Goal: Task Accomplishment & Management: Complete application form

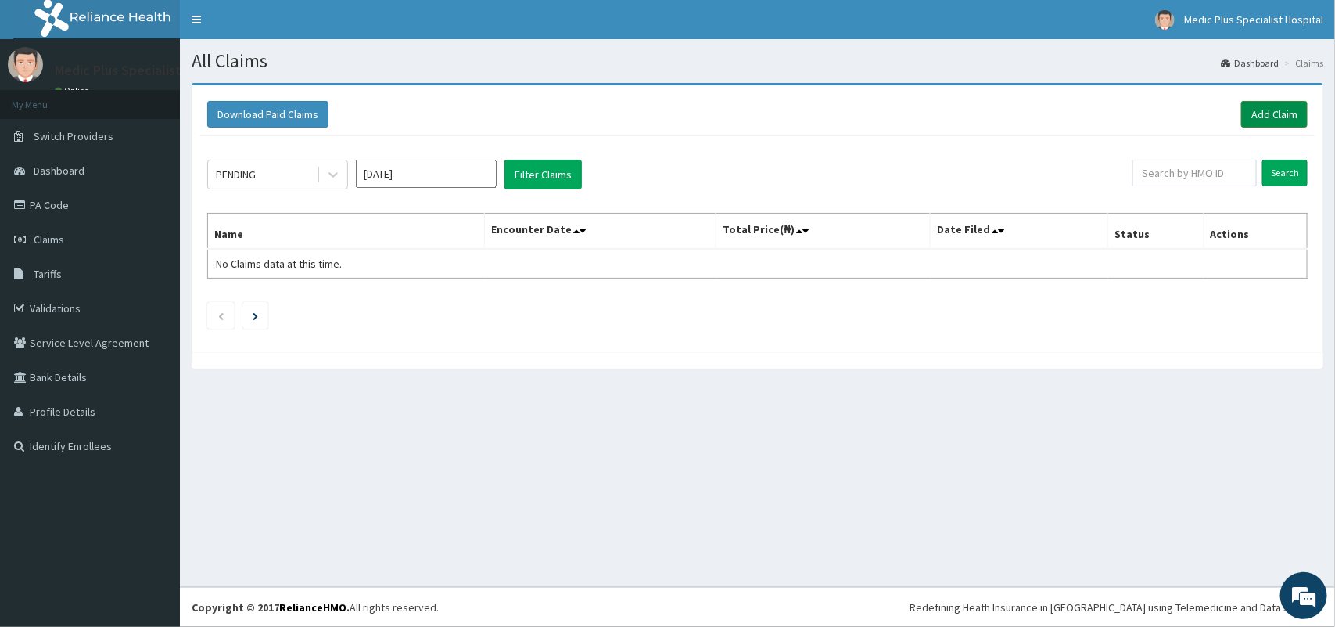
click at [1269, 115] on link "Add Claim" at bounding box center [1275, 114] width 67 height 27
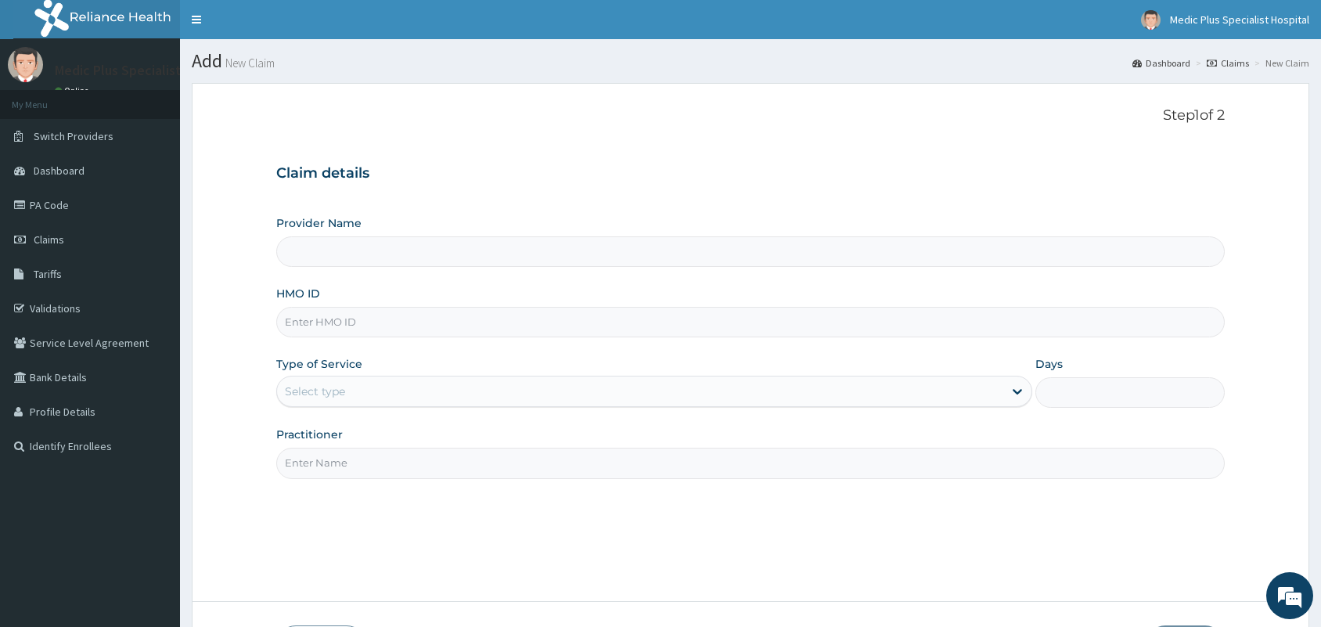
type input "MedicPlus Specialist Hospital"
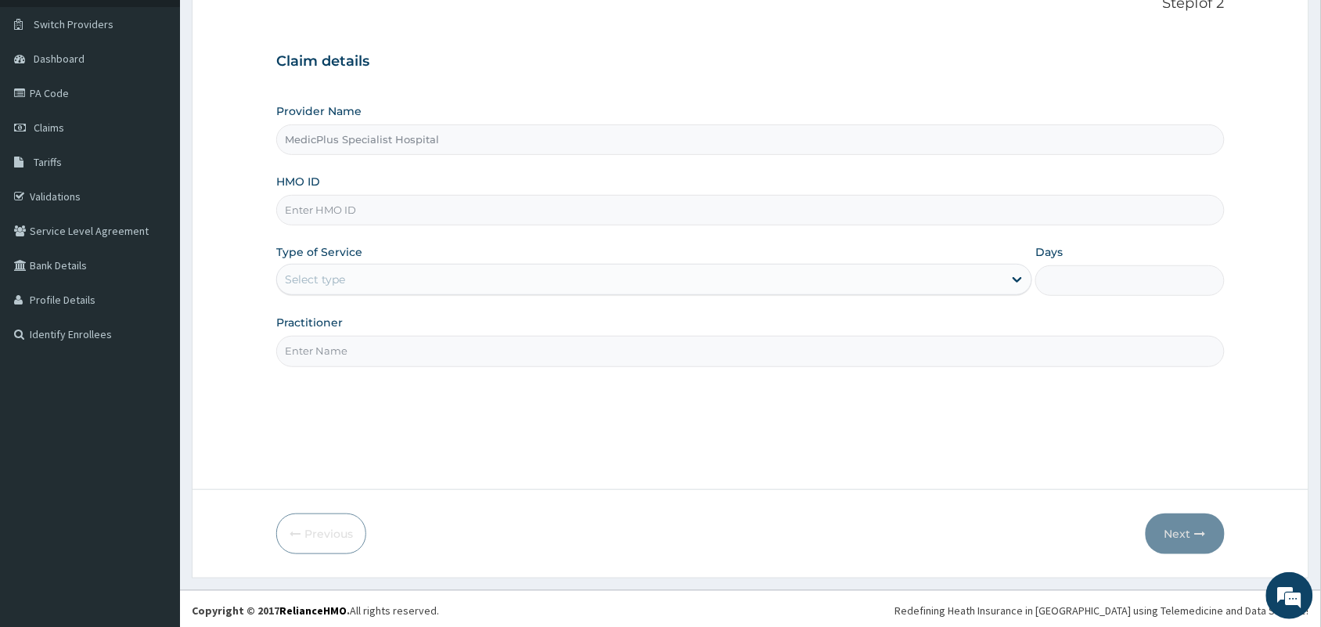
scroll to position [115, 0]
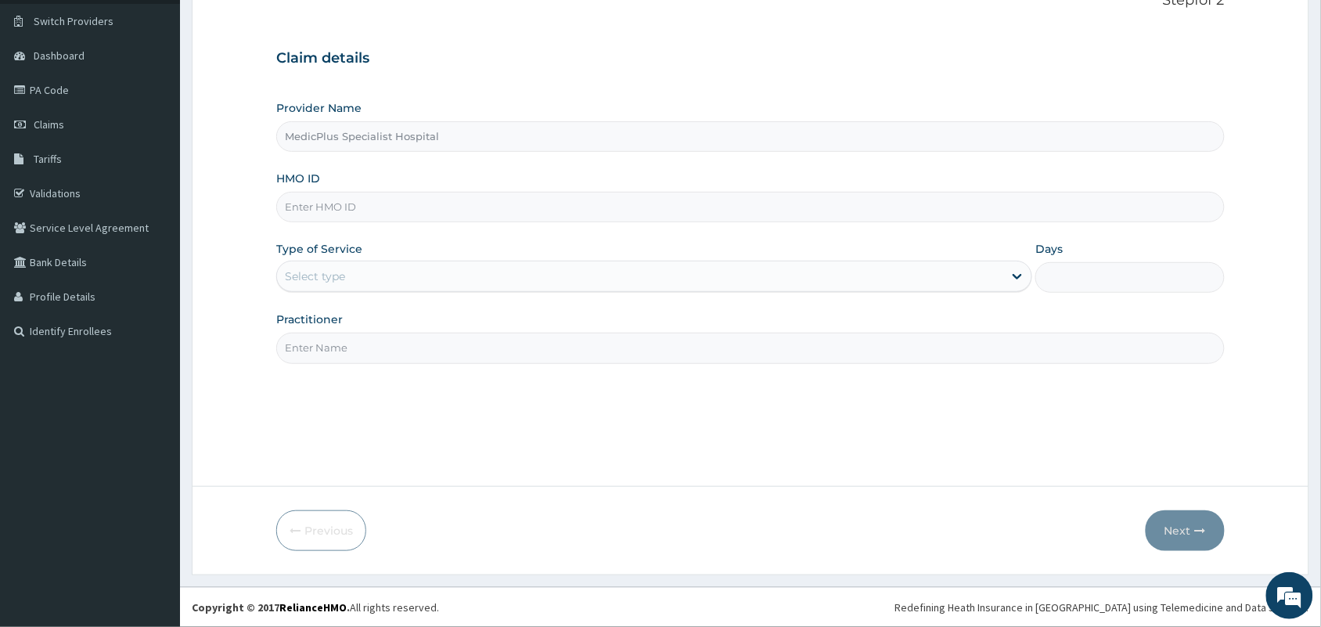
click at [405, 202] on input "HMO ID" at bounding box center [750, 207] width 948 height 31
paste input "bmn/10038/a"
type input "bmn/10038/a"
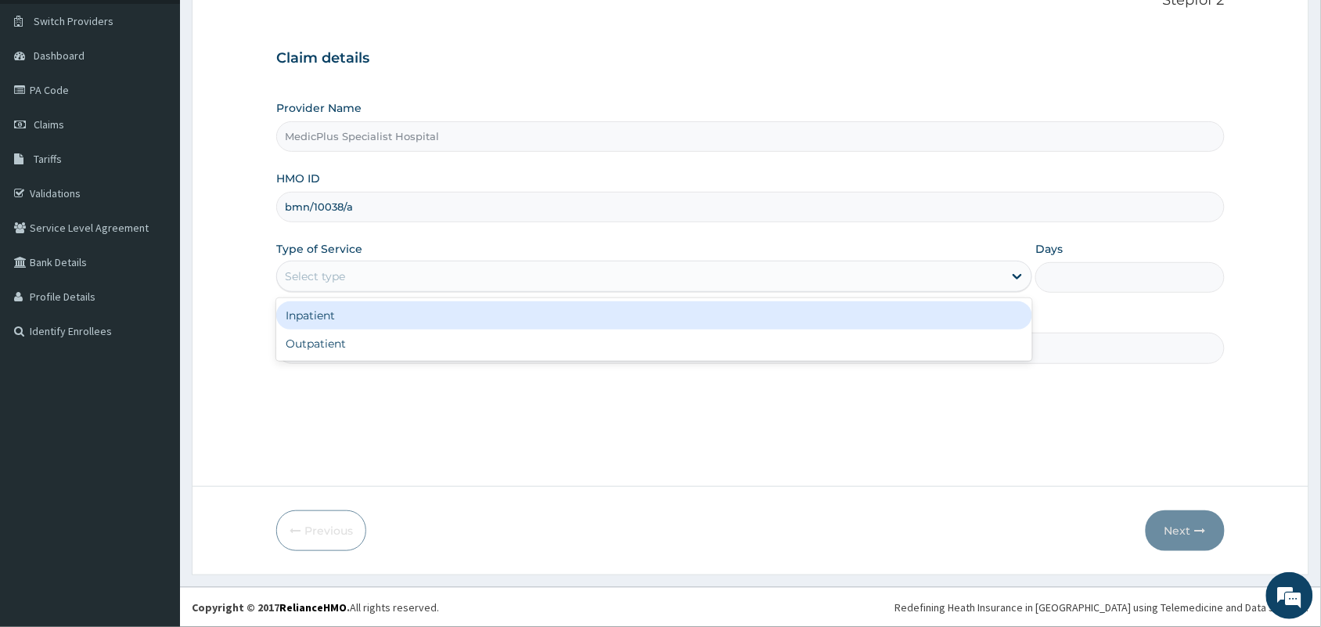
click at [435, 271] on div "Select type" at bounding box center [640, 276] width 726 height 25
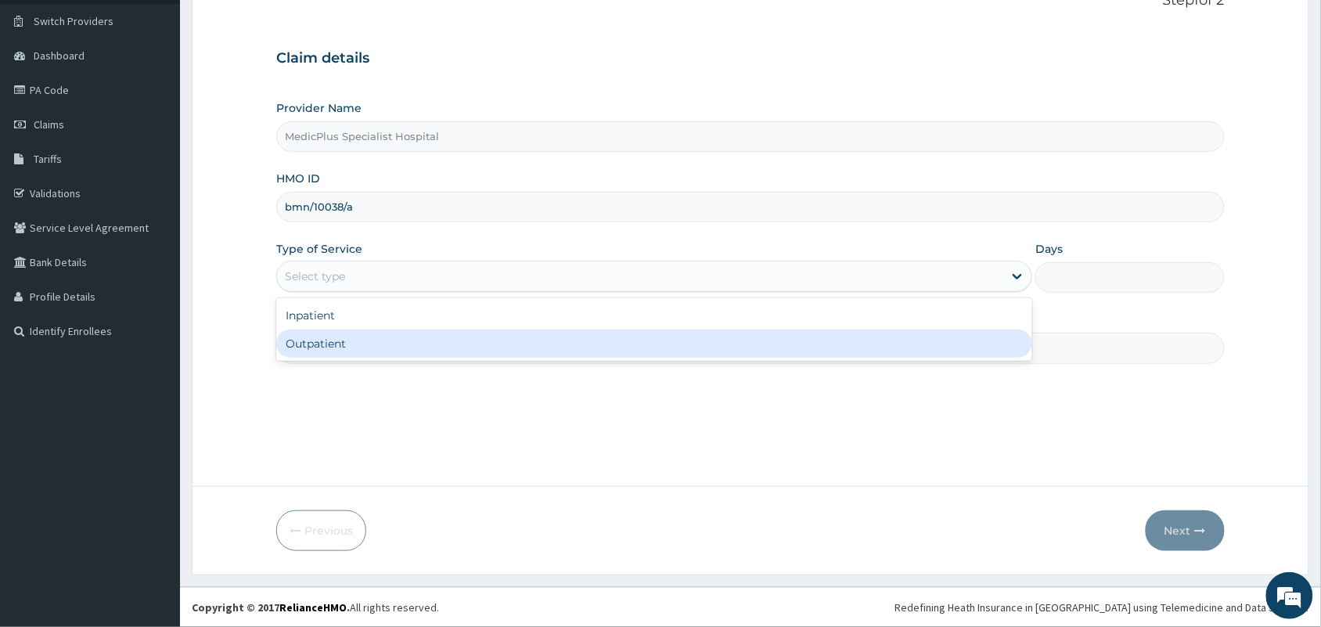
click at [401, 337] on div "Outpatient" at bounding box center [654, 343] width 756 height 28
type input "1"
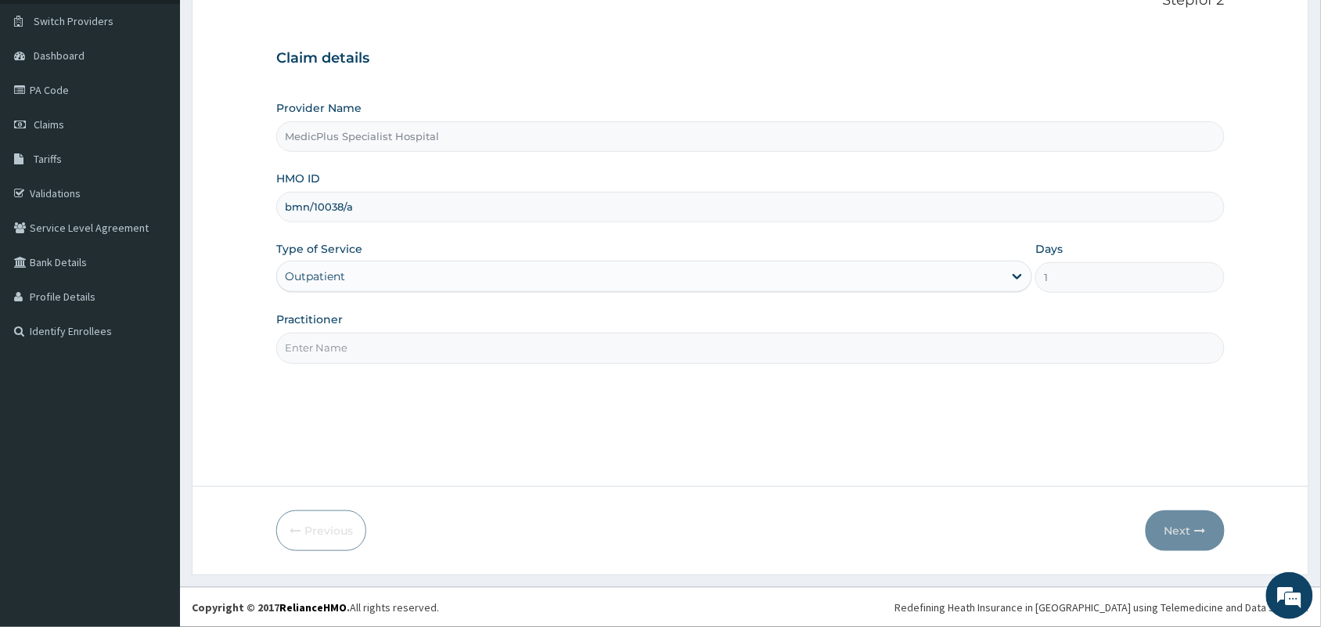
click at [401, 363] on input "Practitioner" at bounding box center [750, 348] width 948 height 31
type input "dr usman"
click at [1167, 527] on button "Next" at bounding box center [1184, 530] width 79 height 41
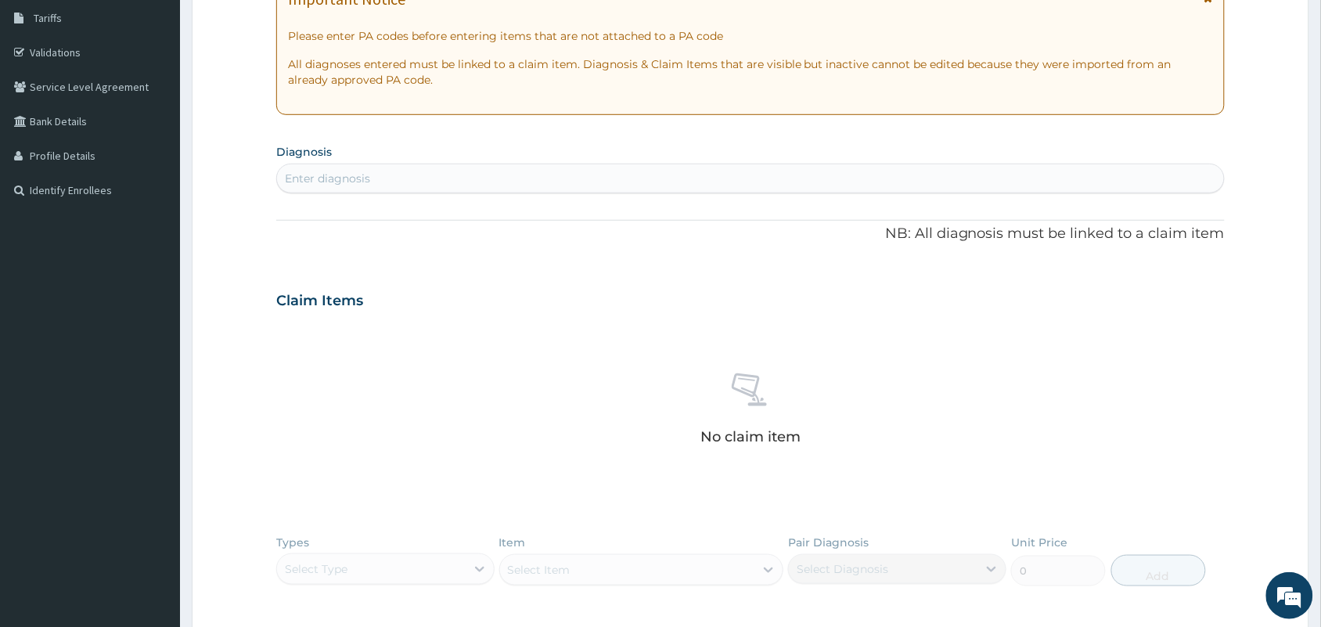
scroll to position [106, 0]
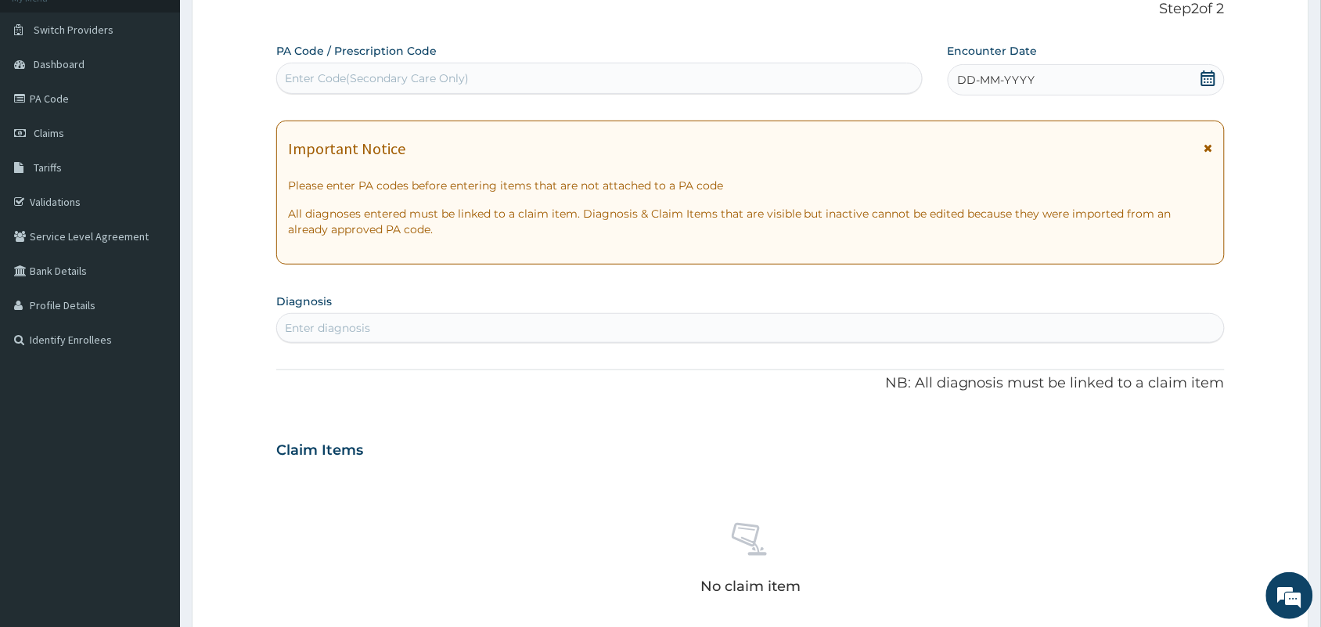
click at [1202, 74] on icon at bounding box center [1208, 78] width 14 height 16
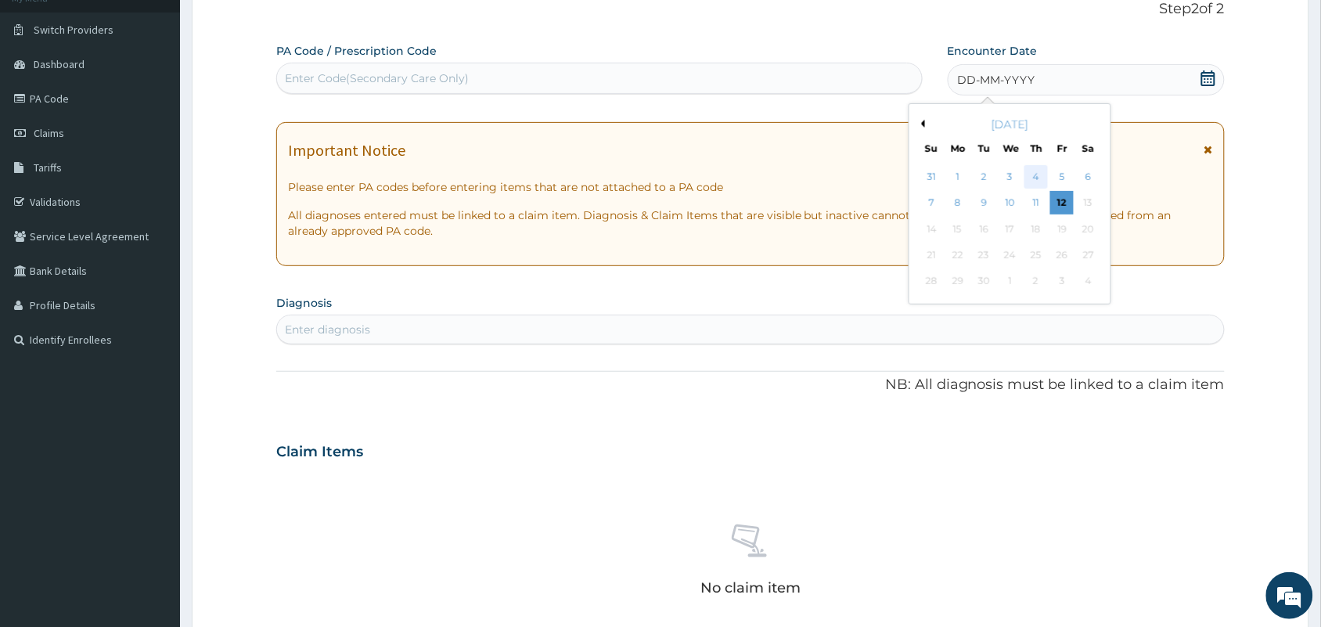
click at [1041, 173] on div "4" at bounding box center [1035, 176] width 23 height 23
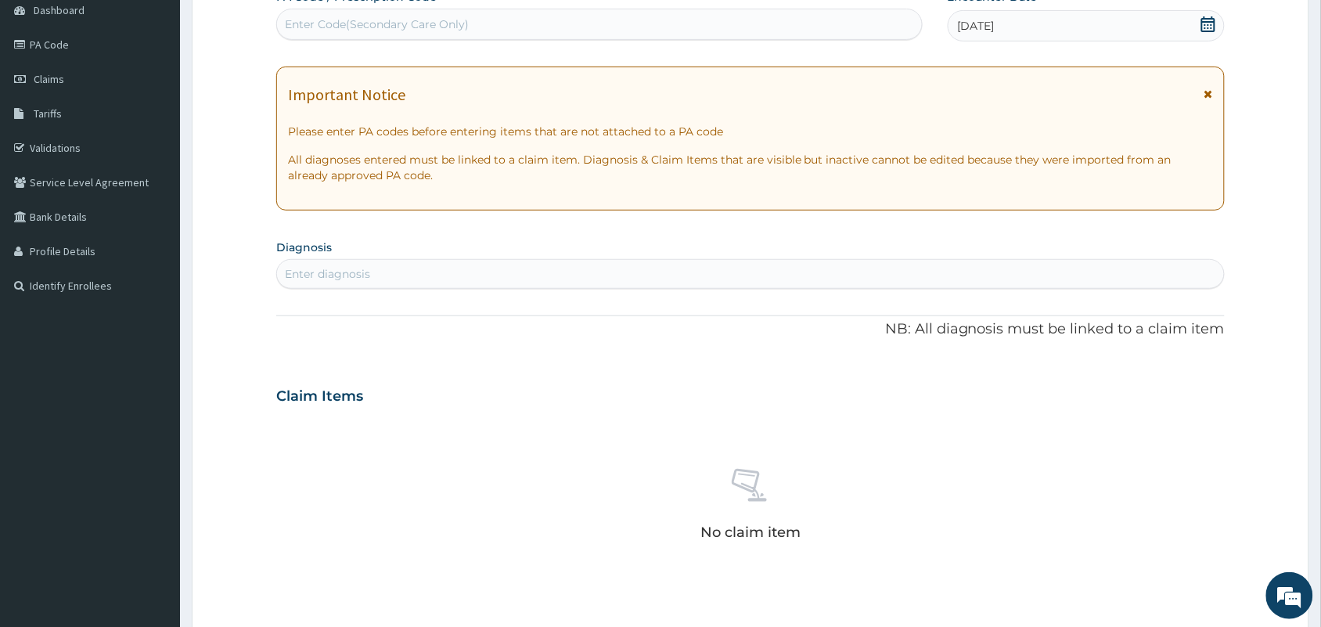
scroll to position [204, 0]
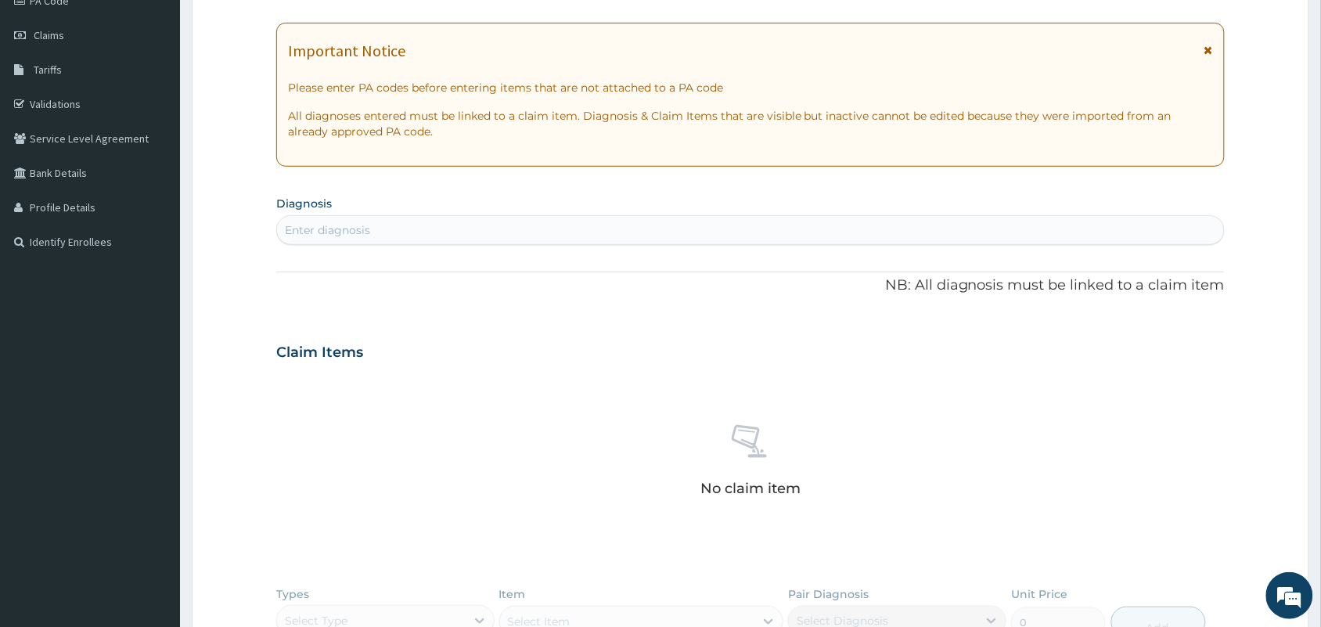
click at [376, 231] on div "Enter diagnosis" at bounding box center [750, 229] width 947 height 25
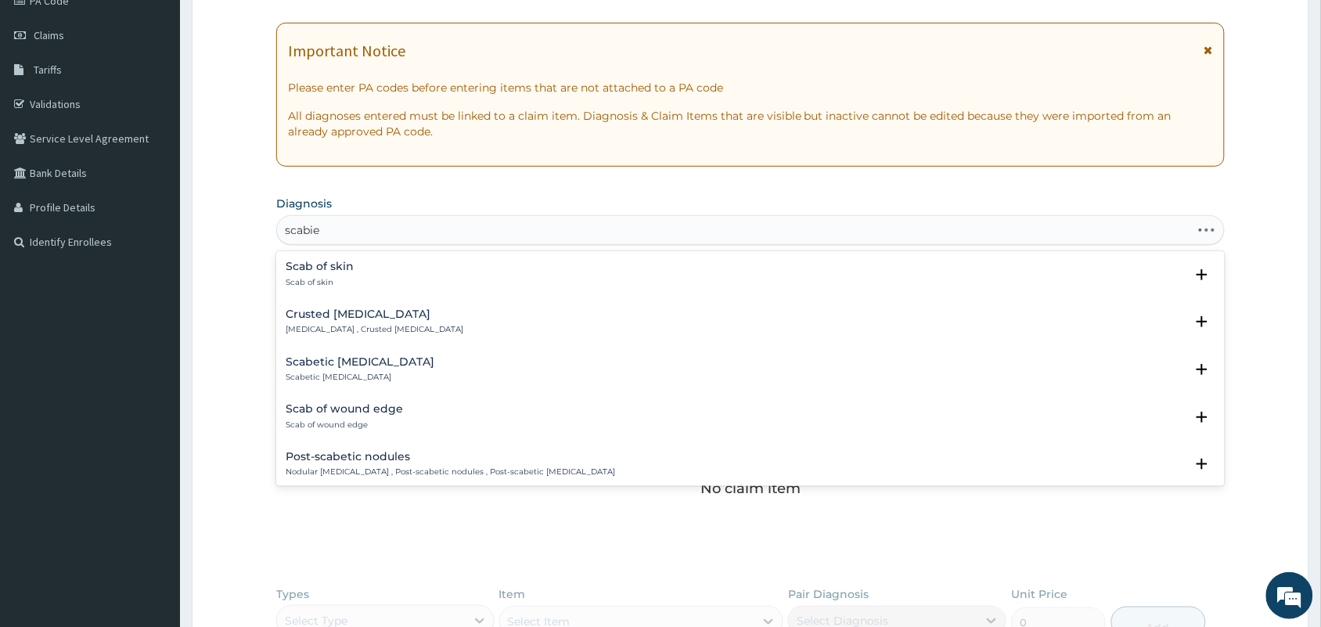
type input "scabies"
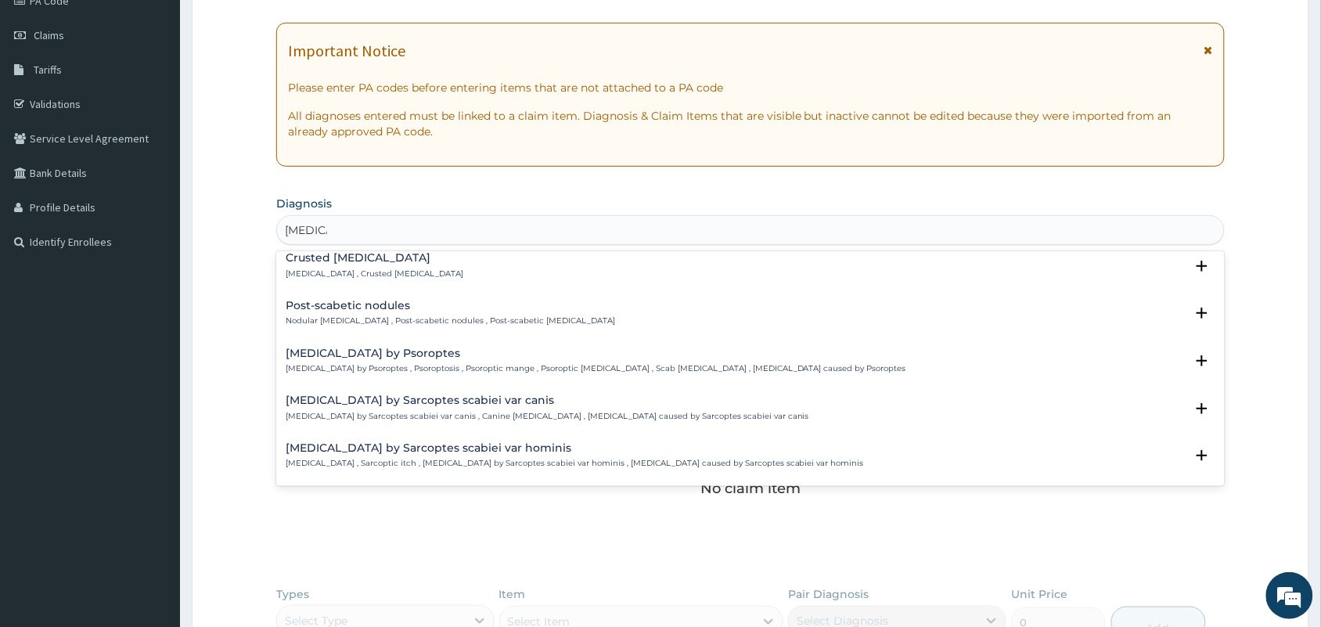
scroll to position [0, 0]
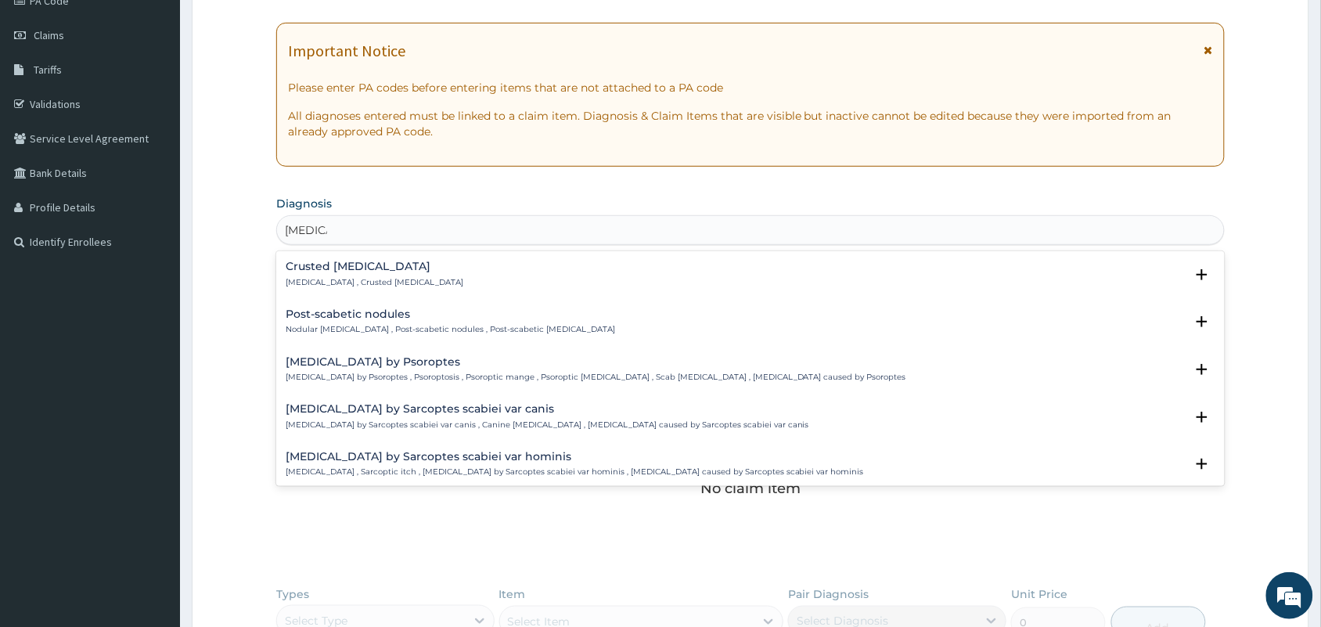
click at [376, 458] on h4 "Infestation by Sarcoptes scabiei var hominis" at bounding box center [575, 457] width 578 height 12
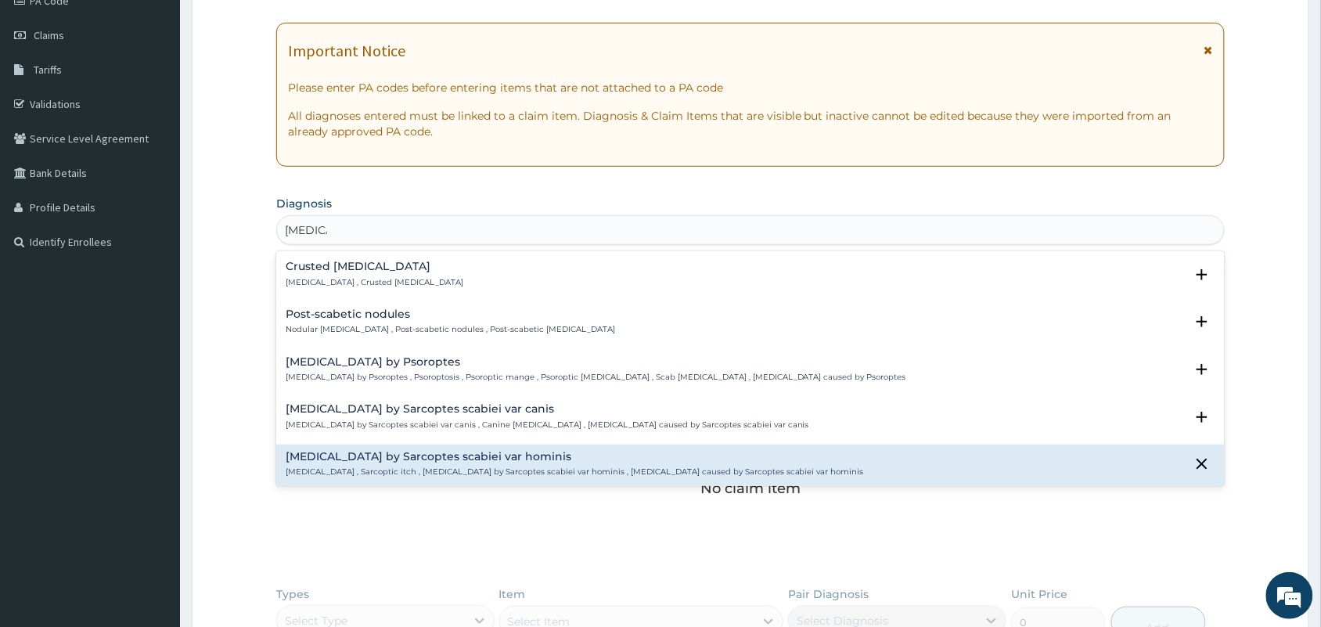
scroll to position [107, 0]
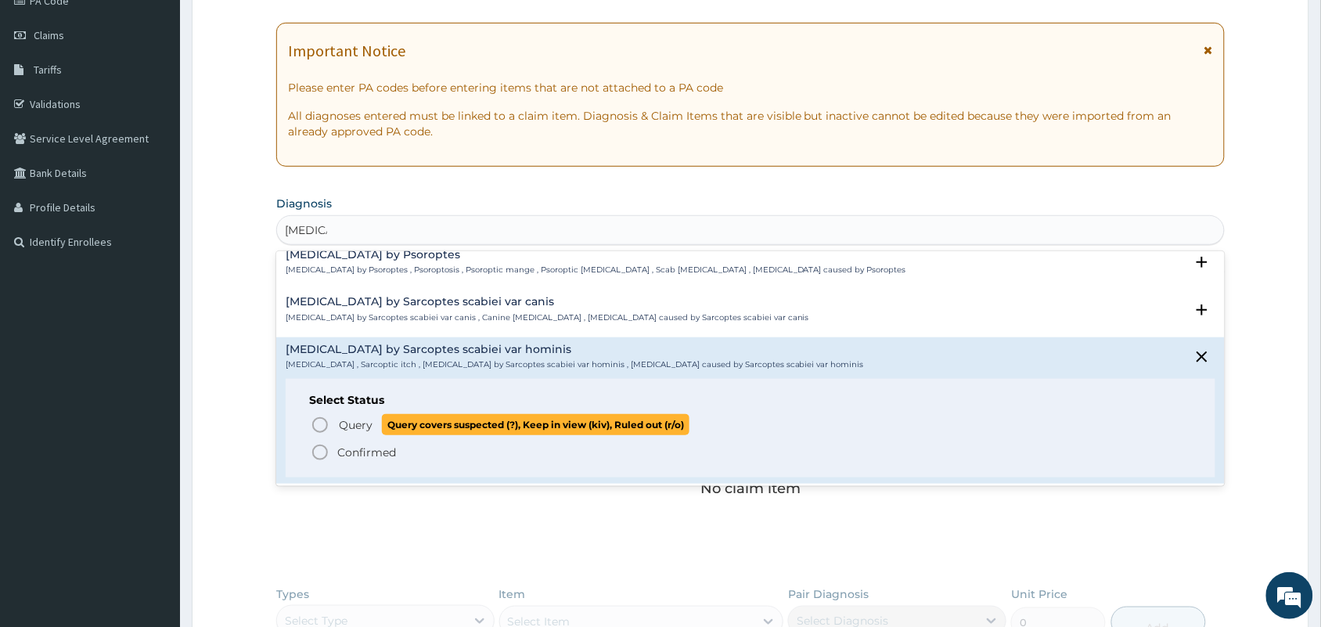
click at [315, 424] on icon "status option query" at bounding box center [320, 424] width 19 height 19
click at [315, 424] on div "No claim item" at bounding box center [750, 463] width 948 height 180
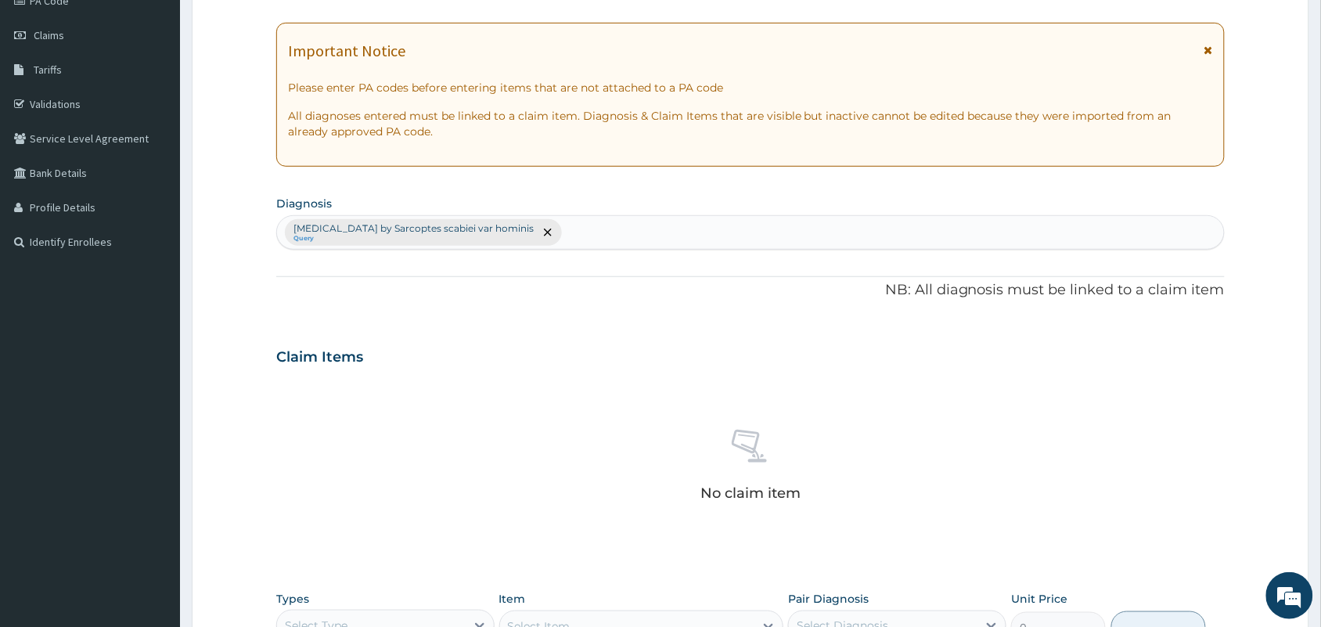
click at [602, 225] on div "Infestation by Sarcoptes scabiei var hominis Query" at bounding box center [750, 232] width 947 height 33
type input "seps"
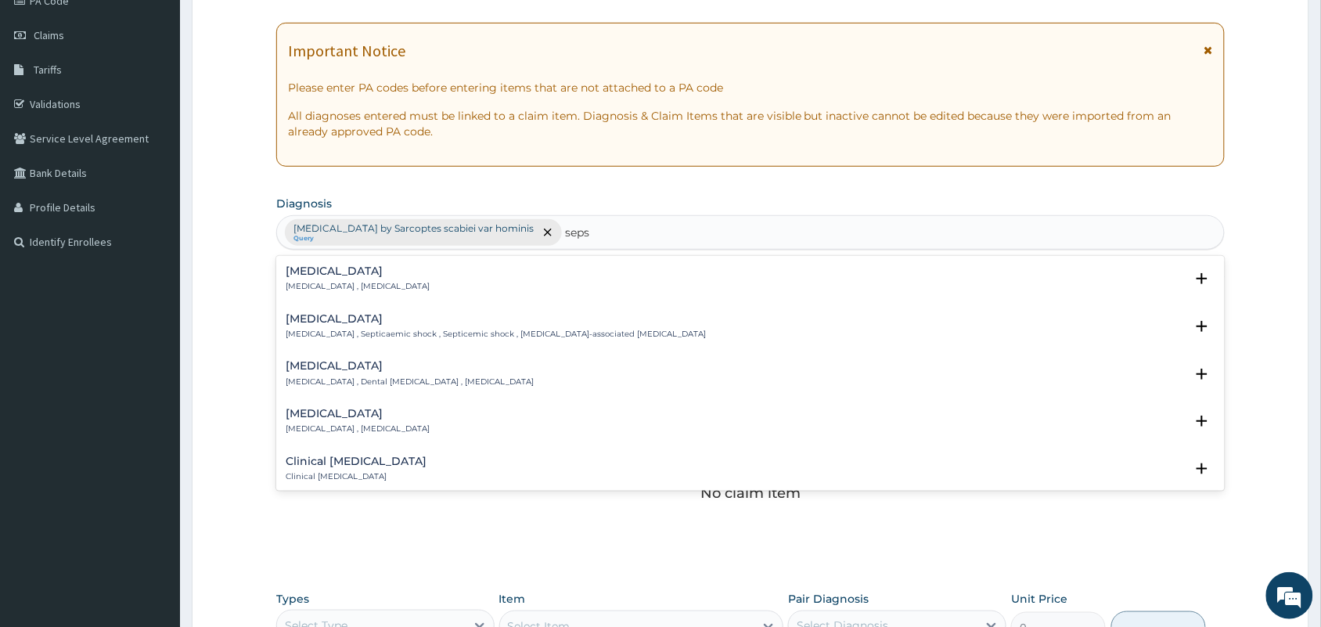
click at [318, 279] on div "Sepsis Systemic infection , Sepsis" at bounding box center [358, 278] width 144 height 27
click at [300, 282] on p "Systemic infection , Sepsis" at bounding box center [358, 286] width 144 height 11
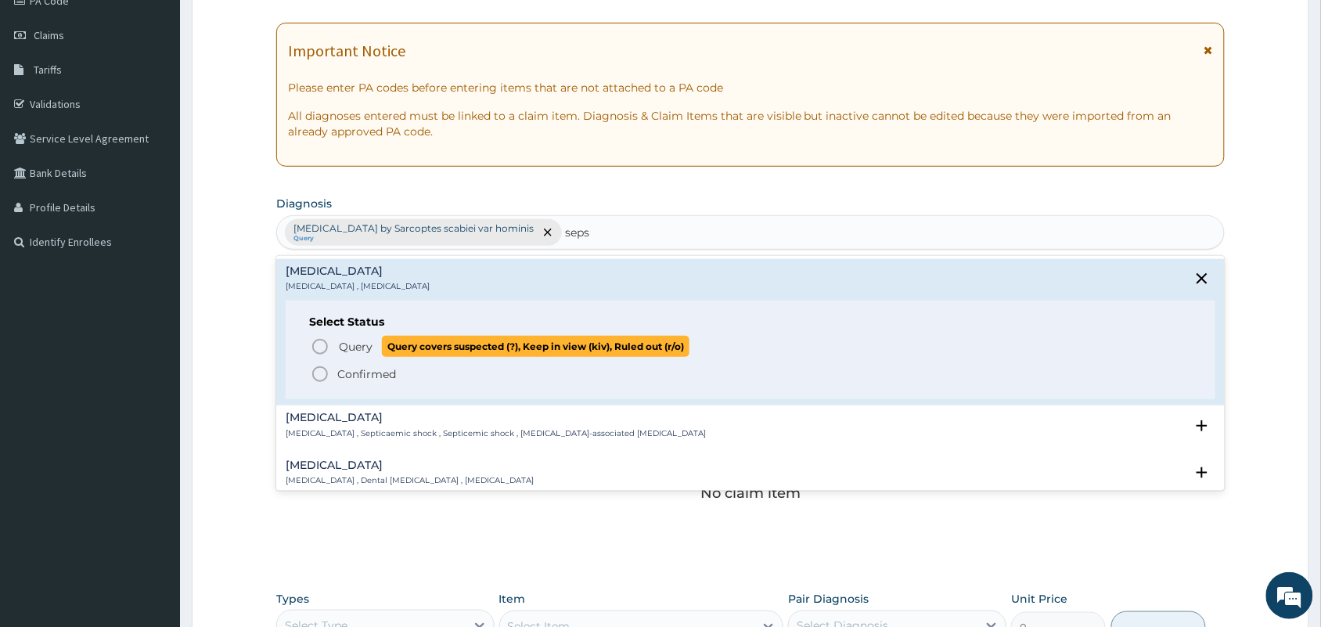
click at [321, 342] on icon "status option query" at bounding box center [320, 346] width 19 height 19
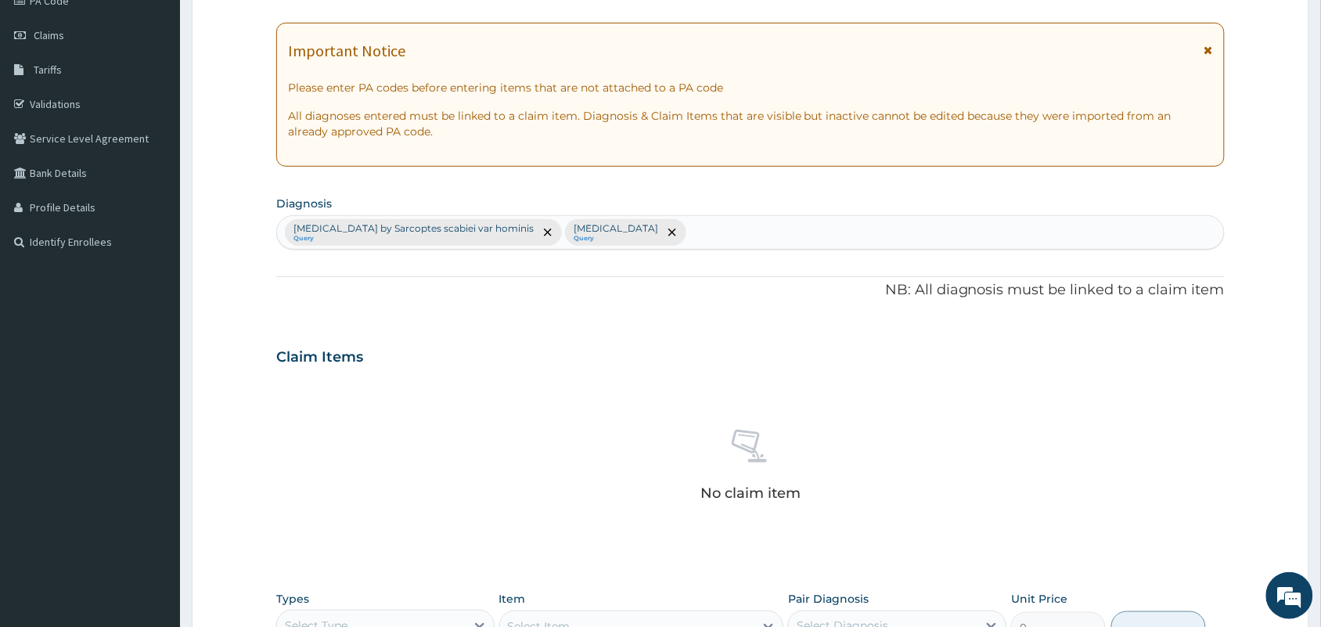
type input "a"
type input "nasal cong"
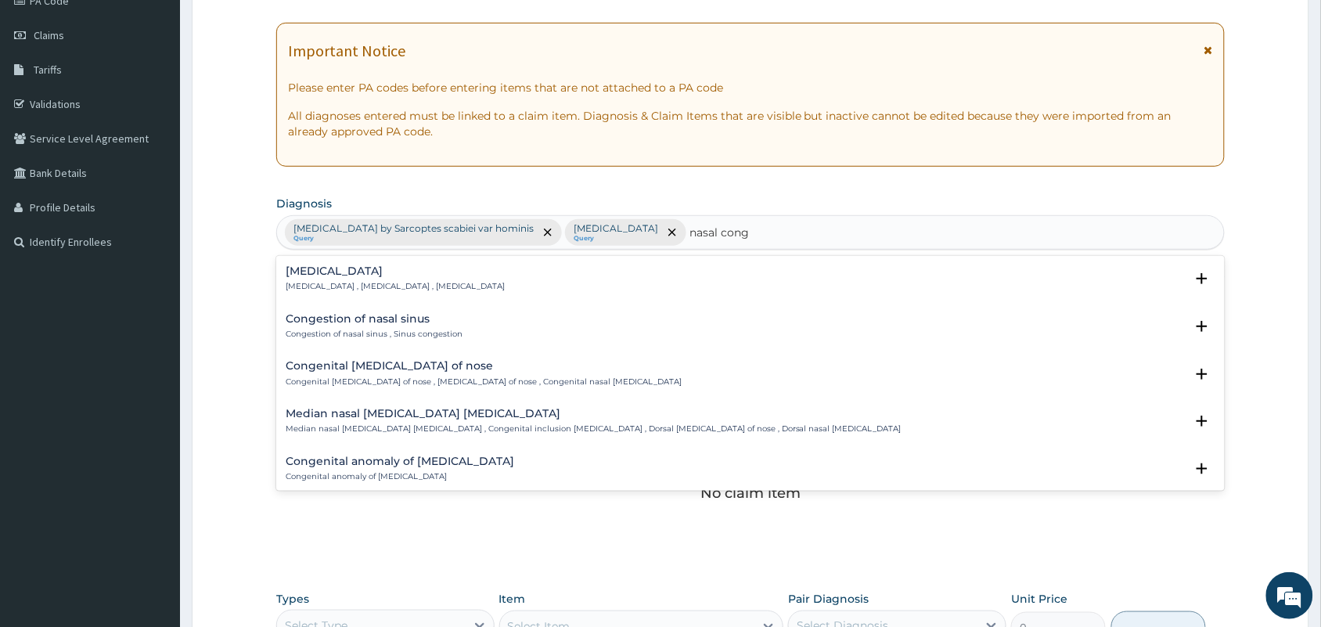
click at [346, 287] on p "Nasal congestion , Stuffed-up nose , Congested nose" at bounding box center [395, 286] width 219 height 11
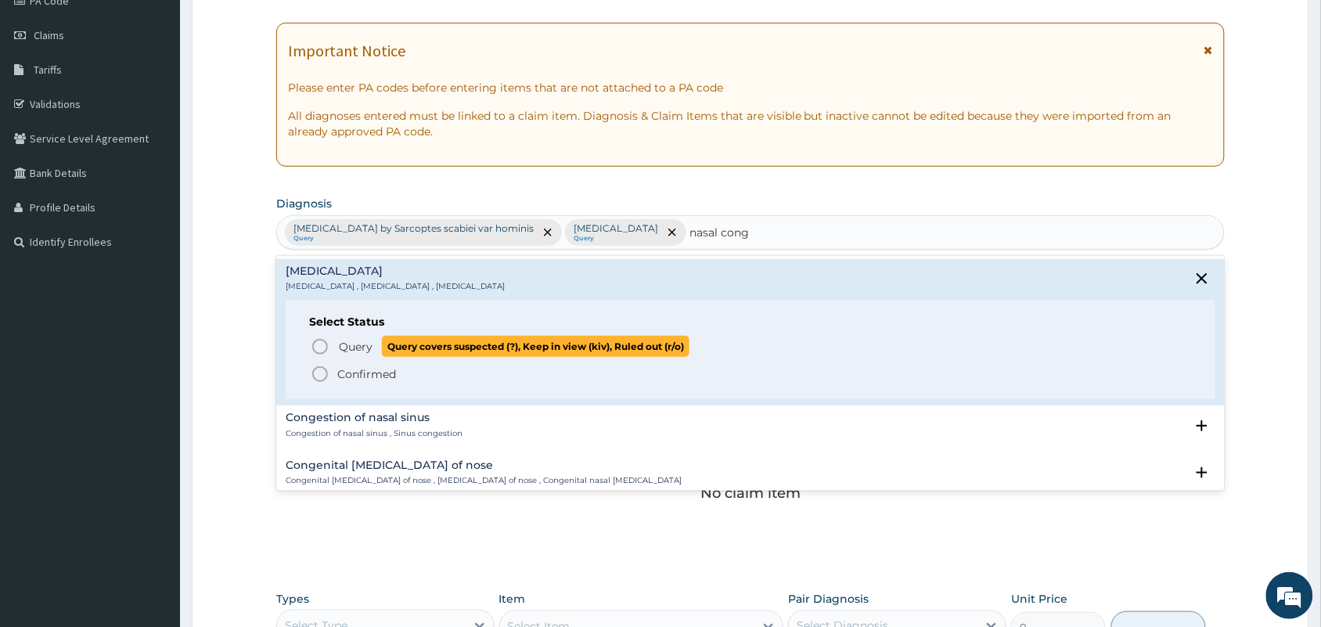
click at [339, 348] on span "Query" at bounding box center [356, 347] width 34 height 16
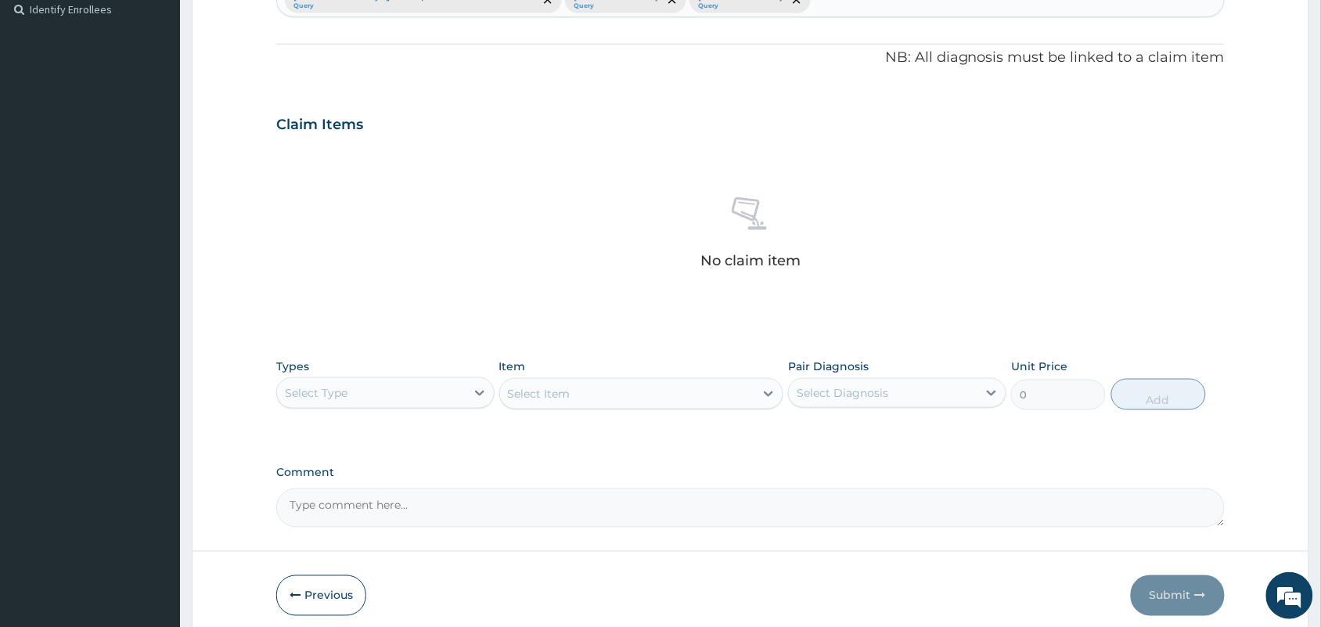
scroll to position [502, 0]
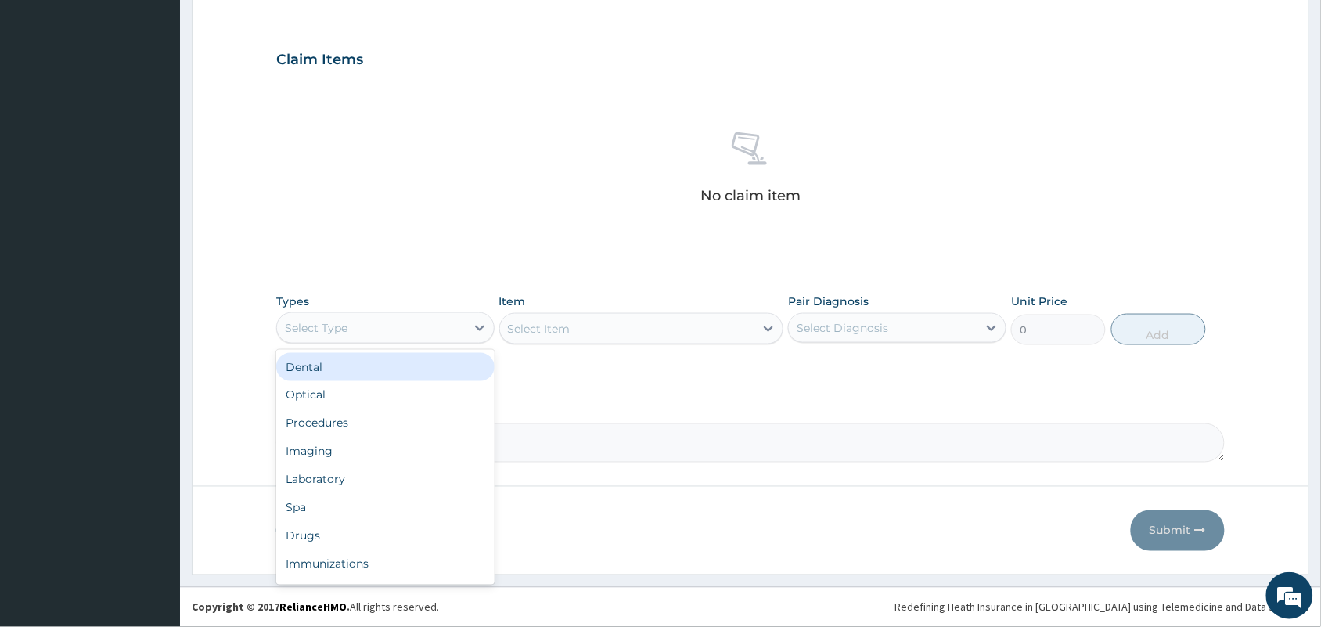
click at [420, 331] on div "Select Type" at bounding box center [371, 327] width 189 height 25
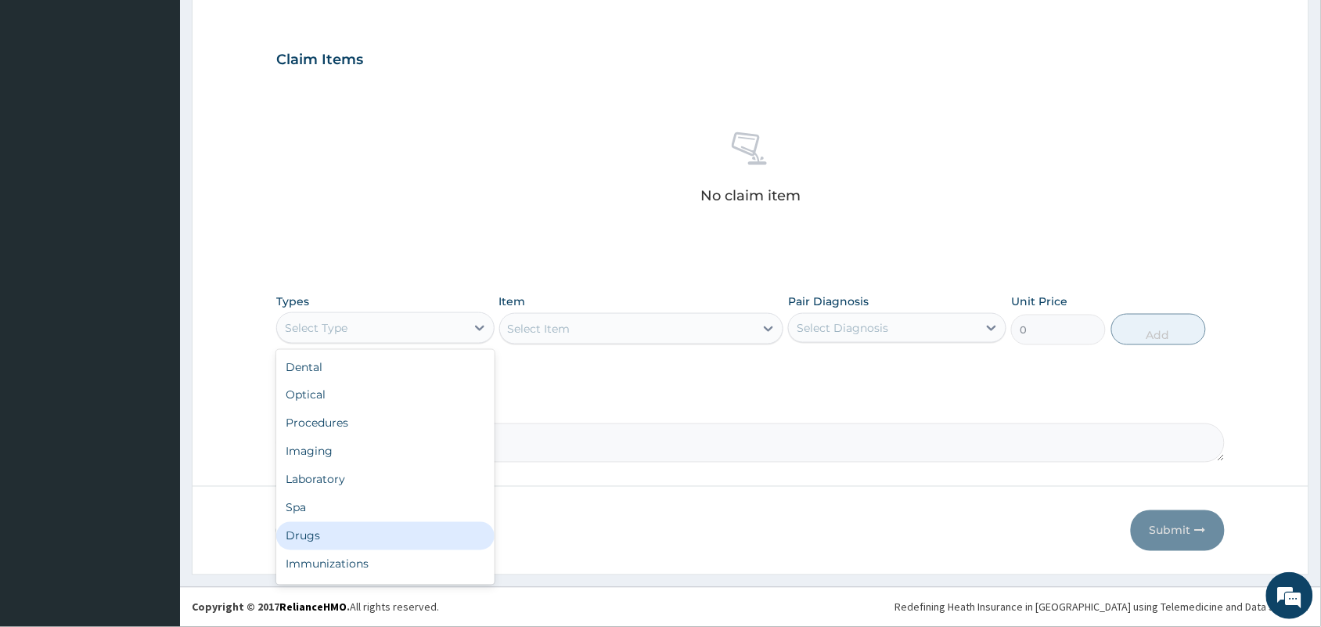
click at [334, 530] on div "Drugs" at bounding box center [385, 536] width 218 height 28
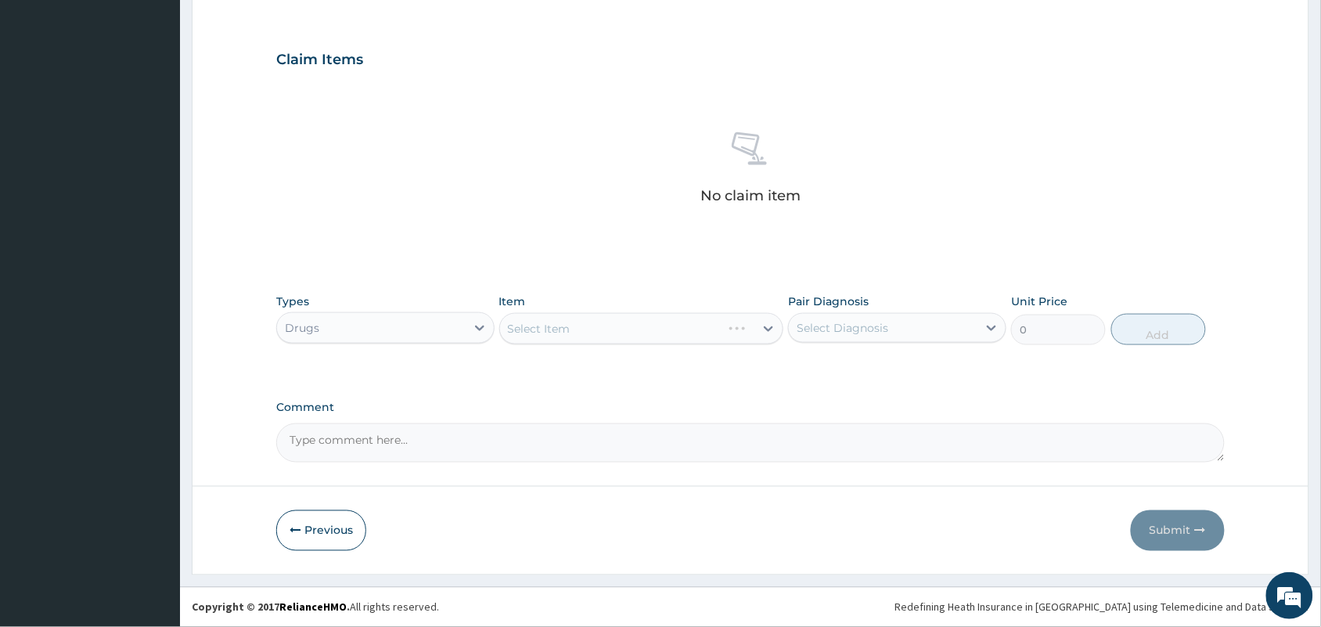
click at [599, 325] on div "Select Item" at bounding box center [641, 328] width 285 height 31
click at [675, 336] on div "Select Item" at bounding box center [627, 328] width 255 height 25
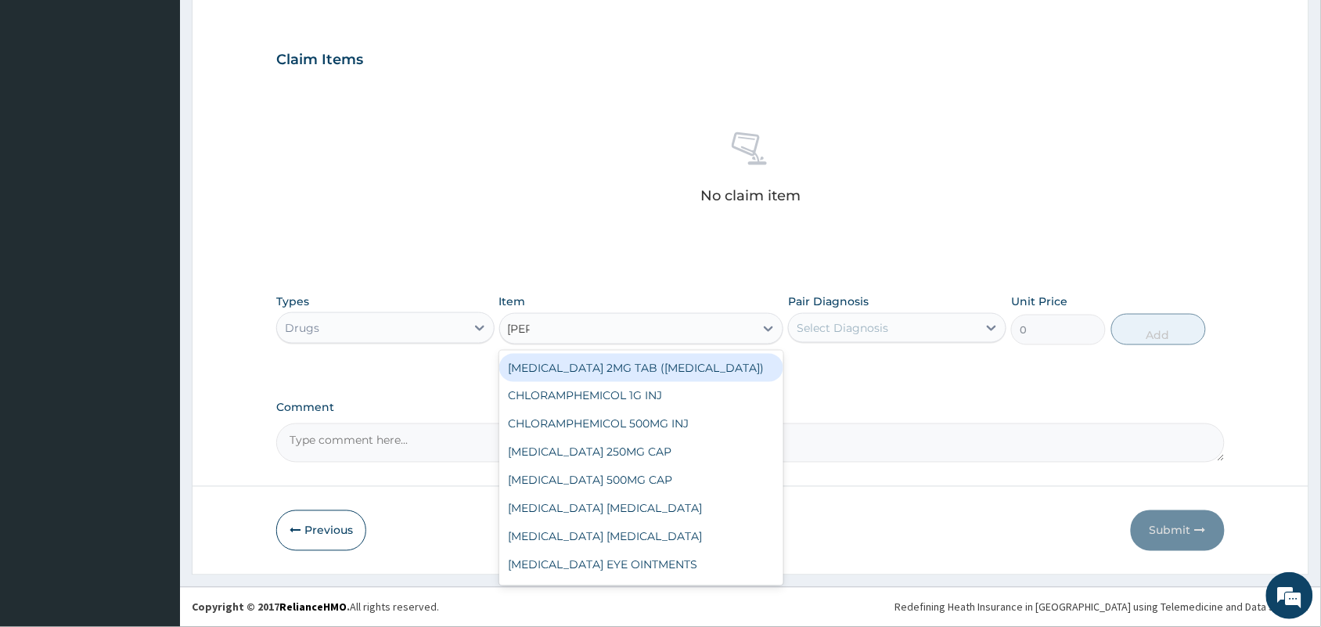
type input "lorat"
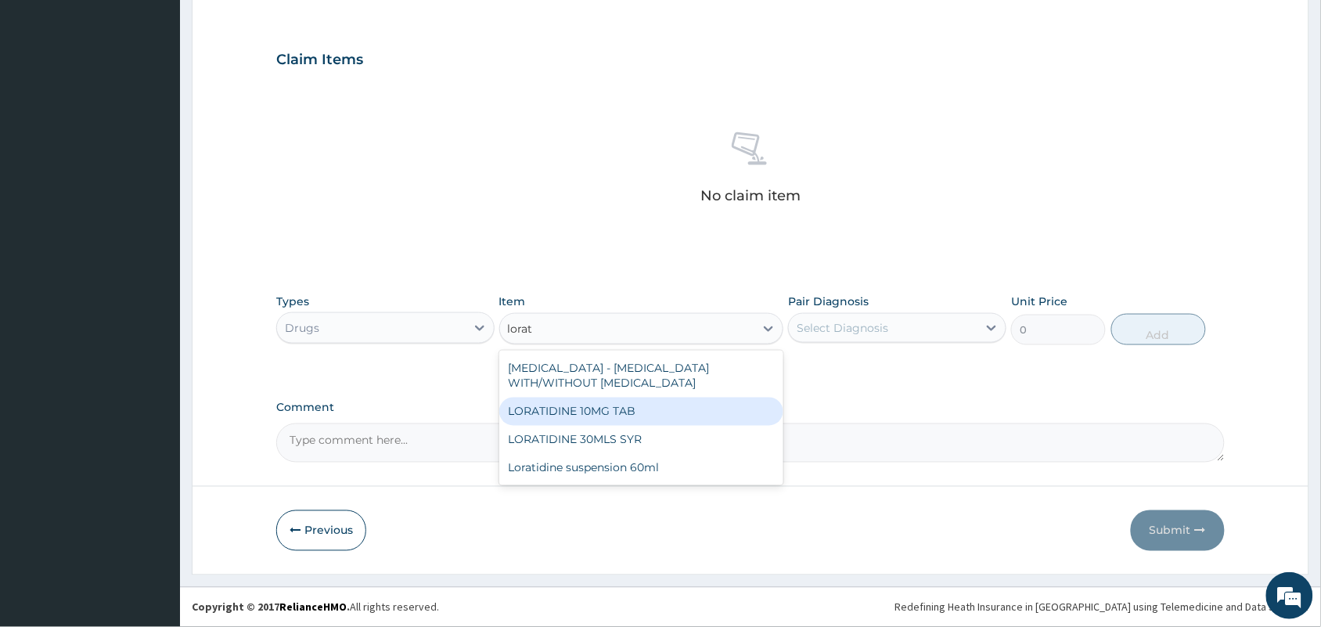
click at [615, 422] on div "LORATIDINE 10MG TAB" at bounding box center [641, 411] width 285 height 28
type input "45"
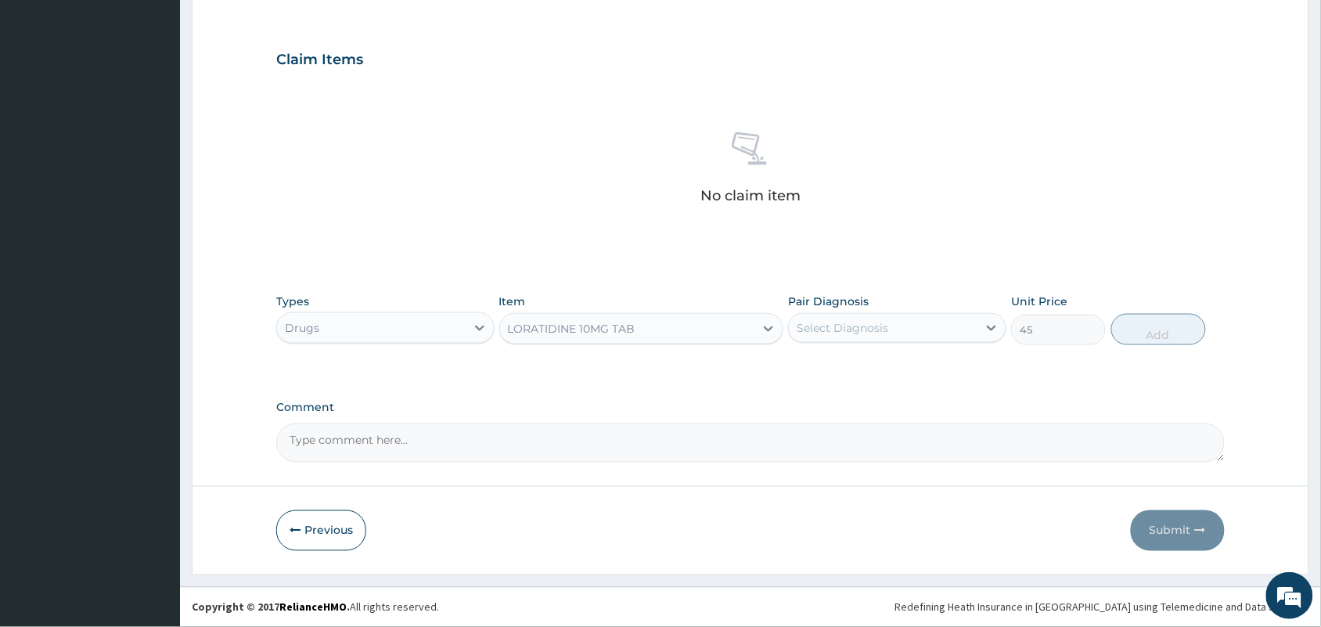
click at [615, 423] on textarea "Comment" at bounding box center [750, 442] width 948 height 39
click at [889, 347] on div "Types Drugs Item LORATIDINE 10MG TAB Pair Diagnosis Select Diagnosis Unit Price…" at bounding box center [750, 319] width 948 height 67
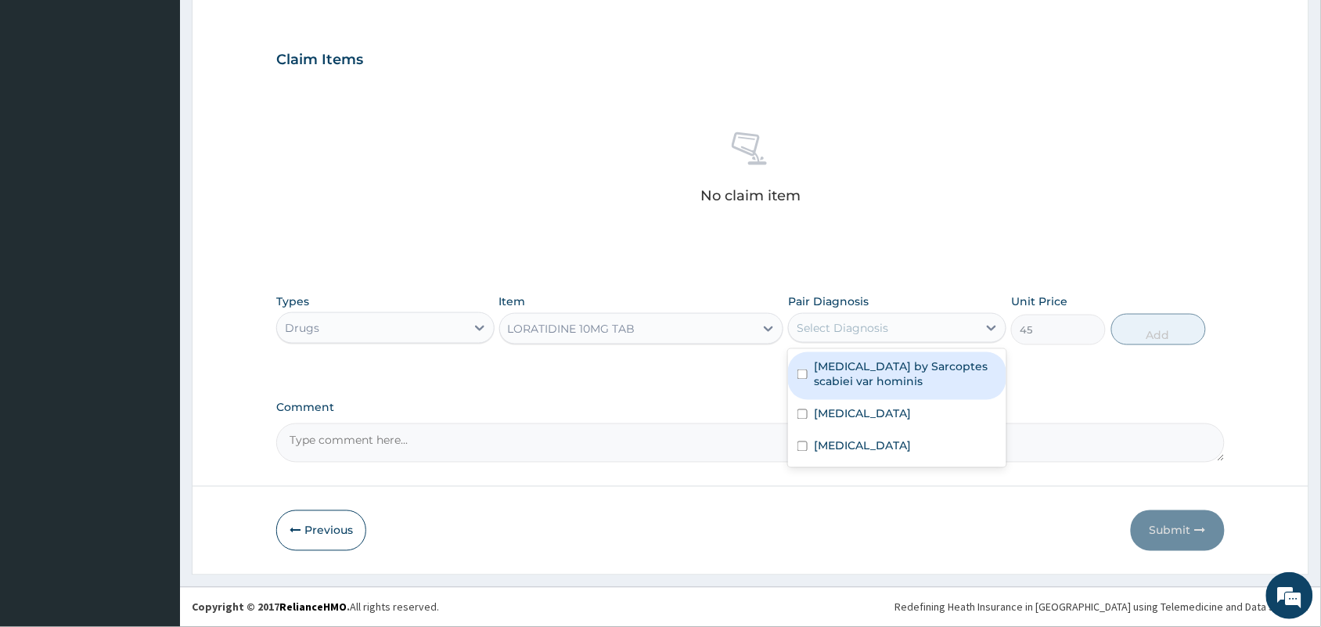
click at [893, 329] on div "Select Diagnosis" at bounding box center [883, 327] width 189 height 25
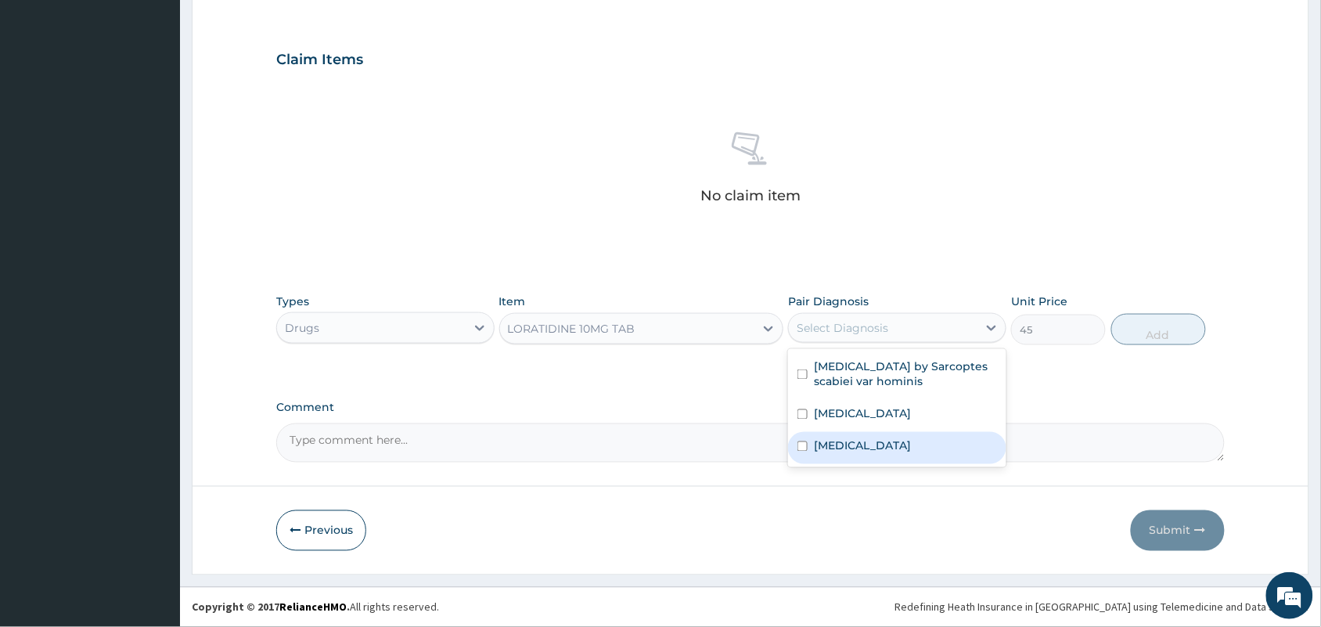
click at [839, 459] on div "Nasal congestion" at bounding box center [897, 448] width 218 height 32
checkbox input "true"
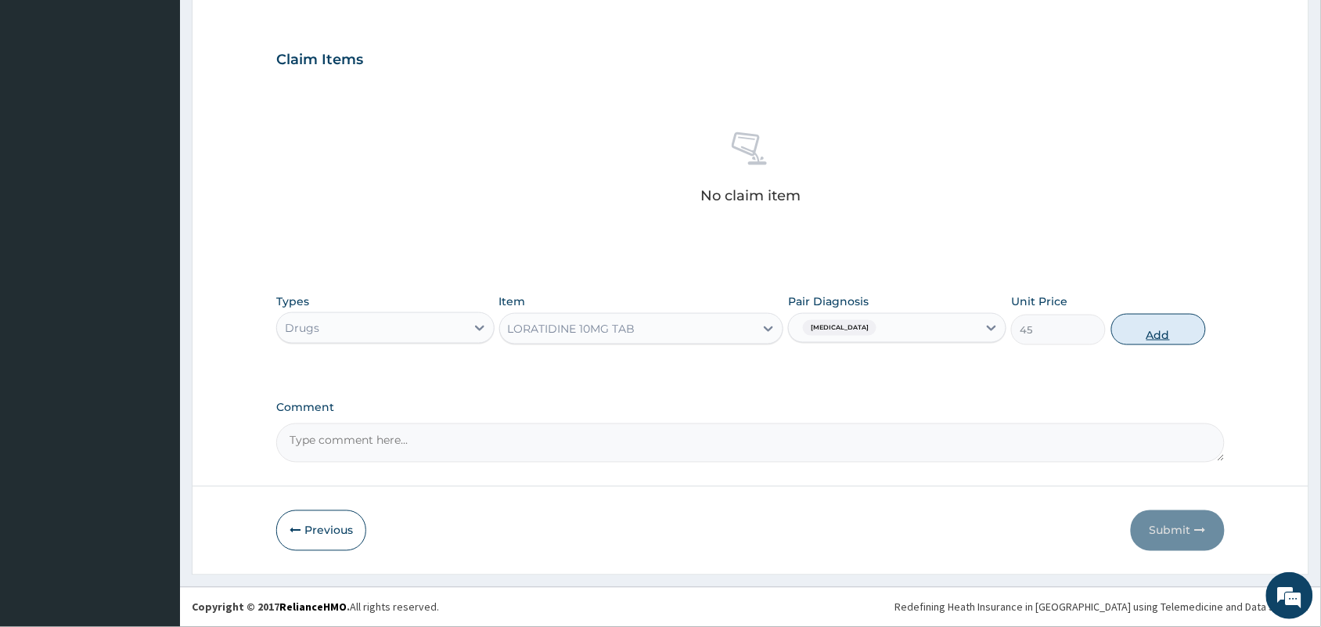
click at [1135, 329] on button "Add" at bounding box center [1158, 329] width 95 height 31
type input "0"
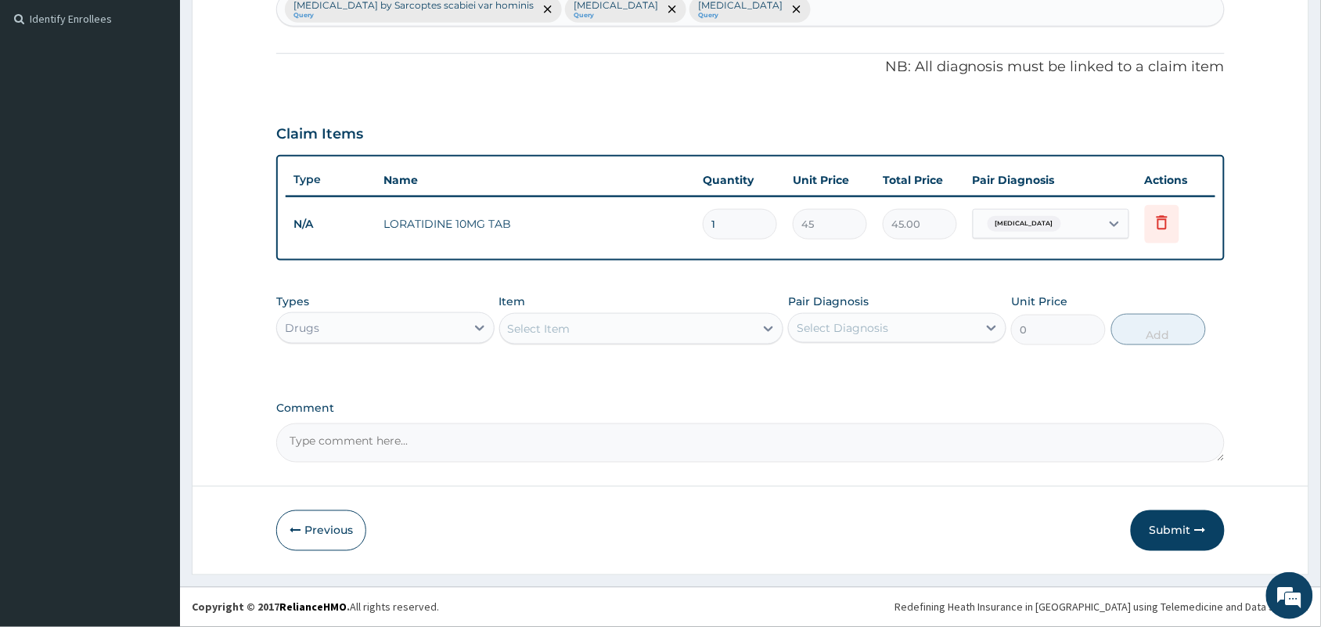
scroll to position [426, 0]
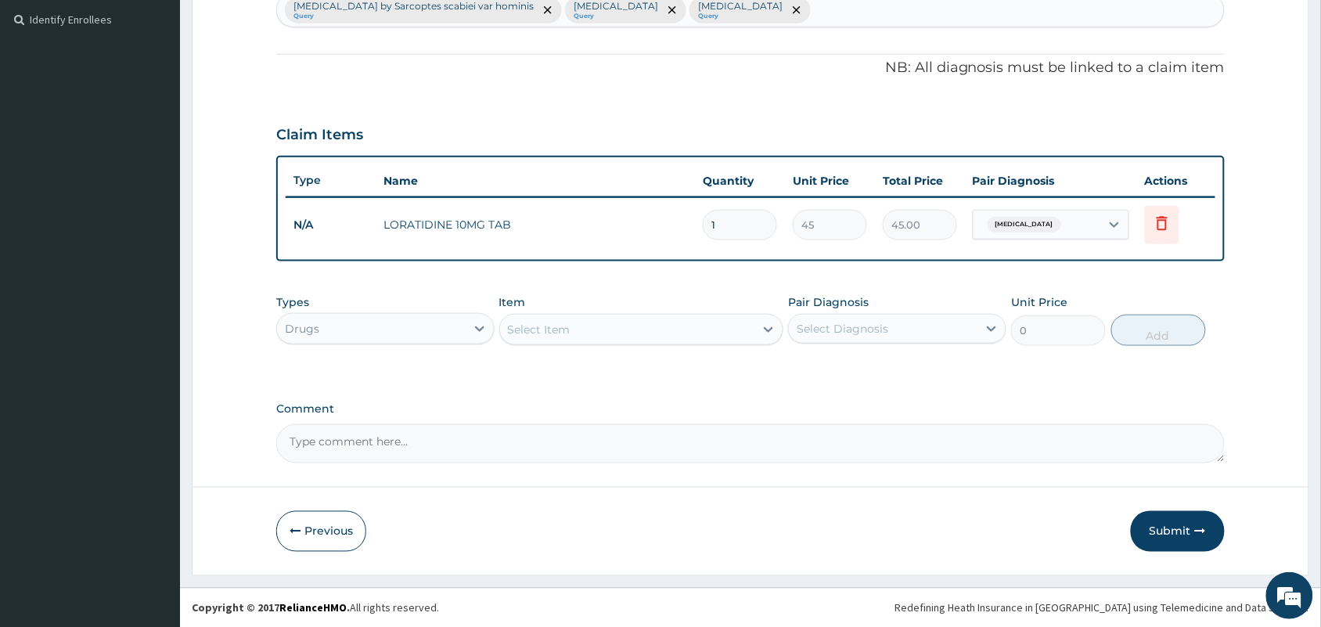
click at [565, 327] on div "Select Item" at bounding box center [539, 330] width 63 height 16
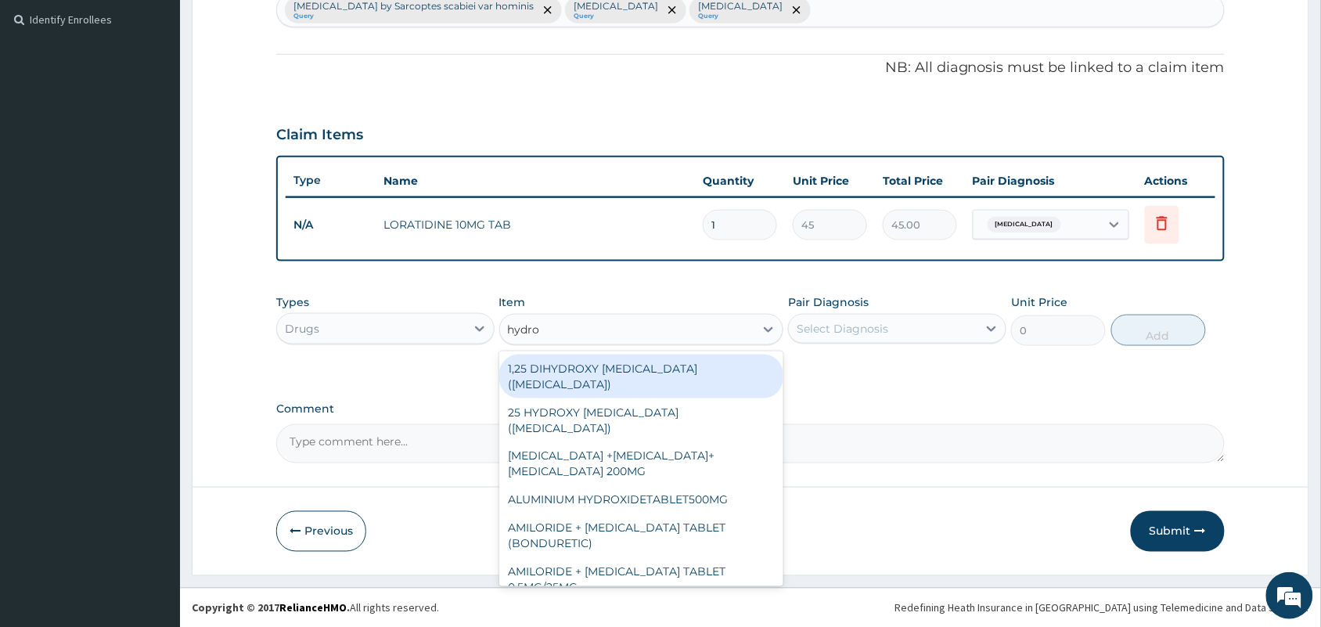
type input "hydroc"
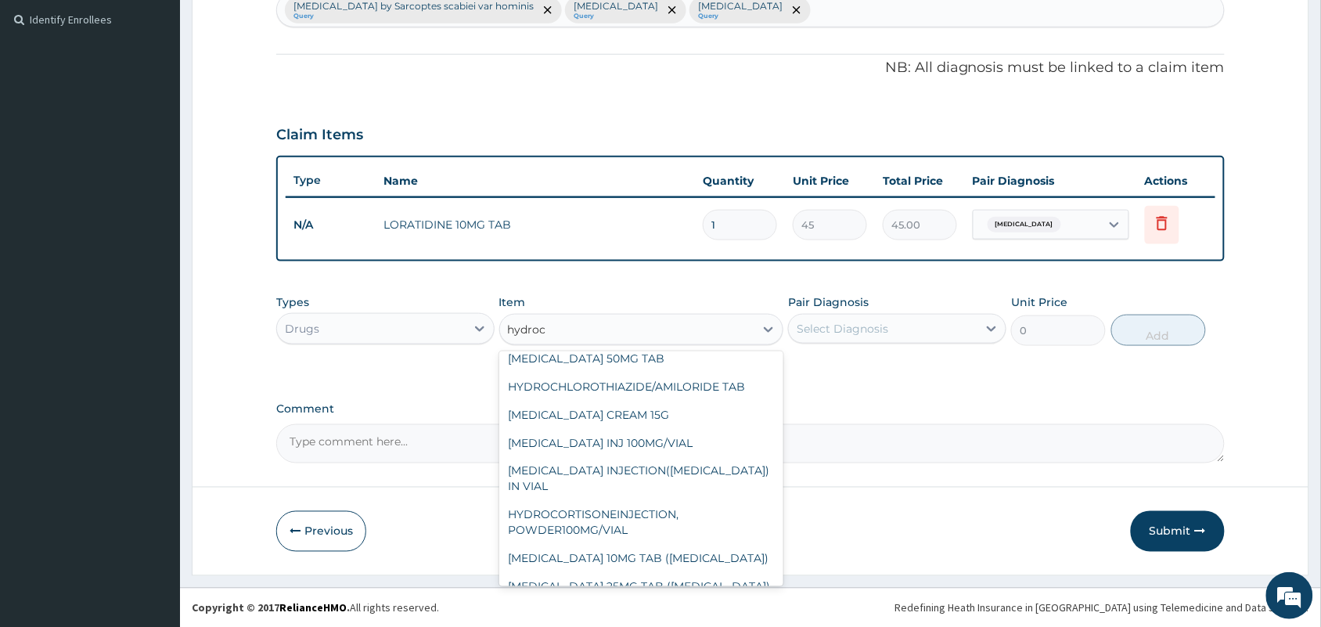
scroll to position [978, 0]
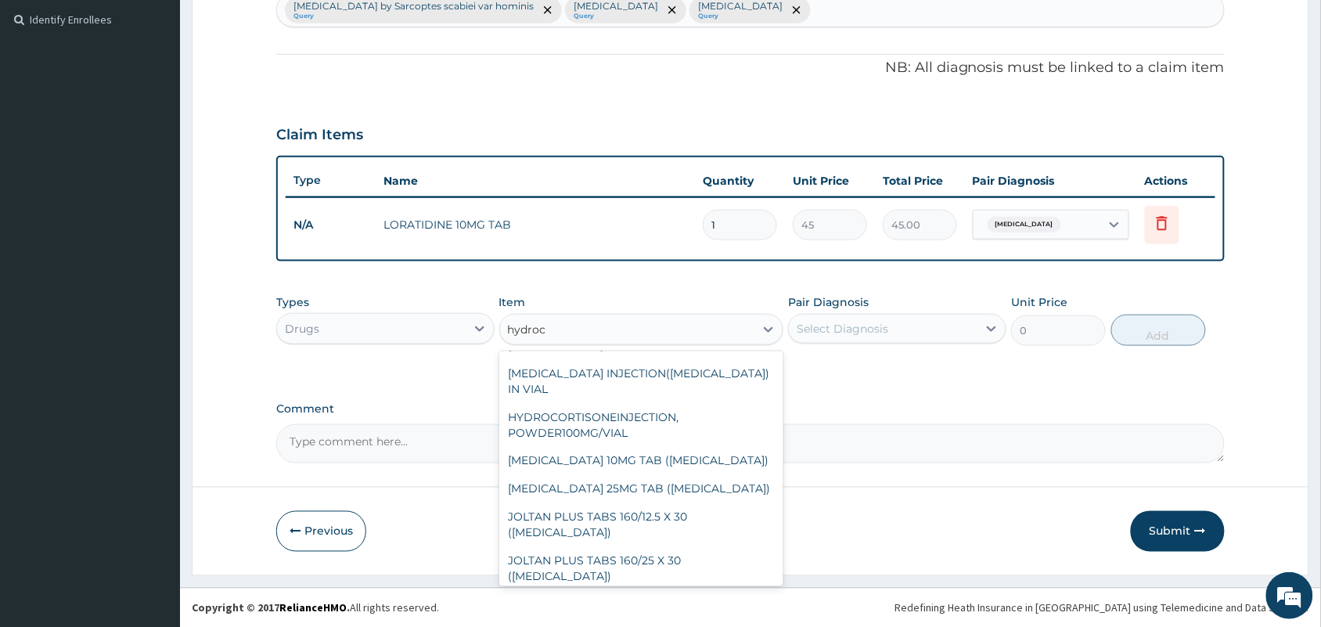
click at [620, 331] on div "HYDROCORTISONE CREAM 15G" at bounding box center [641, 317] width 285 height 28
type input "800"
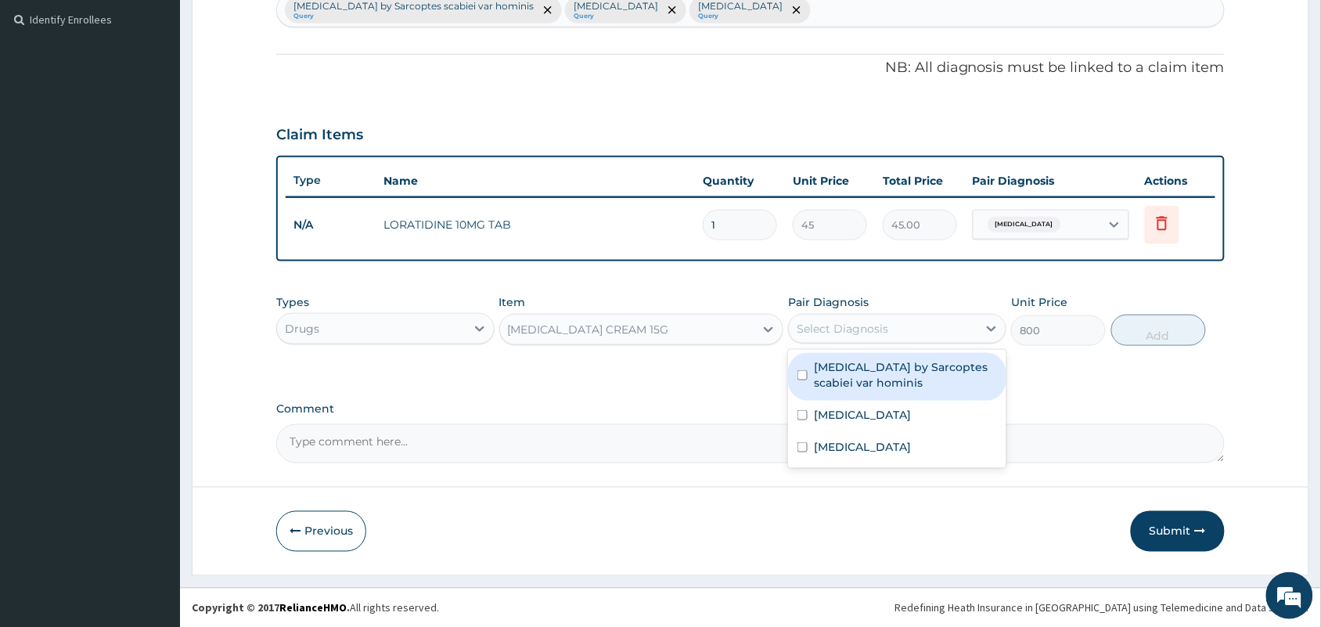
click at [800, 333] on div "Select Diagnosis" at bounding box center [842, 329] width 92 height 16
click at [818, 381] on label "Infestation by Sarcoptes scabiei var hominis" at bounding box center [905, 374] width 183 height 31
checkbox input "true"
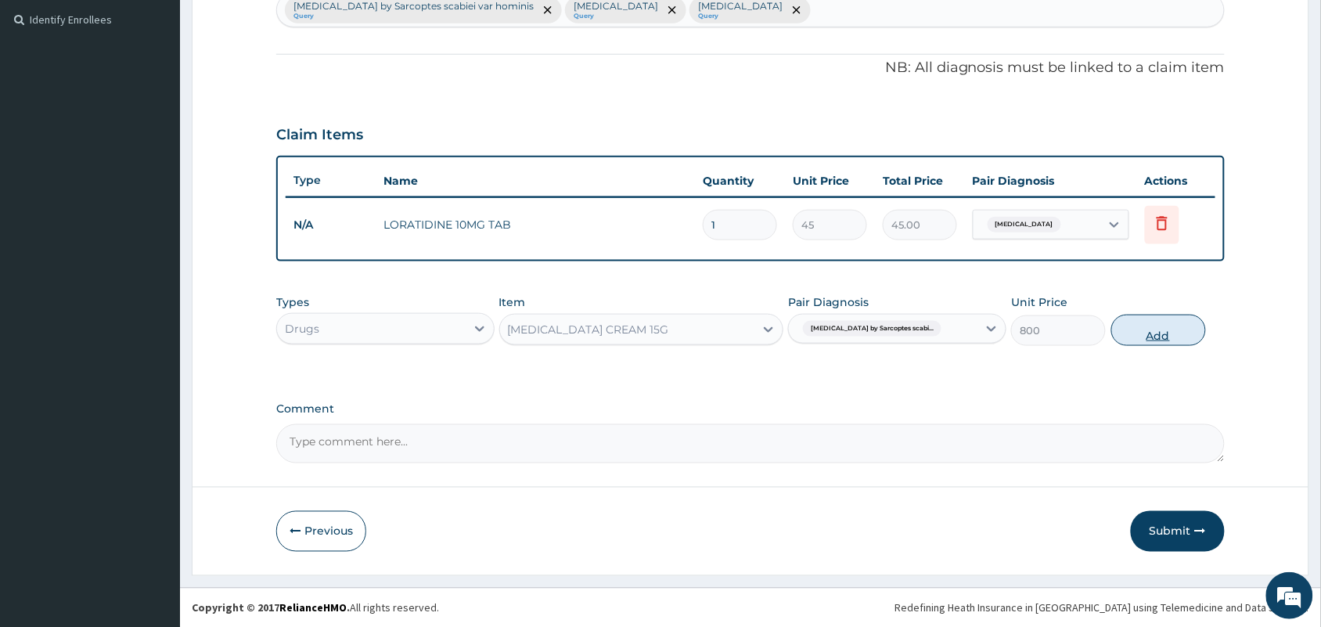
click at [1155, 331] on button "Add" at bounding box center [1158, 330] width 95 height 31
type input "0"
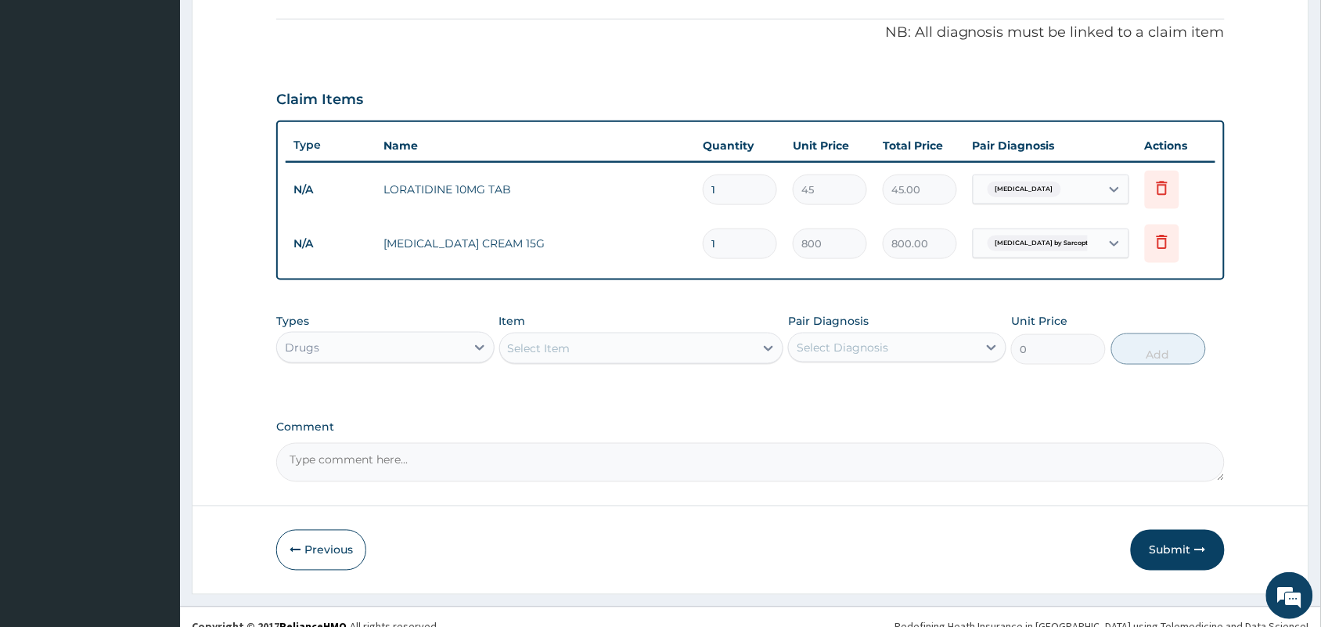
scroll to position [480, 0]
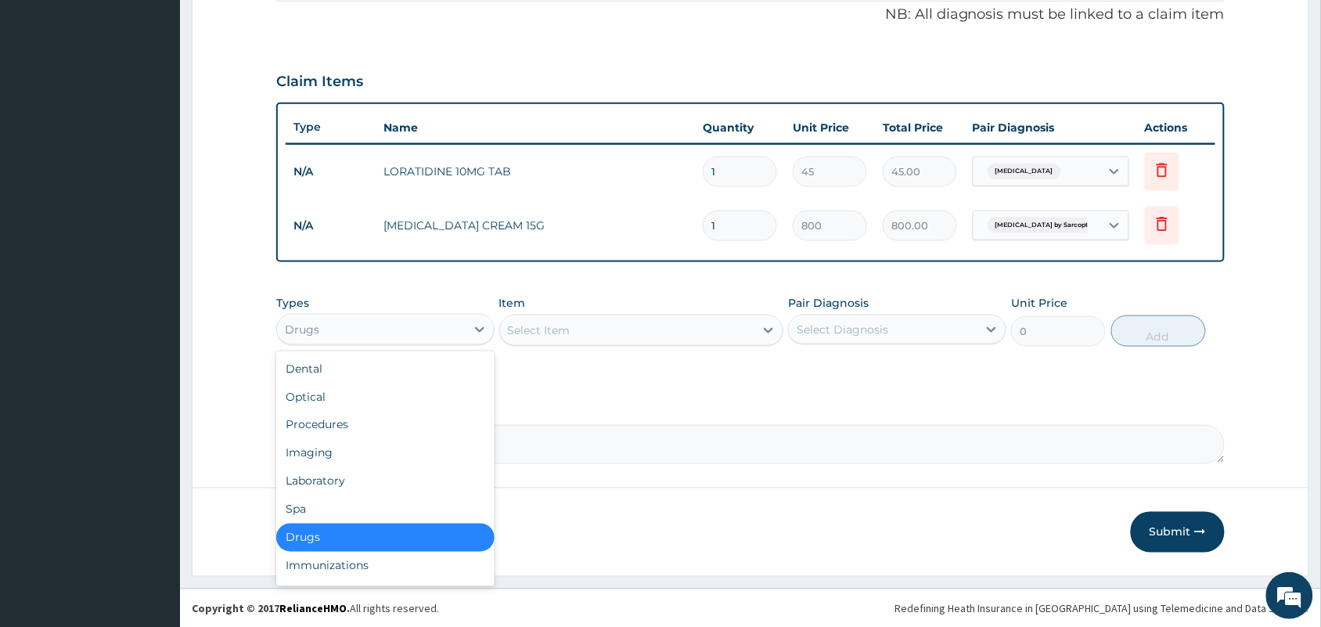
click at [432, 325] on div "Drugs" at bounding box center [371, 329] width 189 height 25
click at [361, 468] on div "Laboratory" at bounding box center [385, 481] width 218 height 28
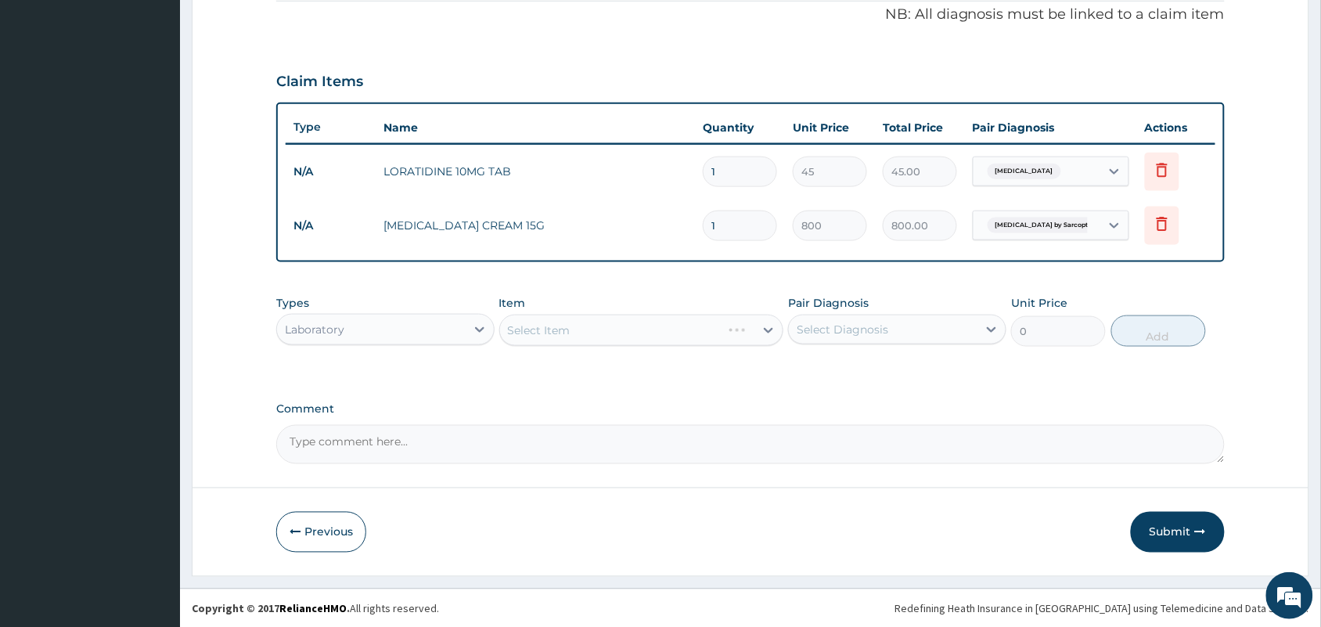
click at [573, 335] on div "Select Item" at bounding box center [641, 330] width 285 height 31
click at [575, 334] on div "Select Item" at bounding box center [627, 330] width 255 height 25
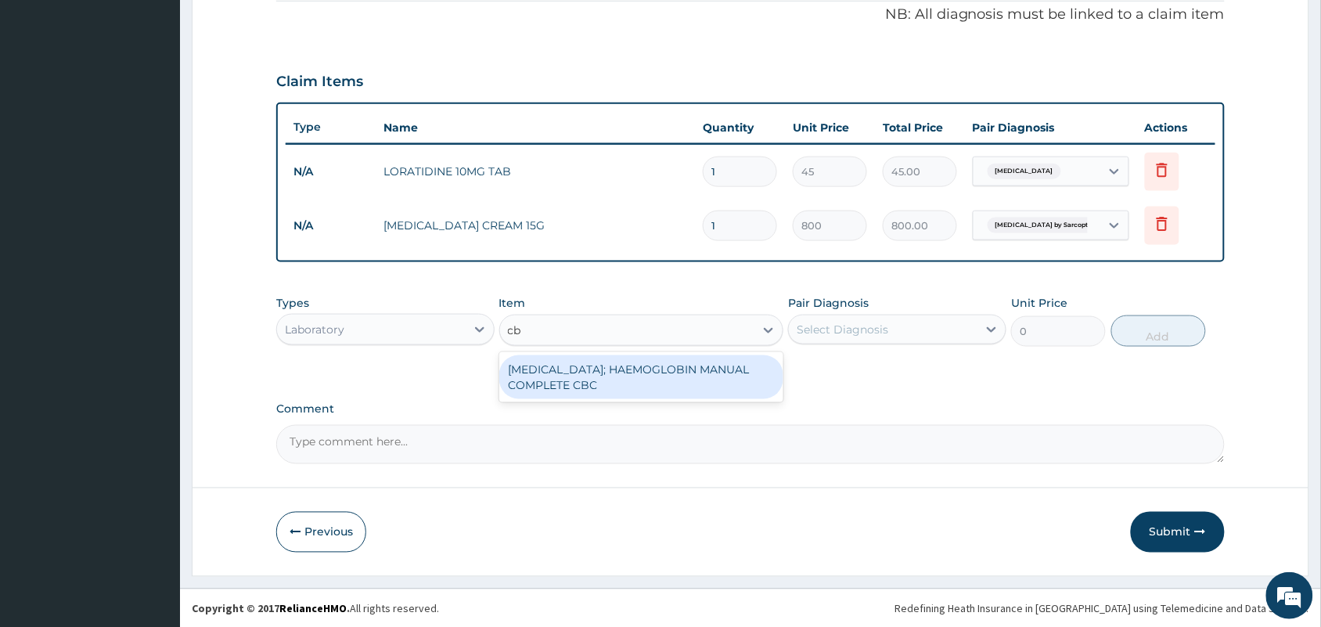
type input "cbc"
click at [606, 385] on div "BLOOD COUNT; HAEMOGLOBIN MANUAL COMPLETE CBC" at bounding box center [641, 377] width 285 height 44
type input "2500"
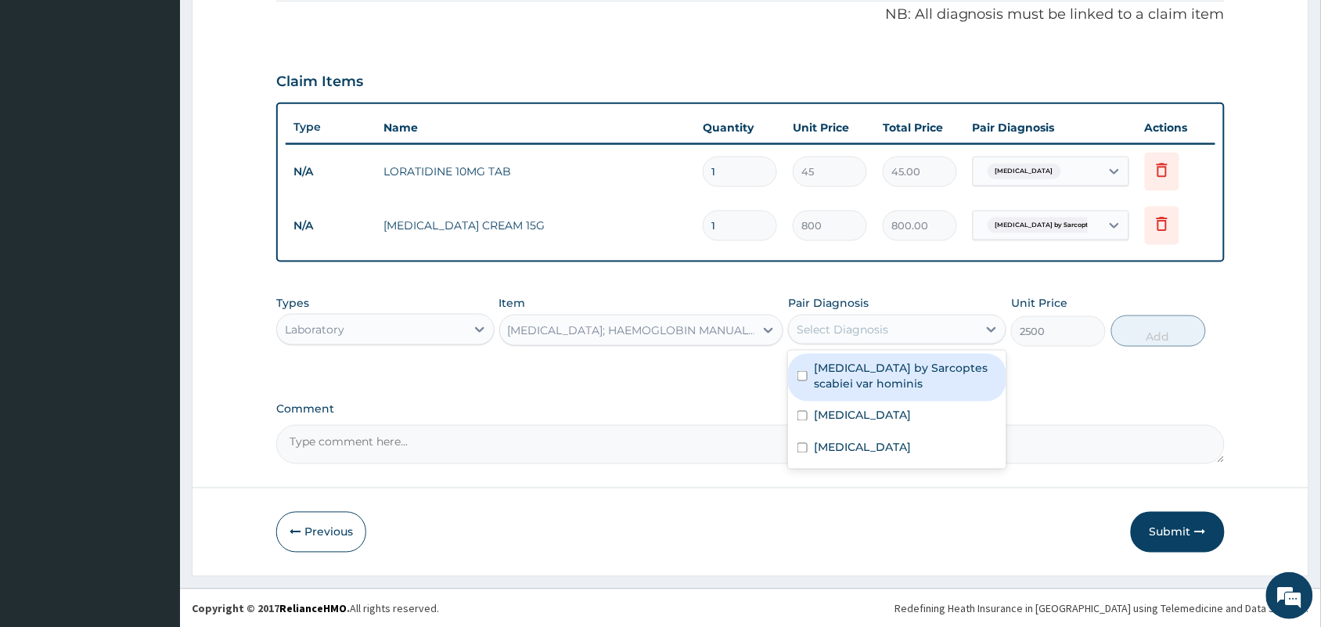
click at [874, 317] on div "Select Diagnosis" at bounding box center [883, 329] width 189 height 25
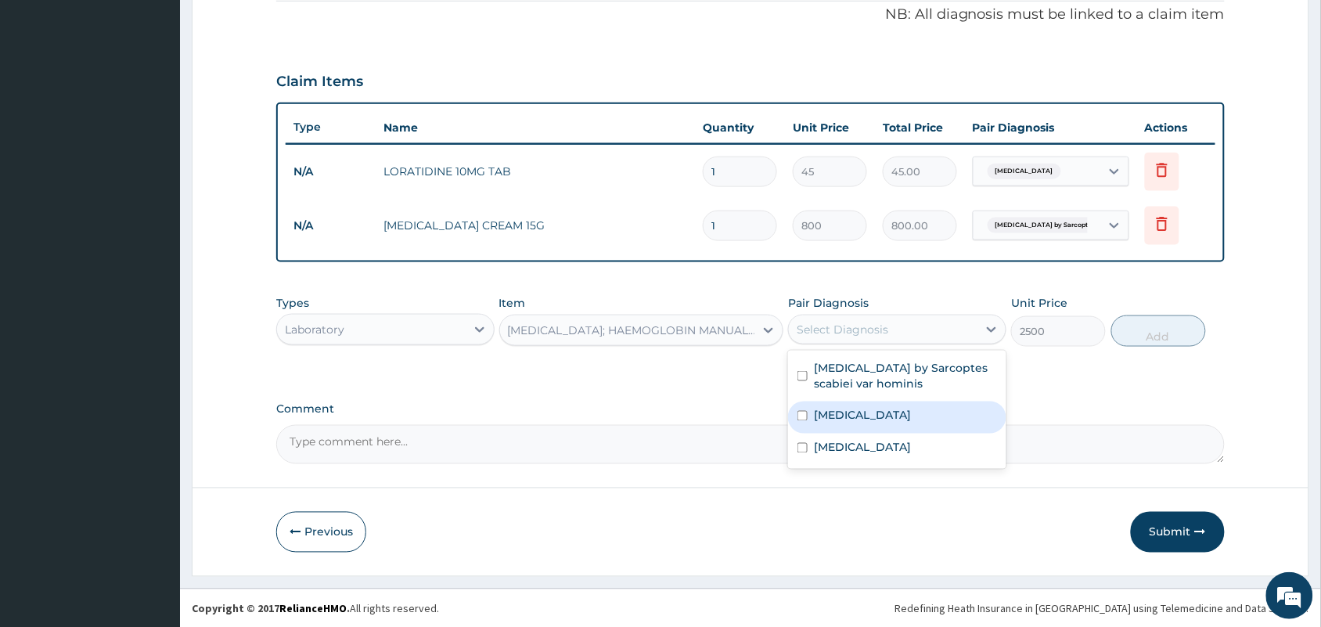
click at [825, 420] on label "Sepsis" at bounding box center [862, 416] width 97 height 16
checkbox input "true"
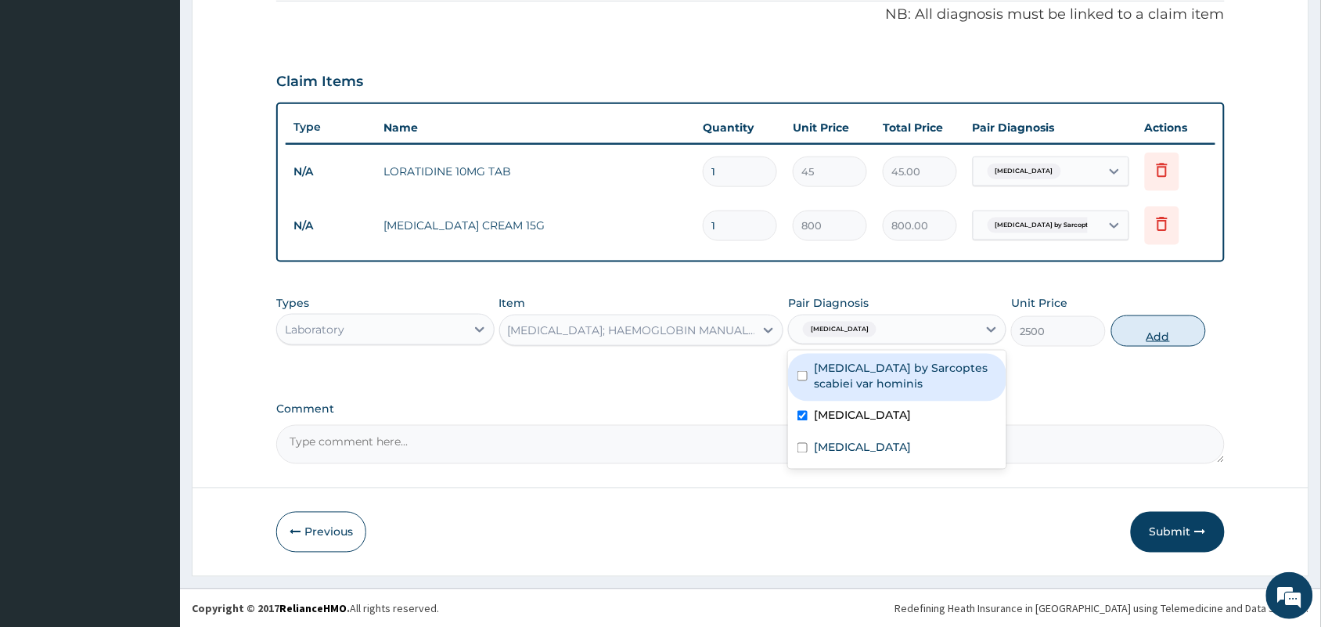
click at [1140, 333] on button "Add" at bounding box center [1158, 330] width 95 height 31
type input "0"
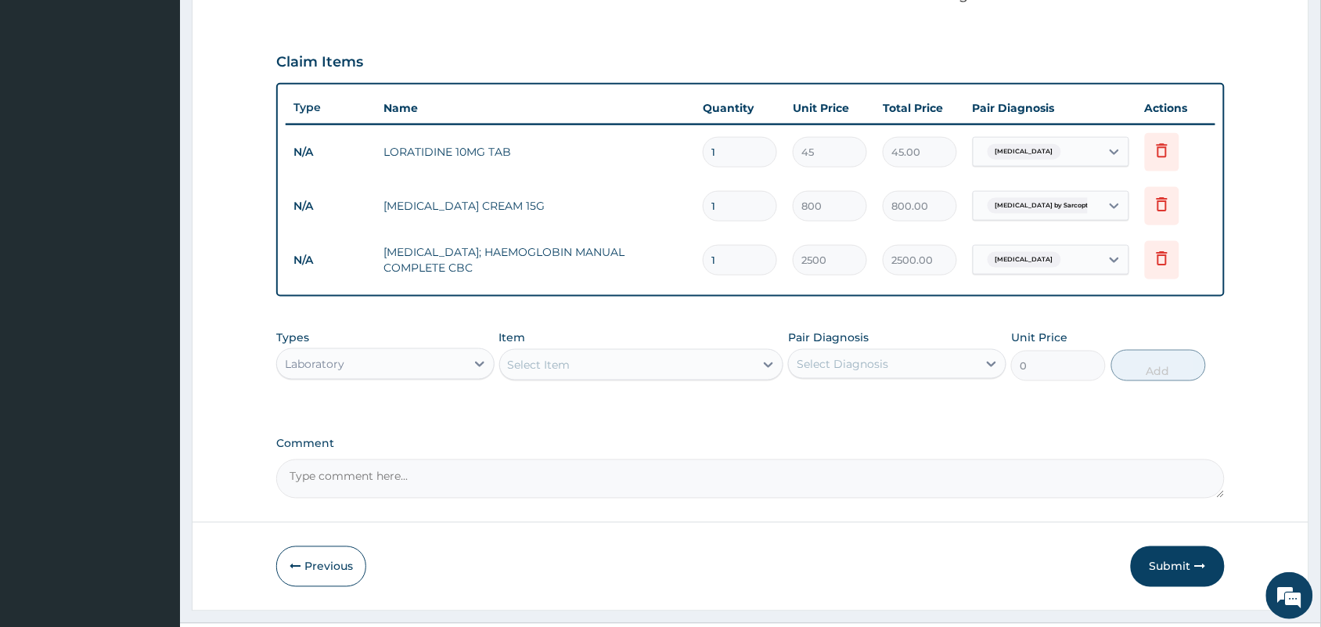
scroll to position [534, 0]
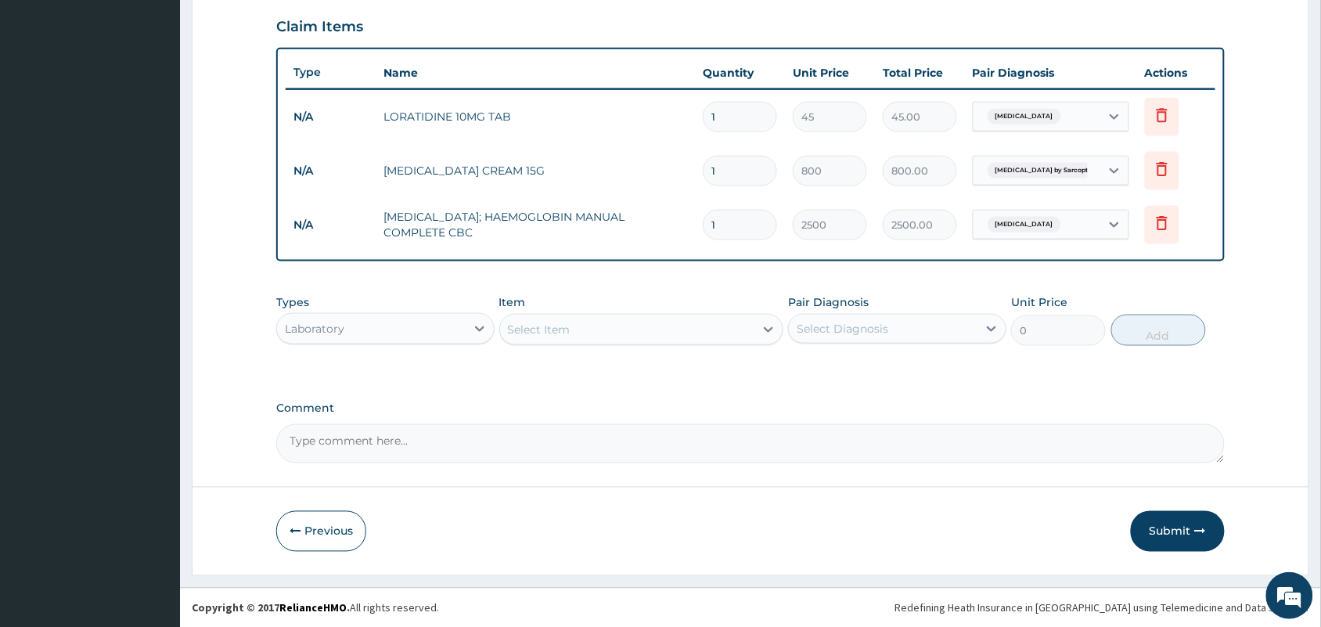
click at [382, 326] on div "Laboratory" at bounding box center [371, 328] width 189 height 25
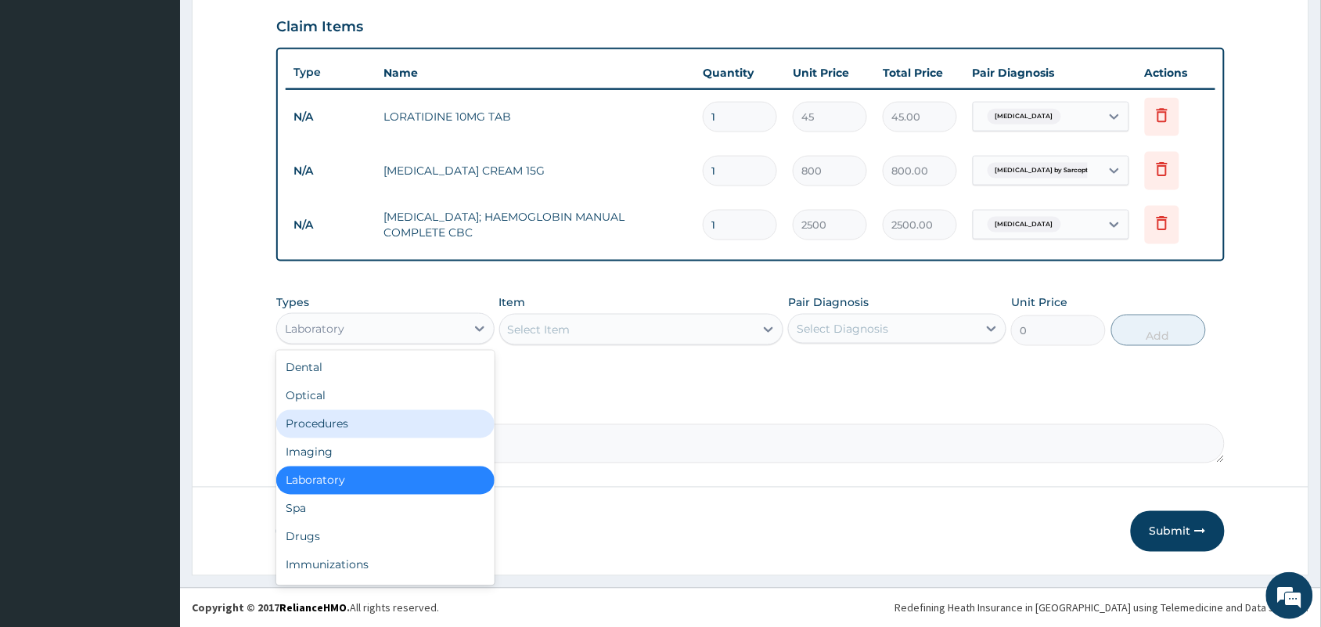
click at [350, 428] on div "Procedures" at bounding box center [385, 424] width 218 height 28
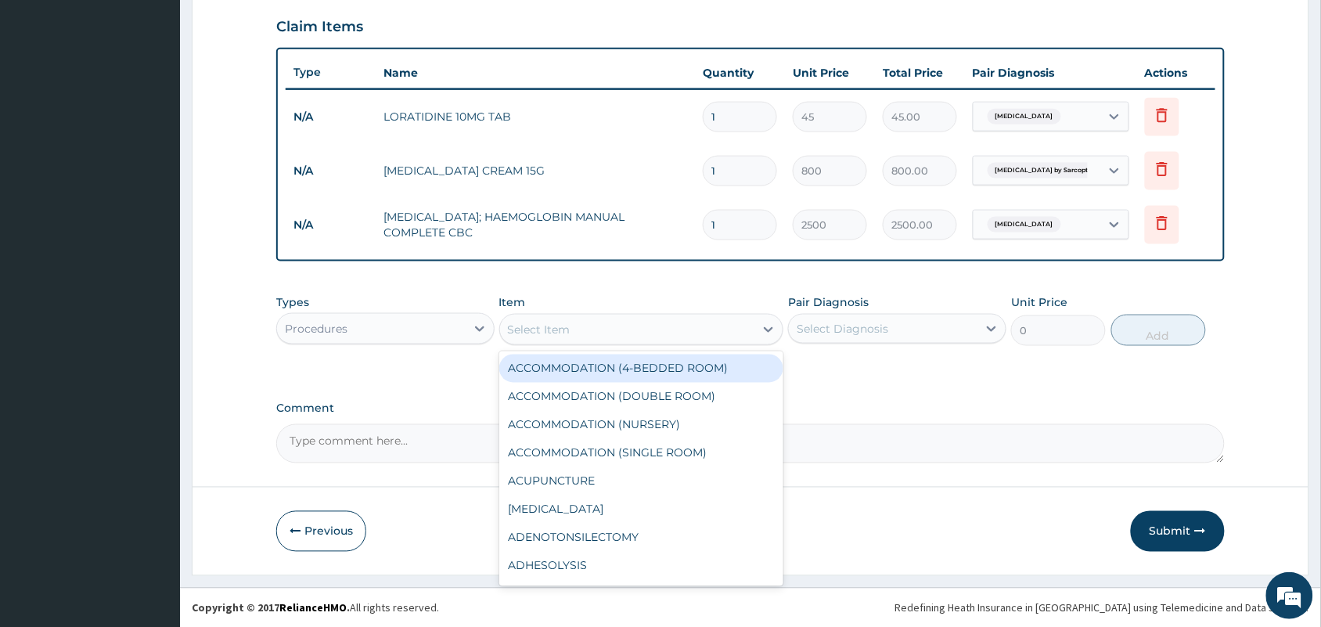
click at [609, 338] on div "Select Item" at bounding box center [627, 329] width 255 height 25
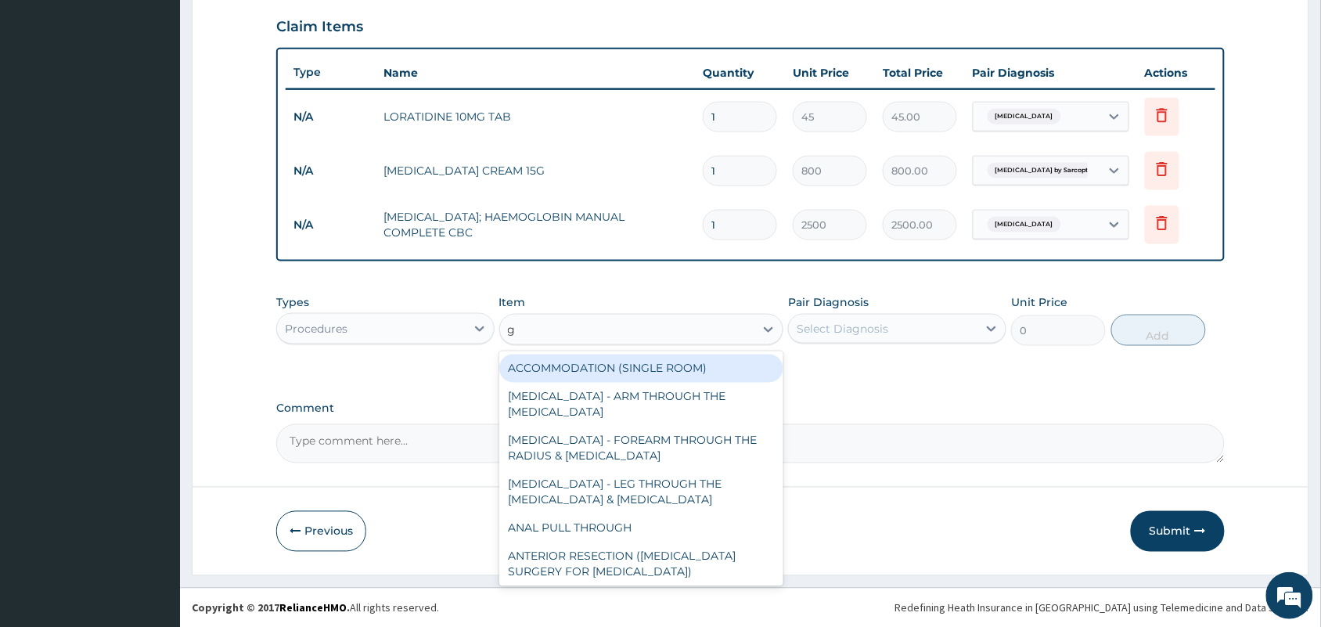
type input "gp"
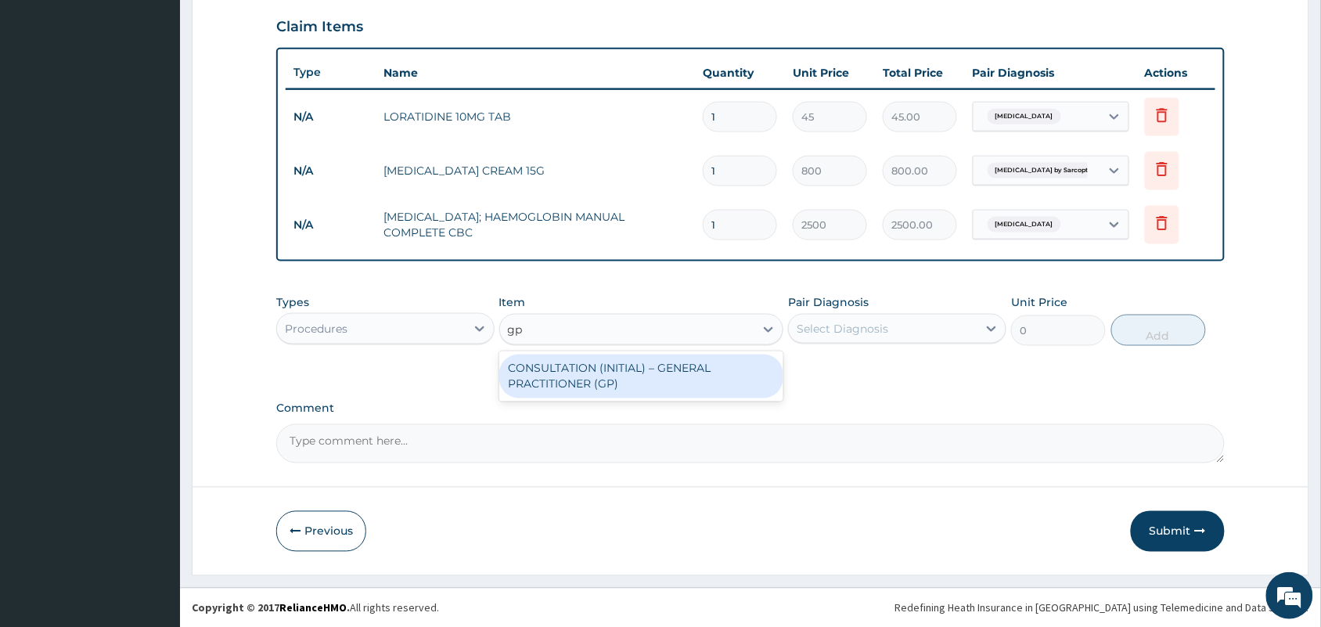
click at [593, 373] on div "CONSULTATION (INITIAL) – GENERAL PRACTITIONER (GP)" at bounding box center [641, 376] width 285 height 44
type input "1500"
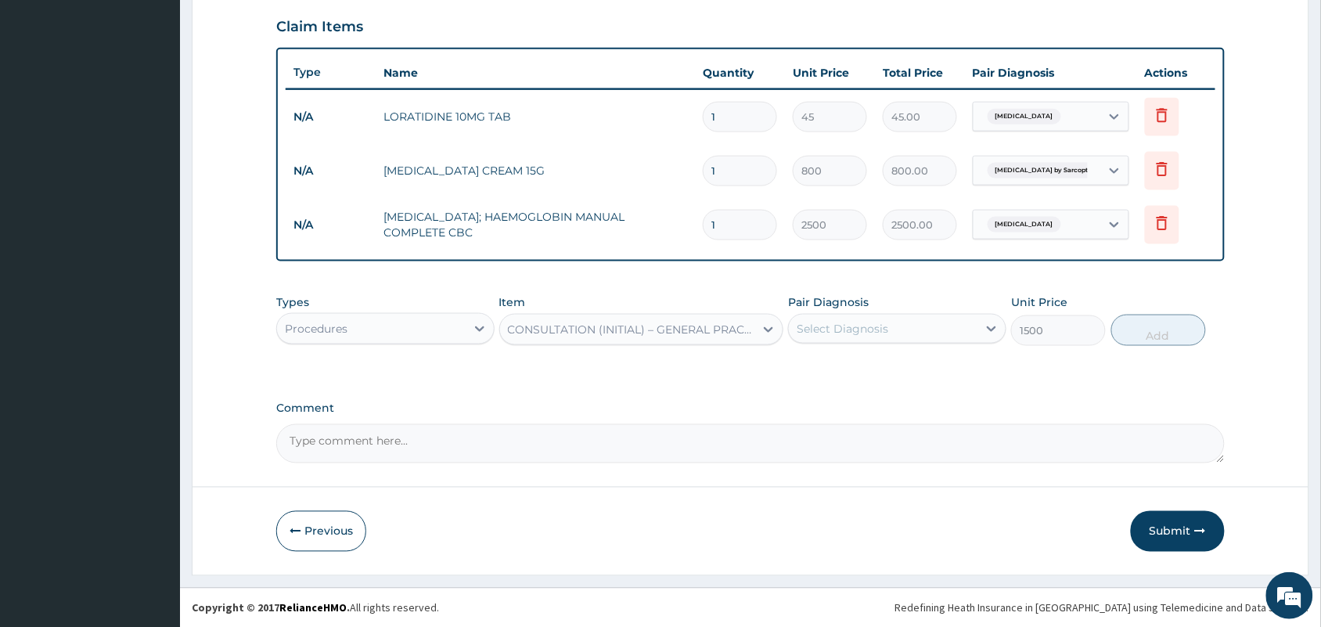
click at [849, 329] on div "Select Diagnosis" at bounding box center [842, 329] width 92 height 16
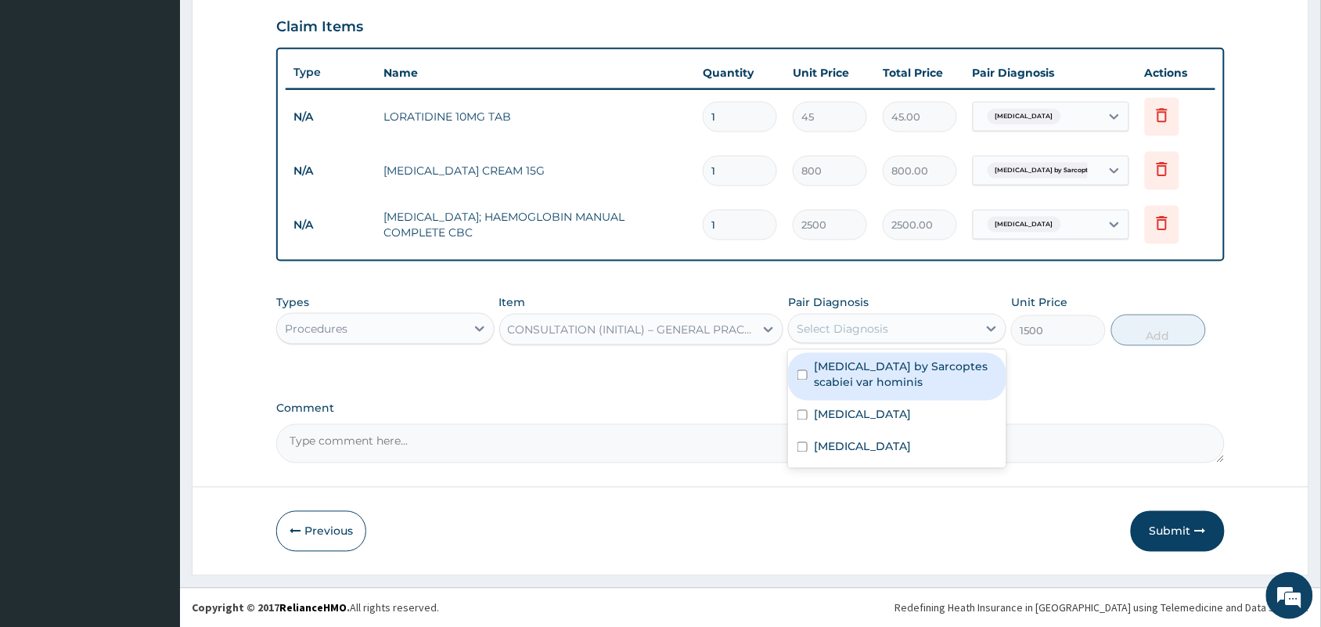
click at [830, 368] on label "[MEDICAL_DATA] by Sarcoptes scabiei var hominis" at bounding box center [905, 374] width 183 height 31
checkbox input "true"
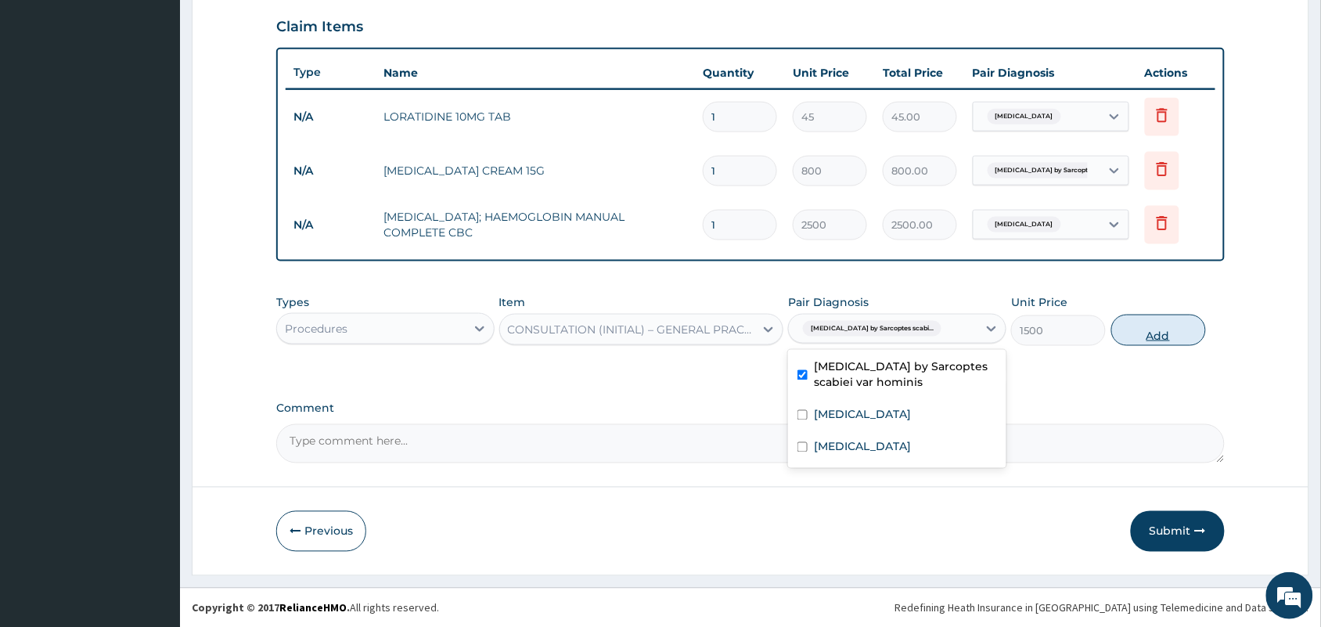
click at [1136, 327] on button "Add" at bounding box center [1158, 330] width 95 height 31
type input "0"
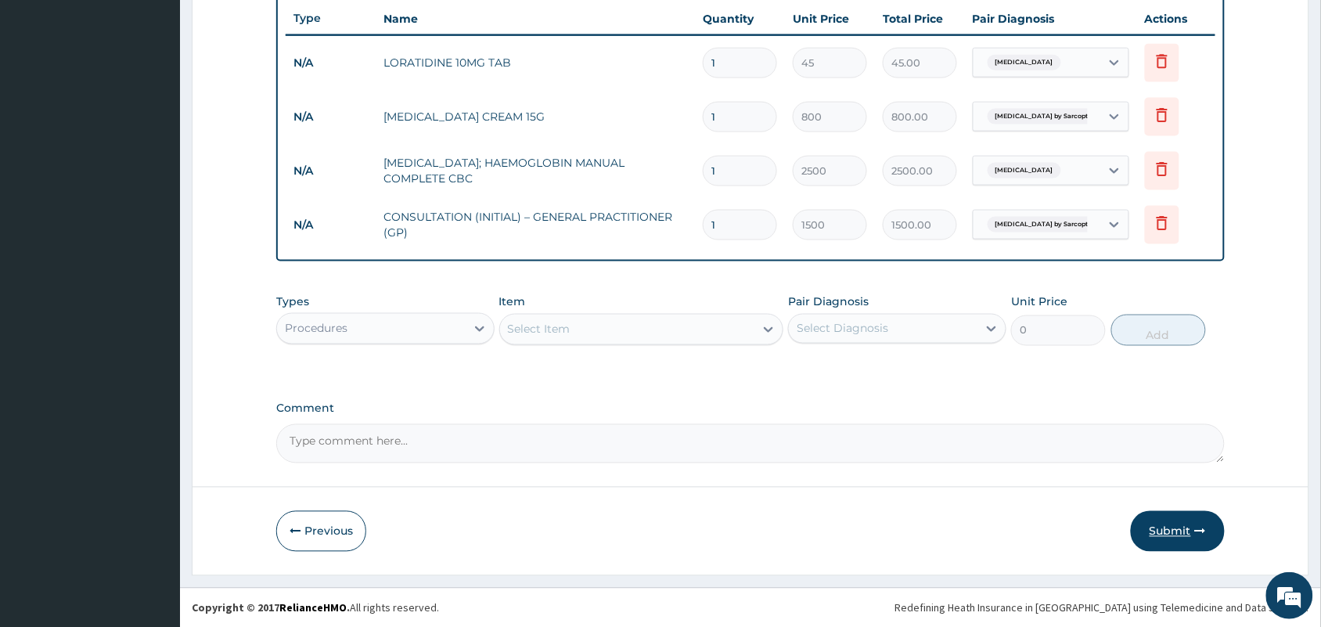
click at [1176, 524] on button "Submit" at bounding box center [1178, 531] width 94 height 41
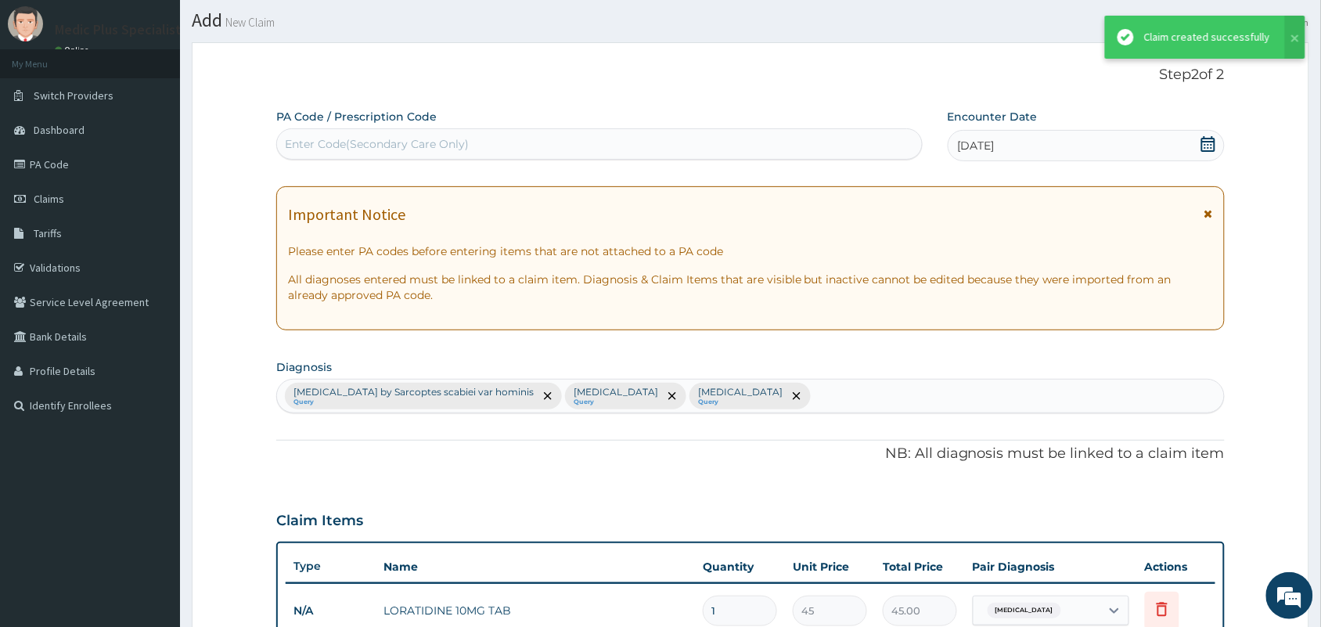
scroll to position [588, 0]
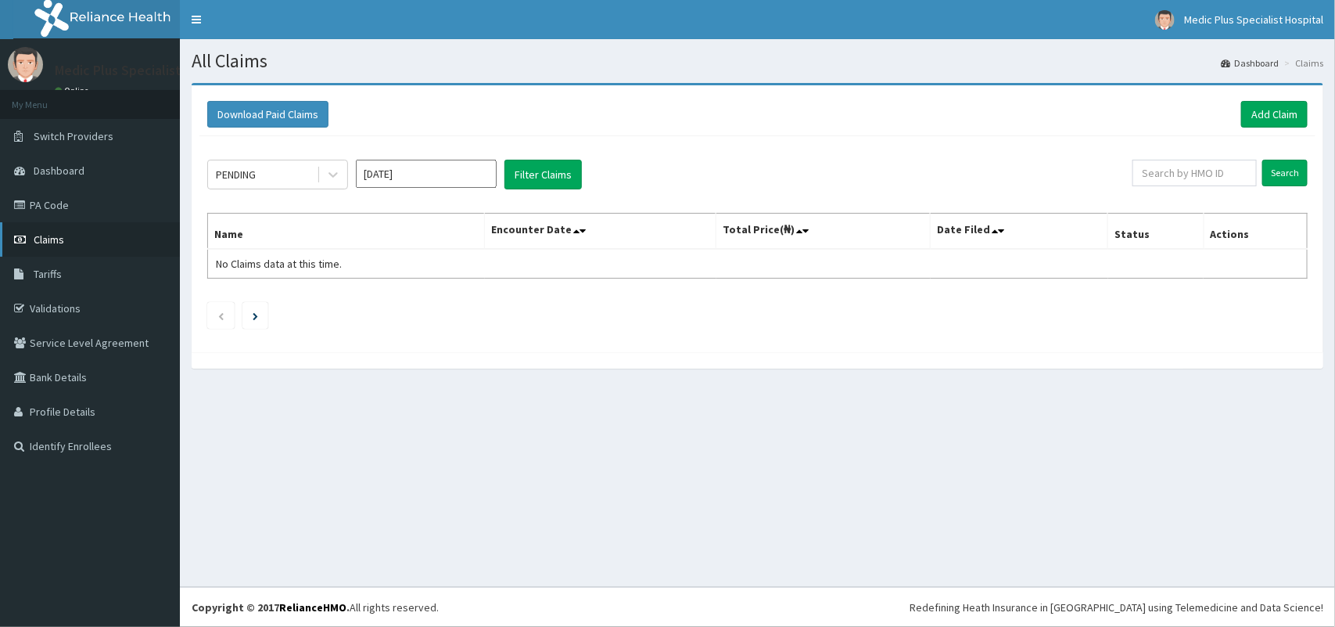
click at [59, 237] on span "Claims" at bounding box center [49, 239] width 31 height 14
click at [59, 209] on link "PA Code" at bounding box center [90, 205] width 180 height 34
click at [1265, 119] on link "Add Claim" at bounding box center [1275, 114] width 67 height 27
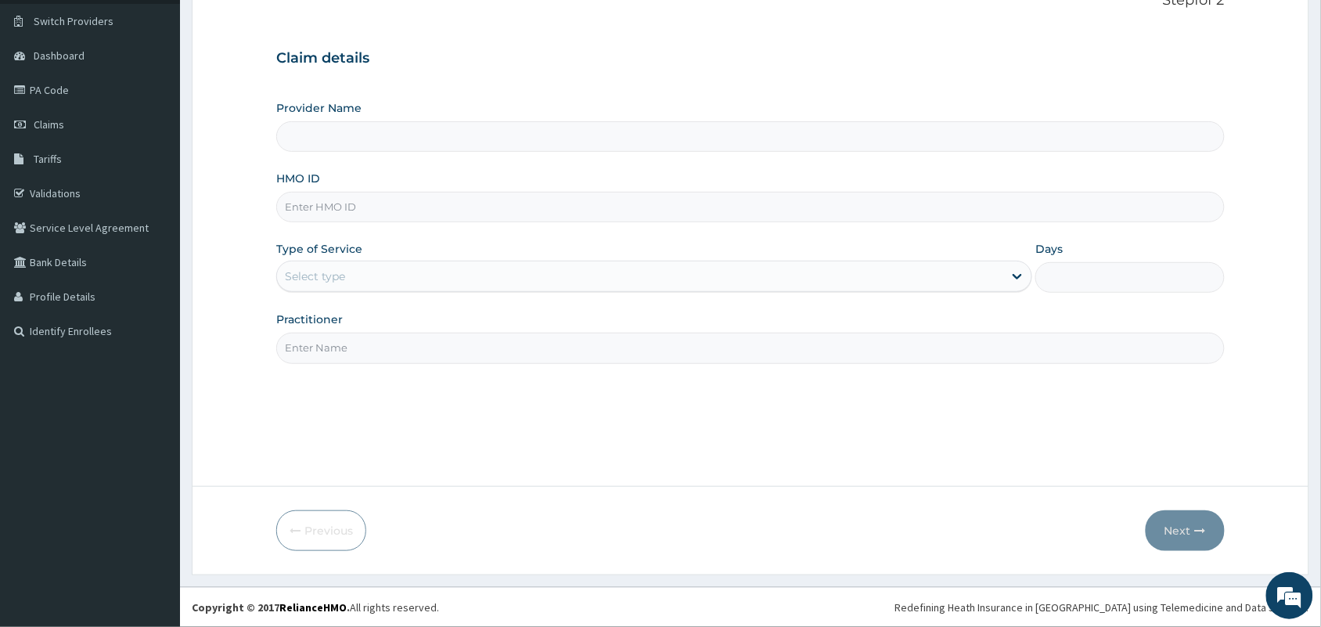
type input "MedicPlus Specialist Hospital"
click at [387, 212] on input "HMO ID" at bounding box center [750, 207] width 948 height 31
paste input "bmn/10038/a"
type input "bmn/10038/a"
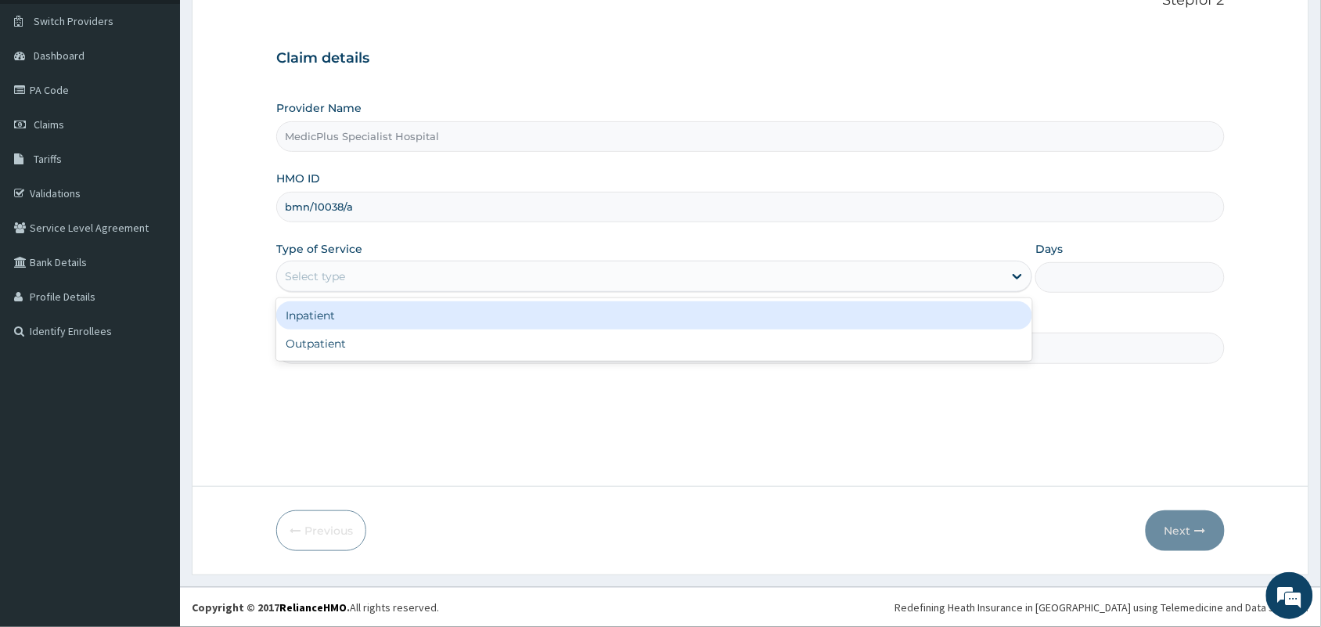
click at [373, 283] on div "Select type" at bounding box center [640, 276] width 726 height 25
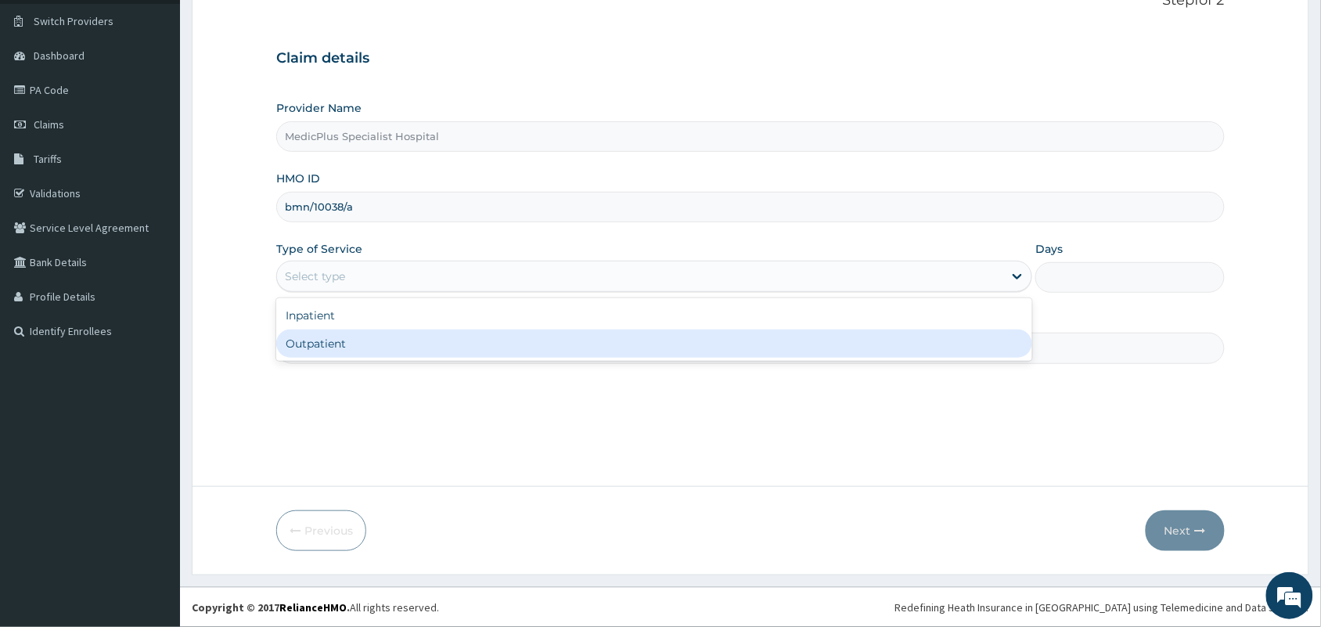
click at [356, 334] on div "Outpatient" at bounding box center [654, 343] width 756 height 28
type input "1"
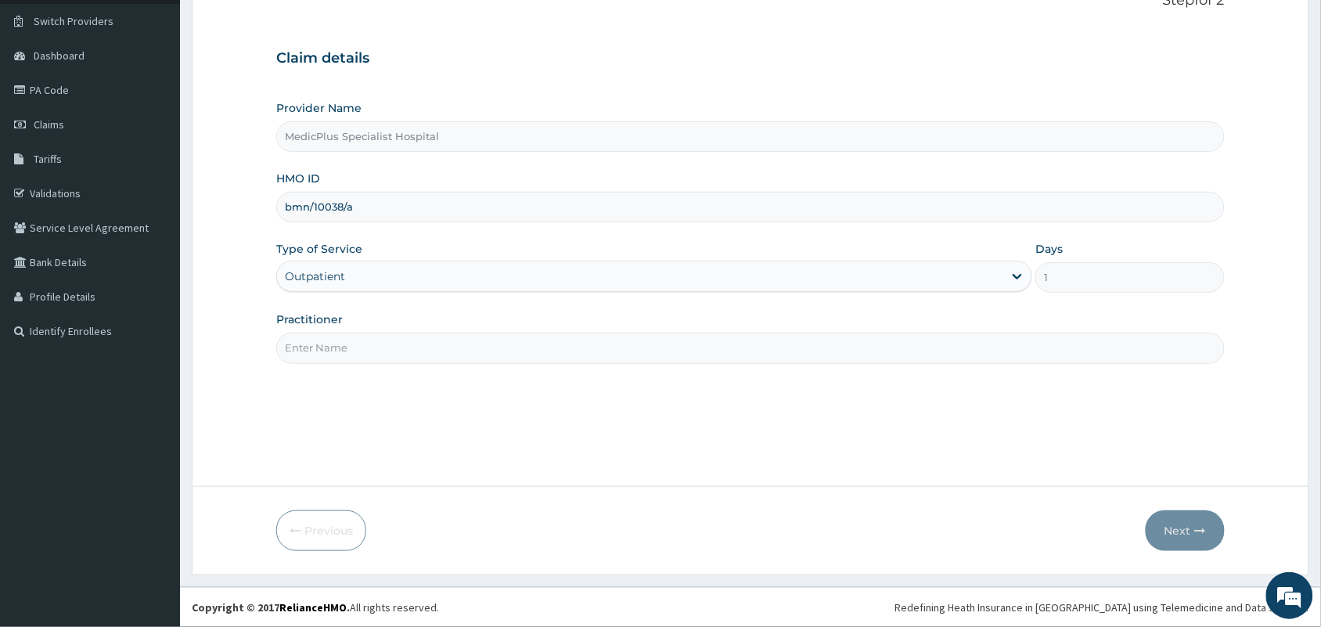
click at [385, 345] on input "Practitioner" at bounding box center [750, 348] width 948 height 31
type input "dr usman"
click at [1189, 540] on button "Next" at bounding box center [1184, 530] width 79 height 41
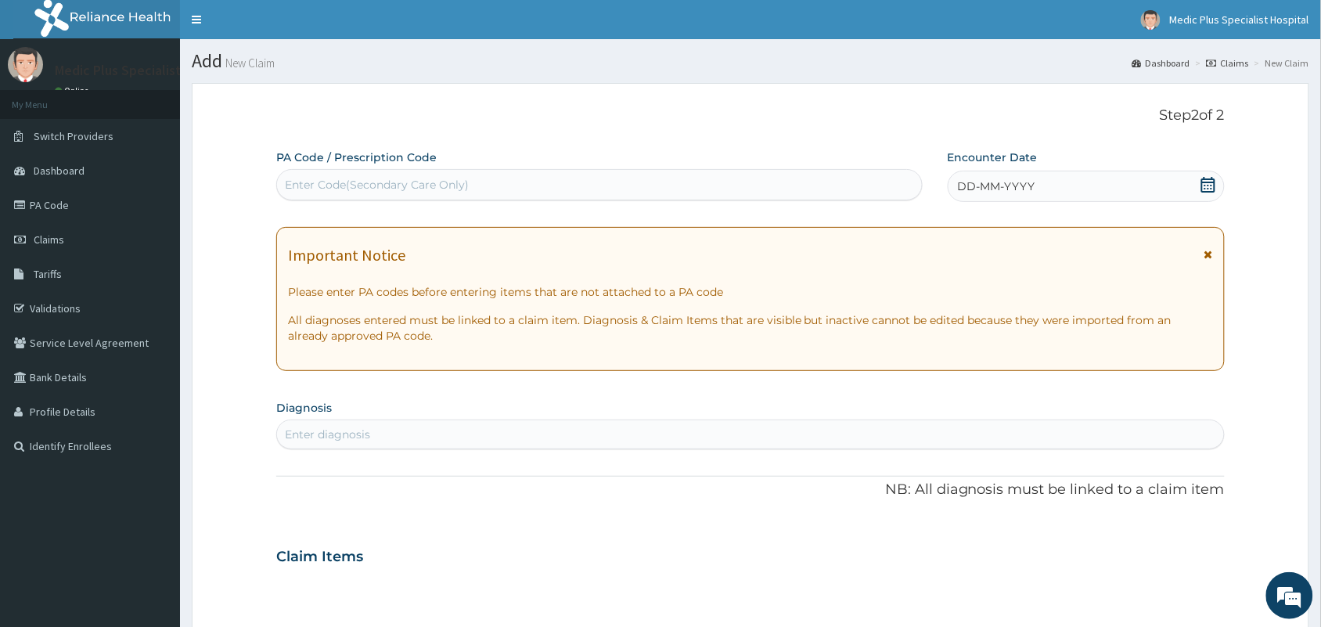
click at [1203, 180] on icon at bounding box center [1208, 185] width 14 height 16
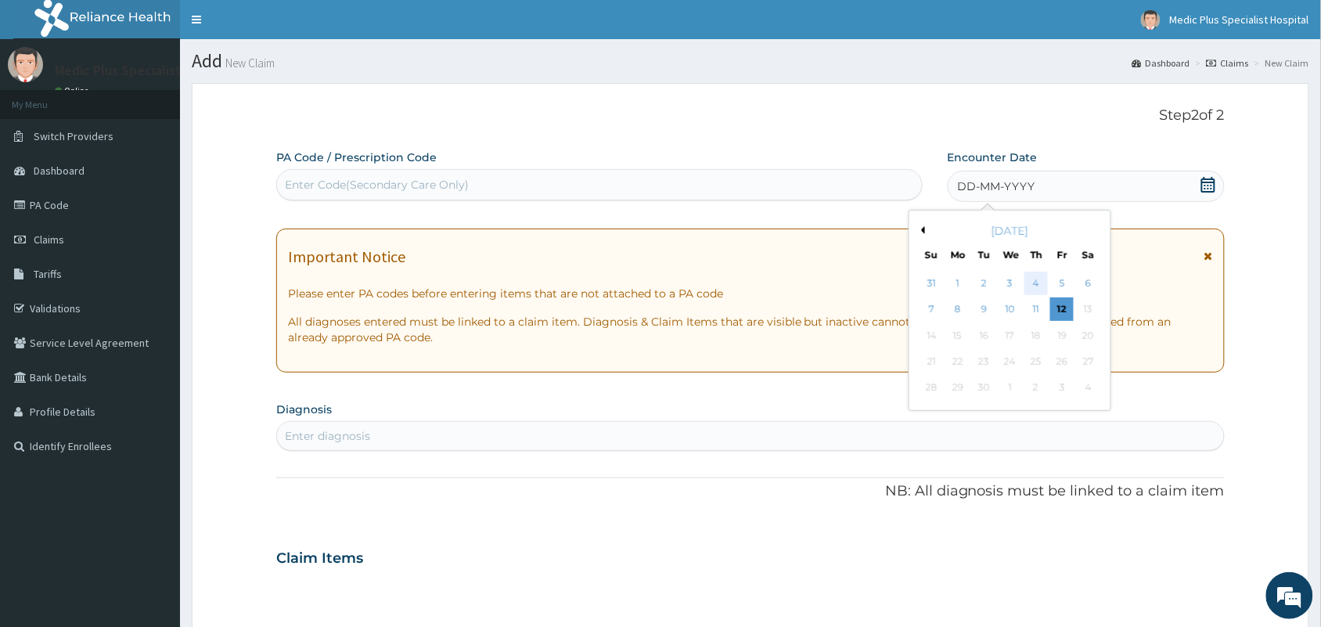
click at [1030, 282] on div "4" at bounding box center [1035, 282] width 23 height 23
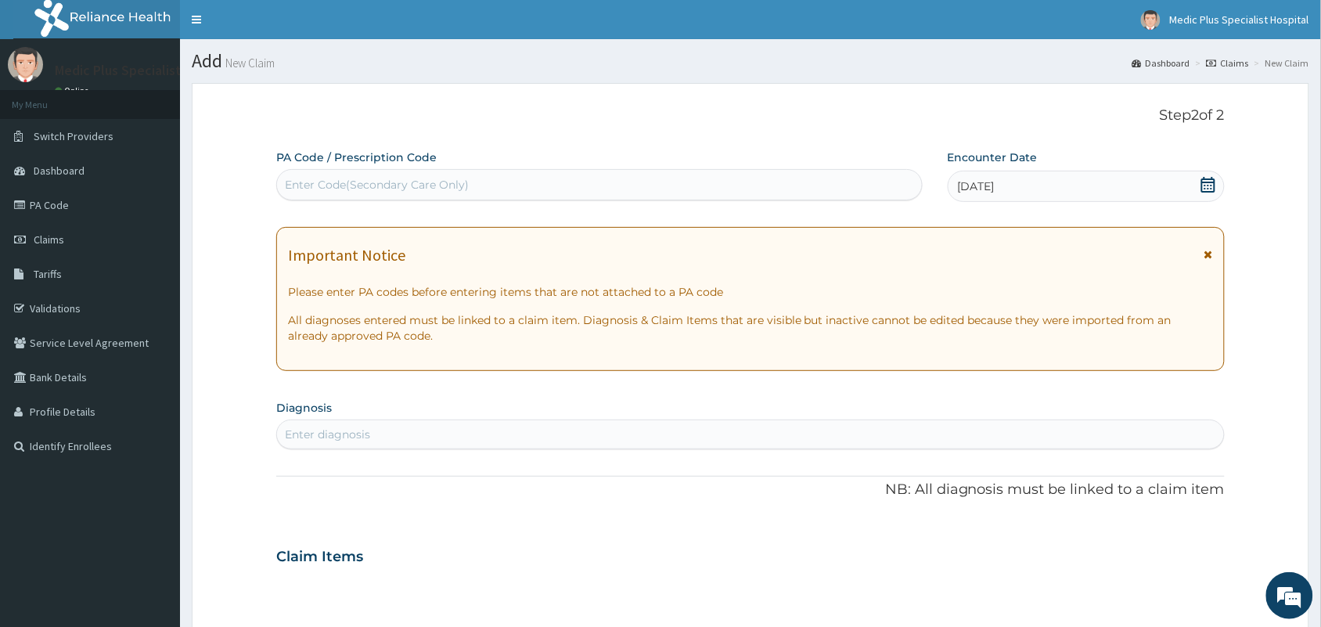
click at [527, 180] on div "Enter Code(Secondary Care Only)" at bounding box center [599, 184] width 645 height 25
paste input "PA/A64F84"
type input "PA/A64F84"
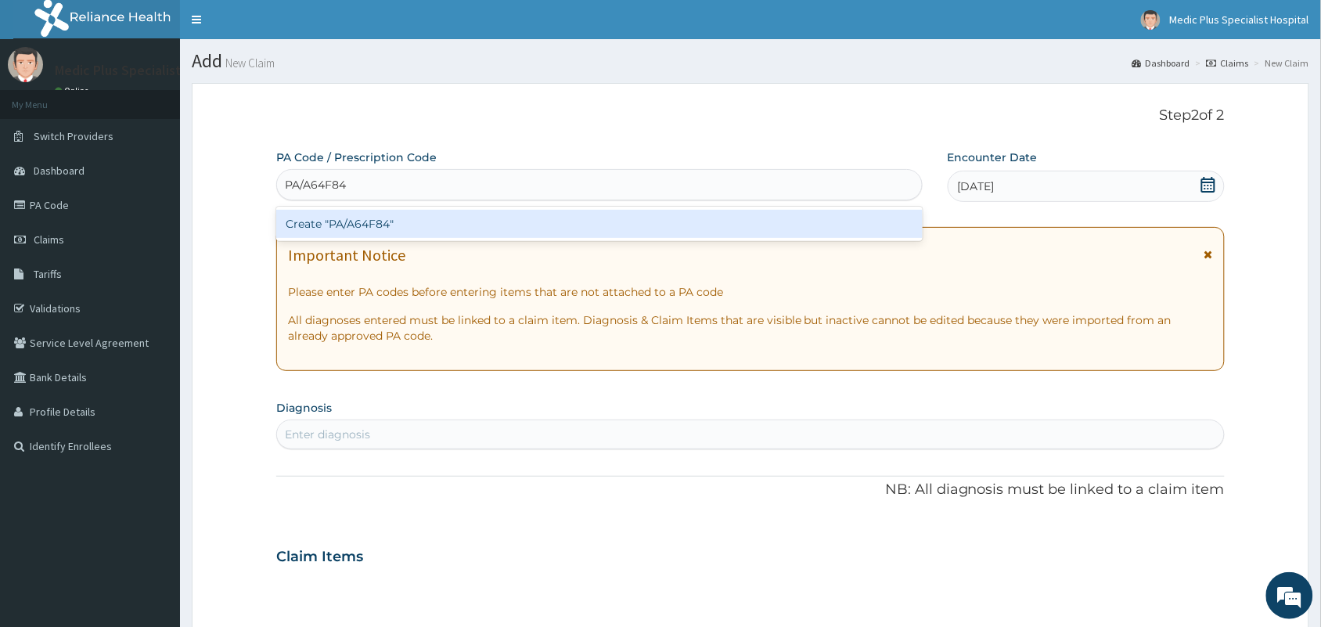
click at [428, 228] on div "Create "PA/A64F84"" at bounding box center [599, 224] width 646 height 28
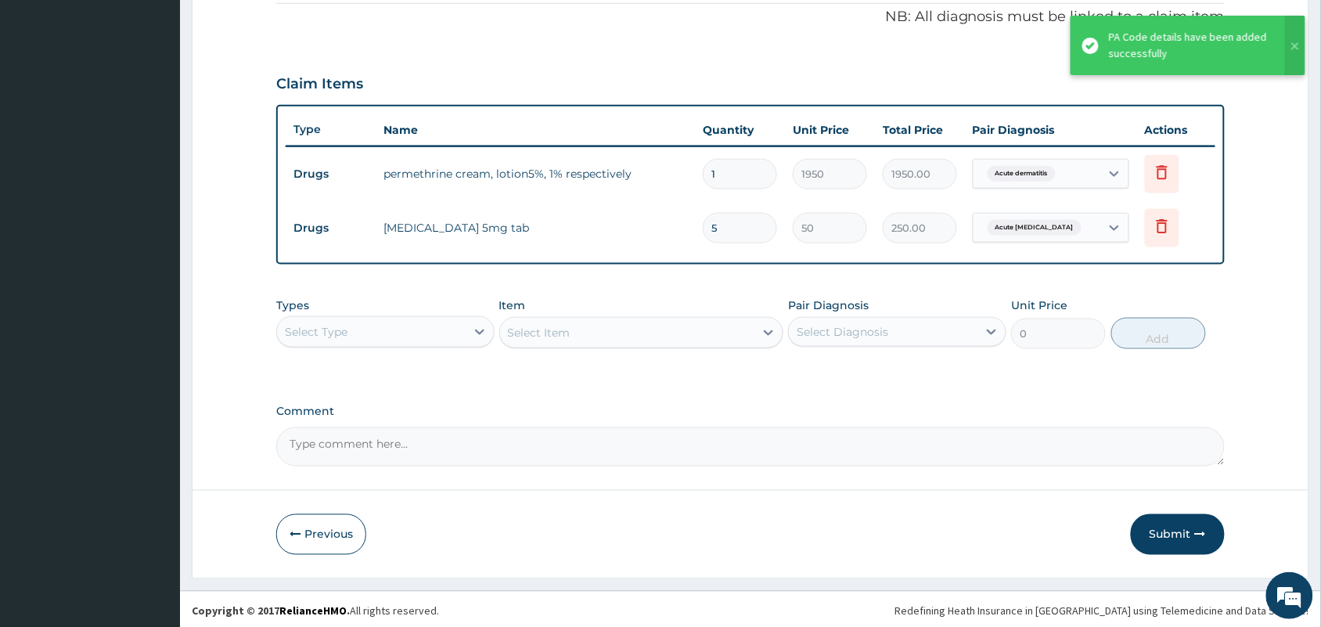
scroll to position [480, 0]
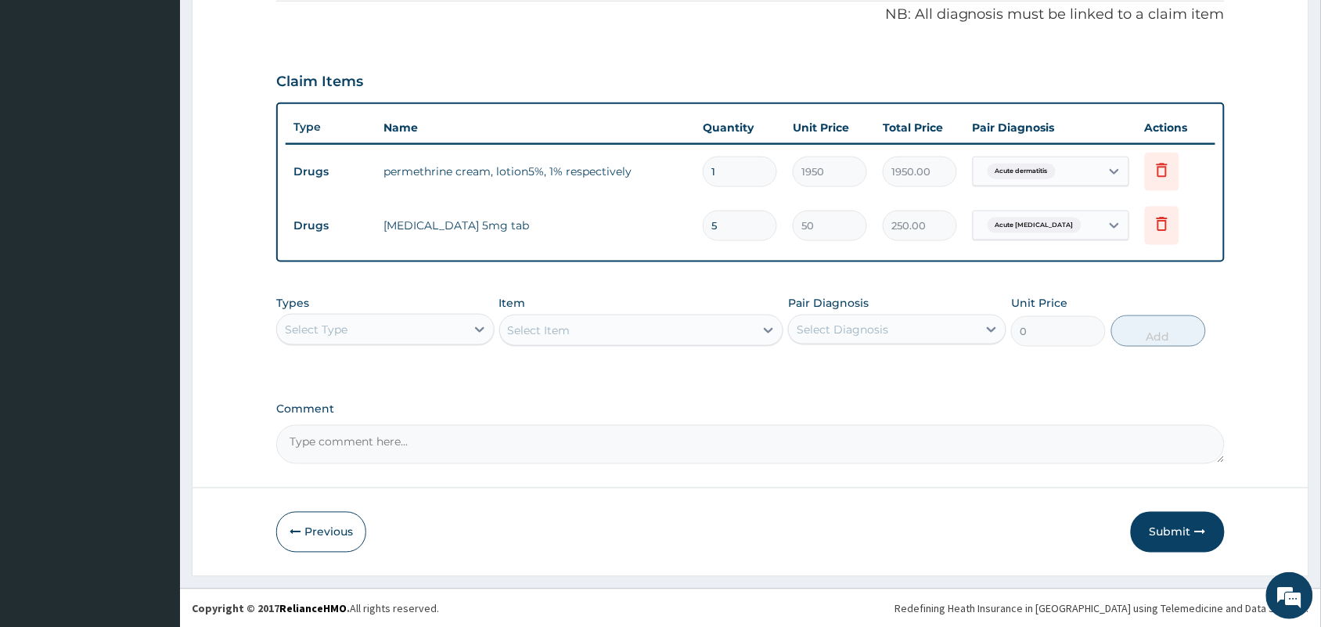
type input "0.00"
type input "1"
type input "50.00"
type input "10"
type input "500.00"
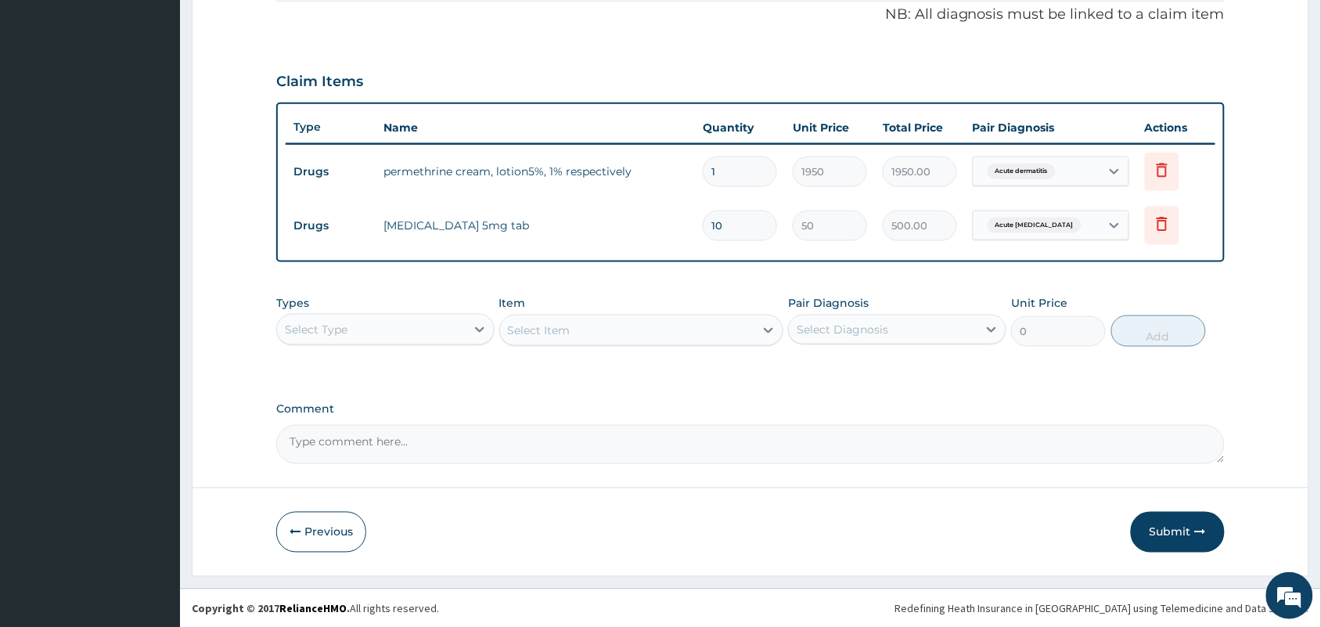
type input "10"
click at [859, 403] on div "PA Code / Prescription Code PA/A64F84 Encounter Date 04-09-2025 Important Notic…" at bounding box center [750, 67] width 948 height 794
click at [1155, 523] on button "Submit" at bounding box center [1178, 532] width 94 height 41
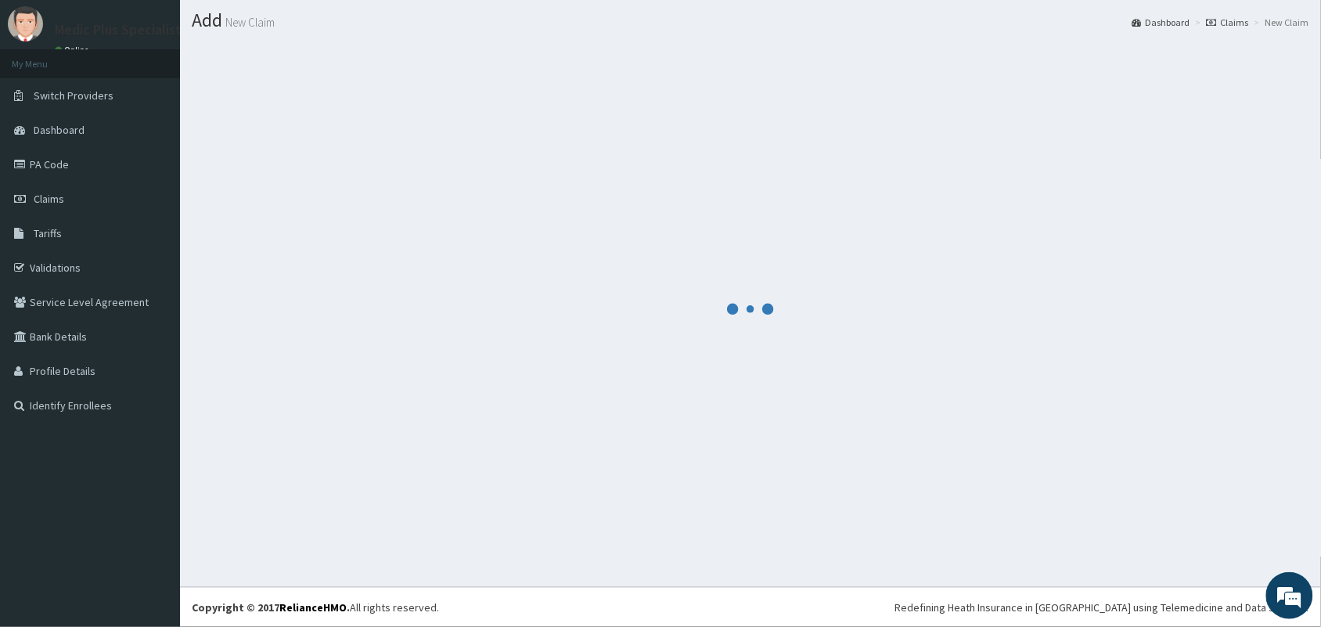
scroll to position [41, 0]
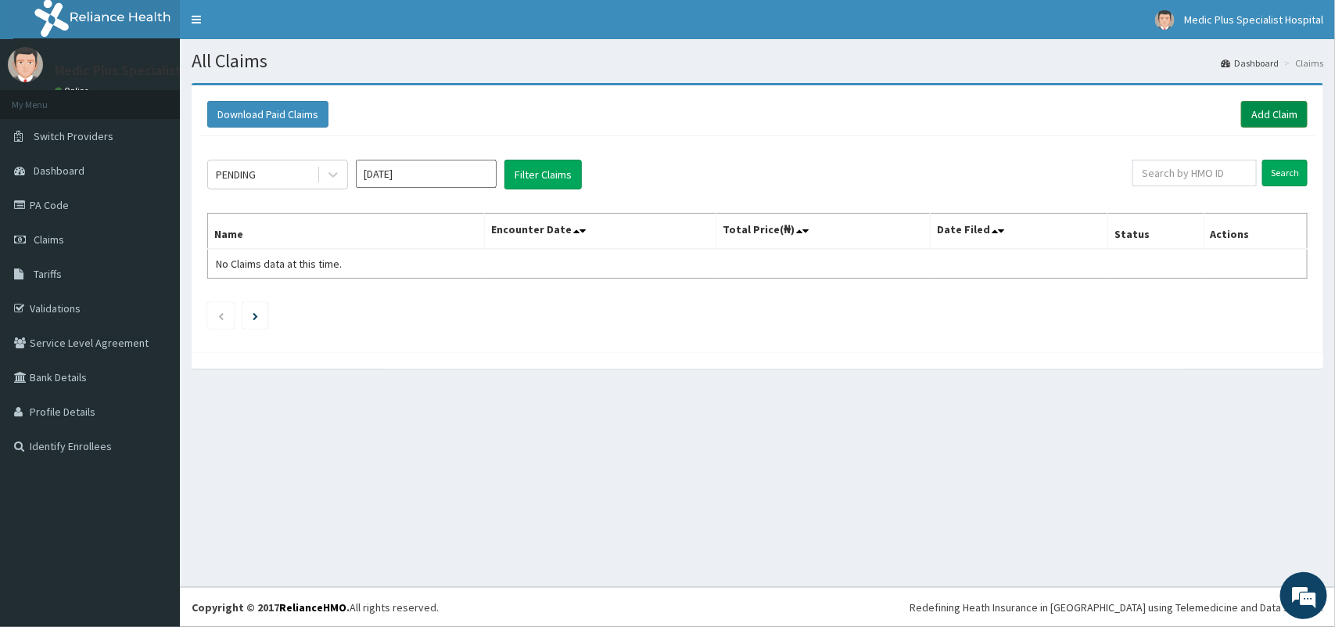
click at [1256, 108] on link "Add Claim" at bounding box center [1275, 114] width 67 height 27
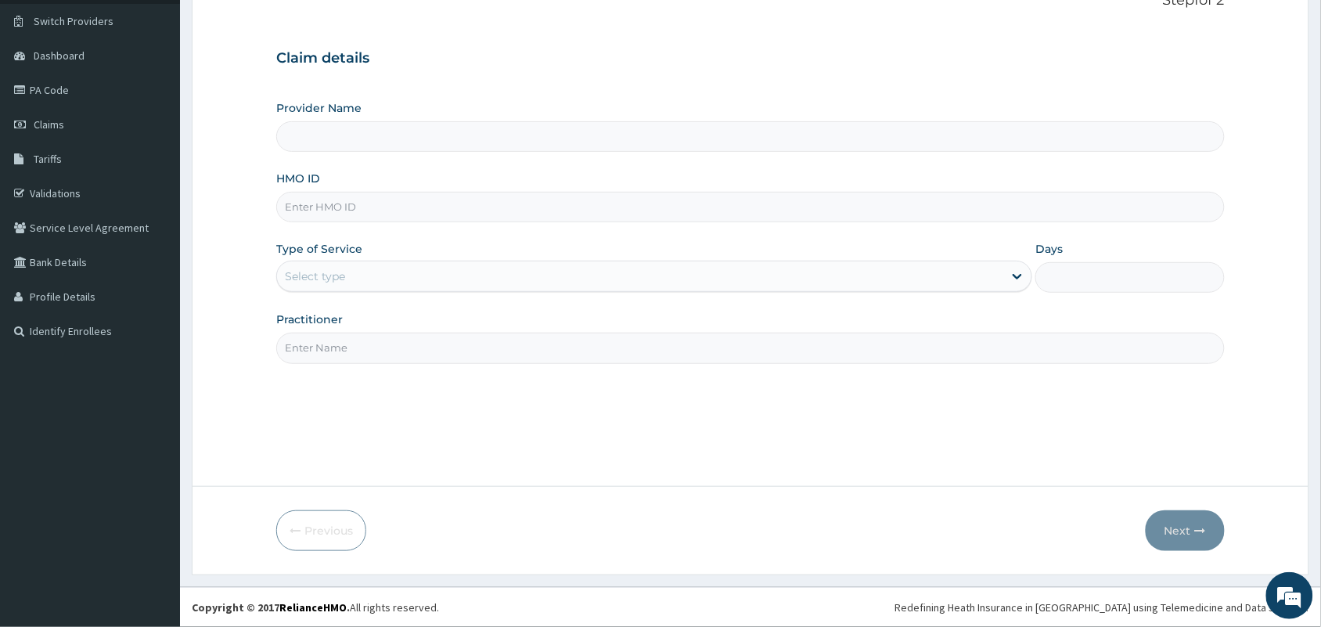
type input "MedicPlus Specialist Hospital"
click at [377, 203] on input "HMO ID" at bounding box center [750, 207] width 948 height 31
paste input "bmn/10038/a"
type input "bmn/10038/a"
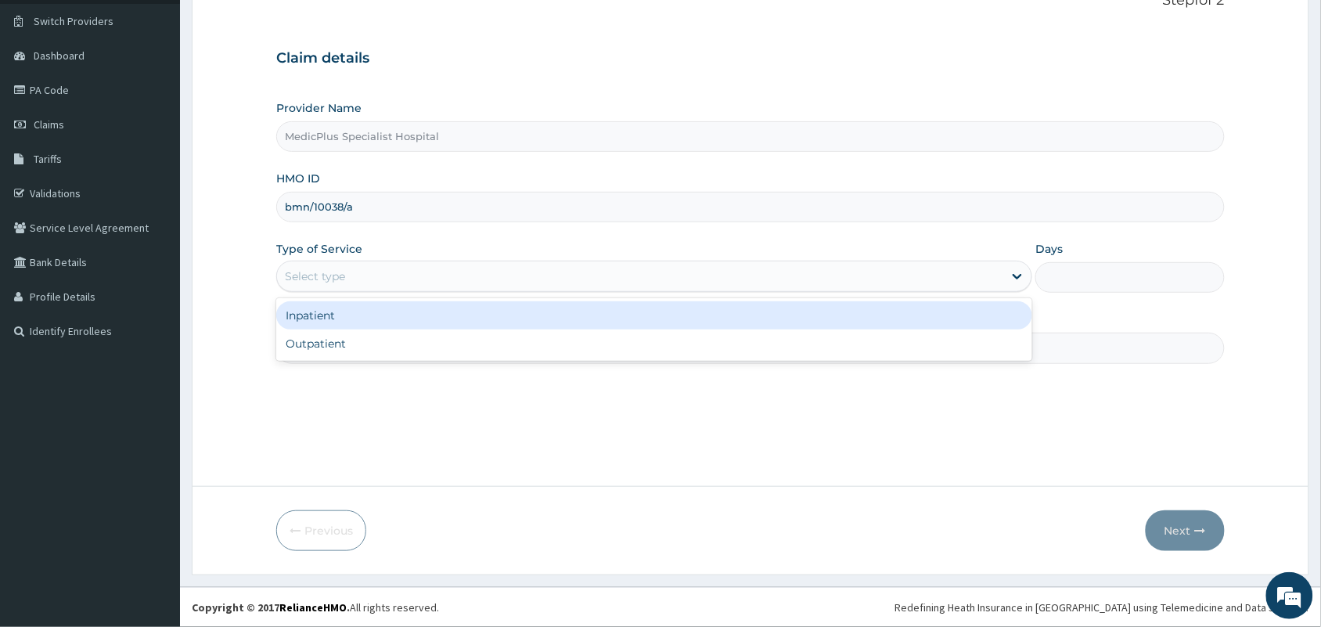
click at [491, 284] on div "Select type" at bounding box center [640, 276] width 726 height 25
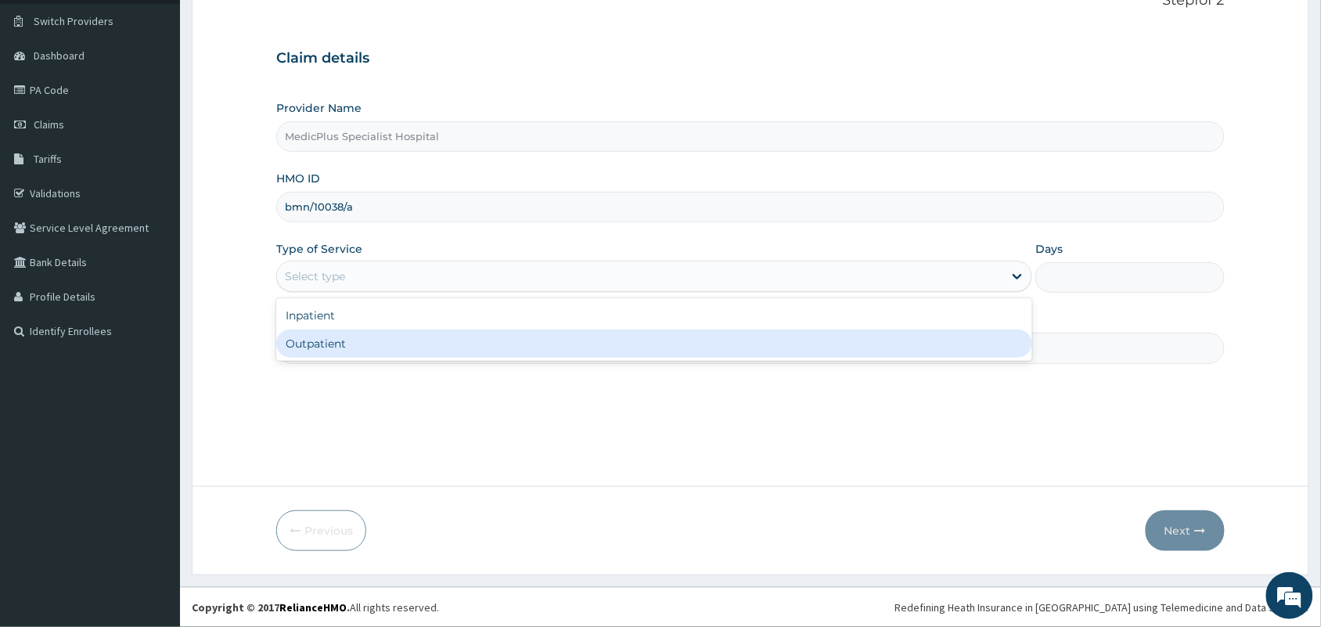
click at [385, 346] on div "Outpatient" at bounding box center [654, 343] width 756 height 28
type input "1"
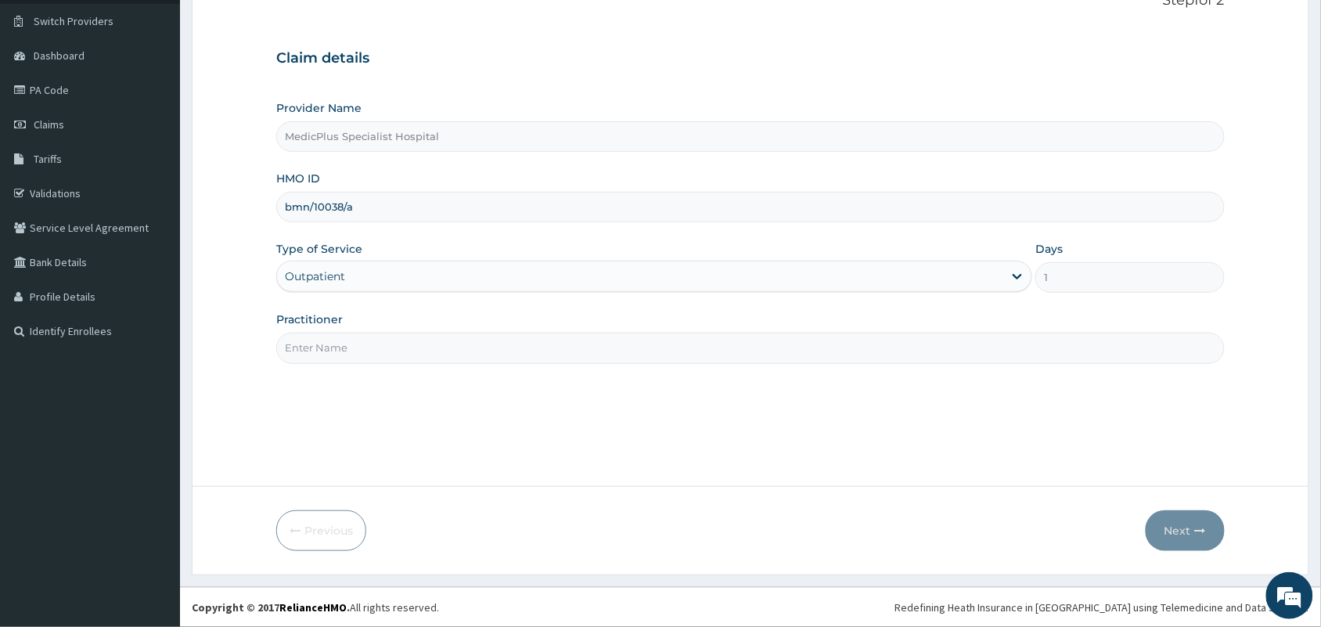
click at [365, 339] on input "Practitioner" at bounding box center [750, 348] width 948 height 31
type input "d"
type input "DR ERNEST"
click at [1198, 530] on icon "button" at bounding box center [1200, 530] width 11 height 11
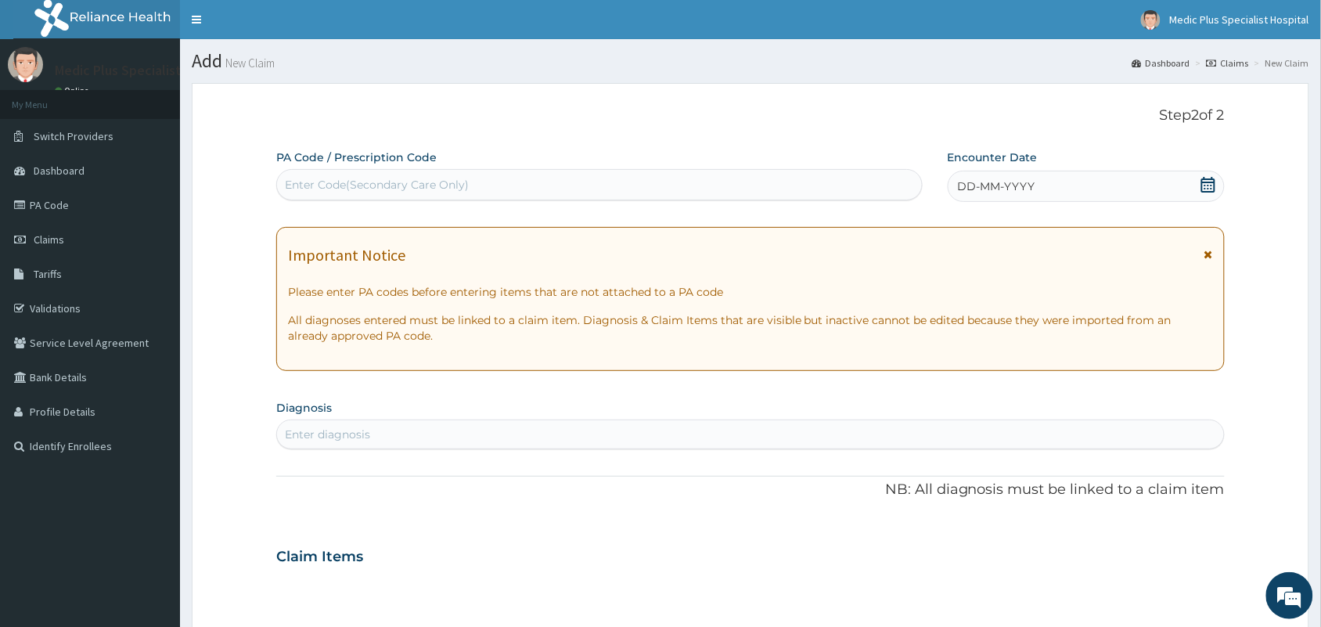
click at [1203, 178] on icon at bounding box center [1208, 185] width 14 height 16
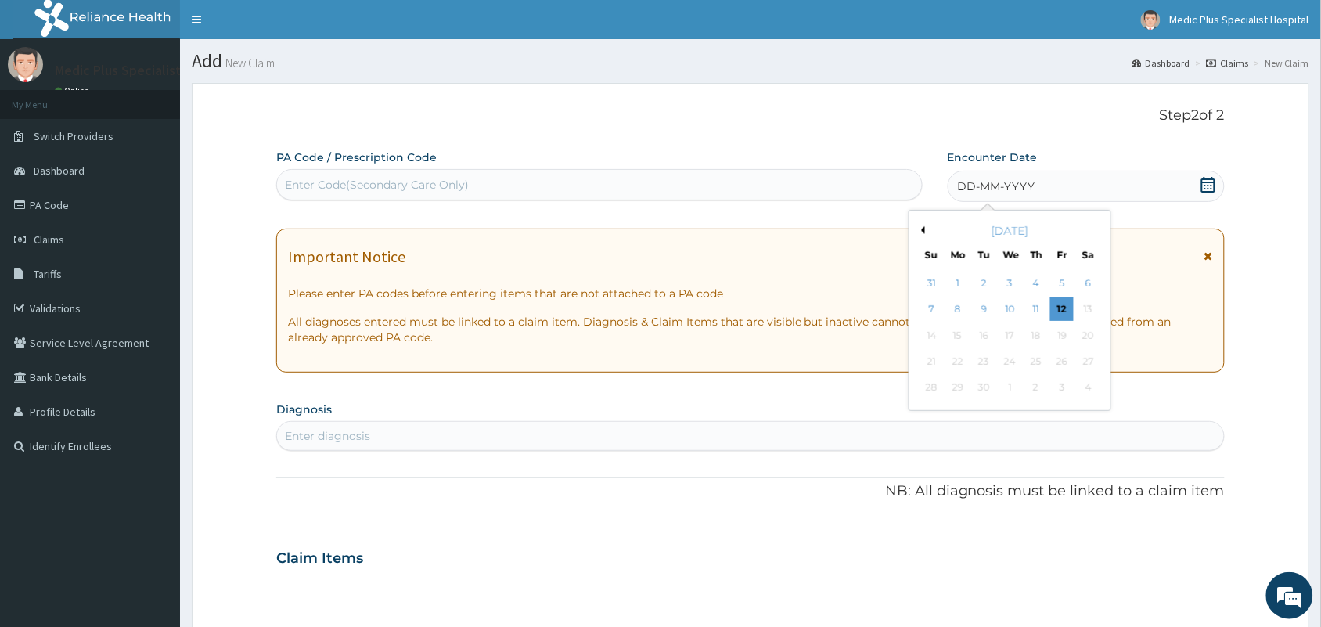
click at [920, 228] on button "Previous Month" at bounding box center [921, 230] width 8 height 8
click at [957, 390] on div "28" at bounding box center [957, 387] width 23 height 23
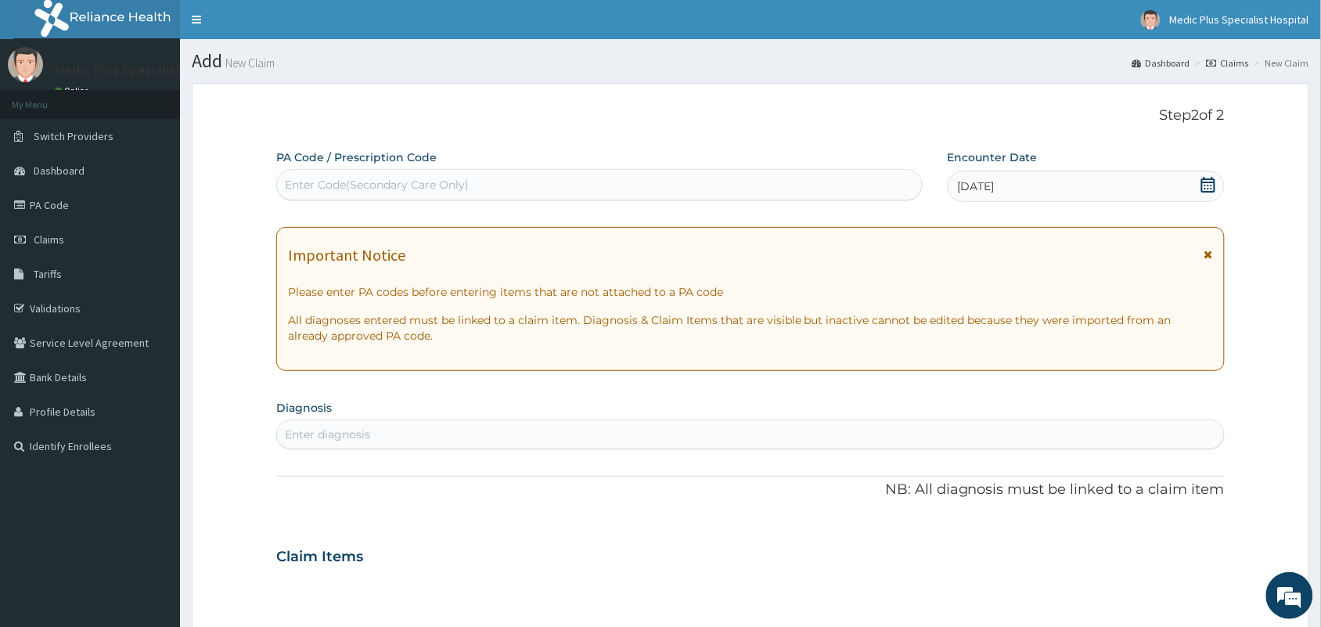
click at [721, 196] on div "Enter Code(Secondary Care Only)" at bounding box center [599, 184] width 645 height 25
paste input "PA/1930C4"
type input "PA/1930C4"
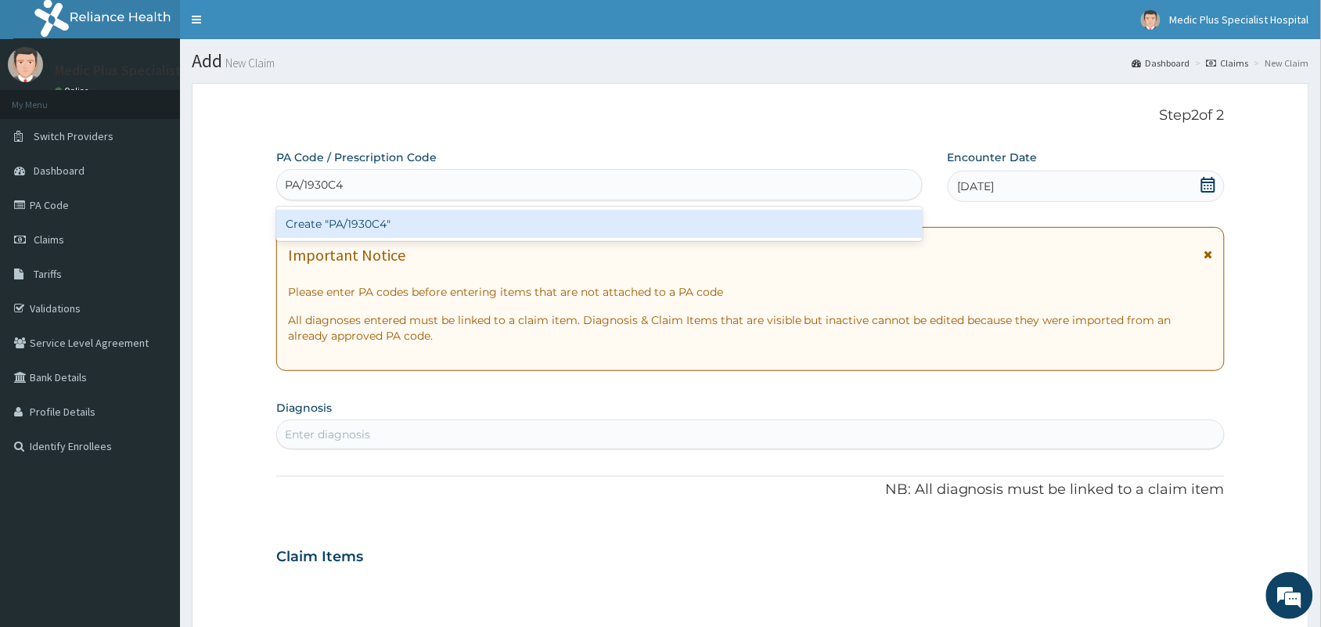
click at [481, 232] on div "Create "PA/1930C4"" at bounding box center [599, 224] width 646 height 28
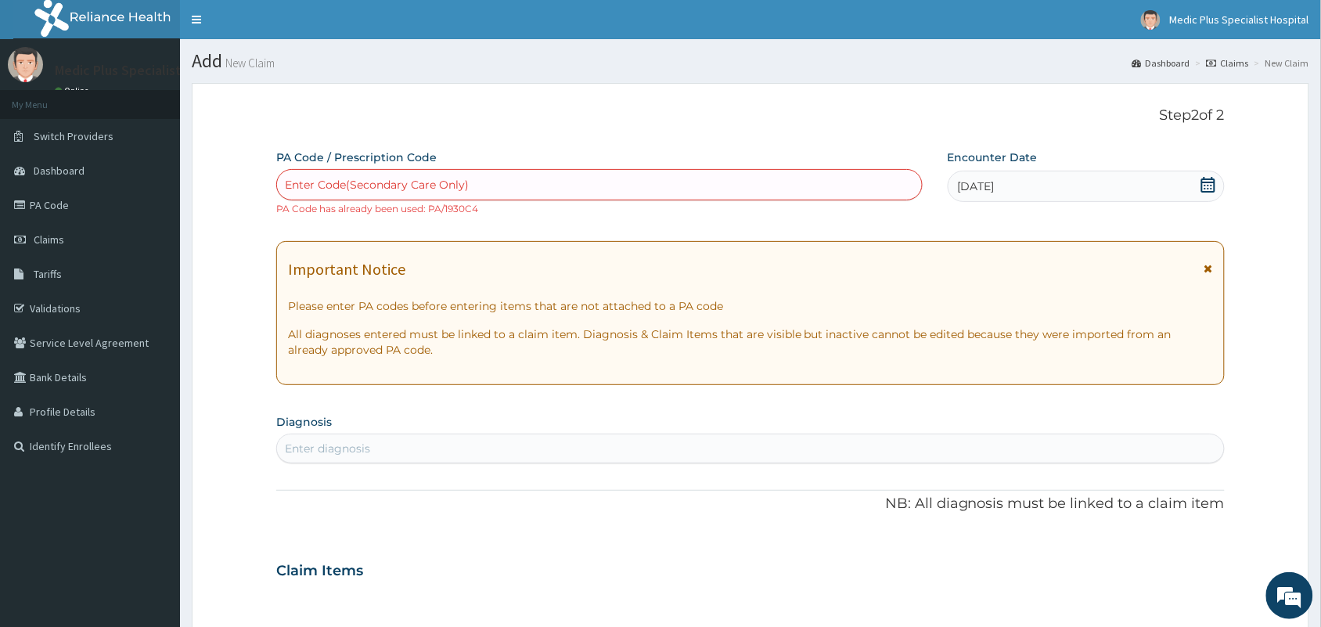
click at [726, 197] on div "Enter Code(Secondary Care Only)" at bounding box center [599, 184] width 645 height 25
click at [514, 278] on div "Important Notice" at bounding box center [750, 273] width 925 height 25
click at [298, 186] on div "Enter Code(Secondary Care Only)" at bounding box center [377, 185] width 184 height 16
click at [541, 189] on div "Enter Code(Secondary Care Only)" at bounding box center [599, 184] width 645 height 25
click at [473, 214] on div "Enter Code(Secondary Care Only) PA Code has already been used: PA/1930C4" at bounding box center [599, 192] width 646 height 47
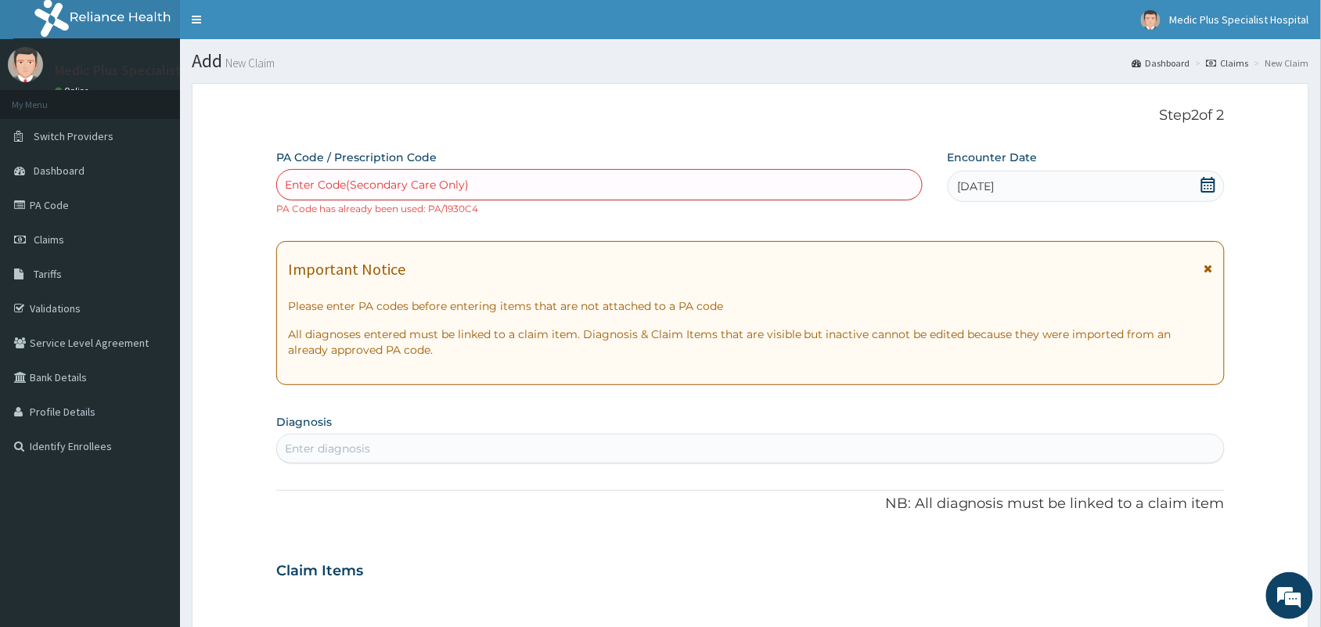
click at [413, 225] on div "PA Code / Prescription Code Enter Code(Secondary Care Only) PA Code has already…" at bounding box center [750, 561] width 948 height 824
click at [955, 216] on div "Encounter Date 28-07-2025" at bounding box center [1085, 182] width 277 height 67
click at [467, 310] on p "Please enter PA codes before entering items that are not attached to a PA code" at bounding box center [750, 306] width 925 height 16
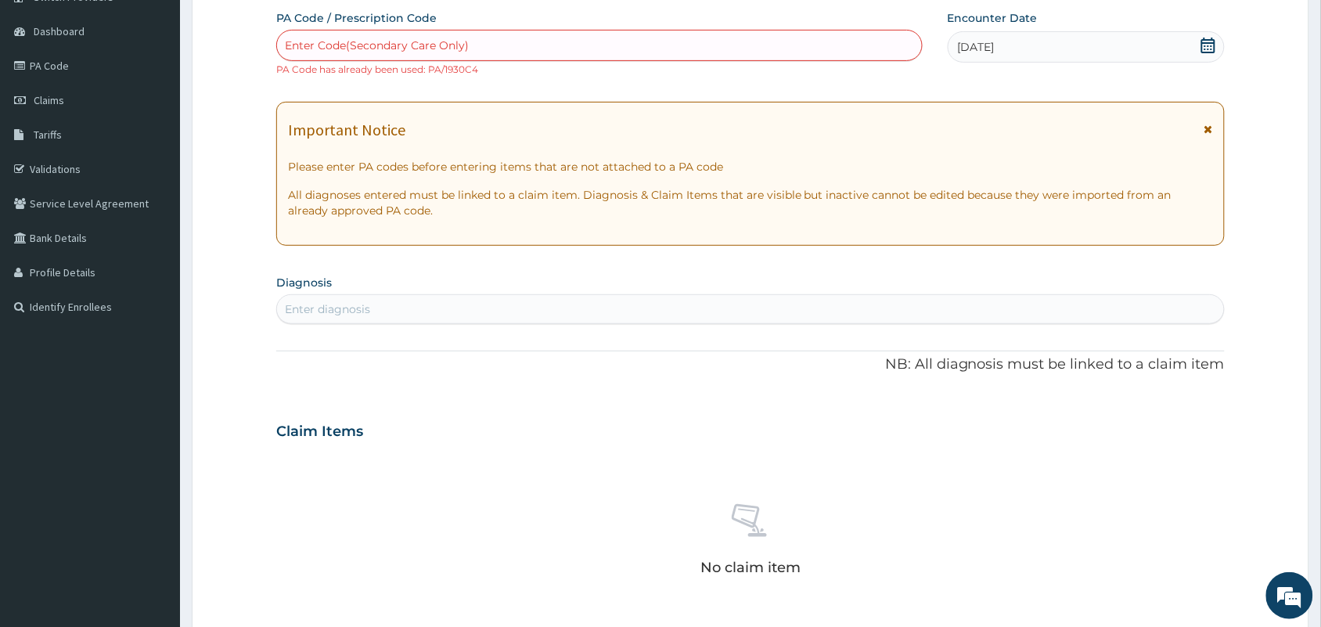
scroll to position [98, 0]
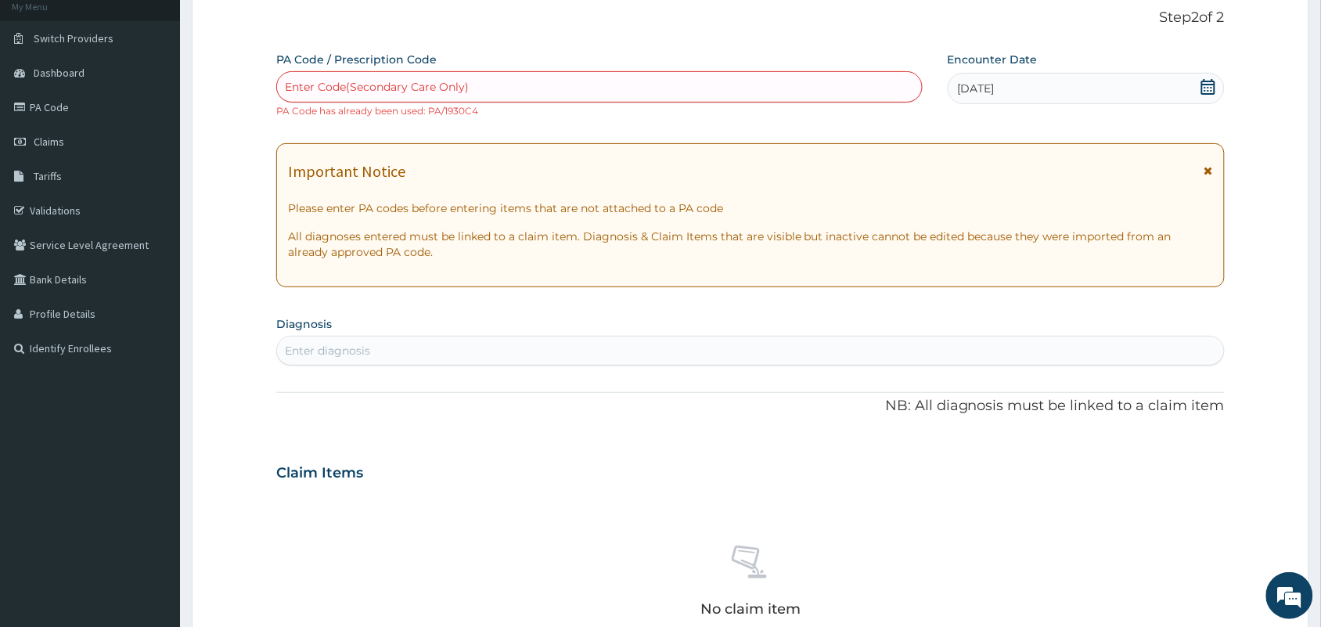
click at [380, 349] on div "Enter diagnosis" at bounding box center [750, 350] width 947 height 25
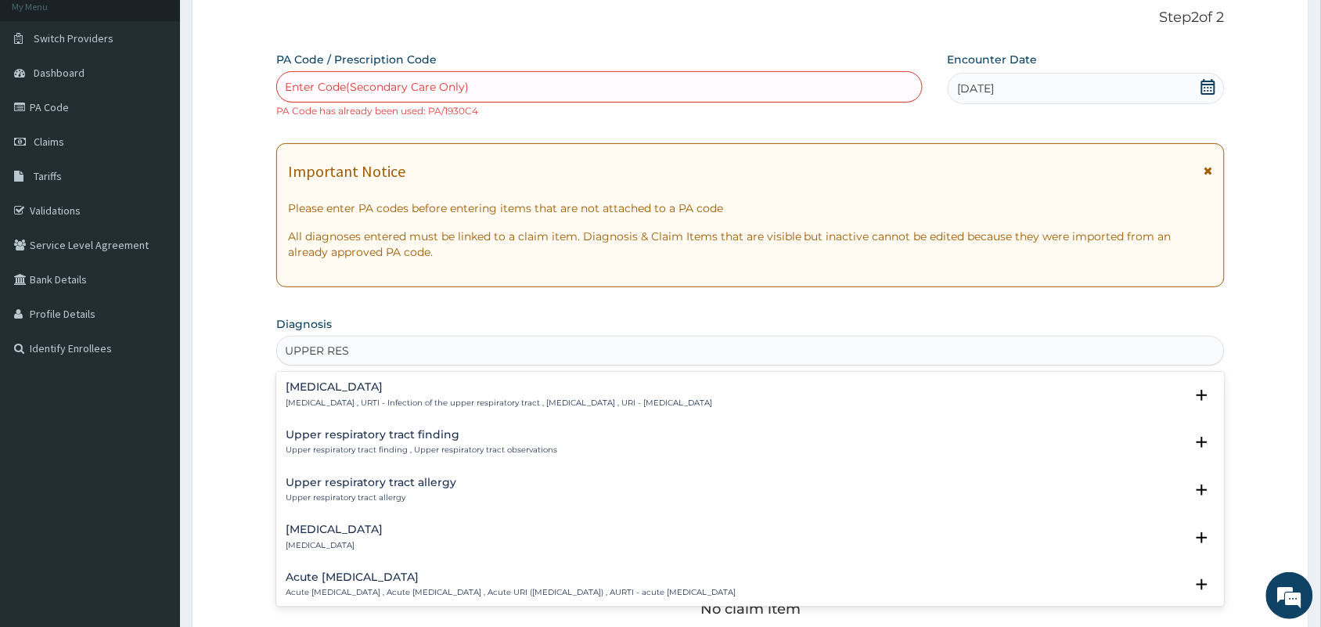
type input "UPPER RESP"
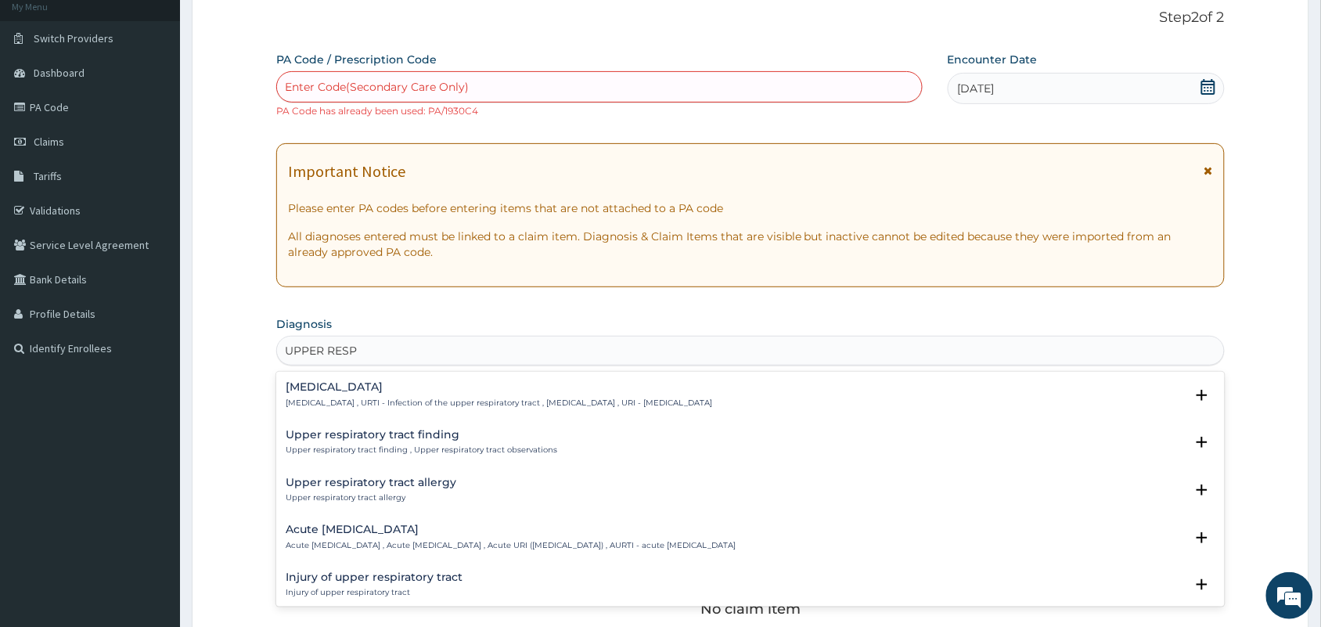
click at [401, 382] on h4 "Upper respiratory infection" at bounding box center [499, 387] width 426 height 12
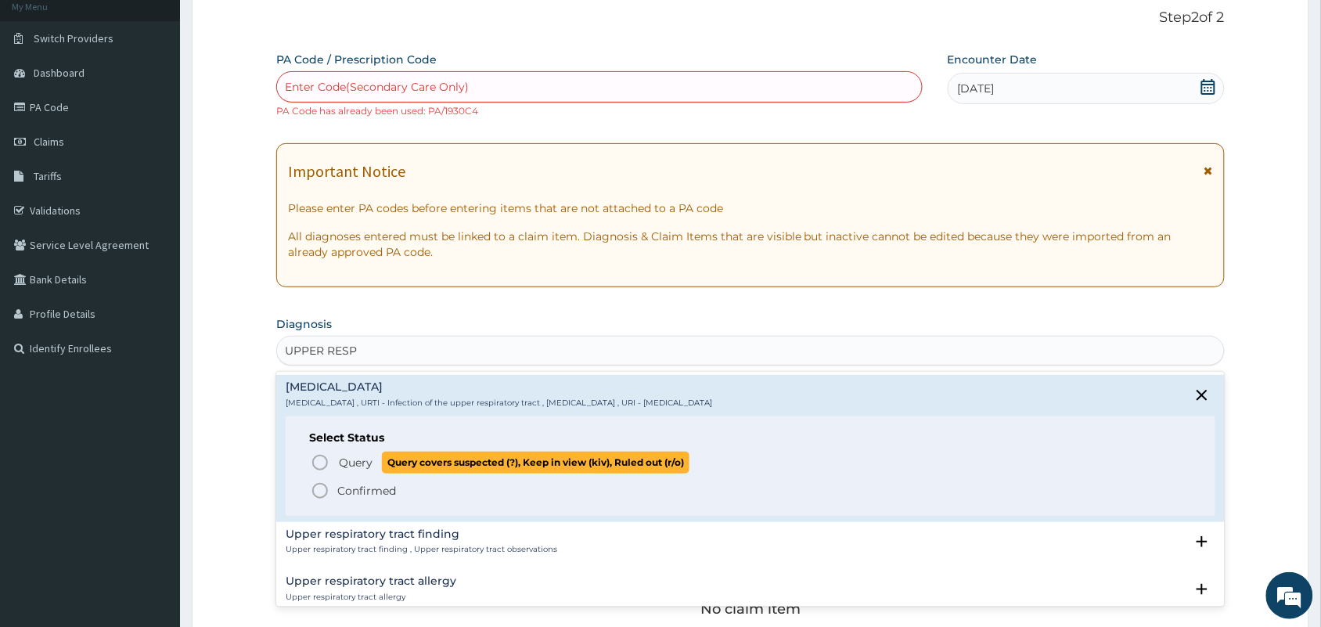
click at [339, 458] on span "Query" at bounding box center [356, 463] width 34 height 16
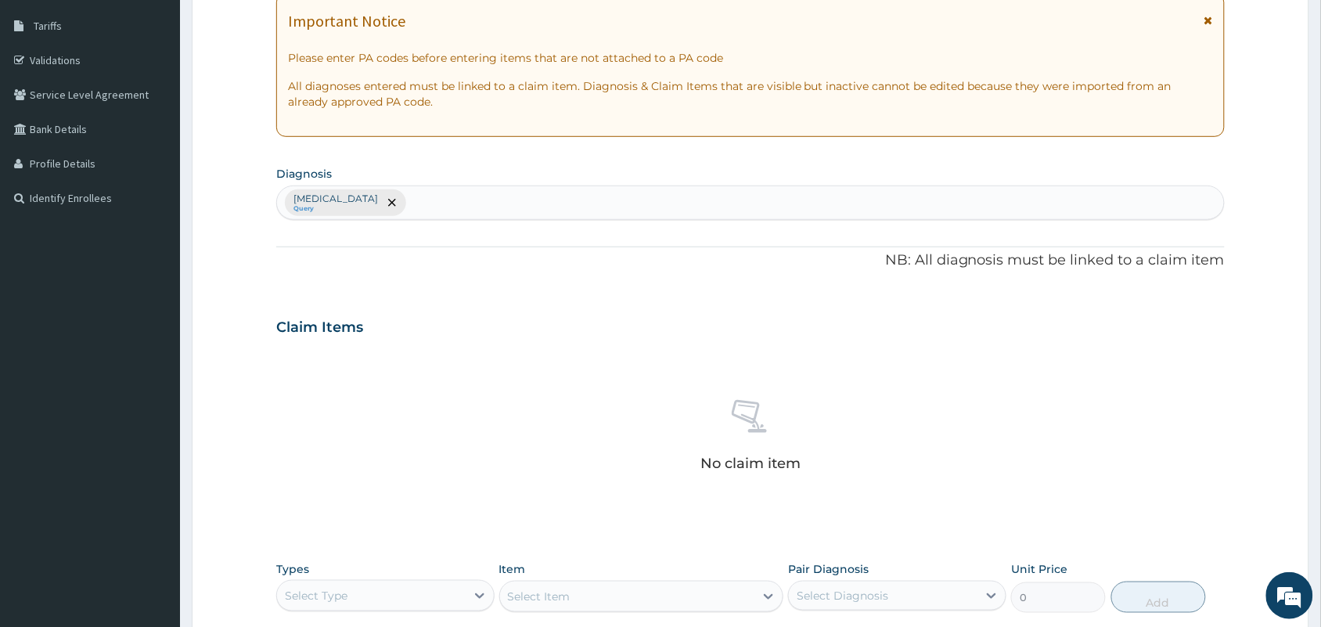
scroll to position [391, 0]
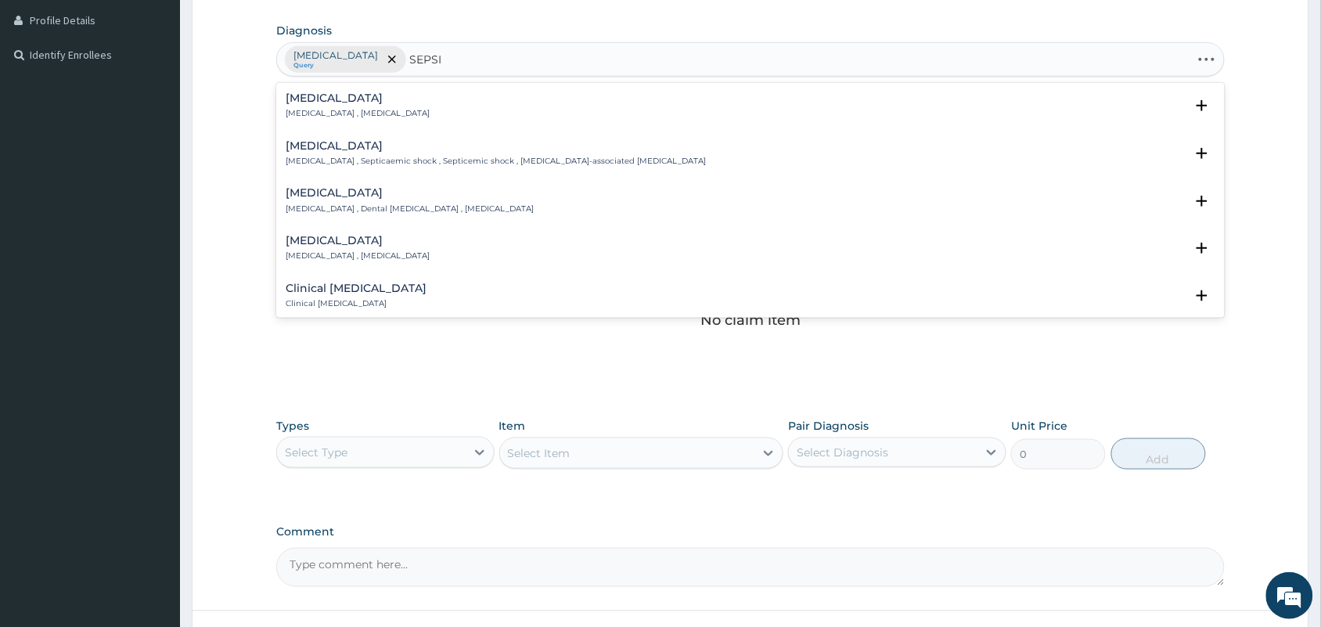
type input "SEPSIS"
click at [358, 119] on p "Systemic infection , Sepsis" at bounding box center [358, 113] width 144 height 11
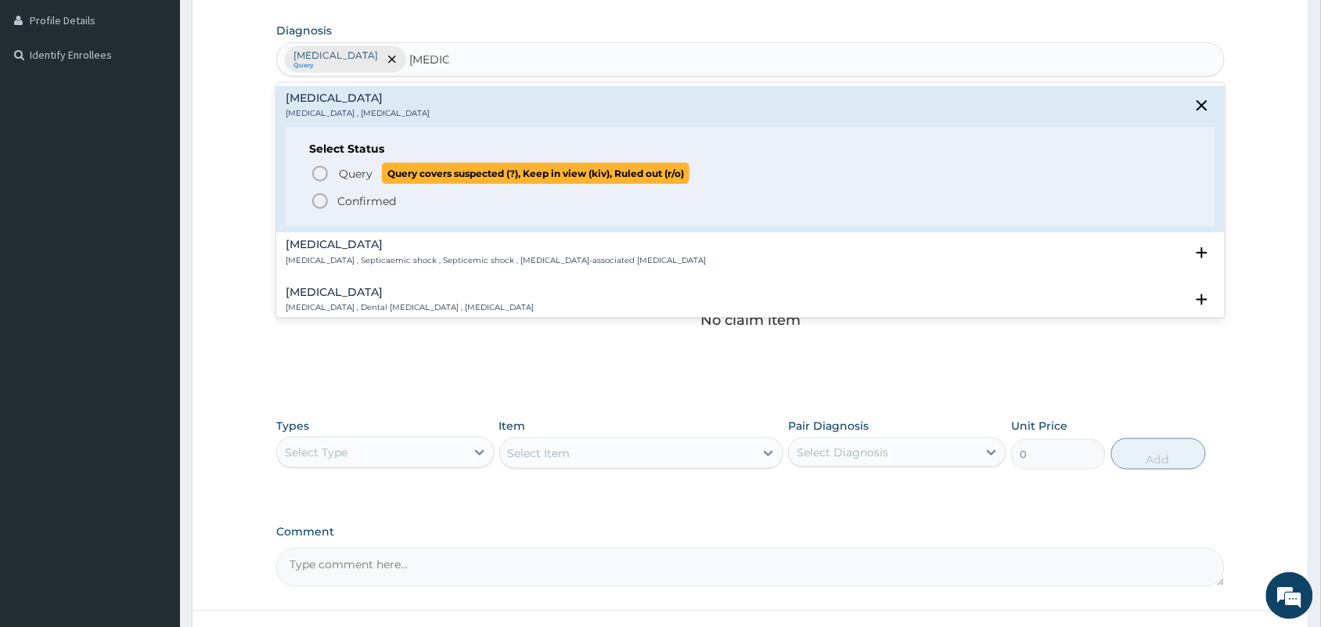
click at [318, 178] on icon "status option query" at bounding box center [320, 173] width 19 height 19
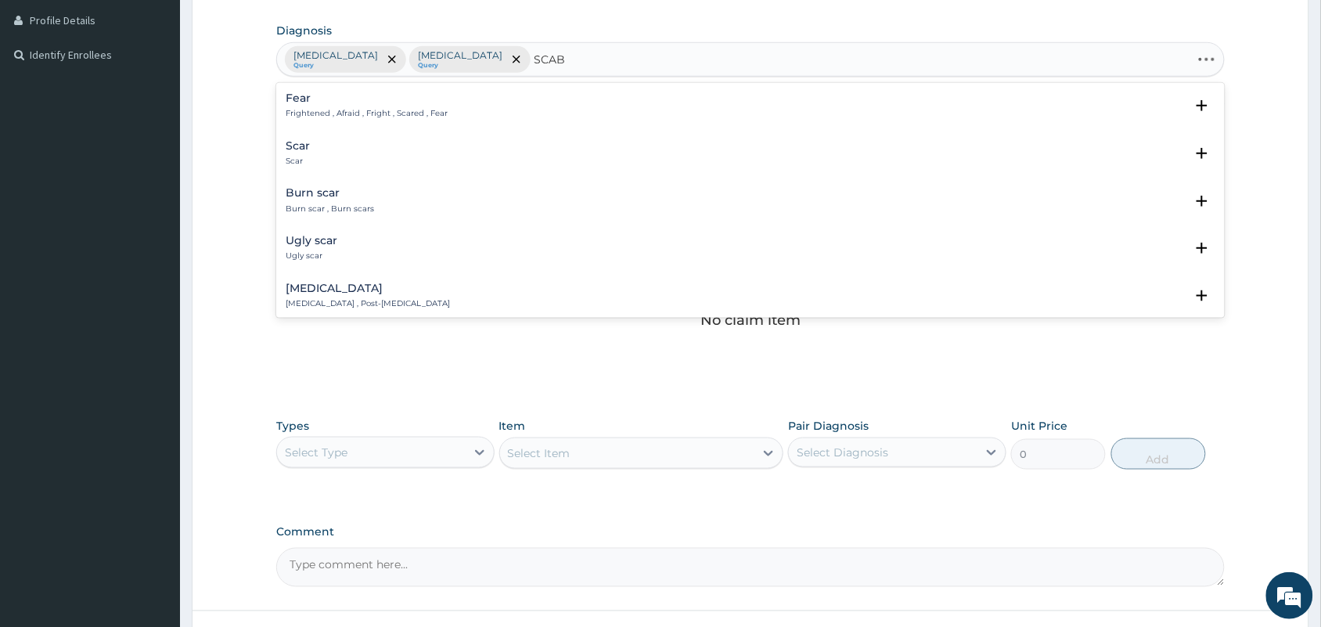
type input "SCABI"
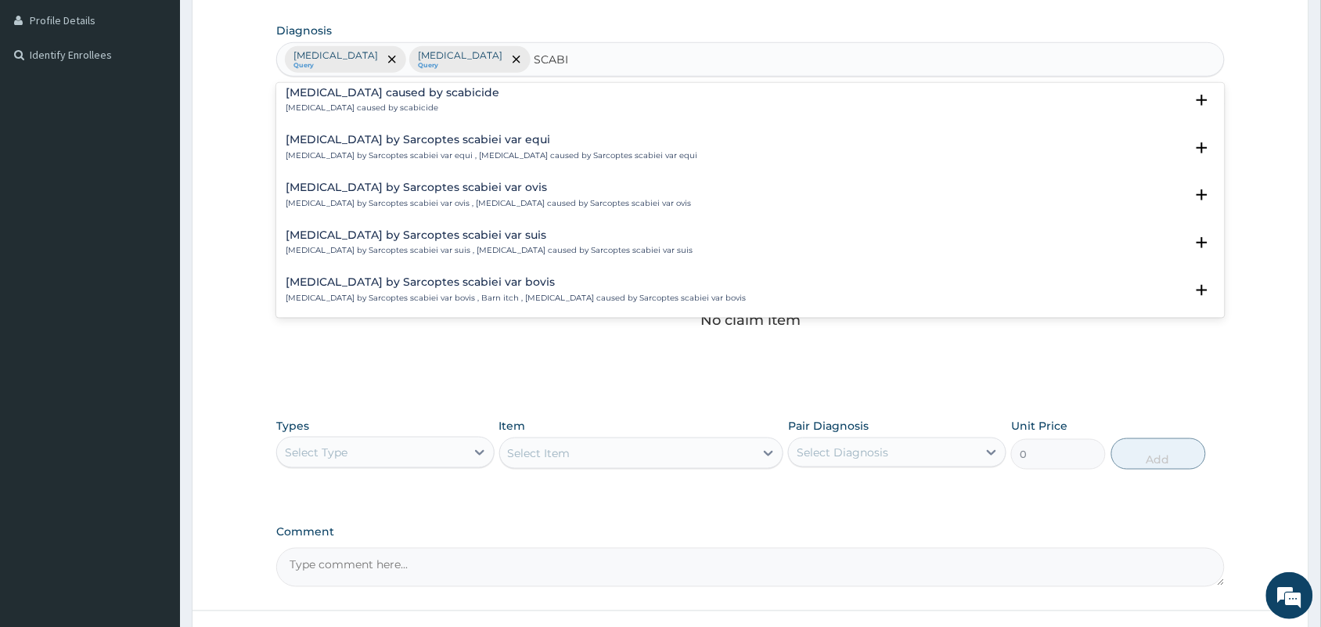
scroll to position [293, 0]
click at [451, 288] on div "Infestation by Sarcoptes scabiei var hominis Scabies , Sarcoptic itch , Infesta…" at bounding box center [575, 287] width 578 height 27
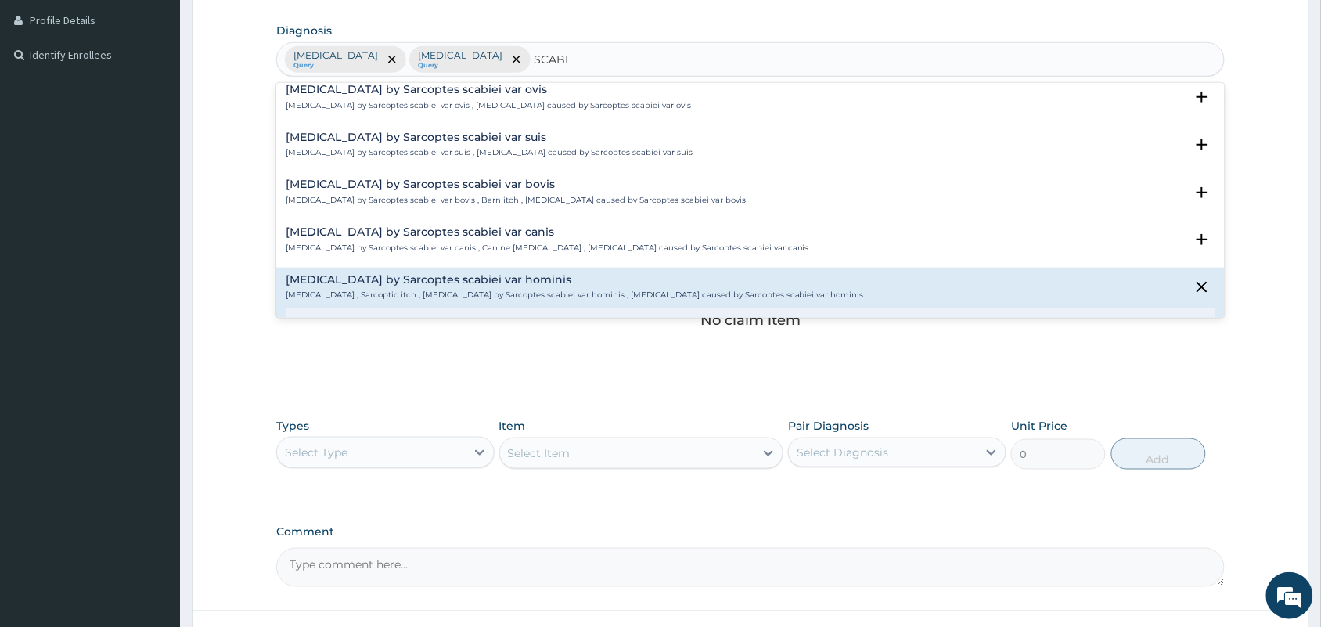
scroll to position [392, 0]
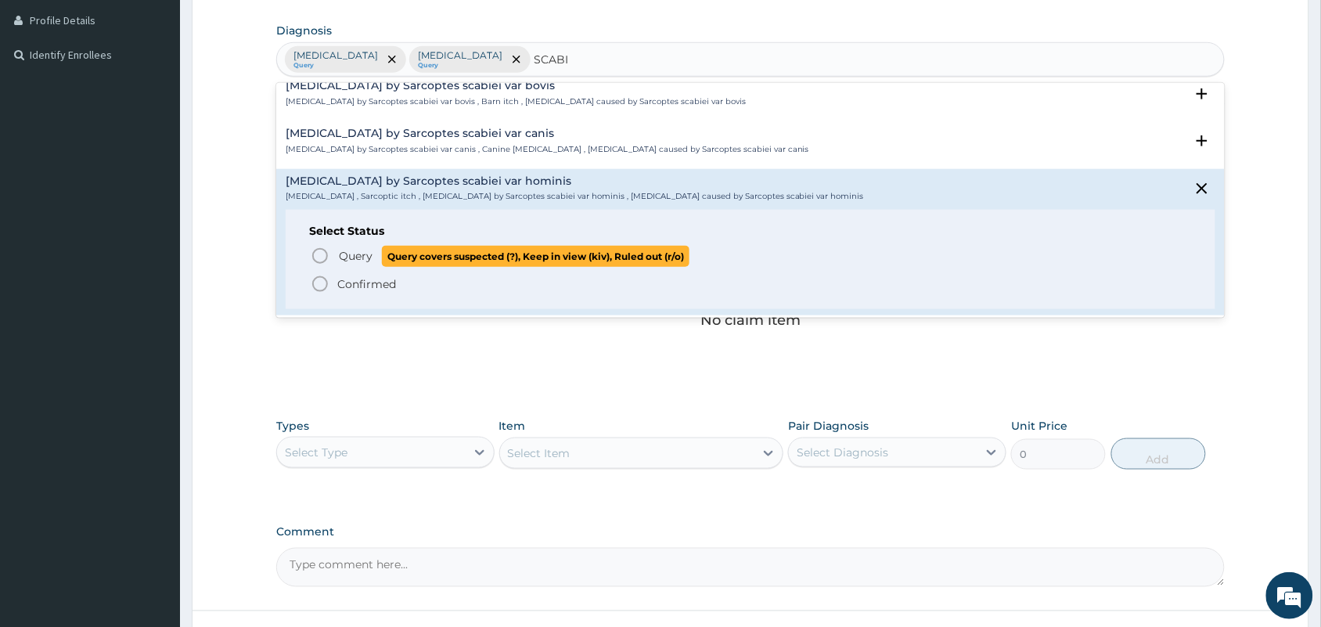
click at [331, 252] on span "Query Query covers suspected (?), Keep in view (kiv), Ruled out (r/o)" at bounding box center [751, 256] width 881 height 21
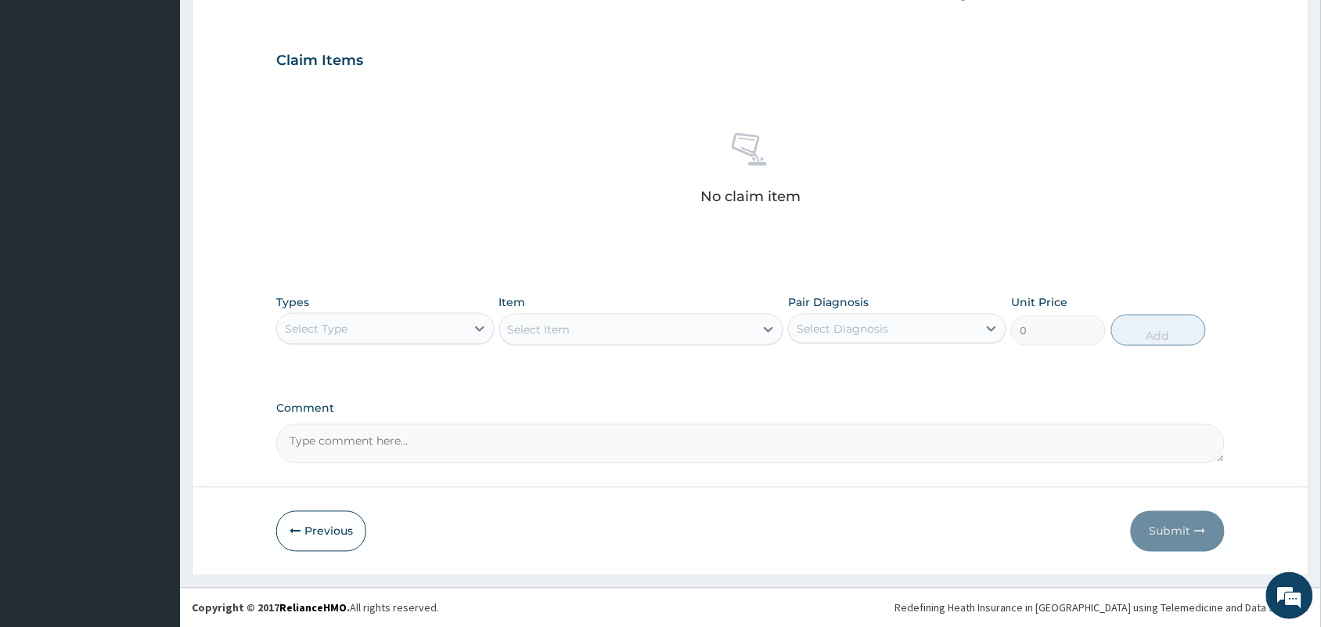
scroll to position [517, 0]
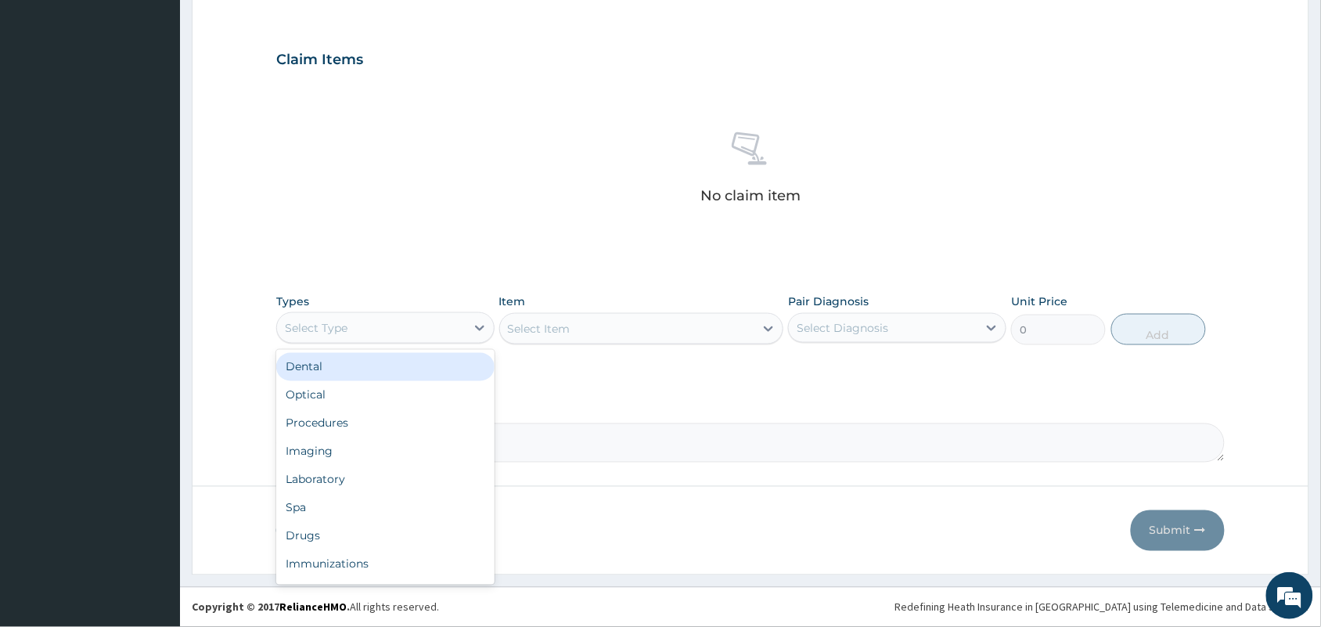
click at [408, 331] on div "Select Type" at bounding box center [371, 327] width 189 height 25
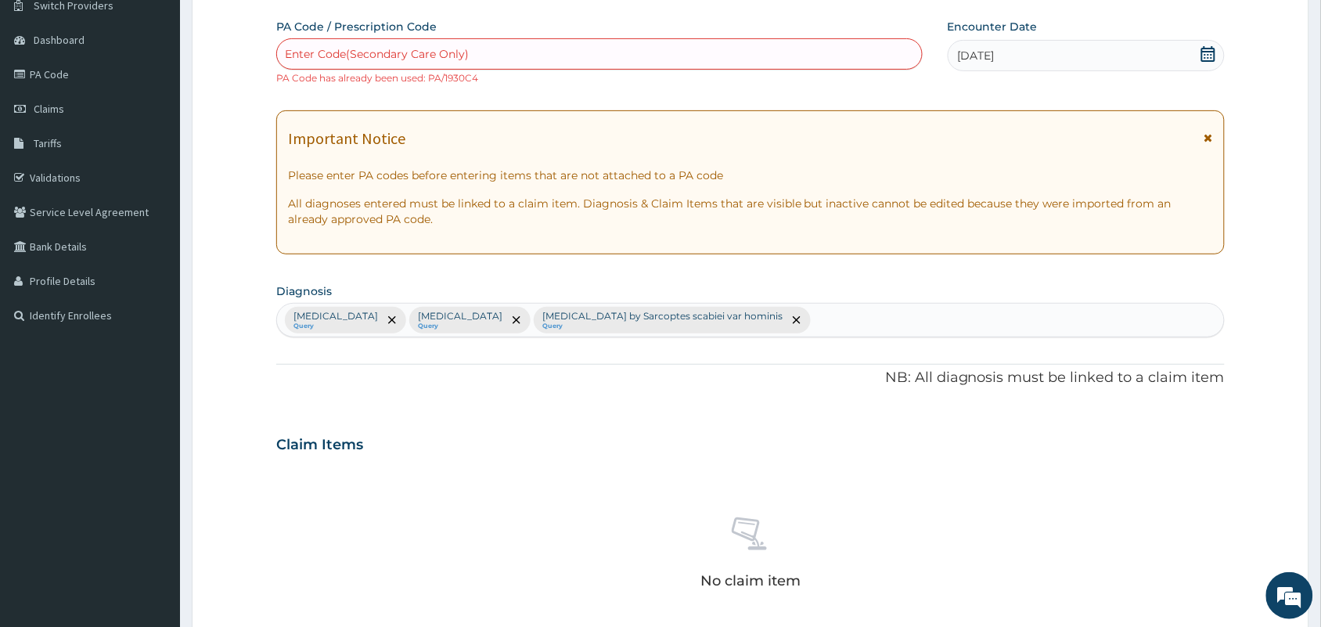
scroll to position [126, 0]
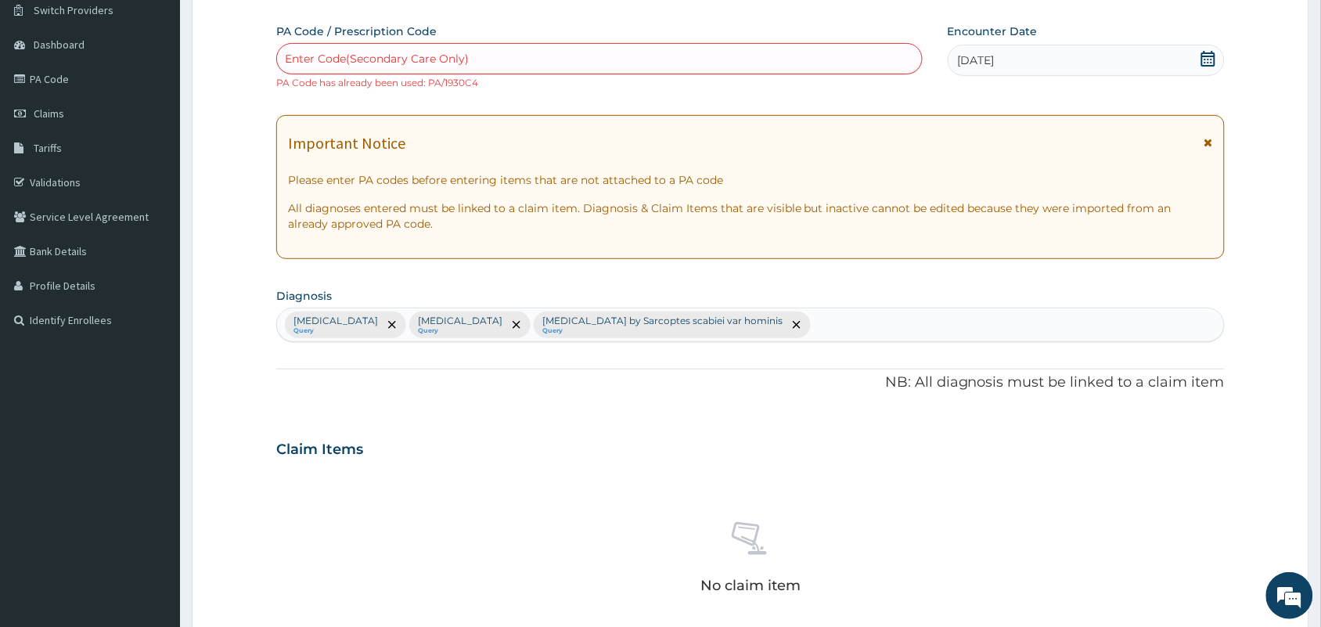
click at [481, 52] on div "Enter Code(Secondary Care Only)" at bounding box center [599, 58] width 645 height 25
click at [451, 55] on div "Enter Code(Secondary Care Only)" at bounding box center [377, 59] width 184 height 16
type input "H"
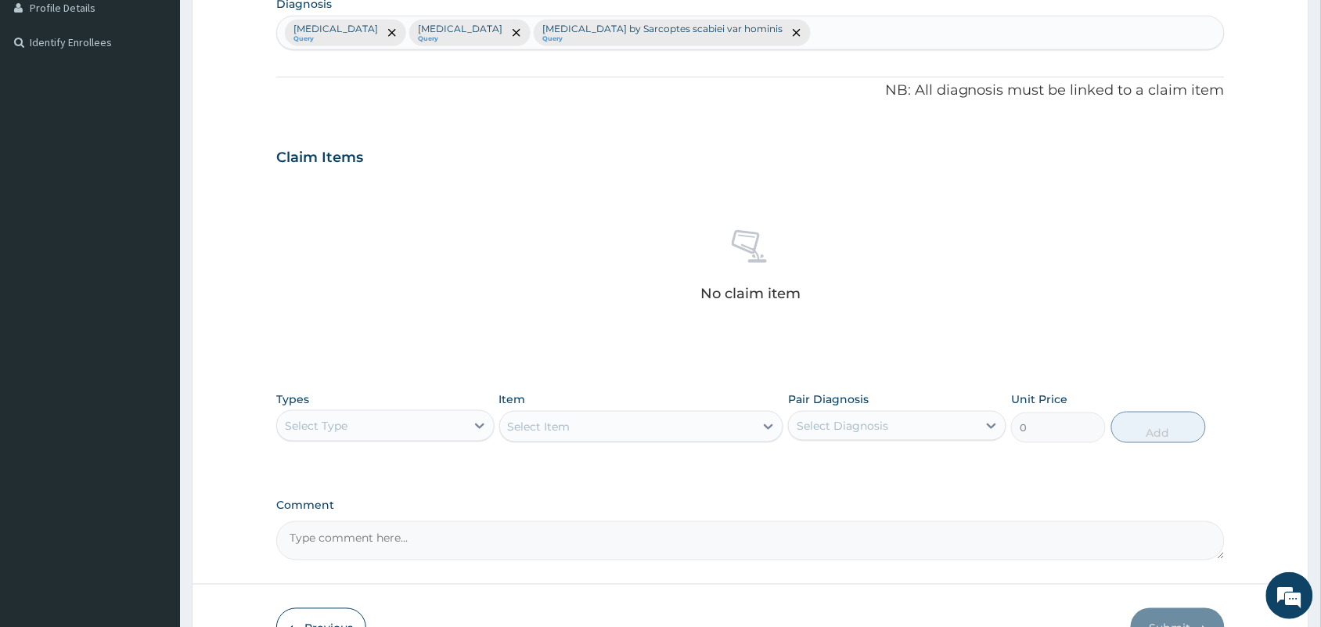
scroll to position [502, 0]
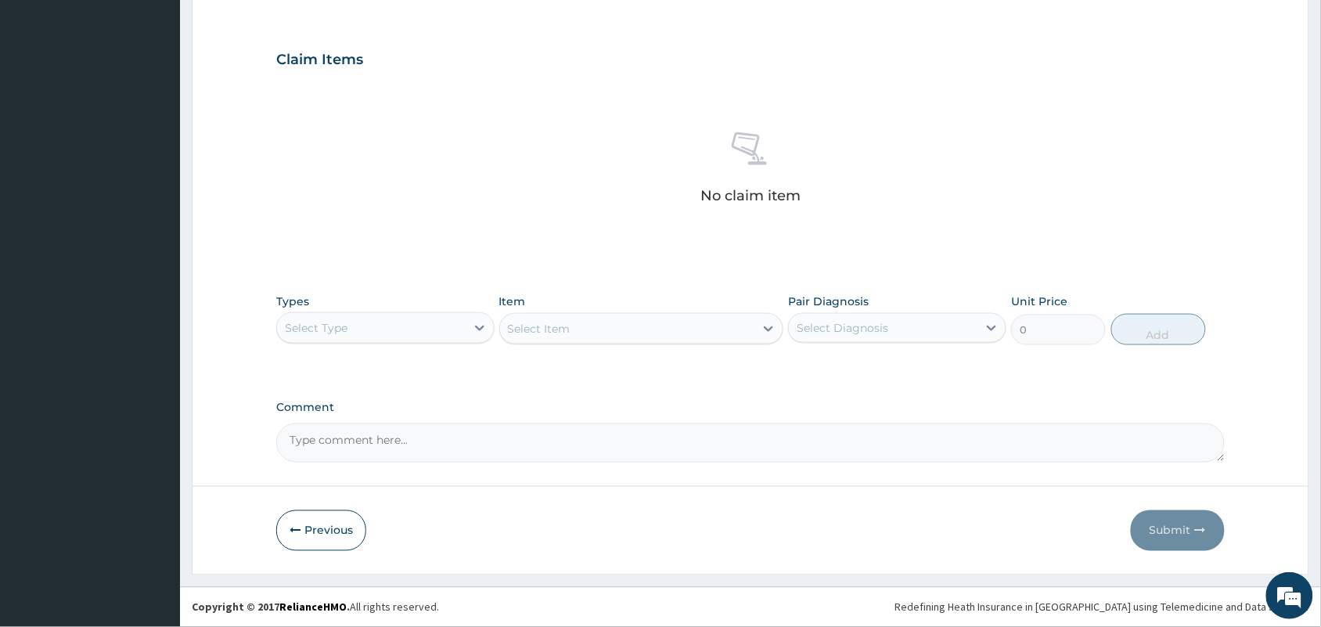
click at [397, 317] on div "Select Type" at bounding box center [371, 327] width 189 height 25
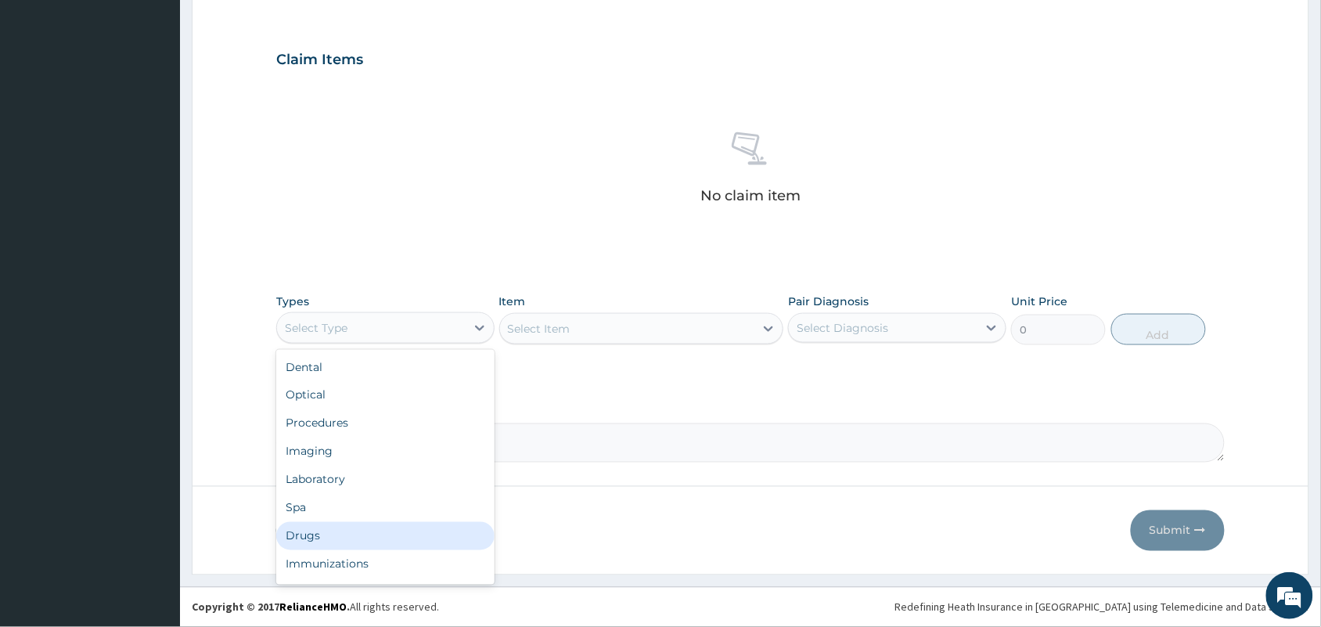
click at [311, 534] on div "Drugs" at bounding box center [385, 536] width 218 height 28
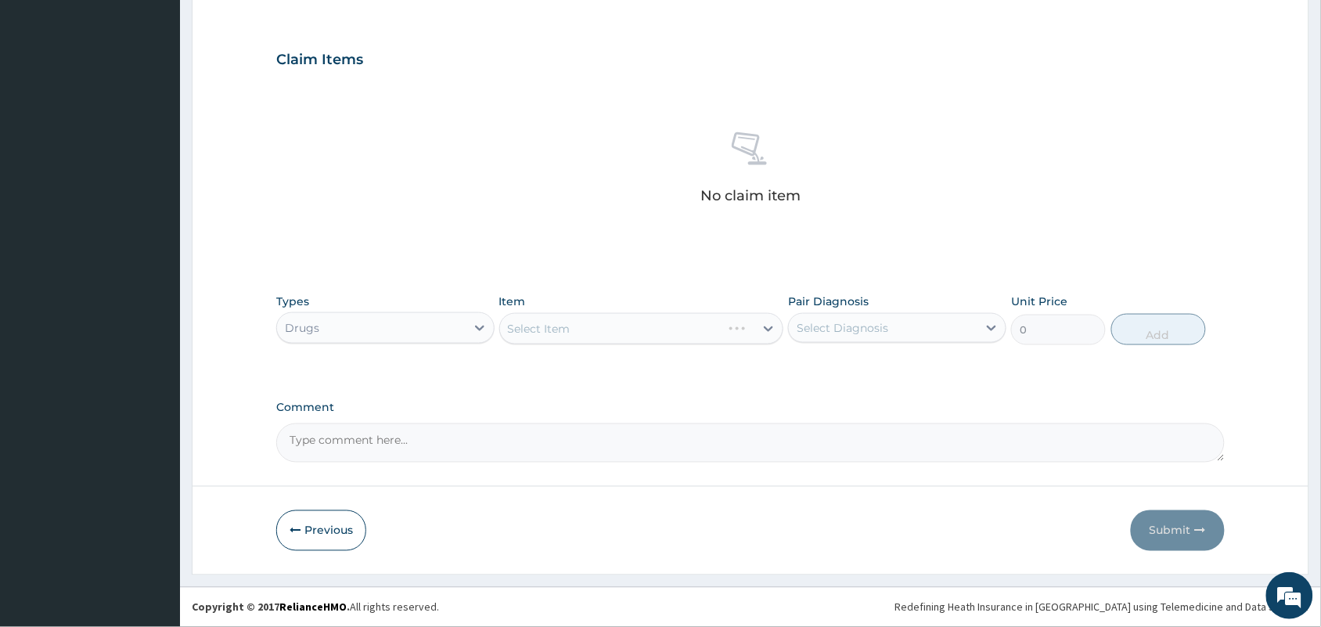
click at [524, 325] on div "Select Item" at bounding box center [641, 328] width 285 height 31
click at [591, 319] on div "Select Item" at bounding box center [627, 328] width 255 height 25
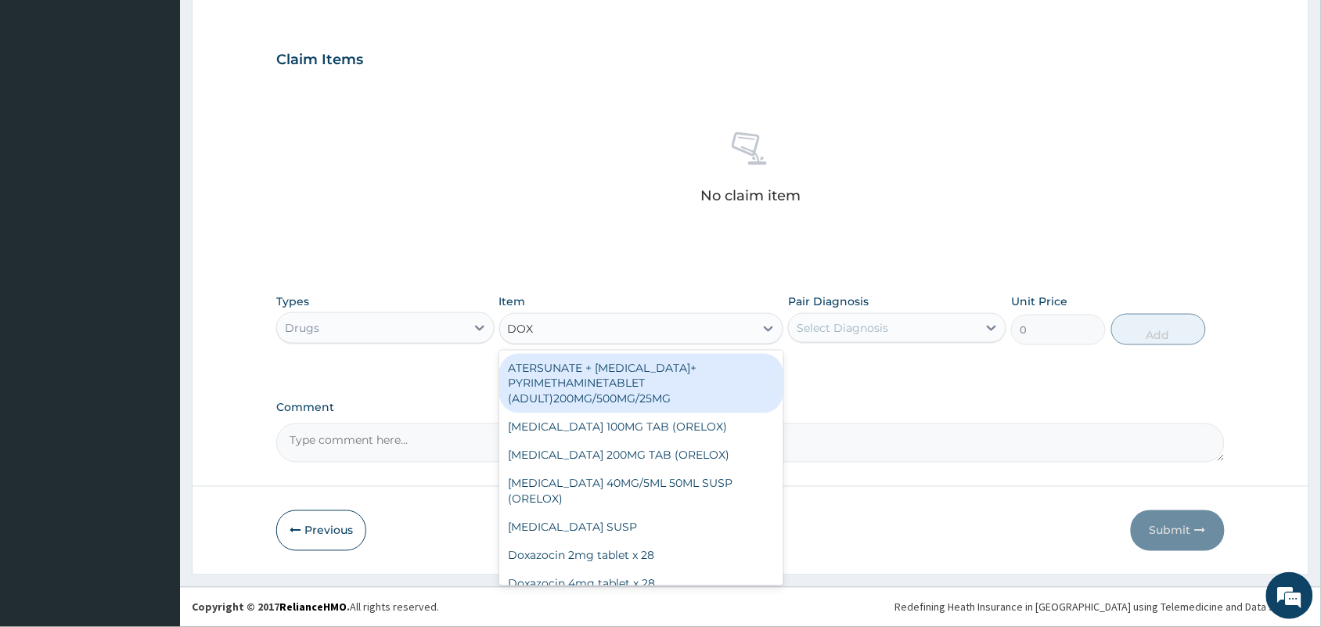
type input "DOXY"
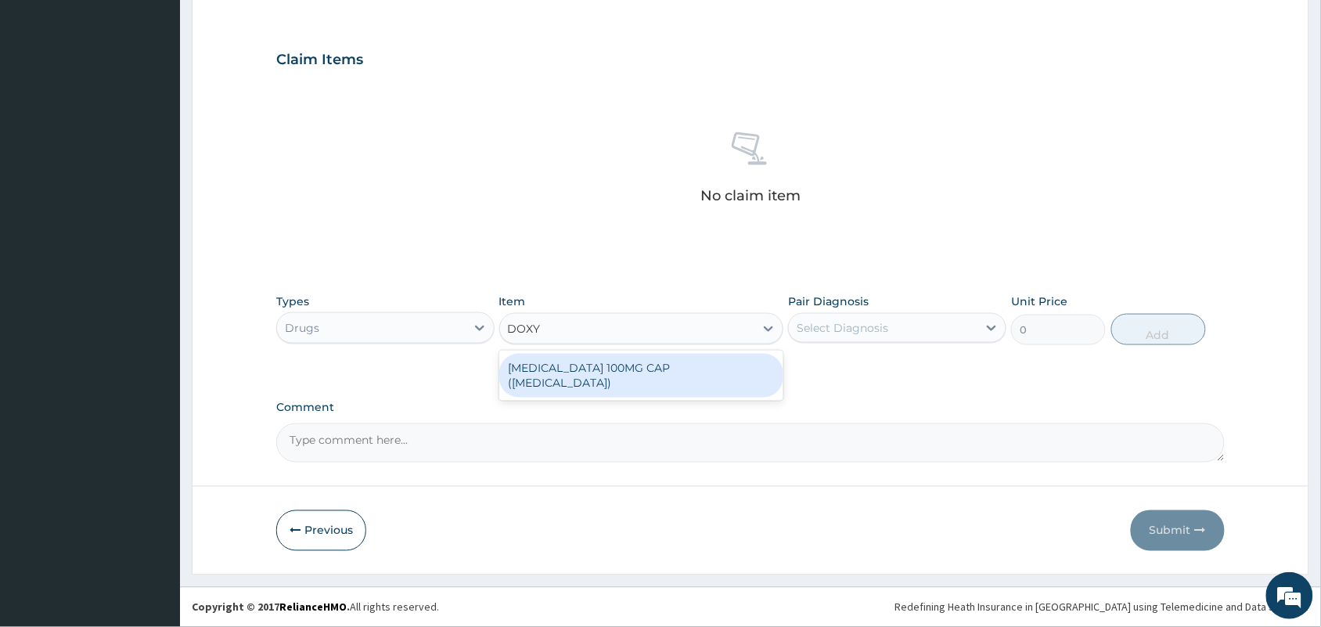
click at [627, 378] on div "DOXYCYCLINE 100MG CAP (VIBRAMYCIN)" at bounding box center [641, 376] width 285 height 44
type input "60"
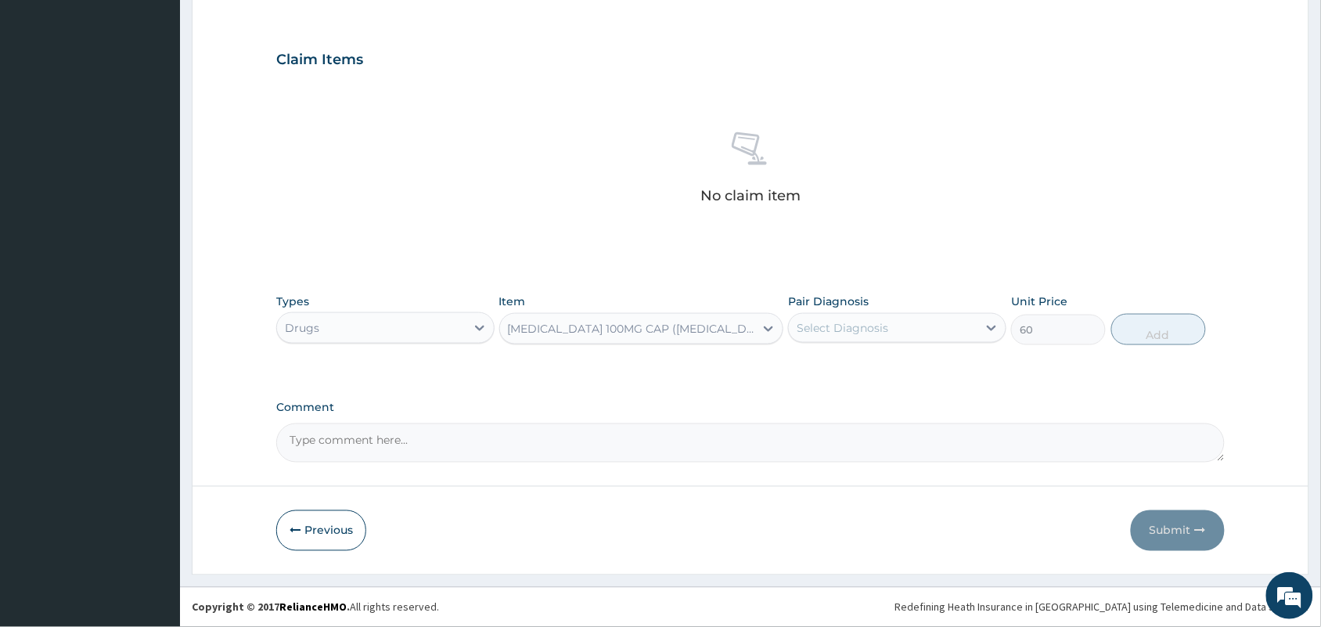
click at [882, 320] on div "Select Diagnosis" at bounding box center [842, 328] width 92 height 16
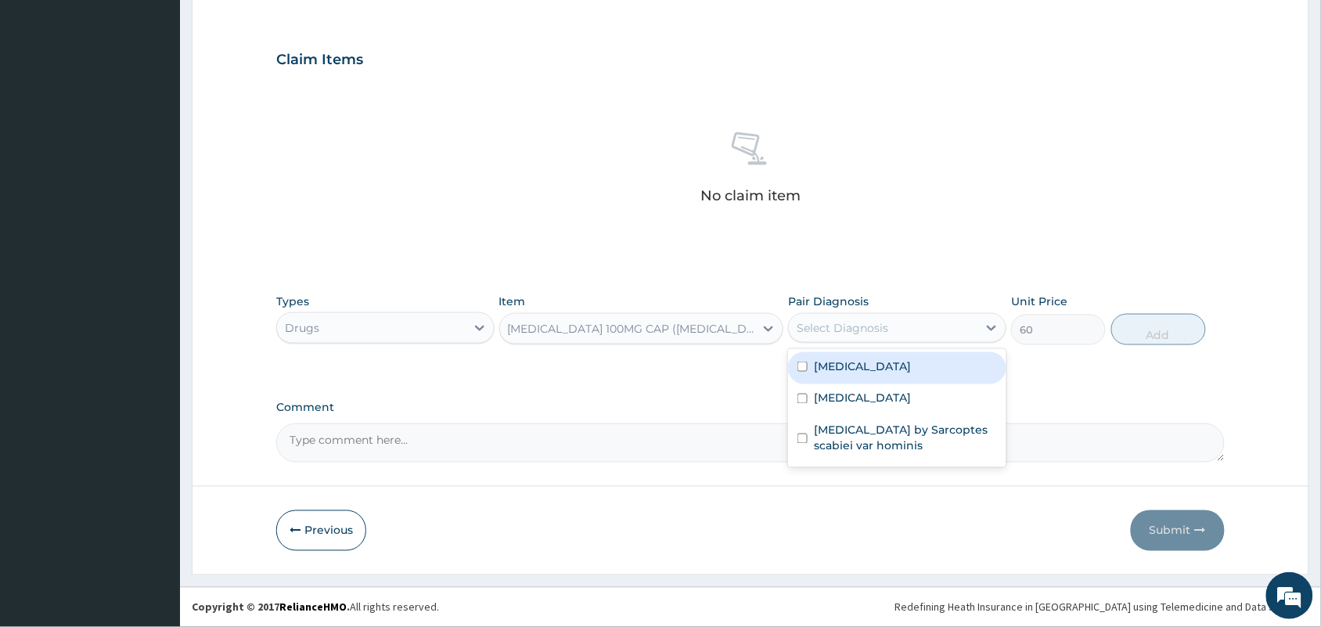
click at [834, 326] on div "Select Diagnosis" at bounding box center [842, 328] width 92 height 16
click at [838, 368] on label "Upper respiratory infection" at bounding box center [862, 366] width 97 height 16
checkbox input "true"
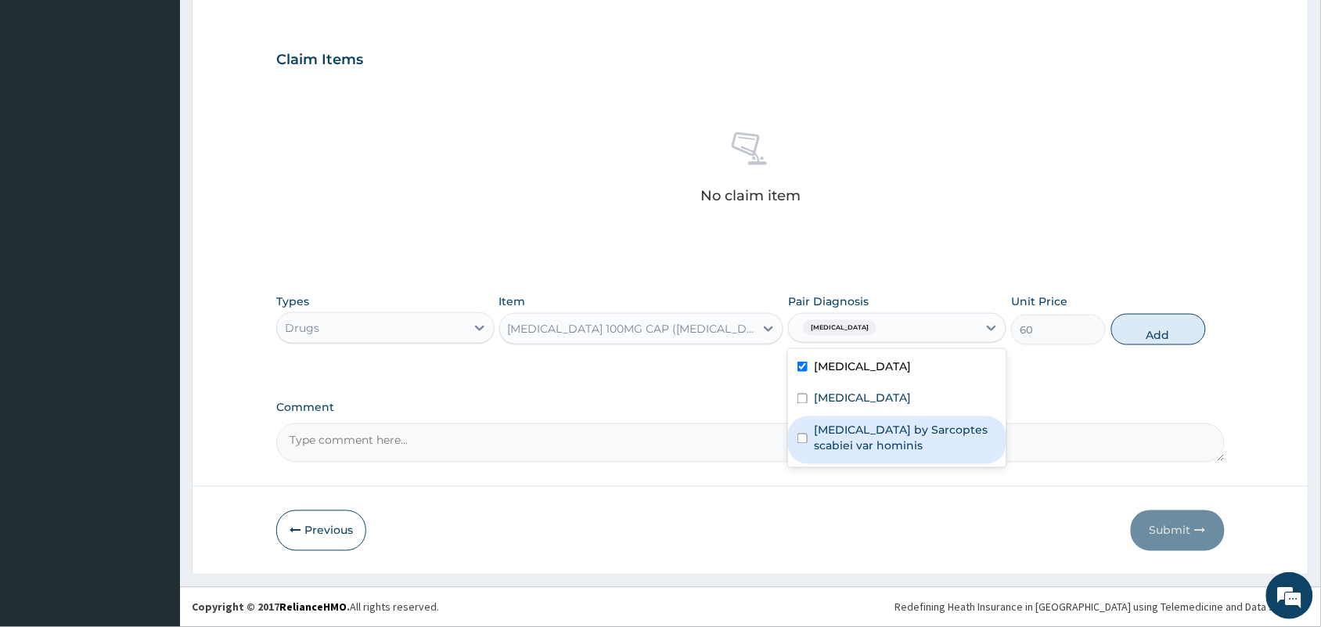
drag, startPoint x: 824, startPoint y: 440, endPoint x: 882, endPoint y: 415, distance: 63.1
click at [823, 440] on label "Infestation by Sarcoptes scabiei var hominis" at bounding box center [905, 437] width 183 height 31
checkbox input "true"
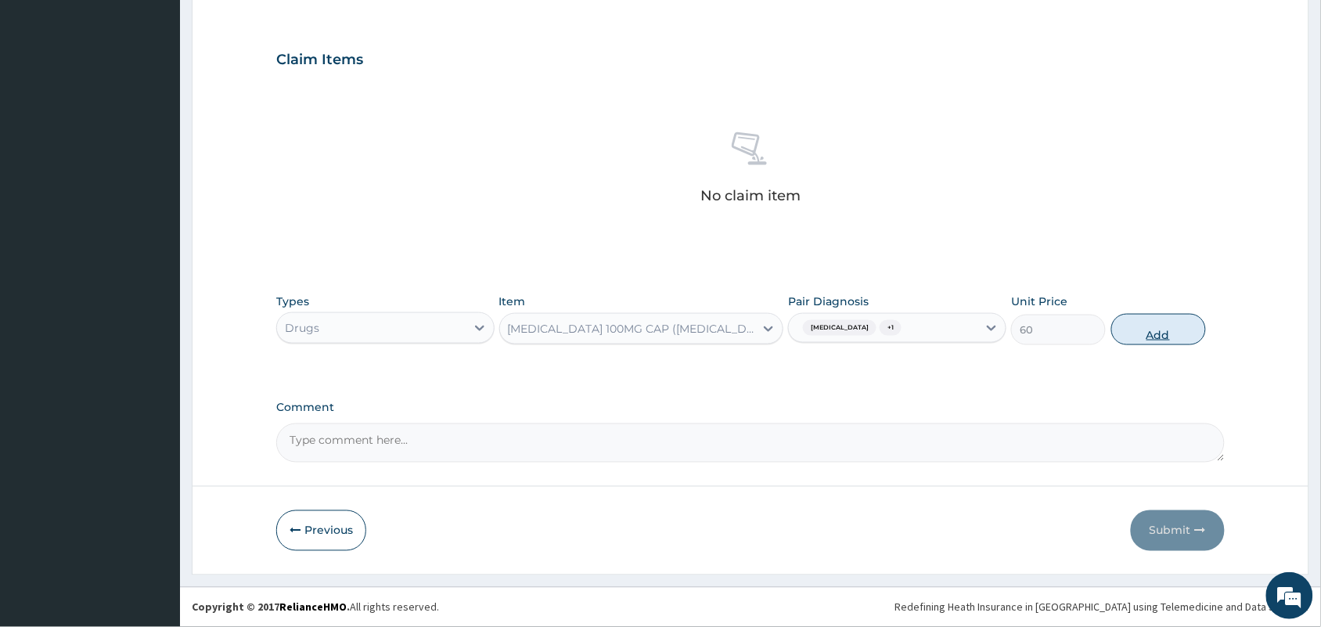
click at [1159, 329] on button "Add" at bounding box center [1158, 329] width 95 height 31
type input "0"
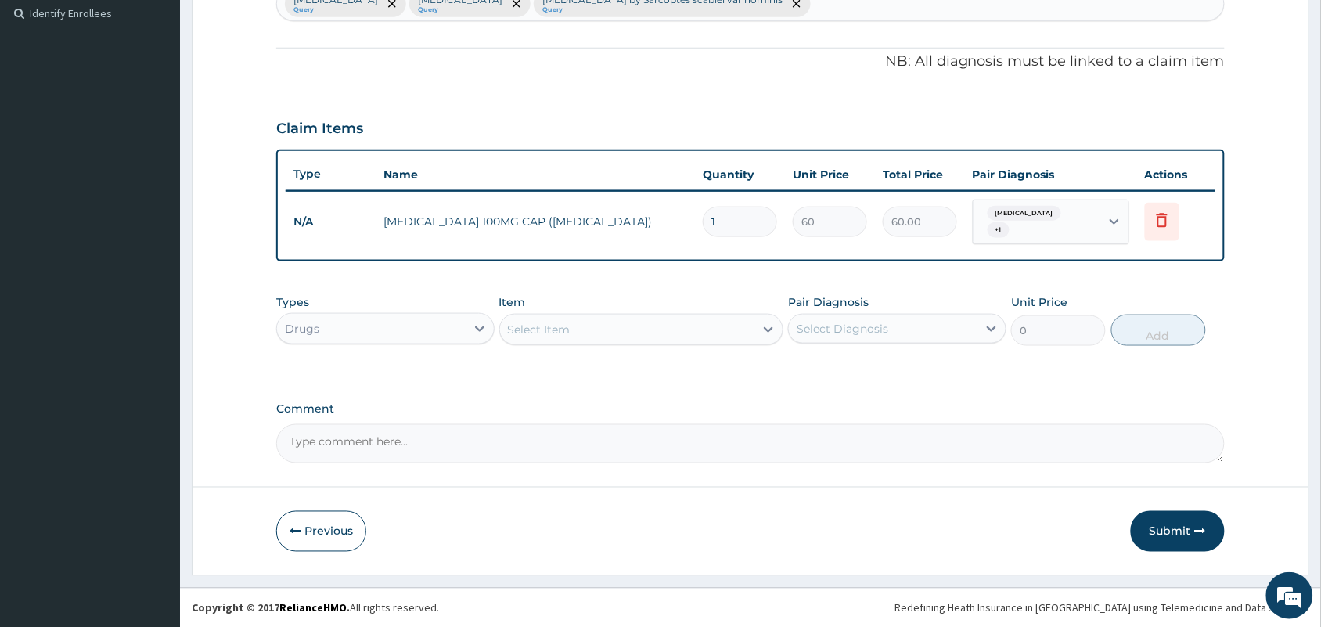
click at [620, 329] on div "Select Item" at bounding box center [627, 329] width 255 height 25
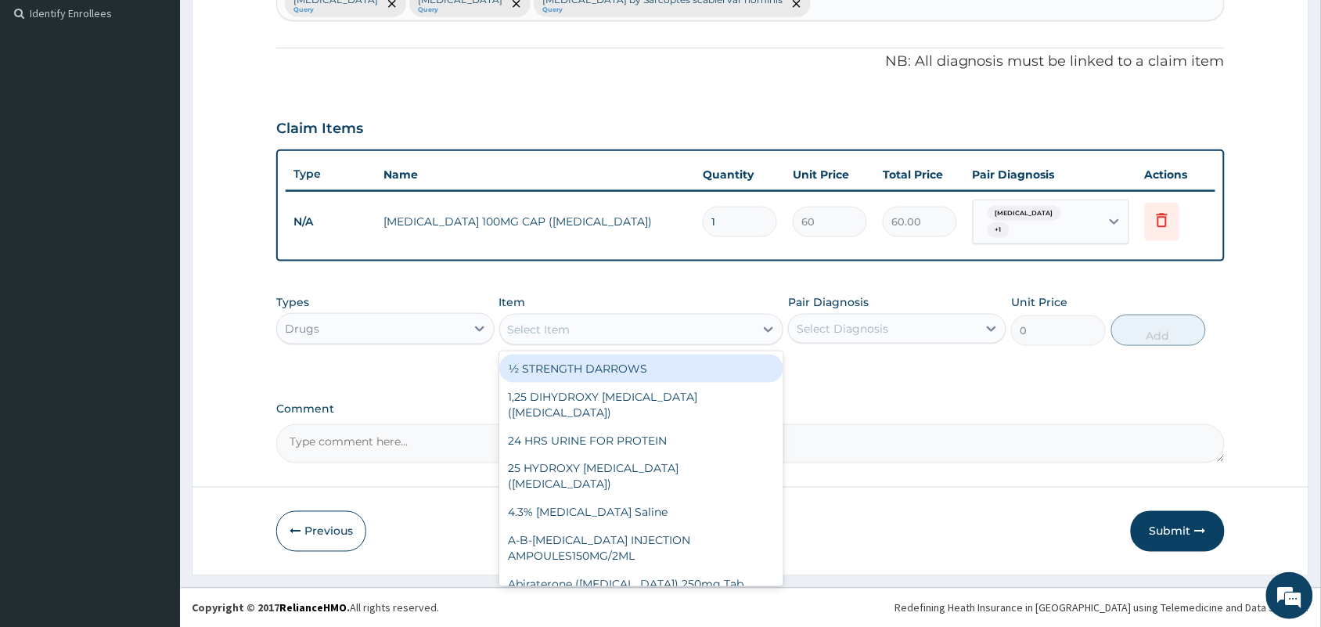
click at [800, 10] on div "Upper respiratory infection Query Sepsis Query Infestation by Sarcoptes scabiei…" at bounding box center [750, 3] width 947 height 33
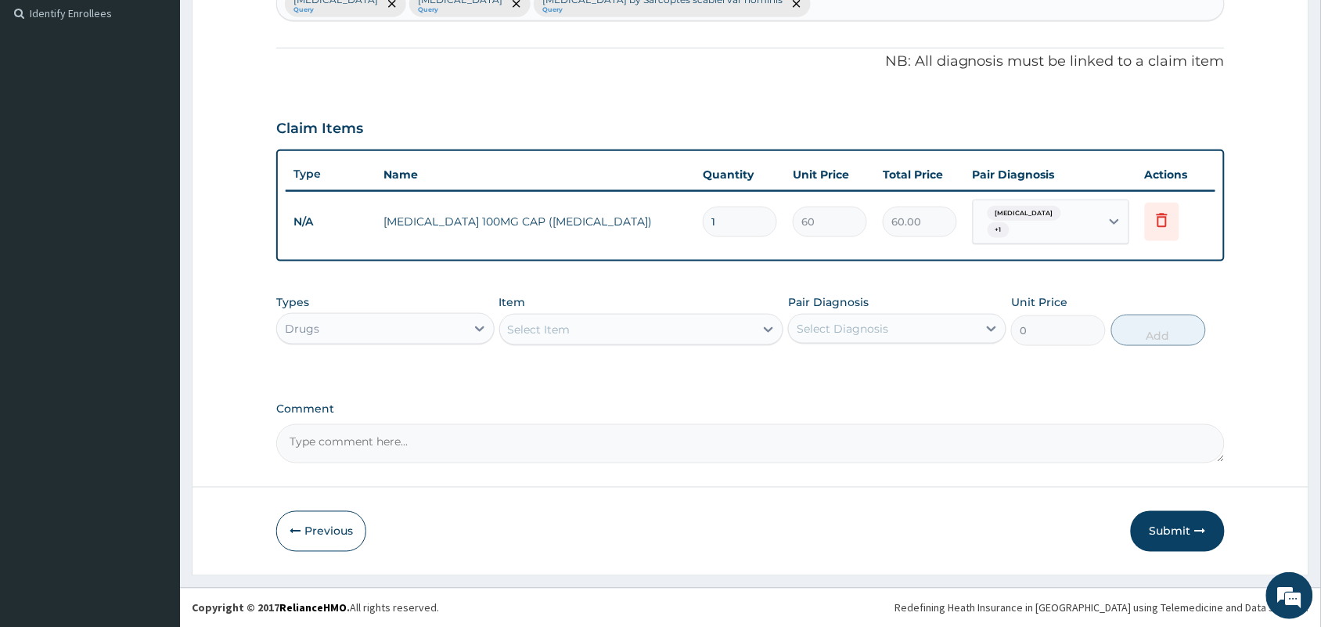
scroll to position [430, 0]
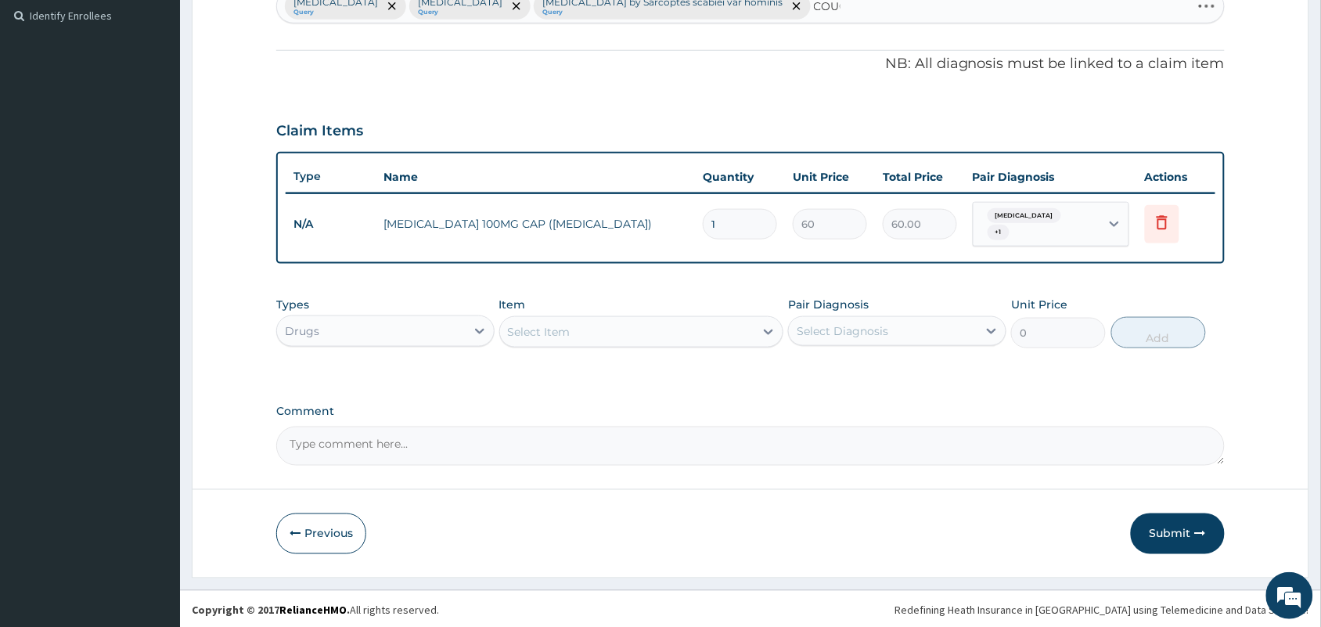
type input "COUGH"
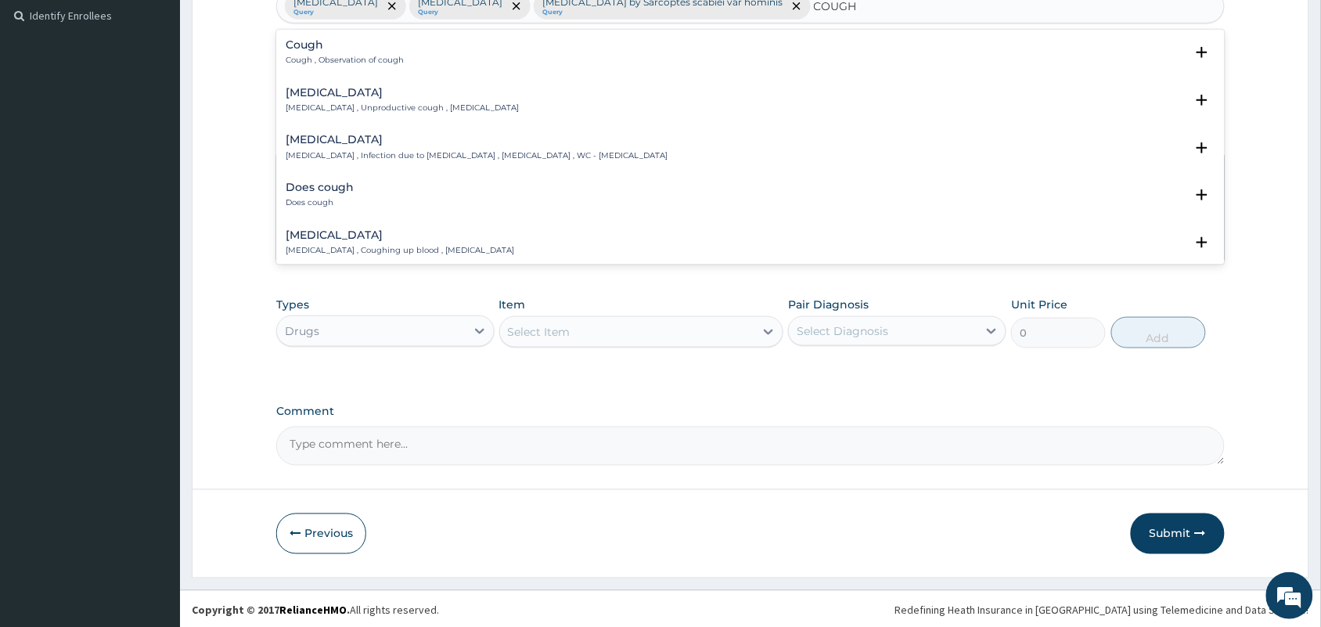
click at [329, 61] on p "Cough , Observation of cough" at bounding box center [345, 60] width 118 height 11
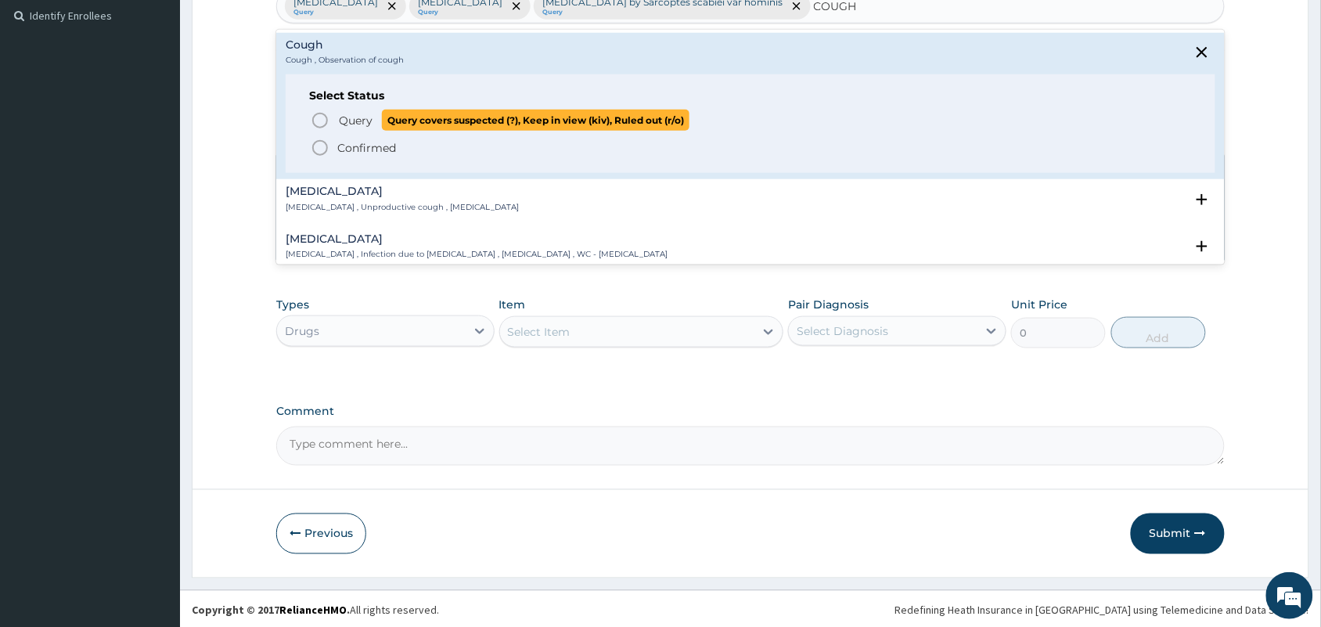
click at [350, 126] on span "Query" at bounding box center [356, 121] width 34 height 16
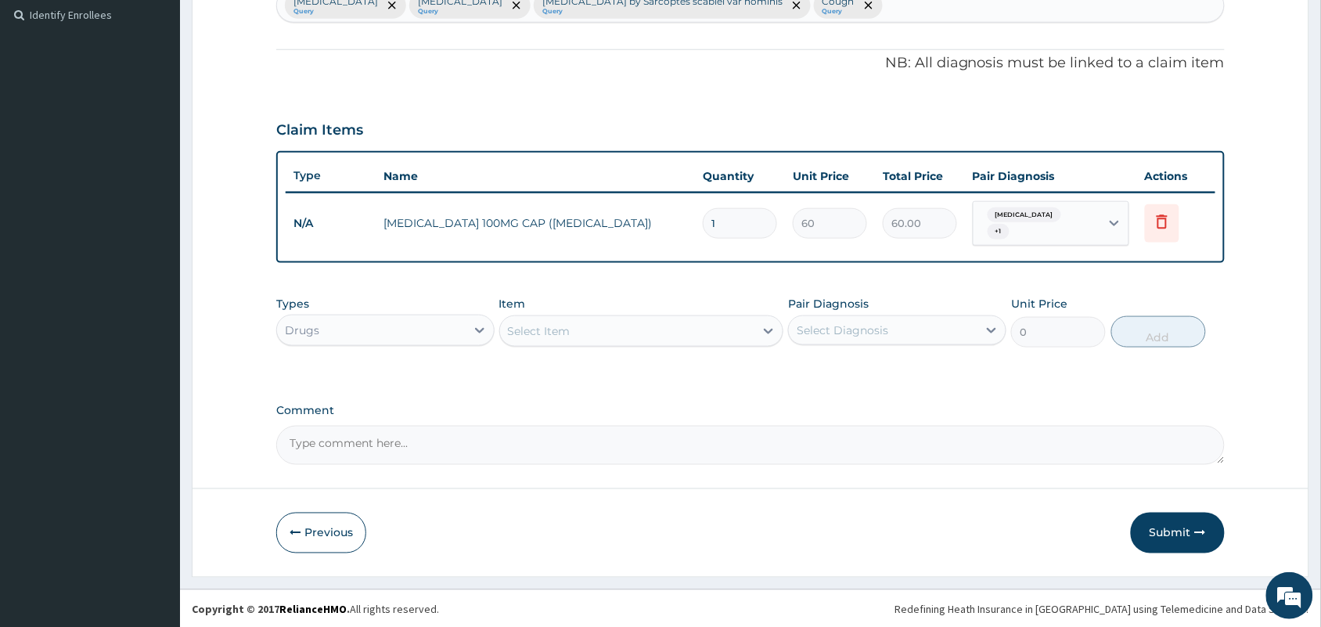
scroll to position [433, 0]
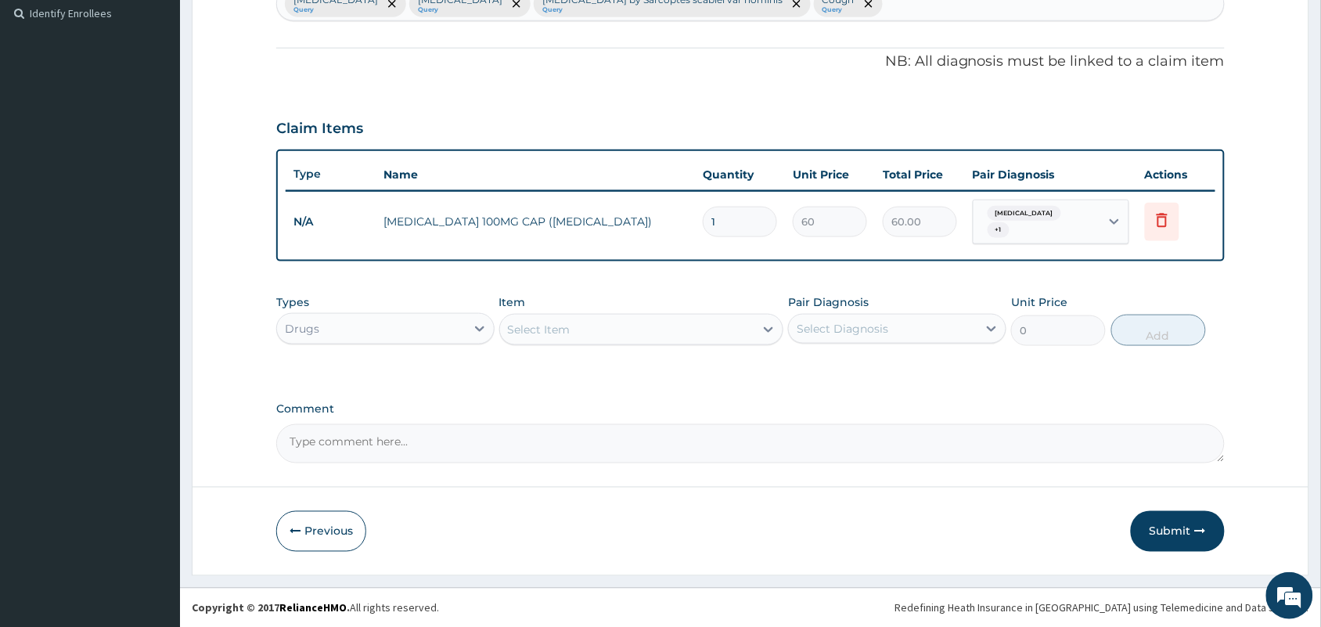
click at [738, 329] on div "Select Item" at bounding box center [627, 329] width 255 height 25
type input "IVER"
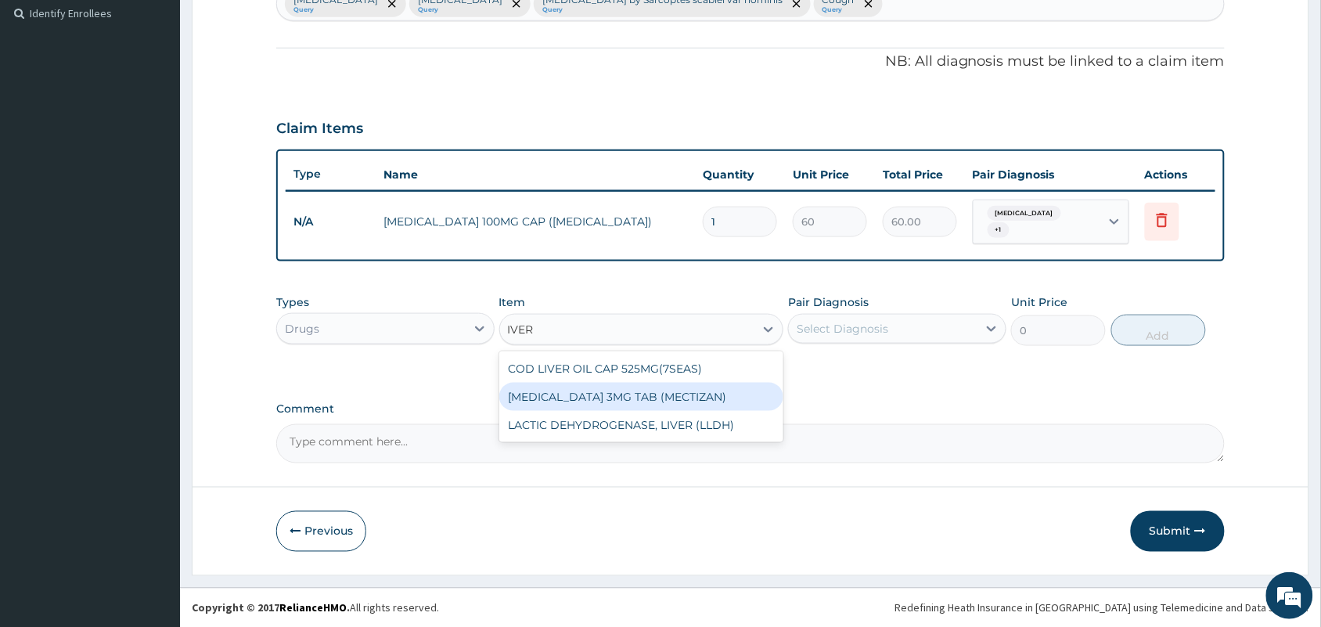
click at [627, 400] on div "IVERMECTIN 3MG TAB (MECTIZAN)" at bounding box center [641, 397] width 285 height 28
type input "65"
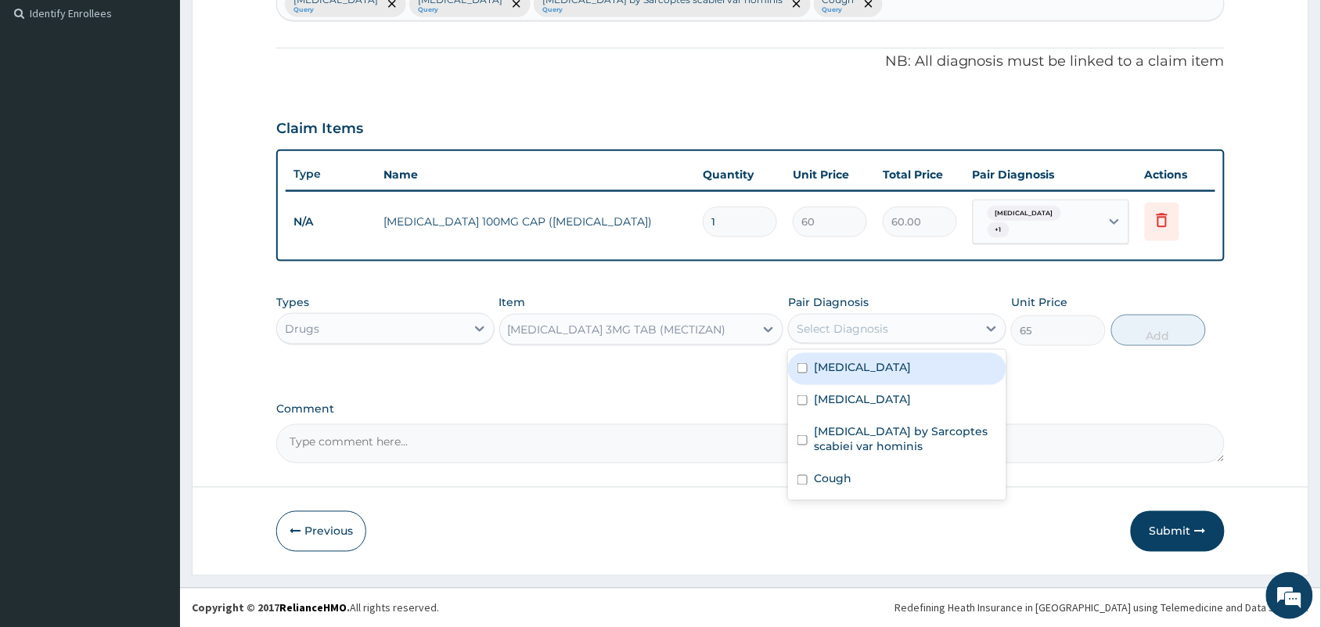
click at [847, 336] on div "Select Diagnosis" at bounding box center [883, 328] width 189 height 25
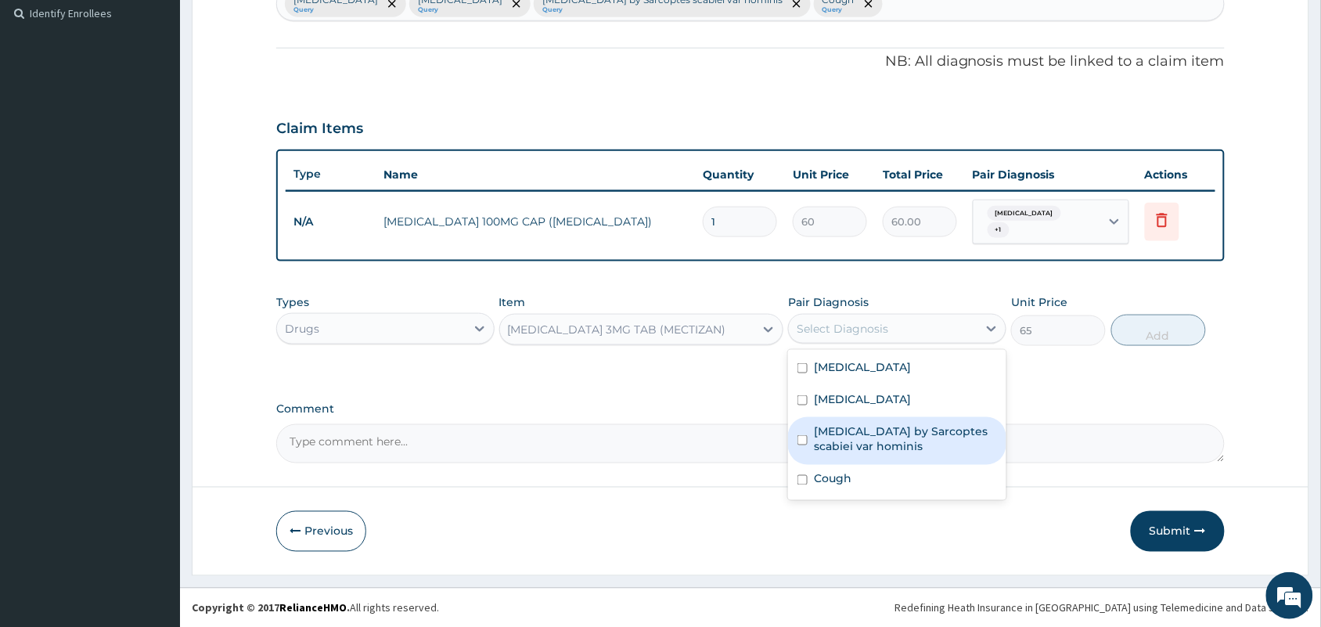
click at [834, 448] on label "Infestation by Sarcoptes scabiei var hominis" at bounding box center [905, 438] width 183 height 31
checkbox input "true"
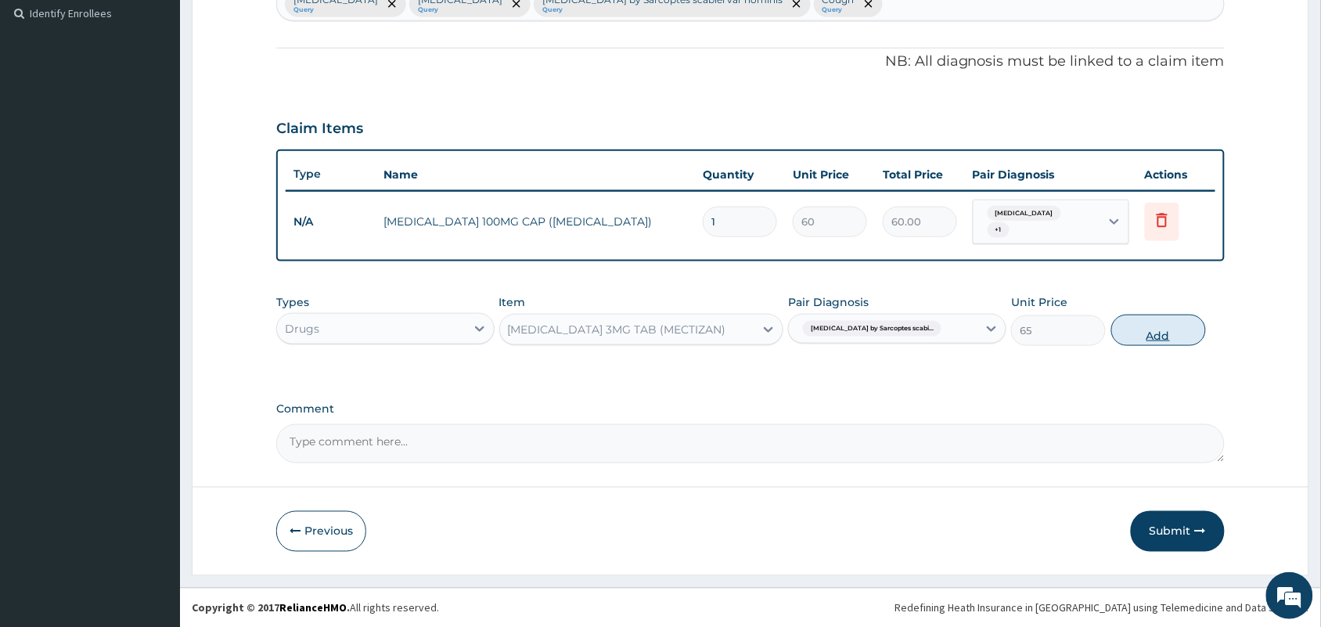
click at [1127, 333] on button "Add" at bounding box center [1158, 330] width 95 height 31
type input "0"
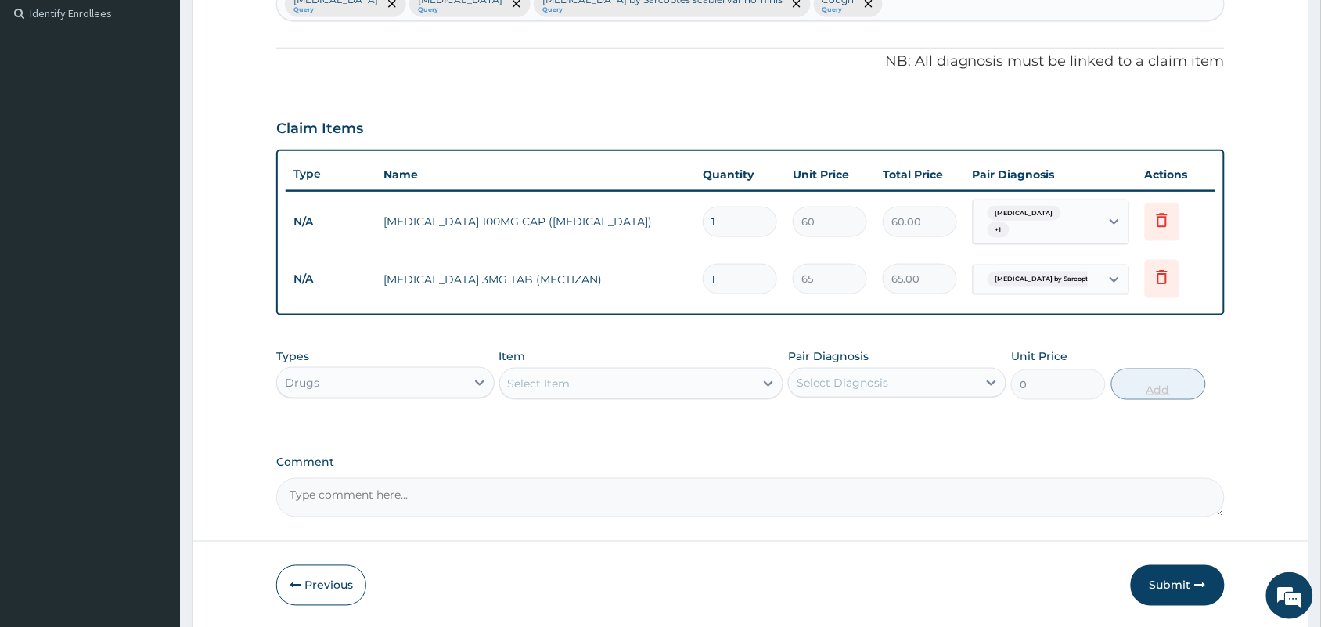
scroll to position [487, 0]
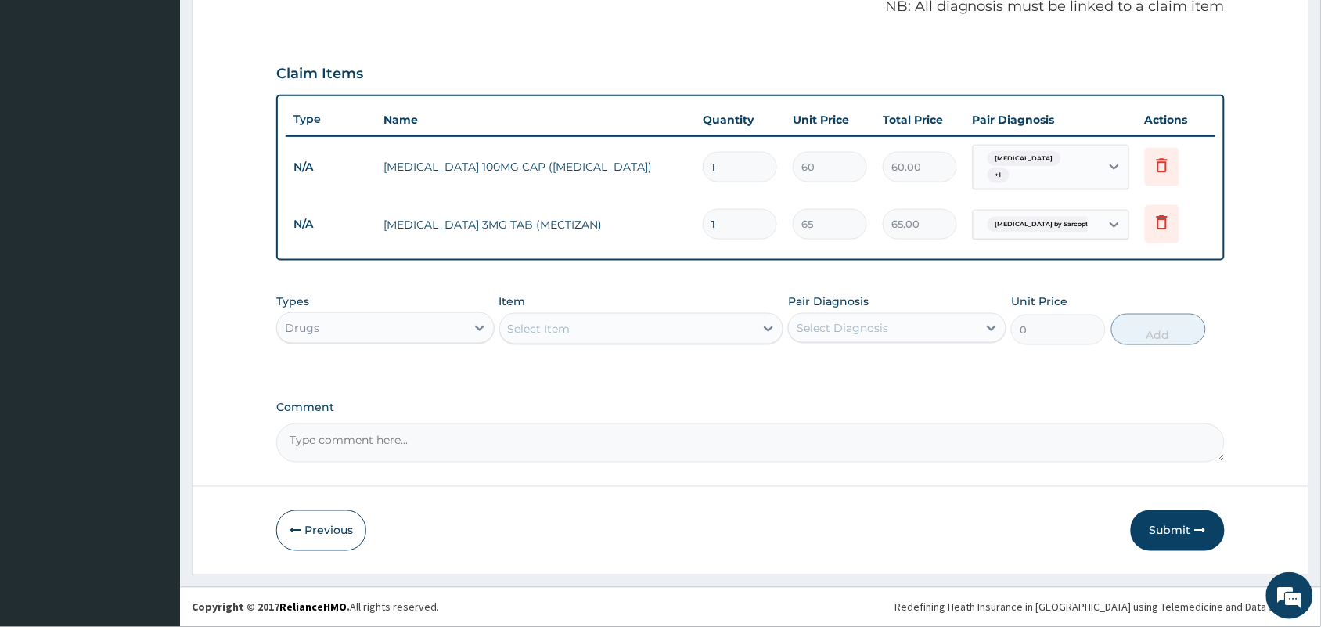
click at [557, 321] on div "Select Item" at bounding box center [539, 329] width 63 height 16
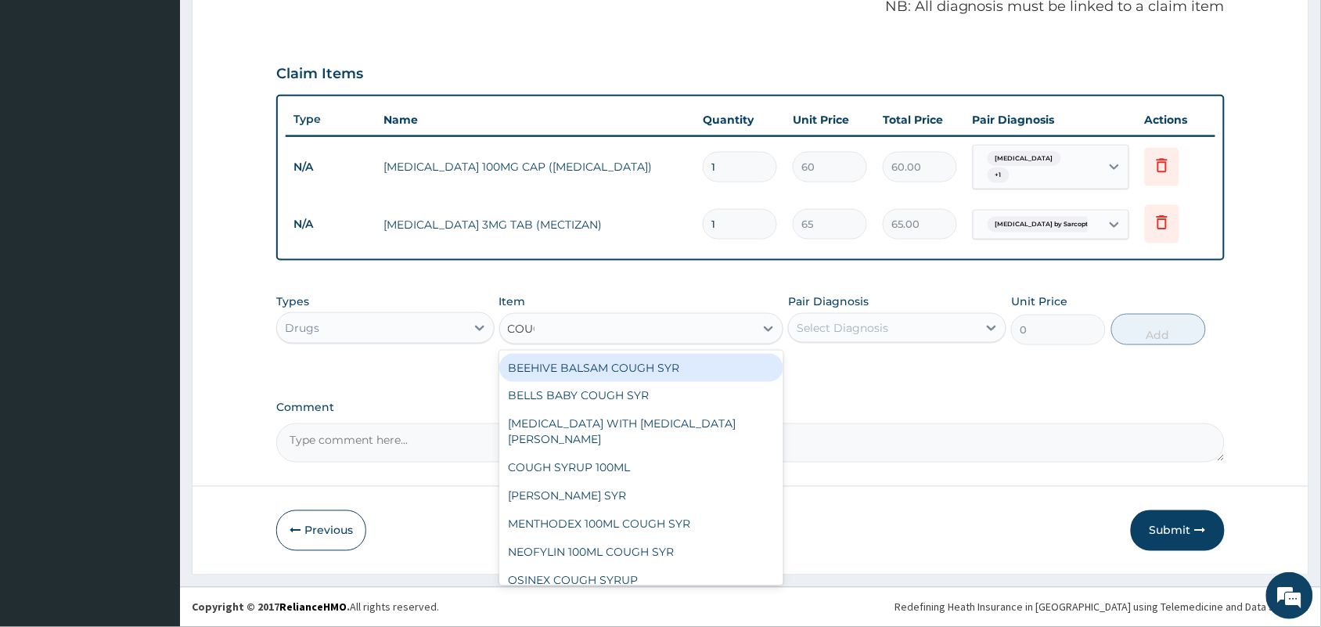
type input "COUGH"
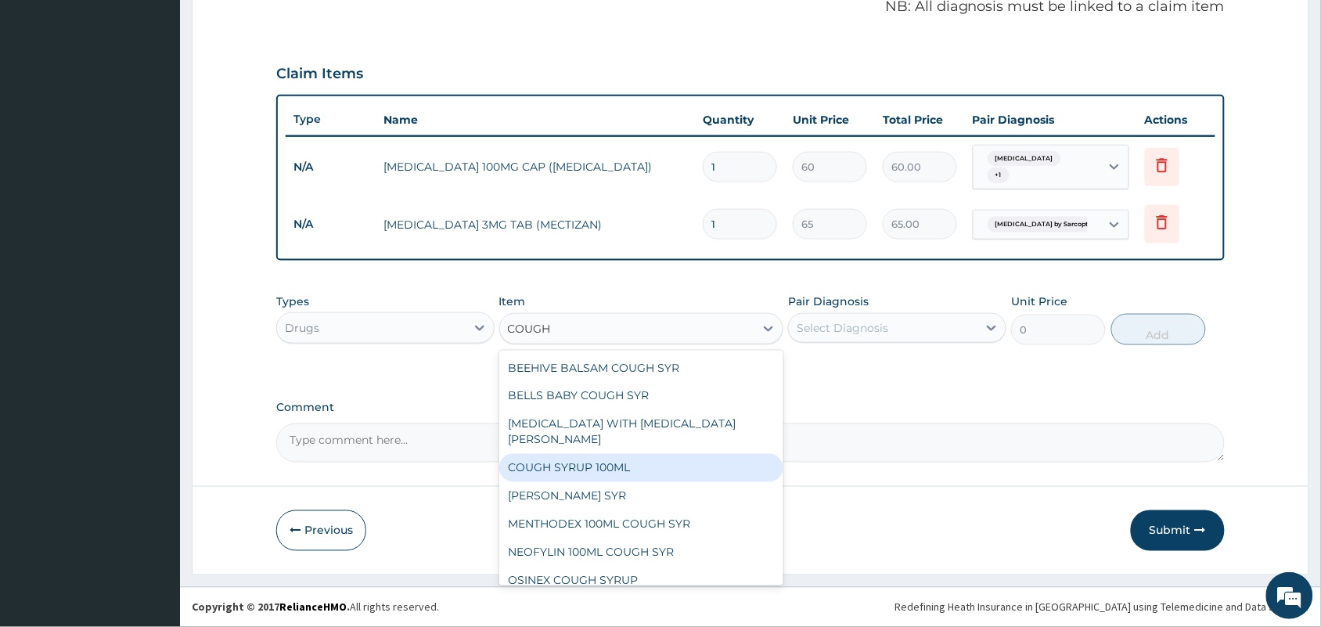
click at [591, 454] on div "COUGH SYRUP 100ML" at bounding box center [641, 468] width 285 height 28
type input "530"
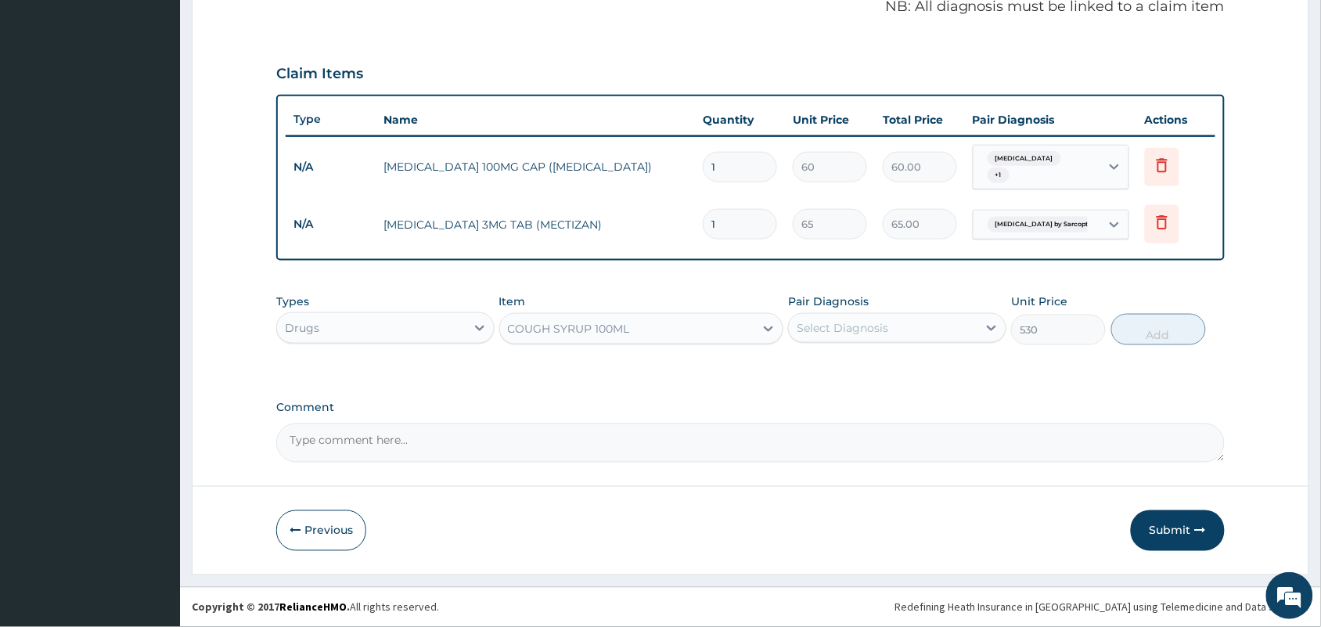
click at [698, 333] on div "COUGH SYRUP 100ML" at bounding box center [627, 328] width 255 height 25
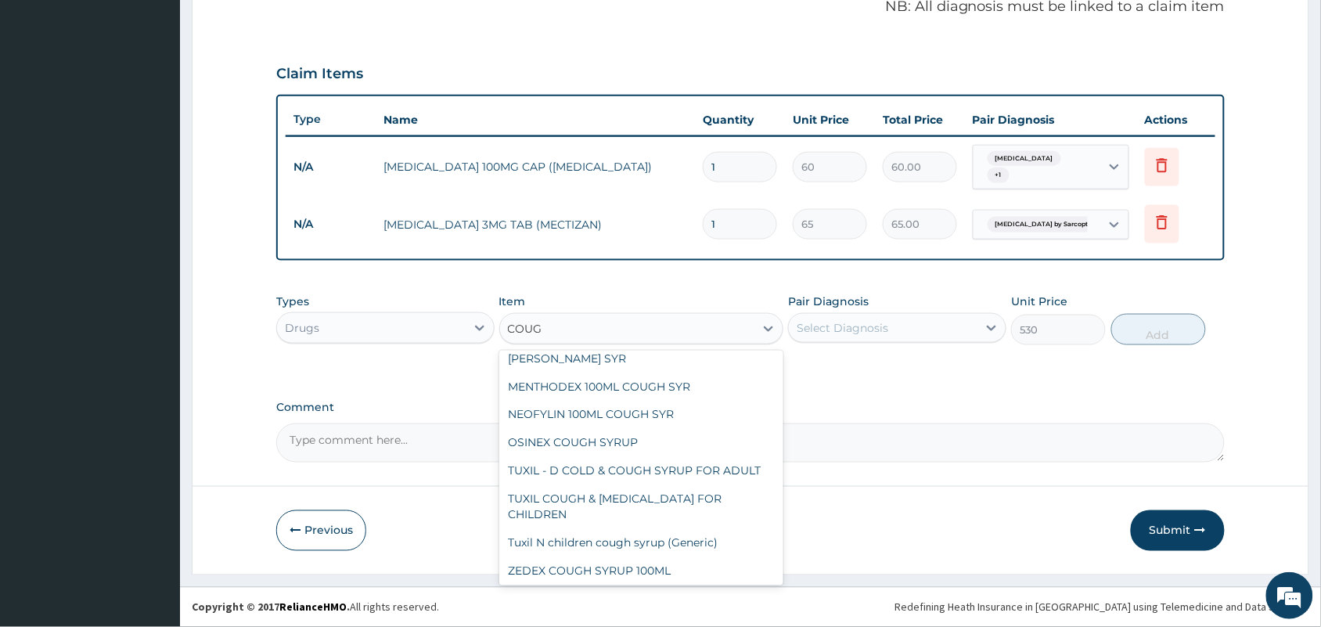
scroll to position [110, 0]
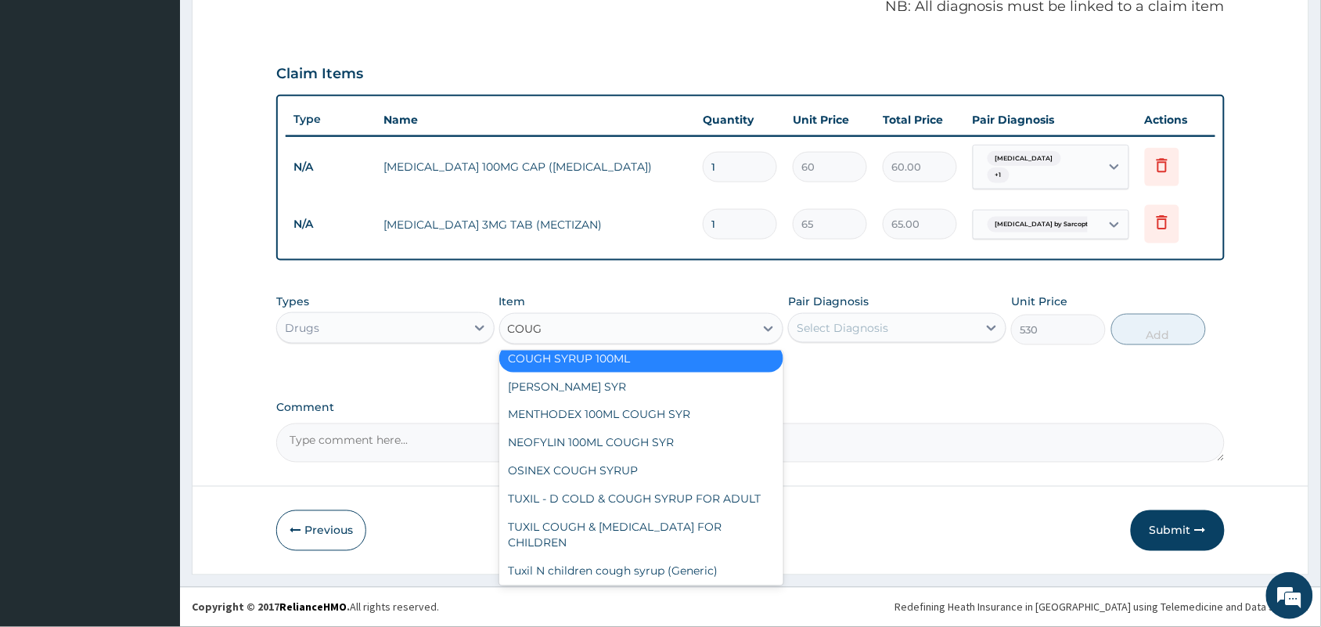
type input "COUGH"
click at [573, 403] on div "MENTHODEX 100ML COUGH SYR" at bounding box center [641, 415] width 285 height 28
type input "847"
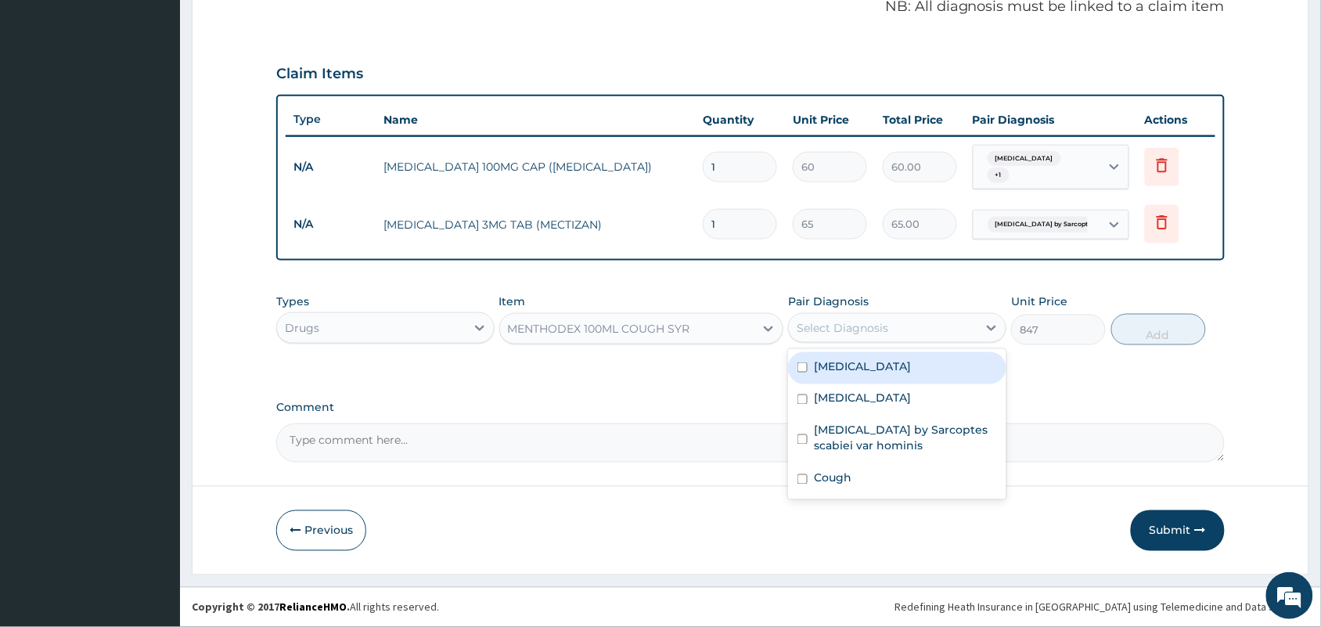
click at [870, 331] on div "Select Diagnosis" at bounding box center [842, 328] width 92 height 16
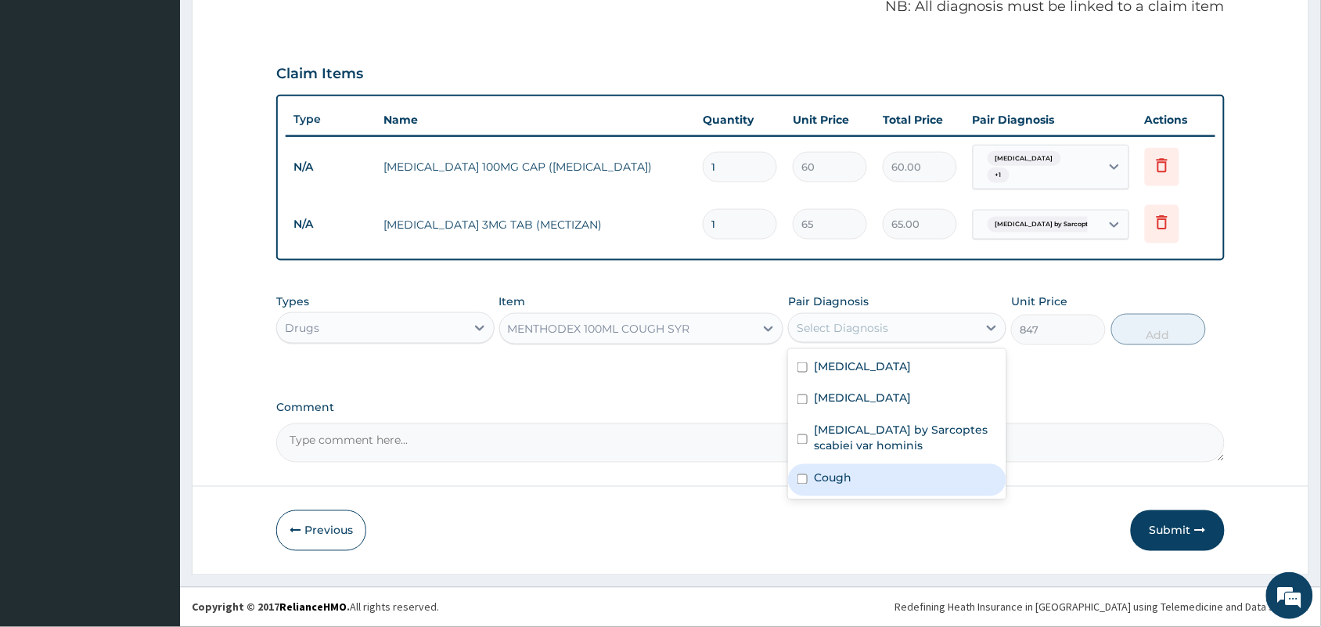
click at [839, 477] on label "Cough" at bounding box center [833, 478] width 38 height 16
checkbox input "true"
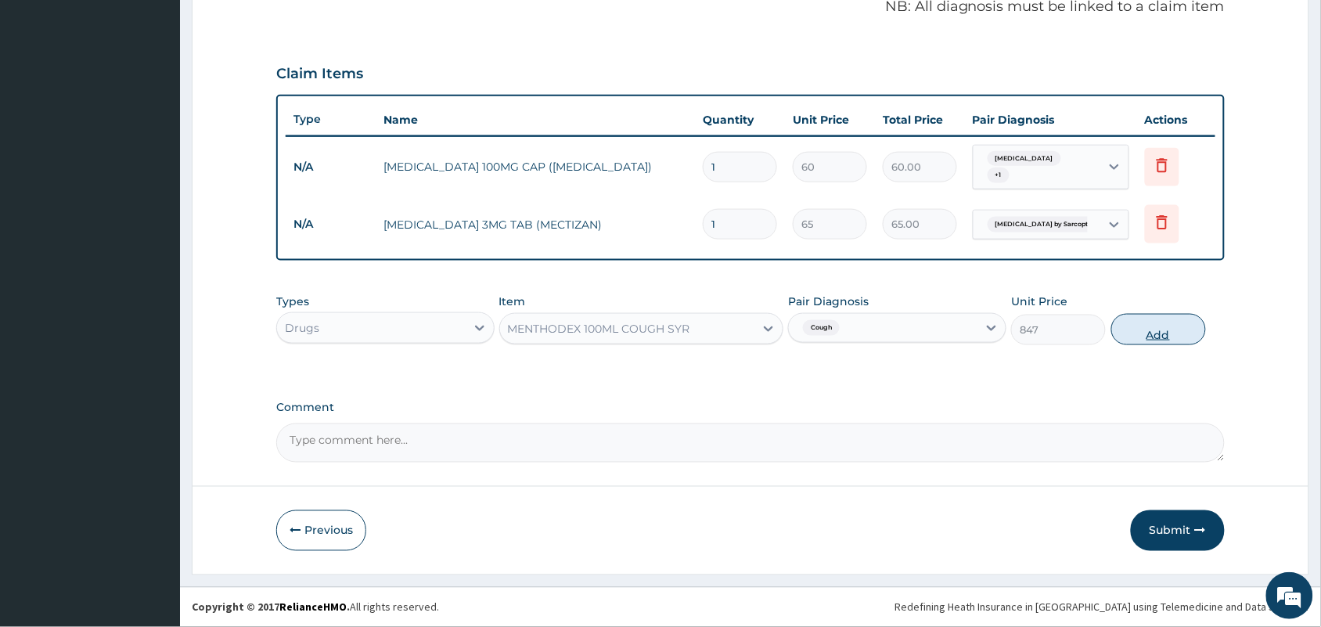
click at [1164, 329] on button "Add" at bounding box center [1158, 329] width 95 height 31
type input "0"
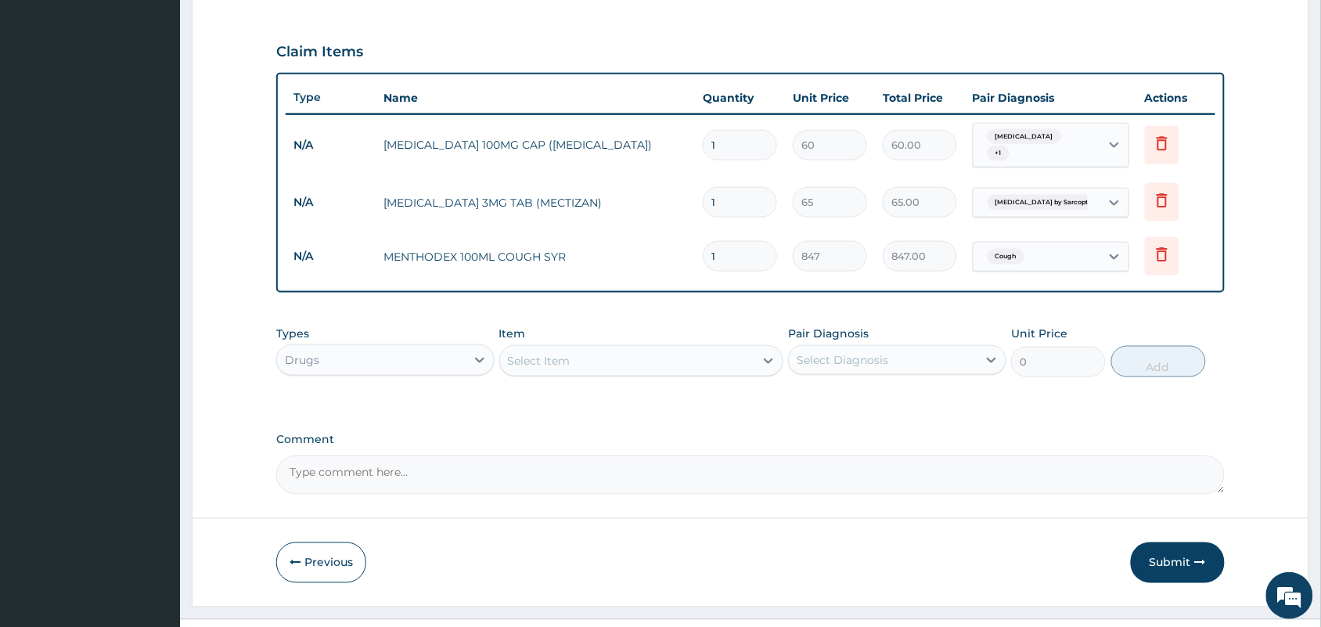
scroll to position [541, 0]
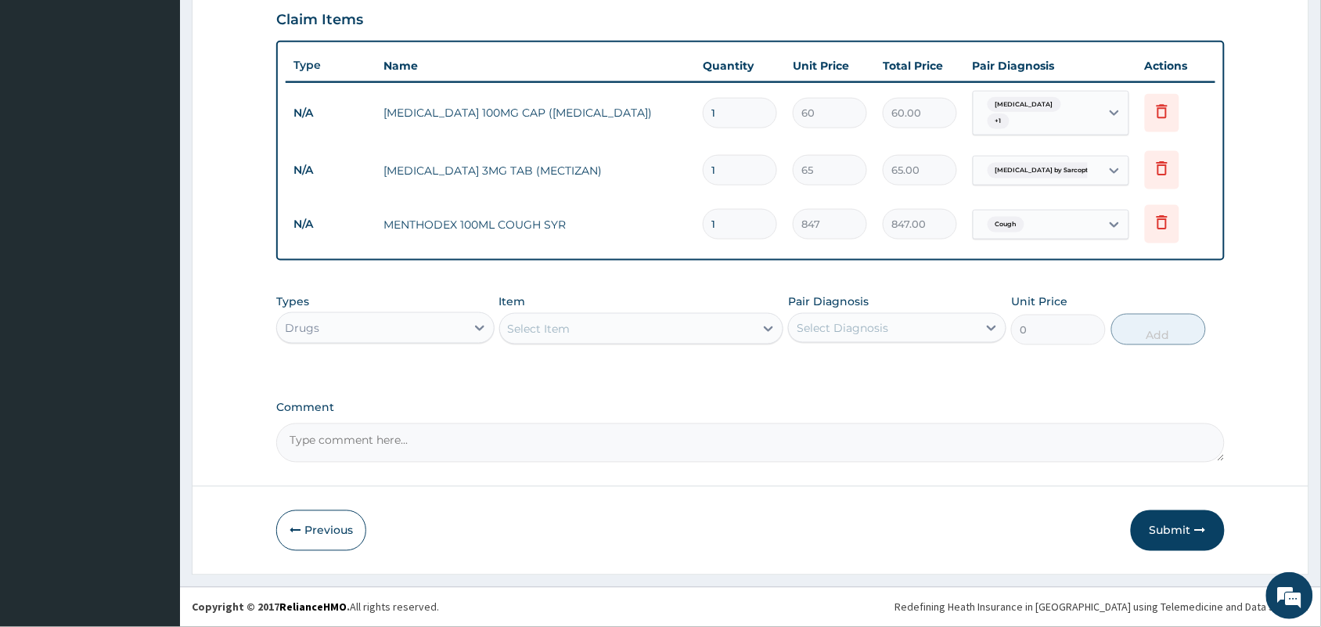
click at [591, 338] on div "Select Item" at bounding box center [627, 328] width 255 height 25
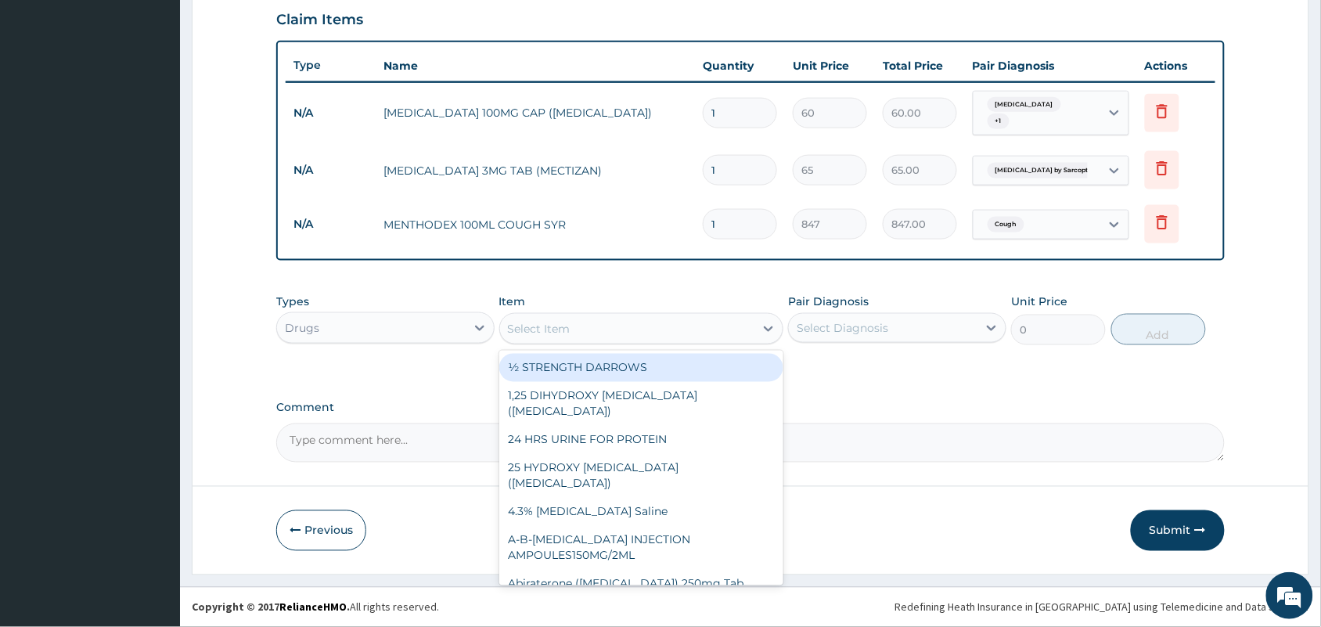
scroll to position [150, 0]
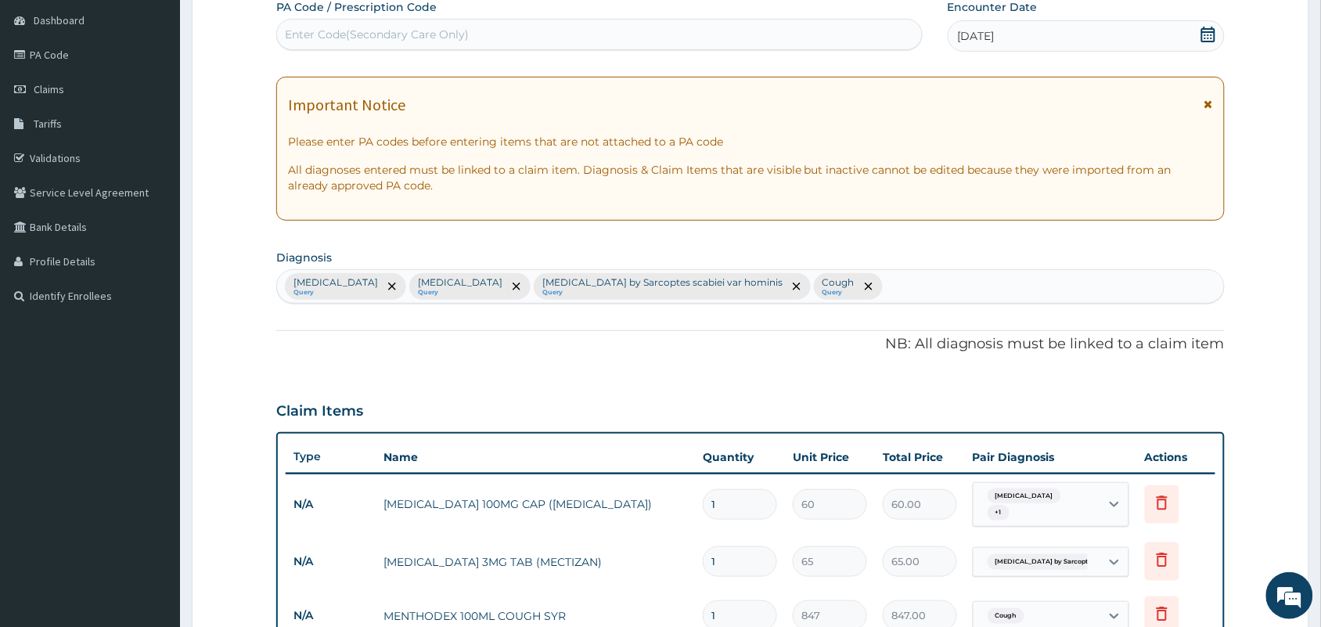
click at [865, 287] on div "Upper respiratory infection Query Sepsis Query Infestation by Sarcoptes scabiei…" at bounding box center [750, 286] width 947 height 33
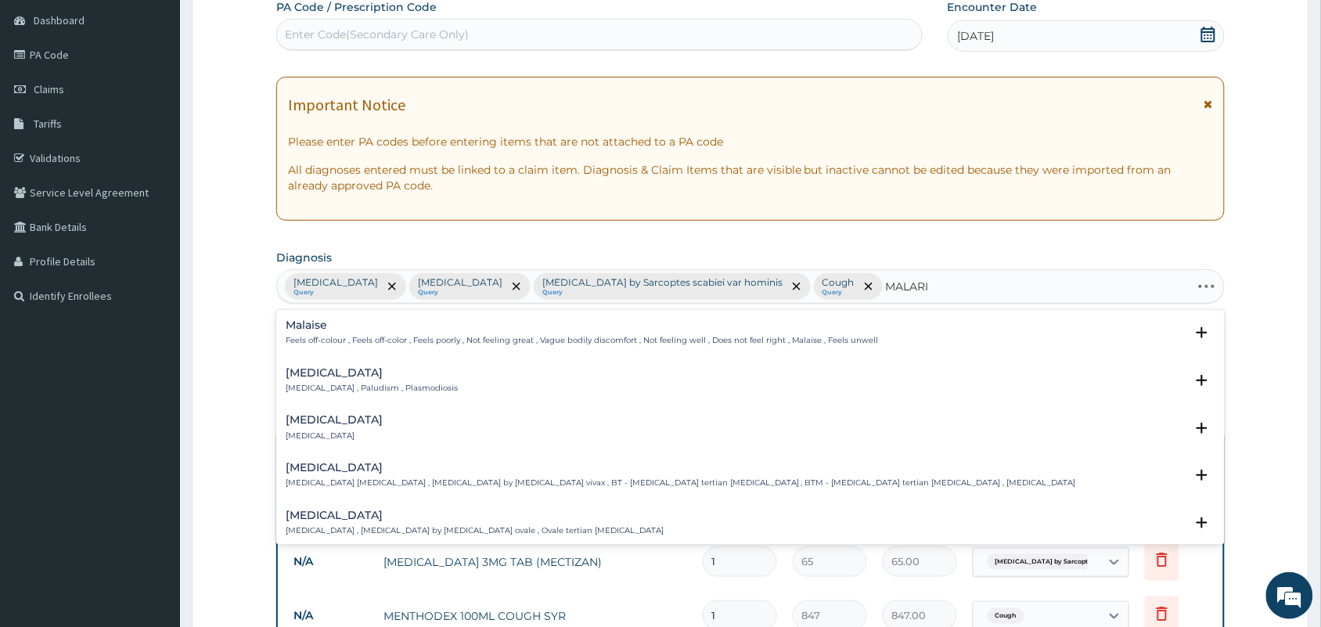
type input "MALARIA"
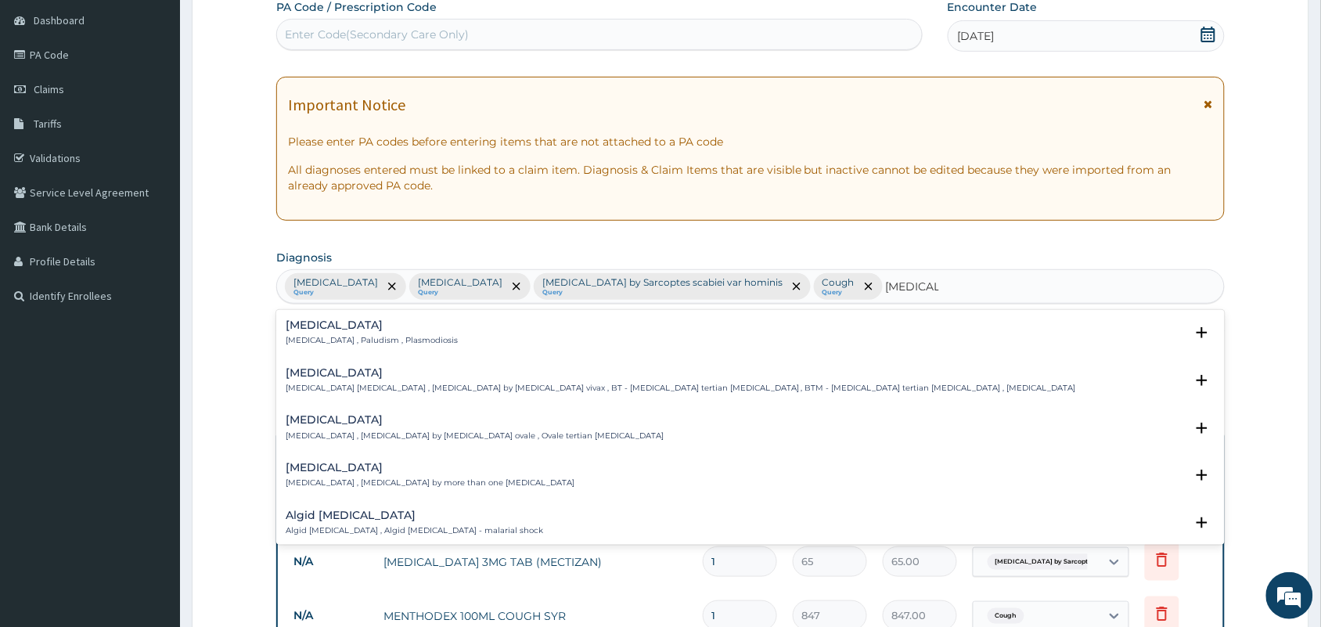
click at [421, 318] on div "Malaria Malaria , Paludism , Plasmodiosis Select Status Query Query covers susp…" at bounding box center [750, 337] width 948 height 48
click at [369, 336] on p "Malaria , Paludism , Plasmodiosis" at bounding box center [372, 340] width 172 height 11
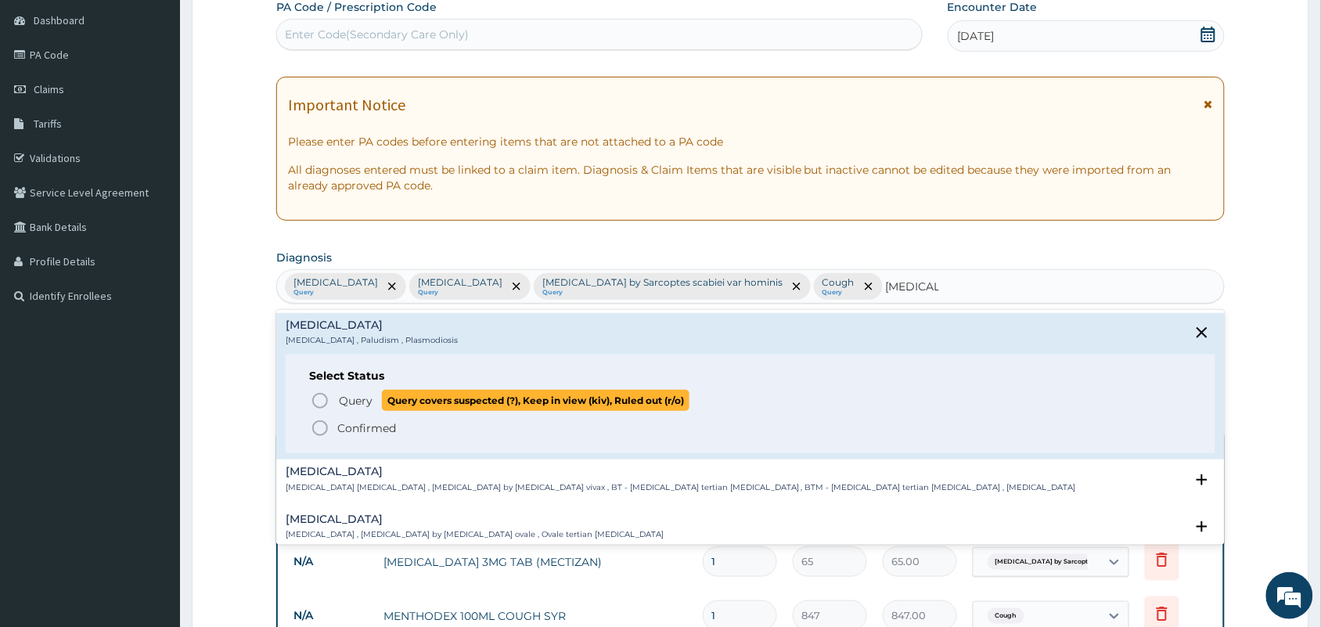
click at [339, 401] on span "Query" at bounding box center [356, 401] width 34 height 16
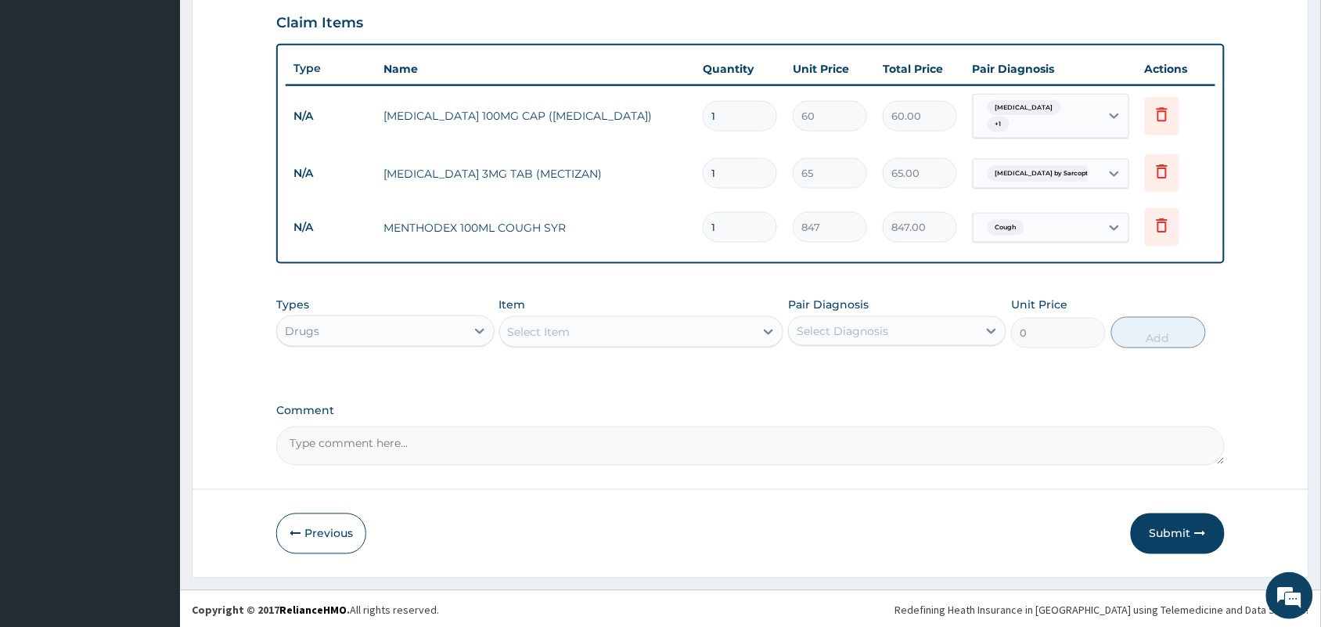
scroll to position [541, 0]
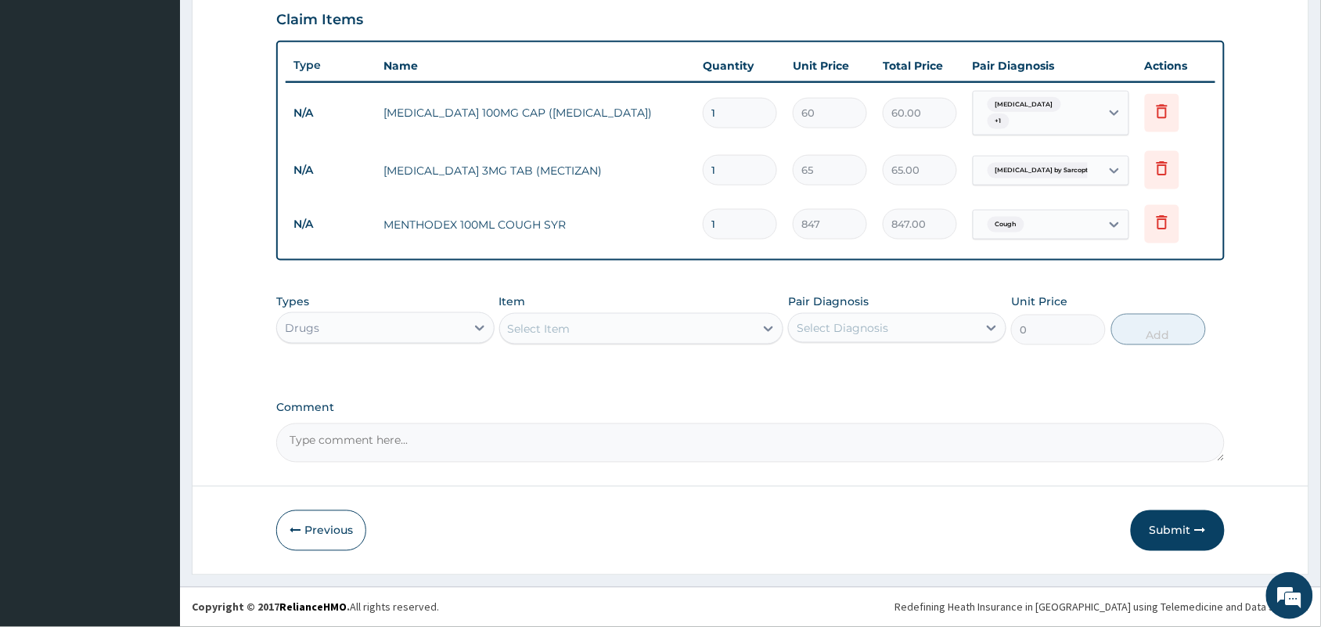
click div "Select Item"
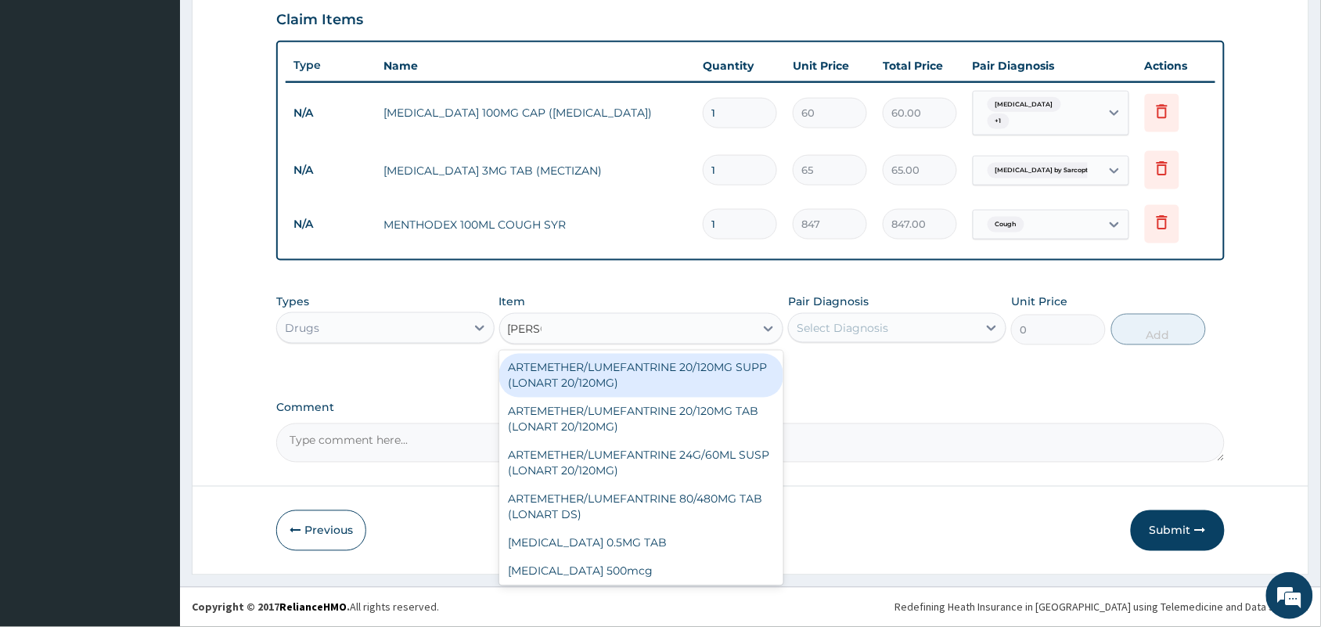
type input "LONAR"
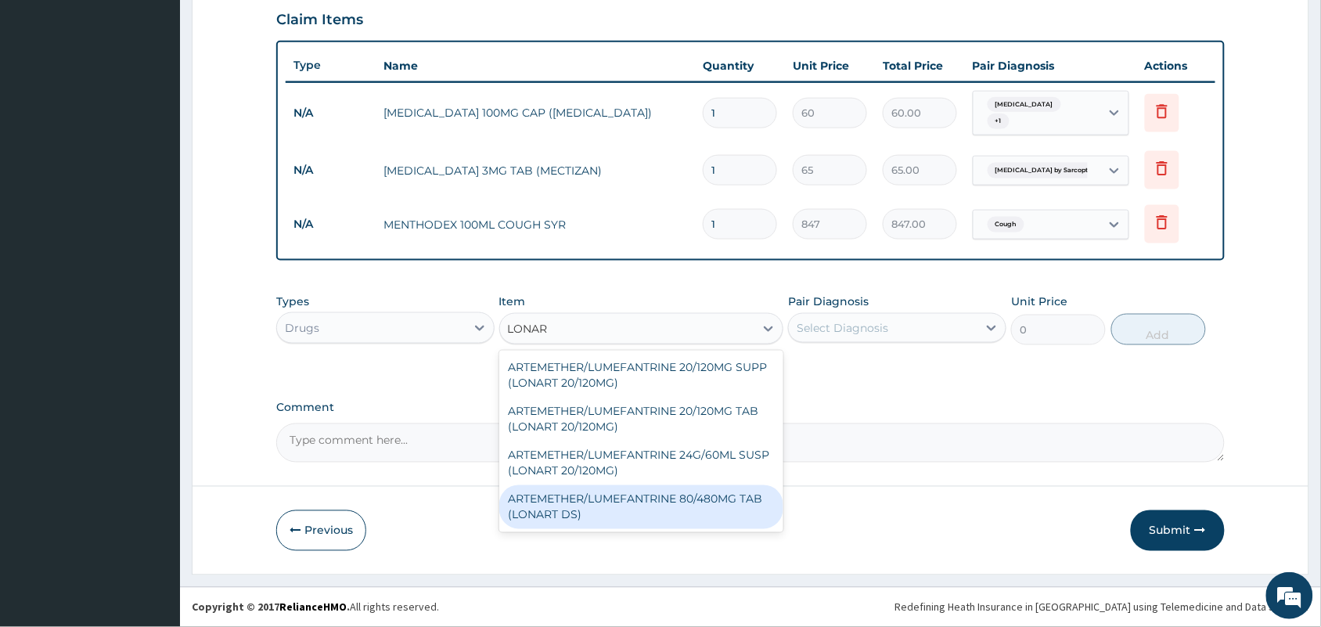
click div "ARTEMETHER/LUMEFANTRINE 80/480MG TAB (LONART DS)"
type input "400"
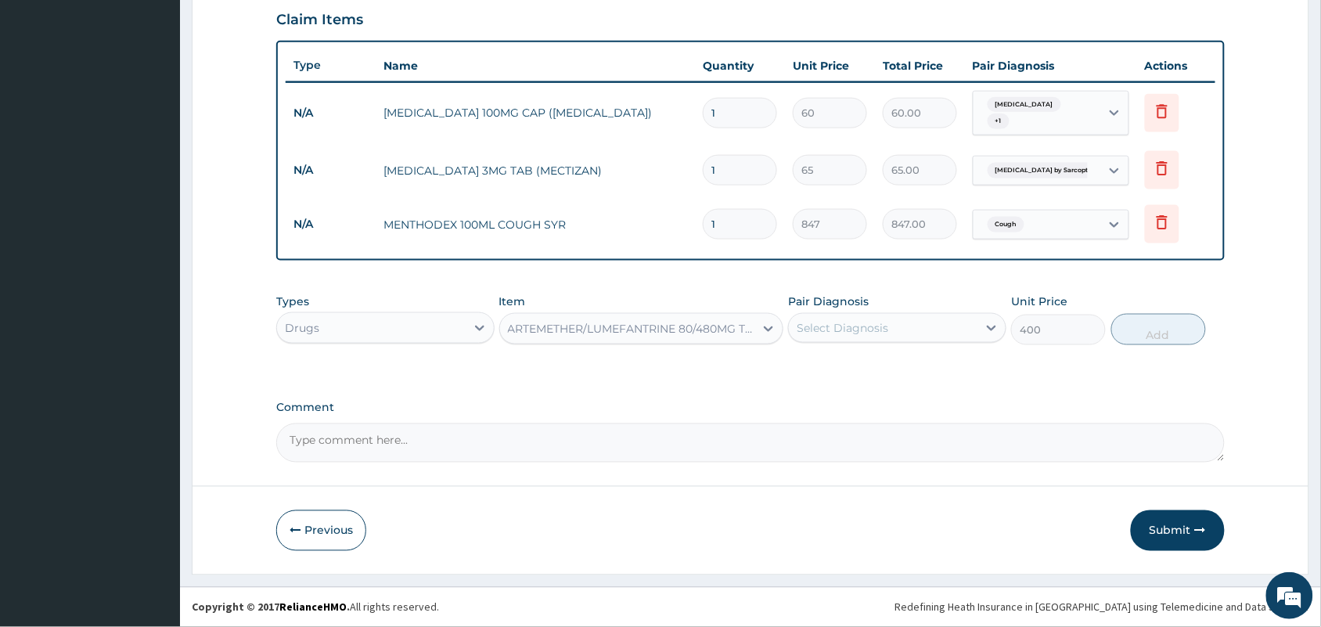
click div "Select Diagnosis"
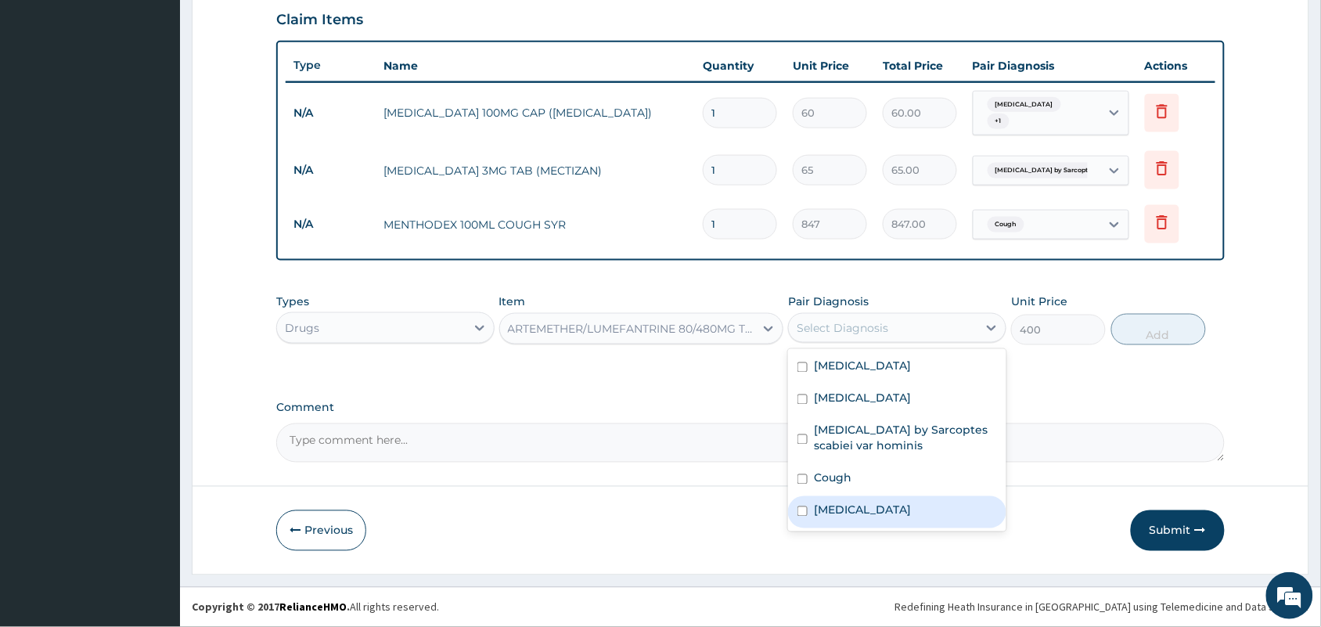
click div "Malaria"
checkbox input "true"
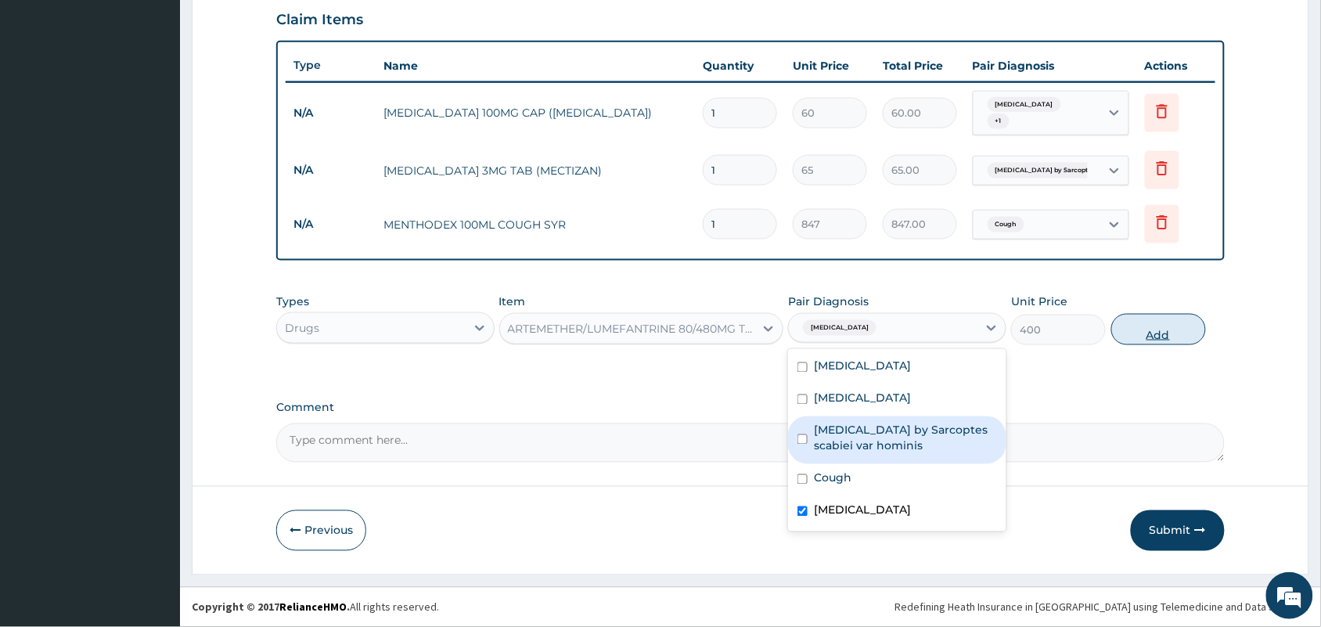
click button "Add"
type input "0"
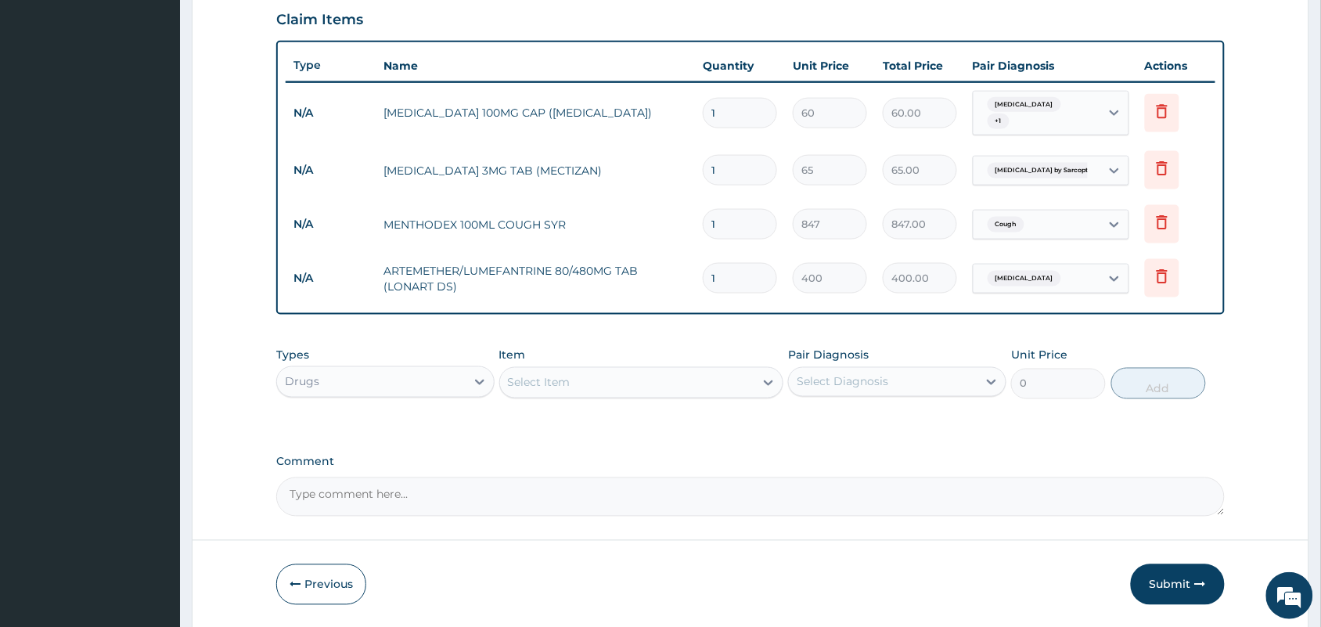
click div "Select Item"
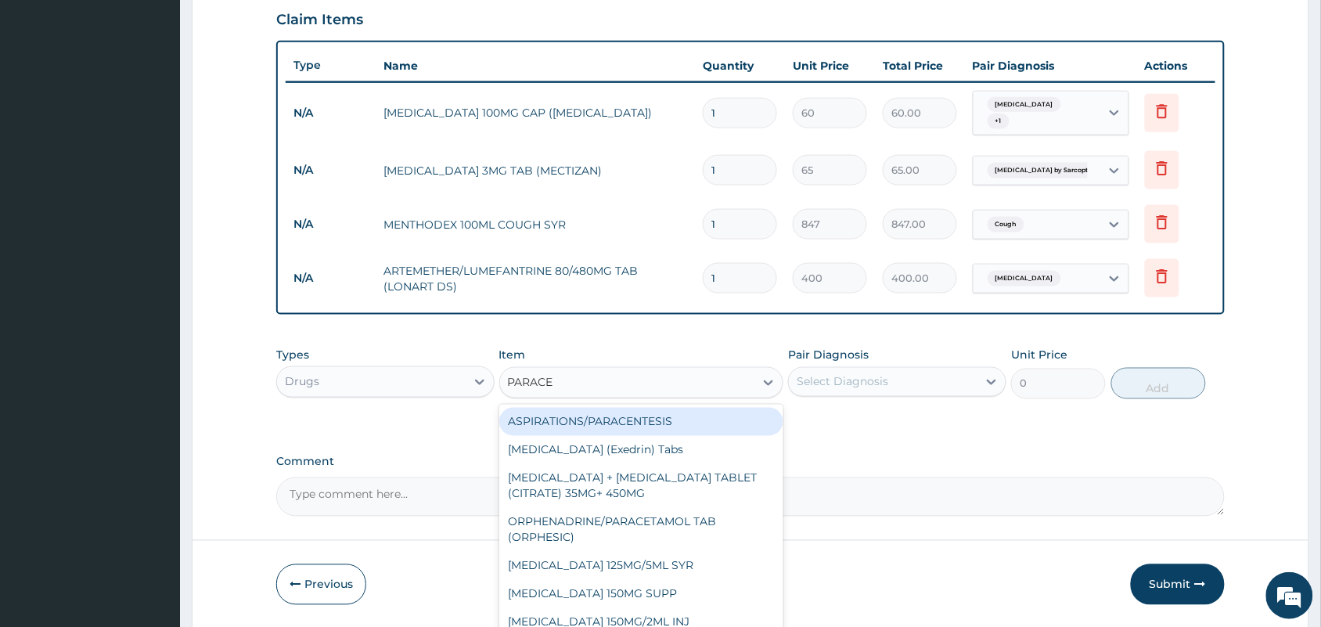
type input "PARACET"
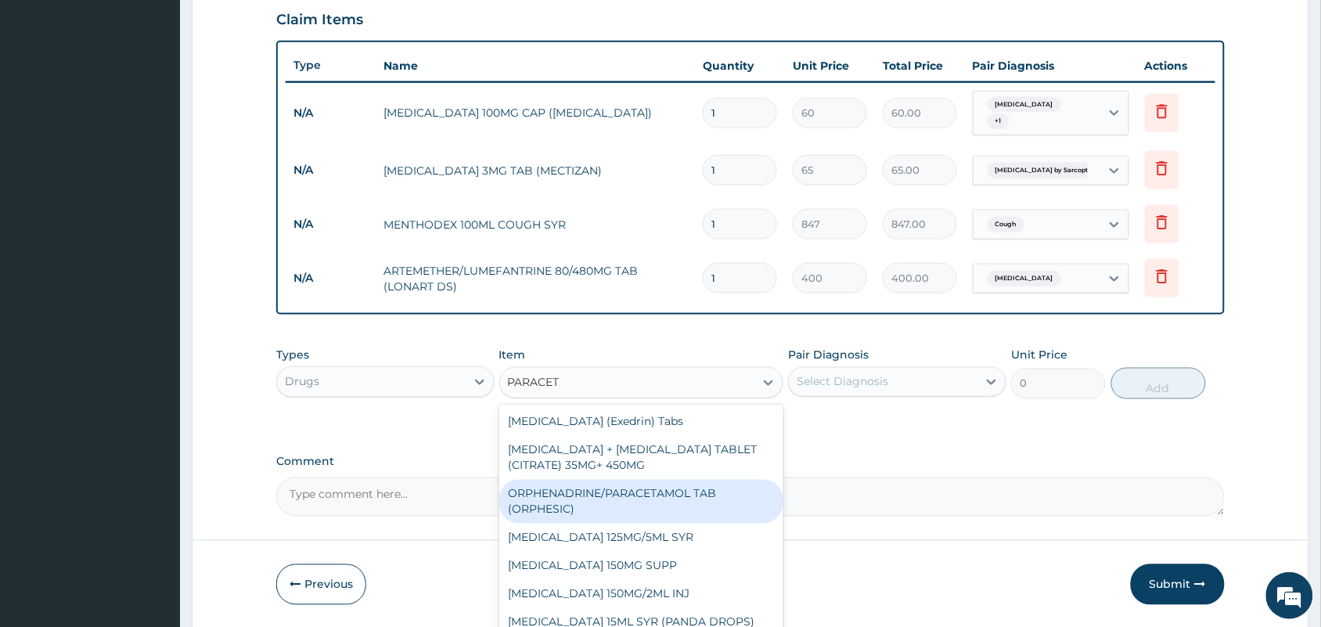
scroll to position [98, 0]
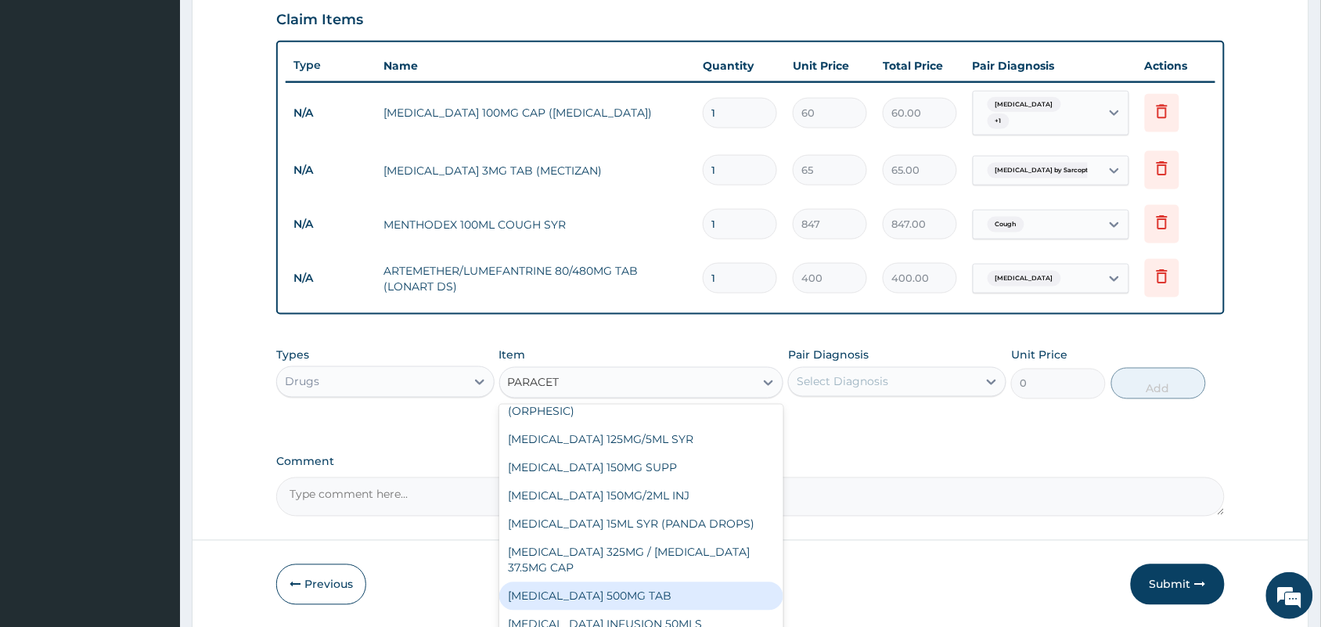
click div "PARACETAMOL 500MG TAB"
type input "10"
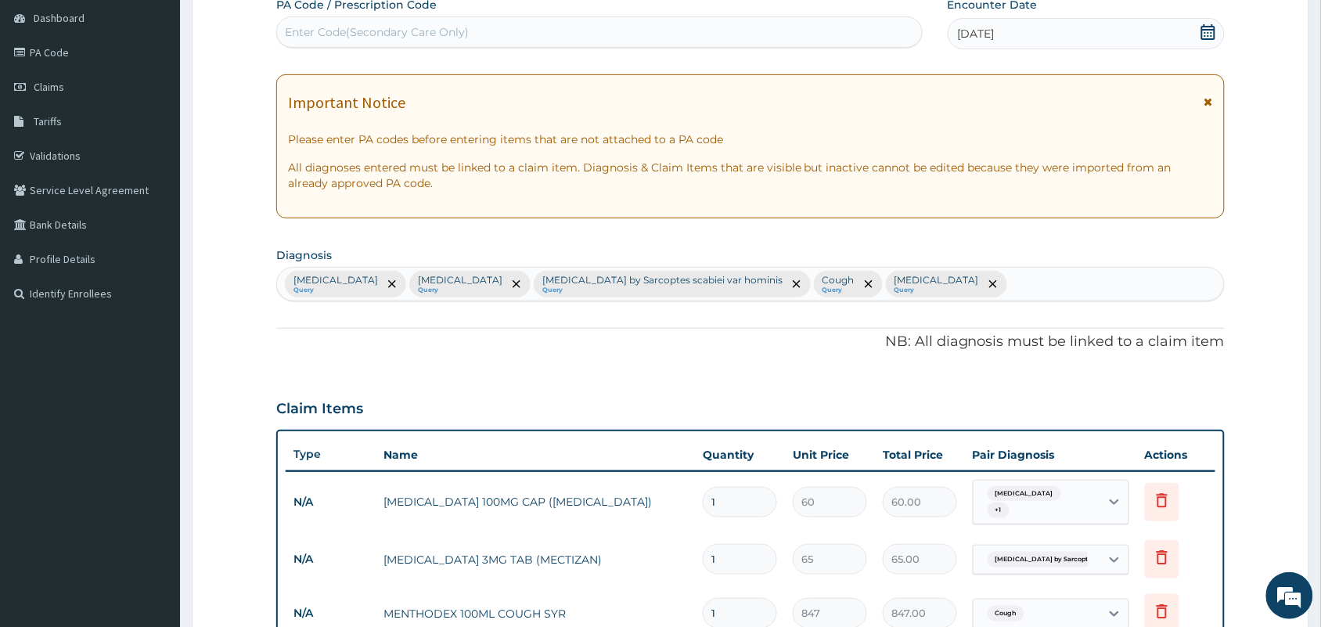
scroll to position [150, 0]
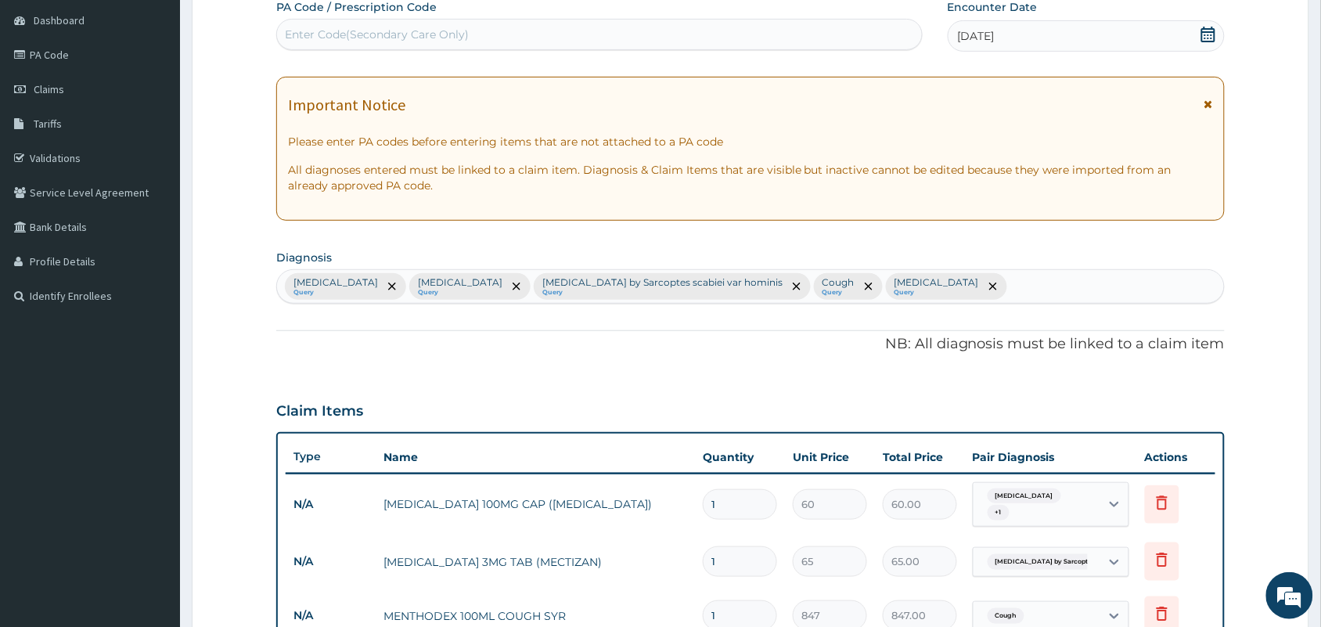
click div "Upper respiratory infection Query Sepsis Query Infestation by Sarcoptes scabiei…"
type input "HEADACH"
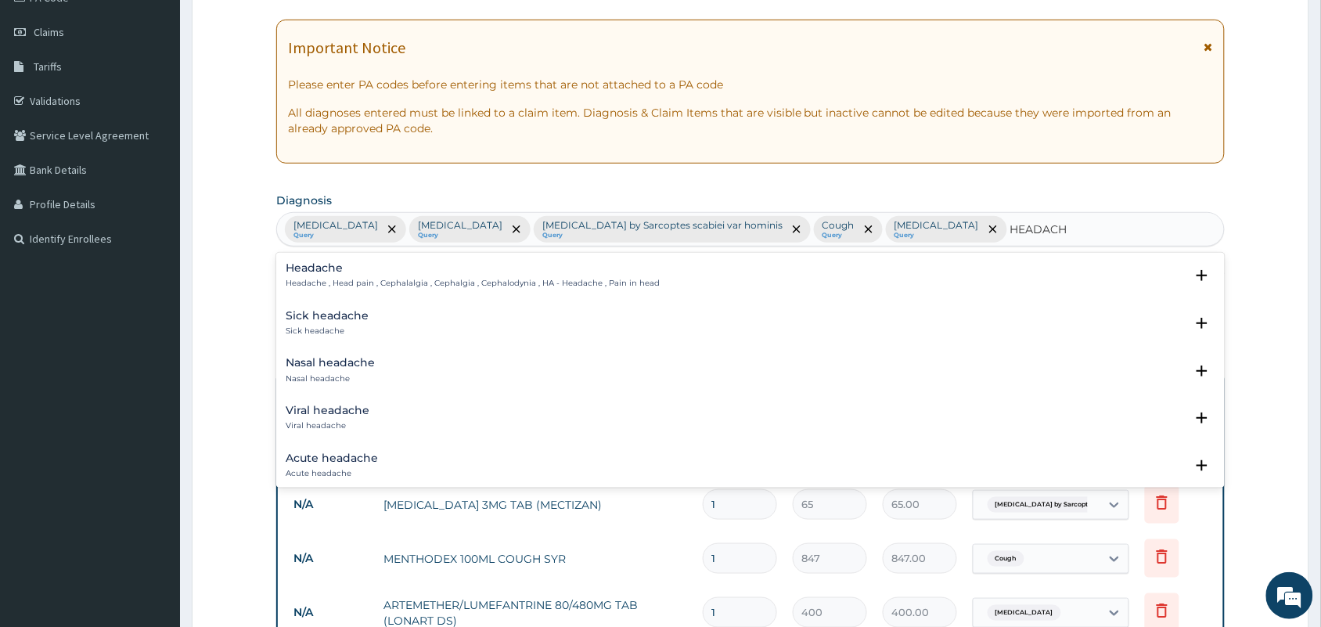
scroll to position [346, 0]
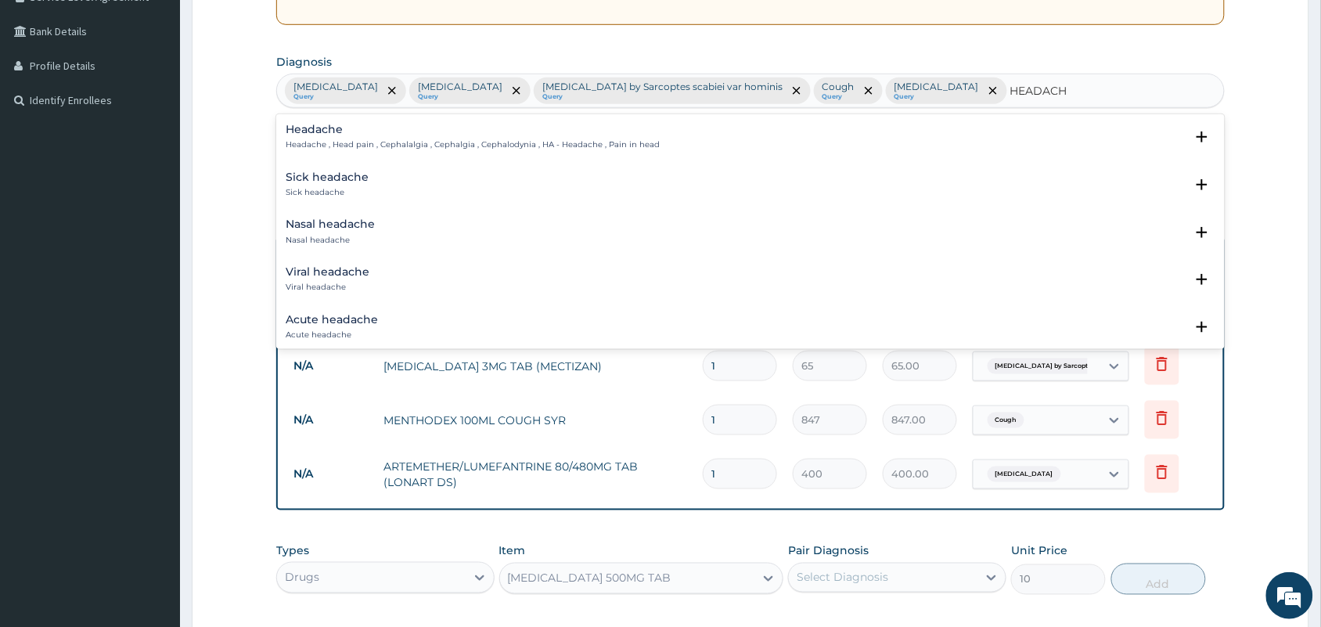
click p "Headache , Head pain , Cephalalgia , Cephalgia , Cephalodynia , HA - Headache ,…"
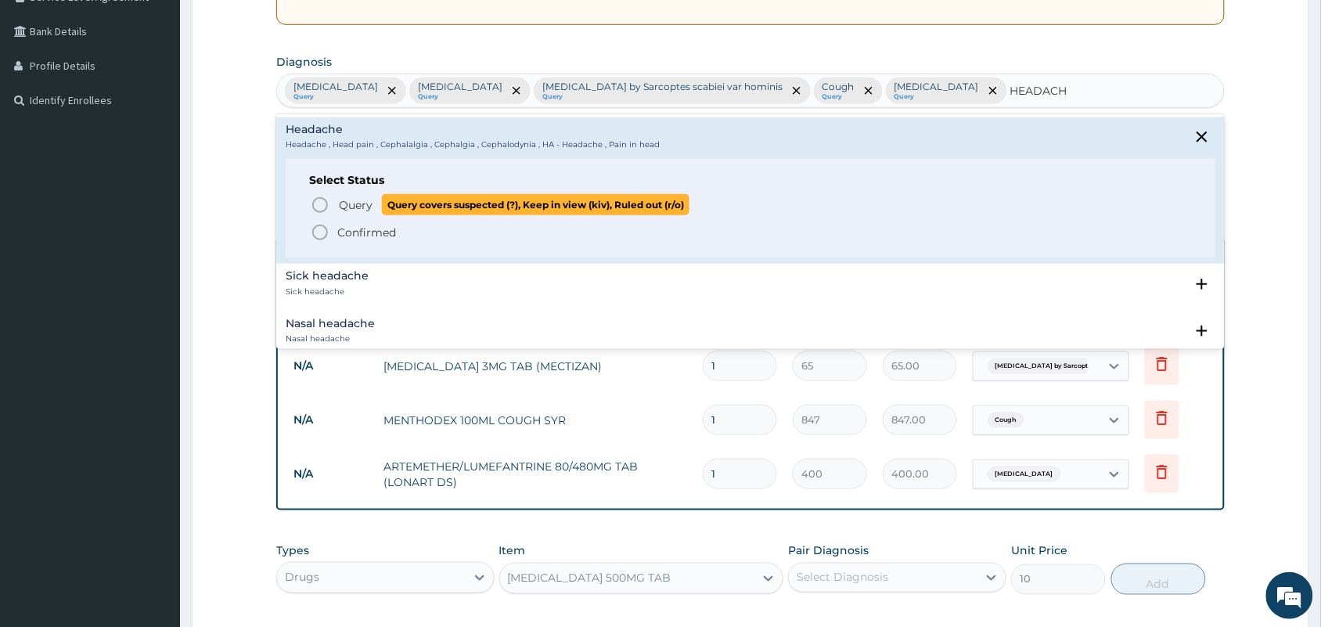
click span "Query covers suspected (?), Keep in view (kiv), Ruled out (r/o)"
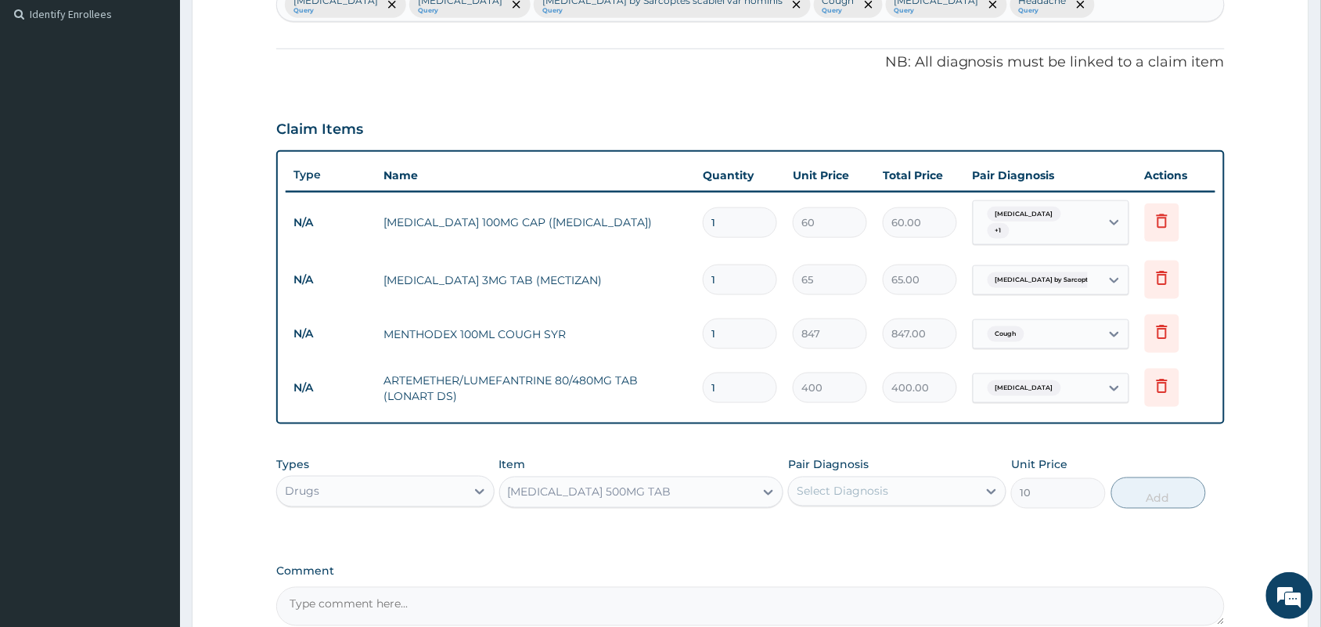
scroll to position [595, 0]
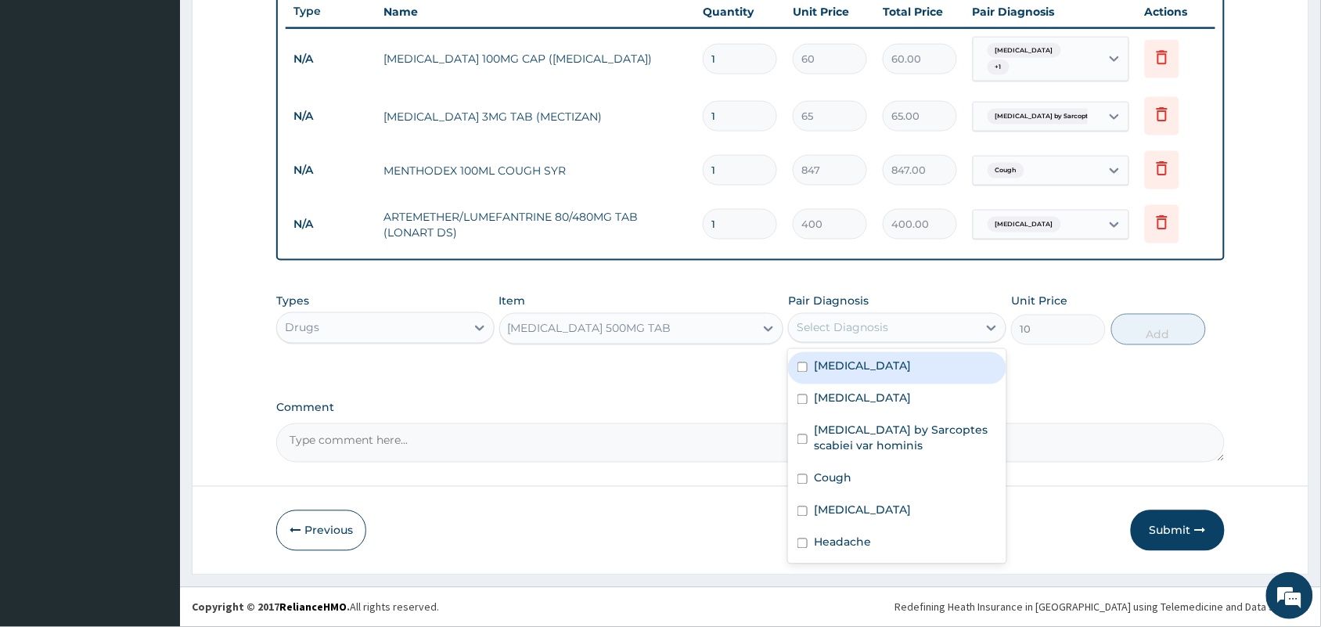
click div "Select Diagnosis"
type input "P"
type input "H"
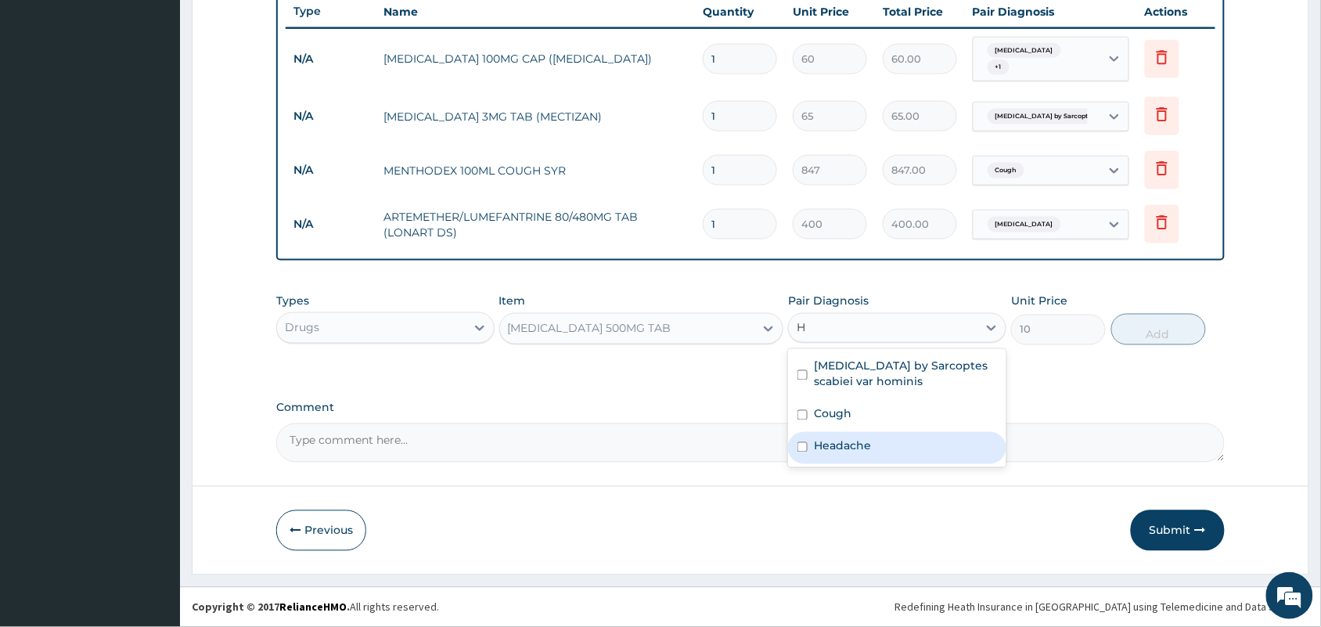
drag, startPoint x: 841, startPoint y: 444, endPoint x: 861, endPoint y: 444, distance: 19.6
click label "Headache"
checkbox input "true"
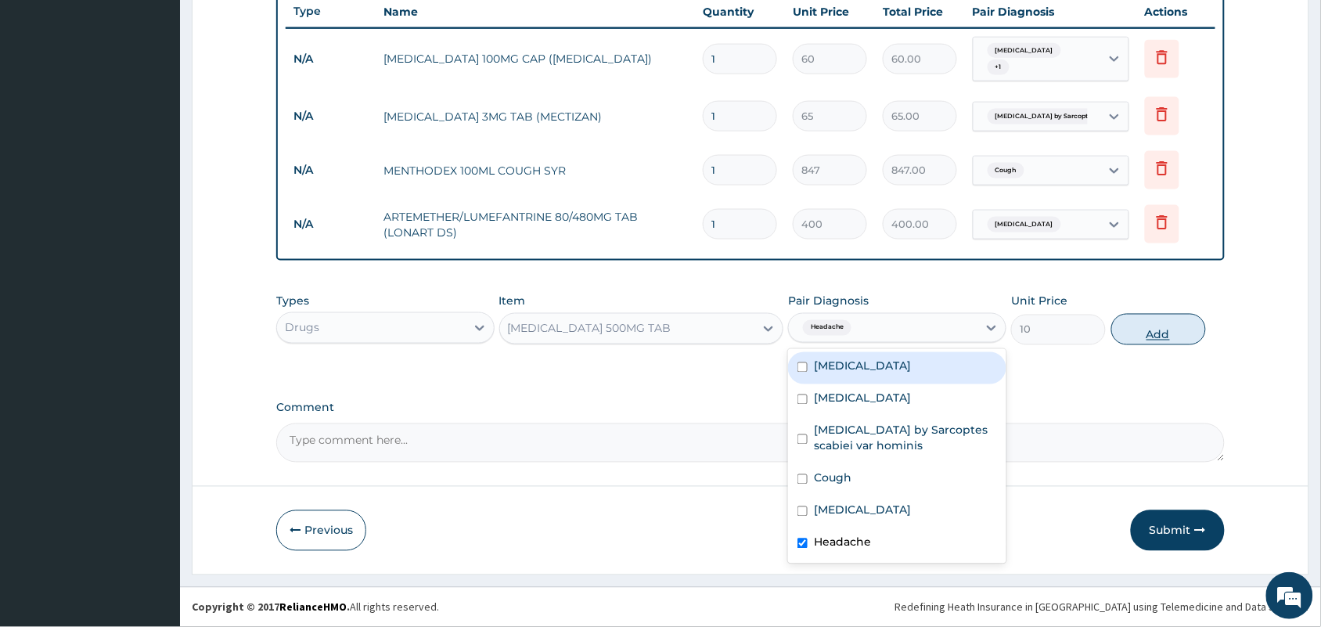
click button "Add"
type input "0"
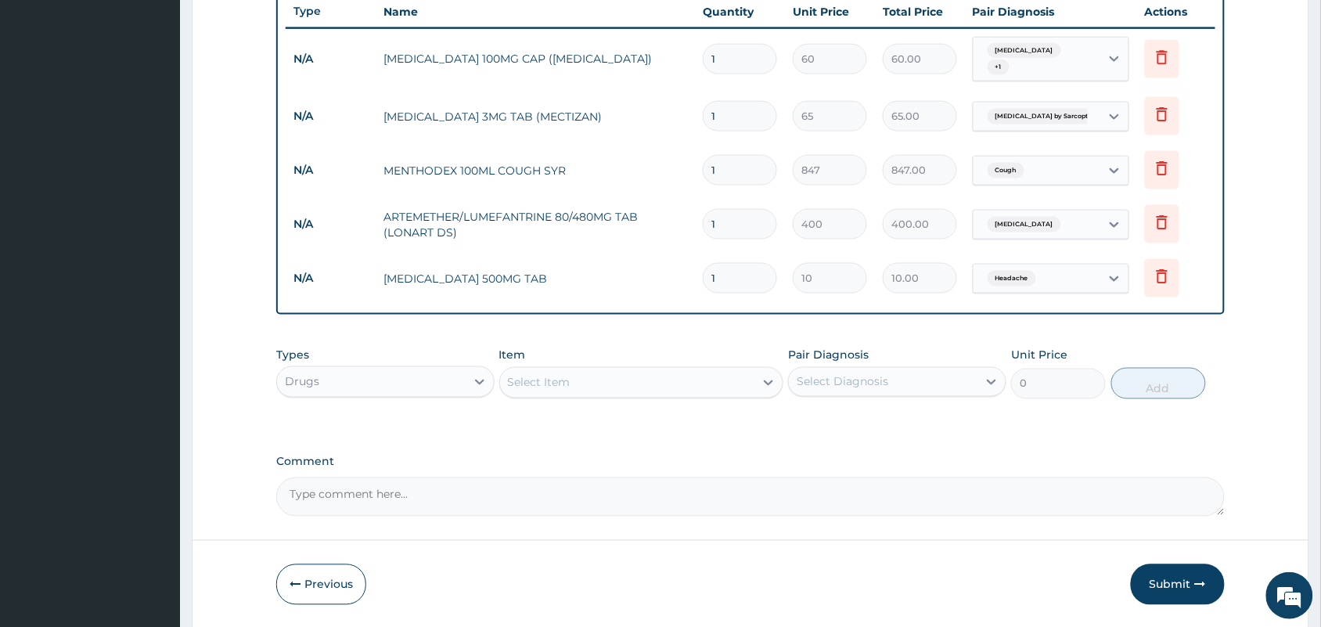
scroll to position [649, 0]
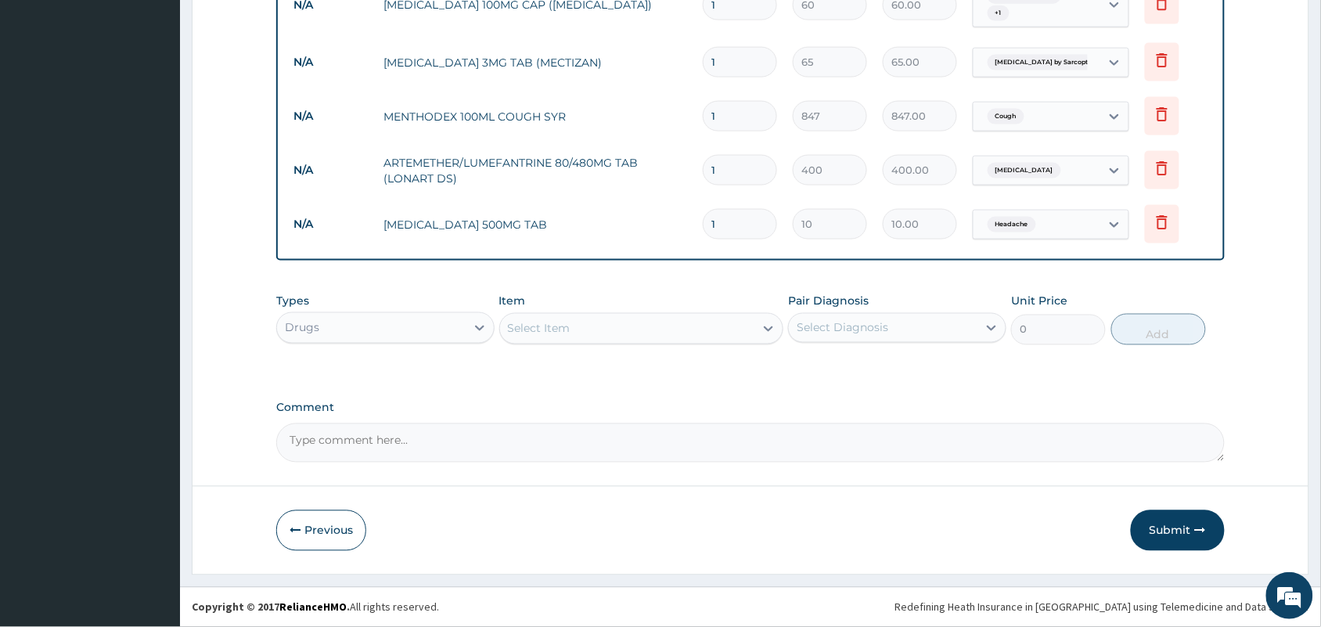
click div "Drugs"
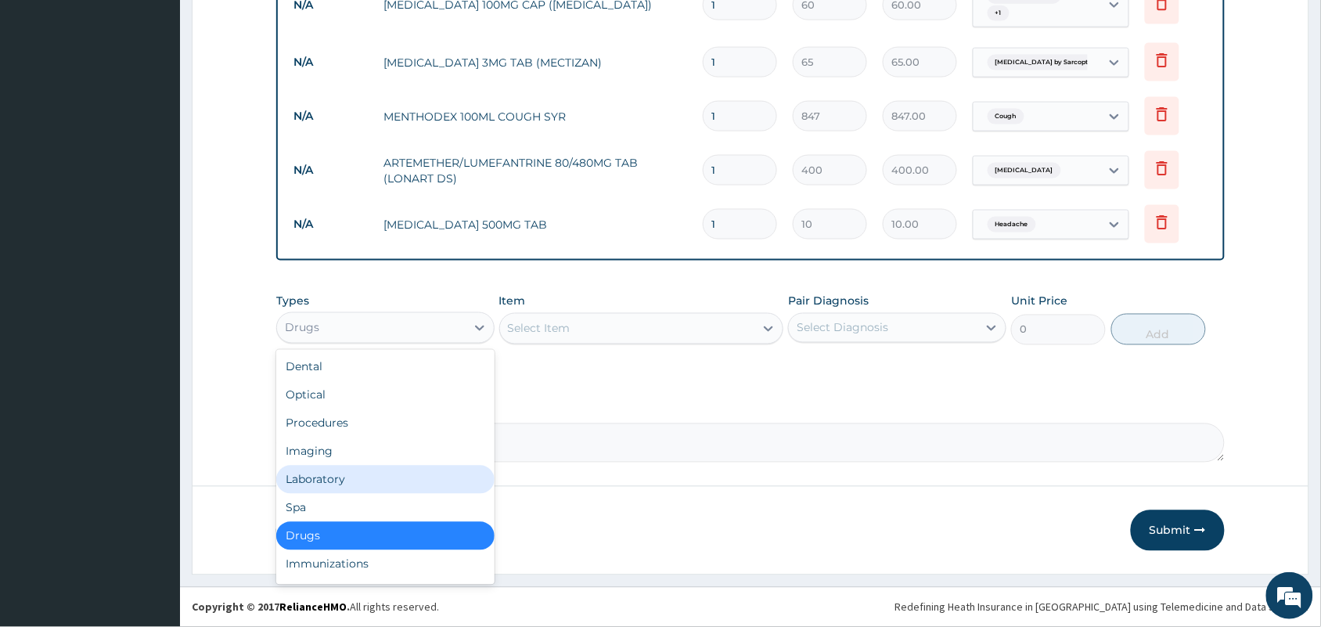
click div "Laboratory"
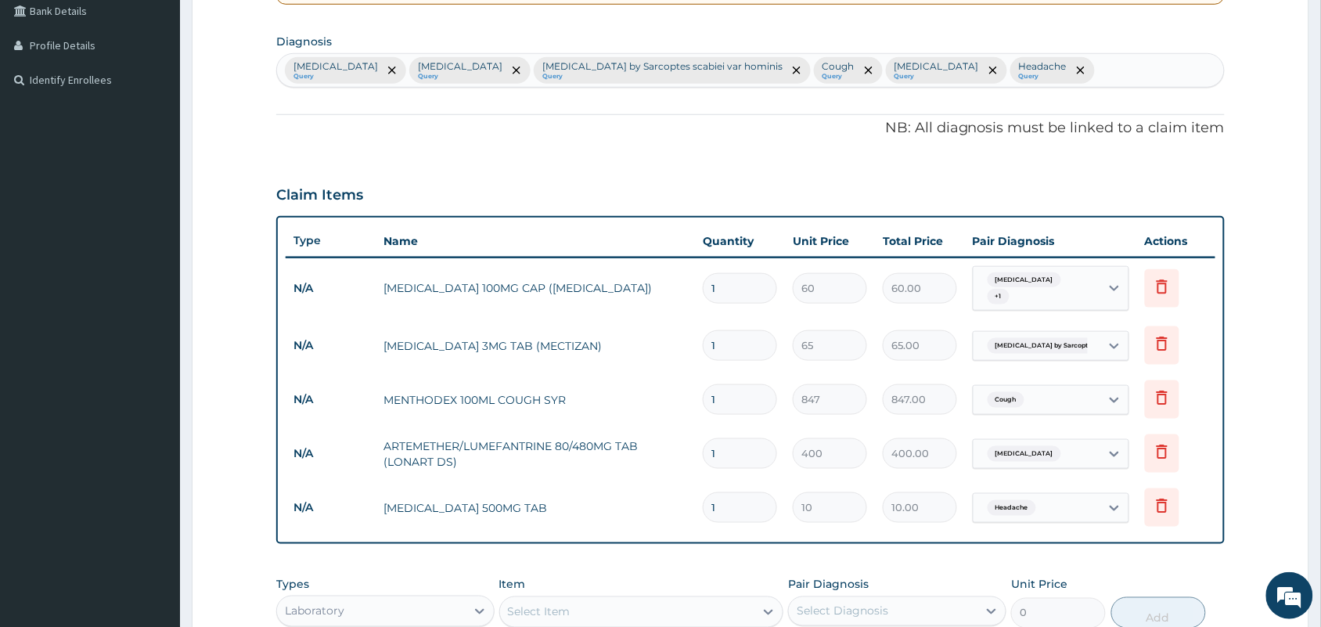
scroll to position [552, 0]
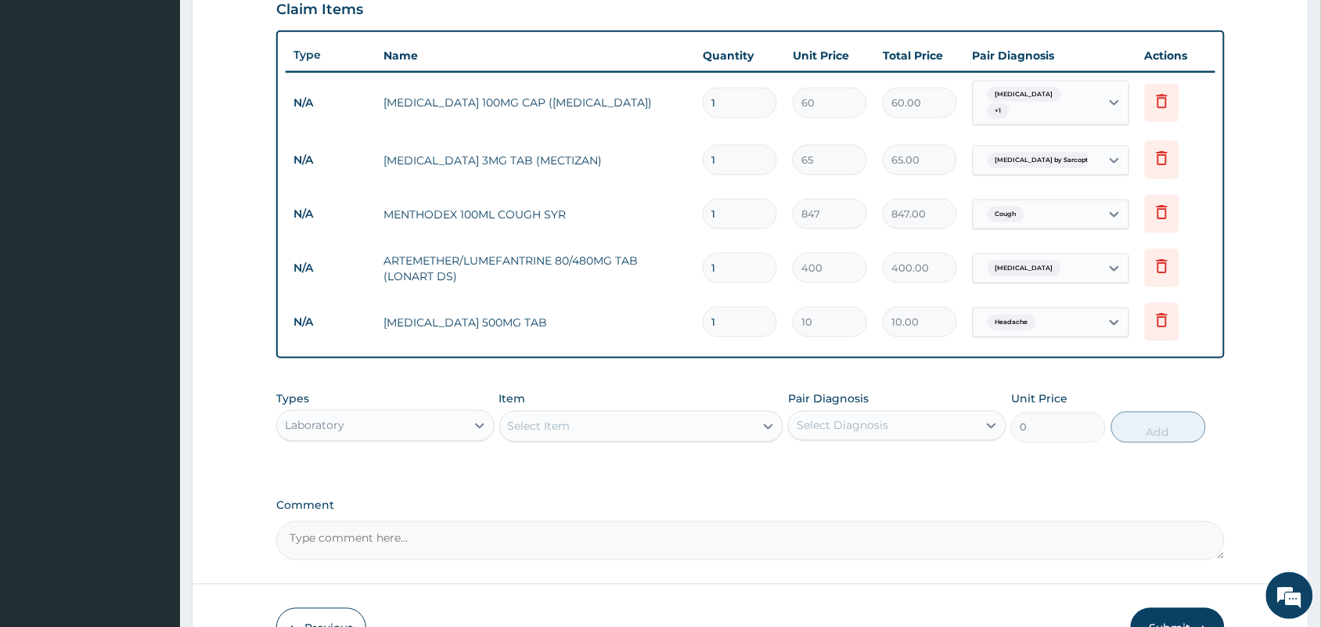
click div "Select Item"
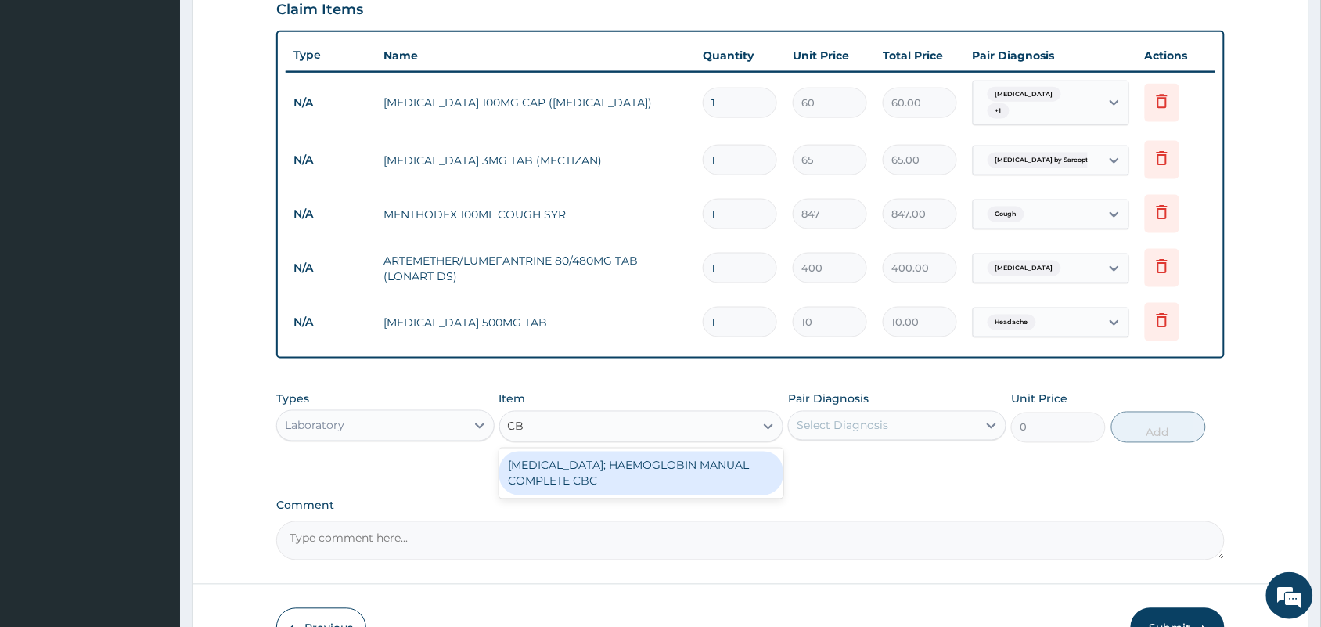
type input "CBC"
click div "BLOOD COUNT; HAEMOGLOBIN MANUAL COMPLETE CBC"
type input "2500"
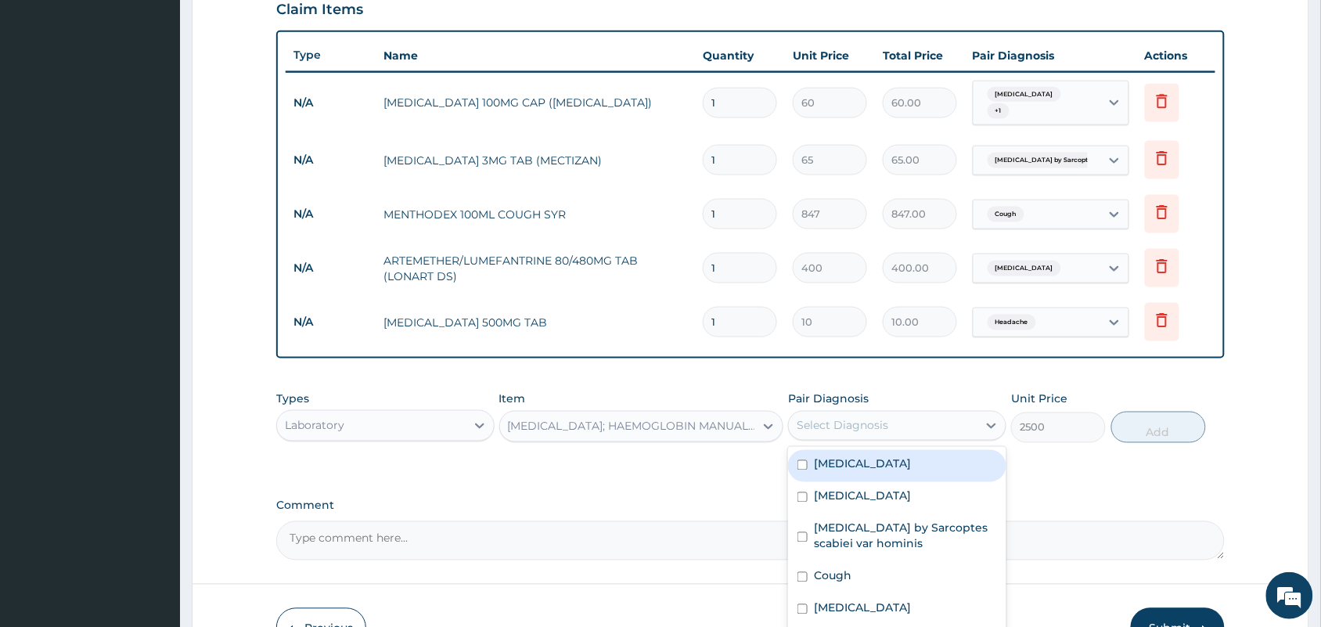
click div "Select Diagnosis"
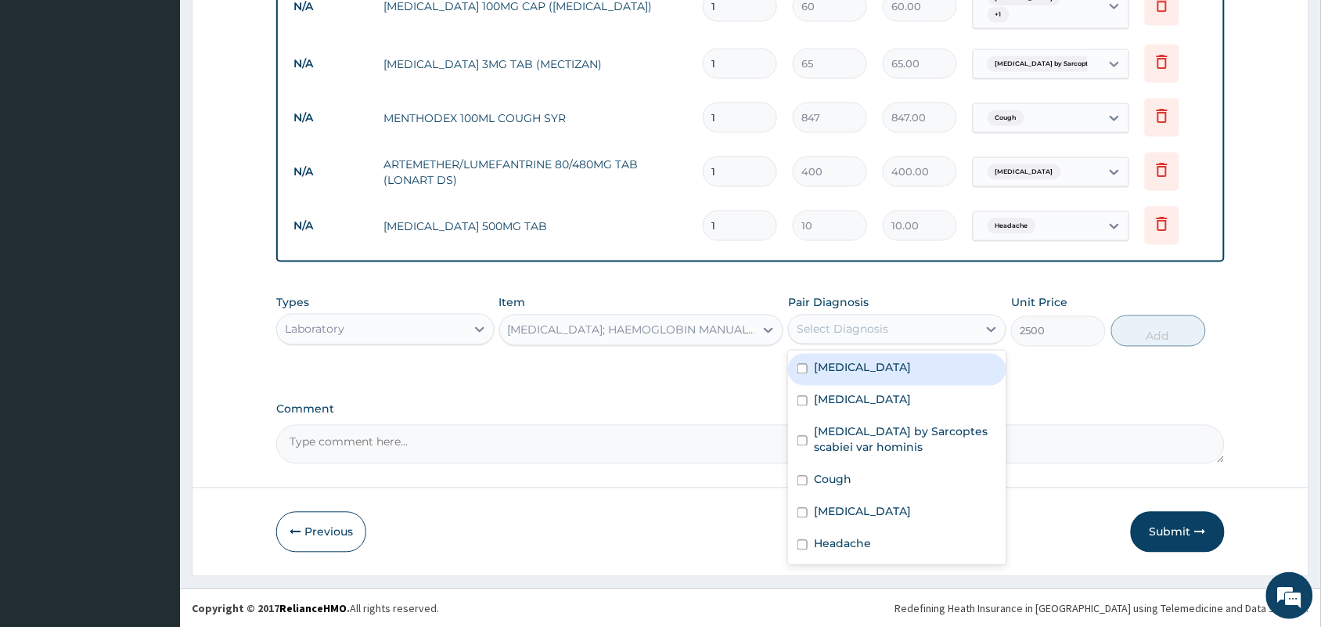
scroll to position [649, 0]
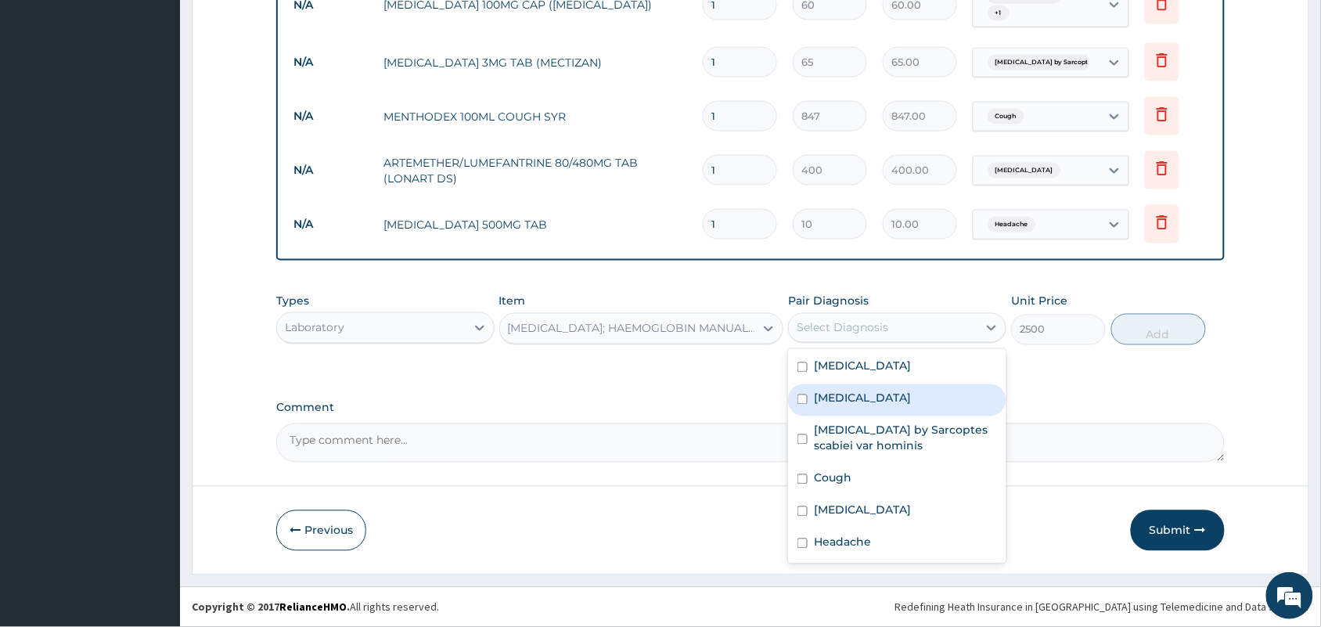
click div "Sepsis"
checkbox input "true"
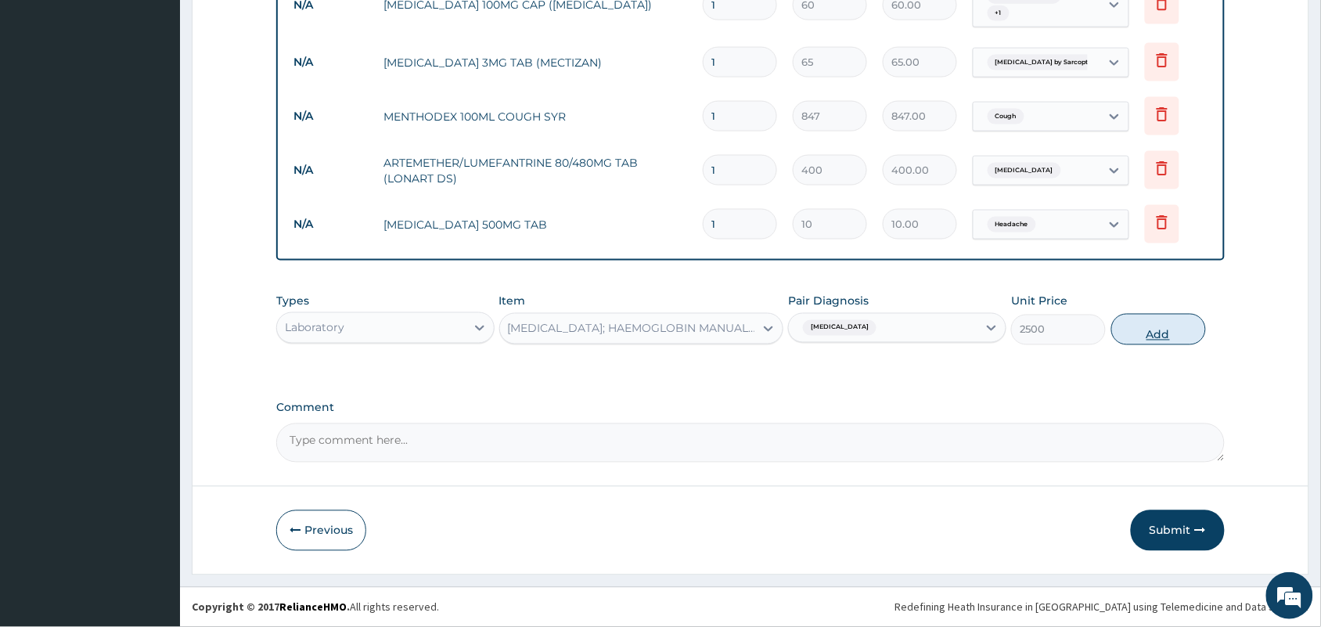
click button "Add"
type input "0"
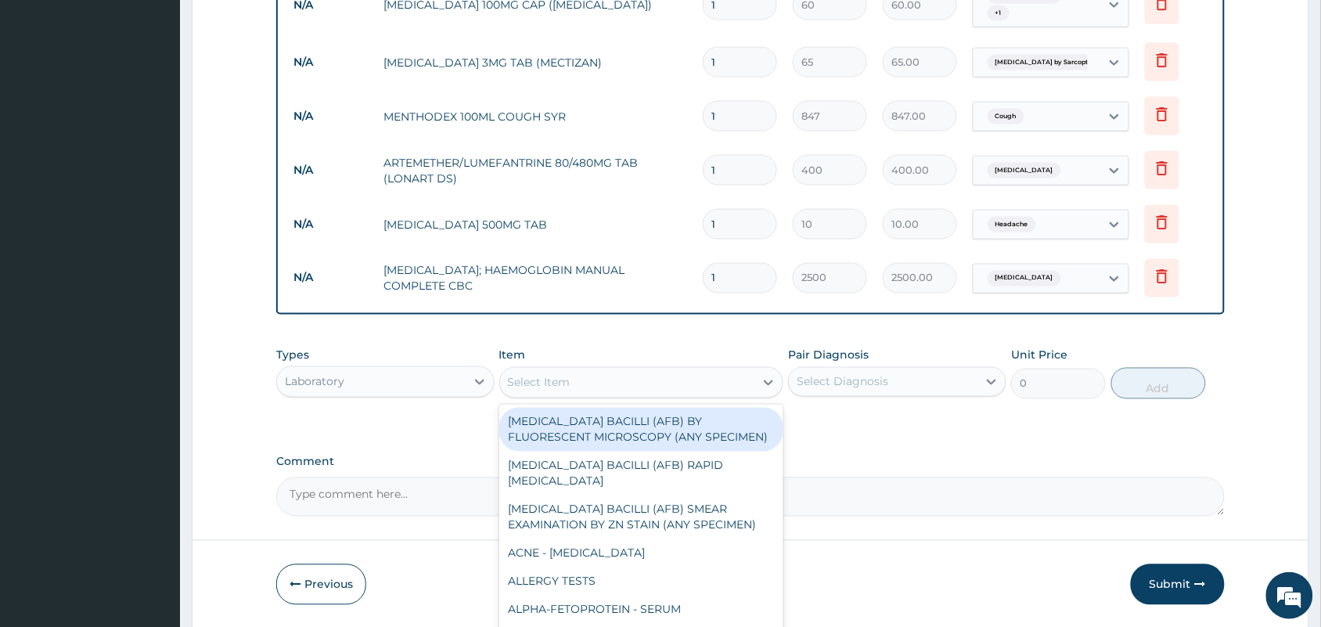
click div "Select Item"
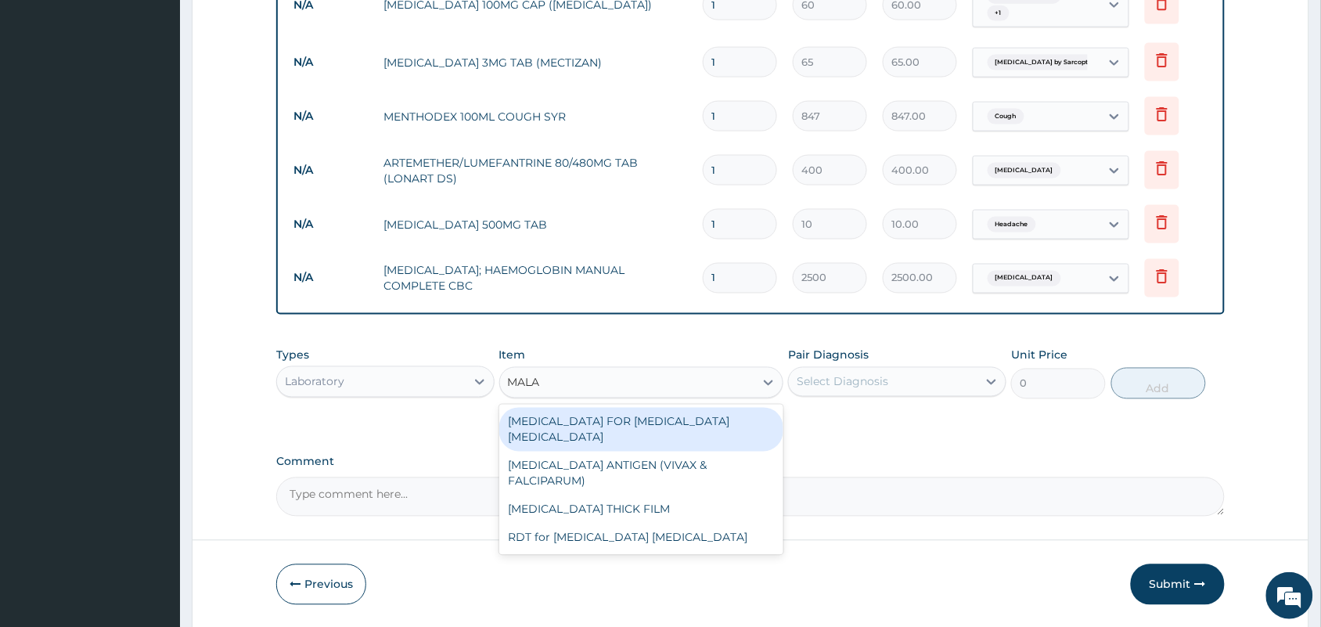
type input "MALAR"
click div "BLOOD FILM FOR MALARIA PARASITE"
type input "1100"
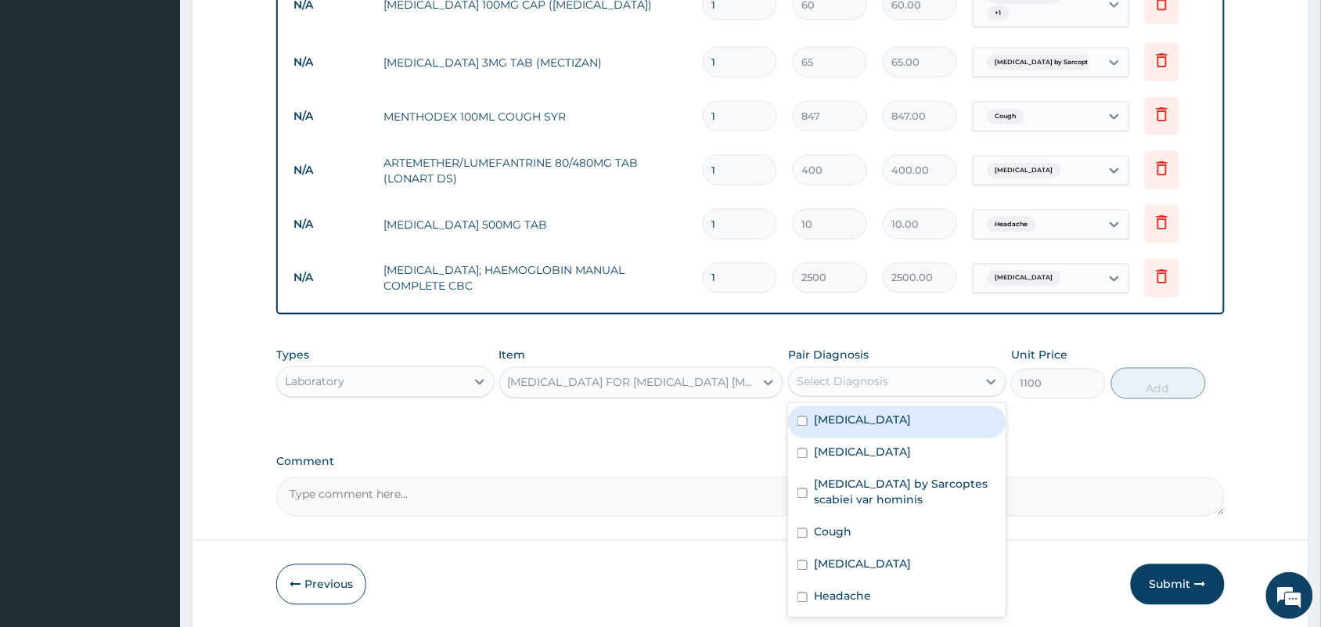
click div "Select Diagnosis"
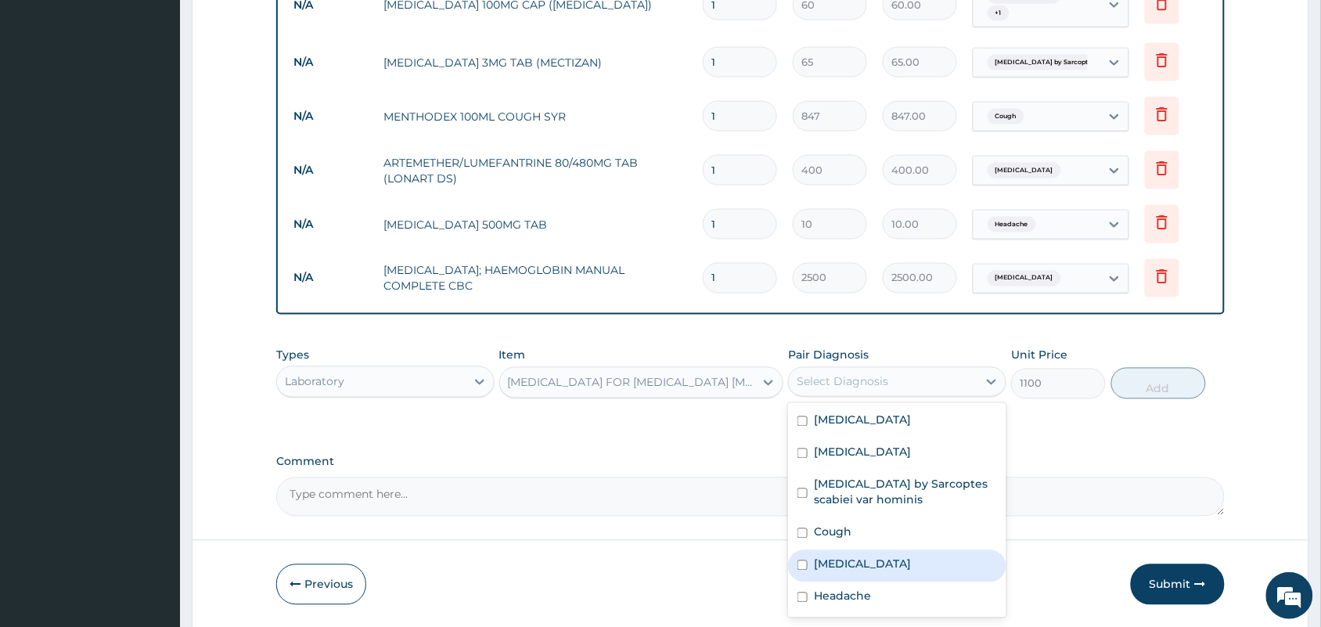
click label "Malaria"
checkbox input "true"
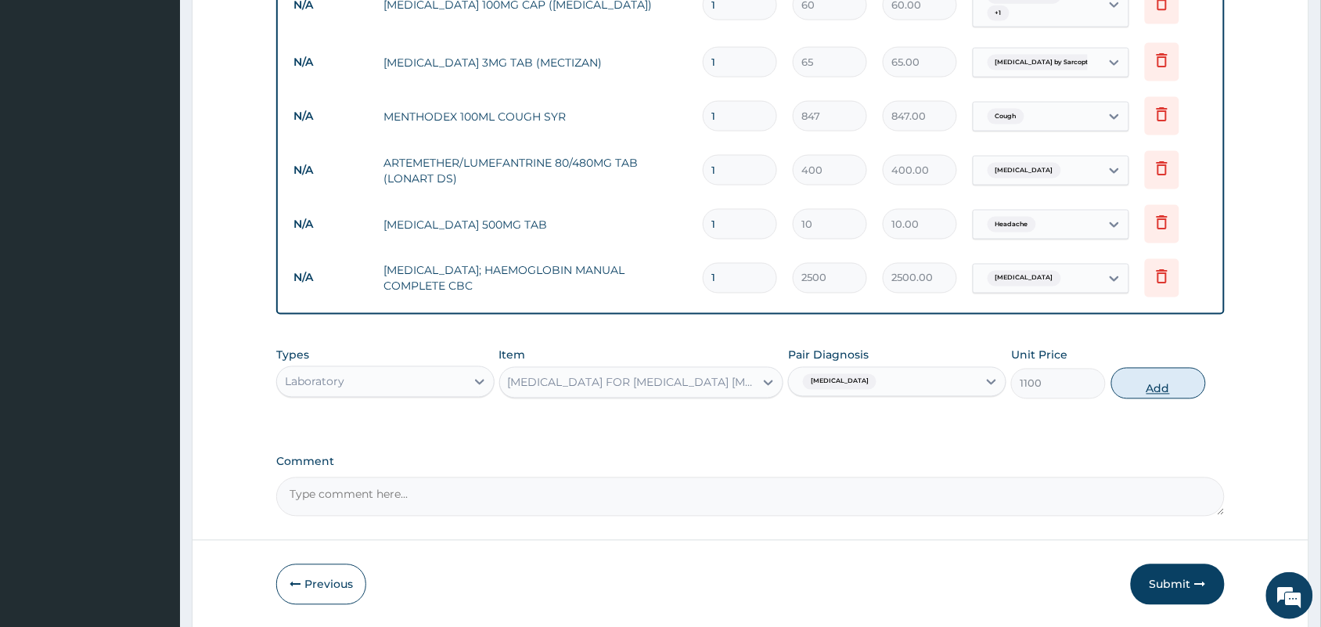
click button "Add"
type input "0"
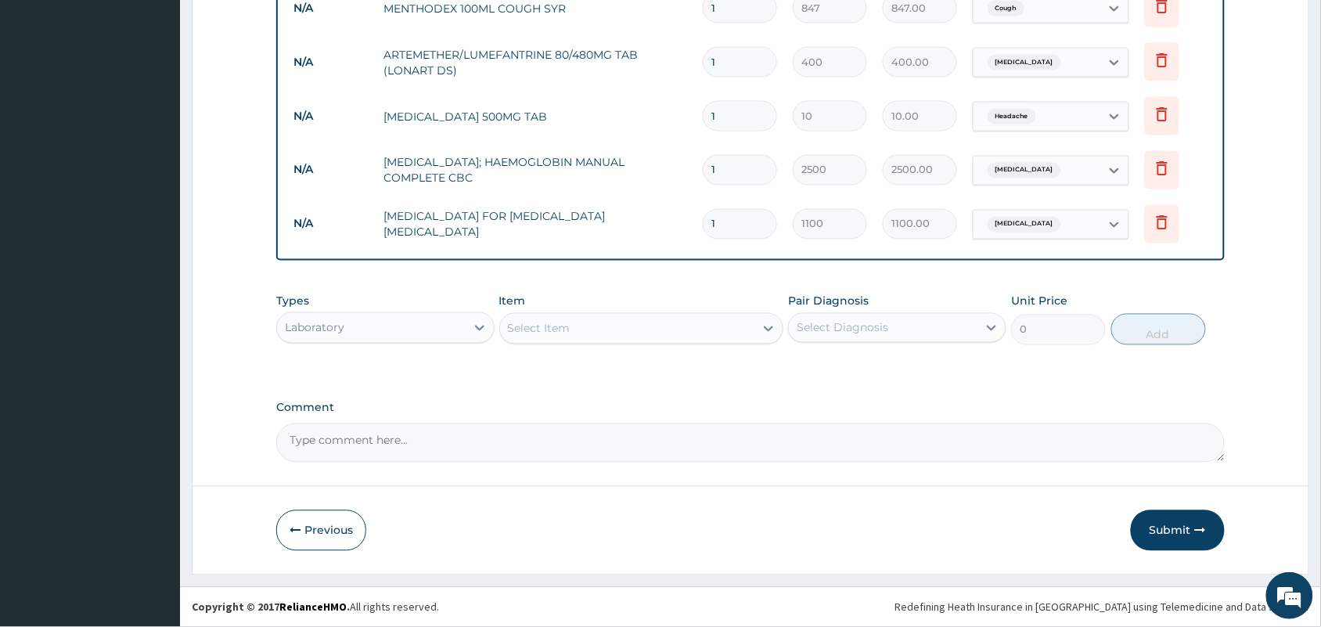
scroll to position [562, 0]
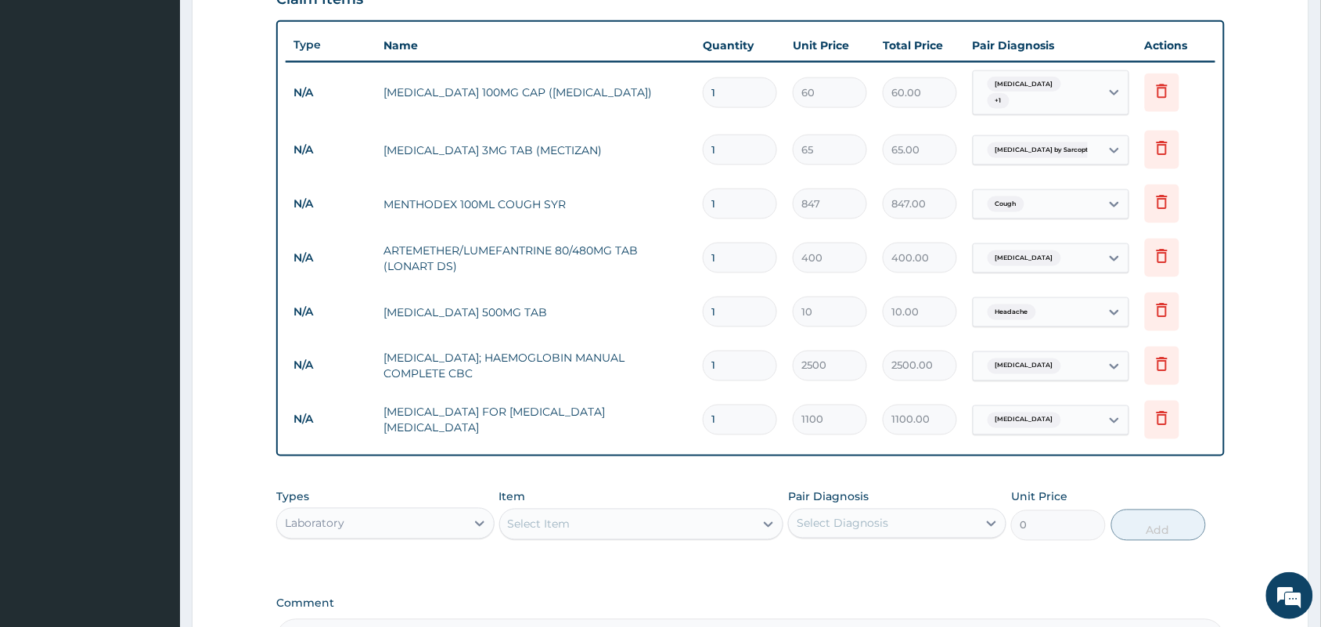
drag, startPoint x: 739, startPoint y: 315, endPoint x: 685, endPoint y: 327, distance: 56.0
click tr "N/A PARACETAMOL 500MG TAB 1 10 10.00 Headache Delete"
type input "2"
type input "20.00"
type input "24"
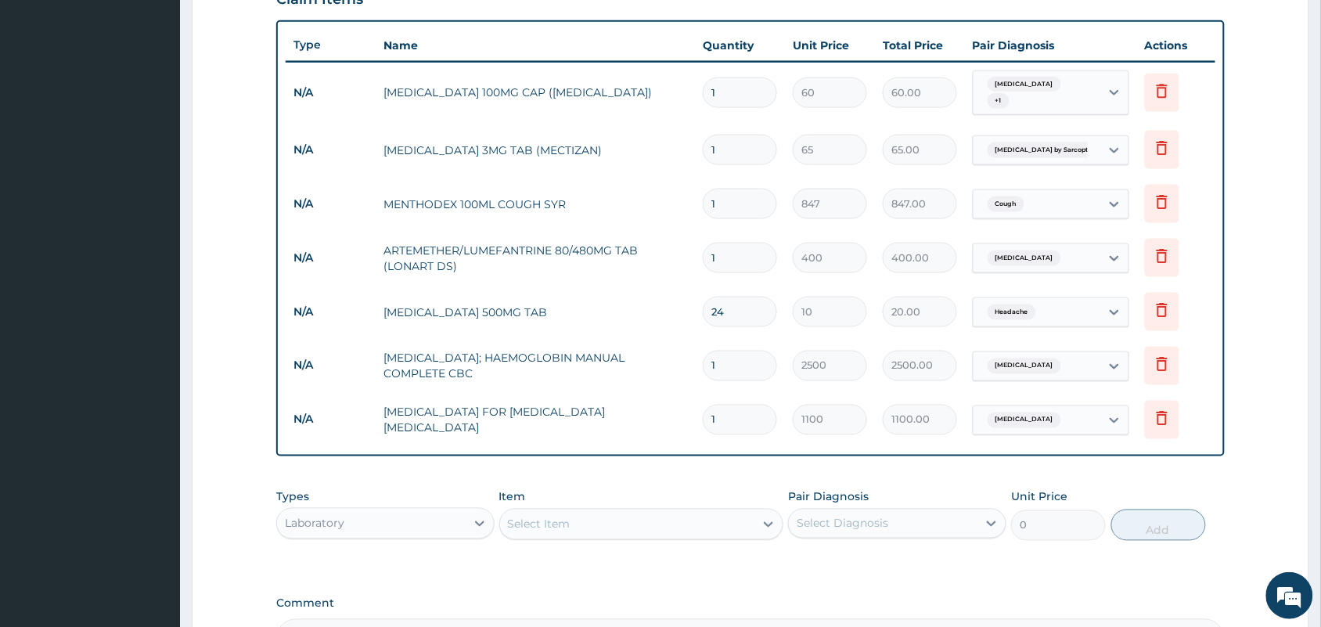
type input "240.00"
type input "24"
click input "1"
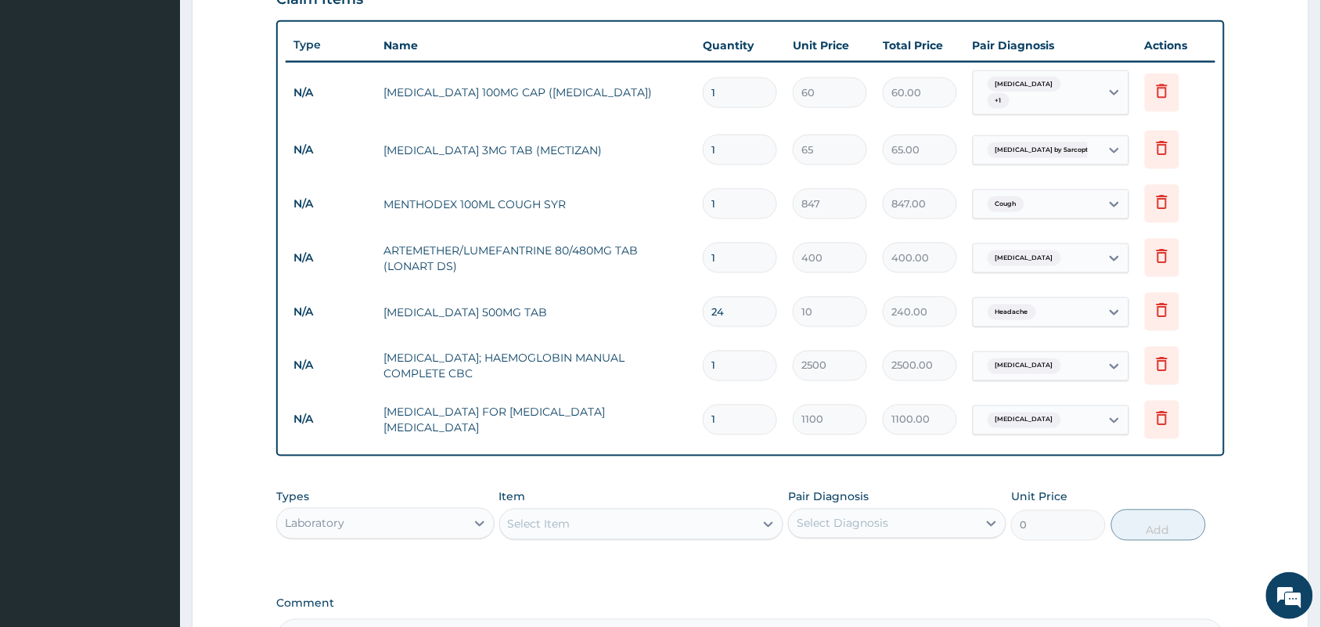
type input "6"
type input "2400.00"
type input "6"
drag, startPoint x: 749, startPoint y: 194, endPoint x: 728, endPoint y: 200, distance: 21.8
click input "1"
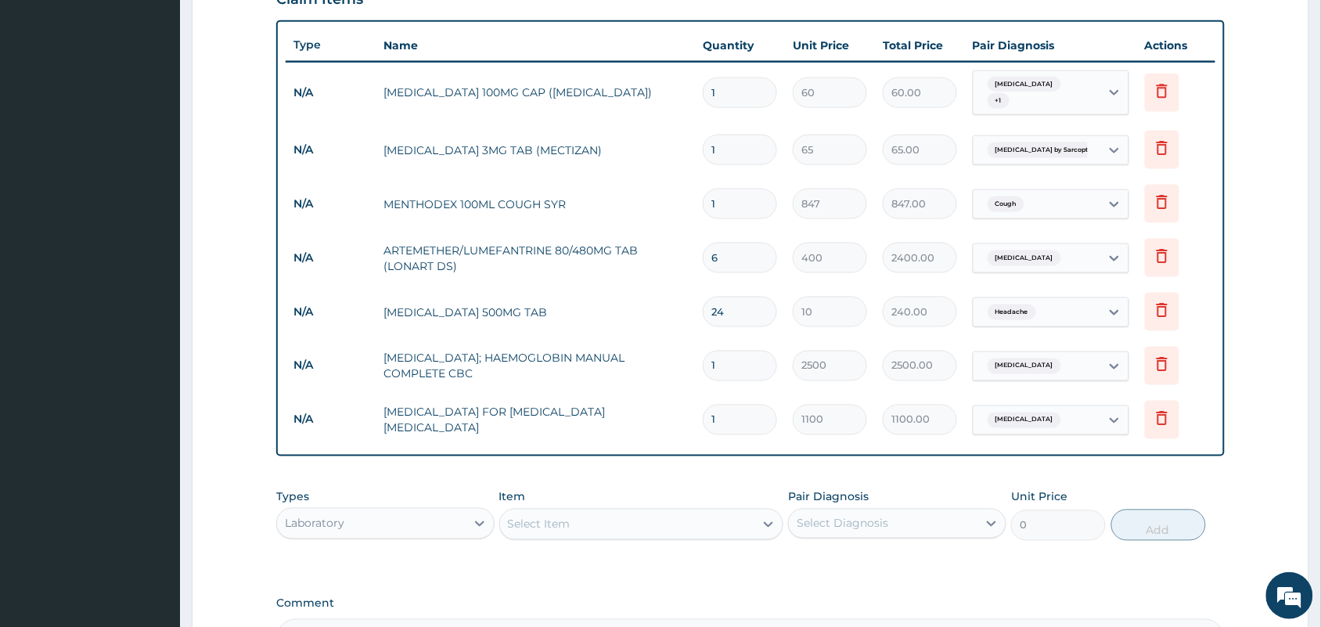
click input "1"
type input "10"
type input "650.00"
type input "10"
click input "1"
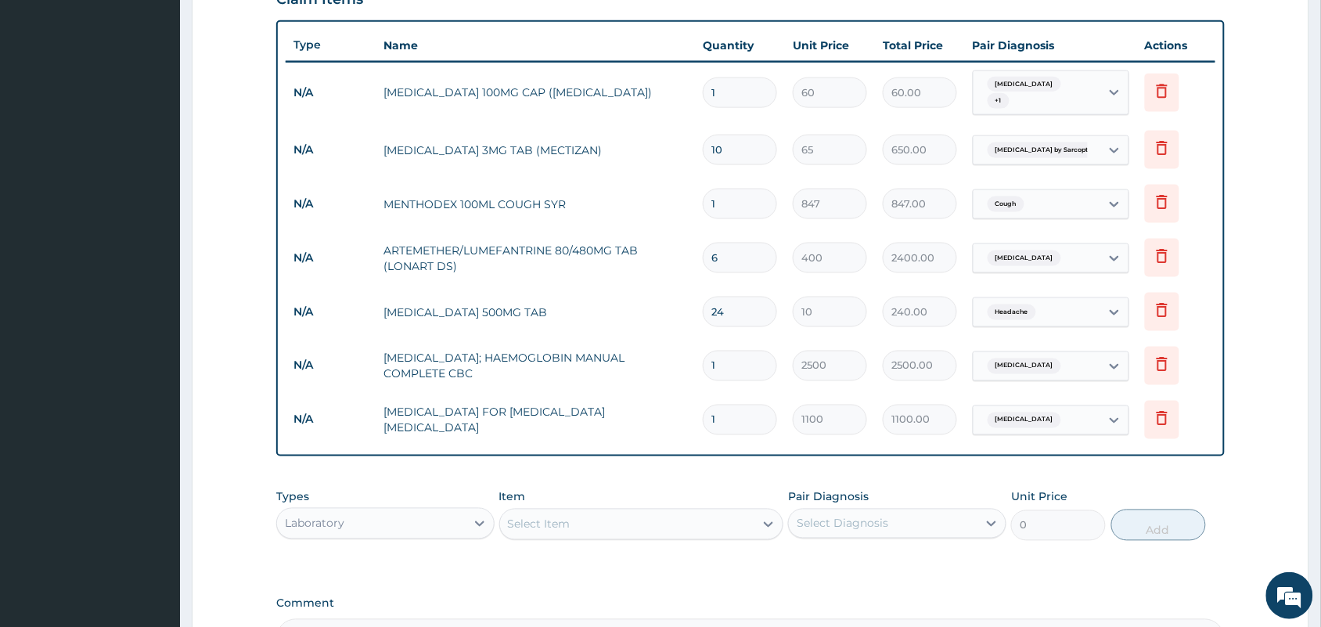
type input "0.00"
type input "3"
type input "180.00"
type input "0.00"
type input "2"
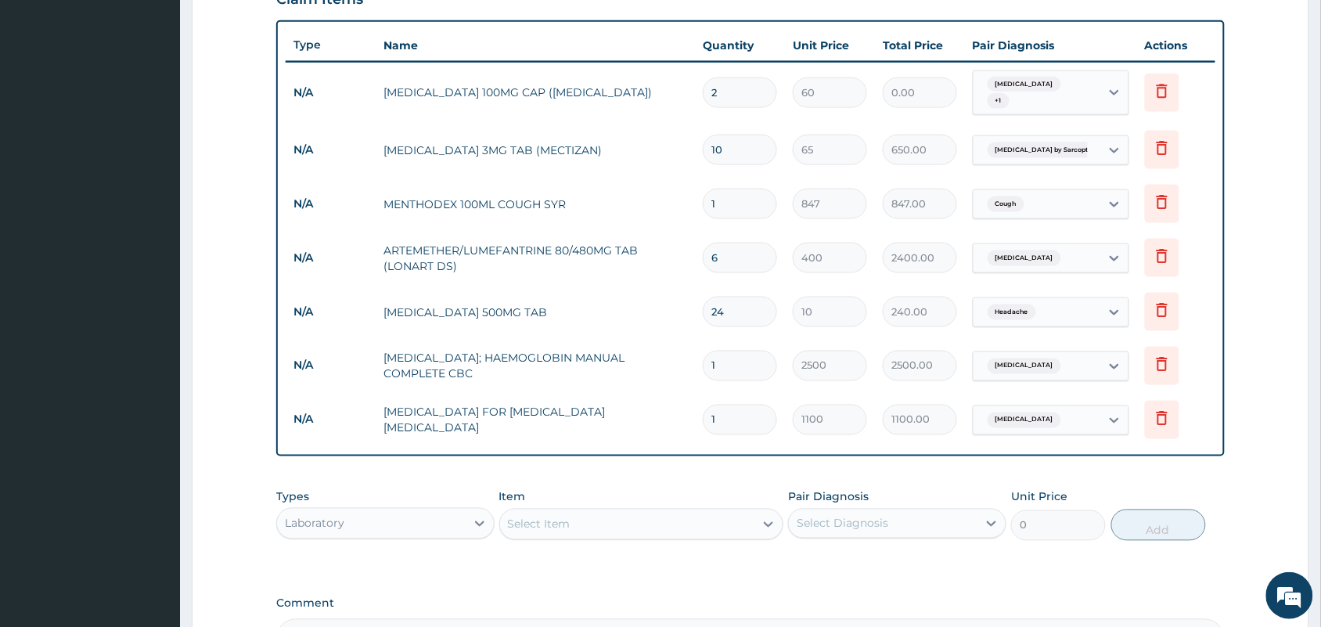
type input "120.00"
type input "20"
type input "1200.00"
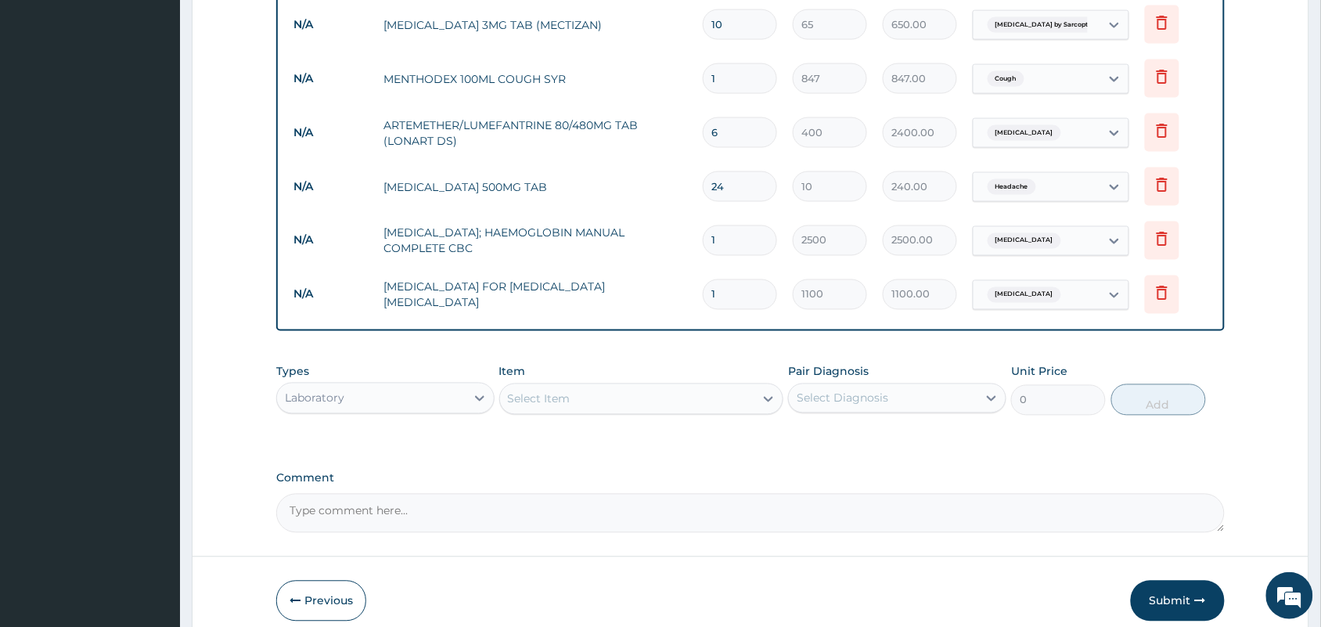
scroll to position [757, 0]
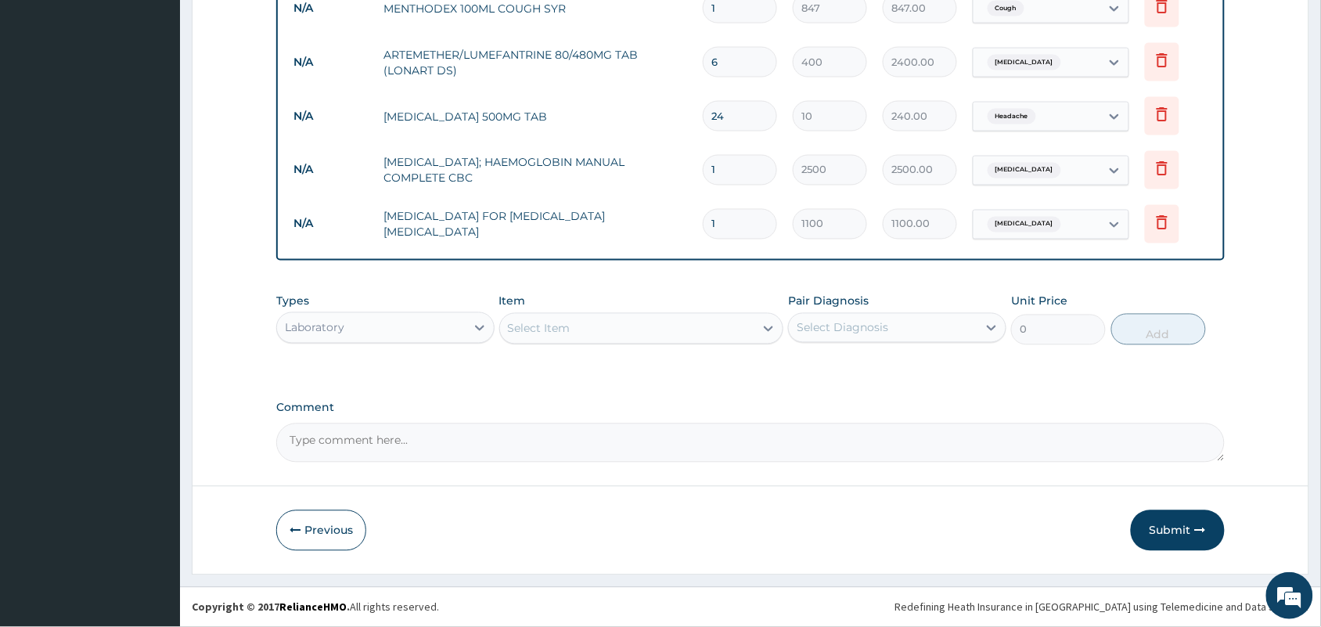
type input "20"
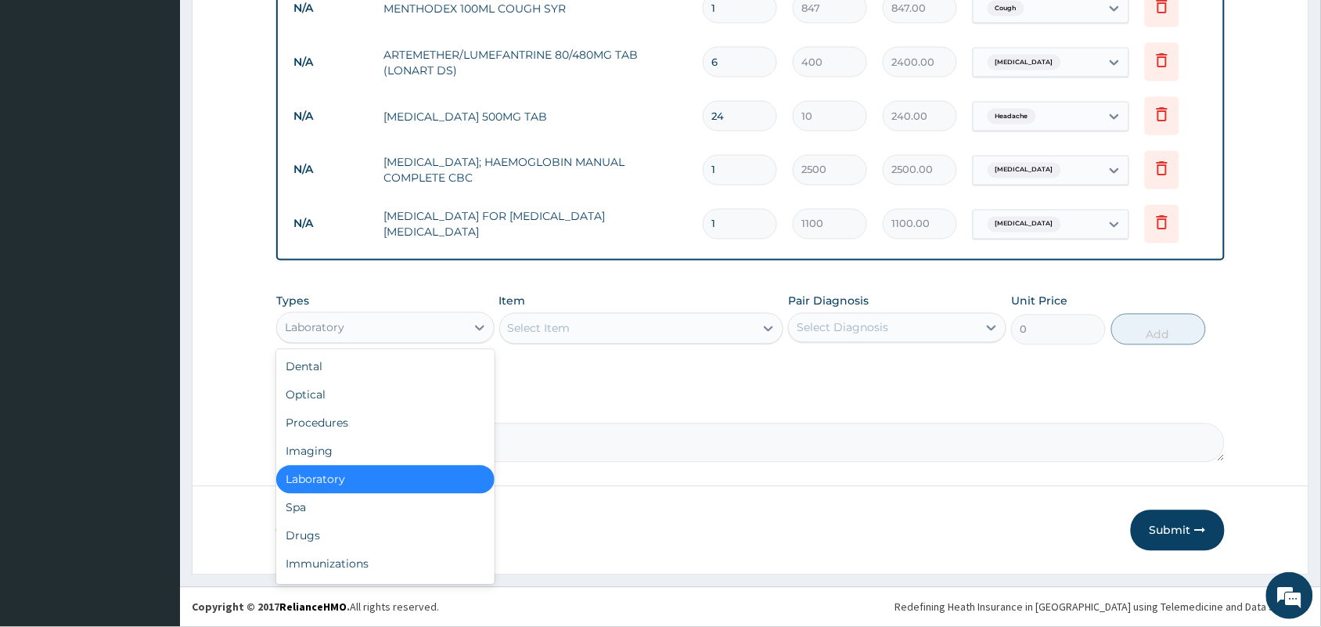
click div "Laboratory"
click div "Procedures"
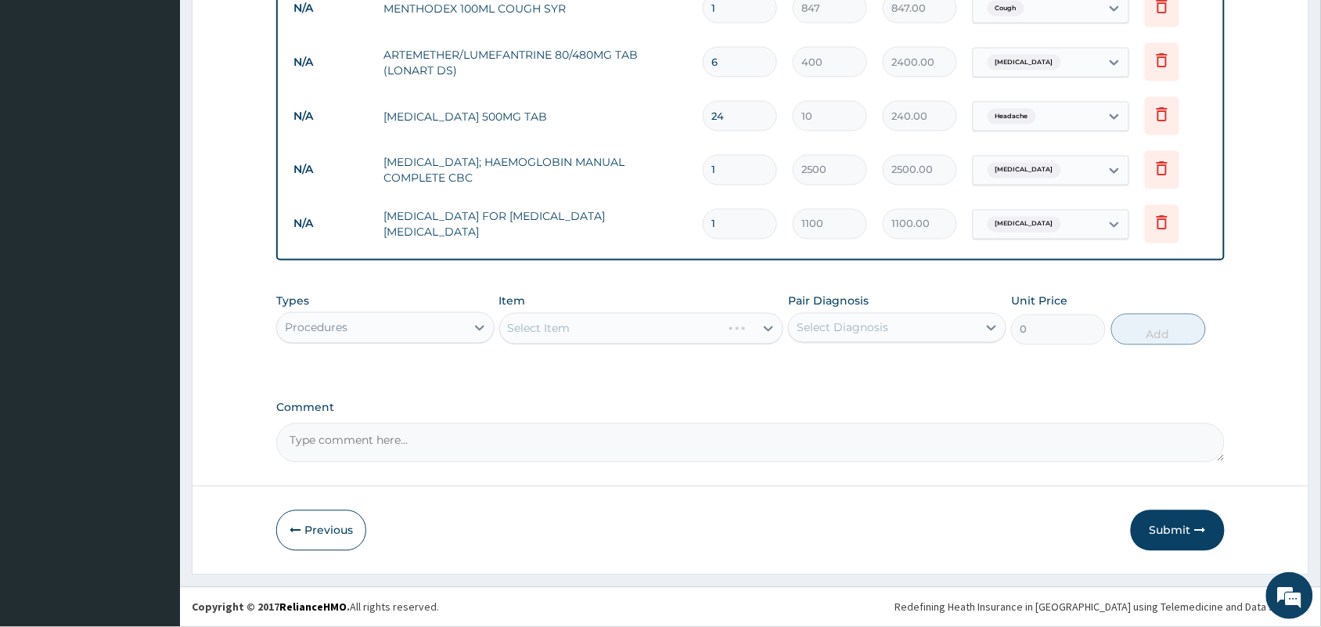
click div "Select Item"
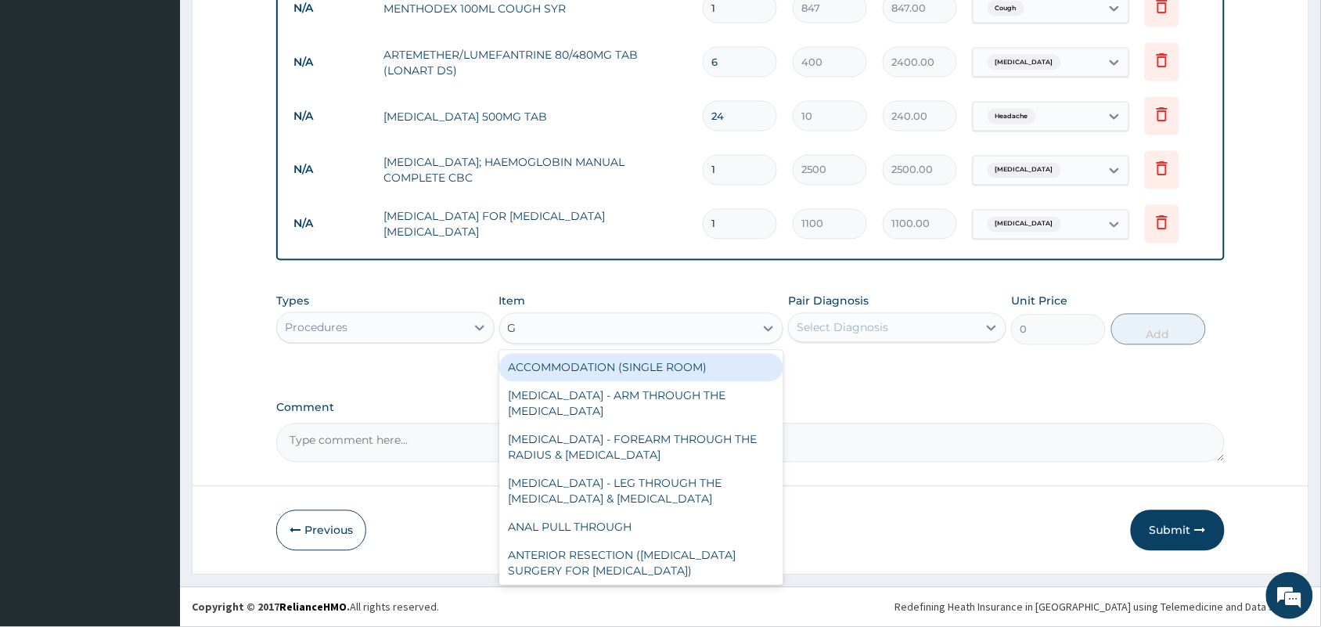
type input "GP"
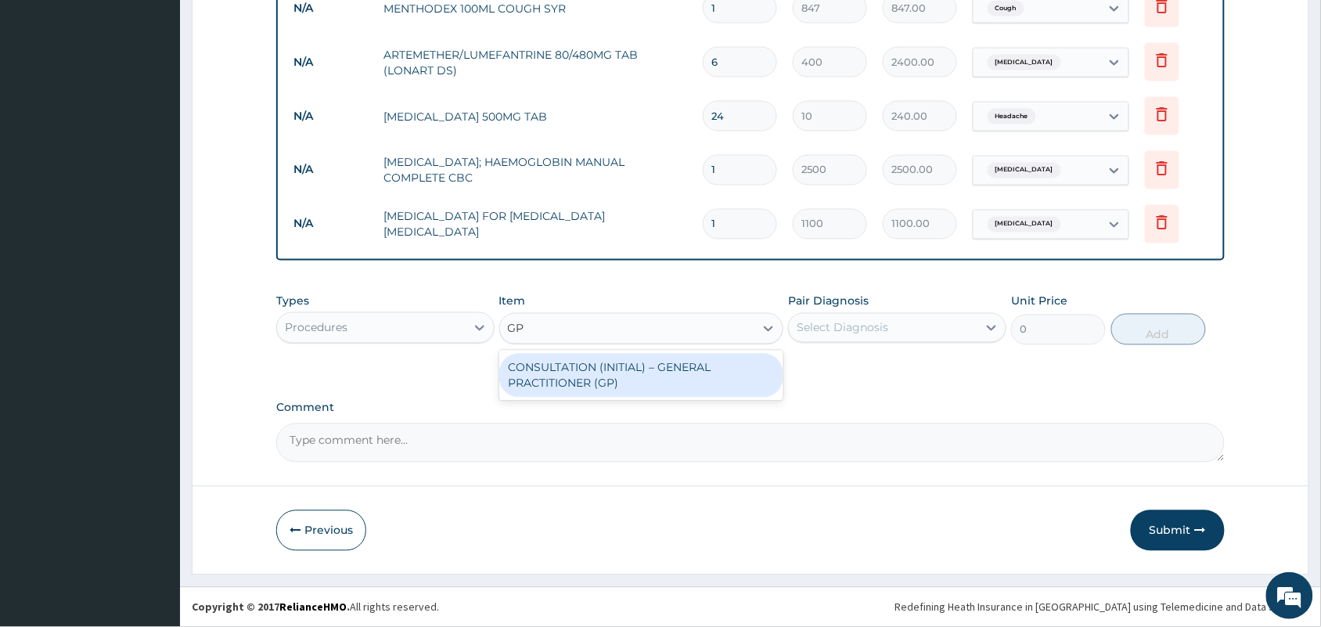
click div "CONSULTATION (INITIAL) – GENERAL PRACTITIONER (GP)"
type input "1500"
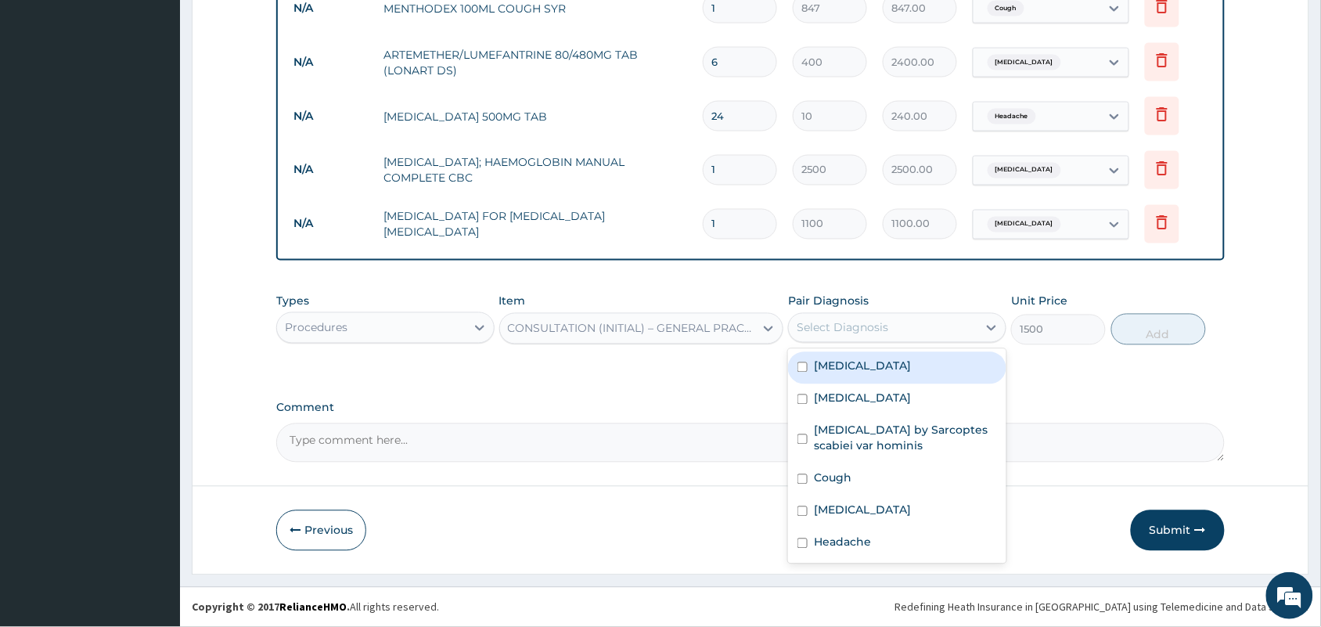
click div "Select Diagnosis"
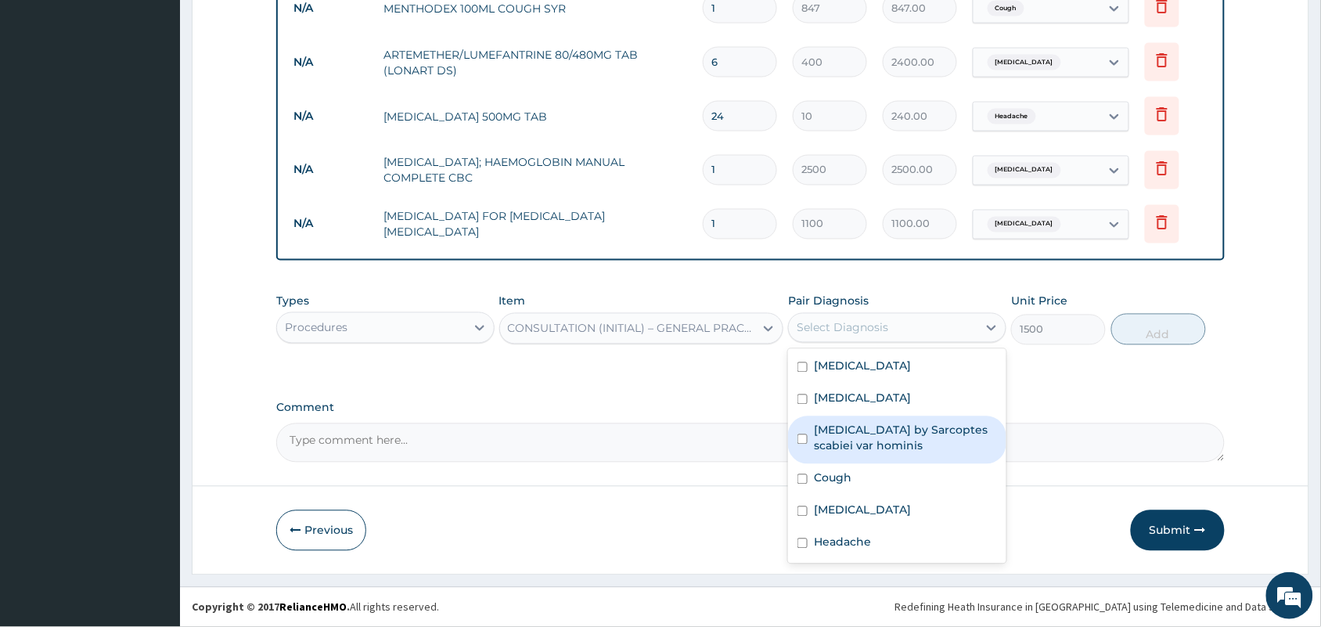
click label "Infestation by Sarcoptes scabiei var hominis"
checkbox input "true"
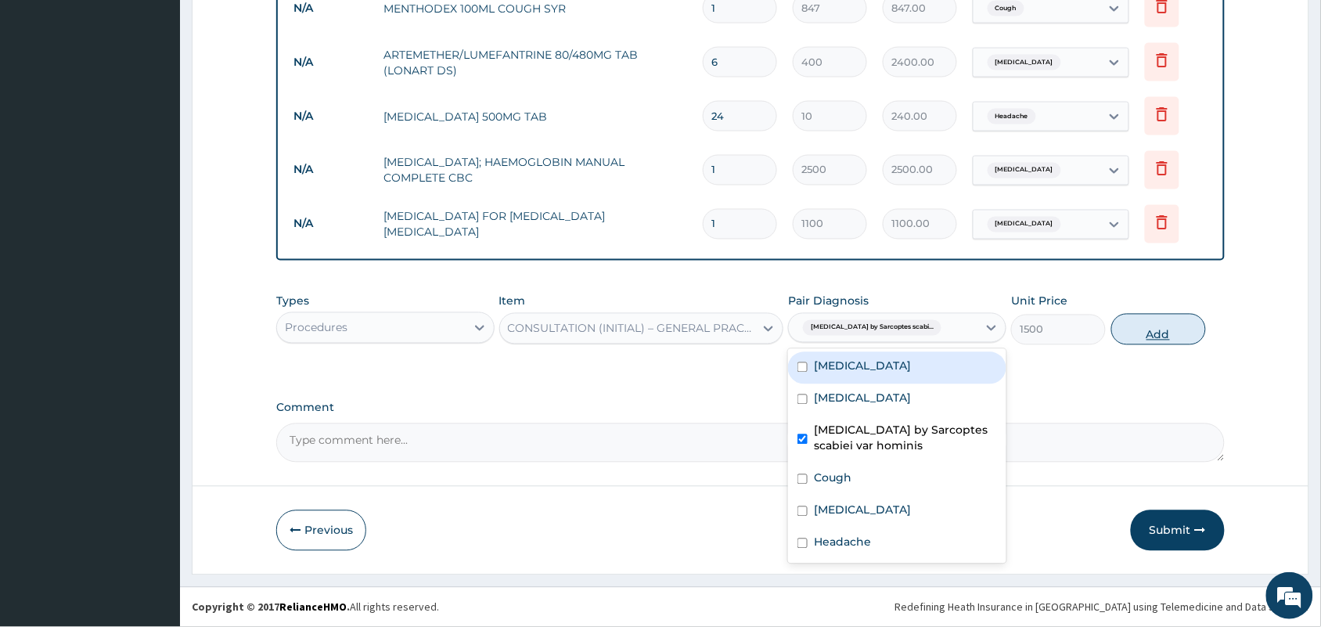
click button "Add"
type input "0"
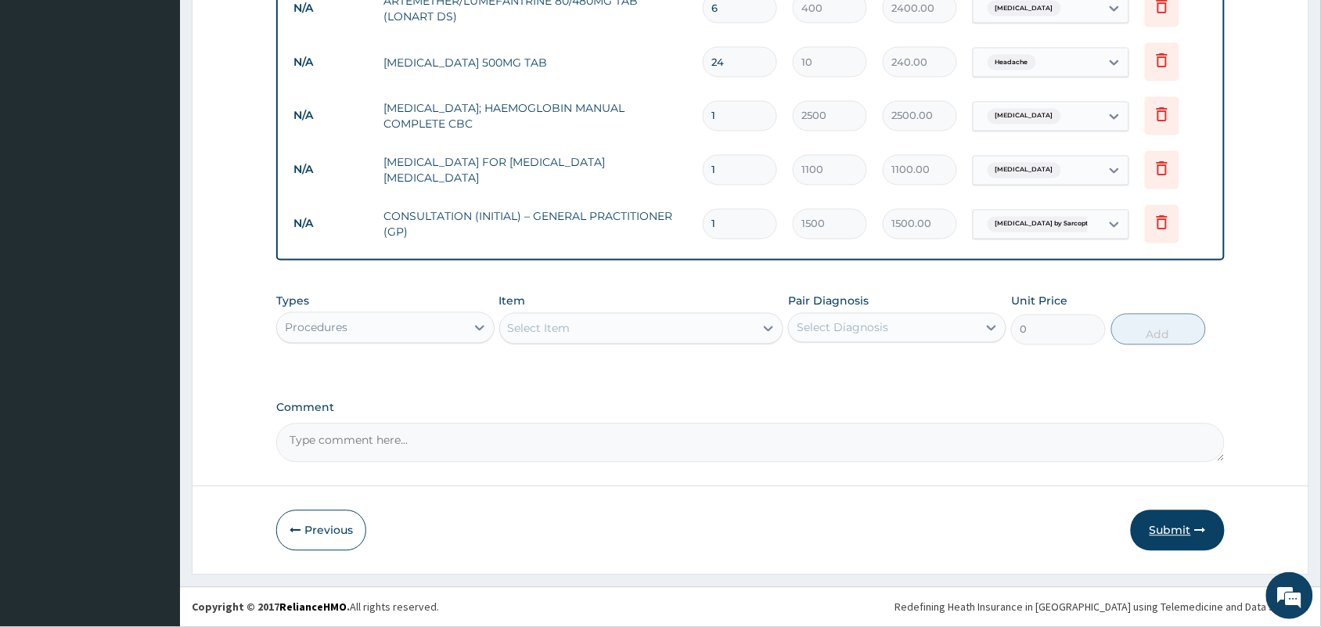
click button "Submit"
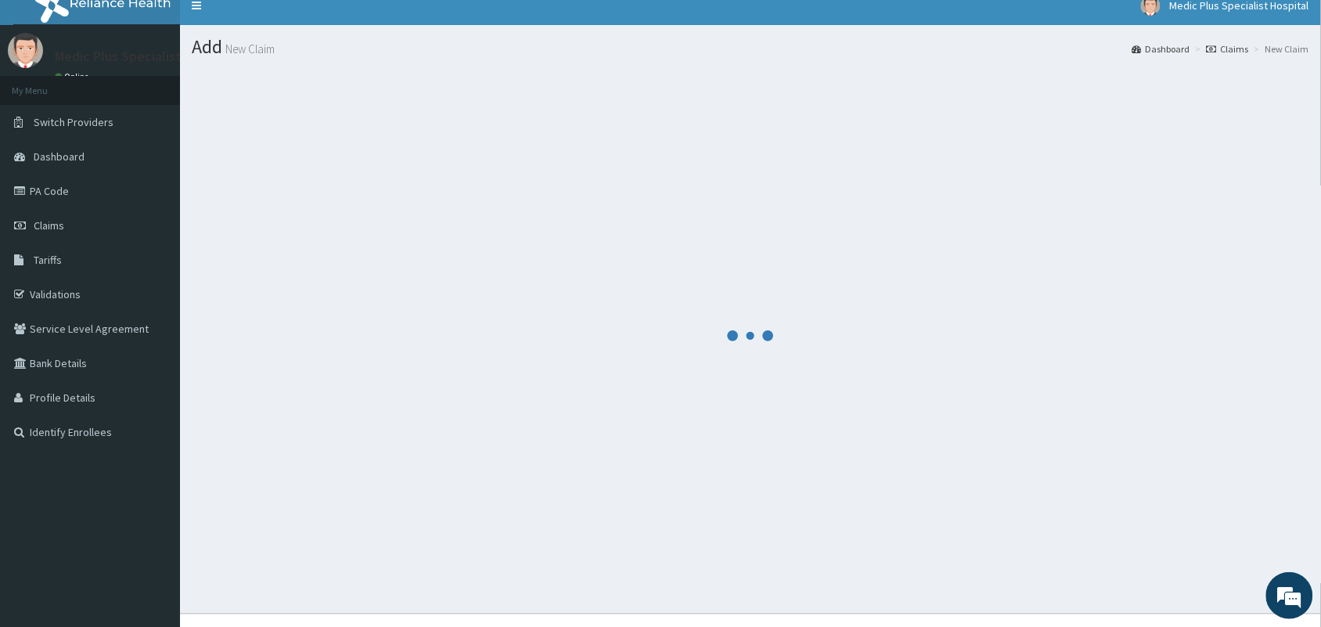
scroll to position [0, 0]
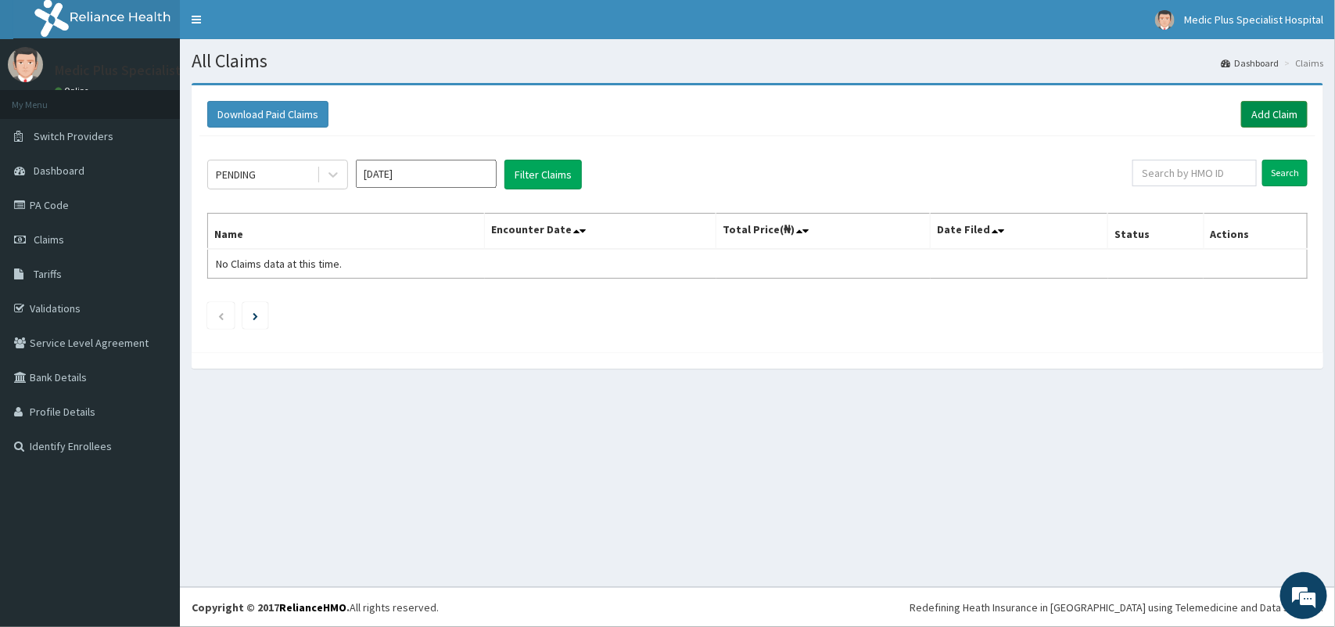
click at [1284, 119] on link "Add Claim" at bounding box center [1275, 114] width 67 height 27
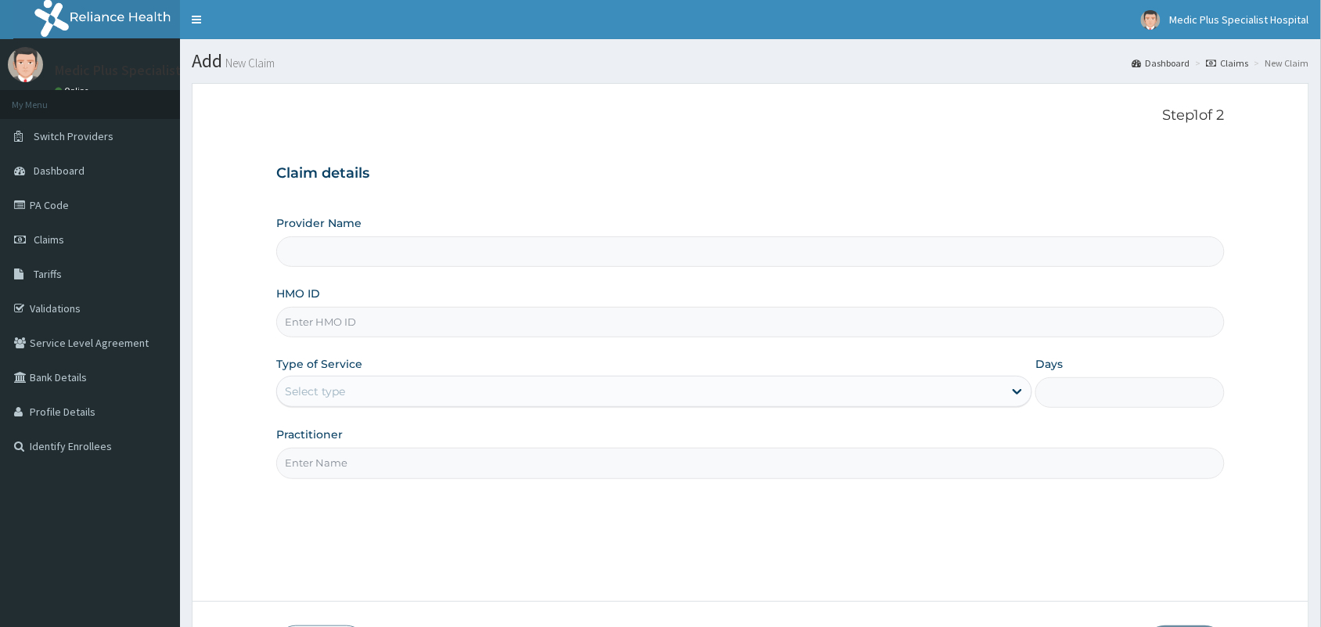
click at [458, 266] on input "Provider Name" at bounding box center [750, 251] width 948 height 31
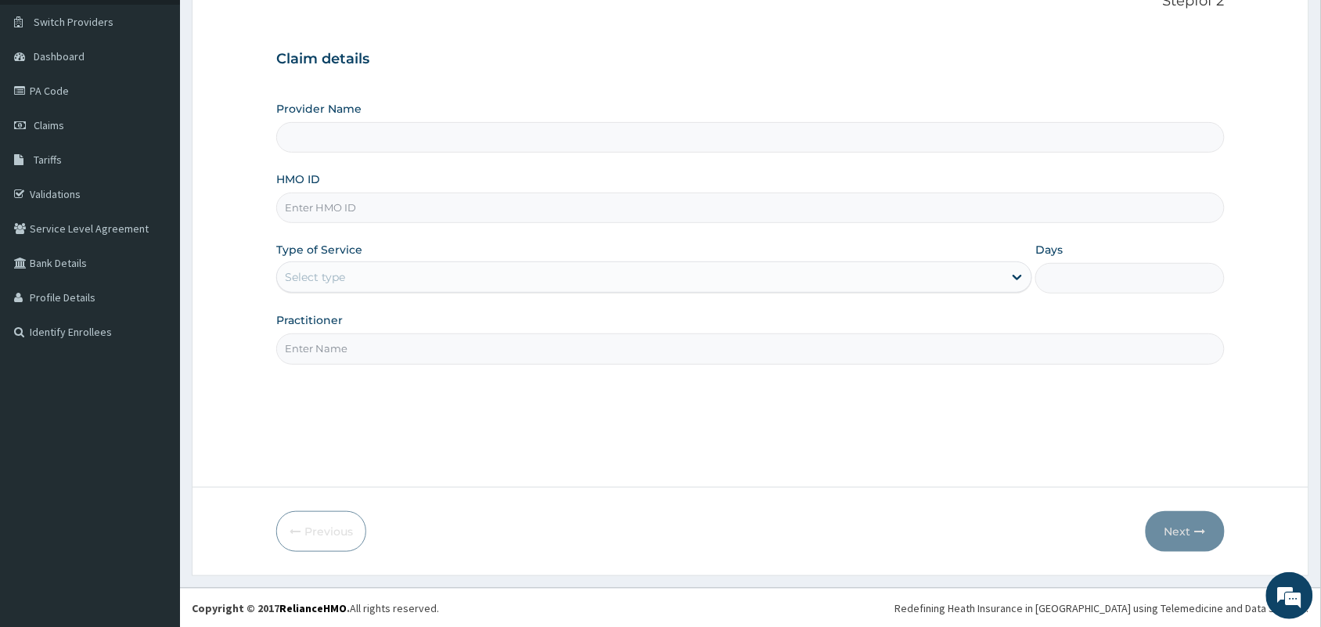
scroll to position [115, 0]
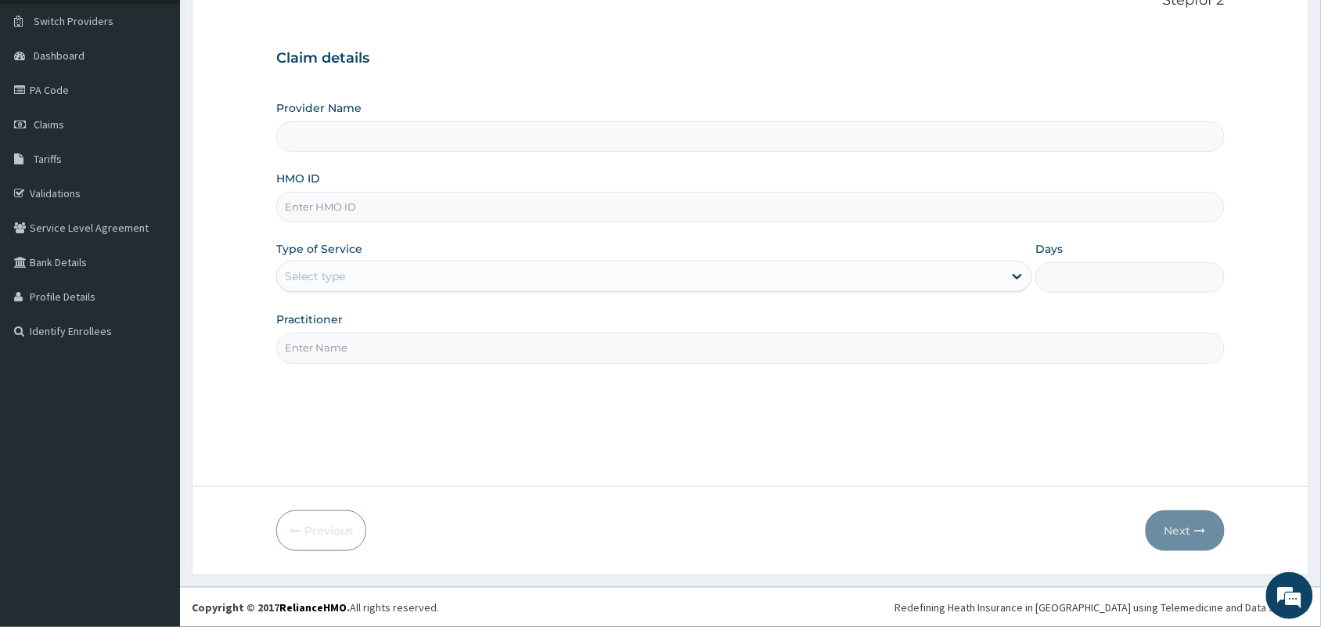
click at [392, 215] on input "HMO ID" at bounding box center [750, 207] width 948 height 31
type input "MedicPlus Specialist Hospital"
paste input "PFF/10003/B"
type input "PFF/10003/B"
click at [393, 248] on div "Type of Service Select type" at bounding box center [654, 267] width 756 height 52
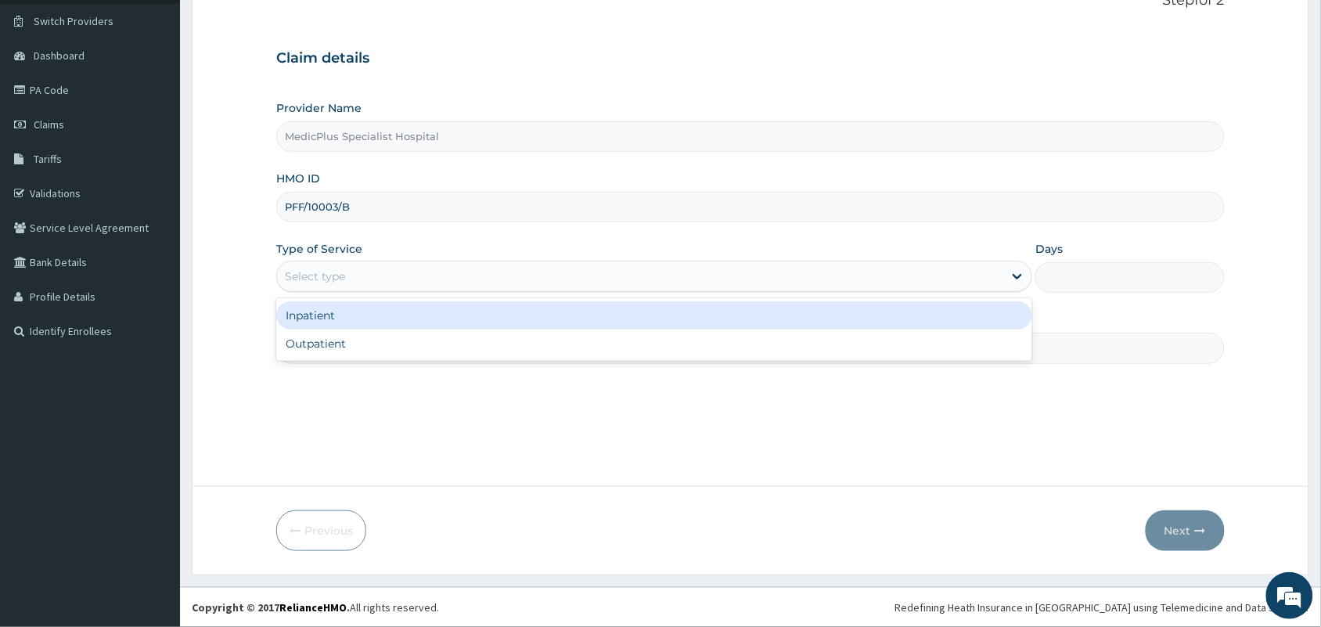
click at [389, 275] on div "Select type" at bounding box center [640, 276] width 726 height 25
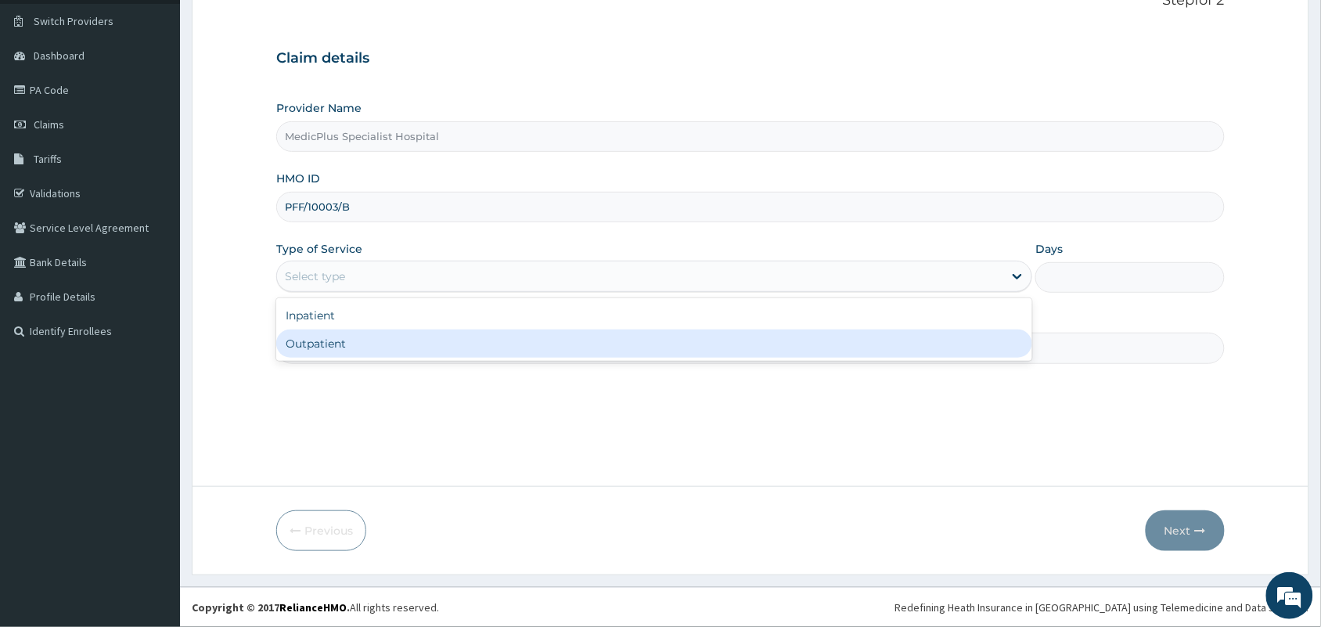
click at [389, 347] on div "Outpatient" at bounding box center [654, 343] width 756 height 28
type input "1"
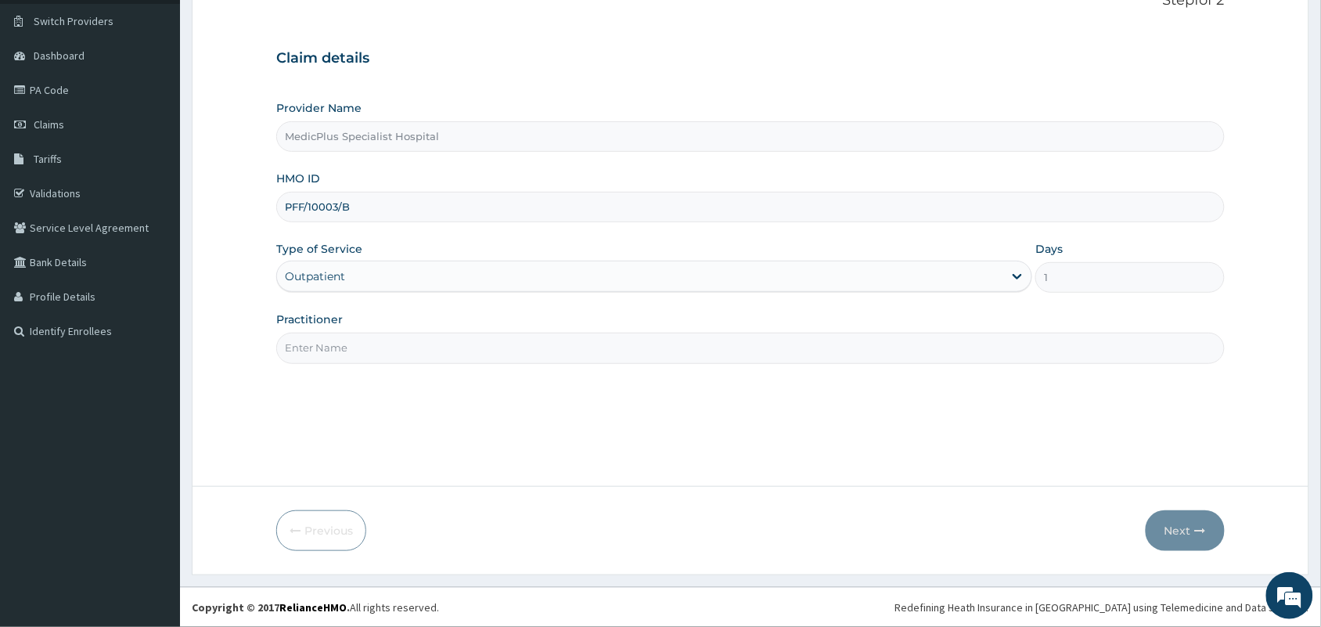
click at [395, 348] on input "Practitioner" at bounding box center [750, 348] width 948 height 31
type input "DR OMOWUNMI OSHO"
click at [1174, 517] on button "Next" at bounding box center [1184, 530] width 79 height 41
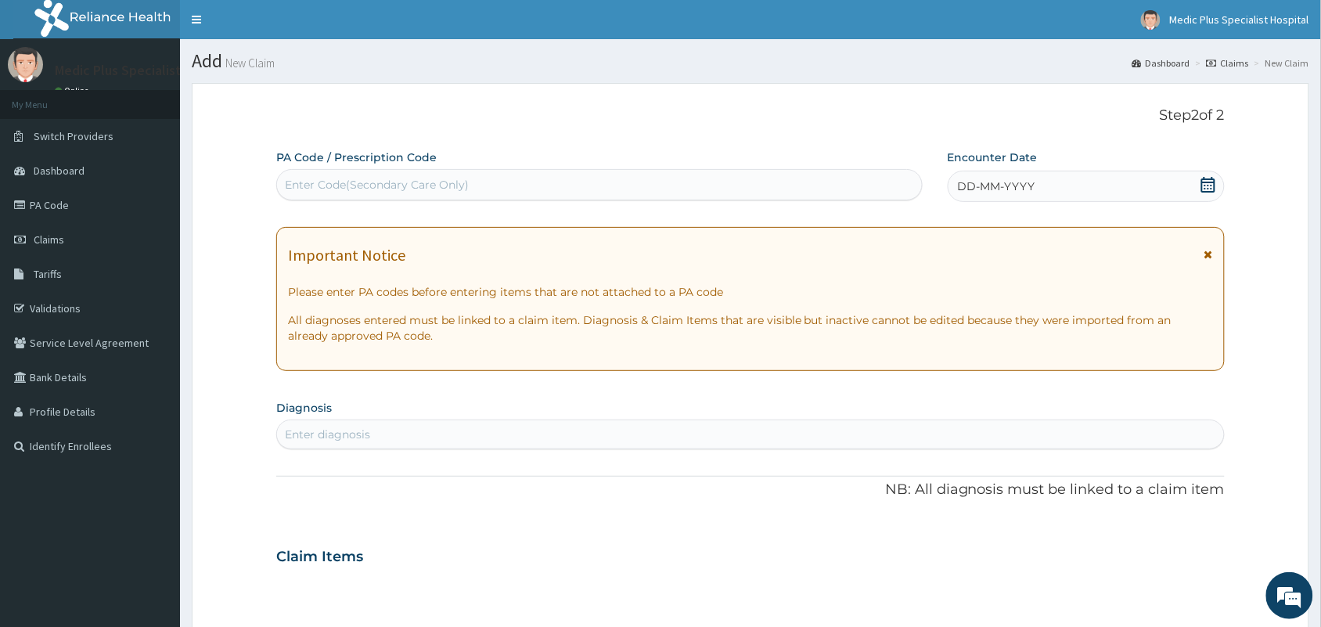
scroll to position [0, 0]
click at [1199, 186] on div "DD-MM-YYYY" at bounding box center [1085, 186] width 277 height 31
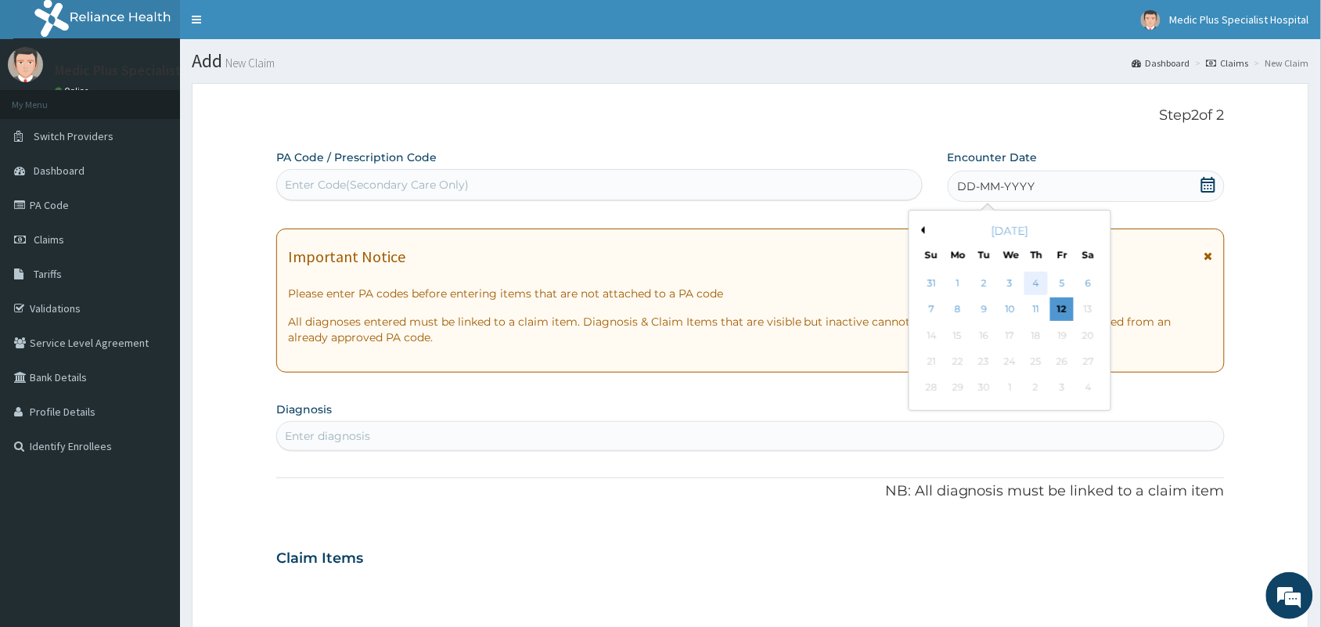
click at [1039, 283] on div "4" at bounding box center [1035, 282] width 23 height 23
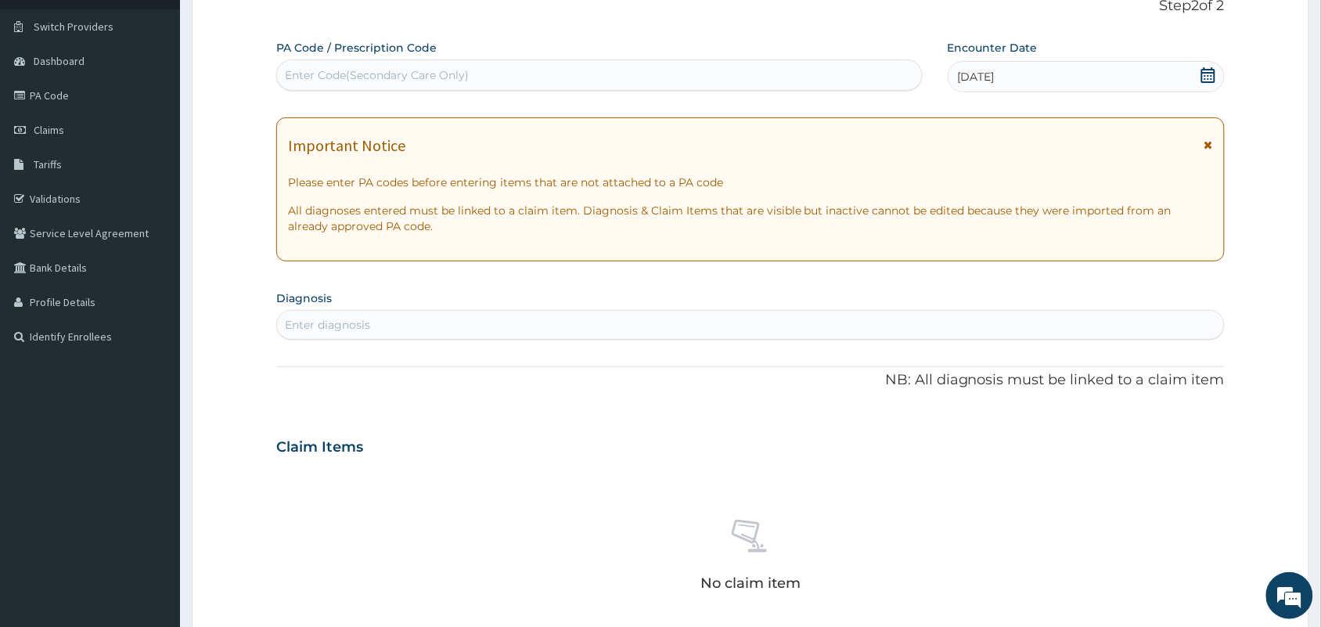
scroll to position [293, 0]
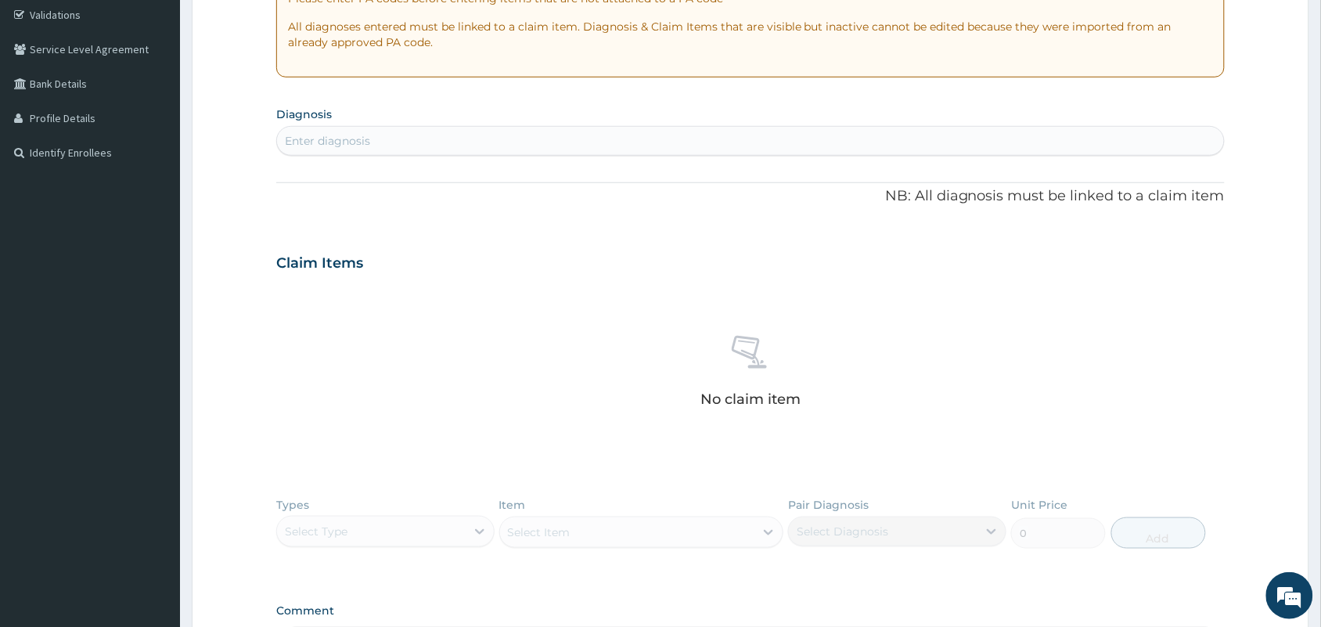
click at [462, 129] on div "Enter diagnosis" at bounding box center [750, 140] width 947 height 25
type input "WOUND"
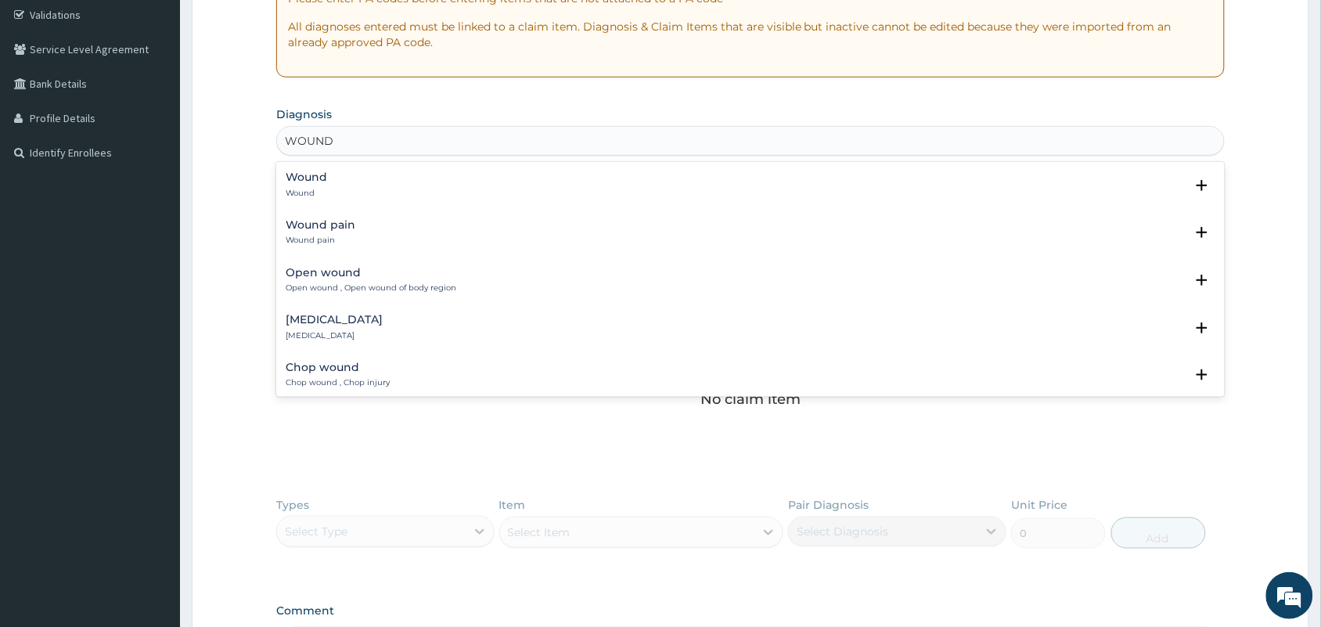
click at [282, 181] on div "Wound Wound Select Status Query Query covers suspected (?), Keep in view (kiv),…" at bounding box center [750, 189] width 948 height 48
click at [326, 197] on p "Wound" at bounding box center [306, 193] width 41 height 11
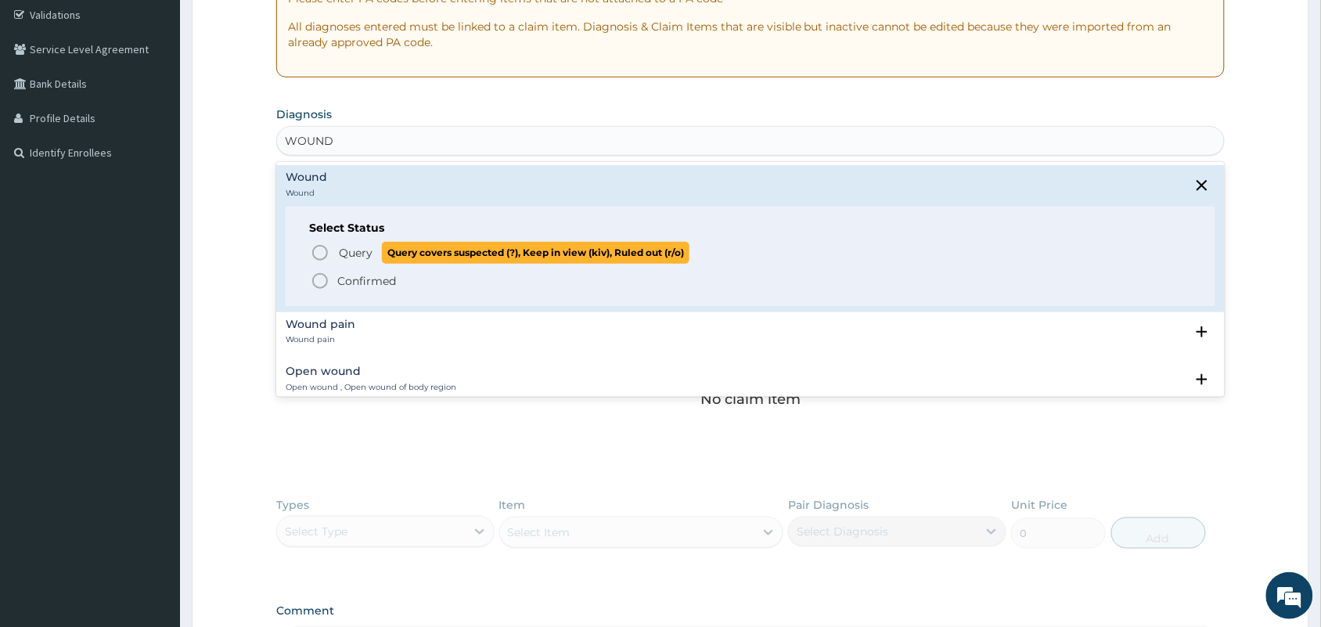
click at [341, 253] on span "Query" at bounding box center [356, 253] width 34 height 16
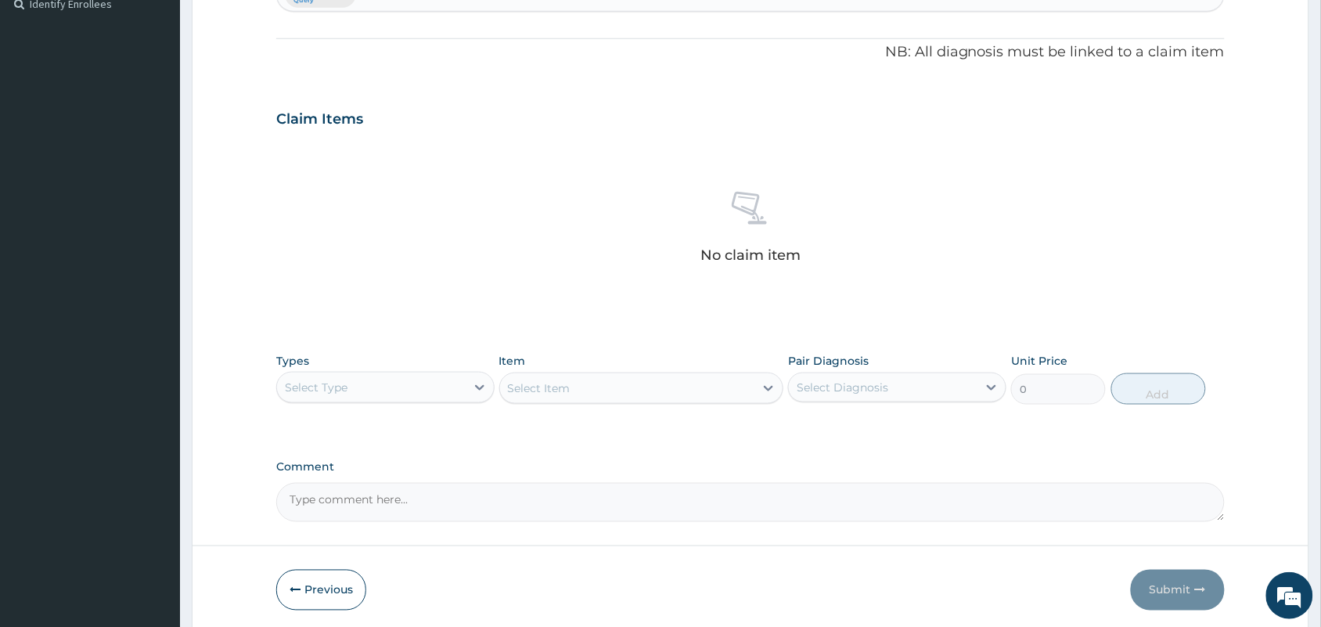
scroll to position [502, 0]
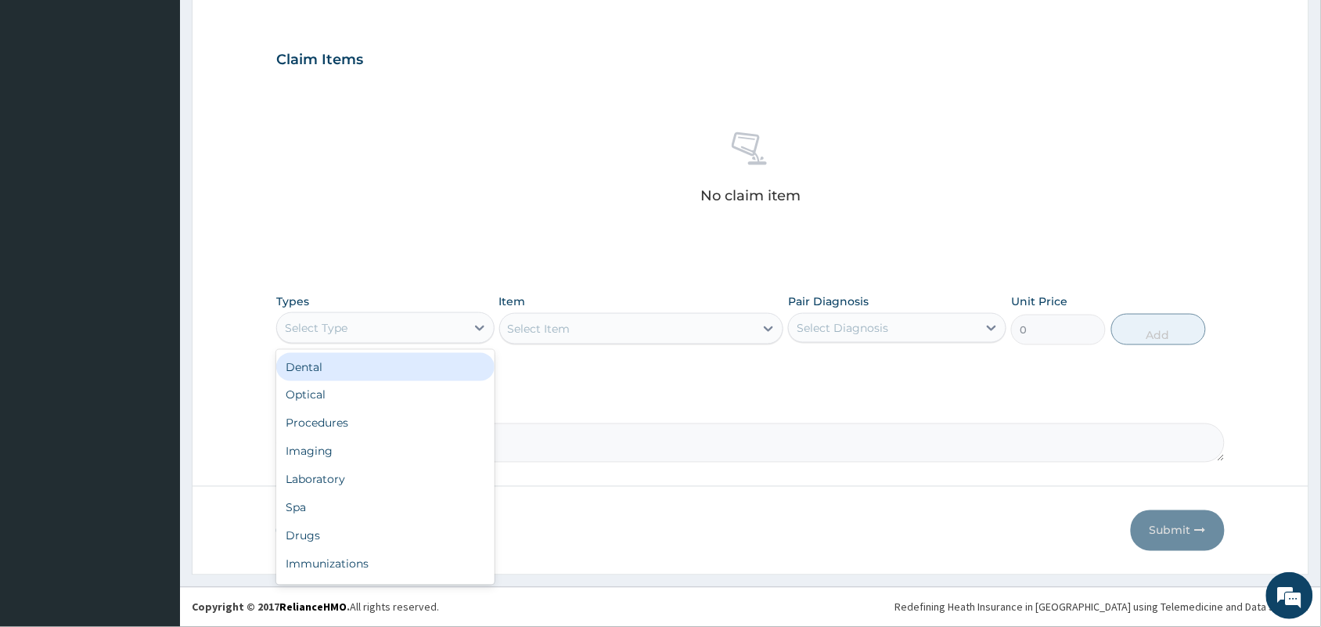
click at [421, 321] on div "Select Type" at bounding box center [371, 327] width 189 height 25
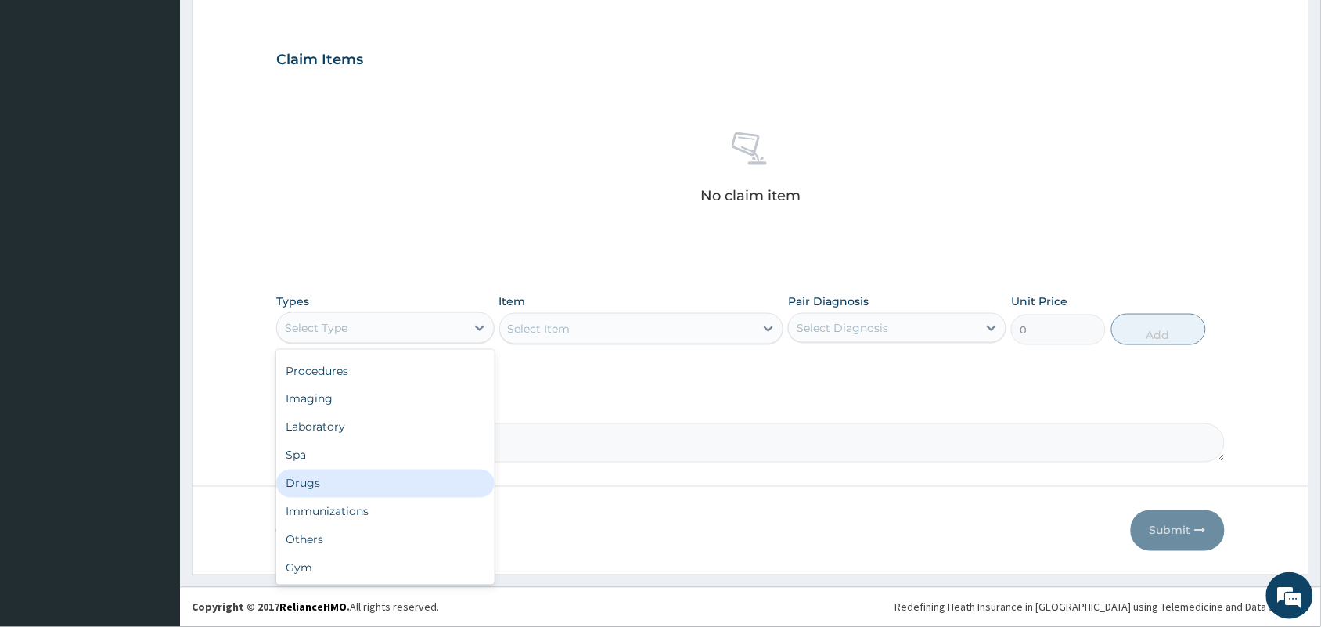
click at [329, 479] on div "Drugs" at bounding box center [385, 483] width 218 height 28
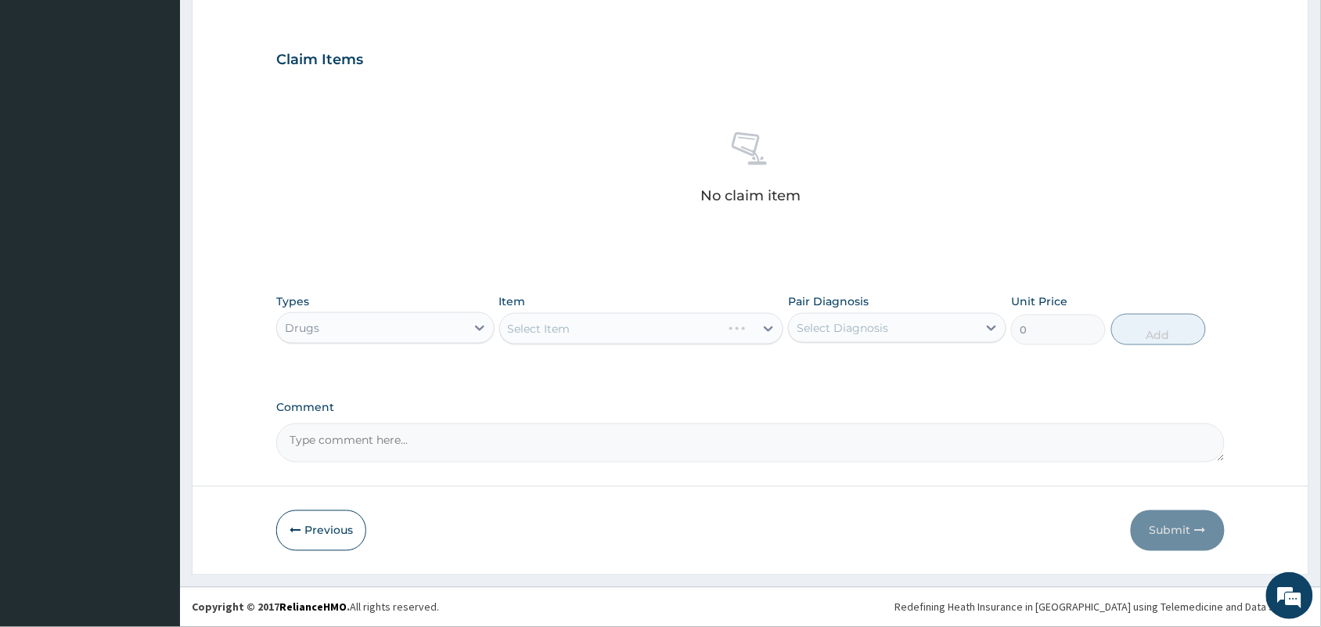
click at [608, 315] on div "Select Item" at bounding box center [641, 328] width 285 height 31
click at [608, 322] on div "Select Item" at bounding box center [641, 328] width 285 height 31
click at [608, 325] on div "Select Item" at bounding box center [641, 328] width 285 height 31
click at [615, 333] on div "Select Item" at bounding box center [627, 328] width 255 height 25
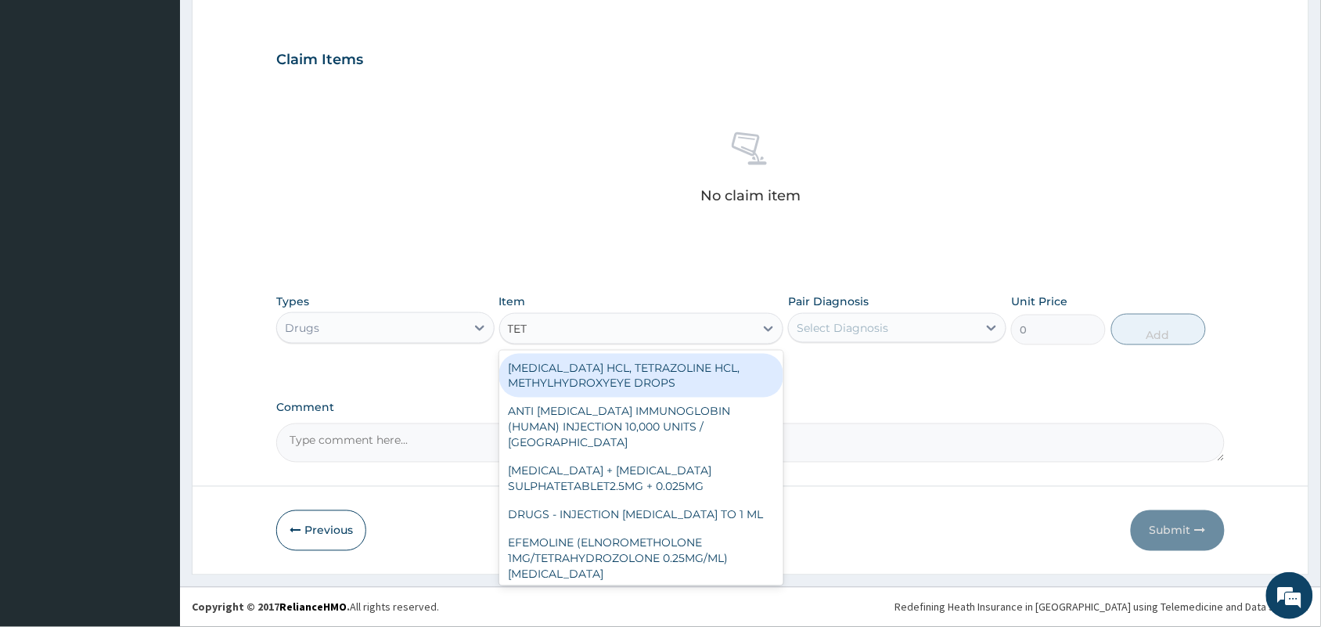
type input "TETA"
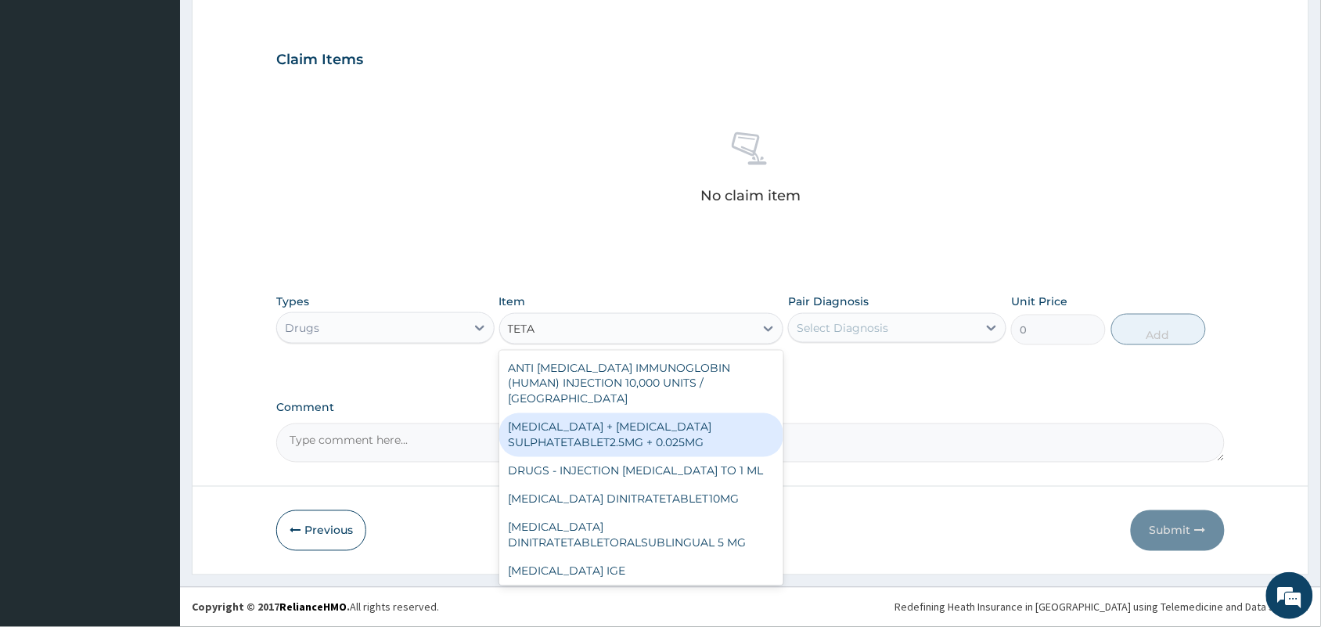
scroll to position [18, 0]
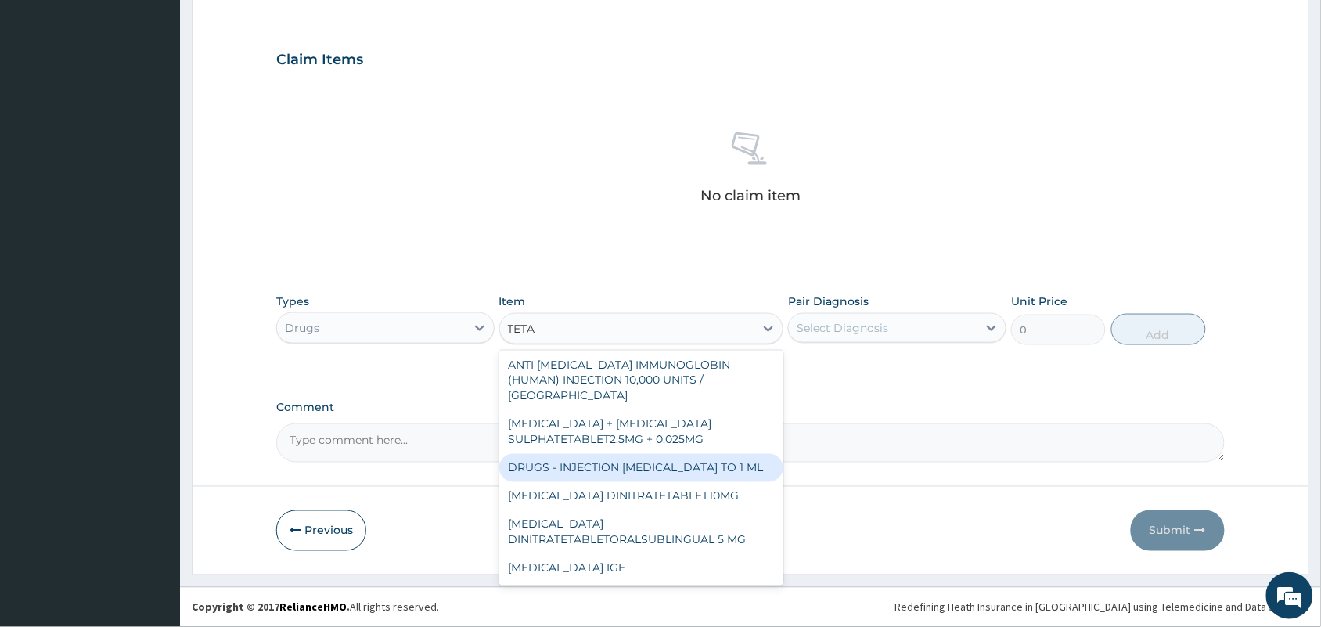
click at [650, 464] on div "DRUGS - INJECTION [MEDICAL_DATA] TO 1 ML" at bounding box center [641, 468] width 285 height 28
type input "550"
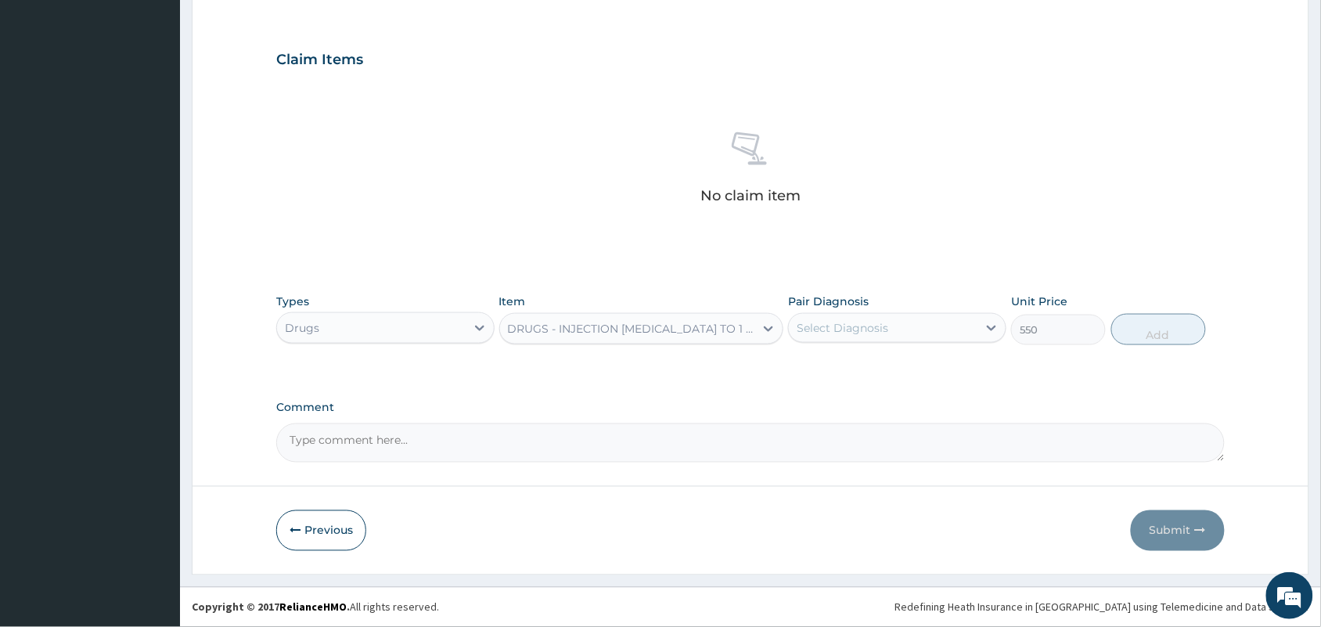
click at [845, 323] on div "Select Diagnosis" at bounding box center [842, 328] width 92 height 16
click at [829, 370] on label "Wound" at bounding box center [834, 366] width 41 height 16
checkbox input "true"
click at [1137, 330] on button "Add" at bounding box center [1158, 329] width 95 height 31
type input "0"
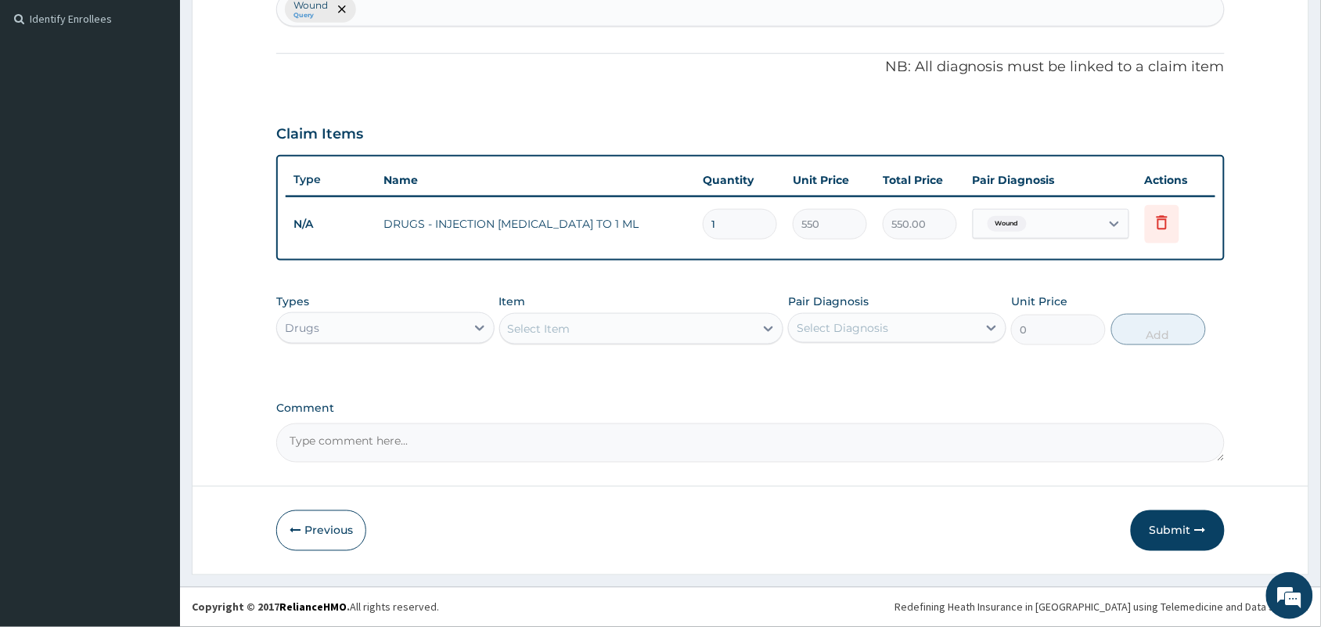
scroll to position [426, 0]
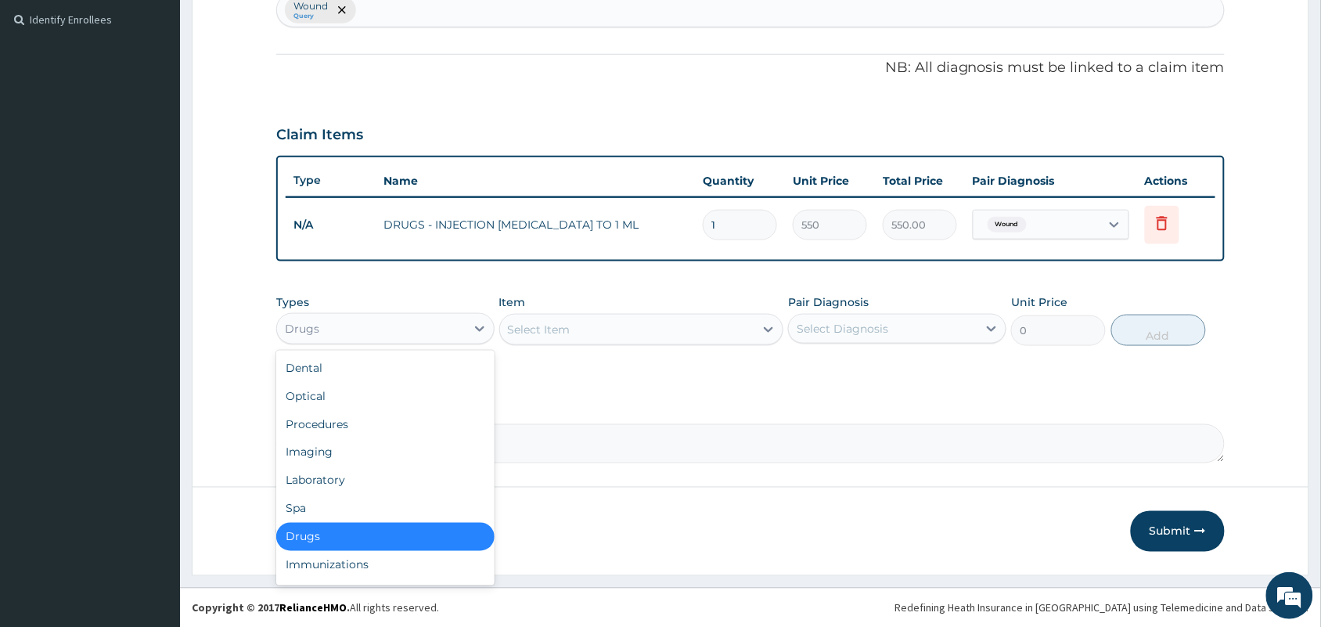
click at [401, 316] on div "Drugs" at bounding box center [371, 328] width 189 height 25
click at [339, 422] on div "Procedures" at bounding box center [385, 424] width 218 height 28
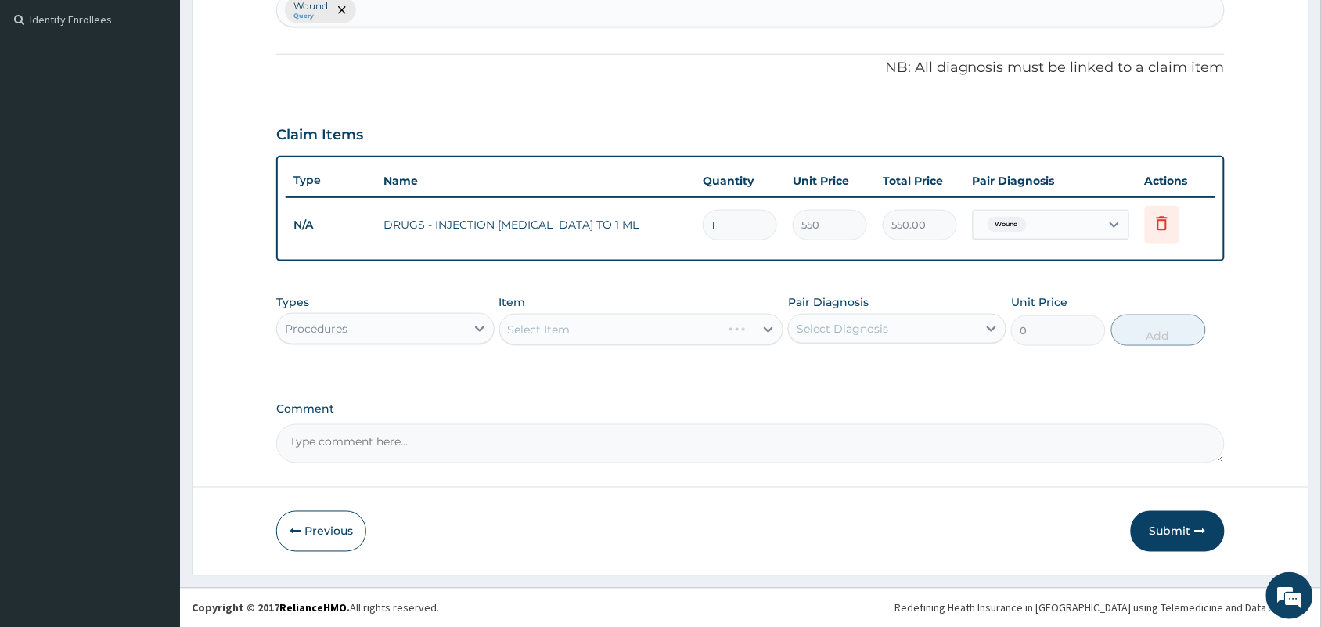
click at [630, 315] on div "Select Item" at bounding box center [641, 329] width 285 height 31
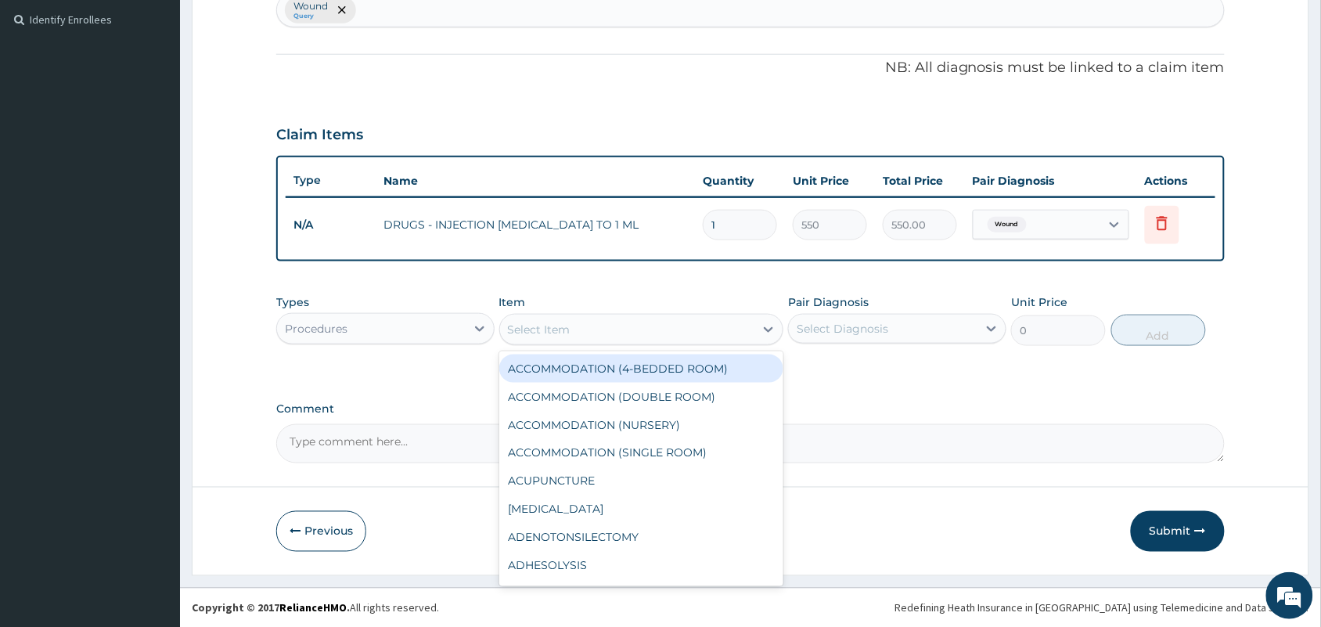
click at [639, 333] on div "Select Item" at bounding box center [627, 329] width 255 height 25
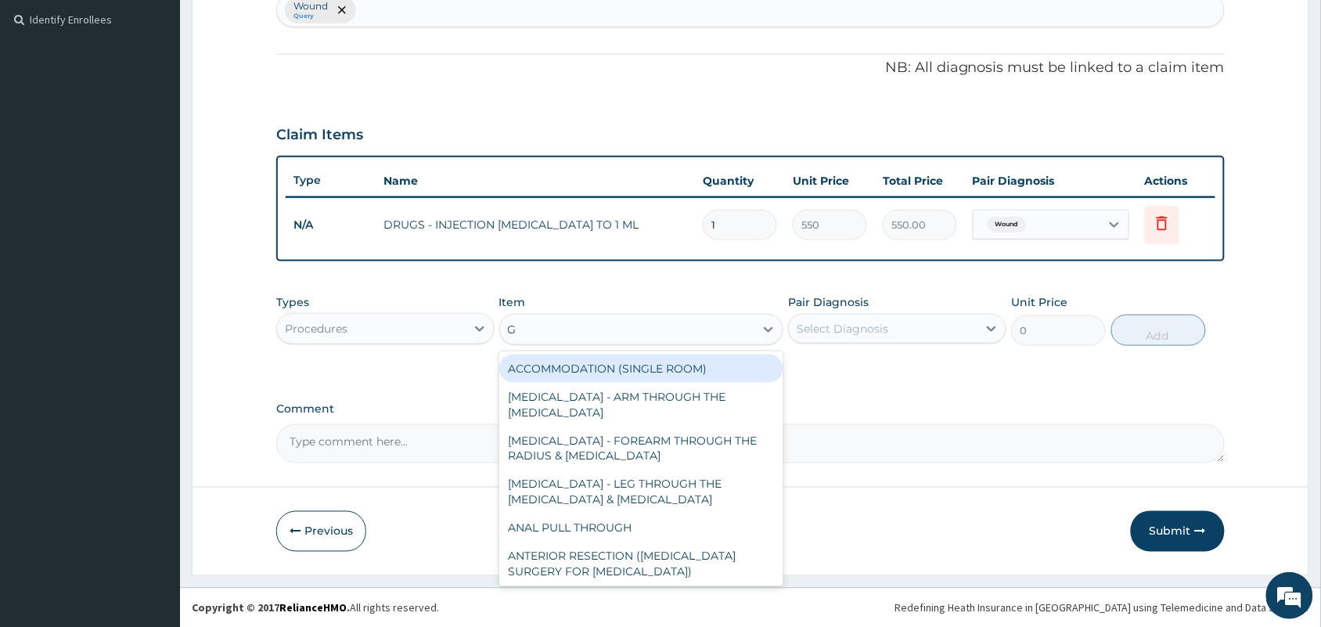
type input "GP"
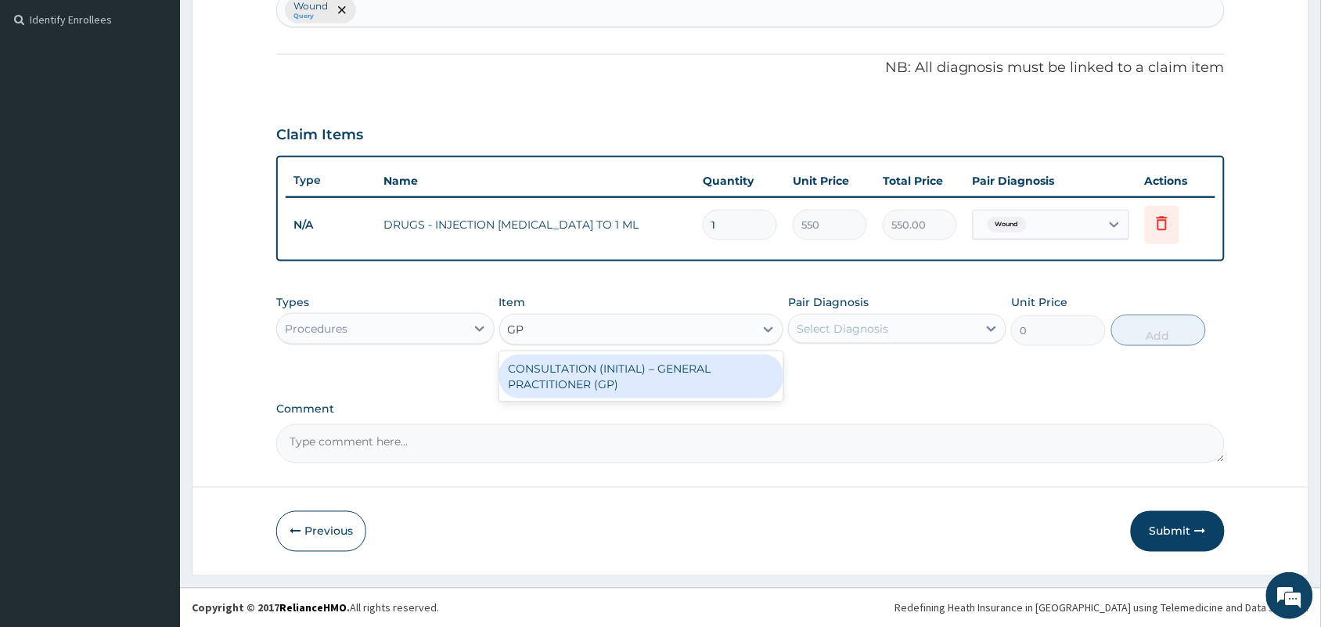
click at [635, 377] on div "CONSULTATION (INITIAL) – GENERAL PRACTITIONER (GP)" at bounding box center [641, 376] width 285 height 44
type input "1500"
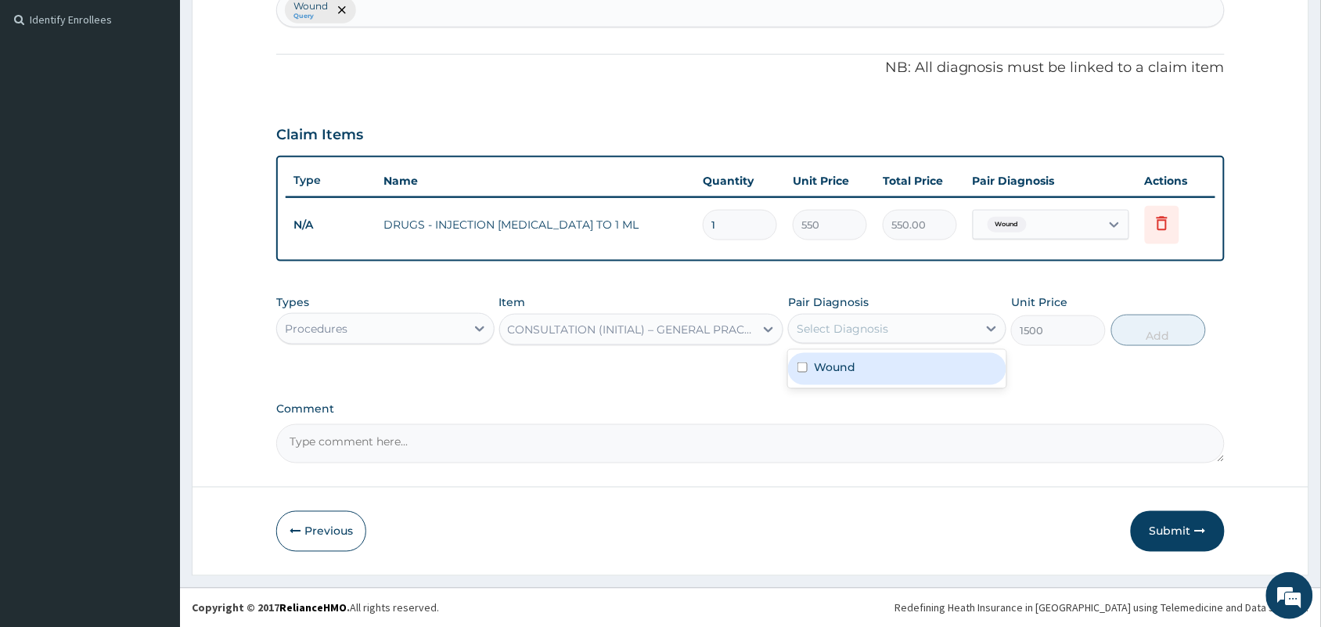
click at [807, 325] on div "Select Diagnosis" at bounding box center [842, 329] width 92 height 16
click at [820, 365] on label "Wound" at bounding box center [834, 367] width 41 height 16
checkbox input "true"
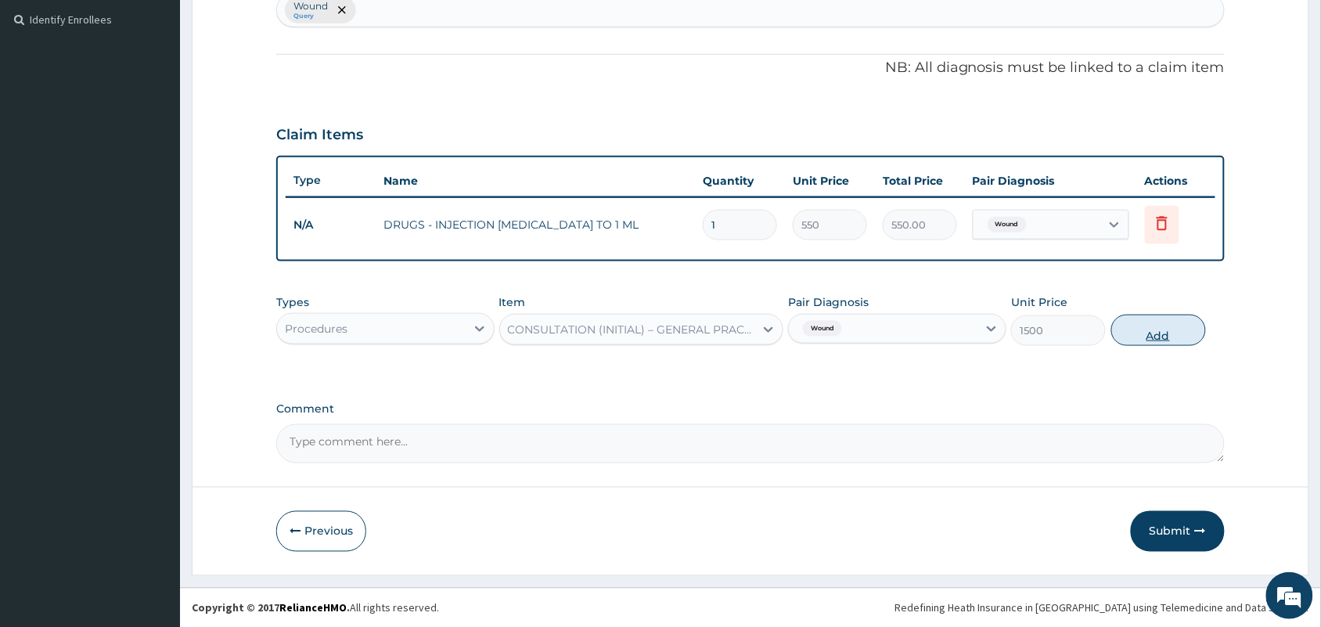
click at [1158, 325] on button "Add" at bounding box center [1158, 330] width 95 height 31
type input "0"
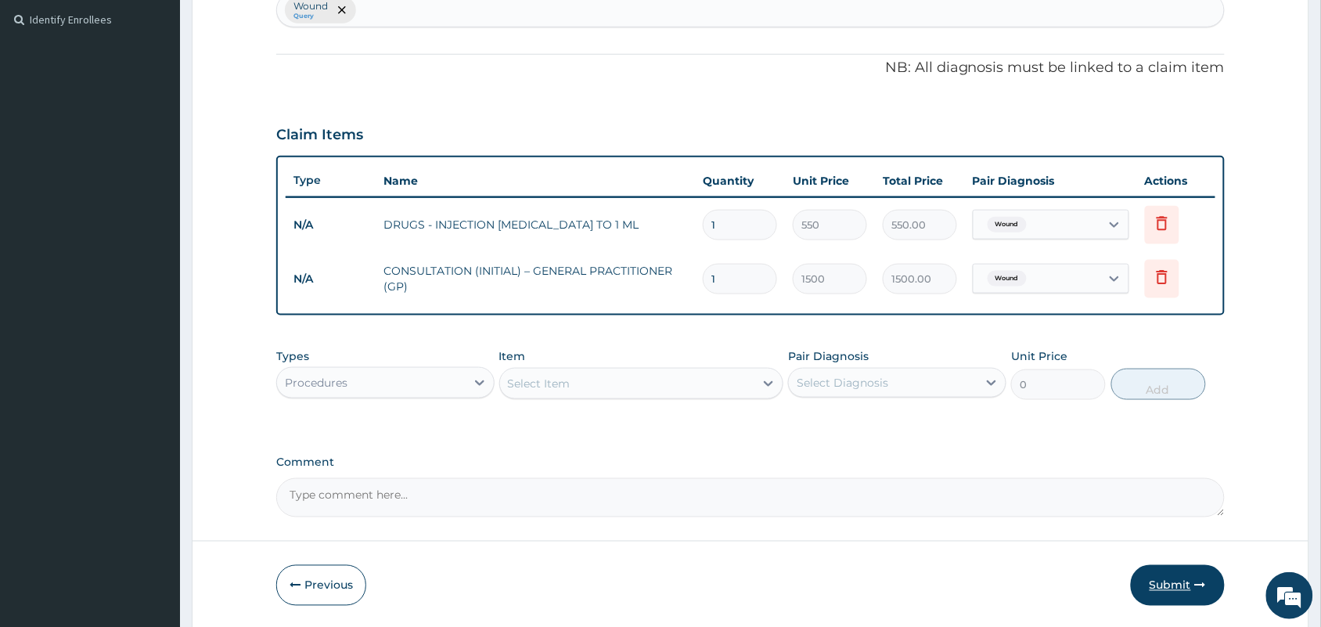
click at [1163, 581] on button "Submit" at bounding box center [1178, 585] width 94 height 41
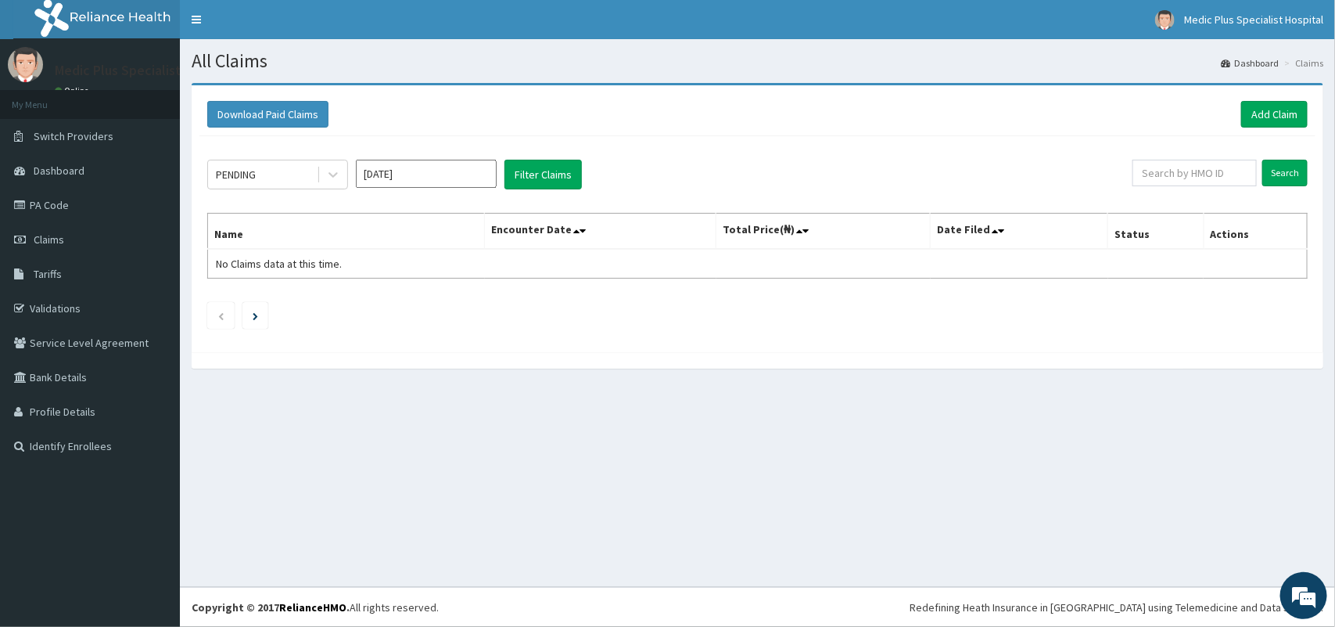
click at [1234, 104] on div "Download Paid Claims Add Claim" at bounding box center [757, 114] width 1101 height 27
click at [1260, 116] on link "Add Claim" at bounding box center [1275, 114] width 67 height 27
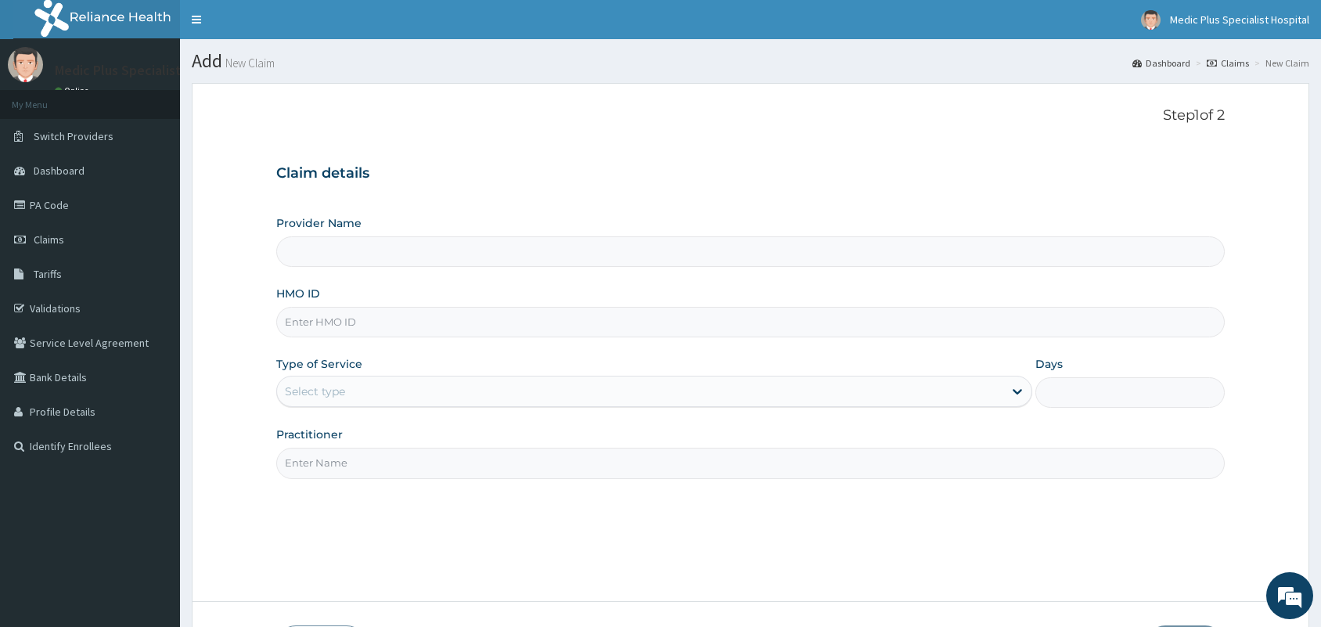
type input "MedicPlus Specialist Hospital"
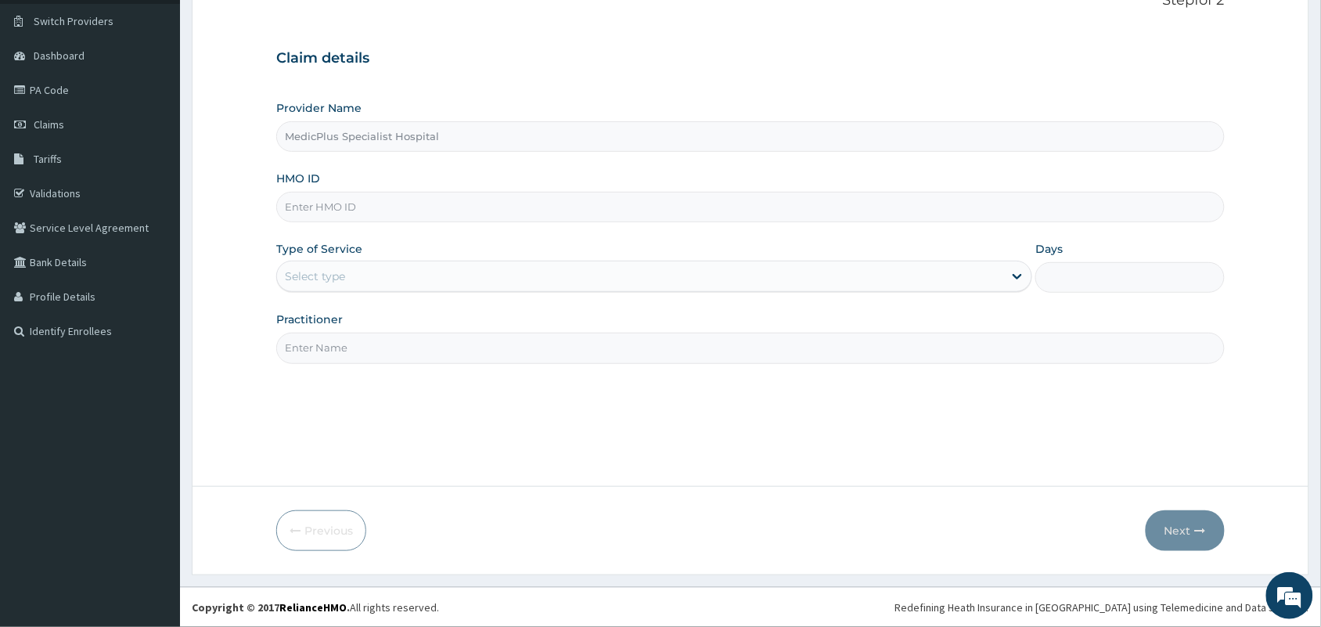
click at [382, 208] on input "HMO ID" at bounding box center [750, 207] width 948 height 31
paste input "PFF/10003/B"
type input "PFF/10003/B"
click at [369, 268] on div "Select type" at bounding box center [640, 276] width 726 height 25
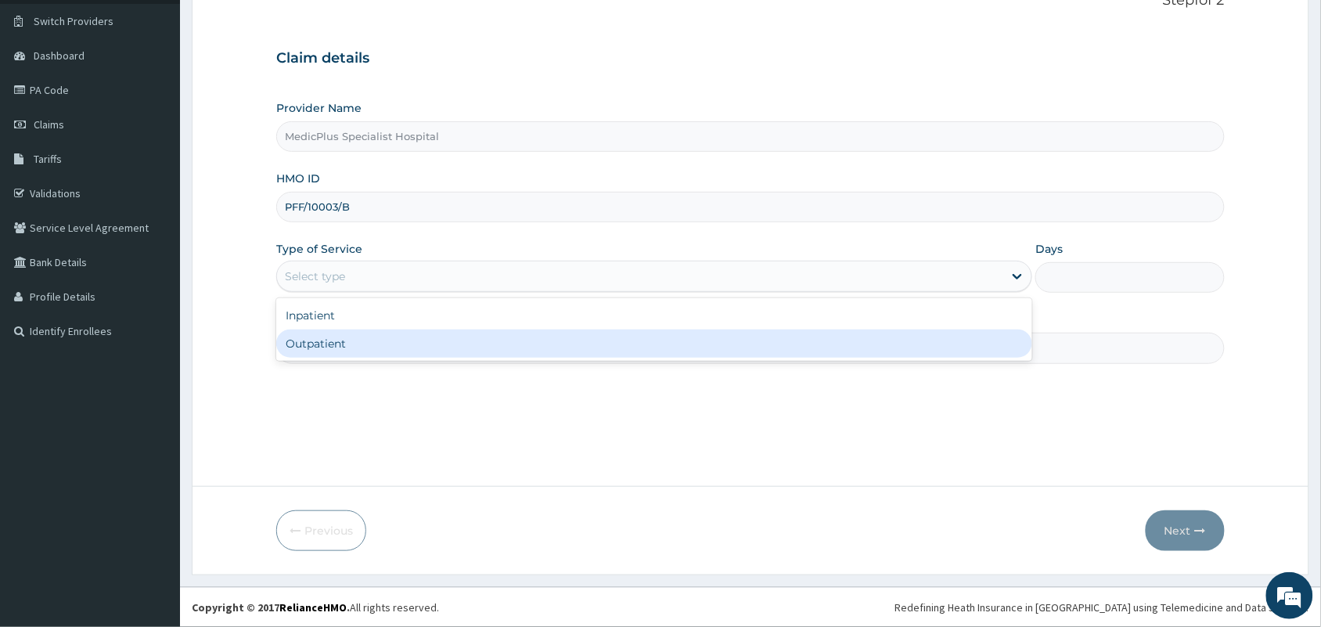
click at [357, 348] on div "Outpatient" at bounding box center [654, 343] width 756 height 28
type input "1"
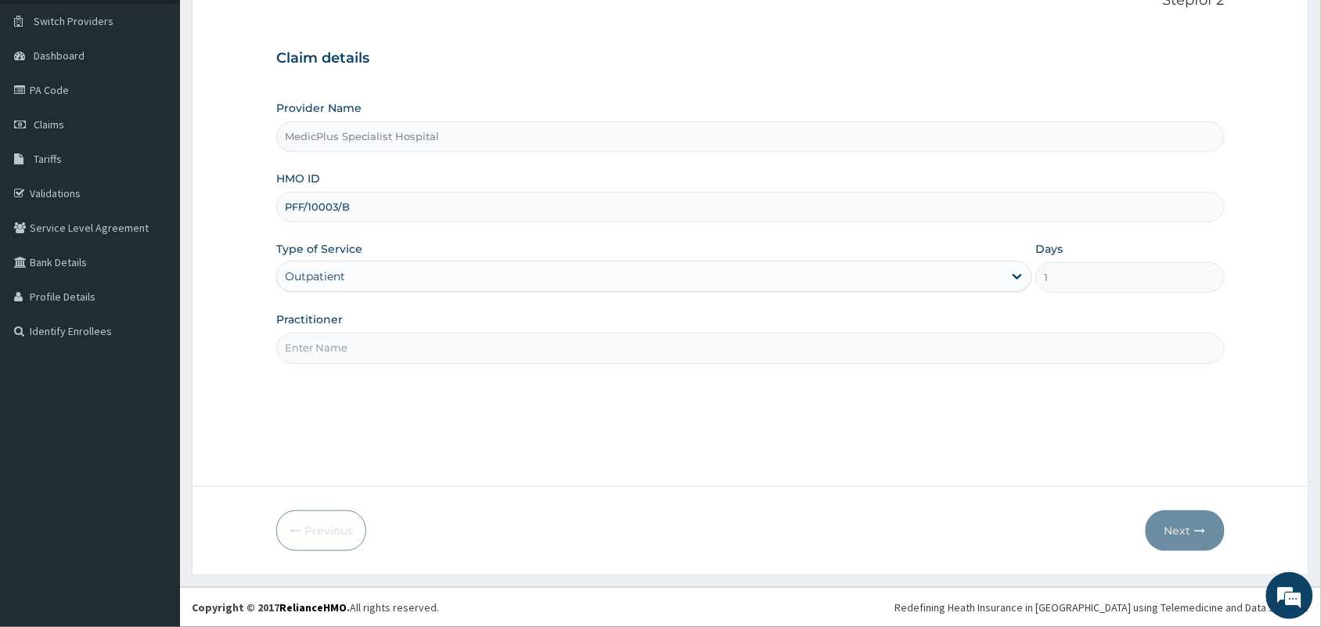
click at [378, 348] on input "Practitioner" at bounding box center [750, 348] width 948 height 31
type input "[PERSON_NAME]"
click at [1202, 513] on button "Next" at bounding box center [1184, 530] width 79 height 41
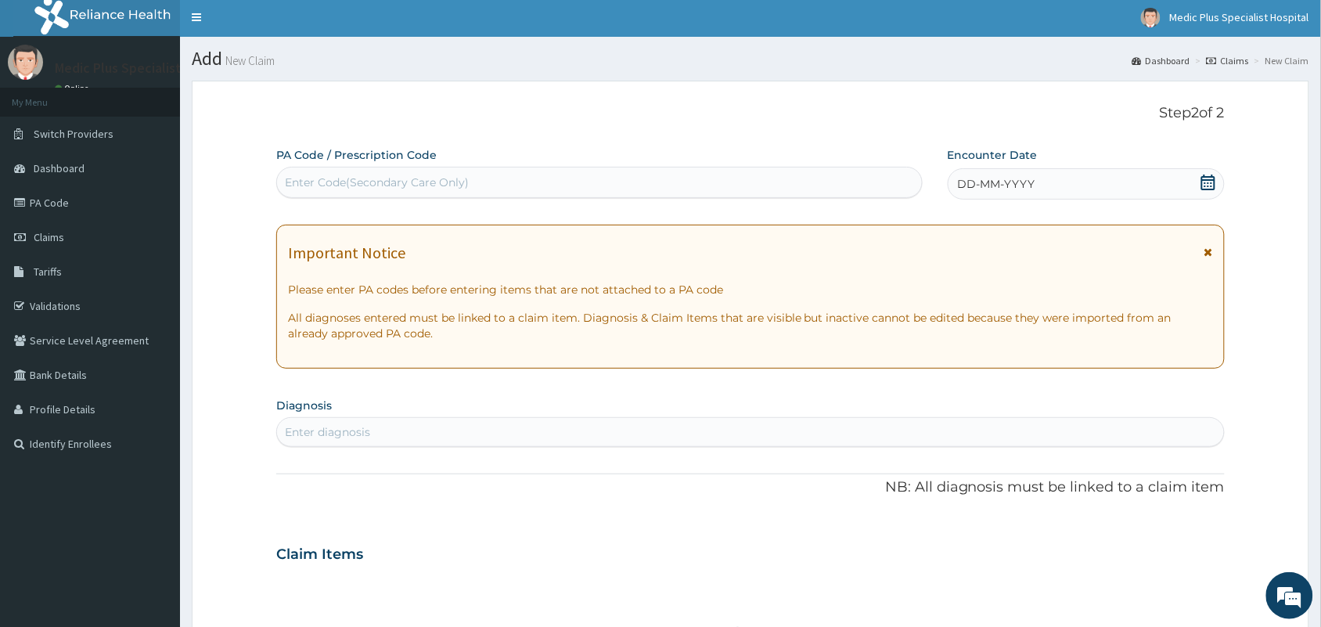
scroll to position [0, 0]
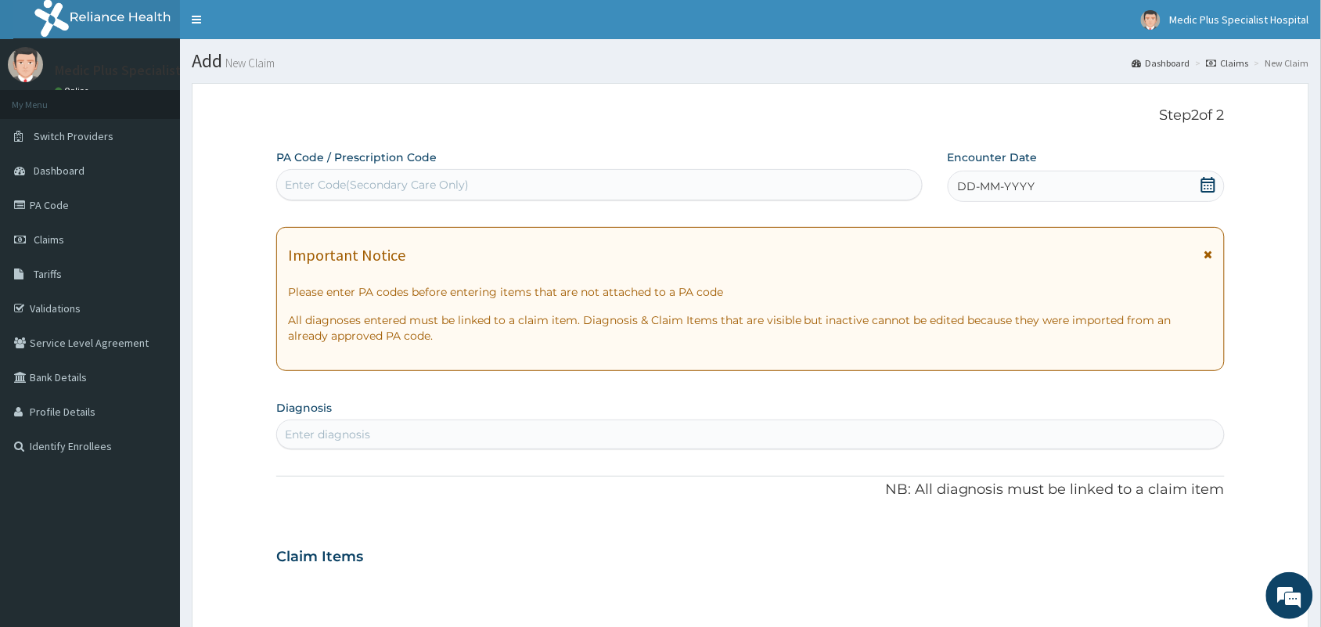
click at [1202, 185] on icon at bounding box center [1208, 185] width 14 height 16
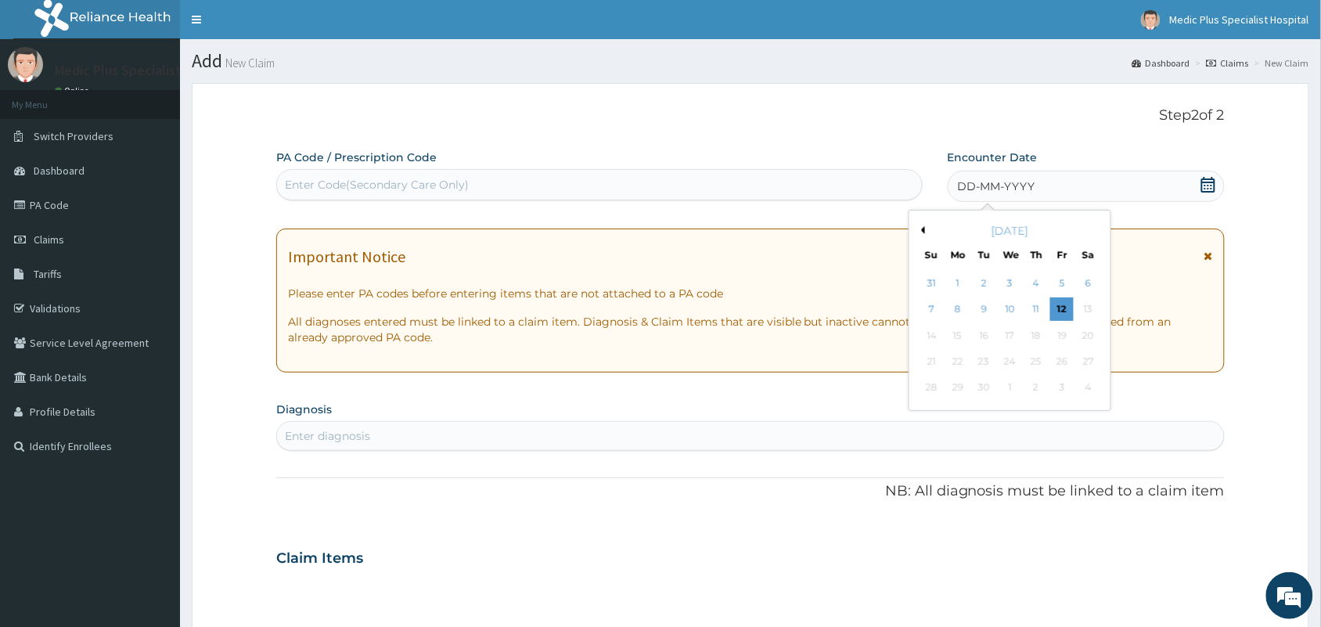
click at [919, 233] on button "Previous Month" at bounding box center [921, 230] width 8 height 8
click at [1055, 337] on div "15" at bounding box center [1061, 335] width 23 height 23
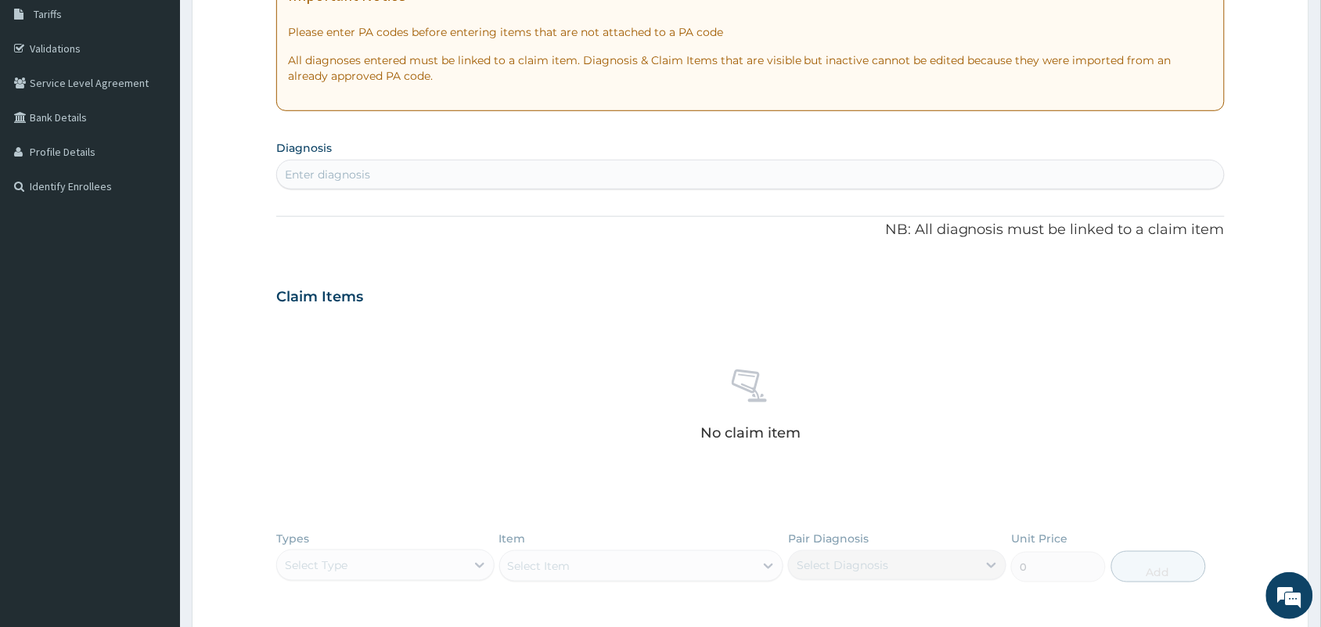
scroll to position [293, 0]
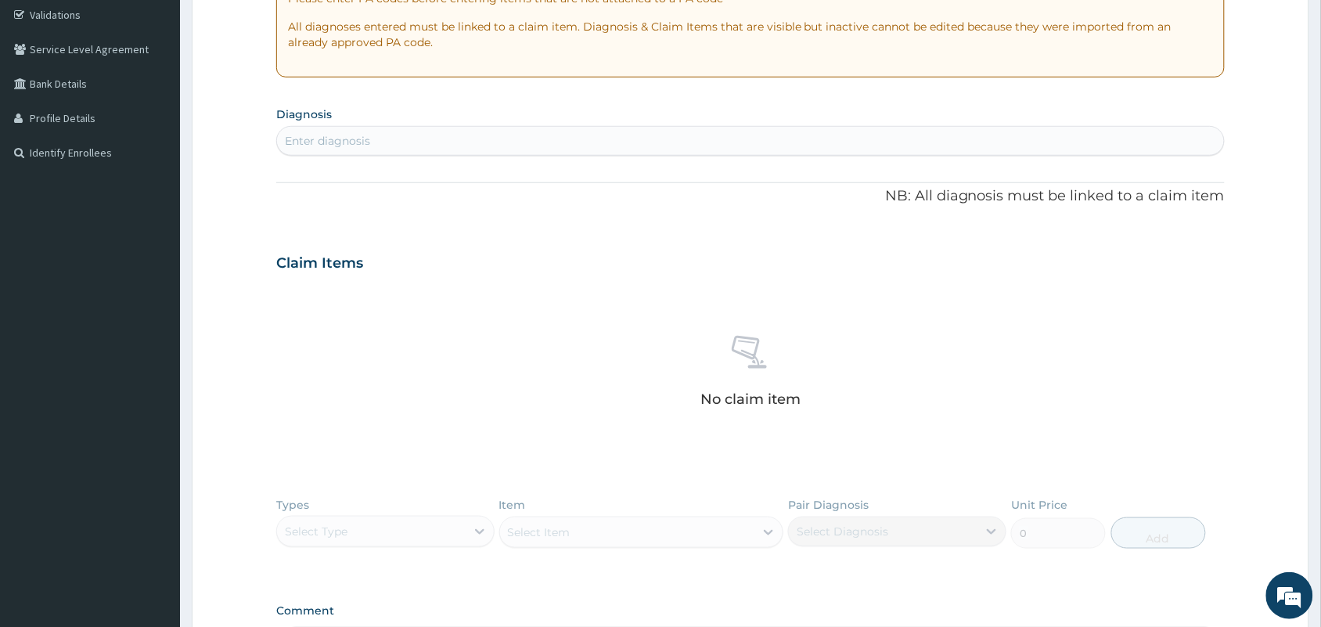
click at [503, 146] on div "Enter diagnosis" at bounding box center [750, 140] width 947 height 25
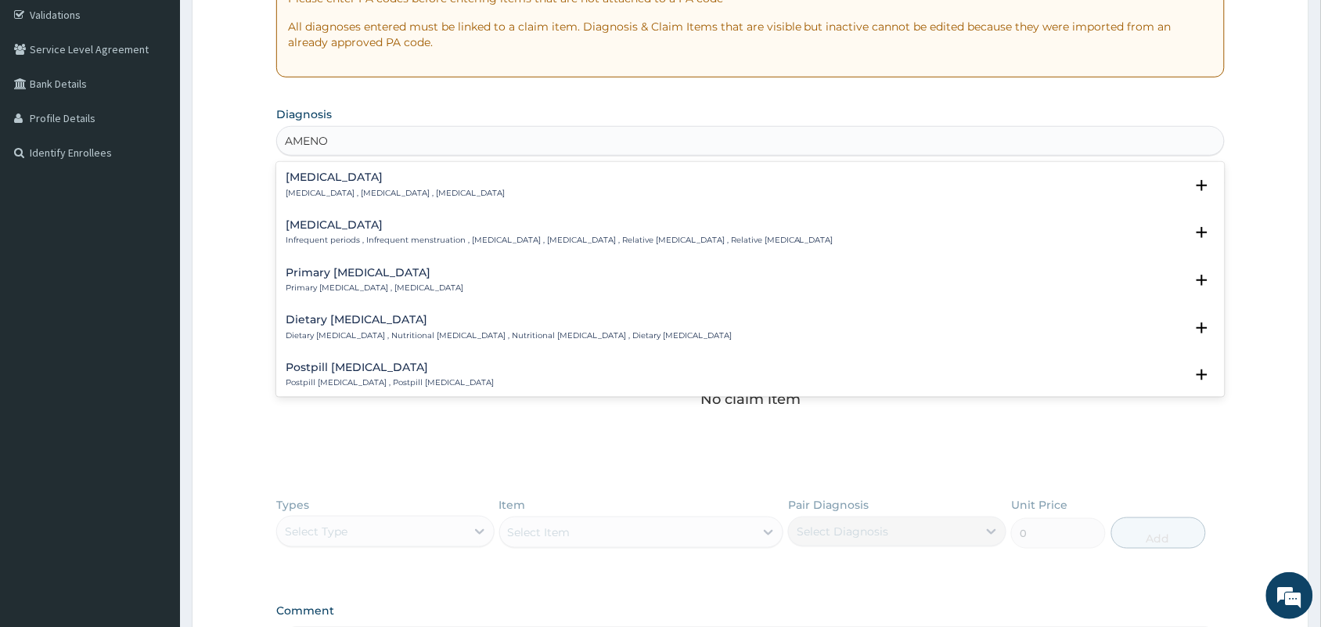
type input "AMENOR"
click at [390, 192] on p "[MEDICAL_DATA] , [MEDICAL_DATA] , [MEDICAL_DATA]" at bounding box center [395, 193] width 219 height 11
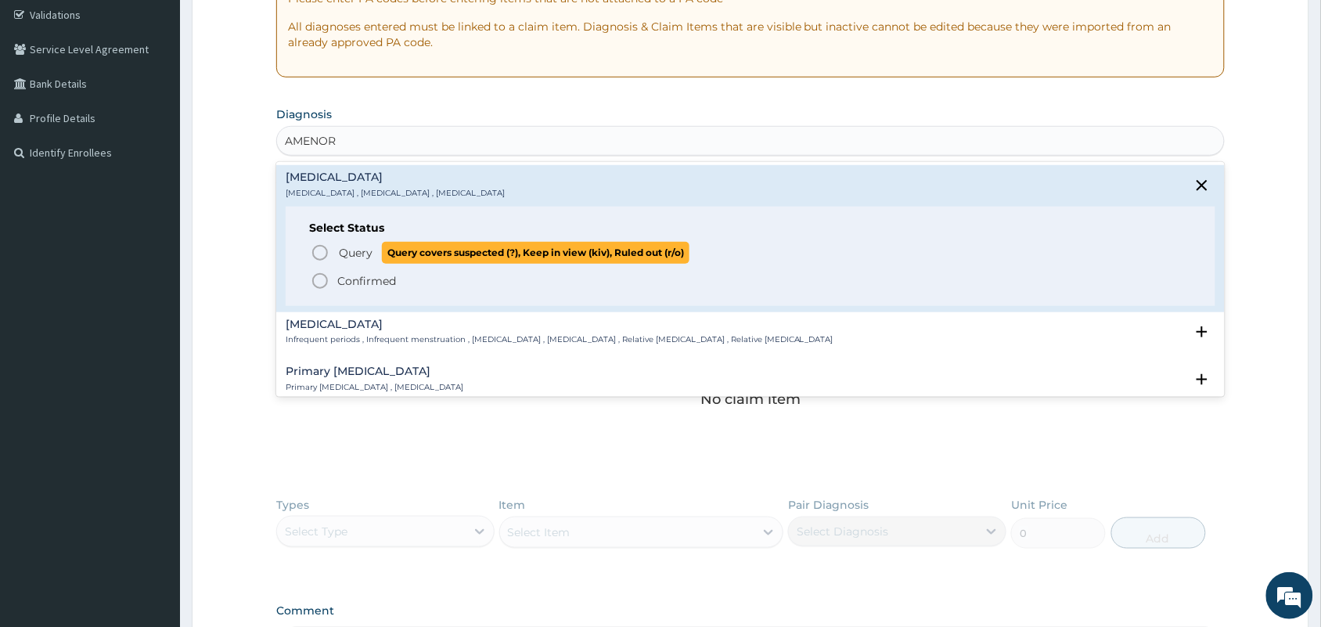
click at [352, 262] on p "Query Query covers suspected (?), Keep in view (kiv), Ruled out (r/o)" at bounding box center [513, 252] width 352 height 21
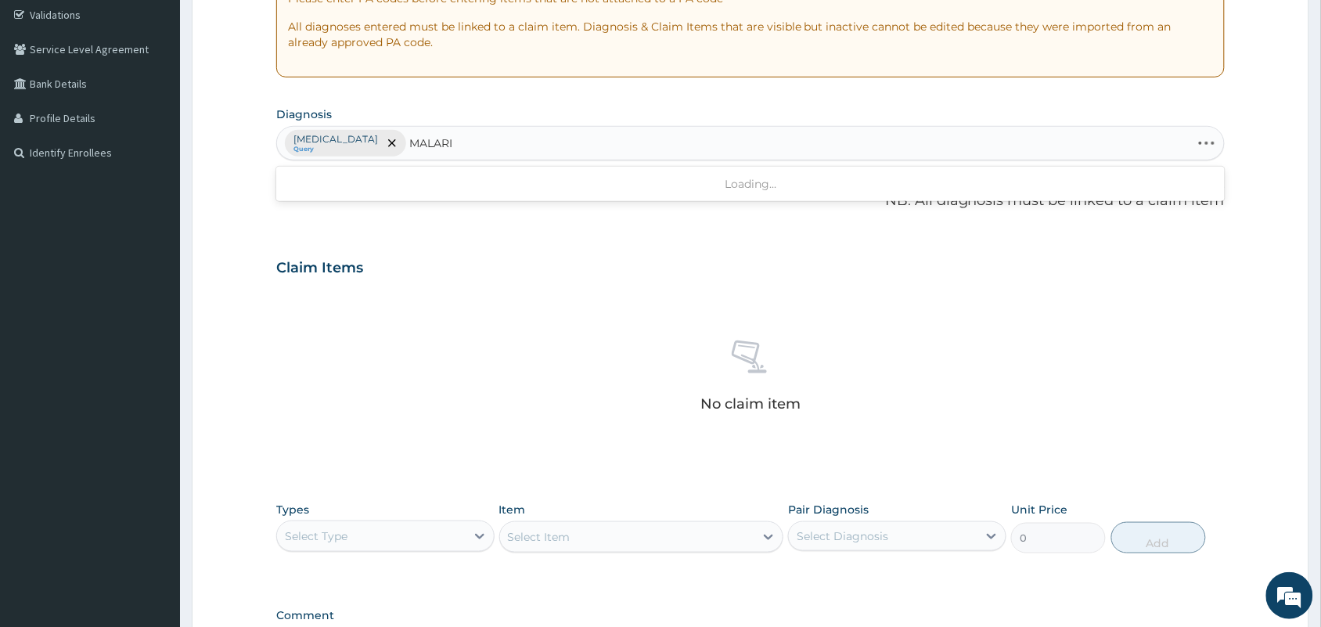
type input "[MEDICAL_DATA]"
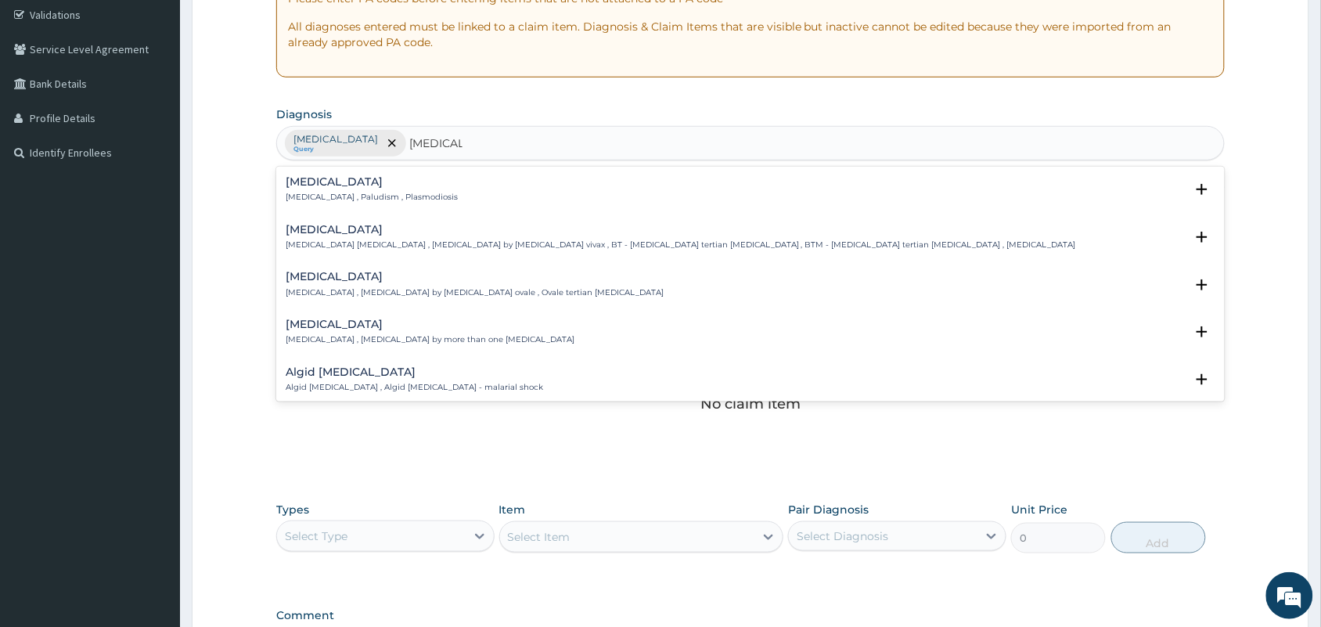
drag, startPoint x: 326, startPoint y: 185, endPoint x: 497, endPoint y: 169, distance: 171.3
click at [342, 186] on h4 "[MEDICAL_DATA]" at bounding box center [372, 182] width 172 height 12
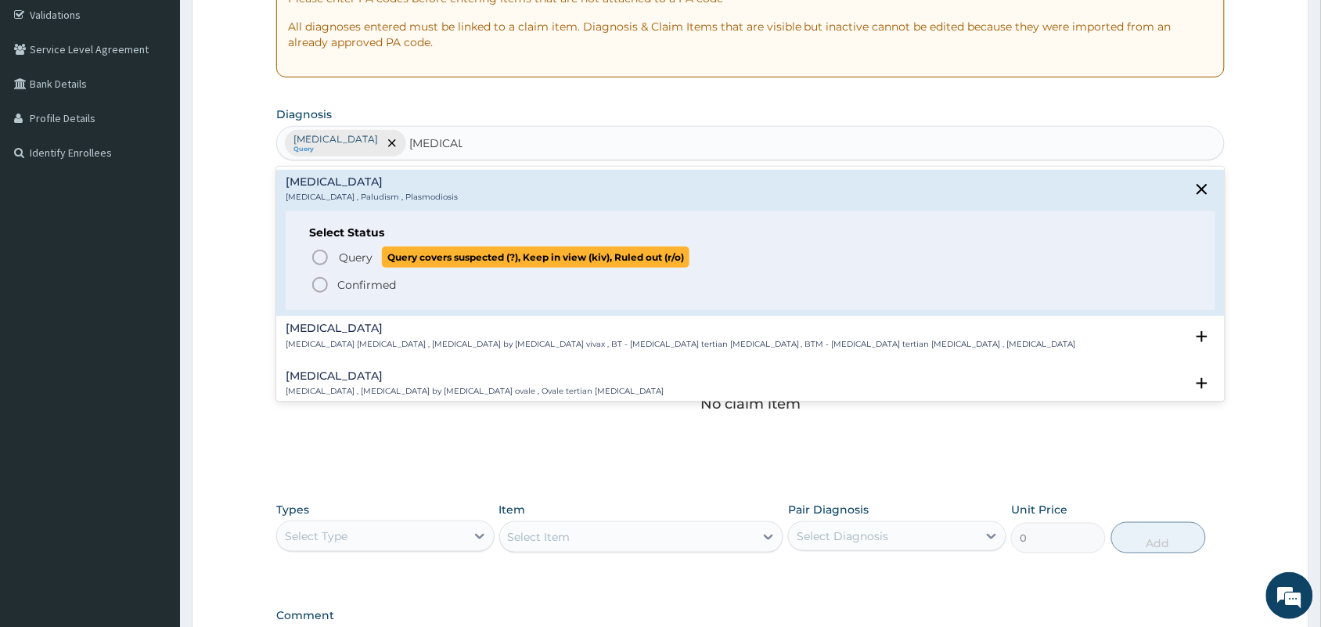
drag, startPoint x: 339, startPoint y: 254, endPoint x: 489, endPoint y: 186, distance: 164.9
click at [339, 255] on span "Query" at bounding box center [356, 258] width 34 height 16
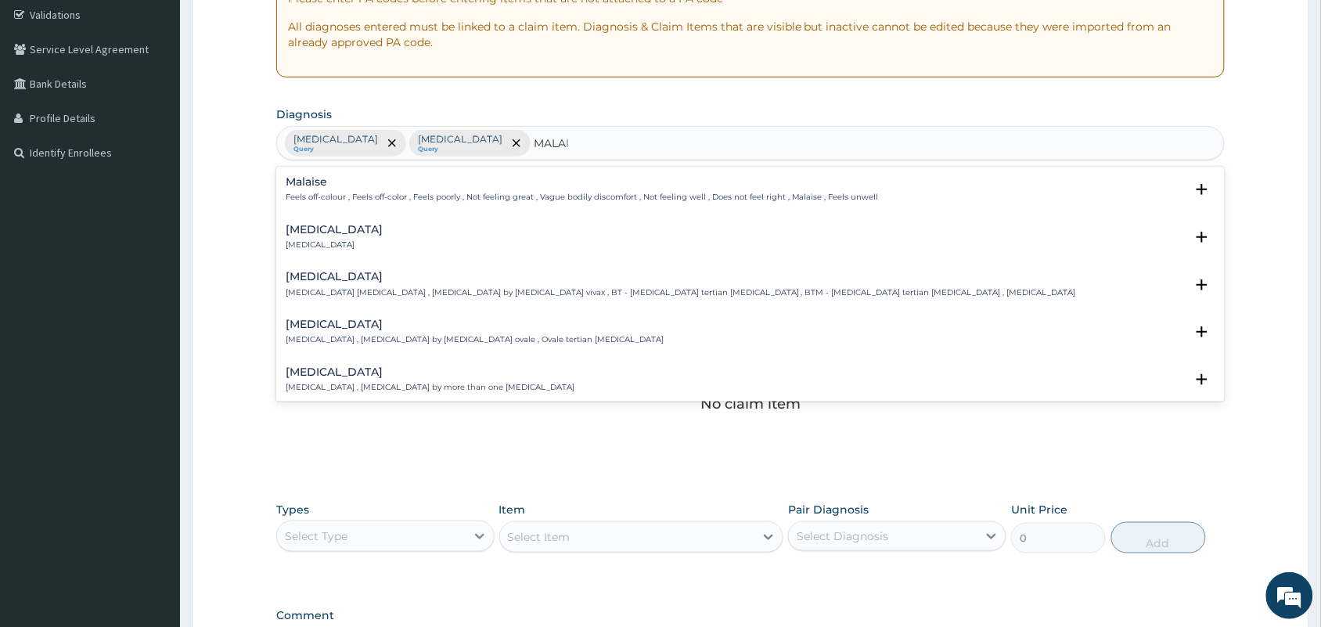
type input "MALARI"
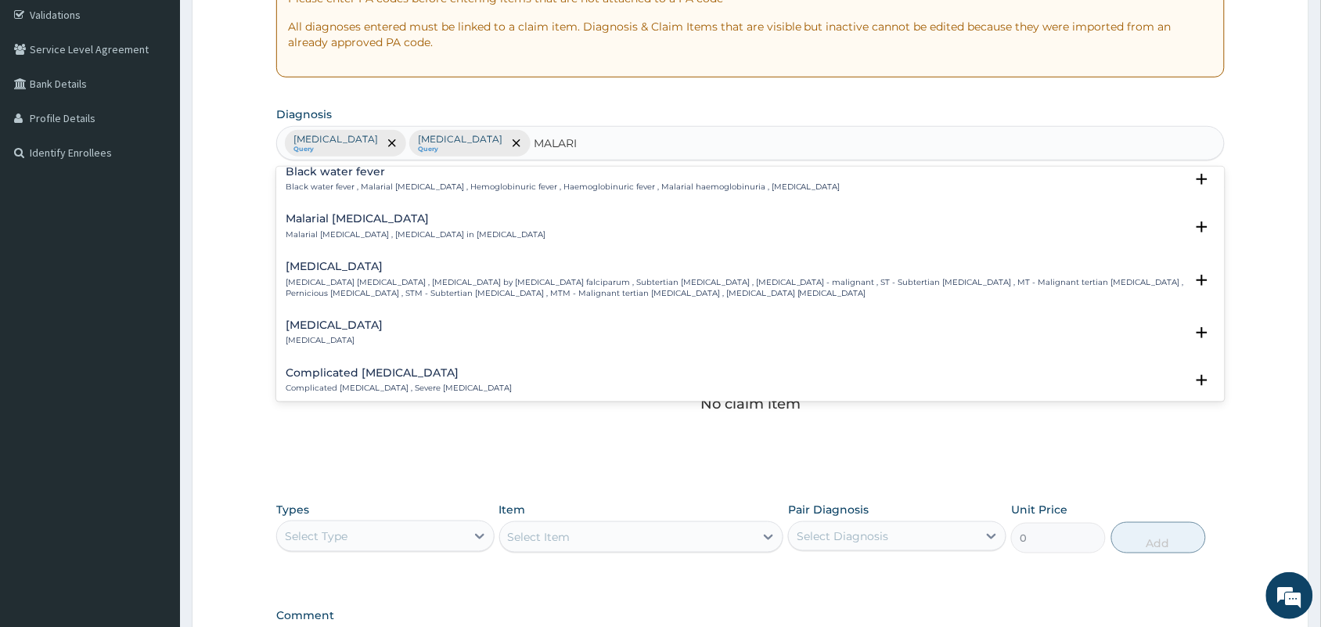
scroll to position [489, 0]
click at [379, 286] on p "[MEDICAL_DATA] [MEDICAL_DATA] , [MEDICAL_DATA] by [MEDICAL_DATA] falciparum , S…" at bounding box center [735, 284] width 899 height 23
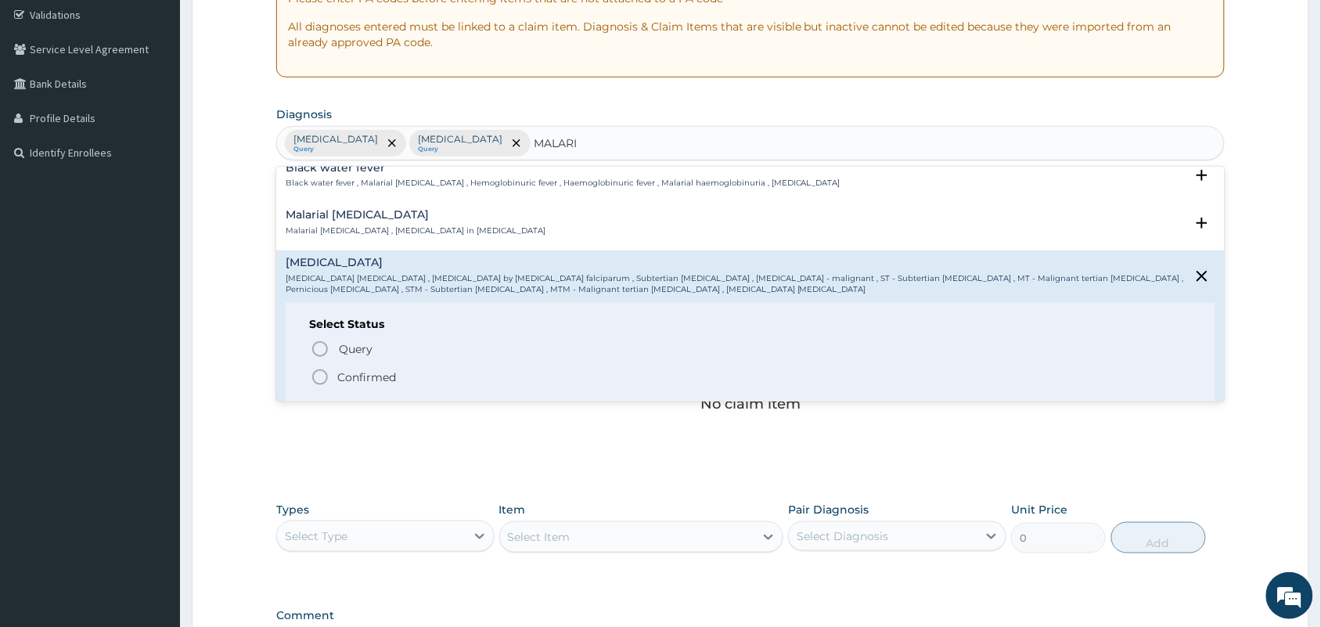
click at [331, 337] on div "Select Status Query Query covers suspected (?), Keep in view (kiv), Ruled out (…" at bounding box center [750, 352] width 929 height 99
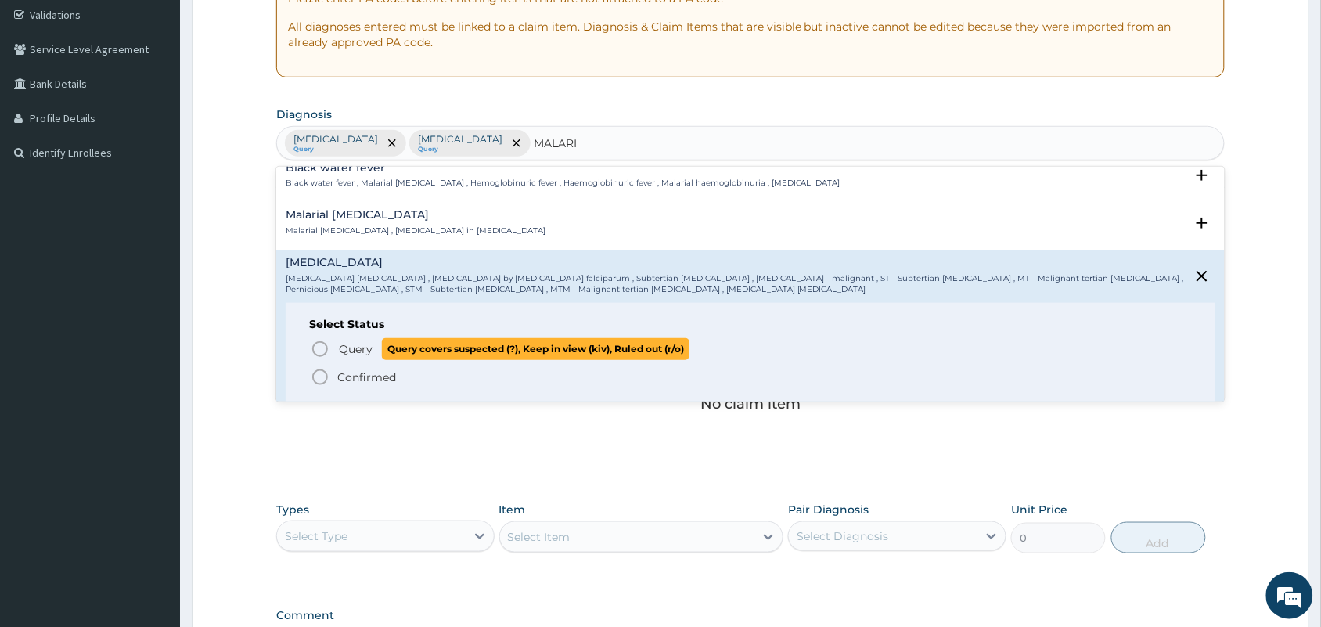
click at [323, 350] on icon "status option query" at bounding box center [320, 349] width 19 height 19
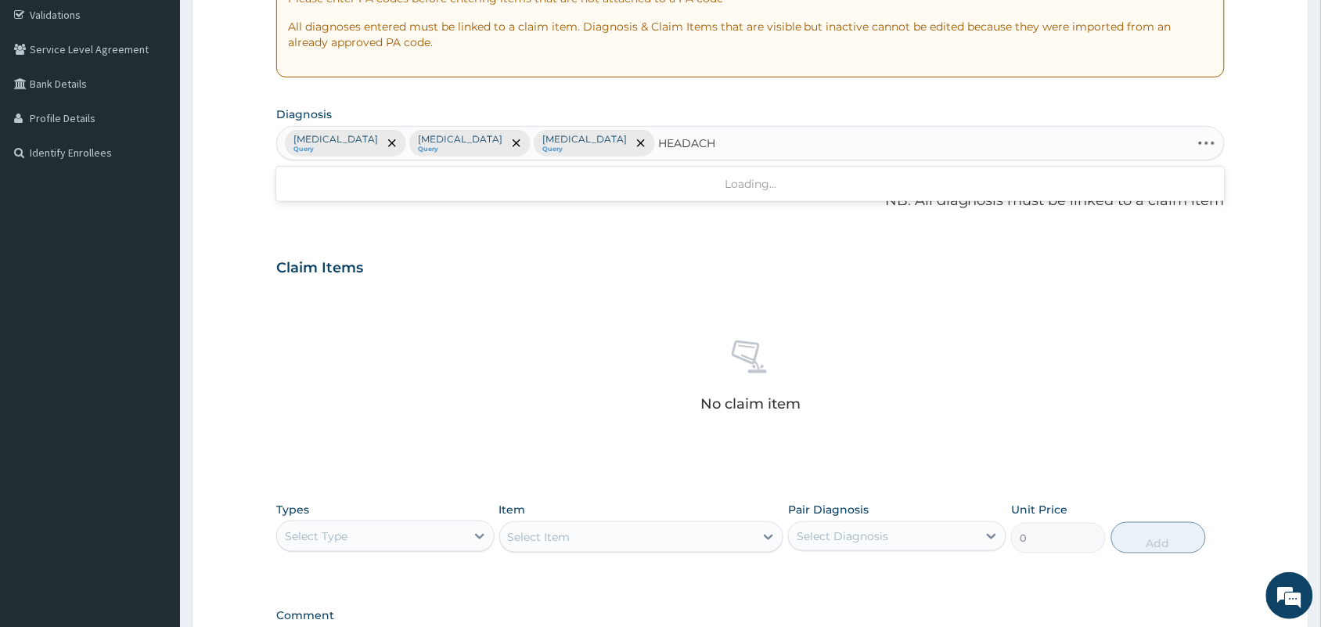
type input "HEADACHE"
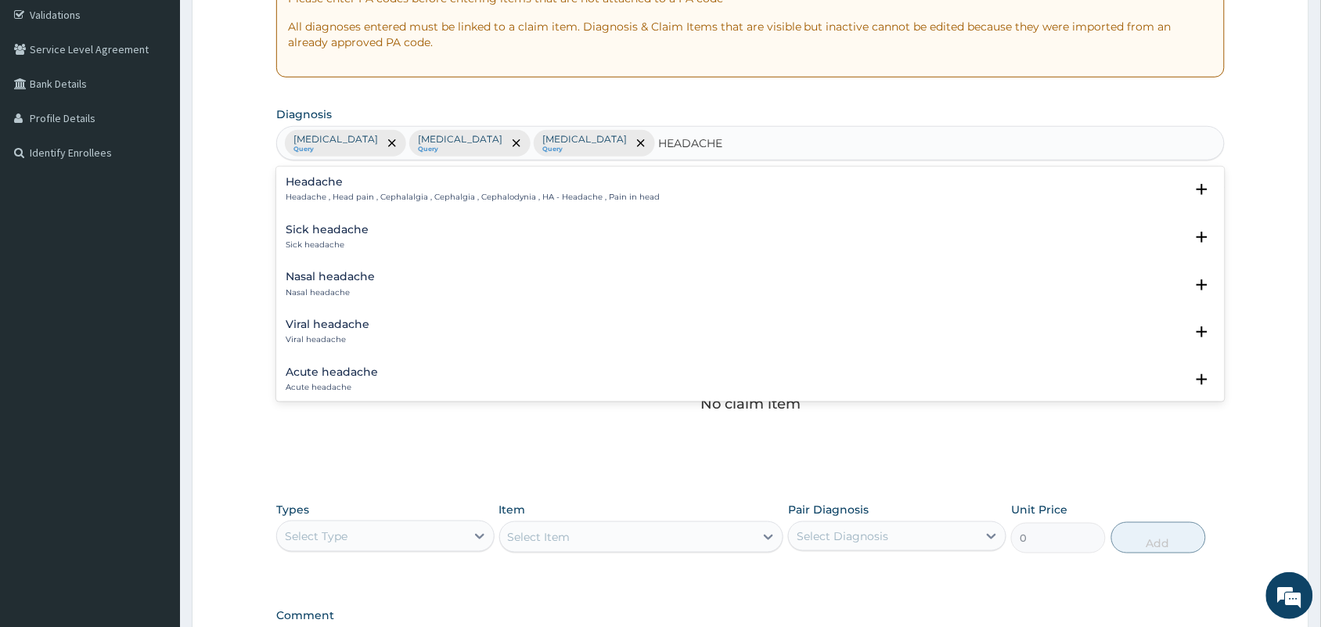
click at [404, 185] on h4 "Headache" at bounding box center [473, 182] width 374 height 12
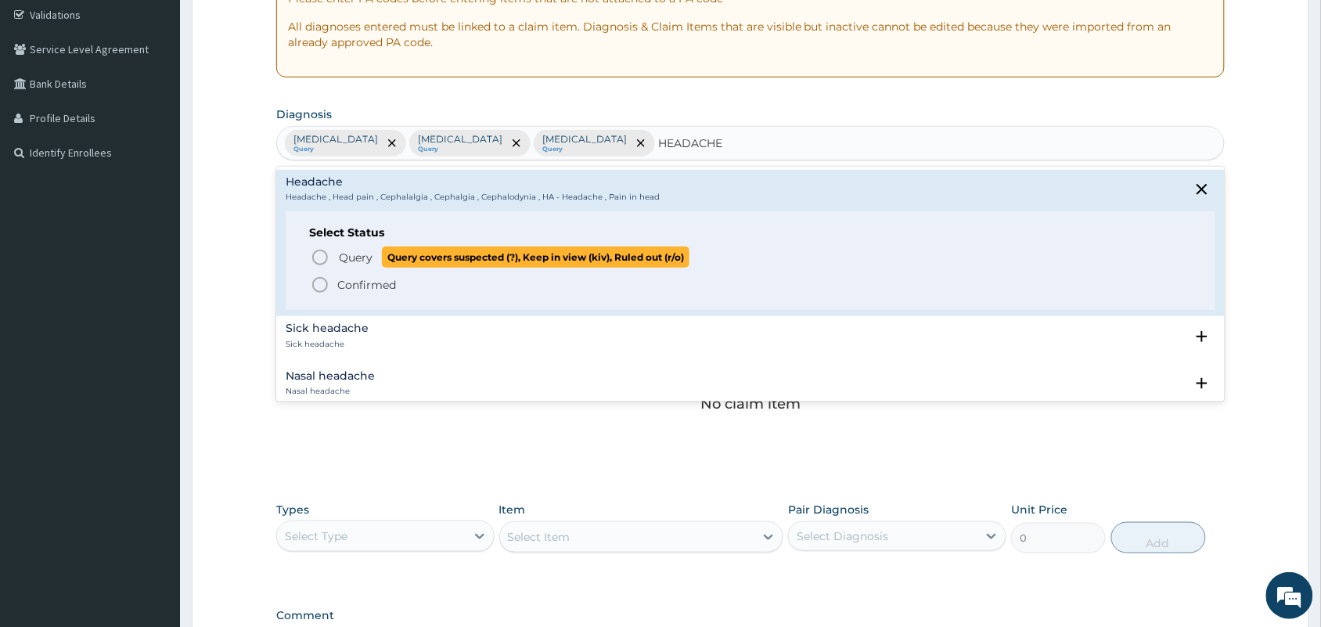
click at [329, 263] on span "Query Query covers suspected (?), Keep in view (kiv), Ruled out (r/o)" at bounding box center [751, 256] width 881 height 21
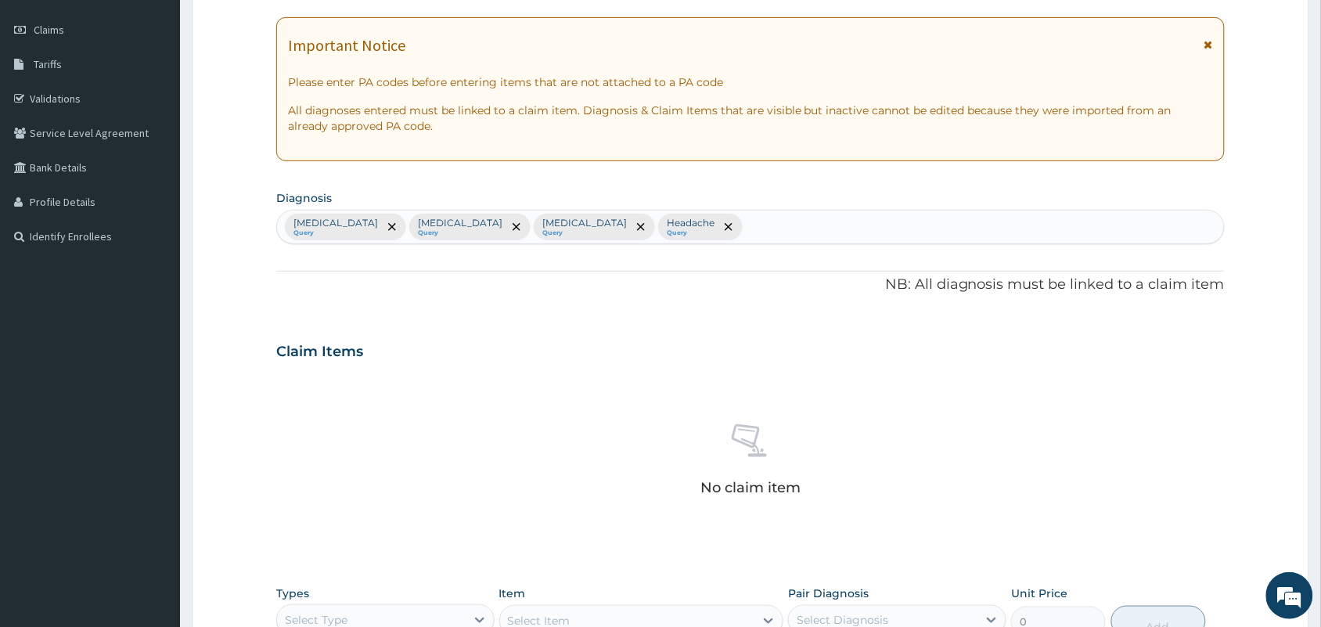
scroll to position [209, 0]
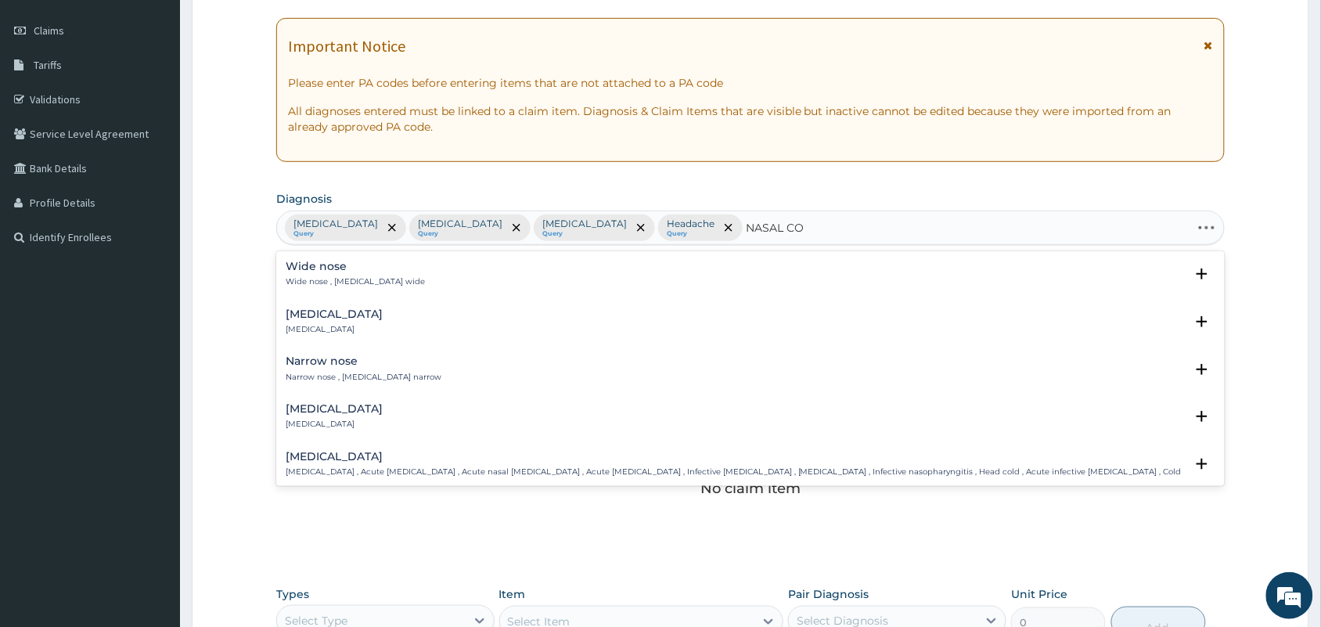
type input "NASAL CON"
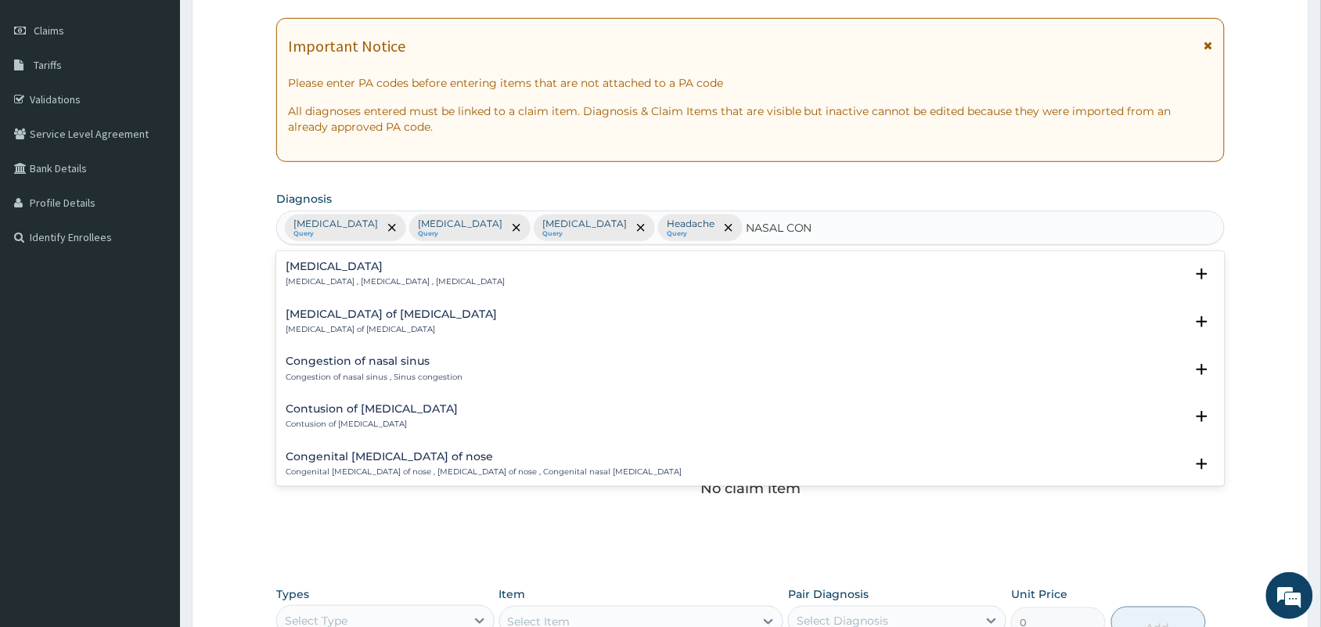
click at [358, 268] on h4 "[MEDICAL_DATA]" at bounding box center [395, 267] width 219 height 12
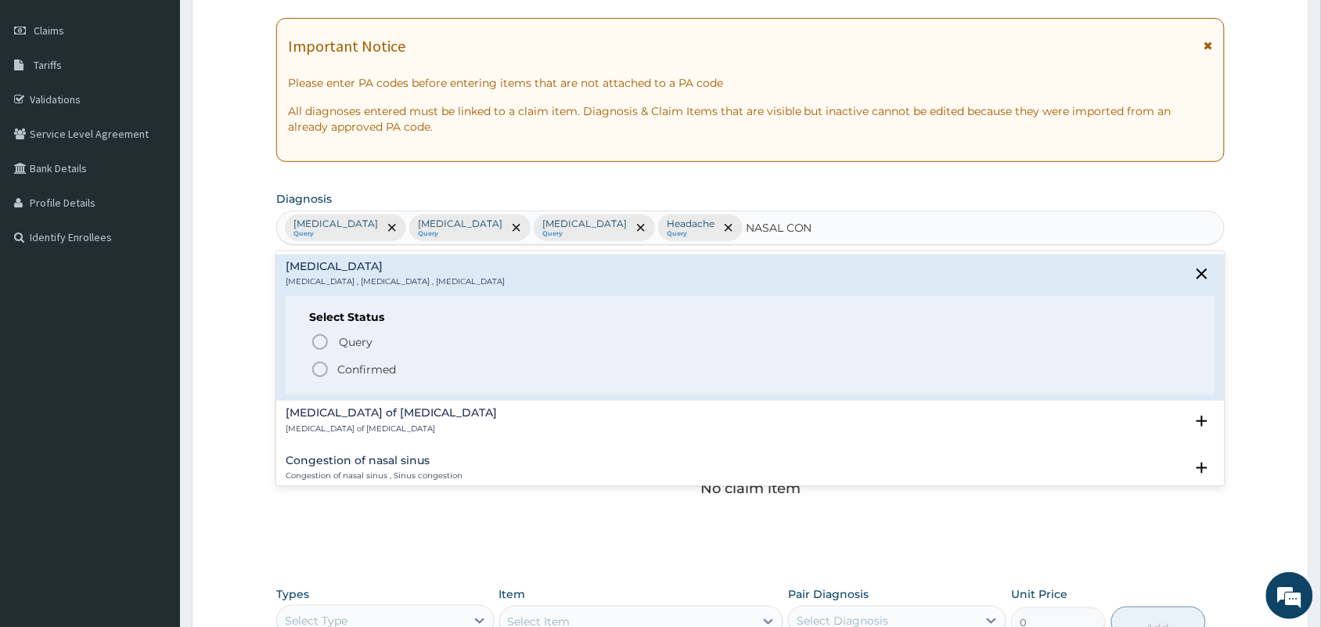
click at [323, 357] on div "Query Query covers suspected (?), Keep in view (kiv), Ruled out (r/o) Confirmed" at bounding box center [750, 355] width 883 height 48
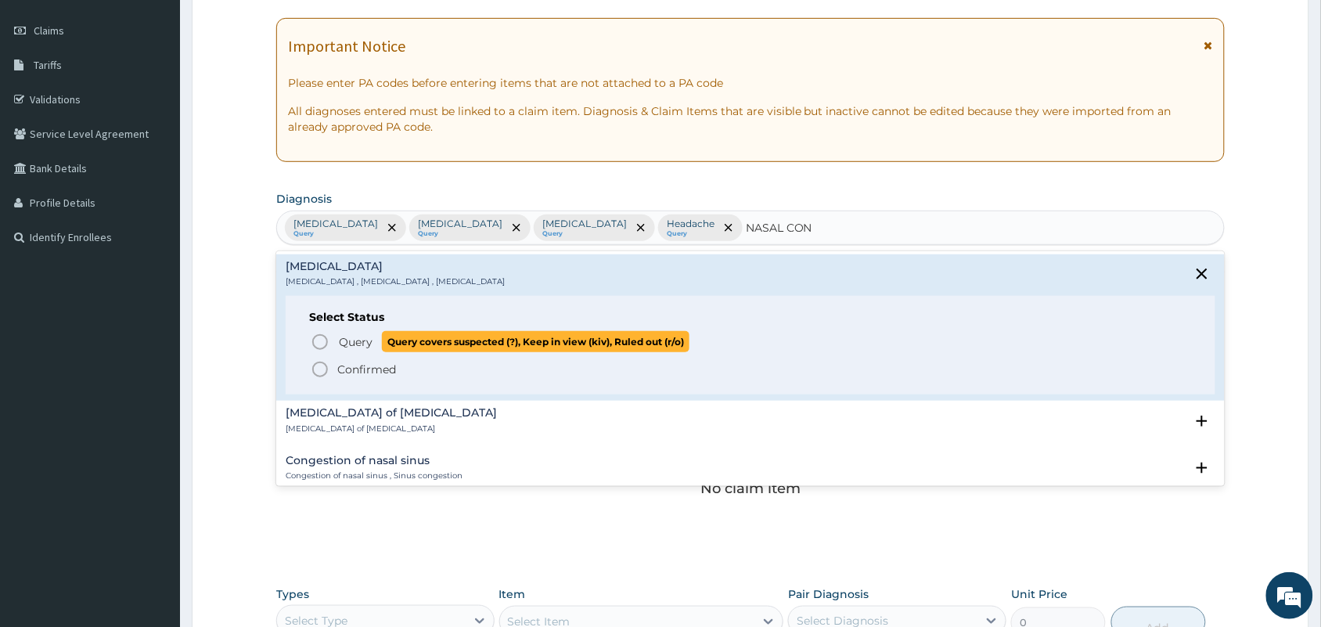
click at [322, 347] on icon "status option query" at bounding box center [320, 342] width 19 height 19
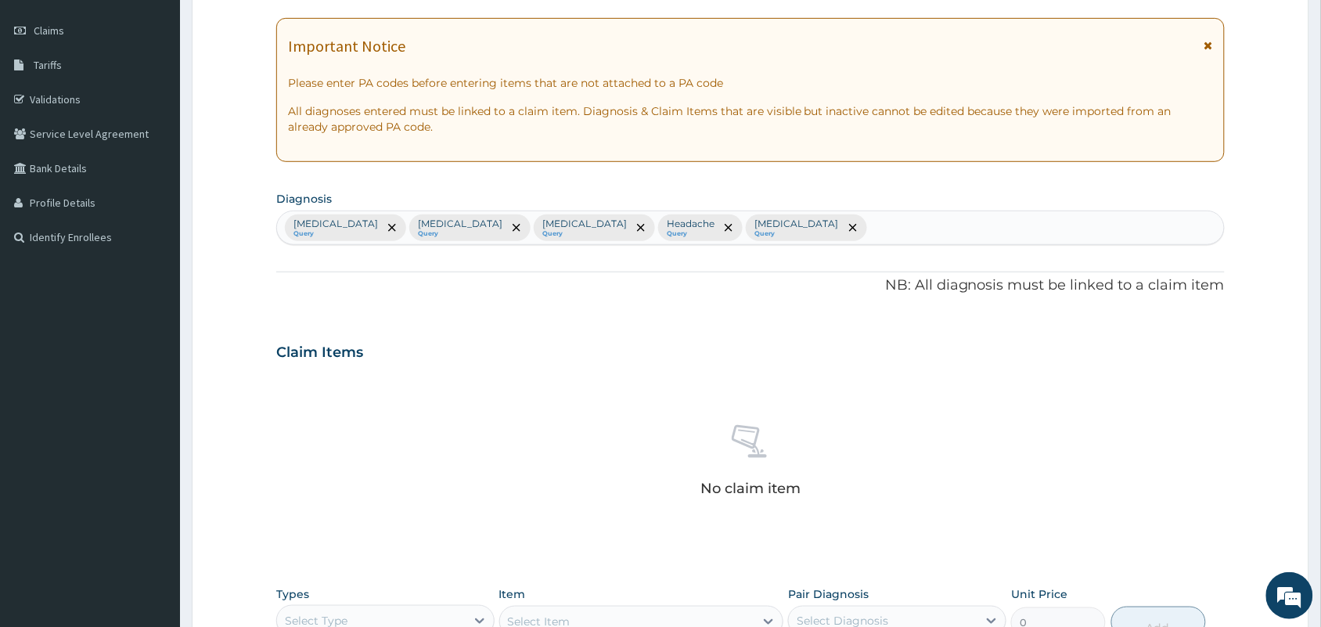
scroll to position [502, 0]
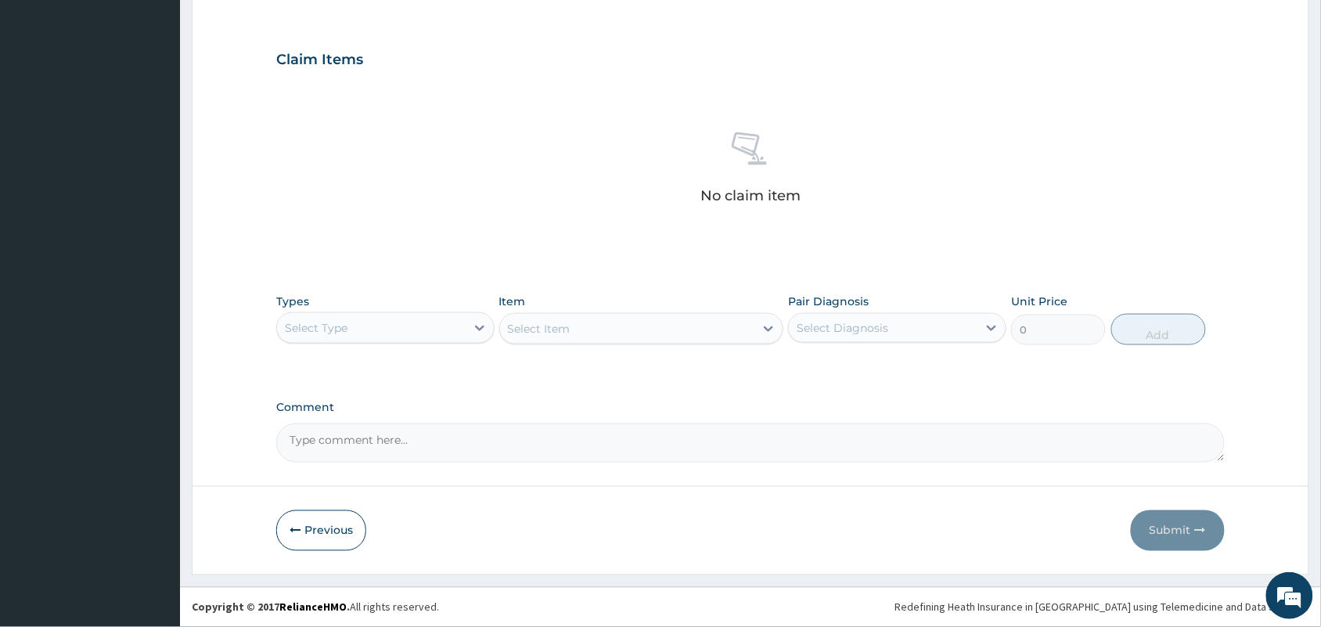
click at [389, 325] on div "Select Type" at bounding box center [371, 327] width 189 height 25
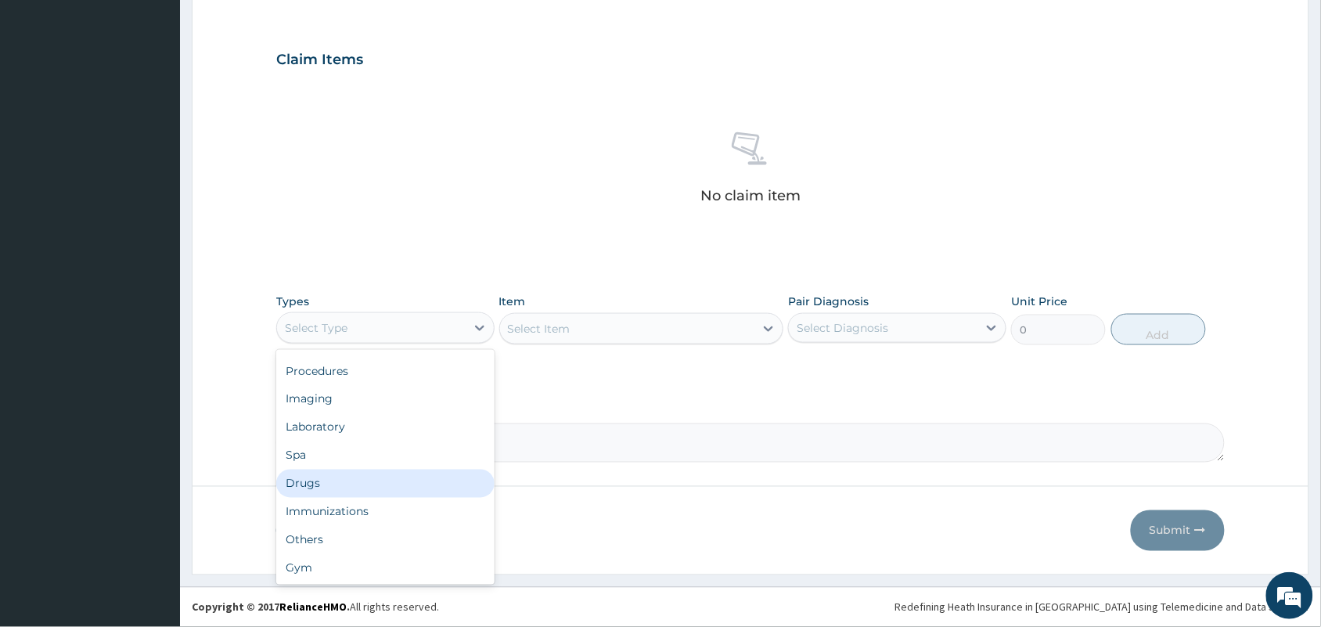
click at [346, 483] on div "Drugs" at bounding box center [385, 483] width 218 height 28
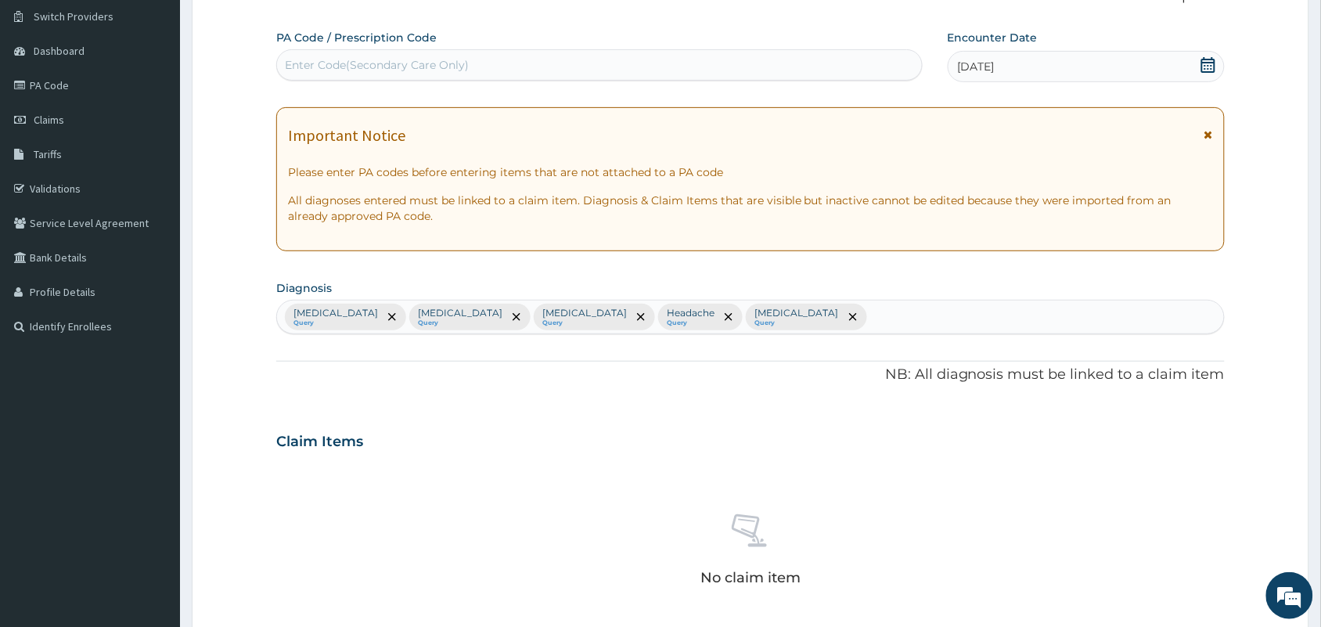
scroll to position [111, 0]
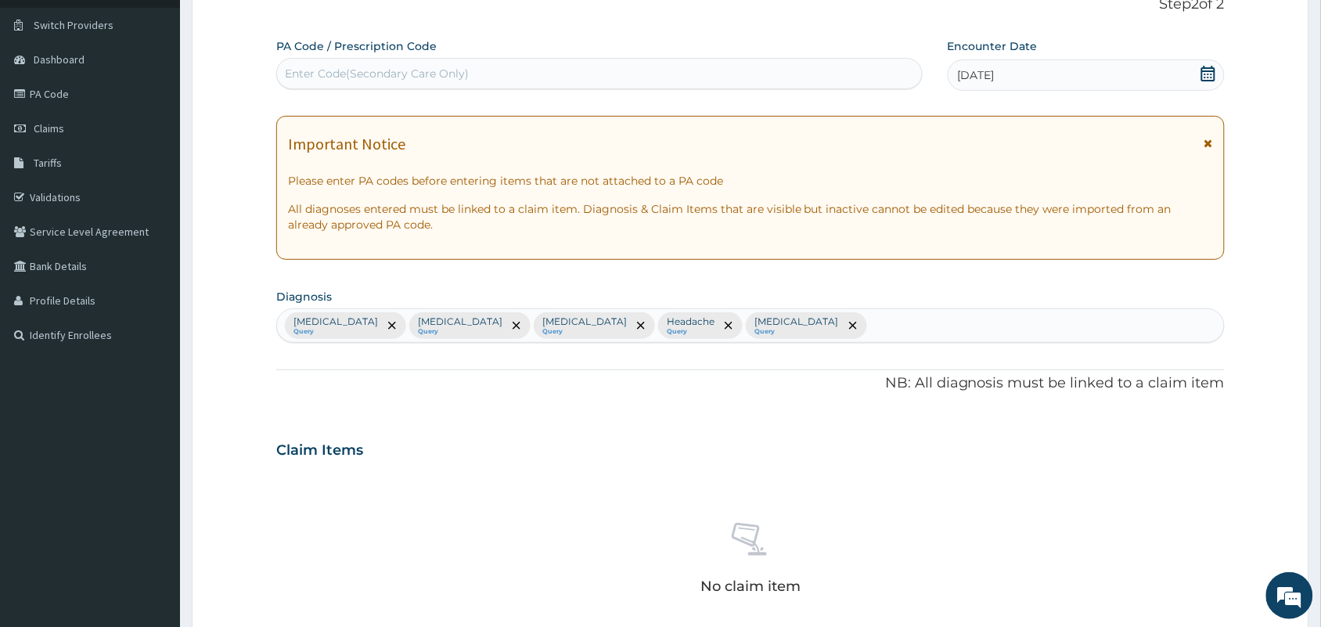
click at [823, 322] on div "[MEDICAL_DATA] Query [MEDICAL_DATA] Query [MEDICAL_DATA] Query Headache Query […" at bounding box center [750, 325] width 947 height 33
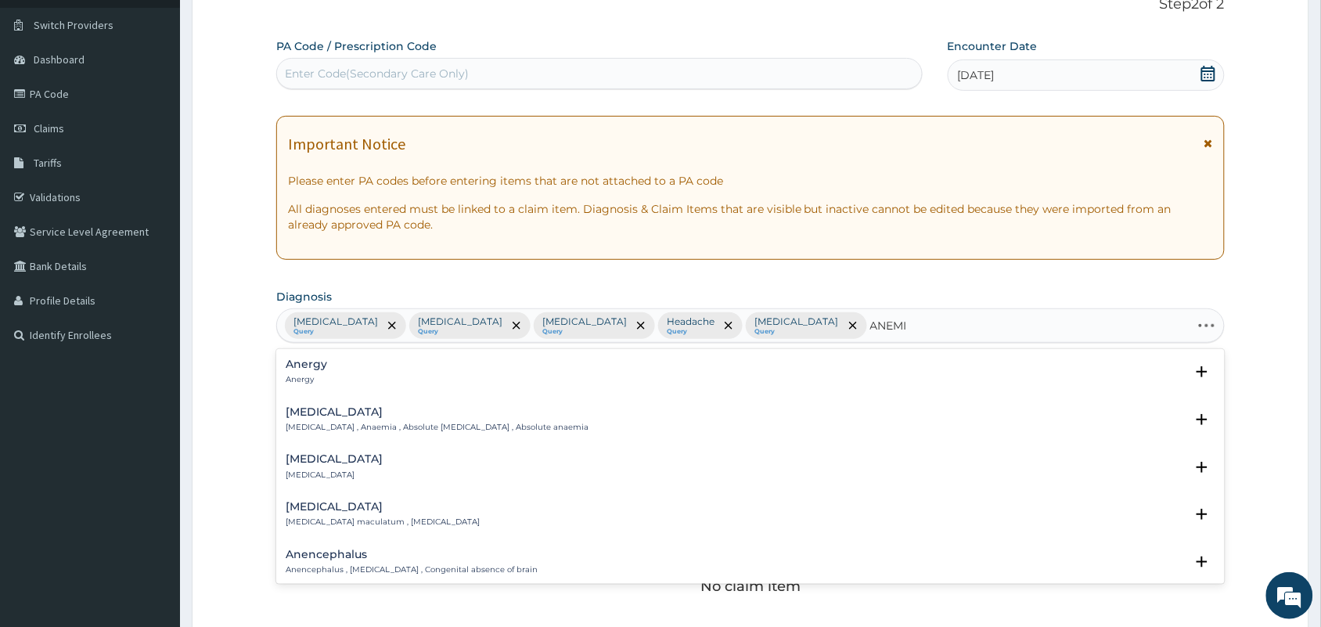
type input "[MEDICAL_DATA]"
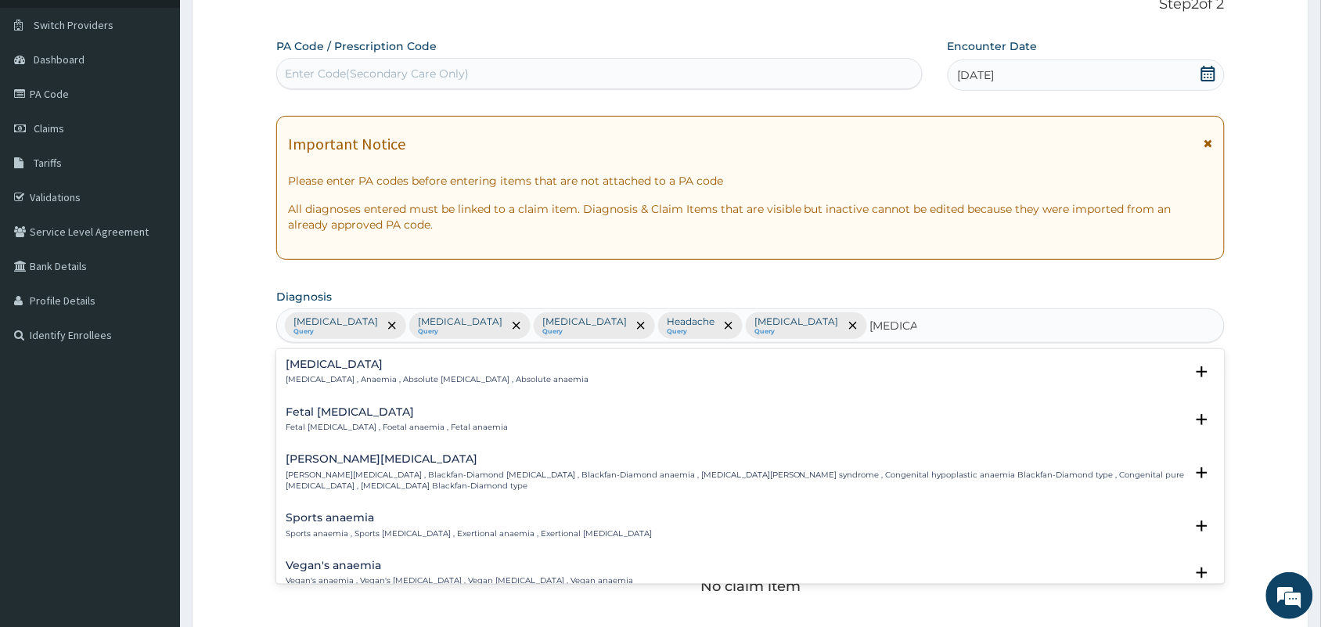
click at [353, 380] on p "Anemia , Anaemia , Absolute anemia , Absolute anaemia" at bounding box center [437, 379] width 303 height 11
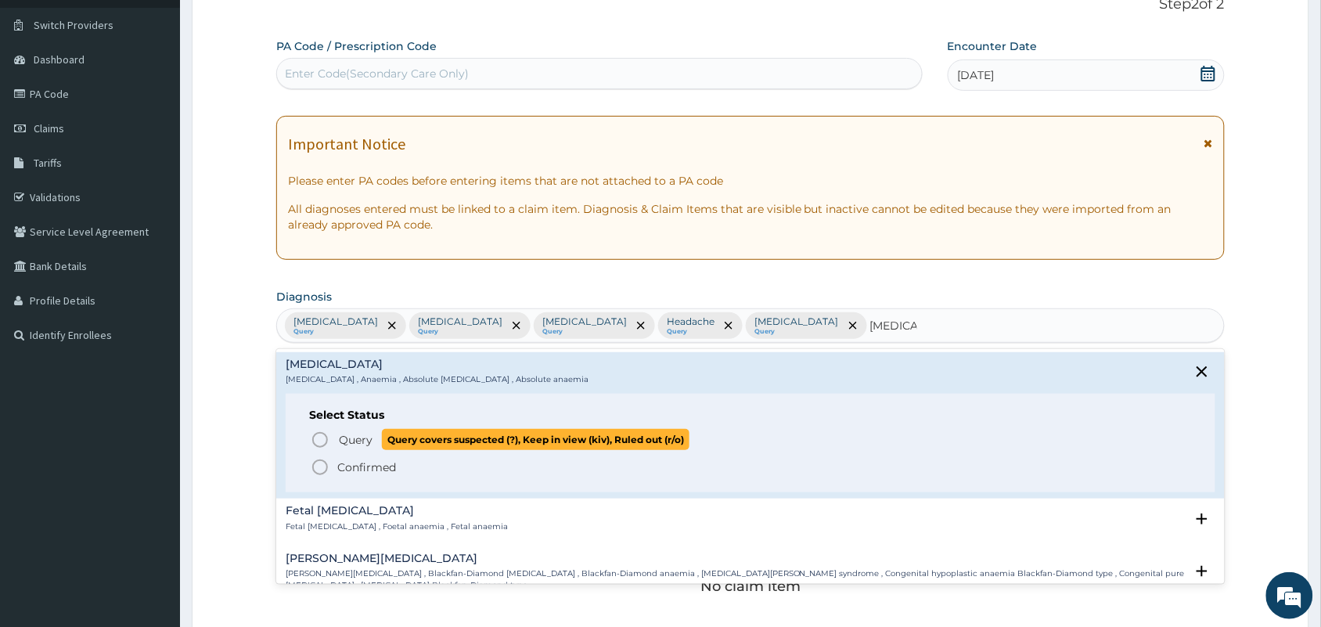
click at [358, 438] on span "Query" at bounding box center [356, 440] width 34 height 16
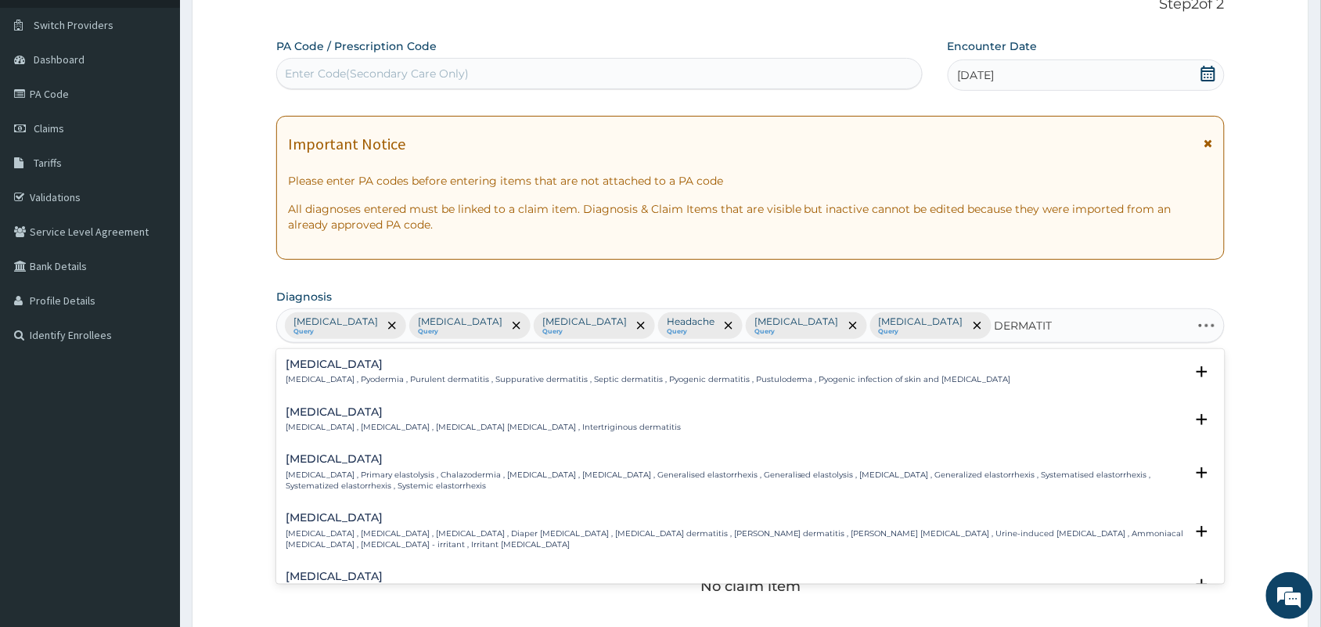
type input "DERMATITI"
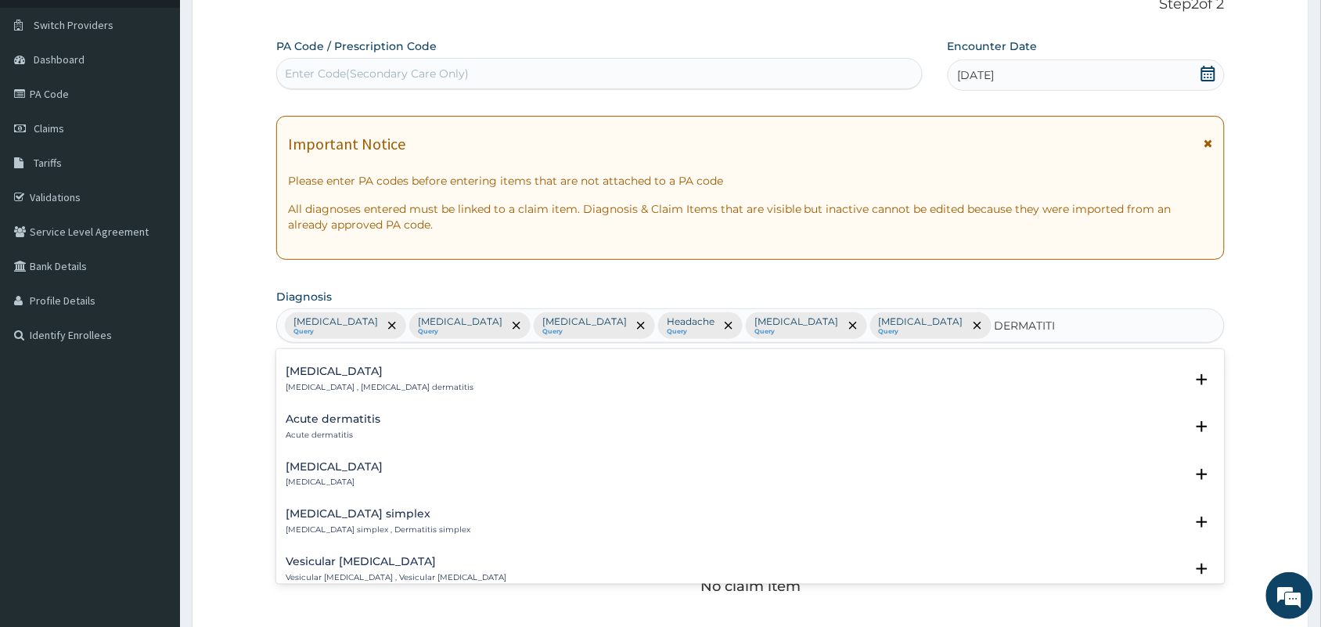
scroll to position [685, 0]
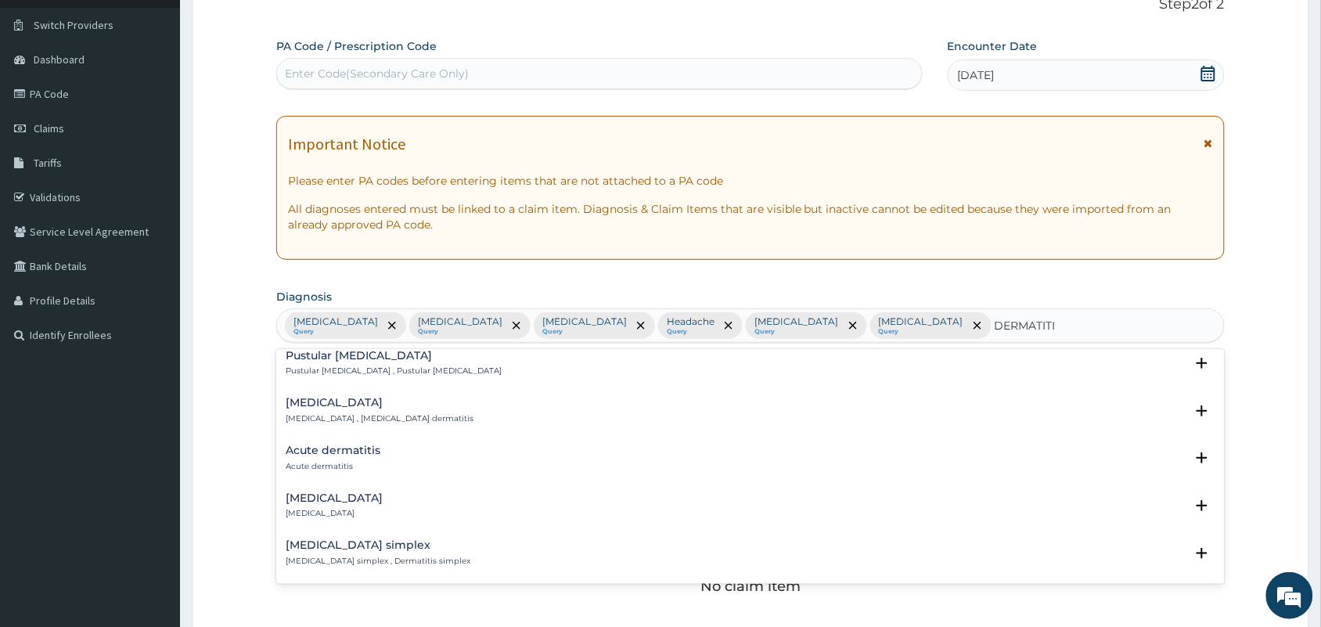
click at [343, 447] on h4 "Acute dermatitis" at bounding box center [333, 450] width 95 height 12
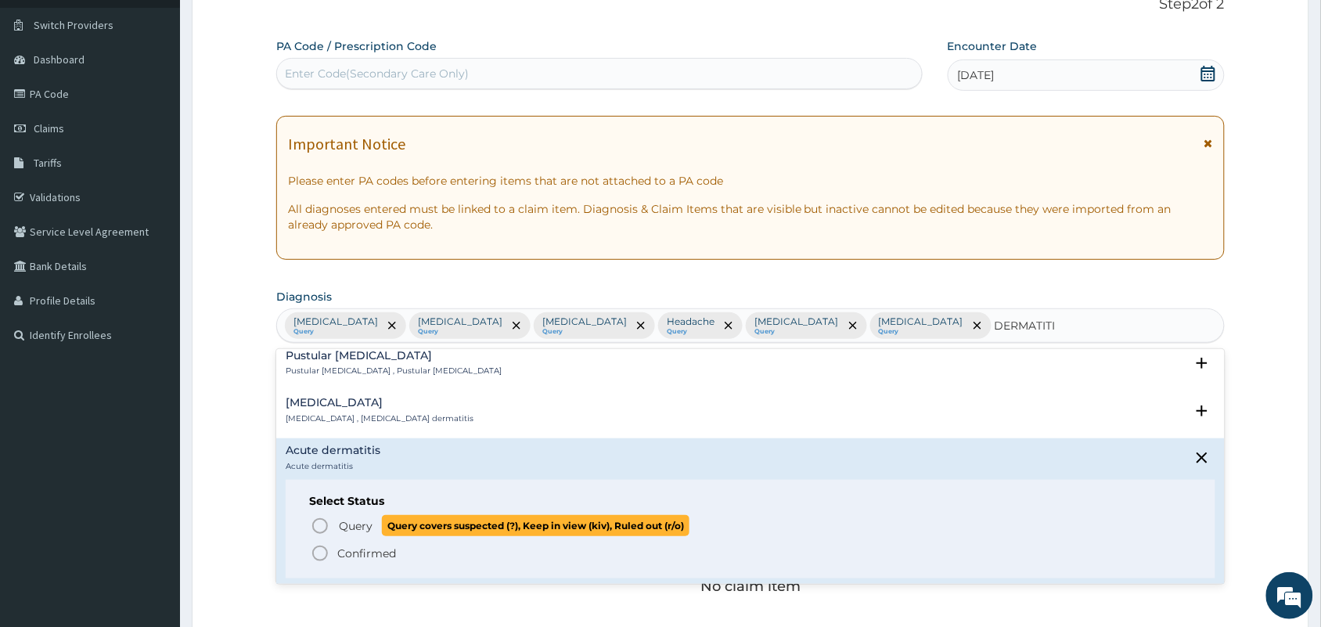
click at [326, 519] on icon "status option query" at bounding box center [320, 525] width 19 height 19
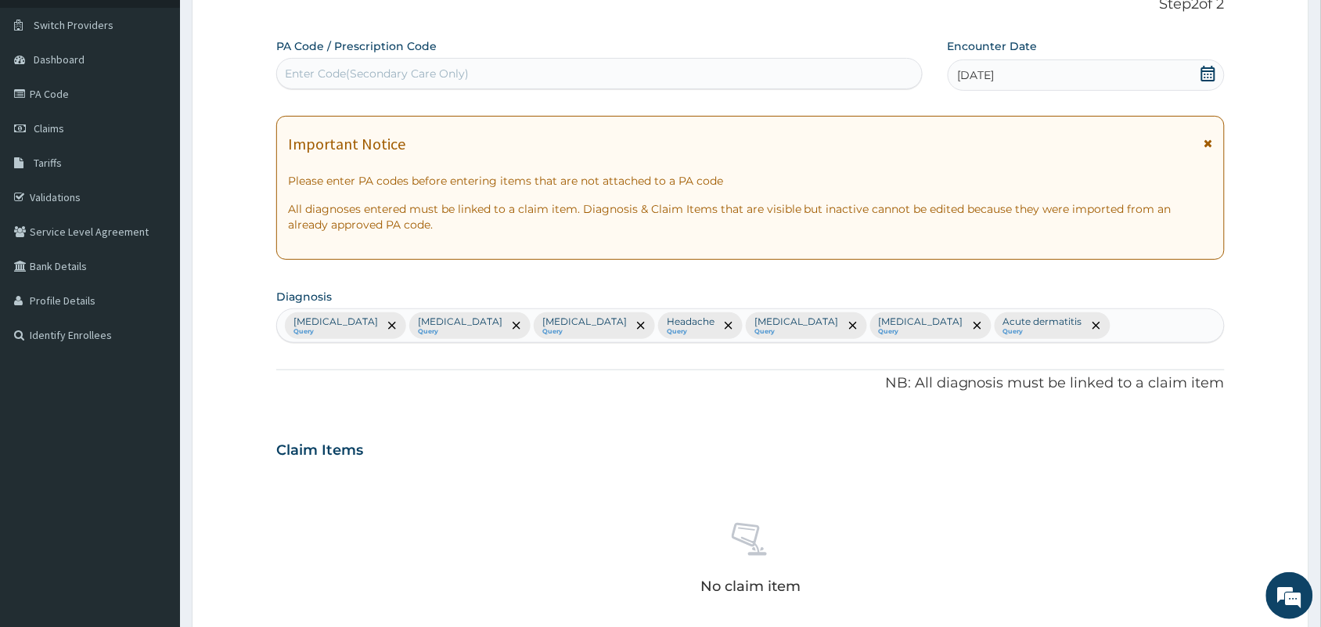
scroll to position [502, 0]
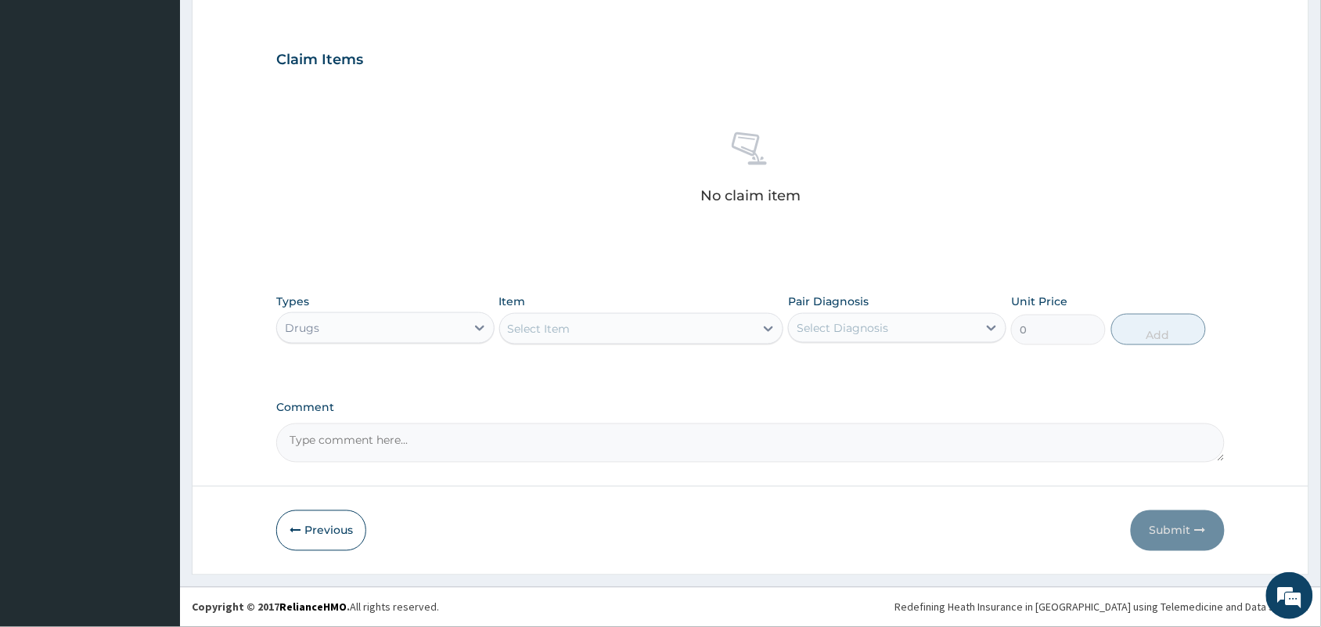
click at [566, 339] on div "Select Item" at bounding box center [627, 328] width 255 height 25
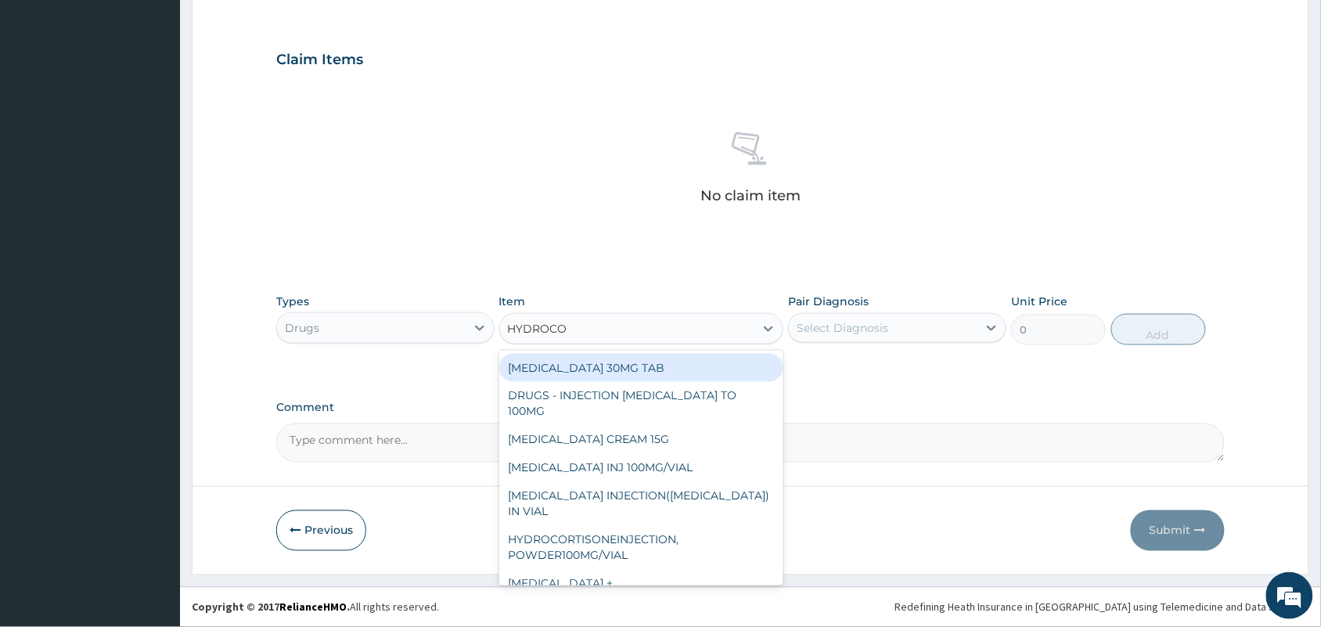
type input "HYDROCOR"
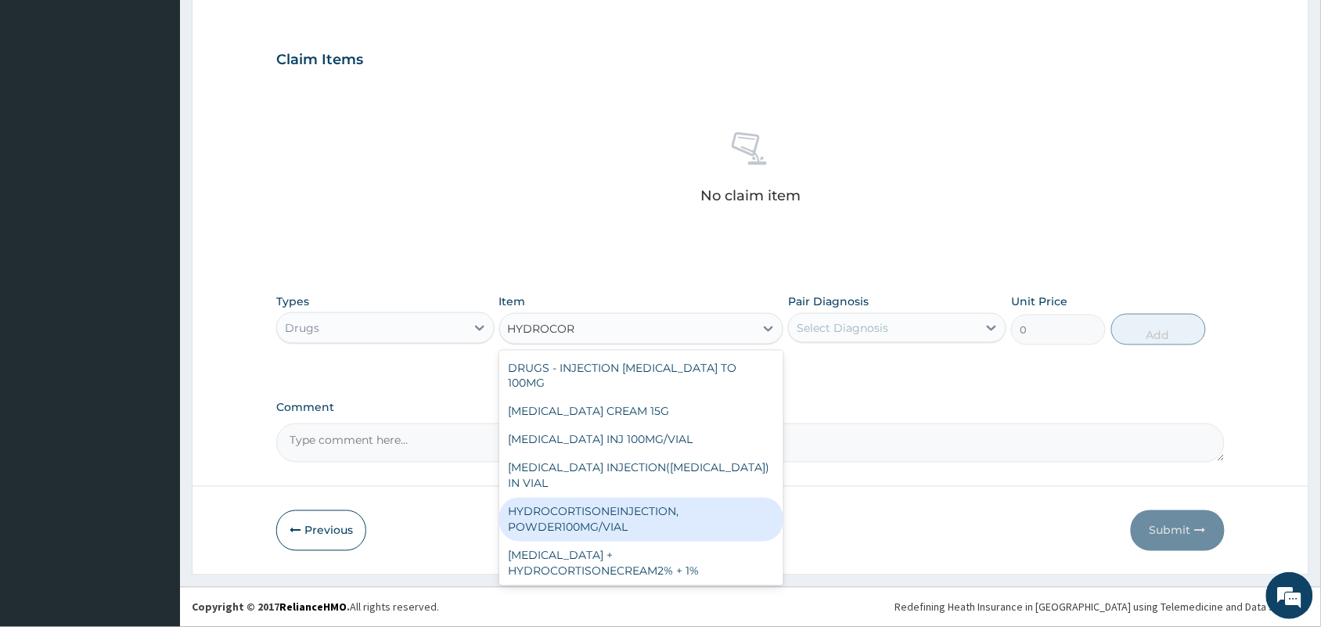
scroll to position [47, 0]
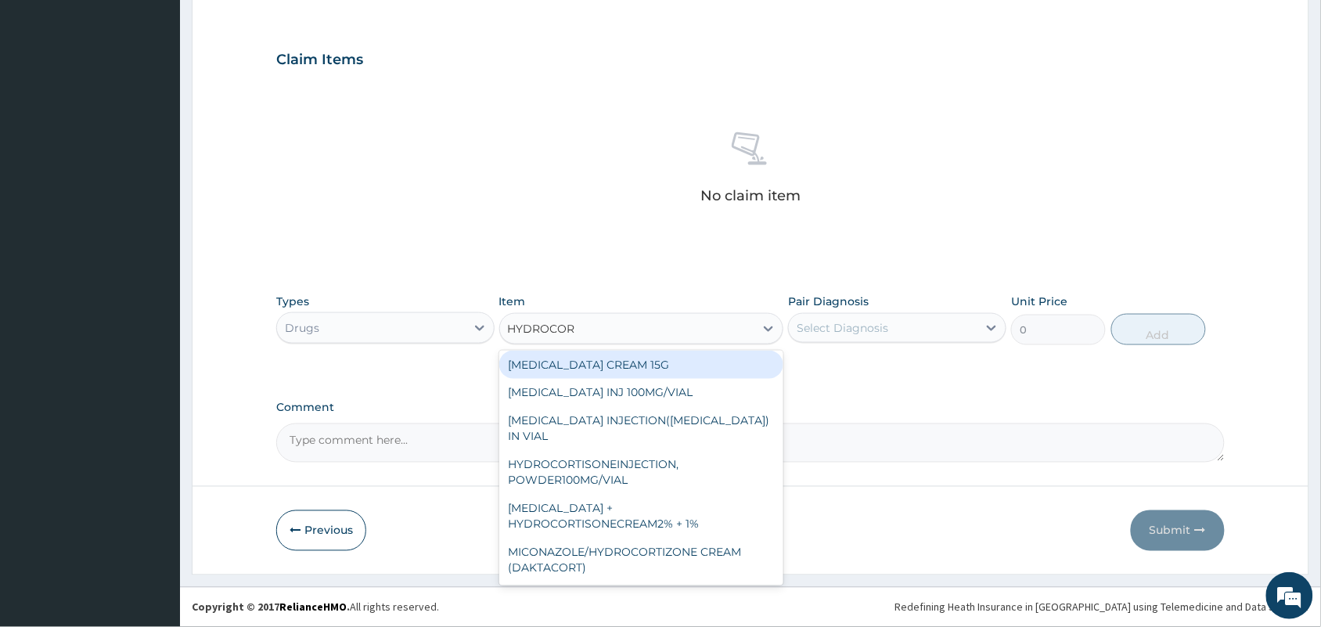
drag, startPoint x: 657, startPoint y: 361, endPoint x: 802, endPoint y: 361, distance: 144.7
click at [658, 361] on div "[MEDICAL_DATA] CREAM 15G" at bounding box center [641, 364] width 285 height 28
type input "800"
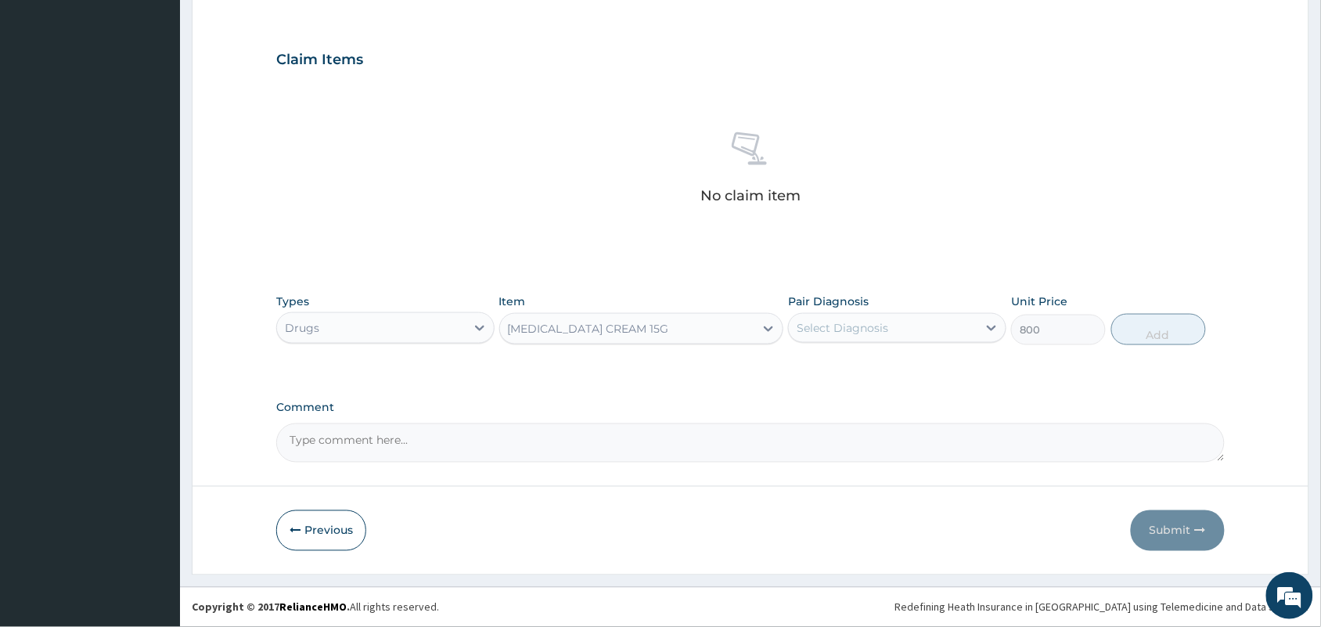
click at [956, 327] on div "Select Diagnosis" at bounding box center [883, 327] width 189 height 25
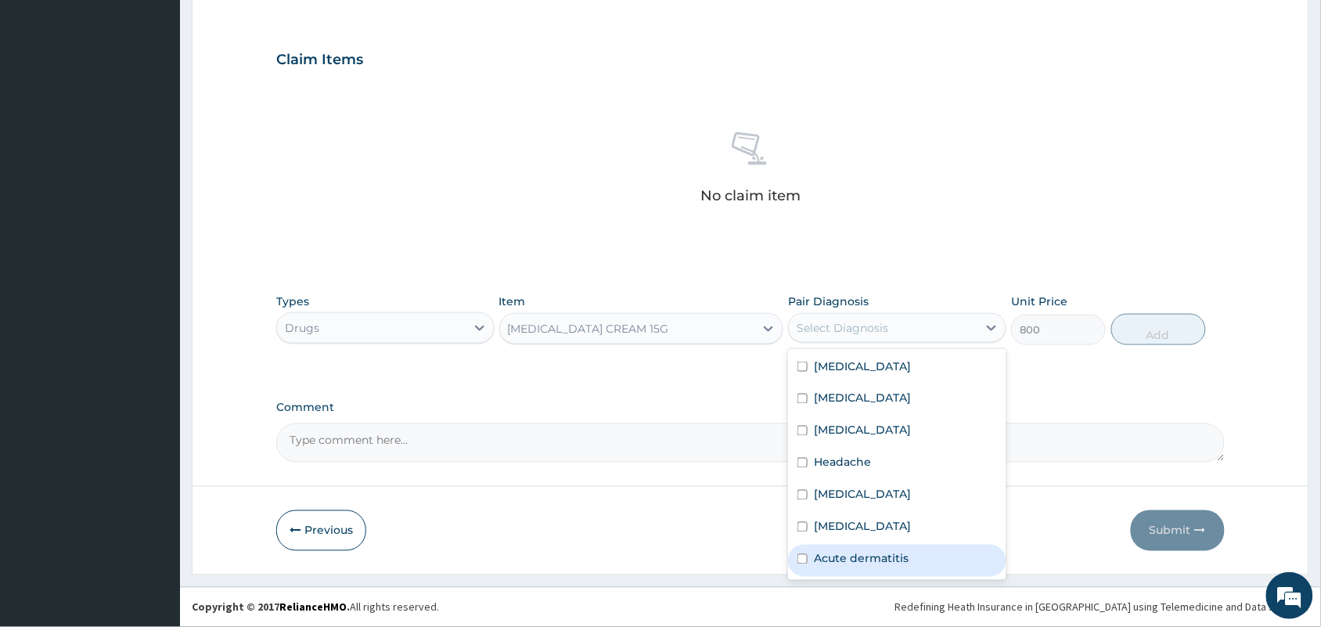
click at [841, 559] on label "Acute dermatitis" at bounding box center [861, 559] width 95 height 16
checkbox input "true"
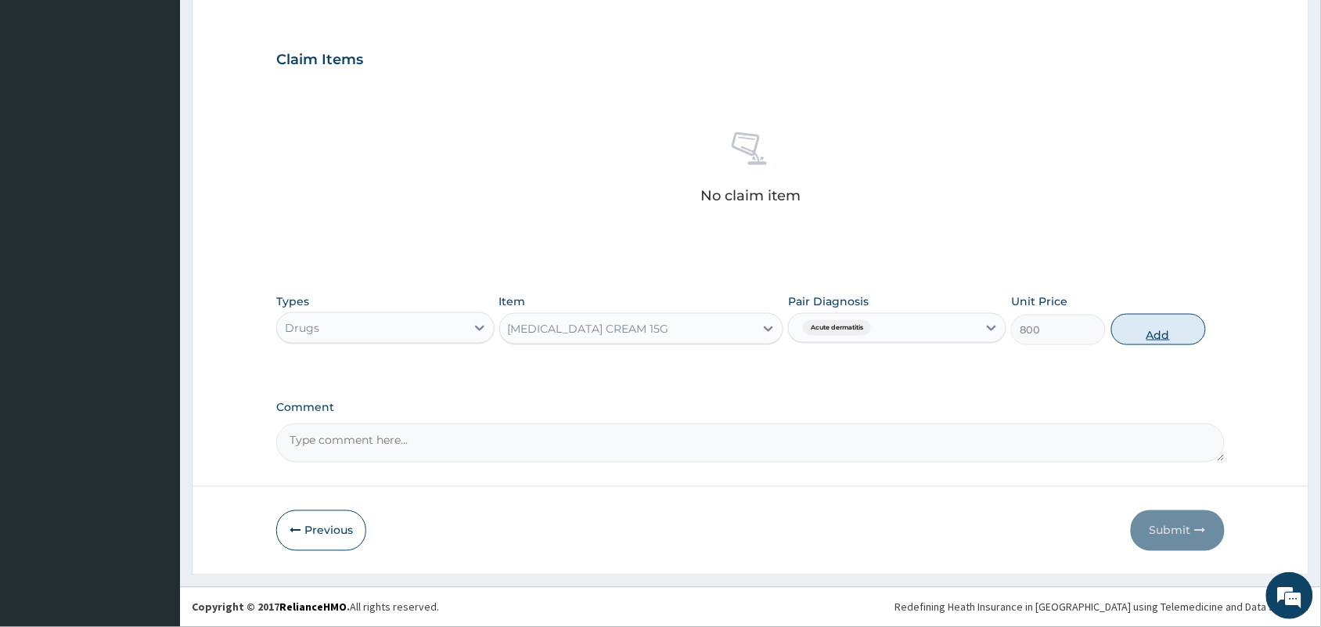
click at [1156, 325] on button "Add" at bounding box center [1158, 329] width 95 height 31
type input "0"
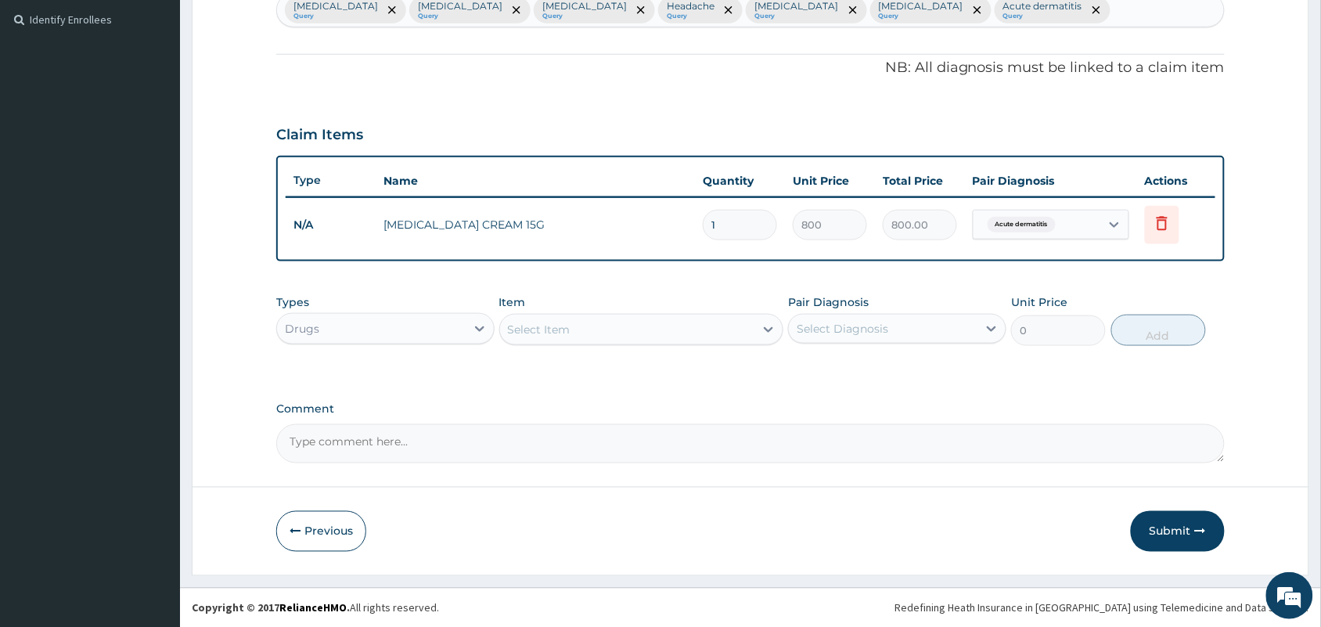
click at [591, 333] on div "Select Item" at bounding box center [627, 329] width 255 height 25
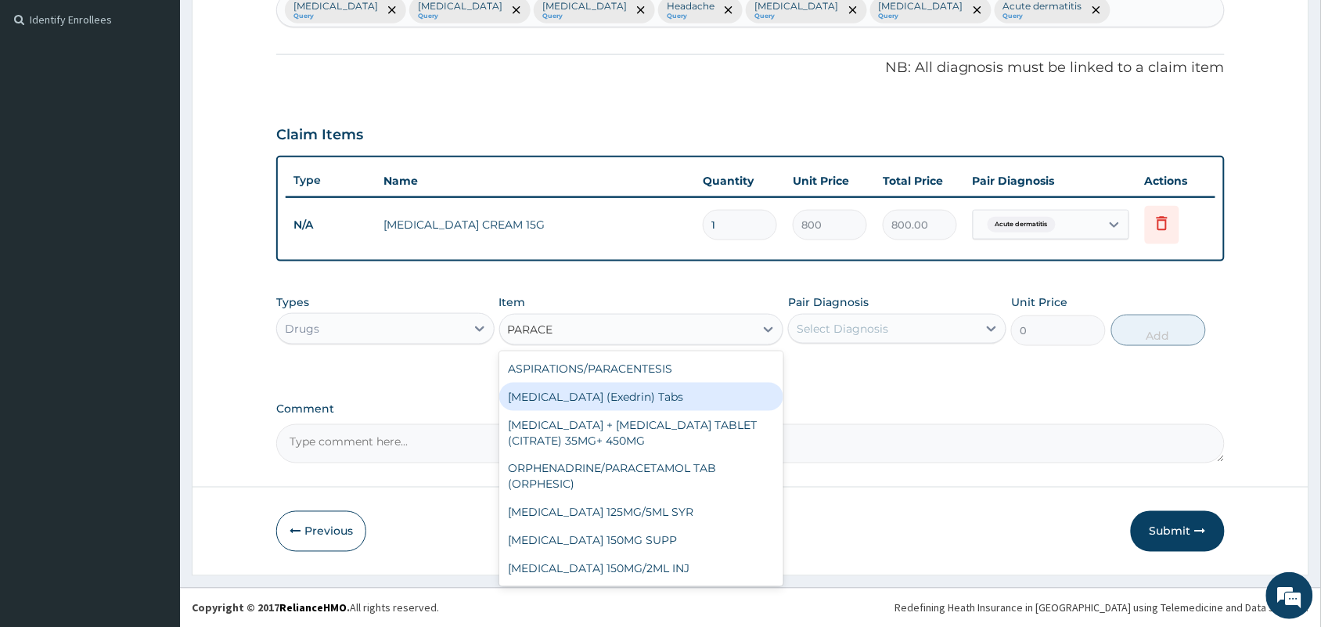
type input "PARACET"
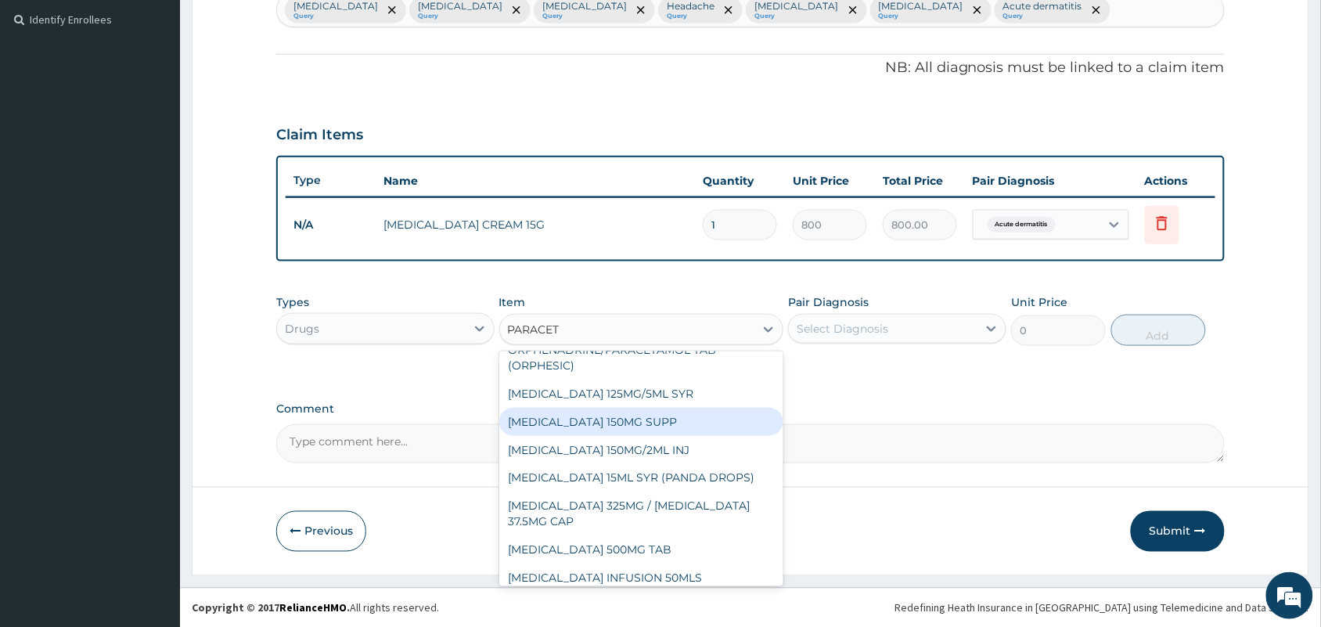
scroll to position [98, 0]
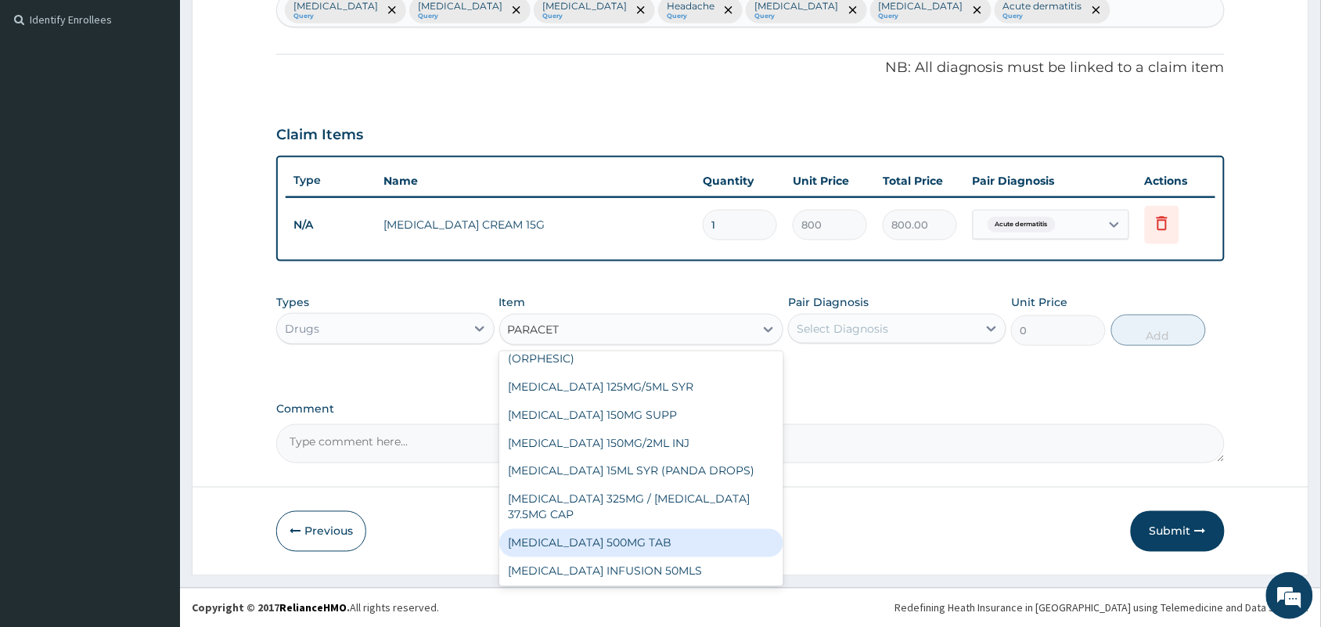
click at [606, 542] on div "[MEDICAL_DATA] 500MG TAB" at bounding box center [641, 543] width 285 height 28
type input "10"
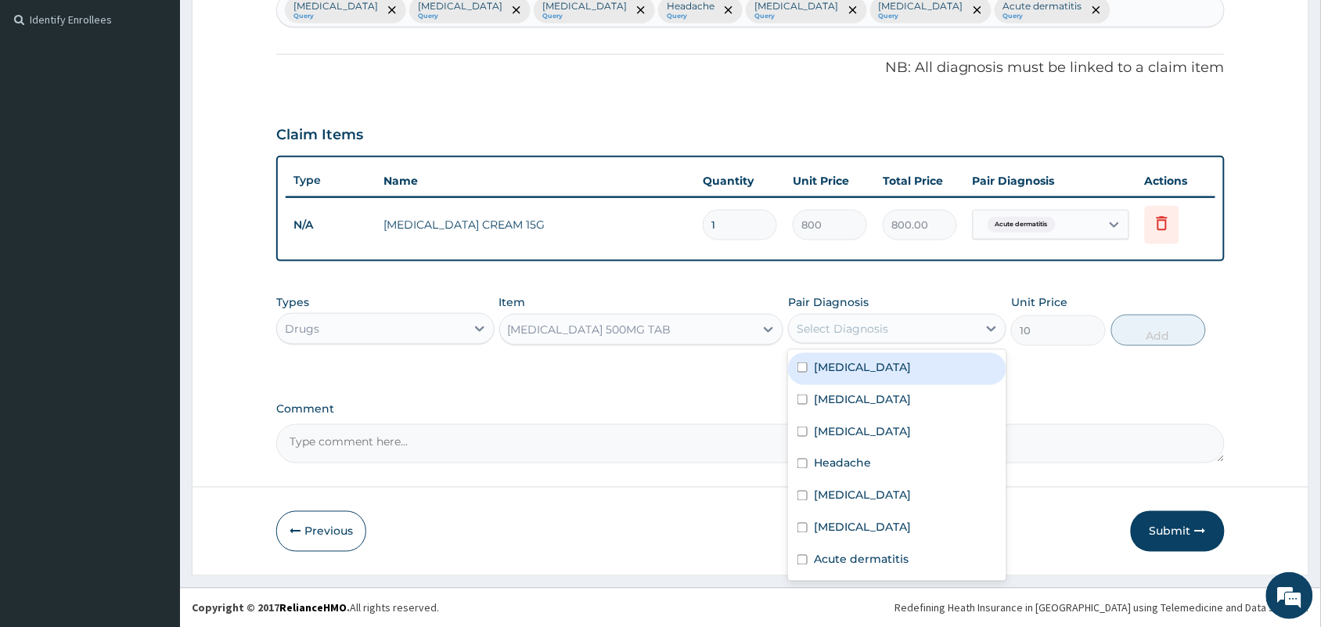
click at [878, 323] on div "Select Diagnosis" at bounding box center [842, 329] width 92 height 16
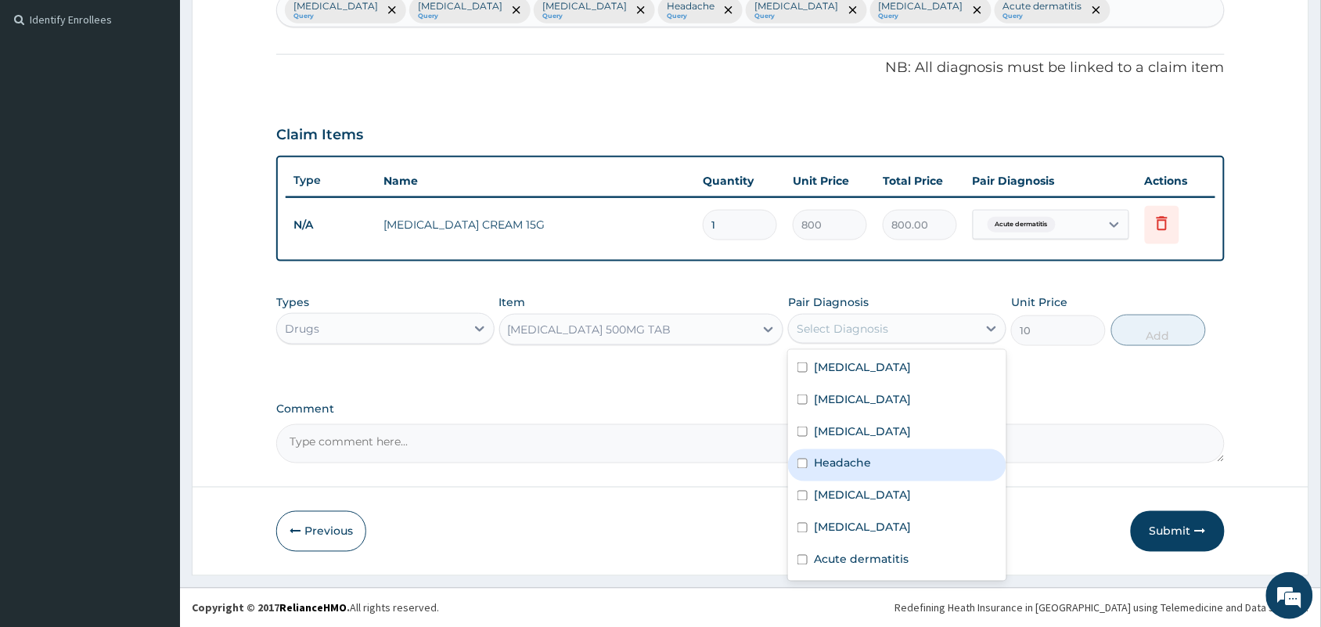
click at [851, 451] on div "Headache" at bounding box center [897, 465] width 218 height 32
checkbox input "true"
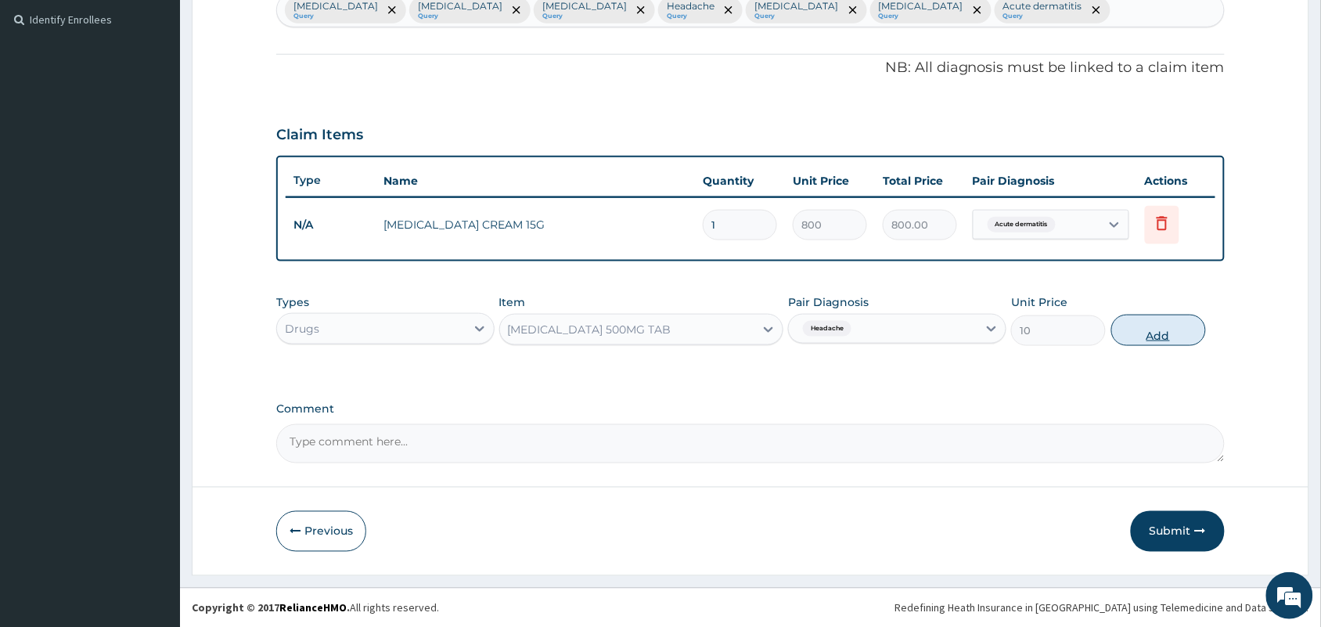
click at [1159, 333] on button "Add" at bounding box center [1158, 330] width 95 height 31
type input "0"
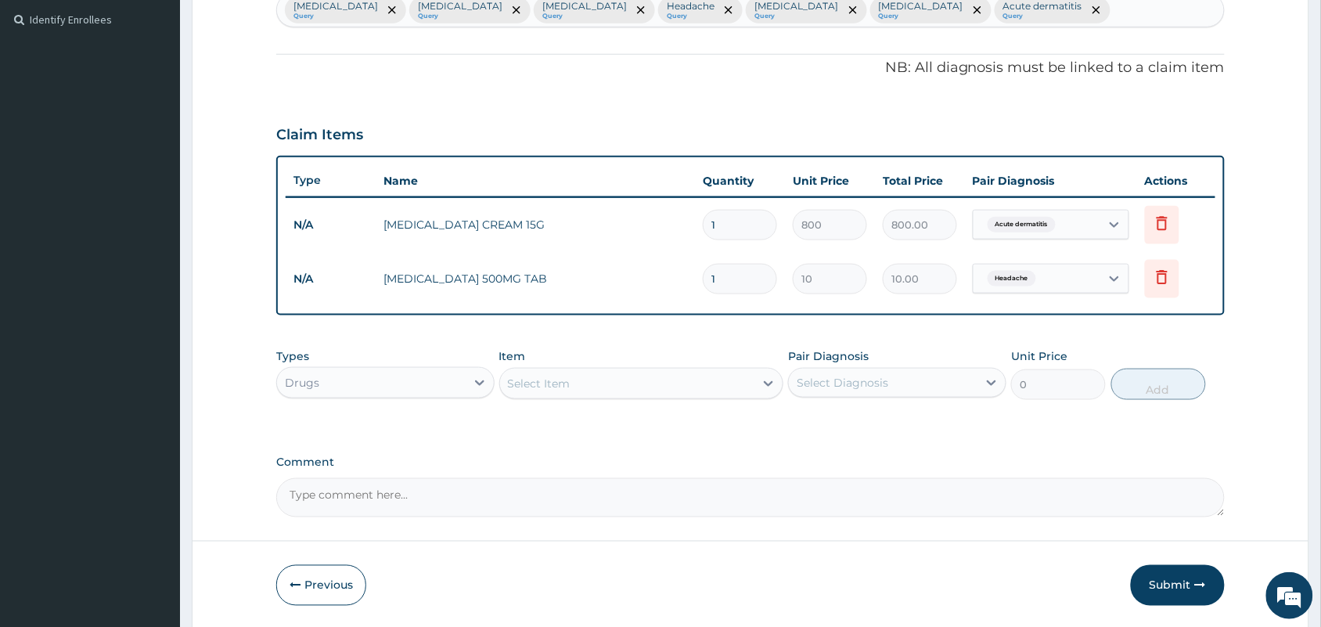
scroll to position [480, 0]
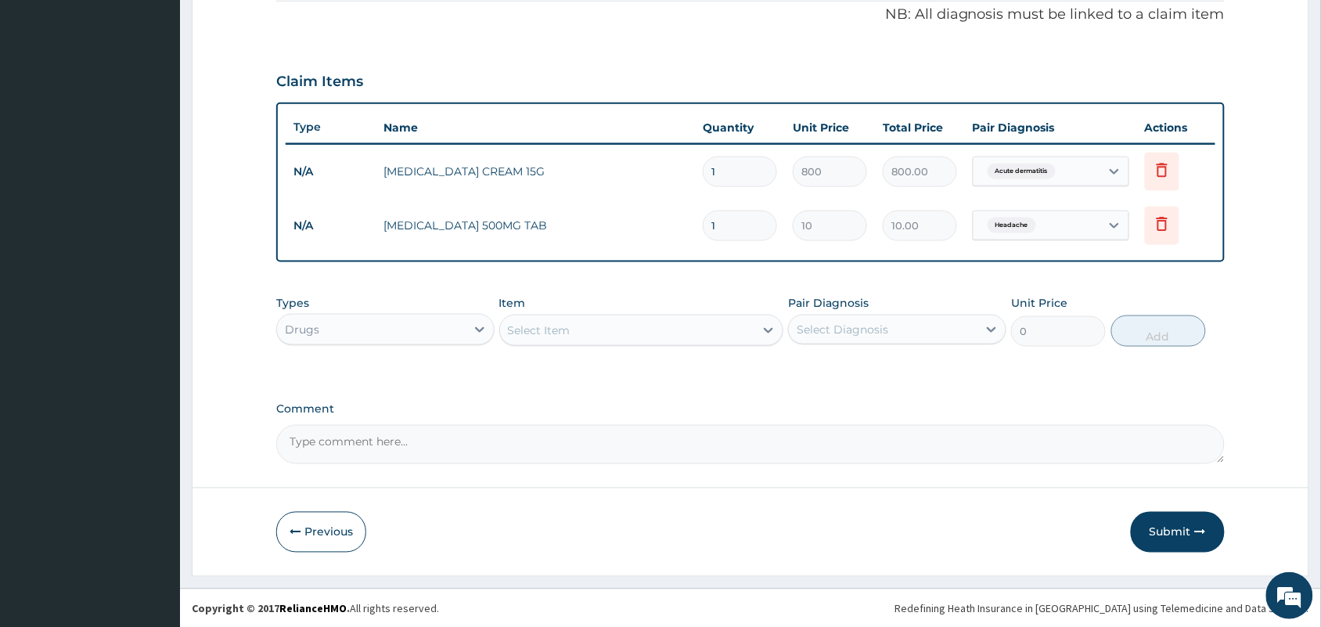
click at [583, 326] on div "Select Item" at bounding box center [627, 330] width 255 height 25
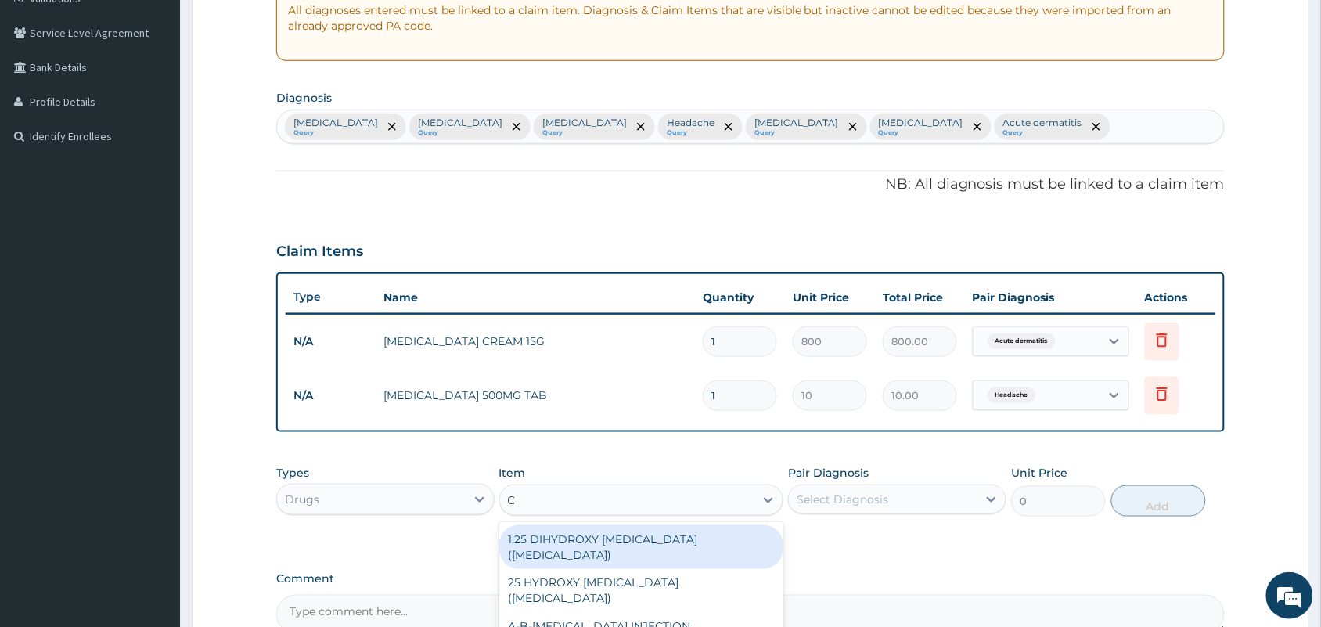
scroll to position [284, 0]
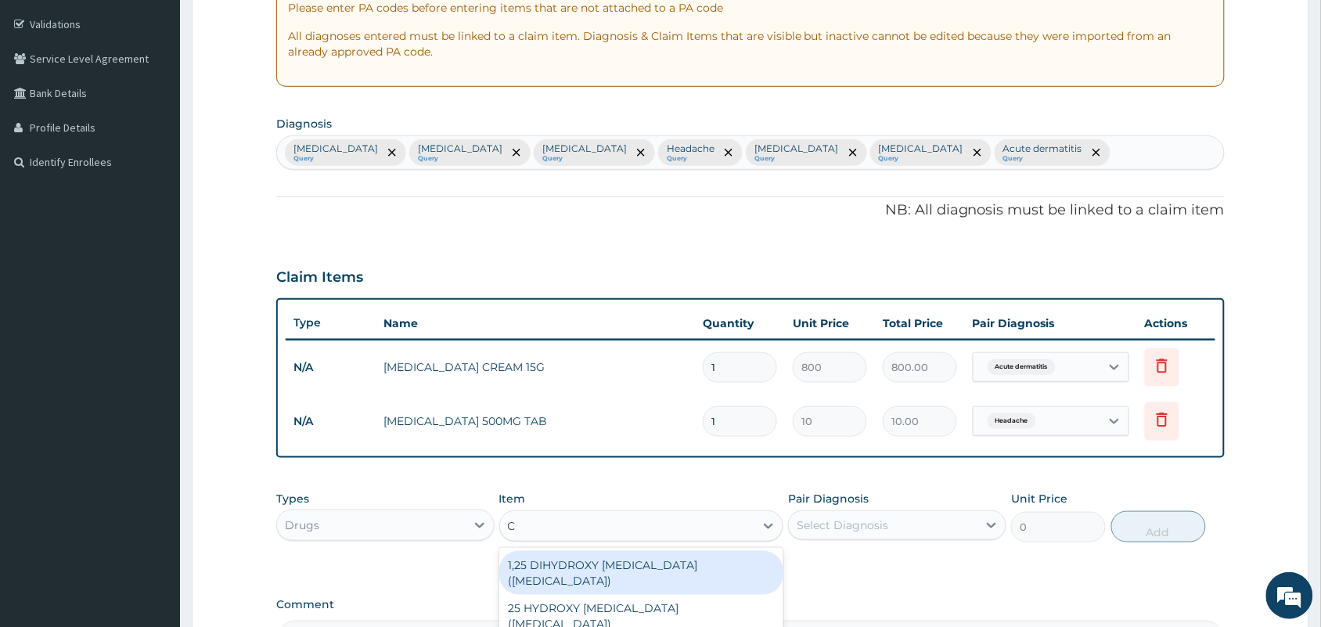
type input "C"
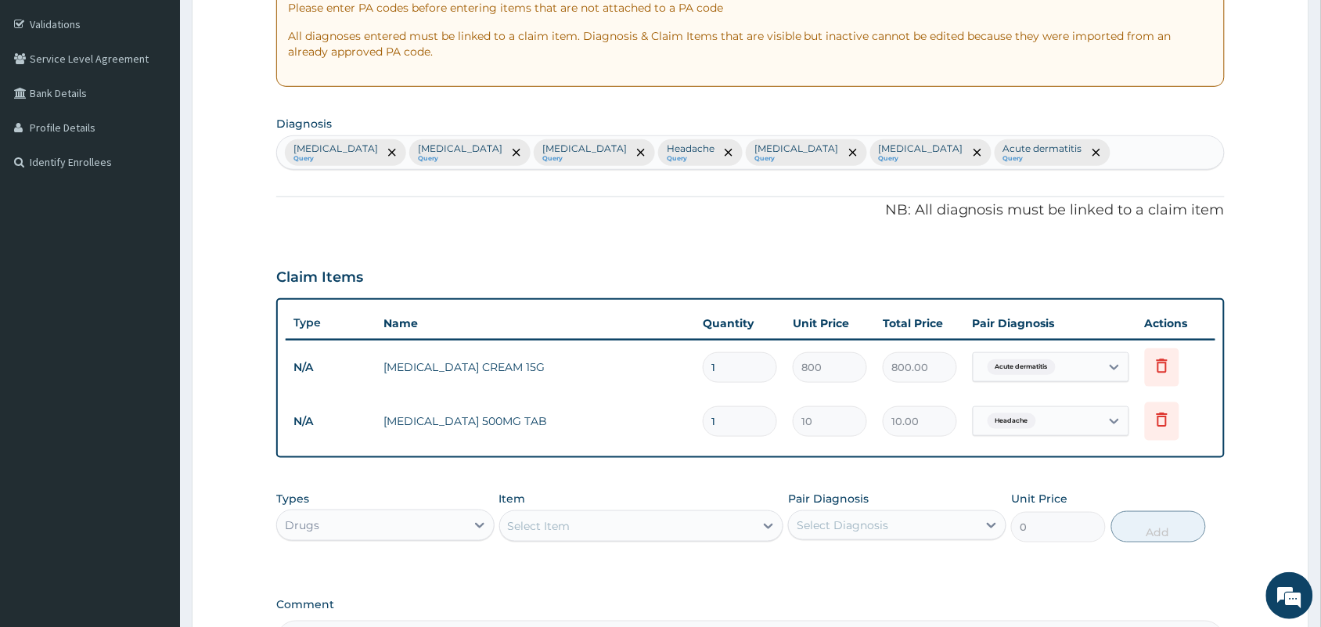
click at [1015, 165] on div "Amenorrhea Query Malaria Query Falciparum malaria Query Headache Query Nasal co…" at bounding box center [750, 152] width 947 height 33
type input "UPPER RESP"
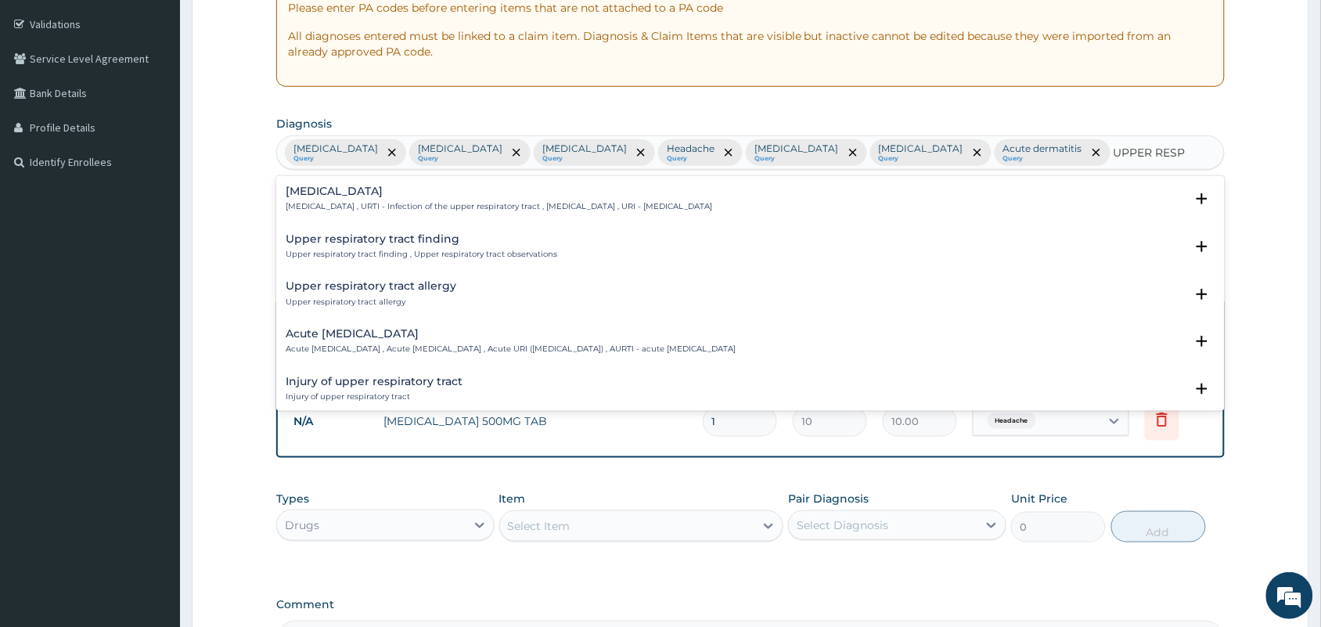
click at [416, 198] on div "Upper respiratory infection Upper respiratory infection , URTI - Infection of t…" at bounding box center [499, 198] width 426 height 27
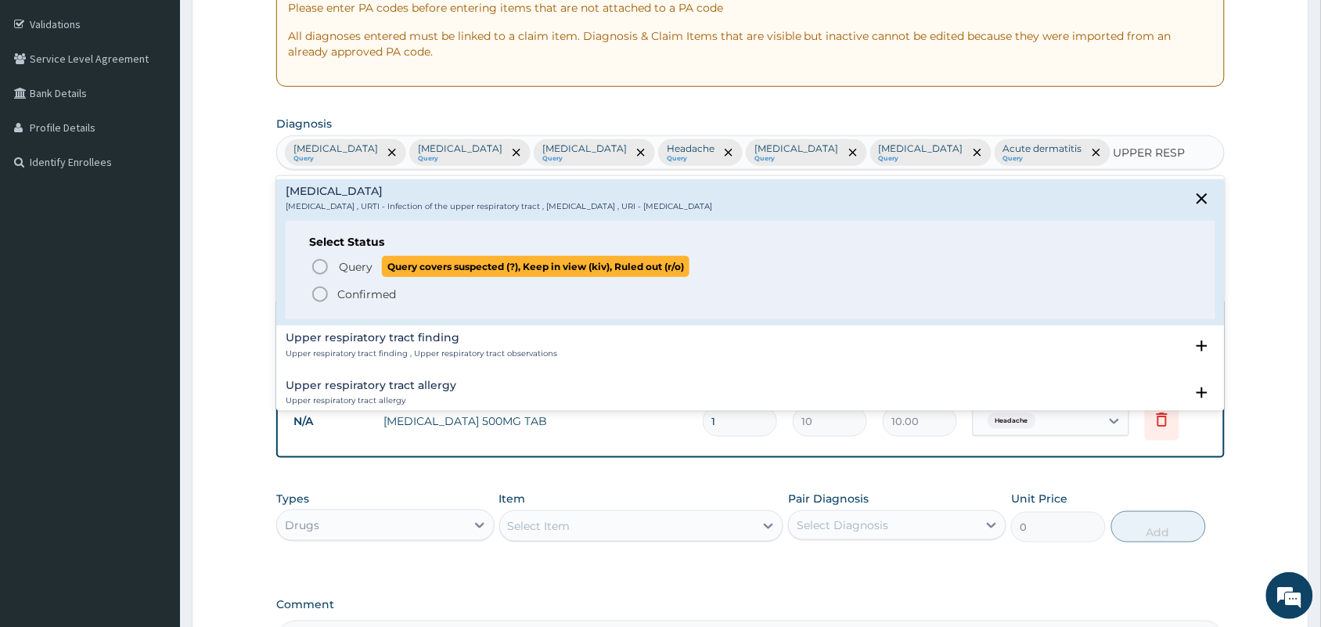
click at [327, 267] on circle "status option query" at bounding box center [320, 267] width 14 height 14
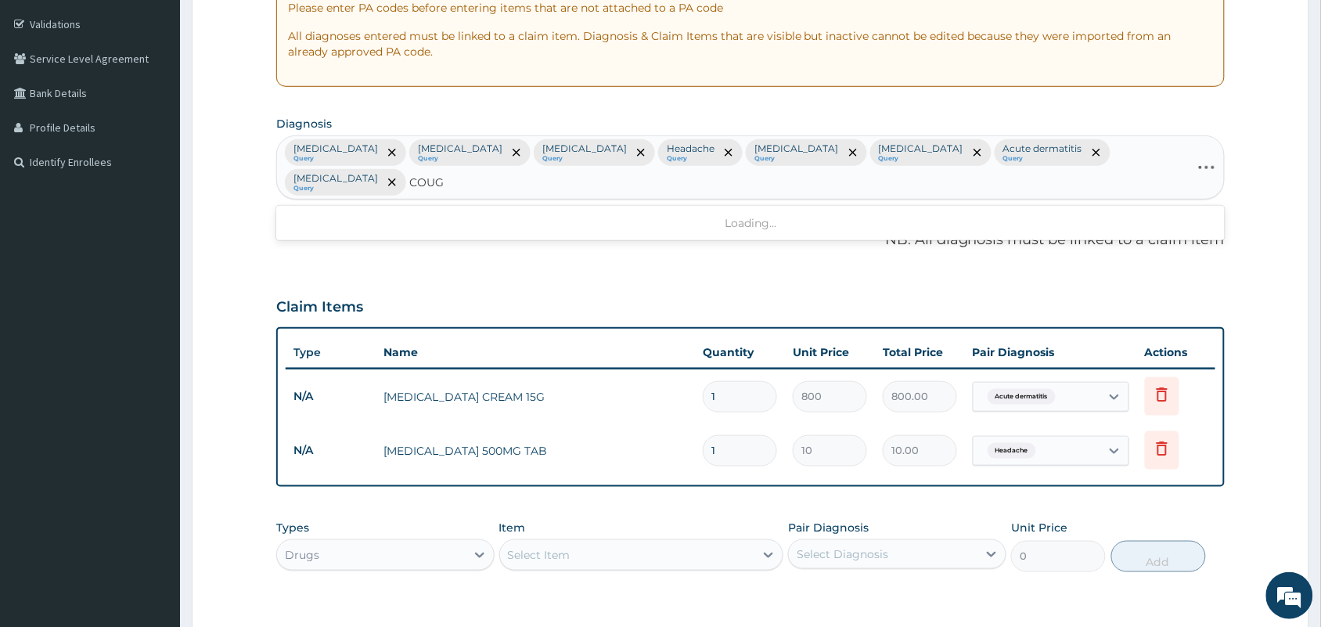
type input "COUGH"
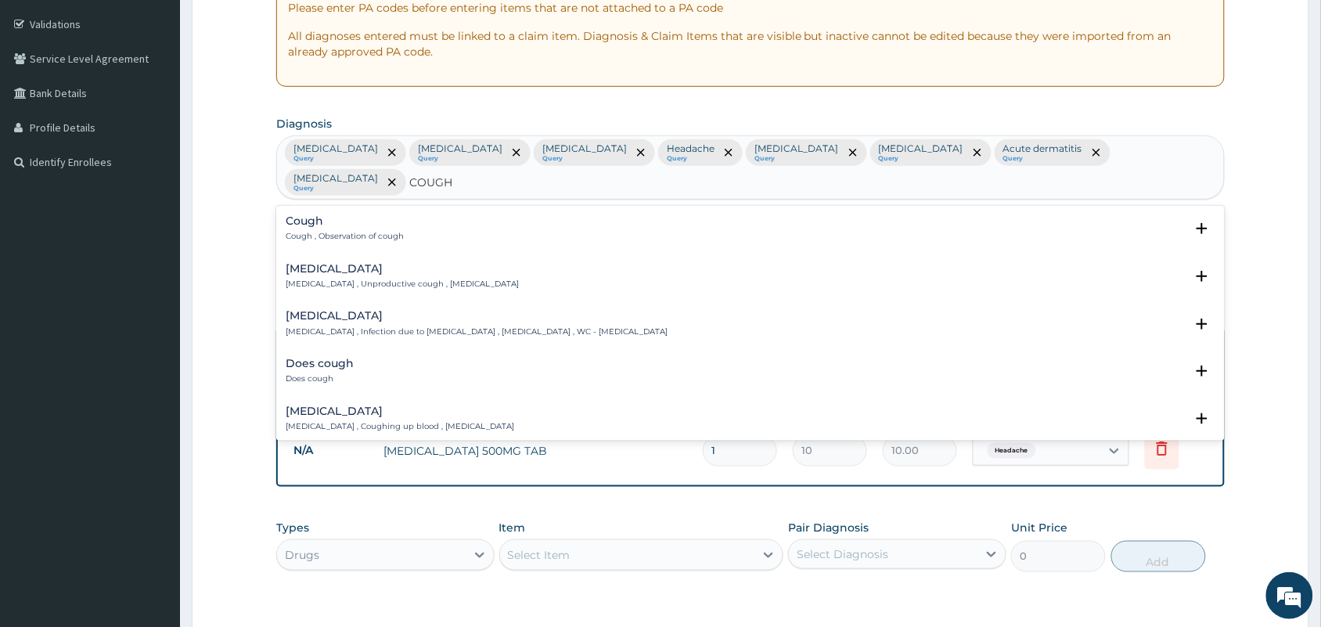
click at [342, 231] on p "Cough , Observation of cough" at bounding box center [345, 236] width 118 height 11
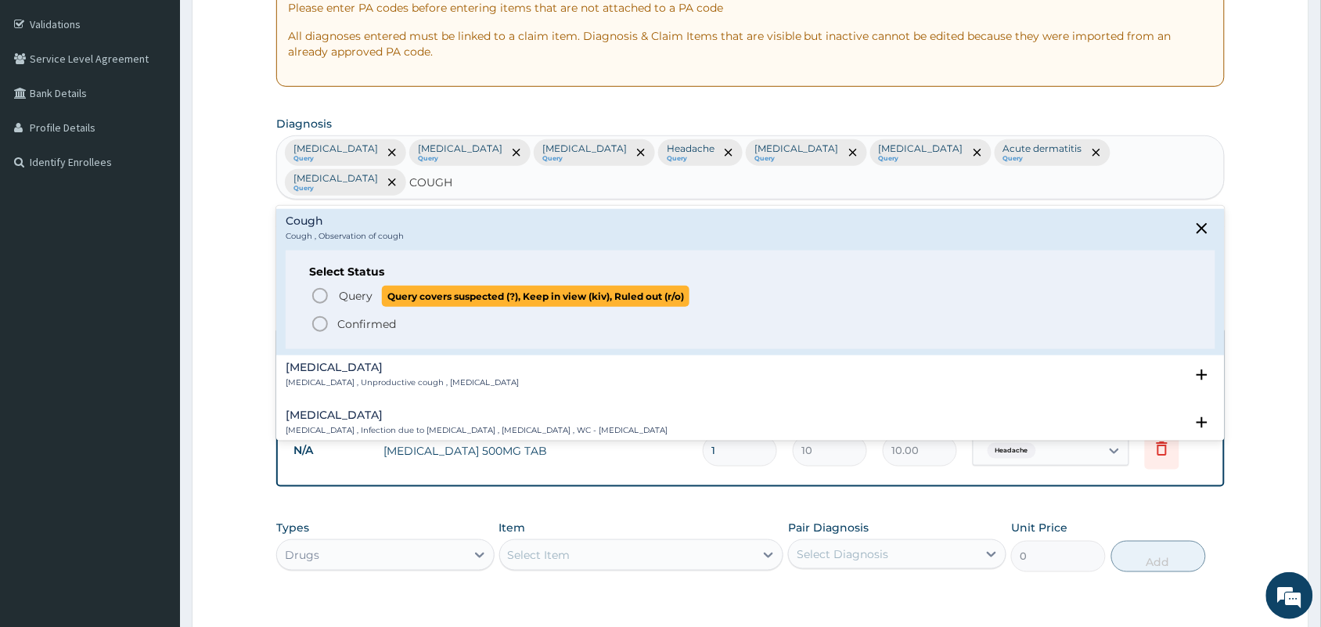
click at [358, 286] on p "Query Query covers suspected (?), Keep in view (kiv), Ruled out (r/o)" at bounding box center [513, 296] width 352 height 21
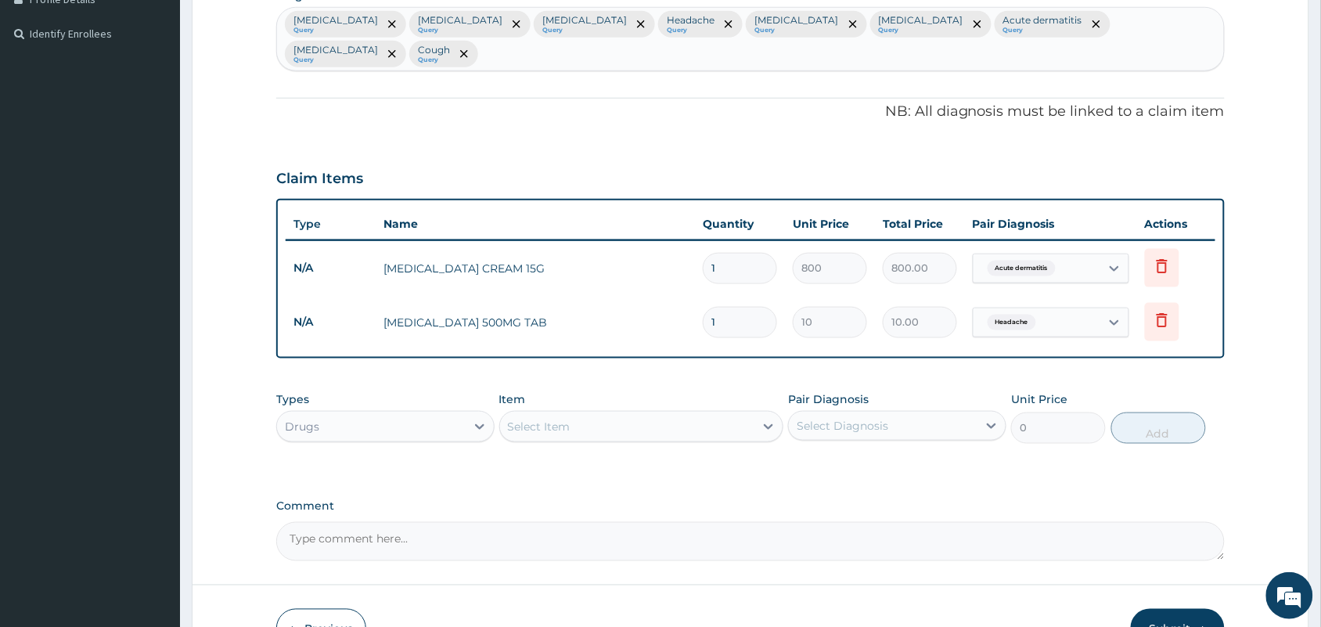
scroll to position [510, 0]
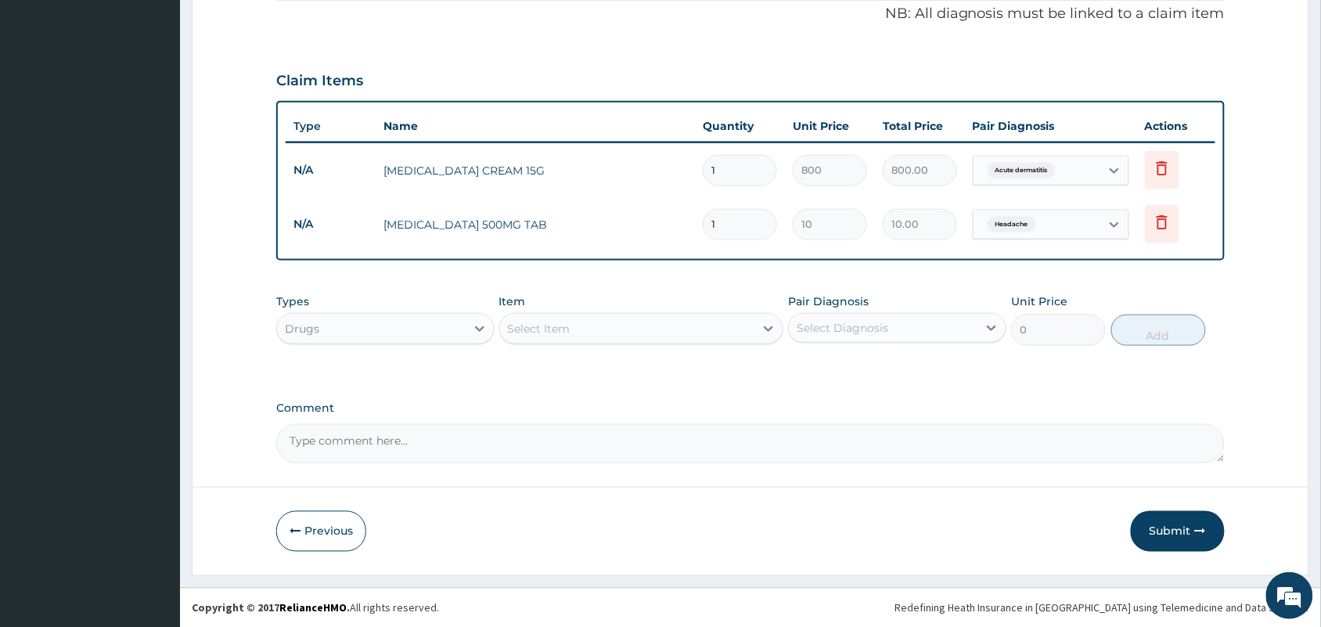
click at [651, 329] on div "Select Item" at bounding box center [627, 328] width 255 height 25
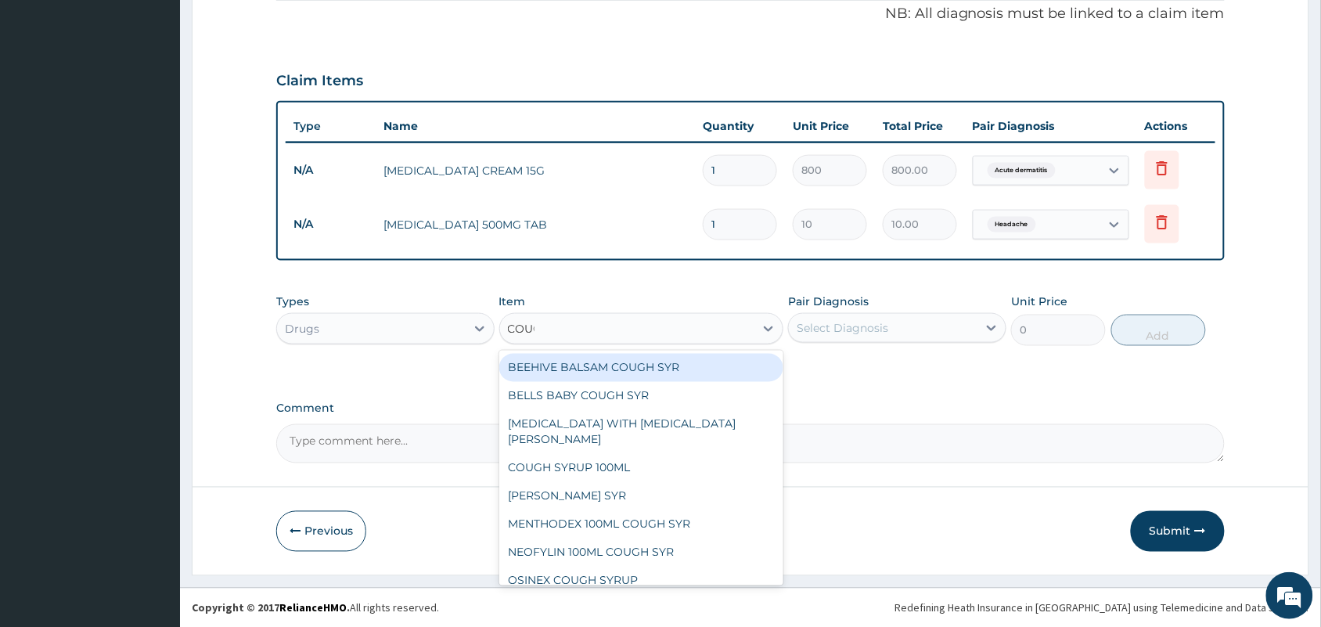
type input "COUGH"
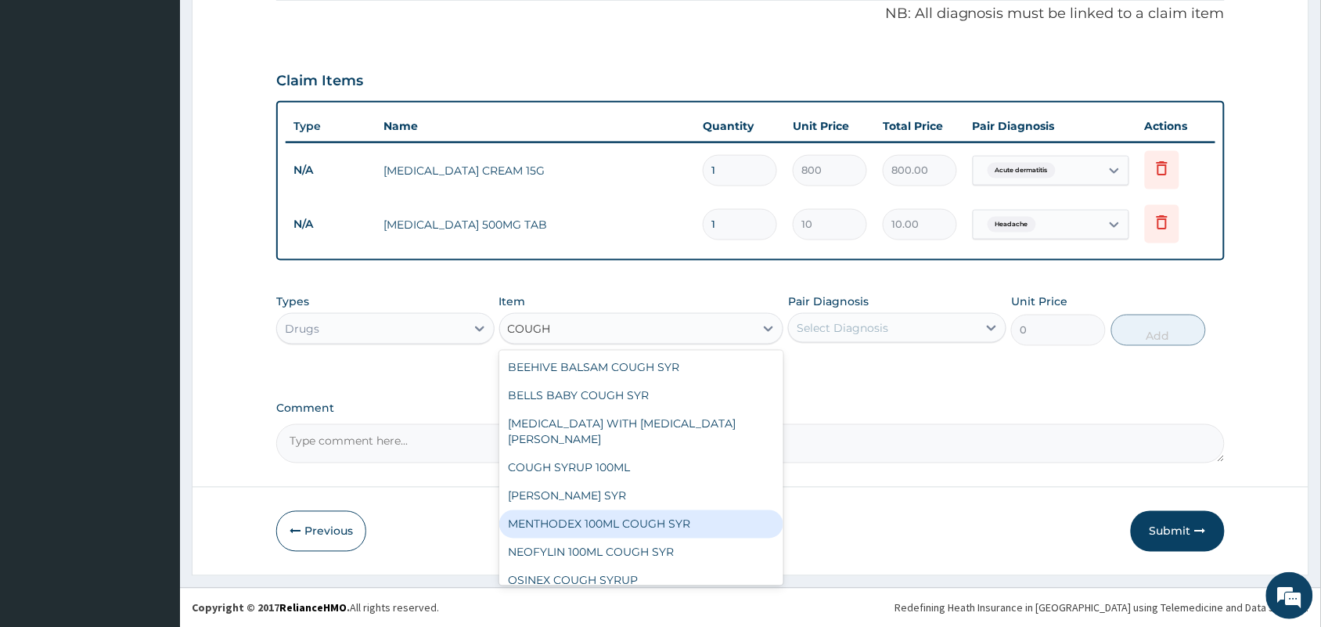
click at [649, 510] on div "MENTHODEX 100ML COUGH SYR" at bounding box center [641, 524] width 285 height 28
type input "847"
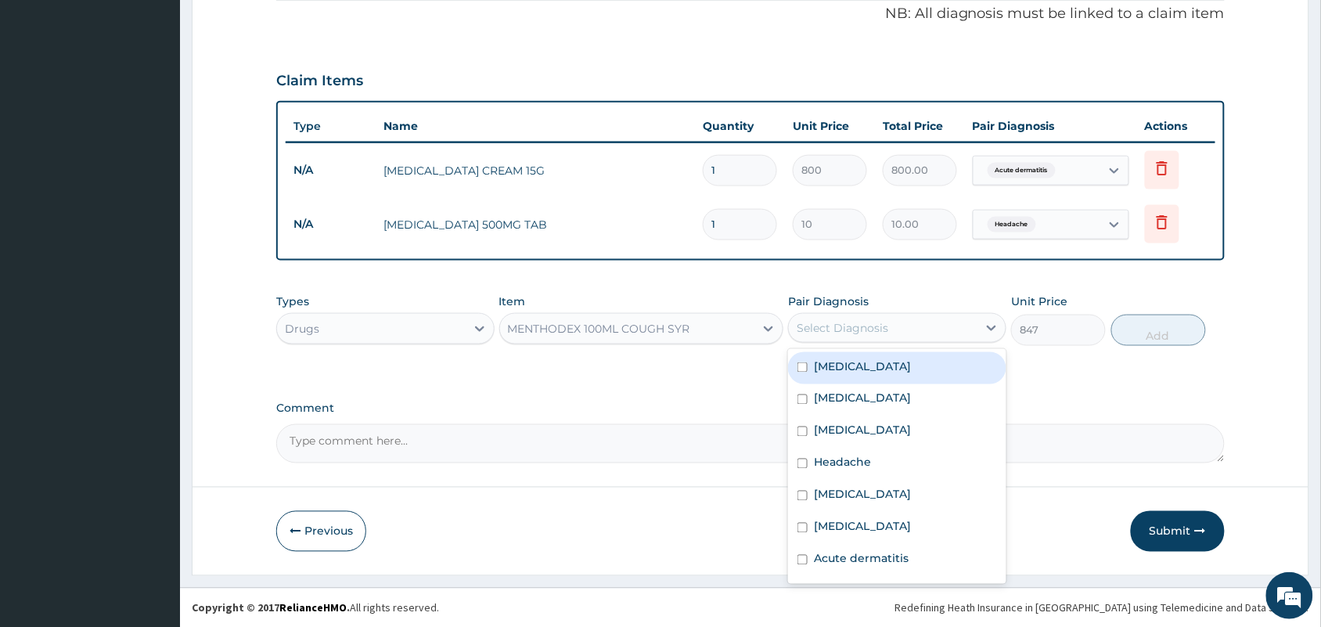
click at [924, 315] on div "Select Diagnosis" at bounding box center [883, 327] width 189 height 25
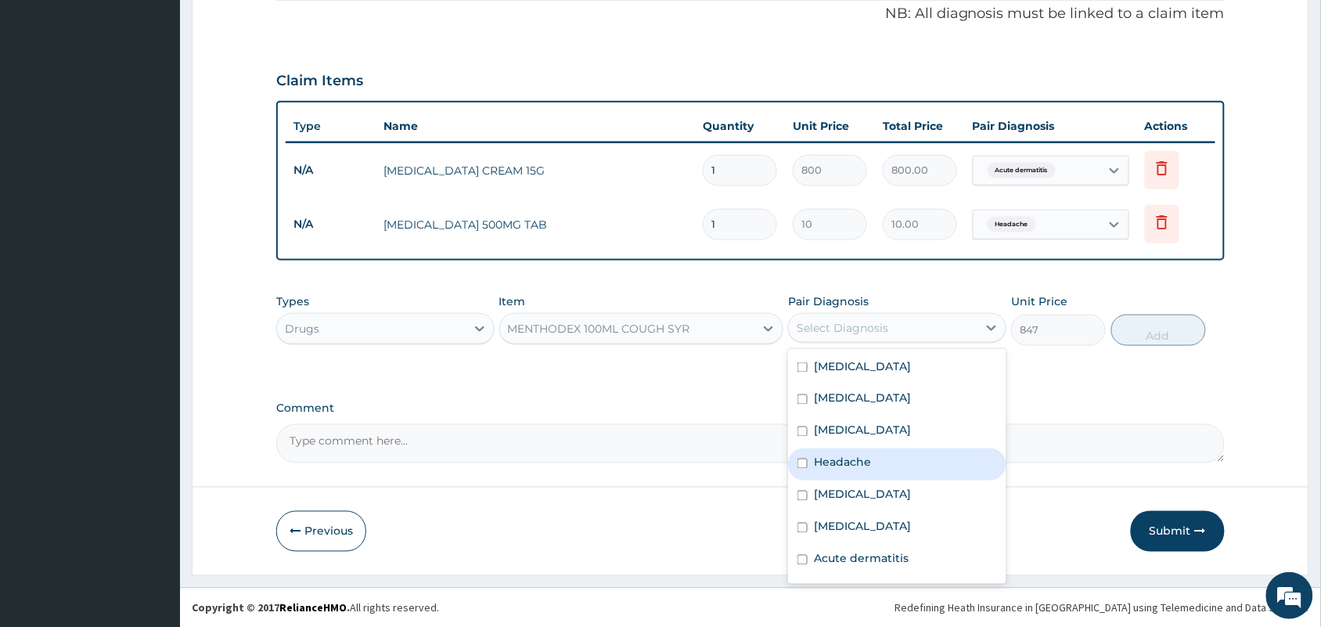
scroll to position [59, 0]
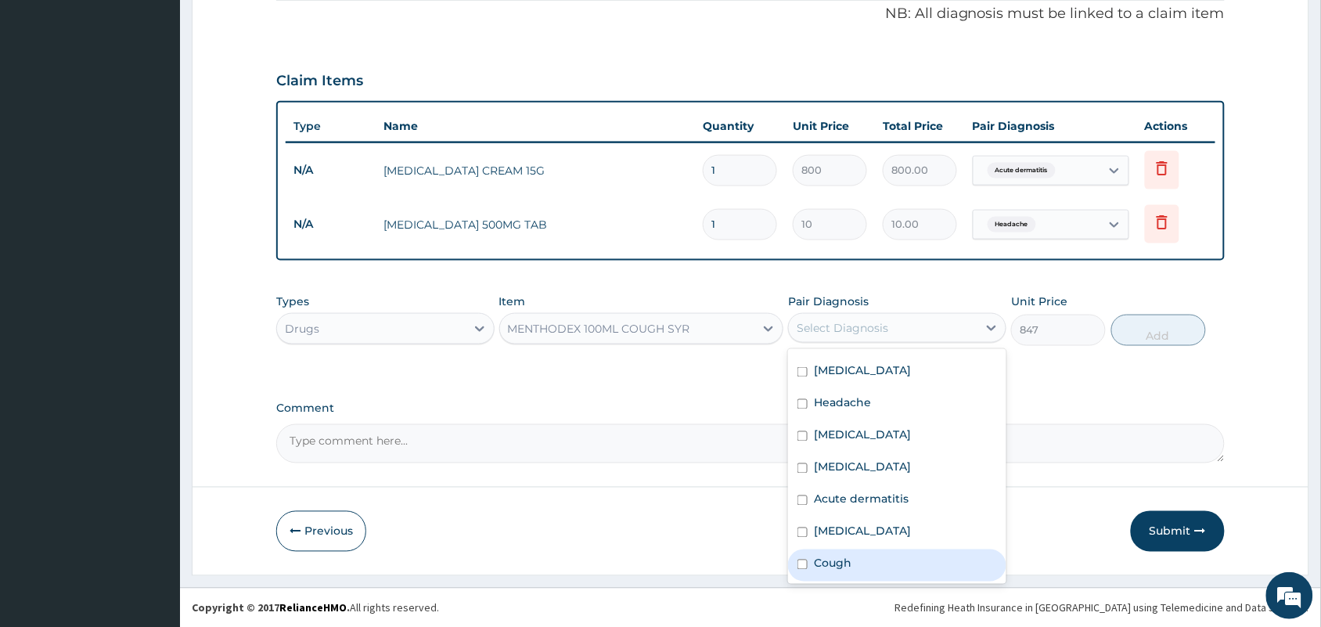
click at [847, 561] on label "Cough" at bounding box center [833, 563] width 38 height 16
checkbox input "true"
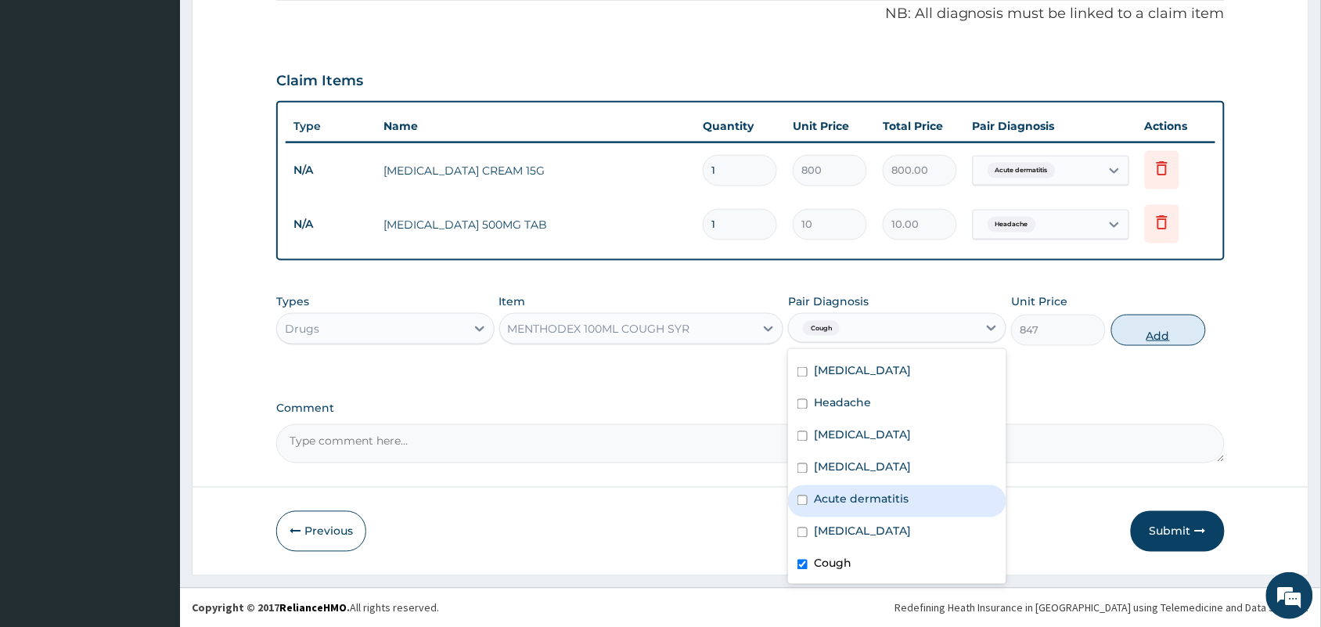
click at [1156, 329] on button "Add" at bounding box center [1158, 330] width 95 height 31
type input "0"
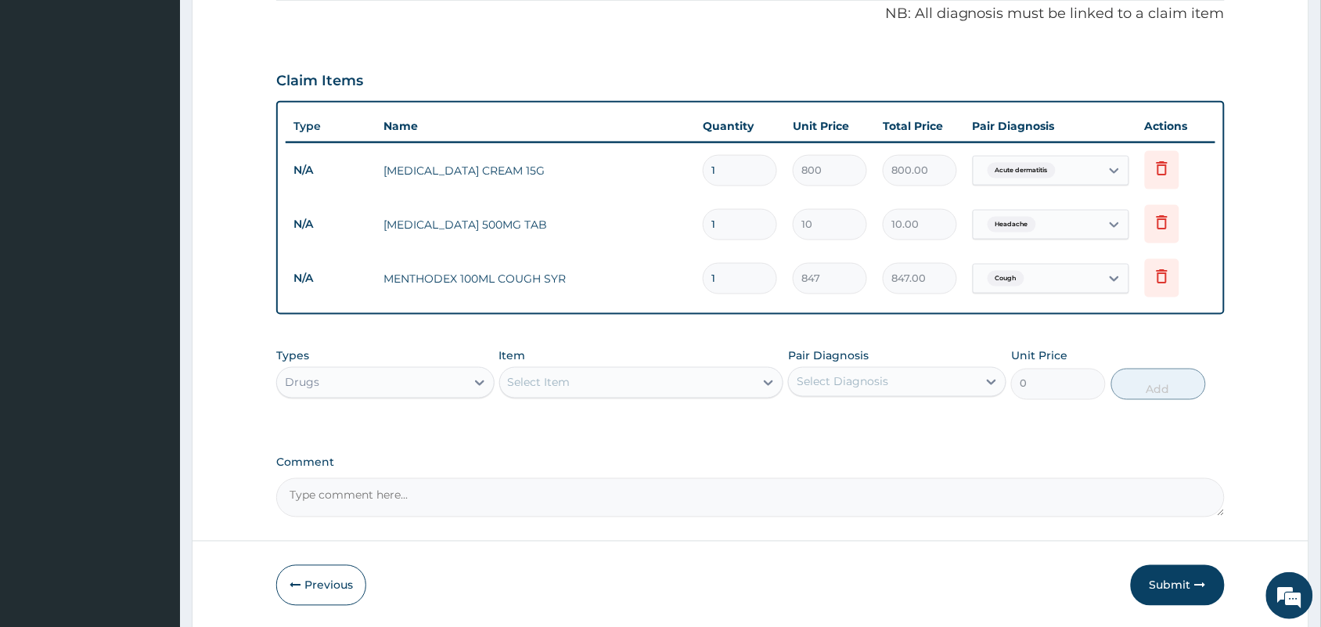
click at [650, 373] on div "Select Item" at bounding box center [627, 382] width 255 height 25
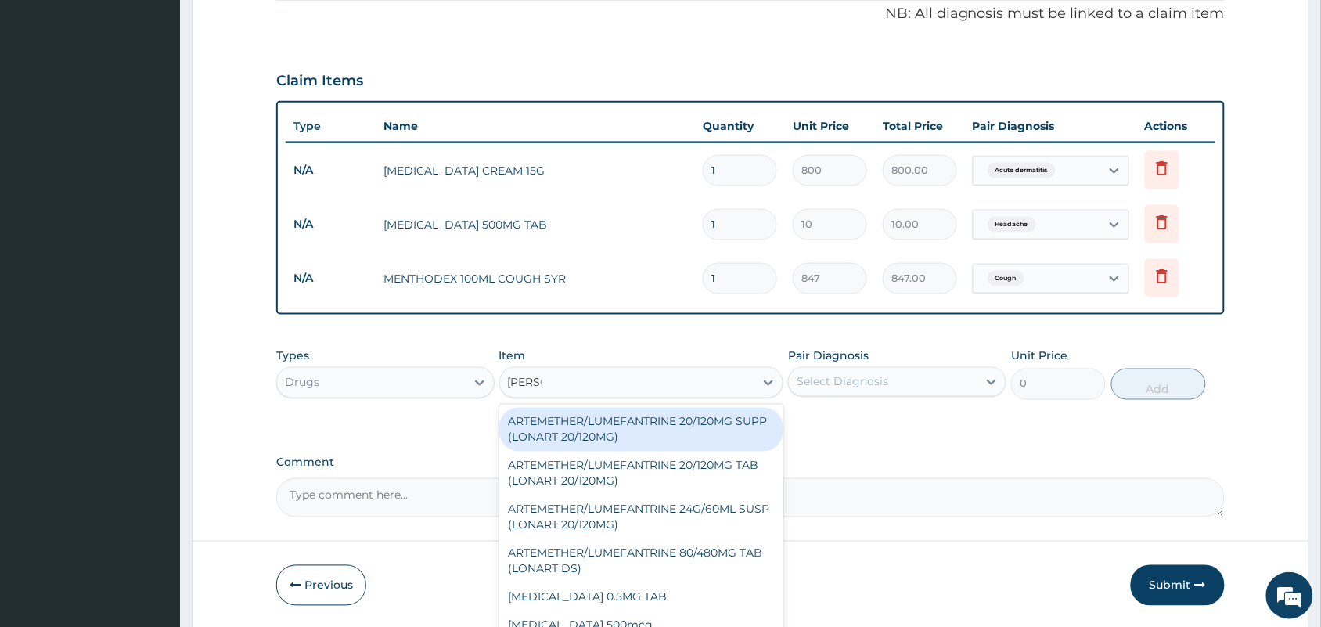
type input "LONAR"
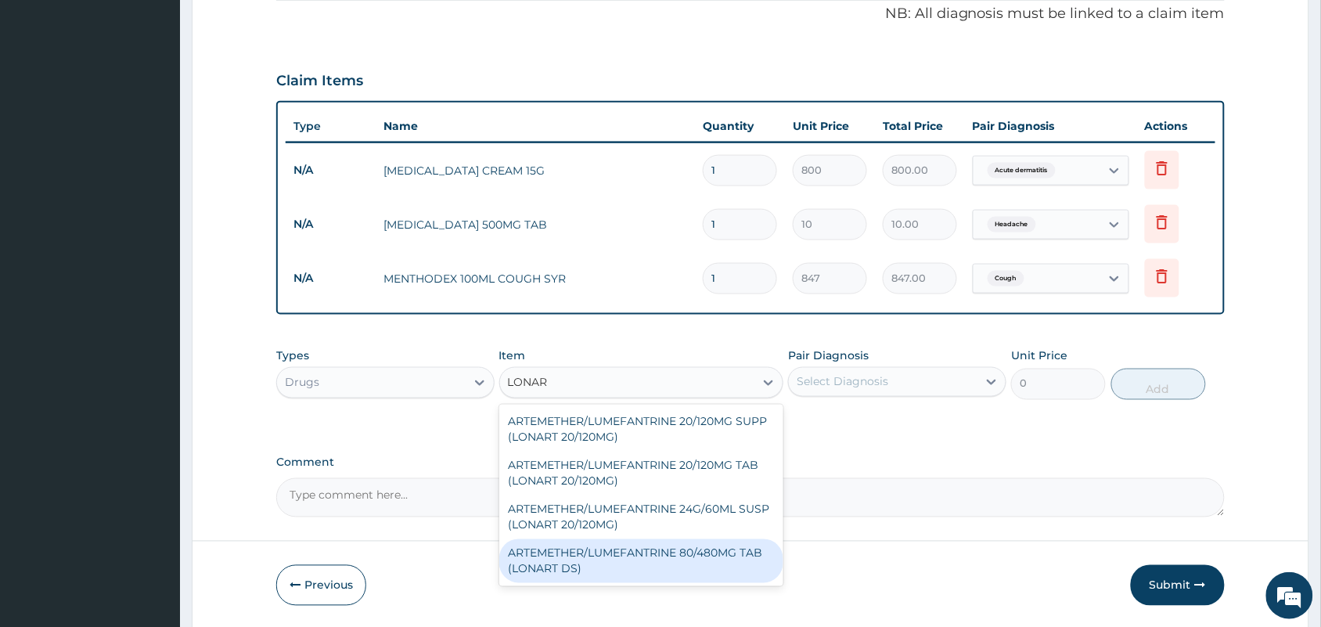
click at [614, 541] on div "ARTEMETHER/LUMEFANTRINE 80/480MG TAB (LONART DS)" at bounding box center [641, 561] width 285 height 44
type input "400"
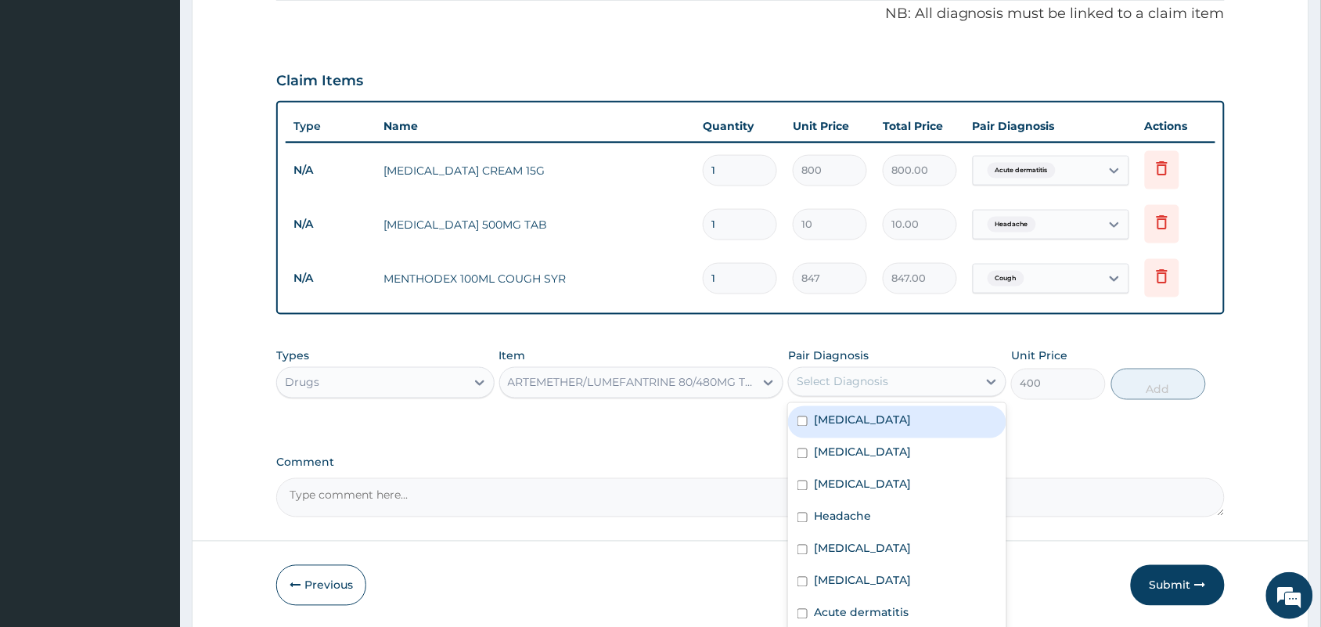
click at [901, 369] on div "Select Diagnosis" at bounding box center [883, 381] width 189 height 25
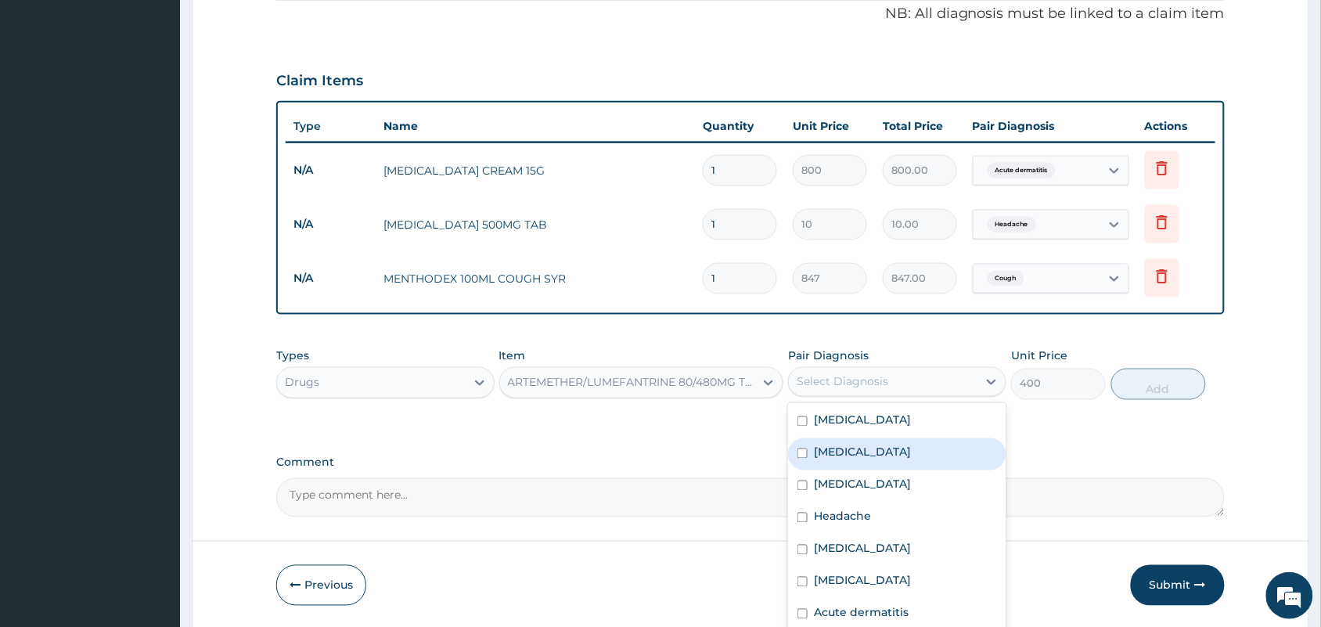
click at [854, 452] on label "[MEDICAL_DATA]" at bounding box center [862, 452] width 97 height 16
checkbox input "true"
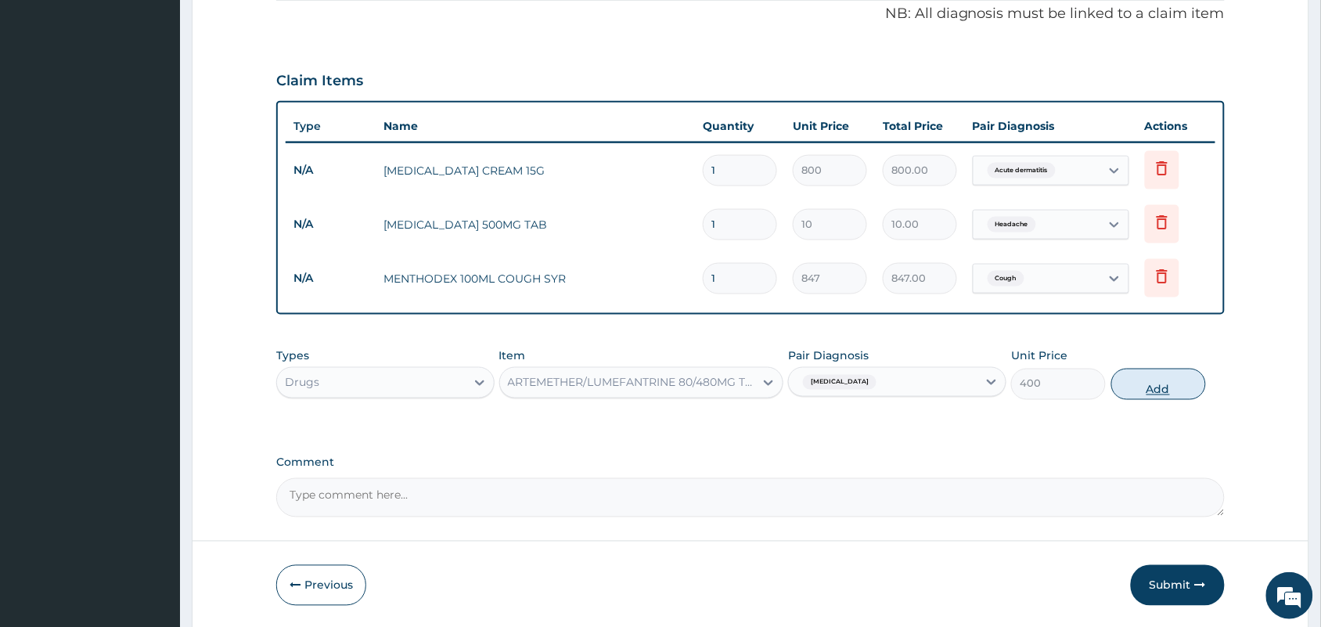
click at [1158, 372] on button "Add" at bounding box center [1158, 383] width 95 height 31
type input "0"
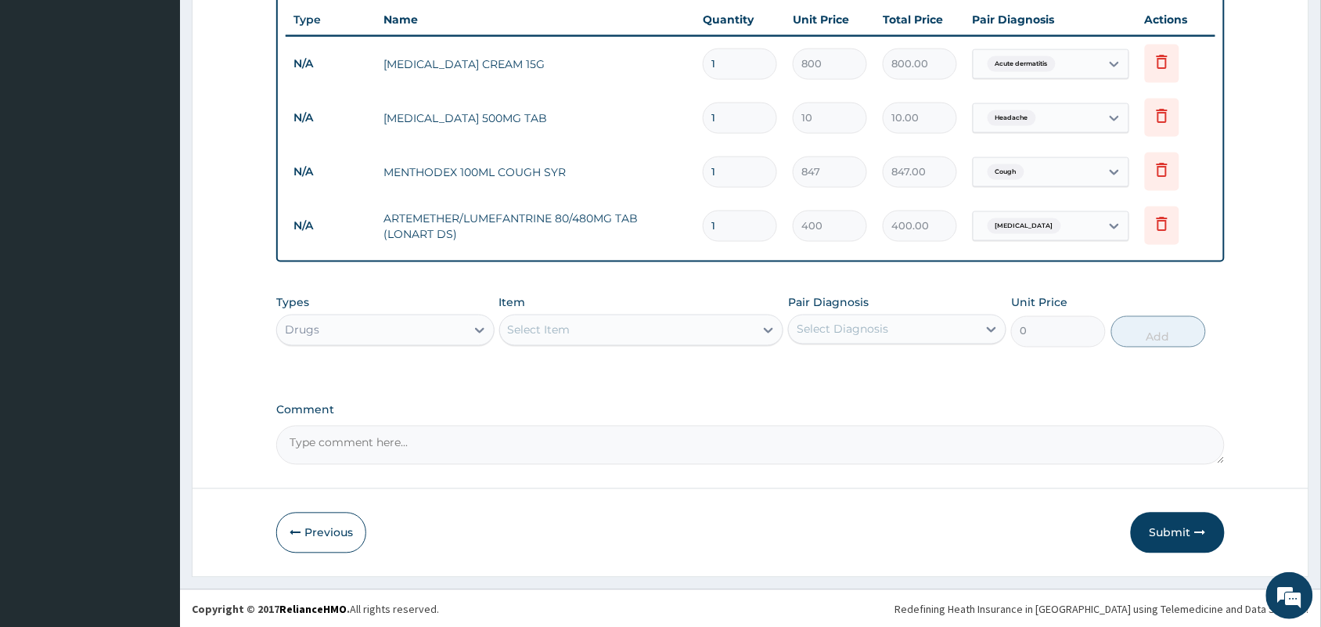
scroll to position [618, 0]
click at [614, 343] on div "Select Item" at bounding box center [641, 328] width 285 height 31
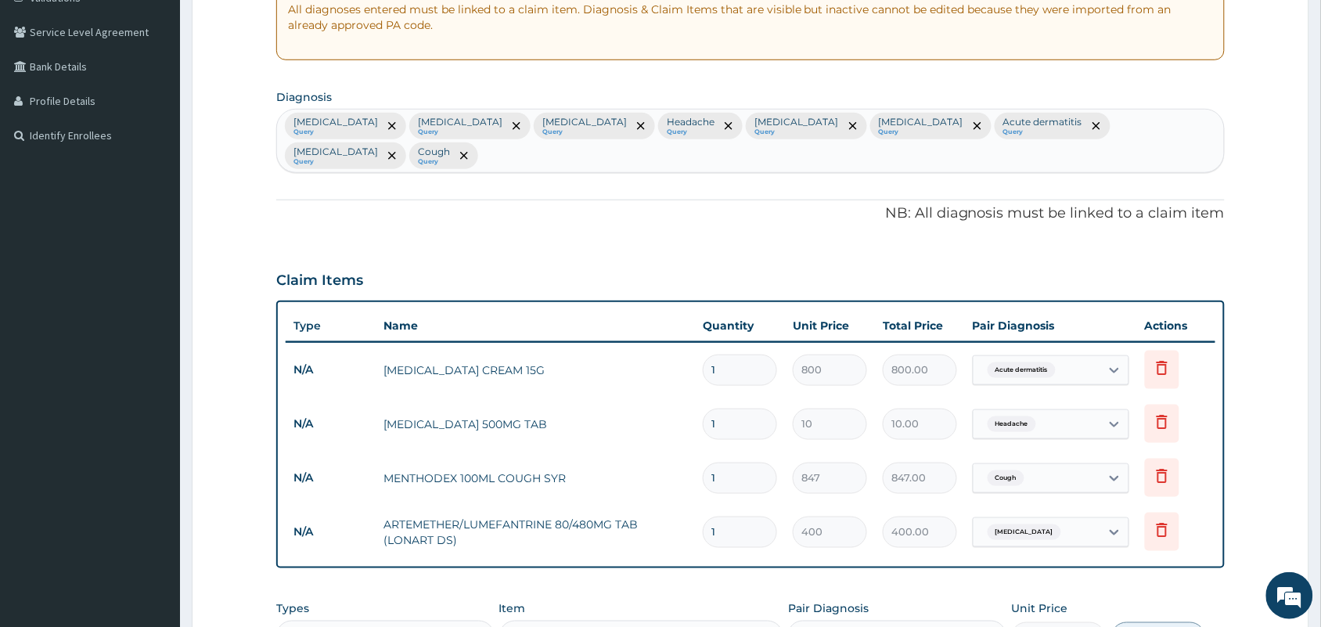
scroll to position [520, 0]
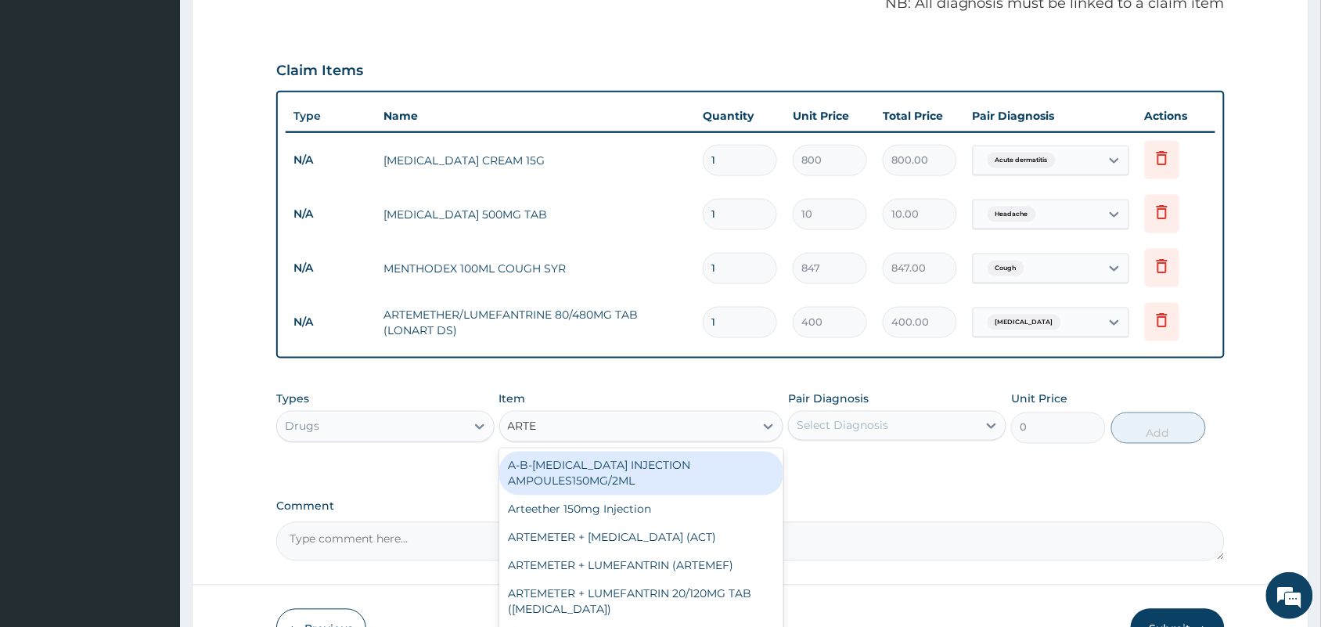
type input "ARTES"
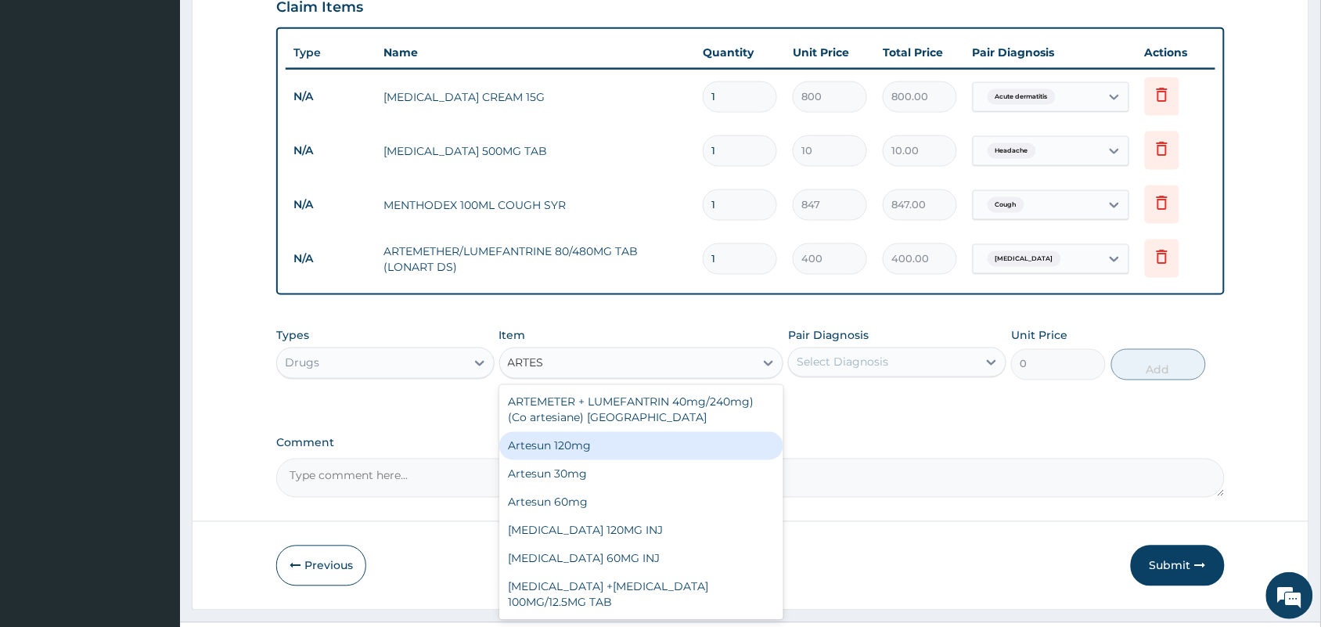
scroll to position [618, 0]
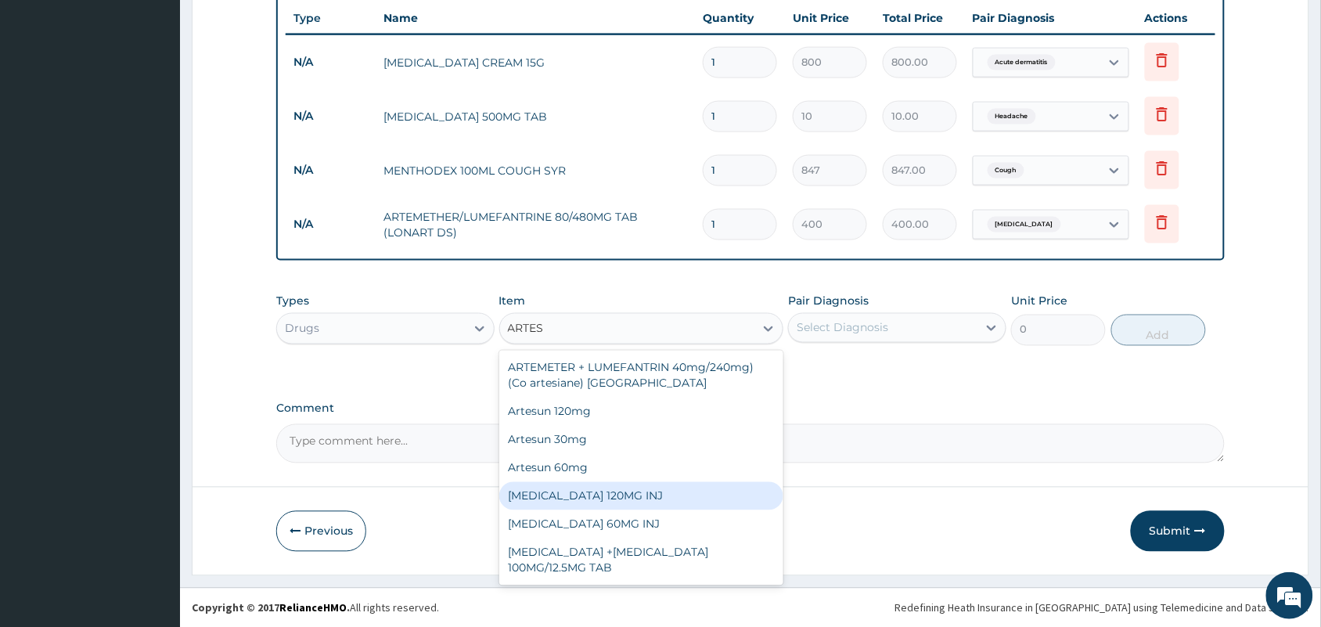
click at [605, 498] on div "[MEDICAL_DATA] 120MG INJ" at bounding box center [641, 496] width 285 height 28
type input "3000"
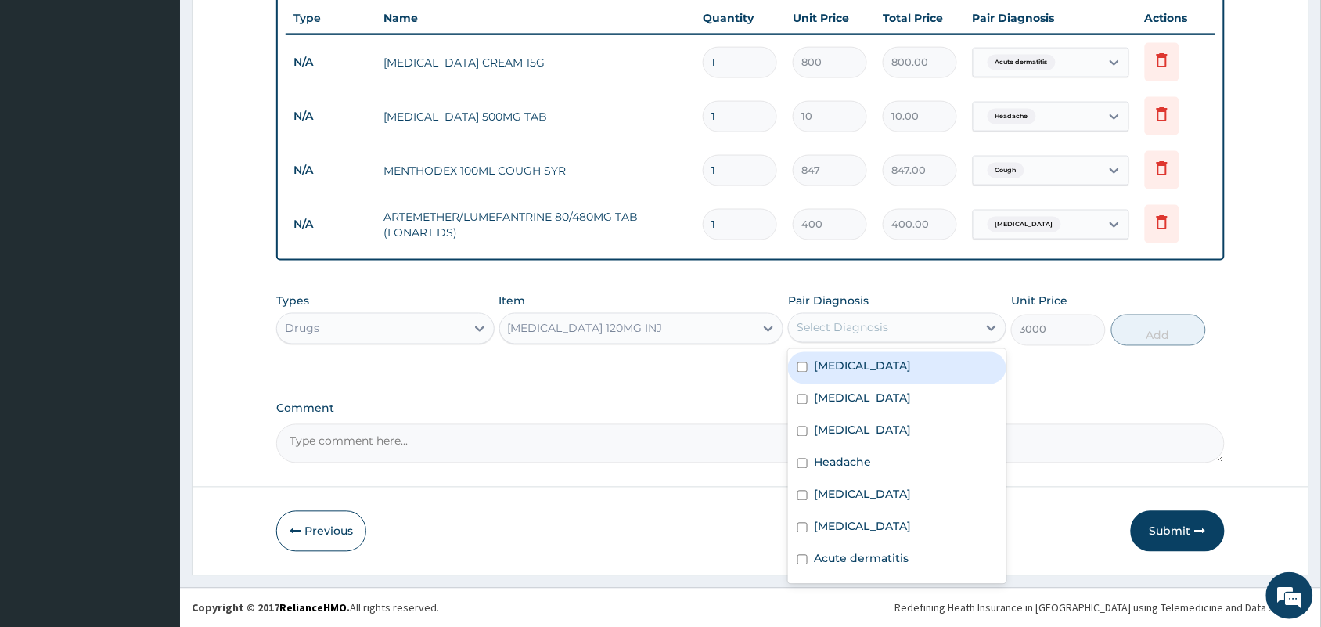
click at [883, 317] on div "Select Diagnosis" at bounding box center [883, 327] width 189 height 25
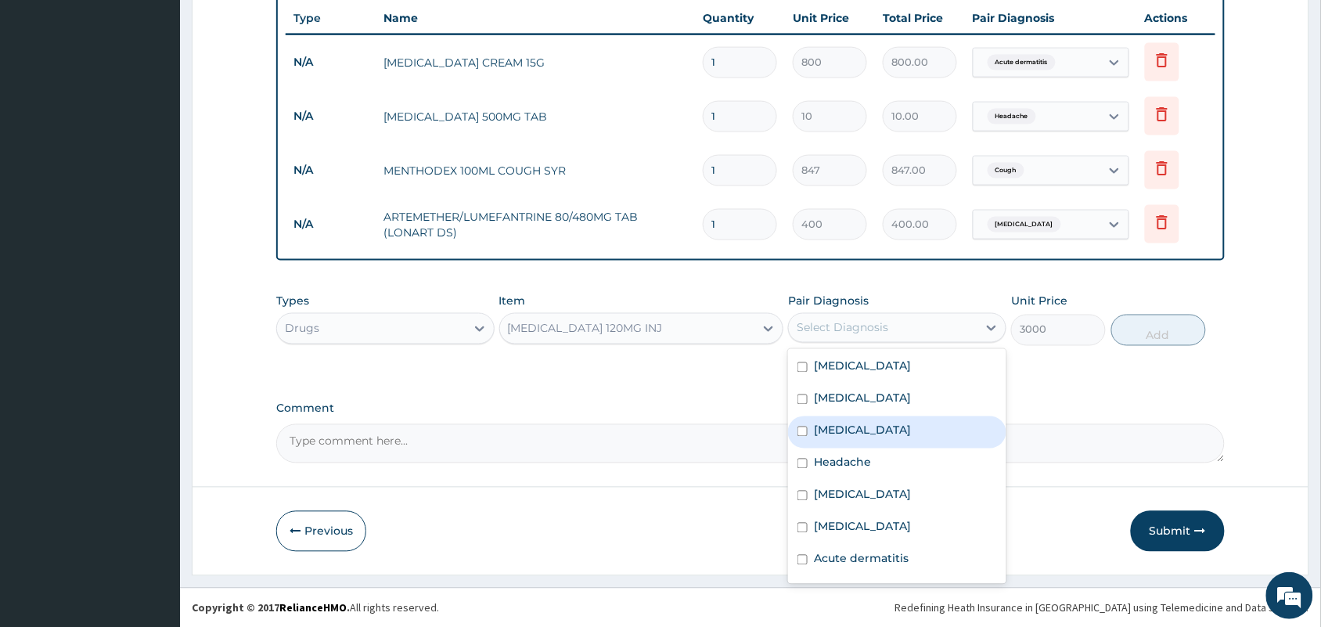
click at [890, 442] on div "[MEDICAL_DATA]" at bounding box center [897, 432] width 218 height 32
checkbox input "true"
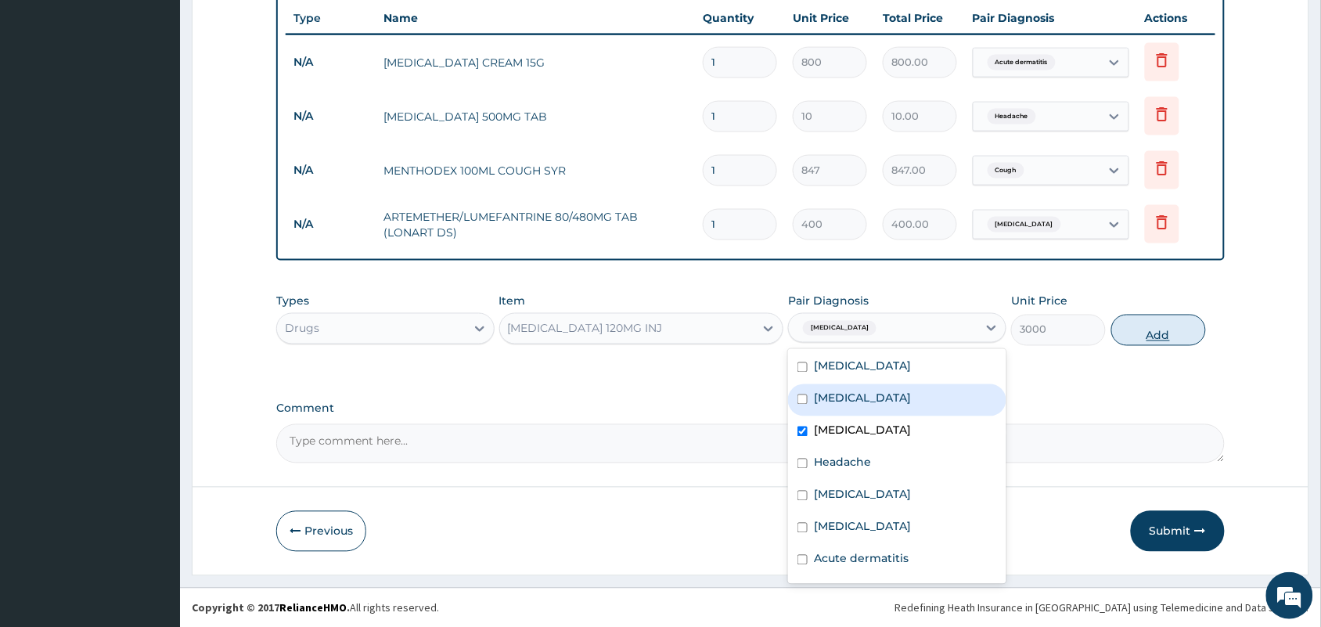
click at [1170, 329] on button "Add" at bounding box center [1158, 330] width 95 height 31
type input "0"
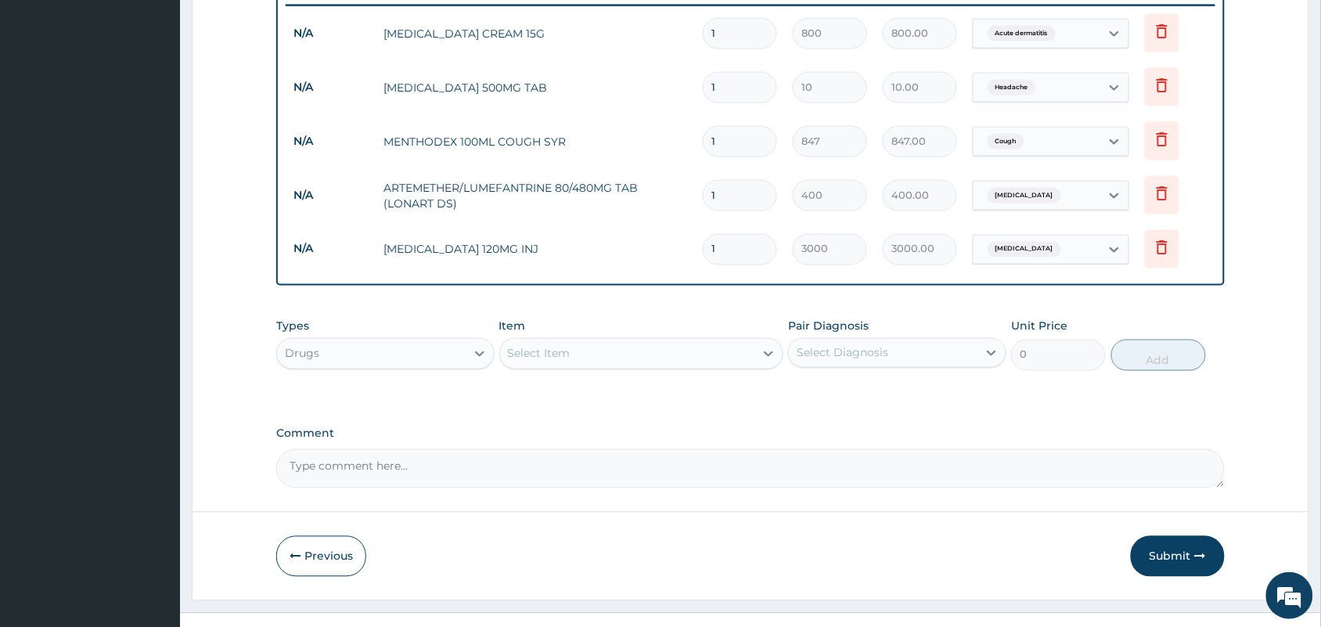
scroll to position [671, 0]
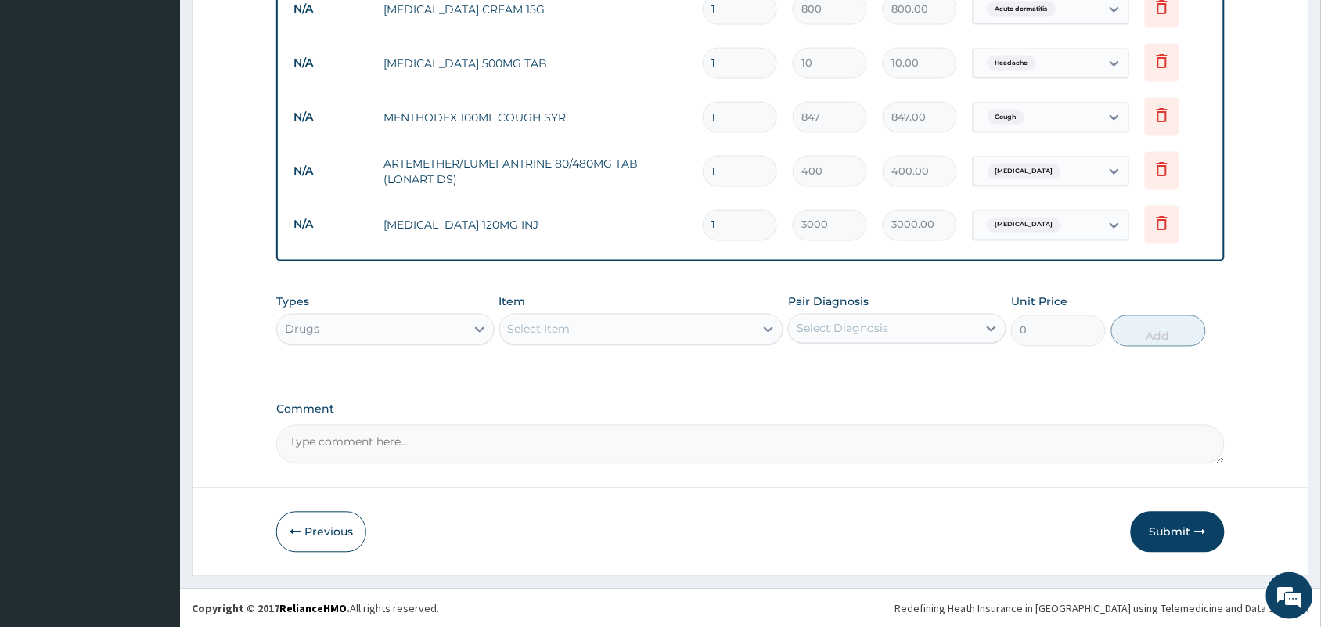
click at [577, 321] on div "Select Item" at bounding box center [627, 329] width 255 height 25
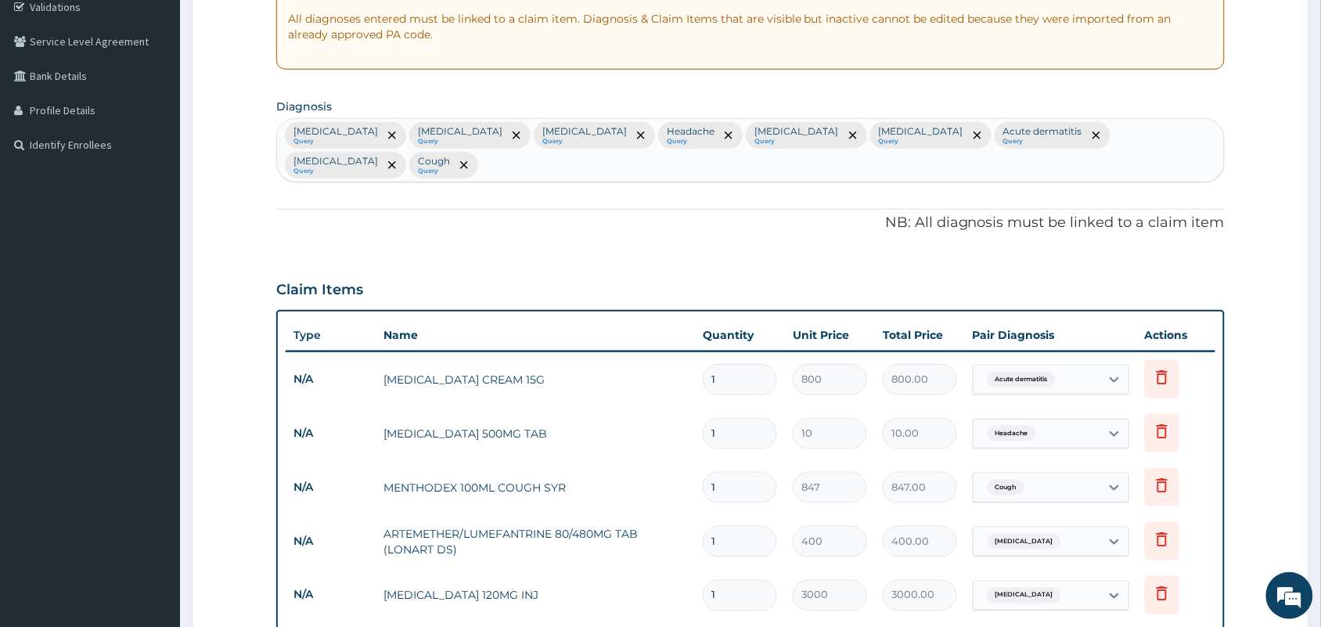
scroll to position [573, 0]
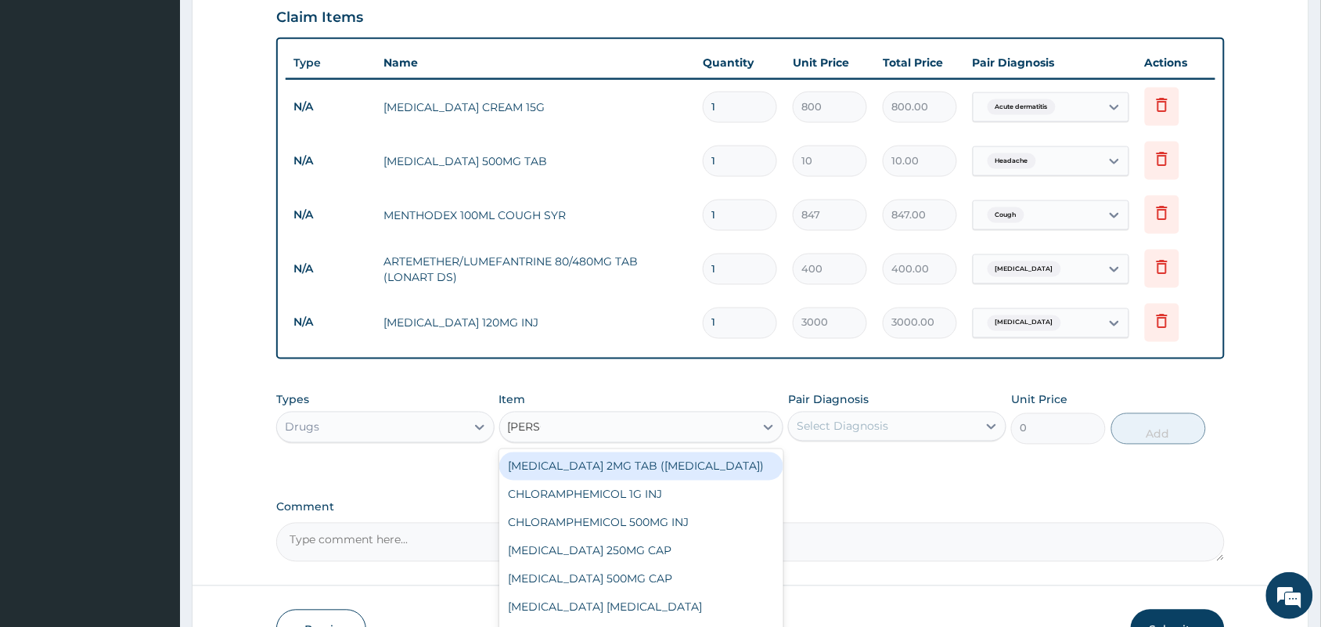
type input "LORAT"
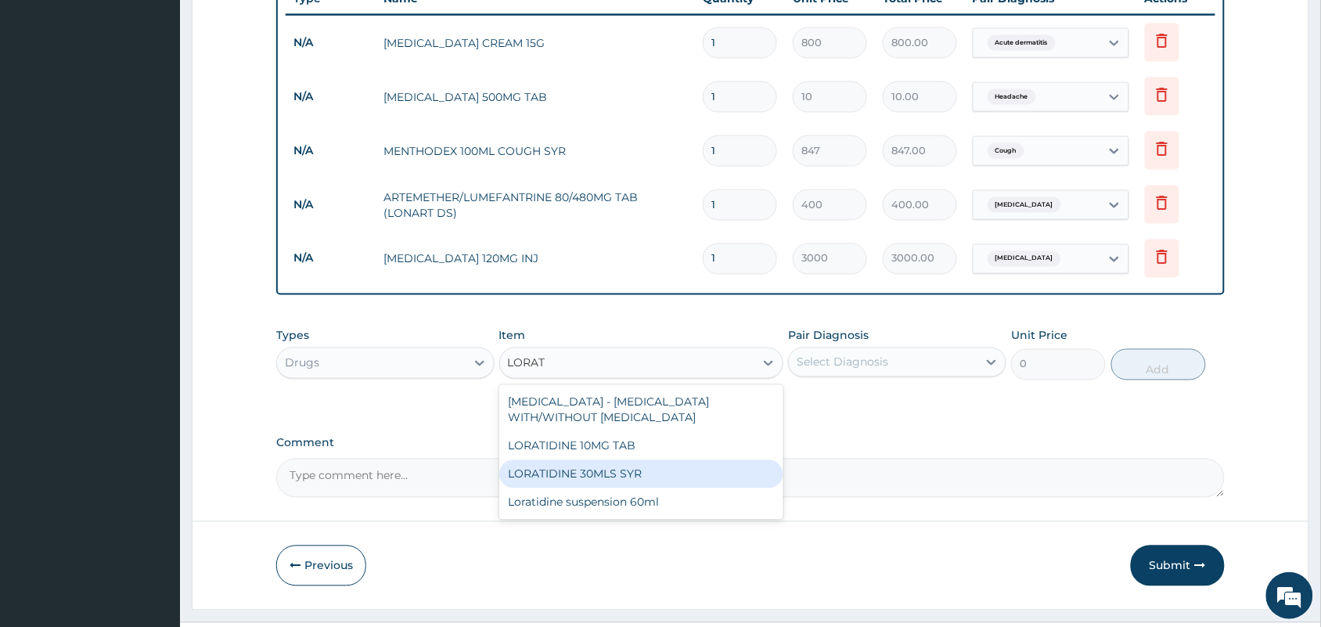
scroll to position [671, 0]
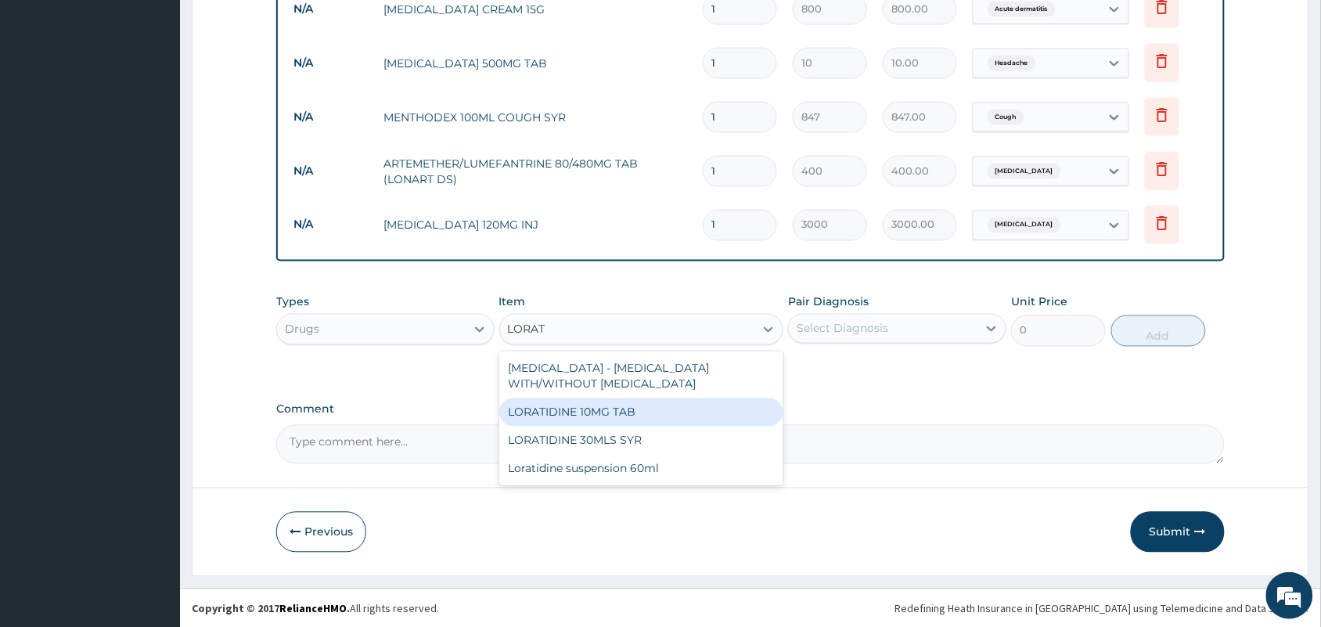
click at [581, 412] on div "LORATIDINE 10MG TAB" at bounding box center [641, 412] width 285 height 28
type input "45"
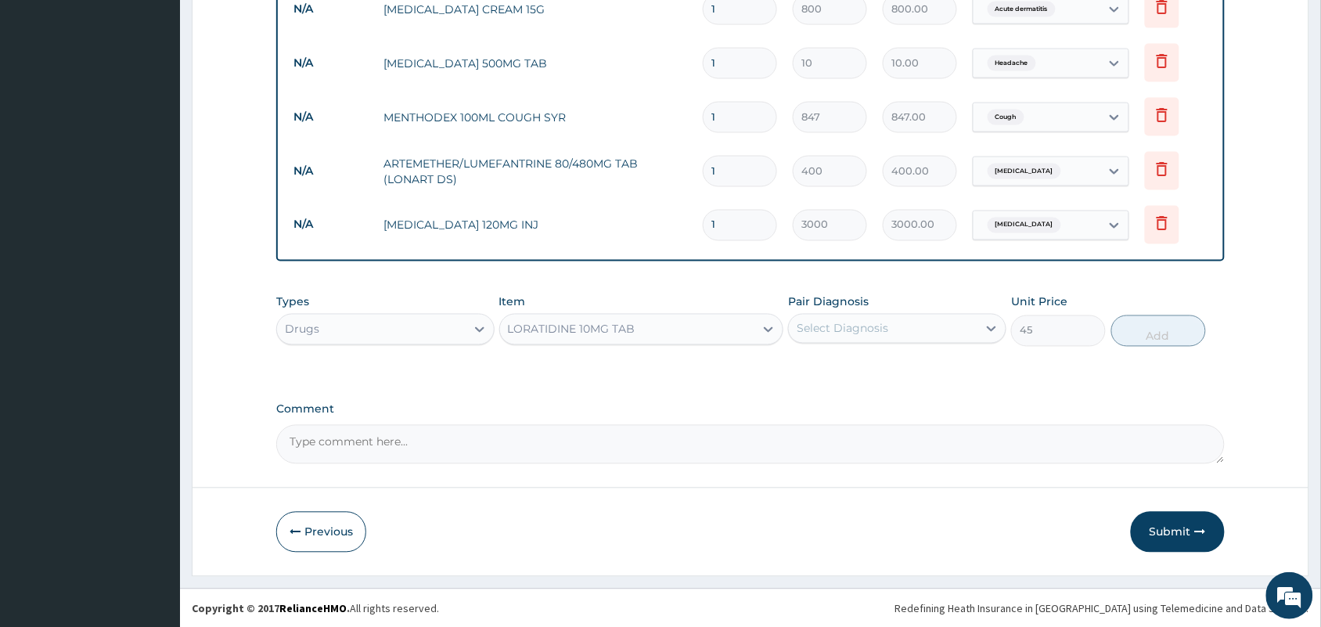
click at [854, 323] on div "Select Diagnosis" at bounding box center [842, 329] width 92 height 16
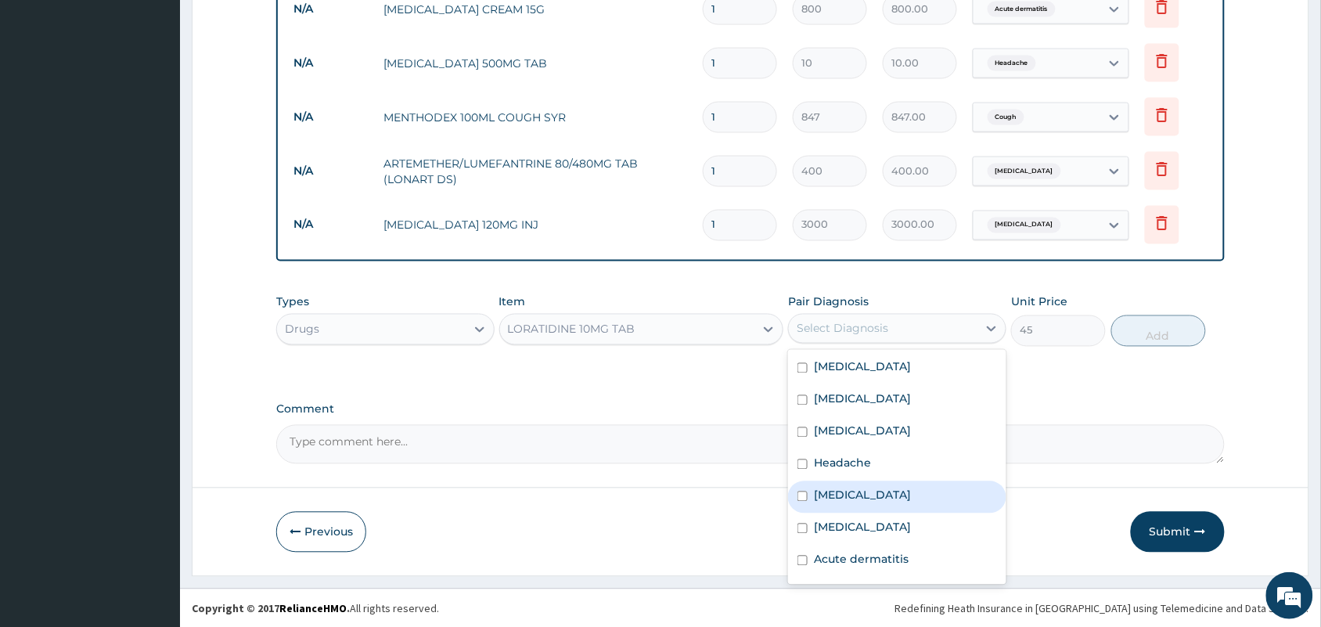
click at [858, 497] on label "Nasal congestion" at bounding box center [862, 495] width 97 height 16
checkbox input "true"
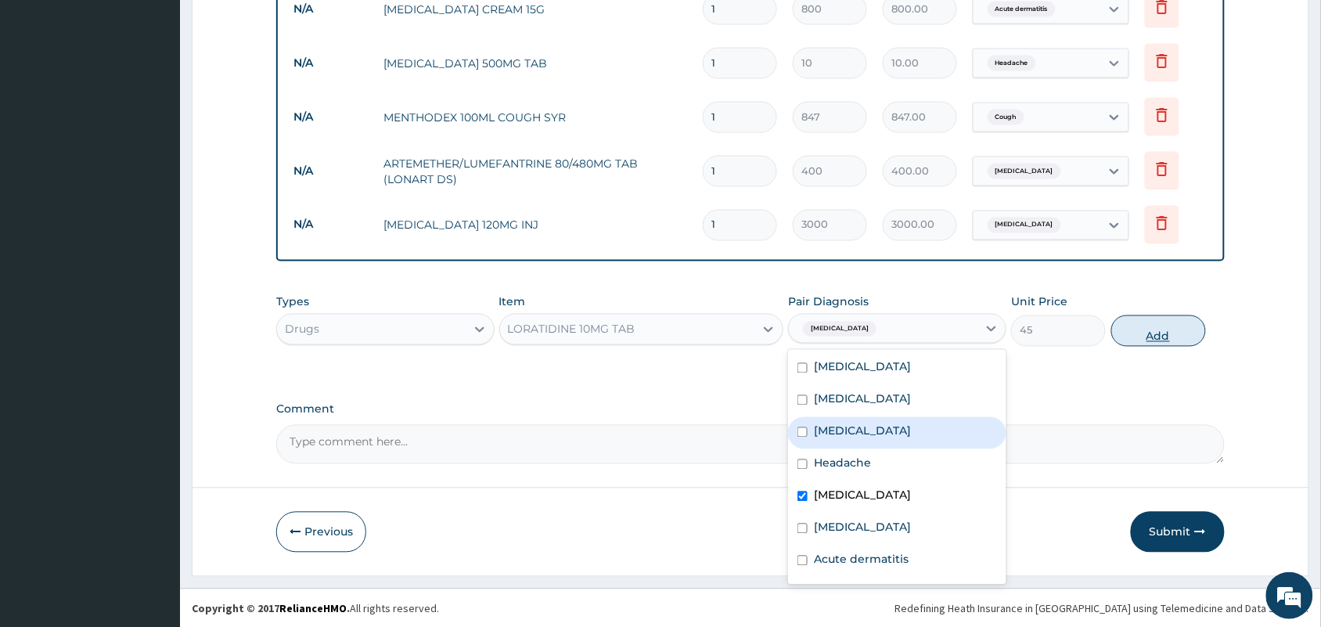
click at [1172, 342] on button "Add" at bounding box center [1158, 330] width 95 height 31
type input "0"
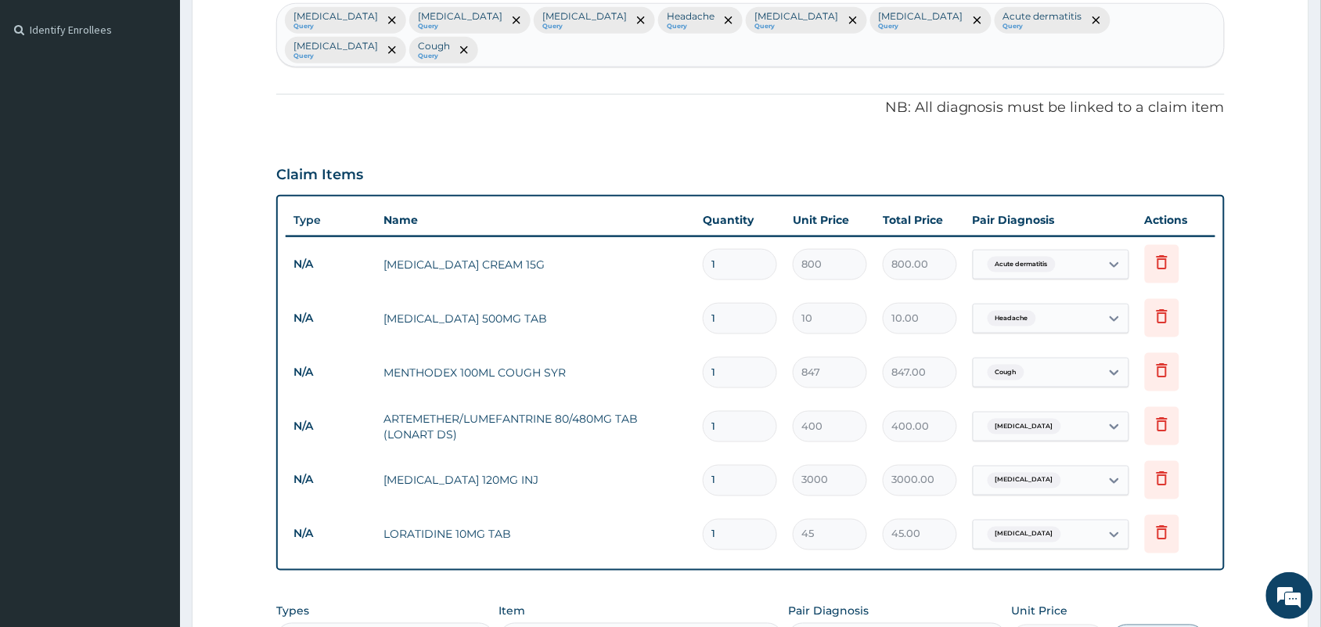
scroll to position [725, 0]
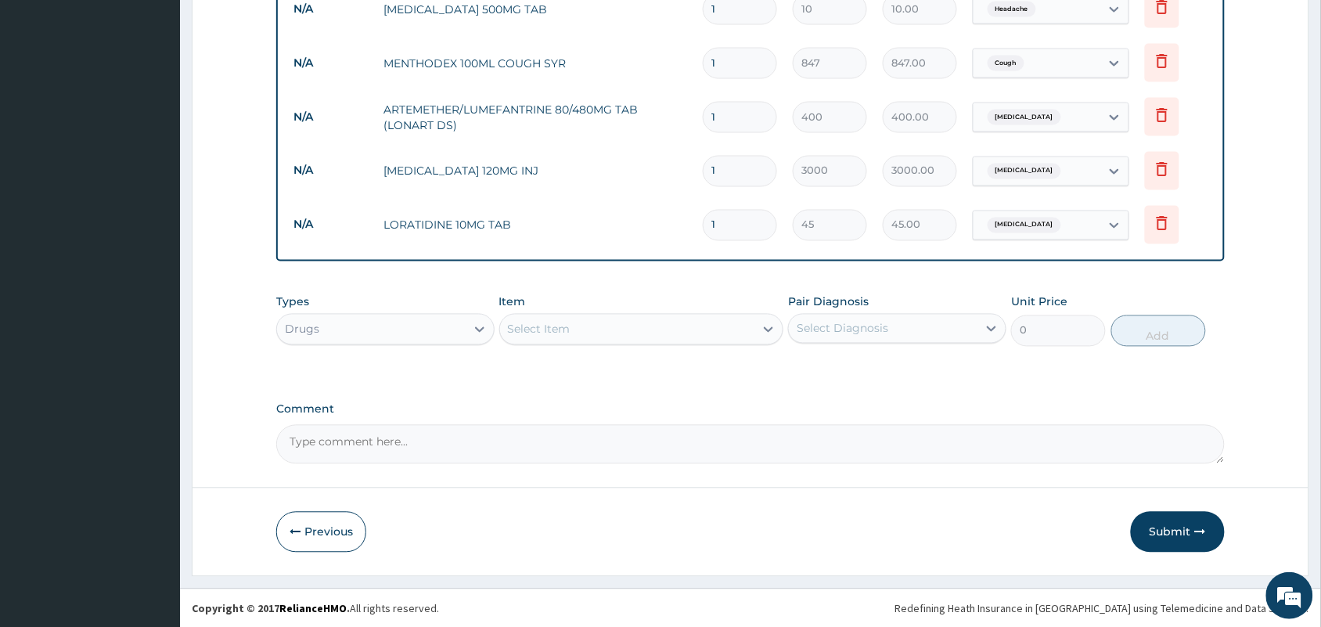
click at [606, 327] on div "Select Item" at bounding box center [627, 329] width 255 height 25
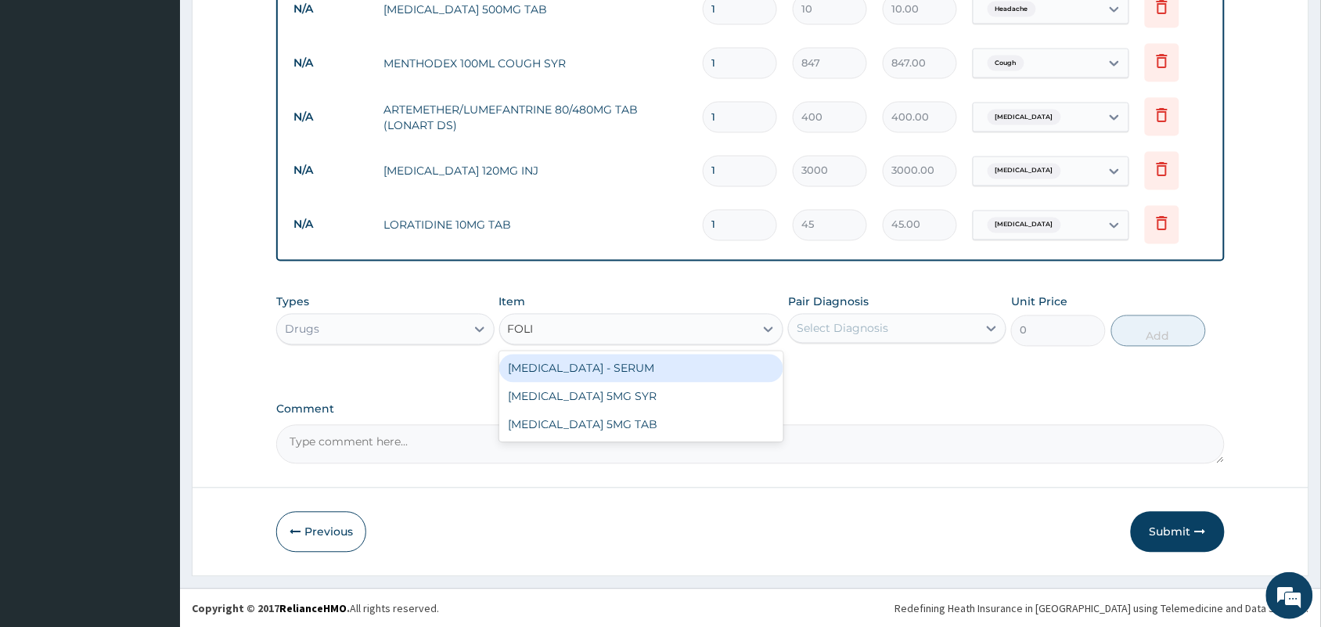
type input "FOLIC"
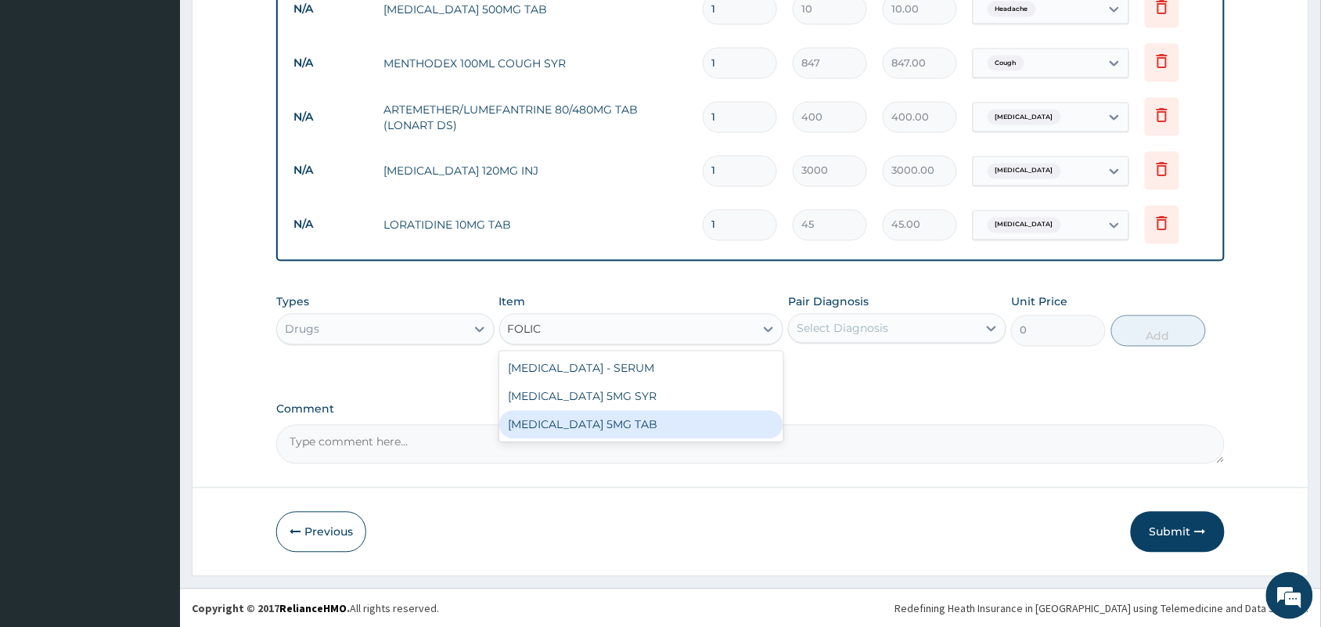
click at [599, 431] on div "FOLIC ACID 5MG TAB" at bounding box center [641, 425] width 285 height 28
type input "15.71"
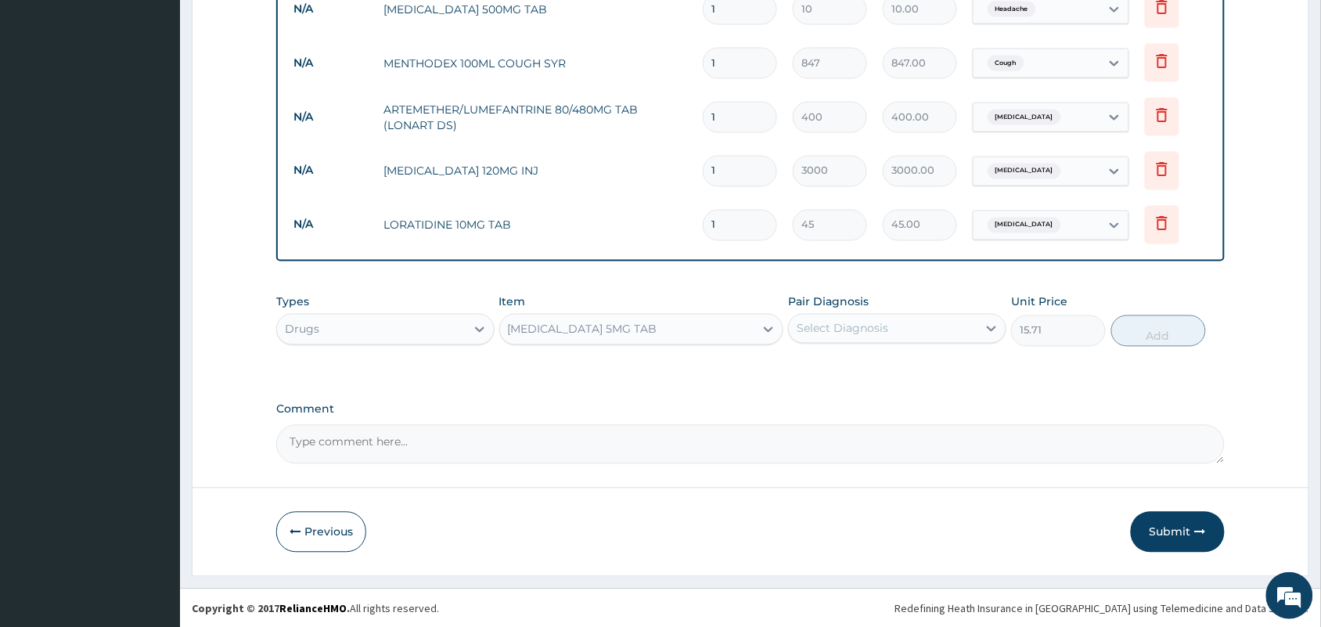
click at [636, 330] on div "FOLIC ACID 5MG TAB" at bounding box center [627, 329] width 255 height 25
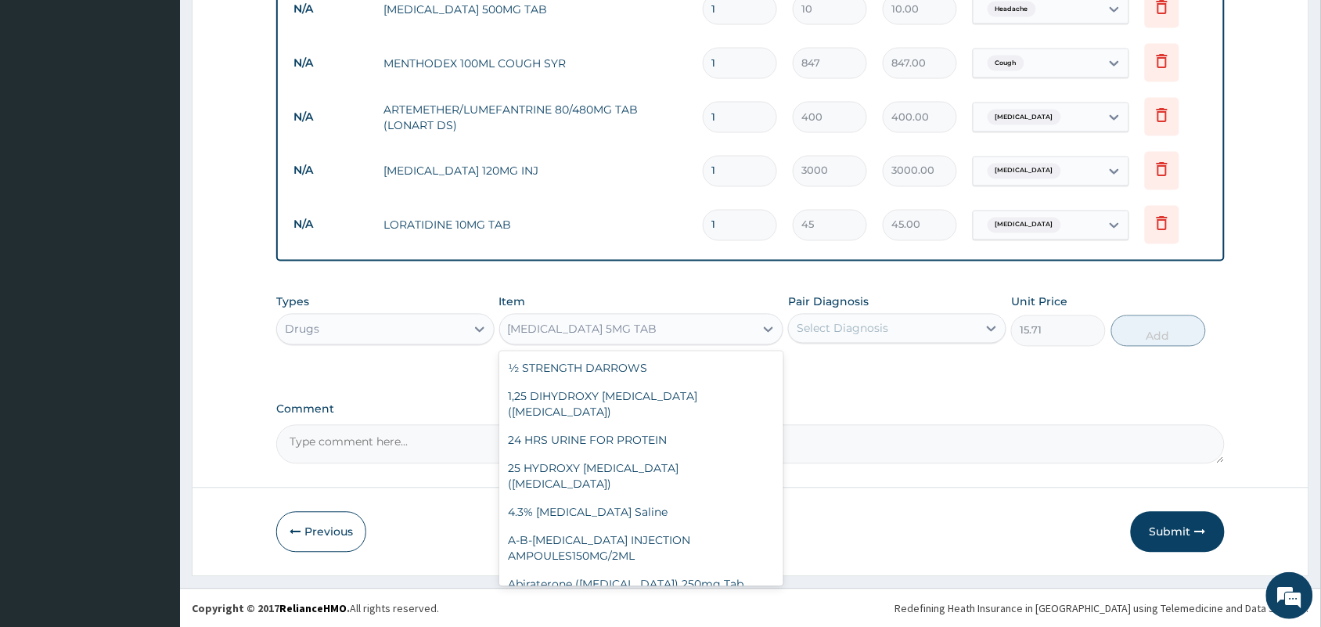
scroll to position [33553, 0]
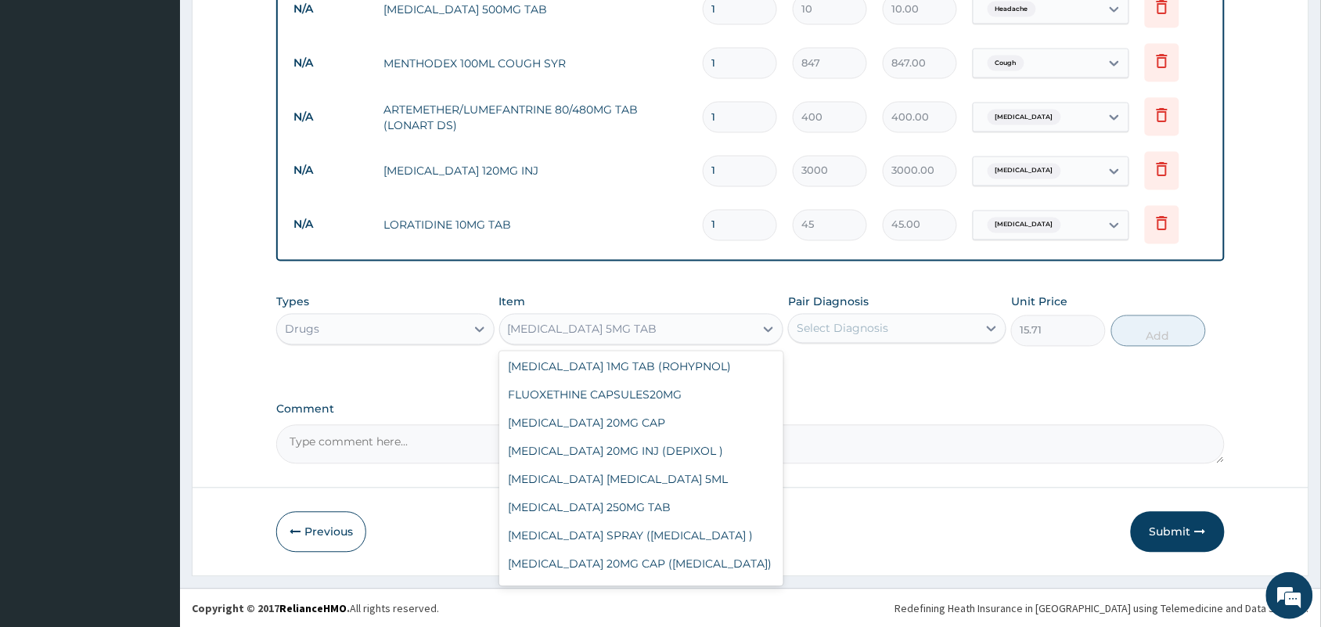
click at [953, 316] on div "Select Diagnosis" at bounding box center [883, 328] width 189 height 25
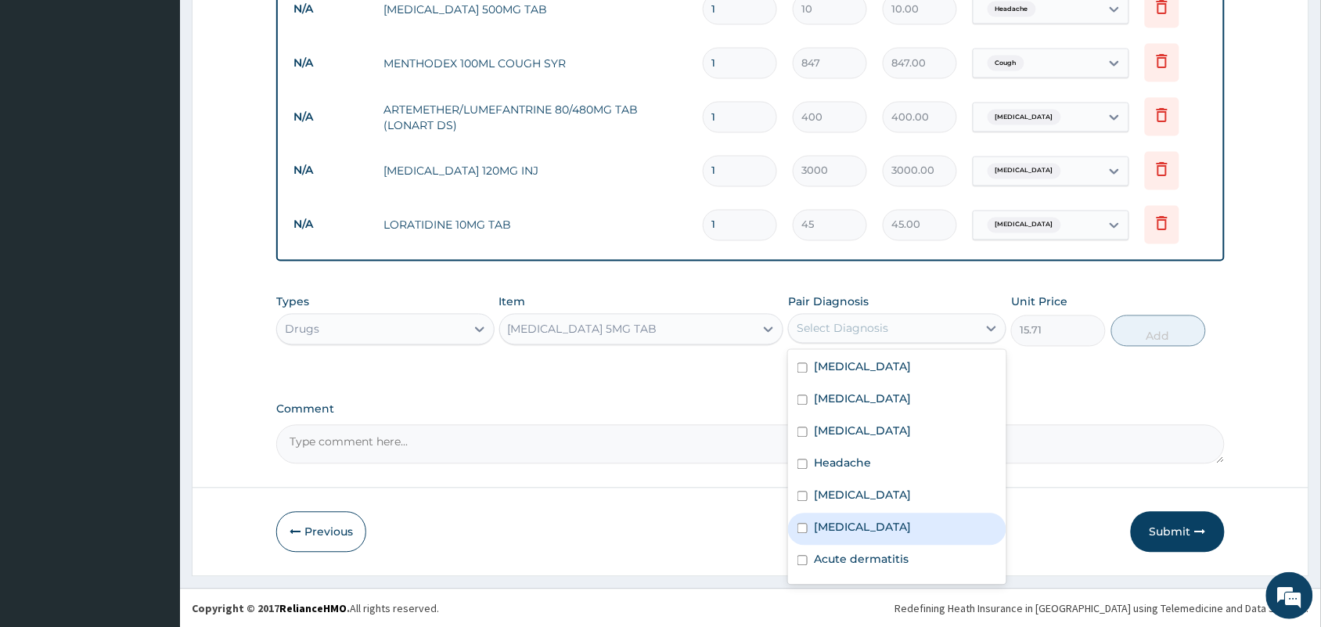
click at [812, 530] on div "Anemia" at bounding box center [897, 529] width 218 height 32
checkbox input "true"
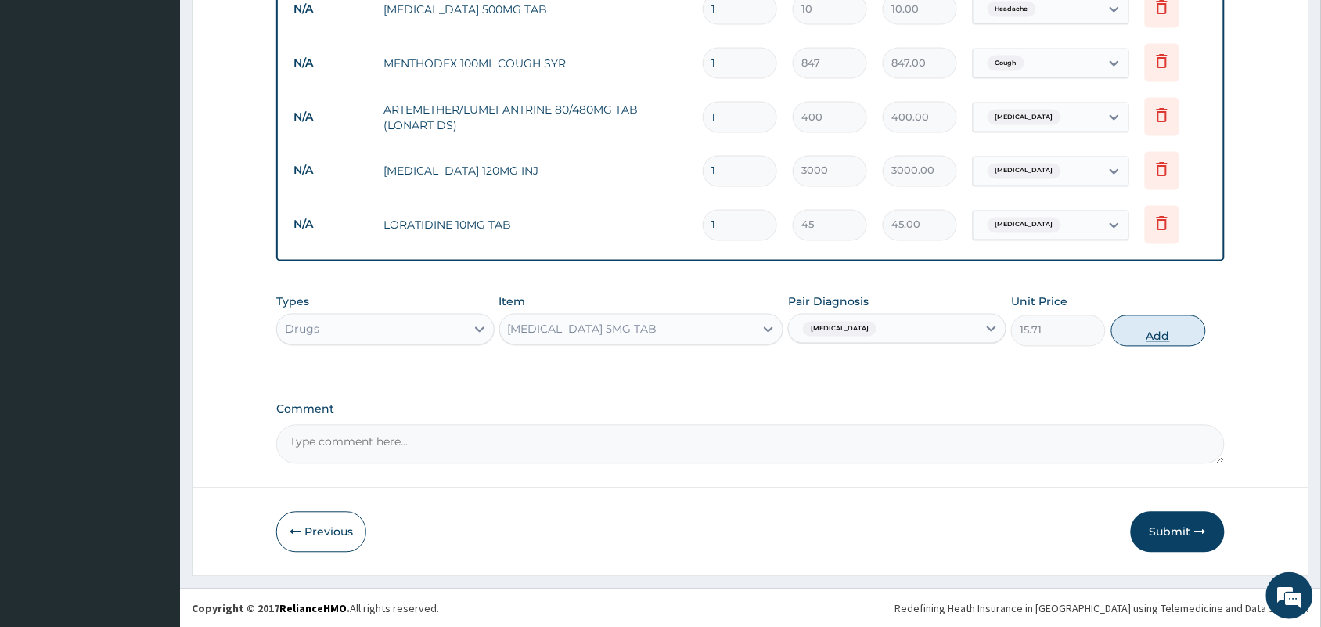
click at [1147, 342] on button "Add" at bounding box center [1158, 330] width 95 height 31
type input "0"
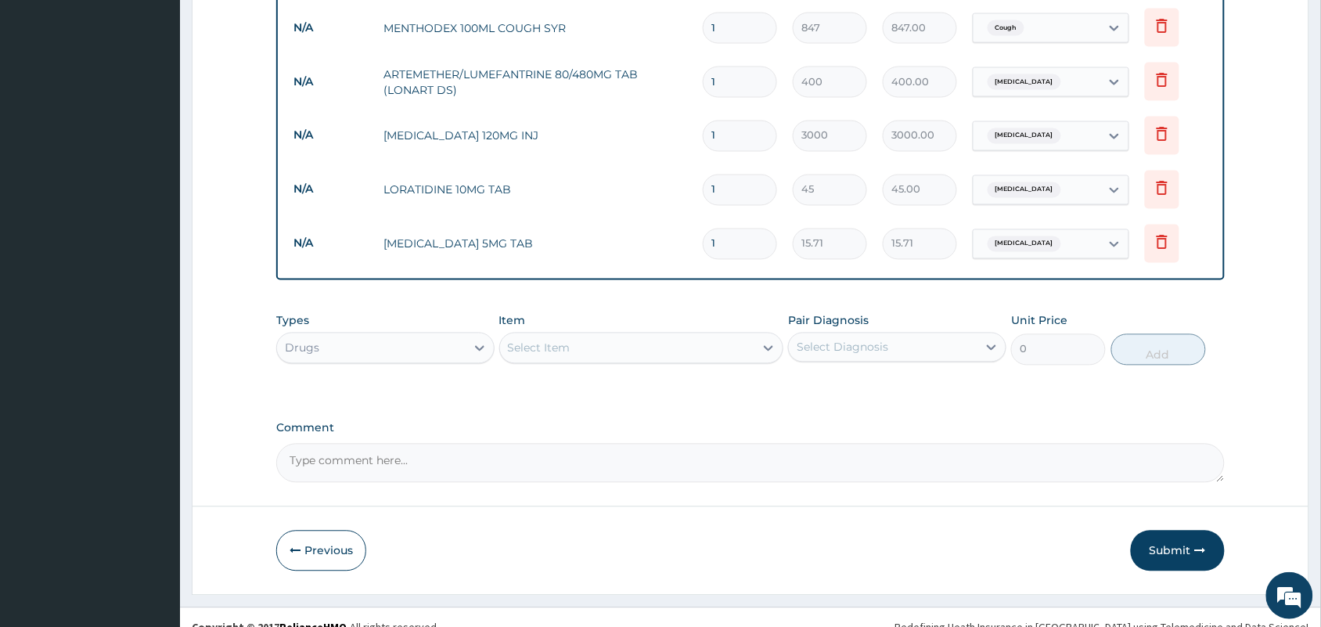
scroll to position [780, 0]
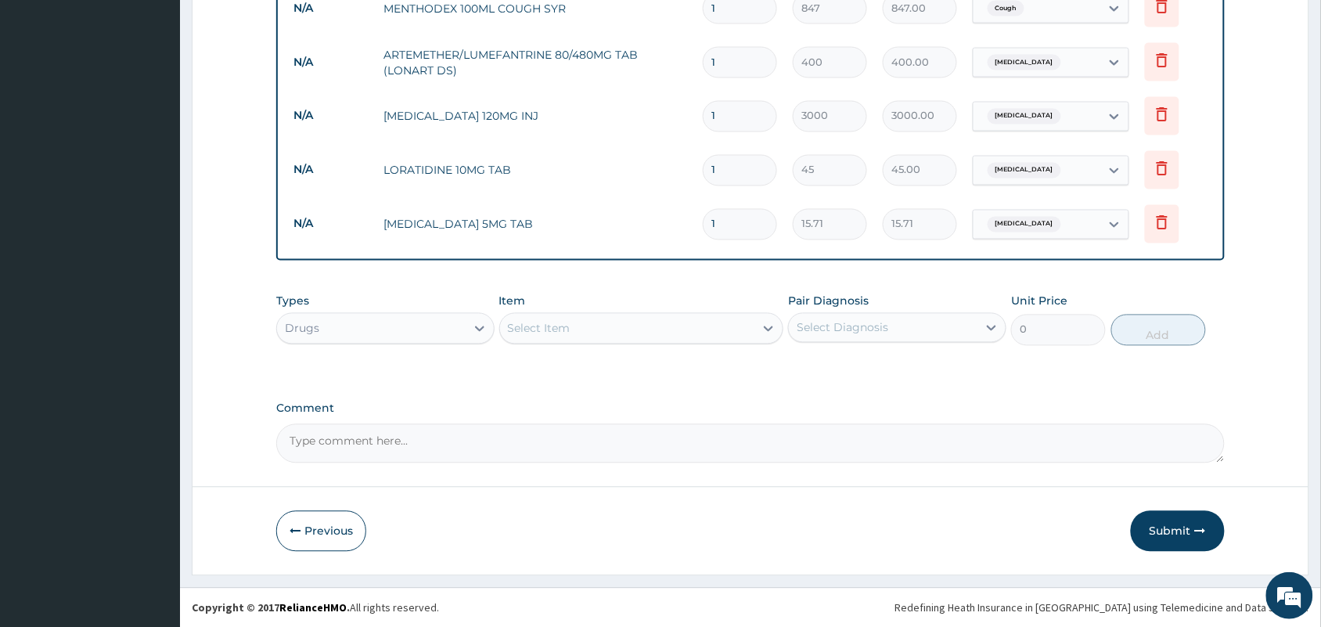
drag, startPoint x: 733, startPoint y: 221, endPoint x: 710, endPoint y: 221, distance: 23.5
click at [710, 221] on input "1" at bounding box center [740, 224] width 74 height 31
type input "3"
type input "47.13"
type input "30"
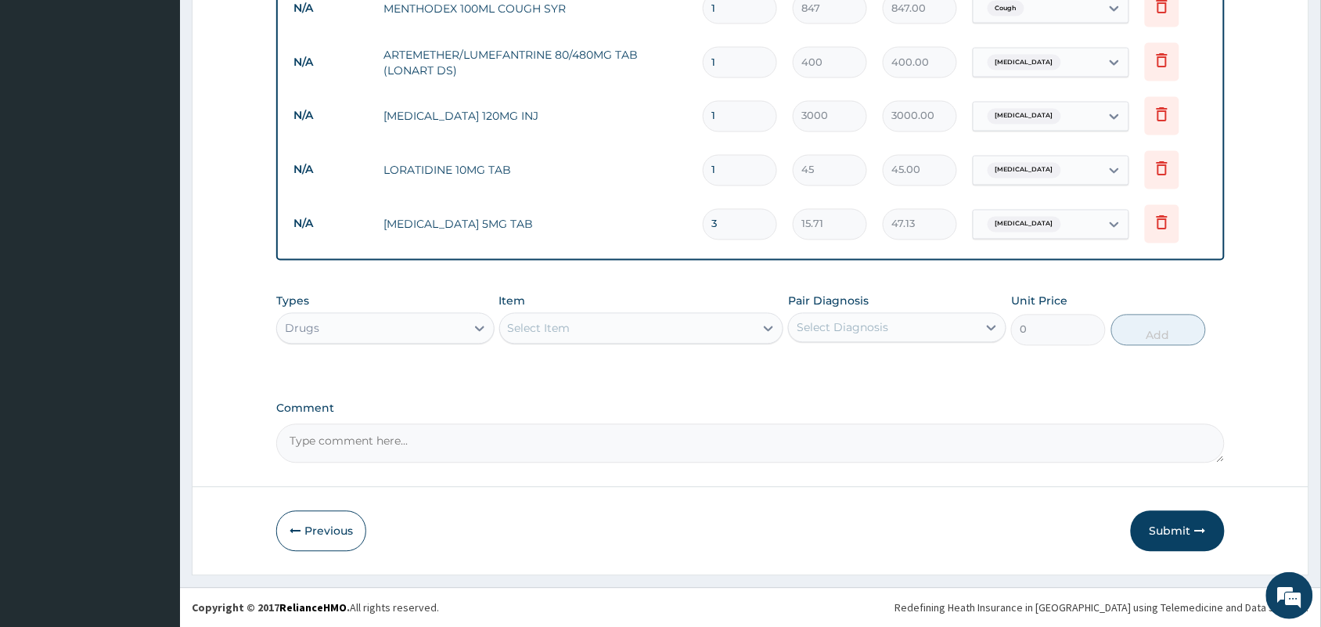
type input "471.30"
type input "30"
click at [748, 174] on input "1" at bounding box center [740, 170] width 74 height 31
type input "10"
type input "450.00"
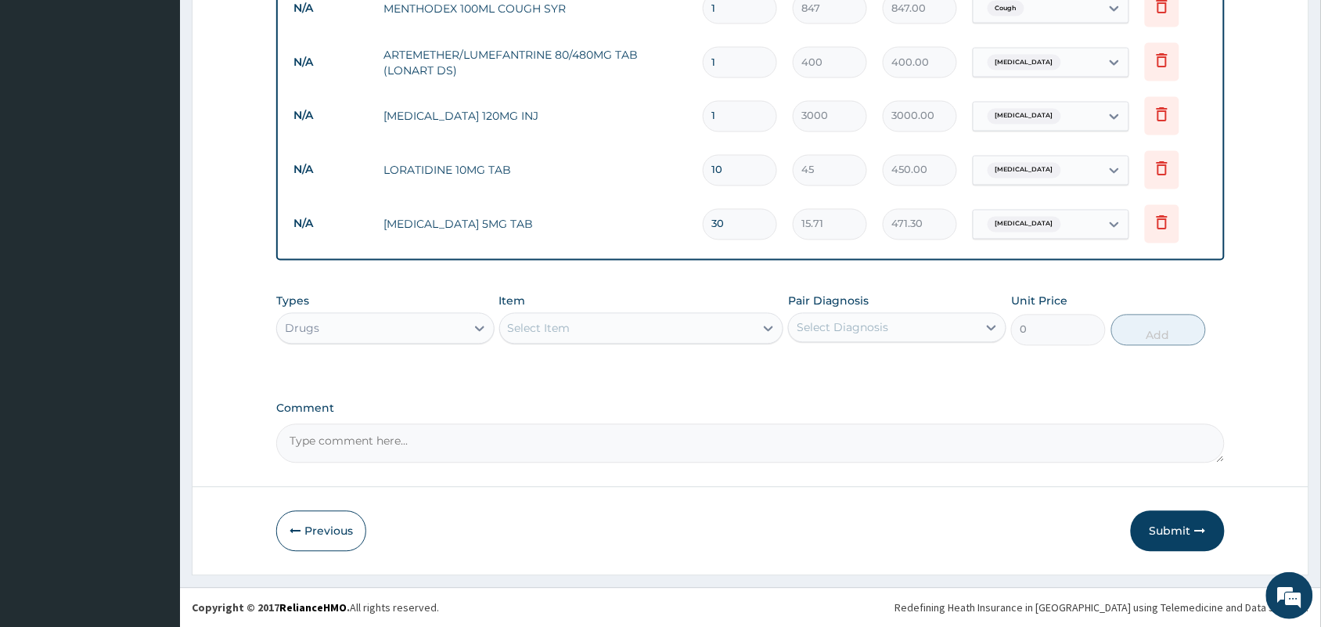
type input "10"
click at [748, 104] on input "1" at bounding box center [740, 116] width 74 height 31
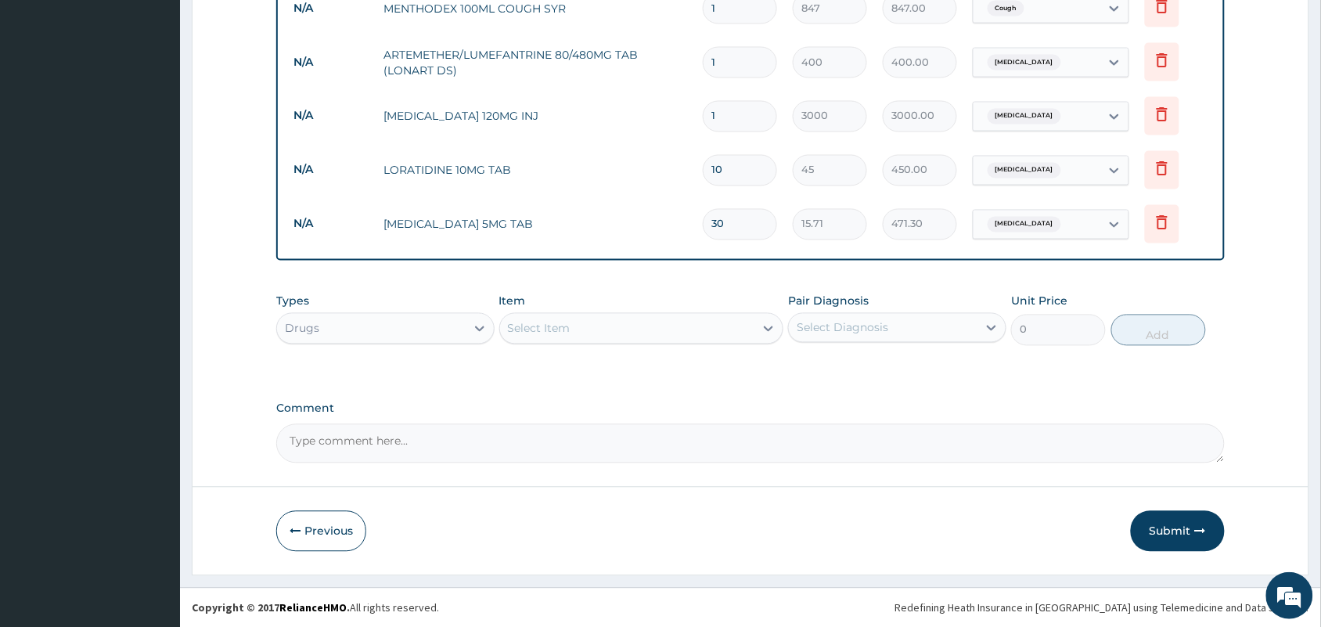
click at [748, 104] on input "1" at bounding box center [740, 116] width 74 height 31
type input "3"
type input "9000.00"
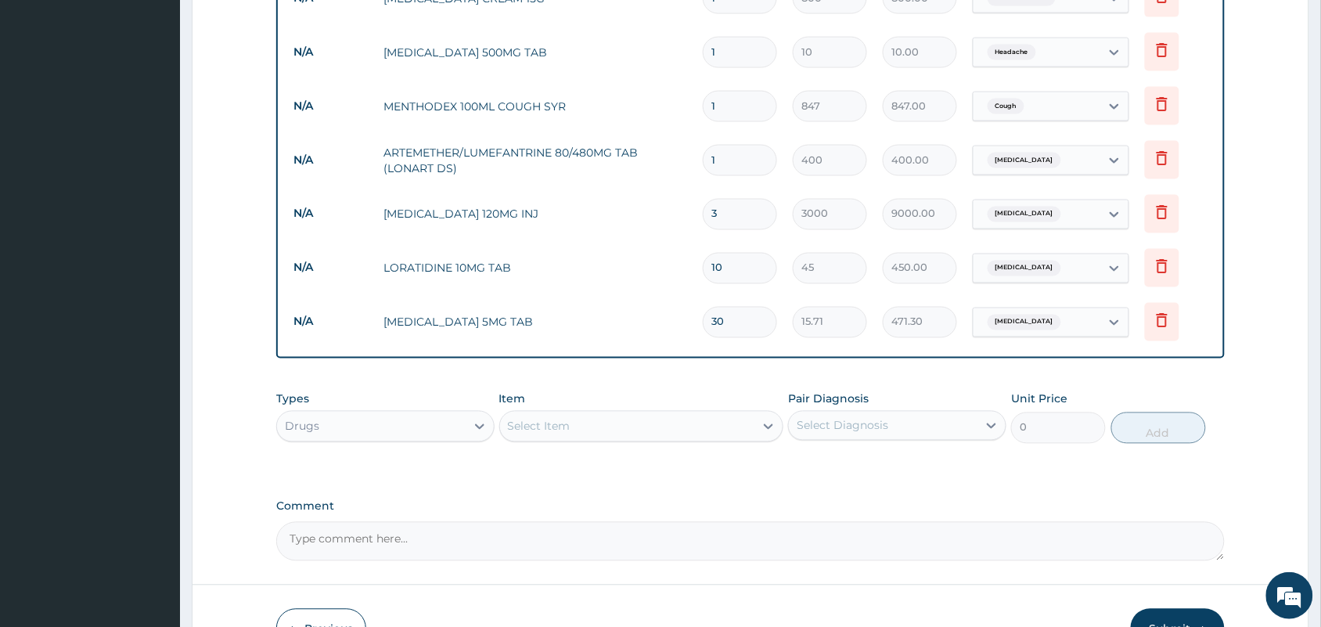
type input "3"
click at [732, 159] on input "1" at bounding box center [740, 160] width 74 height 31
type input "6"
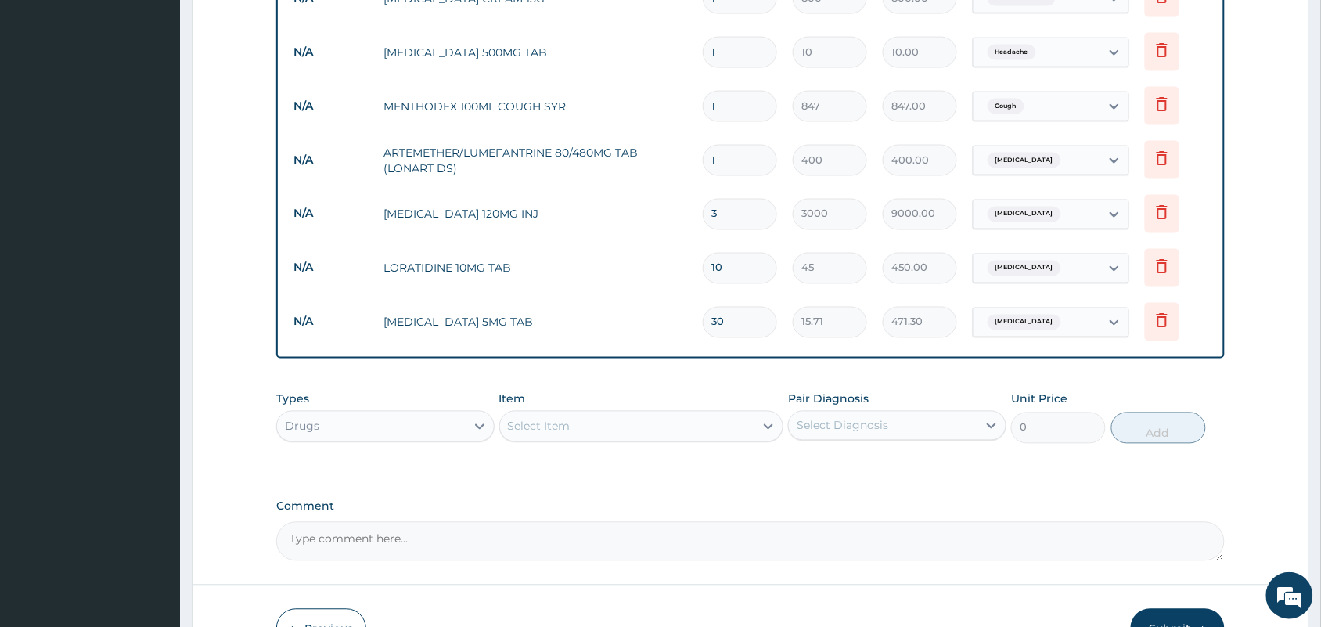
type input "2400.00"
type input "6"
click at [730, 106] on input "1" at bounding box center [740, 106] width 74 height 31
type input "2"
type input "1694.00"
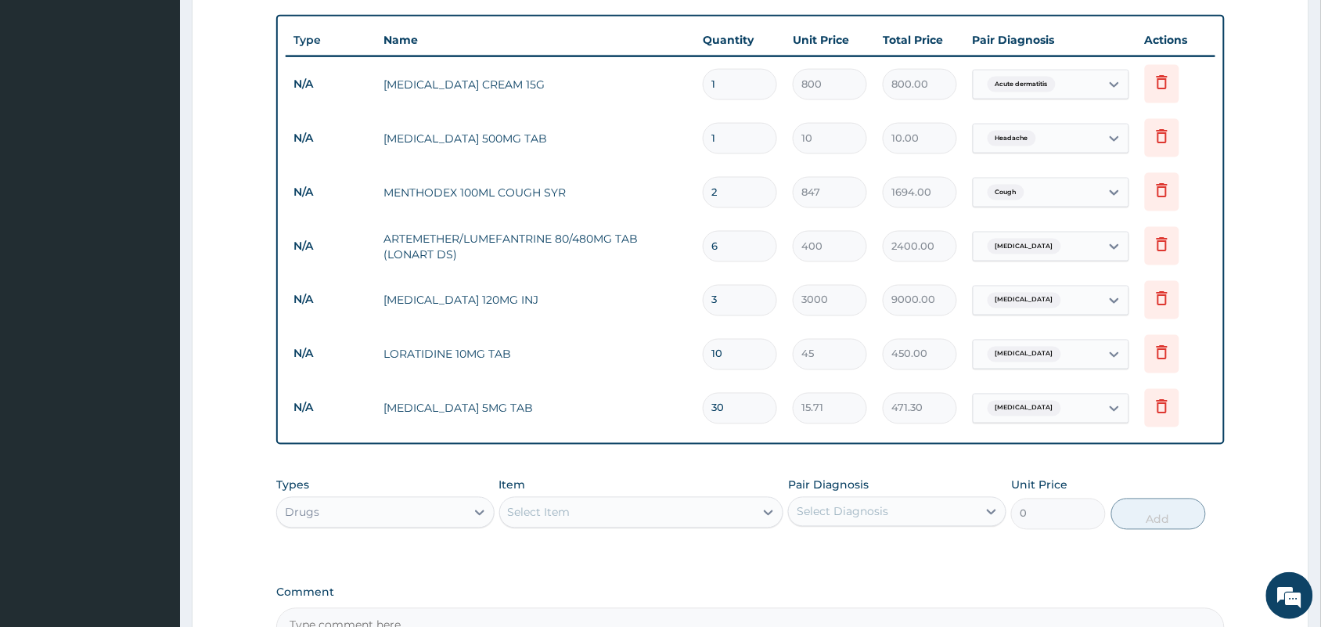
scroll to position [584, 0]
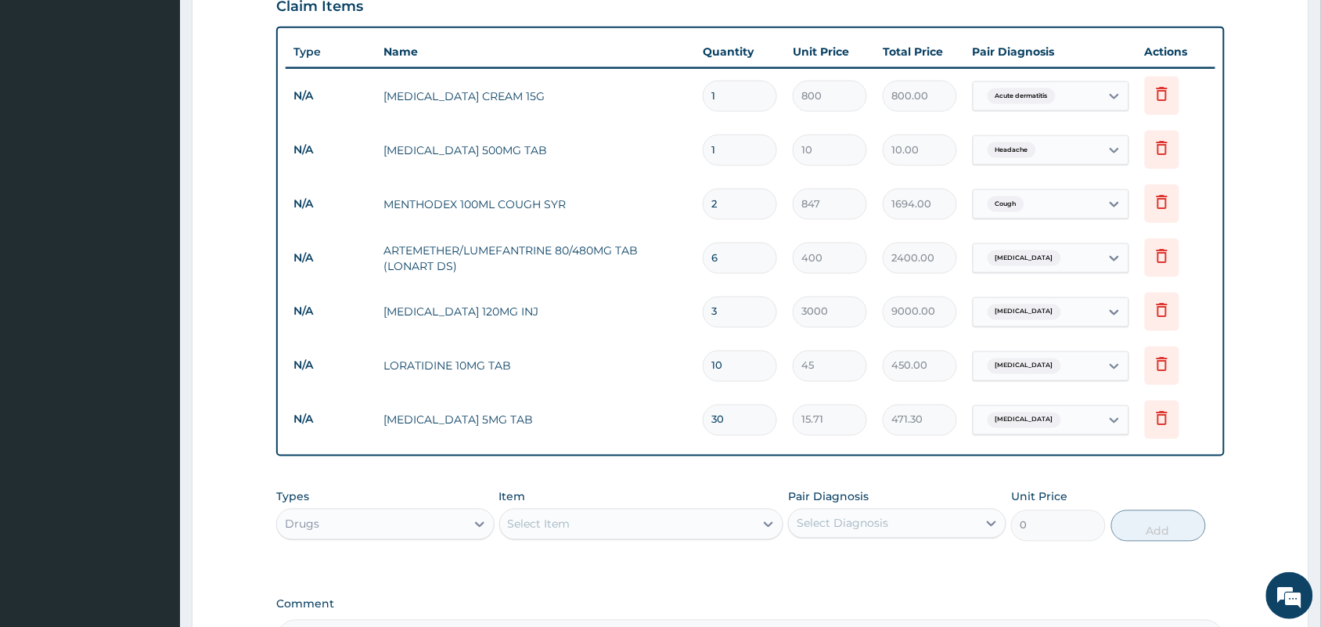
type input "2"
drag, startPoint x: 720, startPoint y: 145, endPoint x: 699, endPoint y: 147, distance: 21.3
click at [699, 147] on td "1" at bounding box center [740, 150] width 90 height 46
type input "2"
type input "20.00"
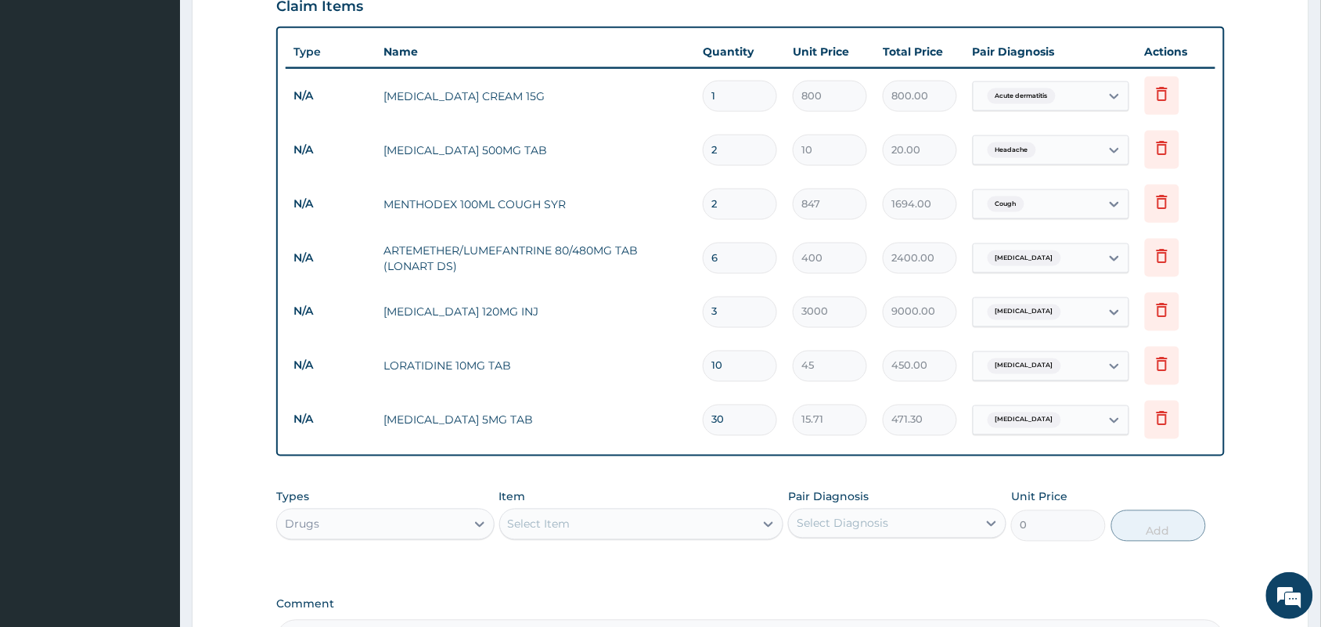
type input "24"
type input "240.00"
type input "24"
drag, startPoint x: 746, startPoint y: 95, endPoint x: 702, endPoint y: 95, distance: 43.8
click at [702, 95] on td "1" at bounding box center [740, 96] width 90 height 46
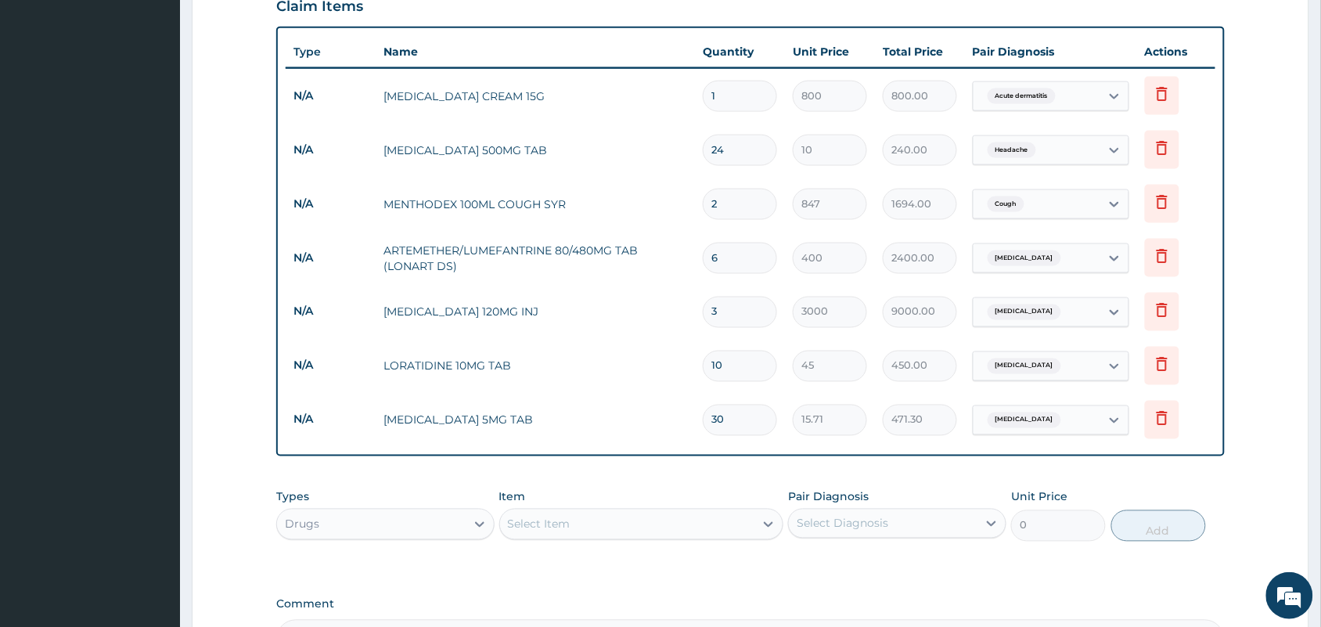
drag, startPoint x: 686, startPoint y: 137, endPoint x: 657, endPoint y: 220, distance: 87.8
click at [686, 142] on td "[MEDICAL_DATA] 500MG TAB" at bounding box center [535, 150] width 319 height 31
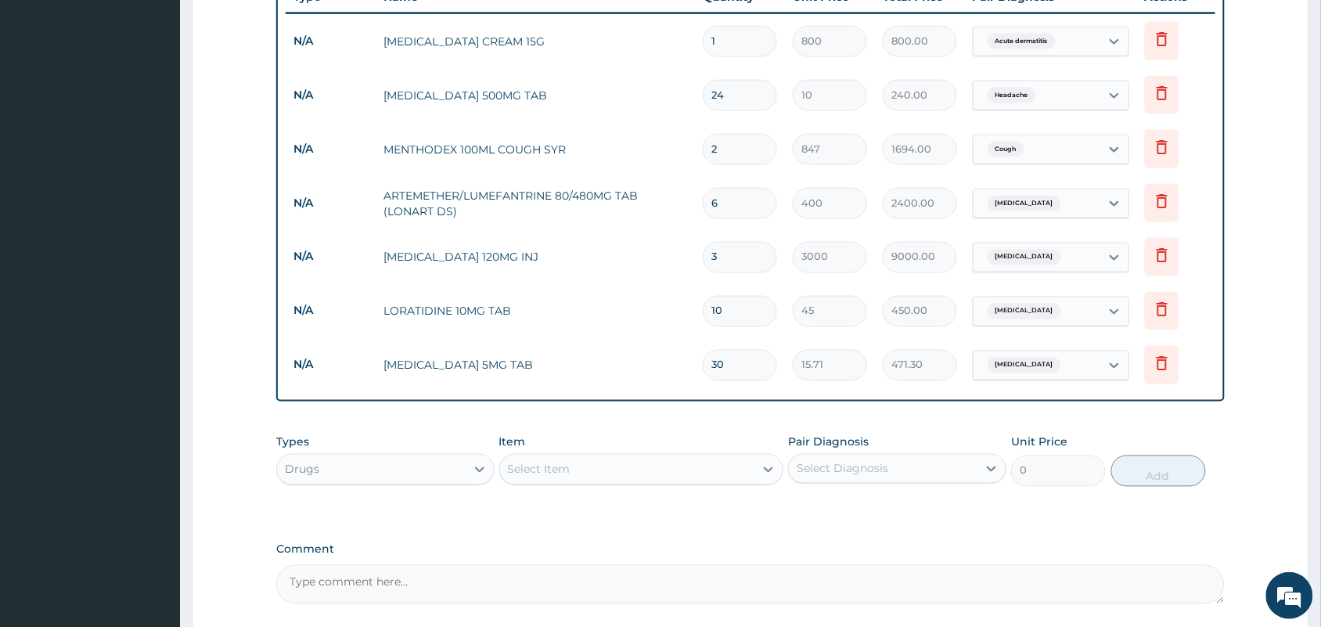
scroll to position [780, 0]
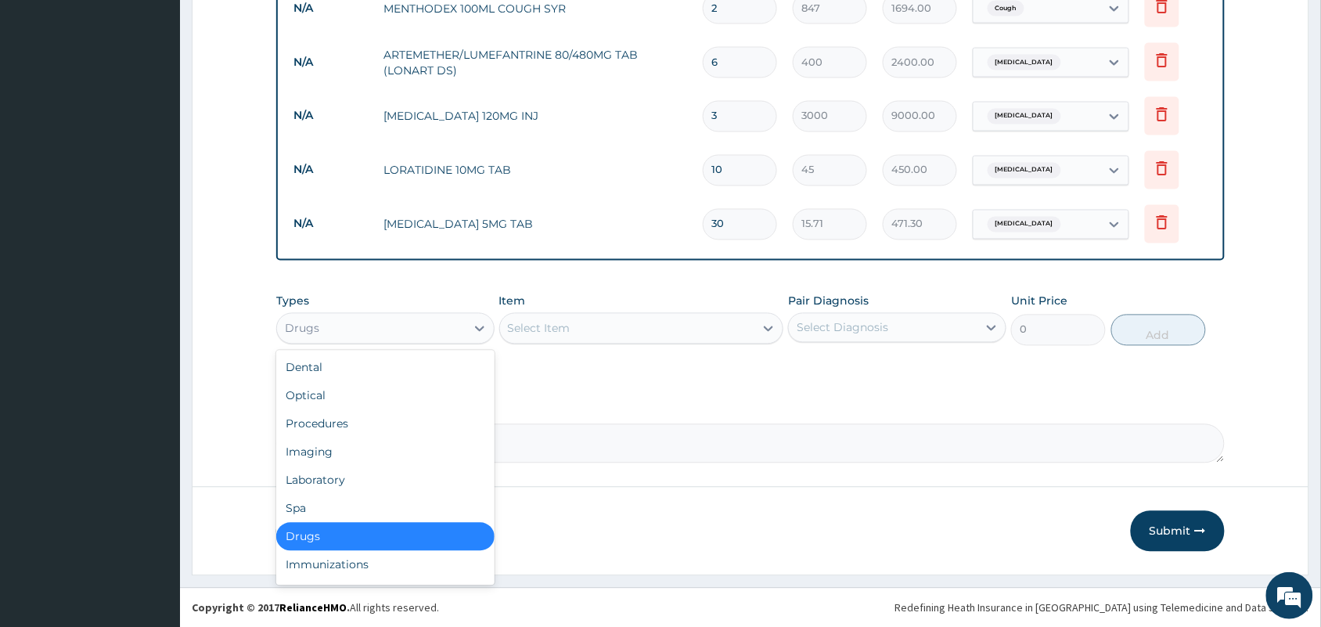
click at [448, 330] on div "Drugs" at bounding box center [371, 328] width 189 height 25
click at [327, 485] on div "Laboratory" at bounding box center [385, 480] width 218 height 28
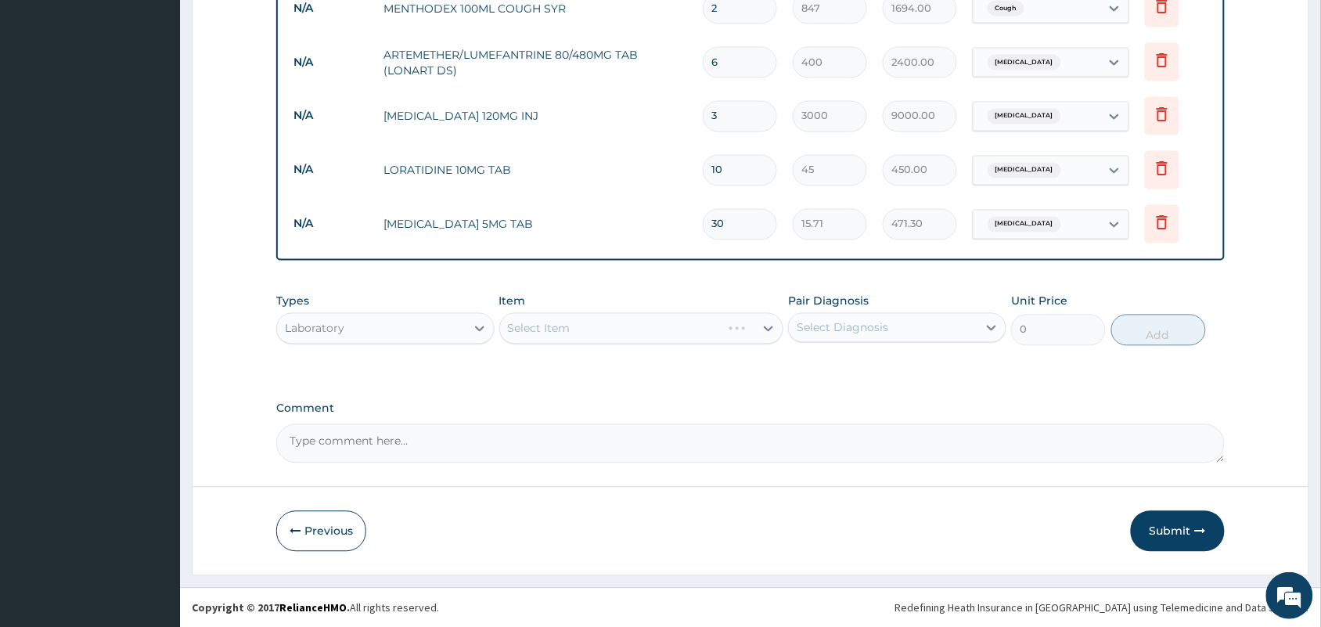
click at [686, 333] on div "Select Item" at bounding box center [641, 328] width 285 height 31
click at [685, 331] on div "Select Item" at bounding box center [627, 328] width 255 height 25
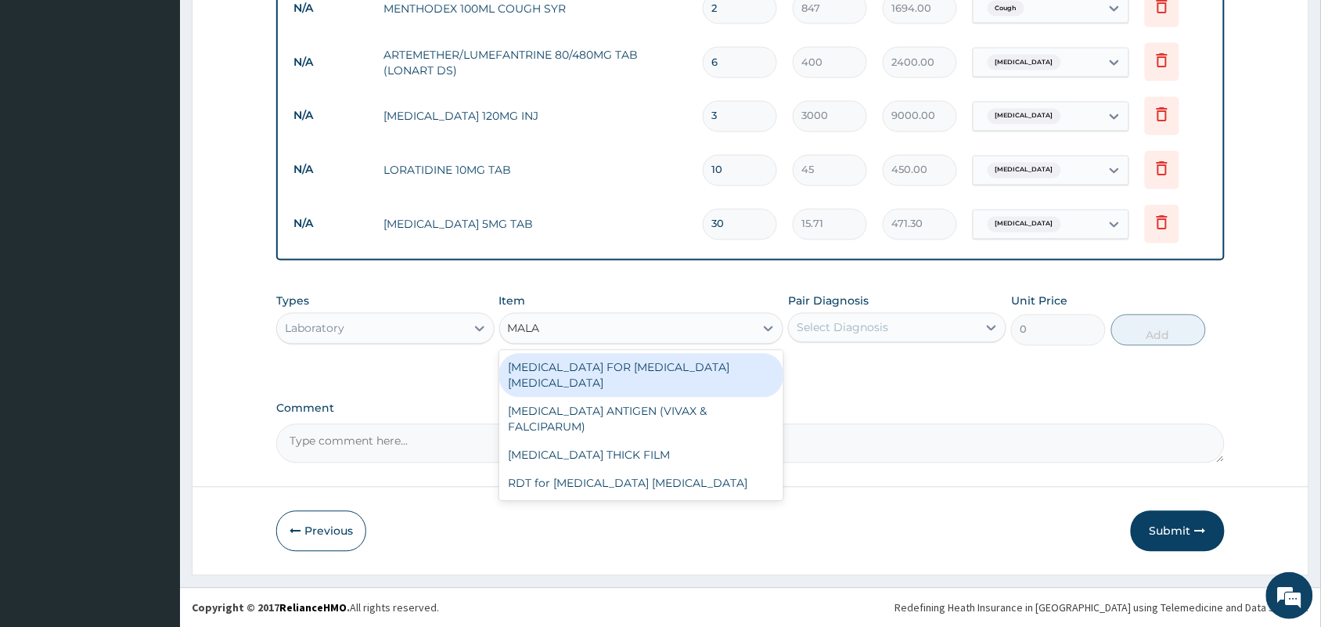
type input "MALAR"
click at [663, 372] on div "[MEDICAL_DATA] FOR [MEDICAL_DATA] [MEDICAL_DATA]" at bounding box center [641, 376] width 285 height 44
type input "1100"
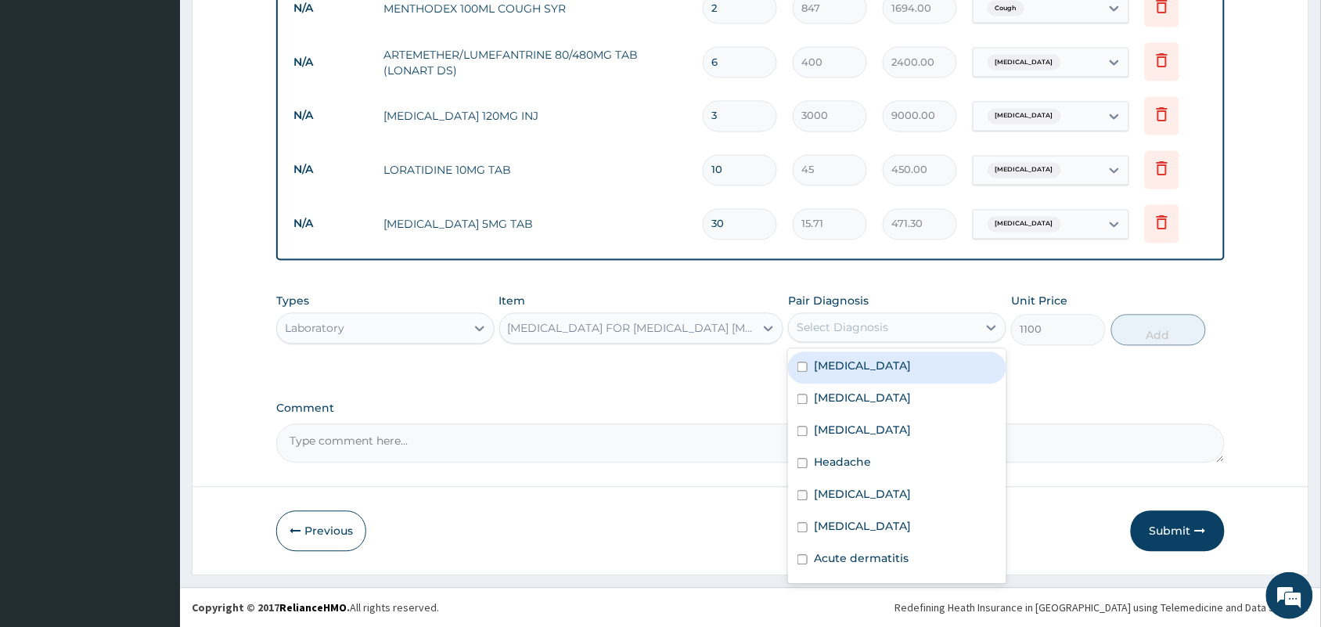
click at [874, 323] on div "Select Diagnosis" at bounding box center [842, 328] width 92 height 16
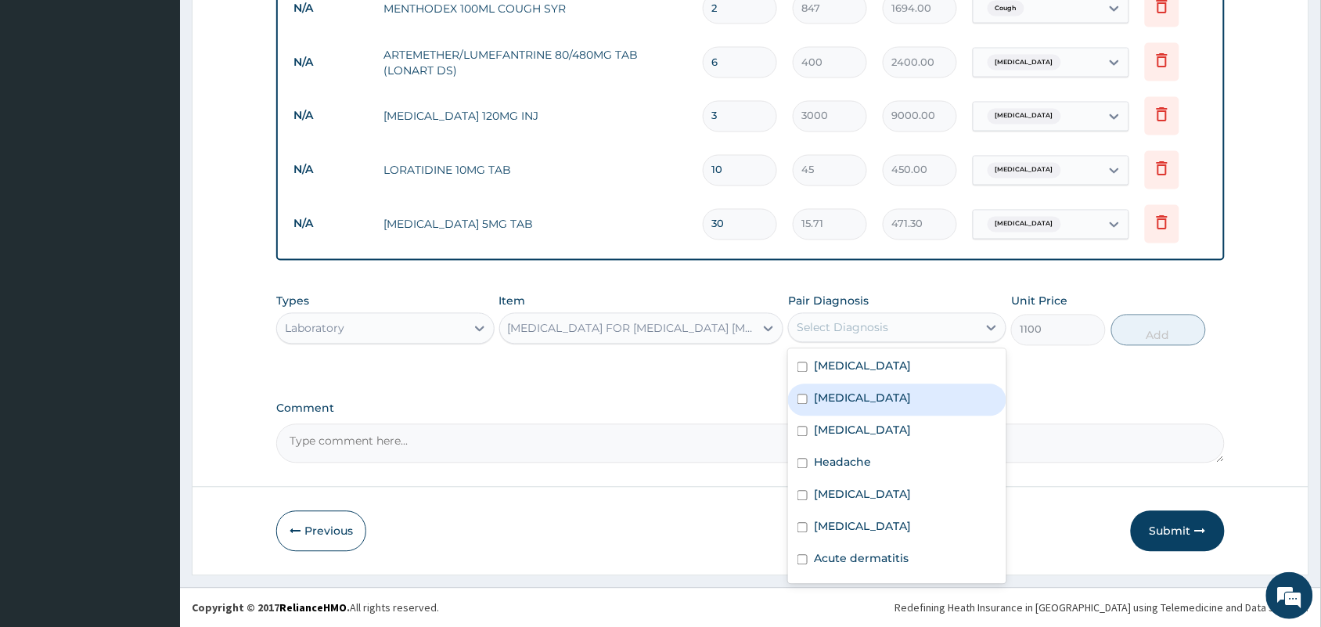
click at [862, 392] on div "[MEDICAL_DATA]" at bounding box center [897, 400] width 218 height 32
checkbox input "true"
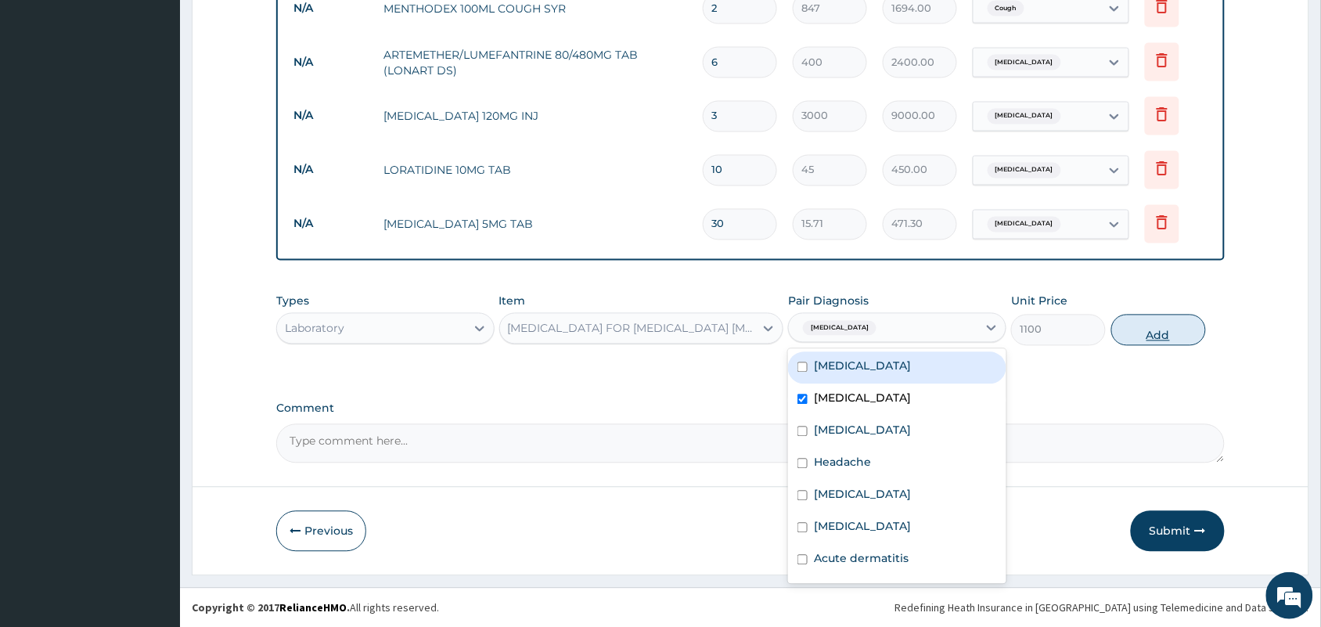
click at [1139, 333] on button "Add" at bounding box center [1158, 330] width 95 height 31
type input "0"
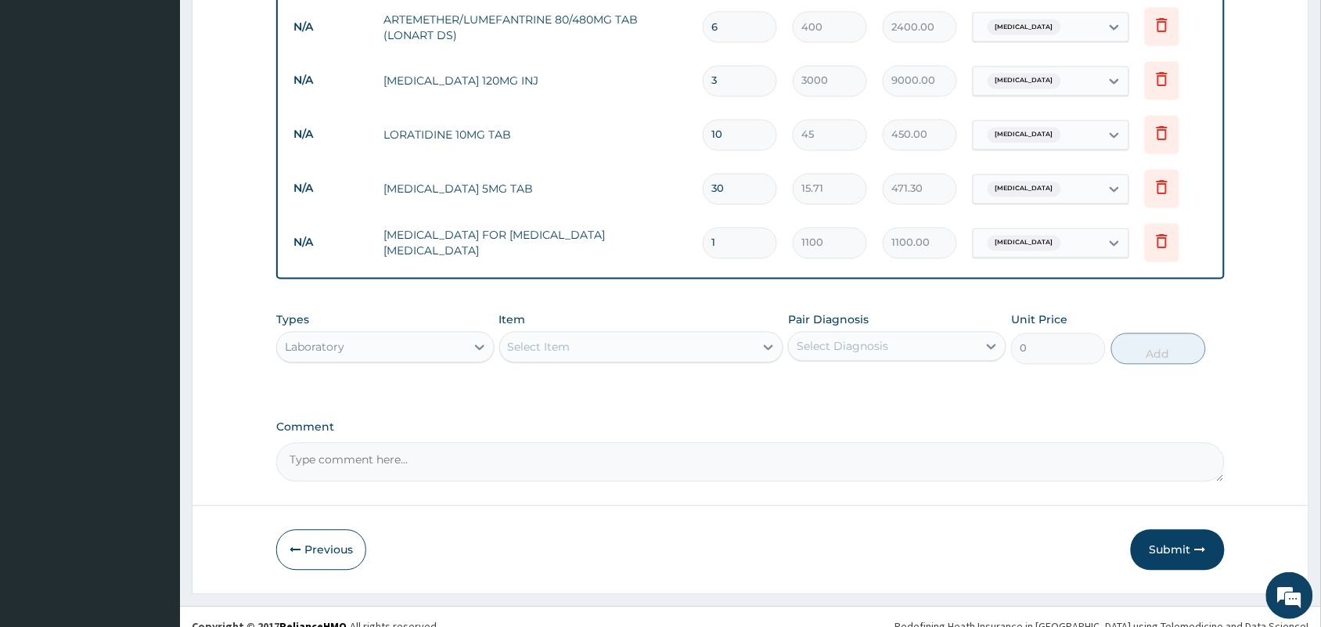
scroll to position [834, 0]
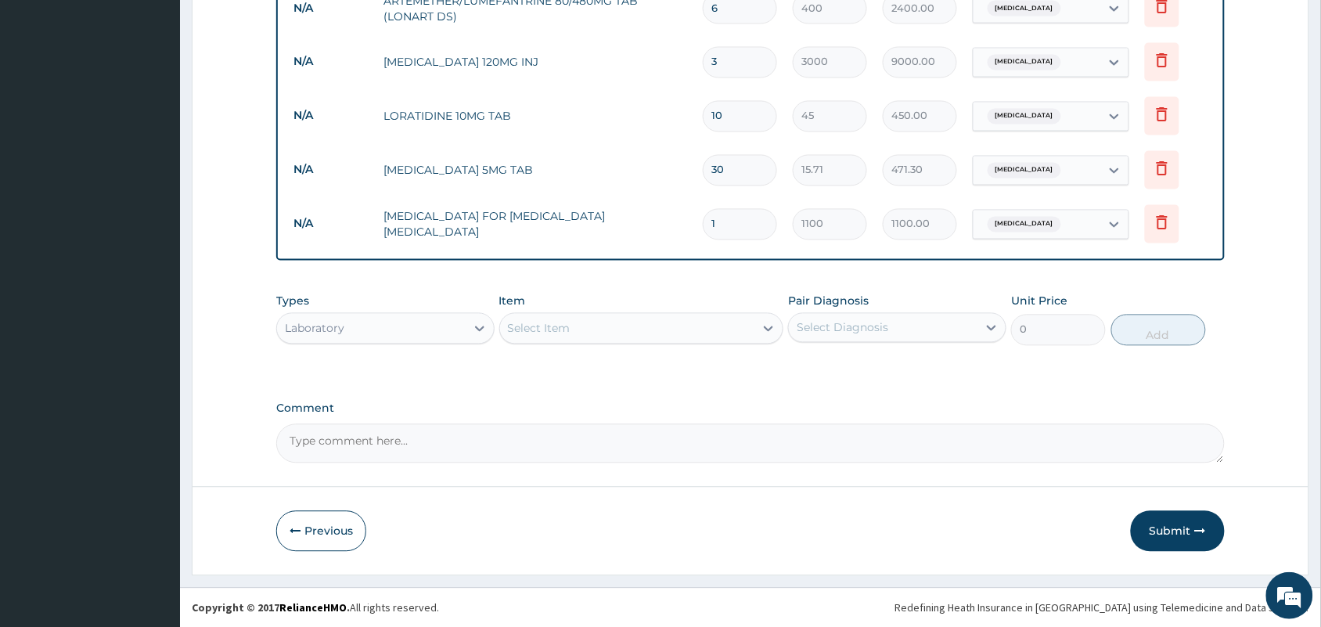
click at [599, 326] on div "Select Item" at bounding box center [627, 328] width 255 height 25
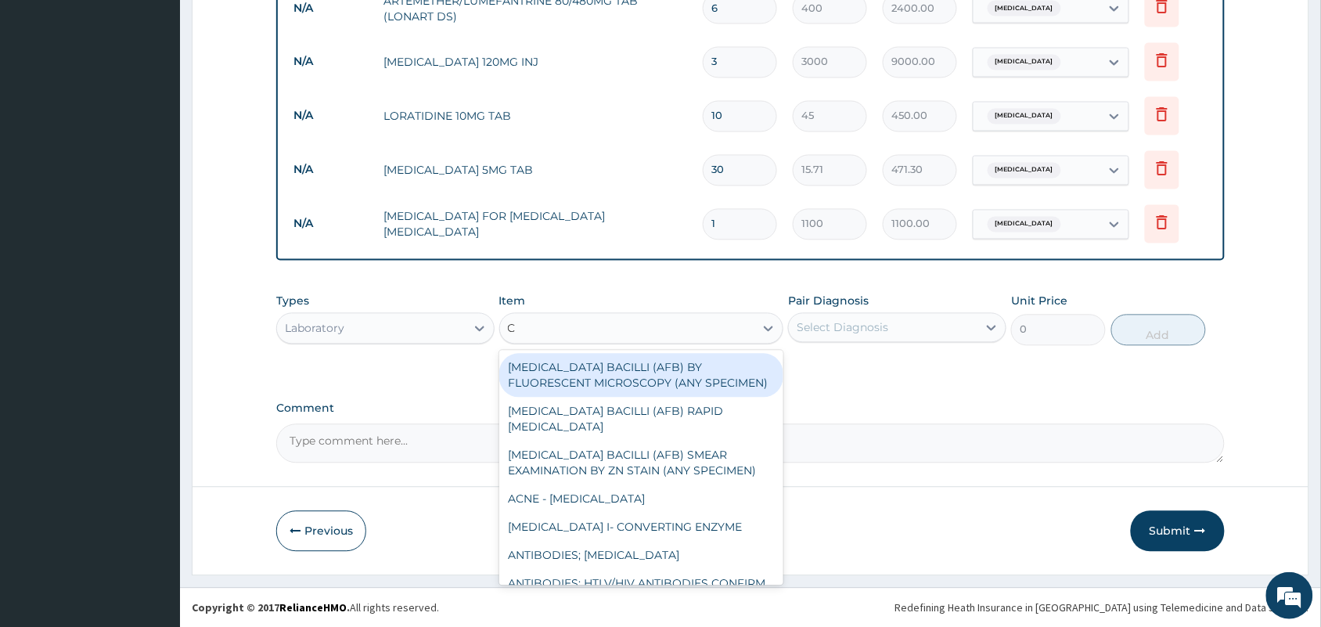
type input "CB"
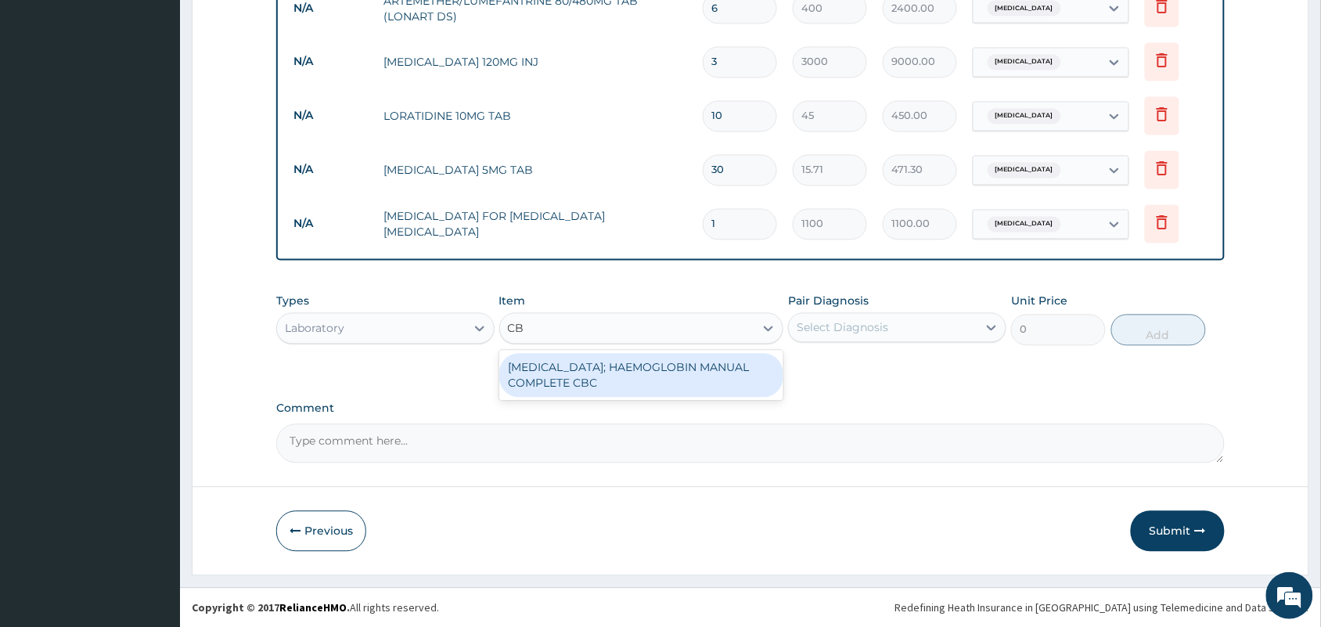
drag, startPoint x: 597, startPoint y: 361, endPoint x: 652, endPoint y: 364, distance: 54.9
click at [597, 361] on div "[MEDICAL_DATA]; HAEMOGLOBIN MANUAL COMPLETE CBC" at bounding box center [641, 376] width 285 height 44
type input "2500"
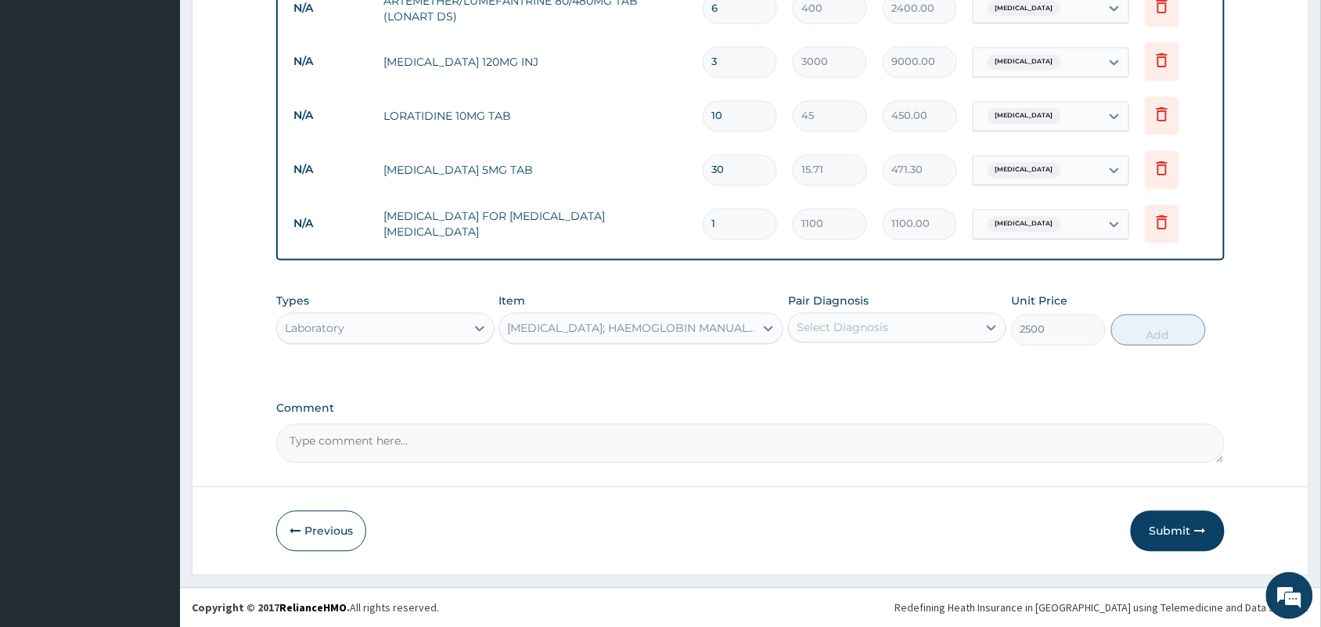
click at [820, 317] on div "Select Diagnosis" at bounding box center [883, 327] width 189 height 25
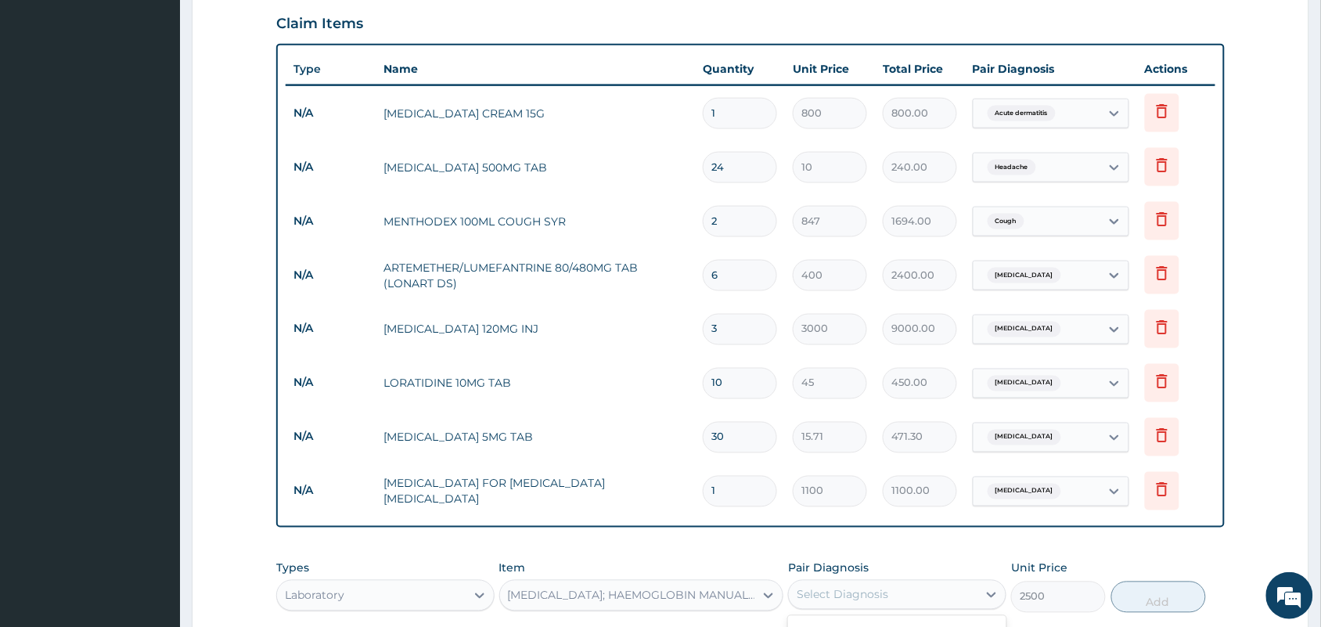
scroll to position [247, 0]
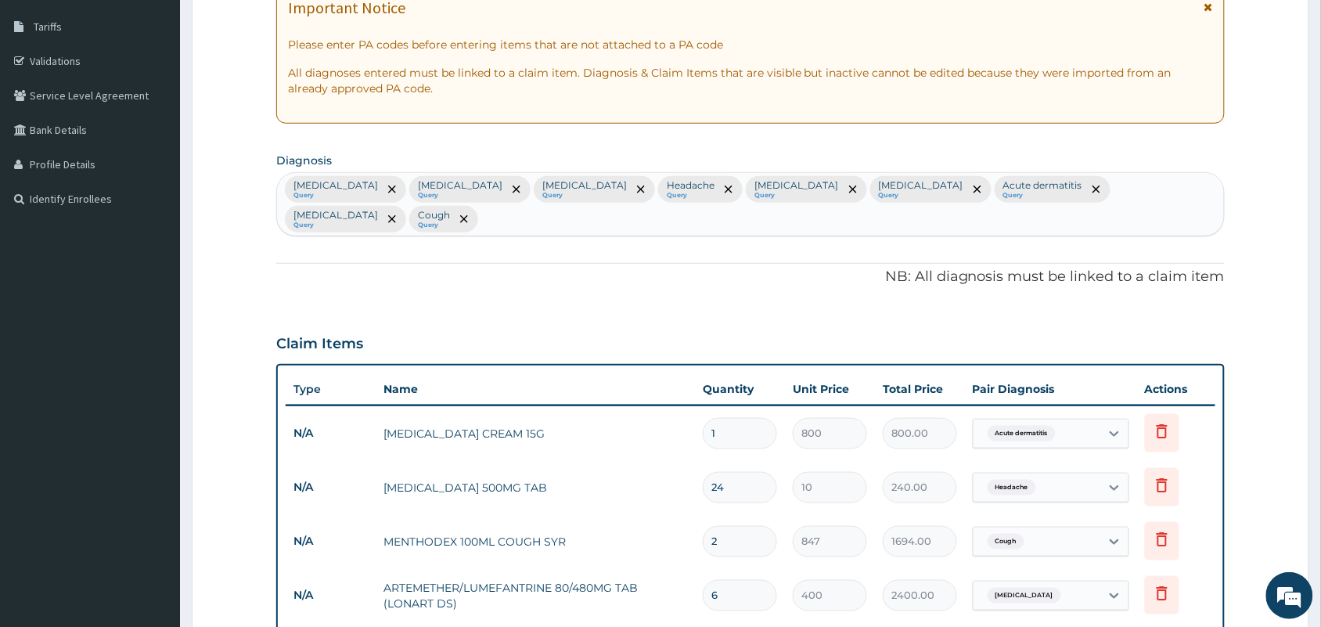
click at [1178, 192] on div "Amenorrhea Query Malaria Query Falciparum malaria Query Headache Query Nasal co…" at bounding box center [750, 204] width 947 height 63
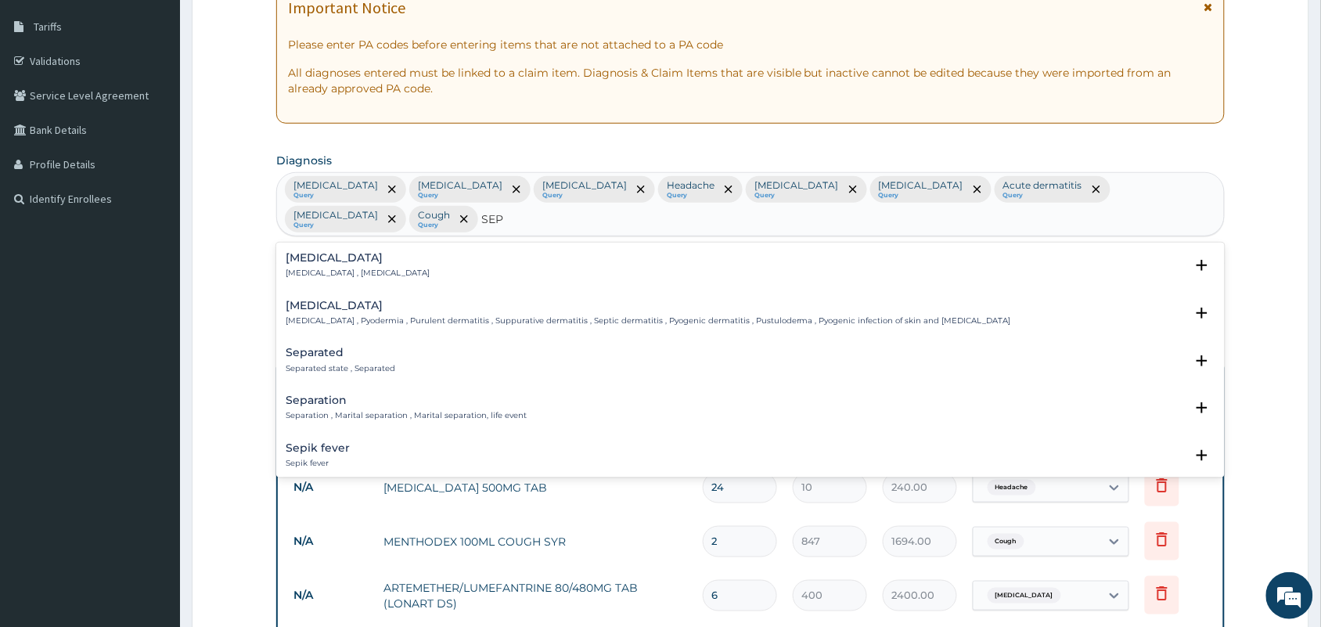
type input "SEPS"
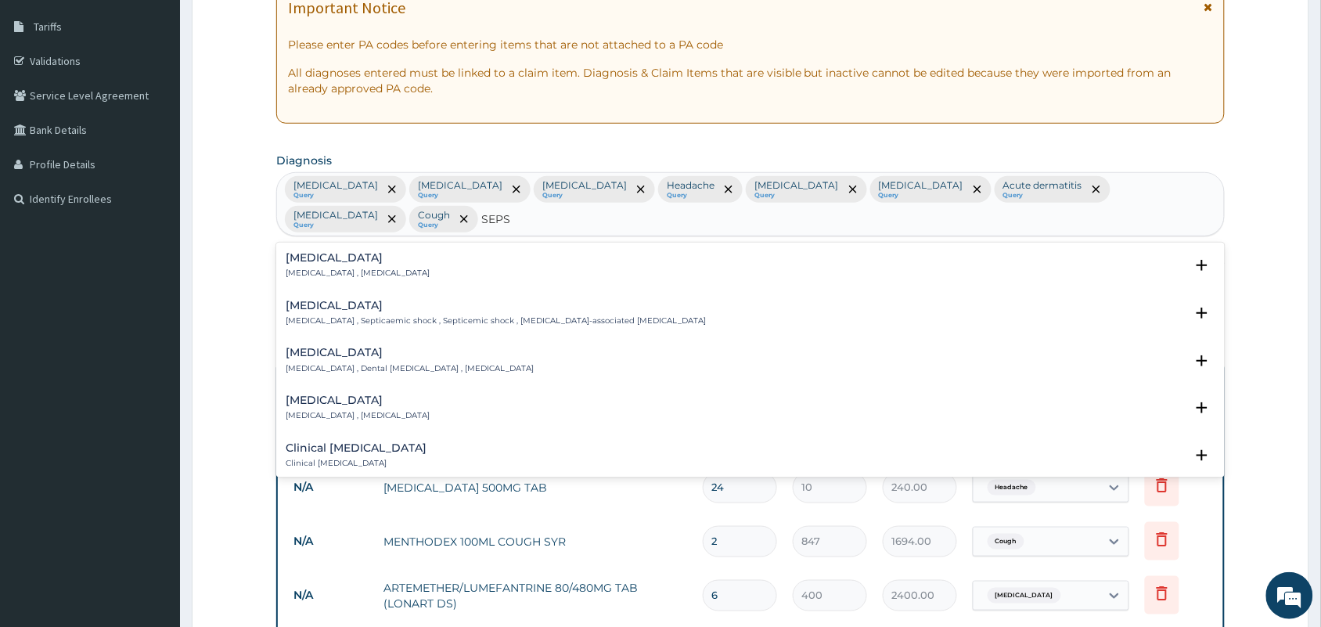
click at [329, 268] on p "[MEDICAL_DATA] , [MEDICAL_DATA]" at bounding box center [358, 273] width 144 height 11
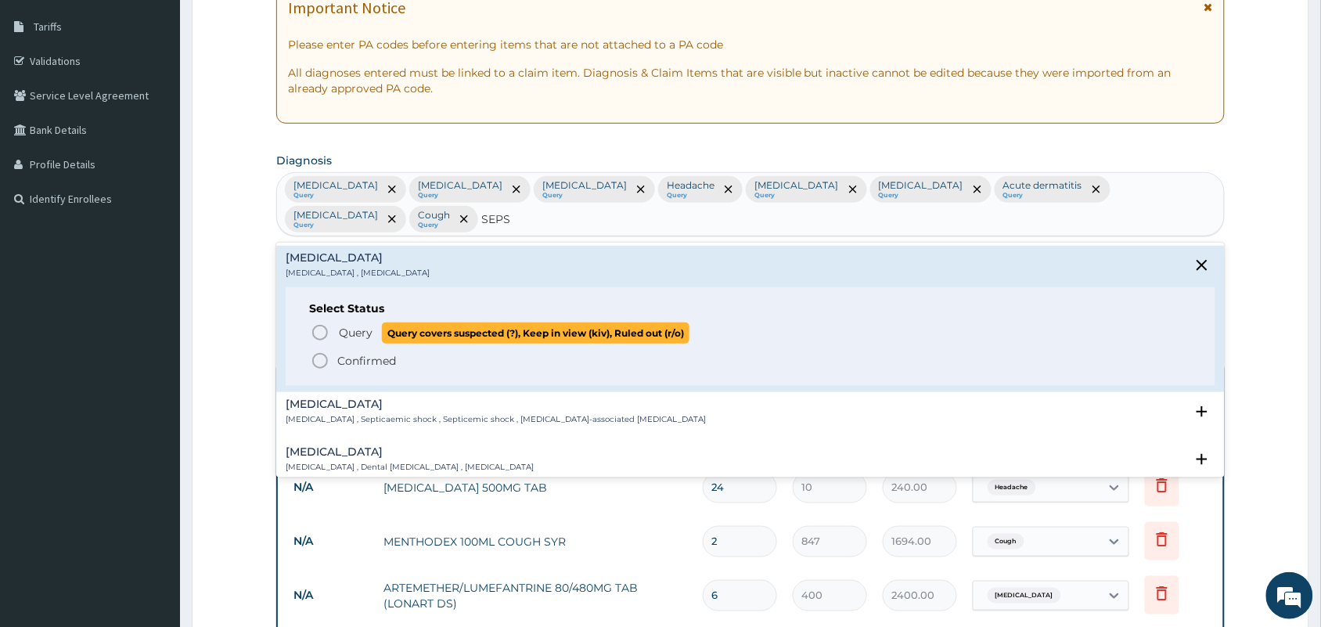
drag, startPoint x: 339, startPoint y: 333, endPoint x: 569, endPoint y: 337, distance: 230.1
click at [339, 333] on span "Query" at bounding box center [356, 333] width 34 height 16
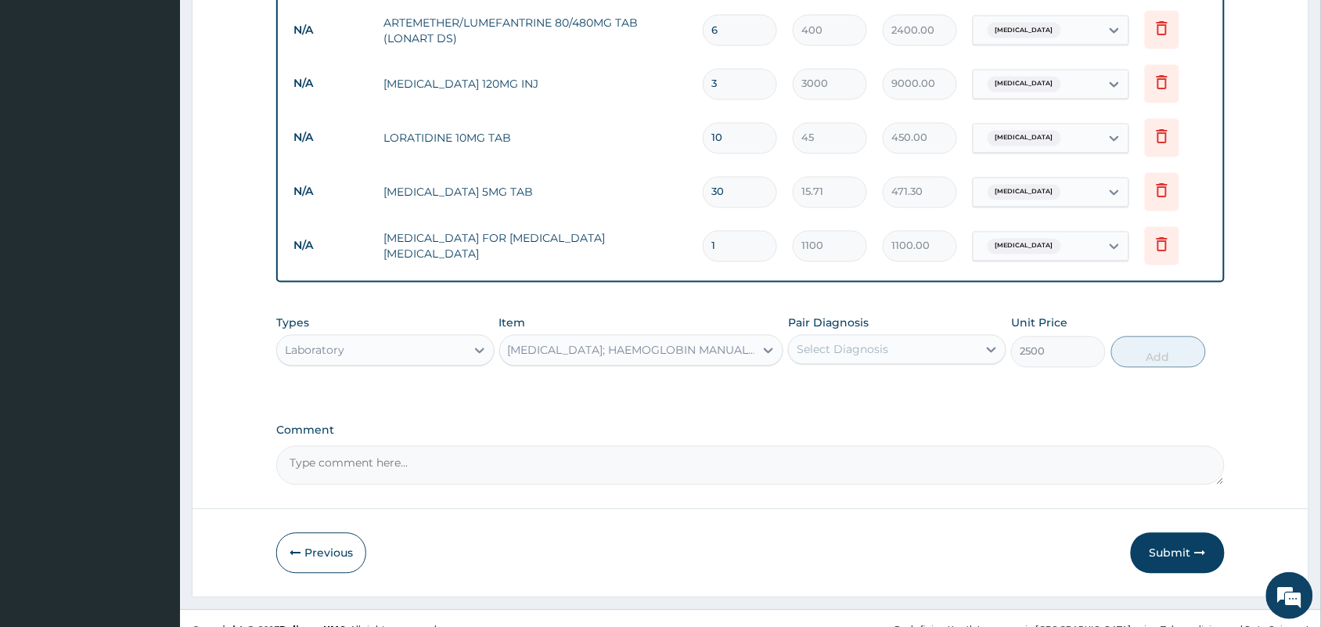
scroll to position [834, 0]
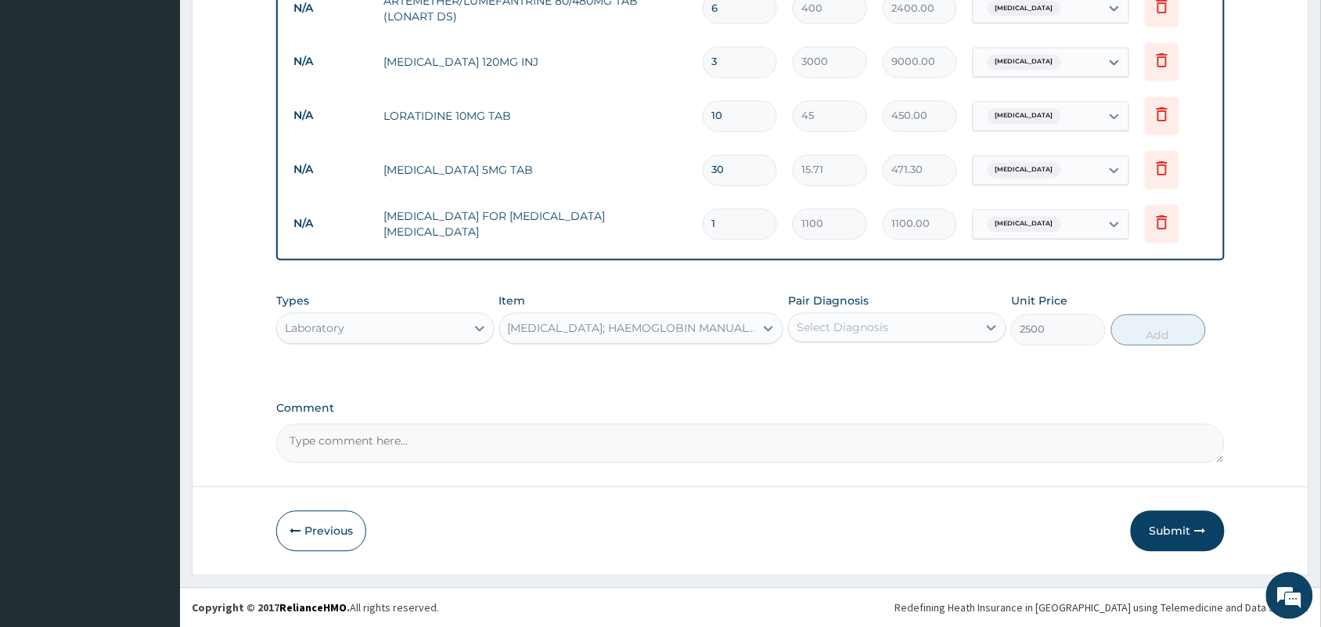
click at [880, 322] on div "Select Diagnosis" at bounding box center [842, 328] width 92 height 16
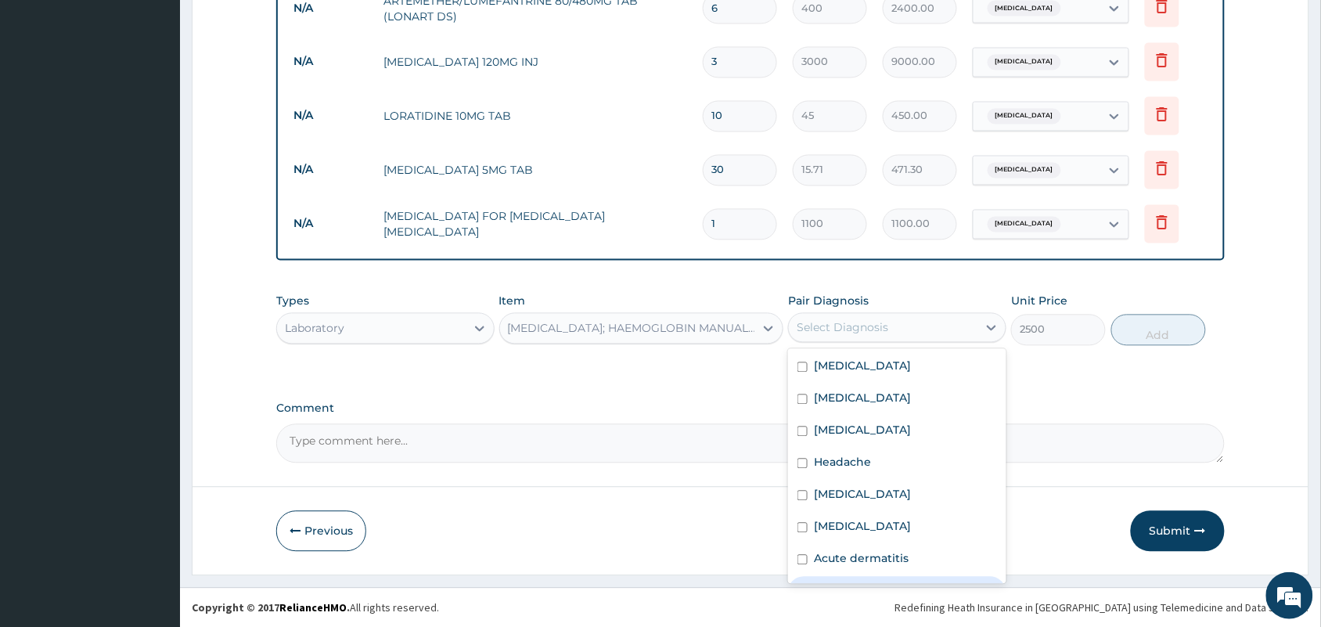
scroll to position [92, 0]
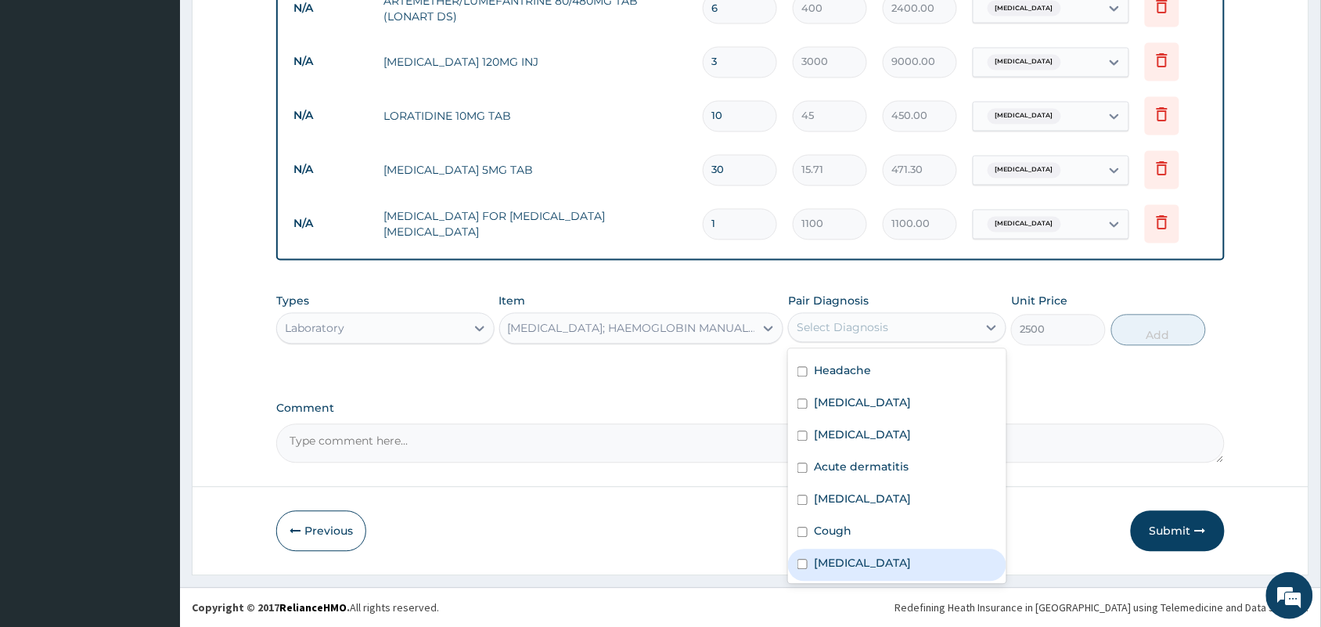
click at [826, 558] on label "[MEDICAL_DATA]" at bounding box center [862, 563] width 97 height 16
checkbox input "true"
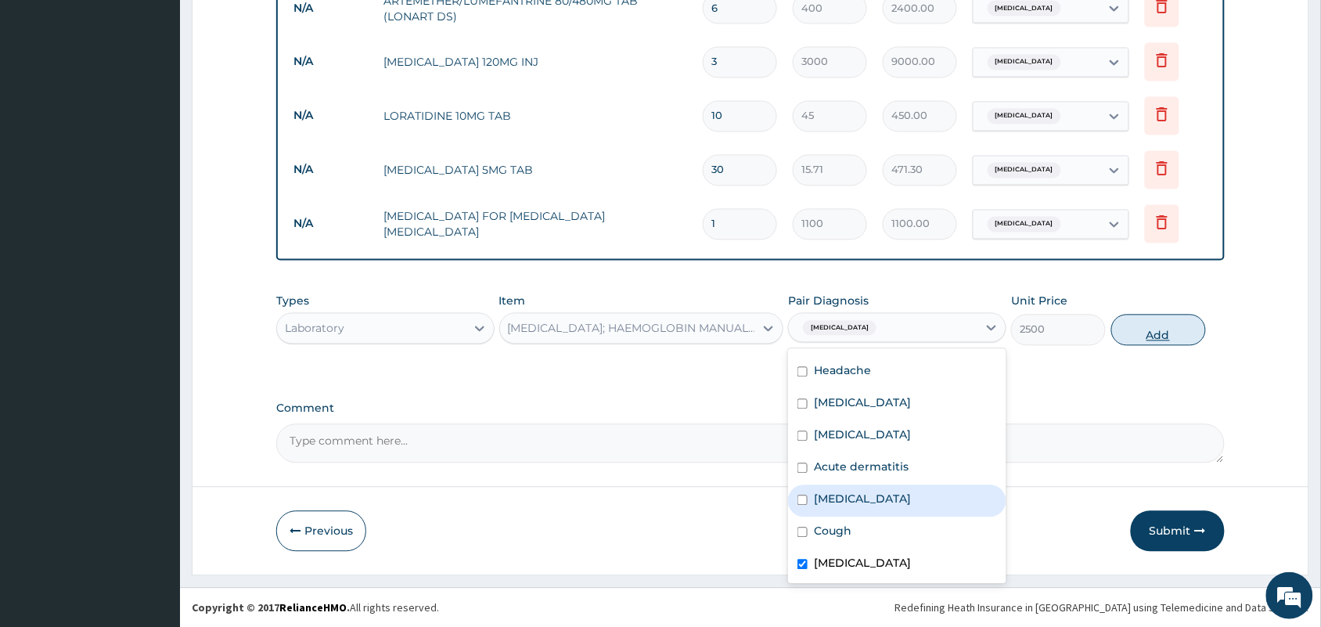
click at [1142, 333] on button "Add" at bounding box center [1158, 330] width 95 height 31
type input "0"
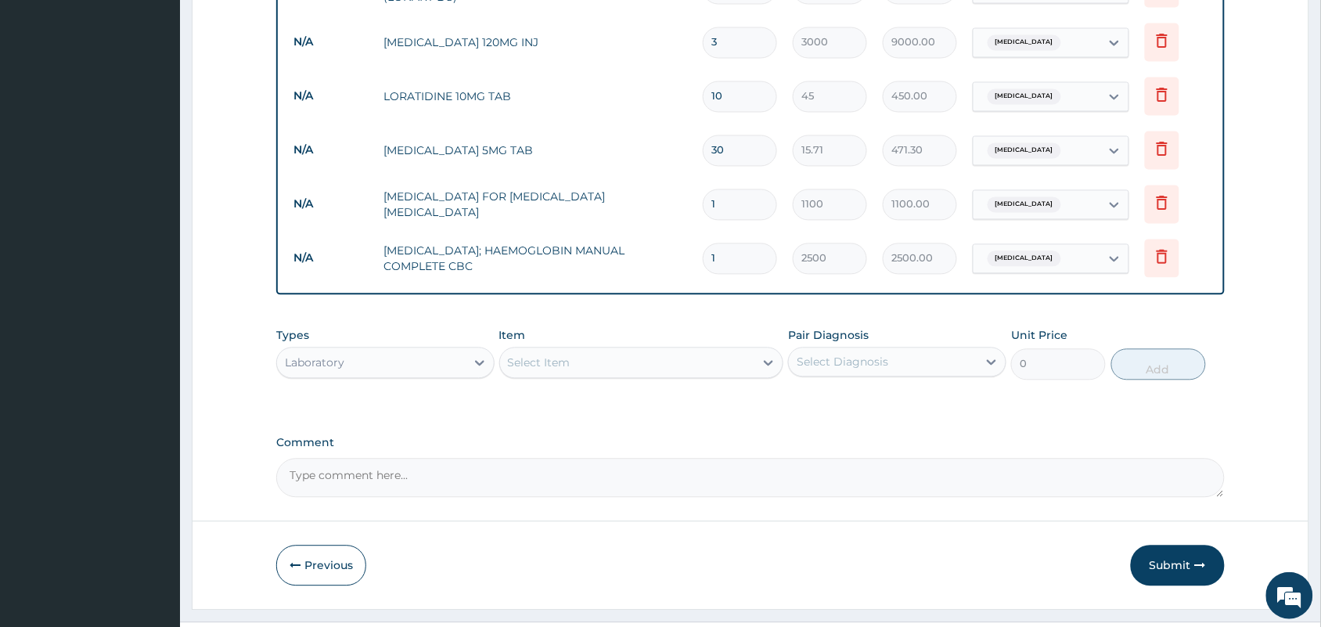
scroll to position [888, 0]
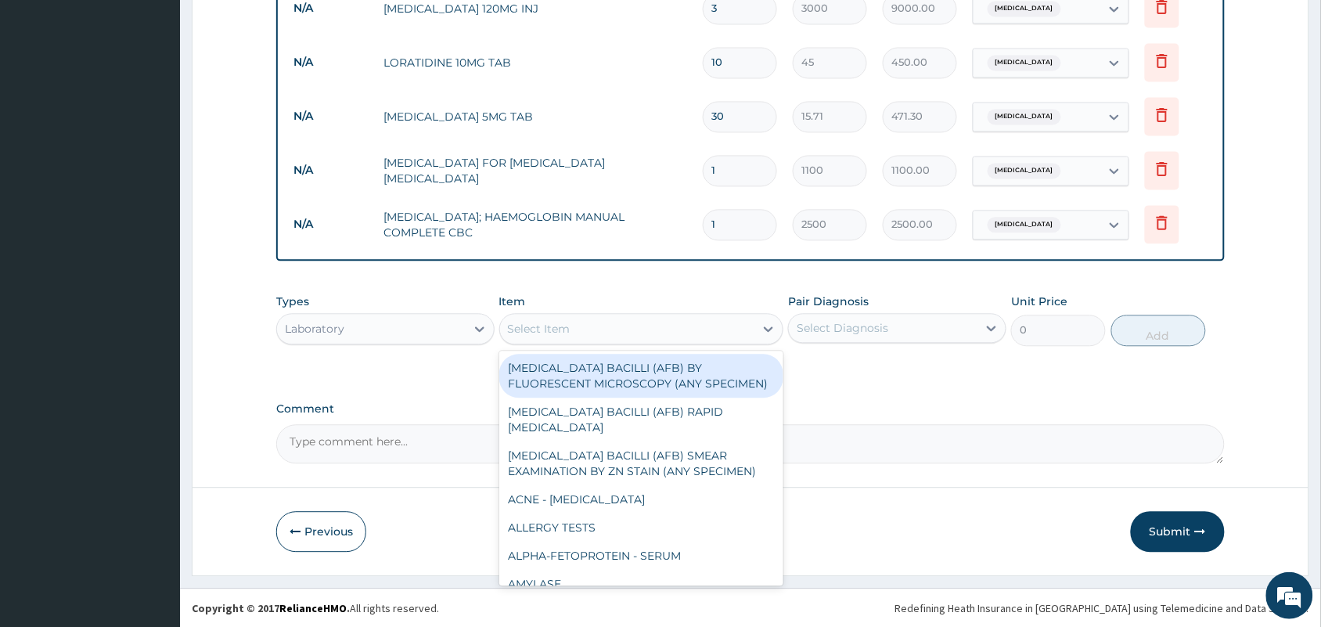
click at [570, 327] on div "Select Item" at bounding box center [539, 329] width 63 height 16
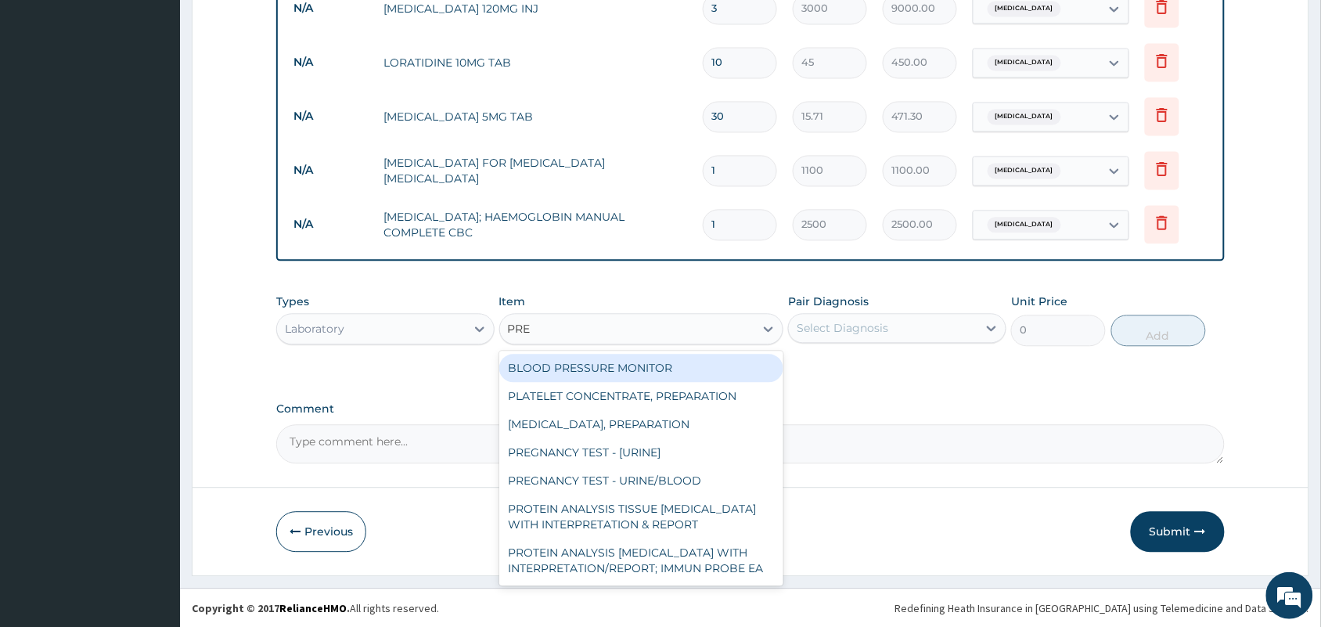
type input "PREG"
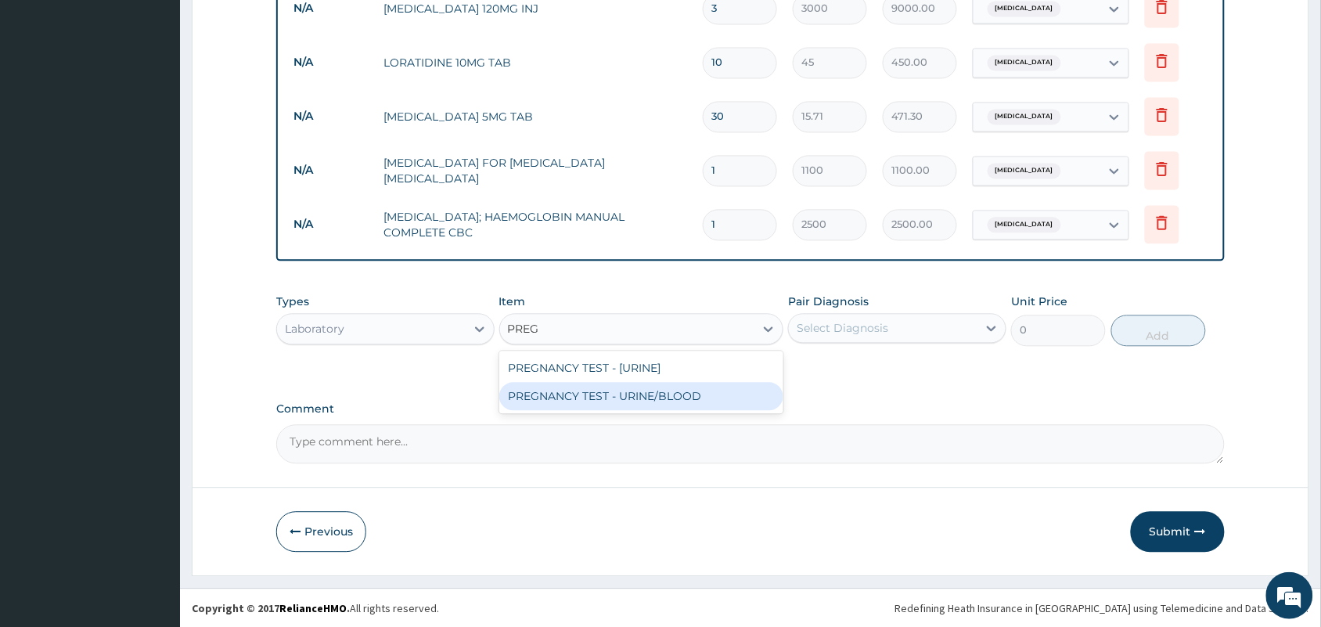
click at [588, 387] on div "PREGNANCY TEST - URINE/BLOOD" at bounding box center [641, 396] width 285 height 28
type input "1500"
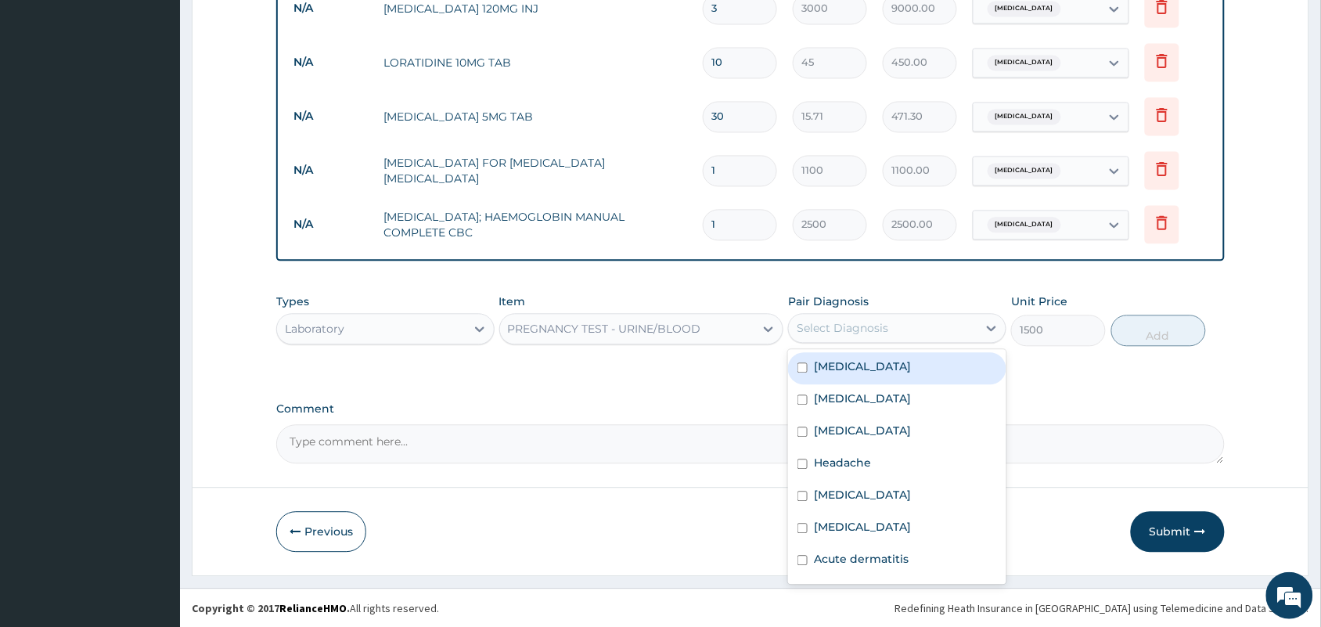
click at [886, 313] on div "Select Diagnosis" at bounding box center [897, 328] width 218 height 30
click at [868, 372] on label "[MEDICAL_DATA]" at bounding box center [862, 366] width 97 height 16
checkbox input "true"
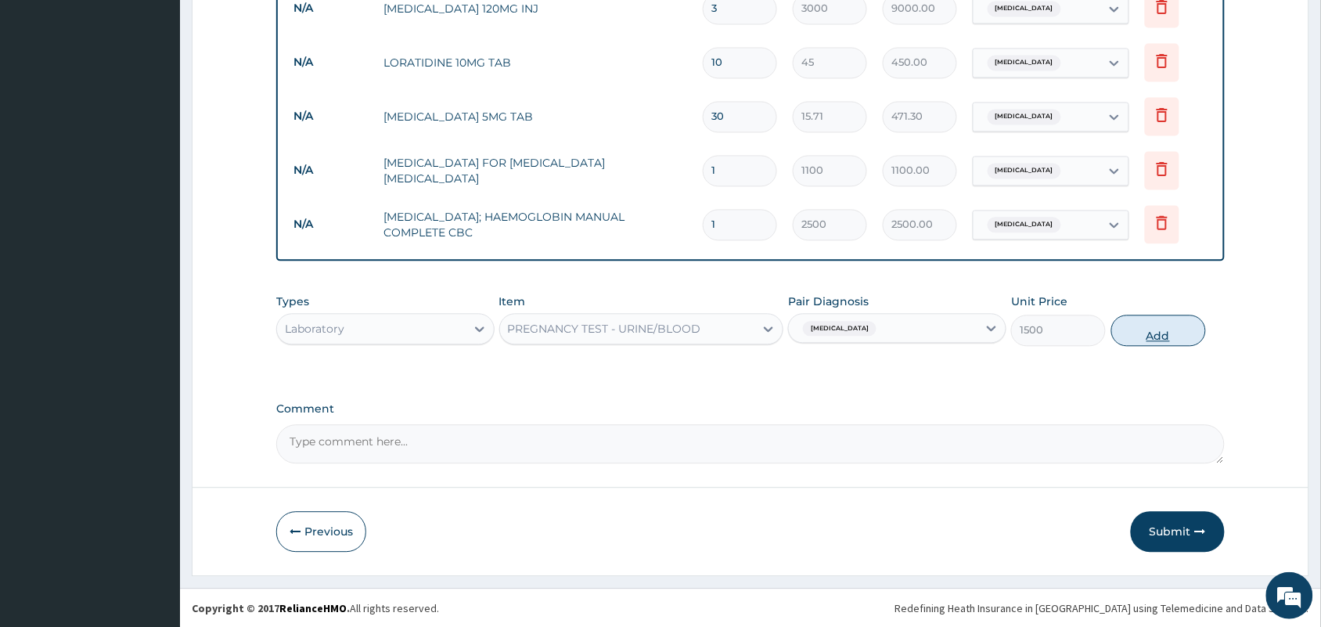
click at [1139, 343] on button "Add" at bounding box center [1158, 330] width 95 height 31
type input "0"
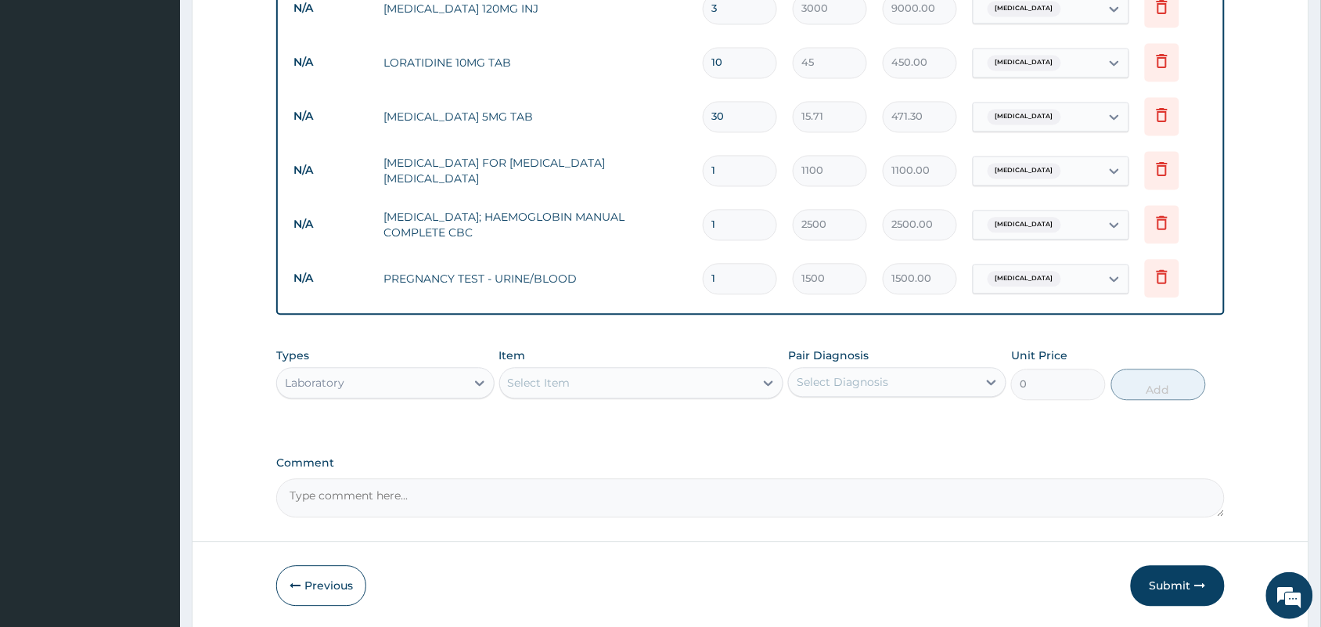
click at [644, 401] on div "Types Laboratory Item Select Item Pair Diagnosis Select Diagnosis Unit Price 0 …" at bounding box center [750, 373] width 948 height 67
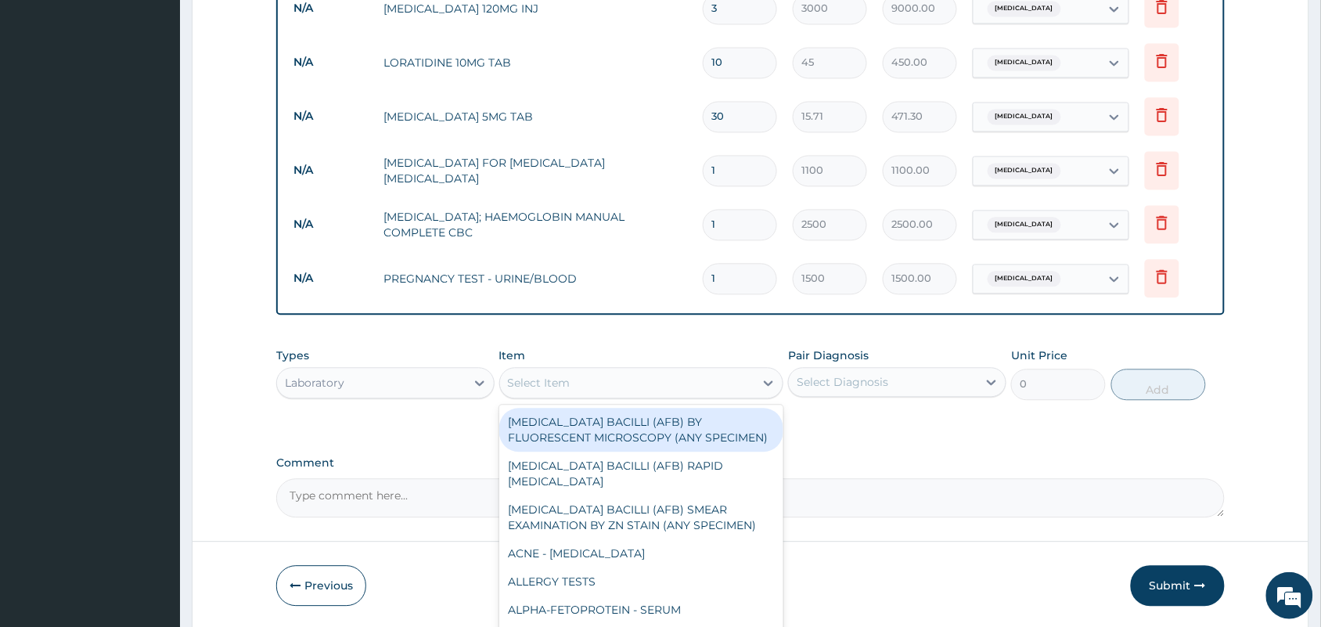
click at [645, 393] on div "Select Item" at bounding box center [627, 382] width 255 height 25
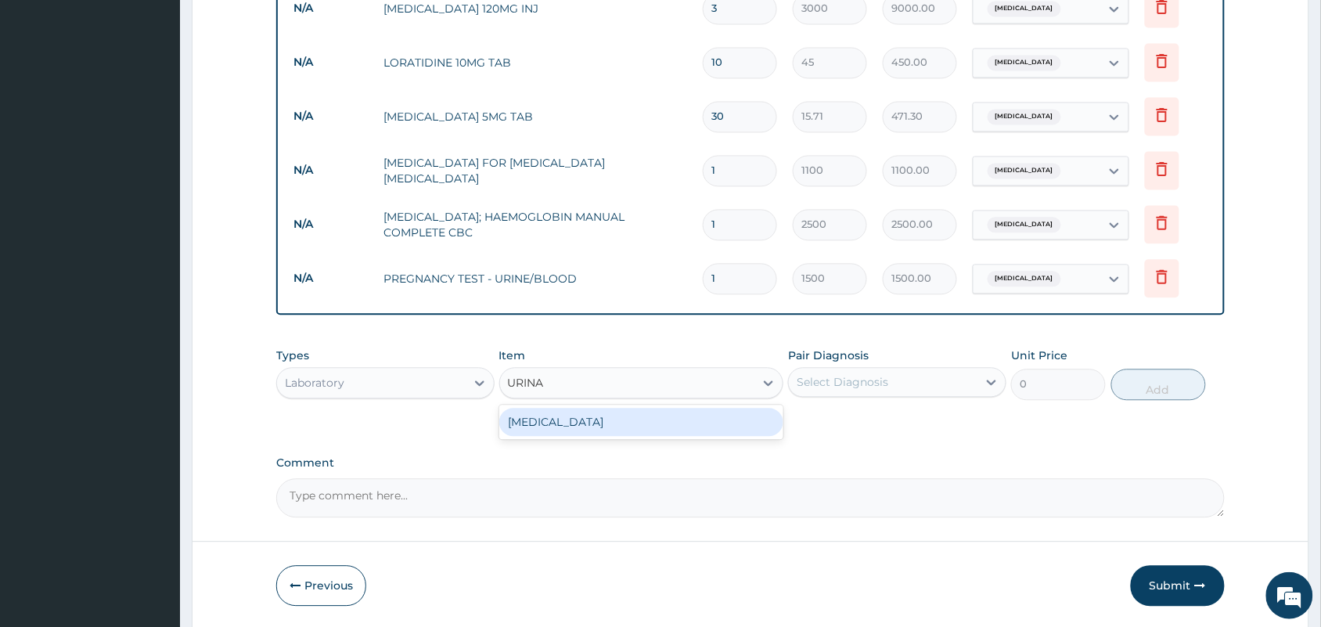
type input "URINAL"
drag, startPoint x: 624, startPoint y: 417, endPoint x: 674, endPoint y: 405, distance: 51.4
click at [624, 419] on div "[MEDICAL_DATA]" at bounding box center [641, 422] width 285 height 28
type input "1000"
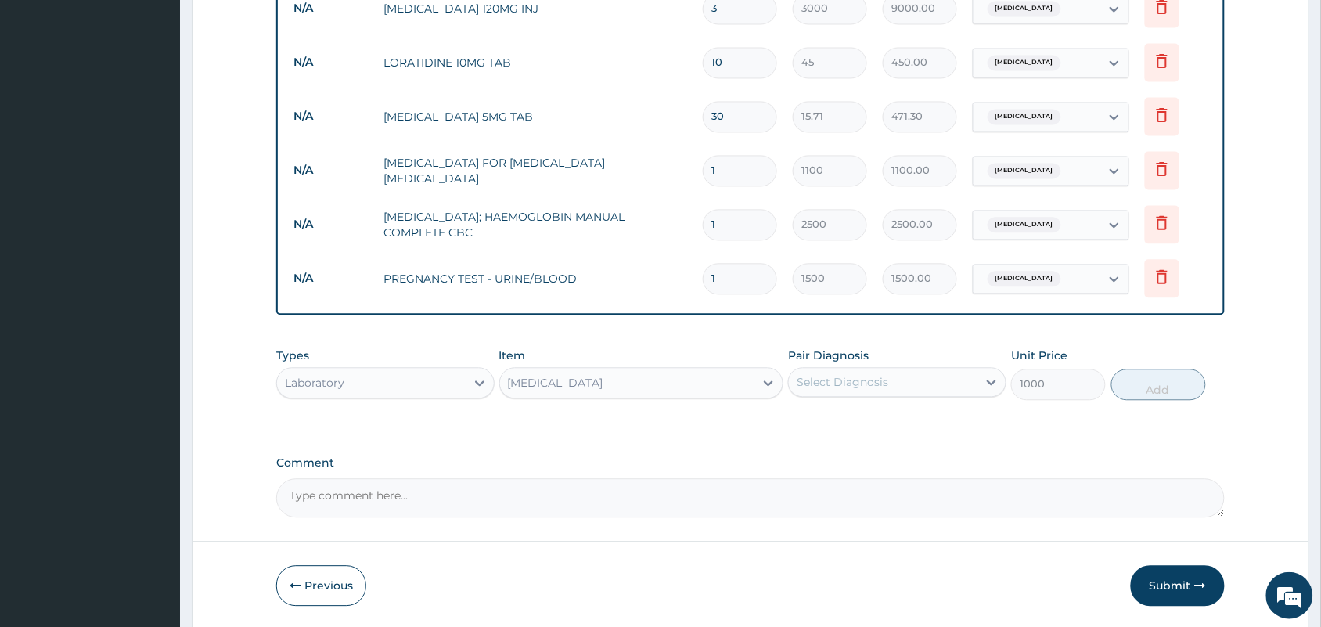
click at [811, 374] on div "Select Diagnosis" at bounding box center [842, 382] width 92 height 16
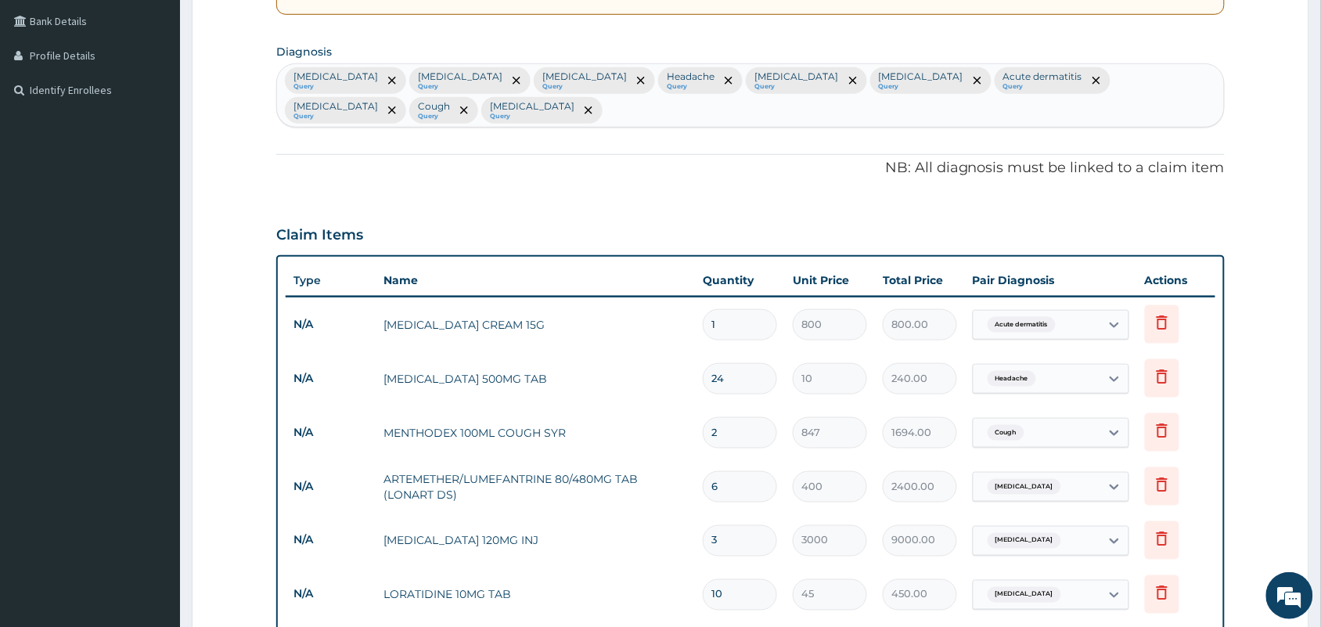
scroll to position [301, 0]
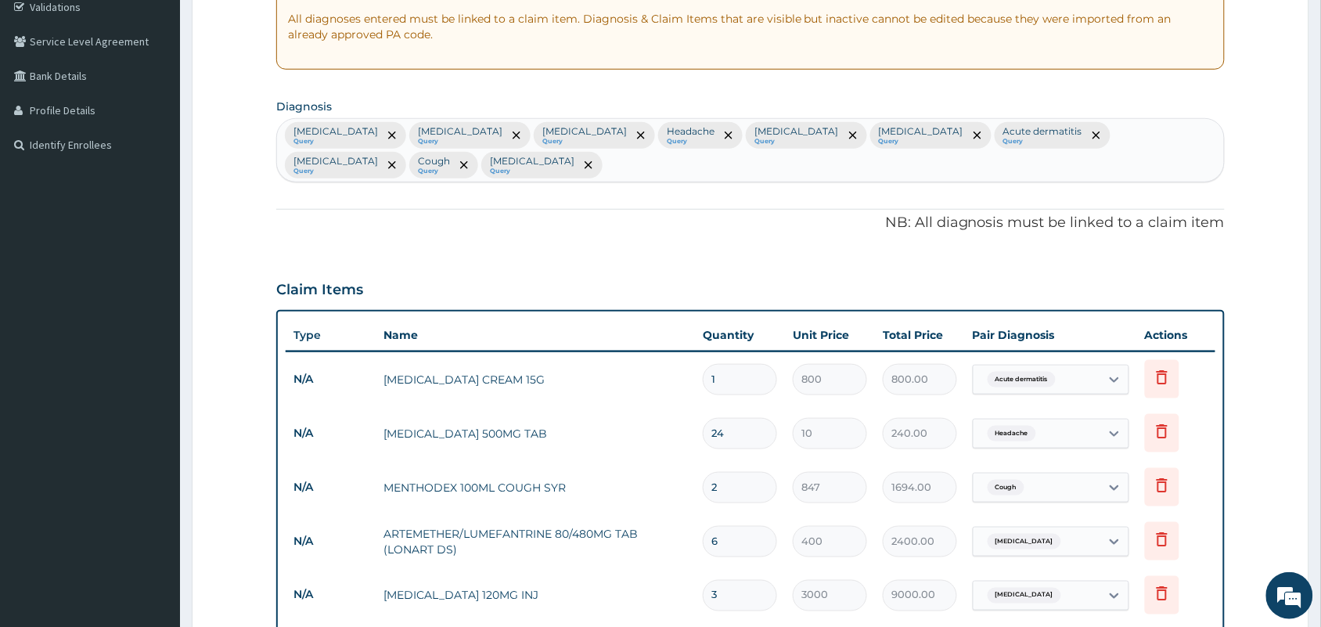
click at [523, 171] on div "Amenorrhea Query Malaria Query Falciparum malaria Query Headache Query Nasal co…" at bounding box center [750, 150] width 947 height 63
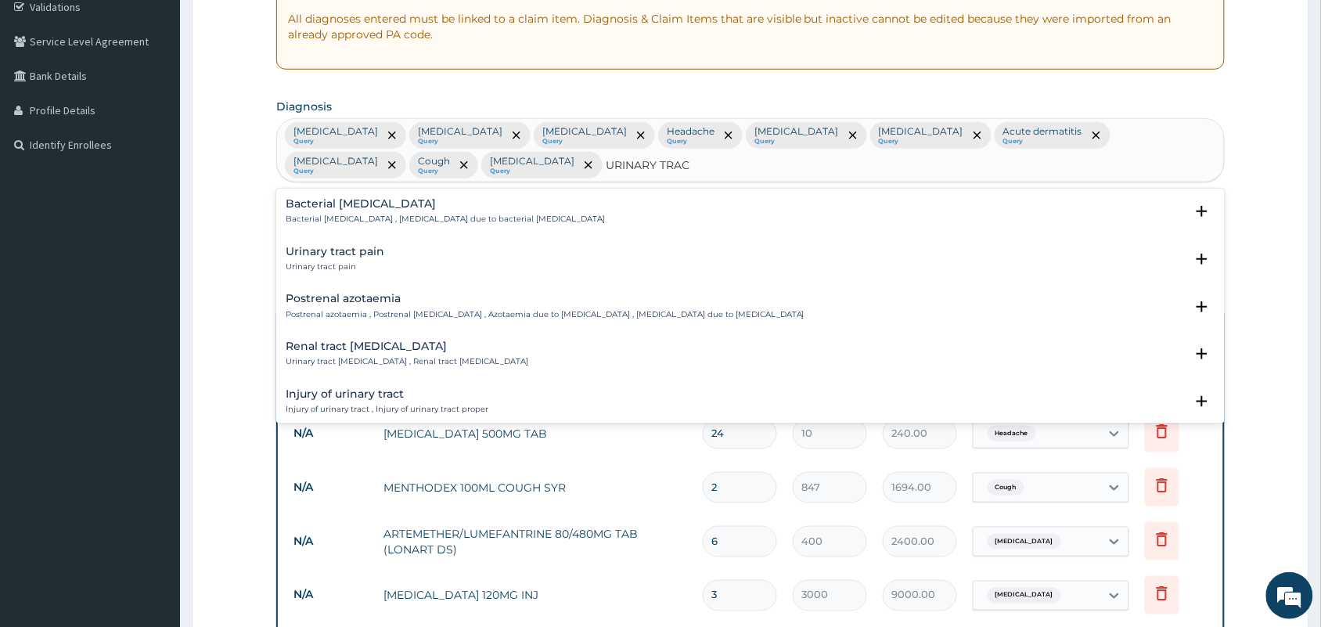
type input "URINARY TRACT"
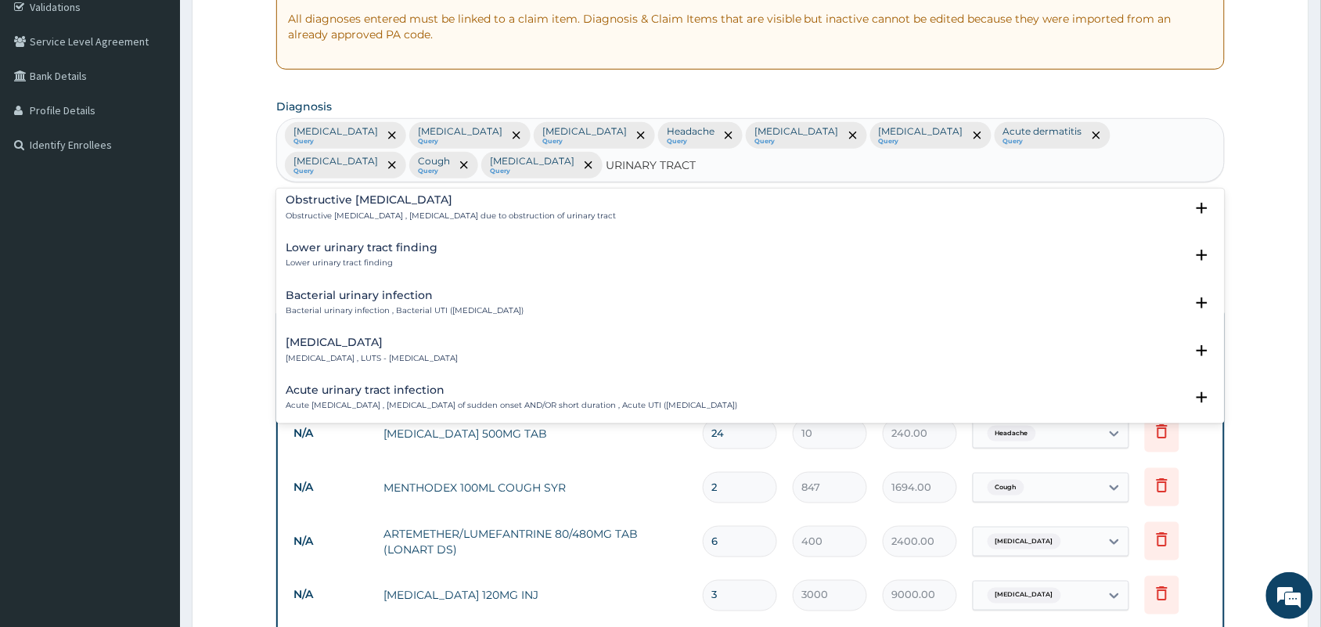
scroll to position [391, 0]
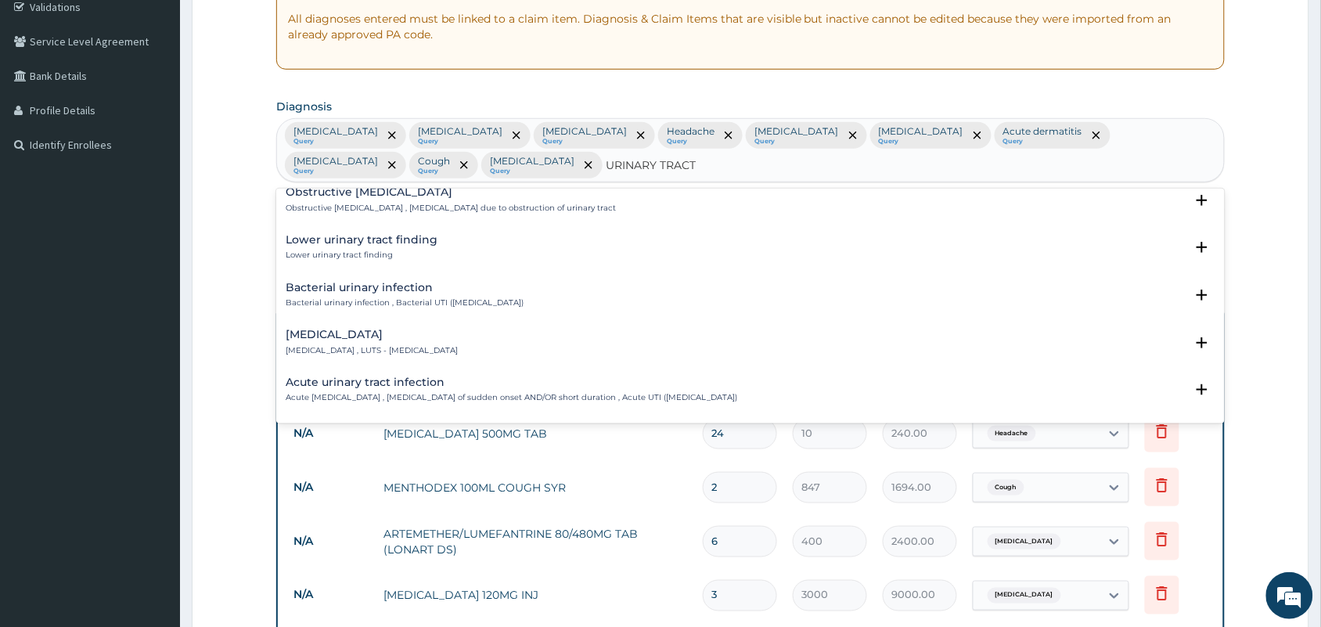
click at [419, 354] on p "Lower urinary tract symptoms , LUTS - lower urinary tract symptoms" at bounding box center [372, 350] width 172 height 11
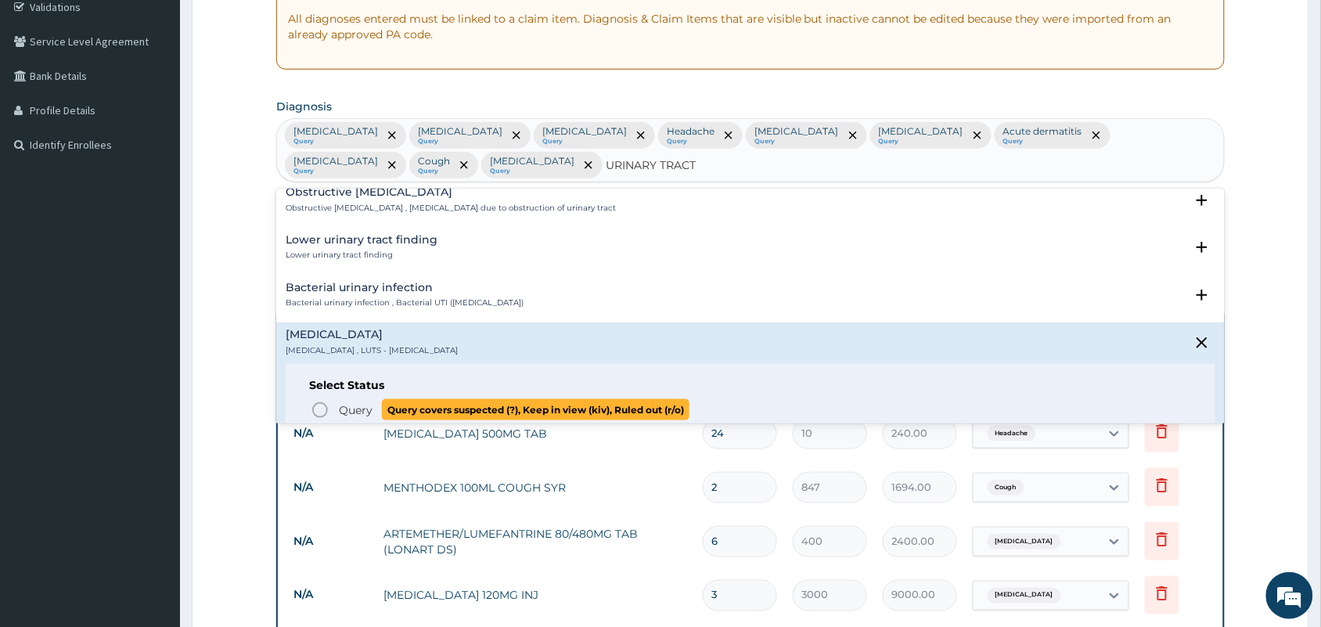
click at [325, 409] on icon "status option query" at bounding box center [320, 410] width 19 height 19
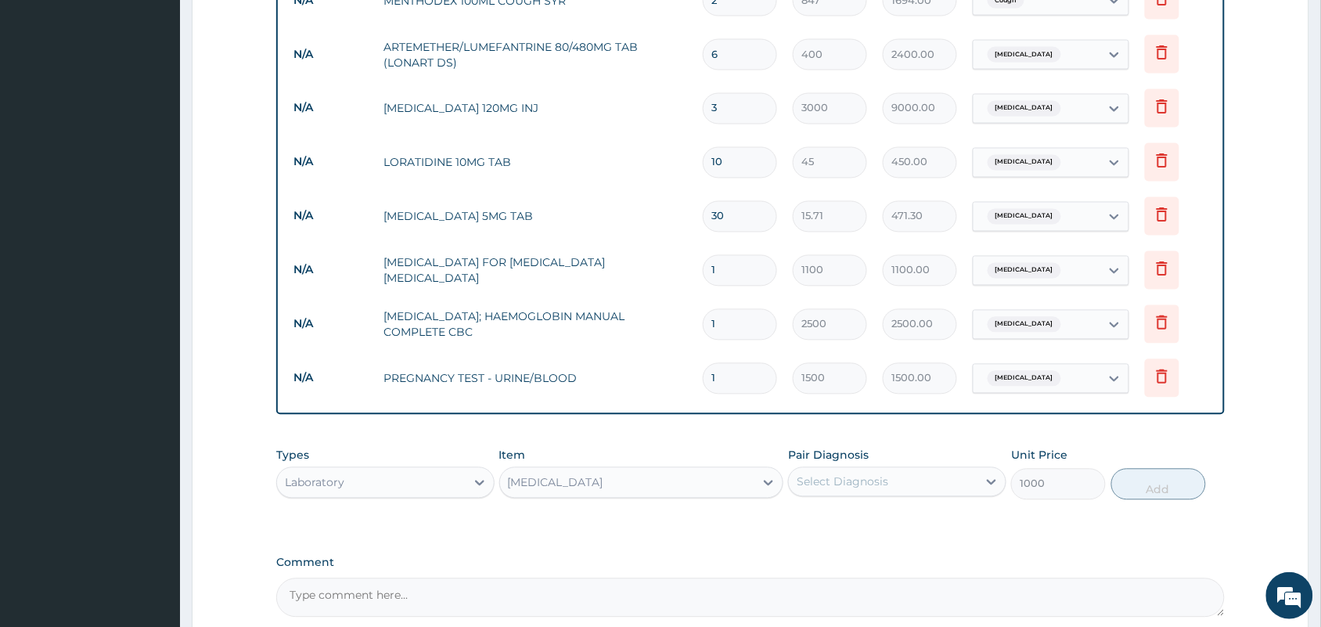
scroll to position [790, 0]
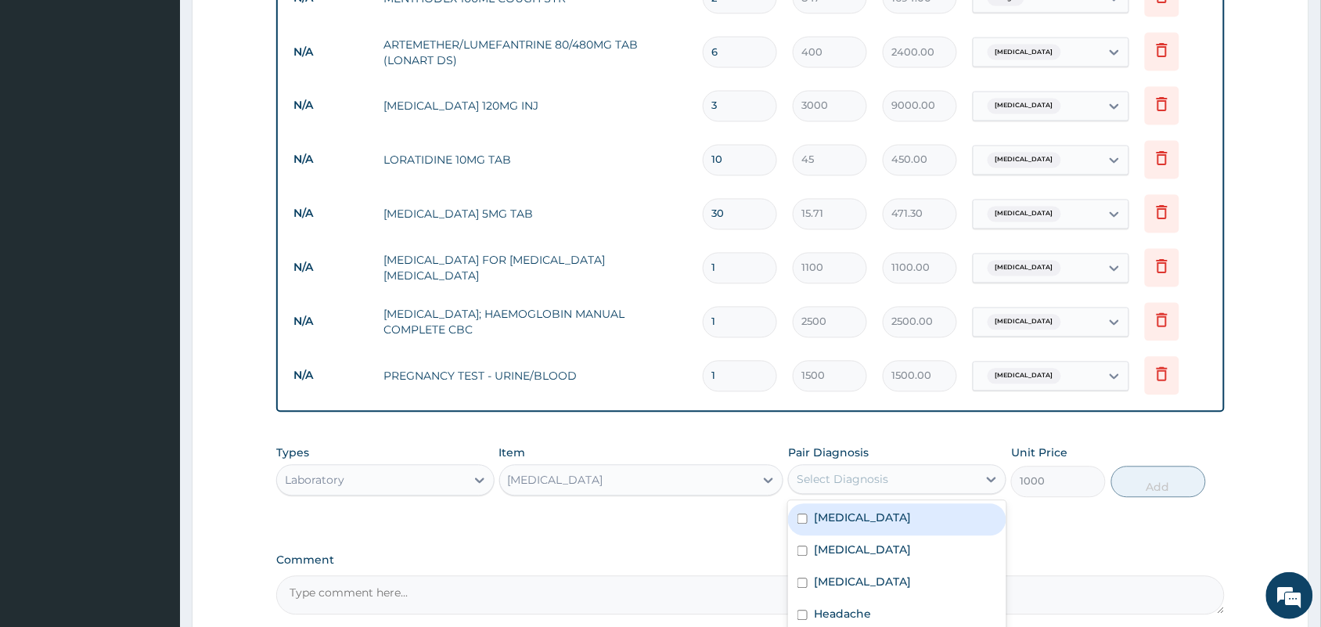
click at [818, 473] on div "Select Diagnosis" at bounding box center [842, 480] width 92 height 16
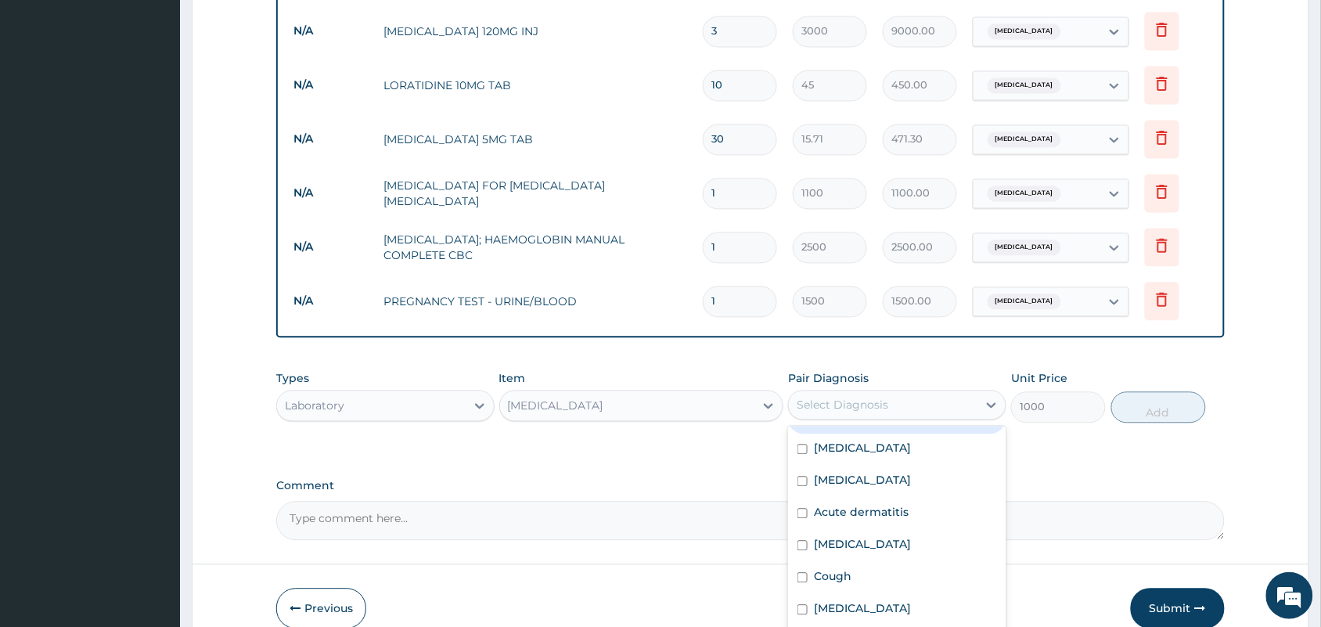
scroll to position [941, 0]
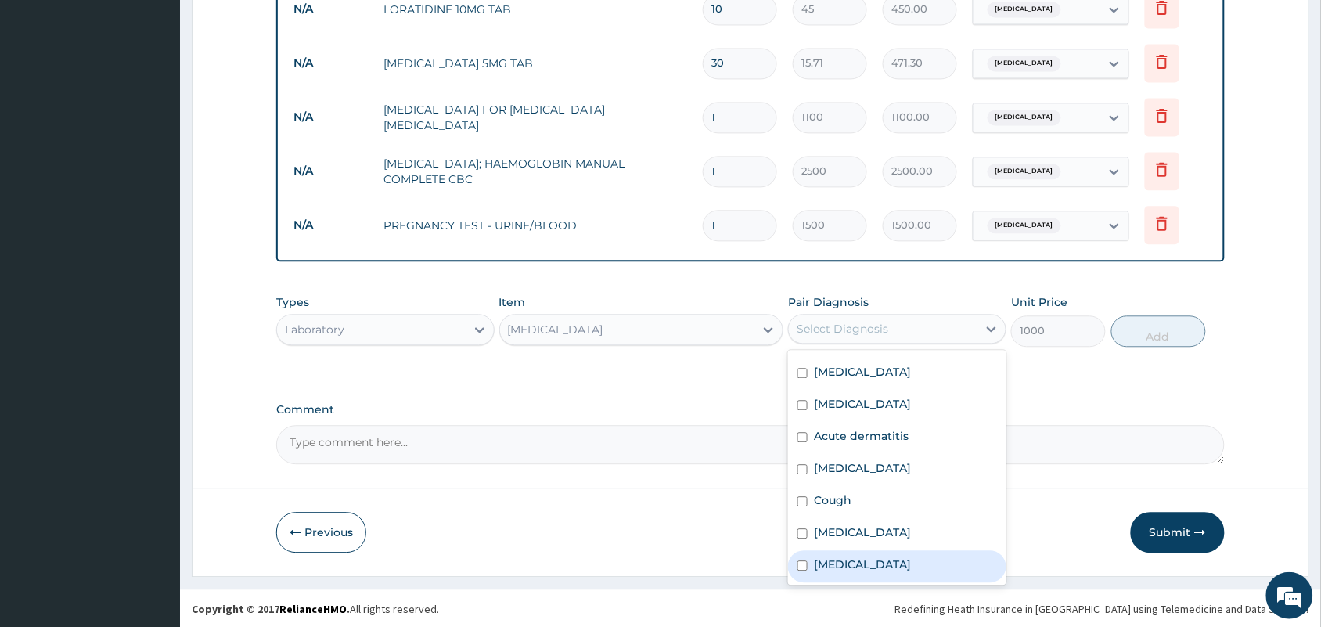
click at [898, 568] on label "Lower urinary tract symptoms" at bounding box center [862, 564] width 97 height 16
checkbox input "true"
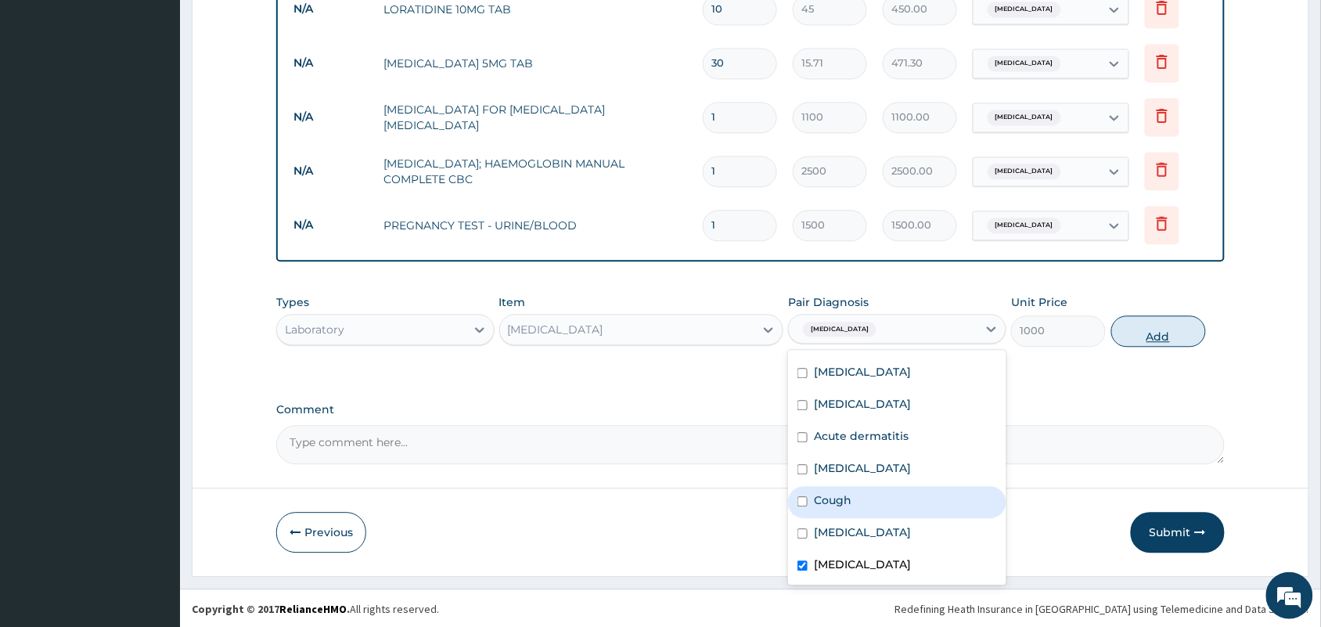
click at [1152, 338] on button "Add" at bounding box center [1158, 330] width 95 height 31
type input "0"
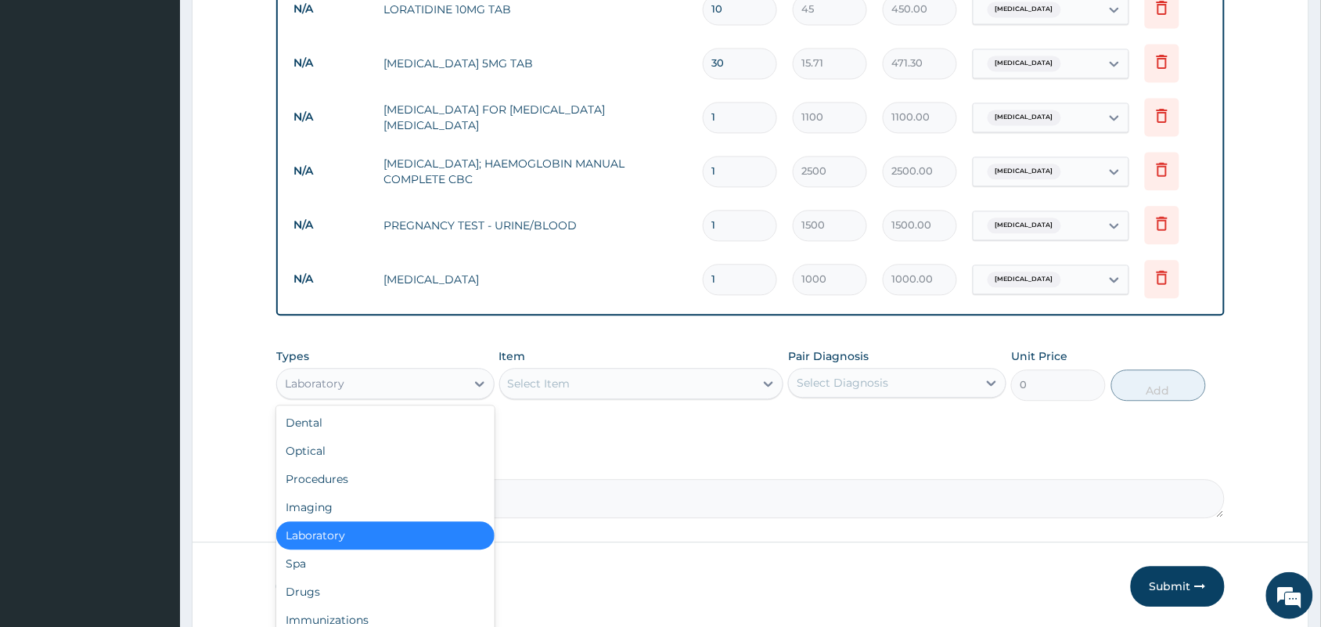
click at [380, 376] on div "Laboratory" at bounding box center [371, 383] width 189 height 25
click at [345, 481] on div "Procedures" at bounding box center [385, 479] width 218 height 28
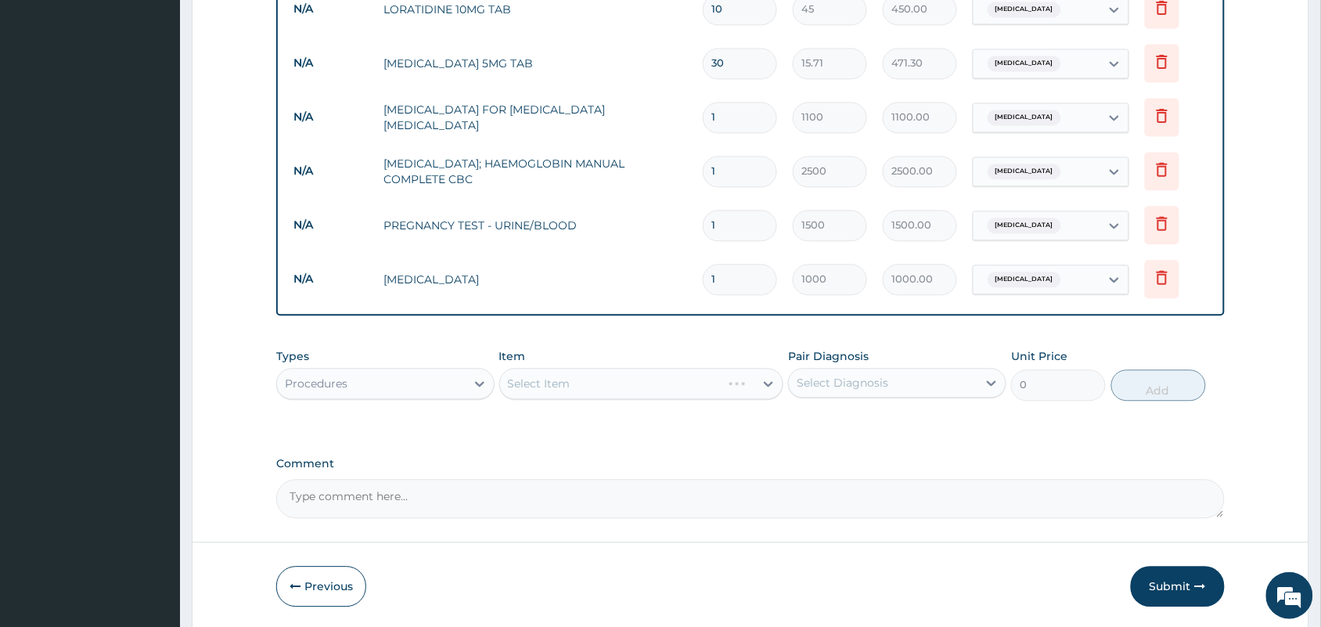
click at [583, 362] on div "Item Select Item" at bounding box center [641, 374] width 285 height 52
click at [577, 391] on div "Select Item" at bounding box center [641, 383] width 285 height 31
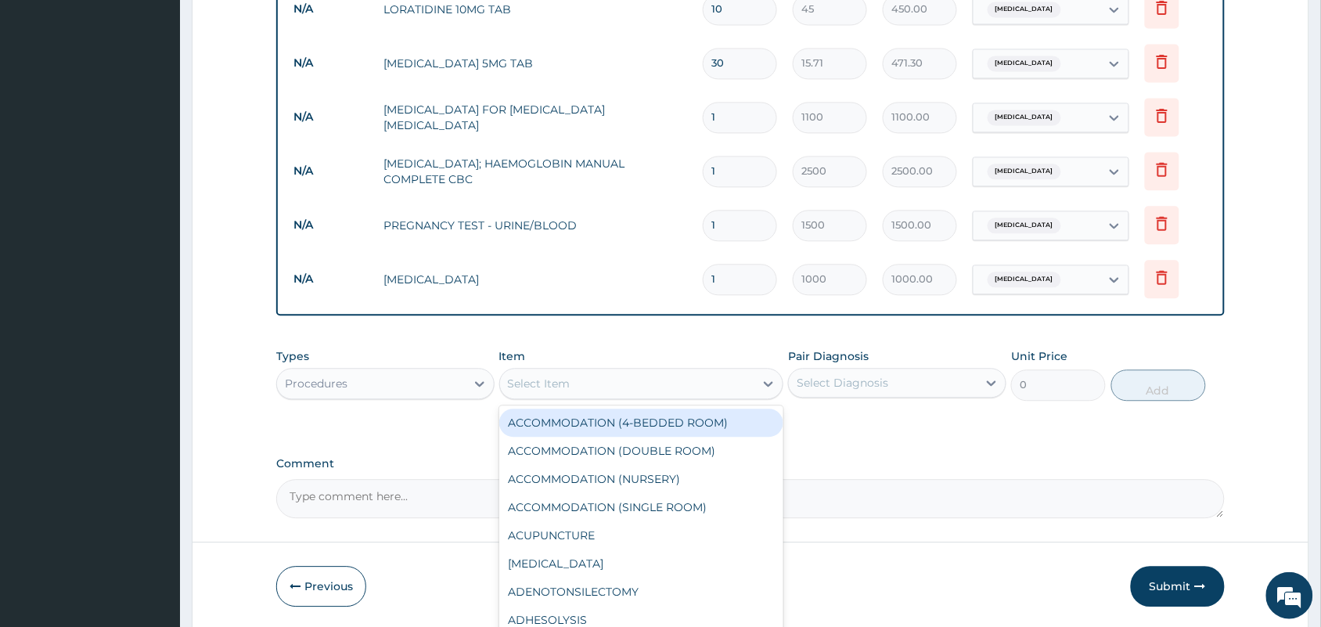
click at [577, 391] on div "Select Item" at bounding box center [627, 383] width 255 height 25
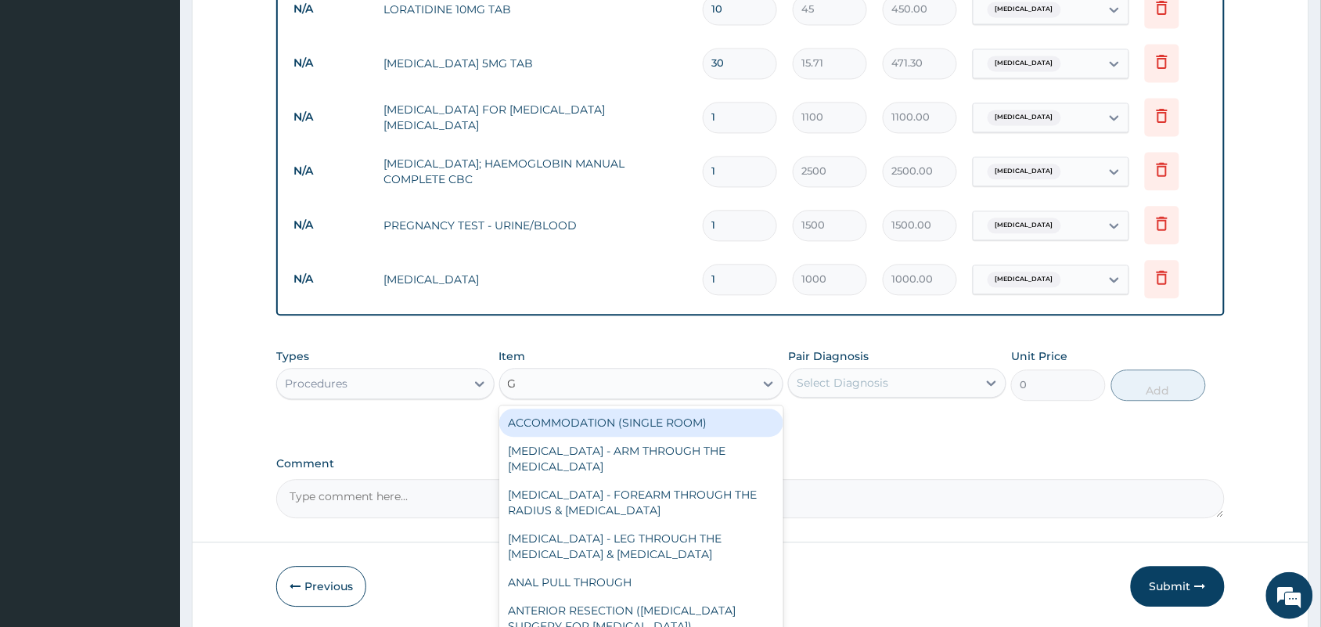
type input "GP"
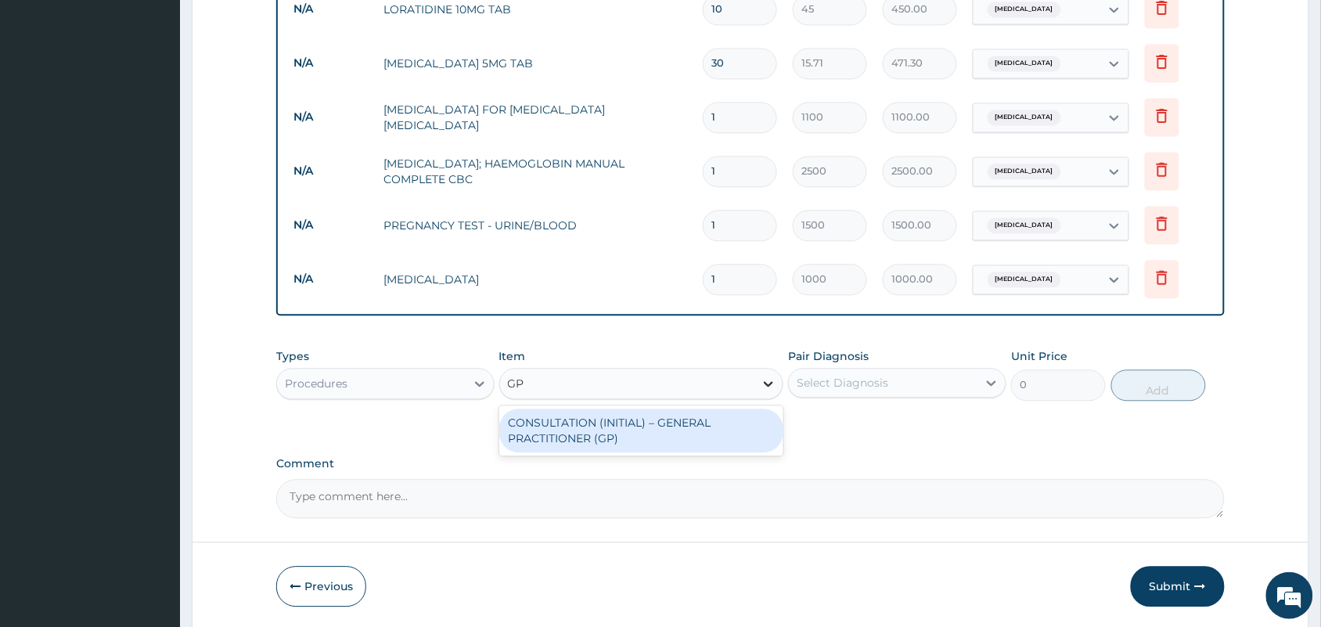
drag, startPoint x: 588, startPoint y: 428, endPoint x: 771, endPoint y: 374, distance: 191.6
click at [588, 429] on div "CONSULTATION (INITIAL) – GENERAL PRACTITIONER (GP)" at bounding box center [641, 430] width 285 height 44
type input "1500"
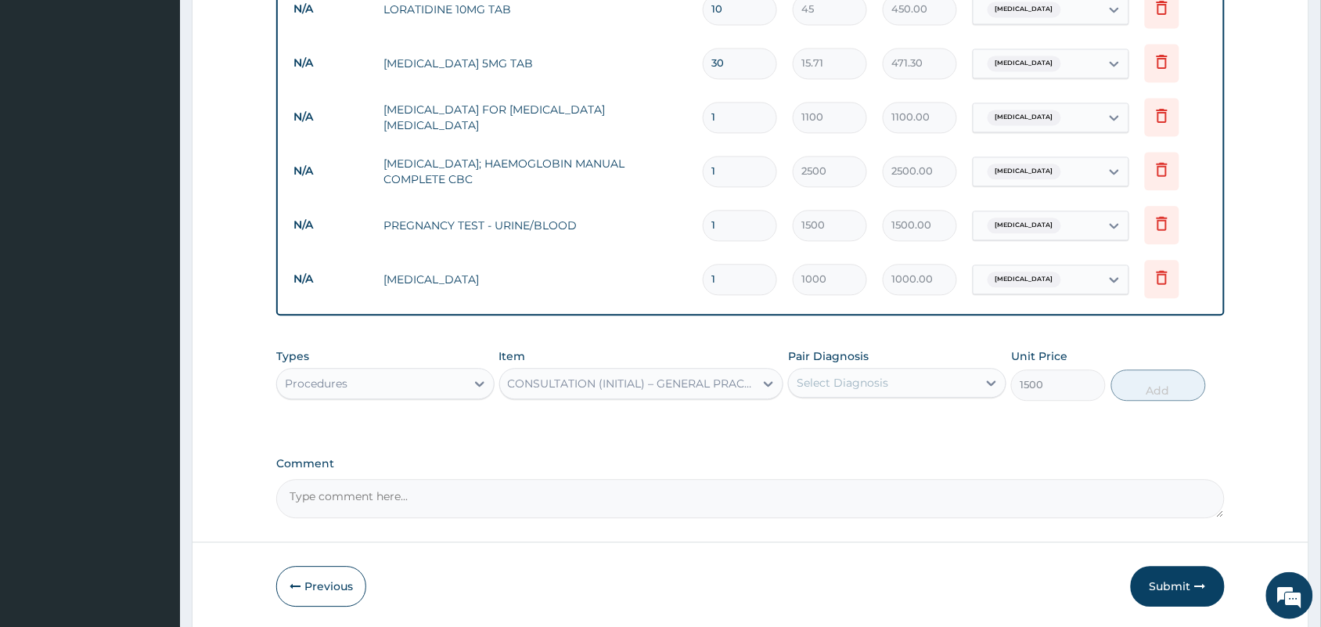
click at [812, 377] on div "Select Diagnosis" at bounding box center [842, 383] width 92 height 16
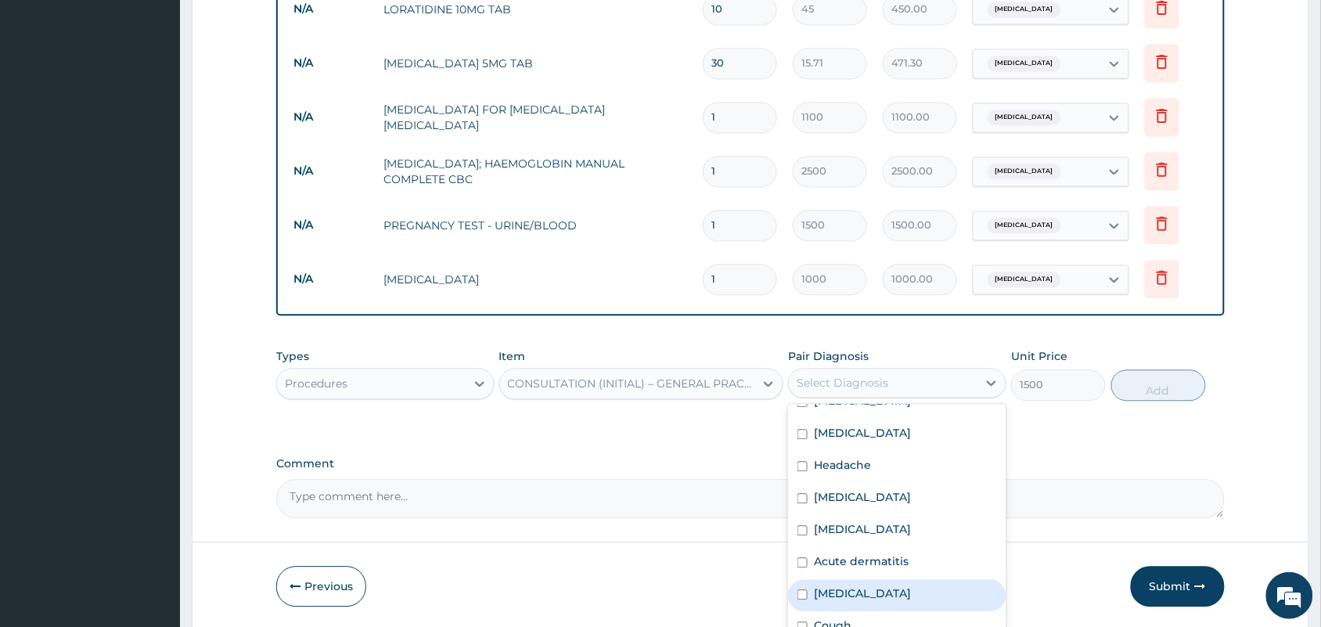
scroll to position [98, 0]
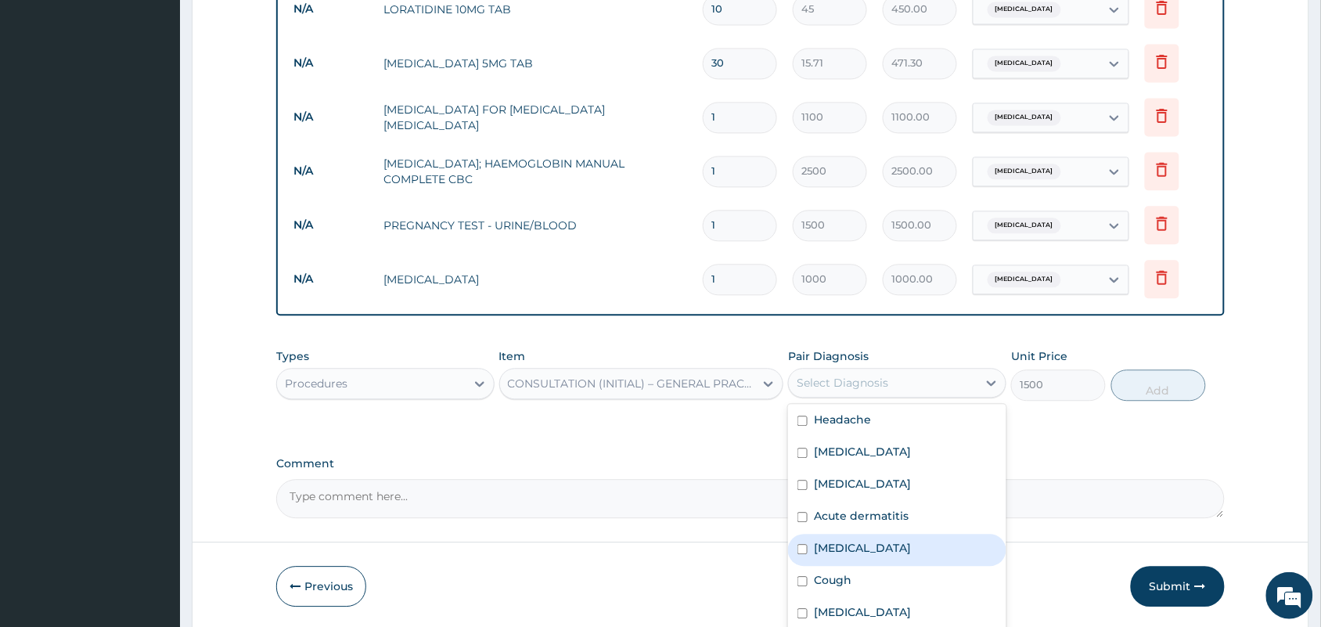
click at [861, 553] on label "Upper respiratory infection" at bounding box center [862, 548] width 97 height 16
checkbox input "true"
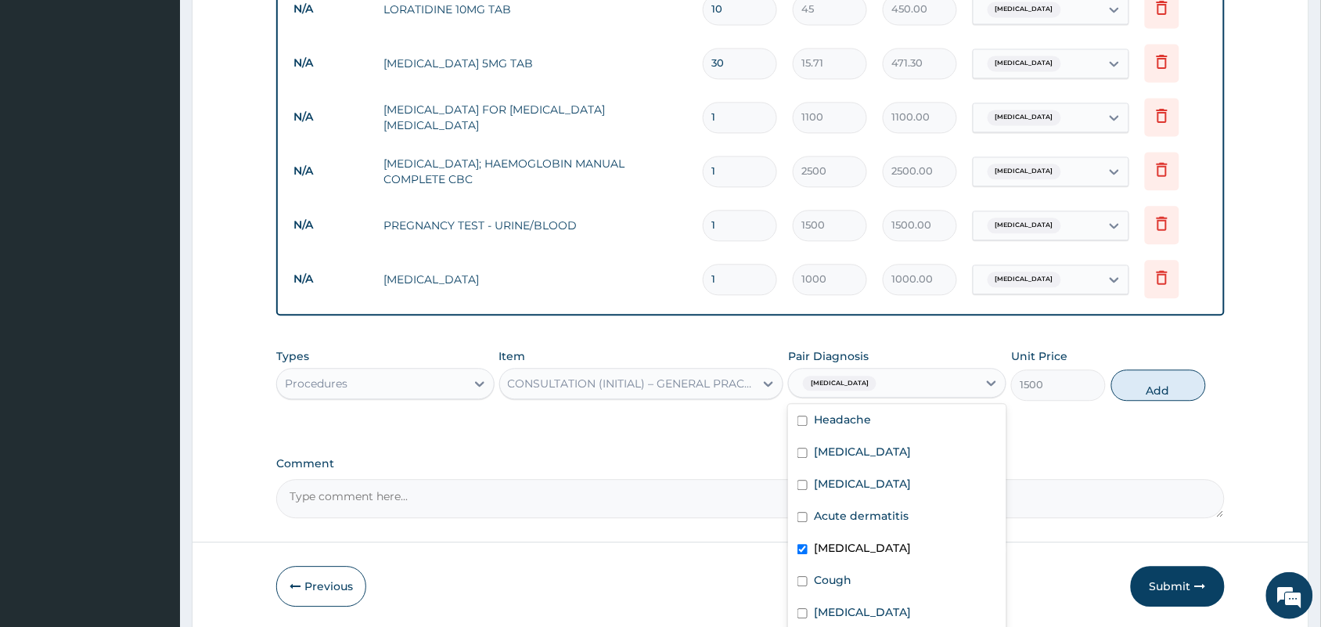
scroll to position [124, 0]
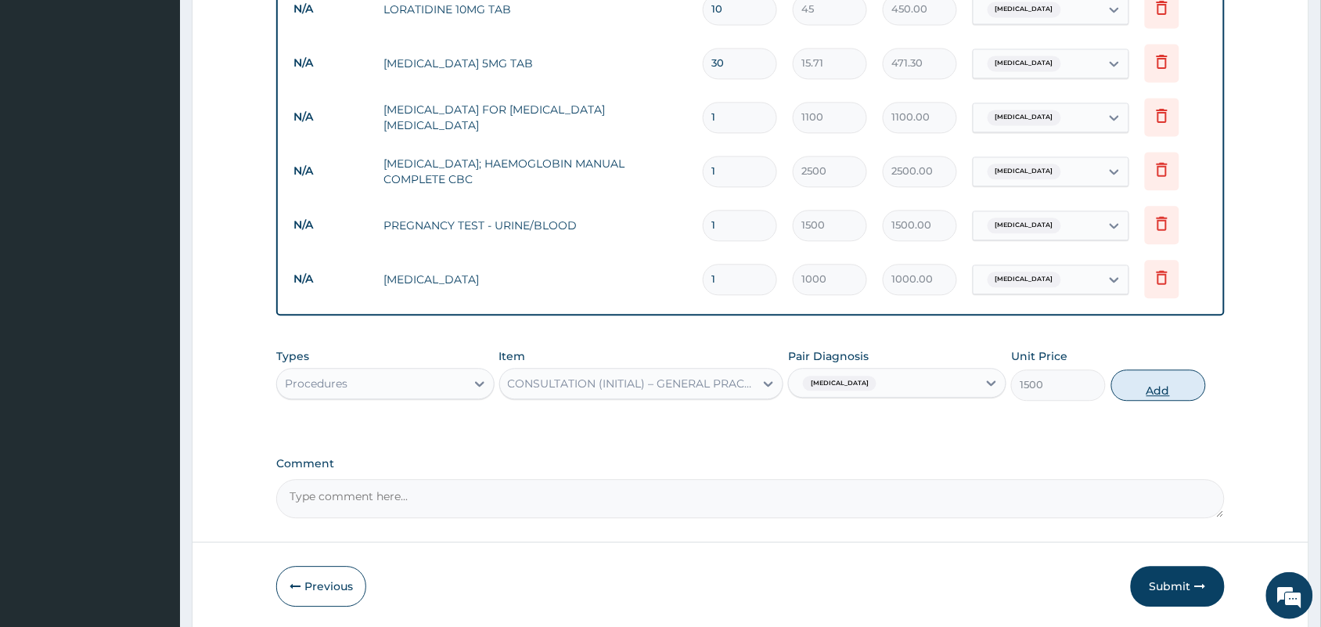
click at [1159, 387] on button "Add" at bounding box center [1158, 384] width 95 height 31
type input "0"
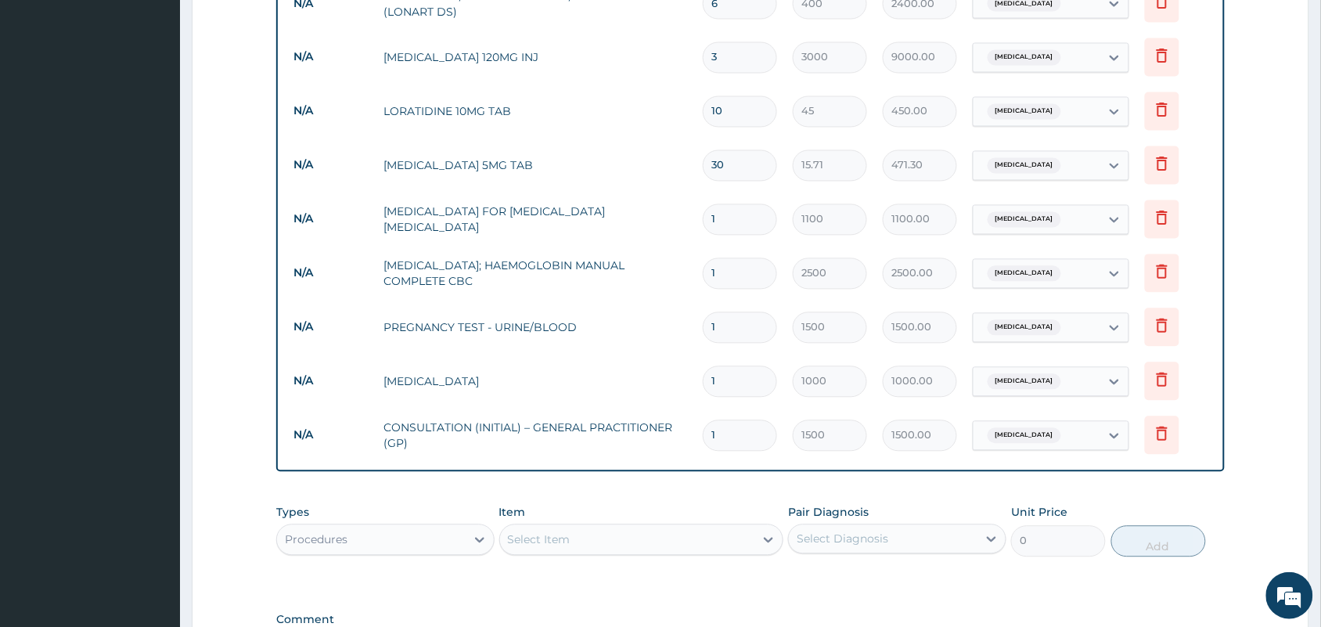
scroll to position [1039, 0]
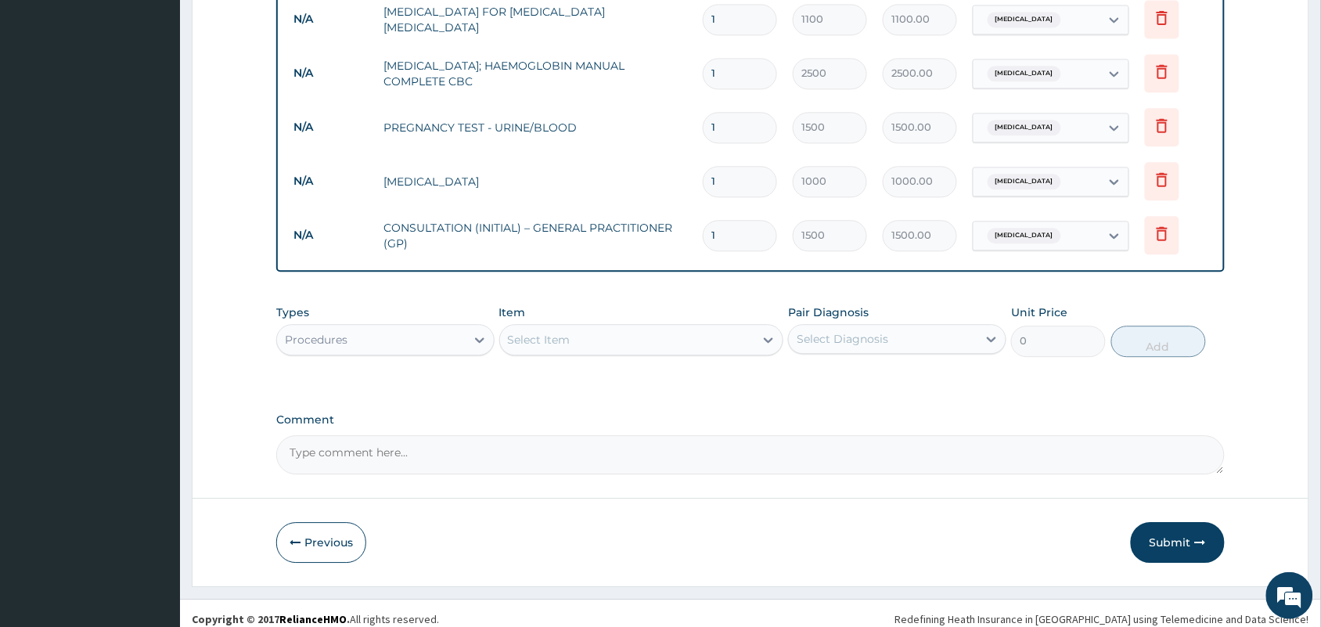
click at [358, 334] on div "Procedures" at bounding box center [371, 339] width 189 height 25
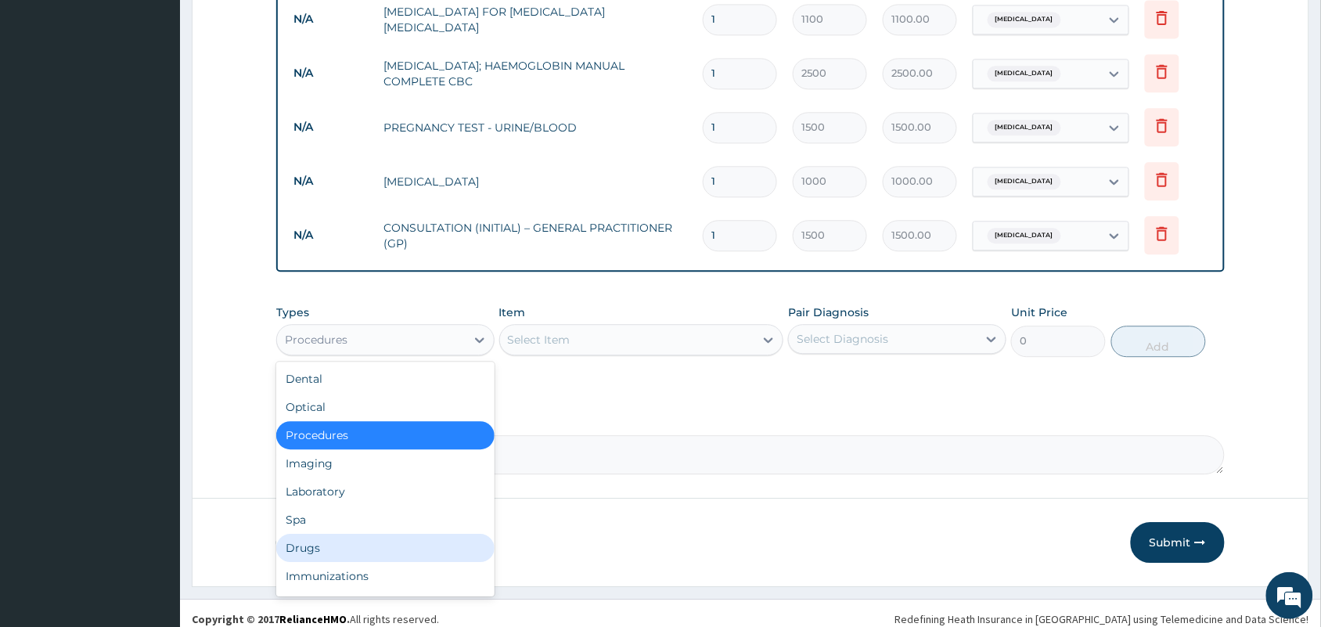
click at [294, 542] on div "Drugs" at bounding box center [385, 548] width 218 height 28
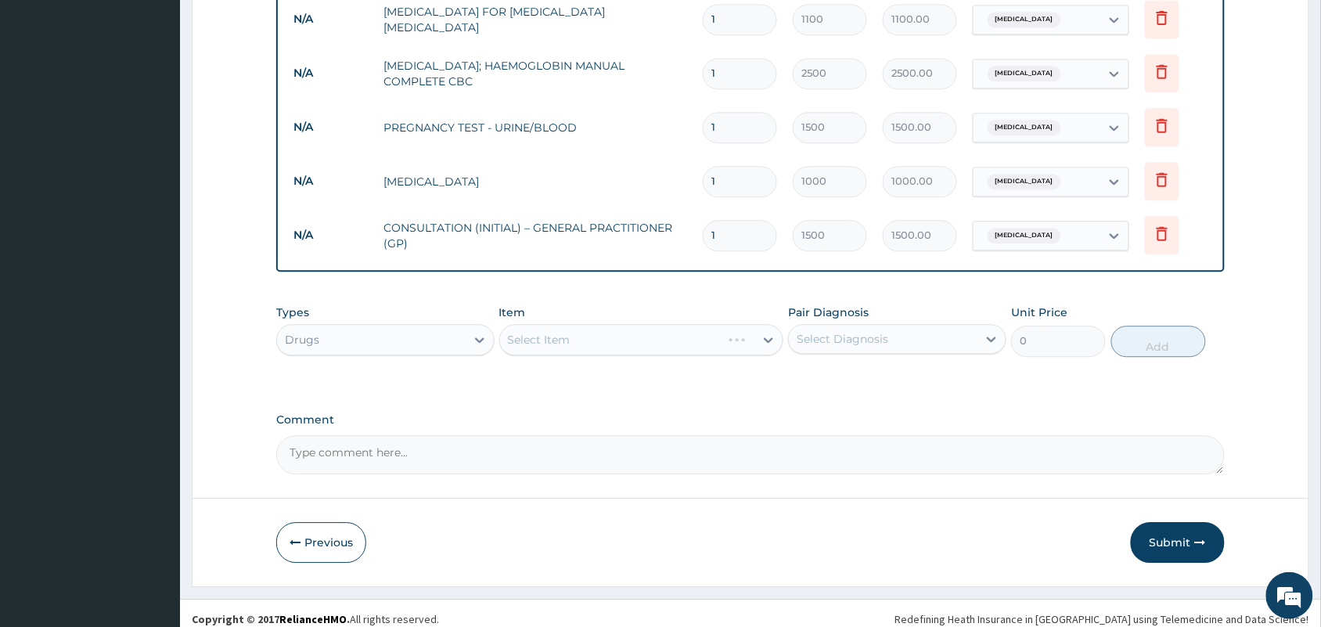
click at [638, 333] on div "Select Item" at bounding box center [641, 339] width 285 height 31
click at [642, 339] on div "Select Item" at bounding box center [641, 339] width 285 height 31
click at [642, 339] on div "Select Item" at bounding box center [627, 339] width 255 height 25
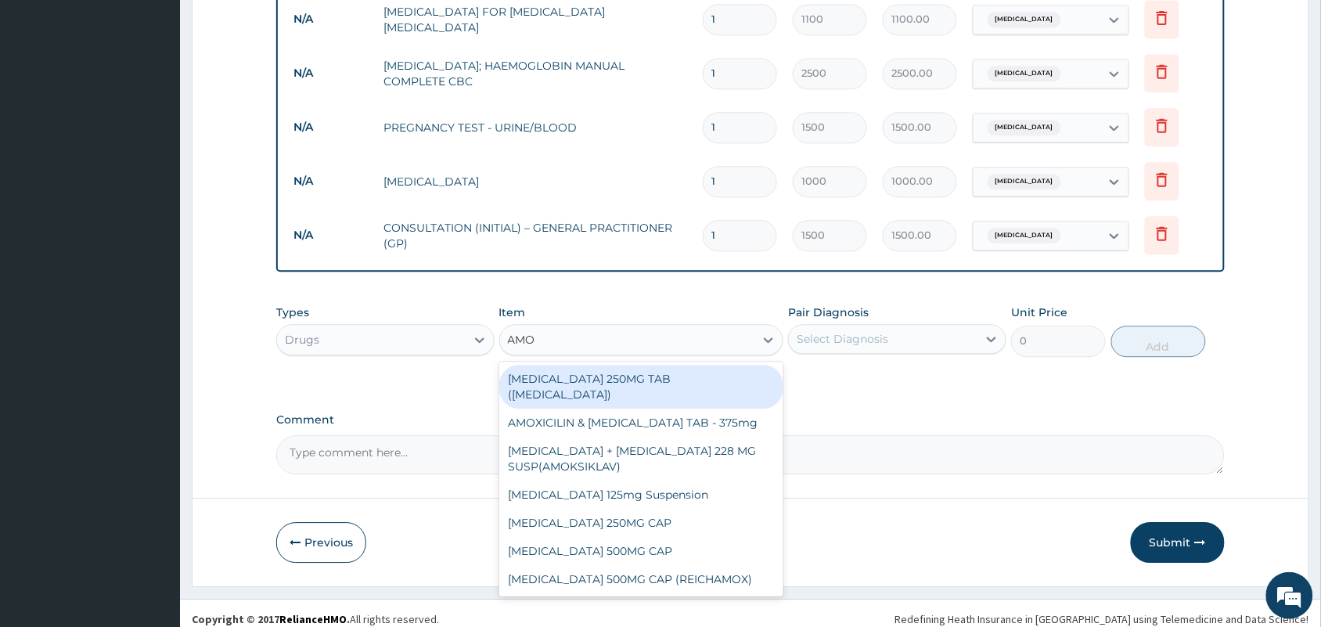
type input "AMOX"
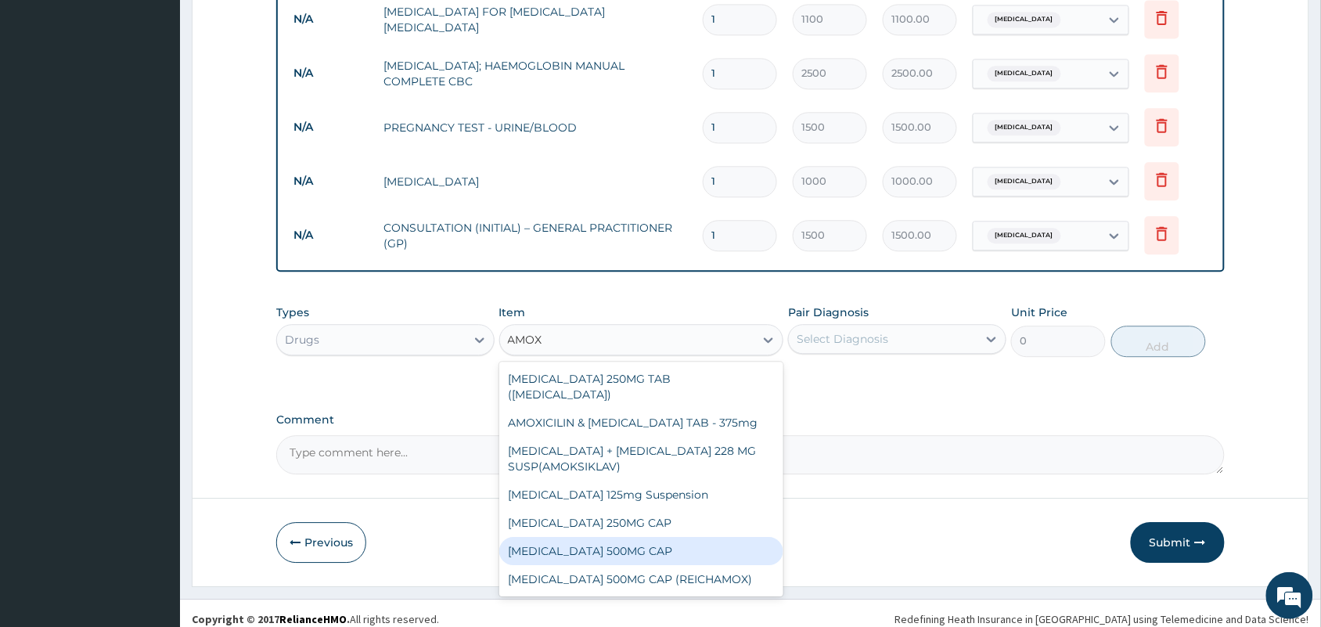
click at [600, 548] on div "[MEDICAL_DATA] 500MG CAP" at bounding box center [641, 551] width 285 height 28
type input "50"
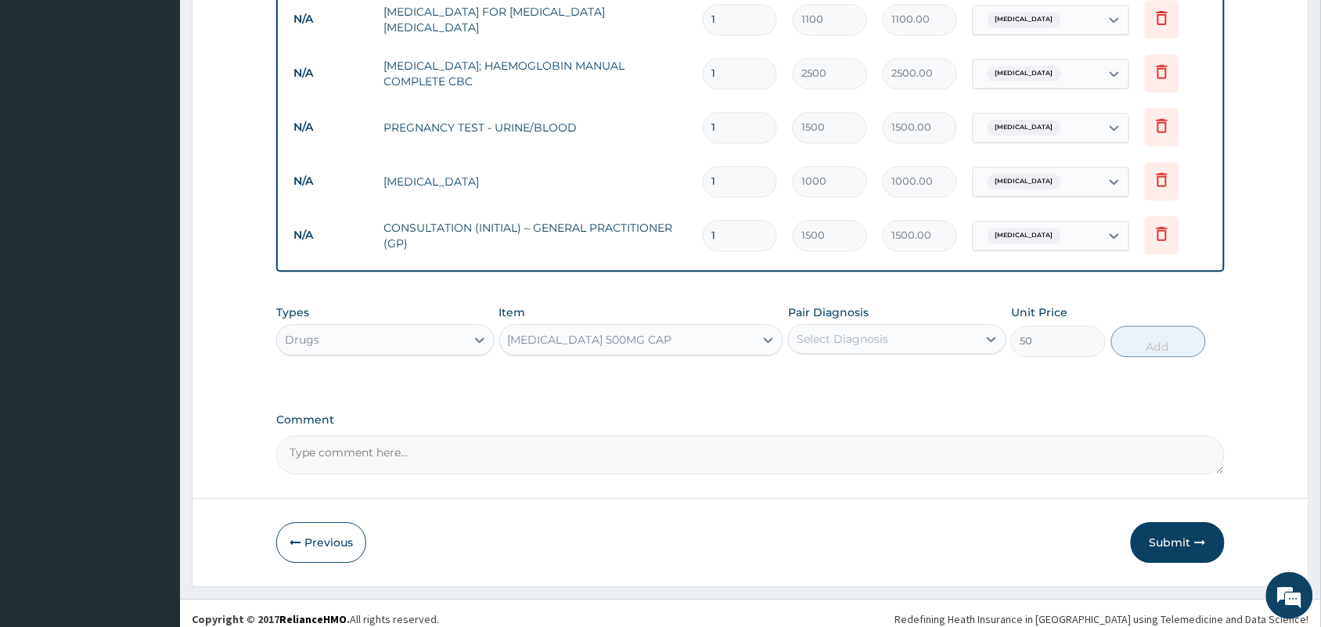
click at [833, 345] on div "Select Diagnosis" at bounding box center [842, 339] width 92 height 16
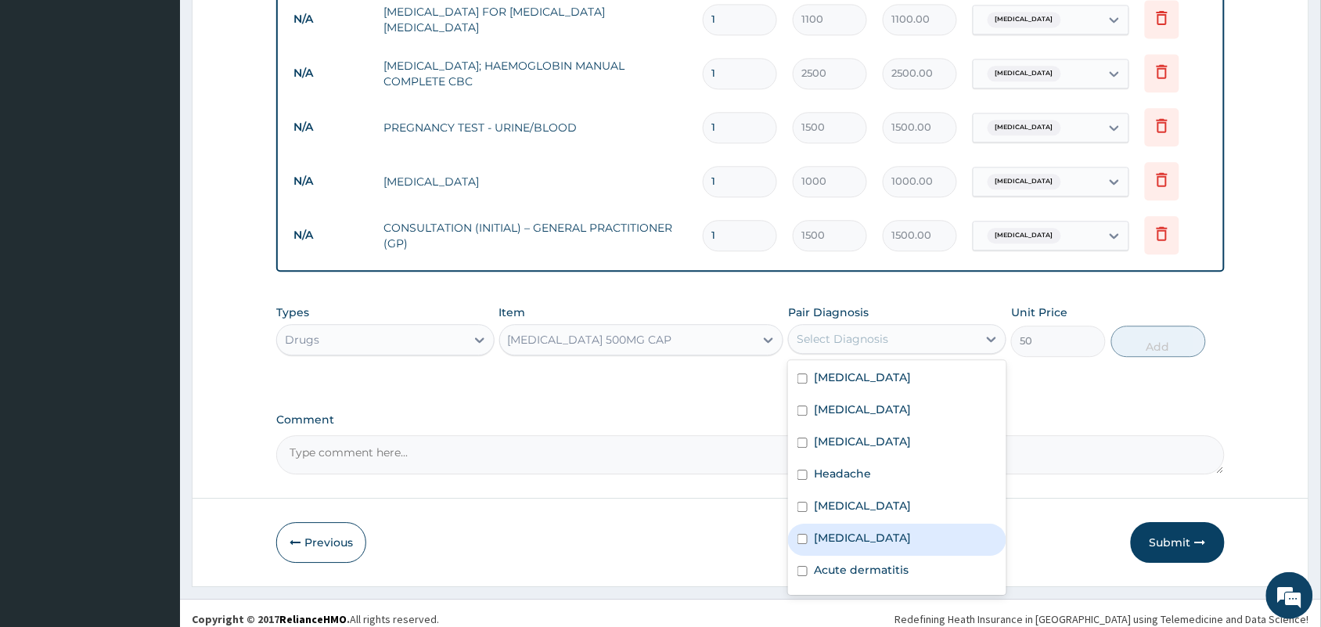
scroll to position [124, 0]
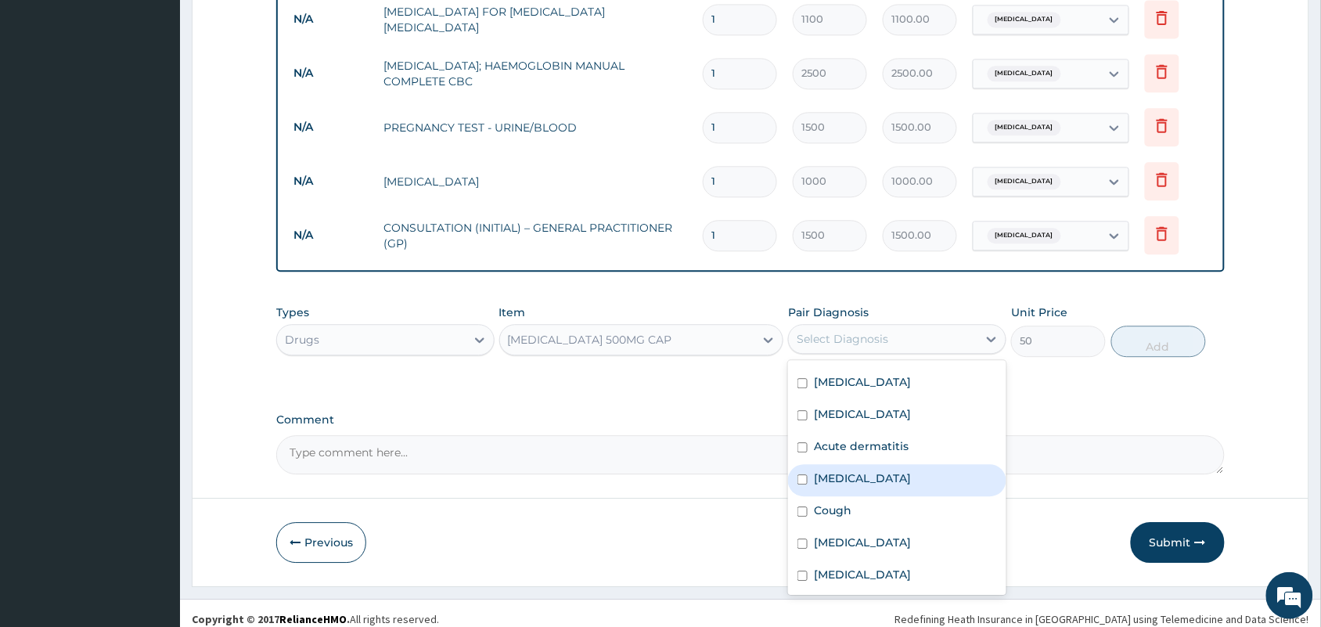
click at [865, 487] on div "Upper respiratory infection" at bounding box center [897, 480] width 218 height 32
checkbox input "true"
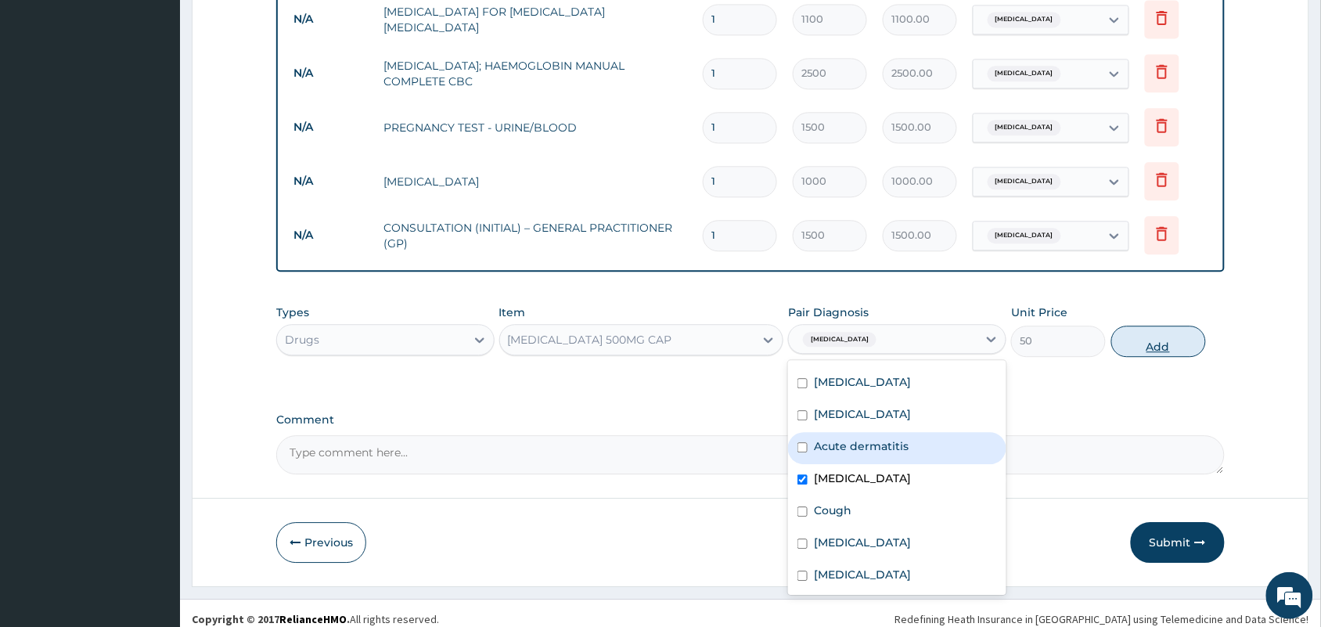
click at [1131, 346] on button "Add" at bounding box center [1158, 340] width 95 height 31
type input "0"
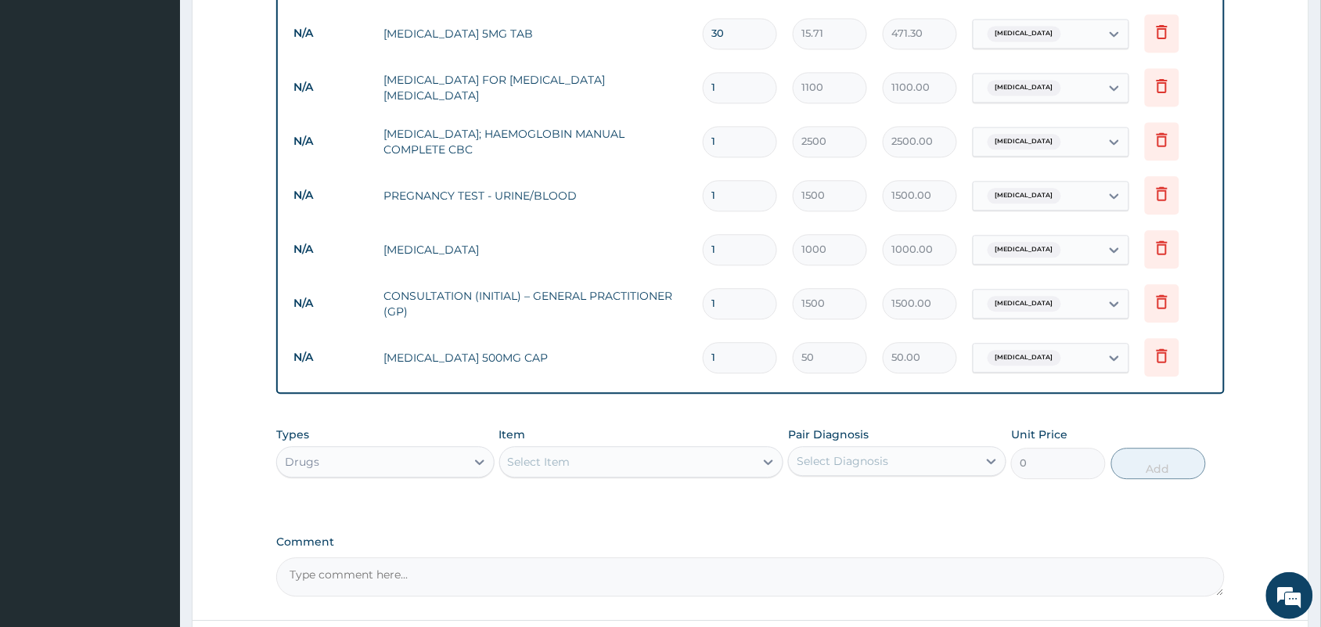
scroll to position [941, 0]
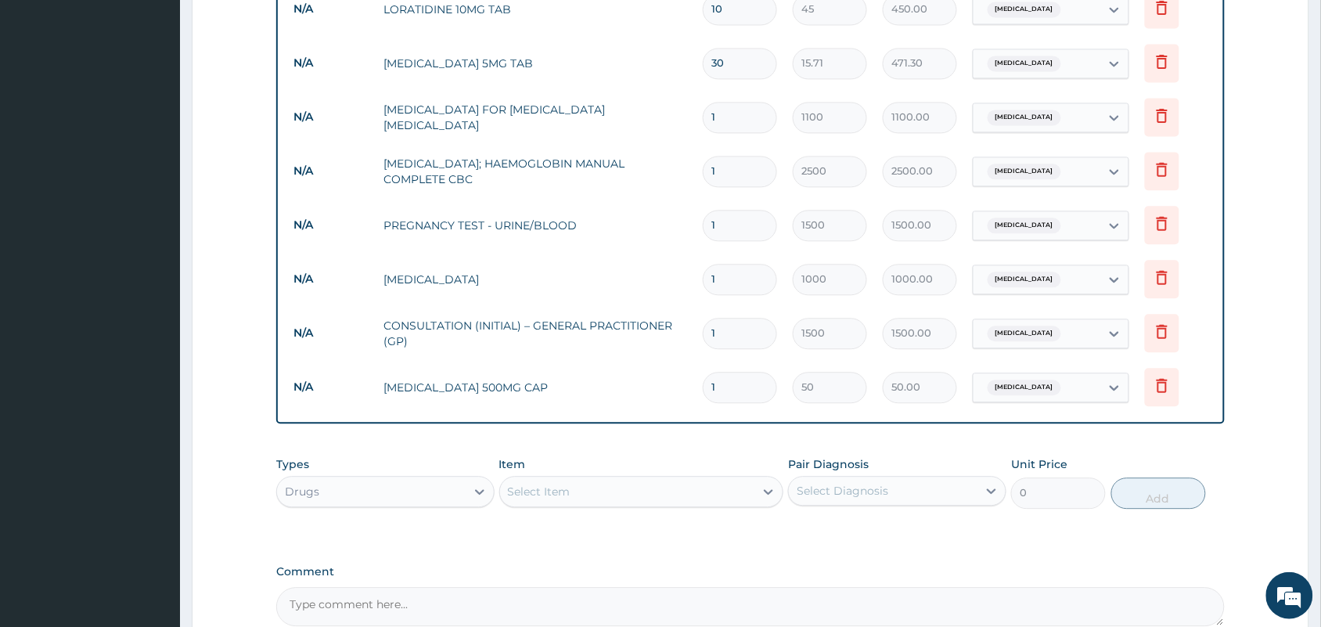
click at [738, 382] on input "1" at bounding box center [740, 387] width 74 height 31
type input "15"
type input "750.00"
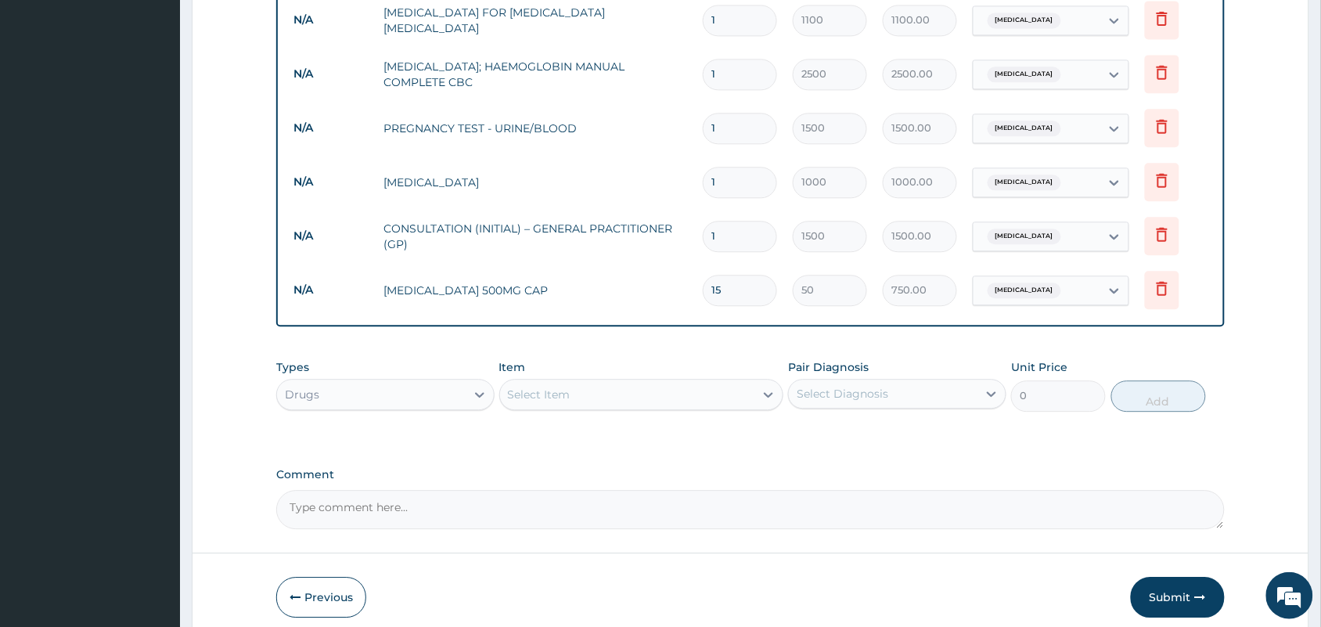
scroll to position [1104, 0]
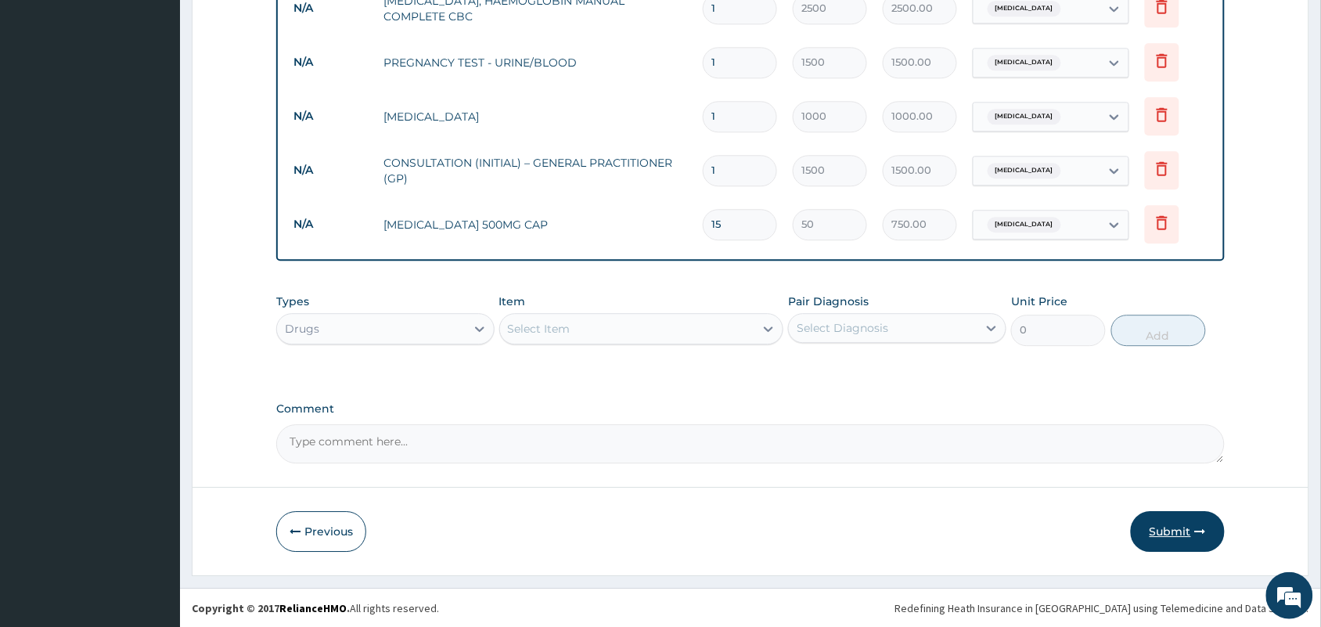
type input "15"
click at [1190, 525] on button "Submit" at bounding box center [1178, 531] width 94 height 41
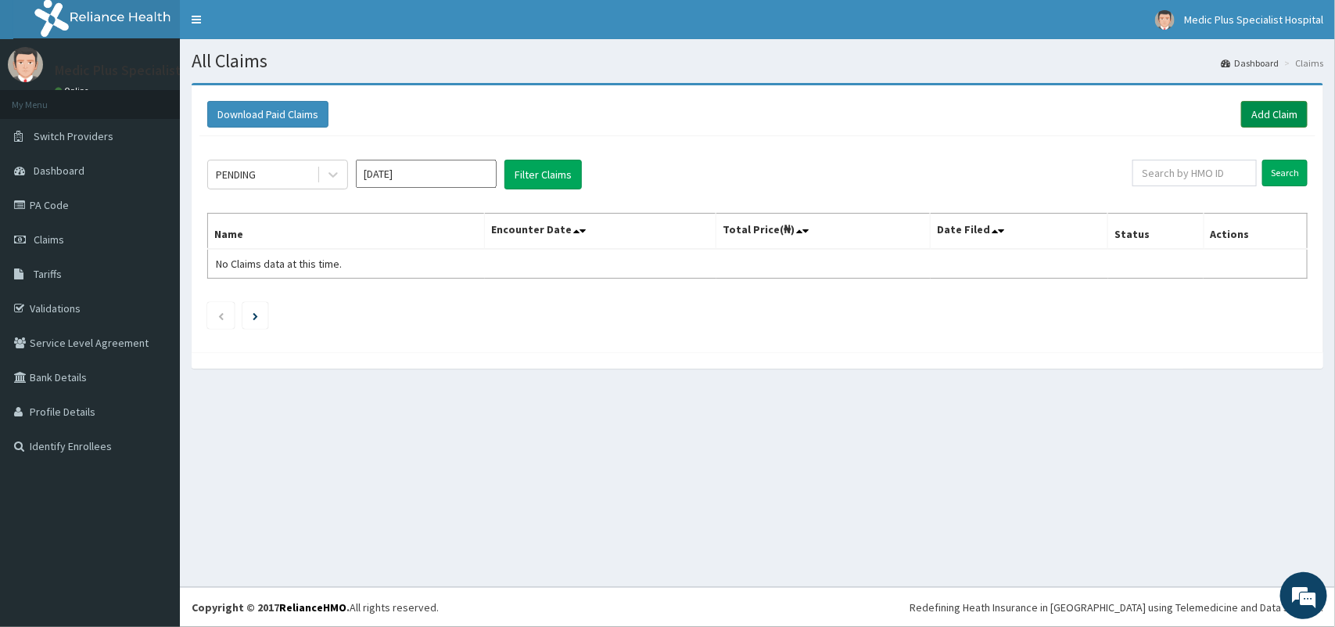
click at [1242, 107] on link "Add Claim" at bounding box center [1275, 114] width 67 height 27
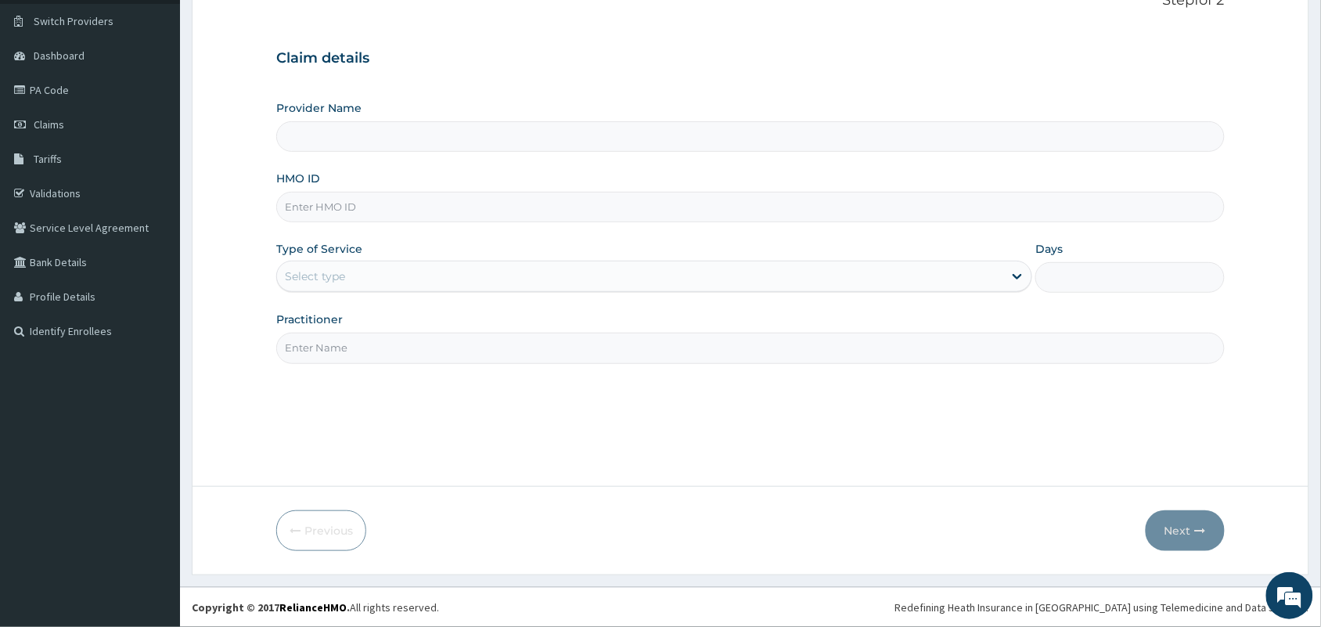
click at [331, 210] on input "HMO ID" at bounding box center [750, 207] width 948 height 31
type input "MedicPlus Specialist Hospital"
paste input "PFN/10073/B"
click at [334, 213] on input "PFN/10073/B" at bounding box center [750, 207] width 948 height 31
type input "PFN/10073/B"
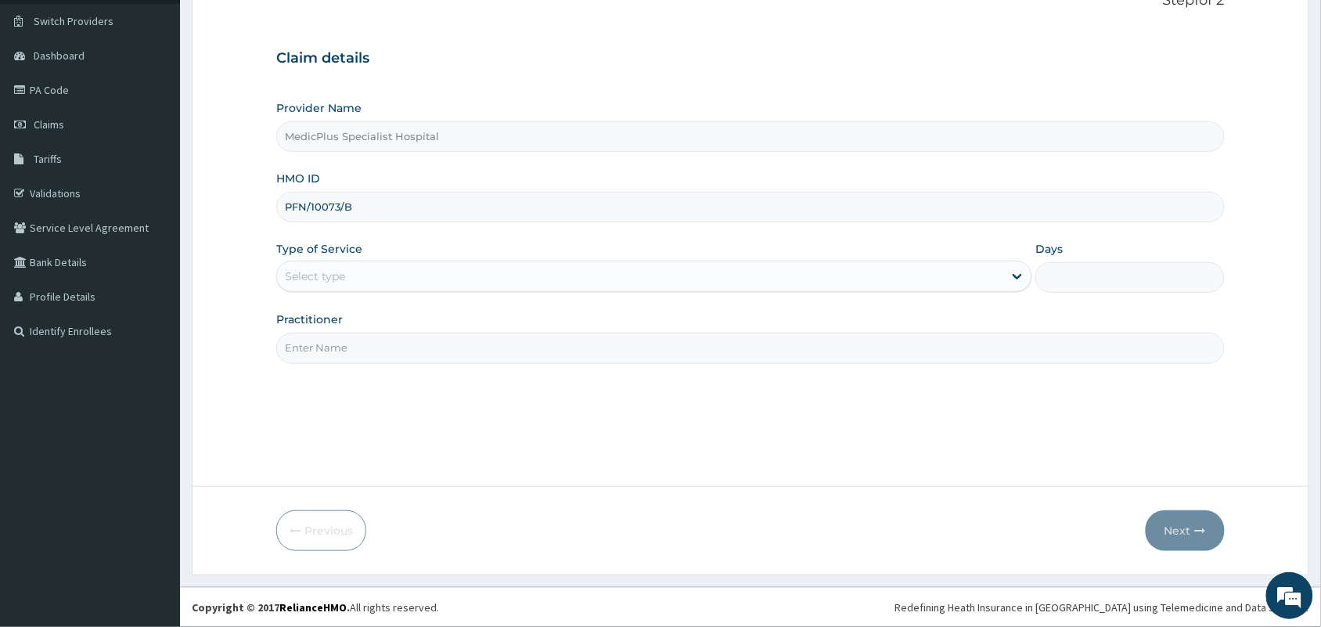
click at [354, 272] on div "Select type" at bounding box center [640, 276] width 726 height 25
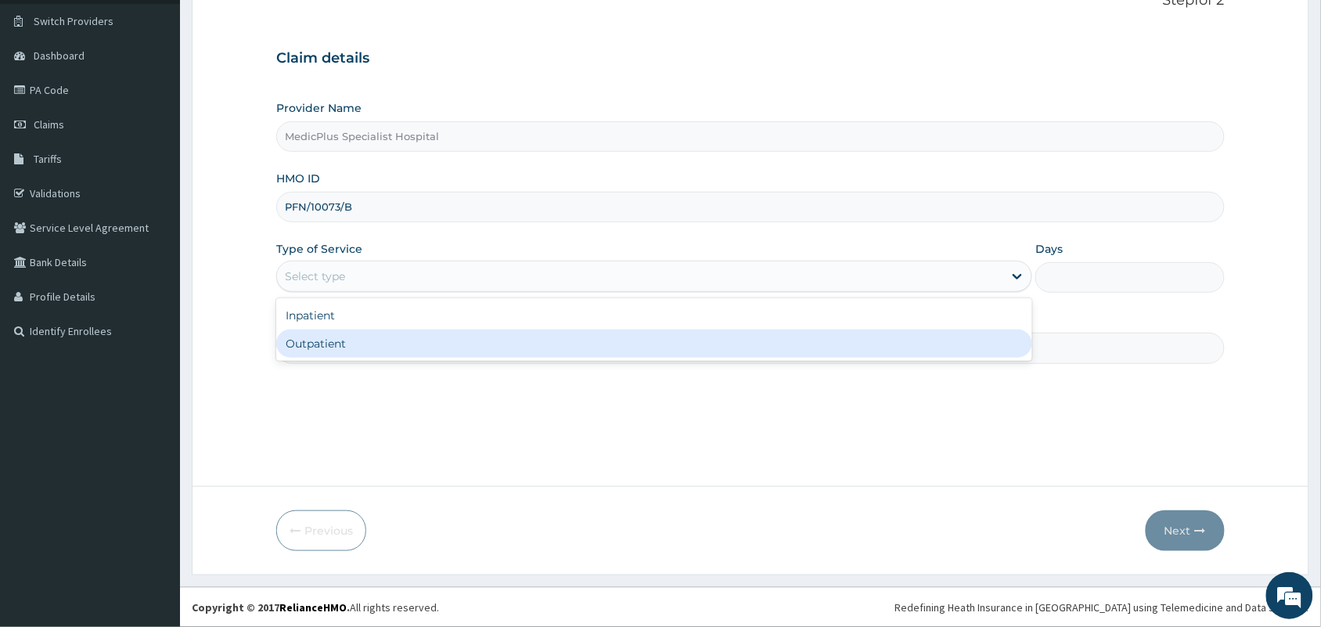
click at [337, 356] on div "Outpatient" at bounding box center [654, 343] width 756 height 28
type input "1"
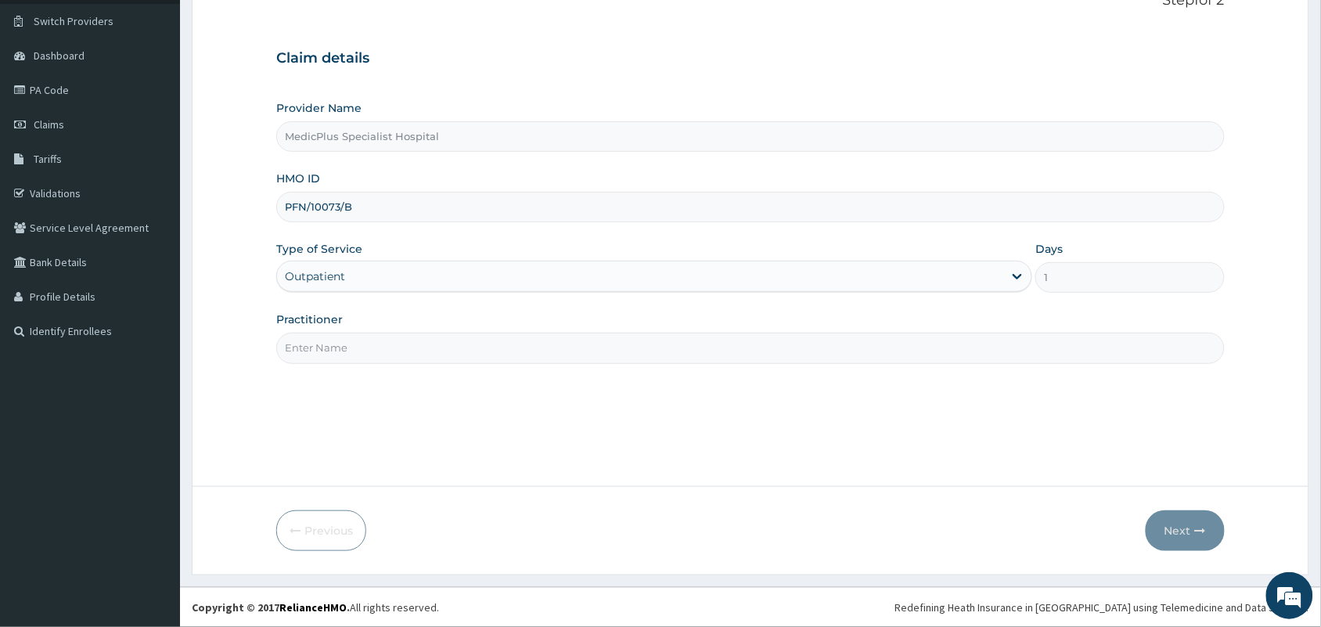
click at [364, 334] on input "Practitioner" at bounding box center [750, 348] width 948 height 31
type input "[PERSON_NAME] SUBOMI"
click at [1167, 534] on button "Next" at bounding box center [1184, 530] width 79 height 41
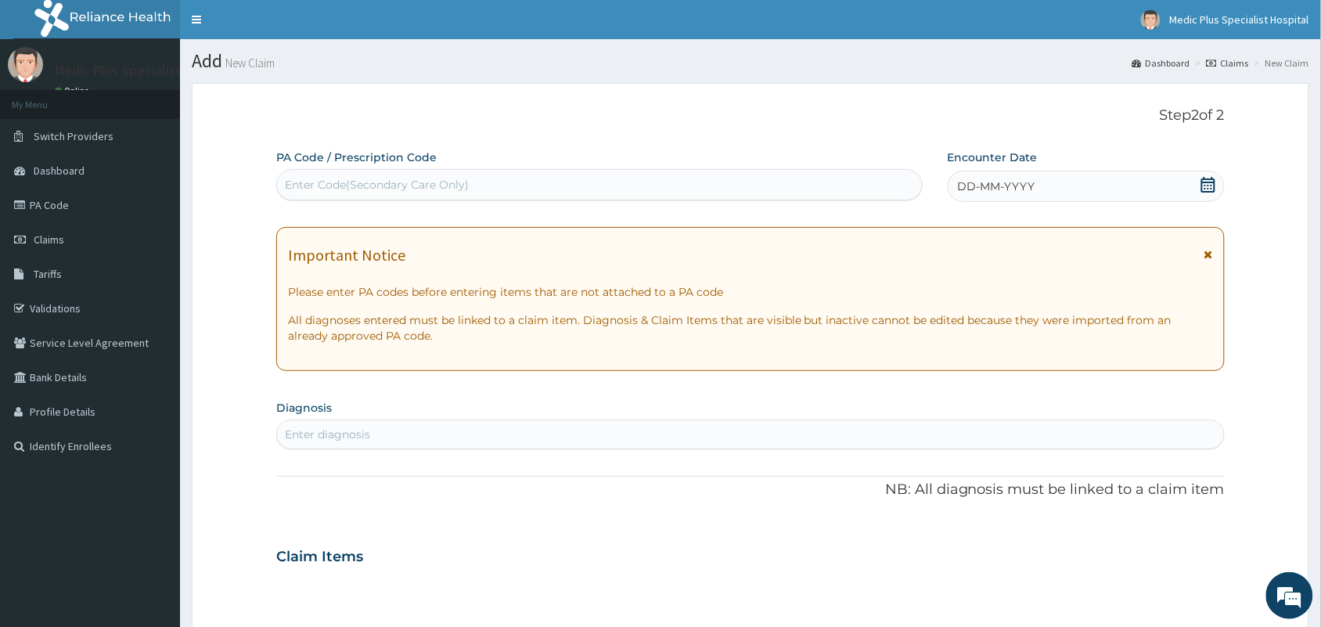
click at [1205, 182] on icon at bounding box center [1208, 185] width 14 height 16
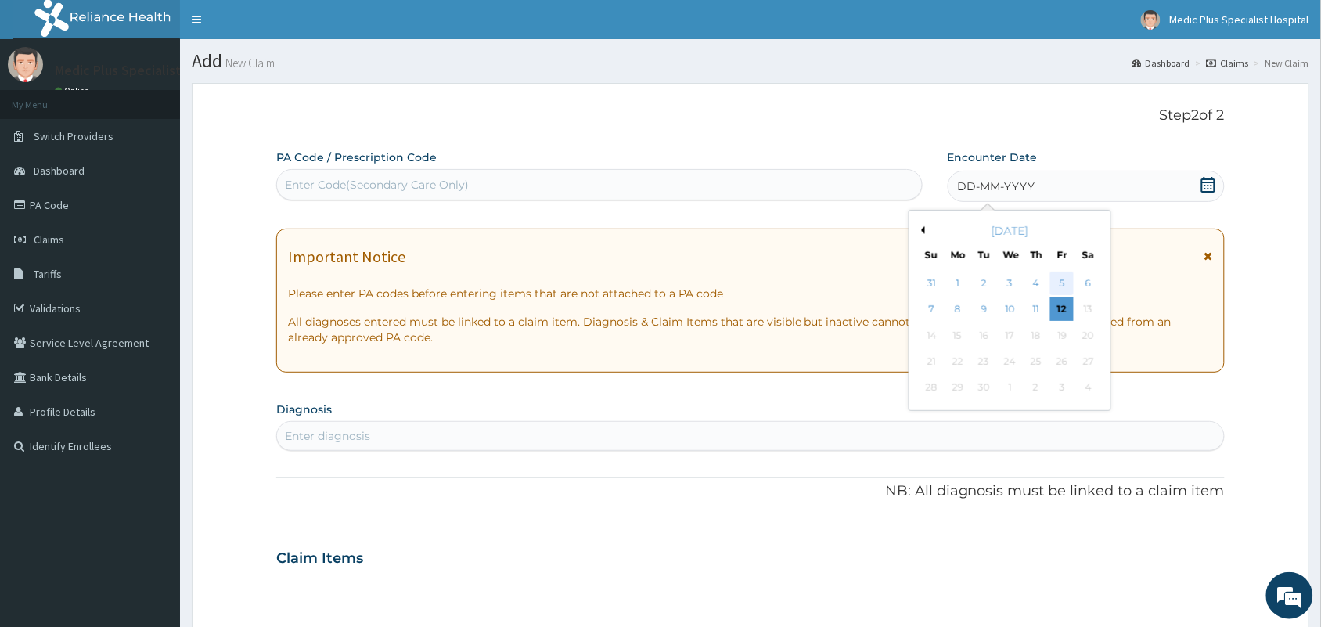
click at [1069, 279] on div "5" at bounding box center [1061, 282] width 23 height 23
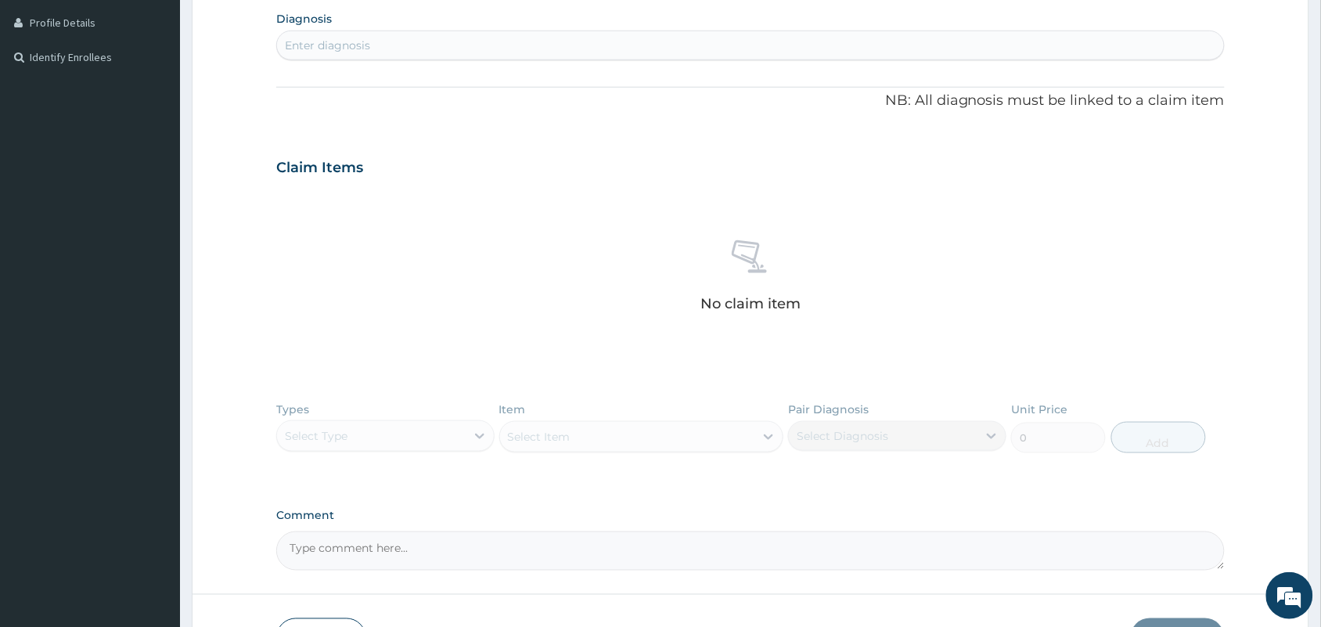
scroll to position [391, 0]
click at [521, 43] on div "Enter diagnosis" at bounding box center [750, 43] width 947 height 25
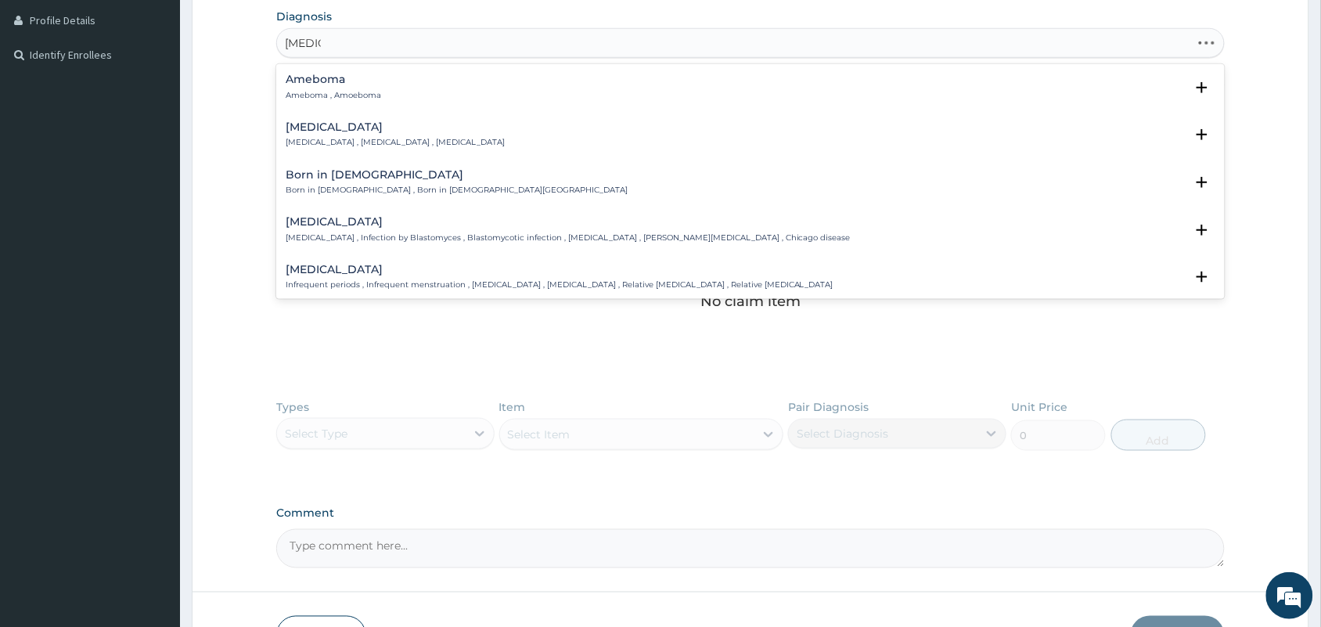
type input "AMENO"
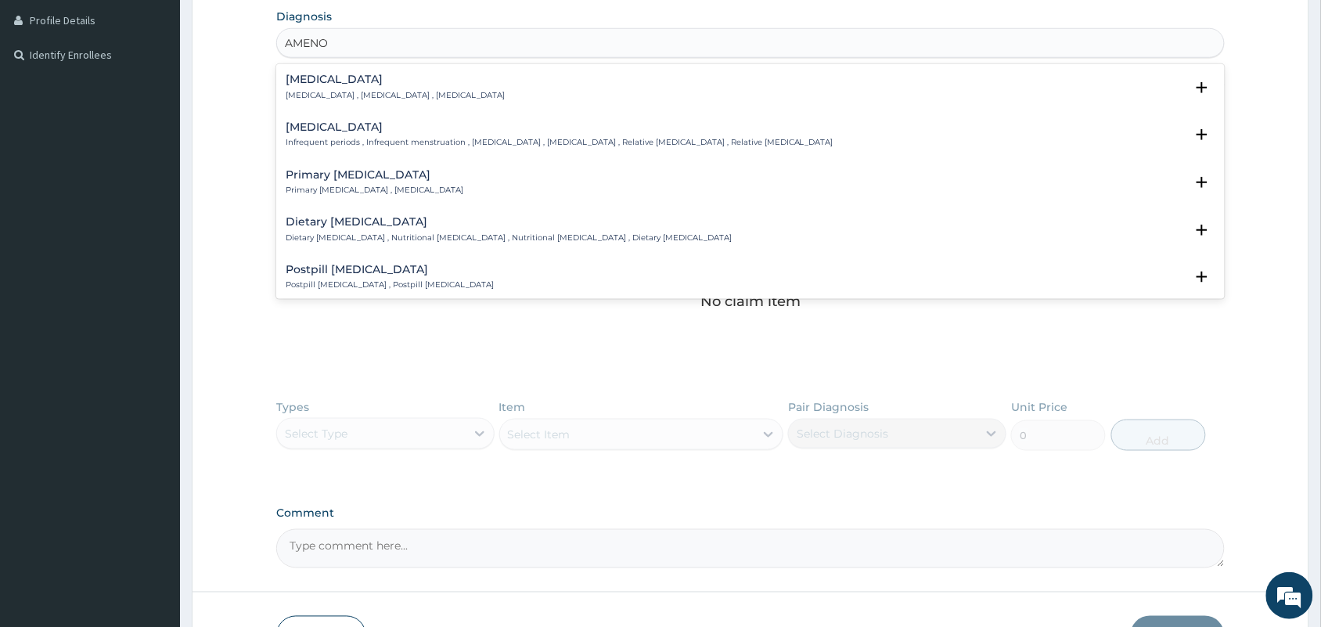
click at [350, 83] on h4 "[MEDICAL_DATA]" at bounding box center [395, 80] width 219 height 12
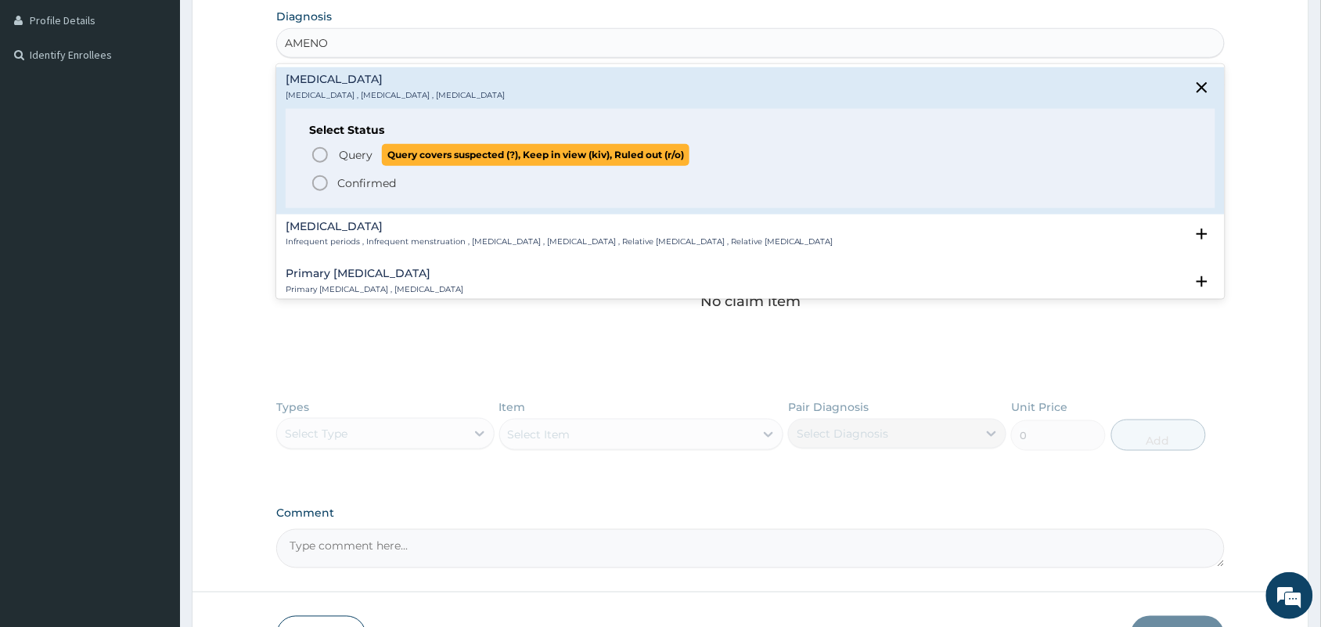
click at [321, 155] on icon "status option query" at bounding box center [320, 155] width 19 height 19
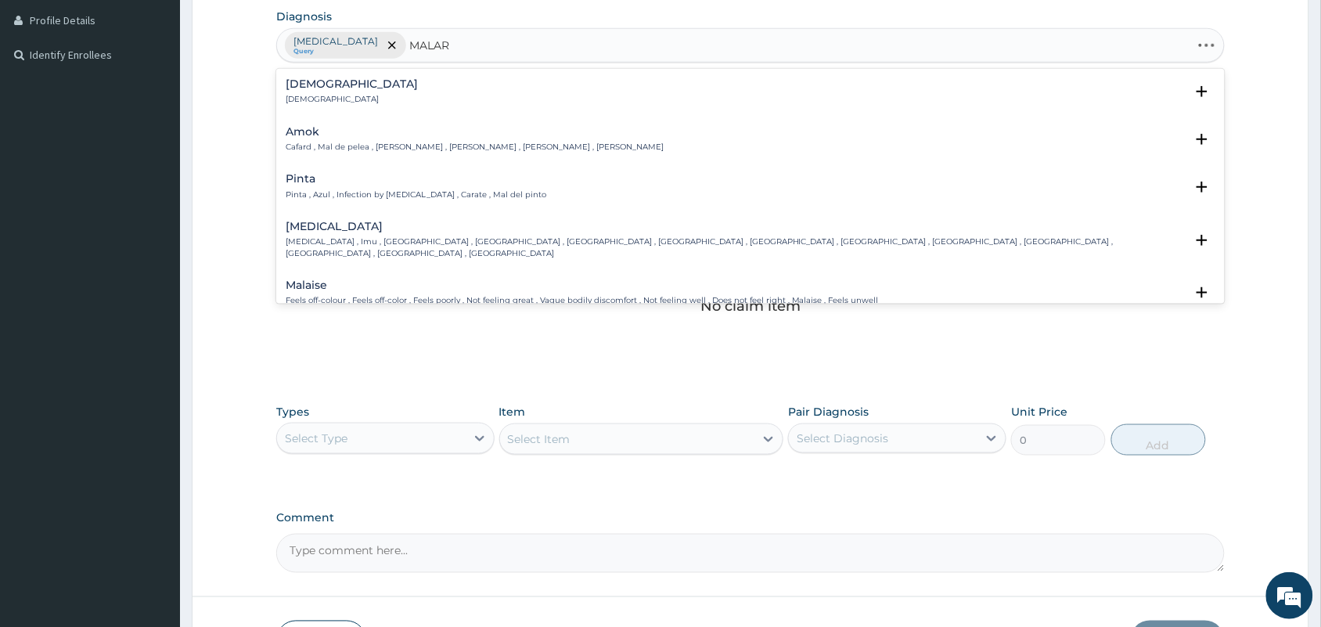
type input "MALARI"
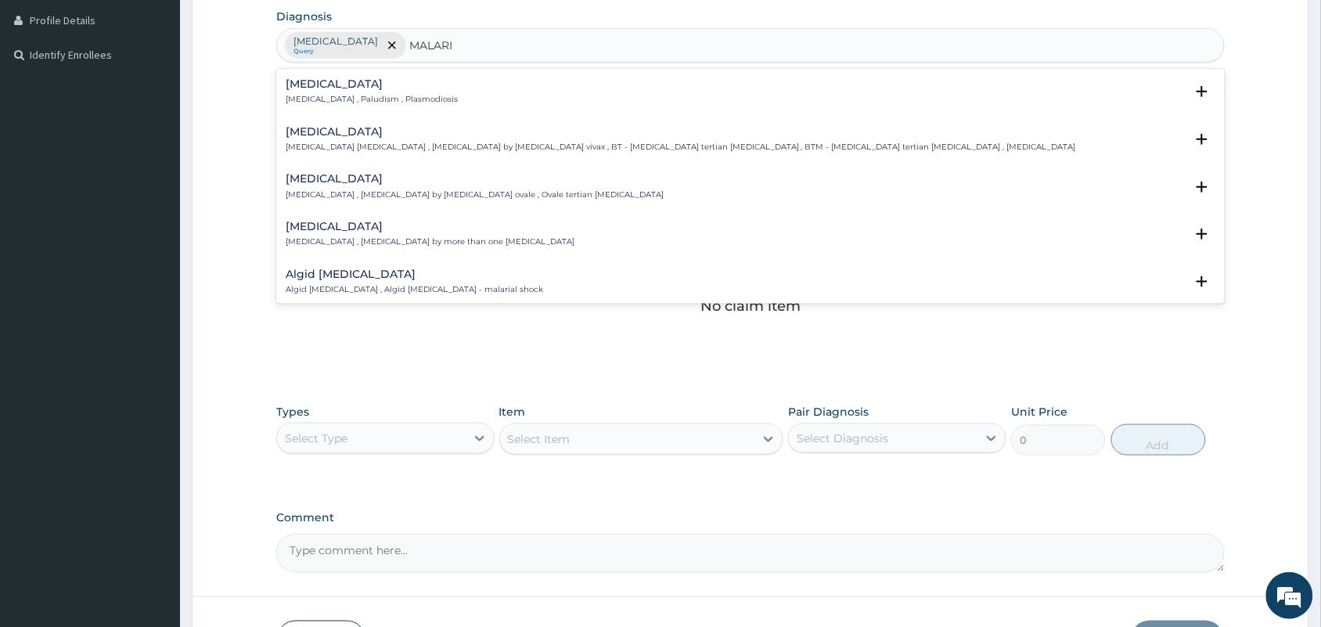
click at [364, 99] on p "[MEDICAL_DATA] , Paludism , Plasmodiosis" at bounding box center [372, 99] width 172 height 11
click at [339, 92] on div "[MEDICAL_DATA] [MEDICAL_DATA] , Paludism , Plasmodiosis" at bounding box center [372, 91] width 172 height 27
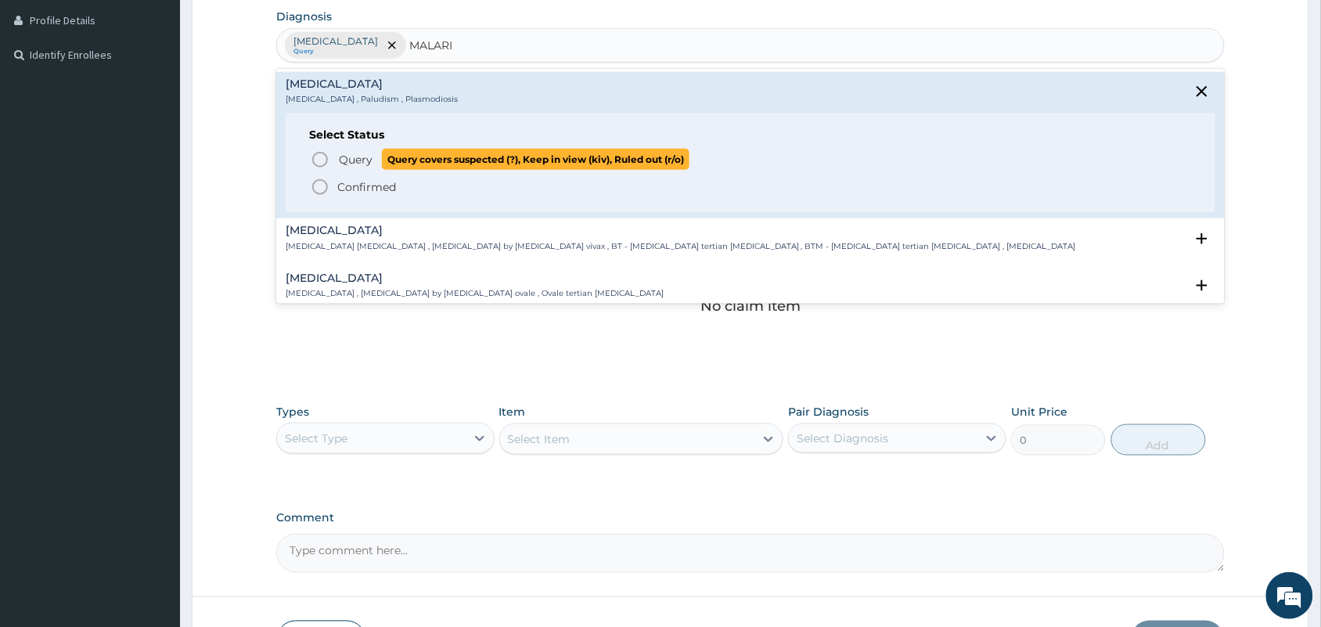
click at [318, 159] on icon "status option query" at bounding box center [320, 159] width 19 height 19
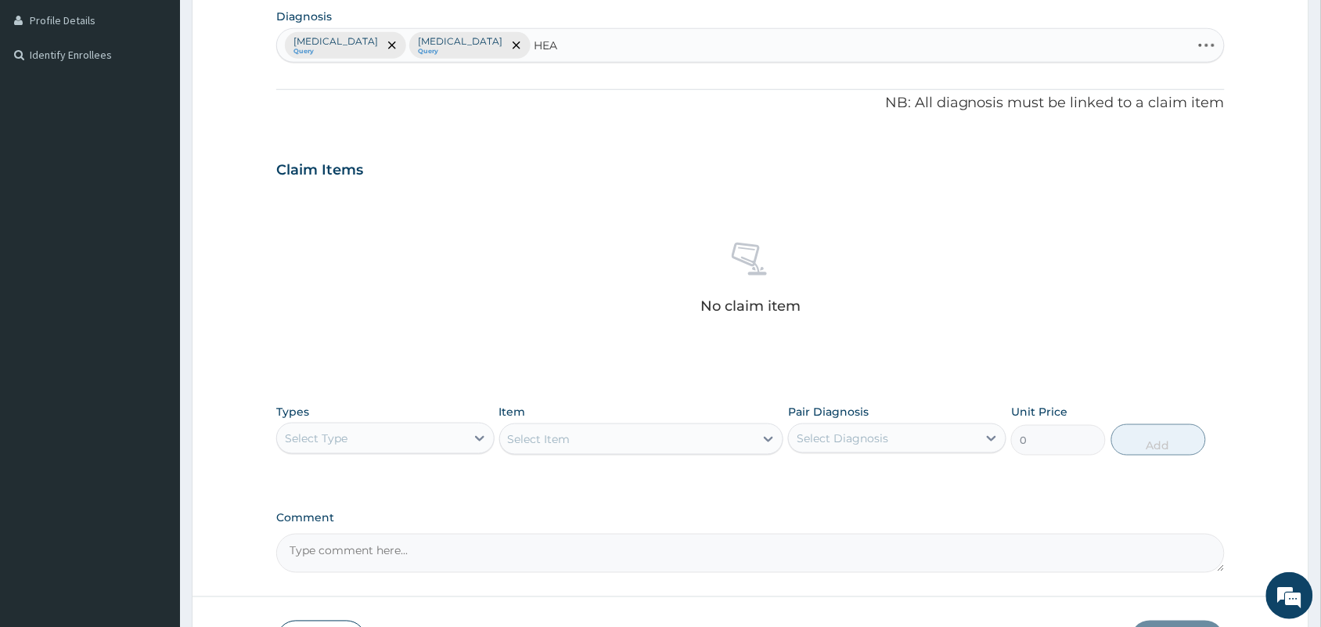
type input "HEAD"
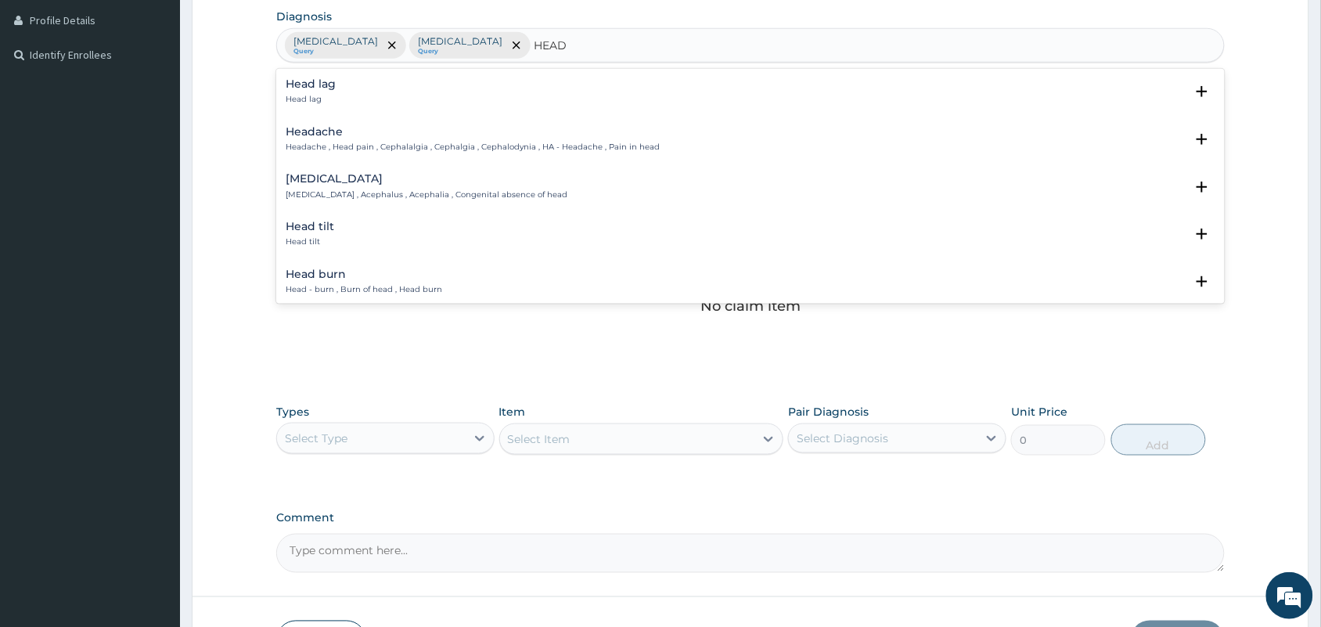
click at [360, 142] on p "Headache , Head pain , Cephalalgia , Cephalgia , Cephalodynia , HA - Headache ,…" at bounding box center [473, 147] width 374 height 11
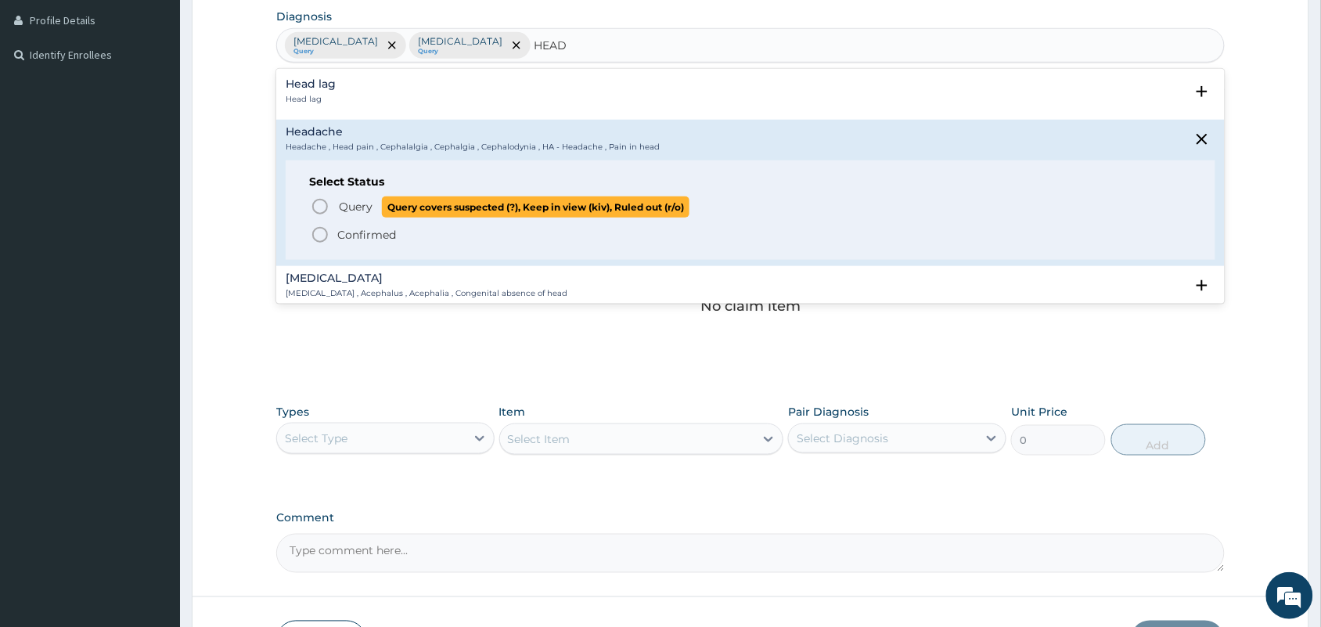
click at [315, 202] on circle "status option query" at bounding box center [320, 207] width 14 height 14
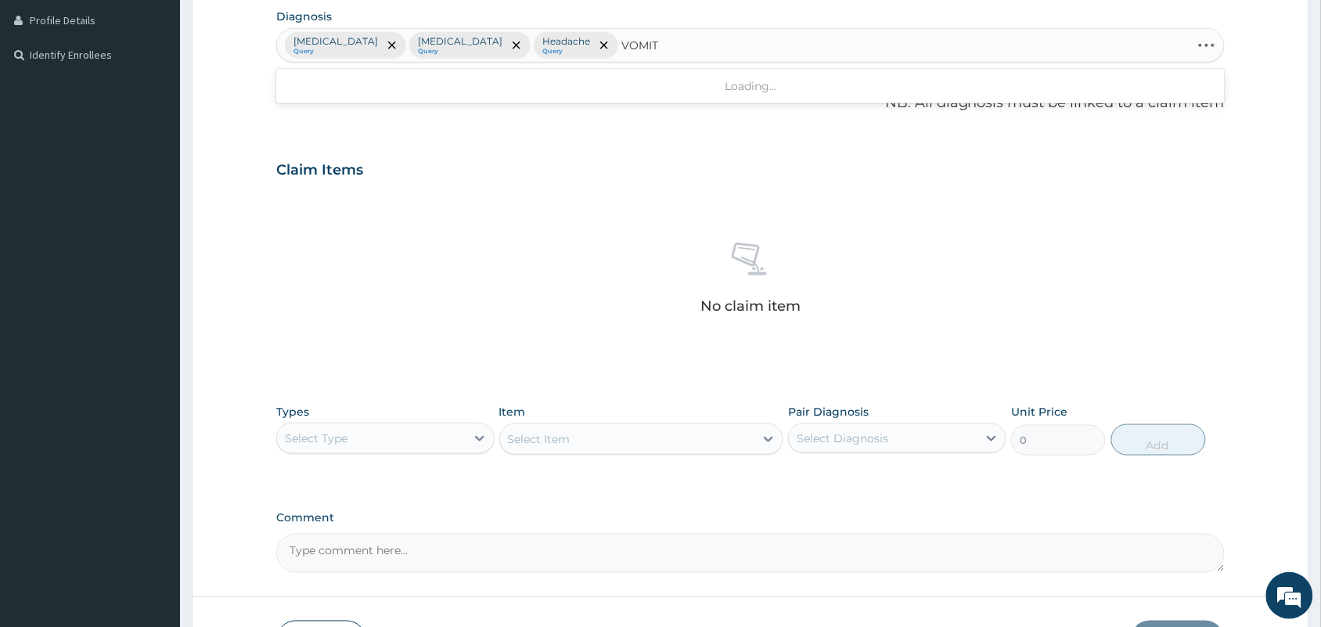
type input "VOMITI"
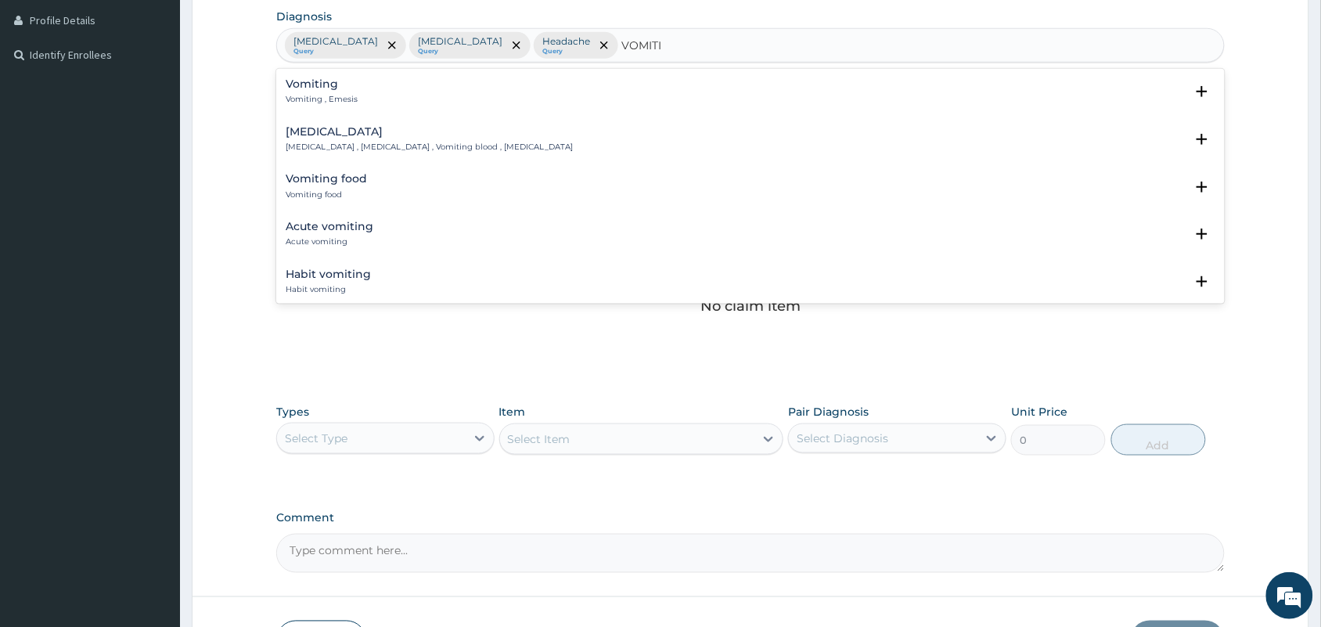
click at [356, 95] on div "Vomiting Vomiting , Emesis" at bounding box center [750, 91] width 929 height 27
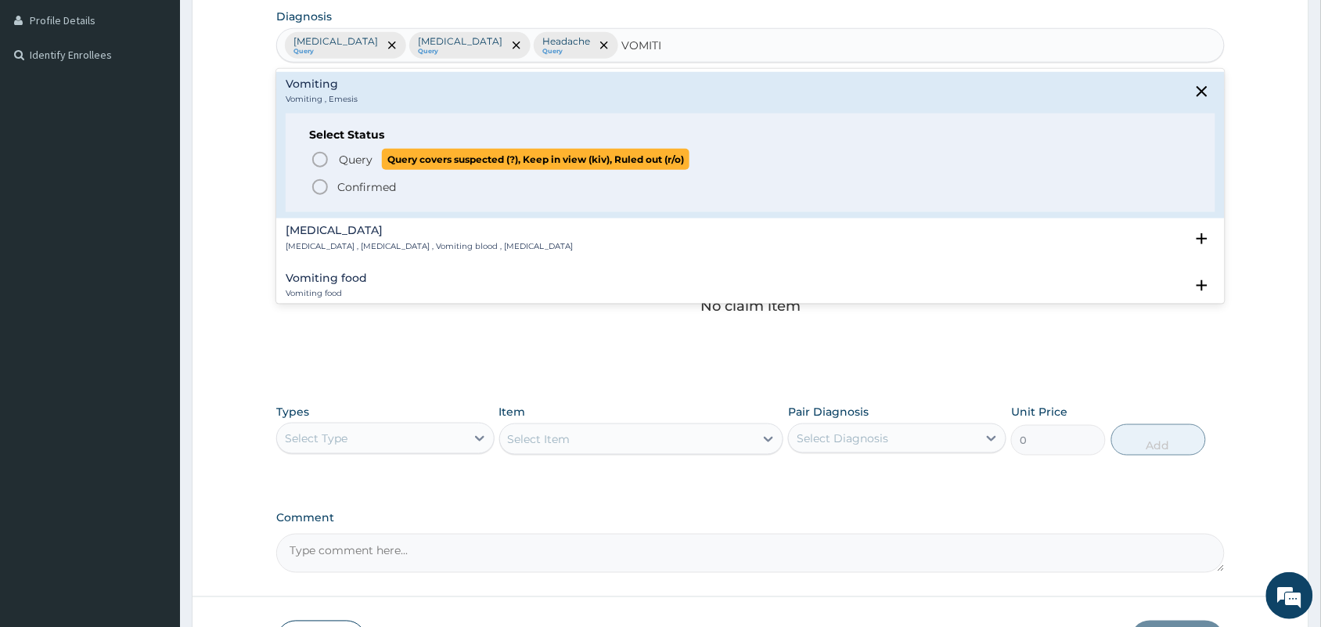
click at [347, 161] on span "Query" at bounding box center [356, 160] width 34 height 16
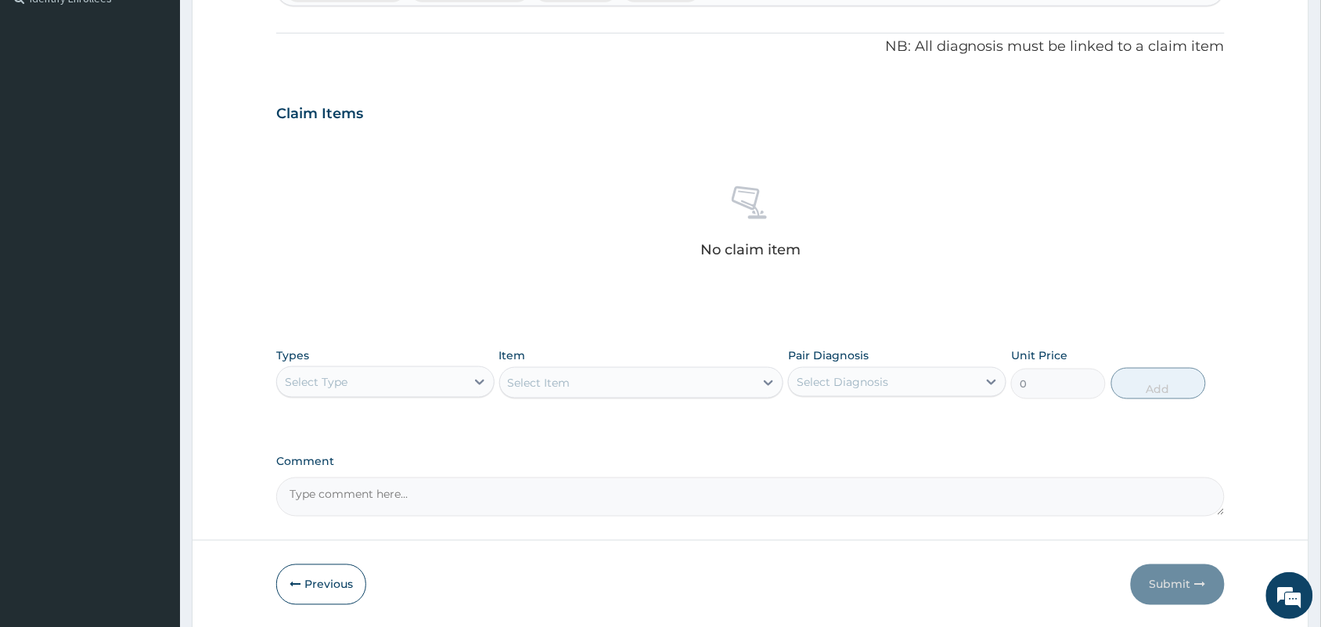
scroll to position [502, 0]
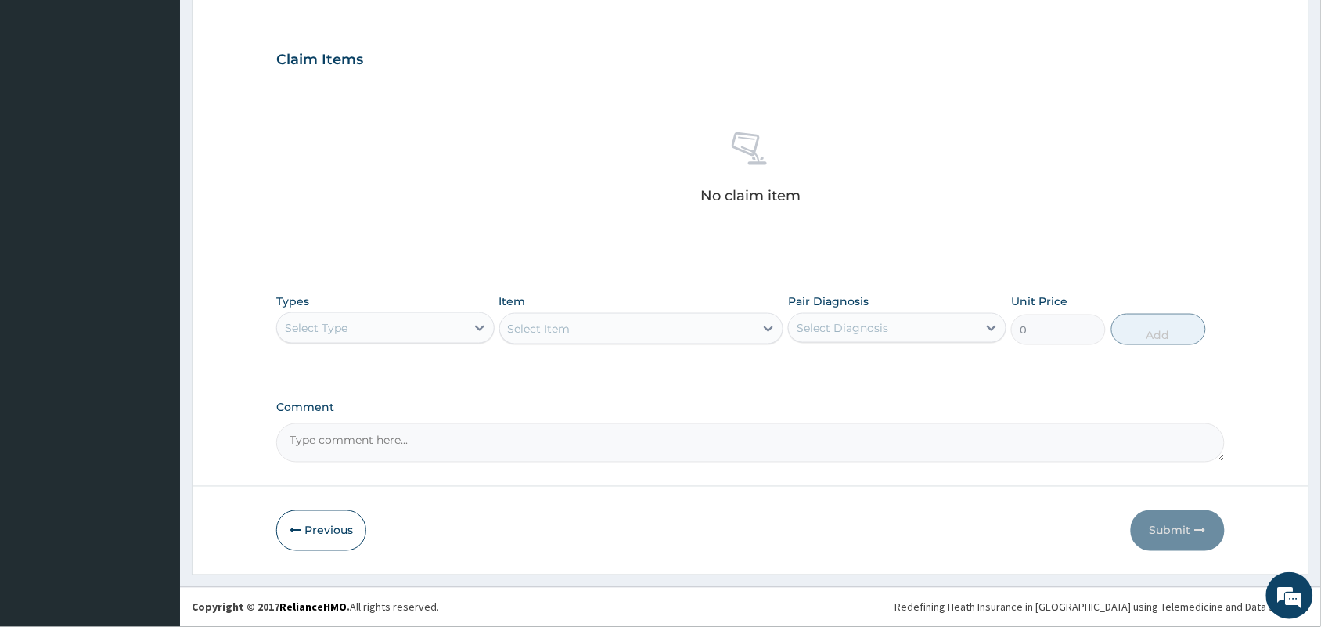
click at [350, 315] on div "Select Type" at bounding box center [371, 327] width 189 height 25
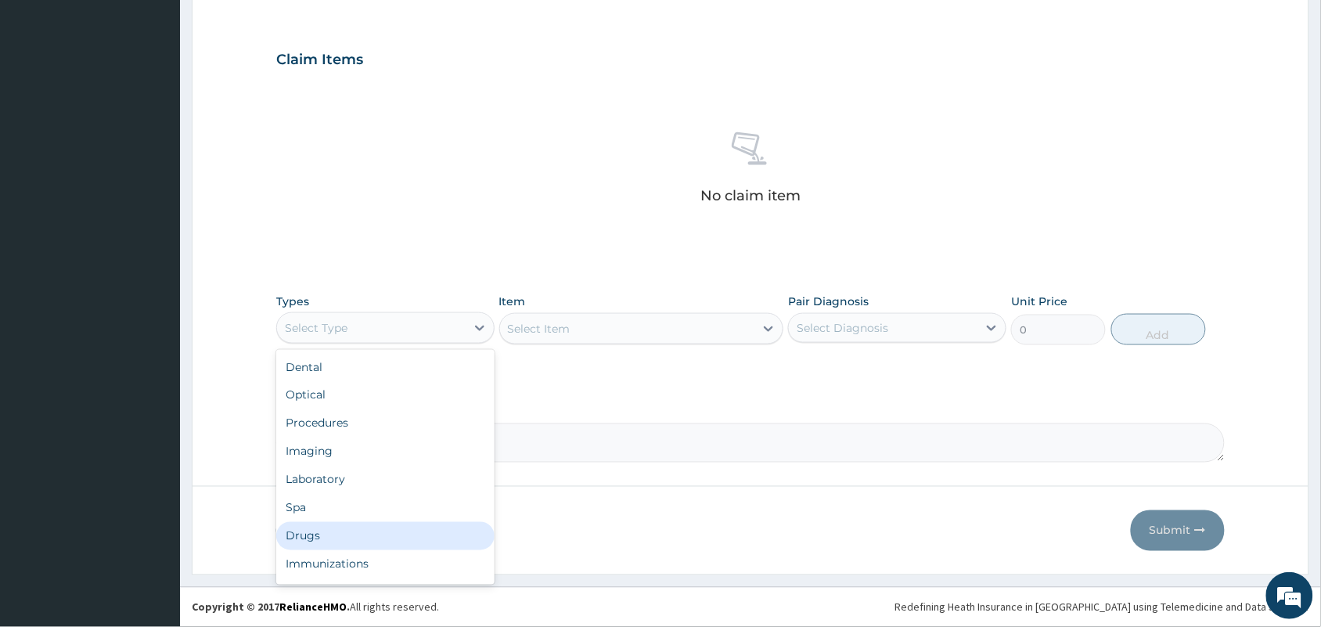
click at [340, 545] on div "Drugs" at bounding box center [385, 536] width 218 height 28
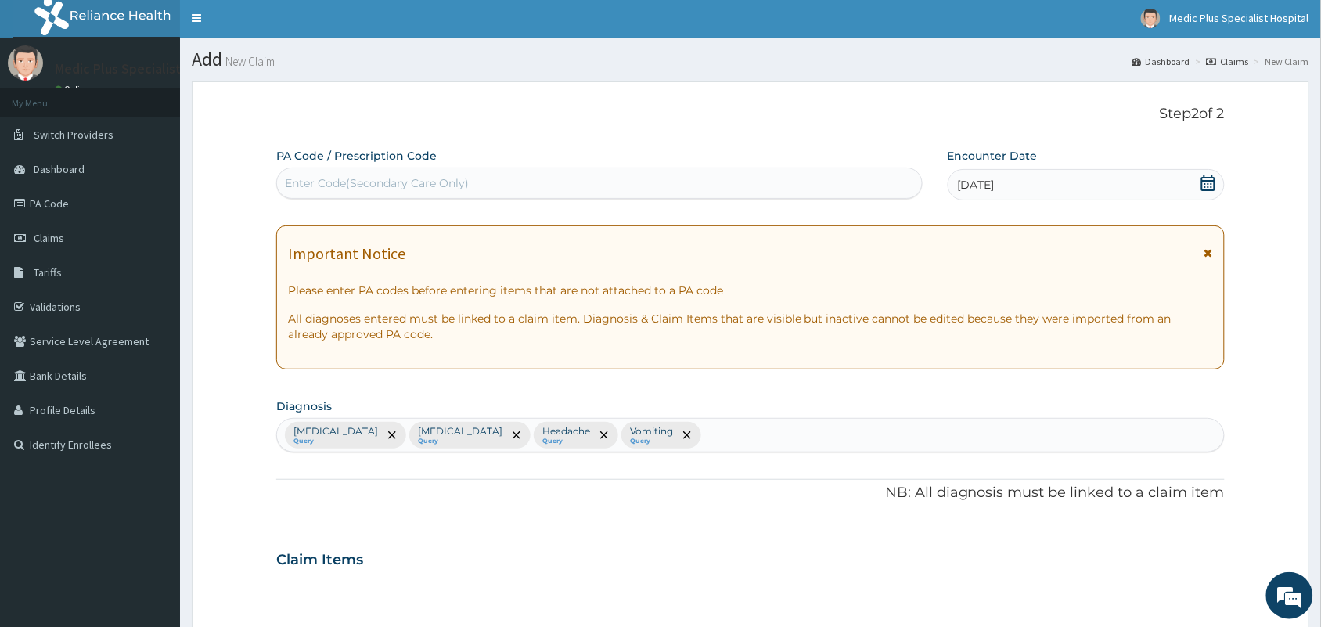
scroll to position [0, 0]
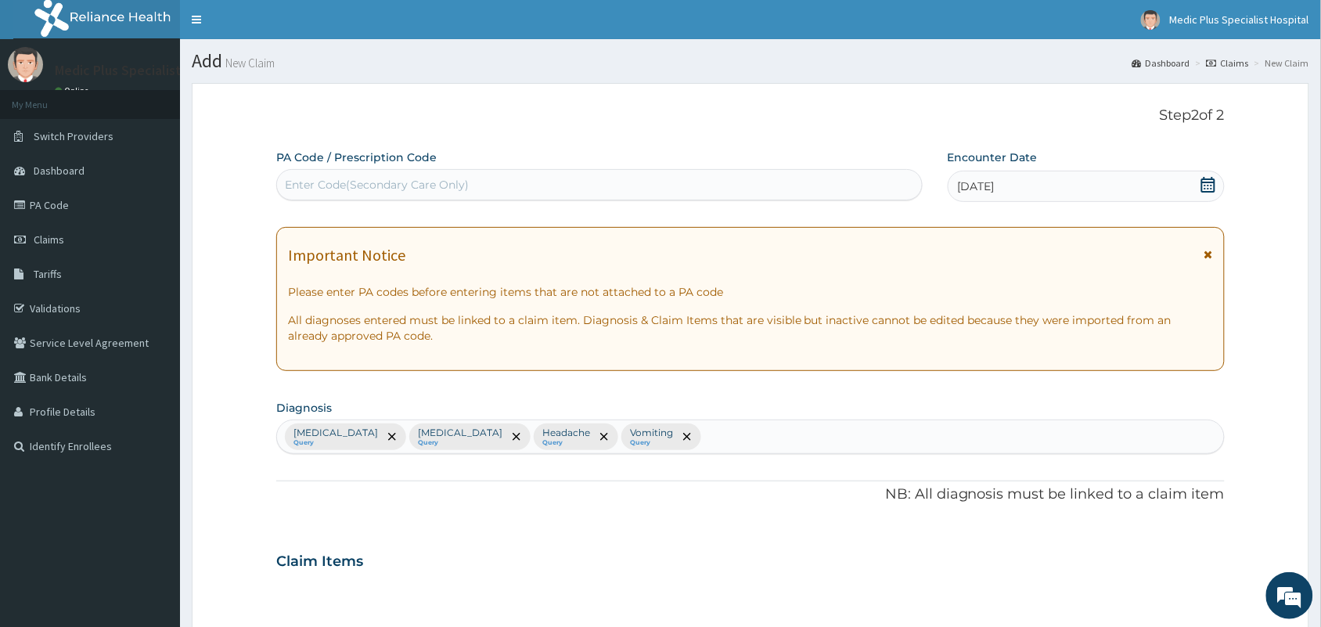
click at [385, 177] on div "Enter Code(Secondary Care Only)" at bounding box center [377, 185] width 184 height 16
paste input "PA/01E779"
type input "PA/01E779"
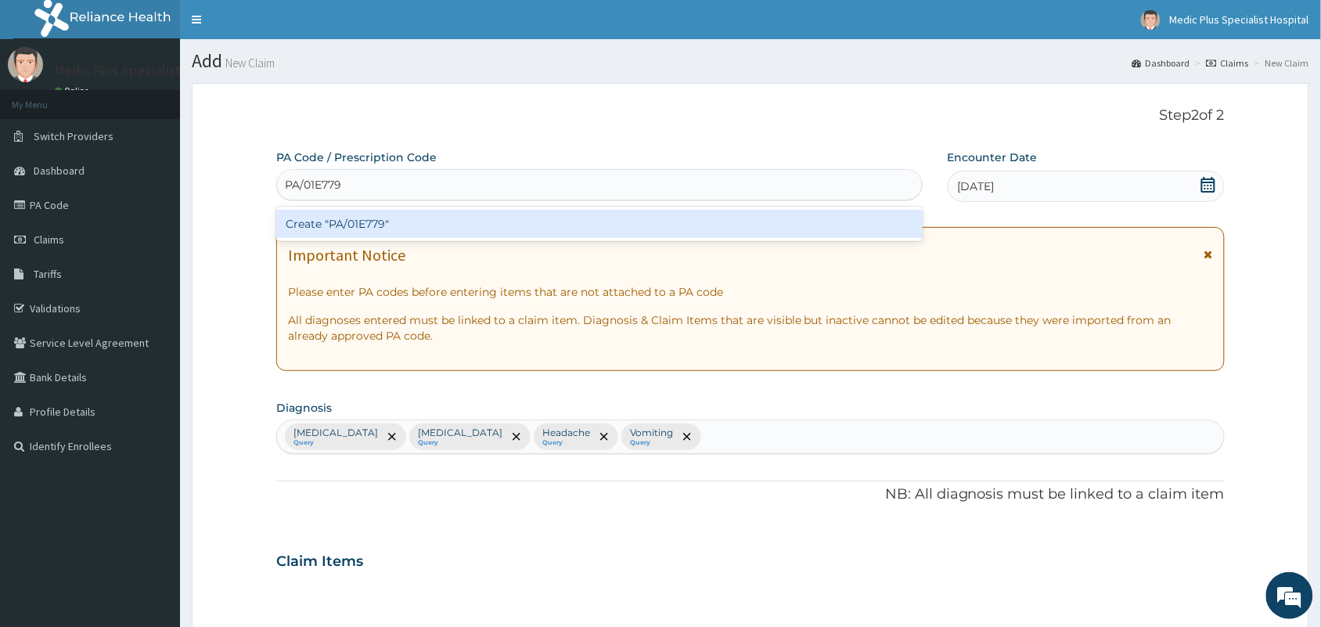
click at [422, 217] on div "Create "PA/01E779"" at bounding box center [599, 224] width 646 height 28
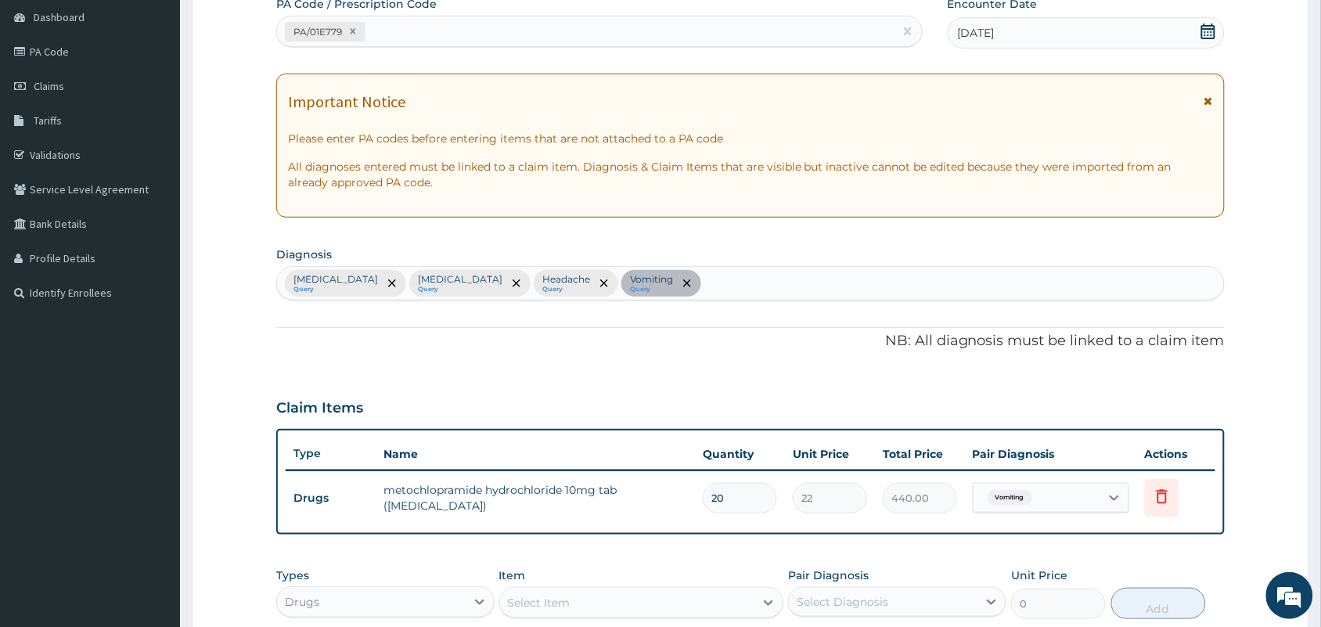
scroll to position [133, 0]
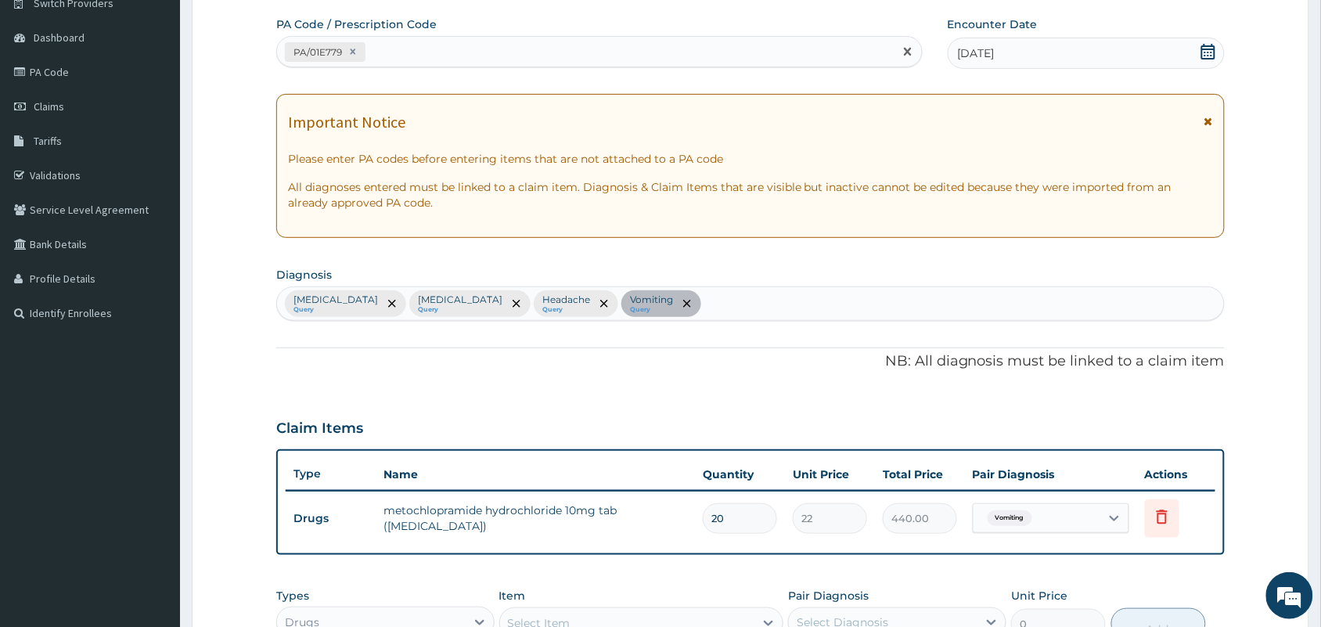
click at [379, 45] on div "PA/01E779" at bounding box center [585, 52] width 617 height 26
click at [380, 44] on div "PA/01E779" at bounding box center [585, 52] width 617 height 26
paste input "PA/497E61"
type input "PA/497E61"
click at [380, 44] on div "PA/01E779 PA/497E61" at bounding box center [585, 52] width 617 height 26
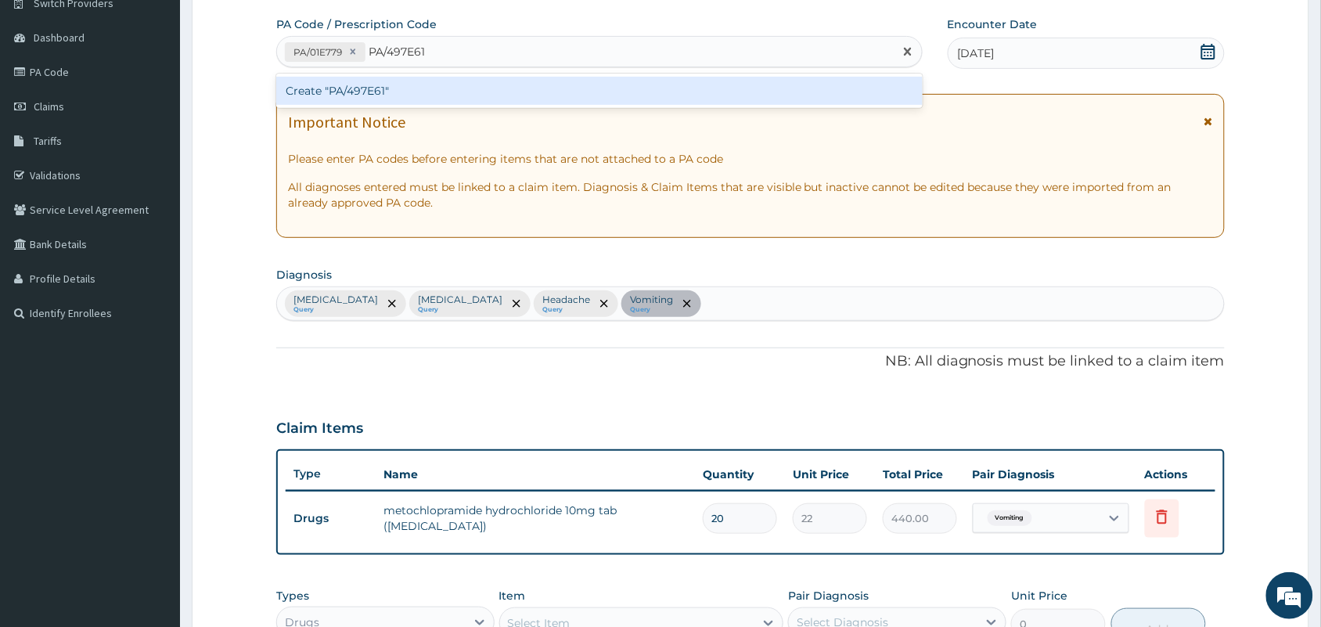
click at [391, 80] on div "Create "PA/497E61"" at bounding box center [599, 91] width 646 height 28
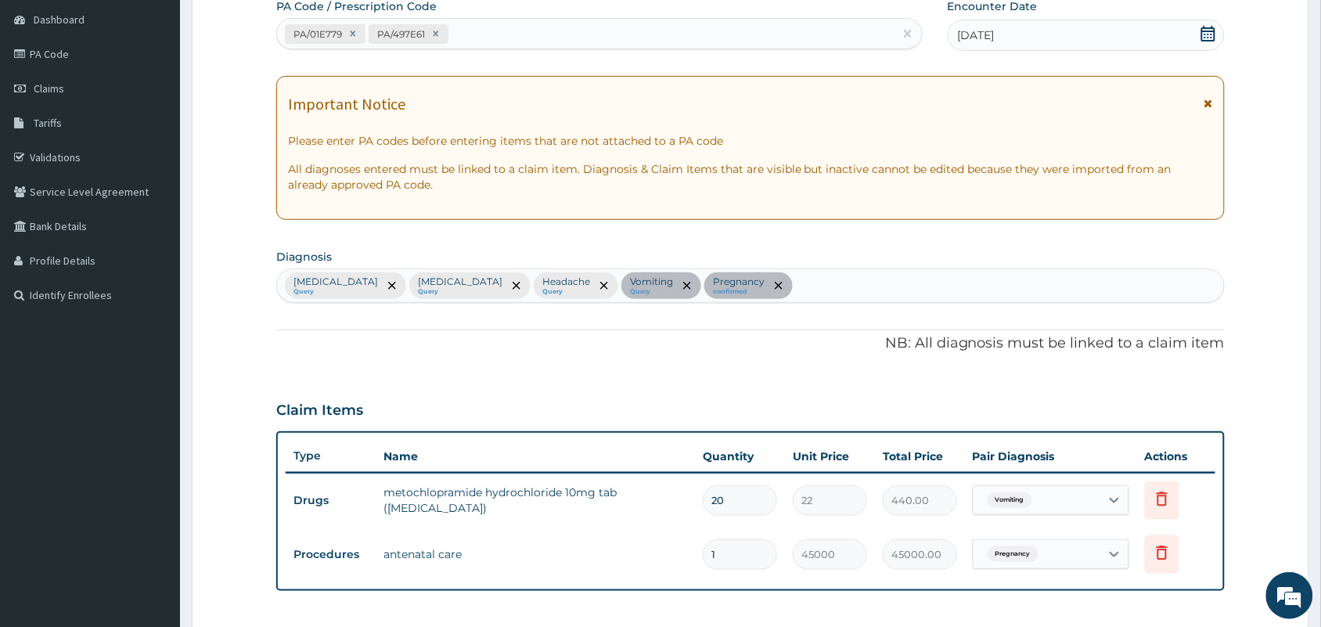
scroll to position [88, 0]
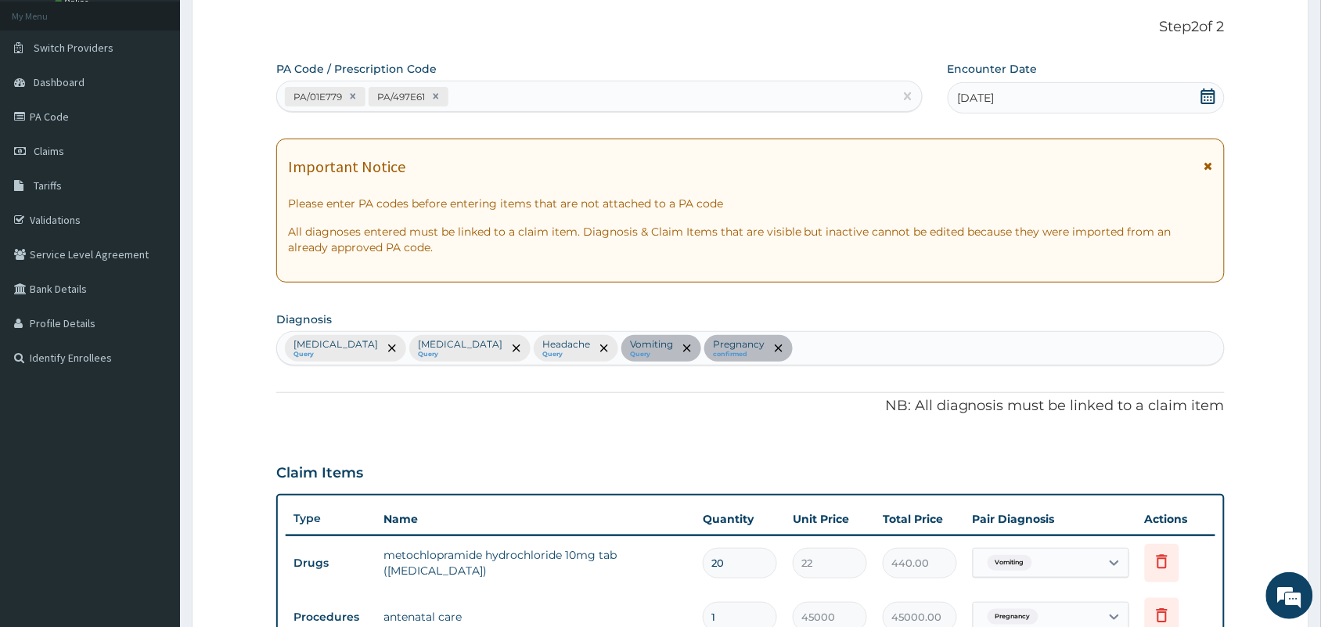
click at [744, 348] on div "[MEDICAL_DATA] Query [MEDICAL_DATA] Query Headache Query Vomiting Query Pregnan…" at bounding box center [750, 348] width 947 height 33
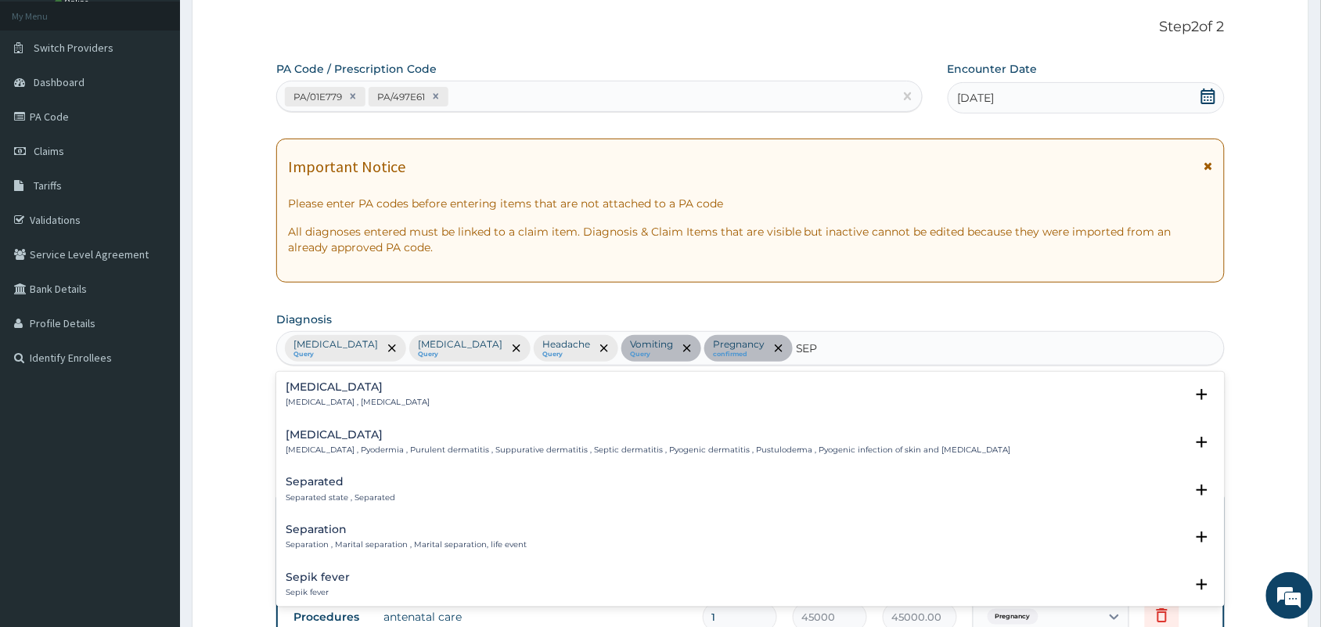
type input "SEPS"
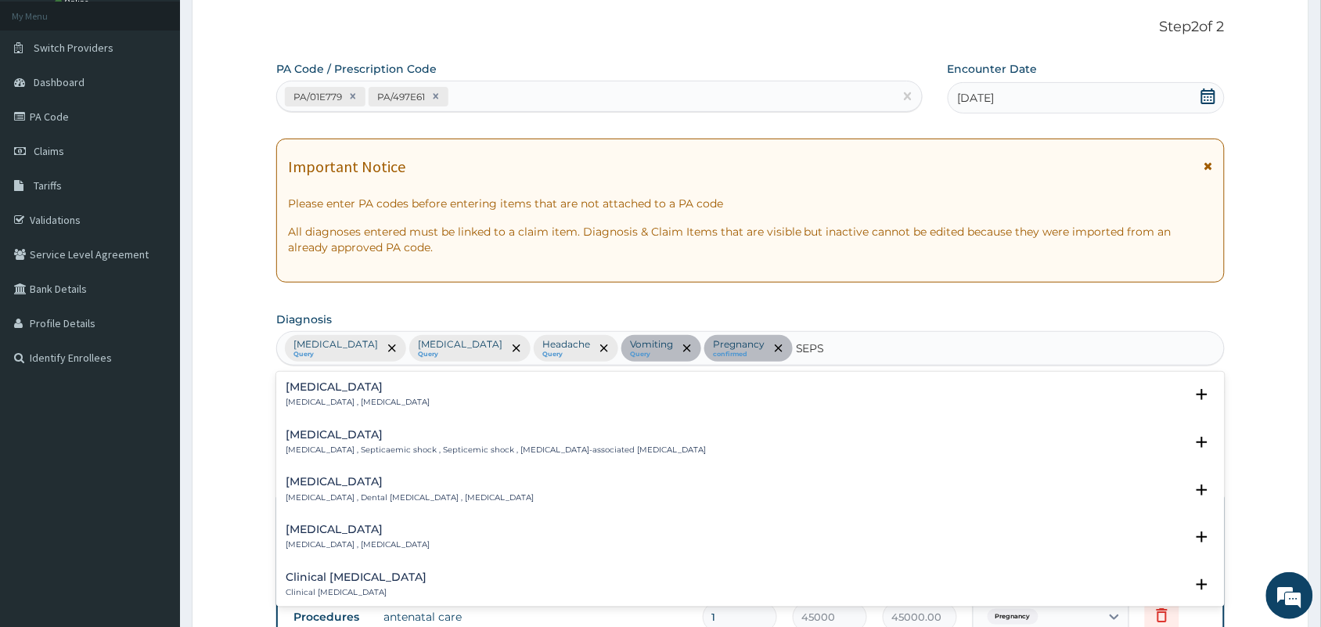
click at [322, 393] on h4 "[MEDICAL_DATA]" at bounding box center [358, 387] width 144 height 12
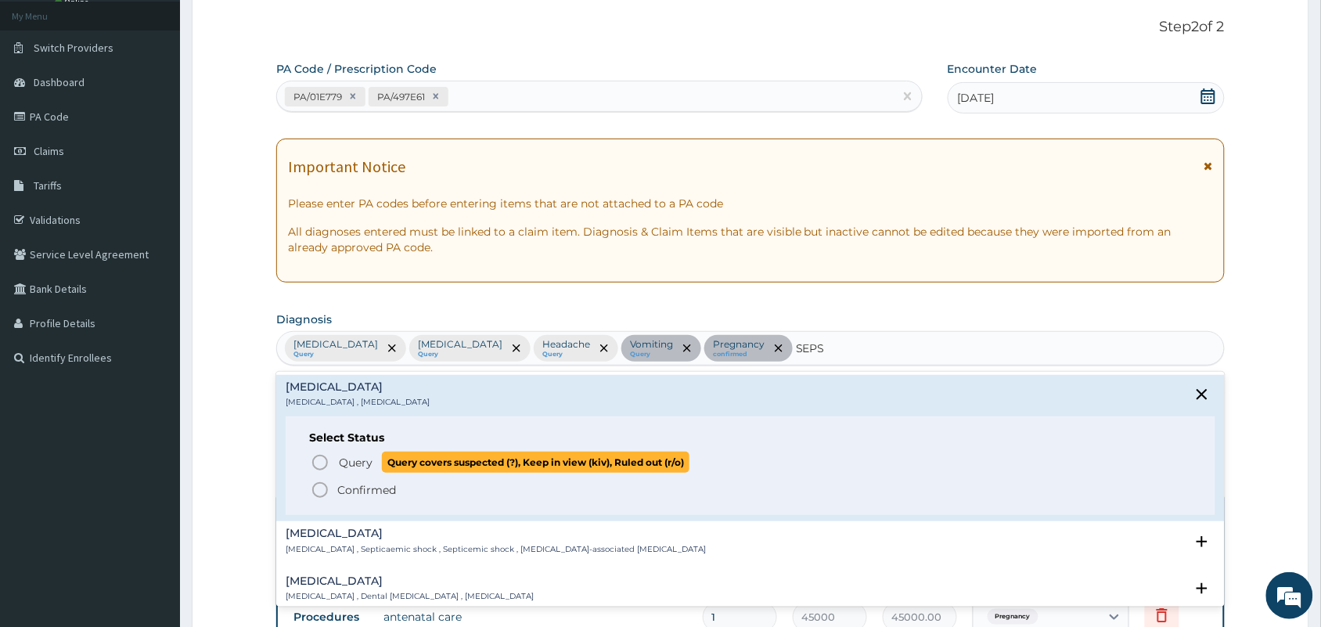
click at [315, 462] on icon "status option query" at bounding box center [320, 462] width 19 height 19
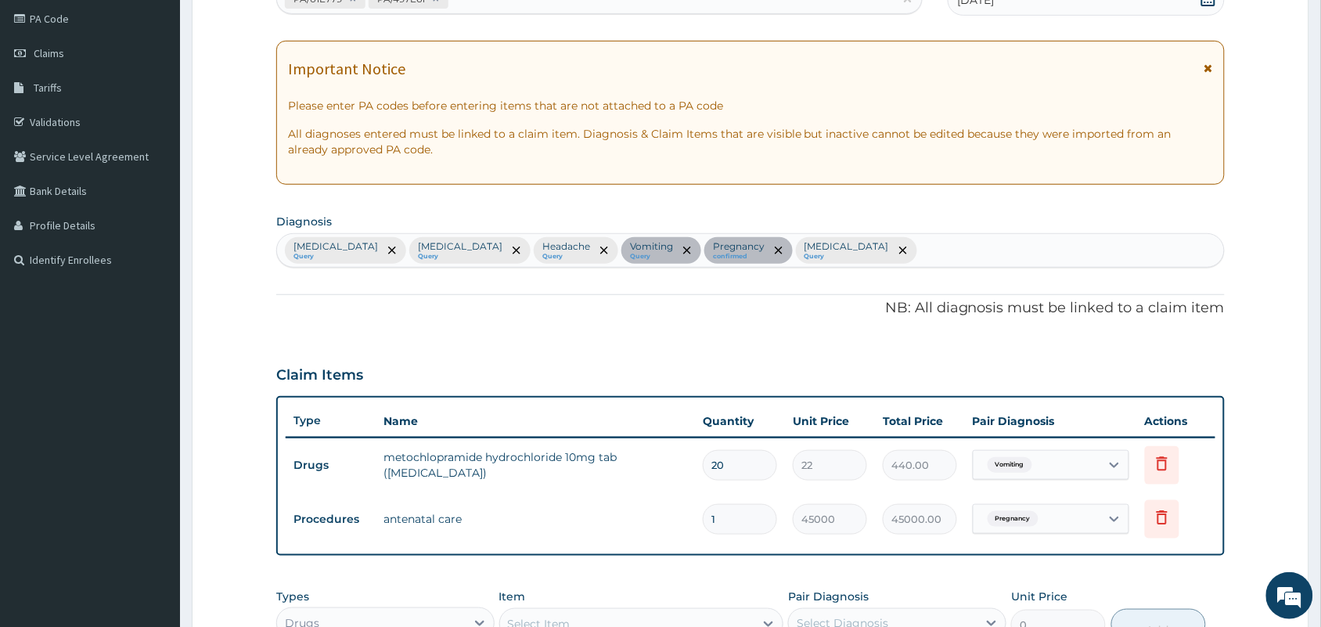
scroll to position [480, 0]
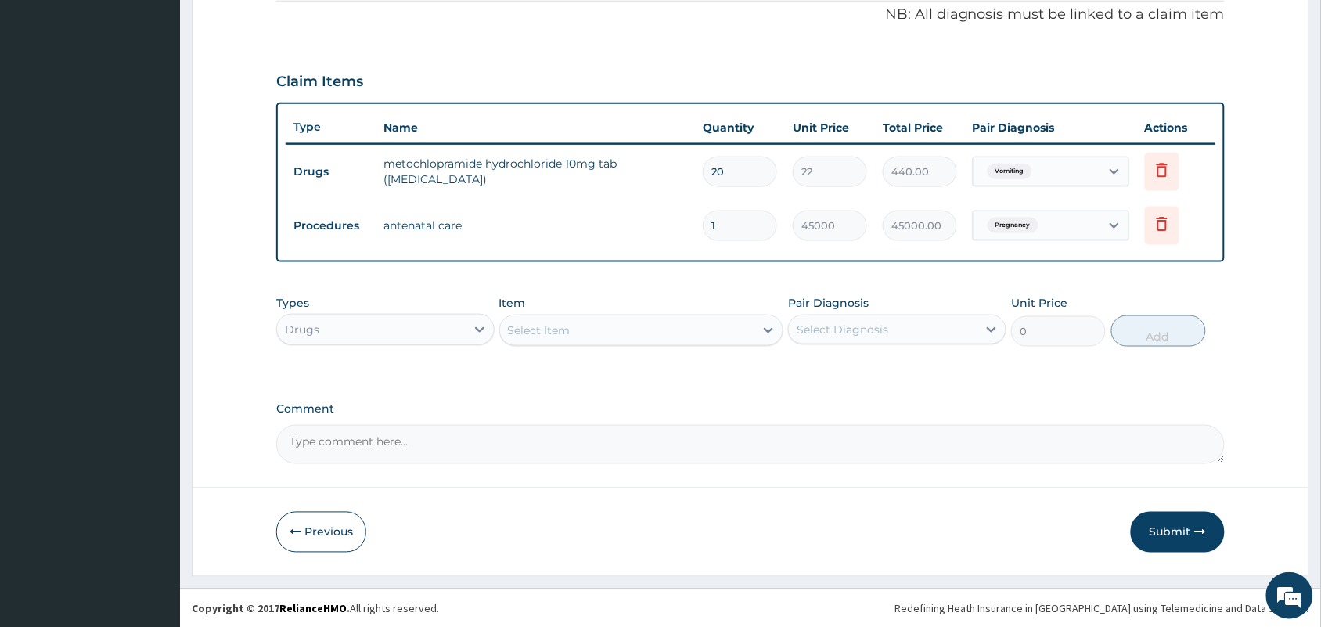
click at [602, 326] on div "Select Item" at bounding box center [627, 330] width 255 height 25
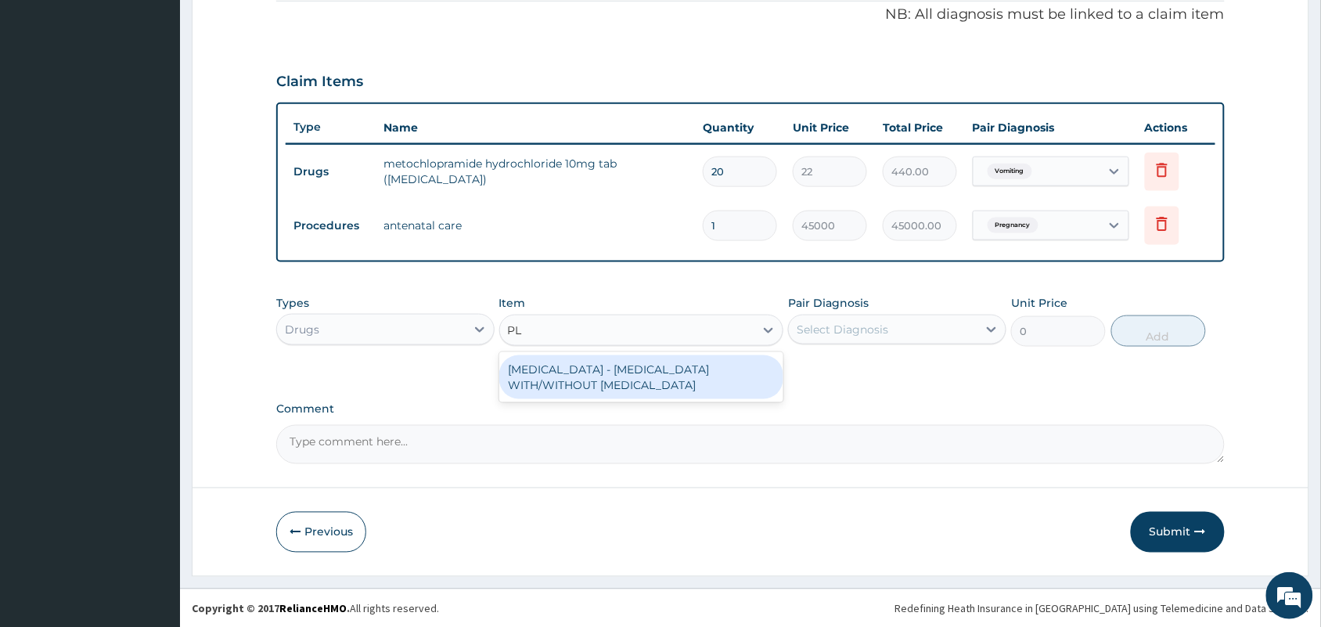
type input "P"
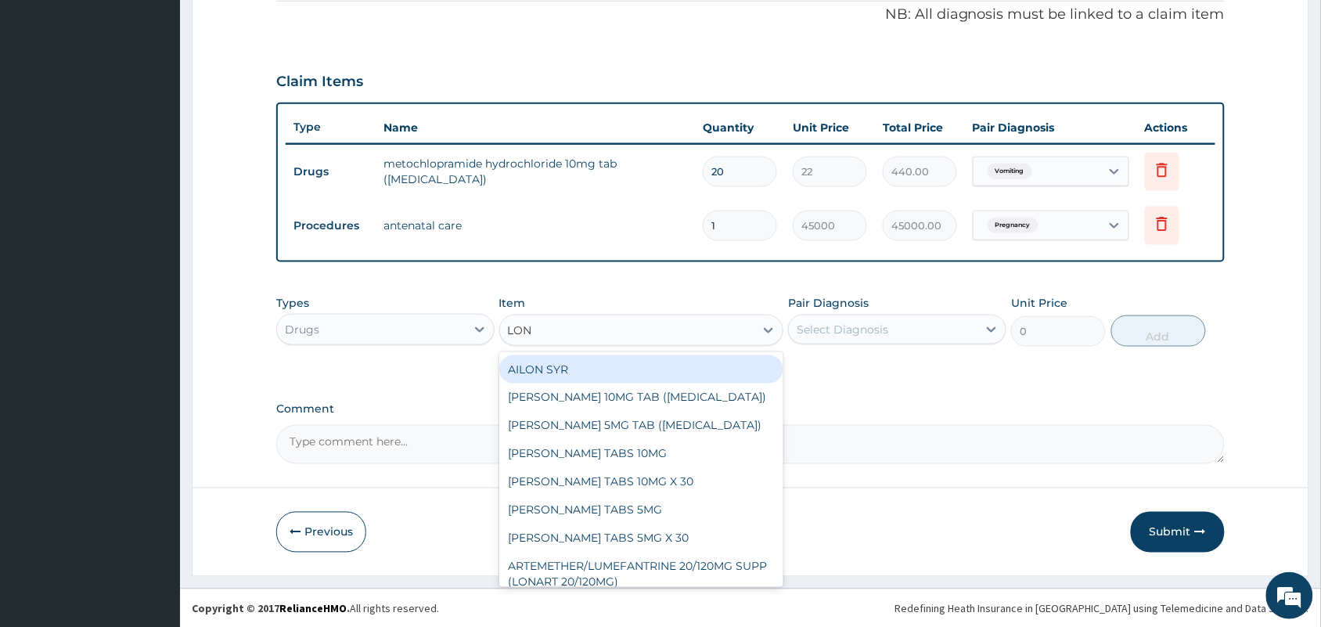
type input "[PERSON_NAME]"
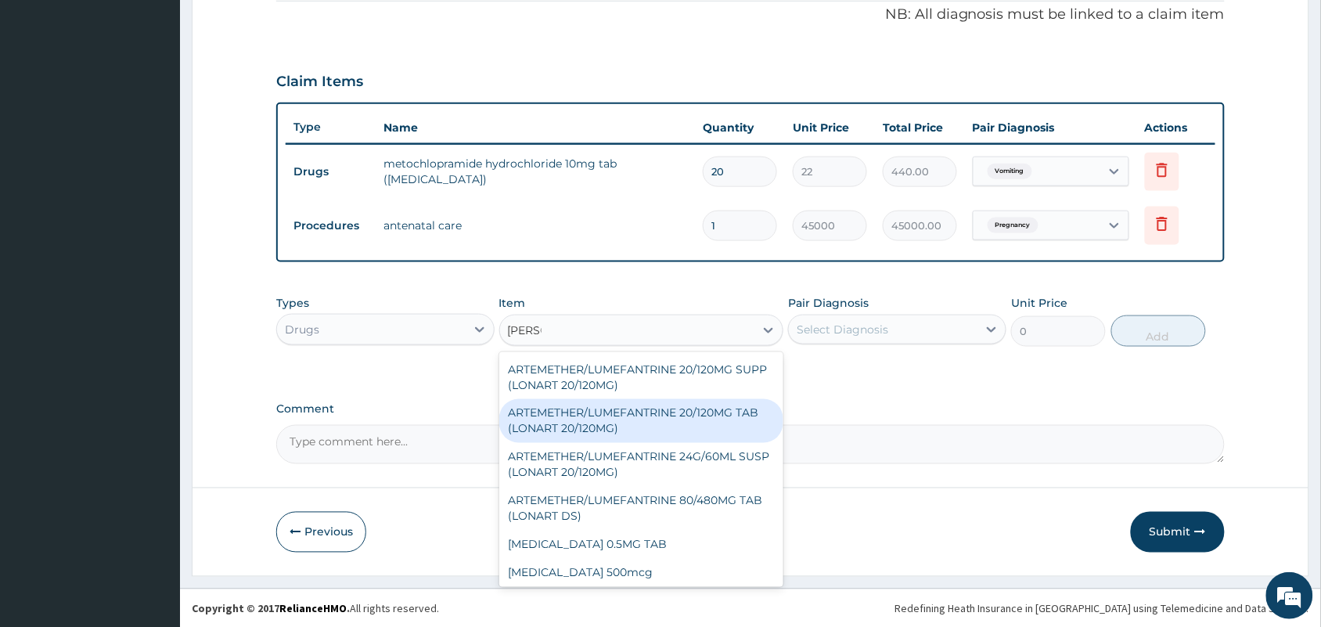
scroll to position [31, 0]
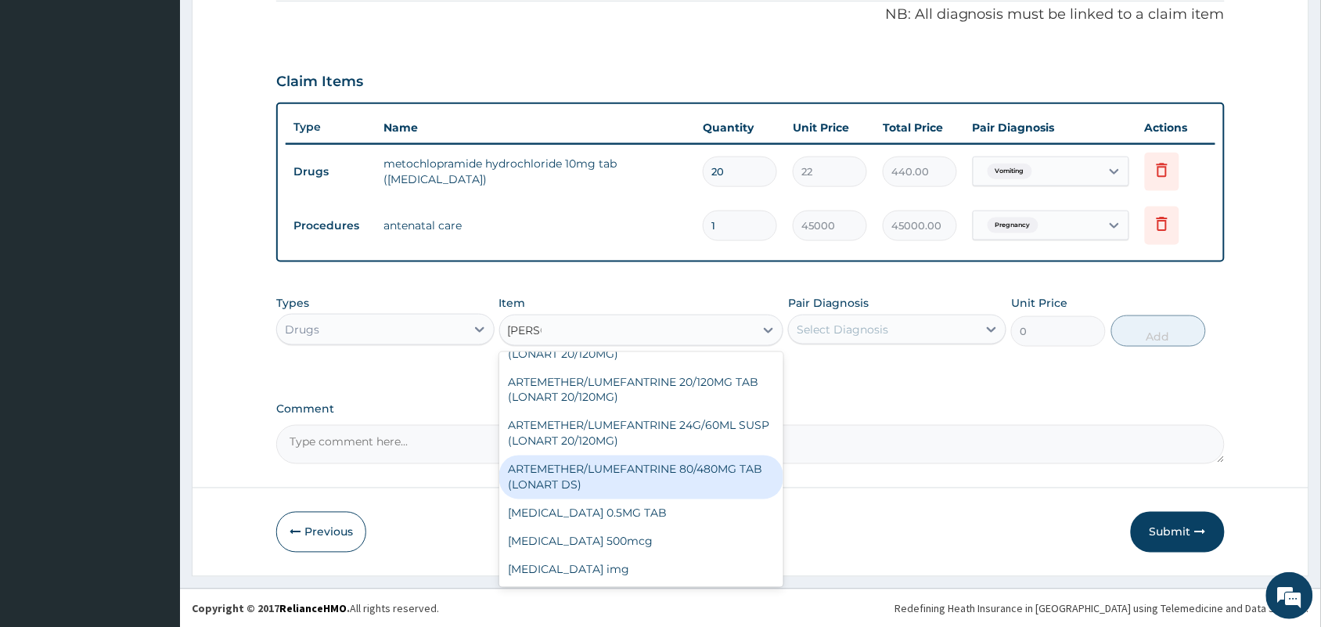
click at [613, 474] on div "ARTEMETHER/LUMEFANTRINE 80/480MG TAB (LONART DS)" at bounding box center [641, 477] width 285 height 44
type input "400"
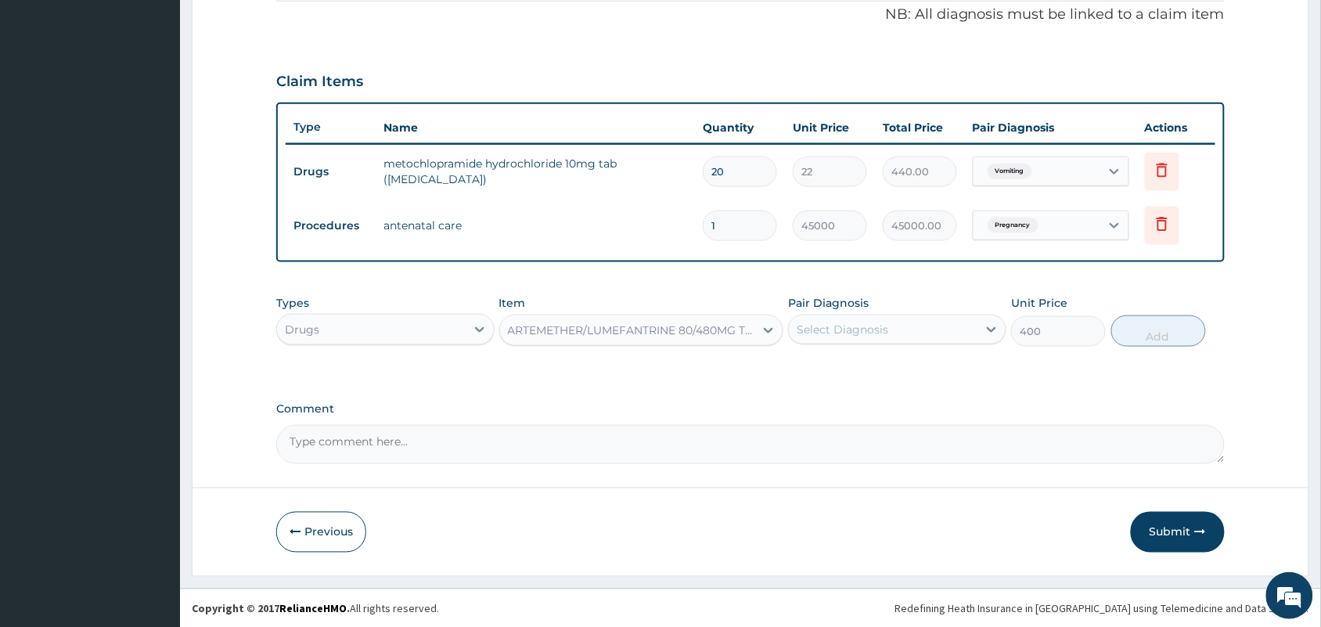
click at [884, 318] on div "Select Diagnosis" at bounding box center [883, 329] width 189 height 25
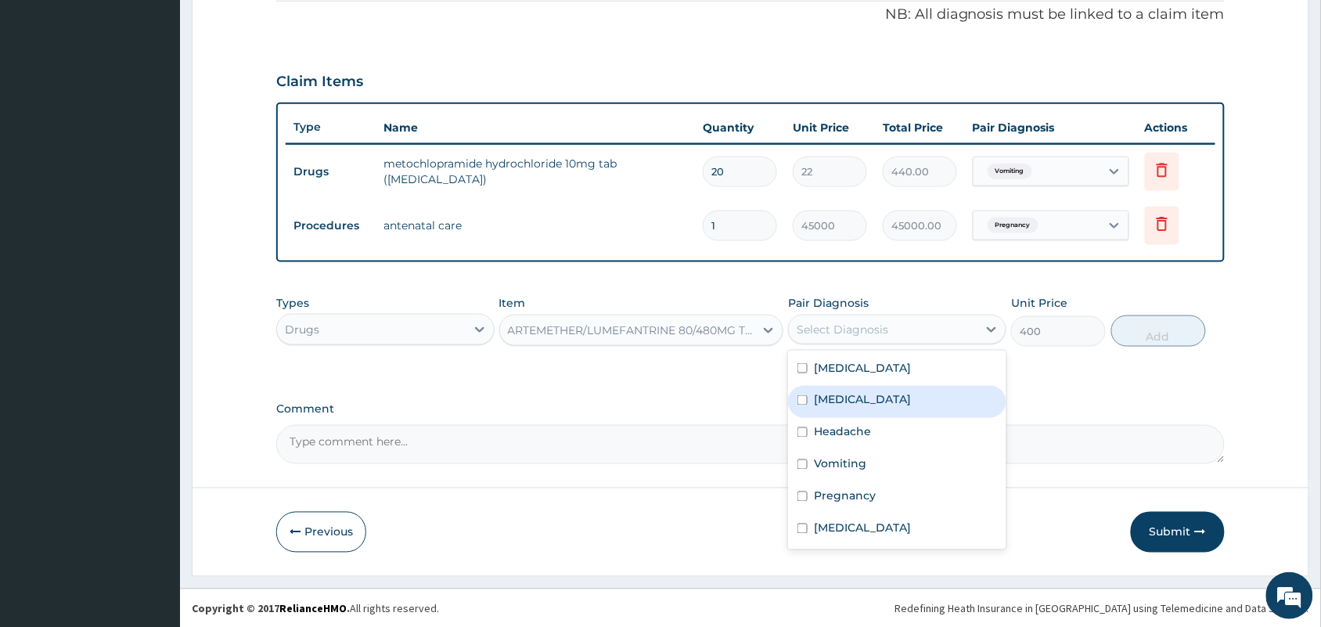
click at [837, 405] on label "[MEDICAL_DATA]" at bounding box center [862, 400] width 97 height 16
checkbox input "true"
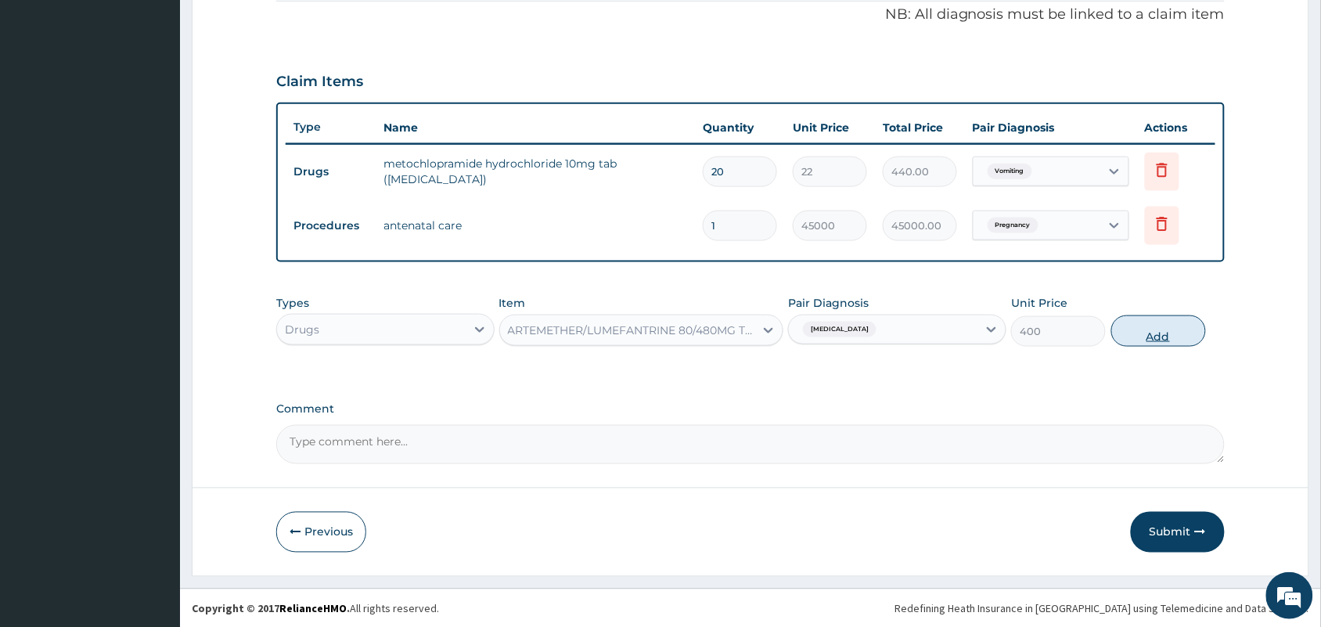
click at [1174, 333] on button "Add" at bounding box center [1158, 330] width 95 height 31
type input "0"
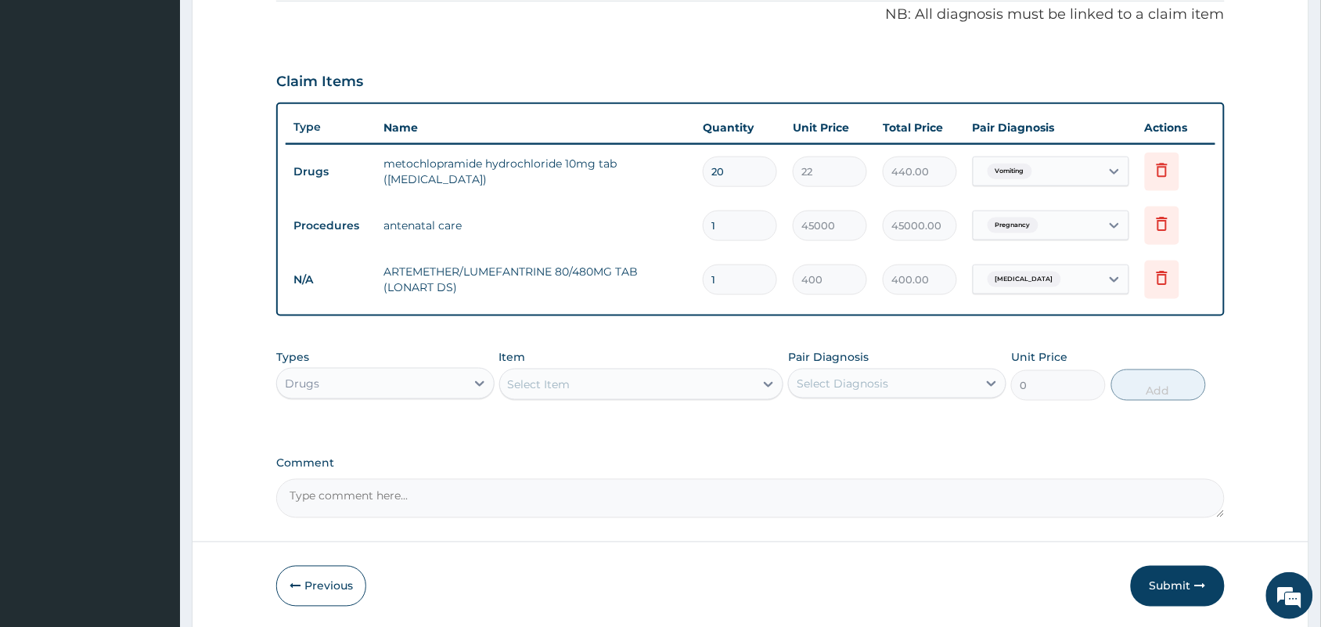
click at [558, 385] on div "Select Item" at bounding box center [539, 384] width 63 height 16
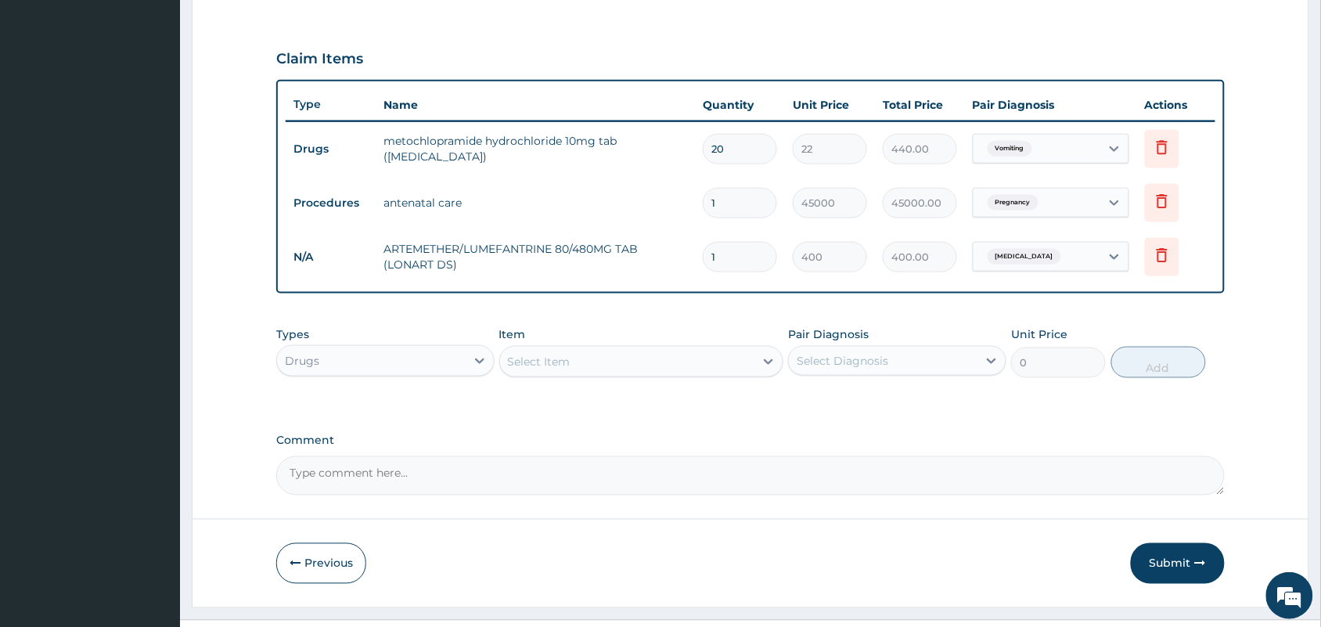
scroll to position [534, 0]
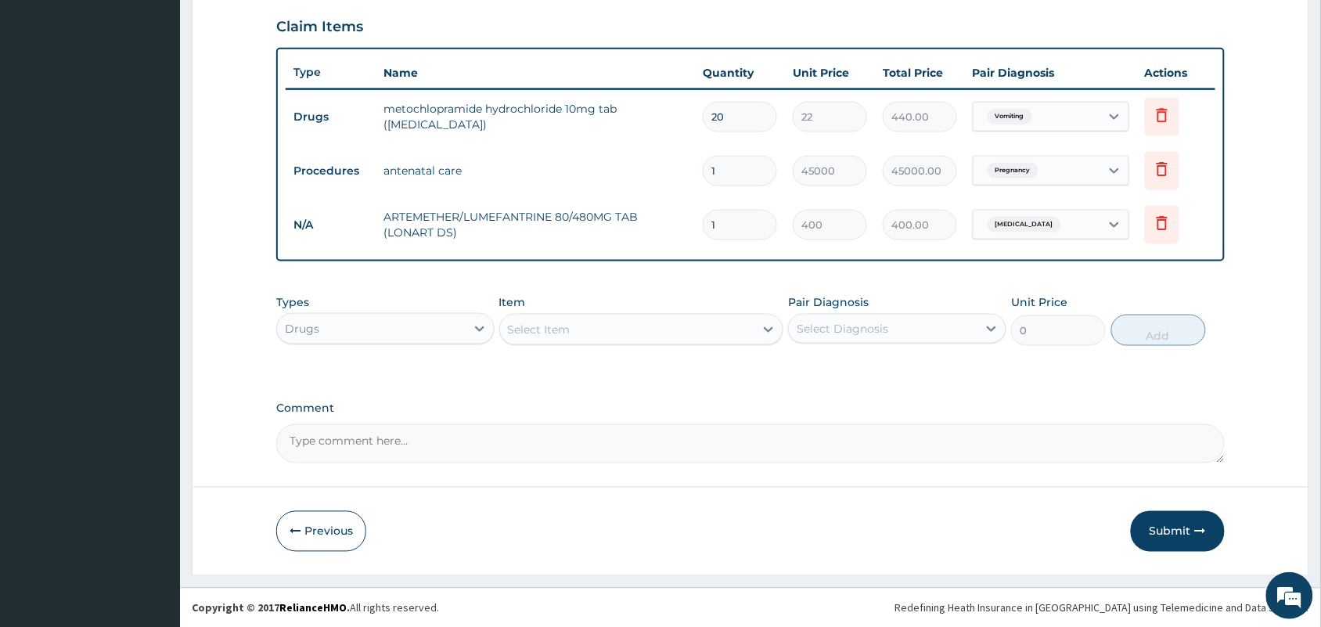
drag, startPoint x: 771, startPoint y: 213, endPoint x: 697, endPoint y: 213, distance: 73.5
click at [697, 213] on td "1" at bounding box center [740, 225] width 90 height 46
type input "5"
type input "2000.00"
type input "0.00"
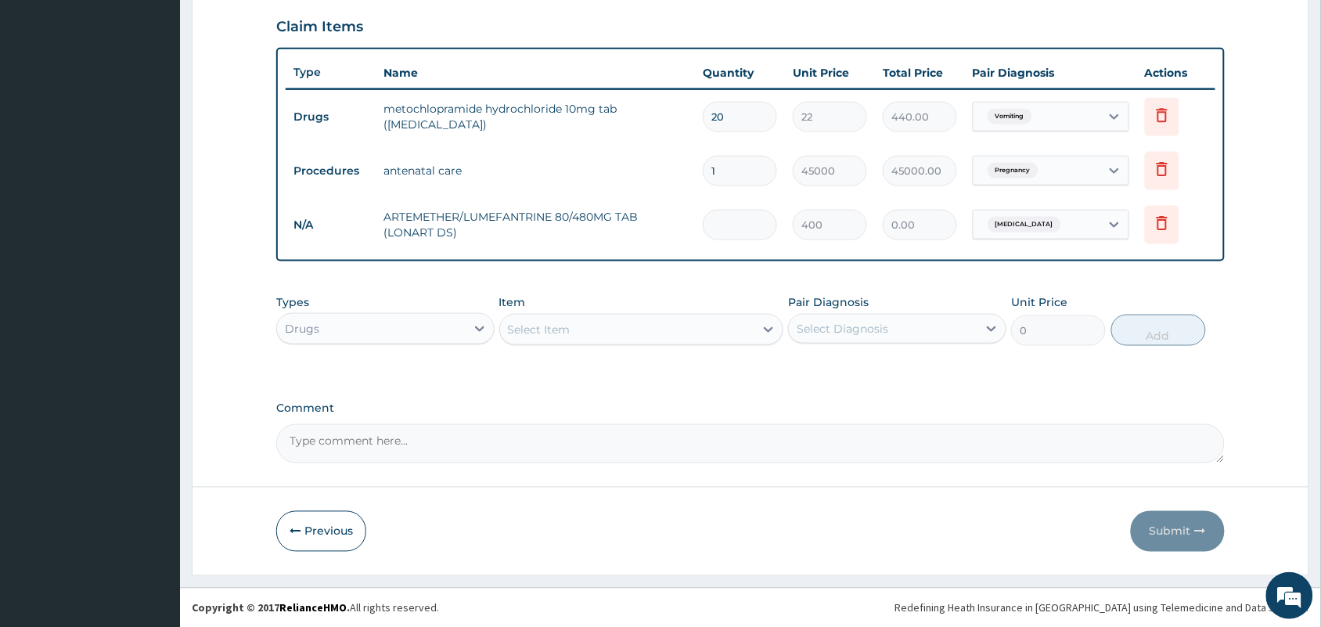
type input "6"
type input "2400.00"
type input "6"
click at [601, 337] on div "Select Item" at bounding box center [627, 329] width 255 height 25
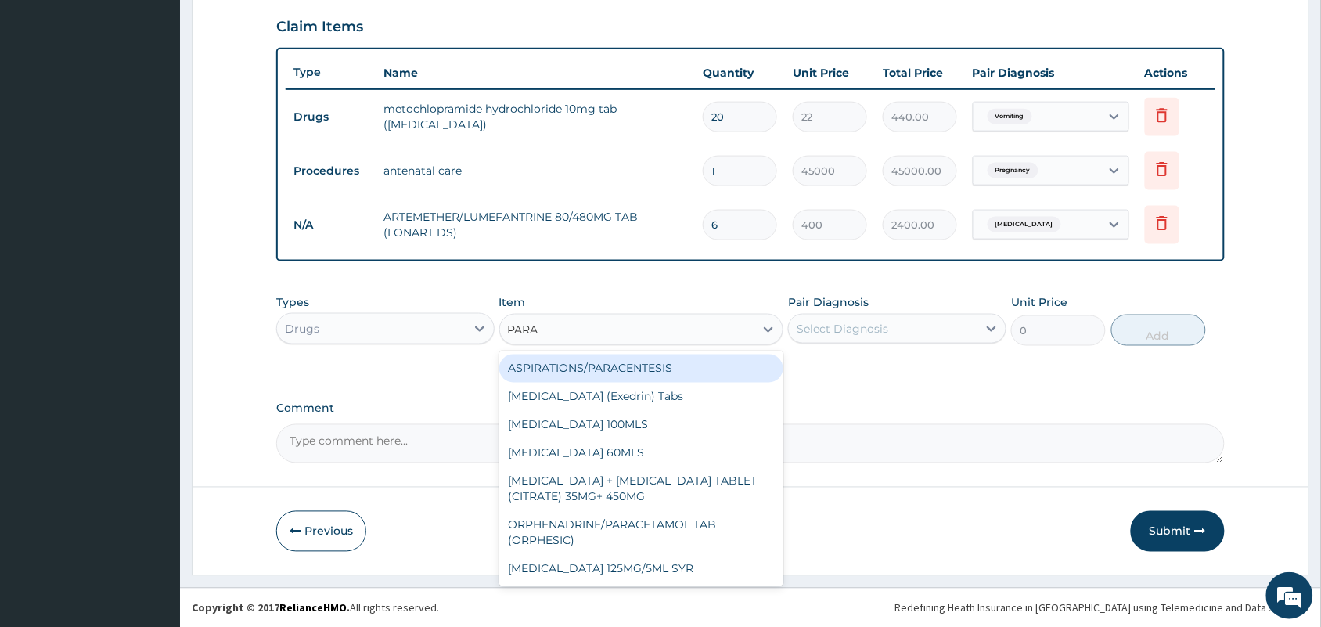
type input "PARAC"
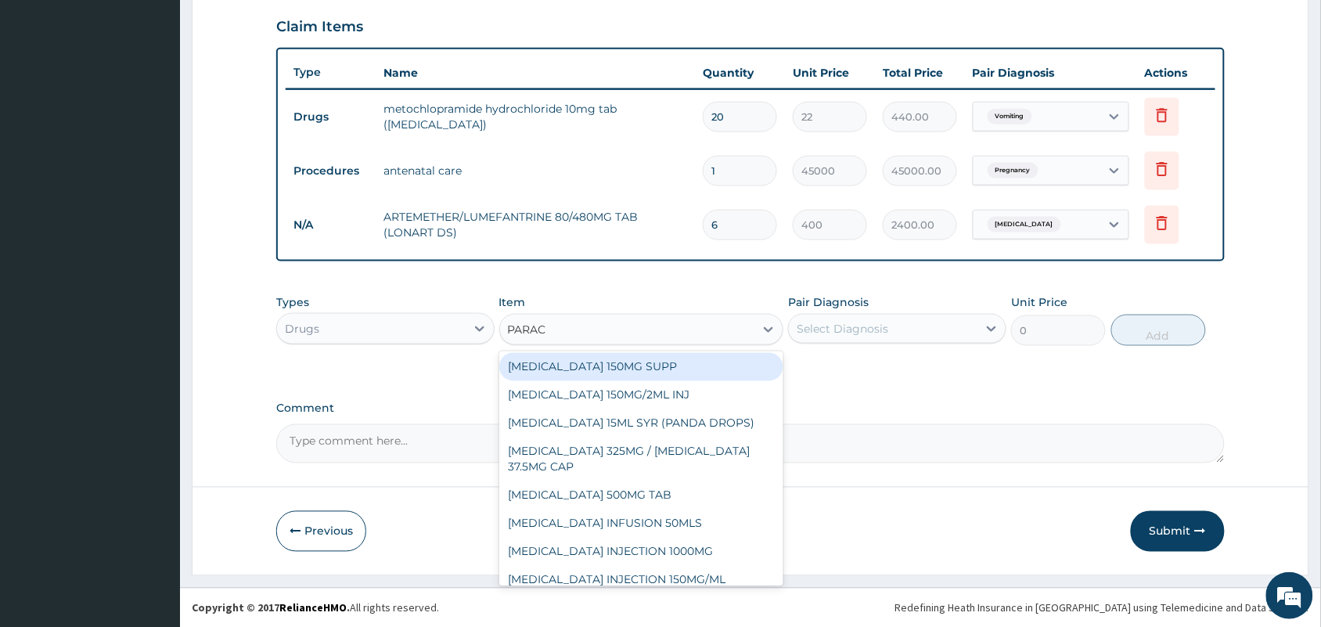
scroll to position [196, 0]
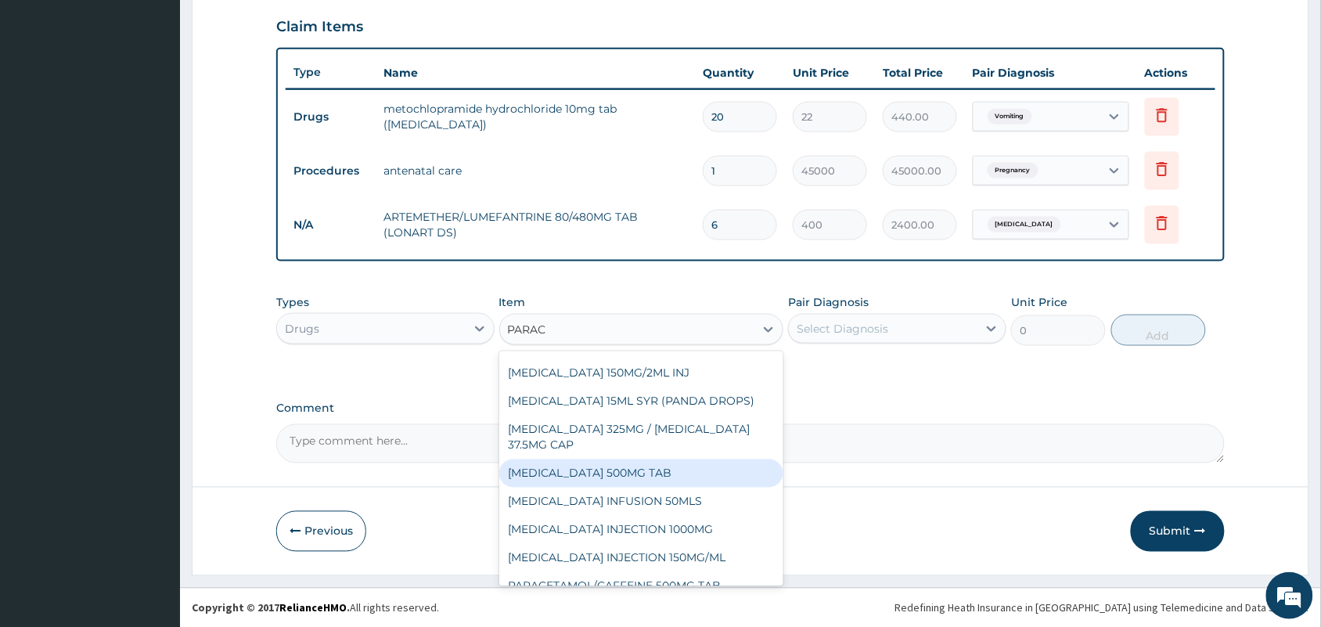
click at [608, 473] on div "[MEDICAL_DATA] 500MG TAB" at bounding box center [641, 473] width 285 height 28
type input "10"
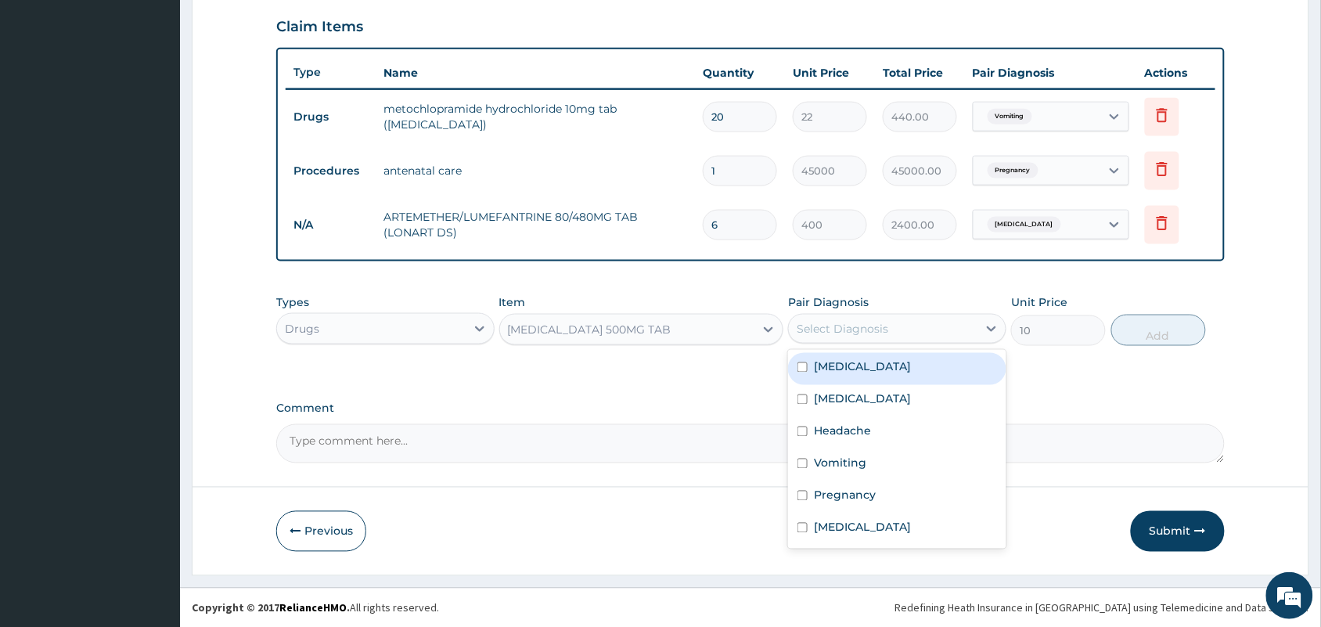
click at [818, 329] on div "Select Diagnosis" at bounding box center [842, 329] width 92 height 16
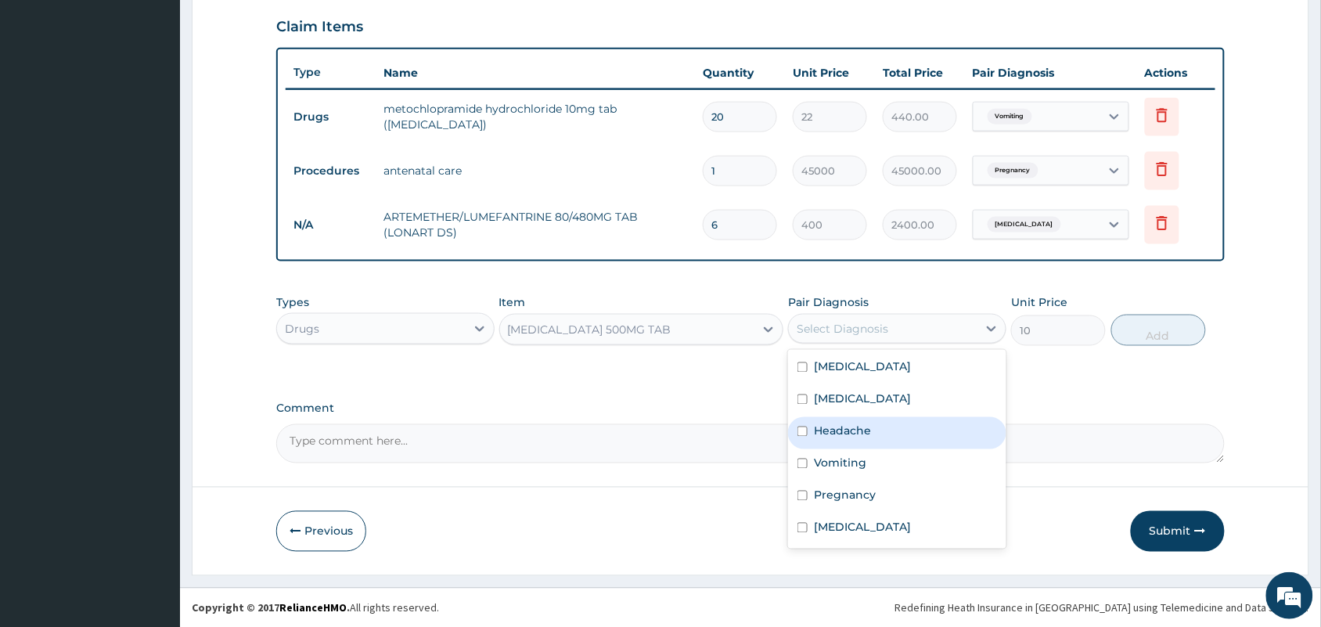
click at [821, 423] on label "Headache" at bounding box center [842, 431] width 57 height 16
checkbox input "true"
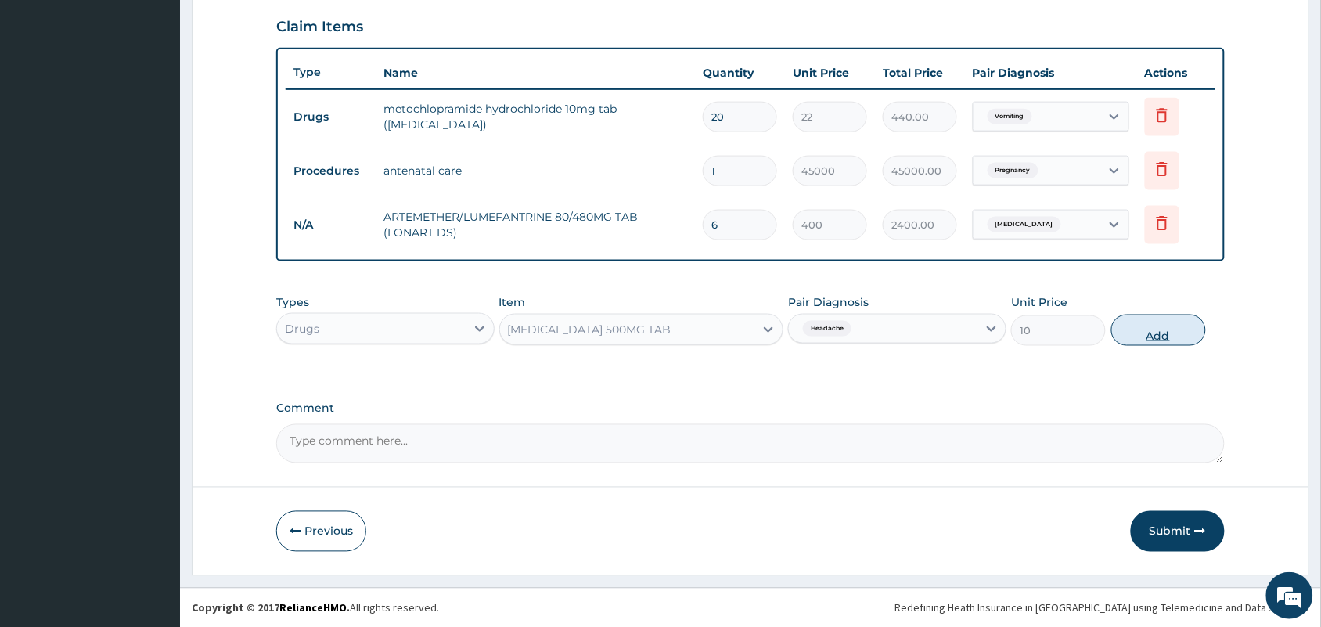
click at [1162, 326] on button "Add" at bounding box center [1158, 330] width 95 height 31
type input "0"
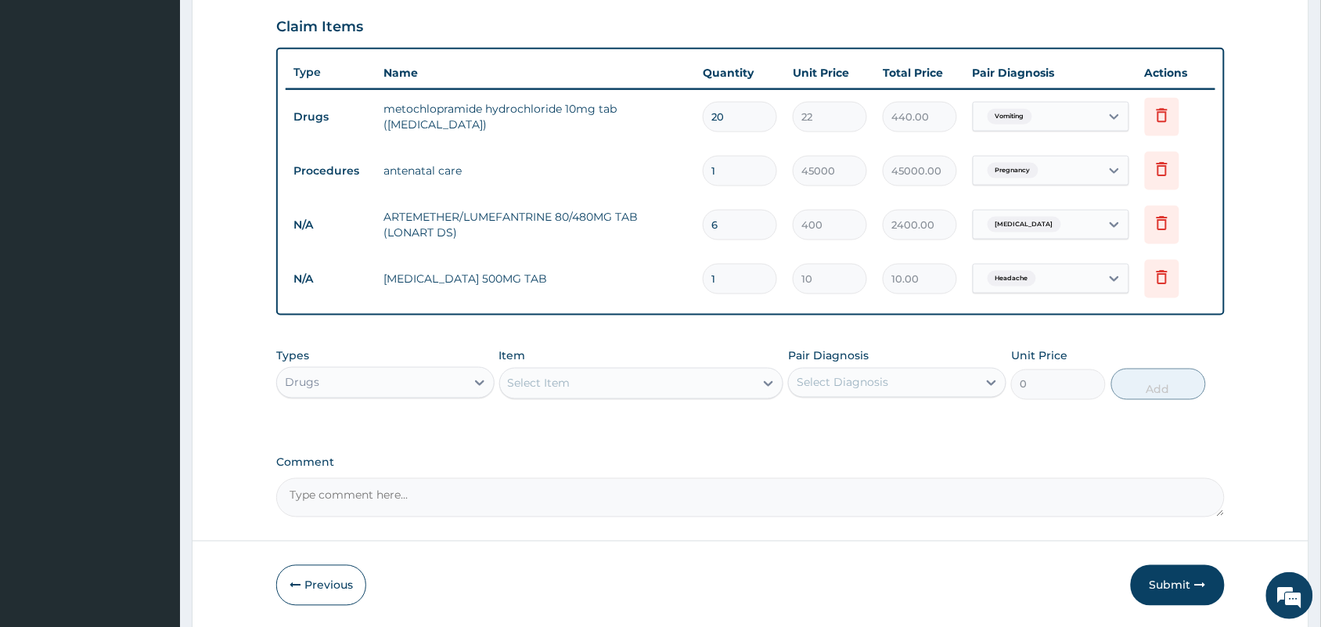
drag, startPoint x: 728, startPoint y: 280, endPoint x: 698, endPoint y: 275, distance: 31.0
click at [698, 275] on td "1" at bounding box center [740, 279] width 90 height 46
type input "2"
type input "20.00"
type input "24"
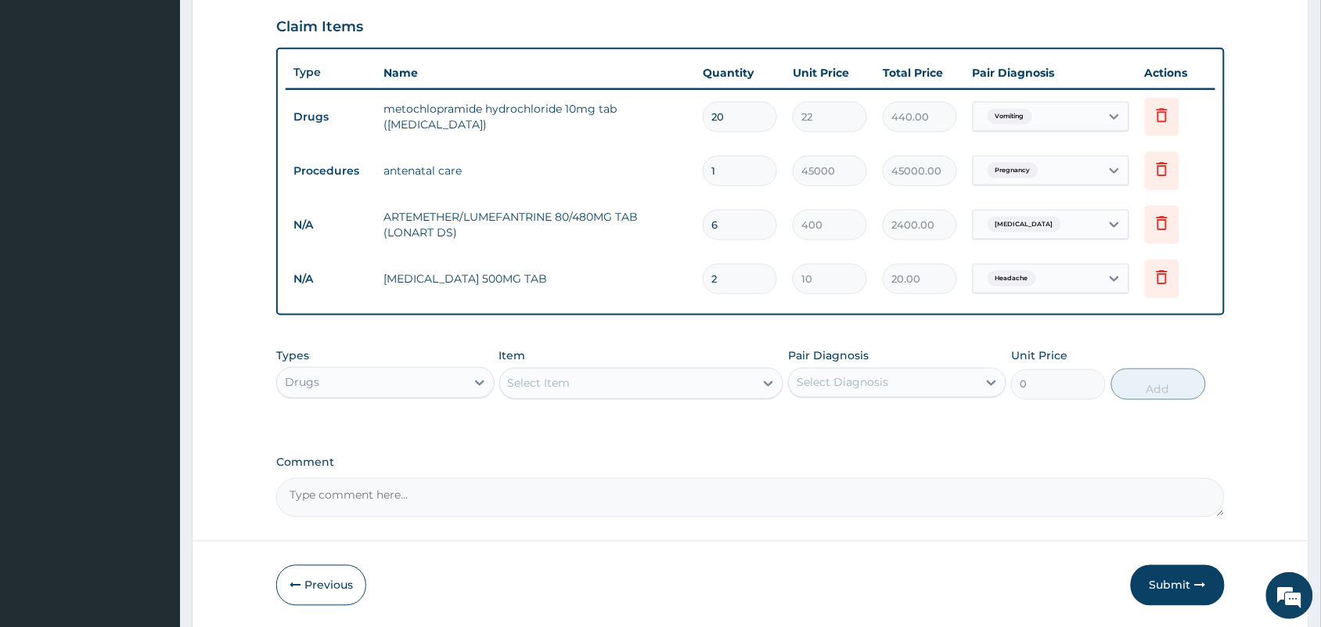
type input "240.00"
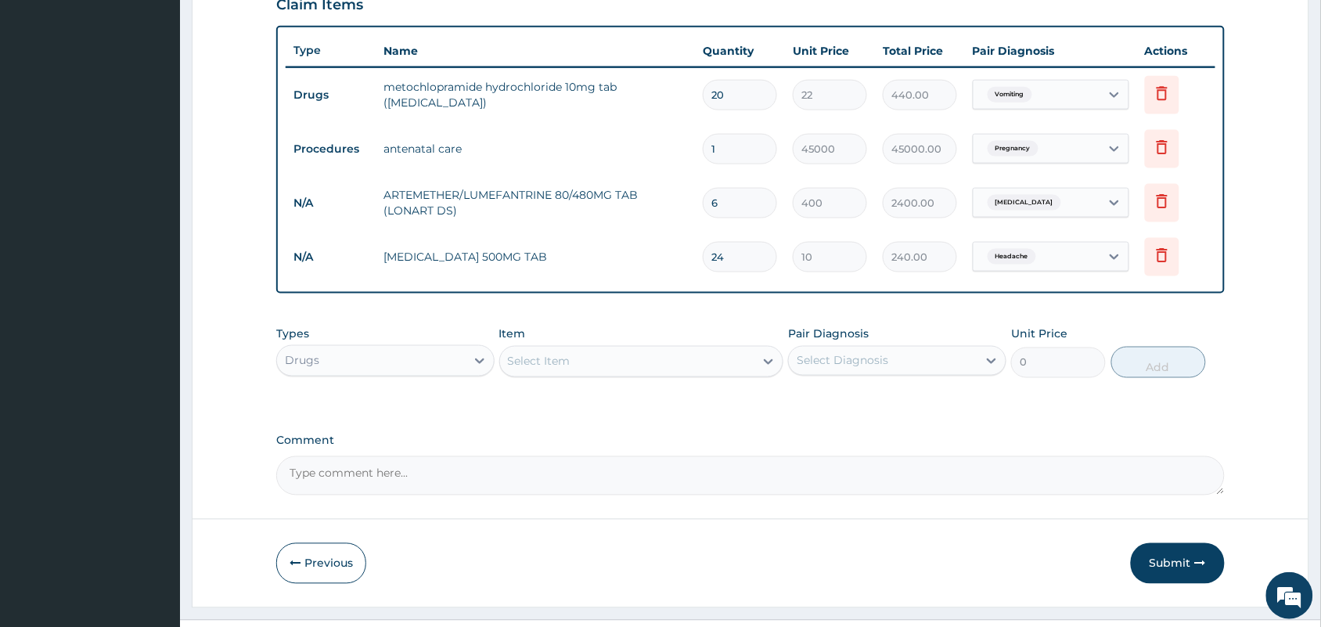
scroll to position [588, 0]
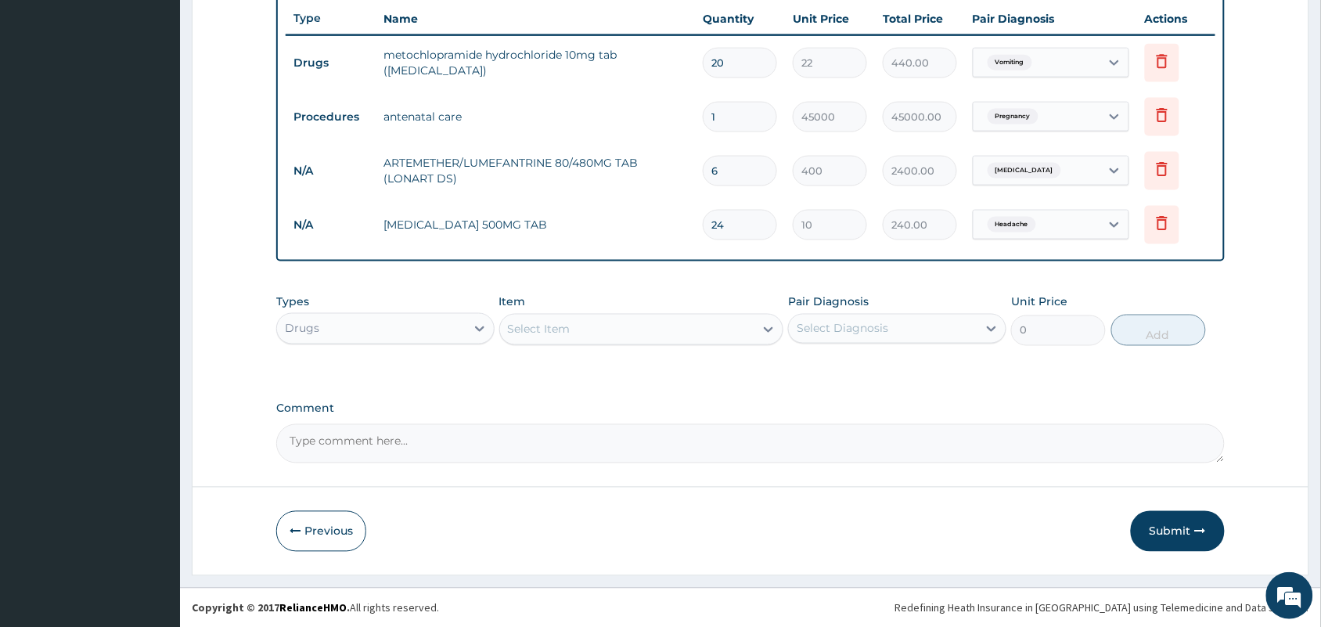
type input "24"
click at [579, 426] on textarea "Comment" at bounding box center [750, 443] width 948 height 39
click at [409, 347] on div "Types Drugs Item Select Item Pair Diagnosis Select Diagnosis Unit Price 0 Add" at bounding box center [750, 319] width 948 height 67
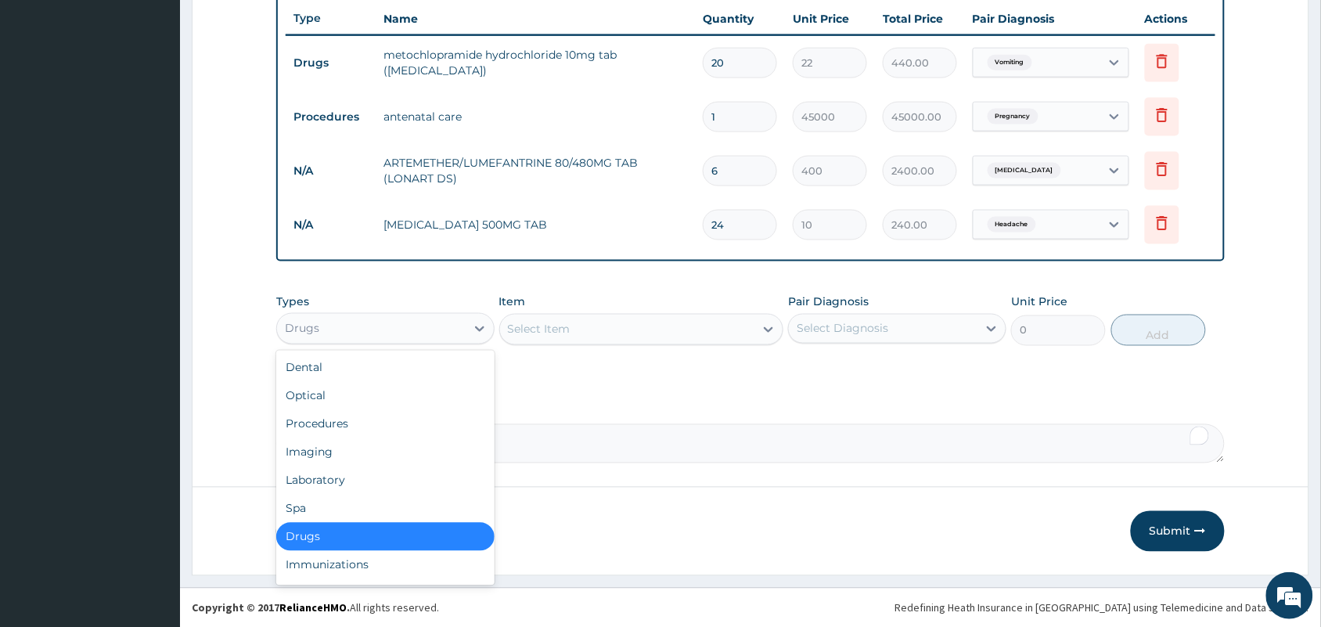
click at [411, 333] on div "Drugs" at bounding box center [371, 328] width 189 height 25
click at [310, 481] on div "Laboratory" at bounding box center [385, 480] width 218 height 28
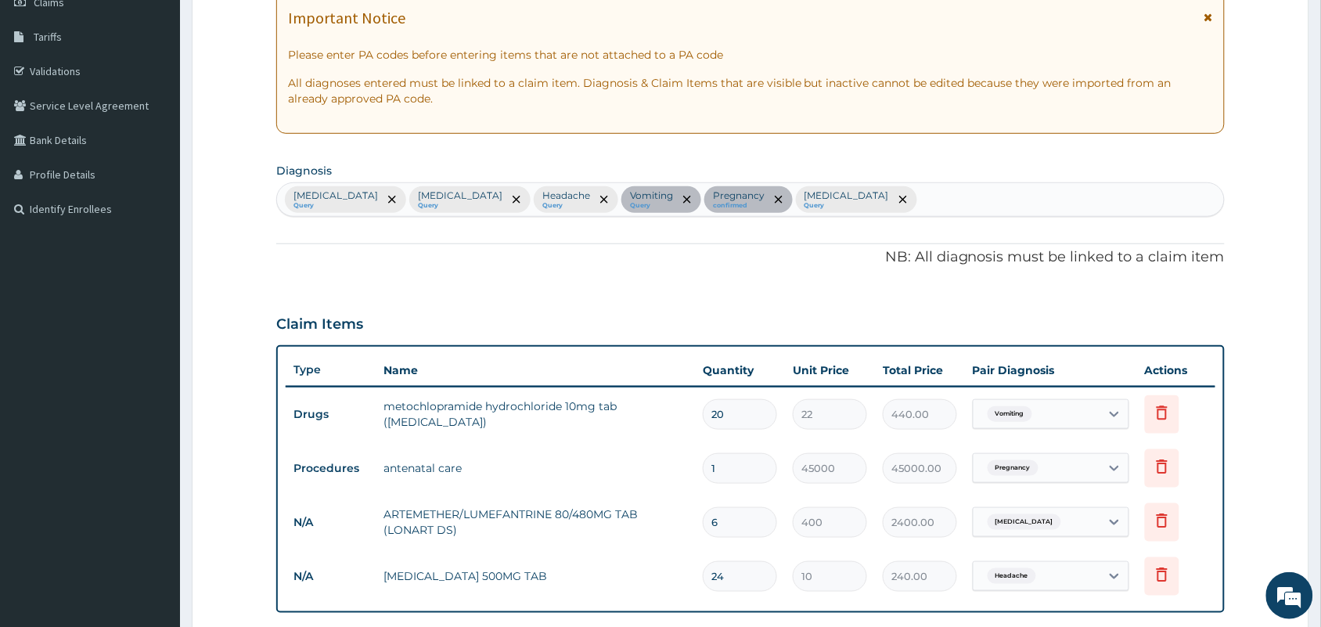
scroll to position [295, 0]
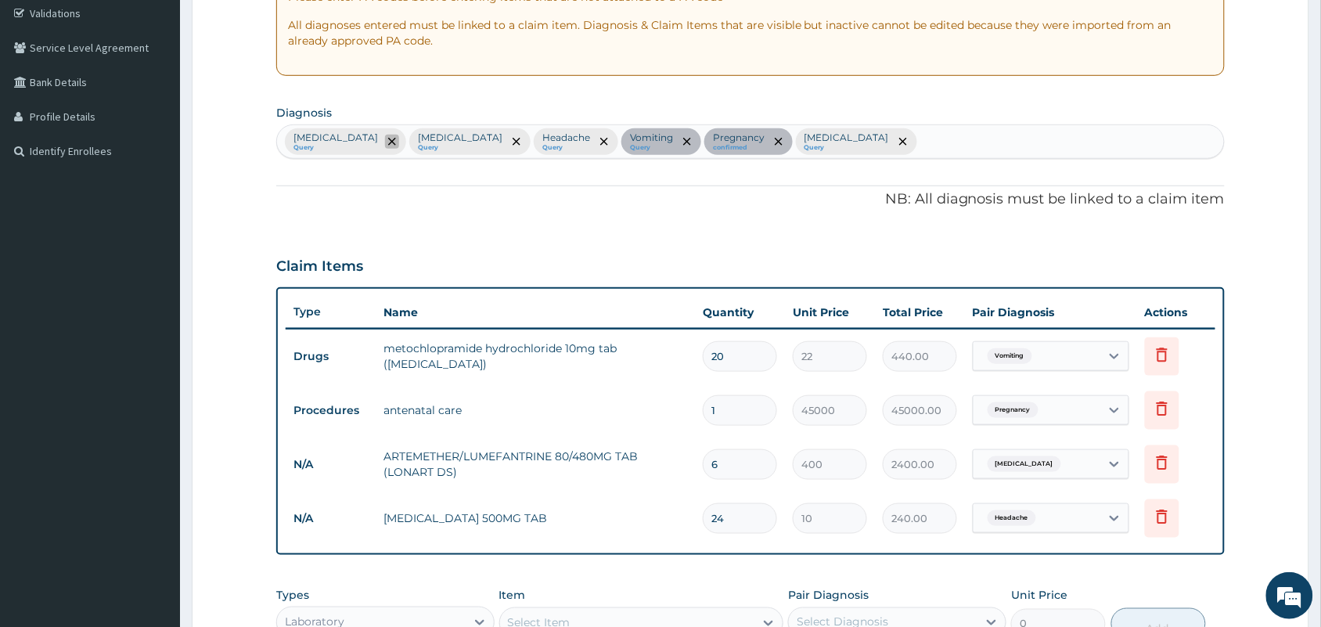
click at [388, 145] on icon "remove selection option" at bounding box center [392, 142] width 8 height 8
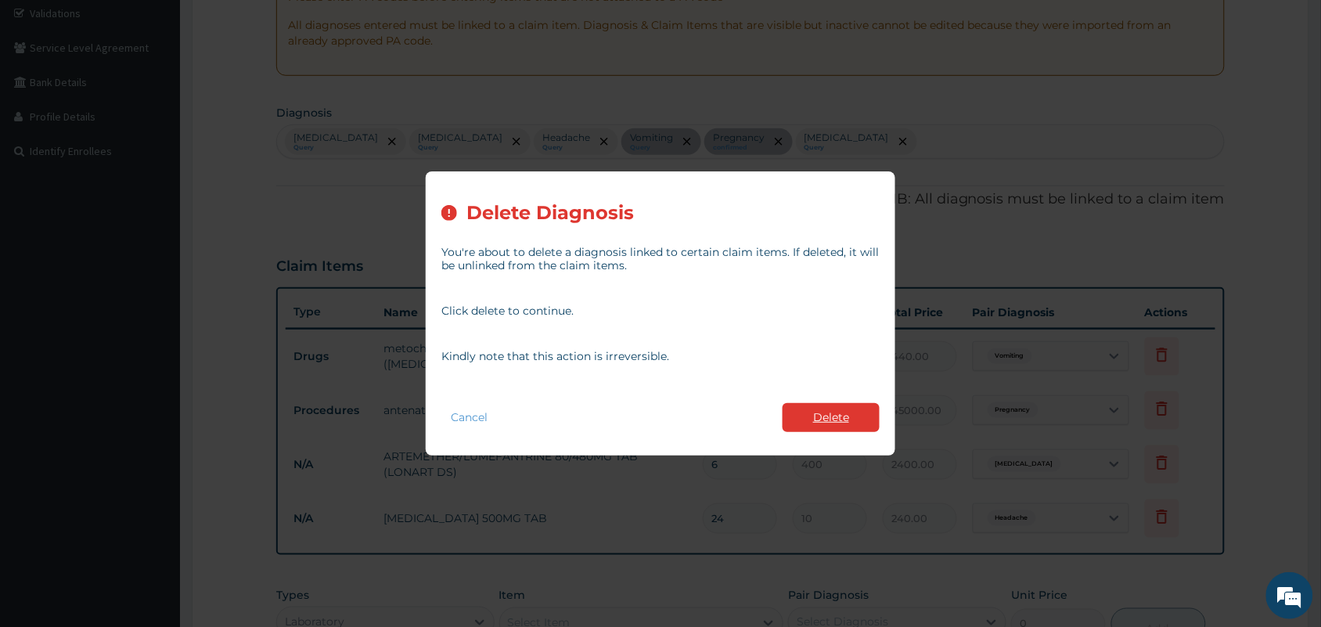
click at [831, 422] on button "Delete" at bounding box center [830, 417] width 97 height 29
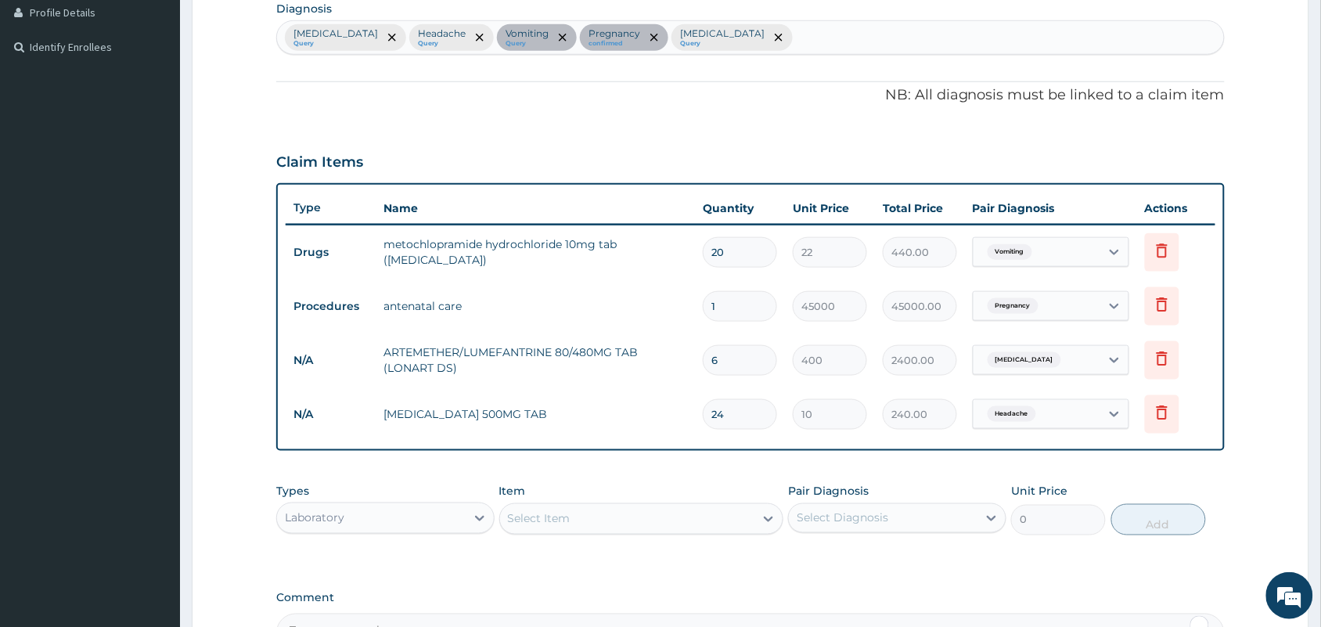
scroll to position [588, 0]
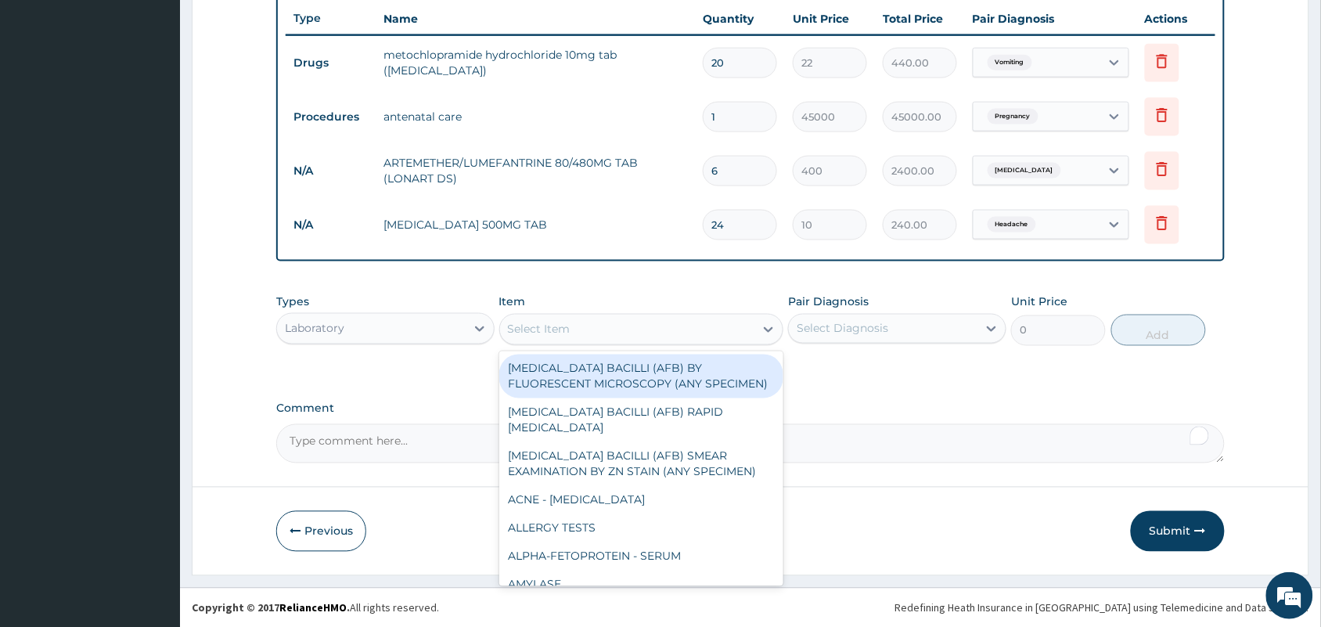
click at [627, 325] on div "Select Item" at bounding box center [627, 329] width 255 height 25
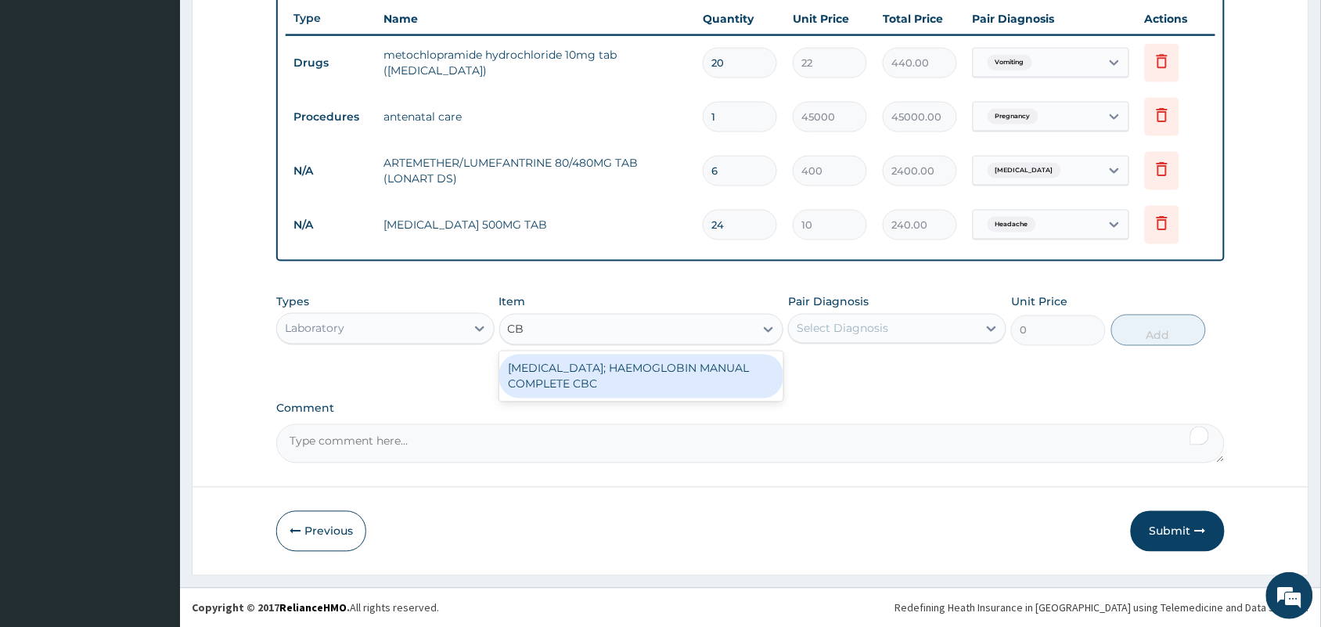
type input "CBC"
click at [654, 385] on div "[MEDICAL_DATA]; HAEMOGLOBIN MANUAL COMPLETE CBC" at bounding box center [641, 376] width 285 height 44
type input "2500"
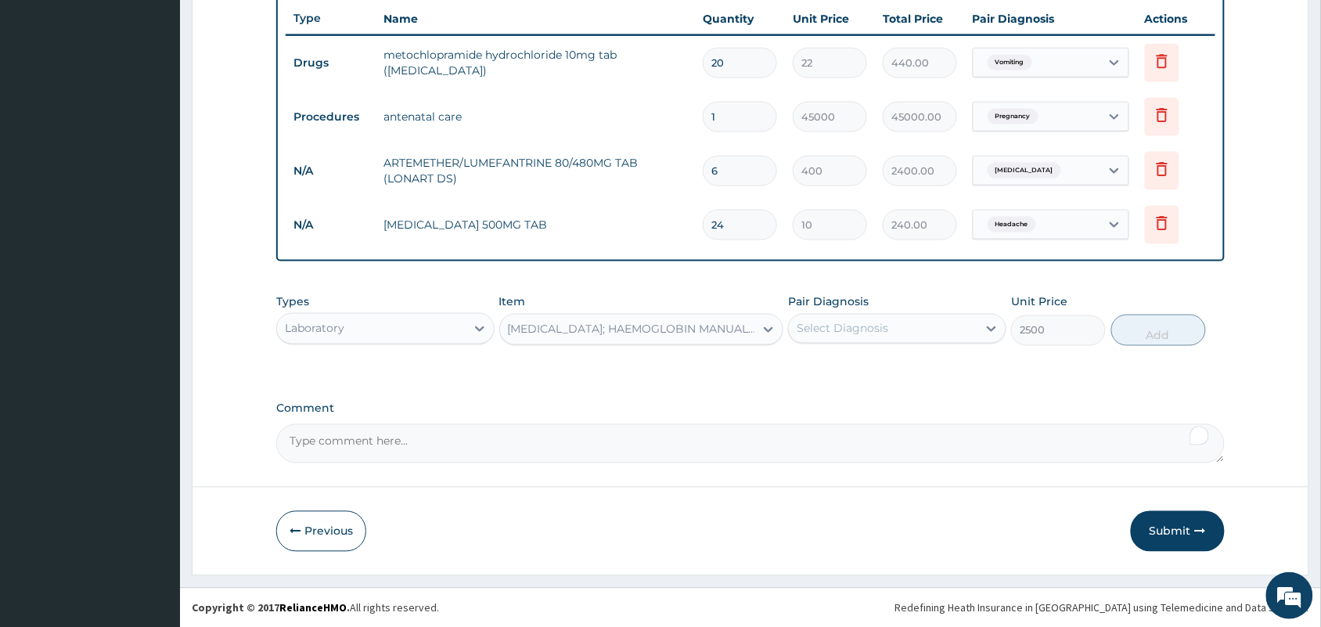
click at [838, 304] on label "Pair Diagnosis" at bounding box center [828, 302] width 81 height 16
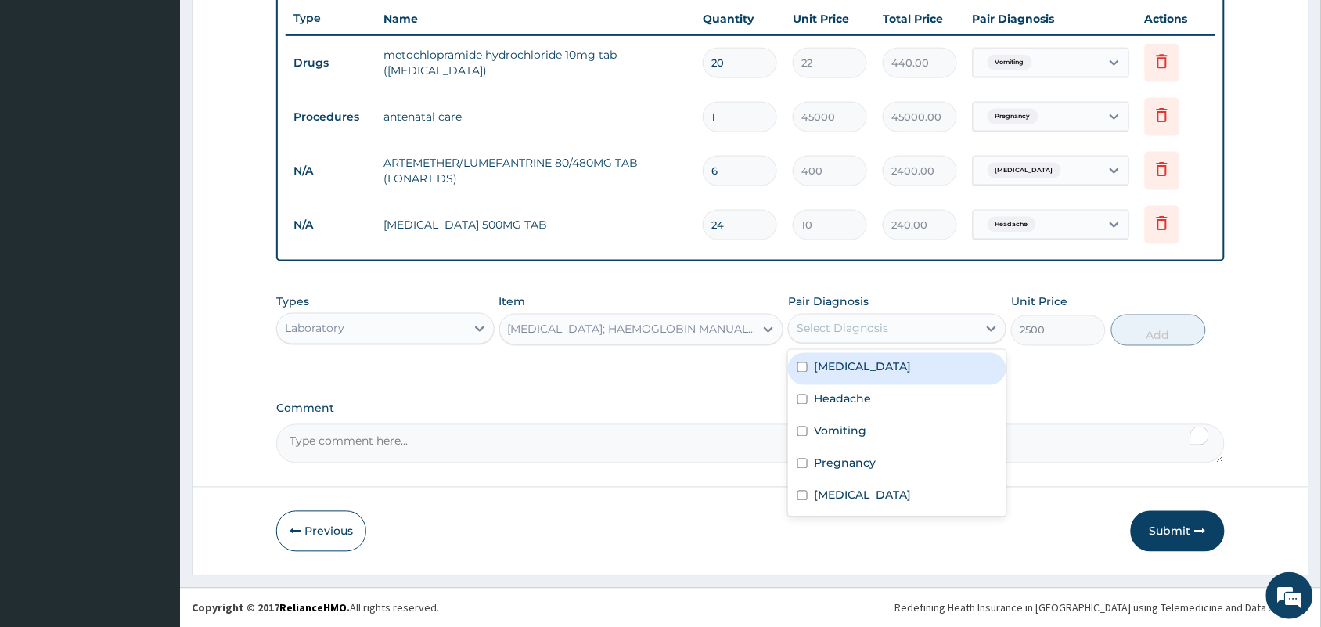
click at [839, 323] on div "Select Diagnosis" at bounding box center [842, 329] width 92 height 16
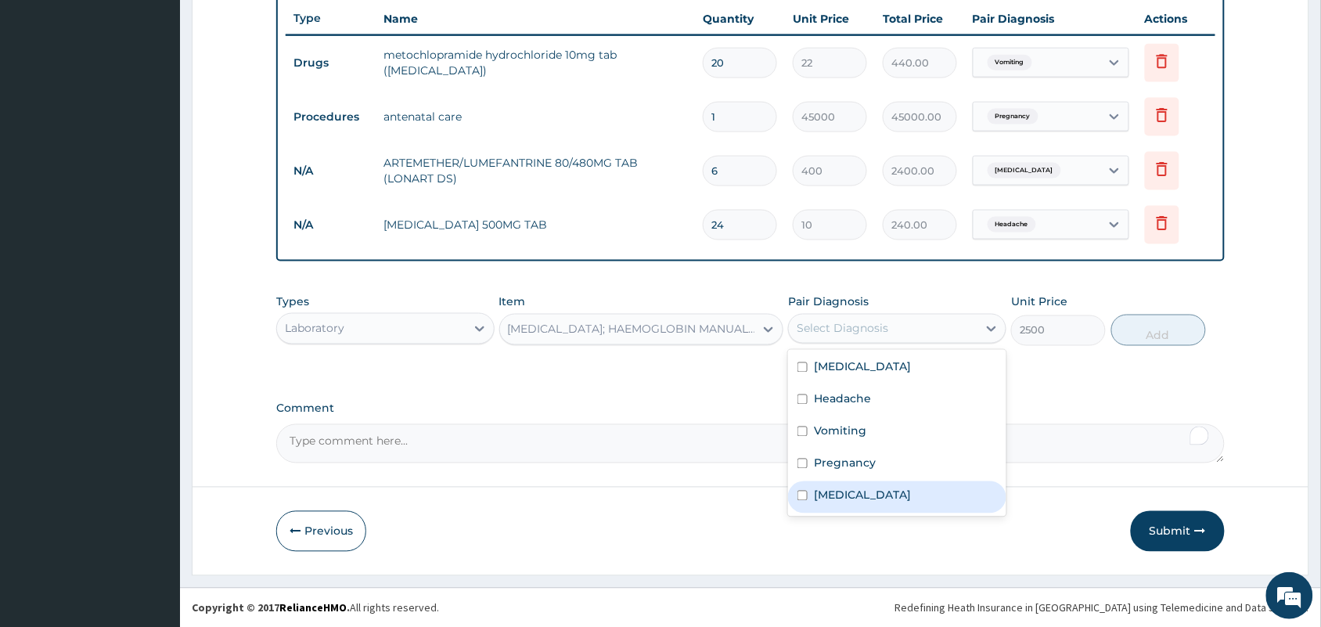
click at [831, 497] on label "[MEDICAL_DATA]" at bounding box center [862, 495] width 97 height 16
checkbox input "true"
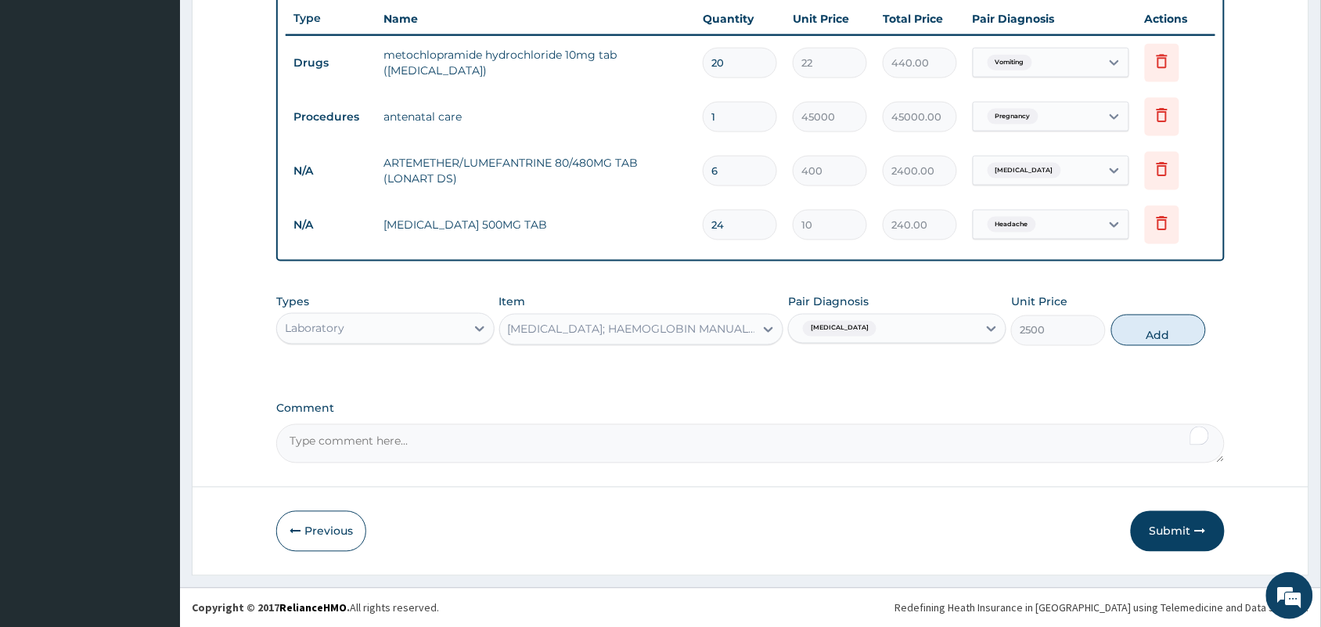
drag, startPoint x: 1181, startPoint y: 339, endPoint x: 728, endPoint y: 339, distance: 453.8
click at [1177, 339] on button "Add" at bounding box center [1158, 330] width 95 height 31
type input "0"
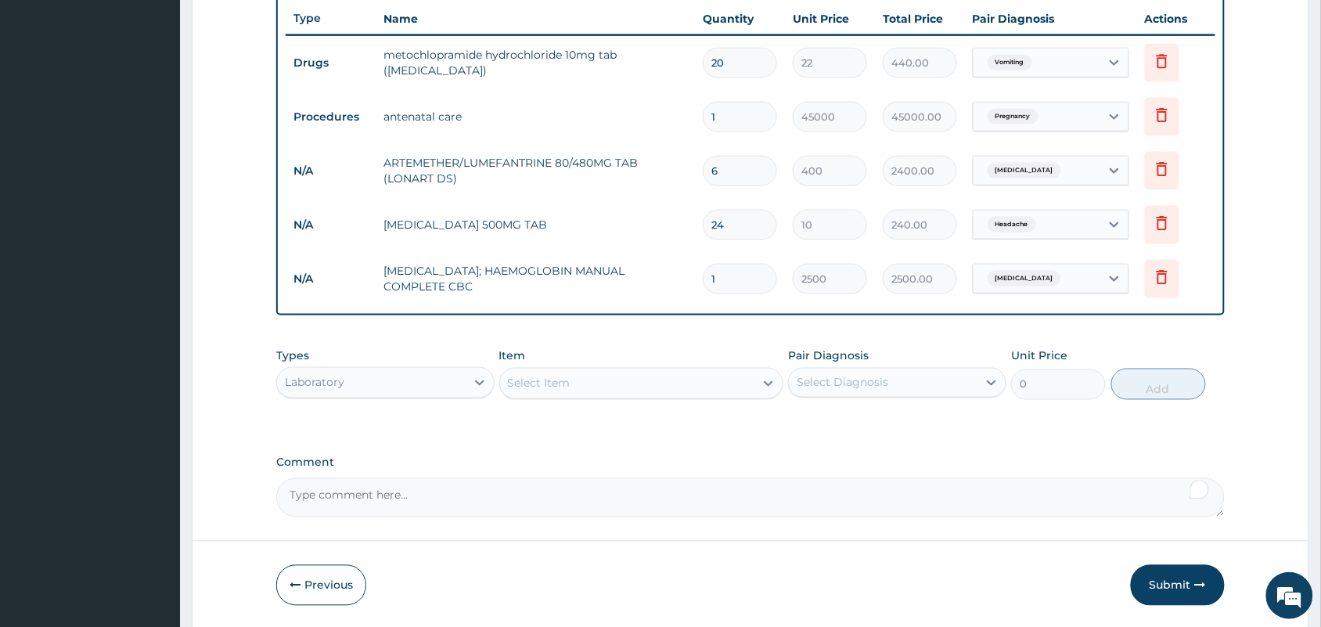
drag, startPoint x: 670, startPoint y: 361, endPoint x: 656, endPoint y: 396, distance: 38.2
click at [659, 390] on div "Item Select Item" at bounding box center [641, 374] width 285 height 52
click at [656, 396] on div "Select Item" at bounding box center [641, 383] width 285 height 31
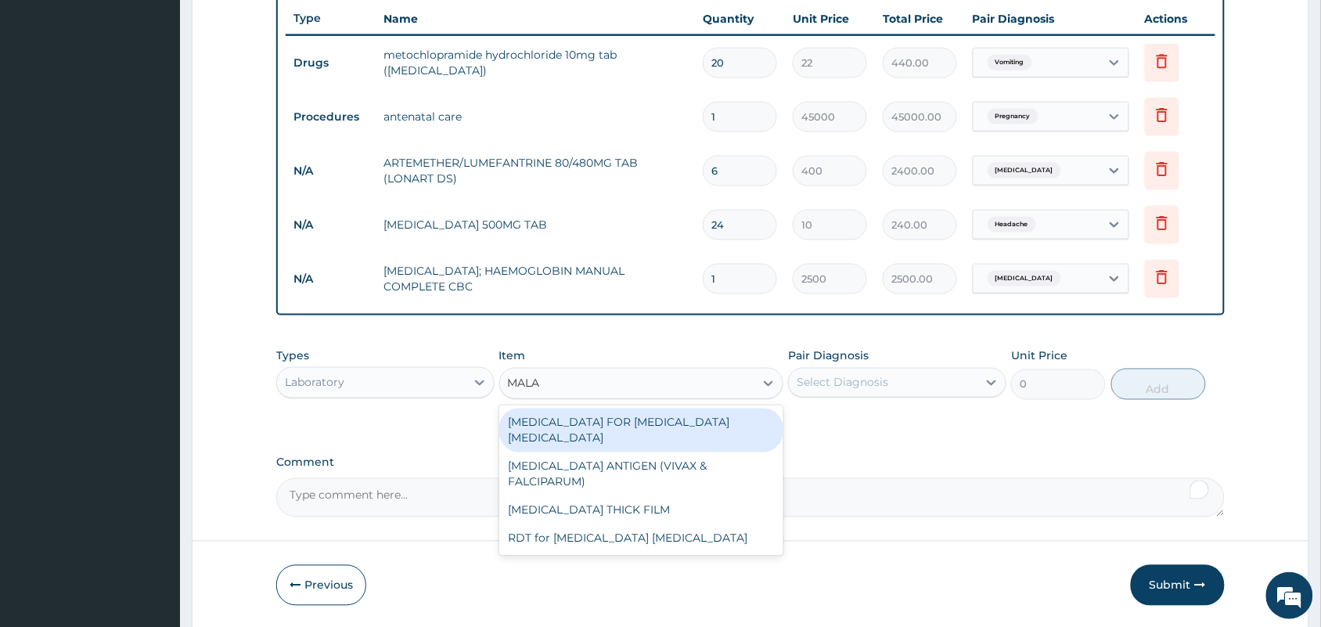
type input "MALAR"
click at [643, 432] on div "[MEDICAL_DATA] FOR [MEDICAL_DATA] [MEDICAL_DATA]" at bounding box center [641, 430] width 285 height 44
type input "1100"
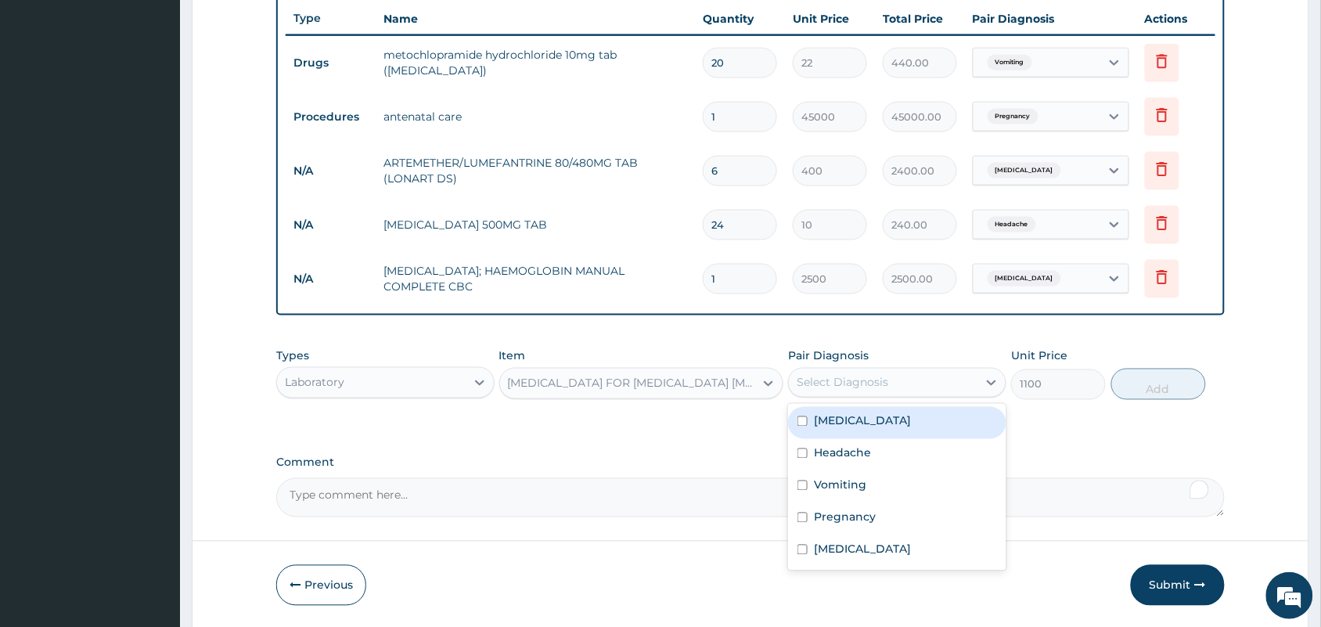
click at [869, 383] on div "Select Diagnosis" at bounding box center [842, 383] width 92 height 16
click at [850, 431] on div "[MEDICAL_DATA]" at bounding box center [897, 423] width 218 height 32
checkbox input "true"
click at [1162, 393] on button "Add" at bounding box center [1158, 383] width 95 height 31
type input "0"
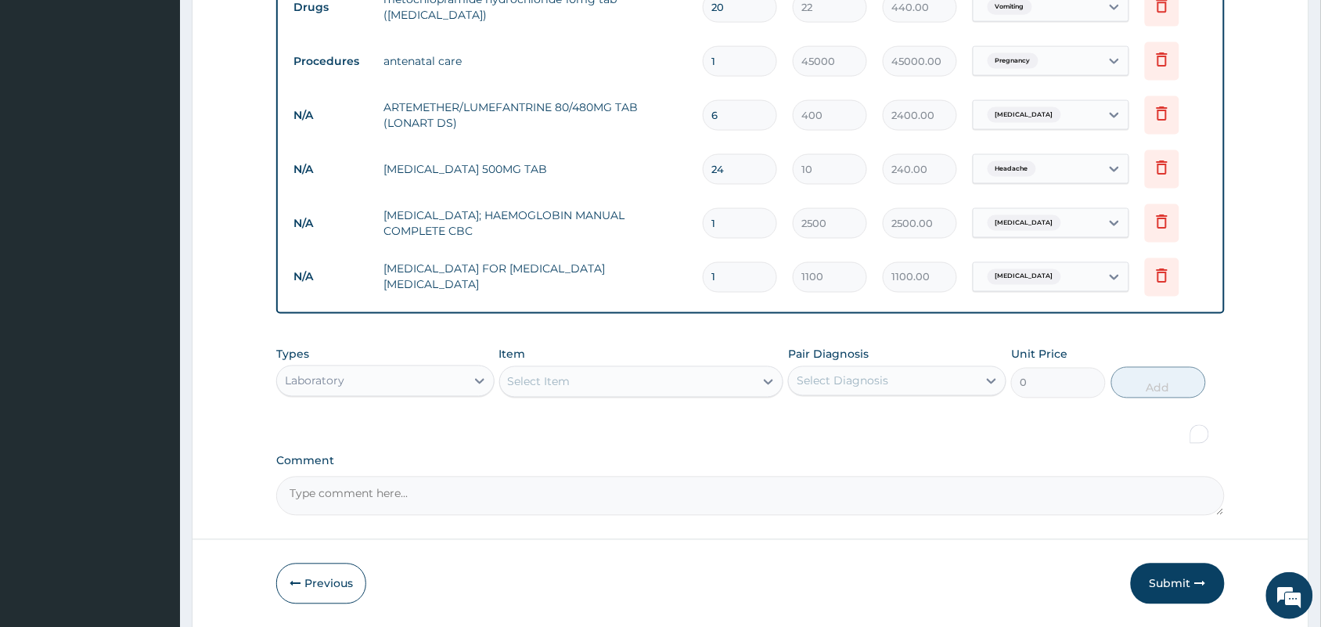
scroll to position [696, 0]
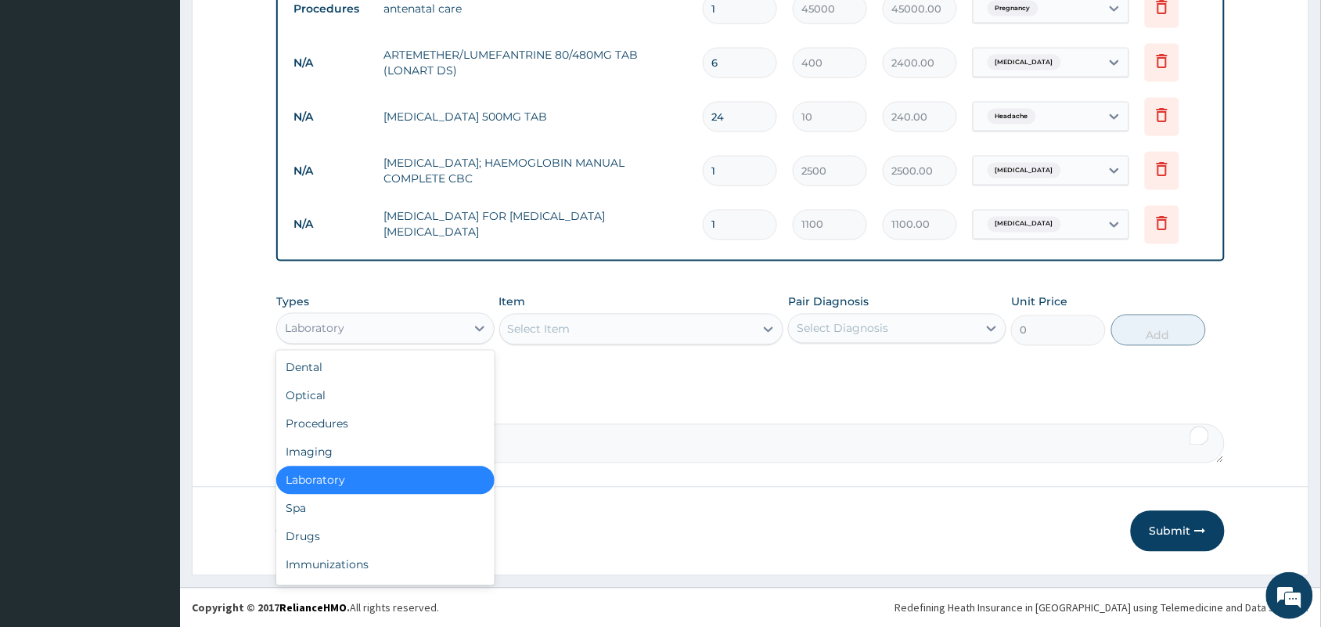
click at [446, 321] on div "Laboratory" at bounding box center [371, 328] width 189 height 25
click at [326, 422] on div "Procedures" at bounding box center [385, 424] width 218 height 28
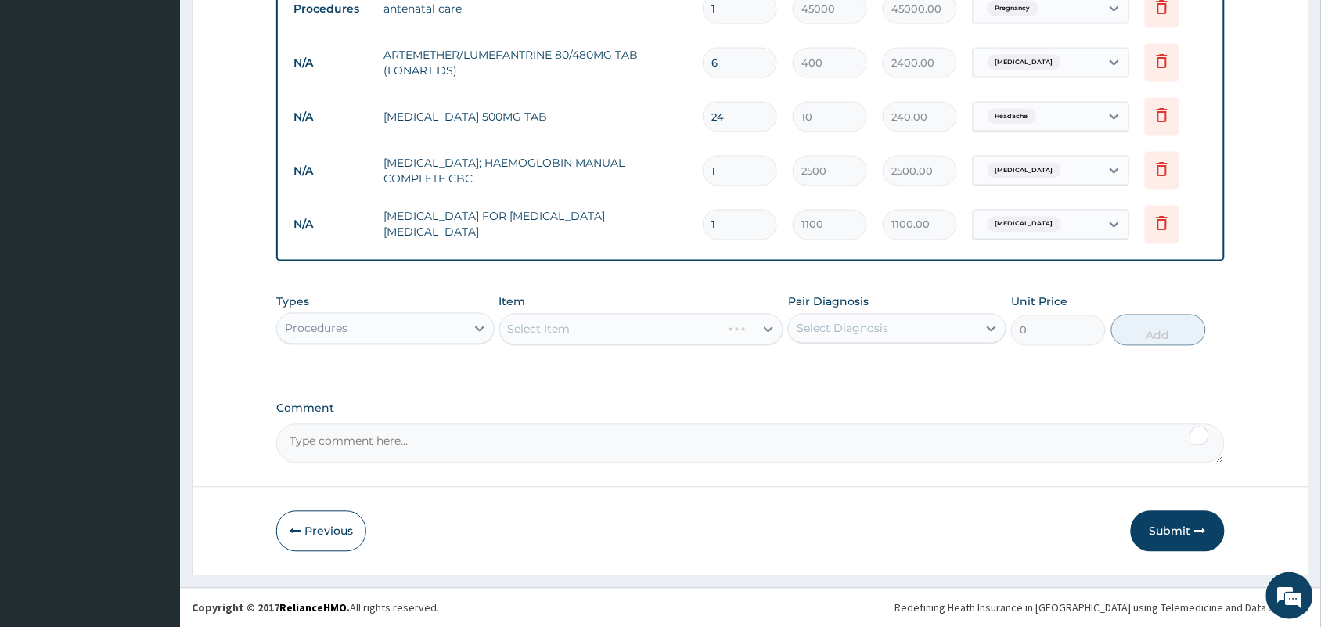
click at [685, 333] on div "Select Item" at bounding box center [641, 329] width 285 height 31
click at [685, 333] on div "Select Item" at bounding box center [627, 329] width 255 height 25
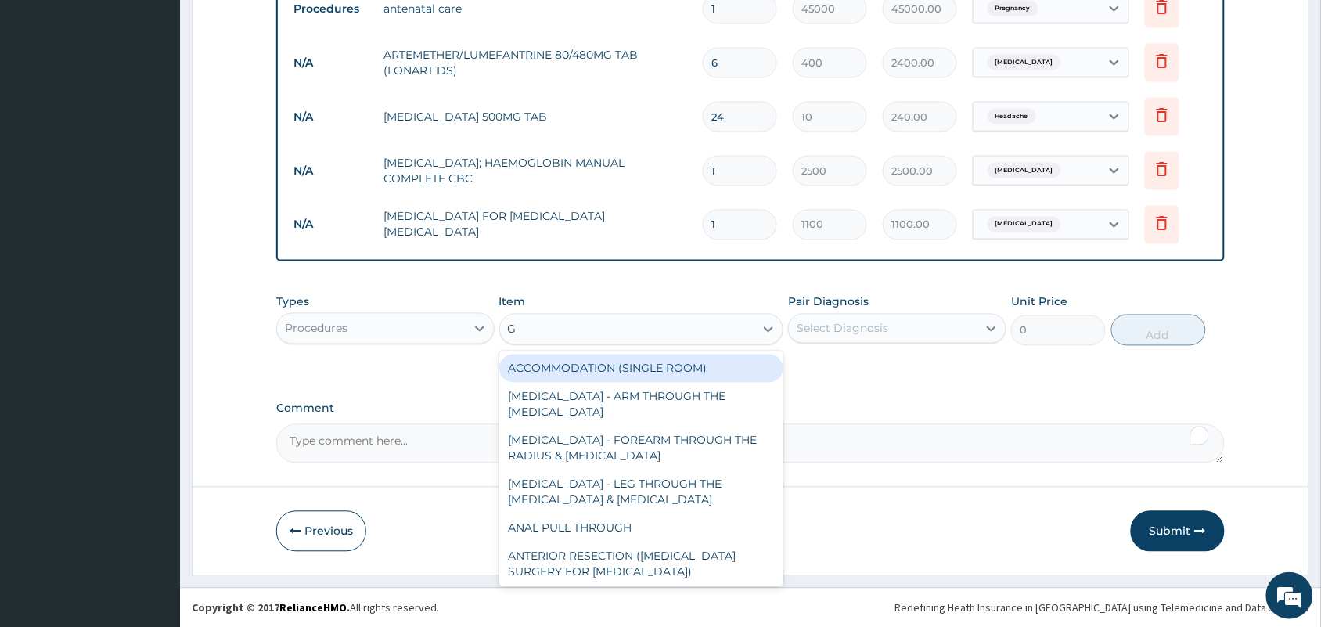
type input "GP"
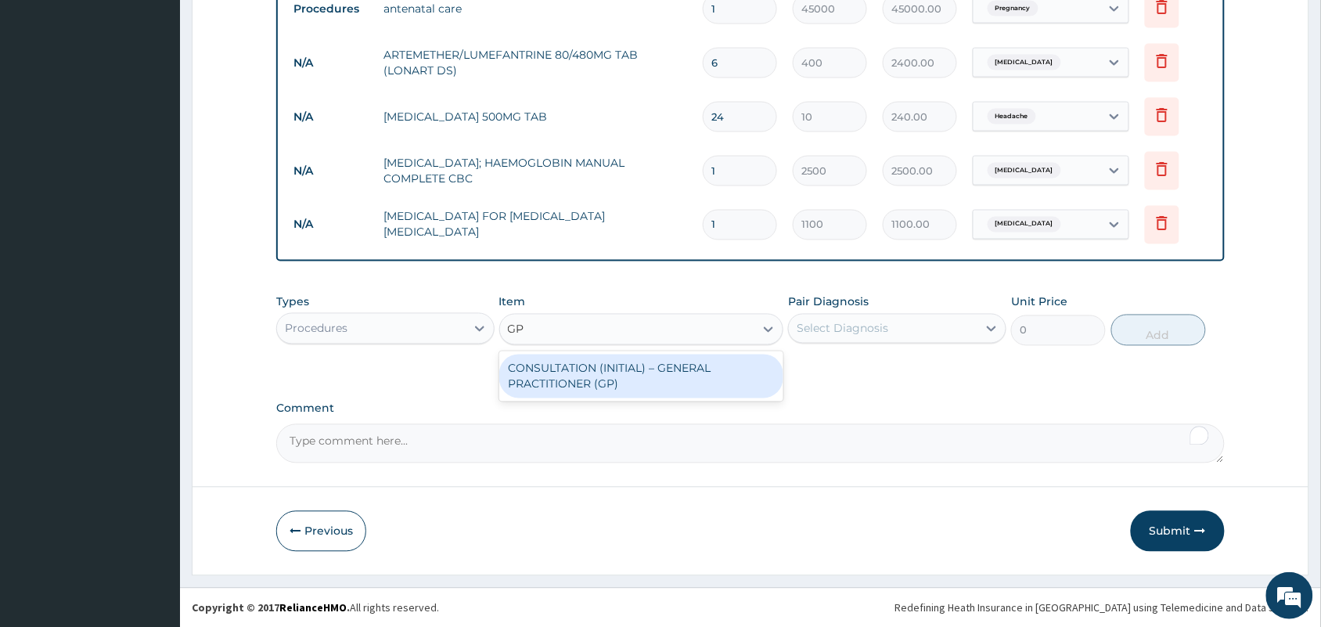
click at [634, 370] on div "CONSULTATION (INITIAL) – GENERAL PRACTITIONER (GP)" at bounding box center [641, 376] width 285 height 44
type input "1500"
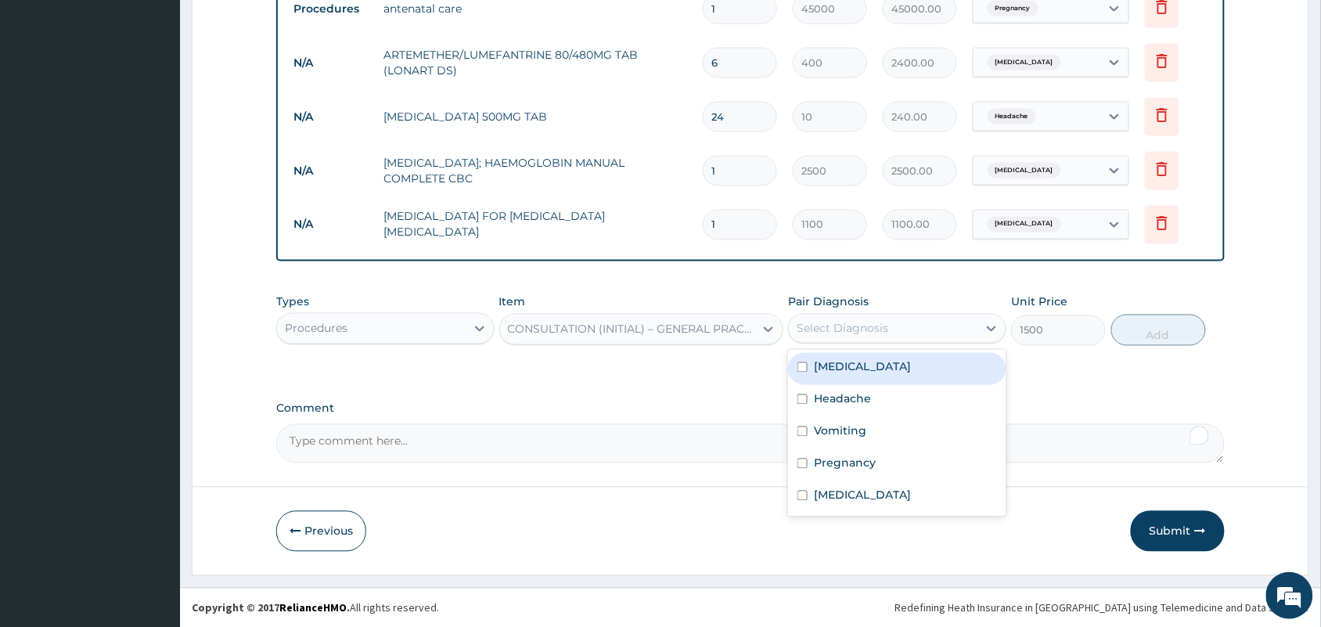
click at [923, 338] on div "Select Diagnosis" at bounding box center [883, 328] width 189 height 25
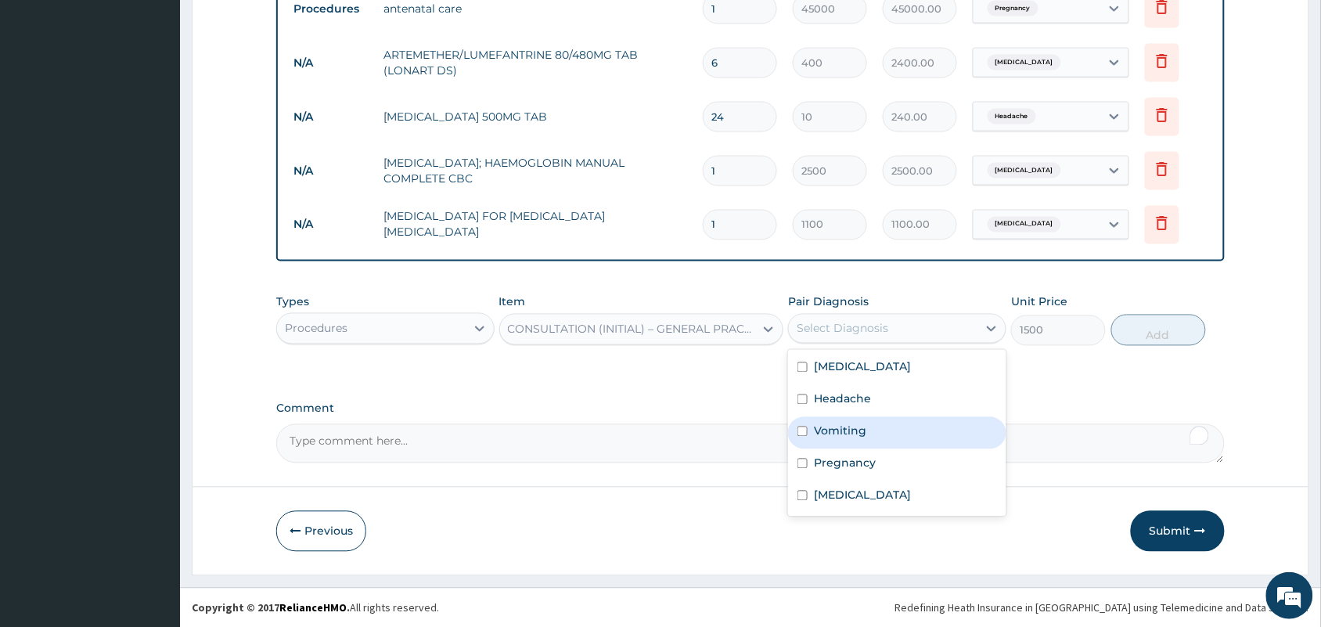
click at [829, 437] on label "Vomiting" at bounding box center [840, 431] width 52 height 16
checkbox input "true"
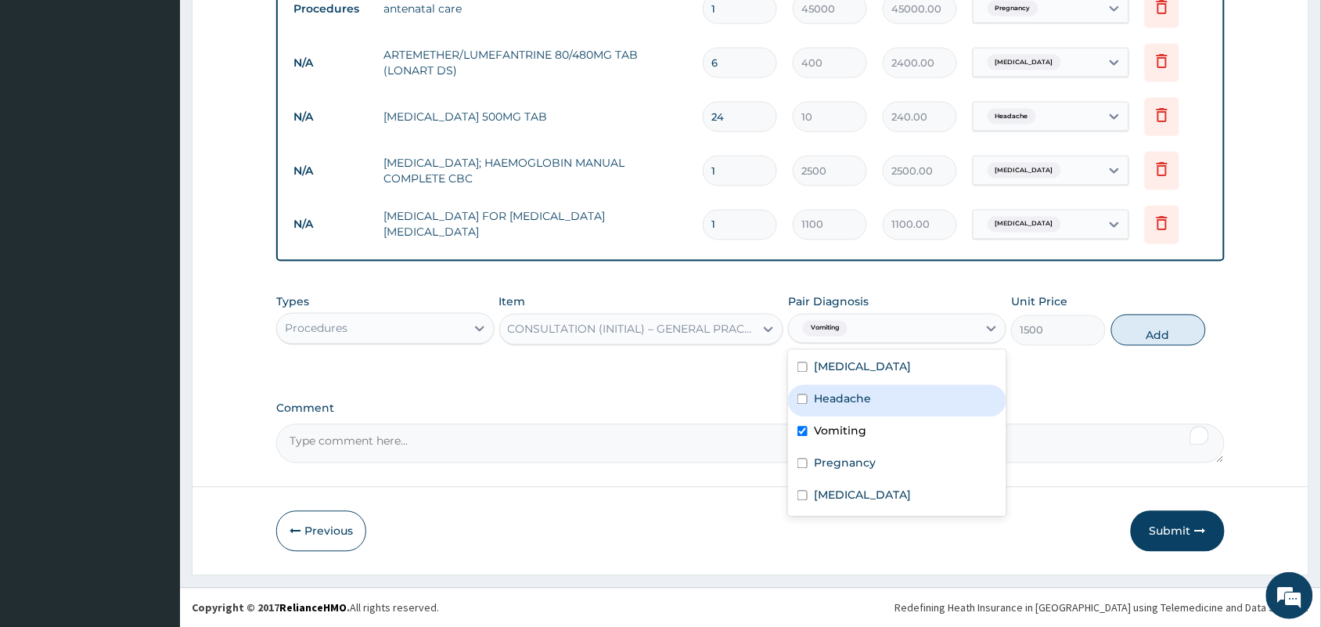
click at [802, 396] on input "checkbox" at bounding box center [802, 399] width 10 height 10
checkbox input "true"
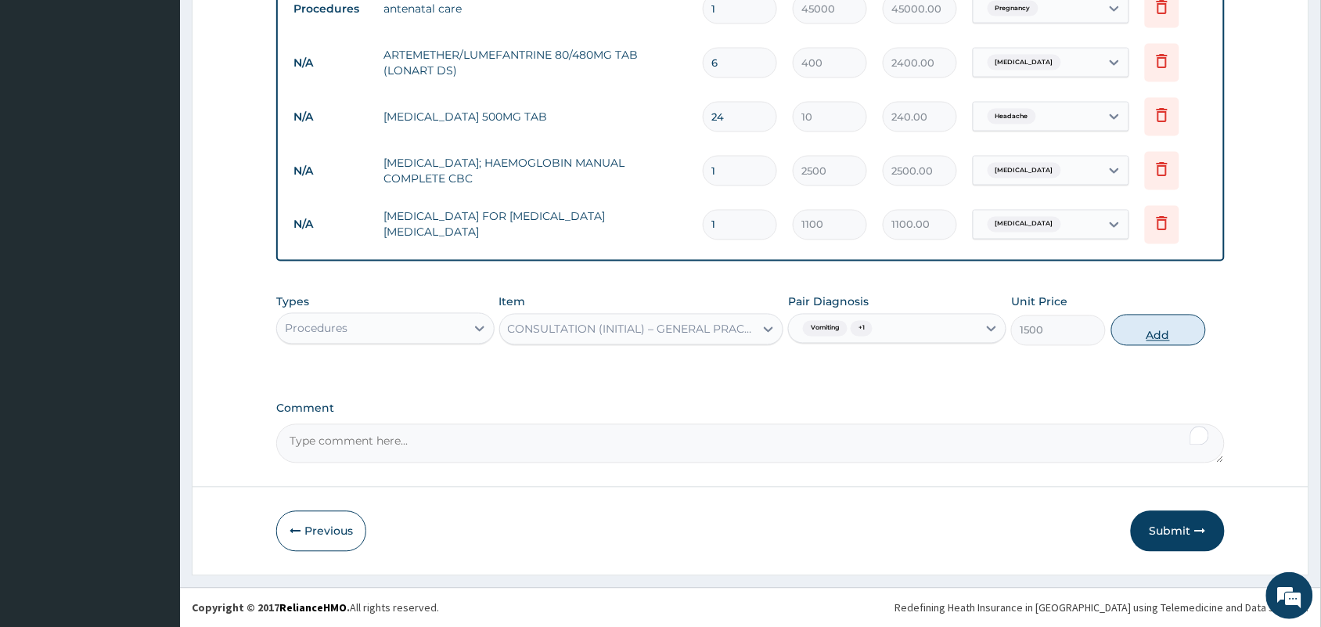
drag, startPoint x: 1160, startPoint y: 331, endPoint x: 1145, endPoint y: 386, distance: 57.0
click at [1159, 331] on button "Add" at bounding box center [1158, 330] width 95 height 31
type input "0"
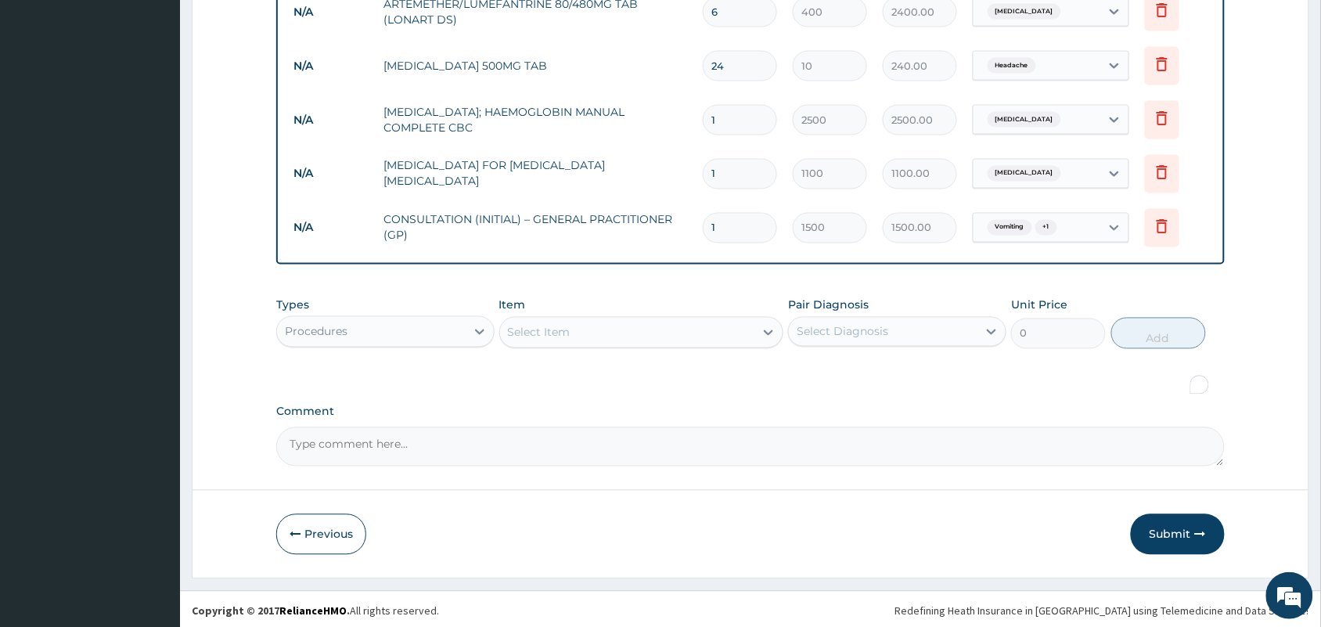
scroll to position [750, 0]
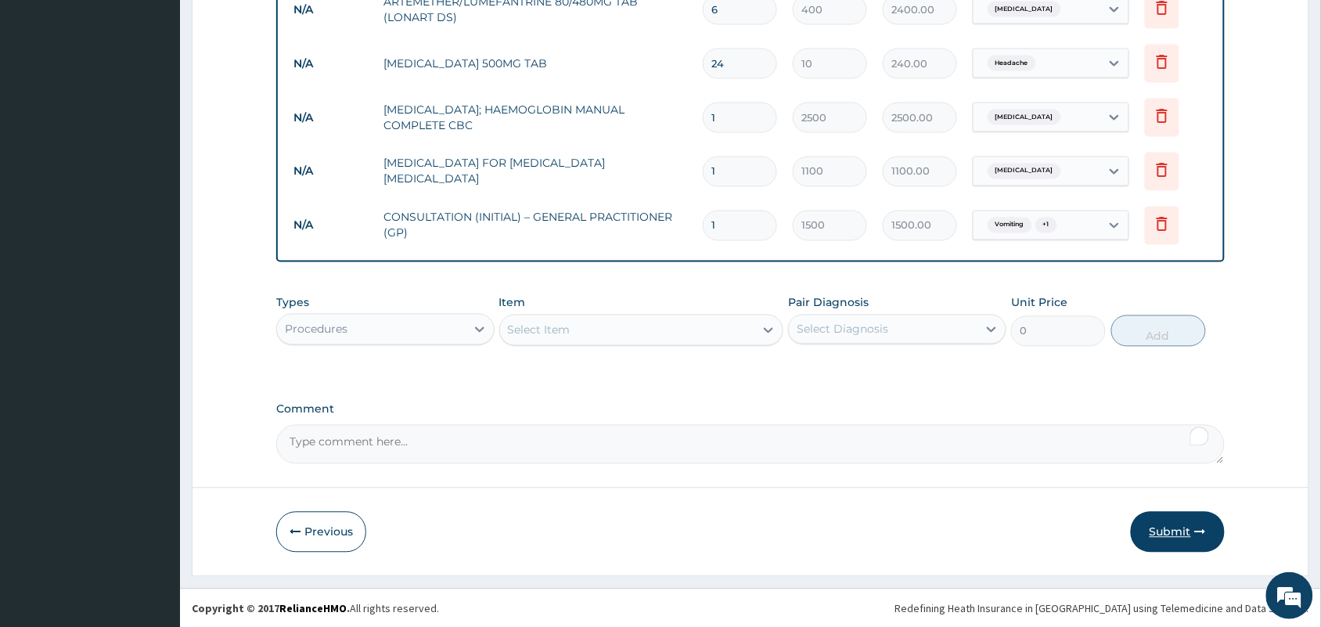
click at [1188, 536] on button "Submit" at bounding box center [1178, 532] width 94 height 41
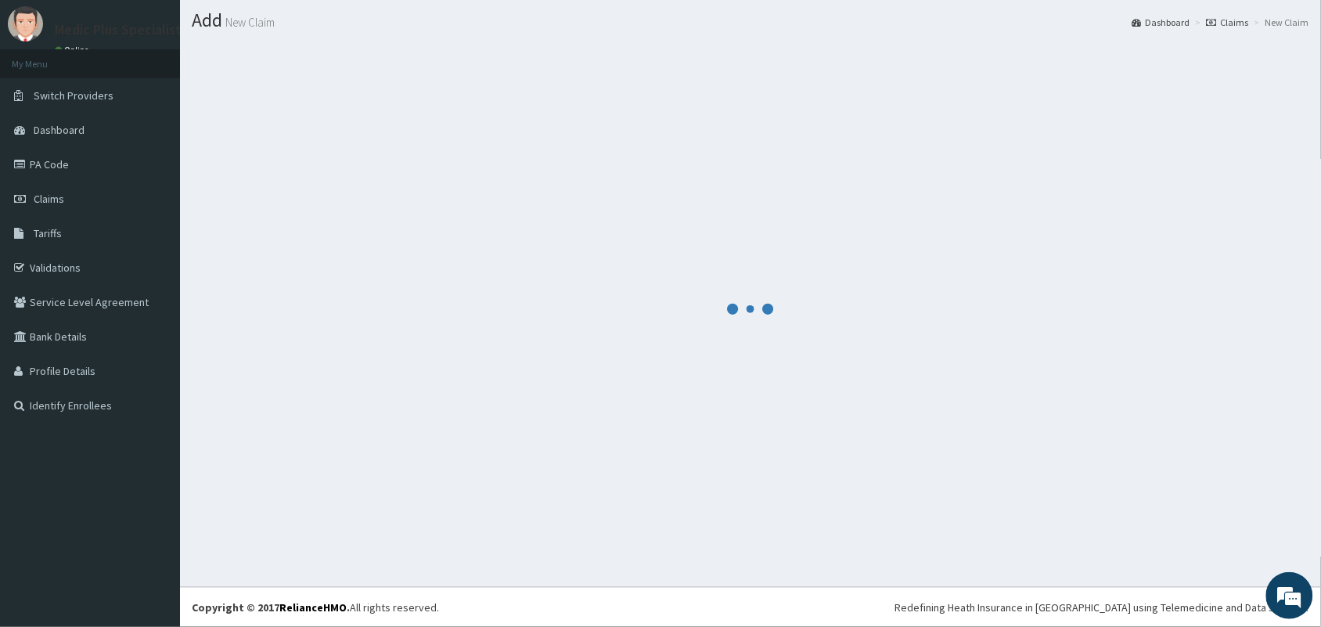
scroll to position [41, 0]
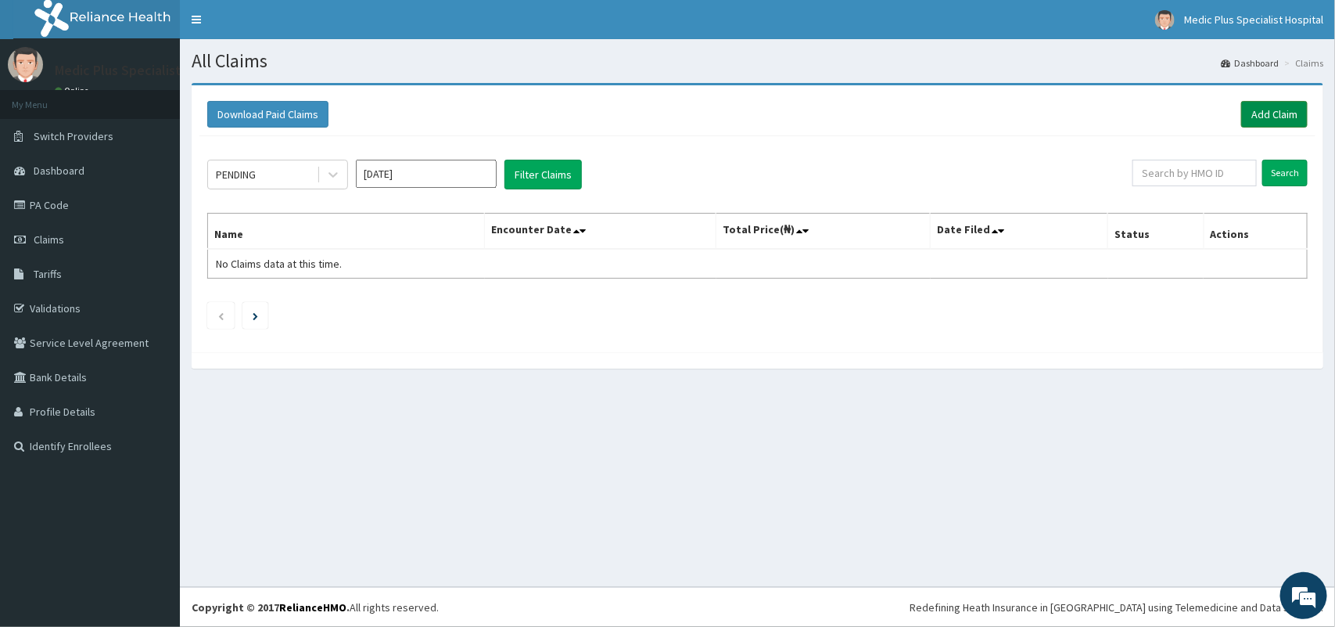
click at [1270, 106] on link "Add Claim" at bounding box center [1275, 114] width 67 height 27
click at [1273, 117] on link "Add Claim" at bounding box center [1275, 114] width 67 height 27
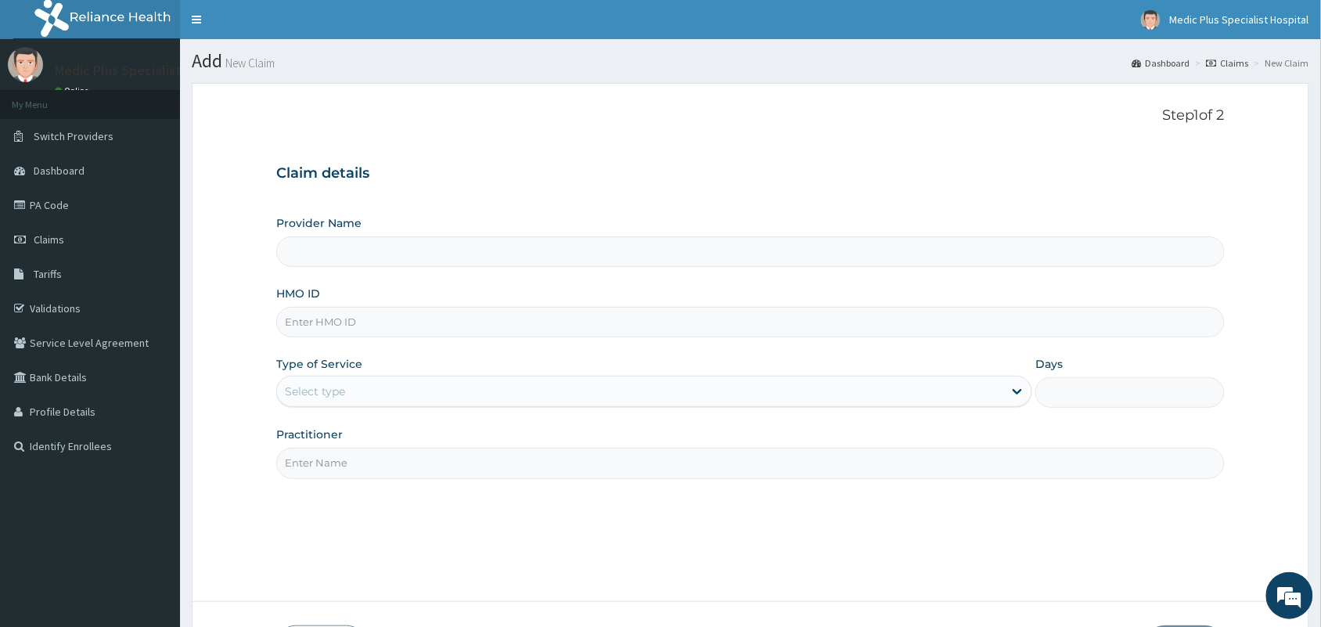
click at [348, 325] on input "HMO ID" at bounding box center [750, 322] width 948 height 31
paste input "NBC/10420/B"
type input "NBC/10420/B"
type input "MedicPlus Specialist Hospital"
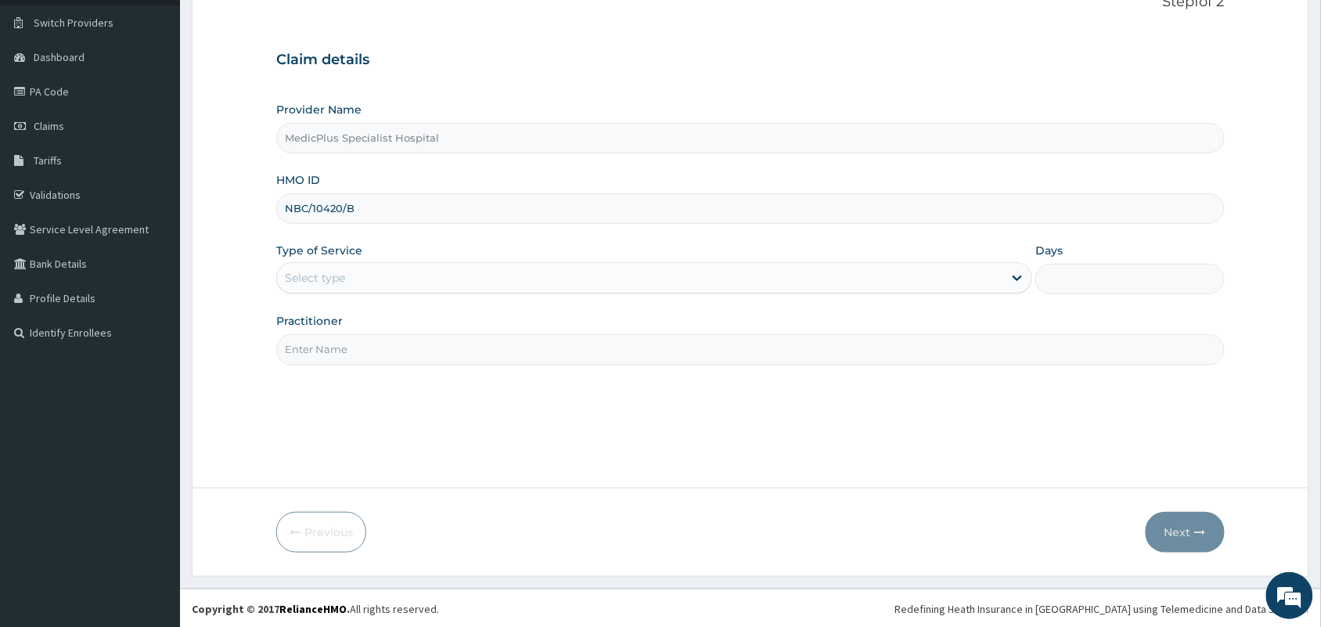
scroll to position [115, 0]
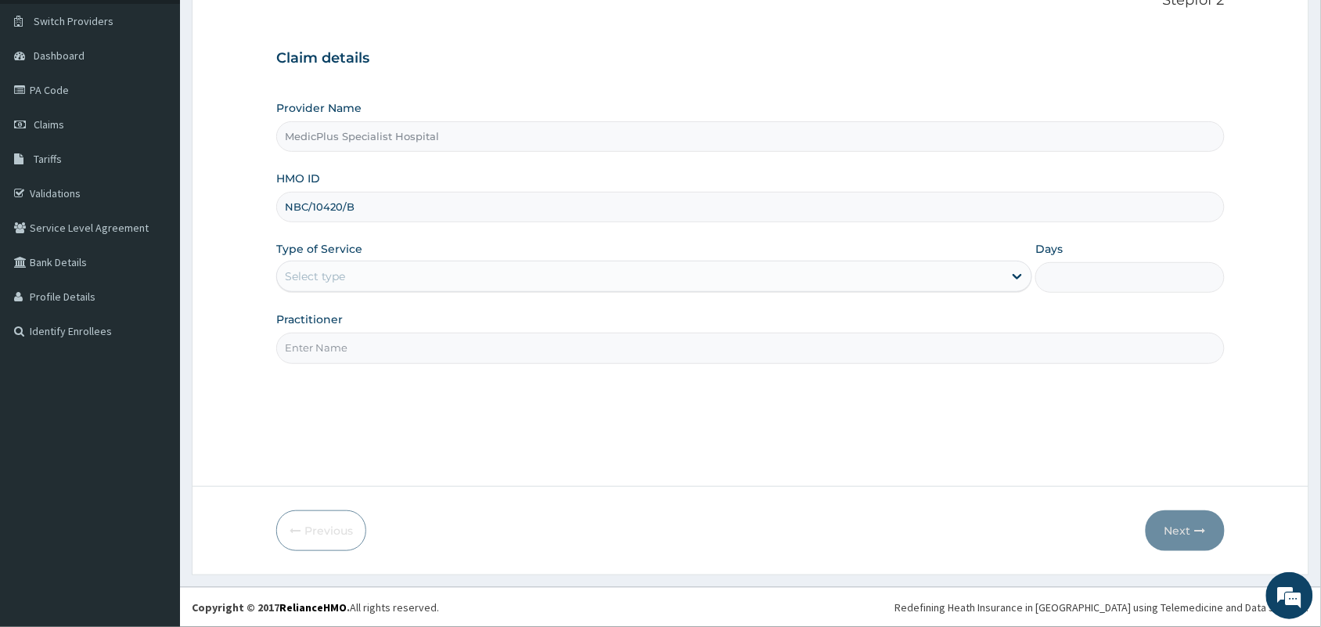
type input "NBC/10420/B"
click at [369, 264] on div "Select type" at bounding box center [640, 276] width 726 height 25
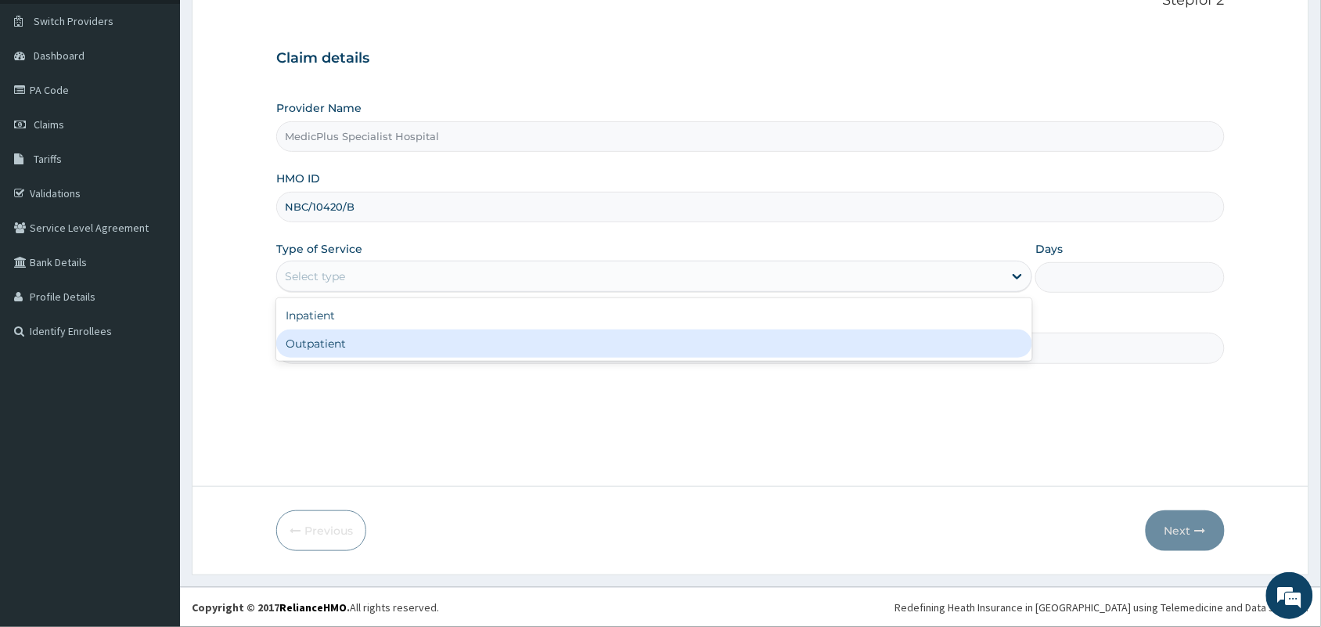
click at [348, 333] on div "Outpatient" at bounding box center [654, 343] width 756 height 28
type input "1"
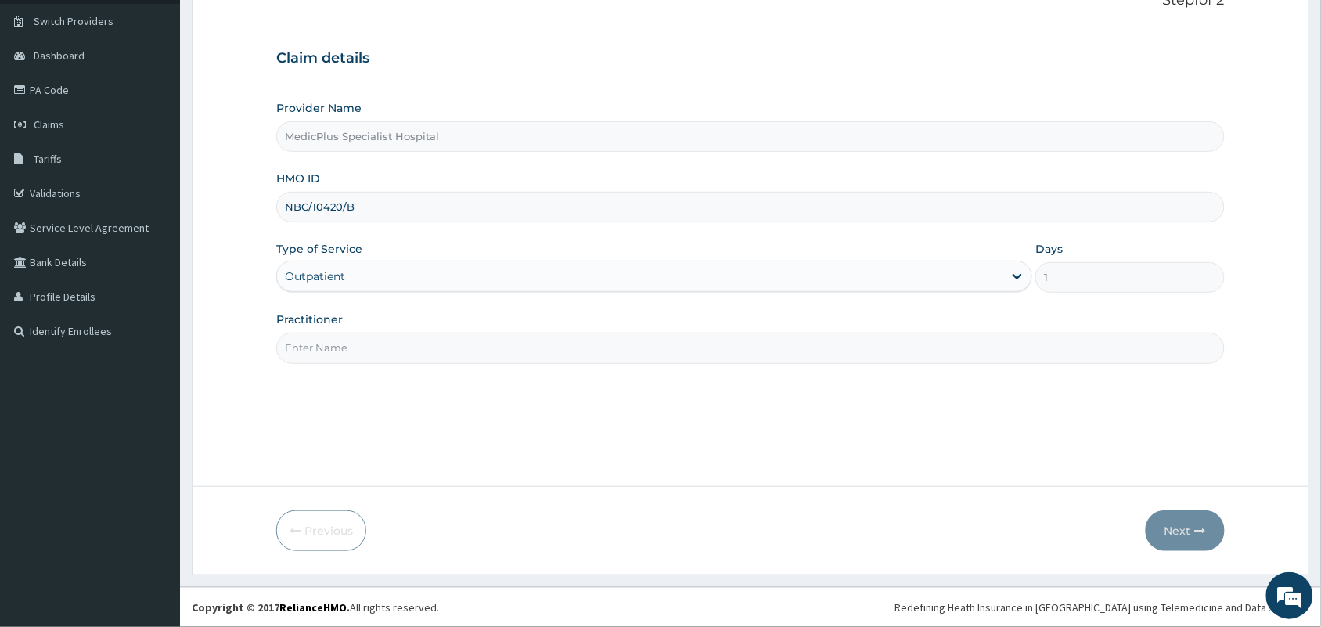
click at [348, 339] on input "Practitioner" at bounding box center [750, 348] width 948 height 31
type input "[PERSON_NAME] SUBOMI"
click at [1167, 526] on button "Next" at bounding box center [1184, 530] width 79 height 41
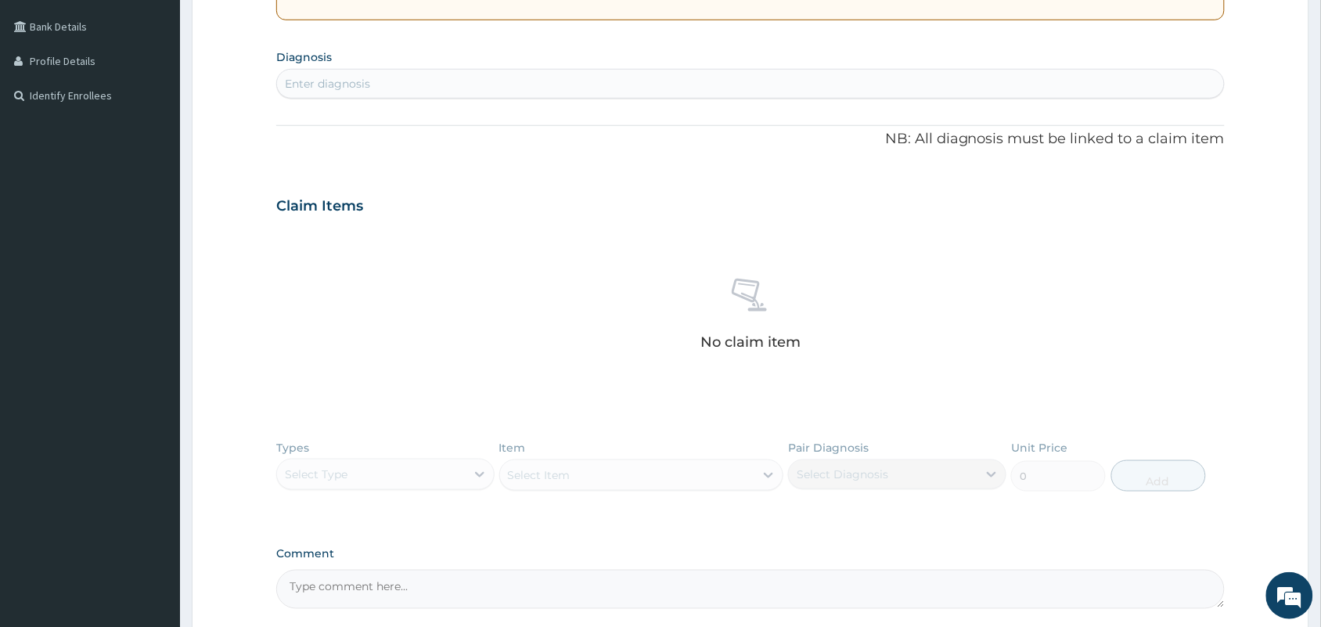
scroll to position [115, 0]
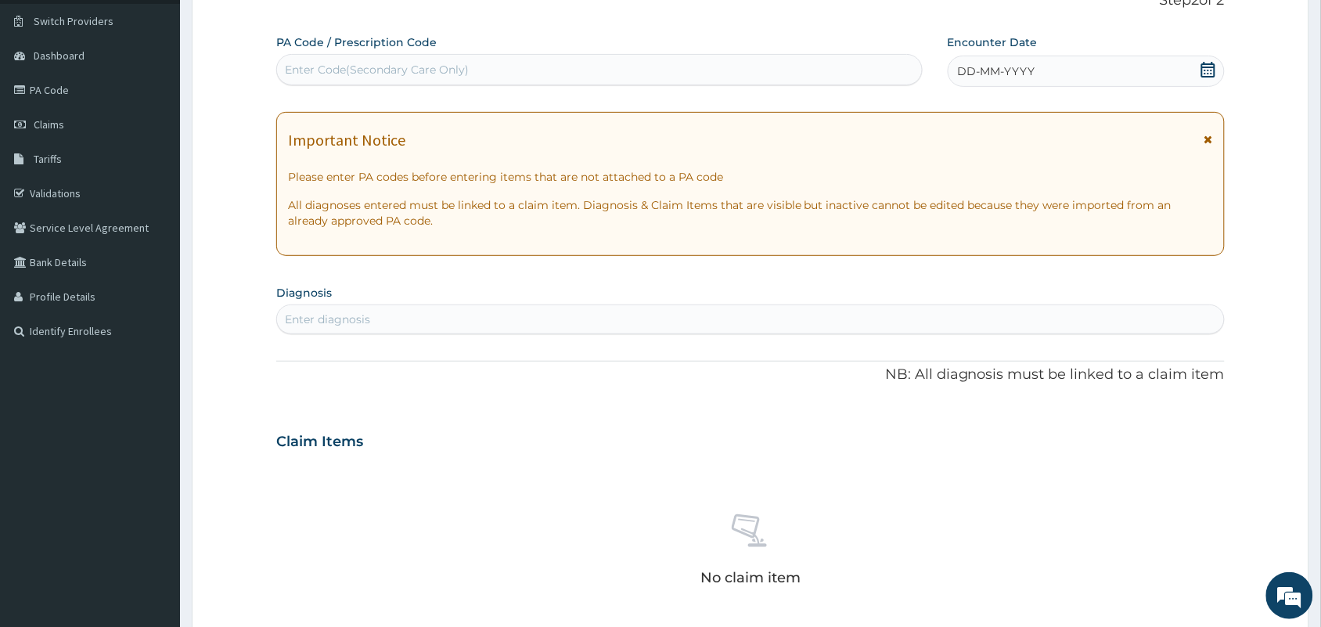
click at [1214, 71] on icon at bounding box center [1208, 70] width 14 height 16
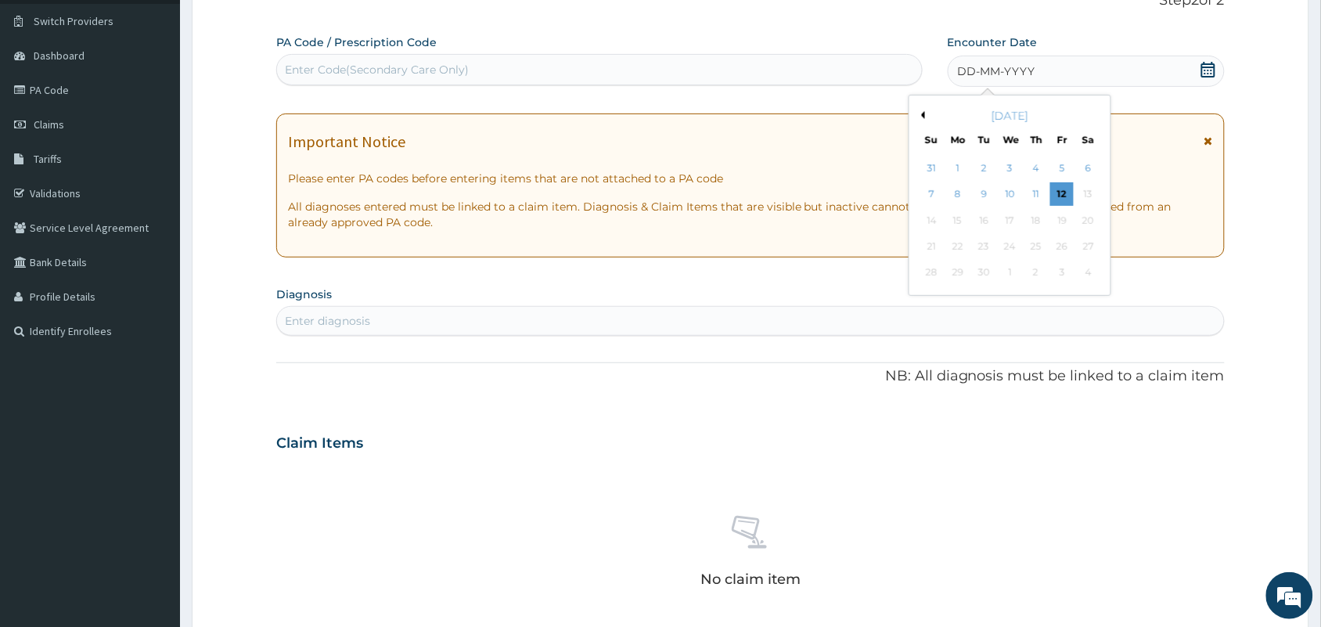
click at [921, 116] on button "Previous Month" at bounding box center [921, 115] width 8 height 8
click at [963, 268] on div "28" at bounding box center [957, 272] width 23 height 23
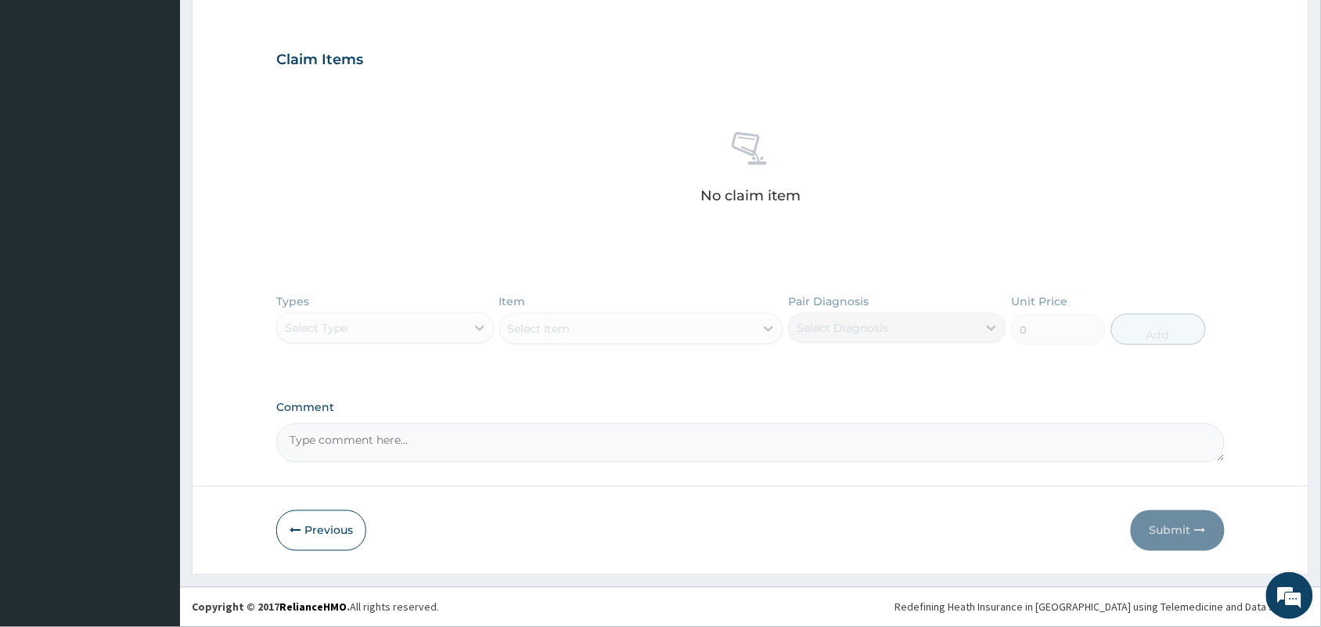
scroll to position [400, 0]
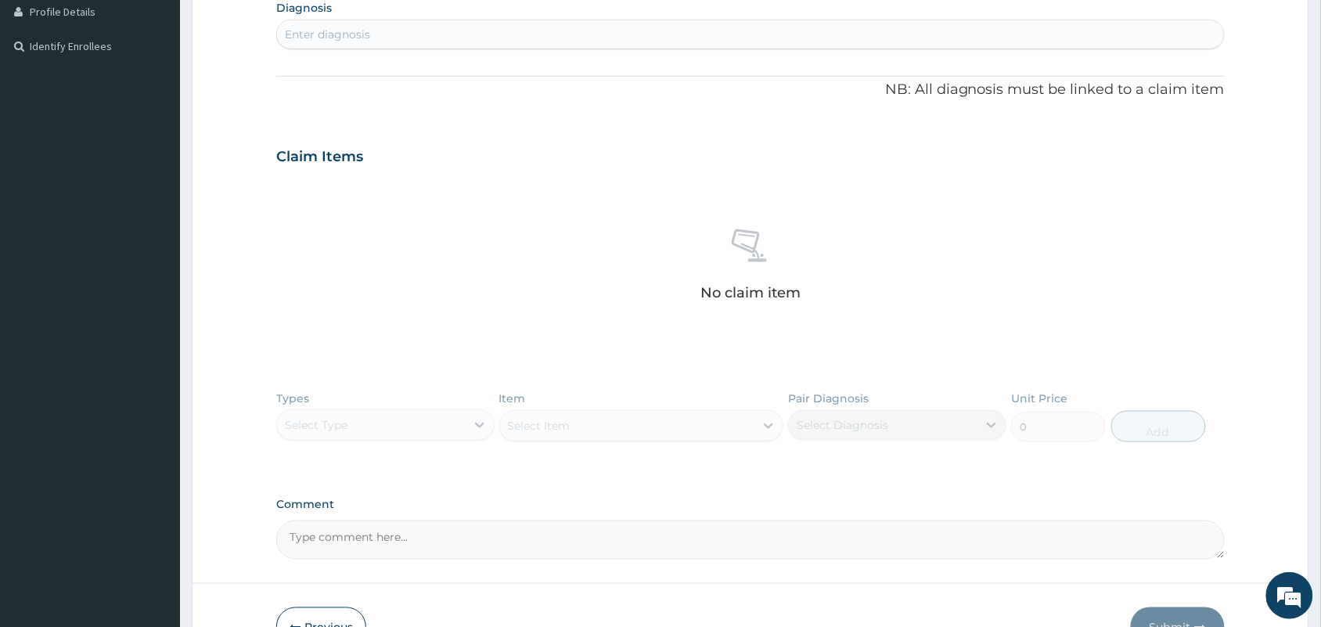
click at [368, 24] on div "Enter diagnosis" at bounding box center [750, 34] width 947 height 25
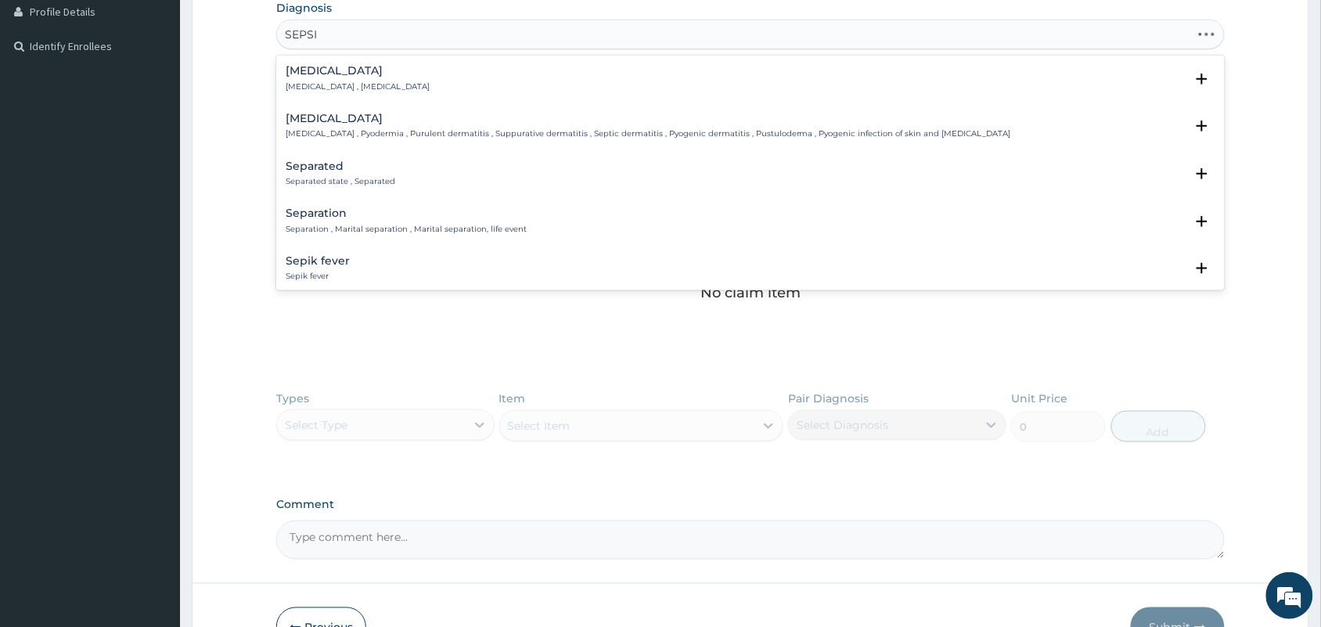
type input "[MEDICAL_DATA]"
click at [362, 92] on p "[MEDICAL_DATA] , [MEDICAL_DATA]" at bounding box center [358, 86] width 144 height 11
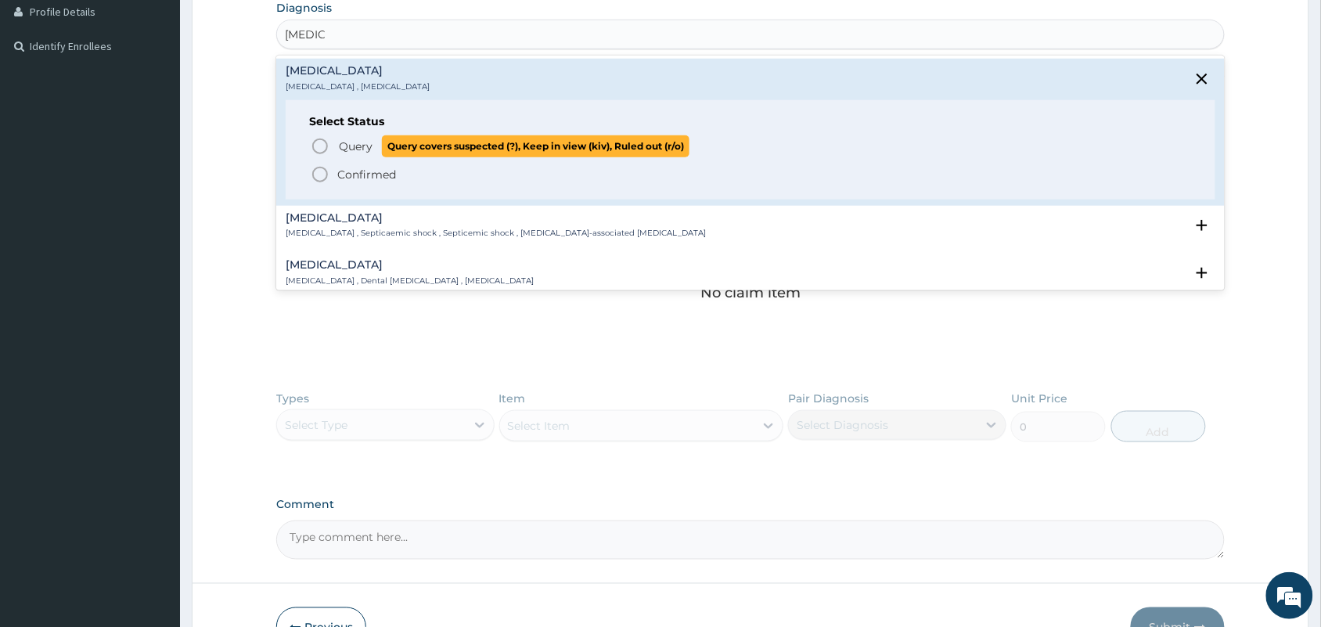
click at [341, 156] on p "Query Query covers suspected (?), Keep in view (kiv), Ruled out (r/o)" at bounding box center [513, 145] width 352 height 21
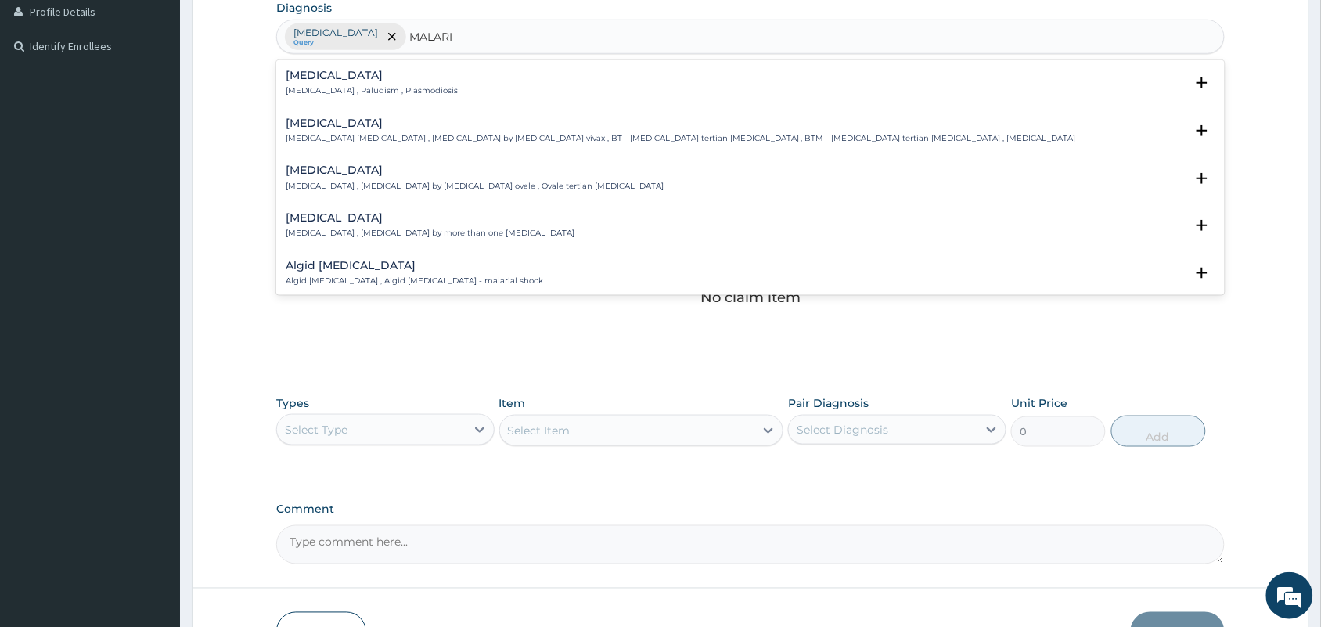
type input "MALARIA"
click at [341, 95] on p "[MEDICAL_DATA] , Paludism , Plasmodiosis" at bounding box center [372, 90] width 172 height 11
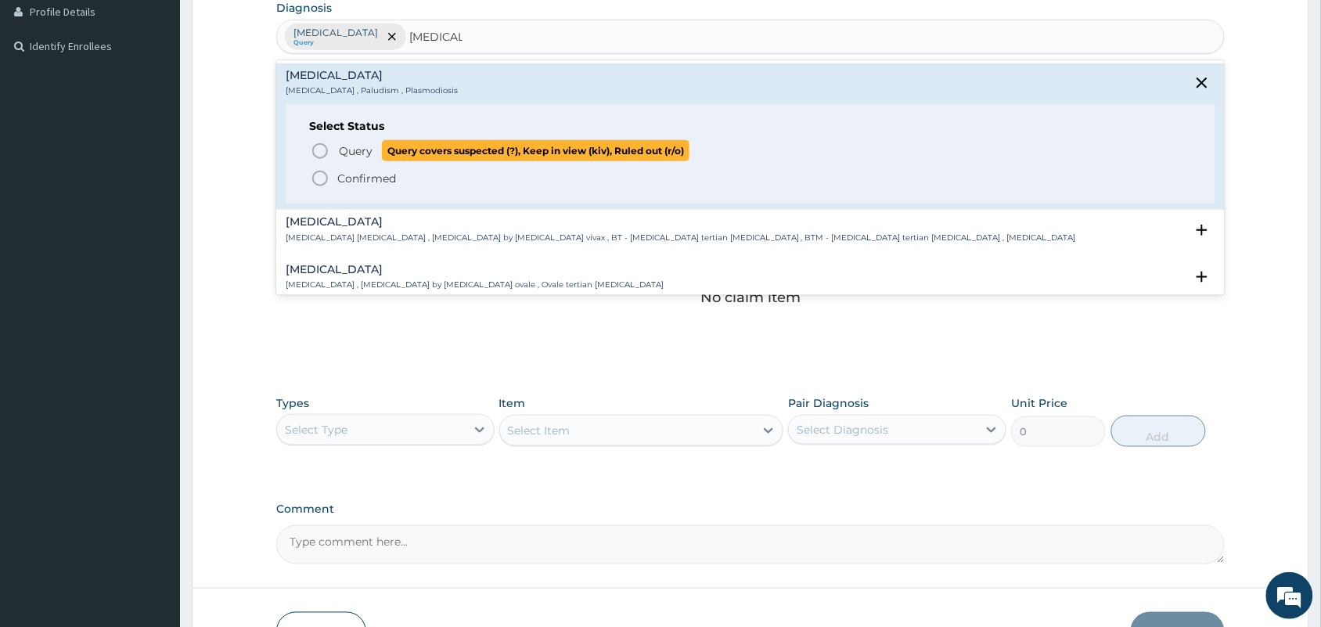
click at [325, 153] on icon "status option query" at bounding box center [320, 151] width 19 height 19
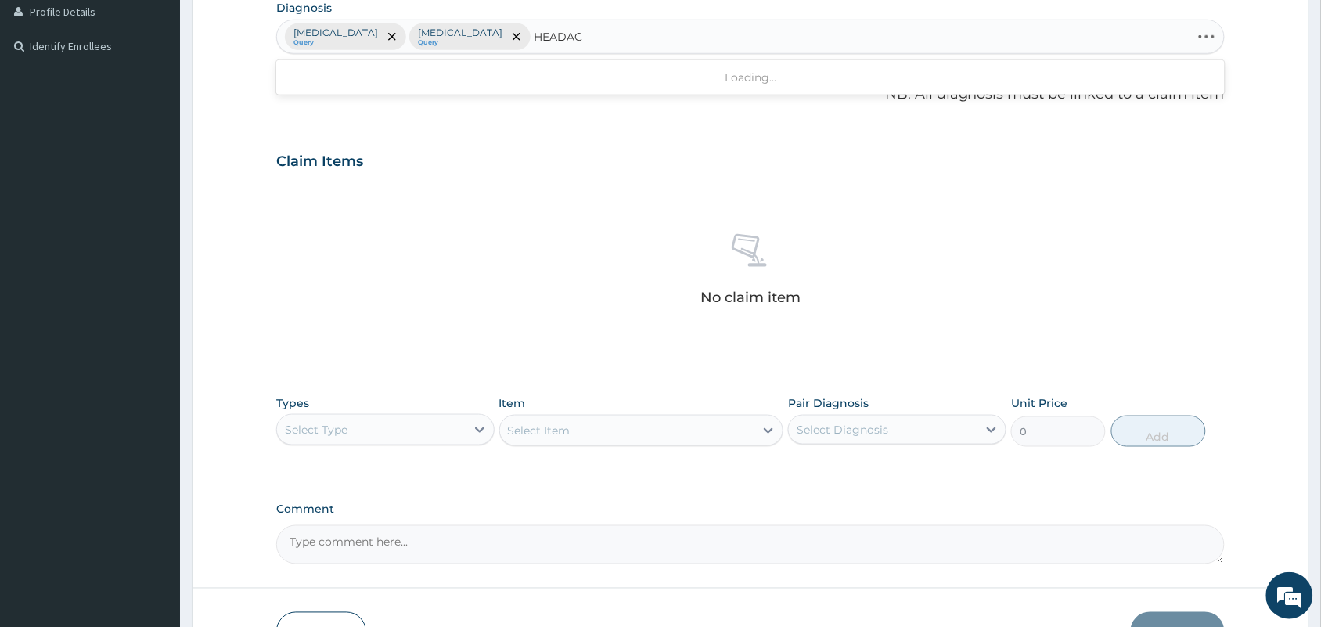
type input "HEADACH"
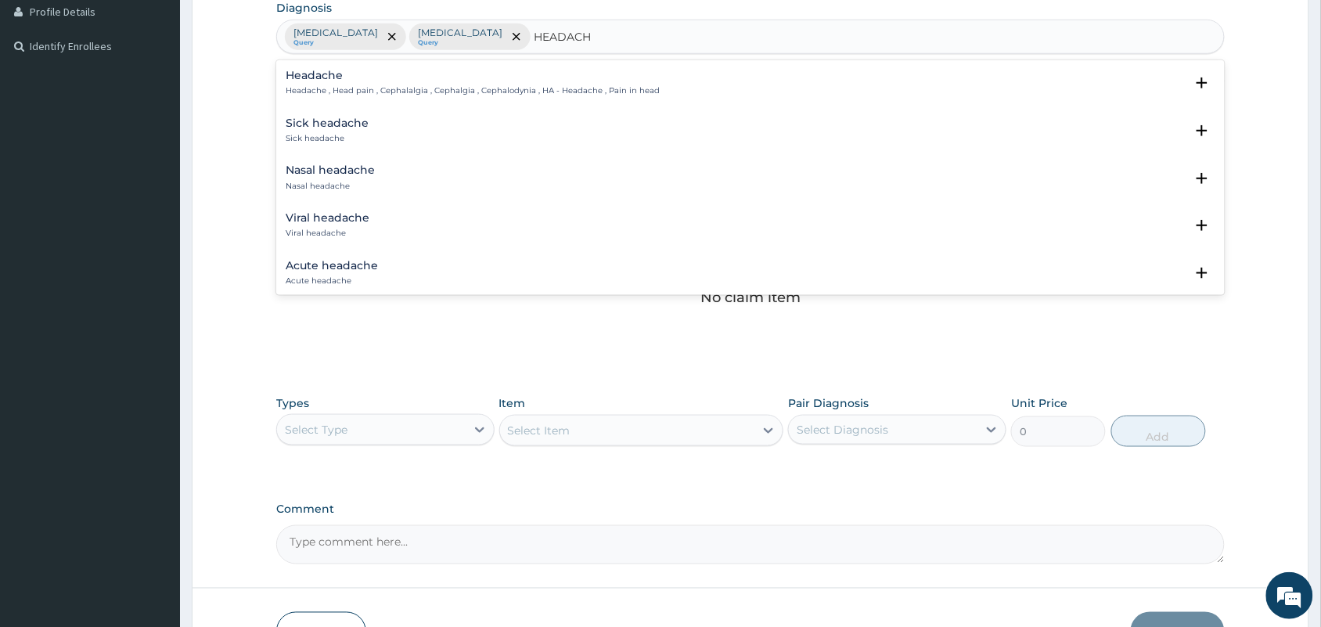
click at [435, 95] on p "Headache , Head pain , Cephalalgia , Cephalgia , Cephalodynia , HA - Headache ,…" at bounding box center [473, 90] width 374 height 11
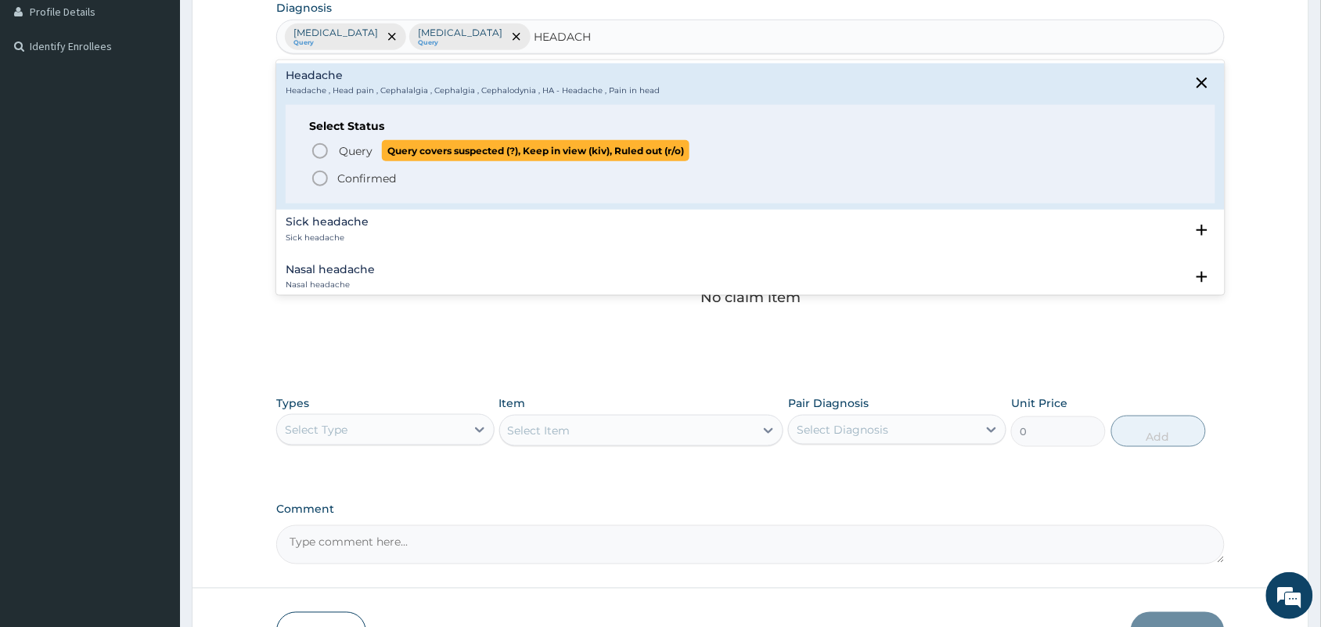
click at [422, 145] on span "Query covers suspected (?), Keep in view (kiv), Ruled out (r/o)" at bounding box center [535, 150] width 307 height 21
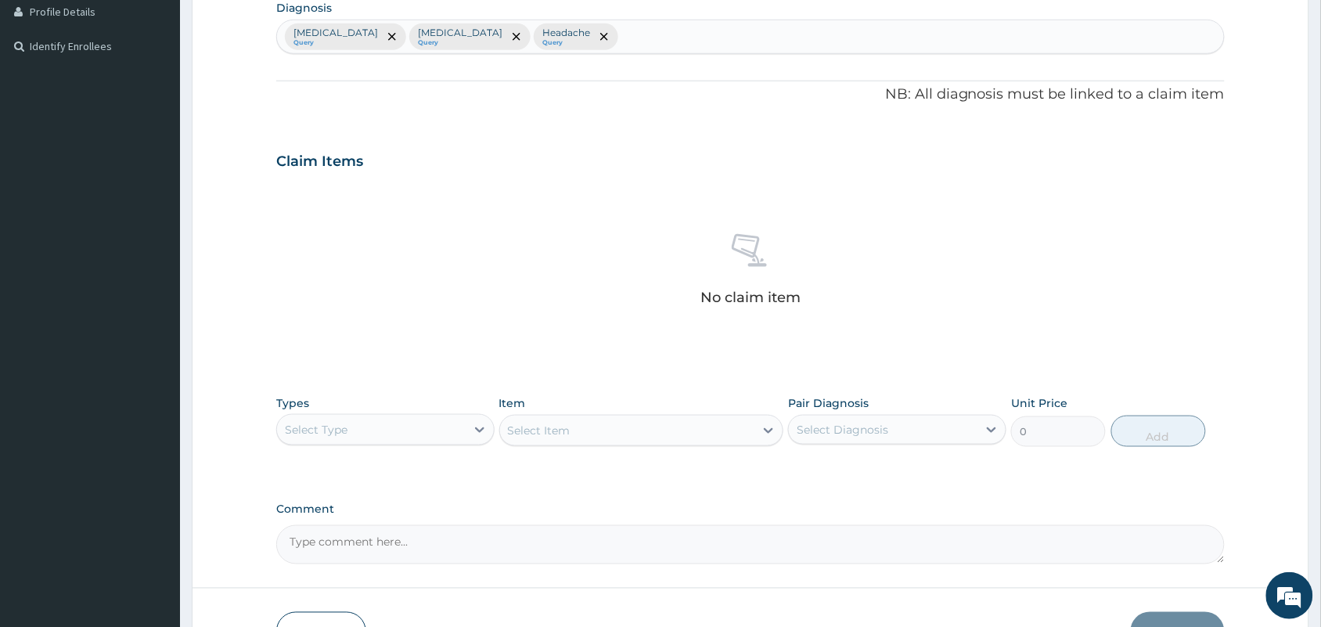
click at [655, 27] on div "Sepsis Query Malaria Query Headache Query" at bounding box center [750, 36] width 947 height 33
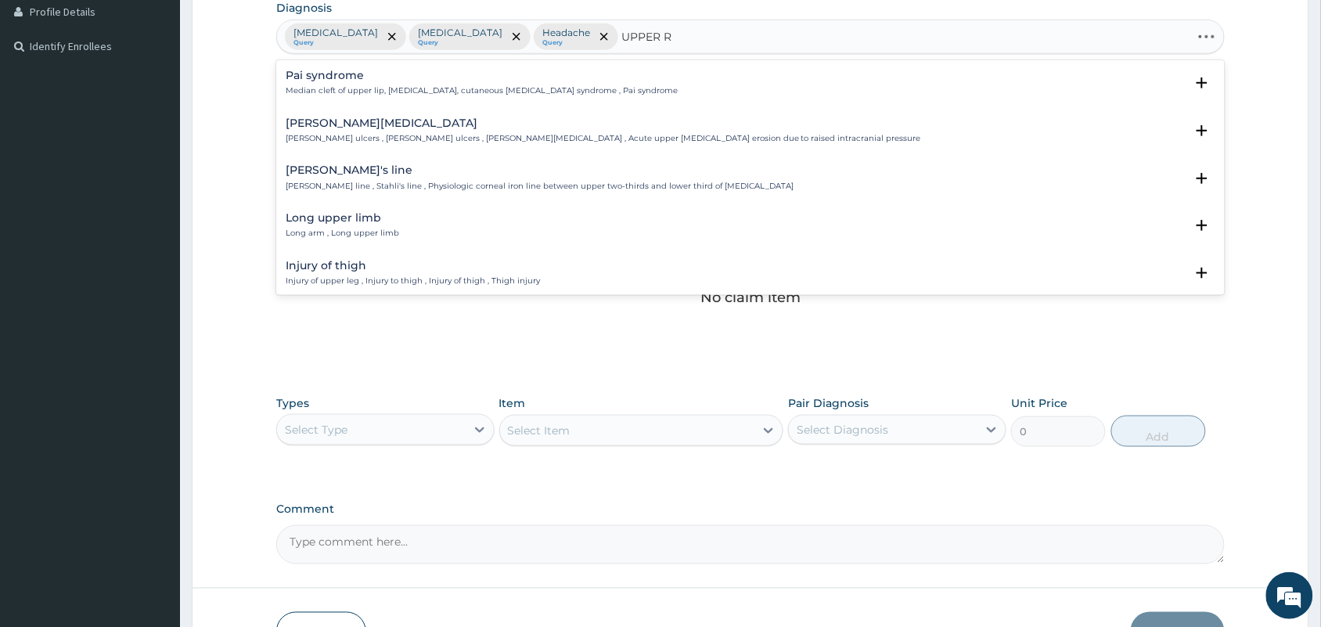
type input "UPPER RE"
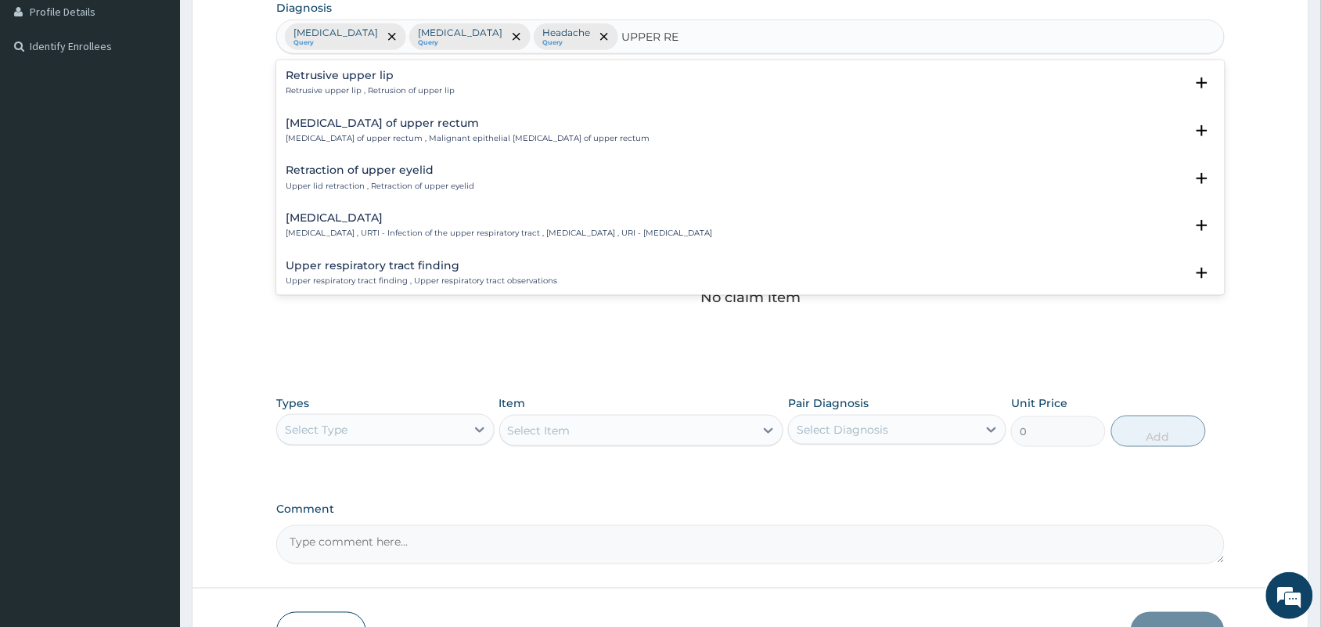
click at [447, 241] on div "Upper respiratory infection Upper respiratory infection , URTI - Infection of t…" at bounding box center [750, 229] width 929 height 35
click at [444, 229] on p "[MEDICAL_DATA] , URTI - Infection of the upper respiratory tract , [MEDICAL_DAT…" at bounding box center [499, 233] width 426 height 11
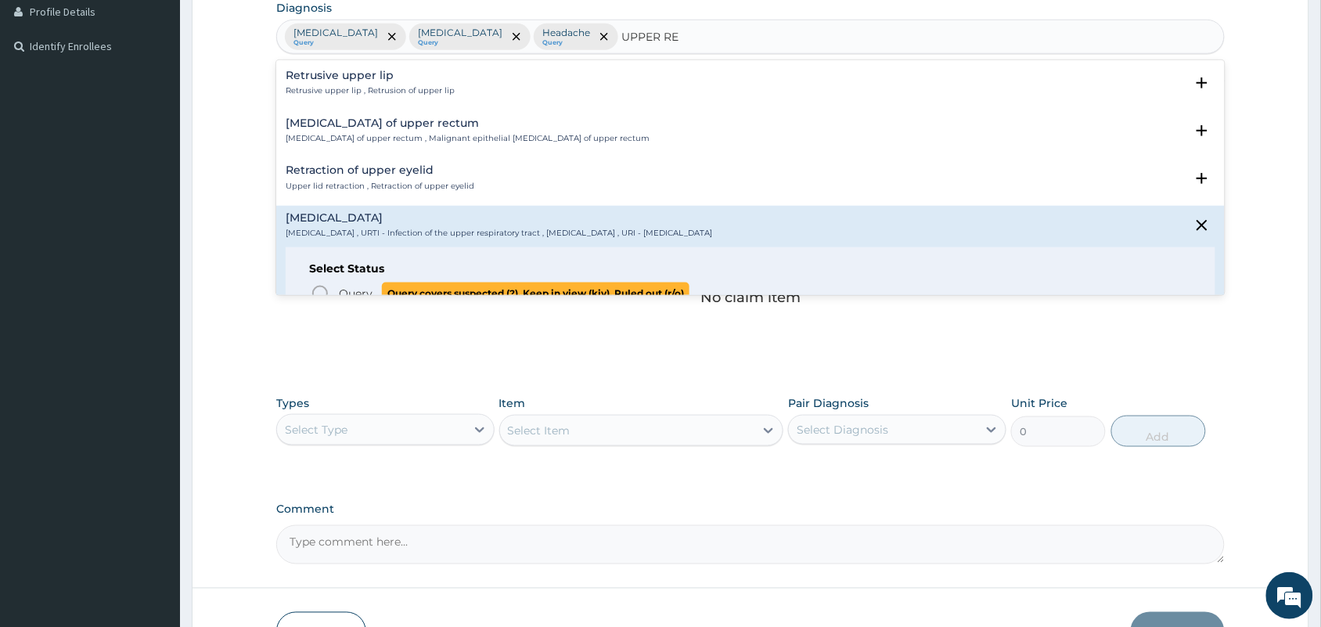
click at [321, 292] on icon "status option query" at bounding box center [320, 293] width 19 height 19
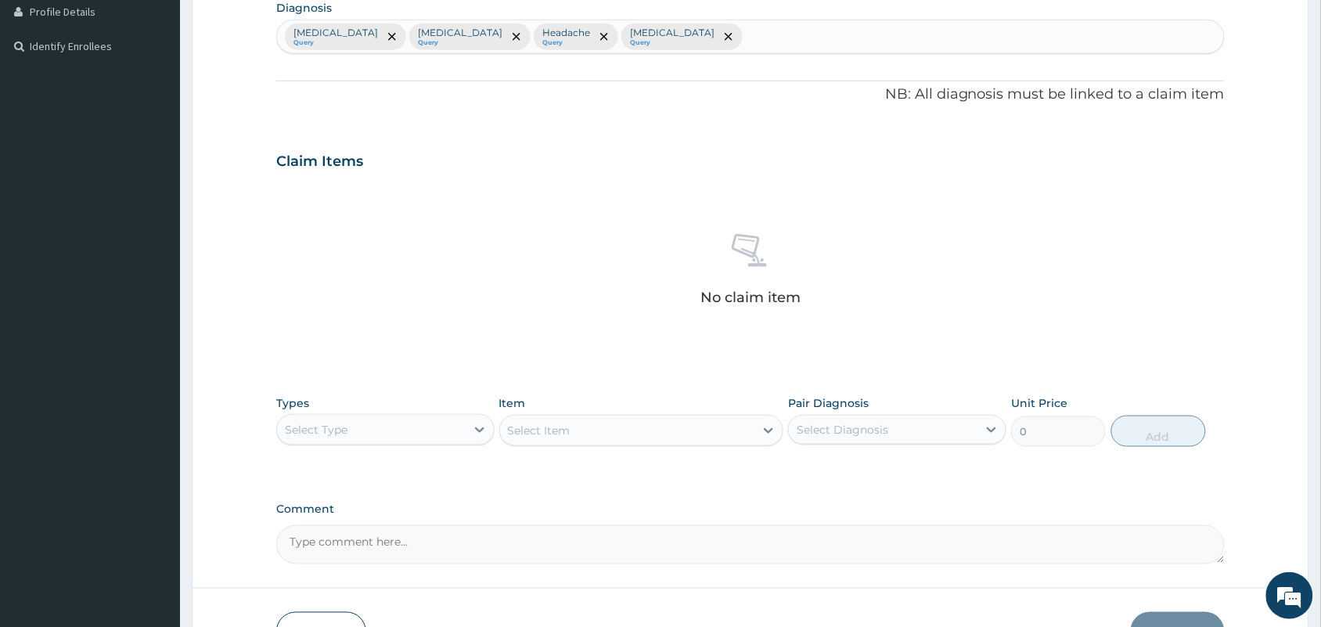
click at [357, 412] on div "Types Select Type" at bounding box center [385, 421] width 218 height 52
click at [401, 442] on div "Select Type" at bounding box center [371, 429] width 189 height 25
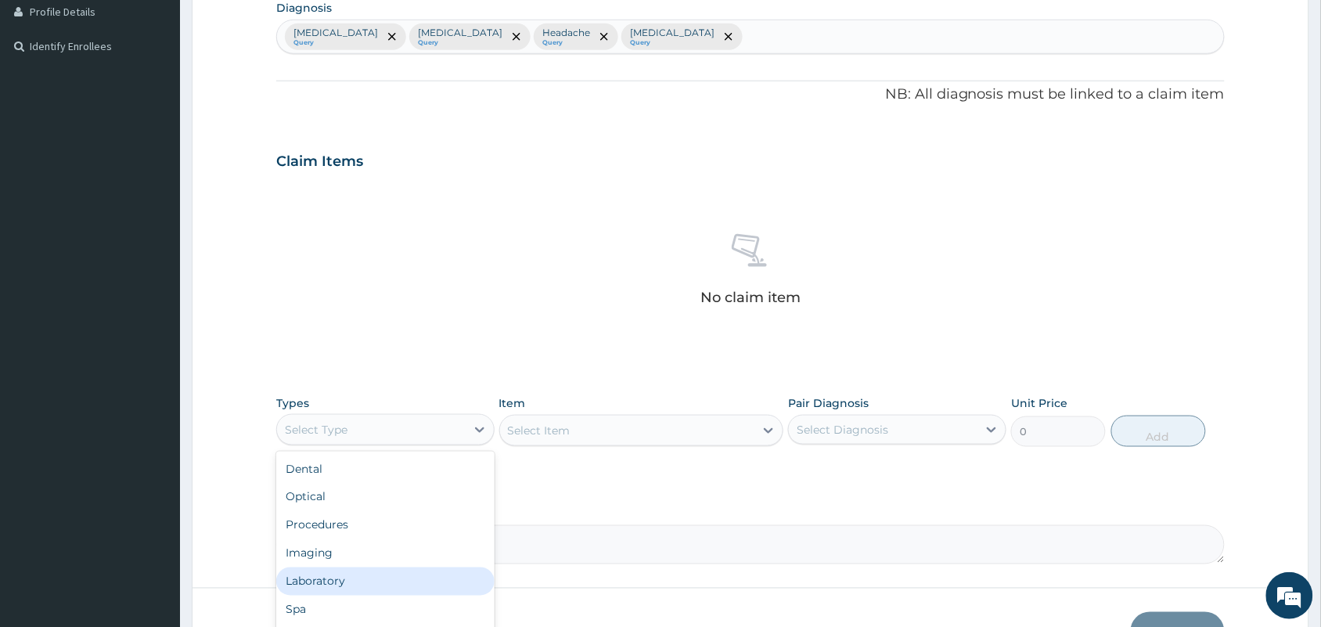
scroll to position [52, 0]
click at [315, 584] on div "Drugs" at bounding box center [385, 585] width 218 height 28
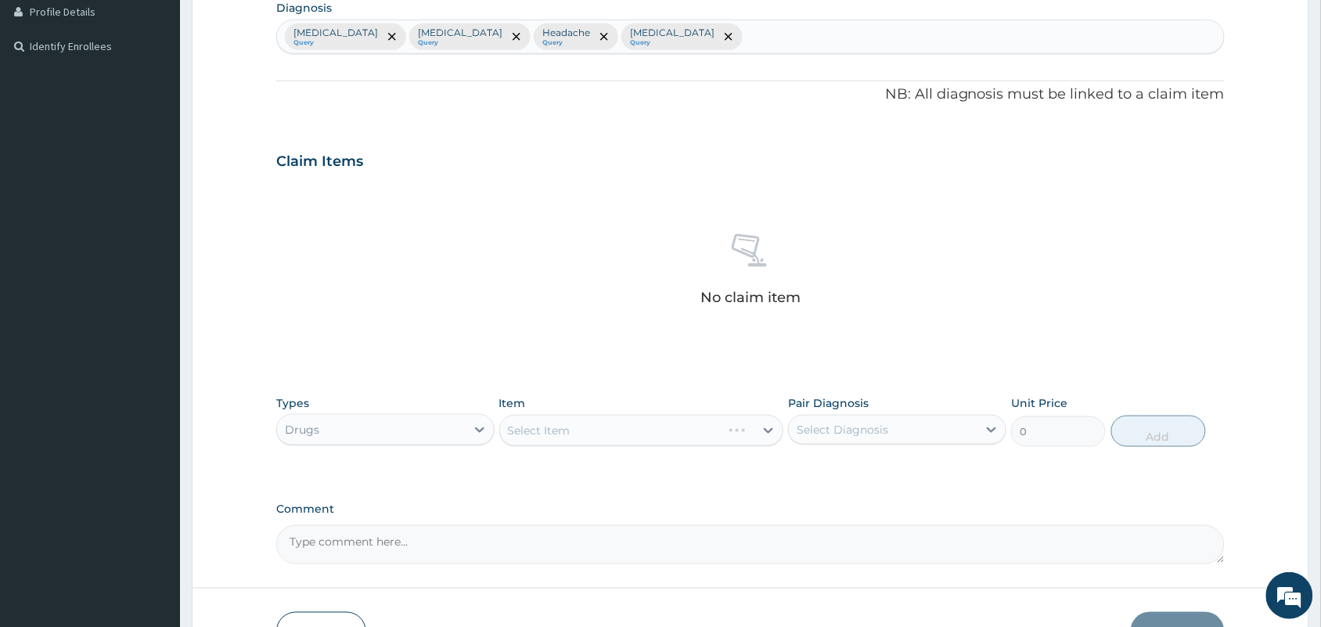
click at [730, 423] on div "Select Item" at bounding box center [641, 430] width 285 height 31
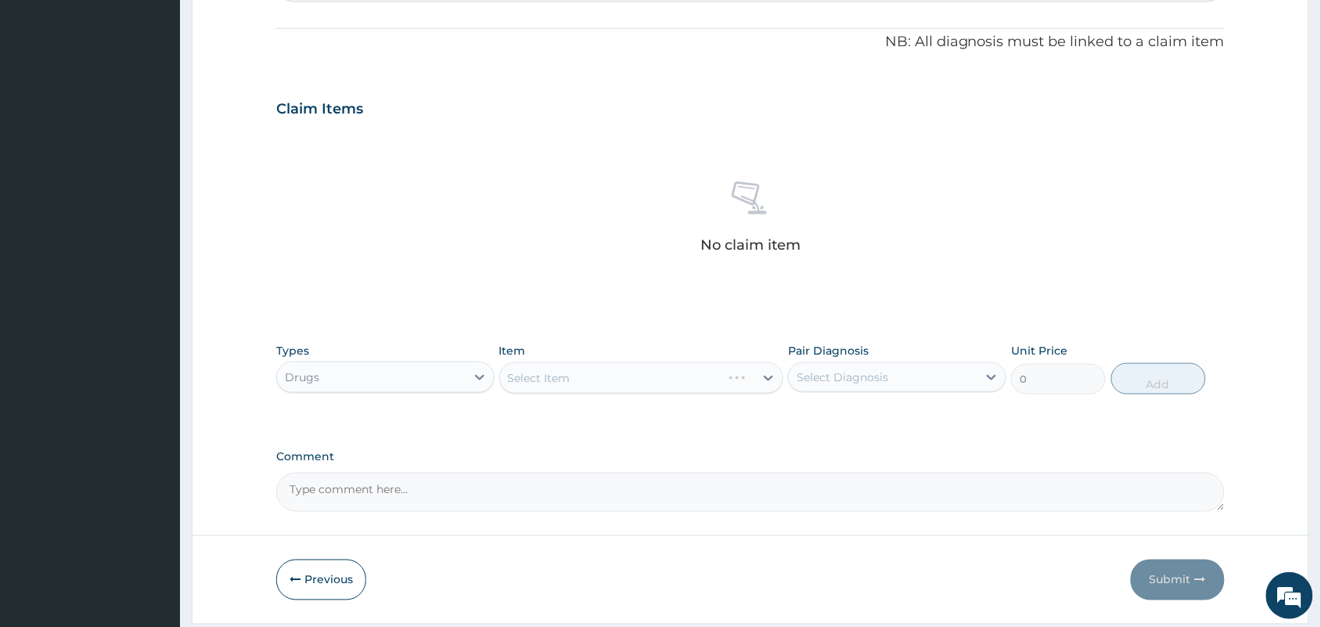
scroll to position [502, 0]
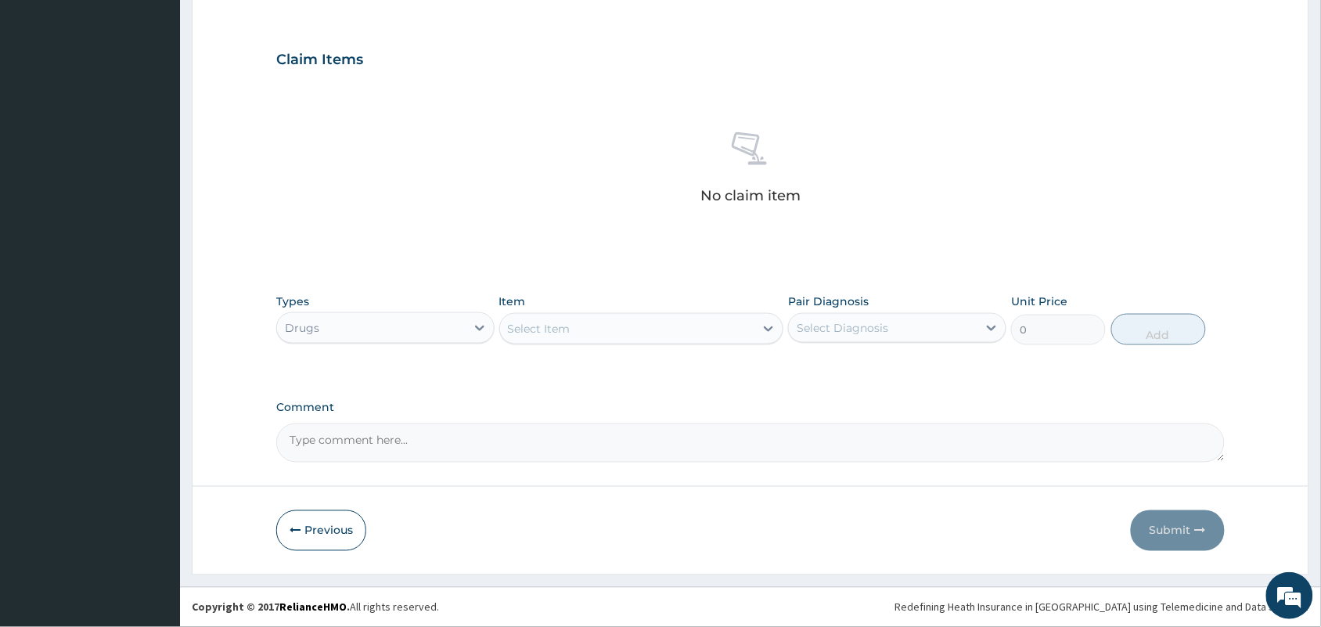
click at [631, 329] on div "Select Item" at bounding box center [627, 328] width 255 height 25
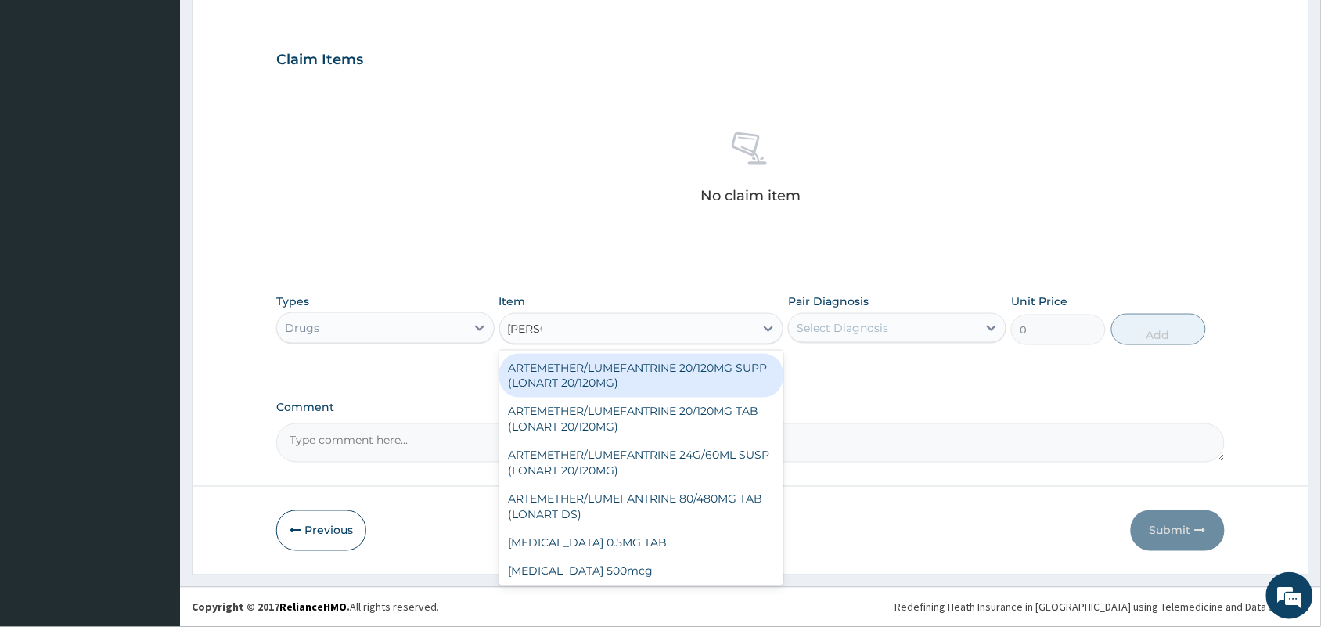
type input "LONAR"
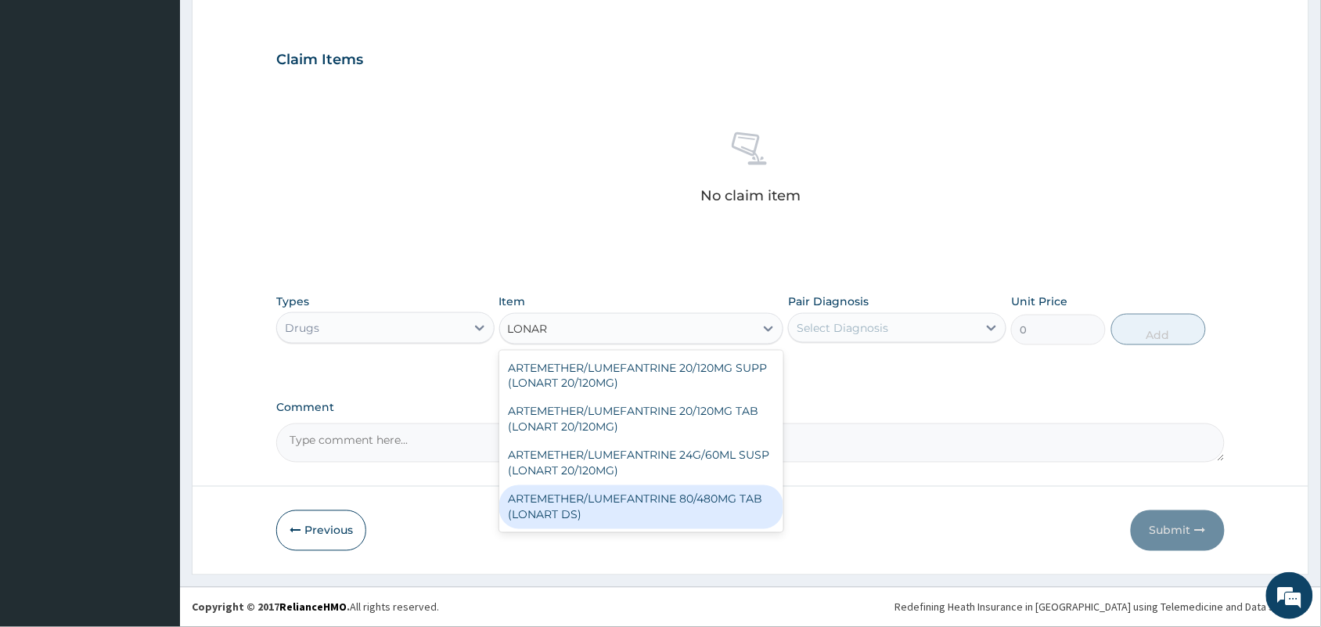
click at [599, 501] on div "ARTEMETHER/LUMEFANTRINE 80/480MG TAB (LONART DS)" at bounding box center [641, 507] width 285 height 44
type input "400"
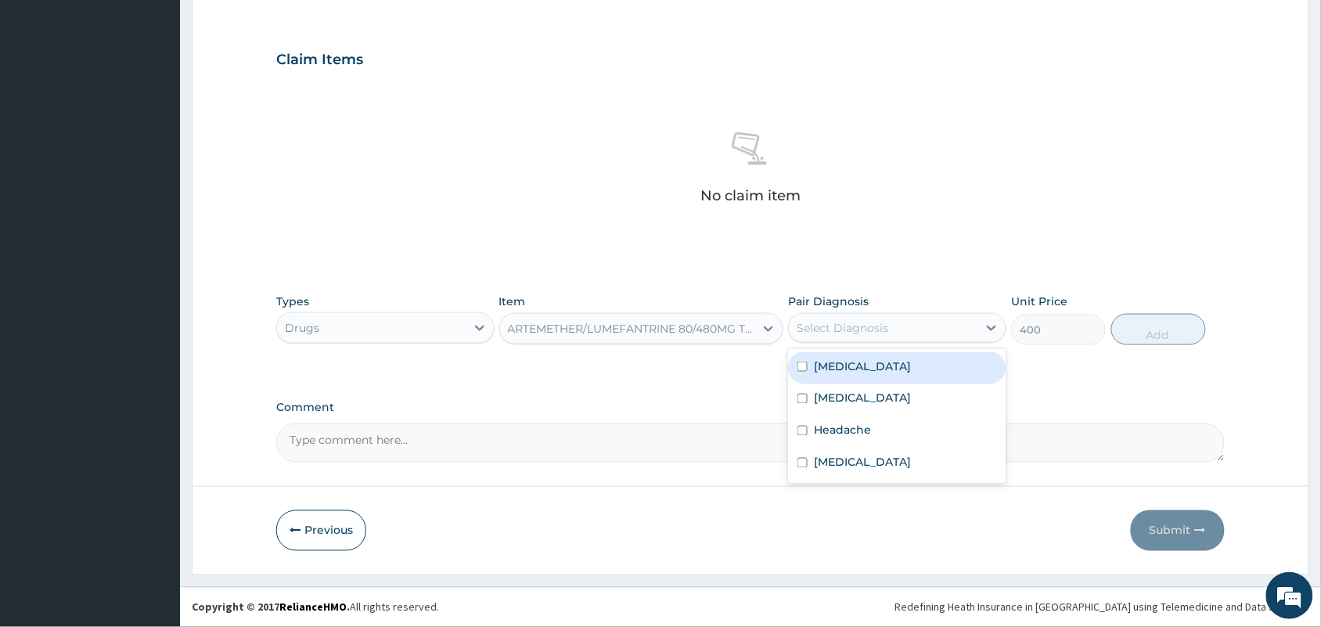
click at [855, 330] on div "Select Diagnosis" at bounding box center [842, 328] width 92 height 16
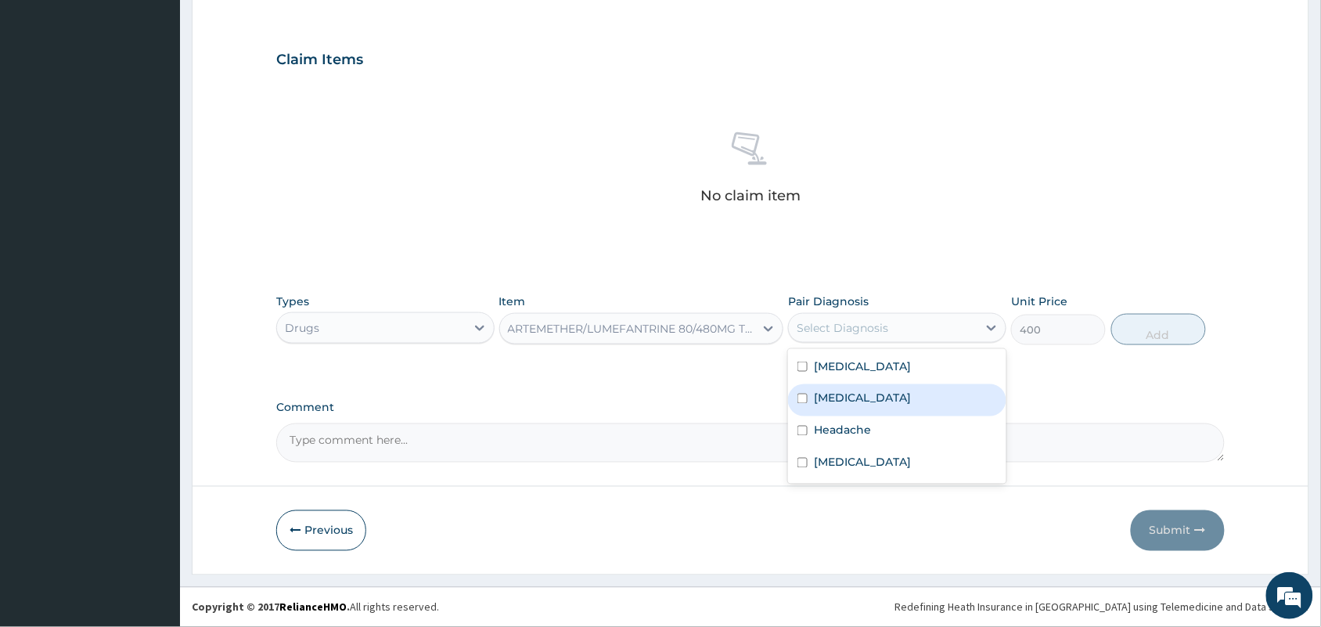
click at [827, 404] on label "[MEDICAL_DATA]" at bounding box center [862, 398] width 97 height 16
checkbox input "true"
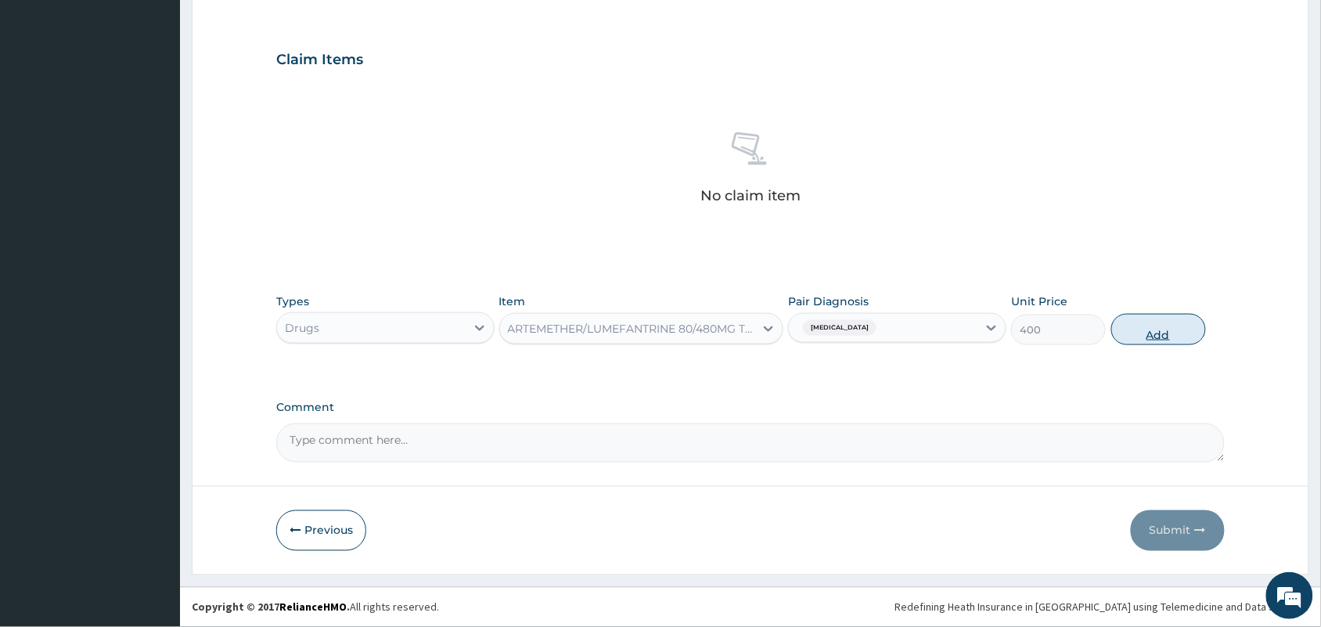
click at [1150, 318] on button "Add" at bounding box center [1158, 329] width 95 height 31
type input "0"
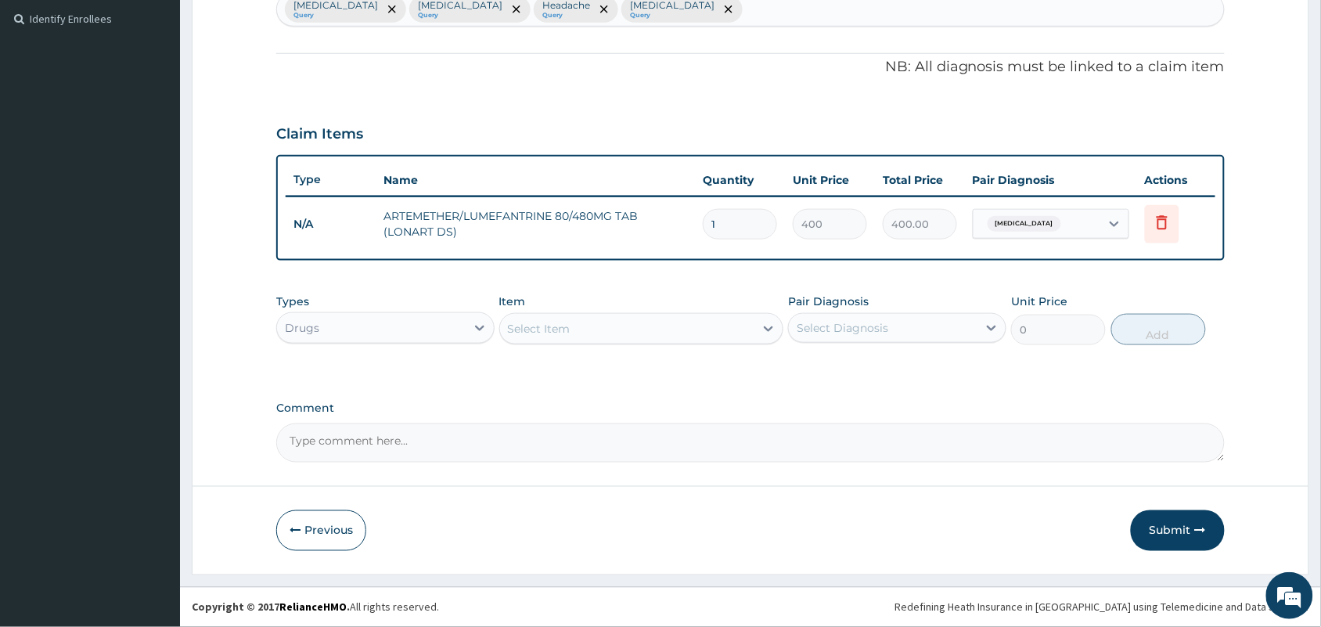
scroll to position [426, 0]
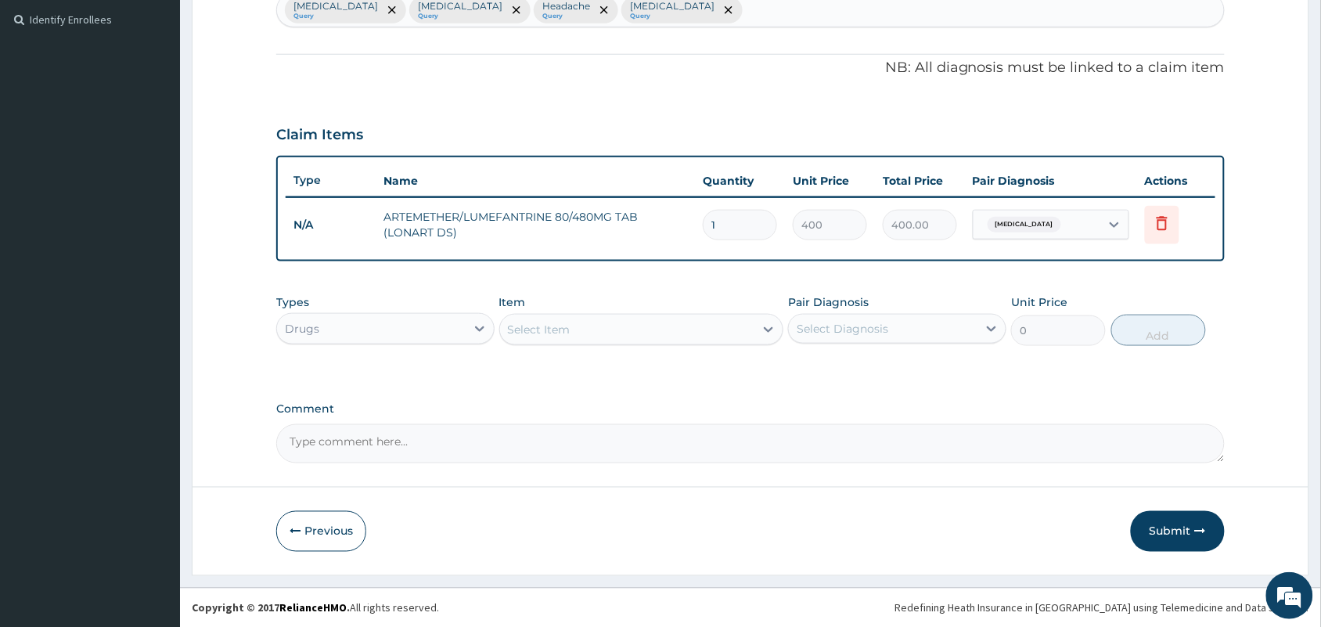
click at [570, 335] on div "Select Item" at bounding box center [539, 330] width 63 height 16
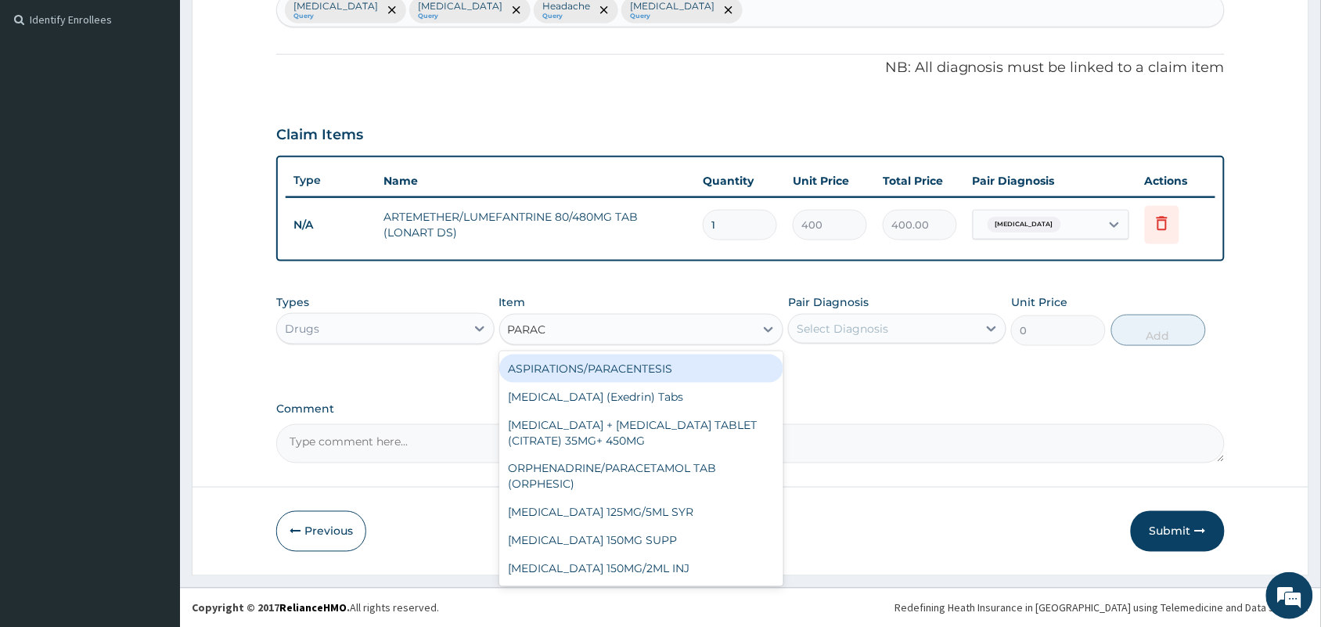
type input "PARACE"
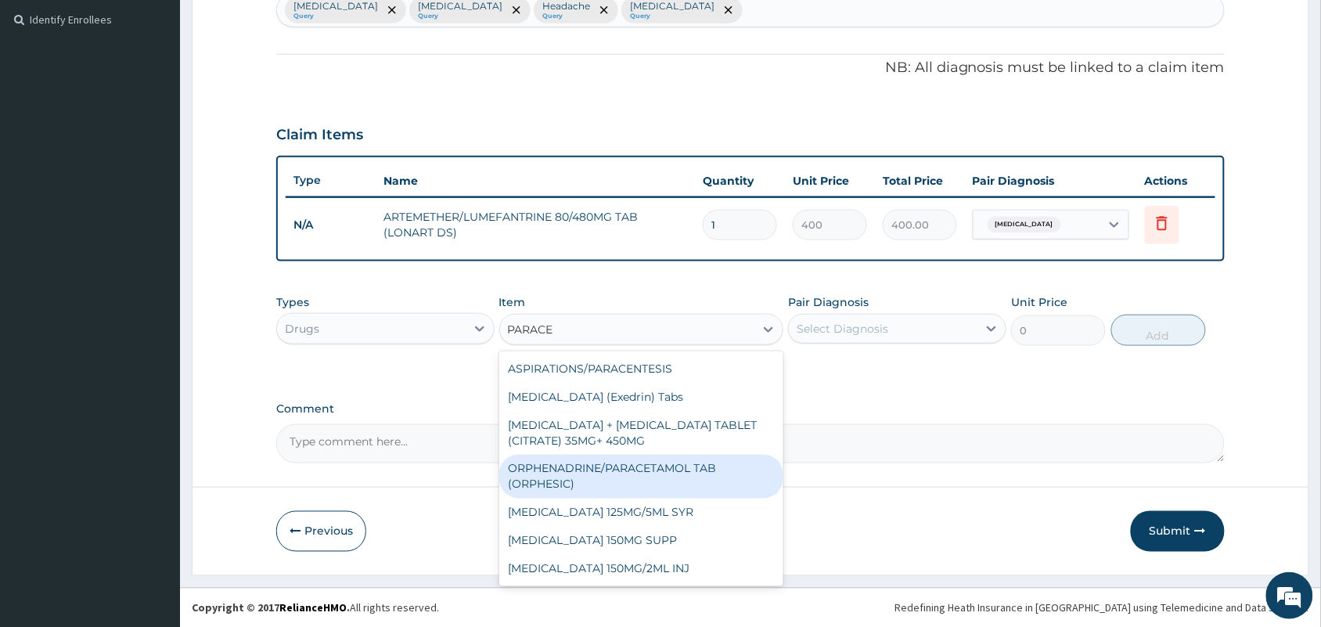
scroll to position [98, 0]
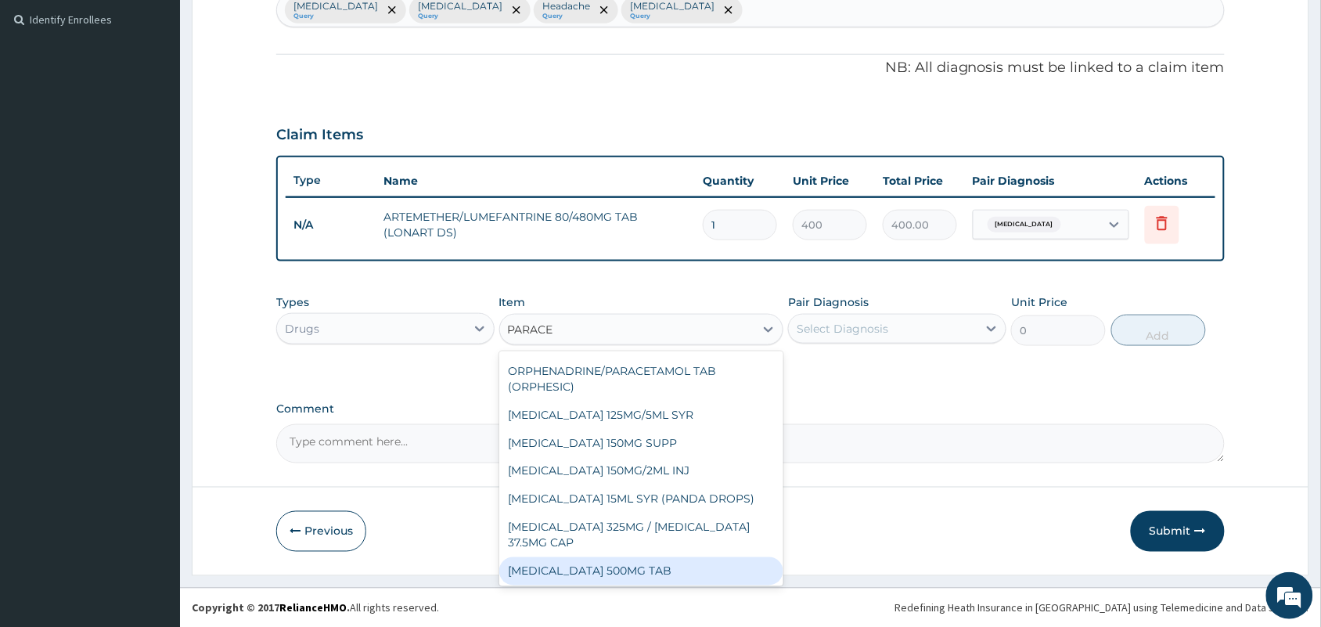
click at [612, 560] on div "[MEDICAL_DATA] 500MG TAB" at bounding box center [641, 571] width 285 height 28
type input "10"
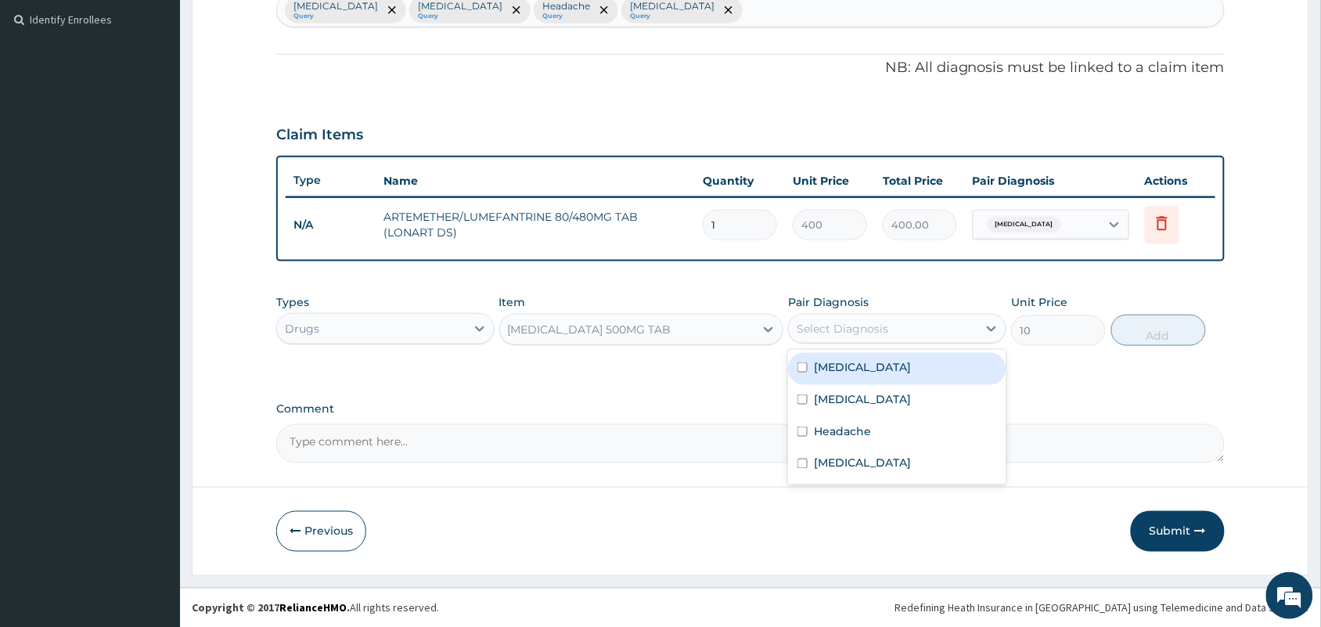
click at [861, 338] on div "Select Diagnosis" at bounding box center [883, 328] width 189 height 25
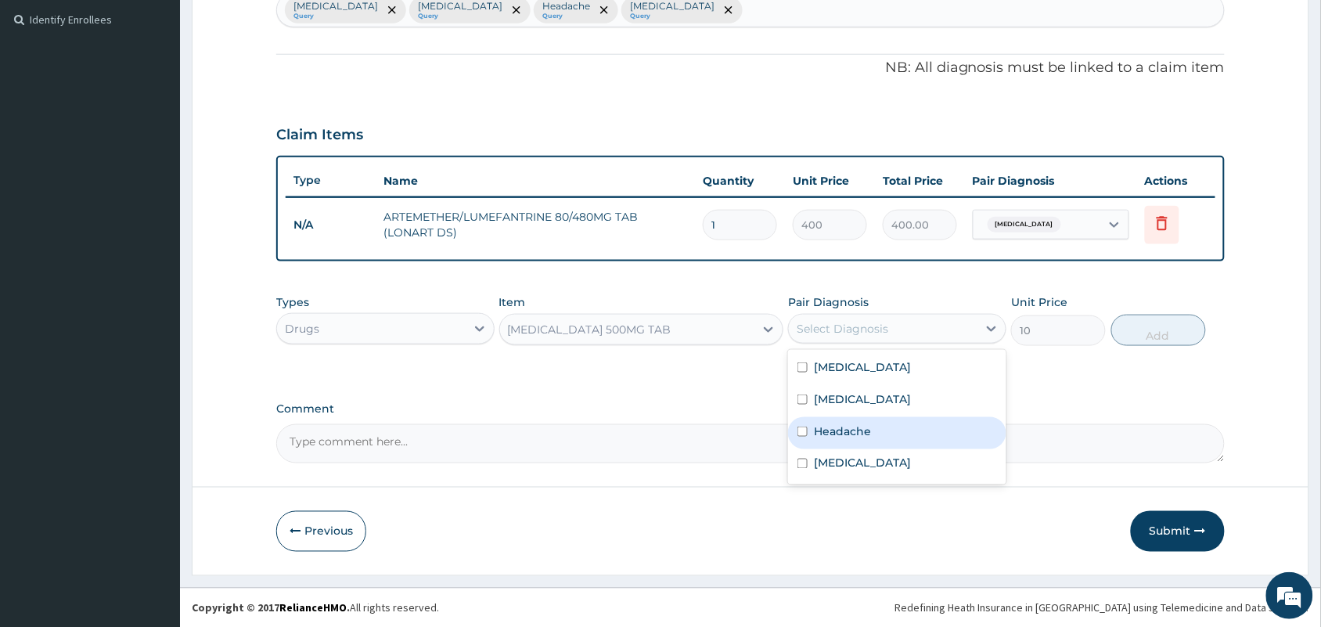
click at [842, 435] on label "Headache" at bounding box center [842, 431] width 57 height 16
checkbox input "true"
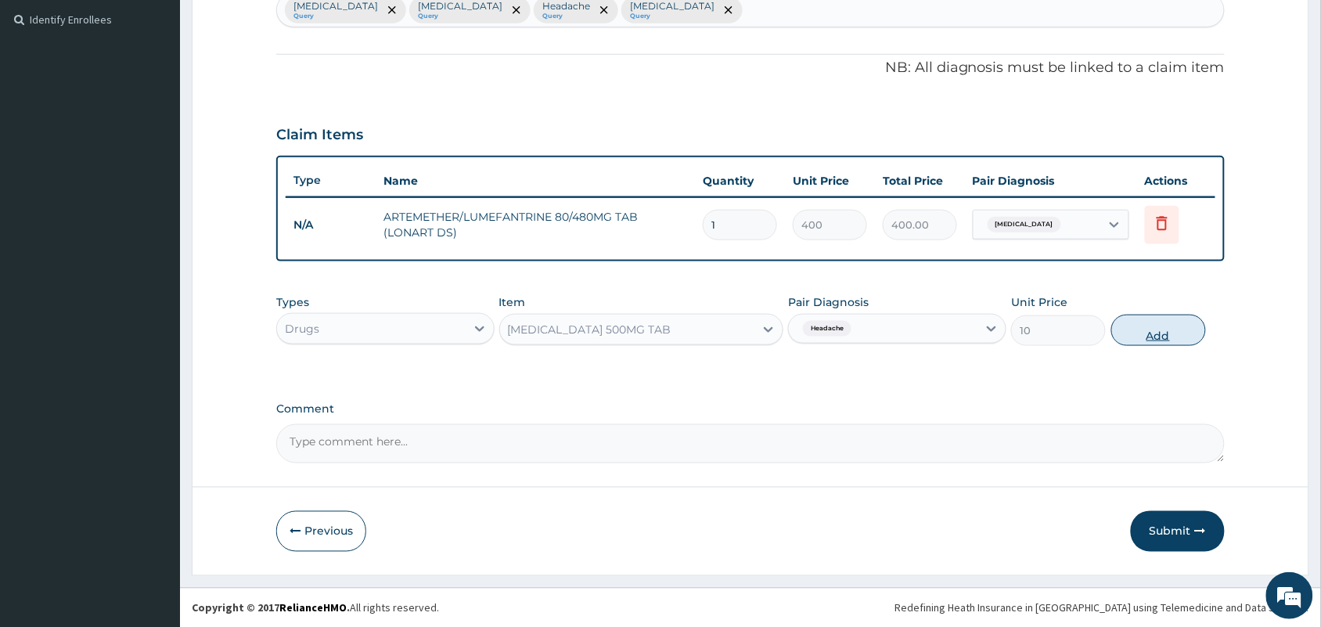
click at [1129, 339] on button "Add" at bounding box center [1158, 330] width 95 height 31
type input "0"
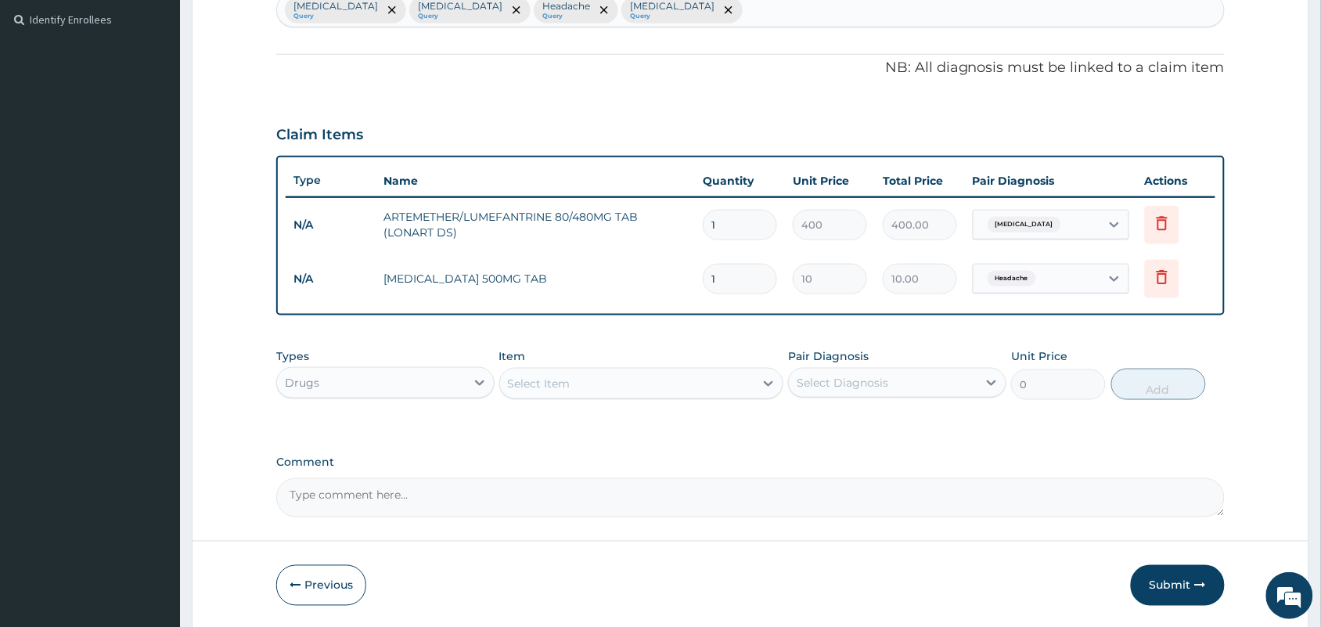
scroll to position [480, 0]
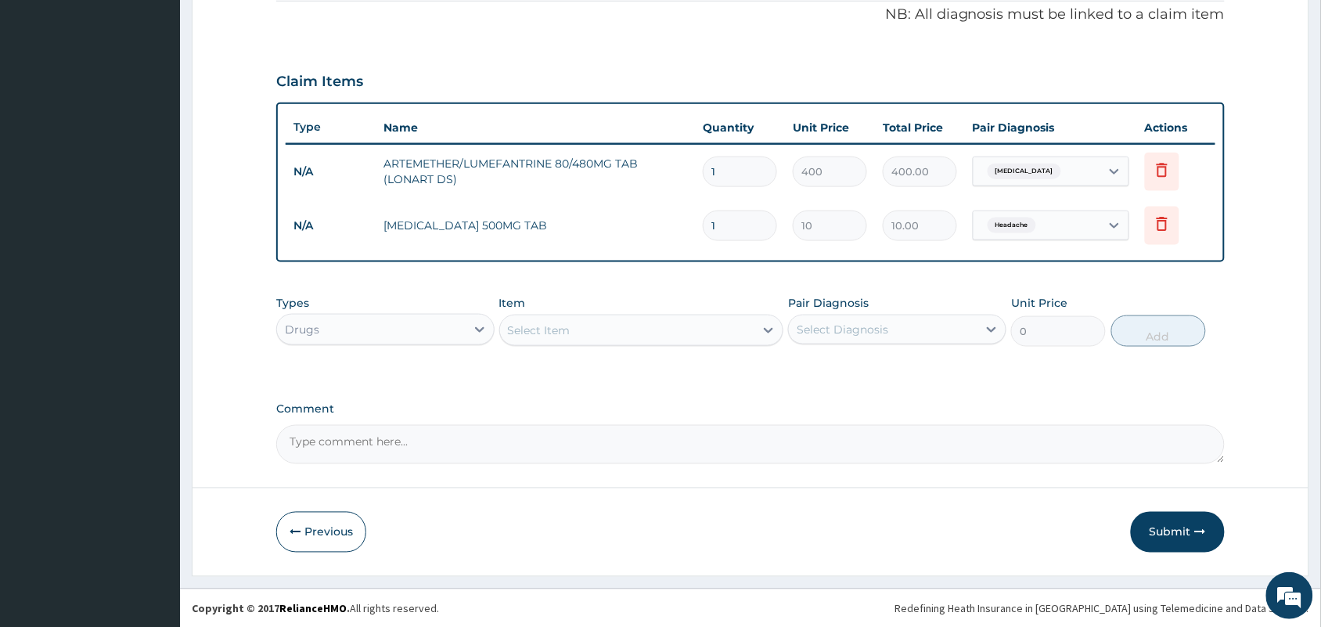
click at [562, 304] on div "Item Select Item" at bounding box center [641, 321] width 285 height 52
click at [564, 329] on div "Select Item" at bounding box center [539, 330] width 63 height 16
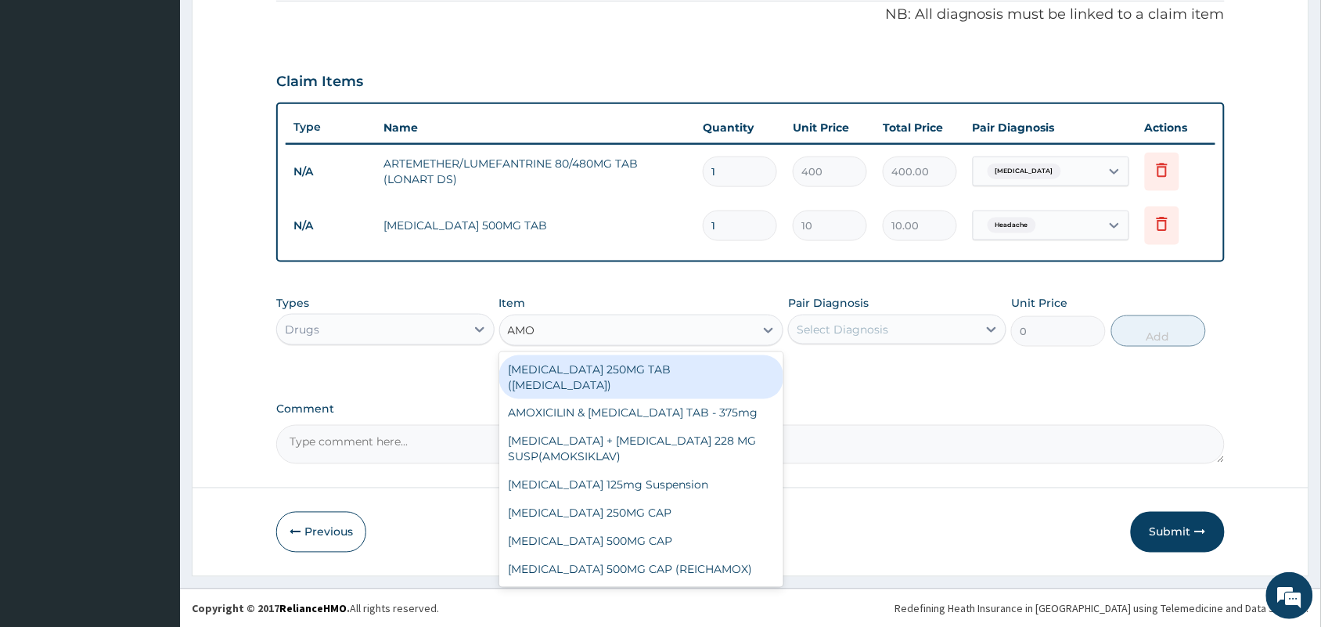
type input "AMOX"
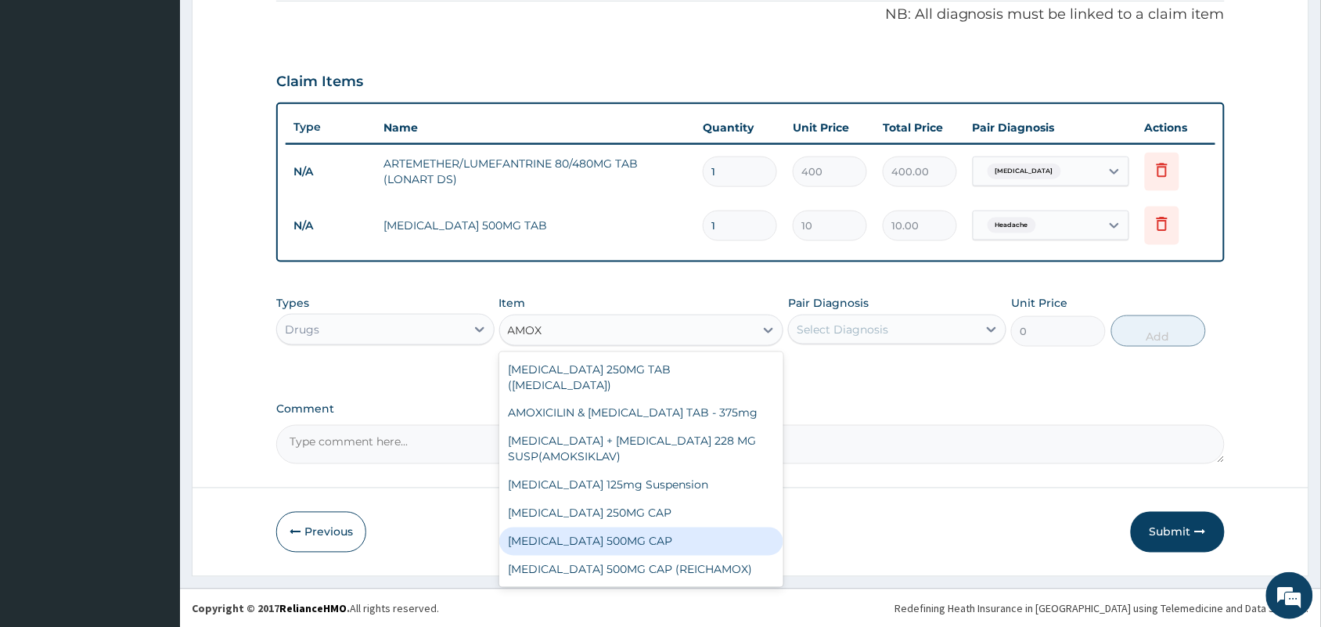
click at [576, 540] on div "[MEDICAL_DATA] 500MG CAP" at bounding box center [641, 541] width 285 height 28
type input "50"
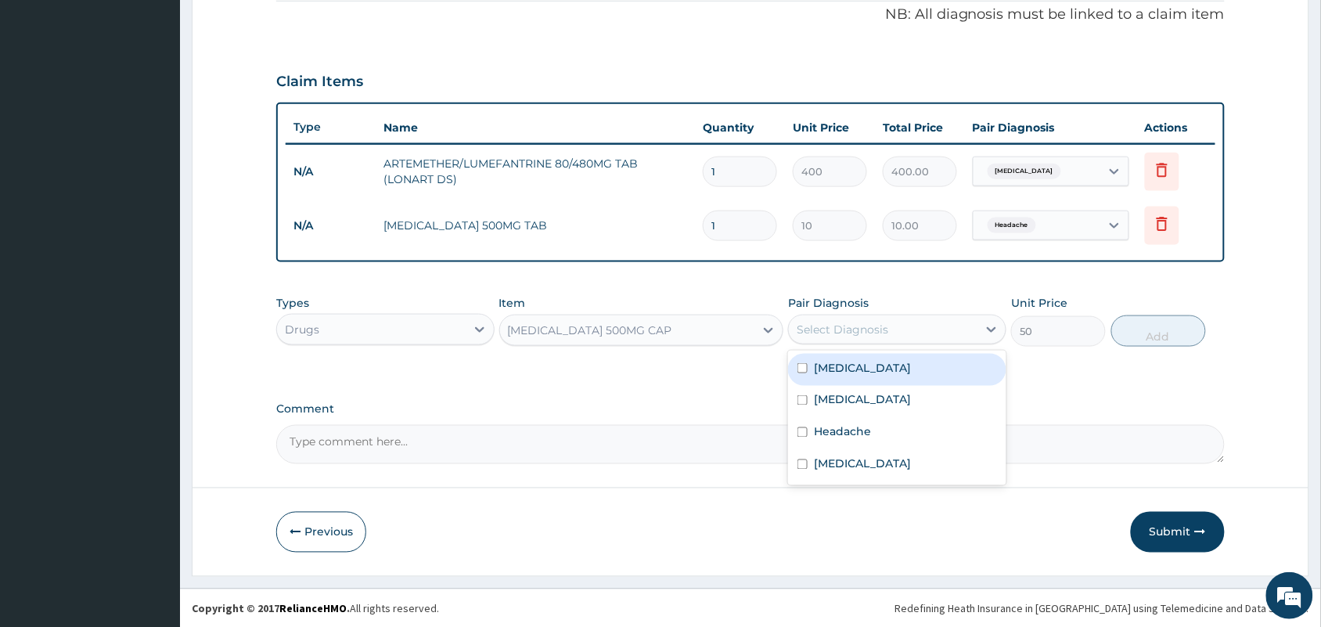
click at [905, 325] on div "Select Diagnosis" at bounding box center [883, 329] width 189 height 25
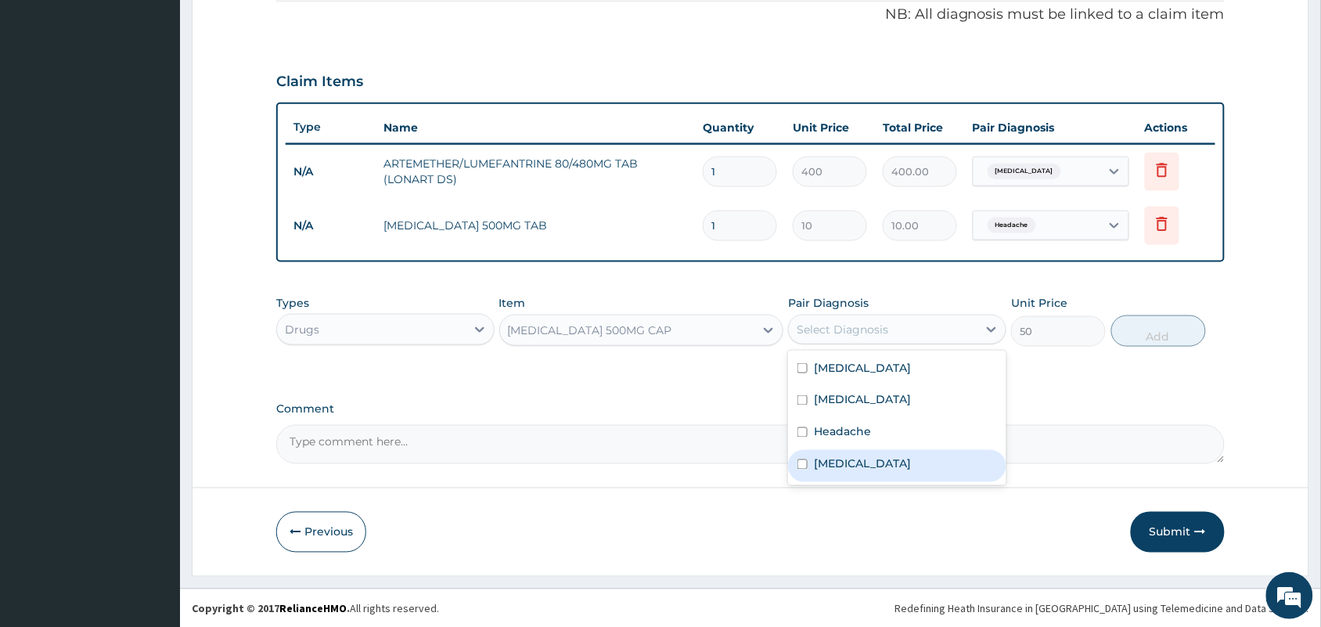
click at [845, 462] on label "[MEDICAL_DATA]" at bounding box center [862, 464] width 97 height 16
checkbox input "true"
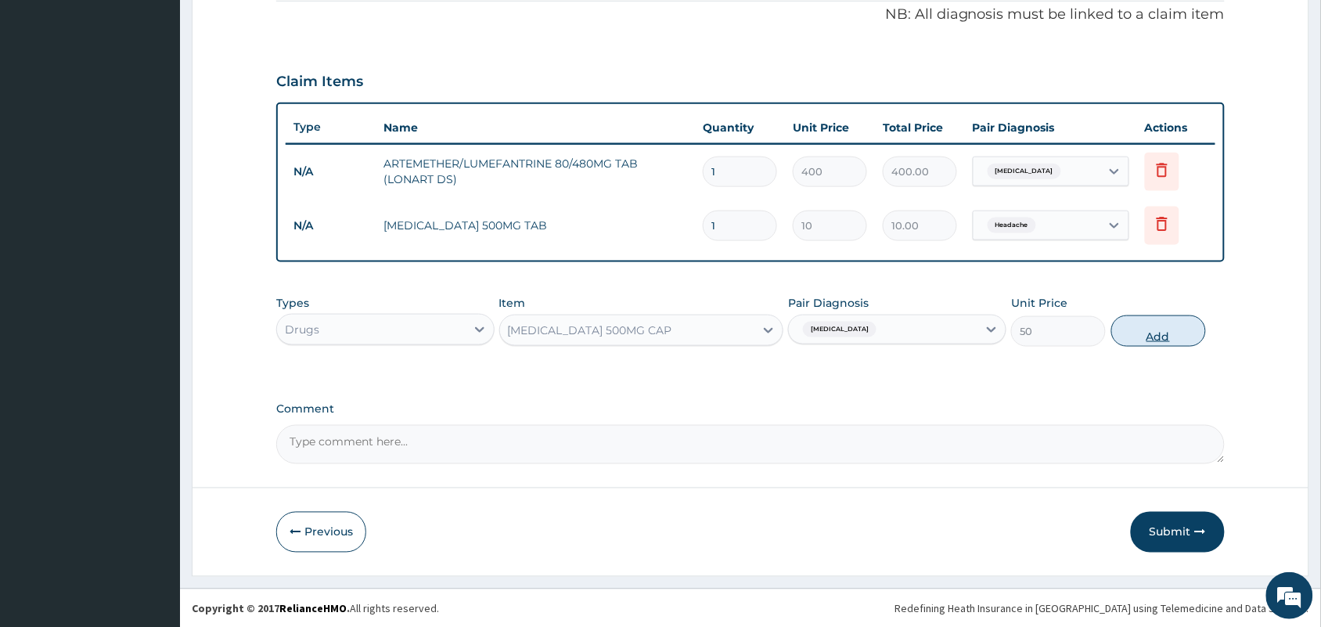
click at [1192, 333] on button "Add" at bounding box center [1158, 330] width 95 height 31
type input "0"
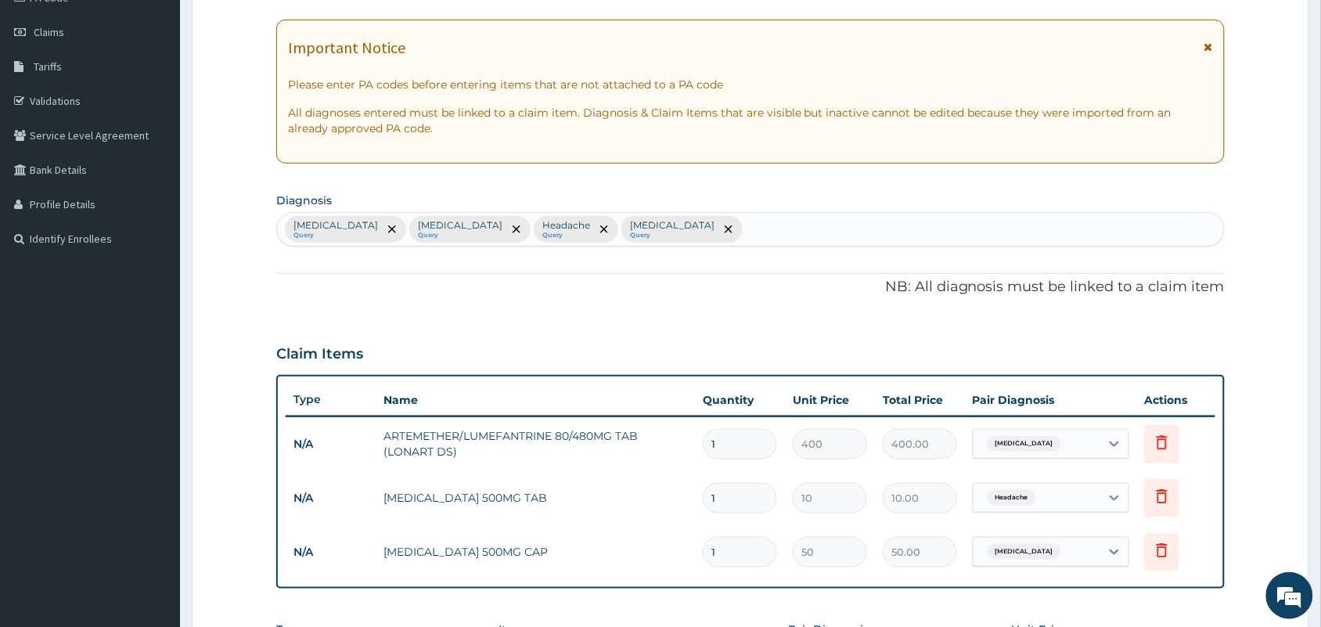
scroll to position [186, 0]
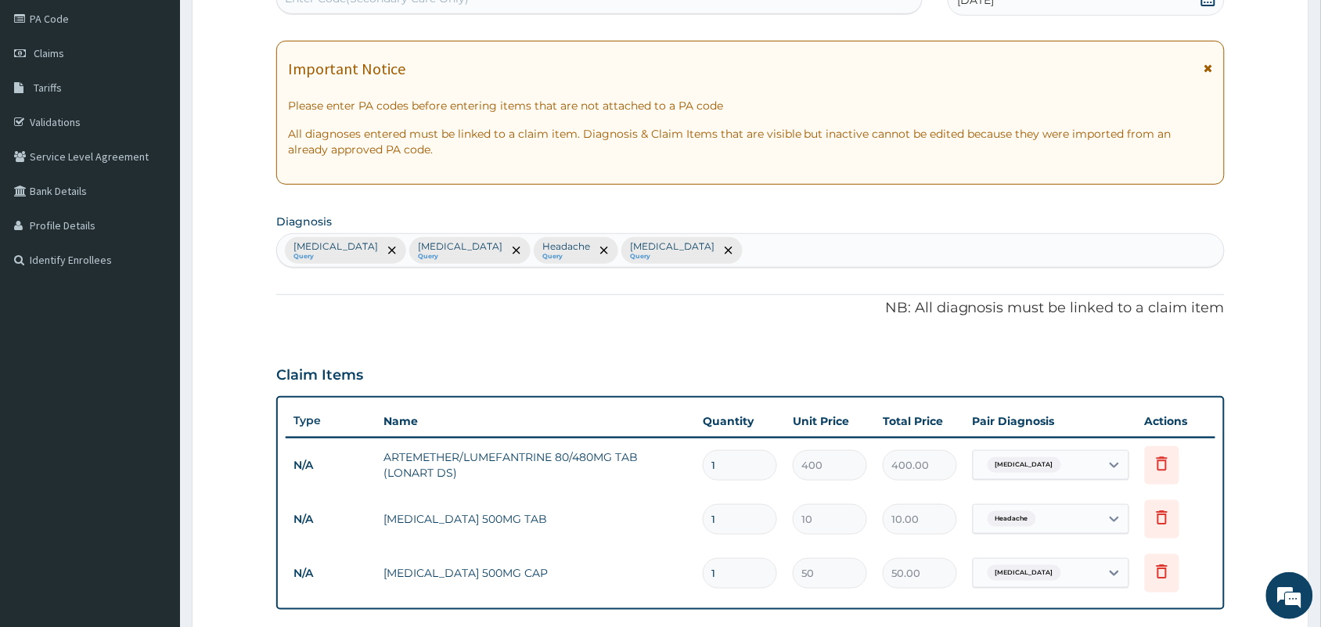
click at [743, 255] on div "Sepsis Query Malaria Query Headache Query Upper respiratory infection Query" at bounding box center [750, 250] width 947 height 33
type input "COUGH"
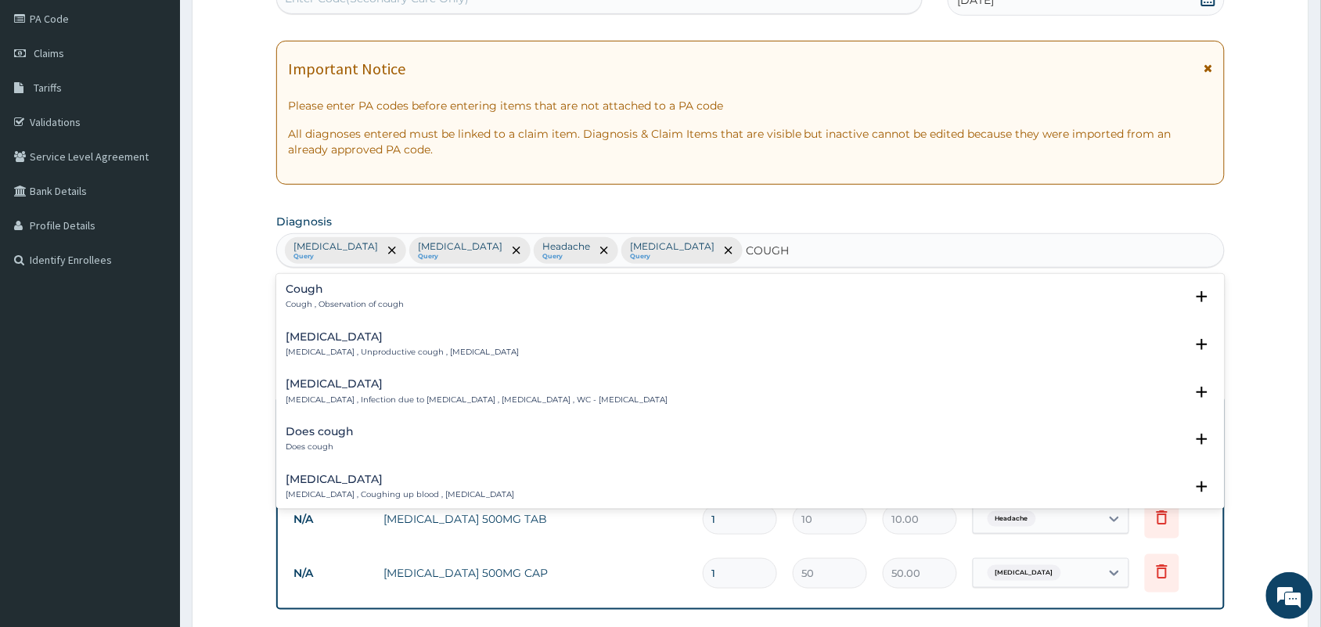
click at [366, 306] on p "Cough , Observation of cough" at bounding box center [345, 304] width 118 height 11
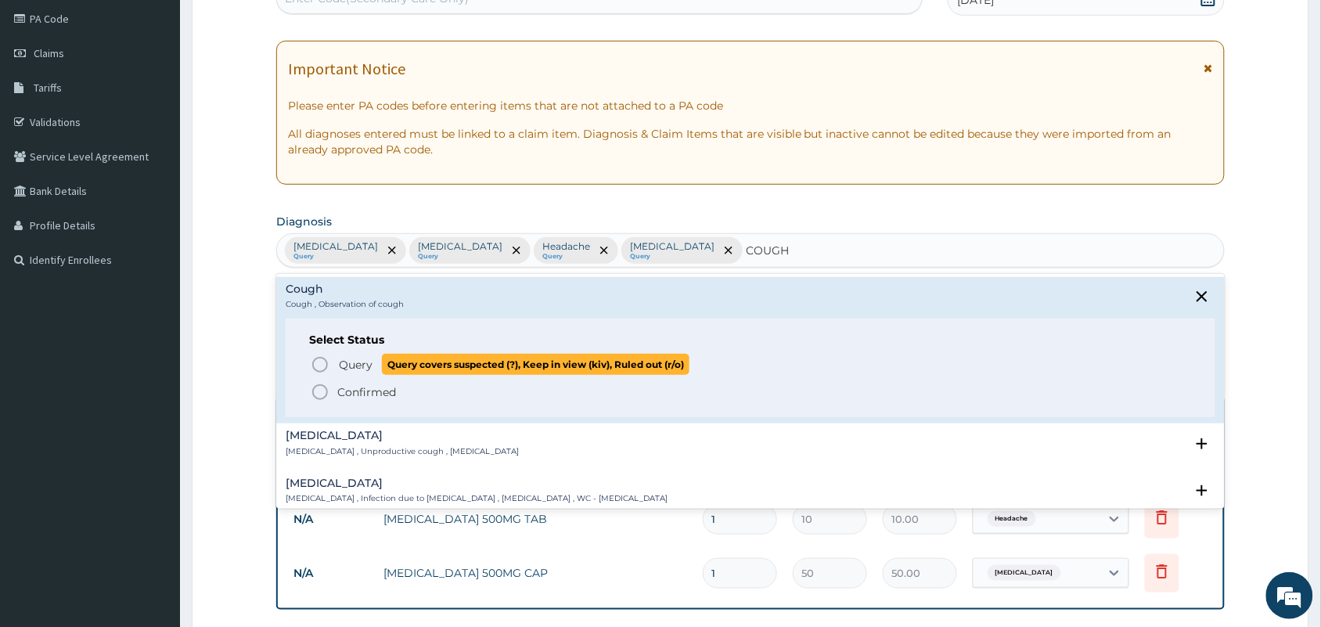
click at [361, 364] on span "Query" at bounding box center [356, 365] width 34 height 16
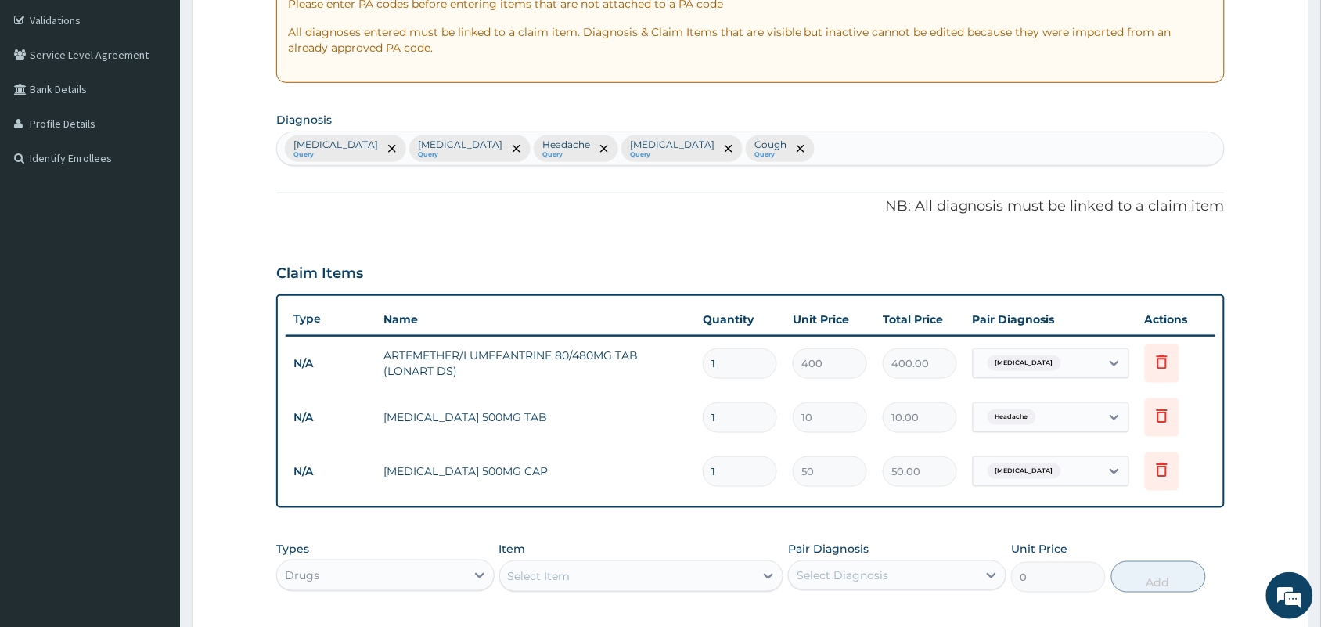
scroll to position [534, 0]
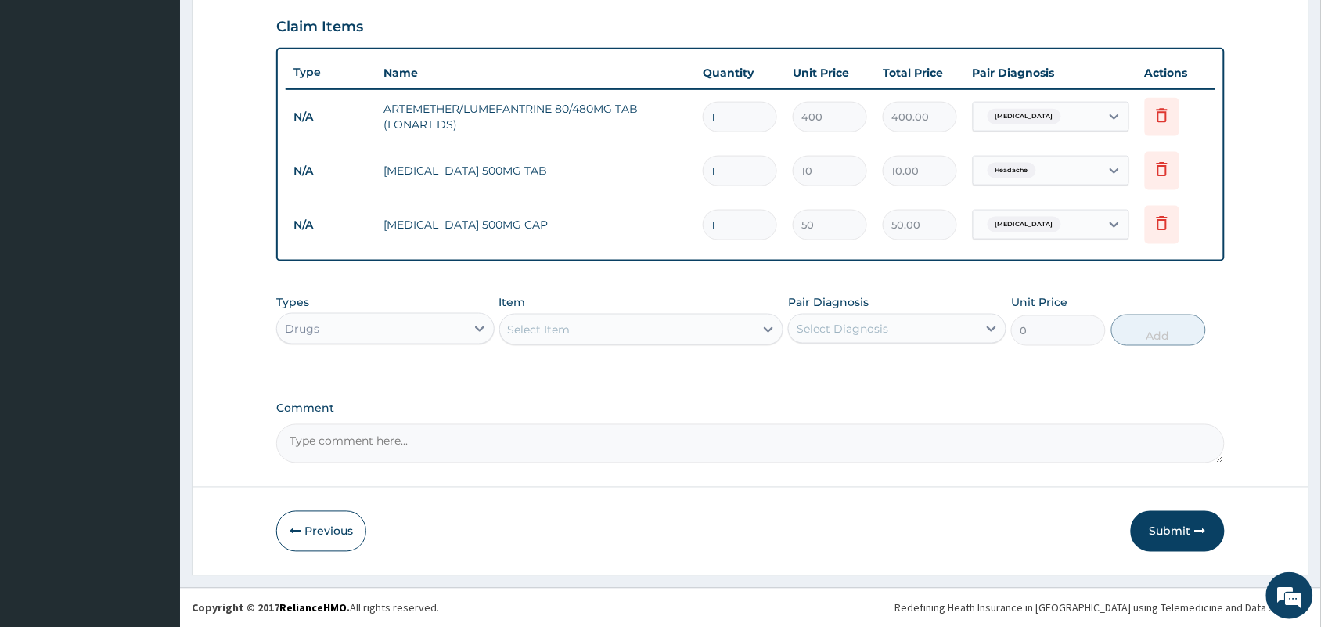
click at [640, 335] on div "Select Item" at bounding box center [627, 329] width 255 height 25
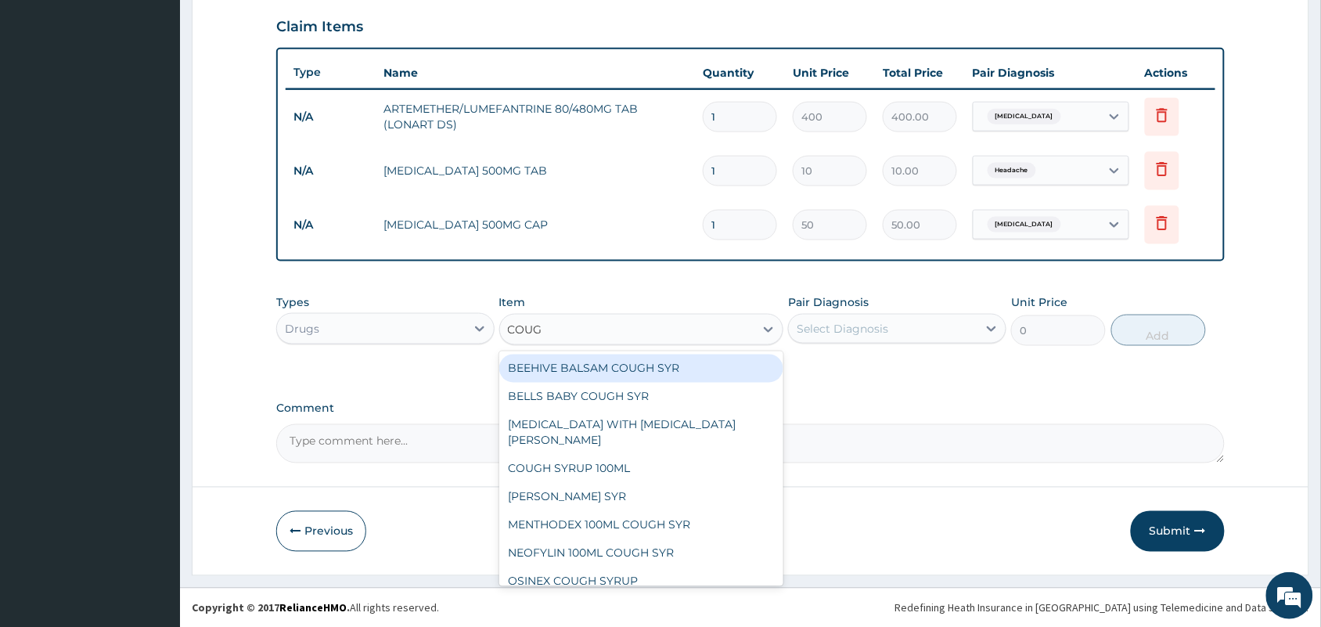
type input "COUGH"
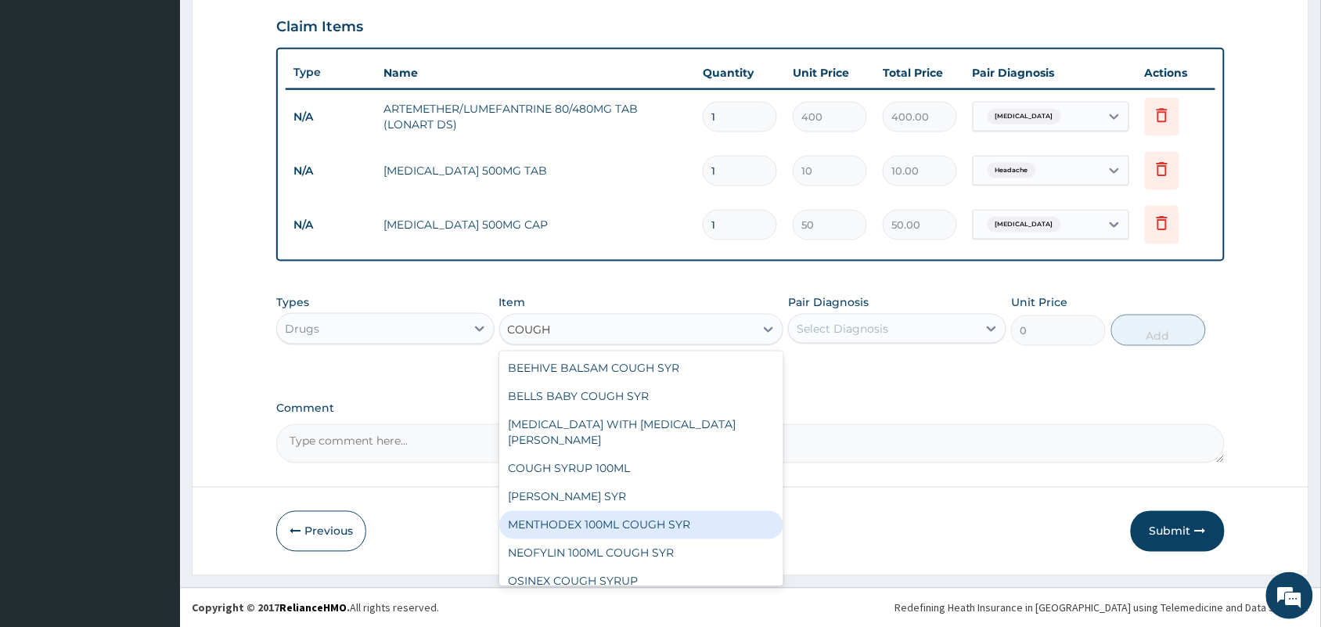
click at [577, 511] on div "MENTHODEX 100ML COUGH SYR" at bounding box center [641, 525] width 285 height 28
type input "847"
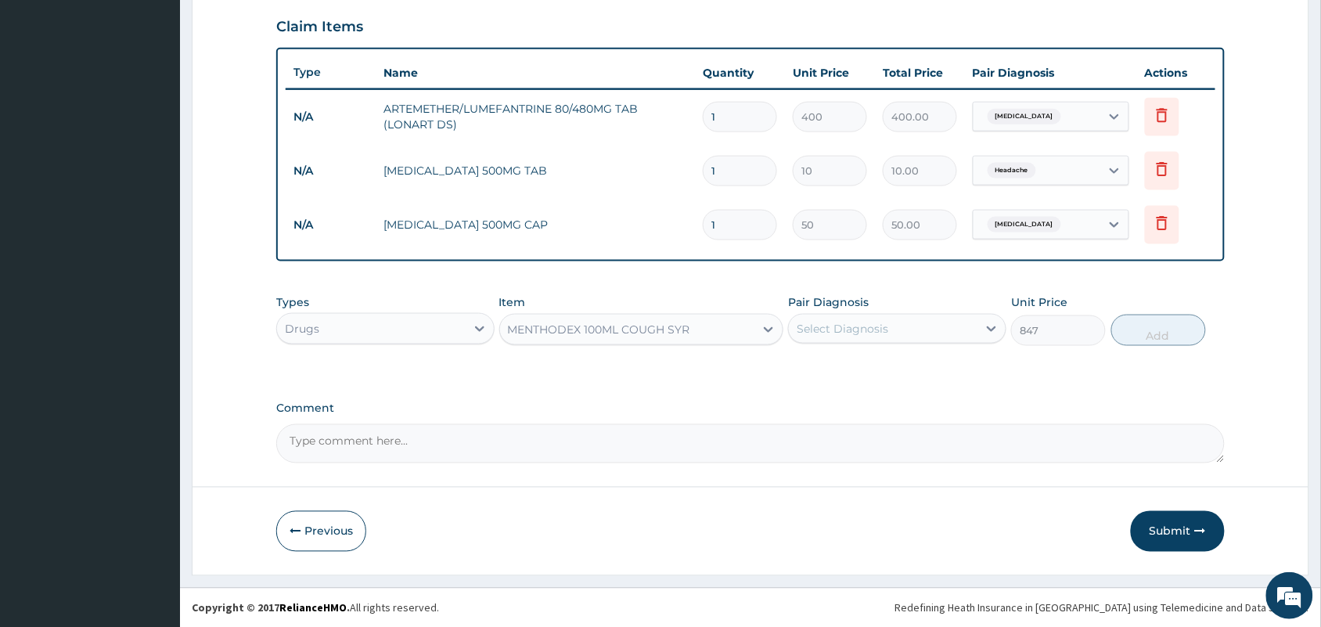
click at [936, 336] on div "Select Diagnosis" at bounding box center [883, 328] width 189 height 25
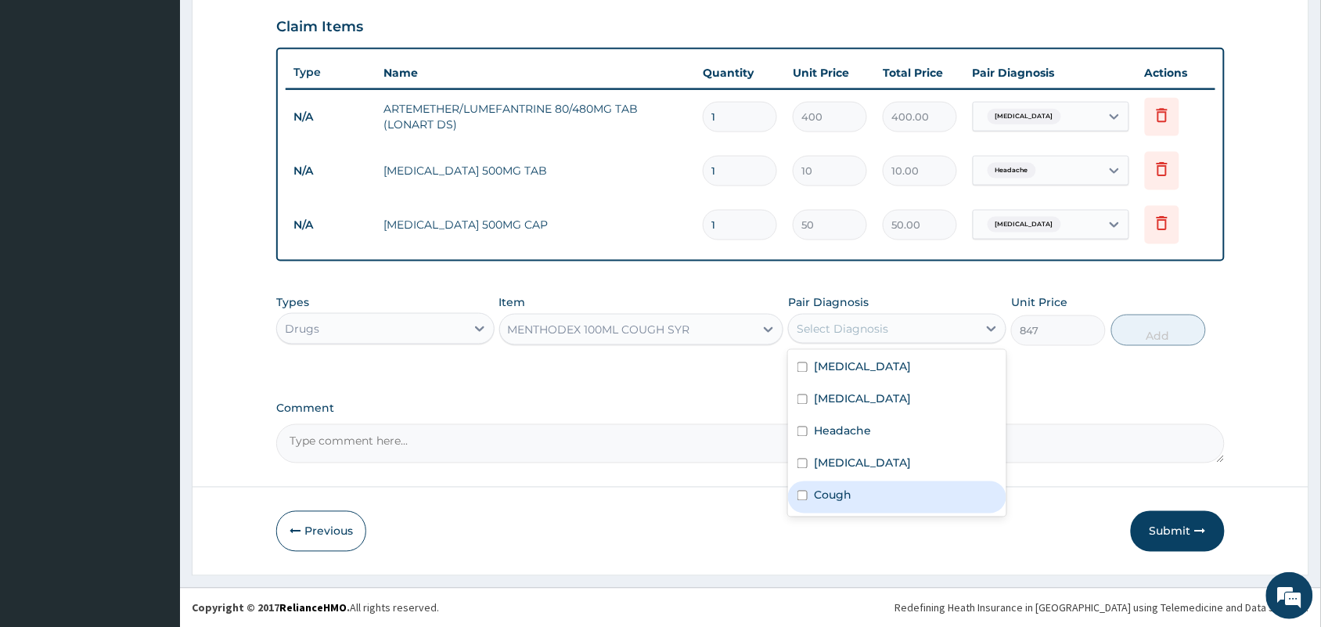
click at [811, 510] on div "Cough" at bounding box center [897, 497] width 218 height 32
checkbox input "true"
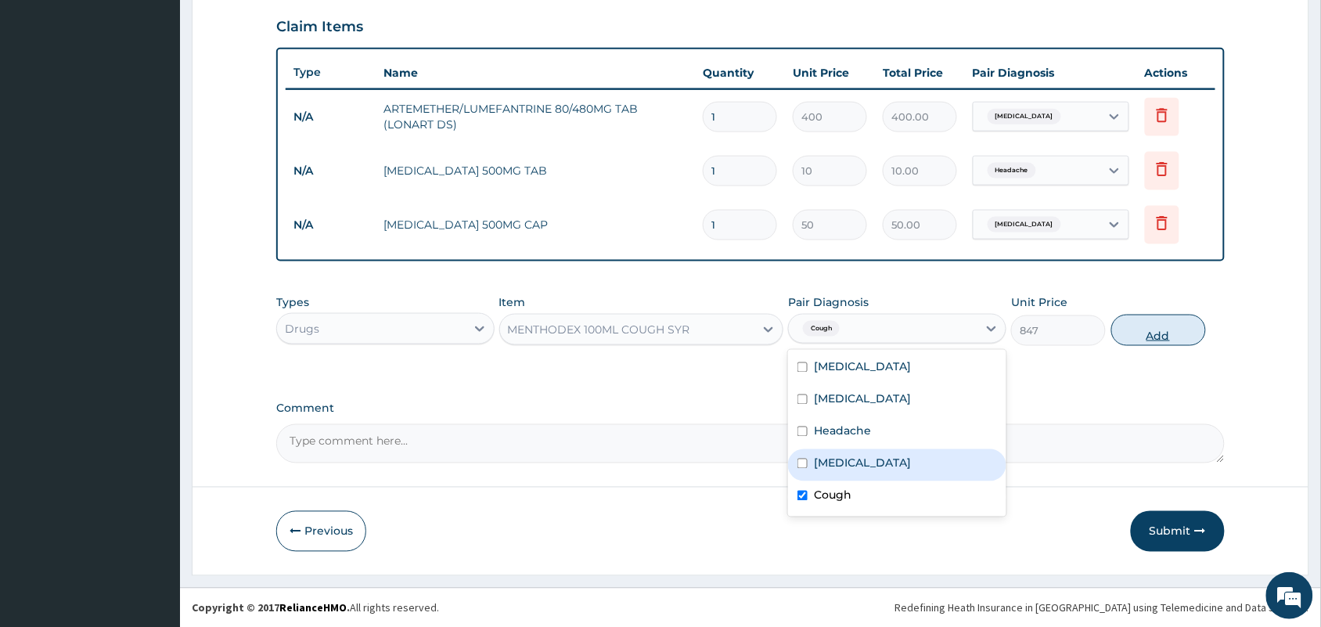
click at [1125, 327] on button "Add" at bounding box center [1158, 330] width 95 height 31
type input "0"
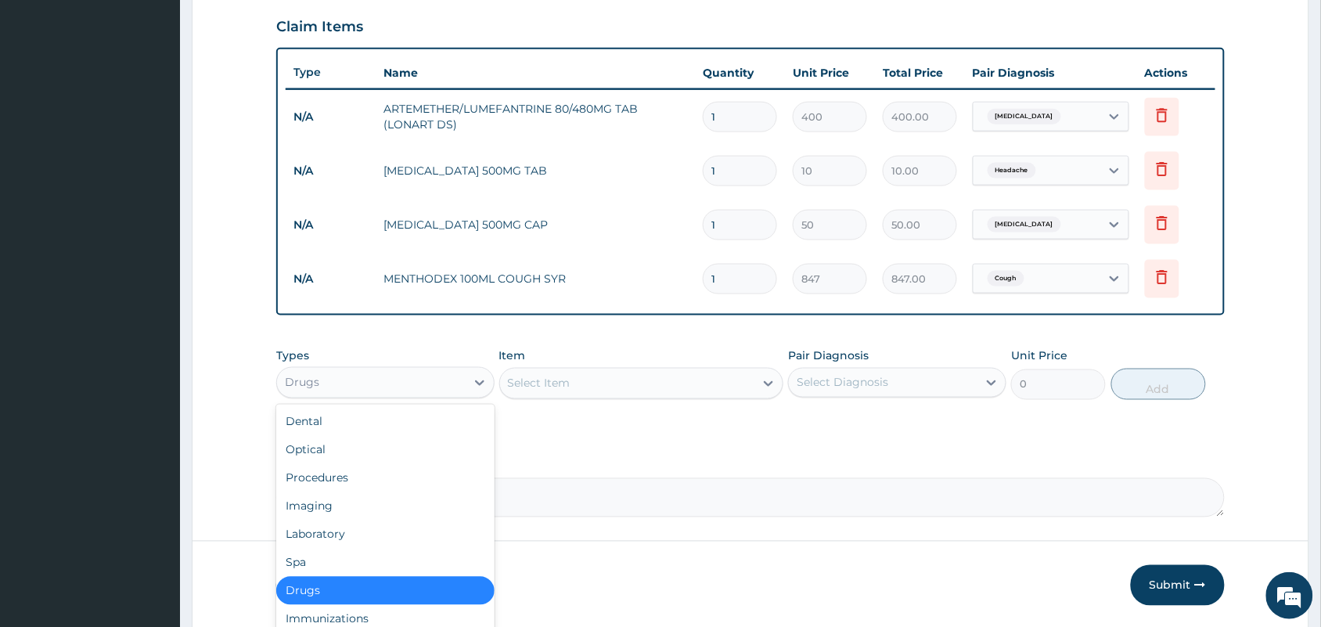
click at [464, 377] on div "Drugs" at bounding box center [371, 382] width 189 height 25
click at [331, 528] on div "Laboratory" at bounding box center [385, 534] width 218 height 28
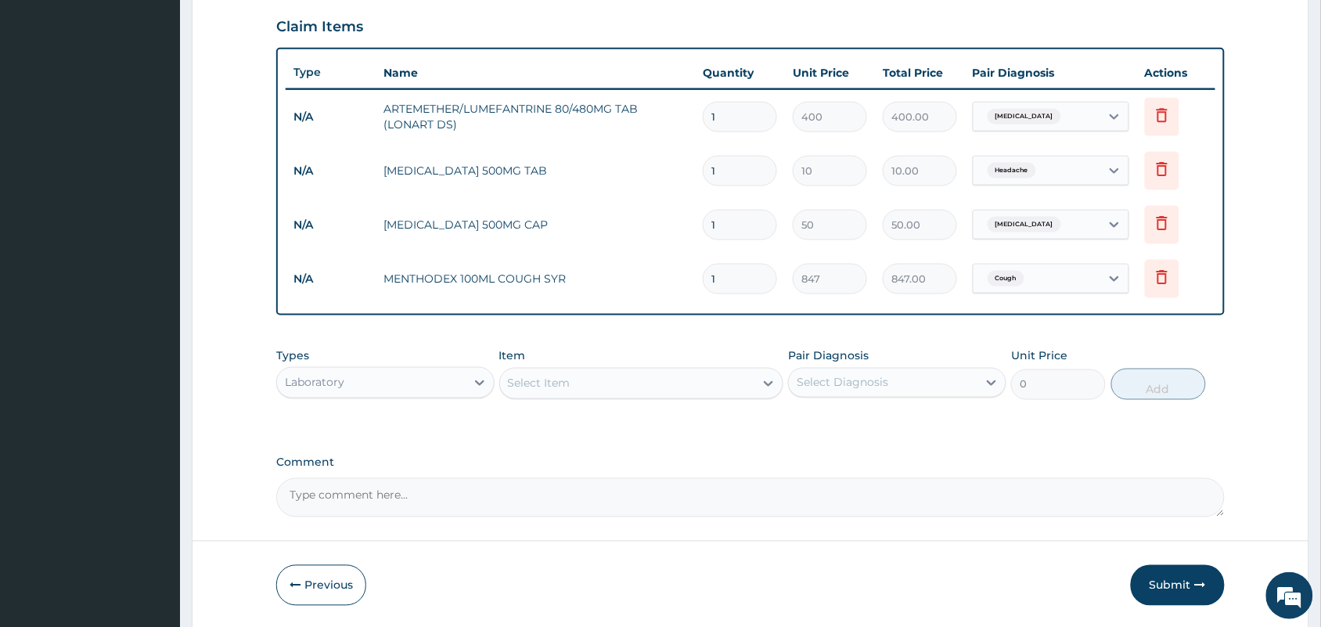
click at [588, 393] on div "Select Item" at bounding box center [627, 383] width 255 height 25
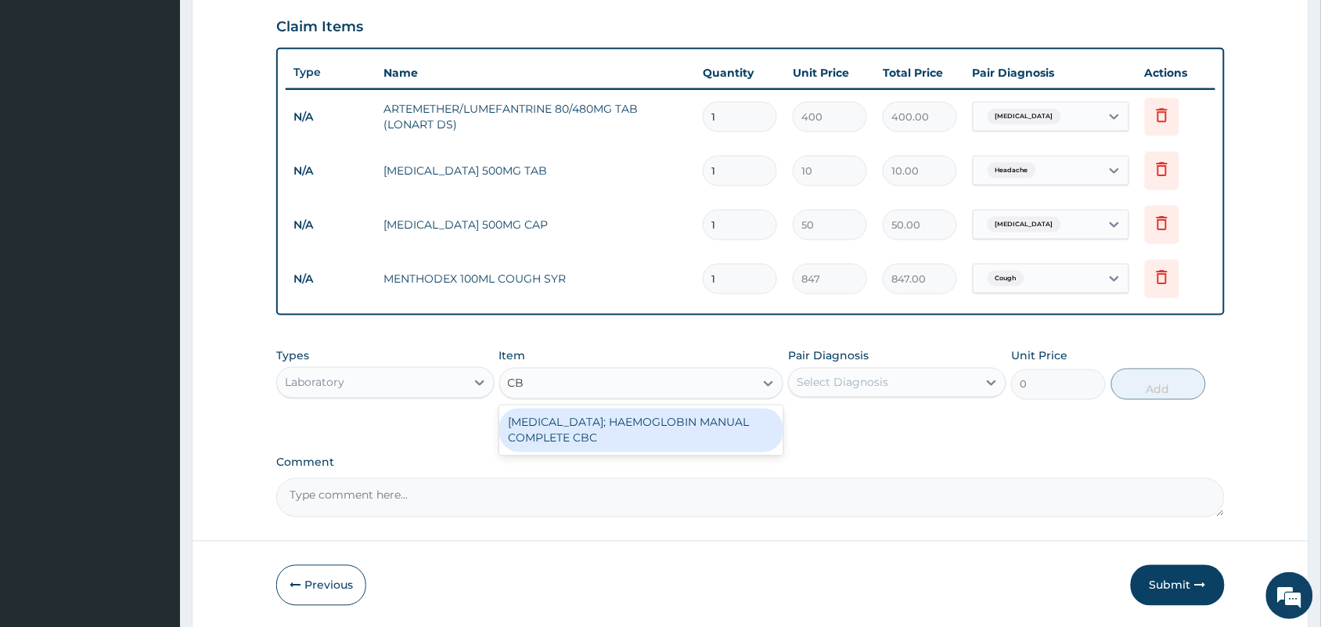
type input "CBC"
click at [584, 433] on div "[MEDICAL_DATA]; HAEMOGLOBIN MANUAL COMPLETE CBC" at bounding box center [641, 430] width 285 height 44
type input "2500"
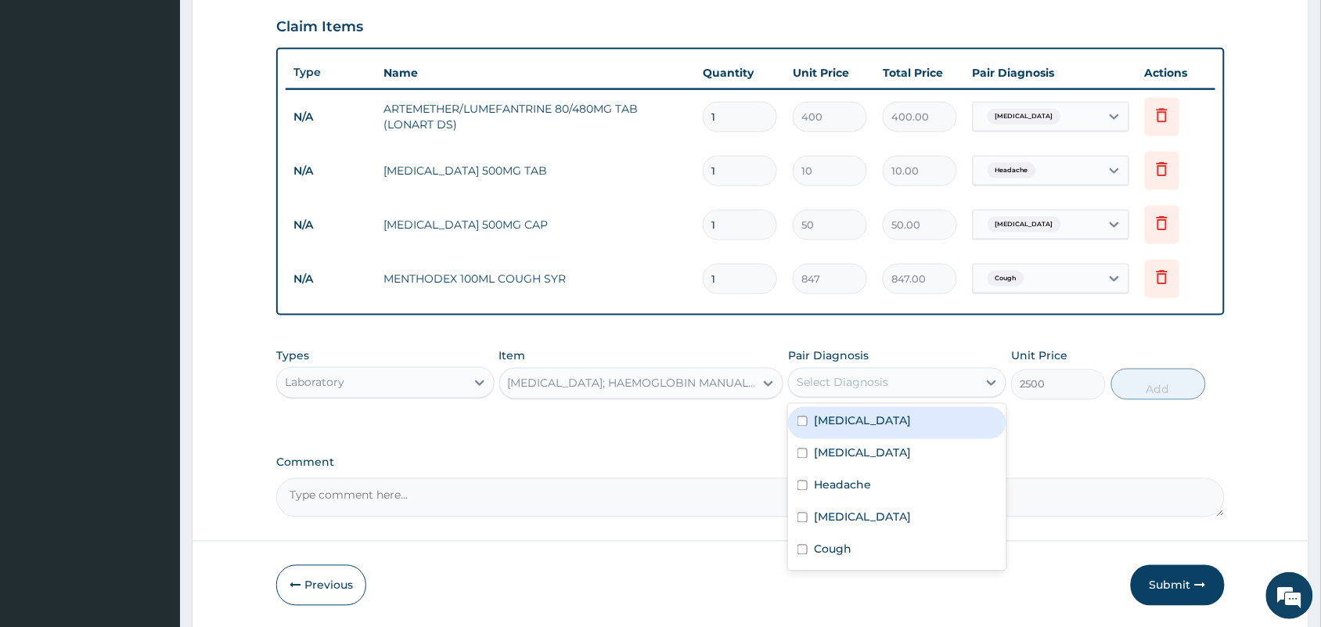
click at [883, 383] on div "Select Diagnosis" at bounding box center [842, 383] width 92 height 16
click at [861, 432] on div "[MEDICAL_DATA]" at bounding box center [897, 423] width 218 height 32
checkbox input "true"
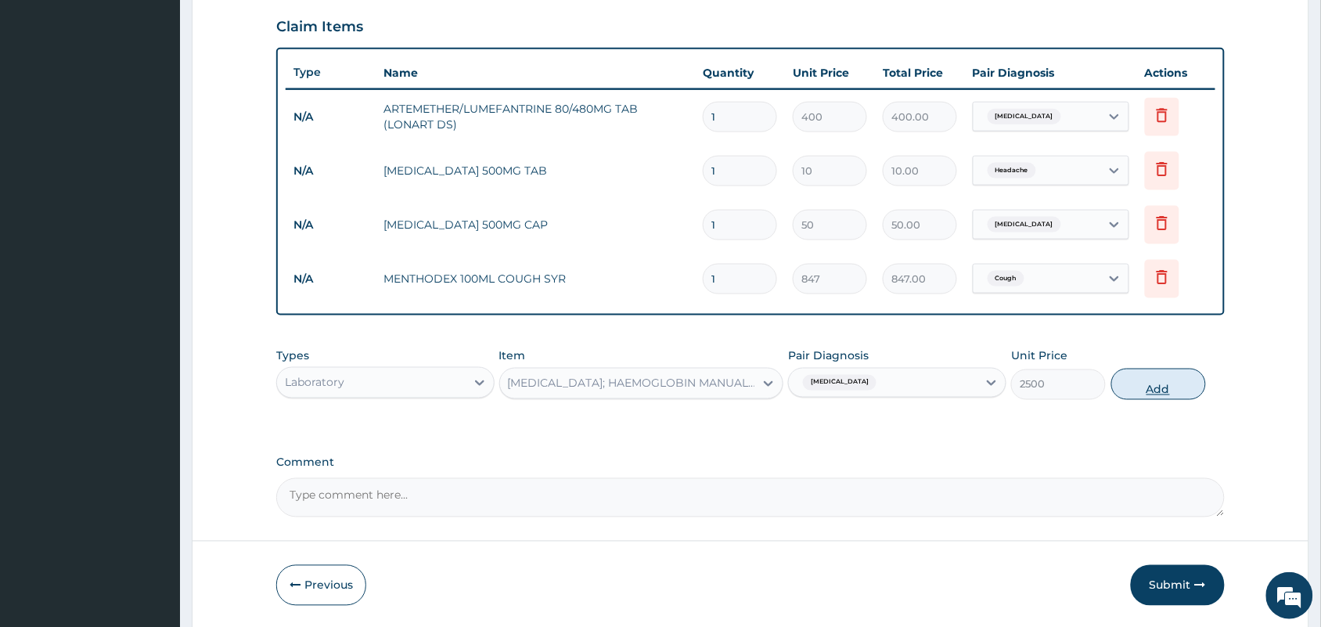
click at [1146, 386] on button "Add" at bounding box center [1158, 383] width 95 height 31
type input "0"
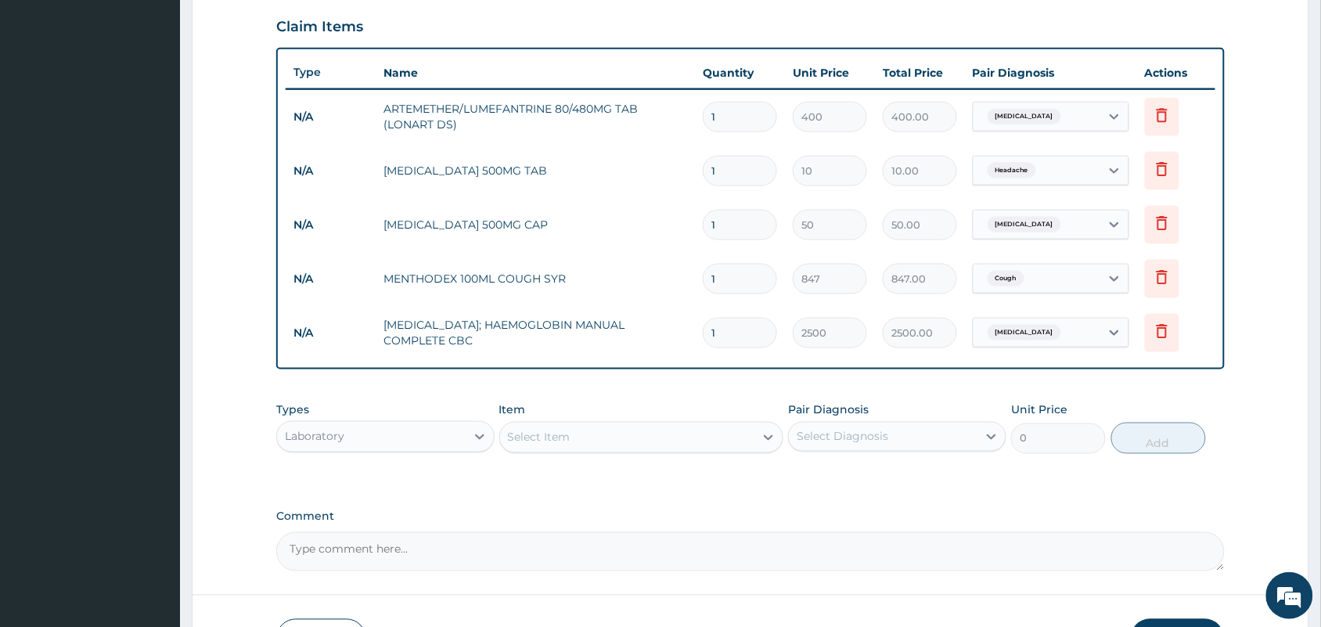
click at [685, 431] on div "Select Item" at bounding box center [627, 437] width 255 height 25
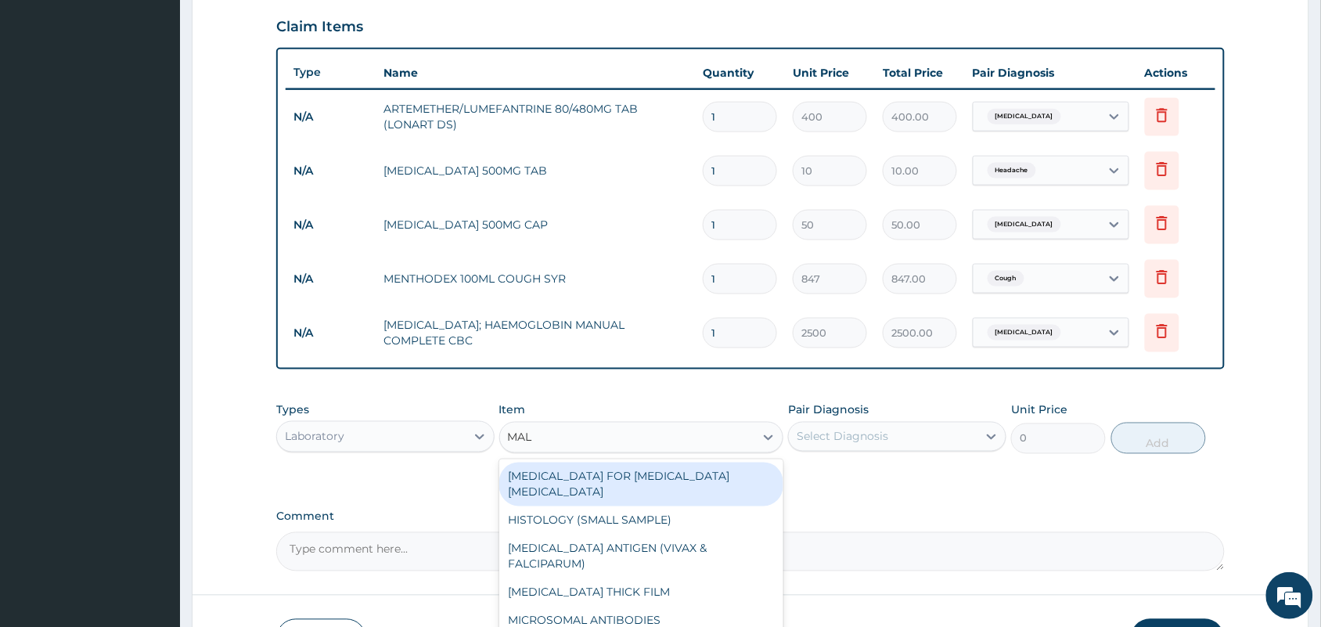
type input "MALA"
click at [662, 472] on div "[MEDICAL_DATA] FOR [MEDICAL_DATA] [MEDICAL_DATA]" at bounding box center [641, 484] width 285 height 44
type input "1100"
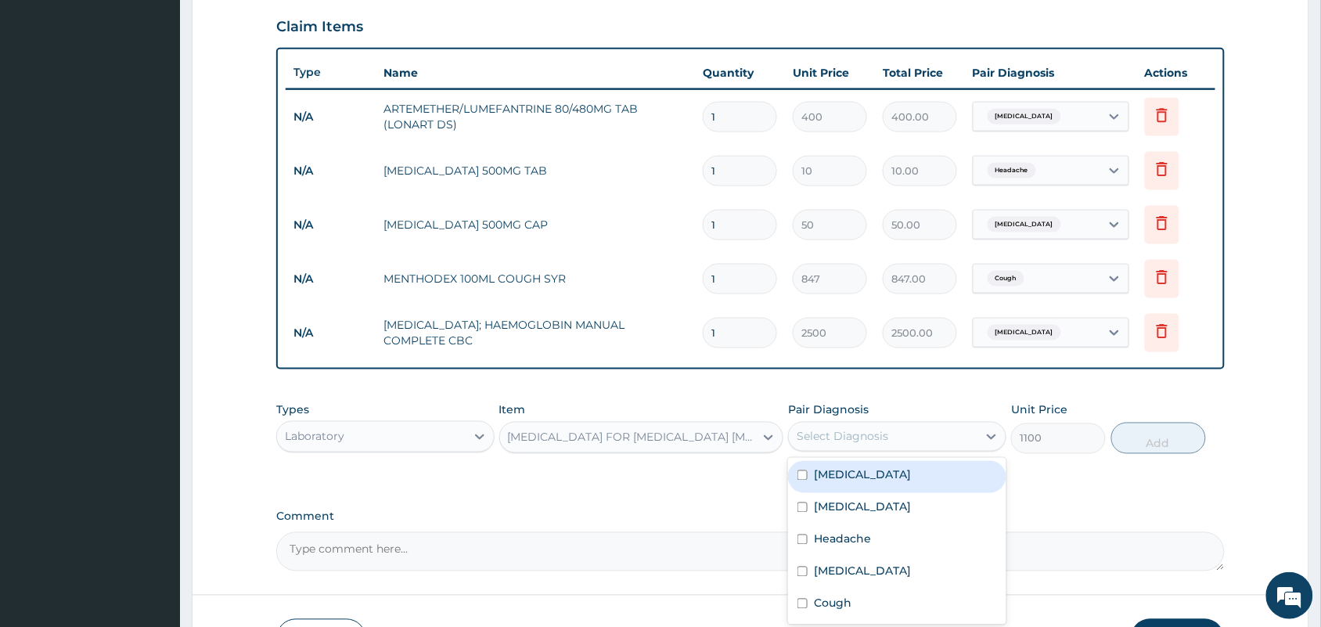
click at [866, 440] on div "Select Diagnosis" at bounding box center [842, 437] width 92 height 16
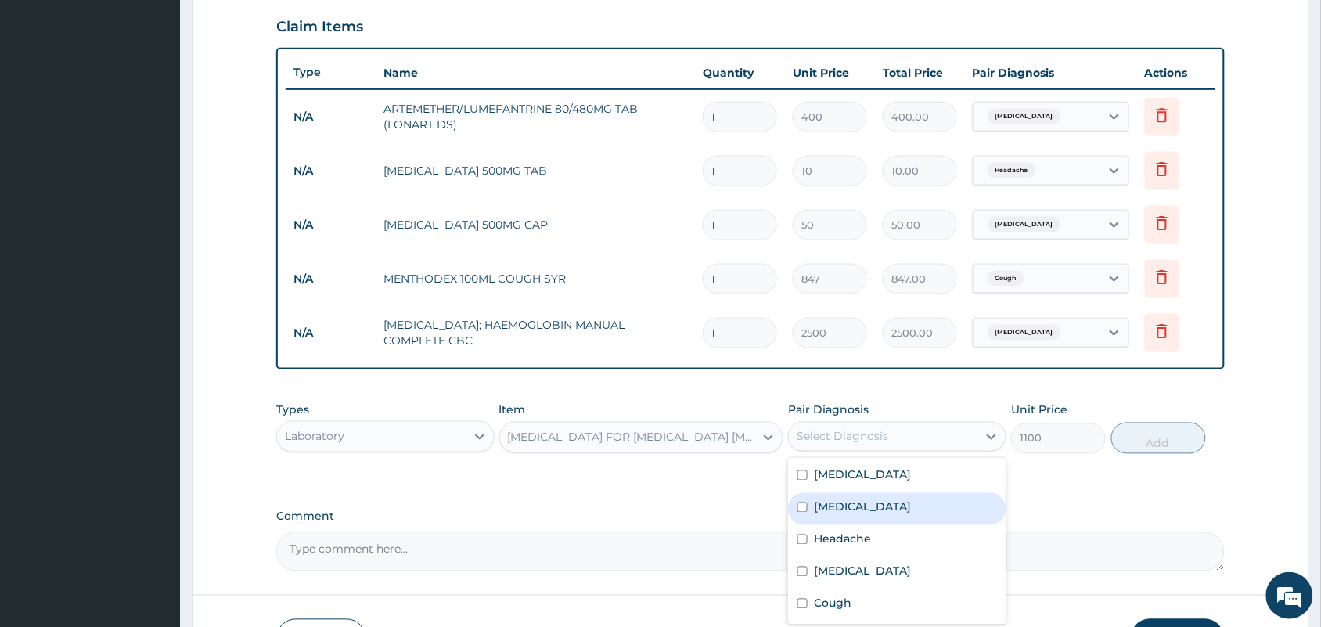
click at [803, 512] on div "[MEDICAL_DATA]" at bounding box center [897, 509] width 218 height 32
checkbox input "true"
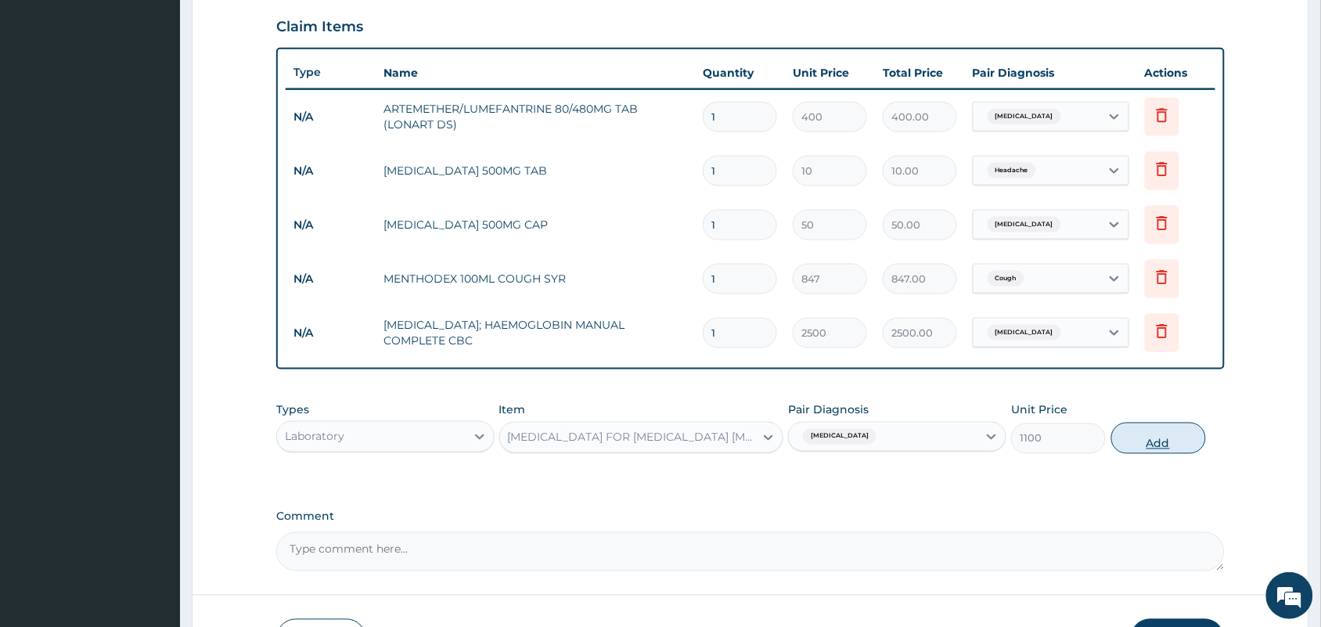
click at [1136, 432] on button "Add" at bounding box center [1158, 437] width 95 height 31
type input "0"
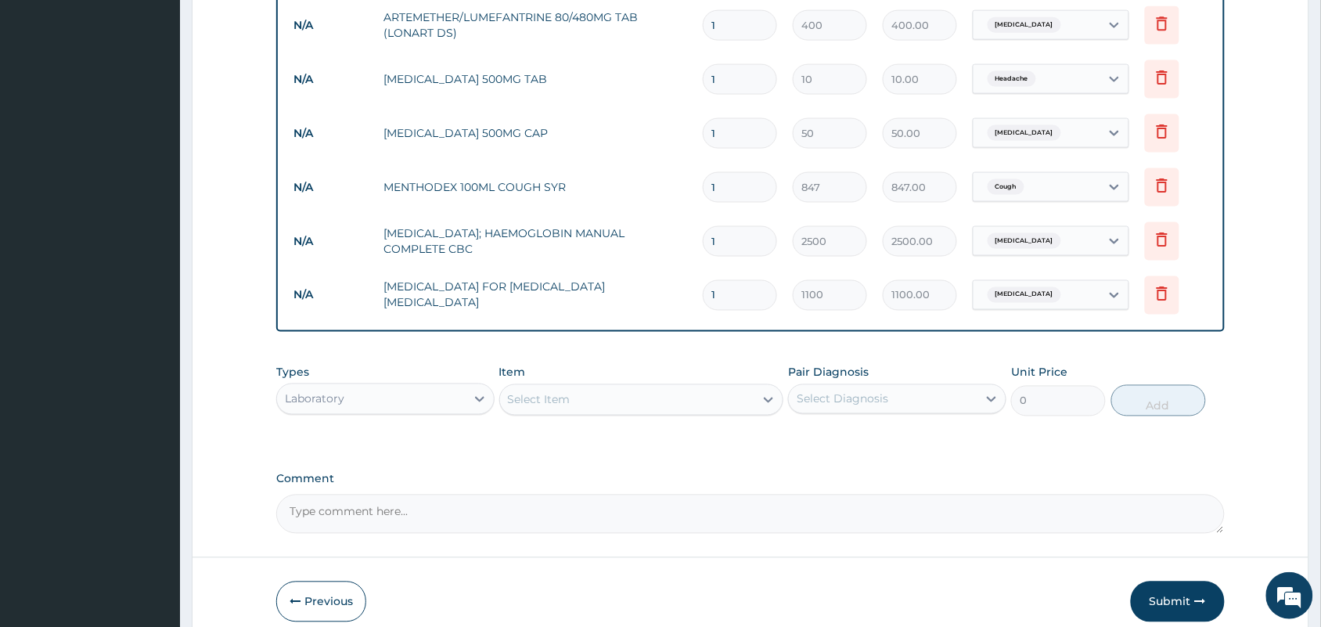
scroll to position [696, 0]
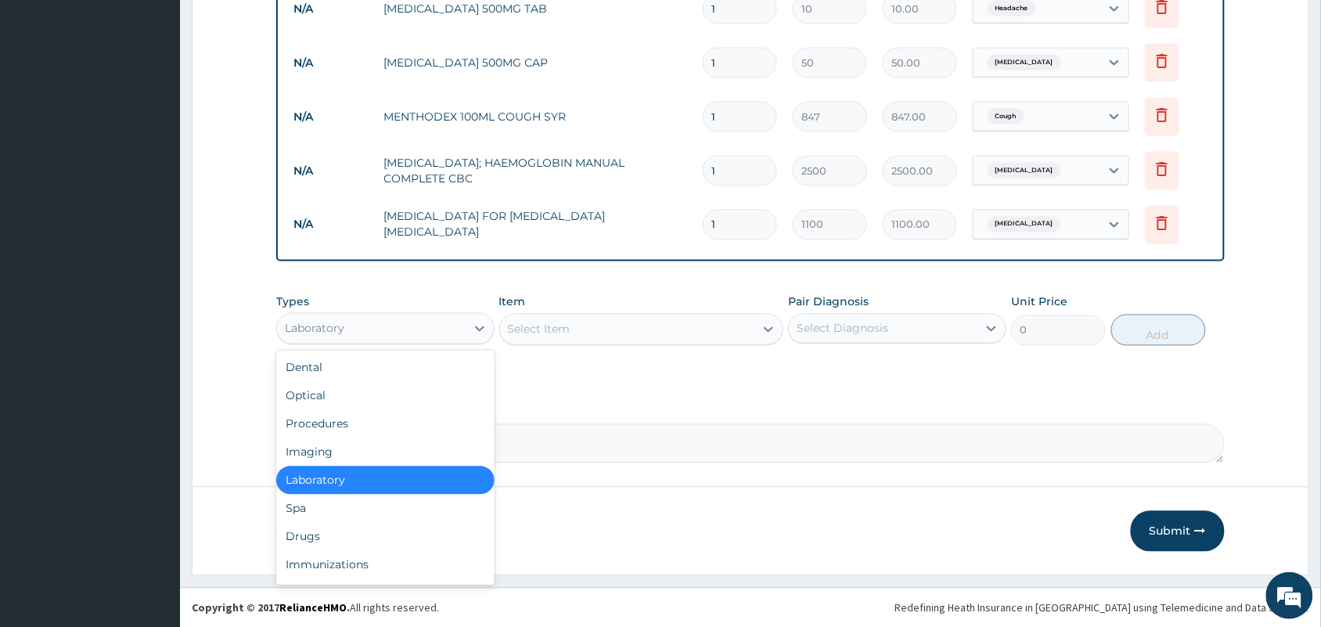
click at [442, 334] on div "Laboratory" at bounding box center [371, 328] width 189 height 25
click at [350, 417] on div "Procedures" at bounding box center [385, 424] width 218 height 28
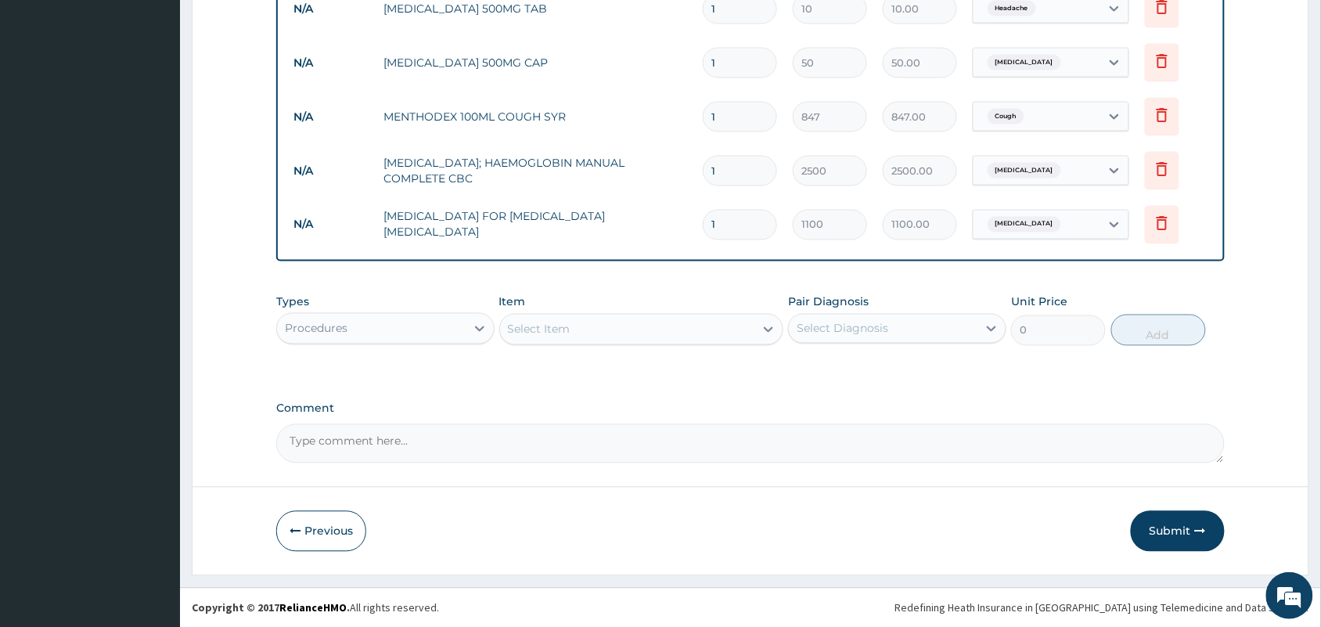
click at [606, 325] on div "Select Item" at bounding box center [627, 329] width 255 height 25
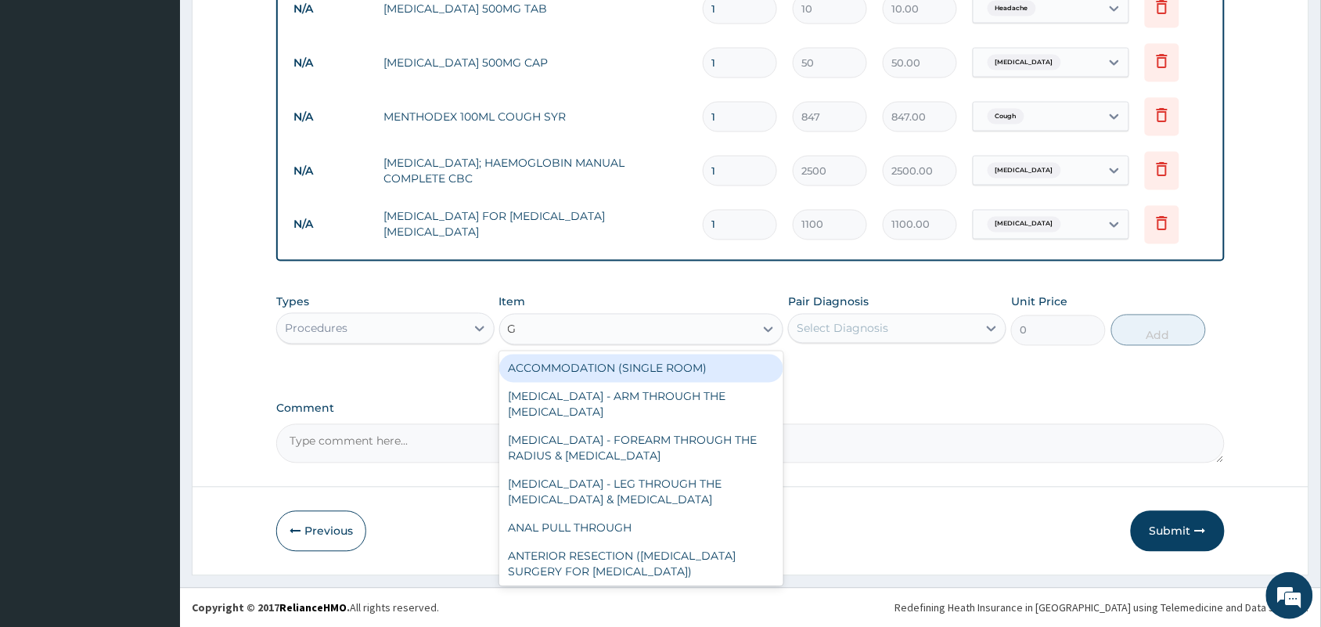
type input "GP"
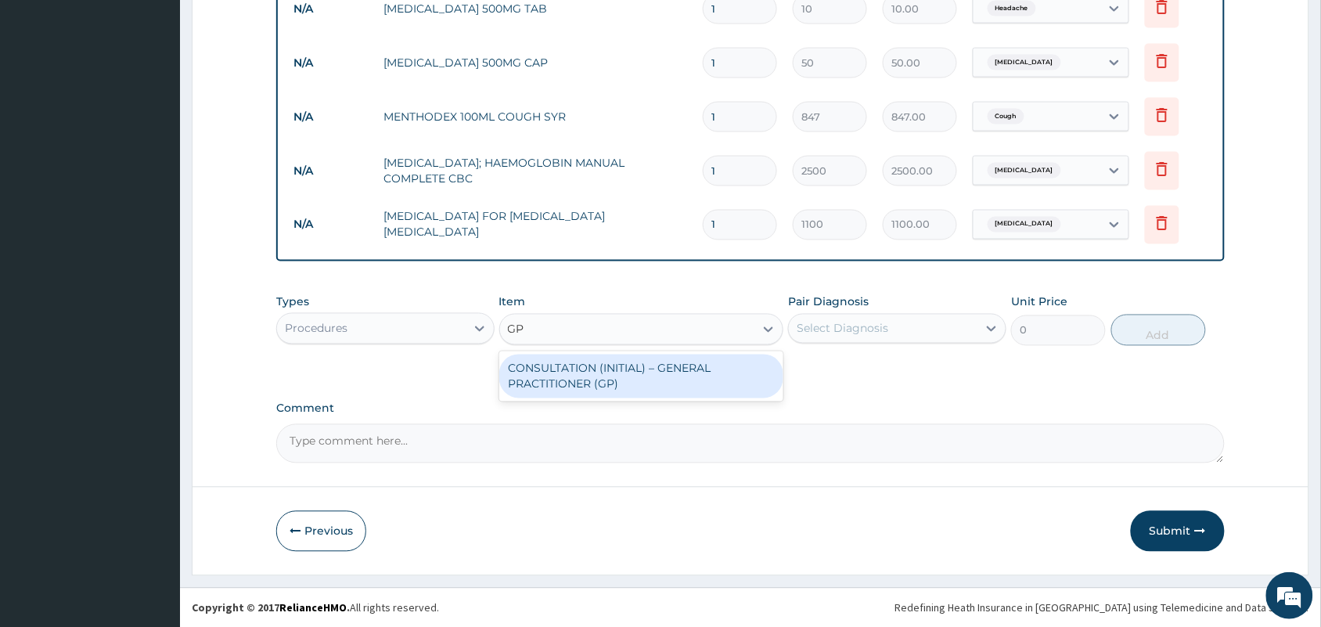
drag, startPoint x: 607, startPoint y: 365, endPoint x: 654, endPoint y: 373, distance: 47.6
click at [614, 372] on div "CONSULTATION (INITIAL) – GENERAL PRACTITIONER (GP)" at bounding box center [641, 376] width 285 height 44
type input "1500"
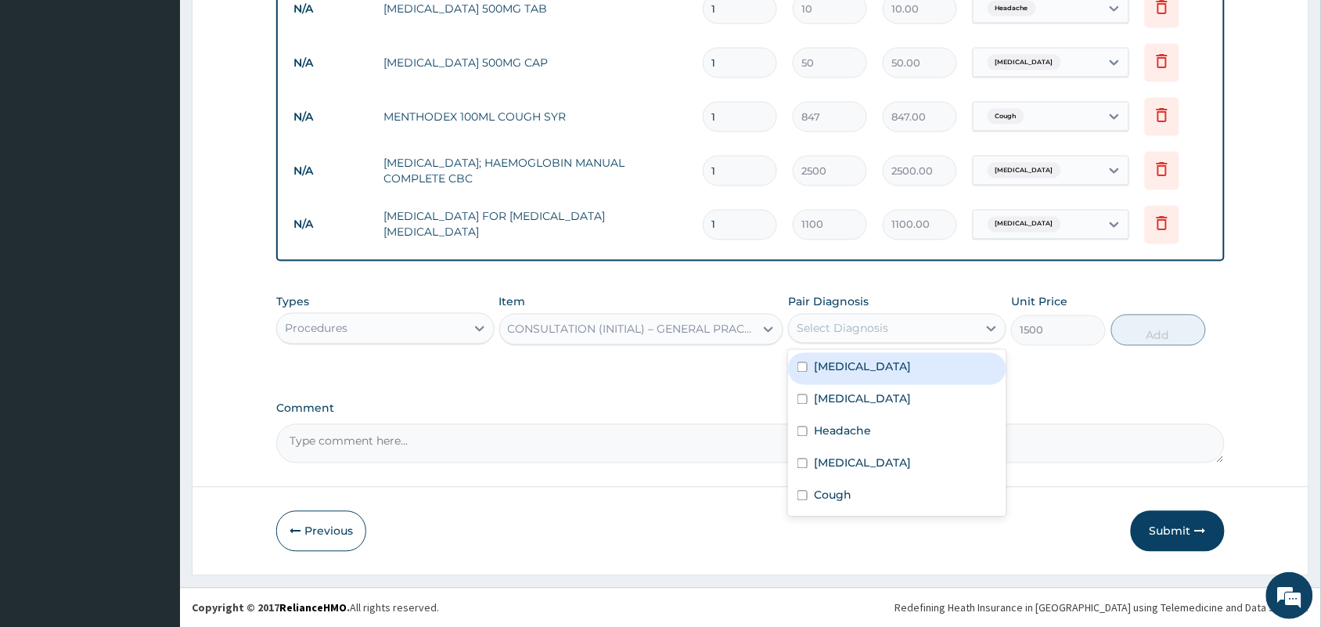
click at [914, 334] on div "Select Diagnosis" at bounding box center [883, 328] width 189 height 25
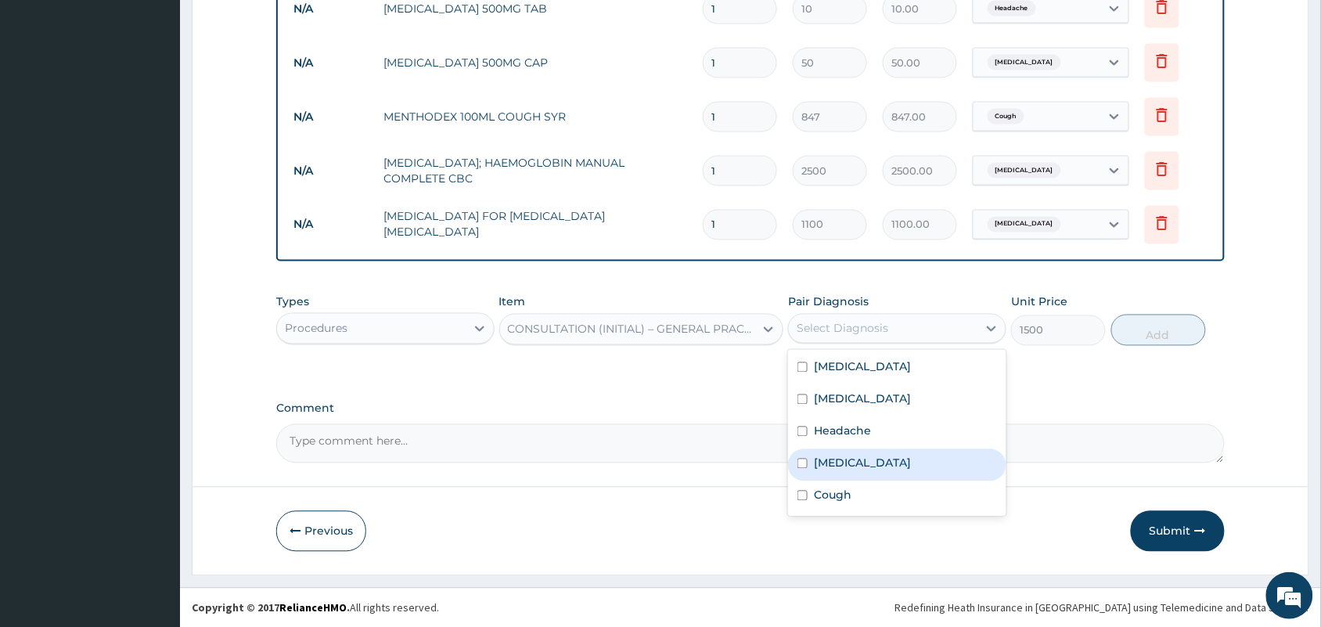
click at [818, 458] on label "[MEDICAL_DATA]" at bounding box center [862, 463] width 97 height 16
checkbox input "true"
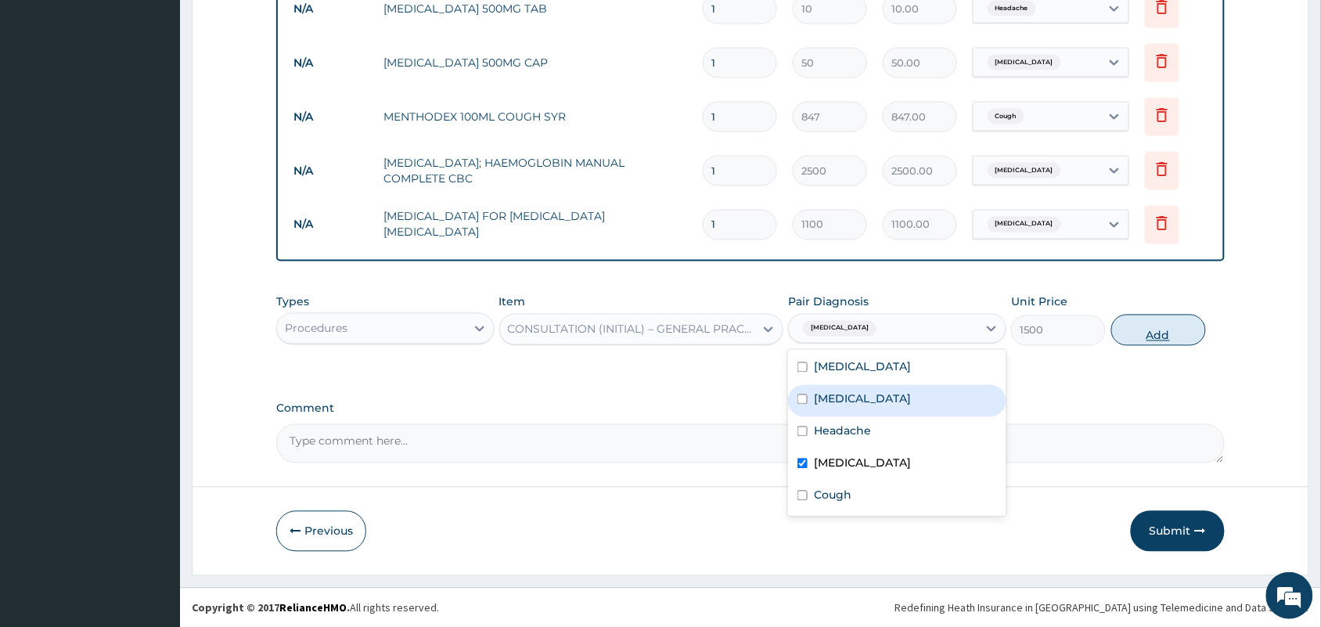
click at [1143, 338] on button "Add" at bounding box center [1158, 330] width 95 height 31
type input "0"
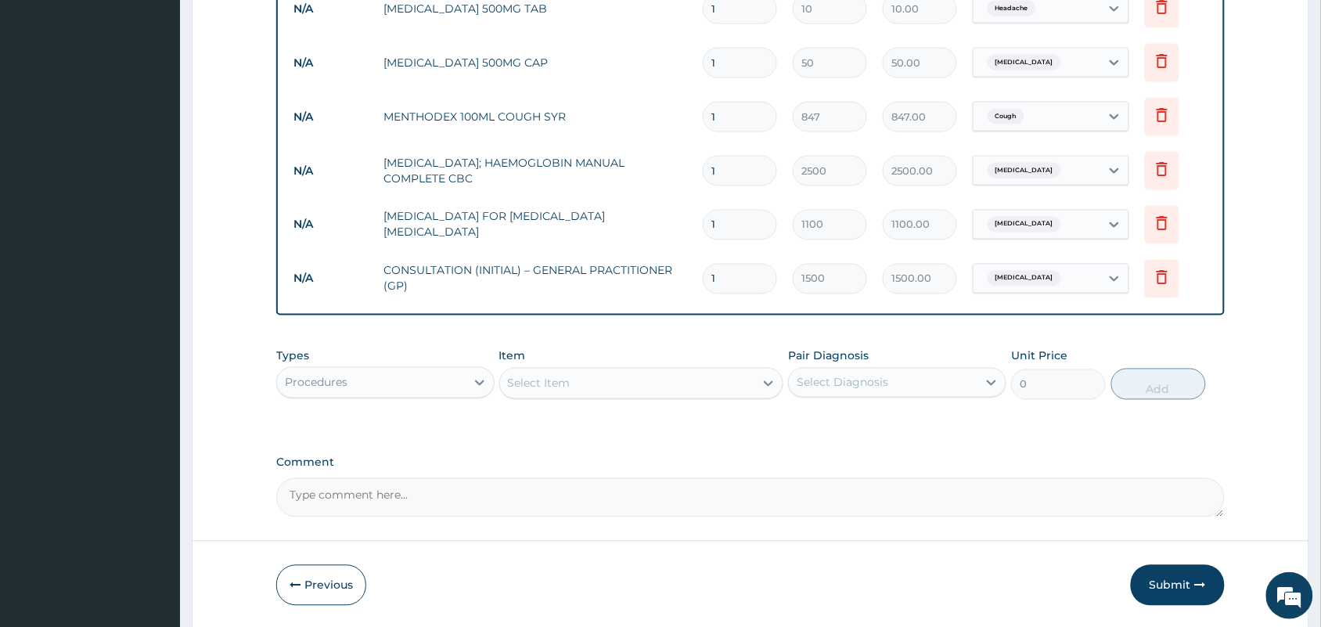
click at [602, 385] on div "Select Item" at bounding box center [627, 383] width 255 height 25
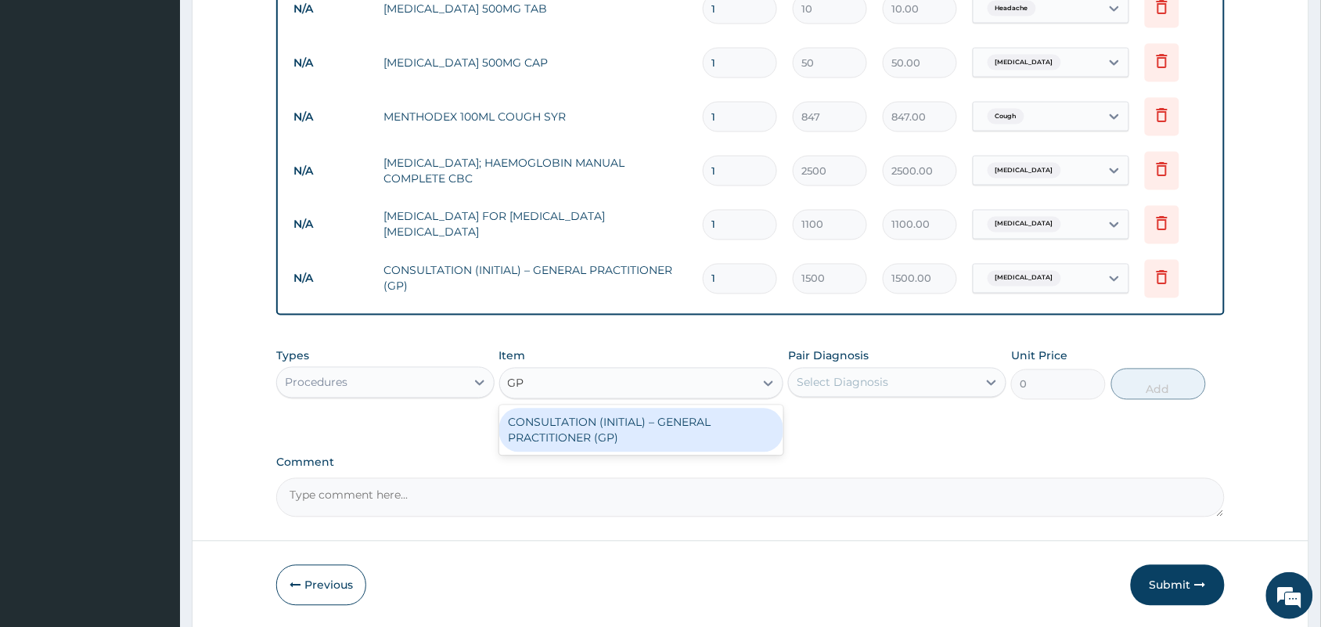
type input "GP"
click at [917, 474] on div "Comment" at bounding box center [750, 486] width 948 height 61
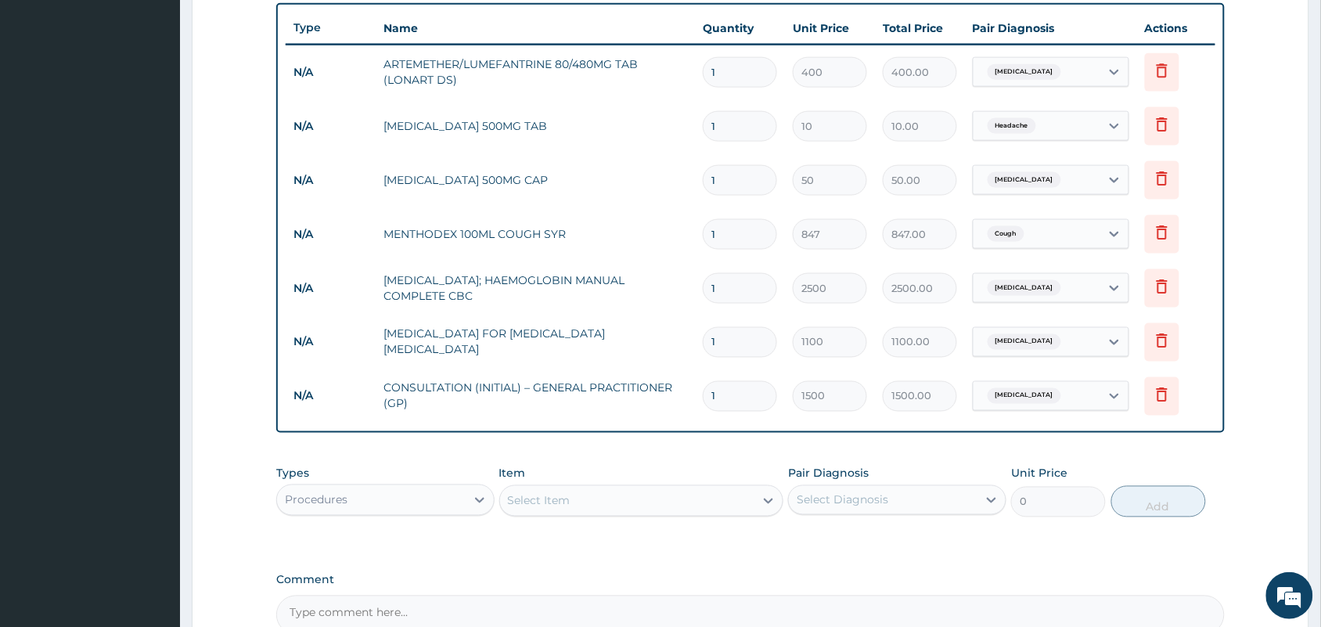
scroll to position [554, 0]
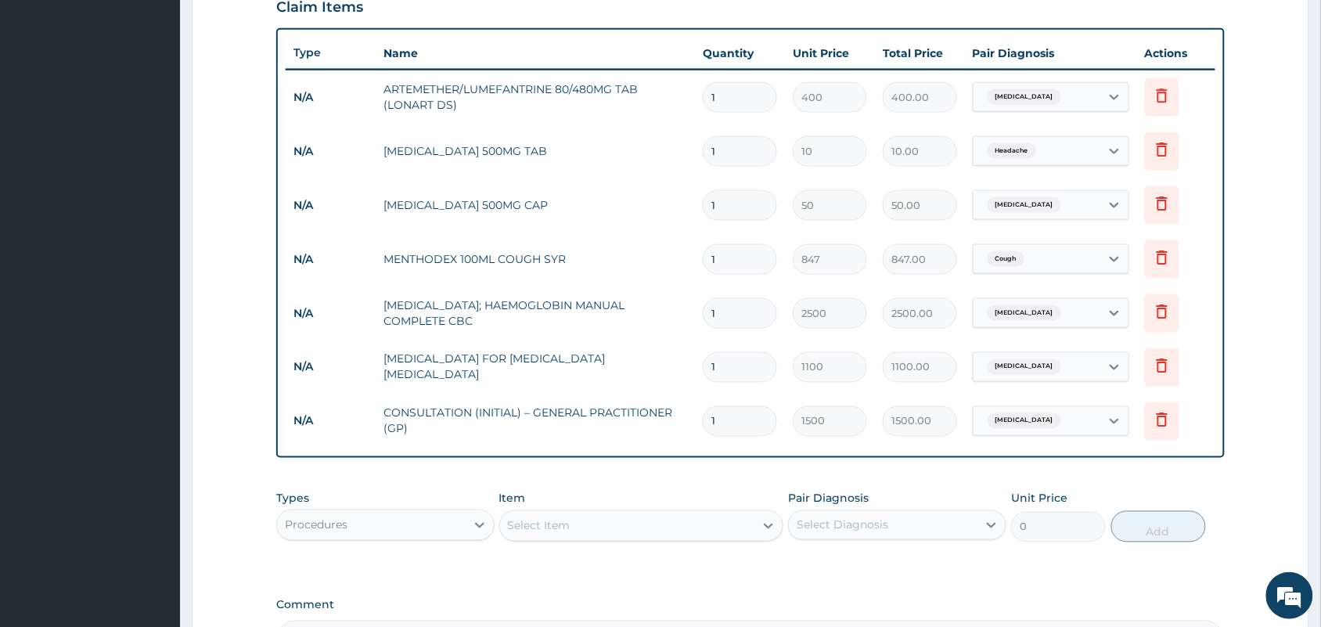
drag, startPoint x: 757, startPoint y: 157, endPoint x: 708, endPoint y: 156, distance: 48.5
click at [708, 156] on input "1" at bounding box center [740, 151] width 74 height 31
type input "2"
type input "20.00"
type input "24"
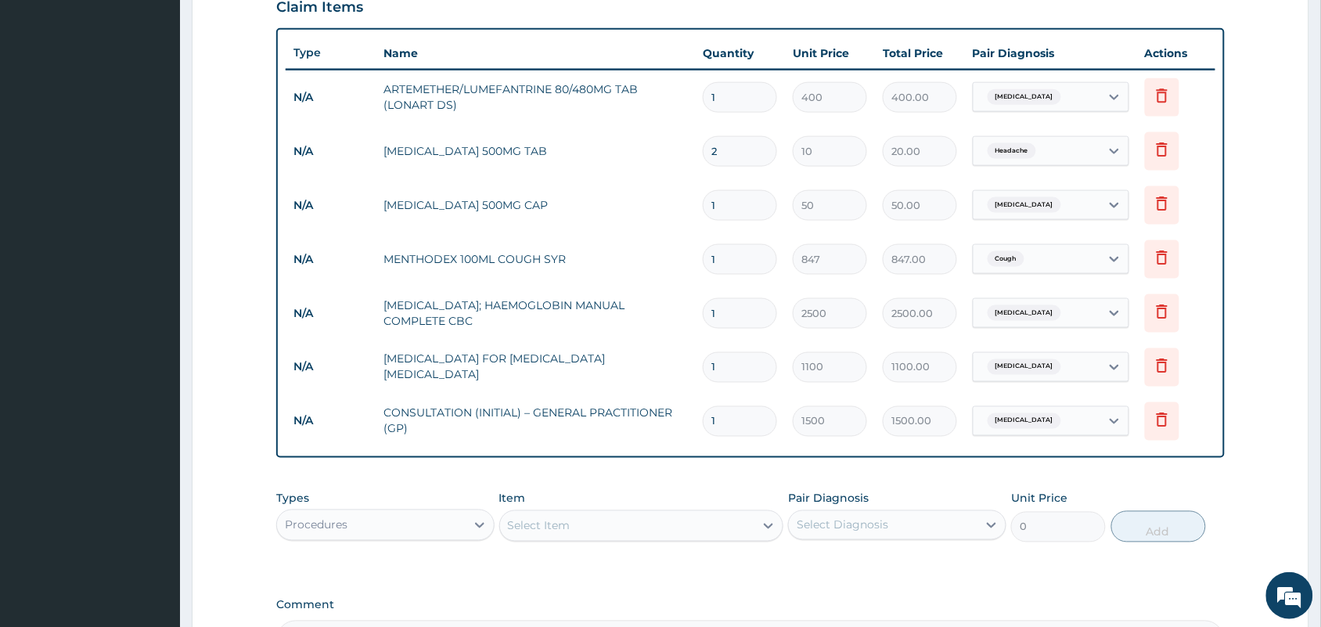
type input "240.00"
type input "24"
click at [737, 209] on input "1" at bounding box center [740, 205] width 74 height 31
type input "15"
type input "750.00"
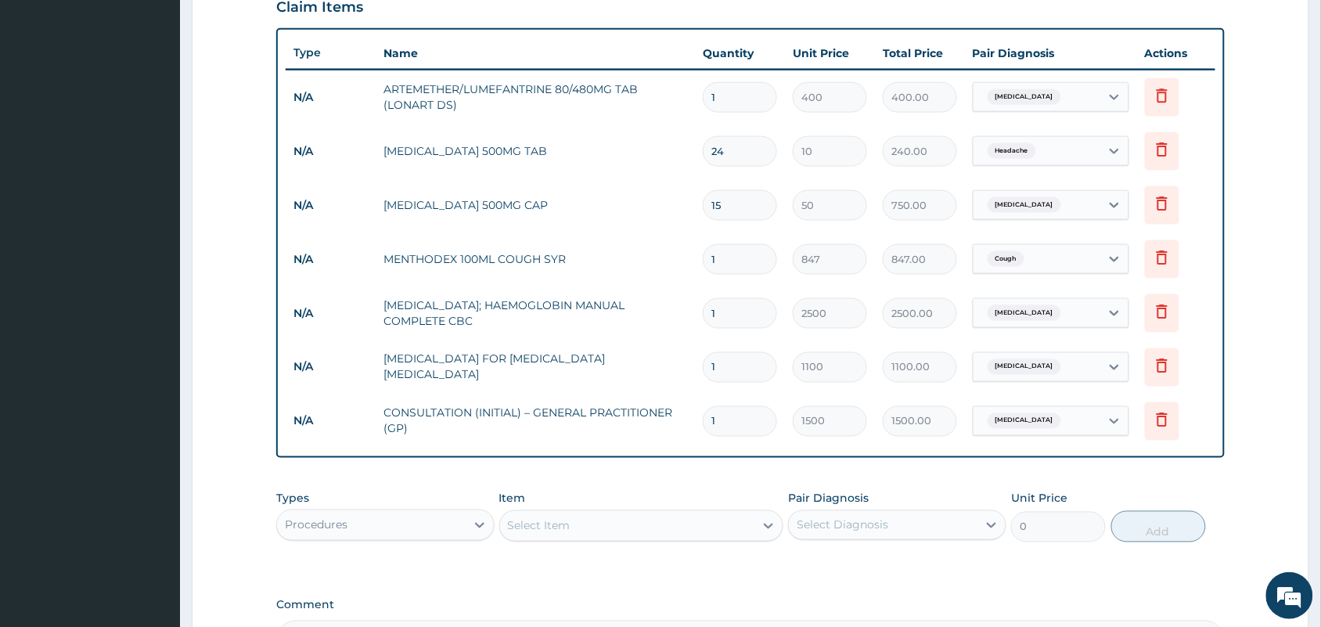
type input "15"
drag, startPoint x: 734, startPoint y: 98, endPoint x: 710, endPoint y: 99, distance: 24.3
click at [710, 99] on input "1" at bounding box center [740, 97] width 74 height 31
type input "6"
type input "2400.00"
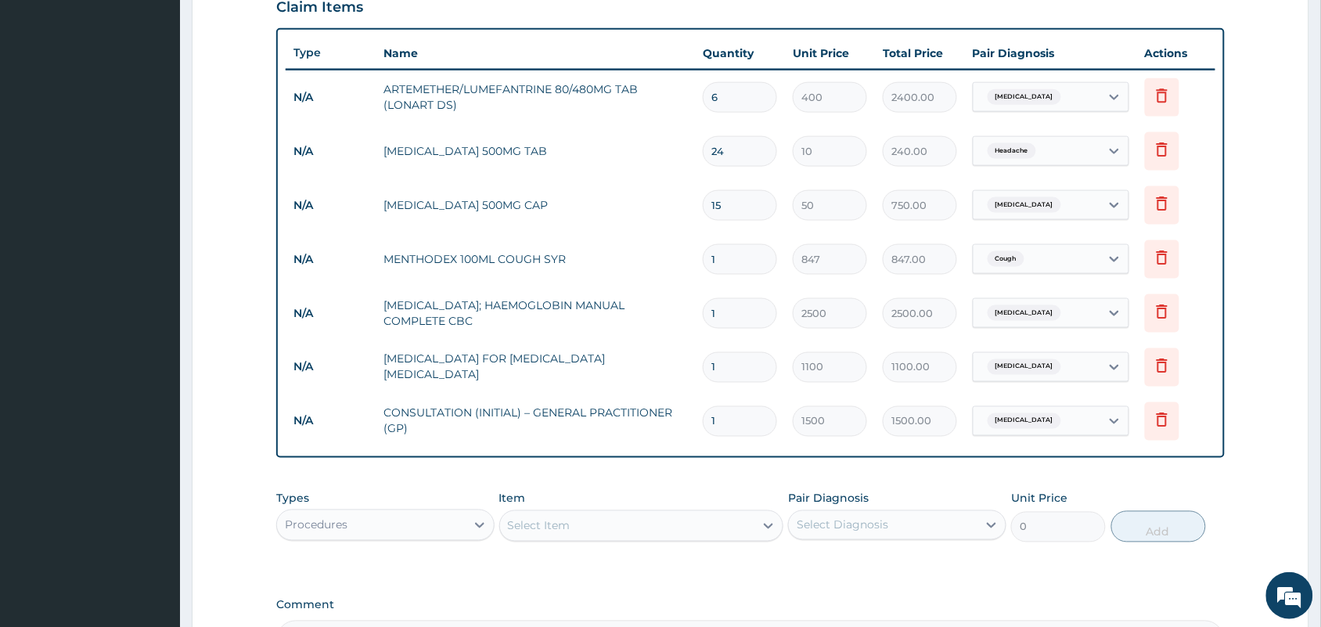
type input "6"
click at [733, 267] on input "1" at bounding box center [740, 259] width 74 height 31
click at [733, 302] on input "1" at bounding box center [740, 313] width 74 height 31
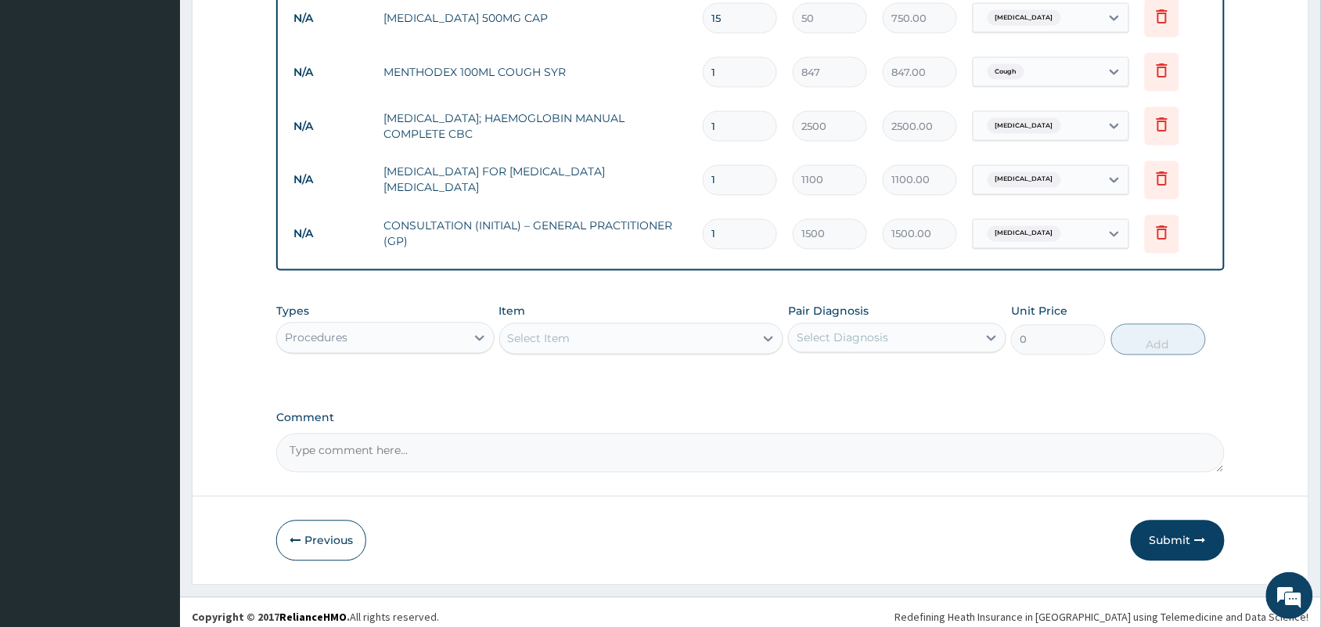
scroll to position [750, 0]
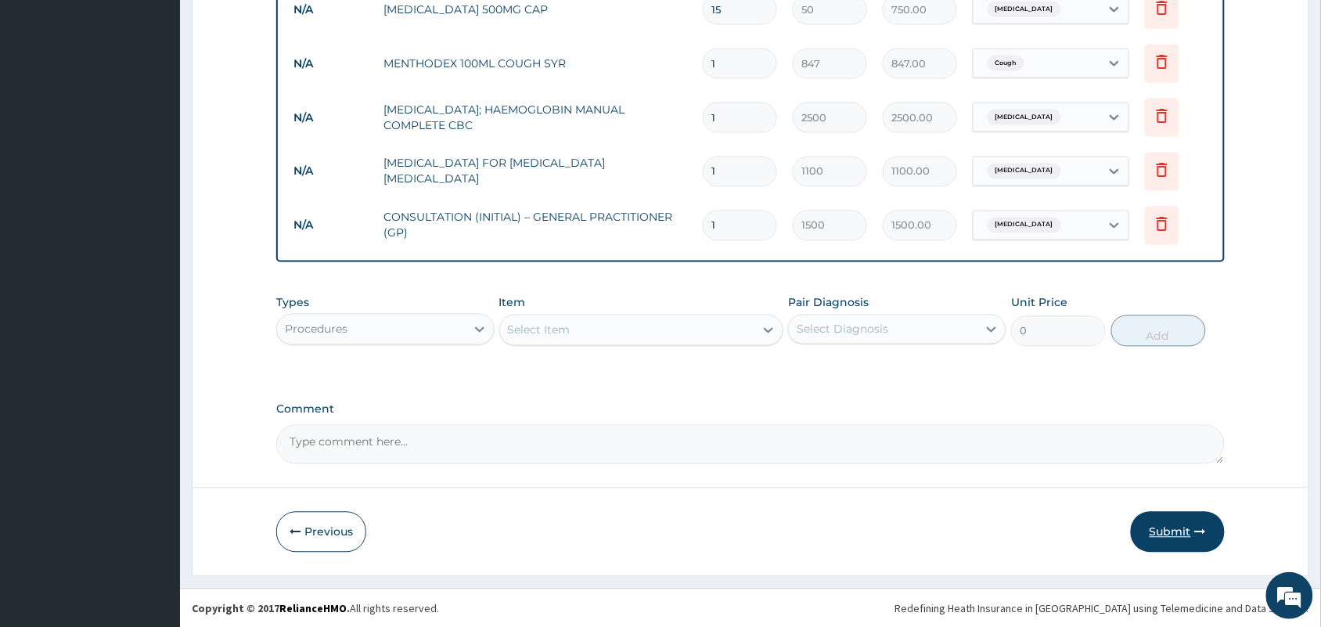
click at [1175, 534] on button "Submit" at bounding box center [1178, 532] width 94 height 41
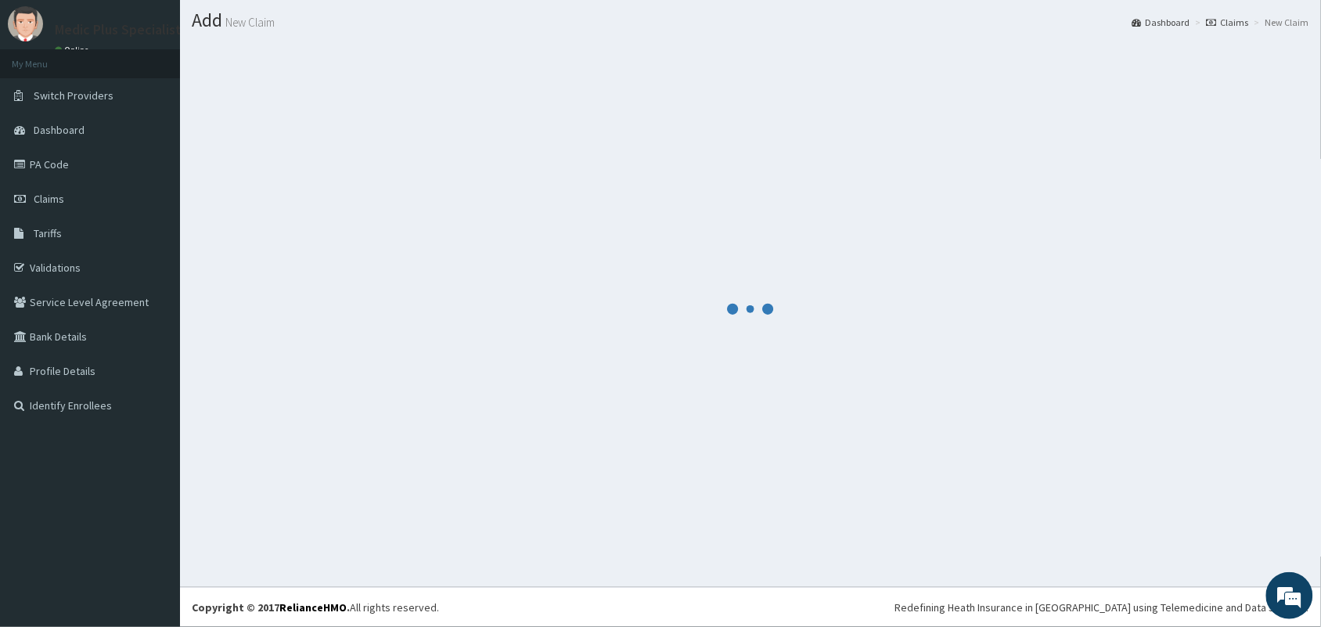
scroll to position [41, 0]
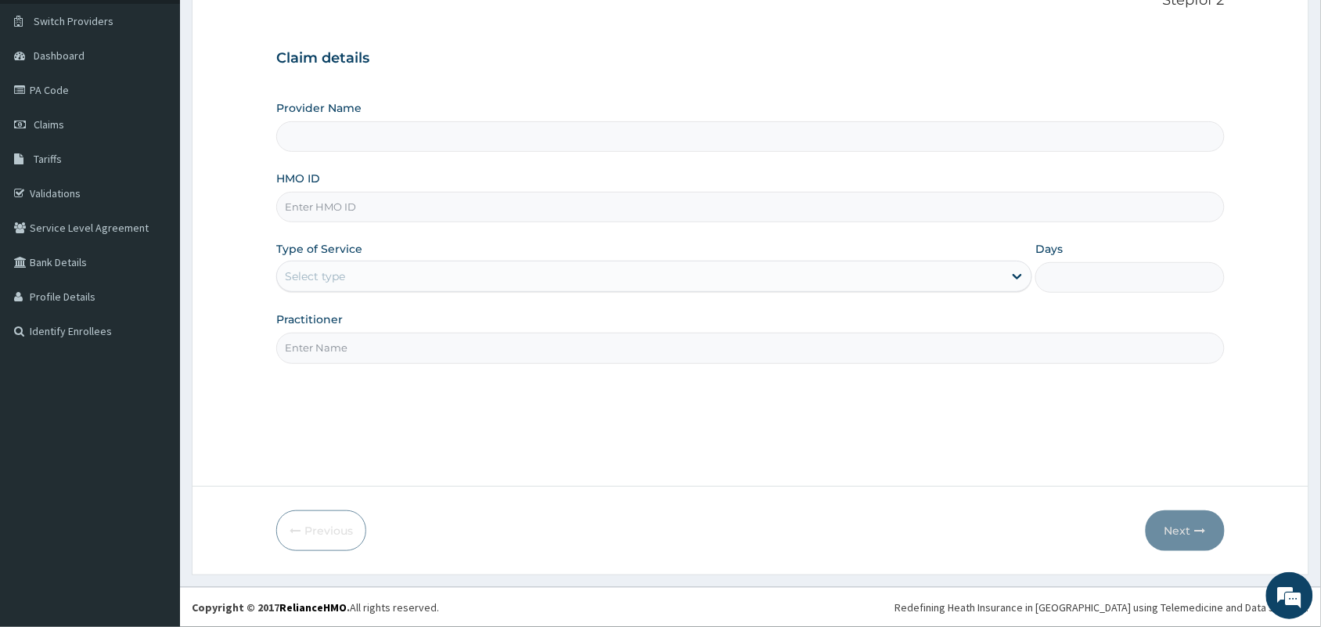
click at [378, 202] on input "HMO ID" at bounding box center [750, 207] width 948 height 31
type input "MedicPlus Specialist Hospital"
paste input "NBC/10420/B"
type input "NBC/10420/B"
click at [309, 262] on div "Select type" at bounding box center [654, 276] width 756 height 31
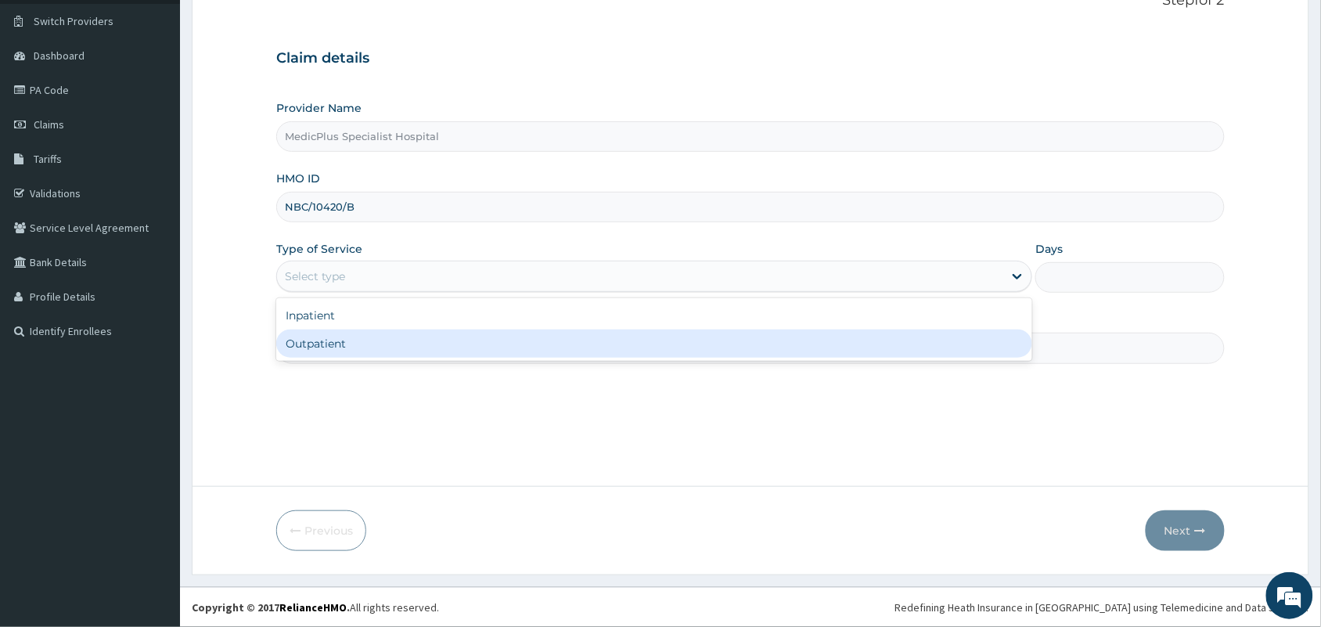
click at [333, 345] on div "Outpatient" at bounding box center [654, 343] width 756 height 28
type input "1"
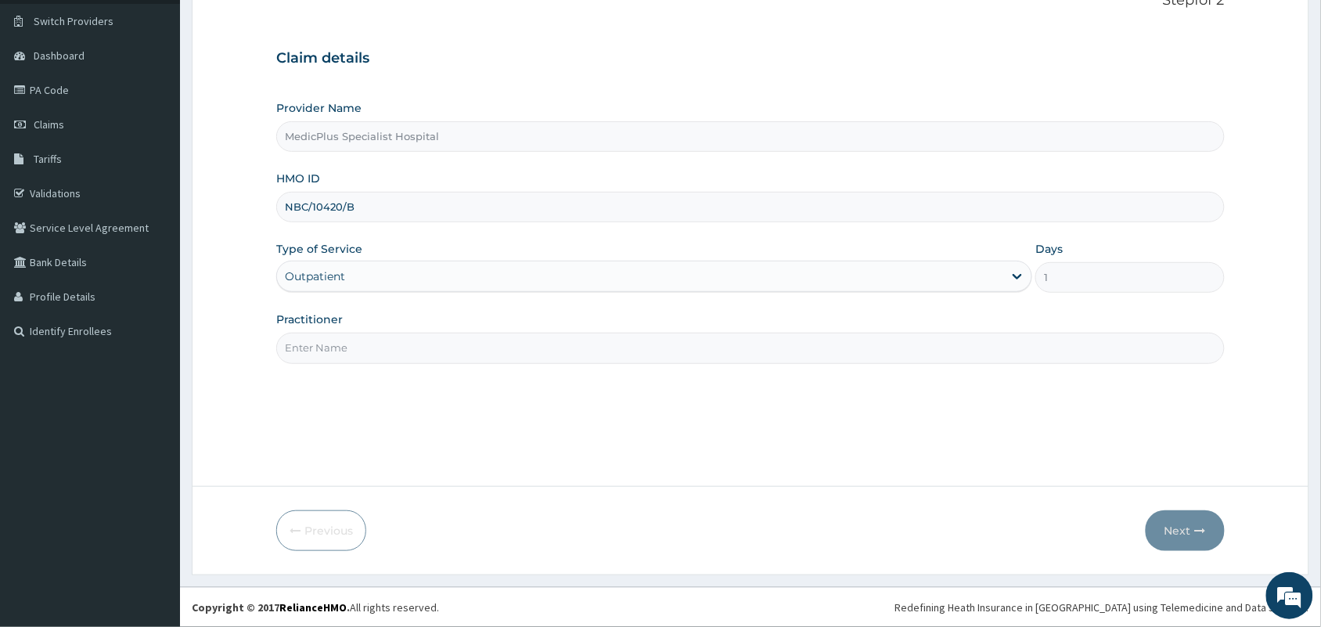
click at [396, 349] on input "Practitioner" at bounding box center [750, 348] width 948 height 31
type input "[PERSON_NAME]"
click at [1197, 545] on button "Next" at bounding box center [1184, 530] width 79 height 41
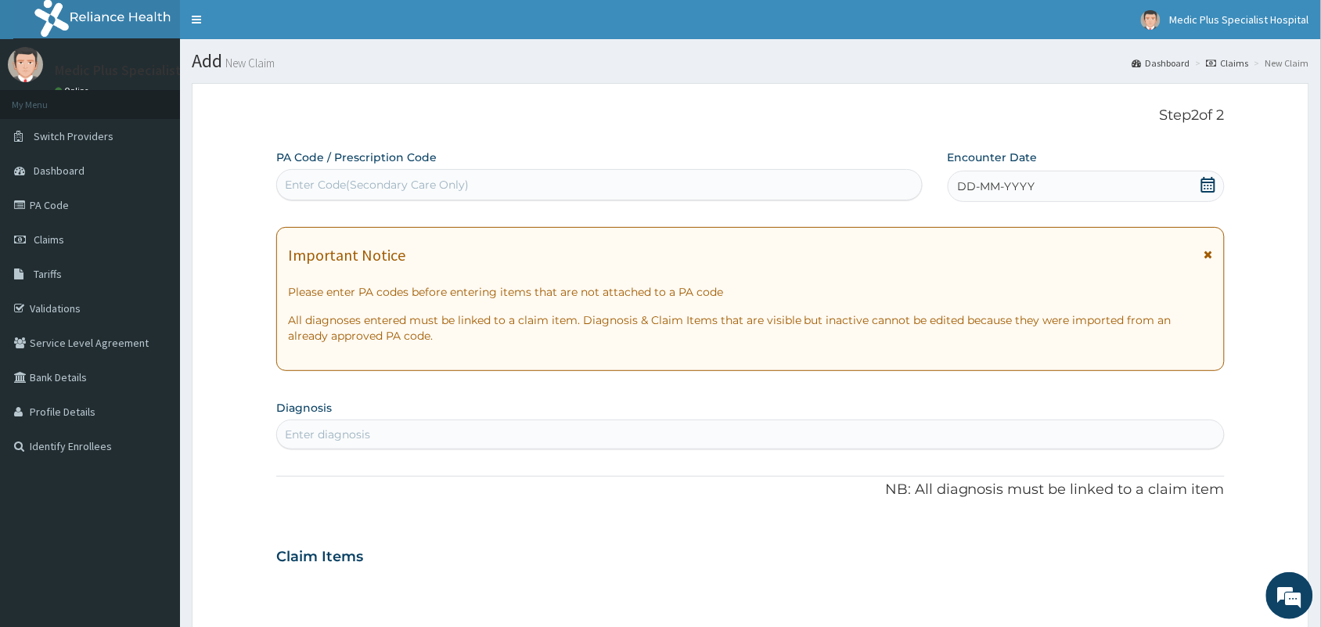
click at [1207, 189] on icon at bounding box center [1208, 185] width 16 height 16
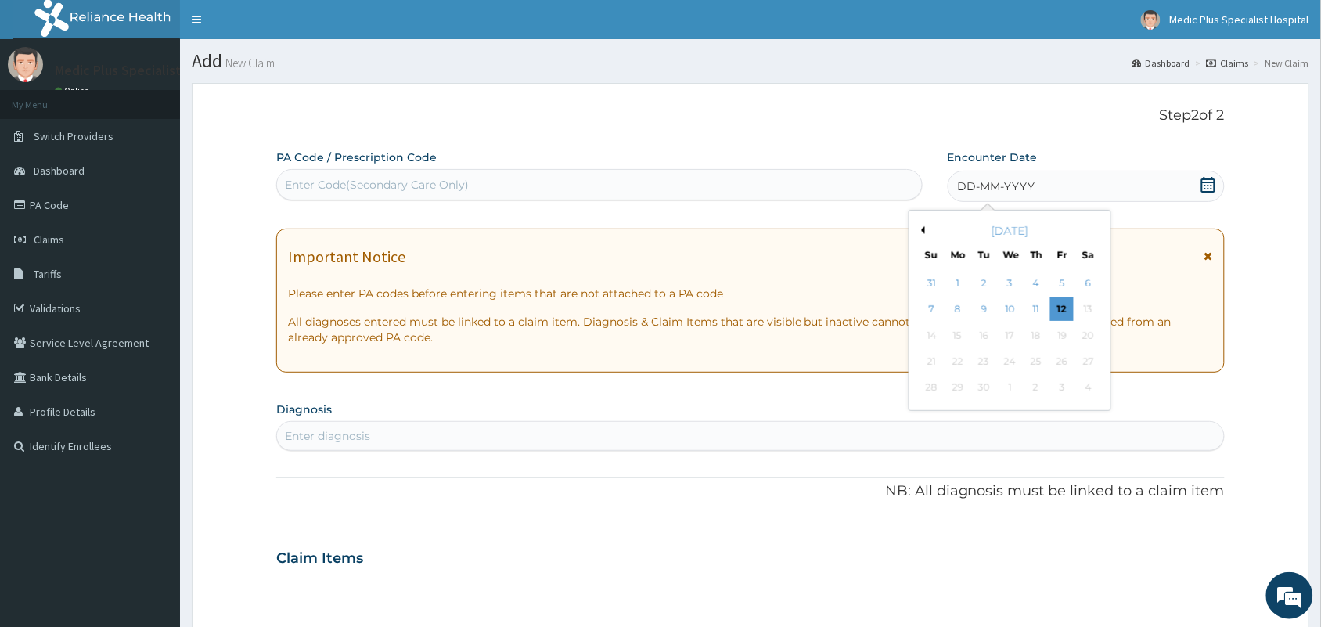
click at [922, 231] on button "Previous Month" at bounding box center [921, 230] width 8 height 8
click at [920, 336] on div "10" at bounding box center [931, 335] width 23 height 23
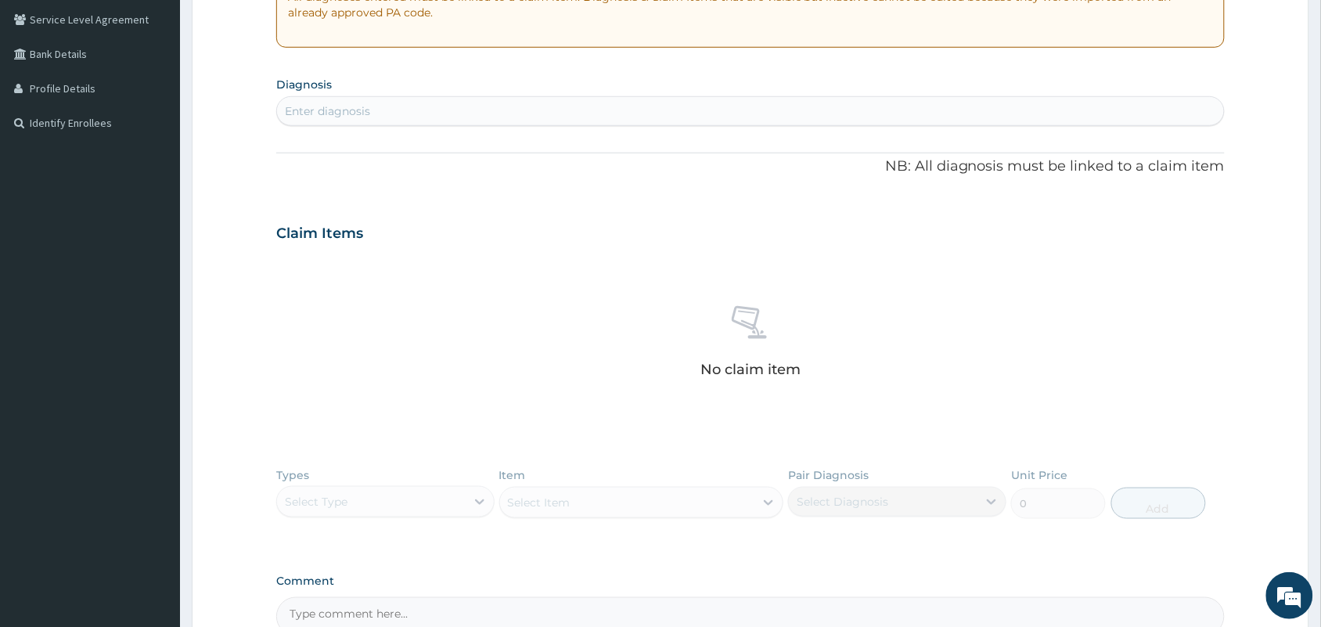
scroll to position [293, 0]
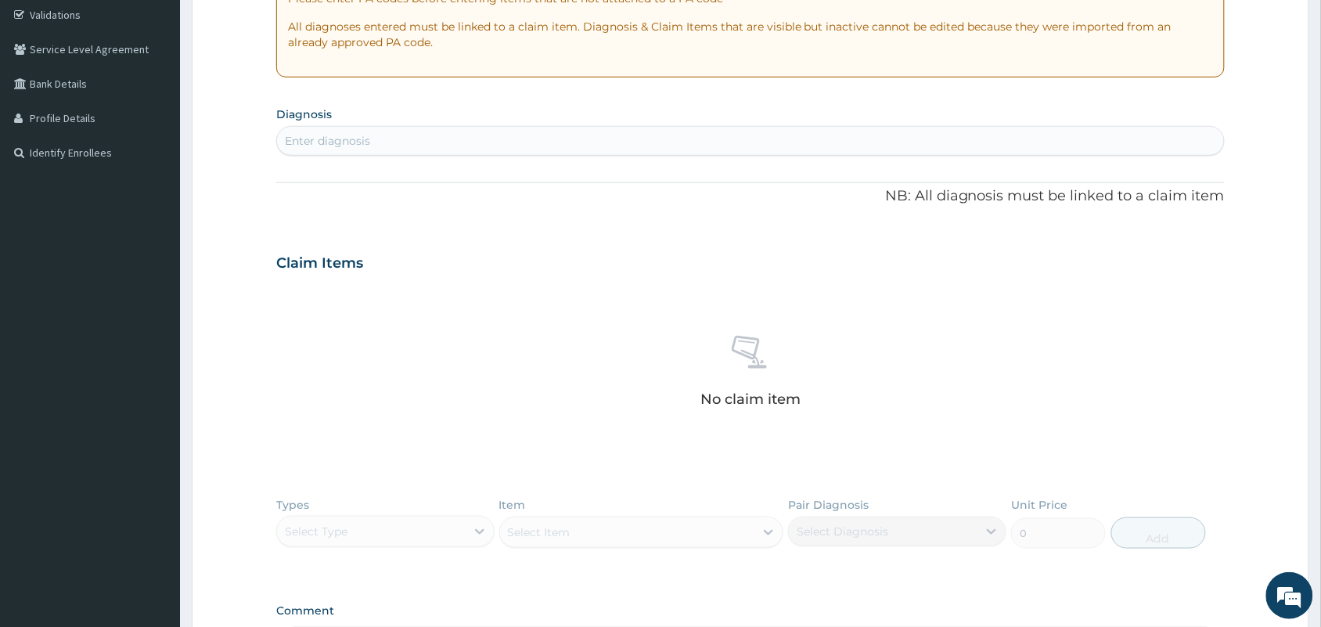
click at [404, 138] on div "Enter diagnosis" at bounding box center [750, 140] width 947 height 25
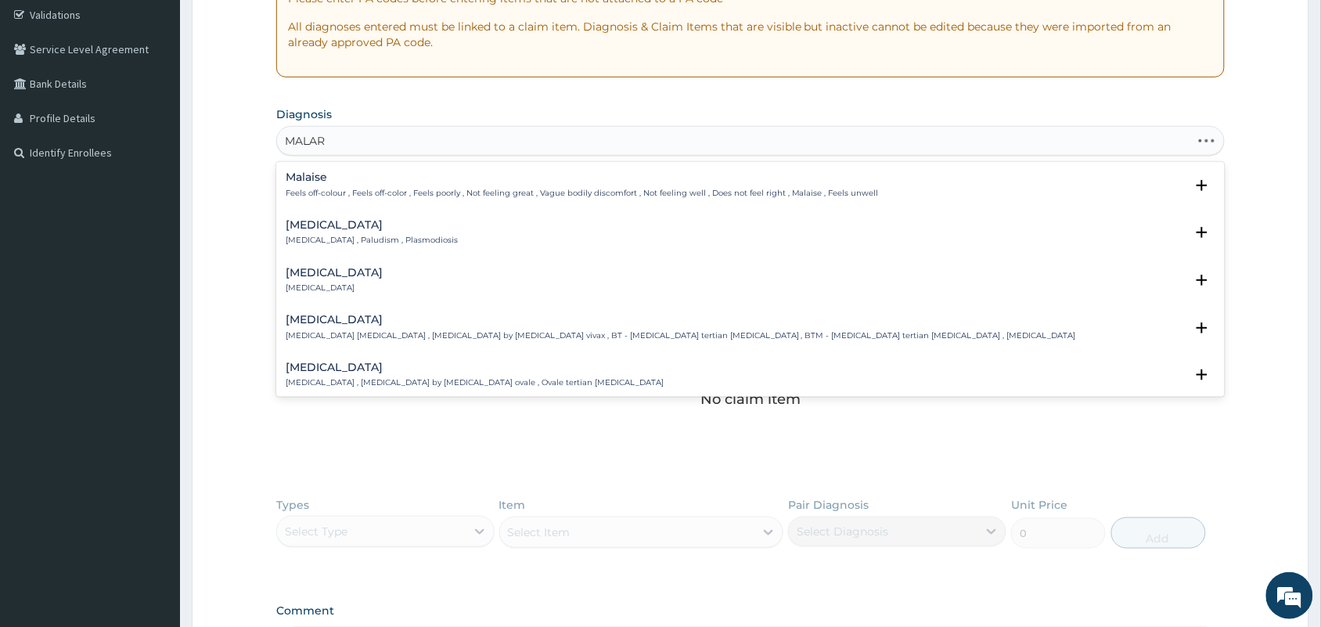
type input "MALARI"
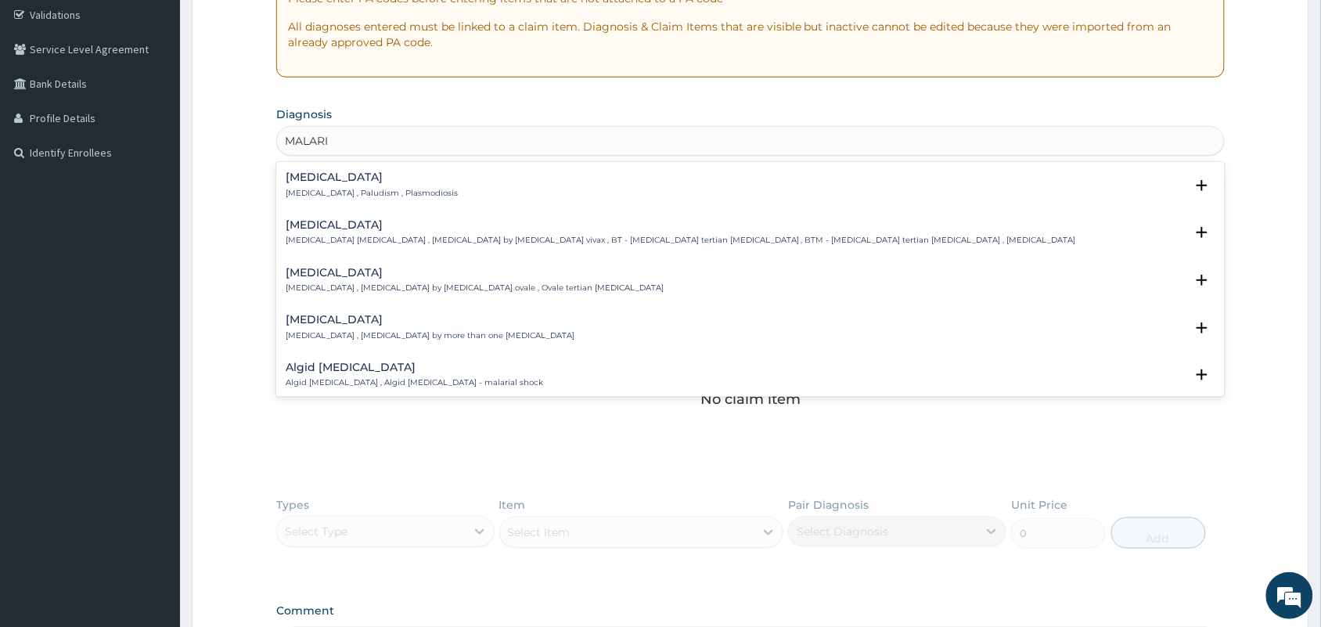
click at [379, 176] on h4 "[MEDICAL_DATA]" at bounding box center [372, 177] width 172 height 12
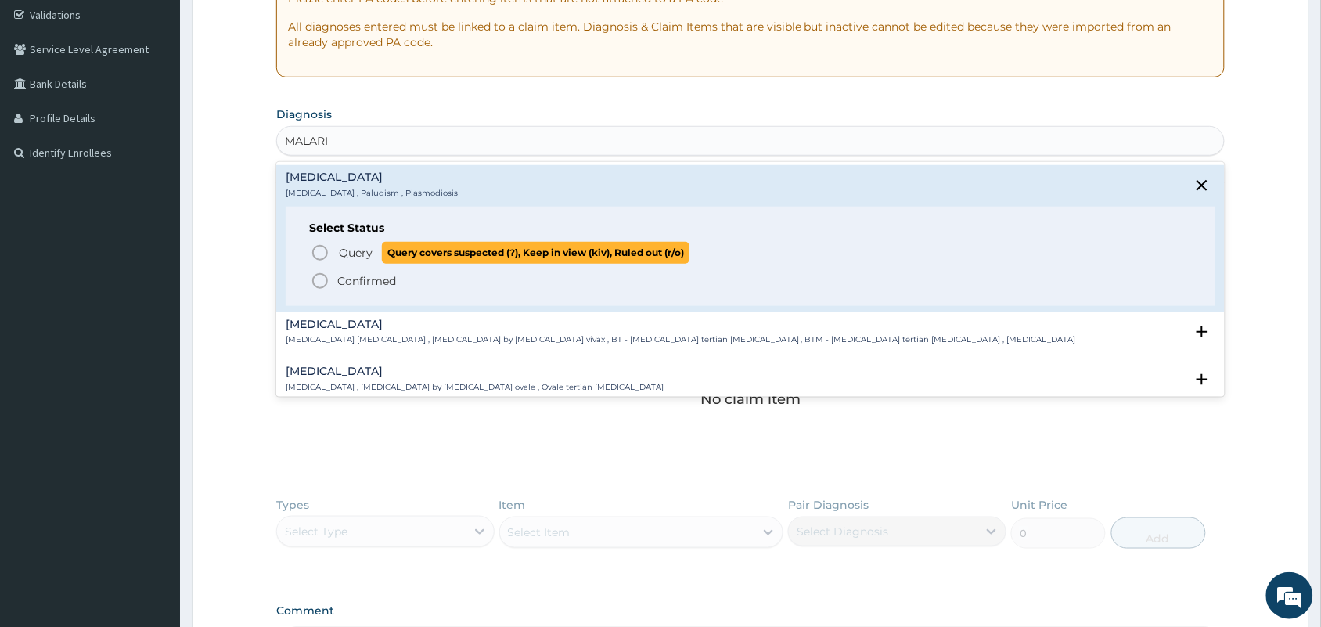
click at [358, 247] on span "Query" at bounding box center [356, 253] width 34 height 16
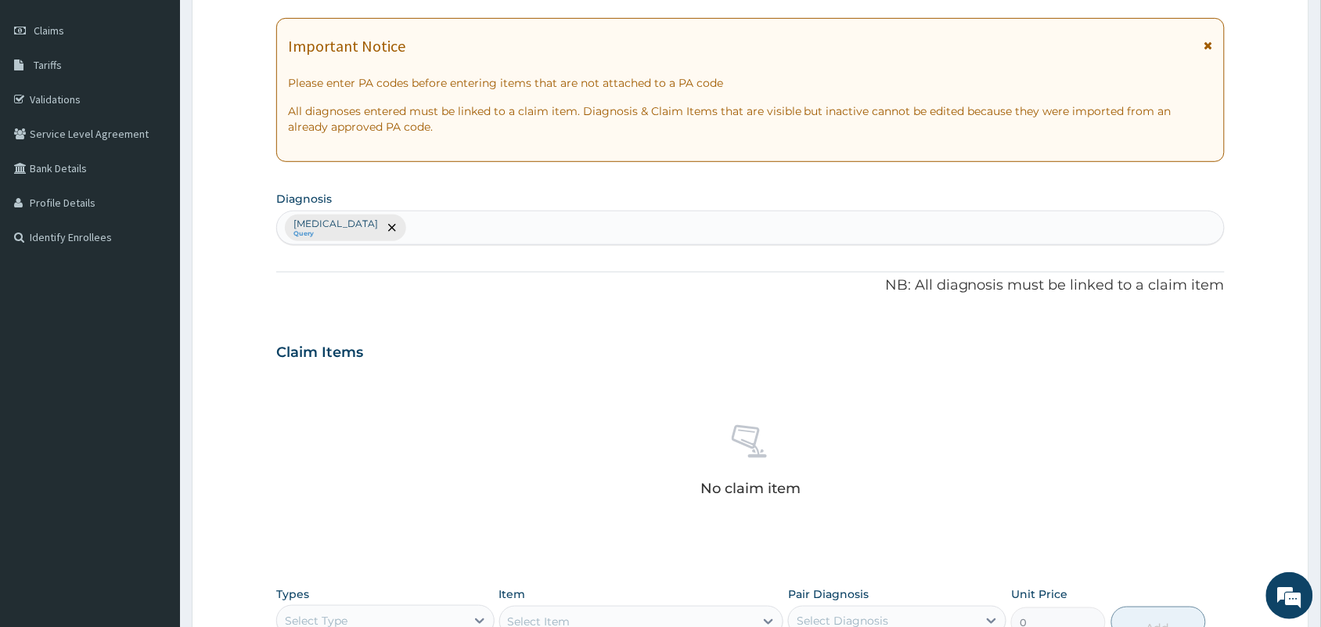
scroll to position [502, 0]
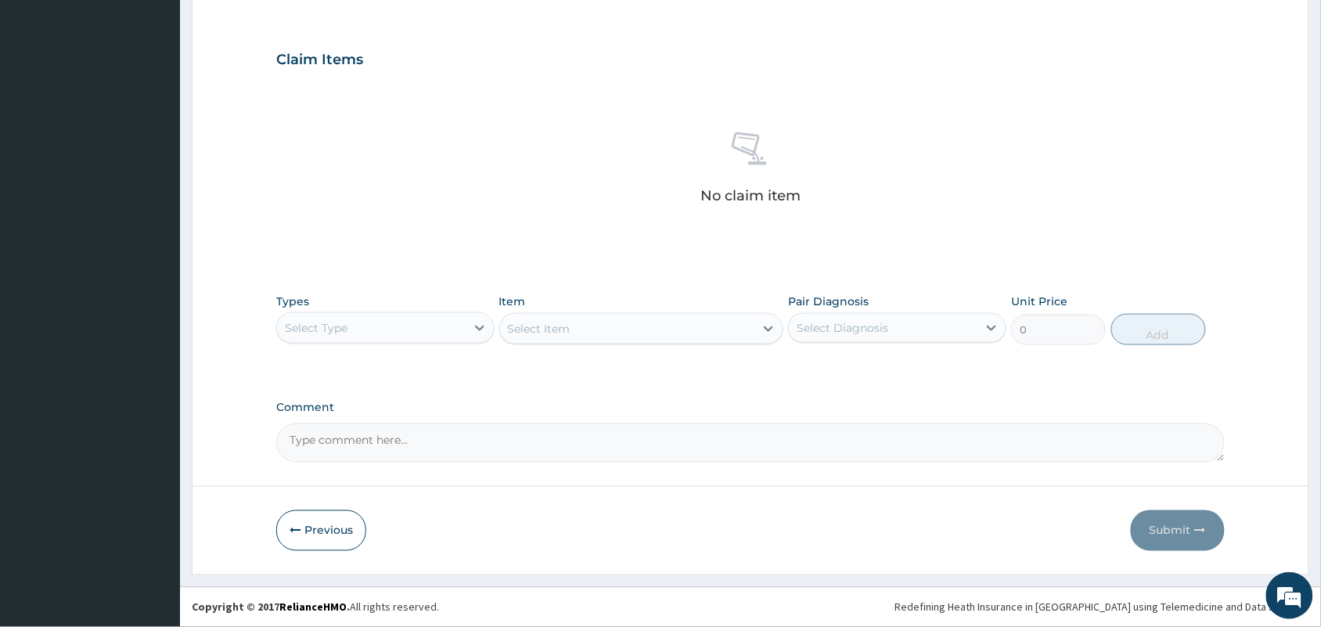
click at [403, 325] on div "Select Type" at bounding box center [371, 327] width 189 height 25
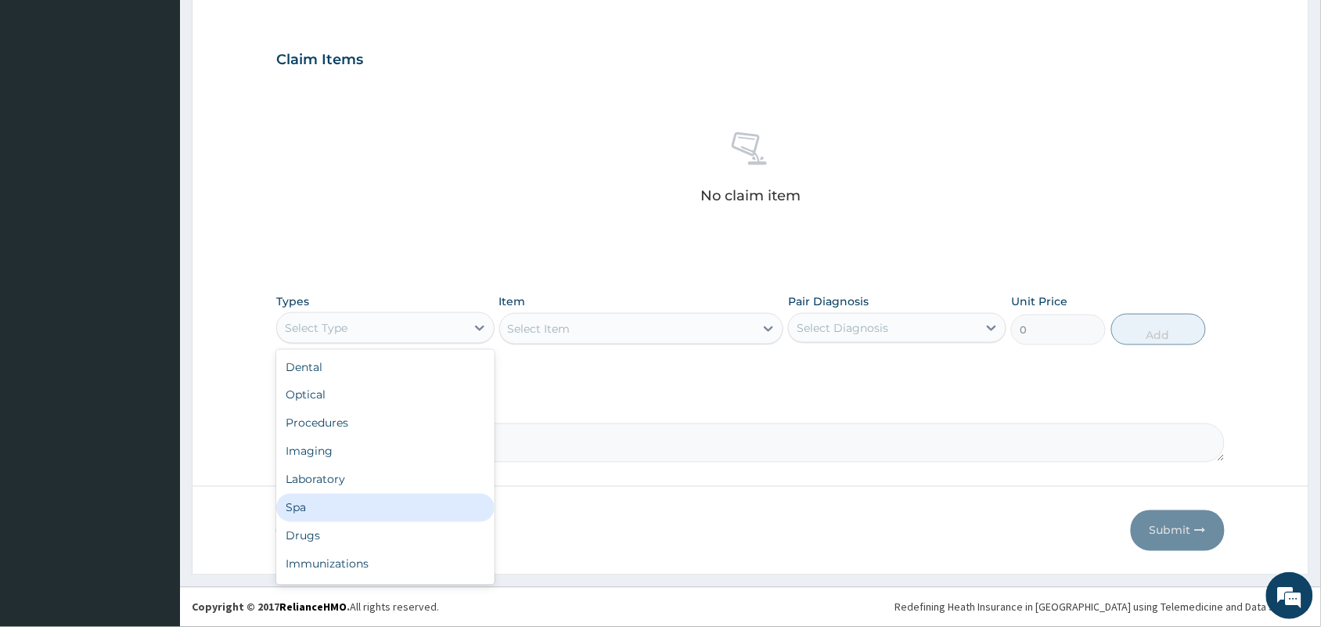
scroll to position [52, 0]
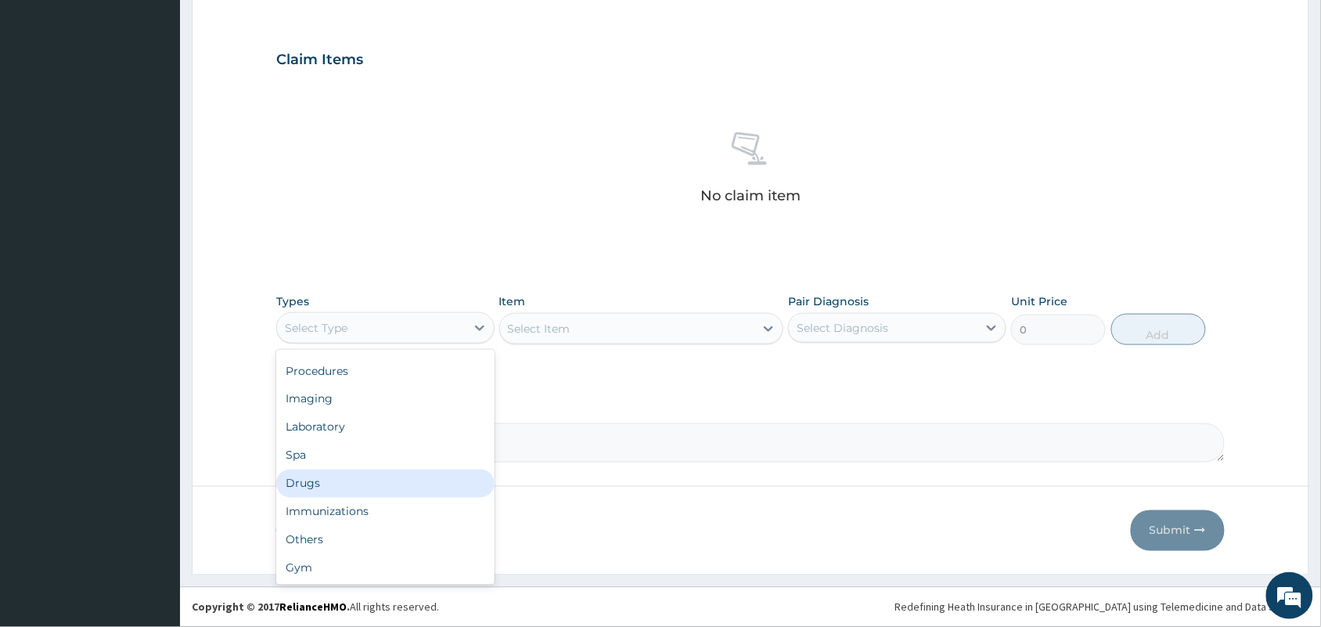
click at [342, 487] on div "Drugs" at bounding box center [385, 483] width 218 height 28
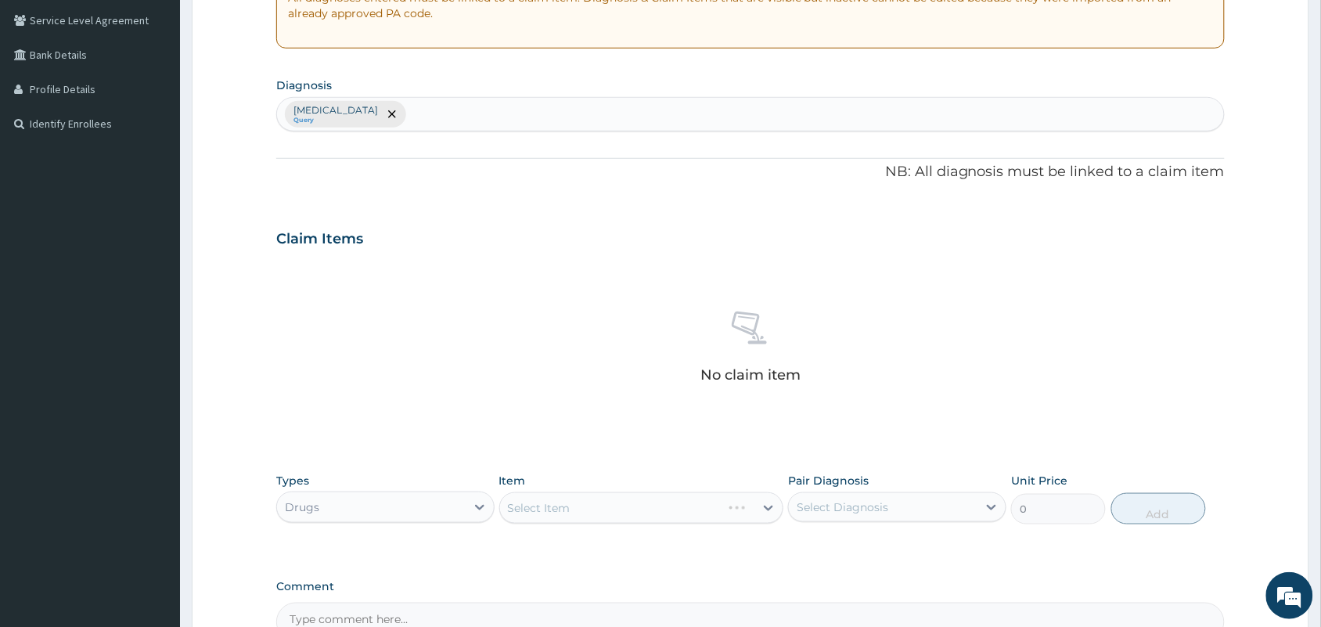
scroll to position [111, 0]
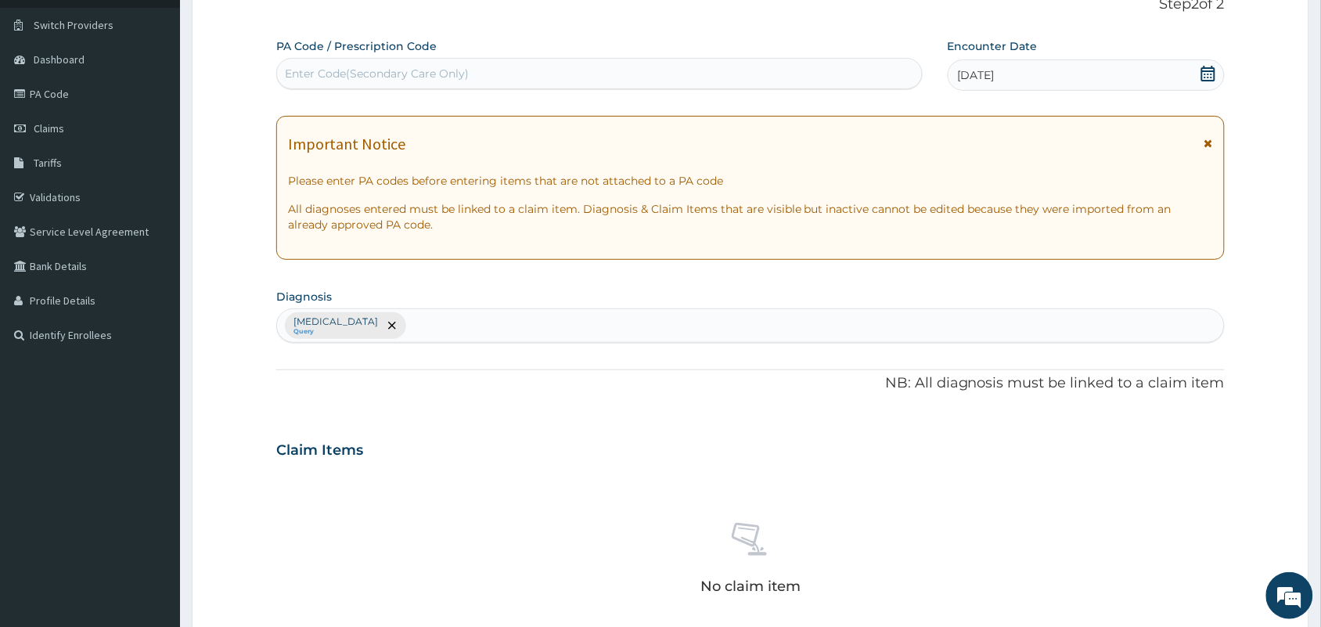
click at [397, 322] on div "[MEDICAL_DATA] Query" at bounding box center [750, 325] width 947 height 33
type input "HEADAC"
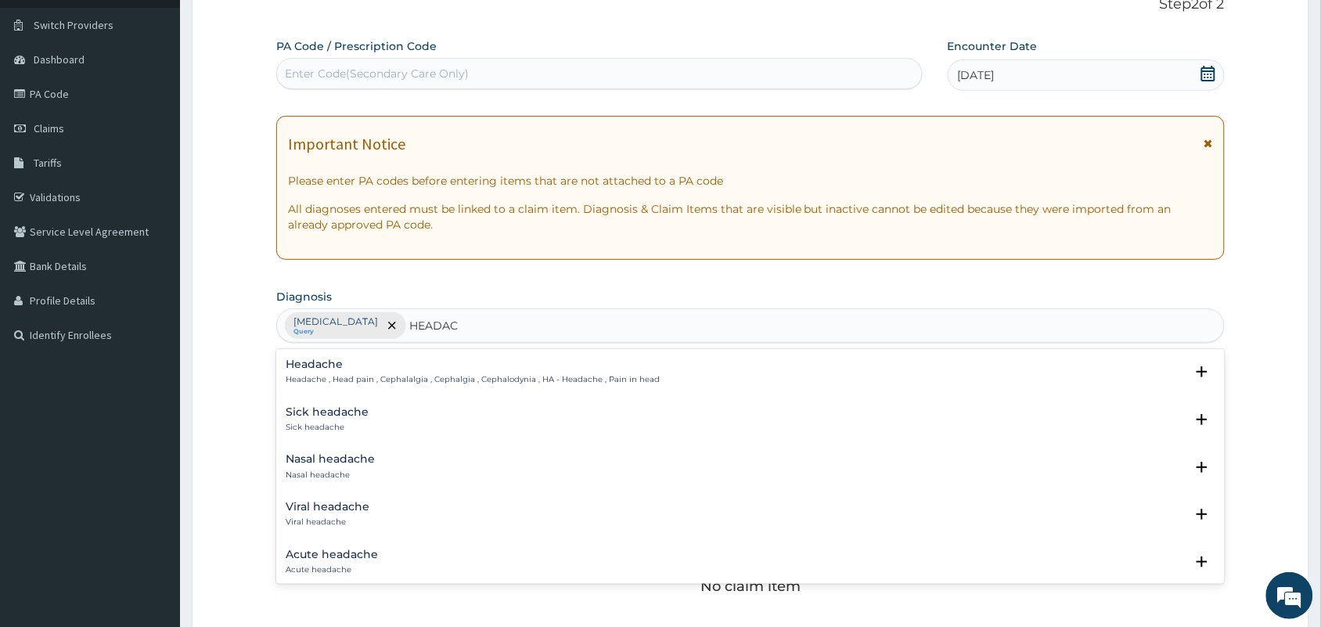
click at [318, 376] on p "Headache , Head pain , Cephalalgia , Cephalgia , Cephalodynia , HA - Headache ,…" at bounding box center [473, 379] width 374 height 11
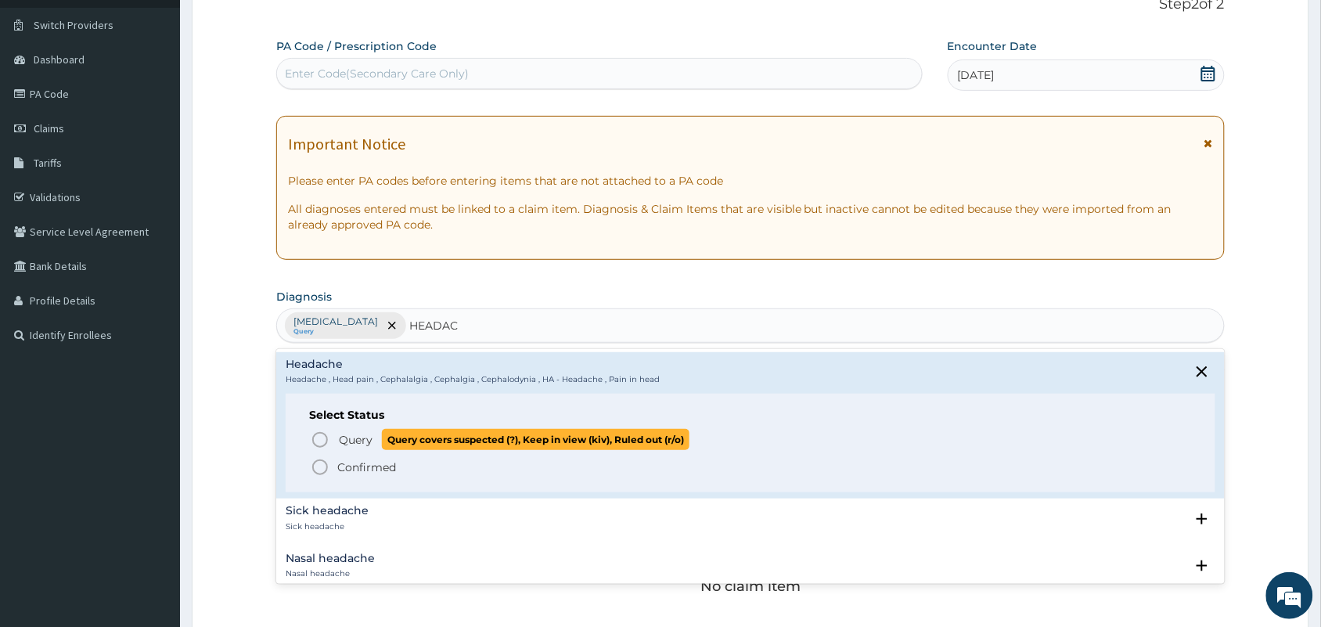
click at [343, 433] on span "Query" at bounding box center [356, 440] width 34 height 16
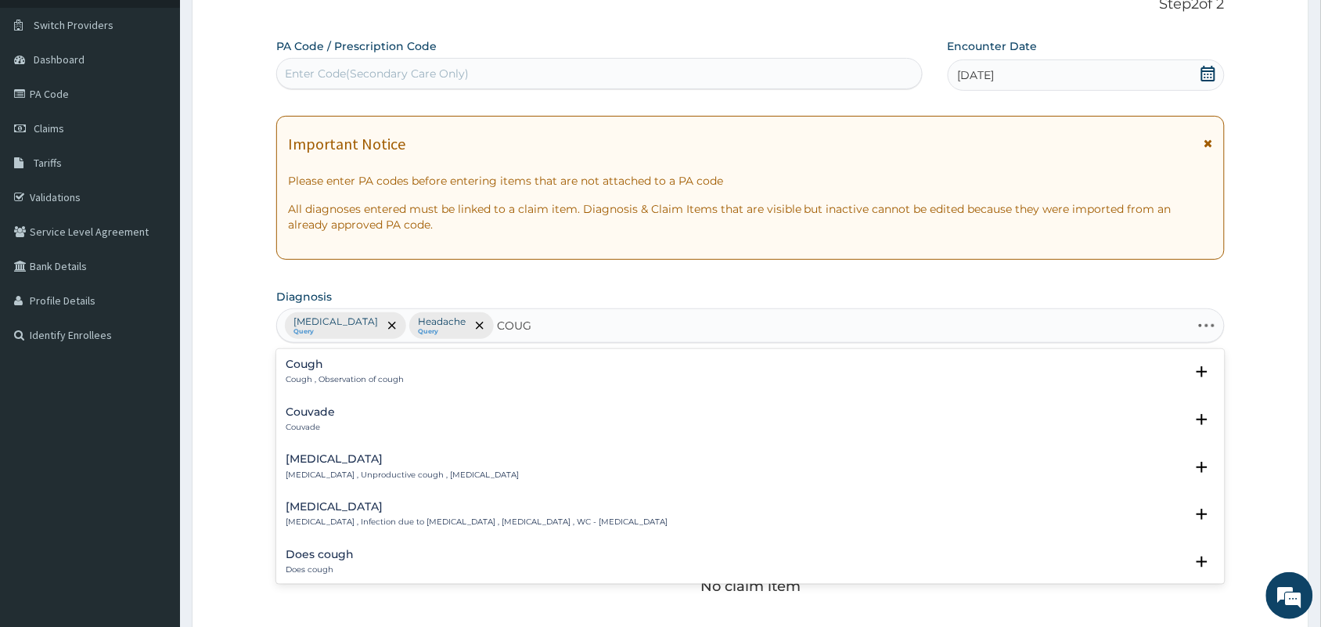
type input "COUGH"
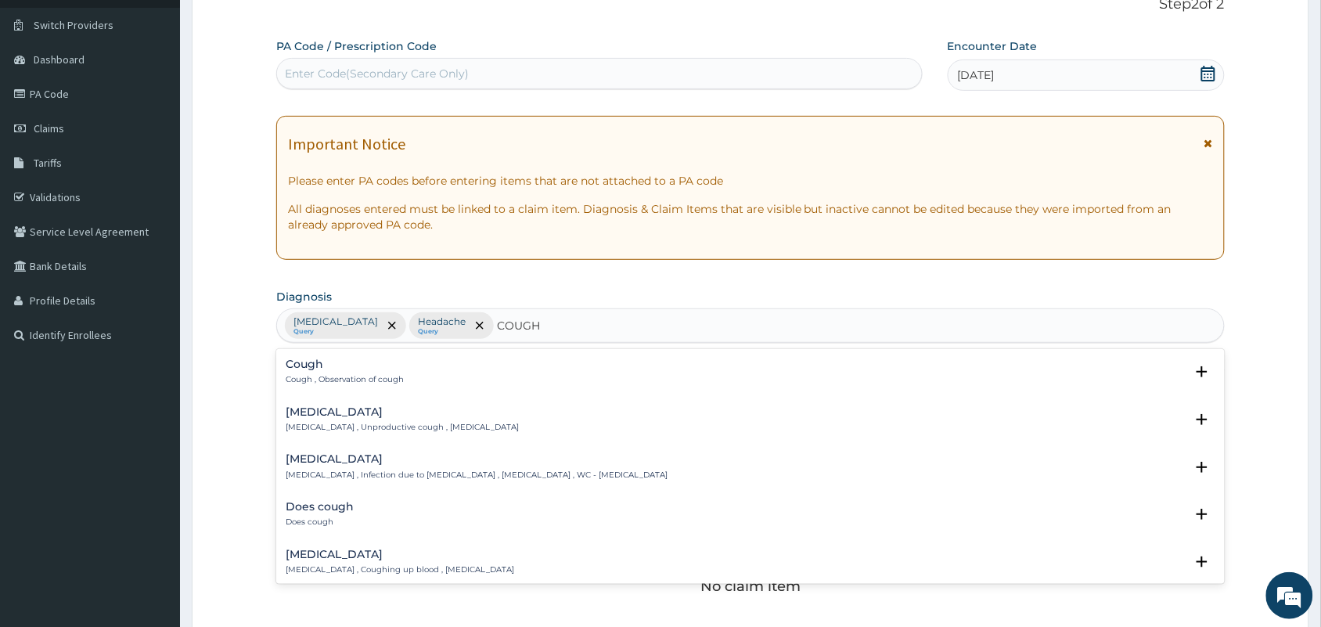
click at [313, 376] on p "Cough , Observation of cough" at bounding box center [345, 379] width 118 height 11
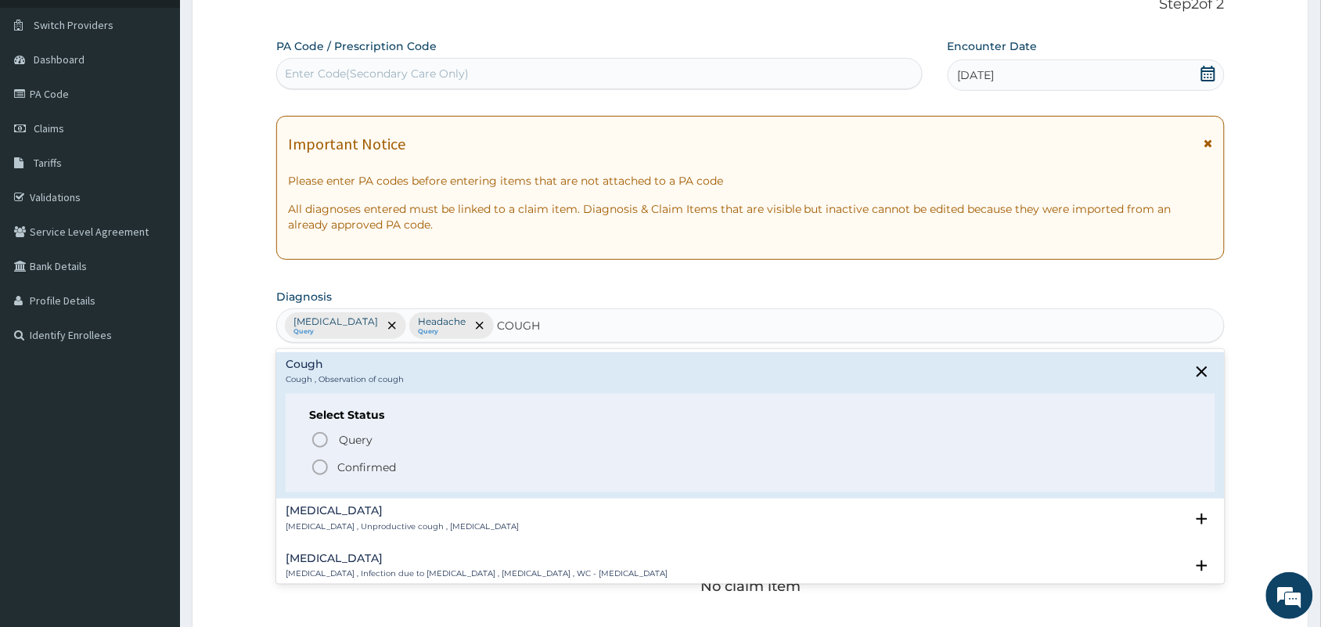
click at [322, 419] on h6 "Select Status" at bounding box center [750, 415] width 883 height 12
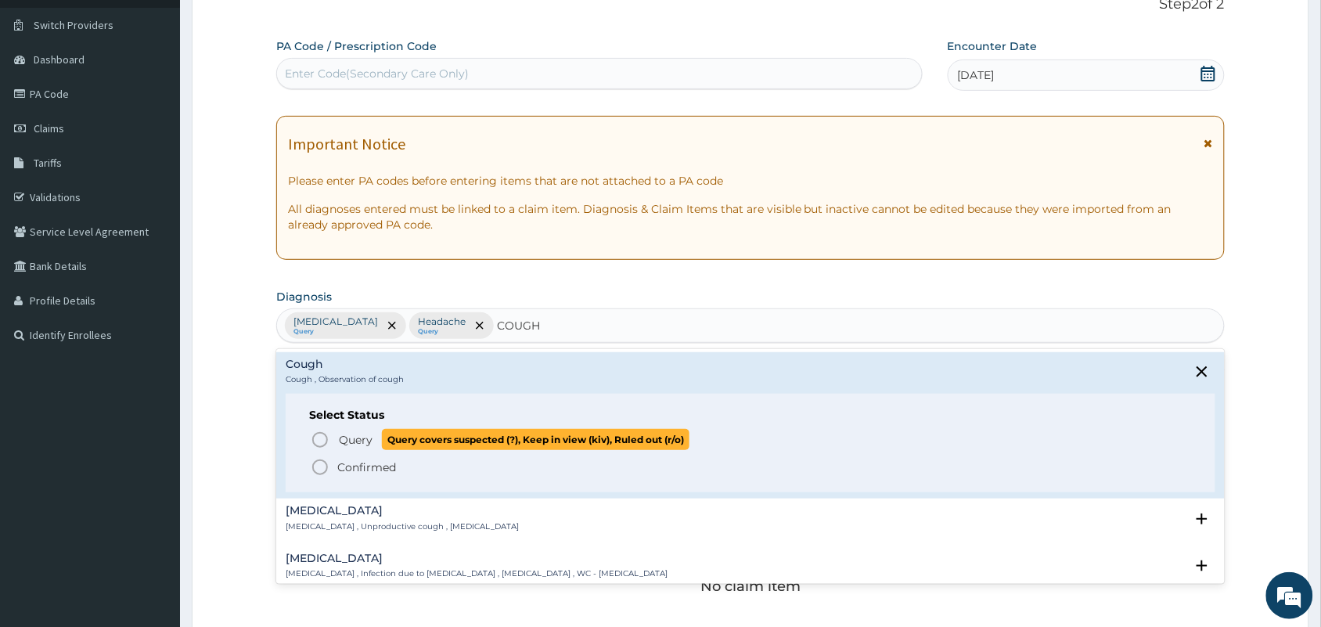
click at [325, 447] on icon "status option query" at bounding box center [320, 439] width 19 height 19
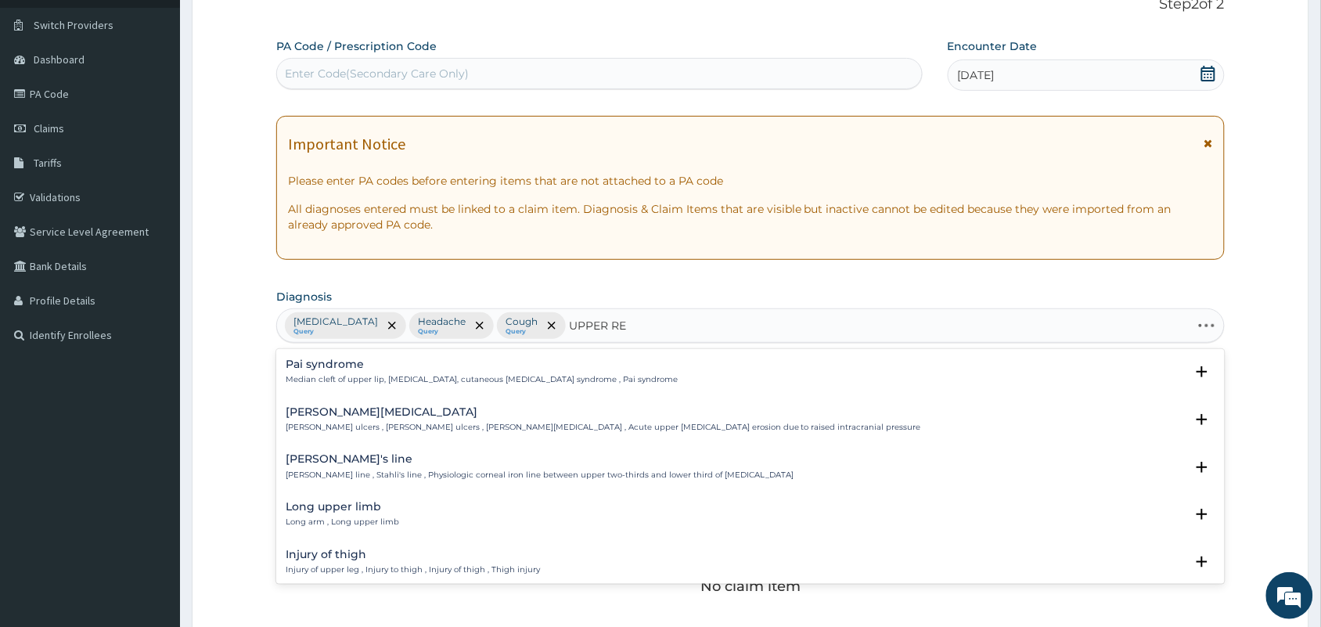
type input "UPPER RES"
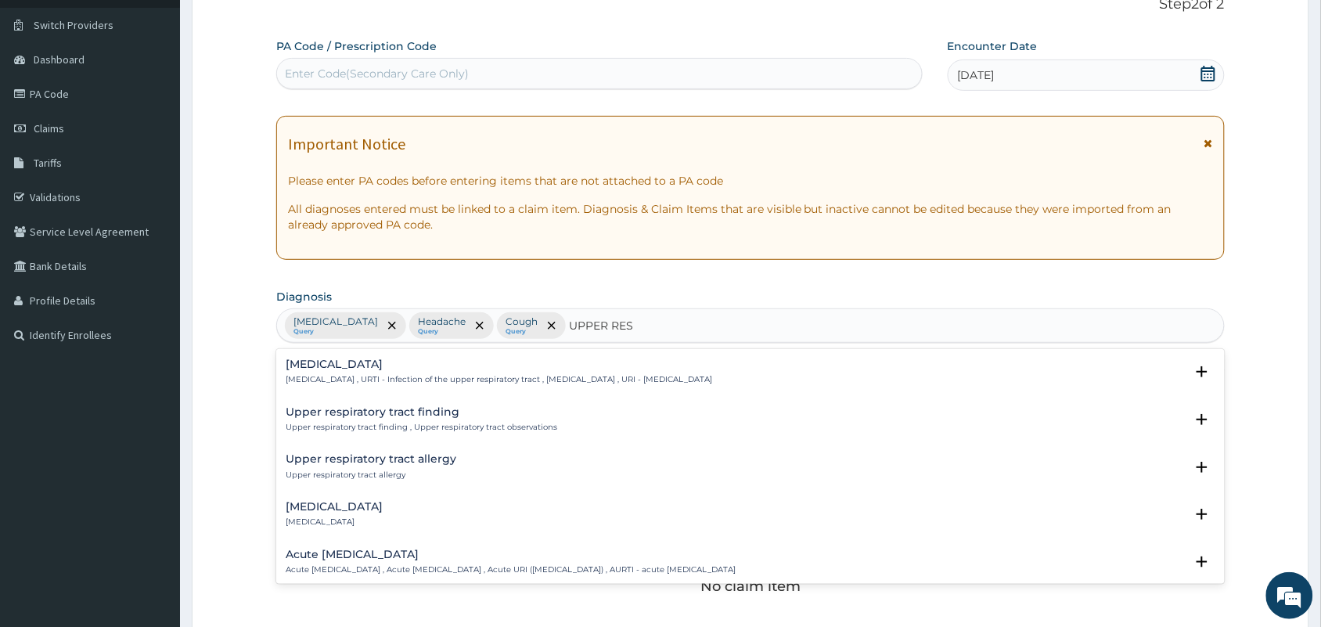
click at [373, 376] on p "[MEDICAL_DATA] , URTI - Infection of the upper respiratory tract , [MEDICAL_DAT…" at bounding box center [499, 379] width 426 height 11
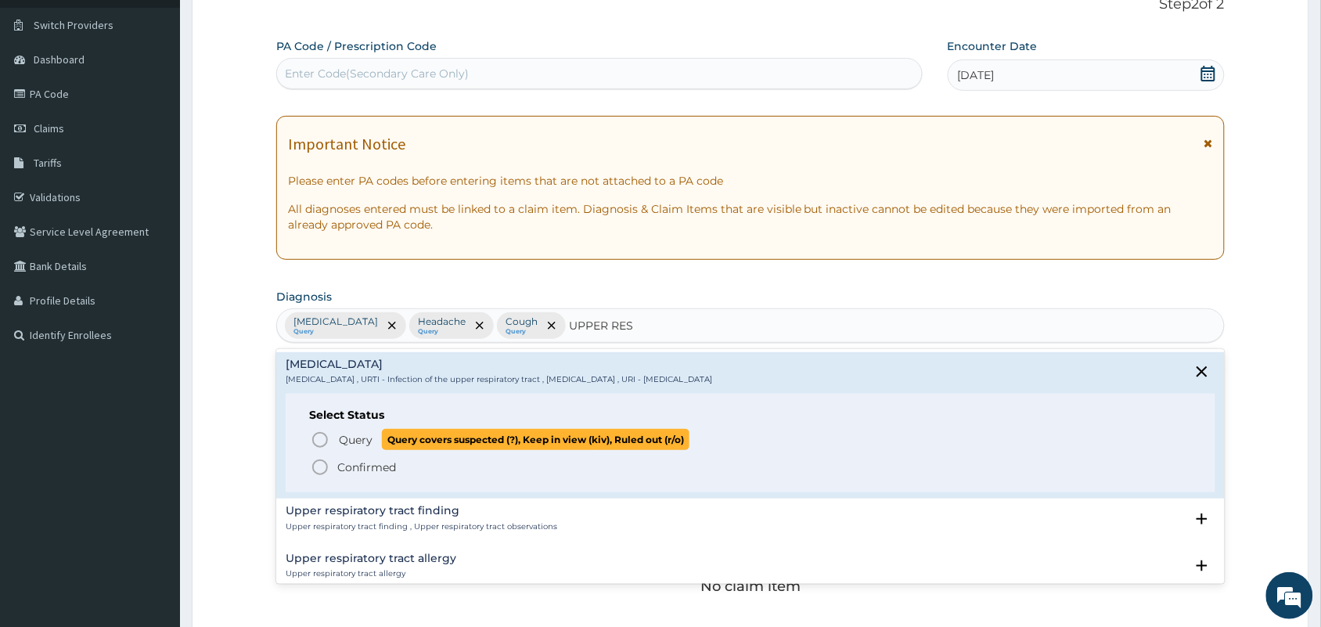
click at [387, 440] on span "Query covers suspected (?), Keep in view (kiv), Ruled out (r/o)" at bounding box center [535, 439] width 307 height 21
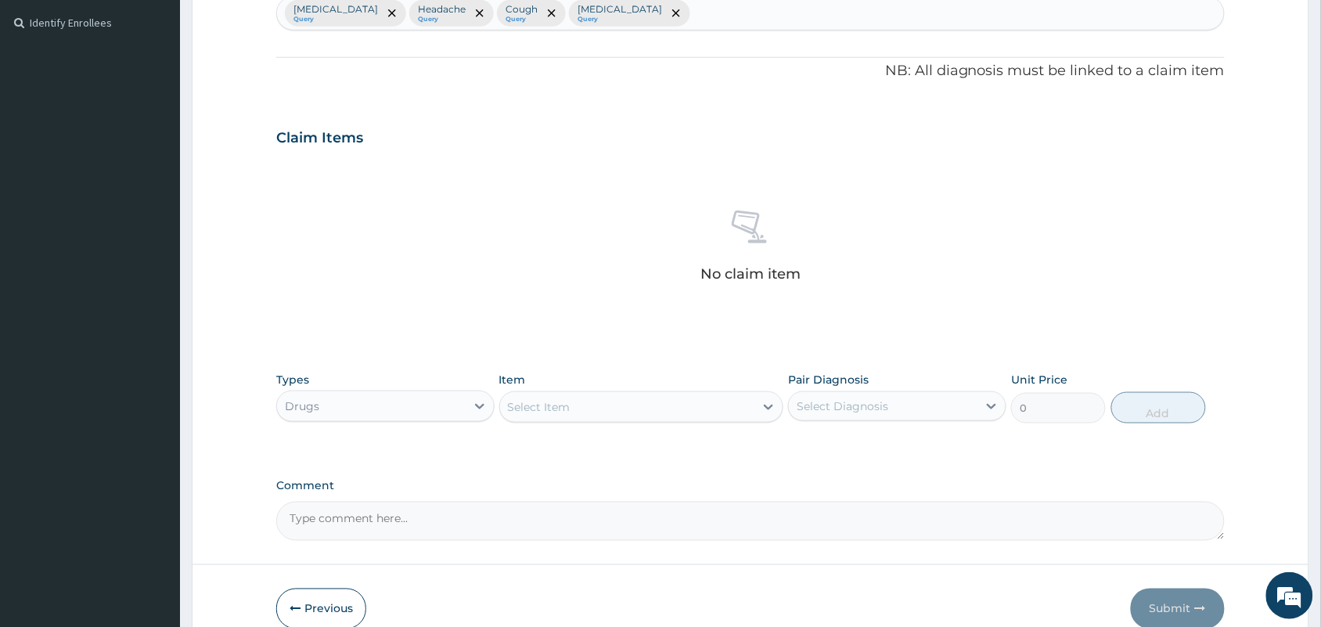
scroll to position [502, 0]
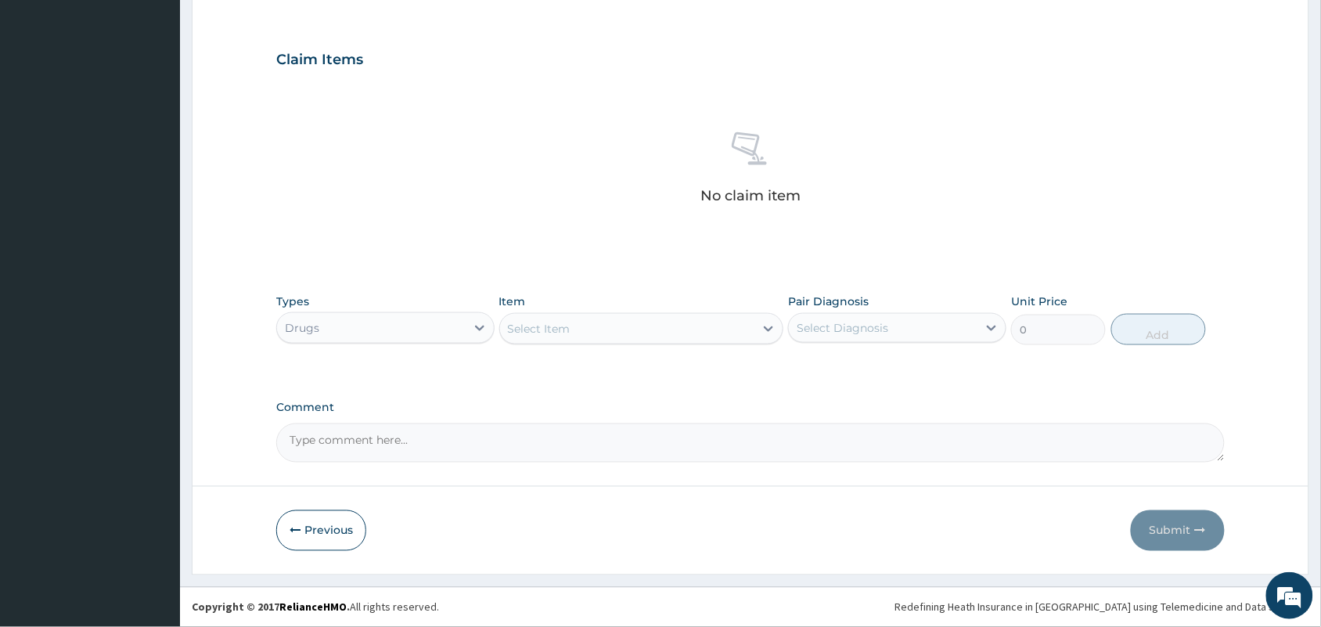
click at [624, 313] on div "Select Item" at bounding box center [641, 328] width 285 height 31
click at [622, 326] on div "Select Item" at bounding box center [627, 328] width 255 height 25
type input "LO"
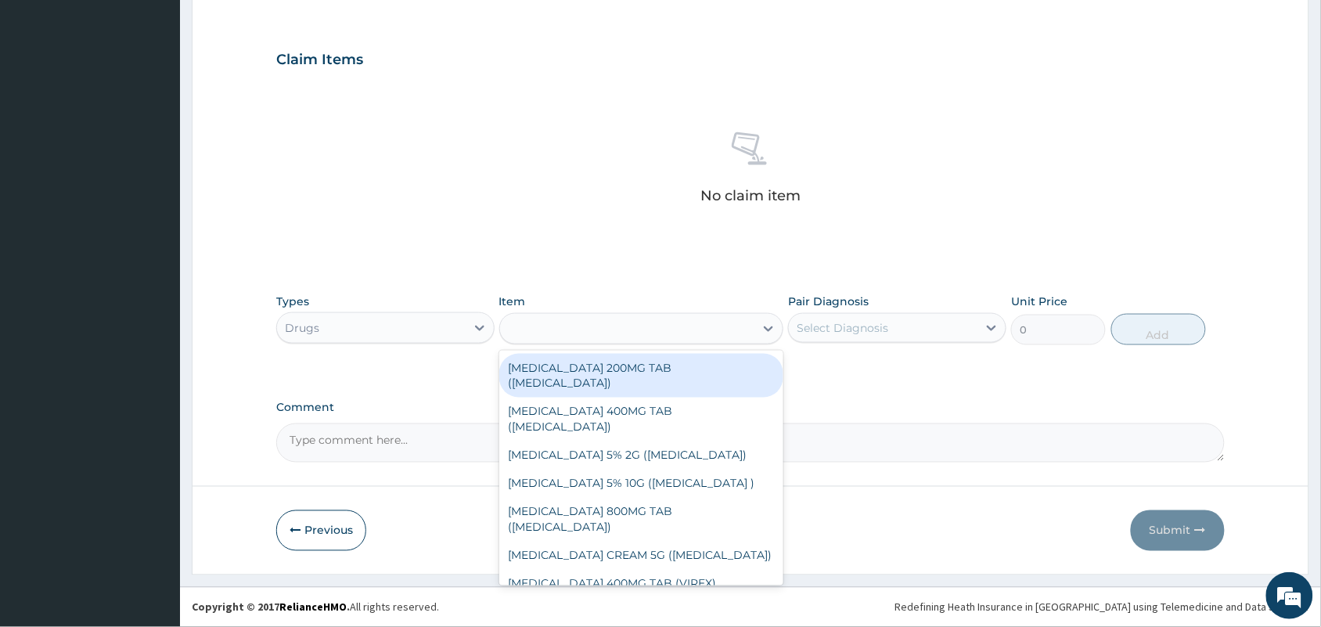
click at [622, 329] on div "LO" at bounding box center [627, 328] width 255 height 25
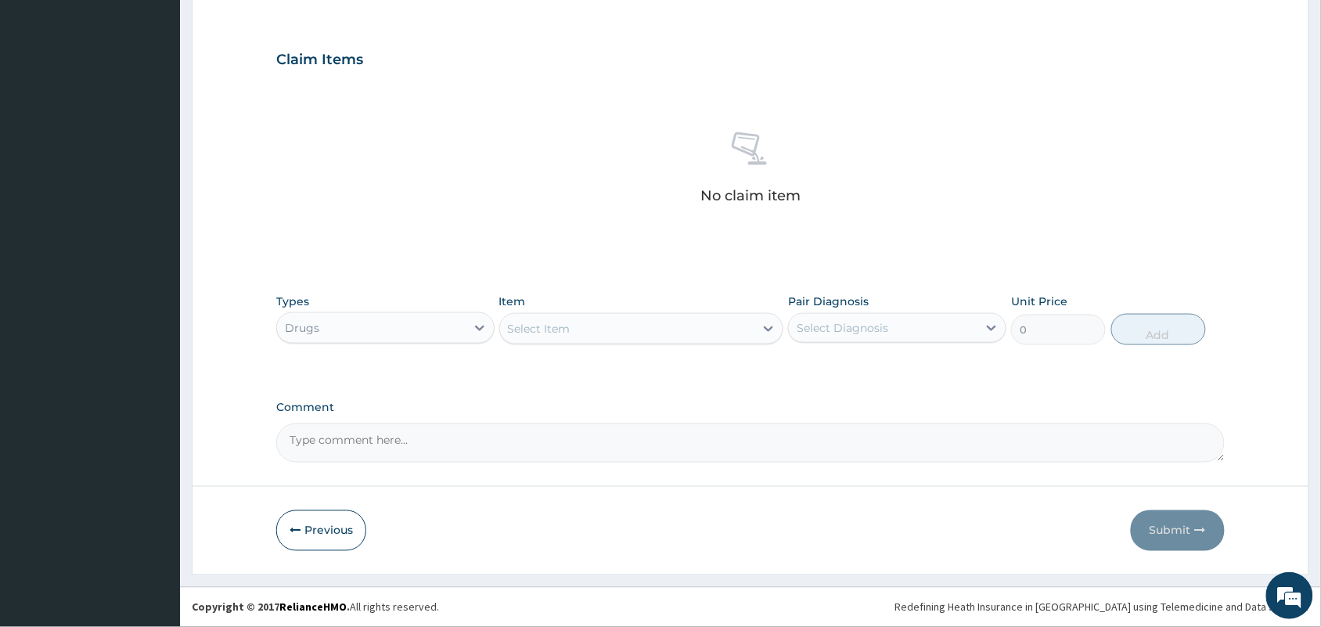
click at [622, 329] on div "Select Item" at bounding box center [627, 328] width 255 height 25
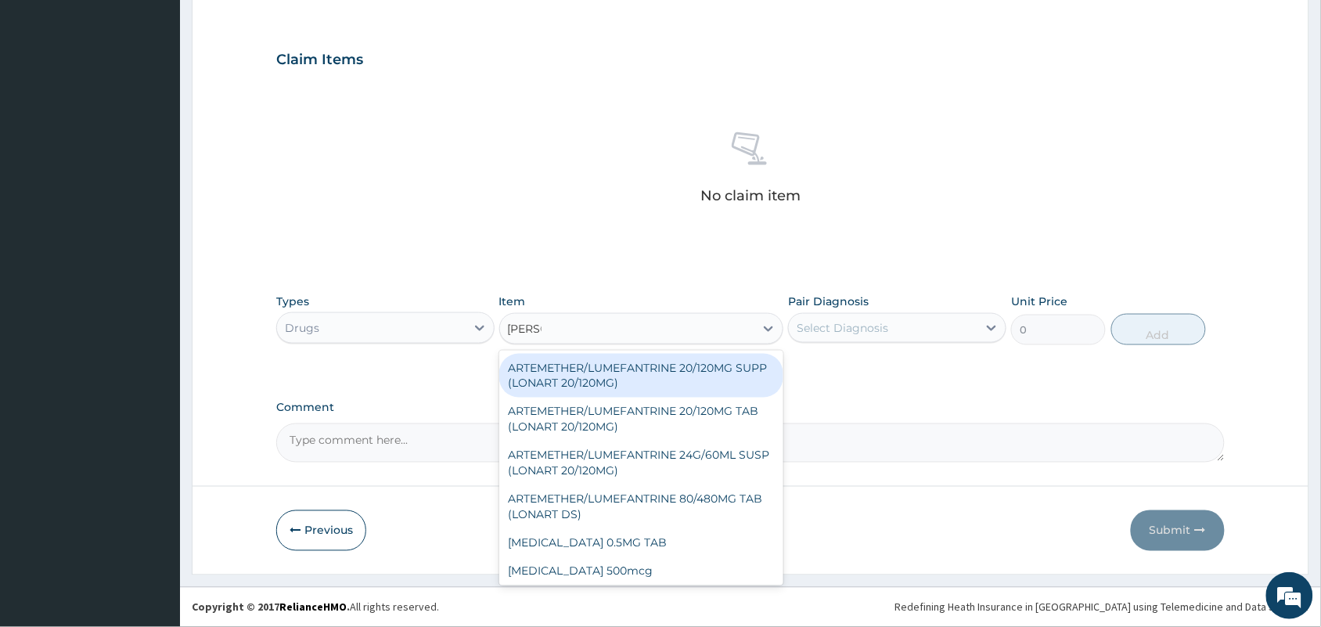
type input "LONAR"
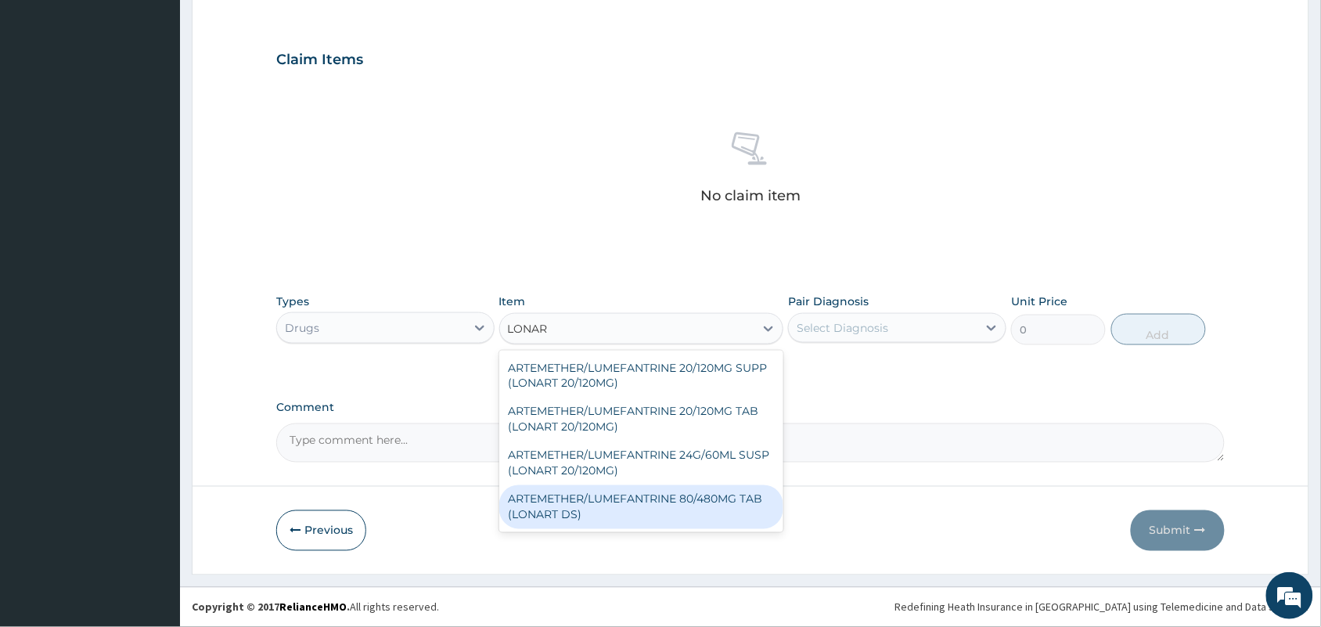
click at [650, 501] on div "ARTEMETHER/LUMEFANTRINE 80/480MG TAB (LONART DS)" at bounding box center [641, 507] width 285 height 44
type input "400"
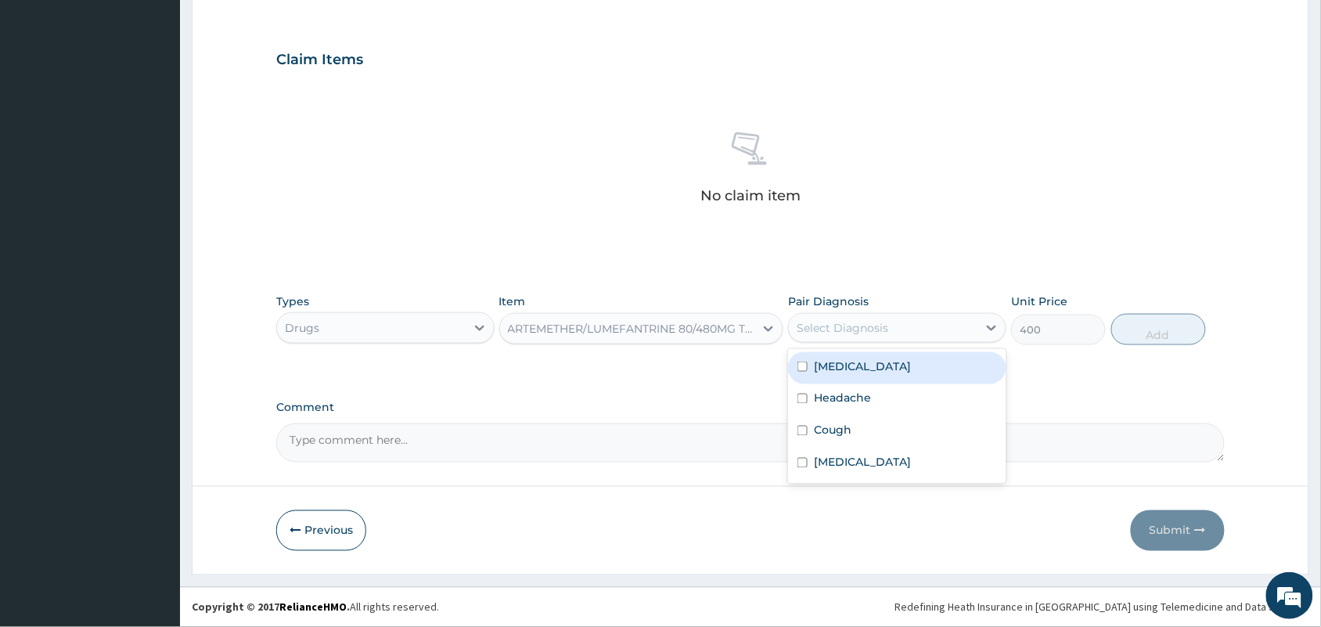
click at [884, 323] on div "Select Diagnosis" at bounding box center [842, 328] width 92 height 16
click at [866, 365] on div "[MEDICAL_DATA]" at bounding box center [897, 368] width 218 height 32
checkbox input "true"
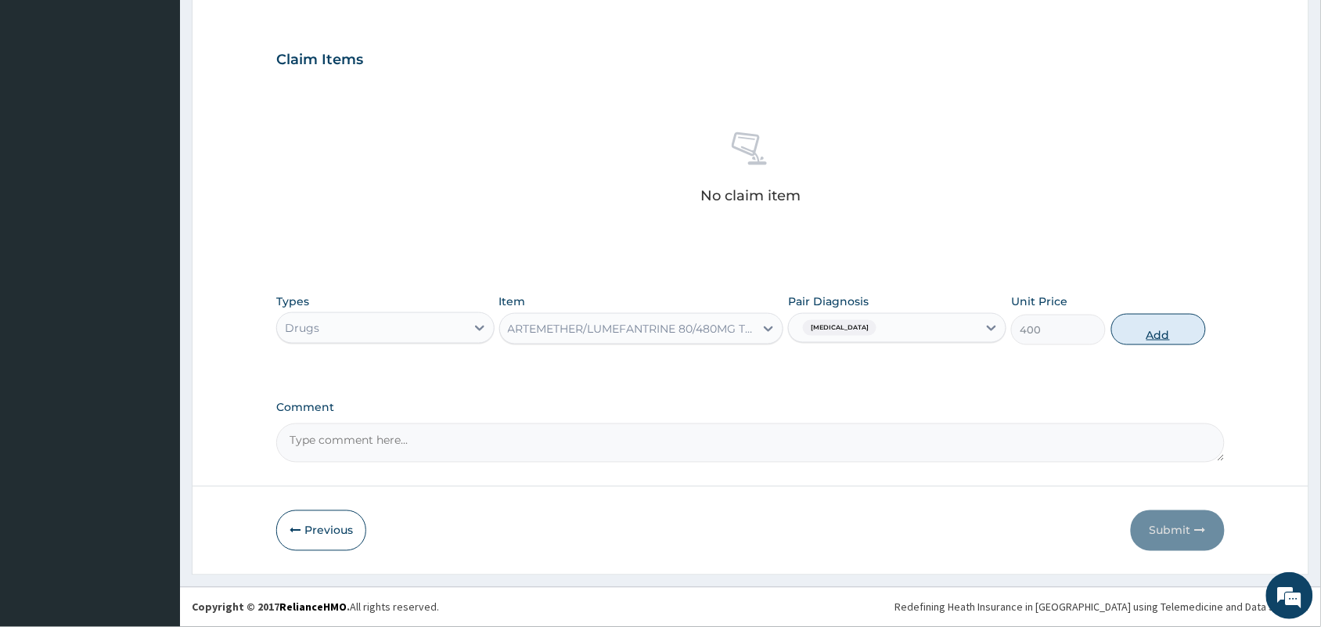
click at [1160, 318] on button "Add" at bounding box center [1158, 329] width 95 height 31
type input "0"
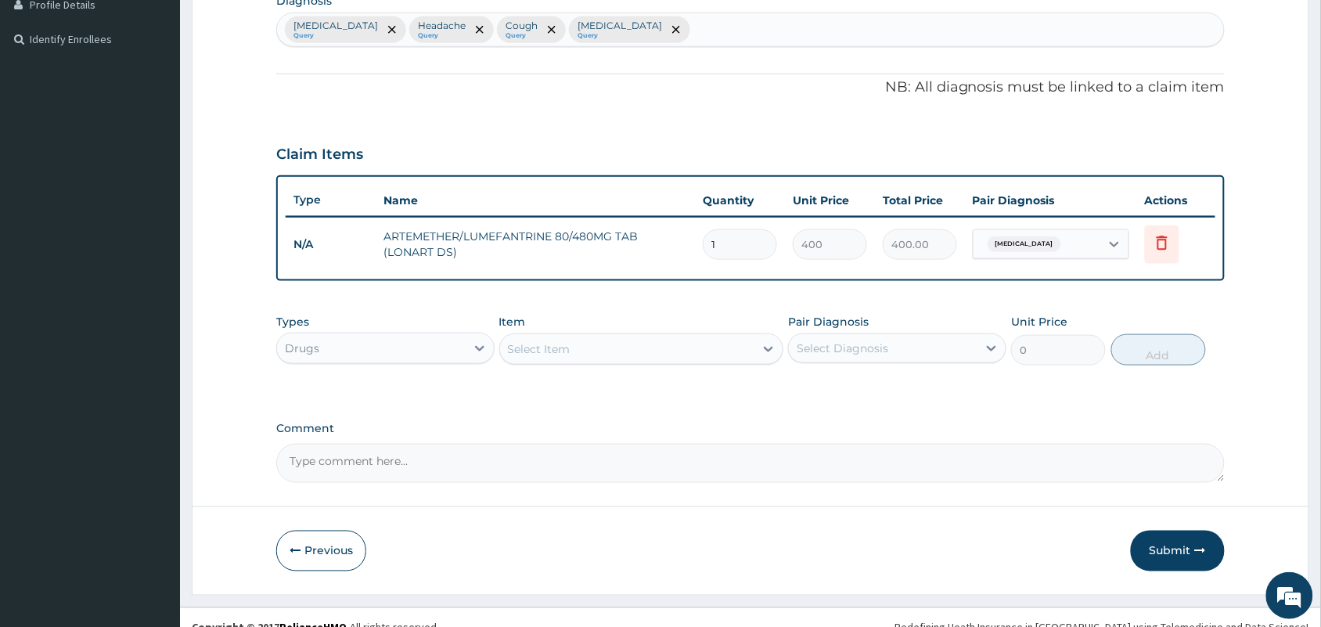
scroll to position [426, 0]
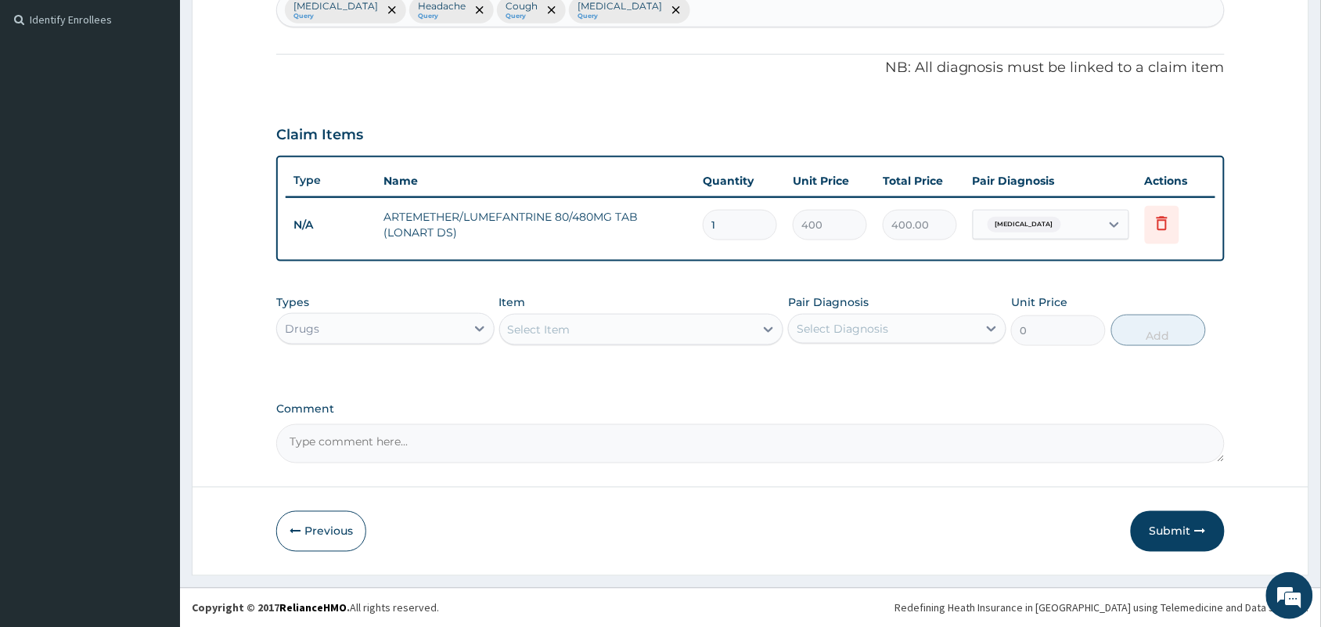
drag, startPoint x: 566, startPoint y: 313, endPoint x: 572, endPoint y: 331, distance: 19.1
click at [568, 317] on div "Select Item" at bounding box center [641, 329] width 285 height 31
click at [572, 331] on div "Select Item" at bounding box center [627, 329] width 255 height 25
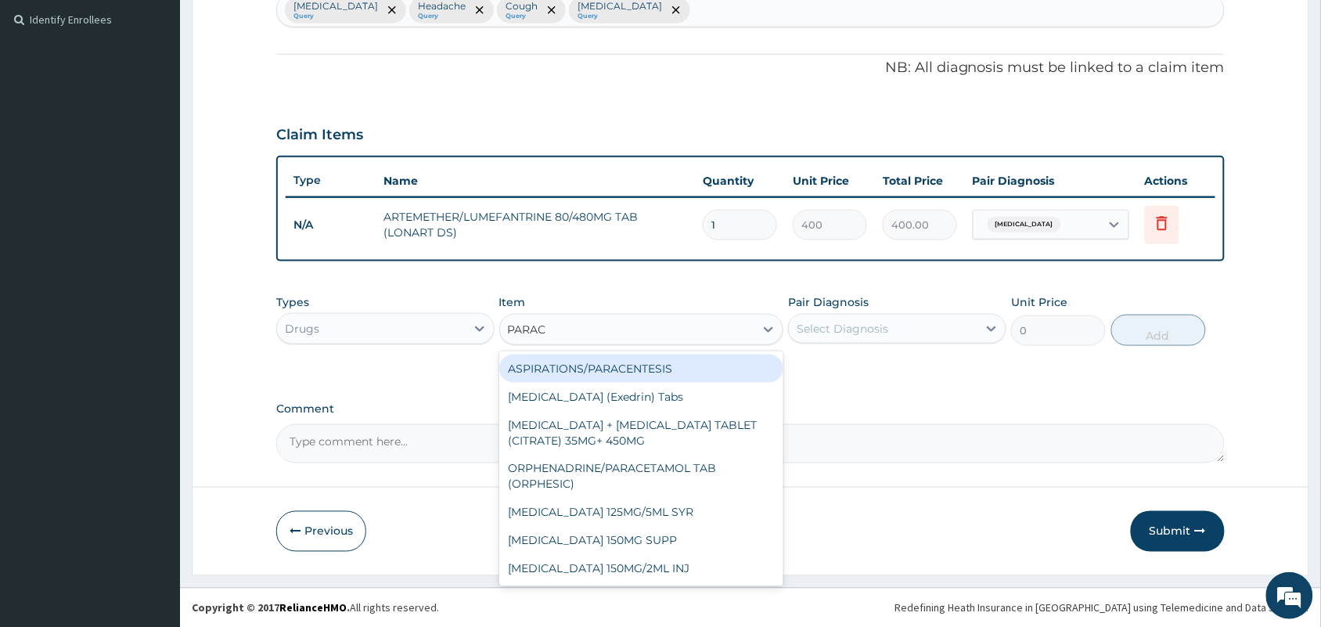
type input "PARACE"
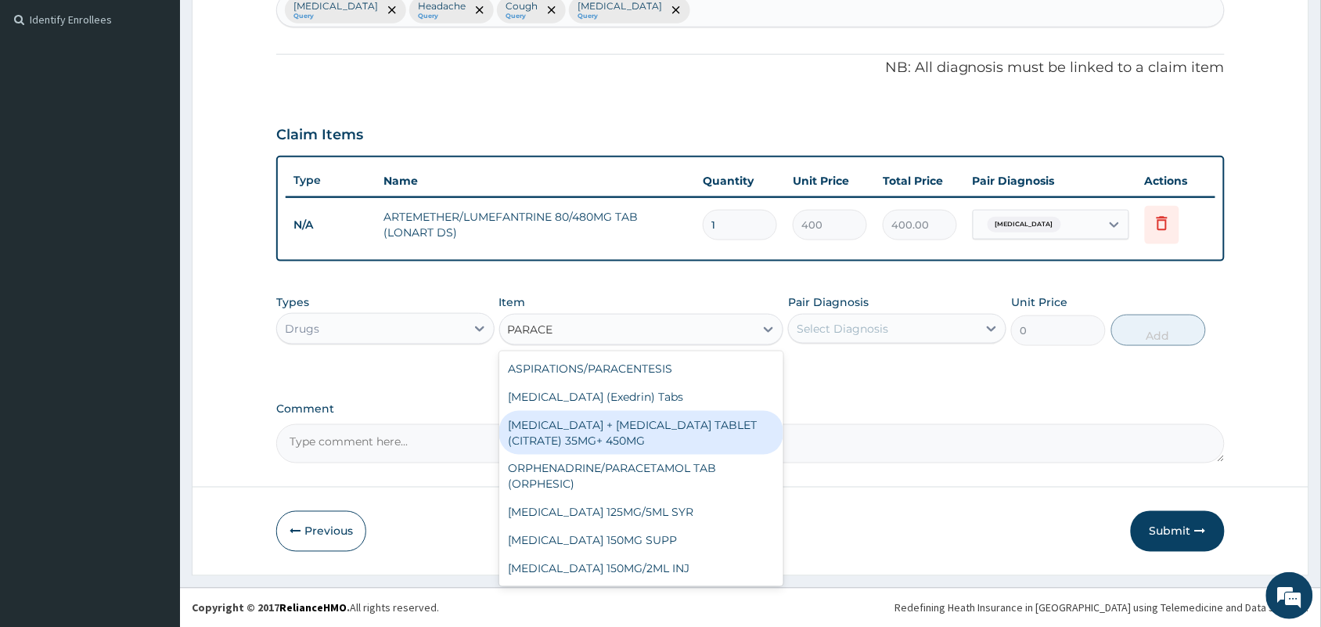
scroll to position [98, 0]
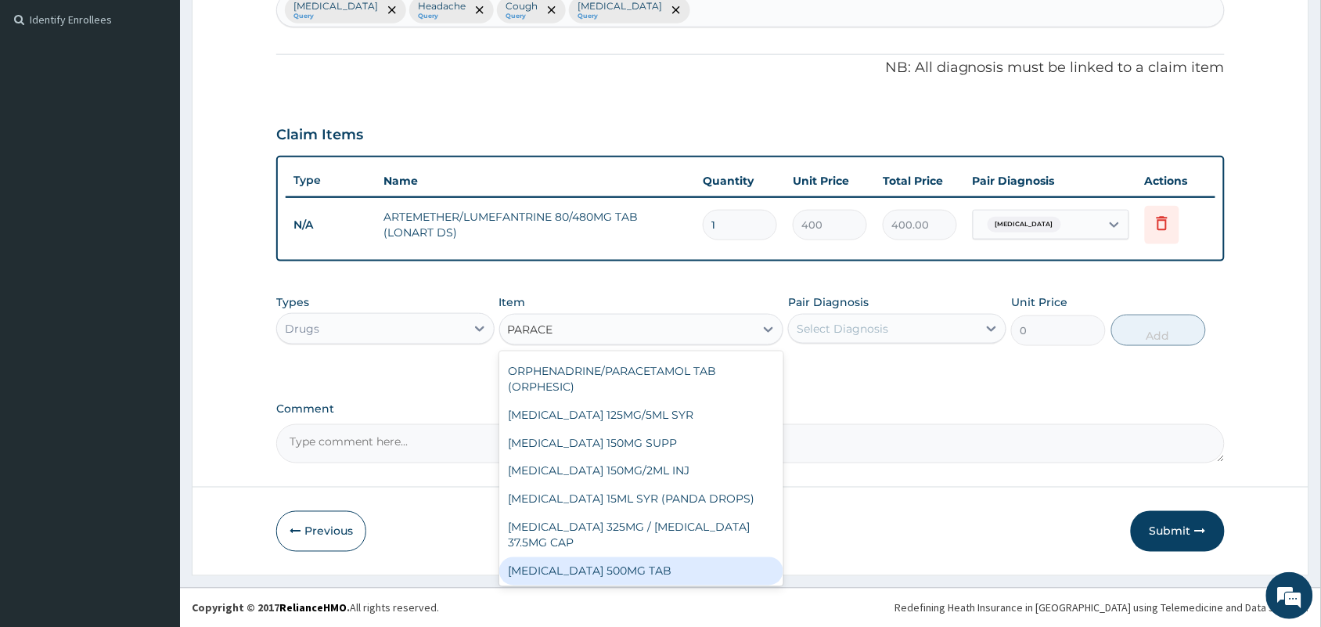
click at [674, 568] on div "[MEDICAL_DATA] 500MG TAB" at bounding box center [641, 571] width 285 height 28
type input "10"
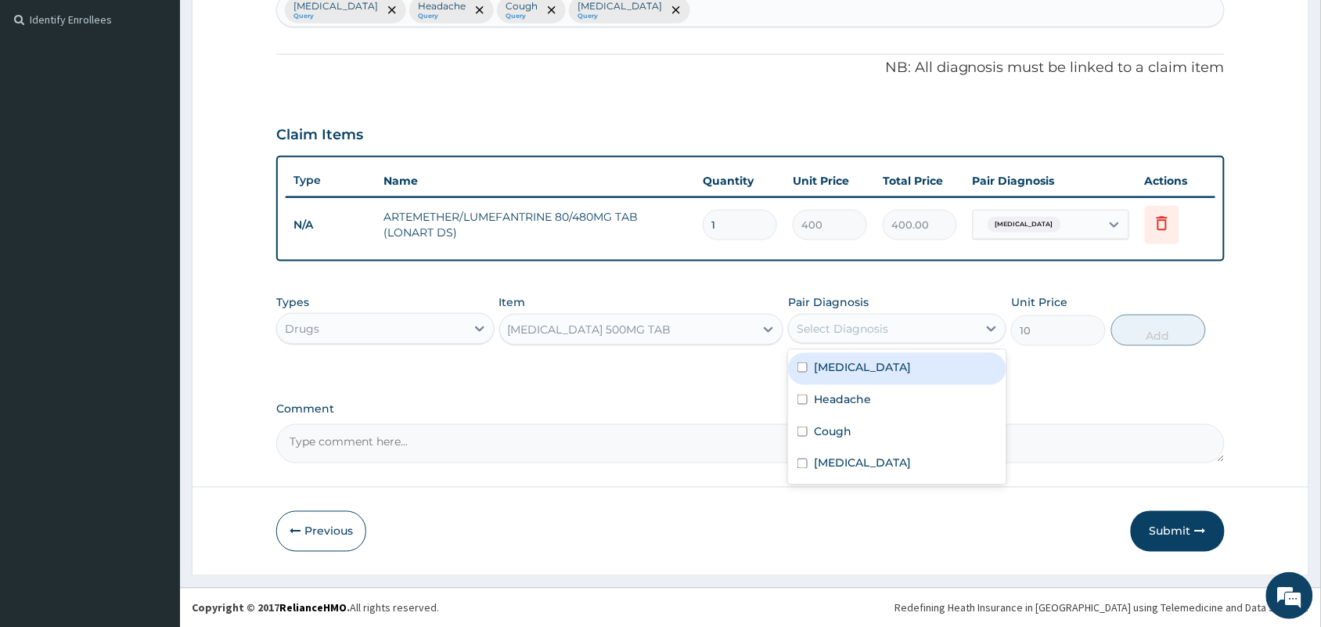
click at [829, 325] on div "Select Diagnosis" at bounding box center [842, 329] width 92 height 16
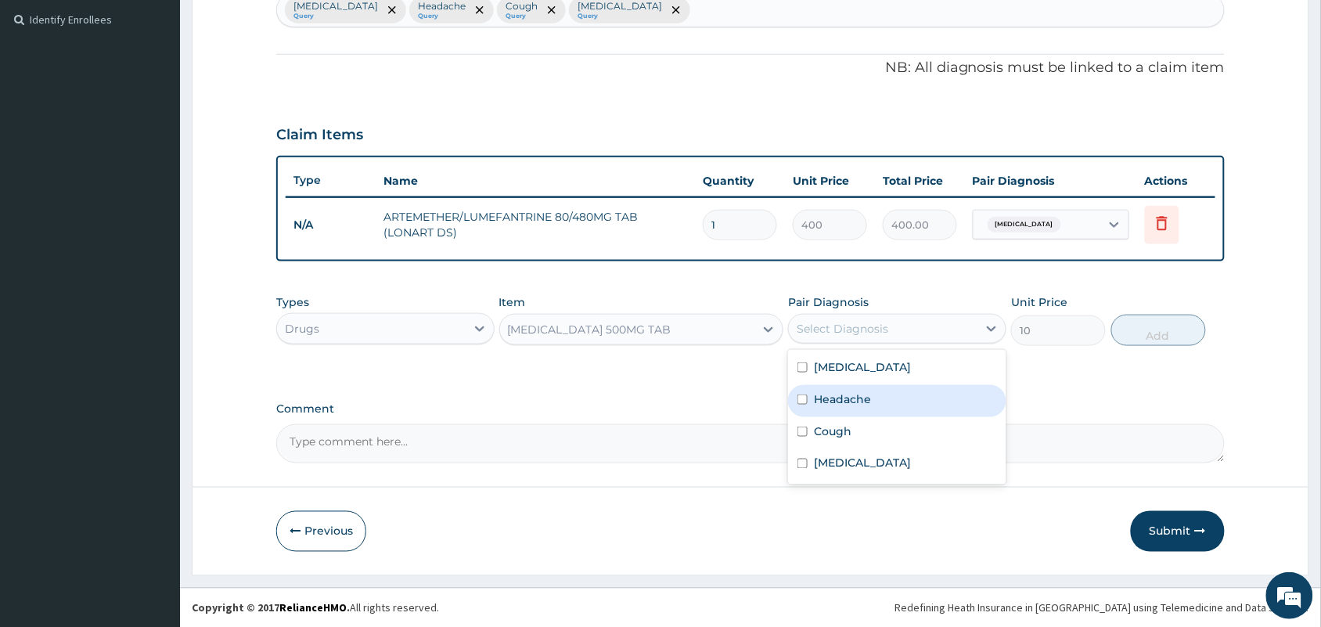
click at [829, 401] on label "Headache" at bounding box center [842, 399] width 57 height 16
checkbox input "true"
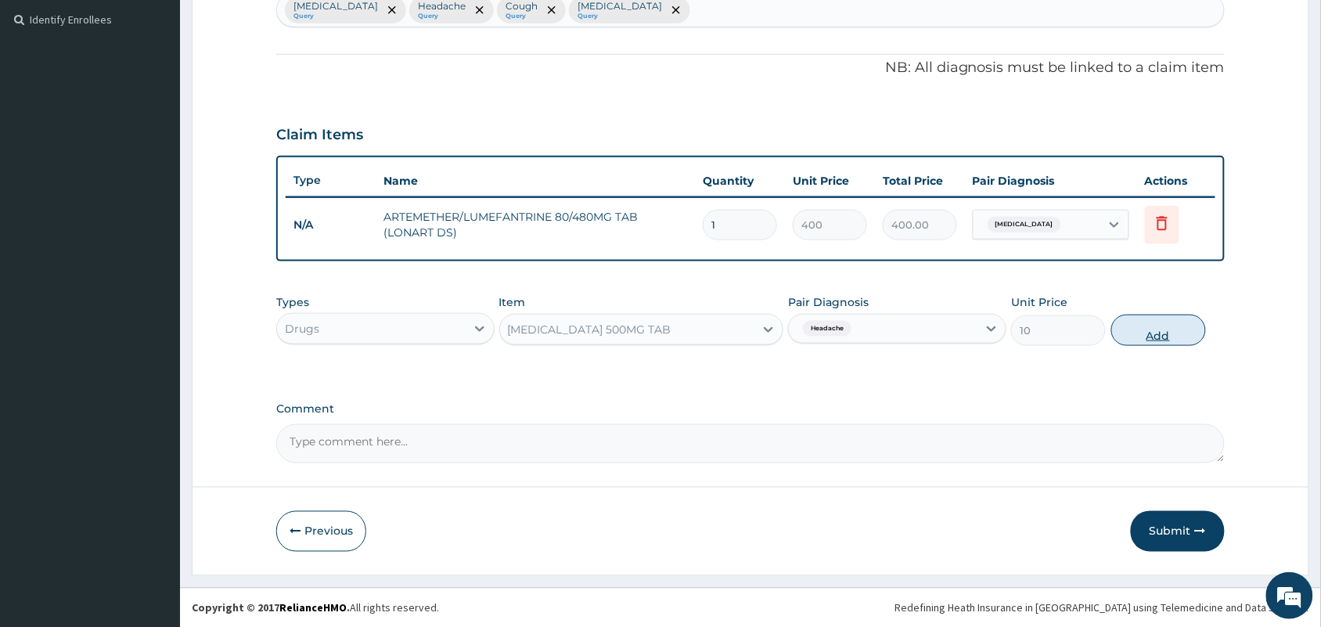
click at [1143, 329] on button "Add" at bounding box center [1158, 330] width 95 height 31
type input "0"
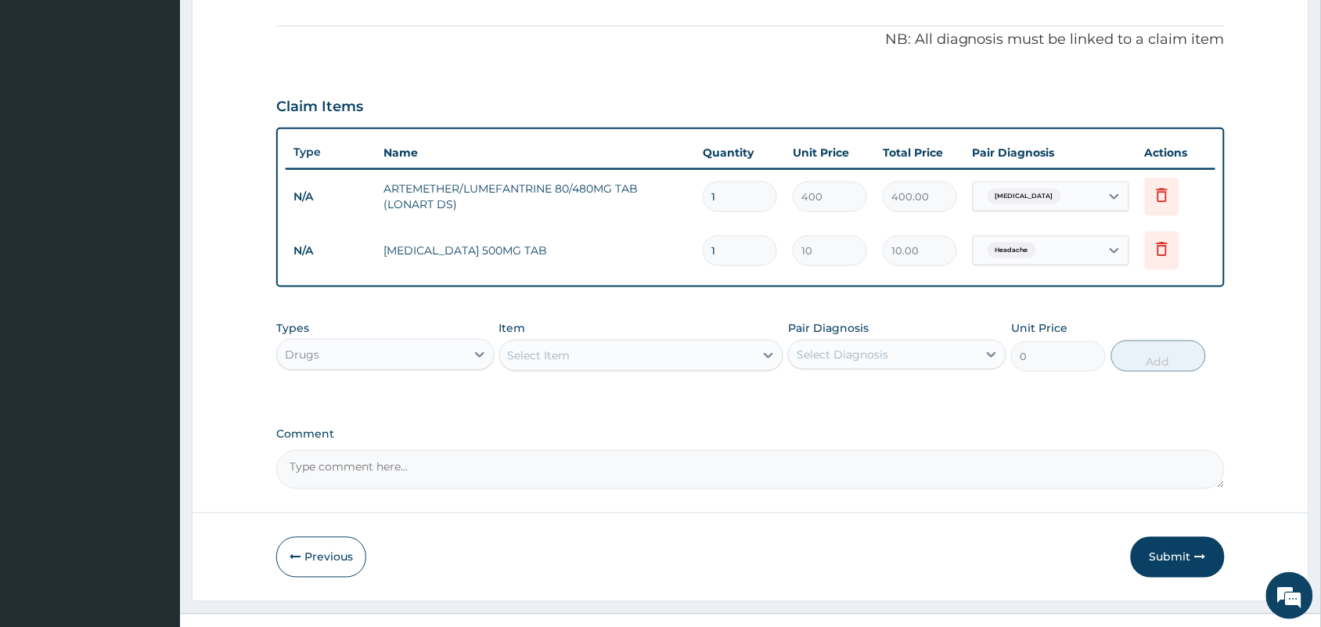
scroll to position [480, 0]
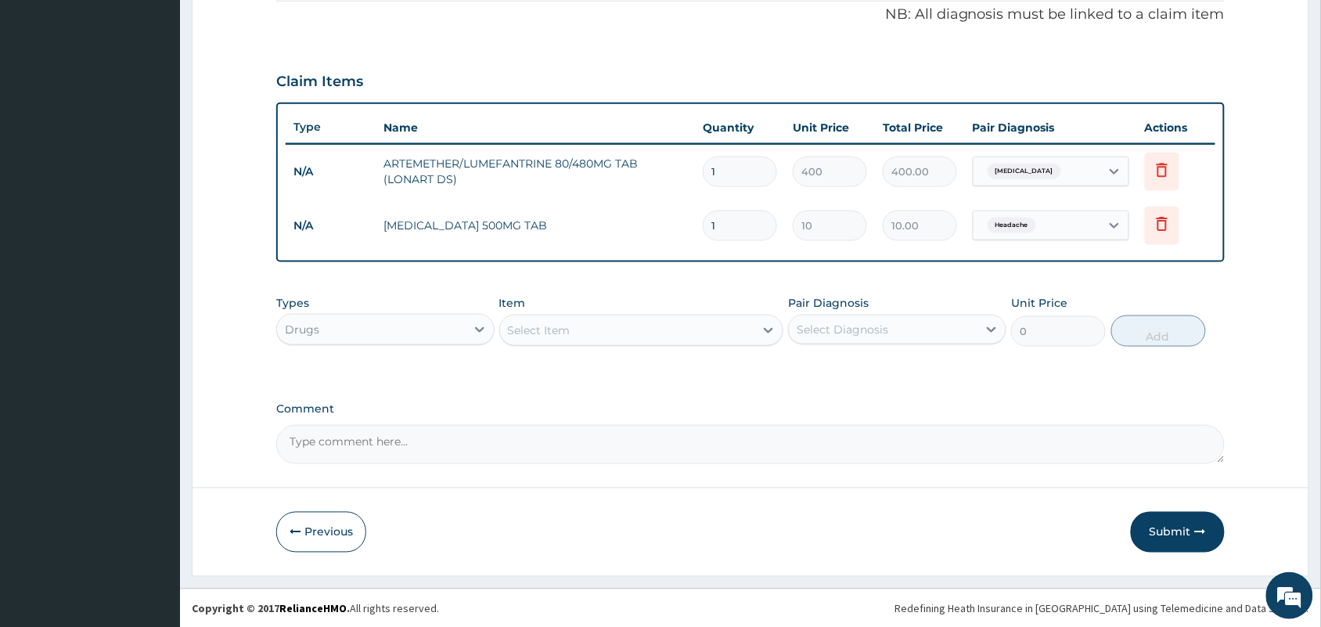
type input "3"
type input "30.00"
type input "3"
click at [587, 326] on div "Select Item" at bounding box center [627, 330] width 255 height 25
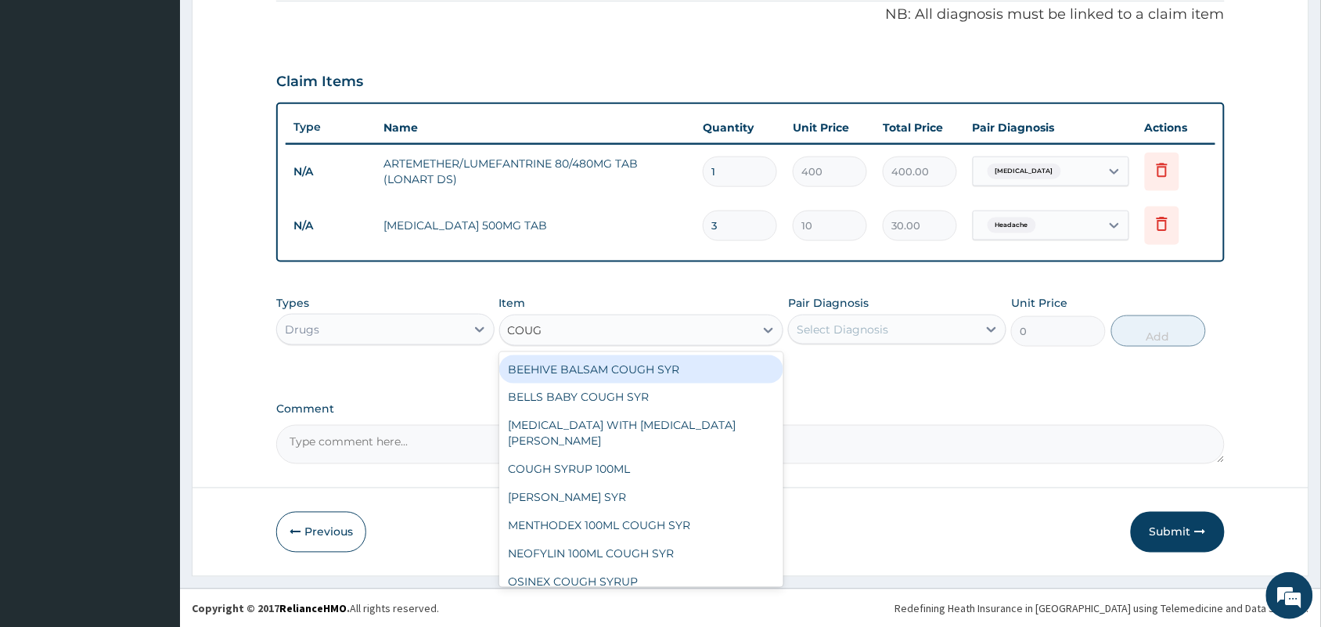
type input "COUGH"
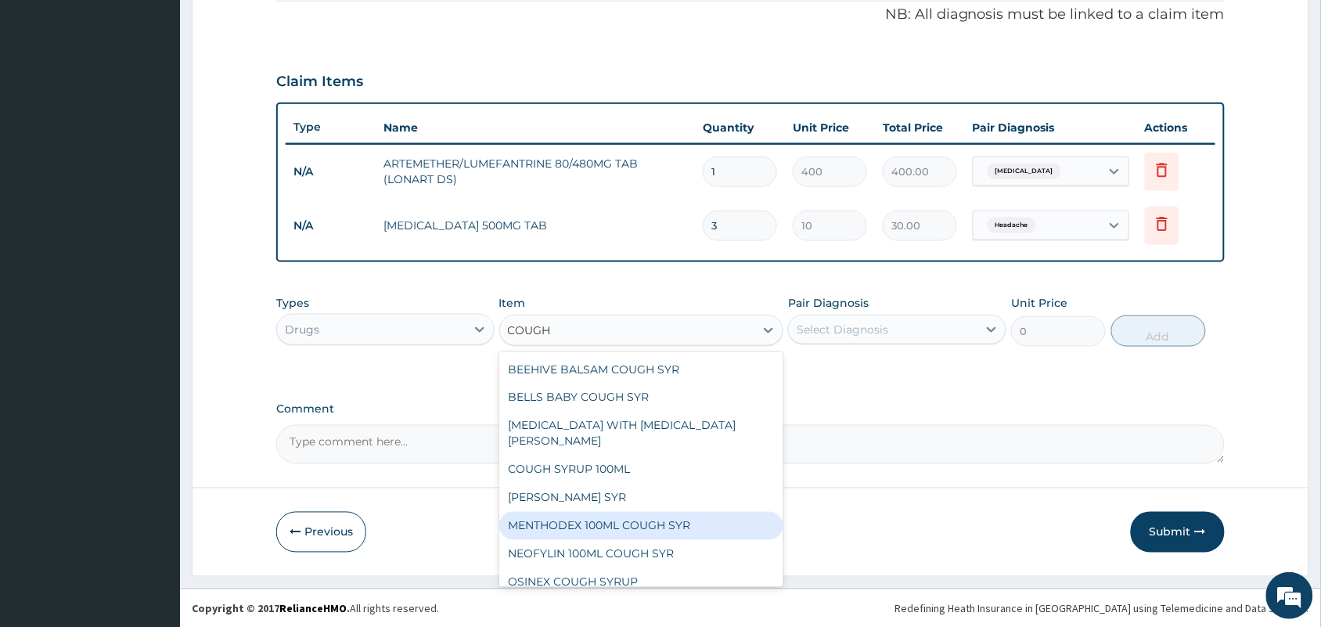
drag, startPoint x: 612, startPoint y: 511, endPoint x: 792, endPoint y: 432, distance: 196.5
click at [615, 512] on div "MENTHODEX 100ML COUGH SYR" at bounding box center [641, 526] width 285 height 28
type input "847"
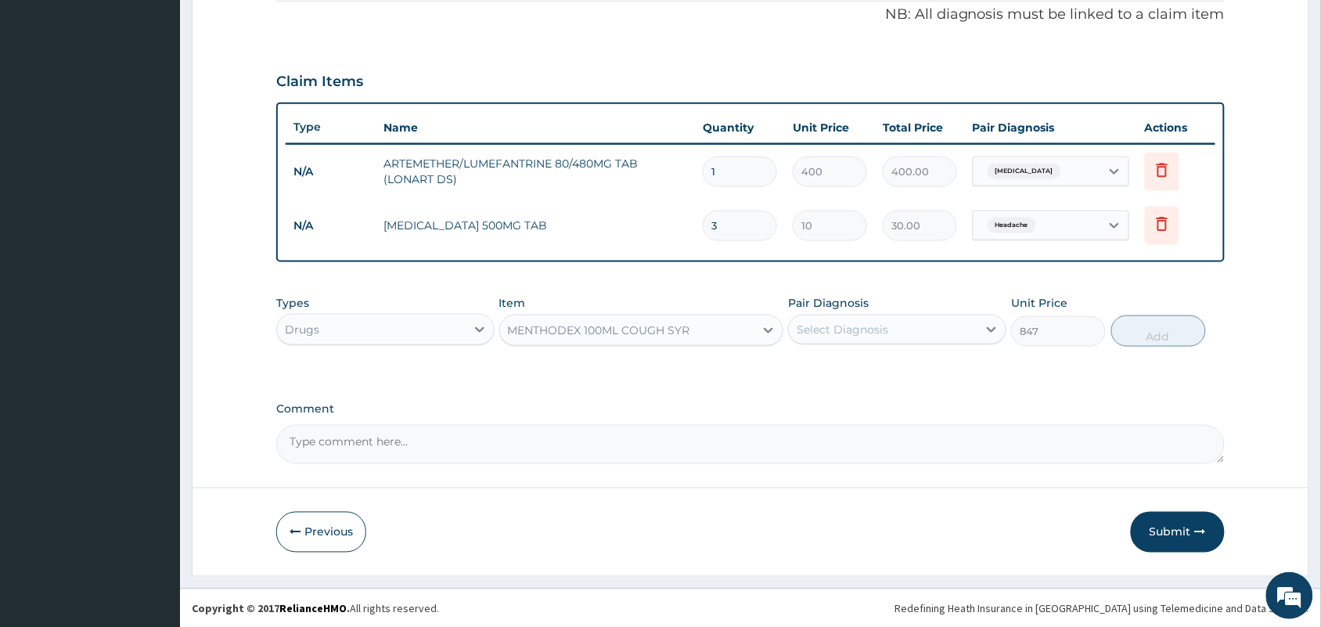
click at [921, 344] on div "Pair Diagnosis Select Diagnosis" at bounding box center [897, 321] width 218 height 52
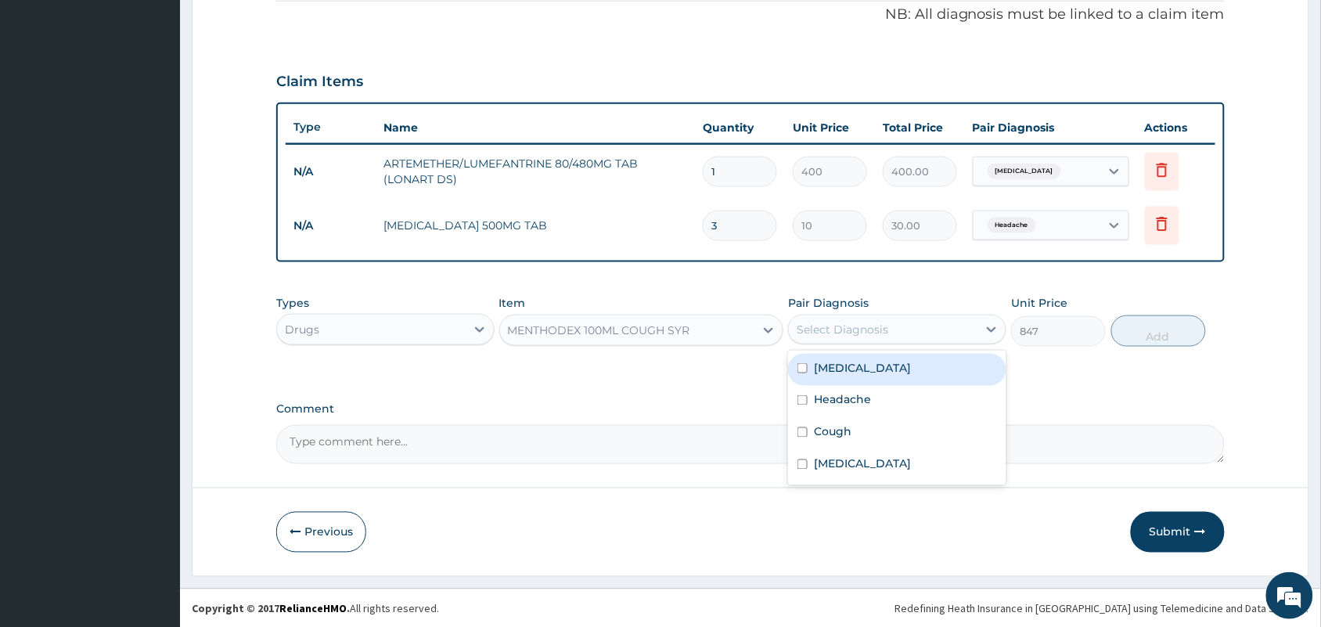
click at [921, 335] on div "Select Diagnosis" at bounding box center [883, 329] width 189 height 25
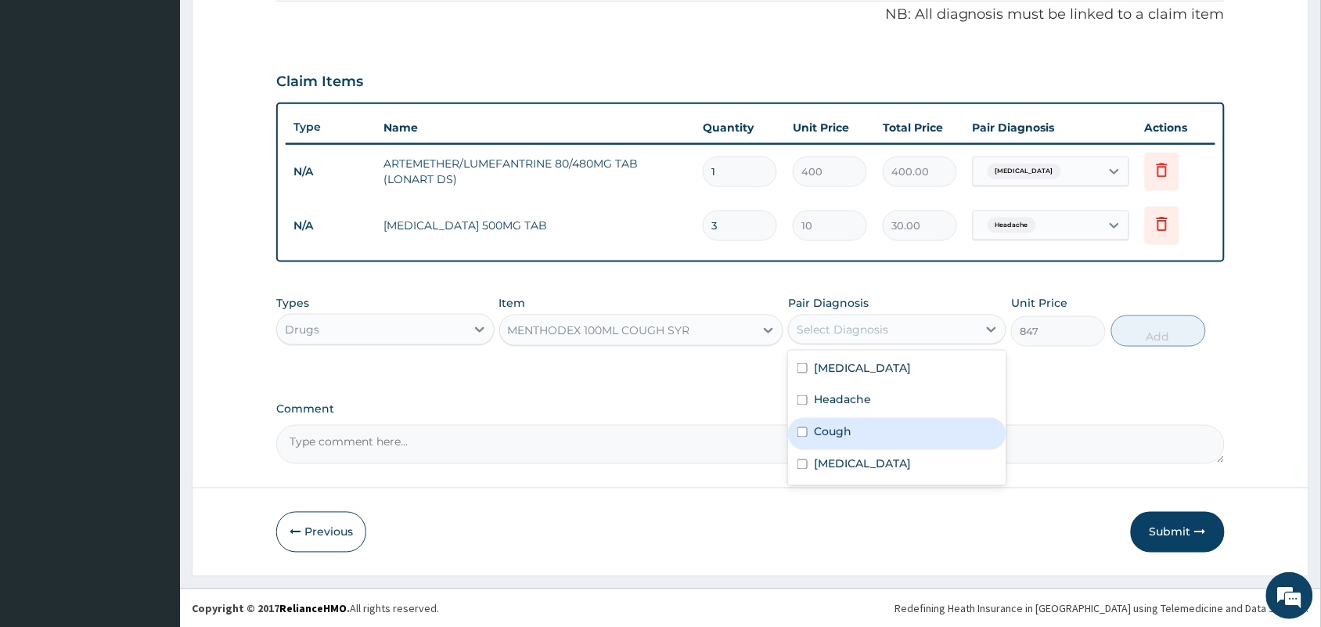
click at [843, 442] on div "Cough" at bounding box center [897, 434] width 218 height 32
checkbox input "true"
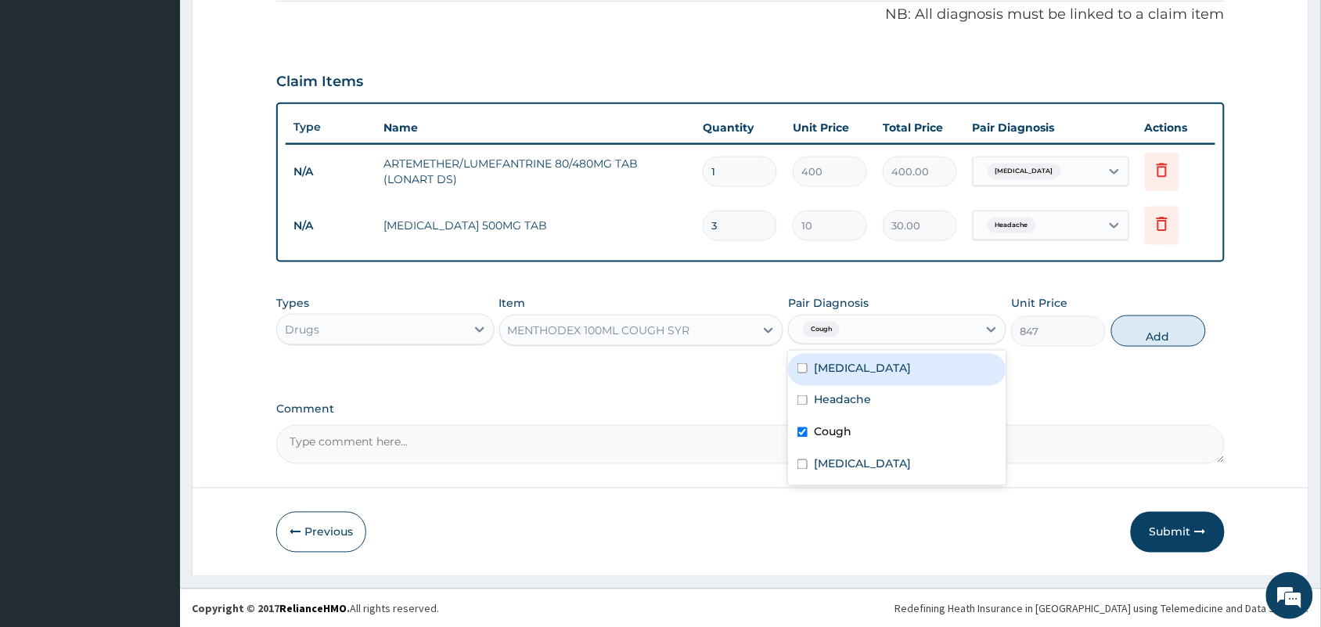
drag, startPoint x: 1163, startPoint y: 330, endPoint x: 673, endPoint y: 372, distance: 491.5
click at [1162, 333] on button "Add" at bounding box center [1158, 330] width 95 height 31
type input "0"
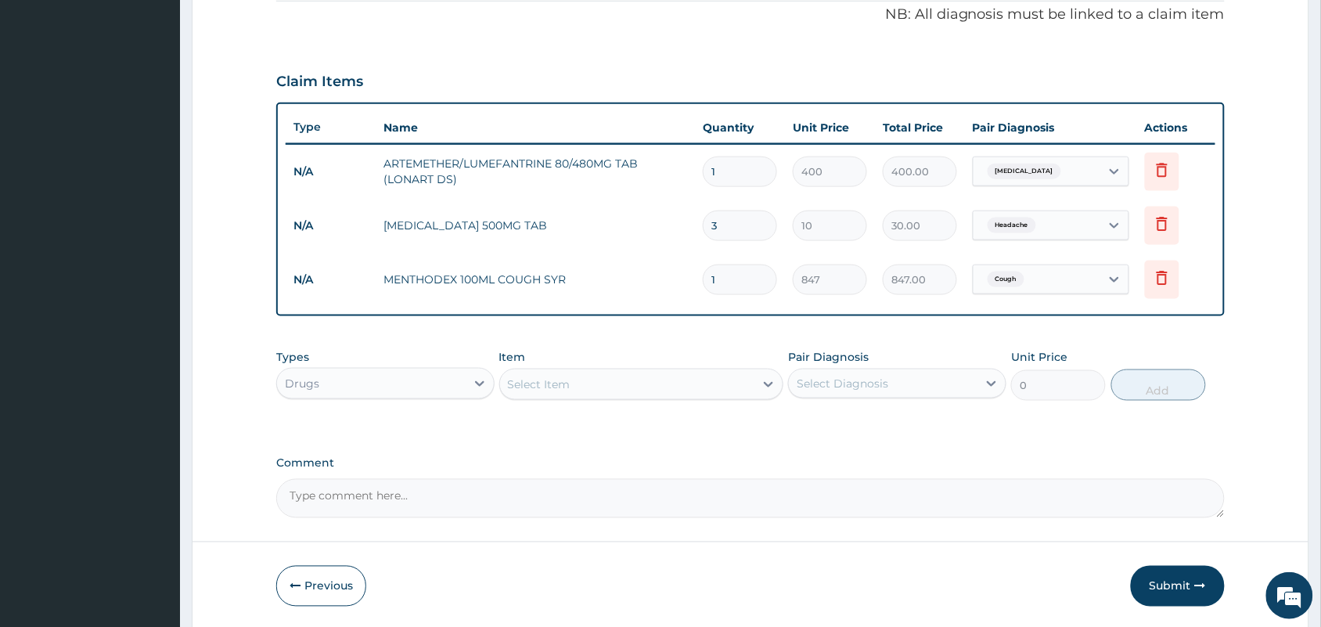
click at [550, 384] on div "Select Item" at bounding box center [539, 384] width 63 height 16
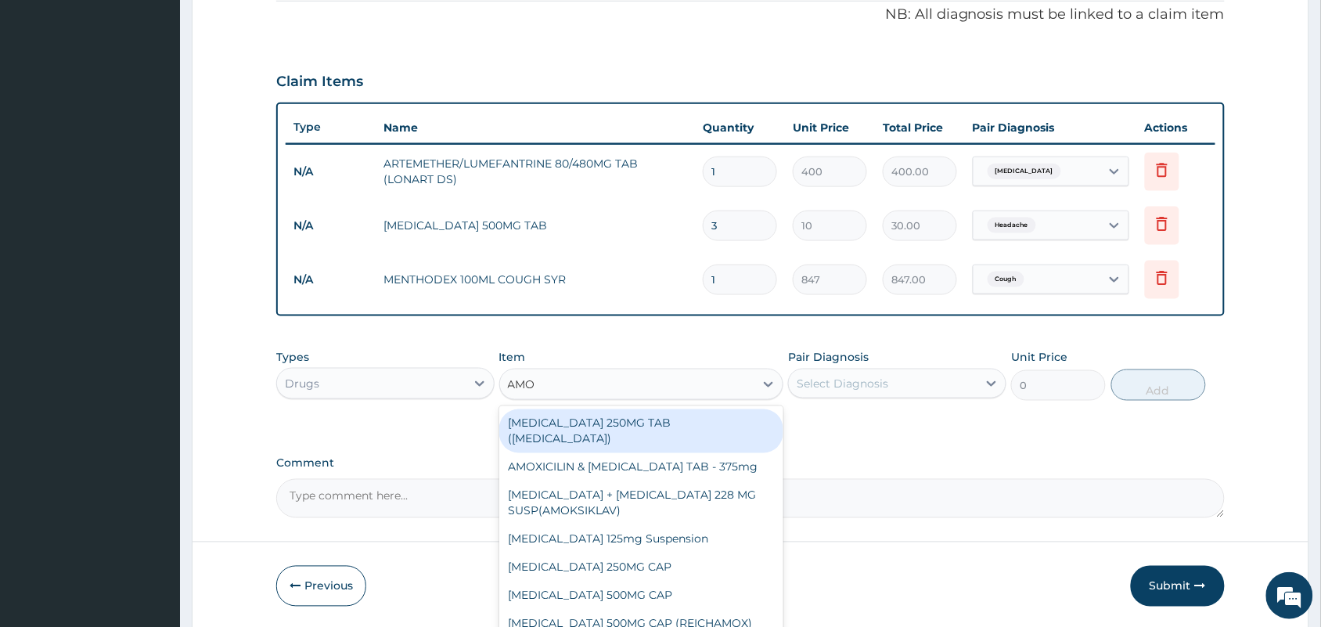
type input "AMOX"
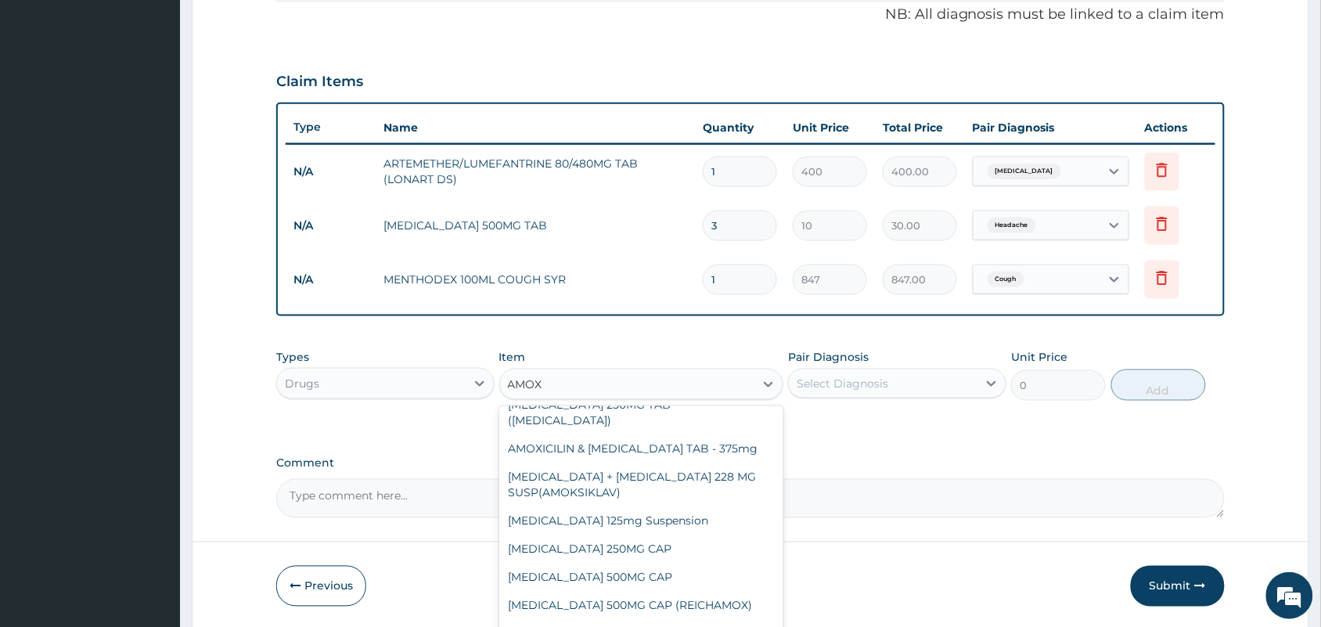
scroll to position [0, 0]
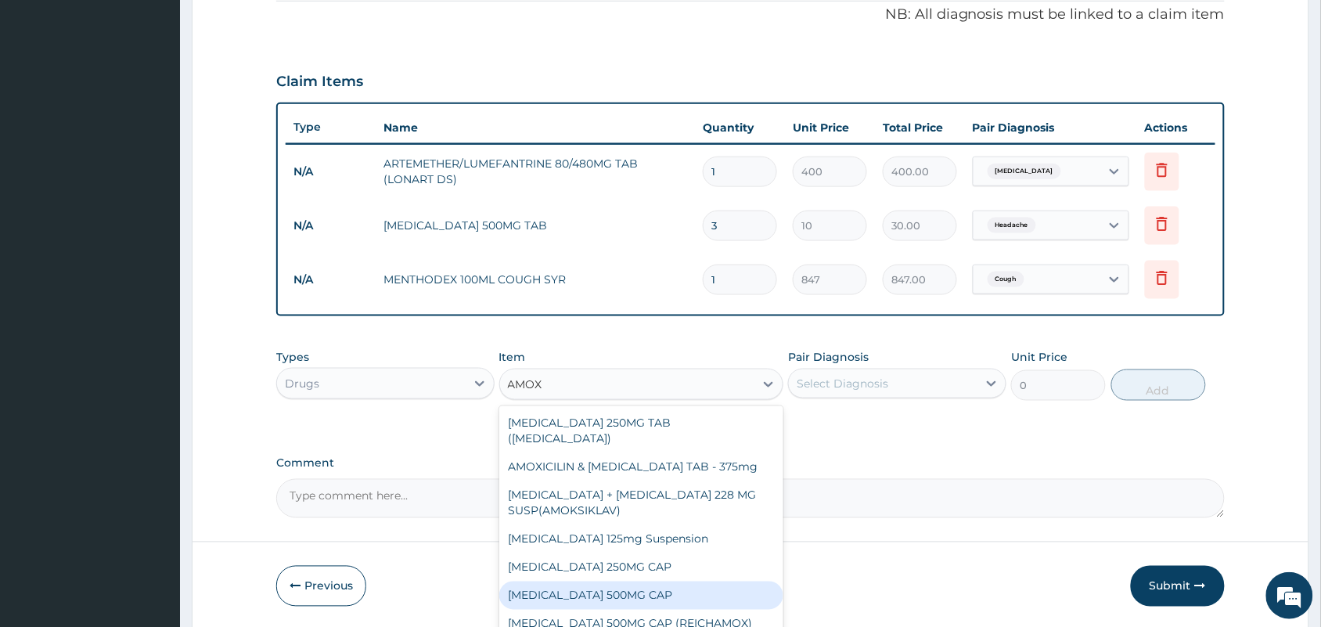
click at [595, 601] on div "[MEDICAL_DATA] 500MG CAP" at bounding box center [641, 595] width 285 height 28
type input "50"
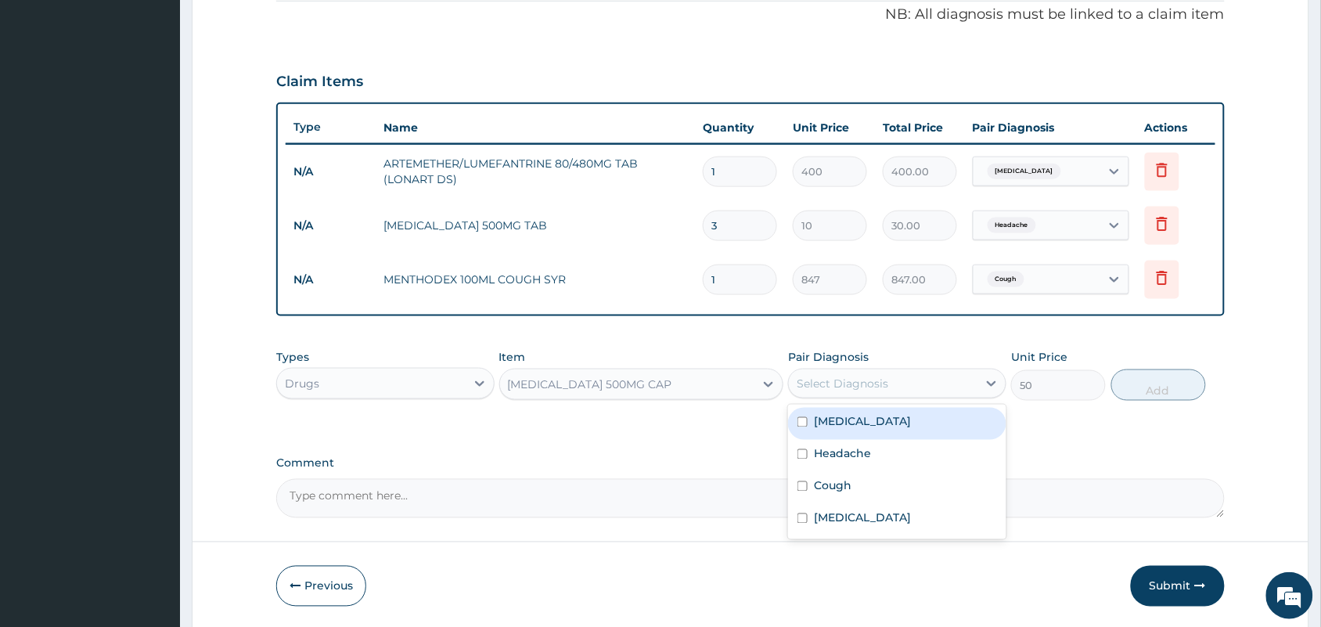
click at [835, 371] on div "Select Diagnosis" at bounding box center [883, 383] width 189 height 25
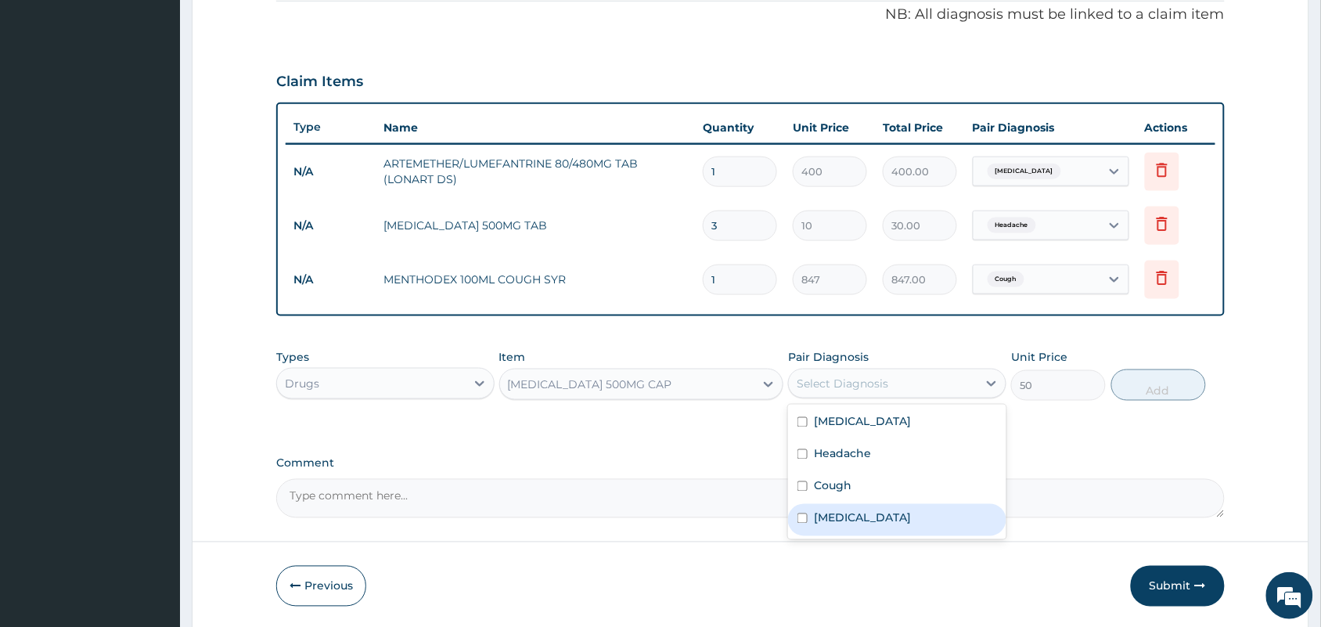
click at [857, 507] on div "Upper respiratory infection" at bounding box center [897, 520] width 218 height 32
checkbox input "true"
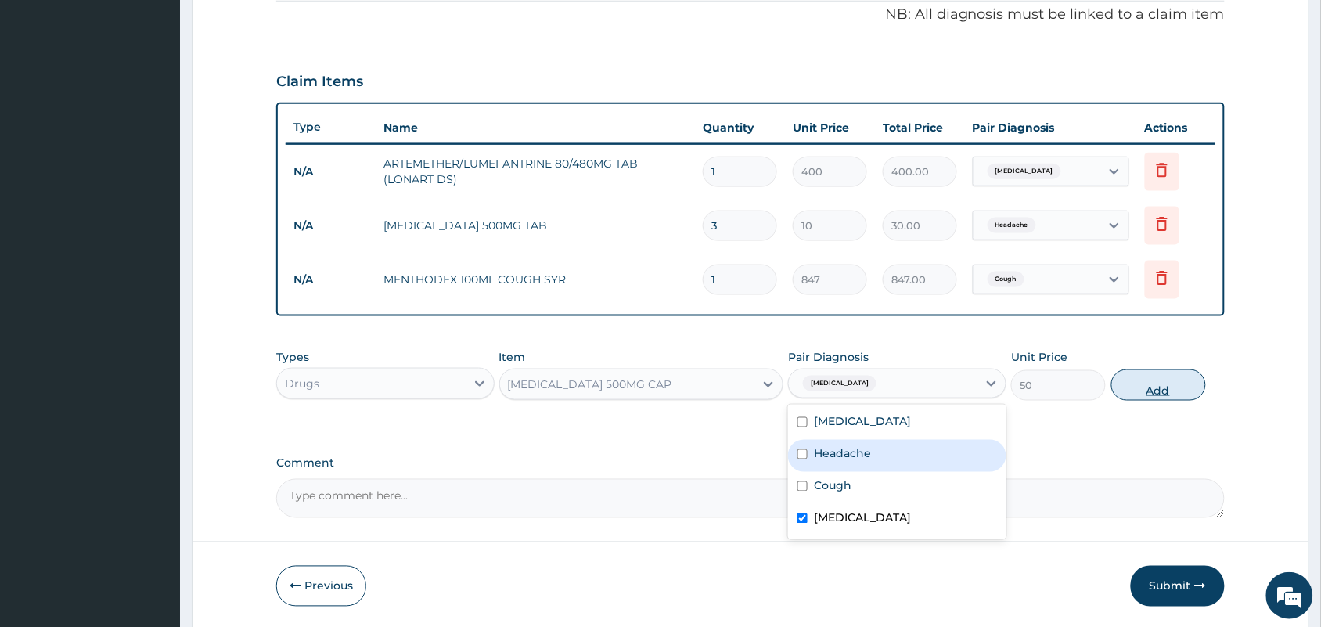
click at [1152, 376] on button "Add" at bounding box center [1158, 384] width 95 height 31
type input "0"
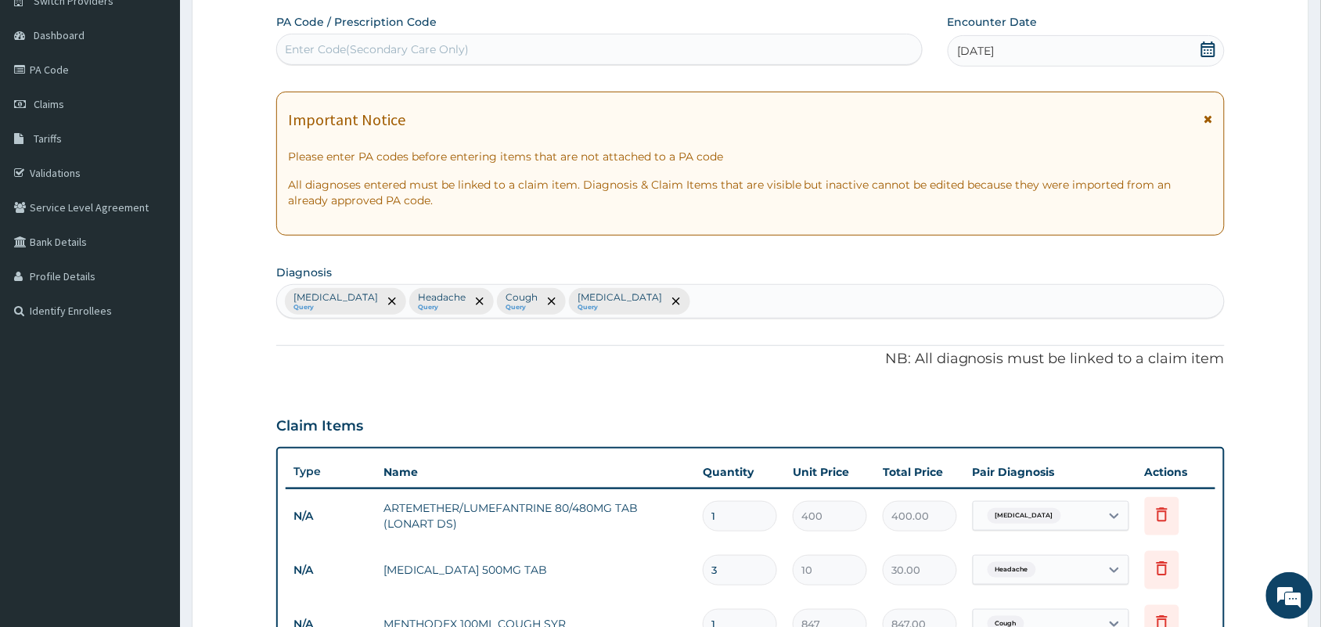
scroll to position [293, 0]
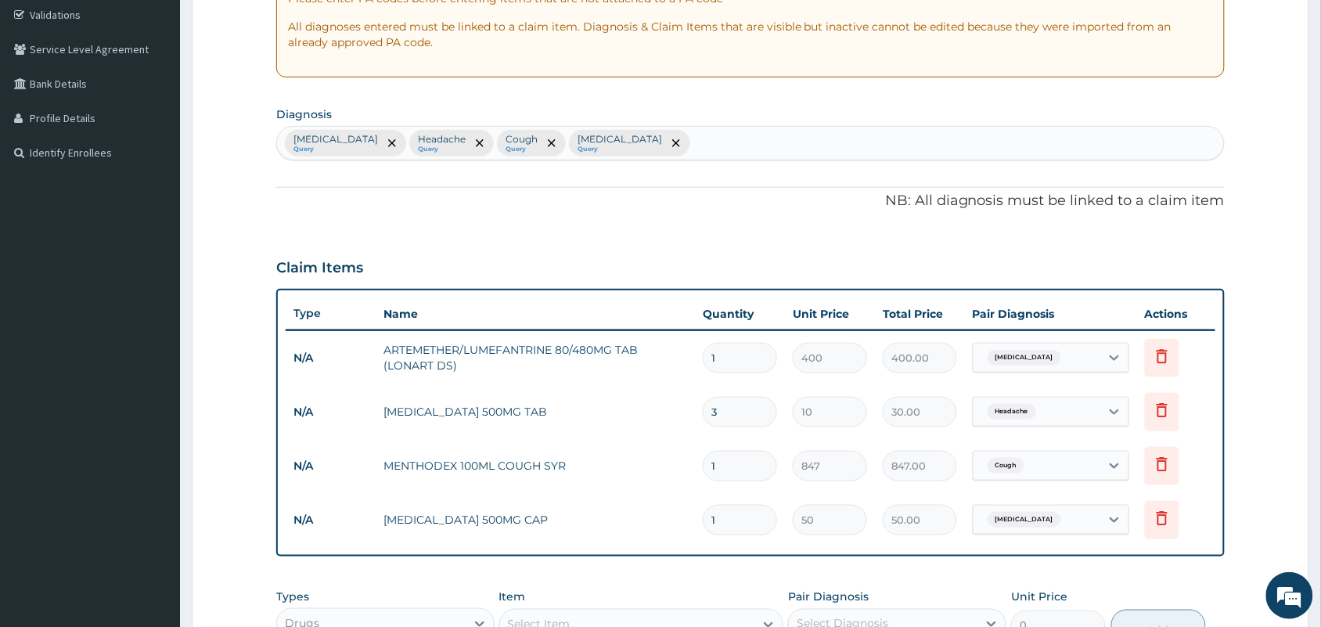
drag, startPoint x: 735, startPoint y: 232, endPoint x: 244, endPoint y: 69, distance: 517.6
click at [730, 232] on div "PA Code / Prescription Code Enter Code(Secondary Care Only) Encounter Date 10-0…" at bounding box center [750, 307] width 948 height 902
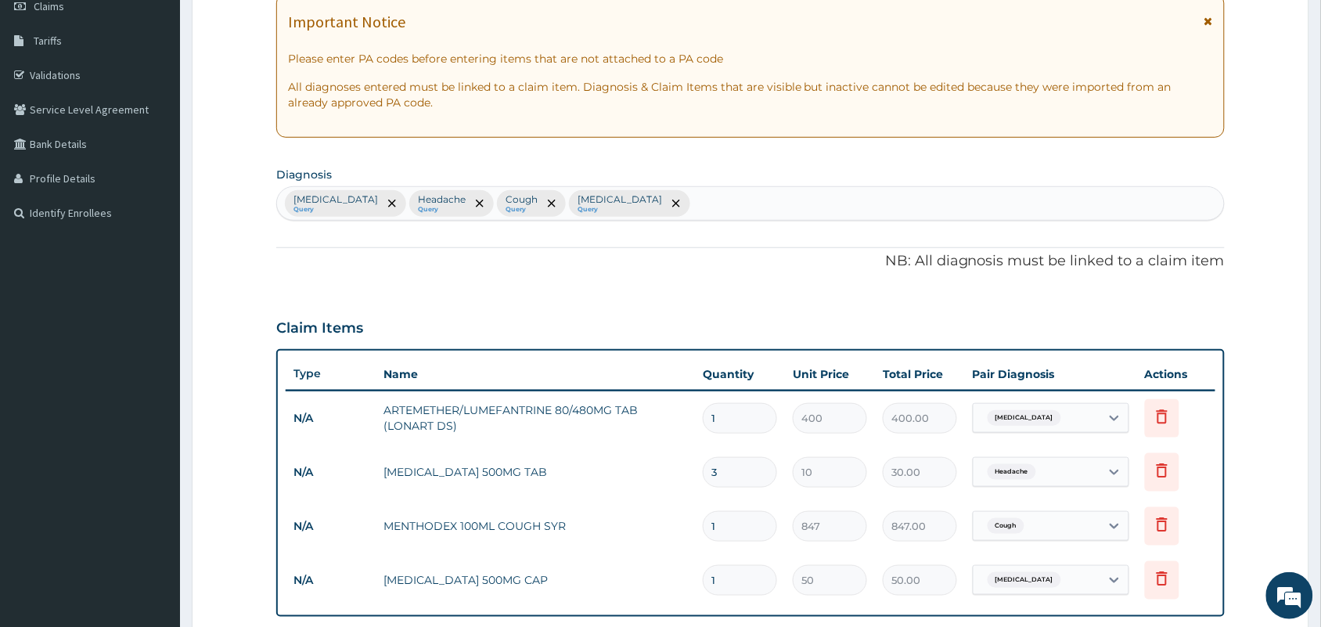
scroll to position [197, 0]
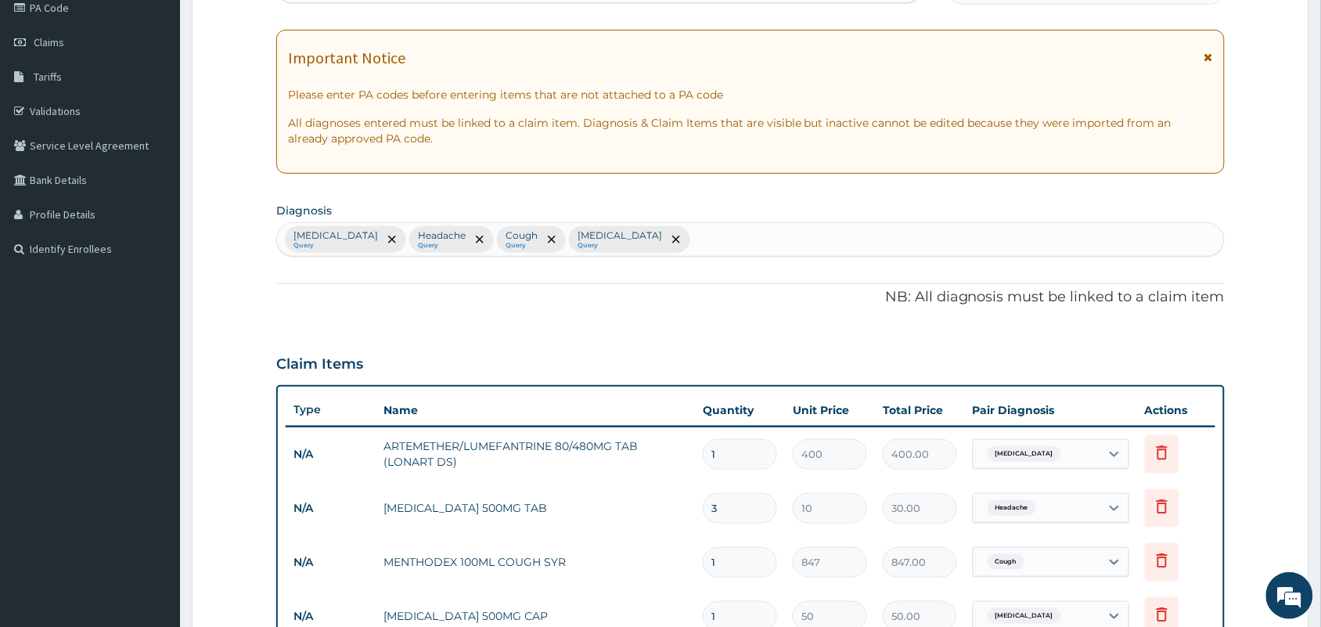
click at [734, 236] on div "Malaria Query Headache Query Cough Query Upper respiratory infection Query" at bounding box center [750, 239] width 947 height 33
type input "SEPSIS"
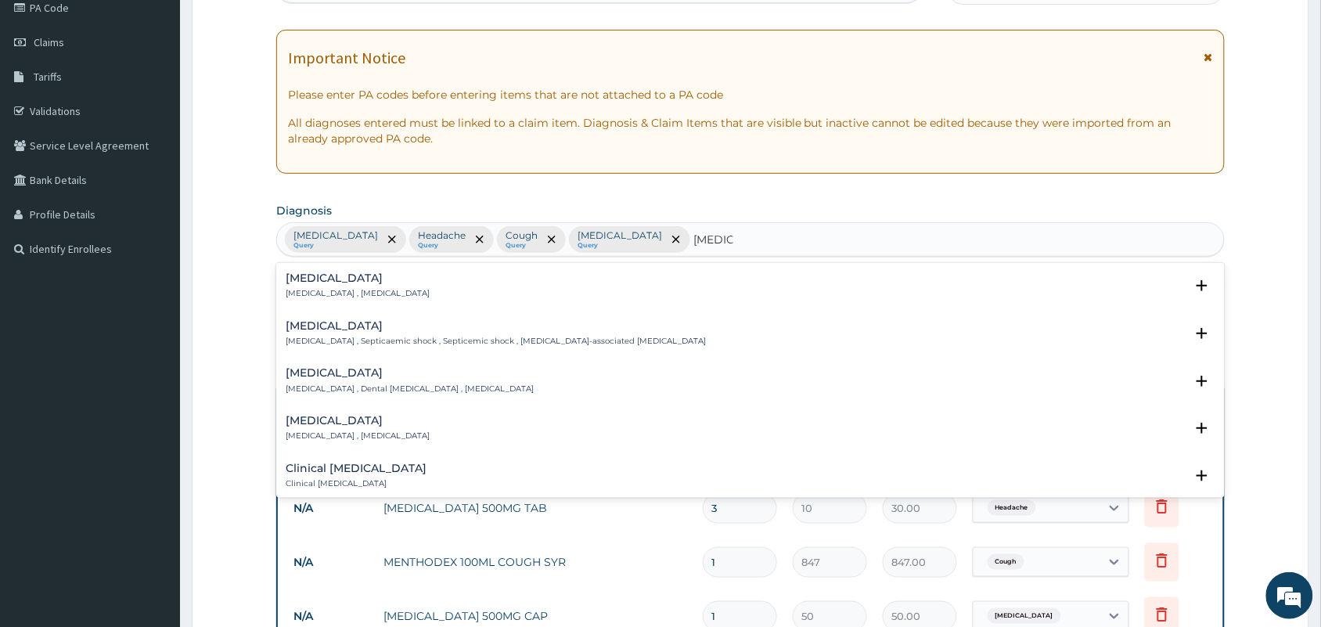
click at [307, 288] on p "[MEDICAL_DATA] , [MEDICAL_DATA]" at bounding box center [358, 293] width 144 height 11
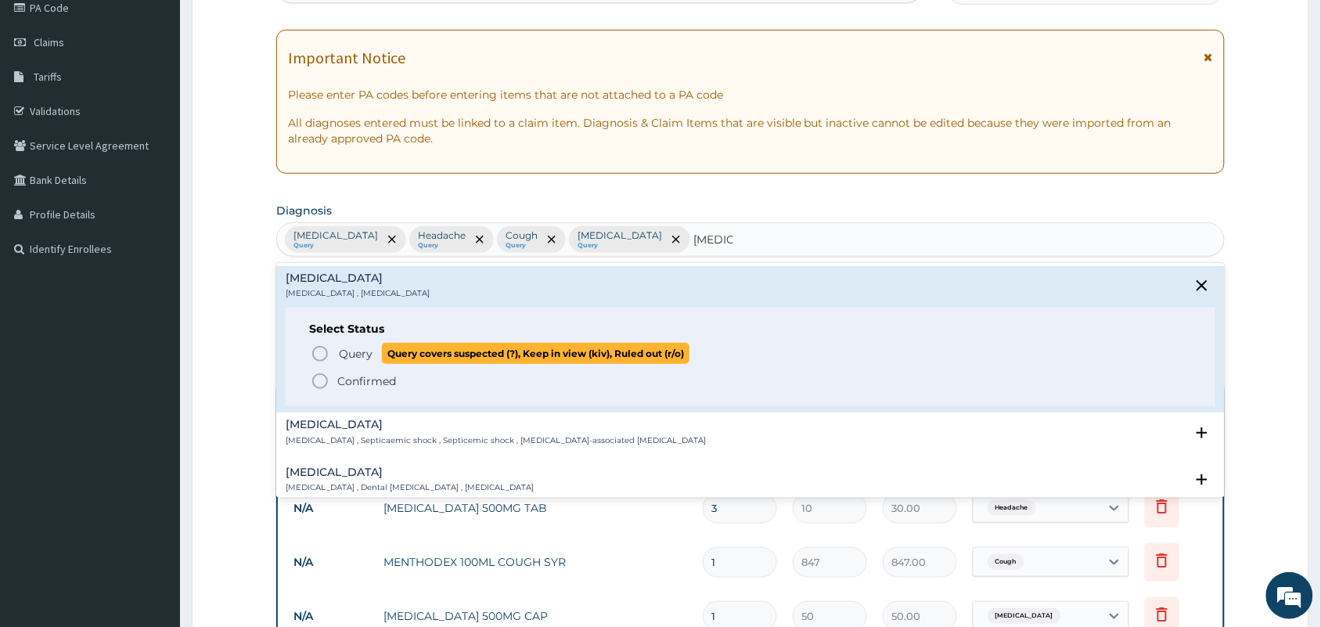
click at [368, 349] on span "Query" at bounding box center [356, 354] width 34 height 16
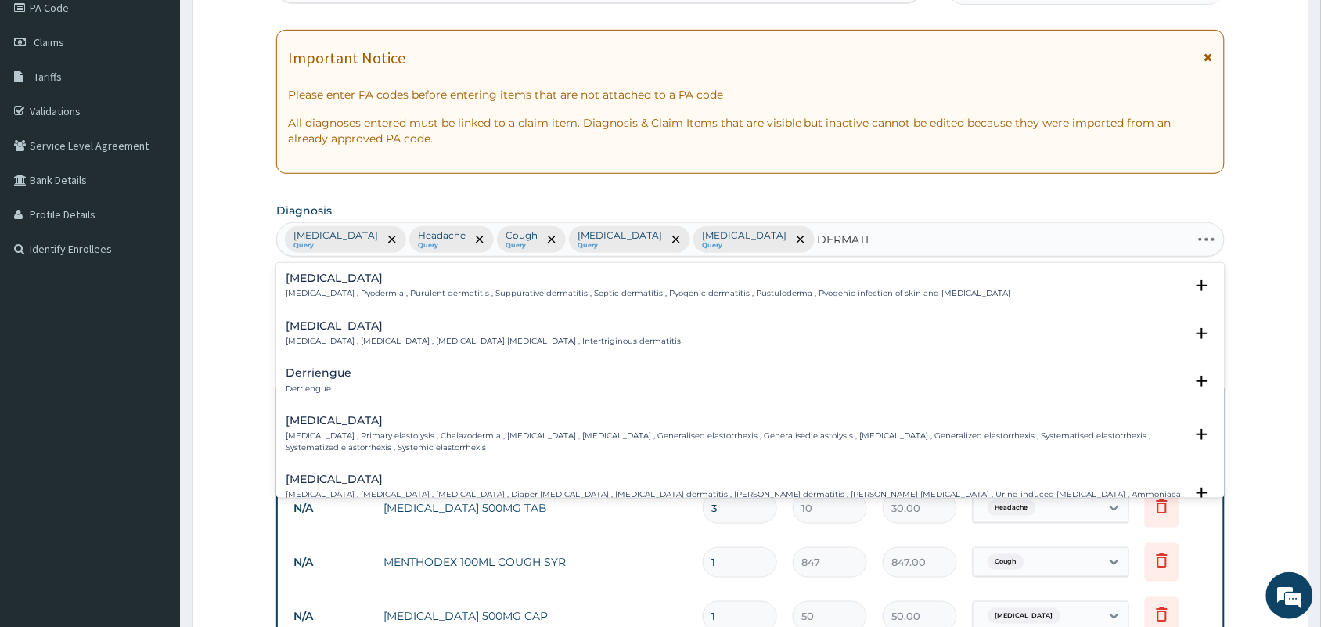
type input "DERMATITI"
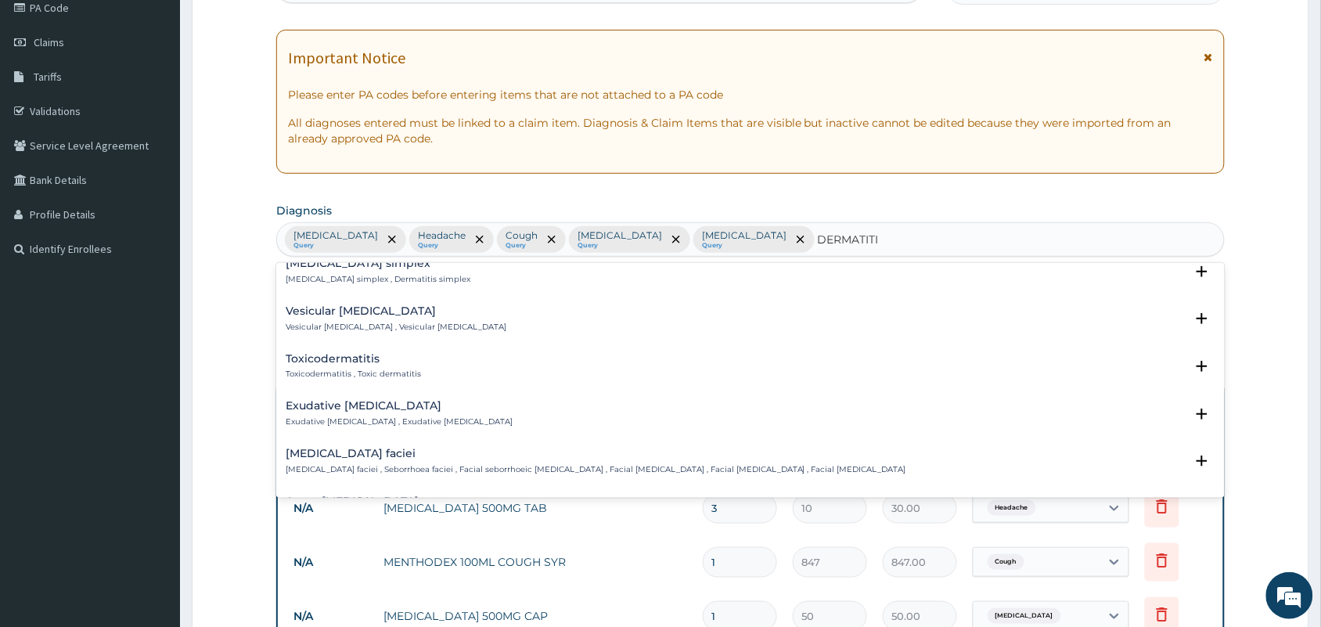
scroll to position [782, 0]
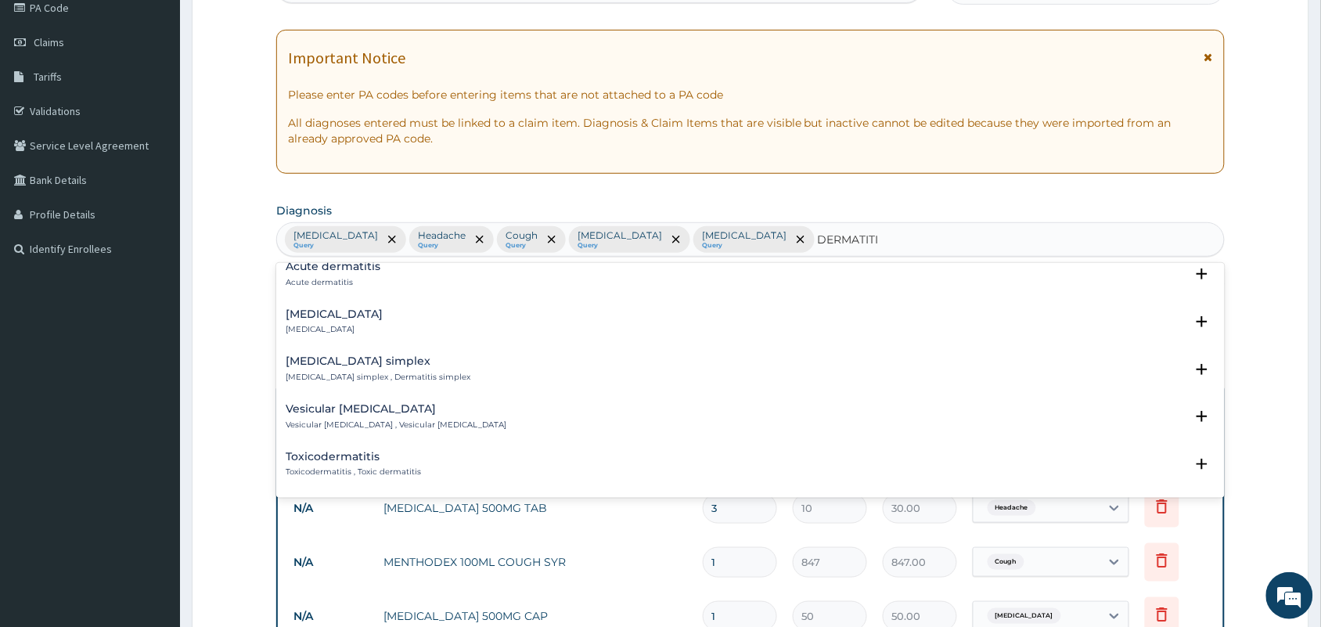
click at [346, 279] on p "Acute dermatitis" at bounding box center [333, 282] width 95 height 11
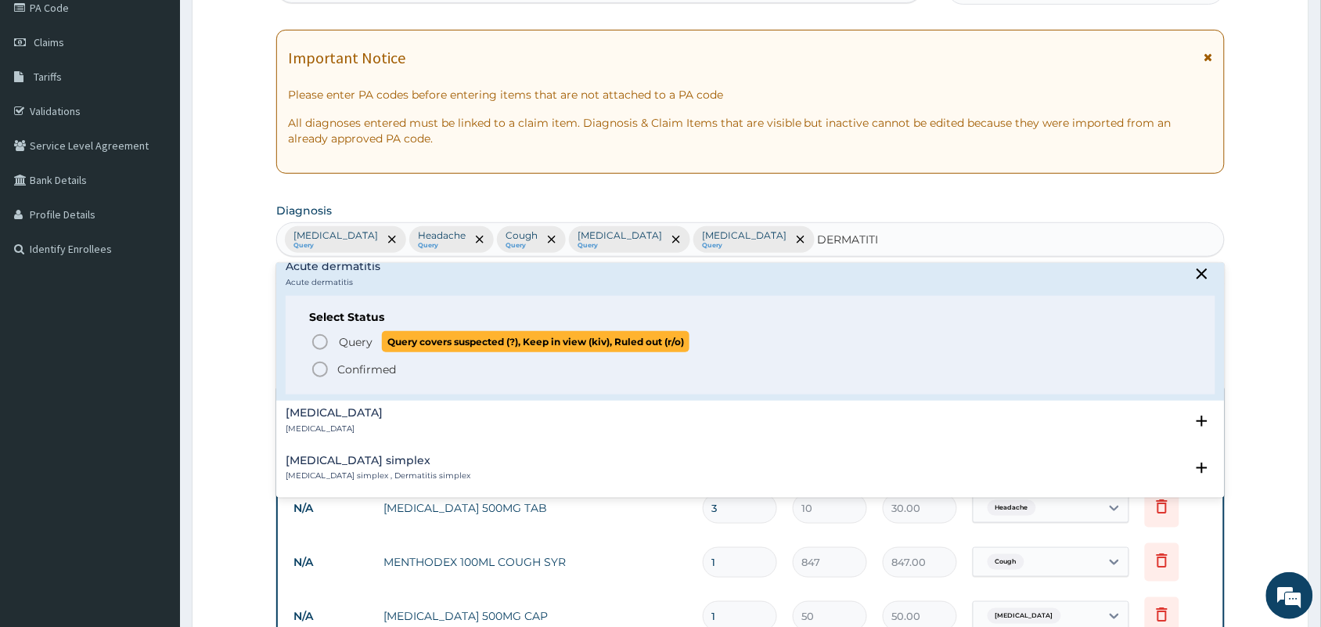
click at [325, 333] on icon "status option query" at bounding box center [320, 342] width 19 height 19
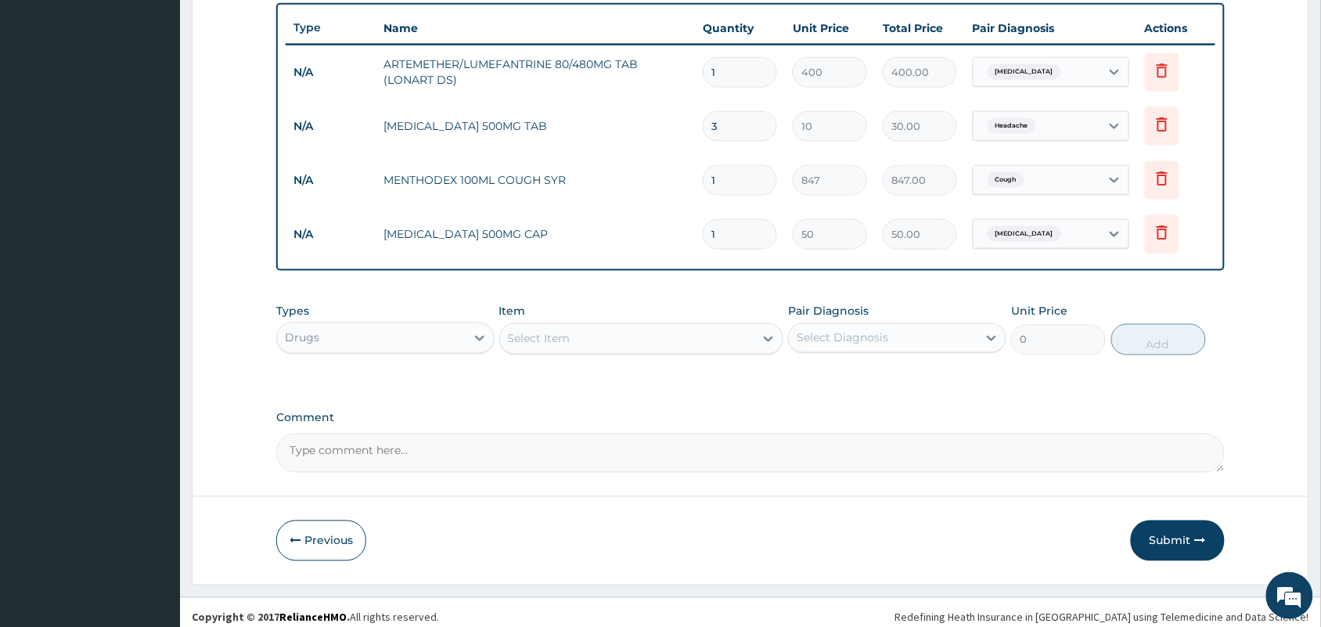
scroll to position [588, 0]
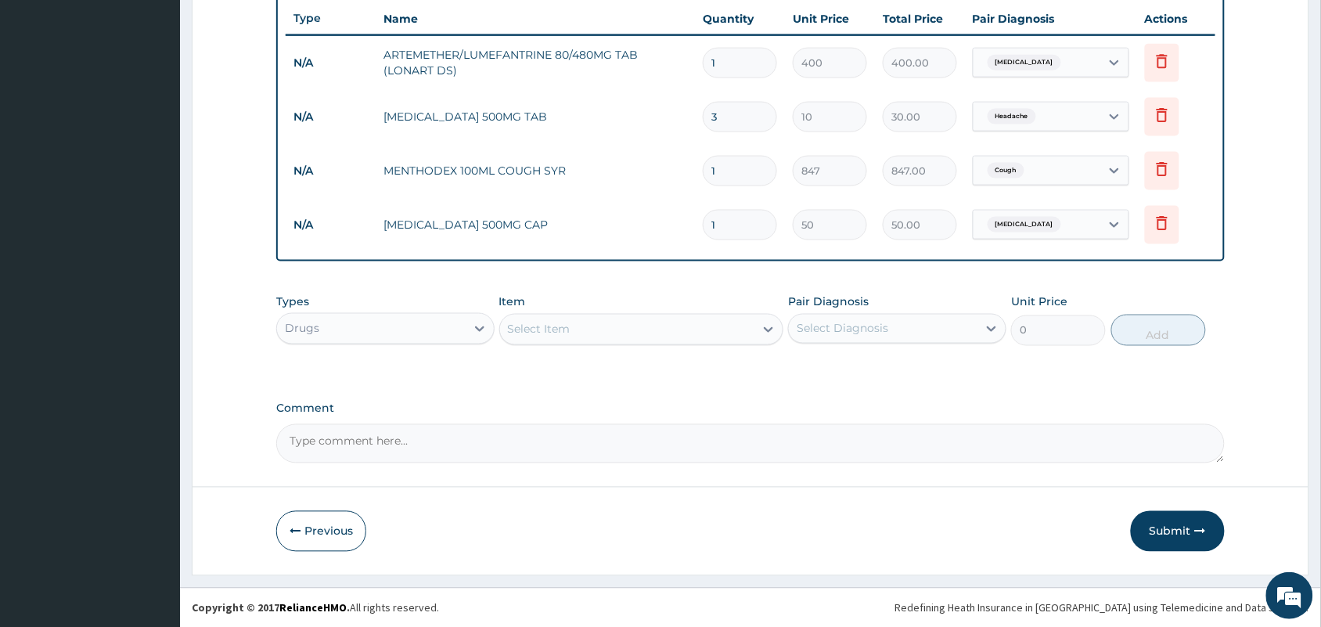
click at [426, 322] on div "Drugs" at bounding box center [371, 328] width 189 height 25
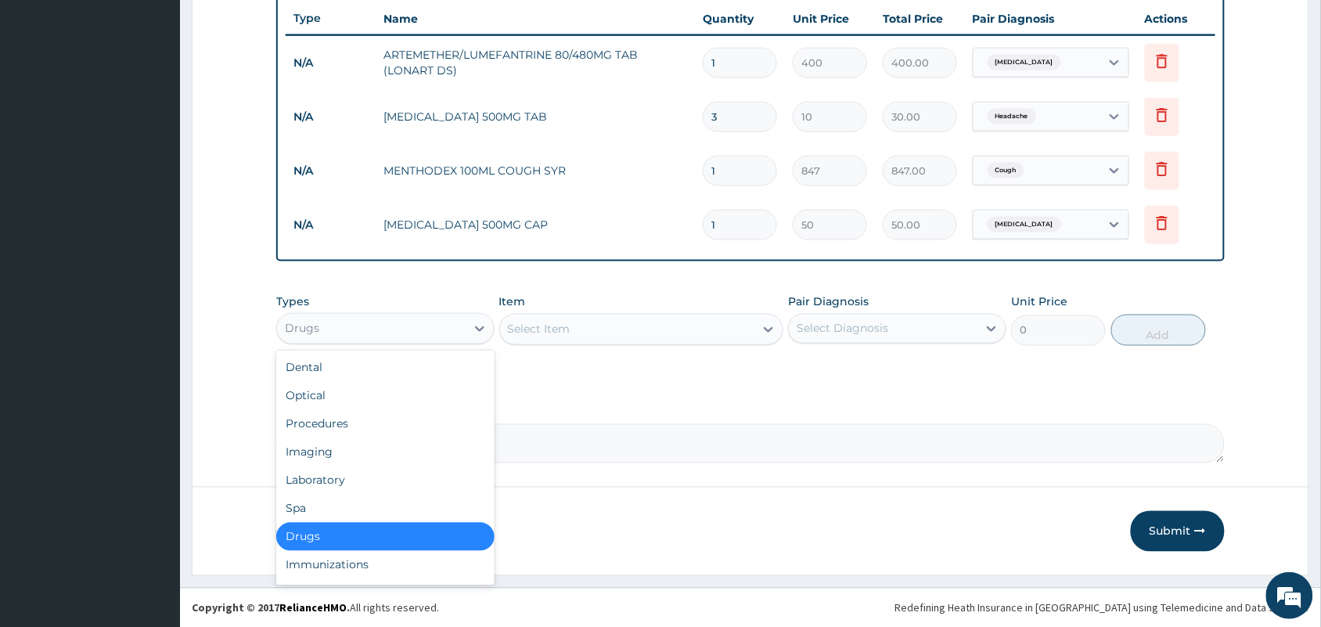
click at [323, 537] on div "Drugs" at bounding box center [385, 537] width 218 height 28
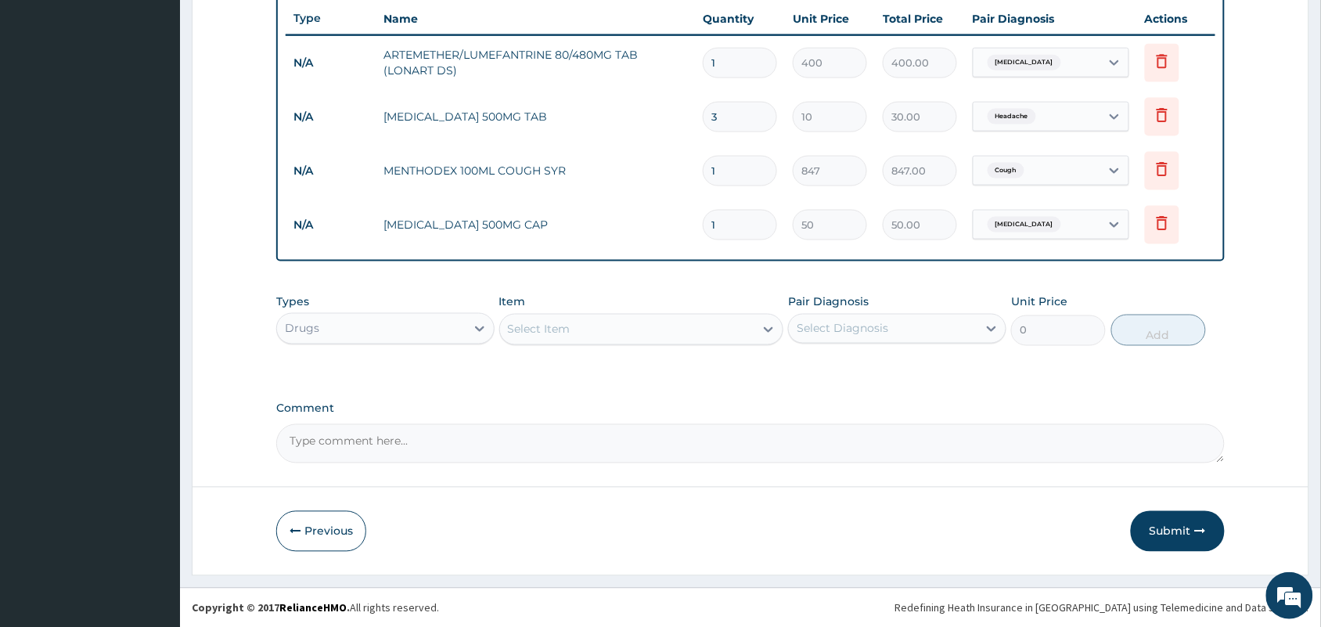
click at [570, 317] on div "Select Item" at bounding box center [627, 329] width 255 height 25
click at [565, 326] on div "Select Item" at bounding box center [539, 330] width 63 height 16
click at [638, 348] on div "Types Drugs Item Select Item Pair Diagnosis Select Diagnosis Unit Price 0 Add" at bounding box center [750, 319] width 948 height 67
click at [635, 333] on div "Select Item" at bounding box center [627, 329] width 255 height 25
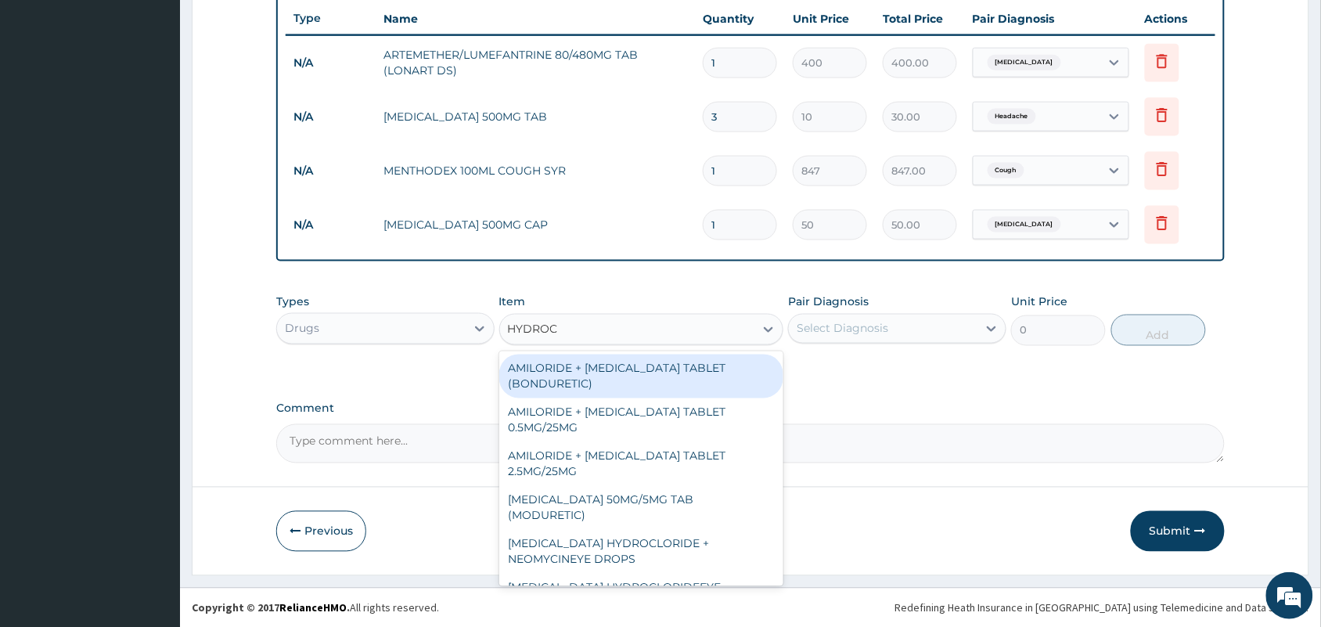
type input "HYDROCO"
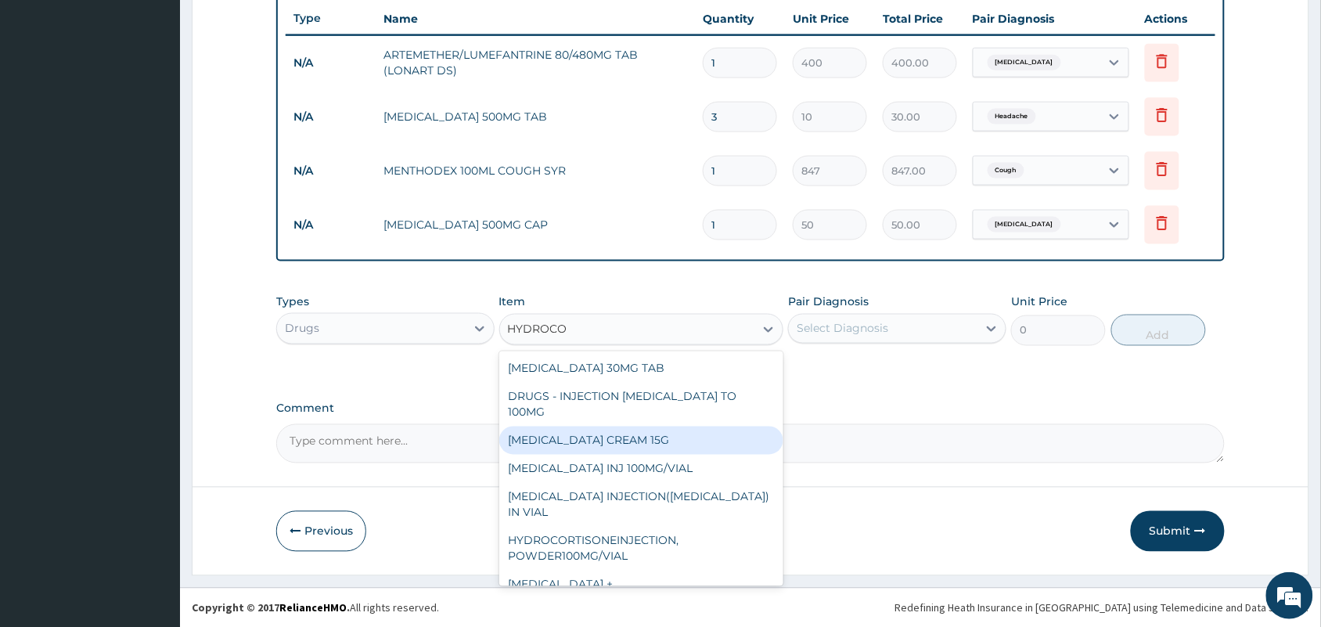
click at [642, 443] on div "[MEDICAL_DATA] CREAM 15G" at bounding box center [641, 440] width 285 height 28
type input "800"
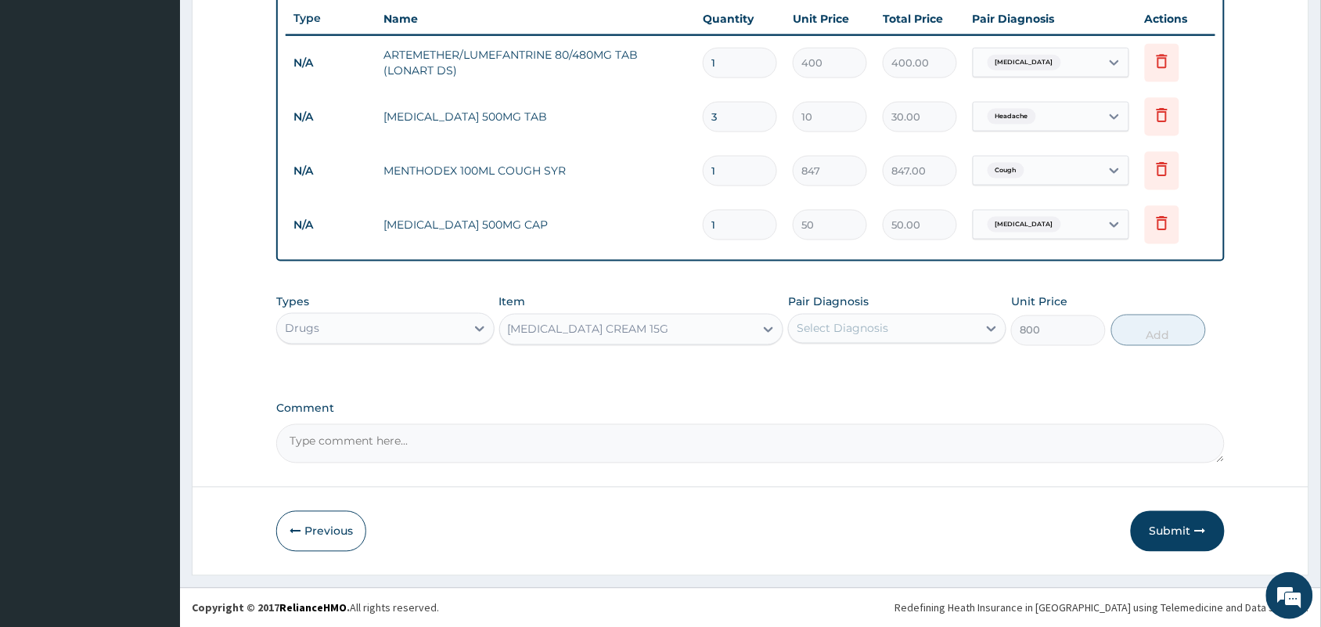
click at [829, 339] on div "Select Diagnosis" at bounding box center [883, 328] width 189 height 25
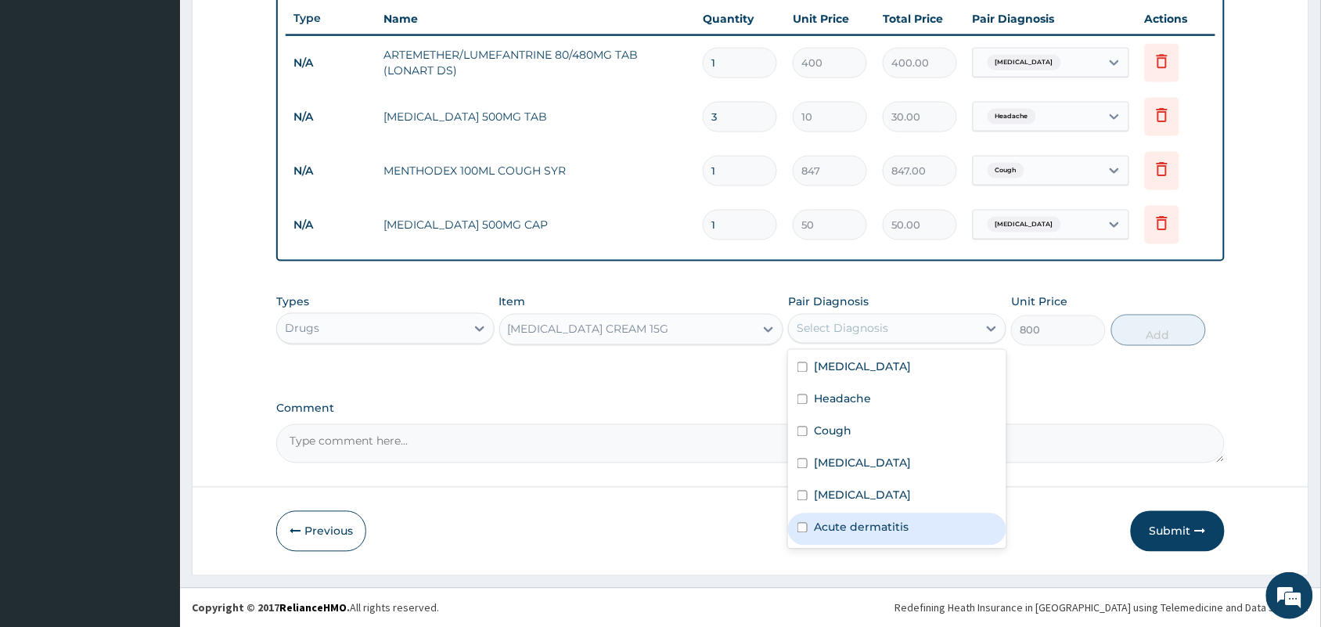
click at [835, 525] on label "Acute dermatitis" at bounding box center [861, 527] width 95 height 16
checkbox input "true"
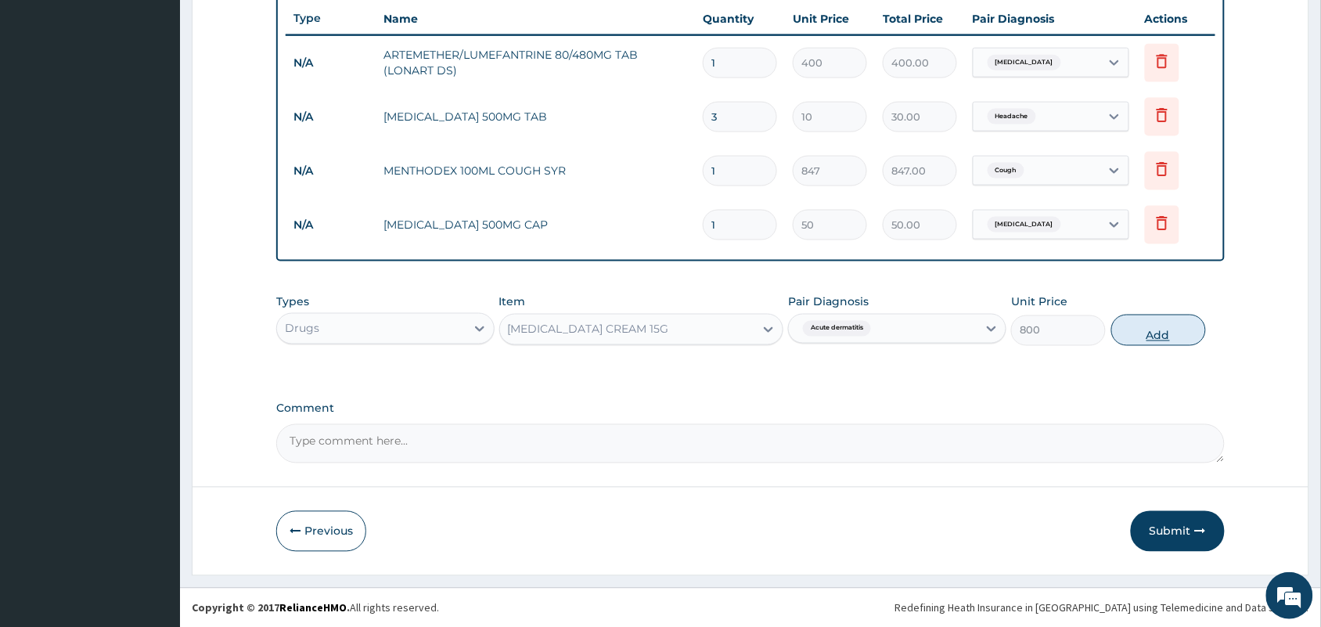
click at [1154, 322] on button "Add" at bounding box center [1158, 330] width 95 height 31
type input "0"
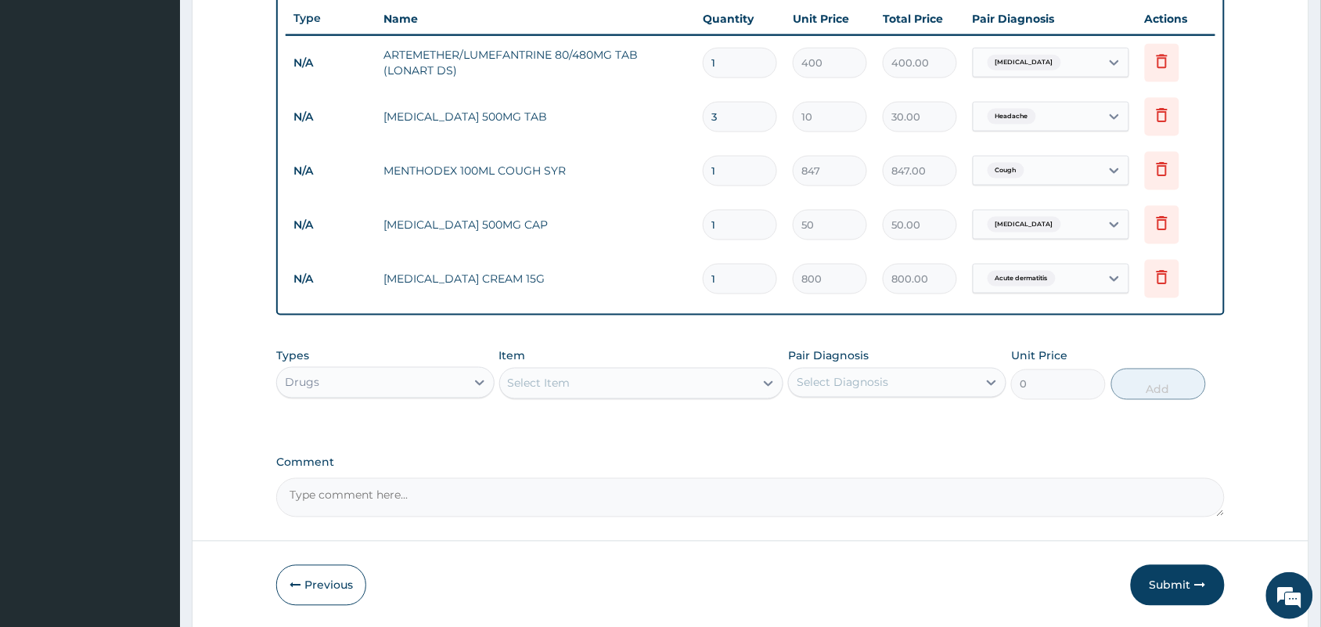
click at [628, 384] on div "Select Item" at bounding box center [627, 383] width 255 height 25
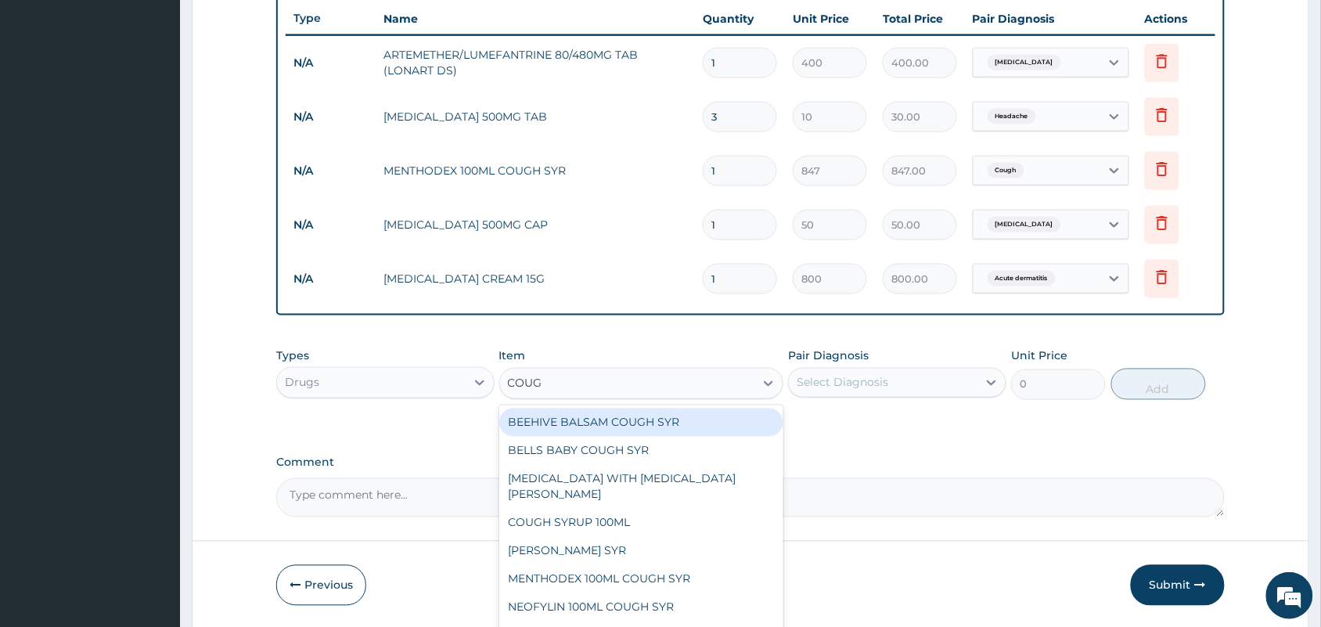
type input "COUGH"
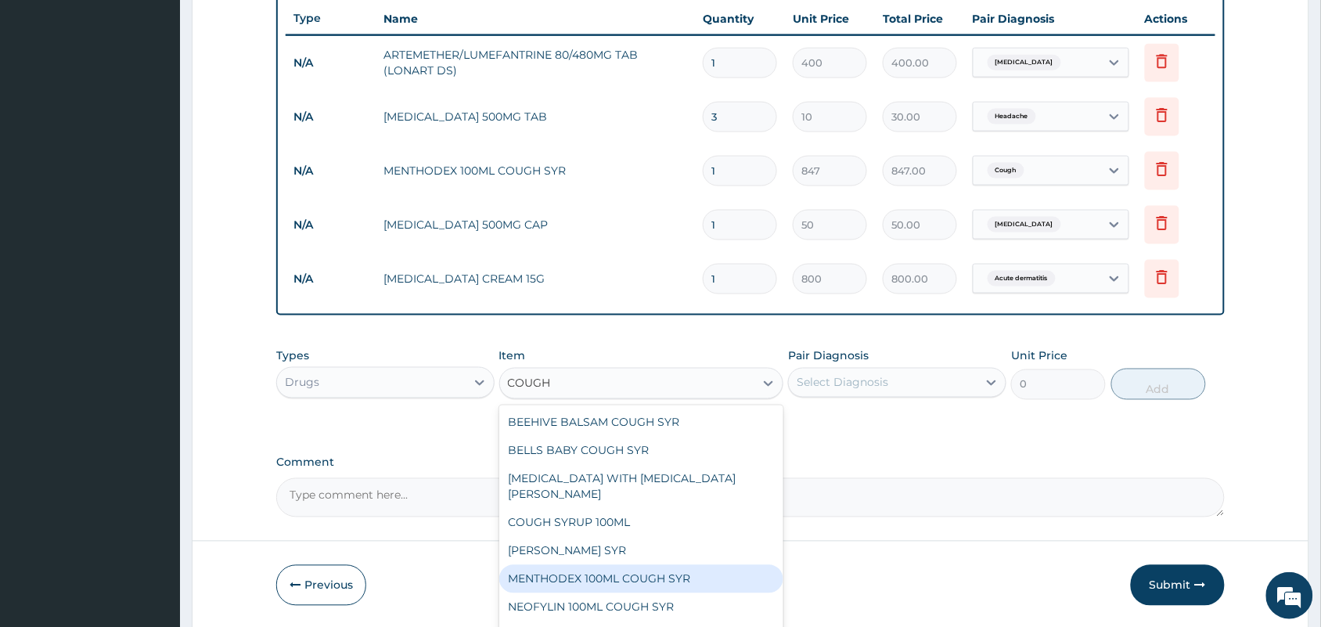
click at [585, 565] on div "MENTHODEX 100ML COUGH SYR" at bounding box center [641, 579] width 285 height 28
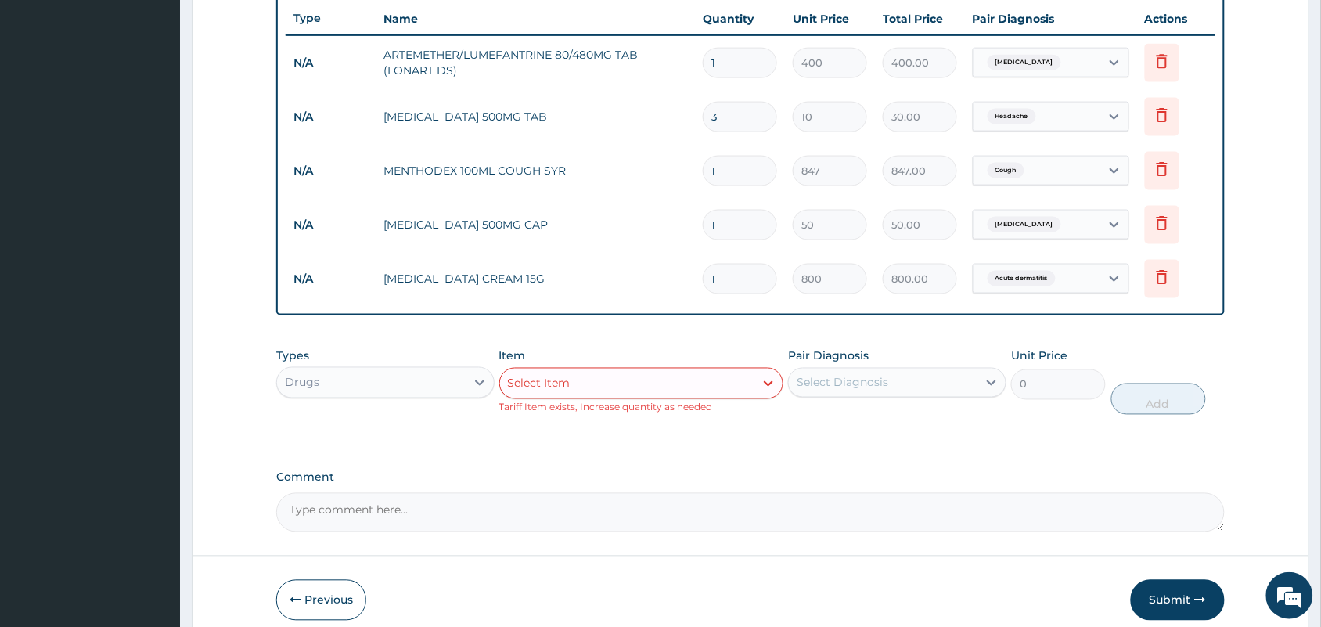
click at [691, 380] on div "Select Item" at bounding box center [627, 383] width 255 height 25
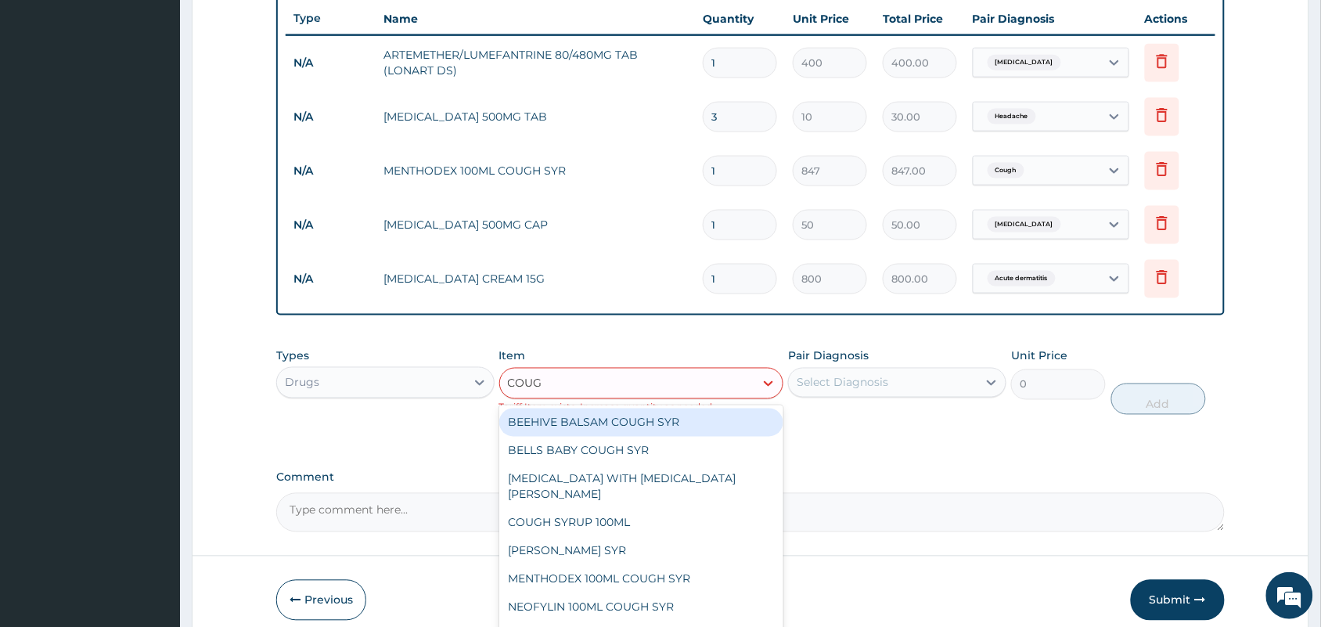
type input "COUGH"
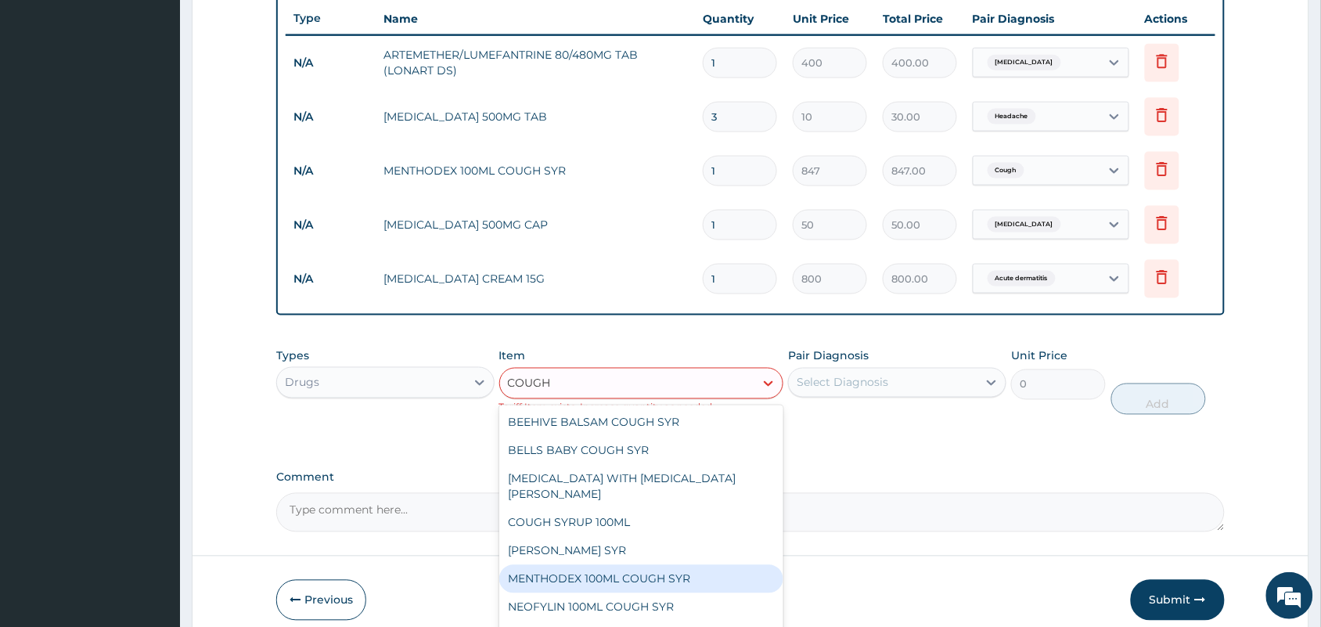
click at [611, 565] on div "MENTHODEX 100ML COUGH SYR" at bounding box center [641, 579] width 285 height 28
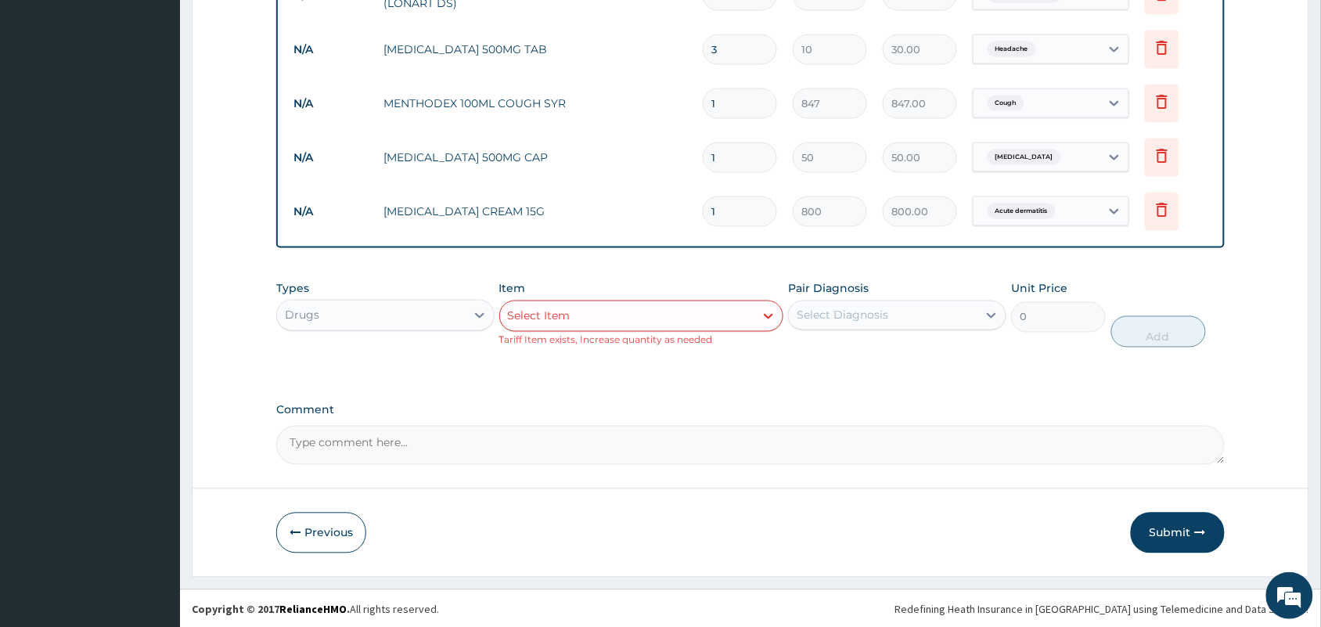
scroll to position [657, 0]
click at [617, 321] on div "Select Item" at bounding box center [627, 314] width 255 height 25
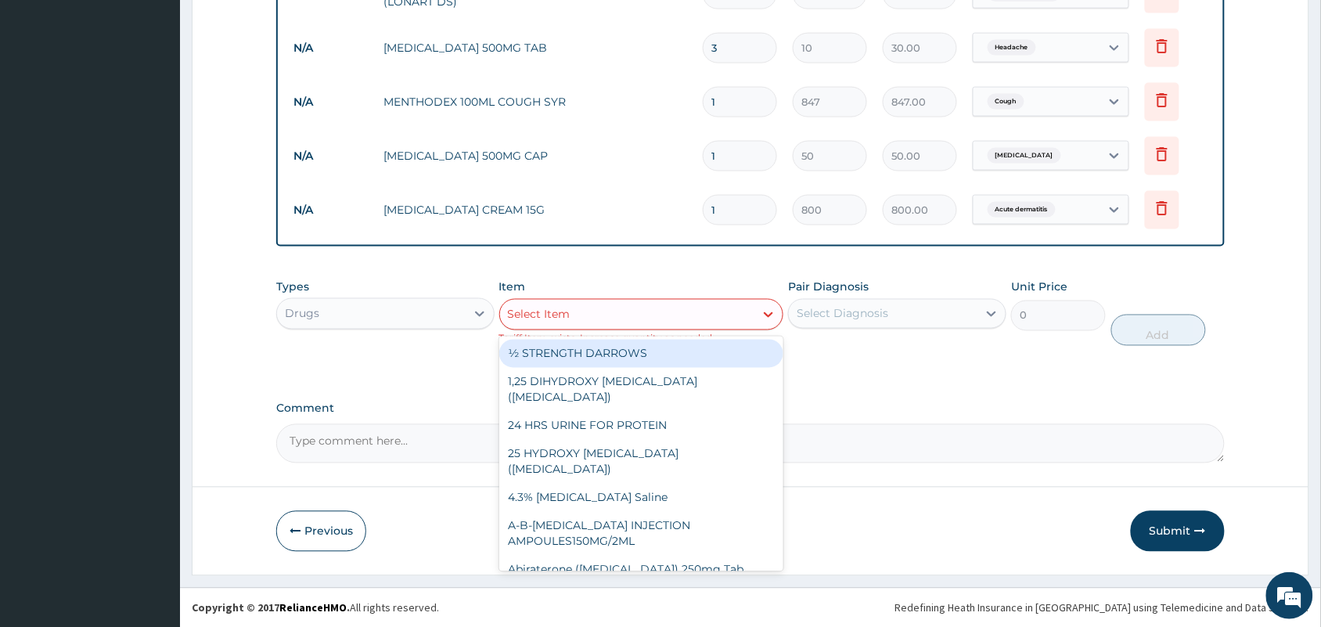
type input "C"
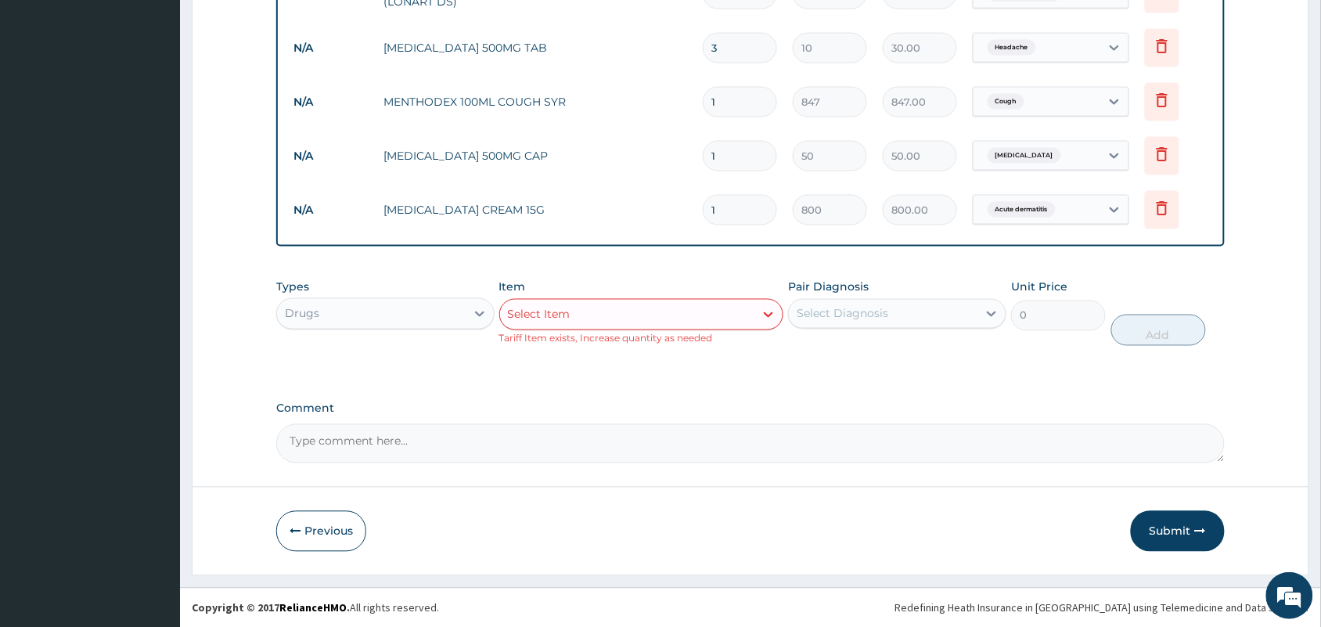
click at [618, 323] on div "Select Item" at bounding box center [627, 314] width 255 height 25
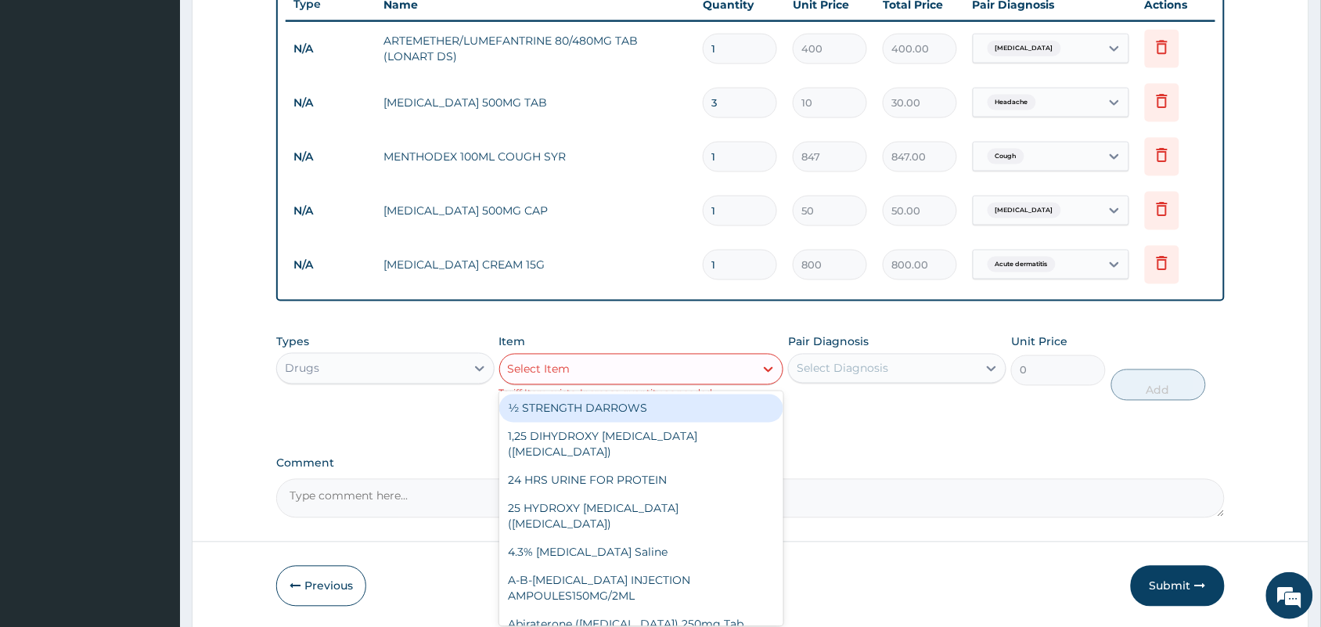
scroll to position [559, 0]
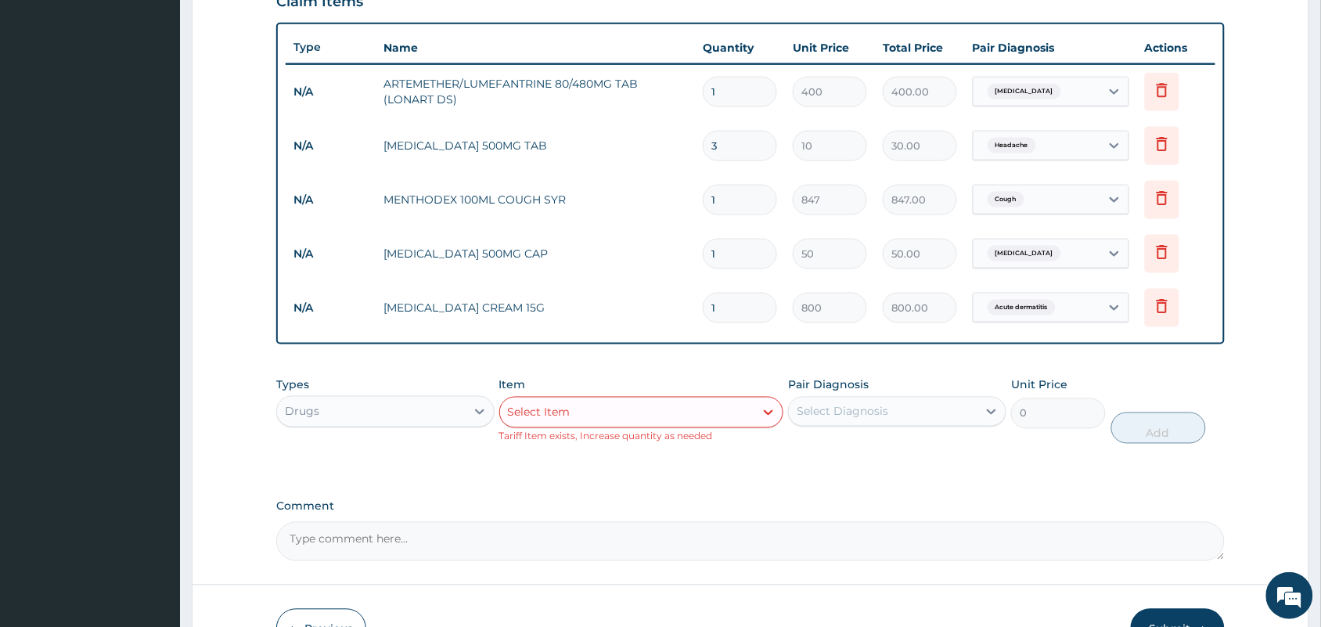
drag, startPoint x: 737, startPoint y: 95, endPoint x: 708, endPoint y: 91, distance: 29.2
click at [708, 91] on input "1" at bounding box center [740, 92] width 74 height 31
type input "6"
type input "2400.00"
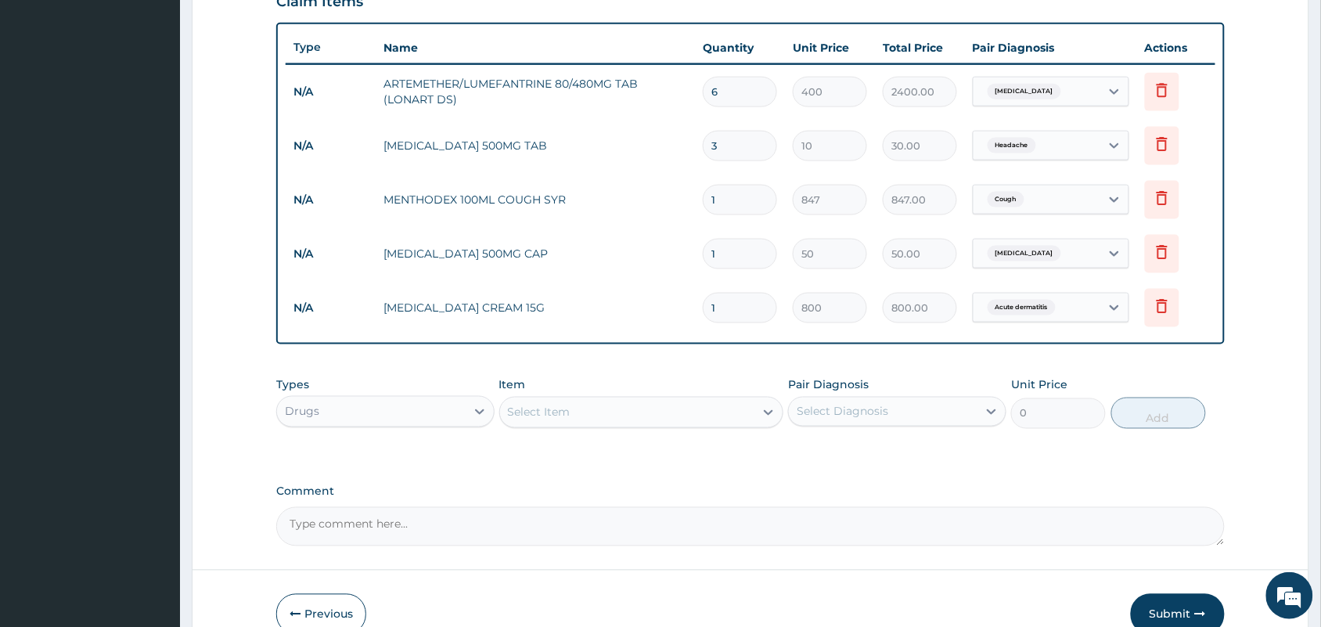
type input "6"
drag, startPoint x: 749, startPoint y: 142, endPoint x: 740, endPoint y: 143, distance: 8.6
click at [740, 143] on input "3" at bounding box center [740, 146] width 74 height 31
click at [728, 209] on input "1" at bounding box center [740, 200] width 74 height 31
click at [728, 256] on input "1" at bounding box center [740, 254] width 74 height 31
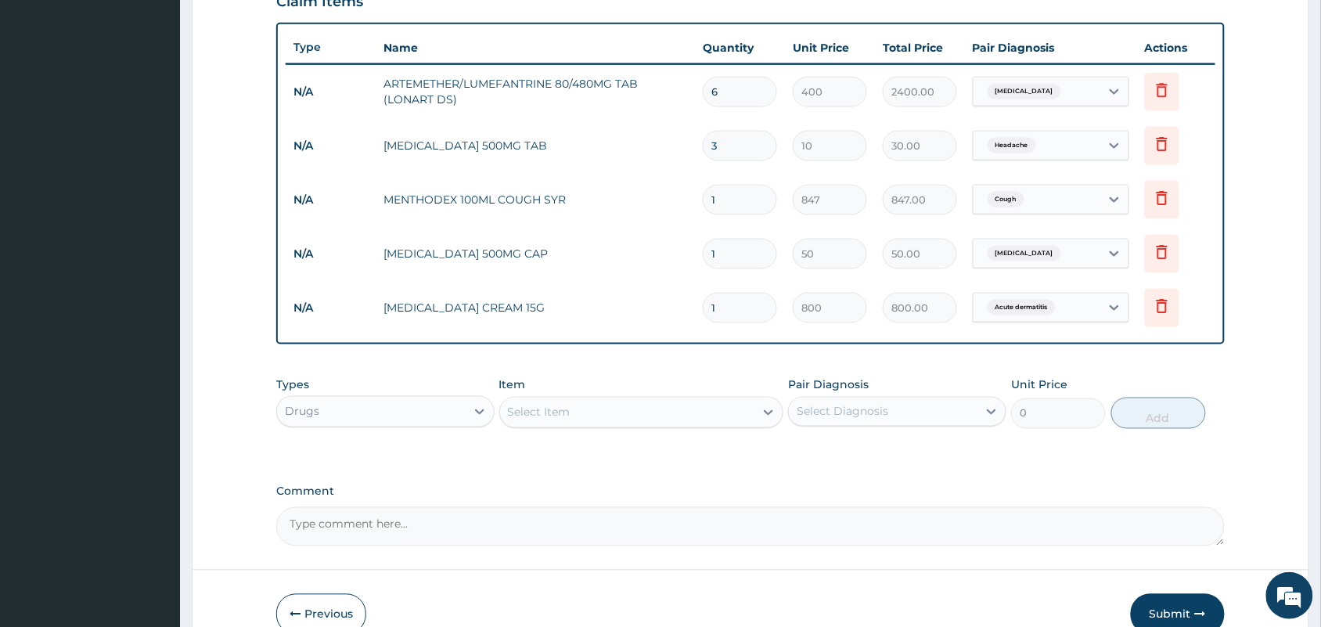
type input "15"
type input "750.00"
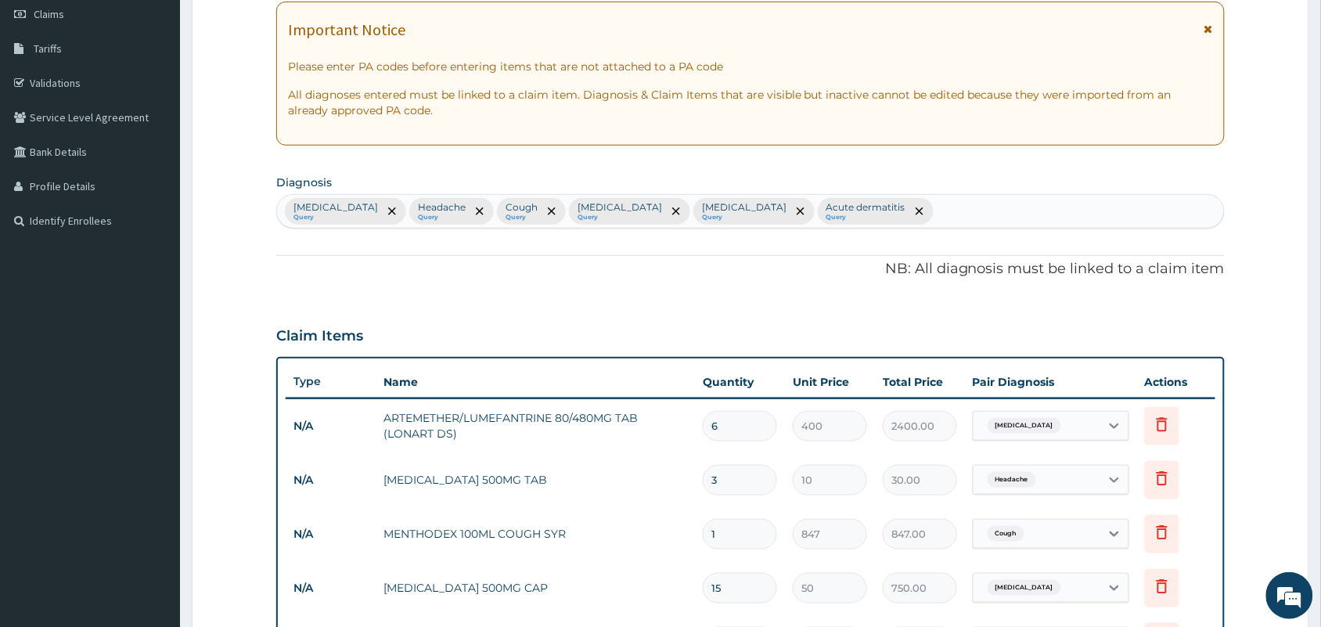
scroll to position [168, 0]
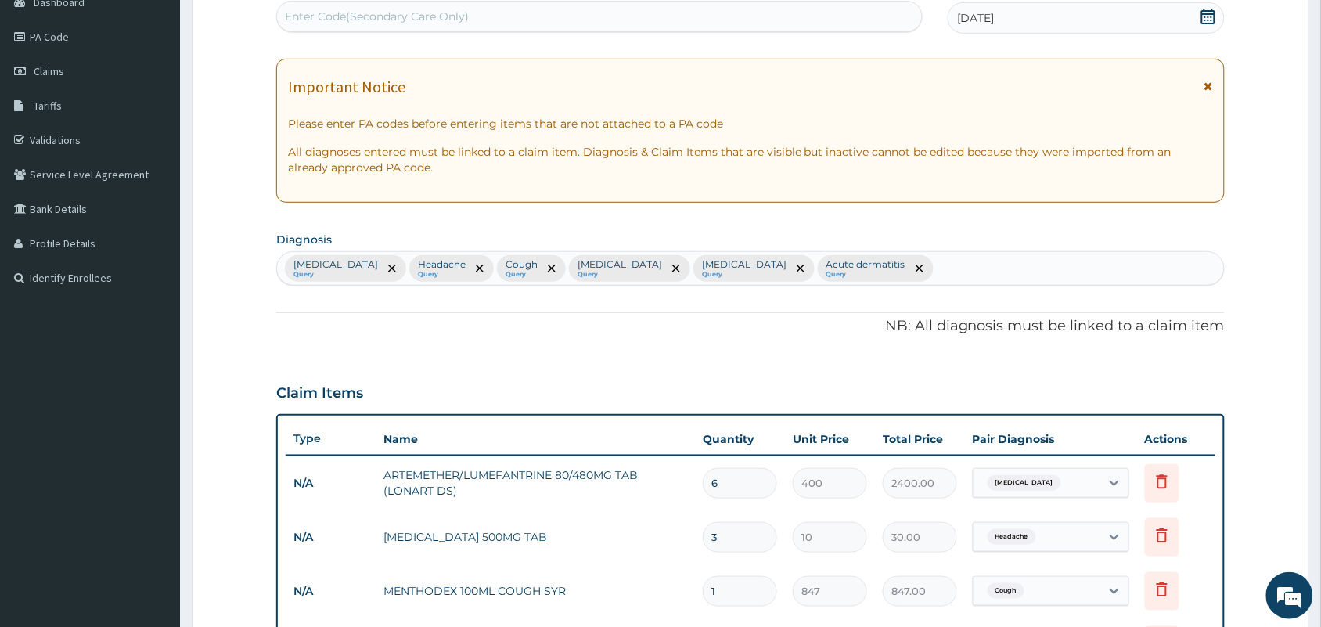
type input "15"
click at [893, 248] on section "Diagnosis Malaria Query Headache Query Cough Query Upper respiratory infection …" at bounding box center [750, 257] width 948 height 58
click at [897, 263] on div "Malaria Query Headache Query Cough Query Upper respiratory infection Query Seps…" at bounding box center [750, 268] width 947 height 33
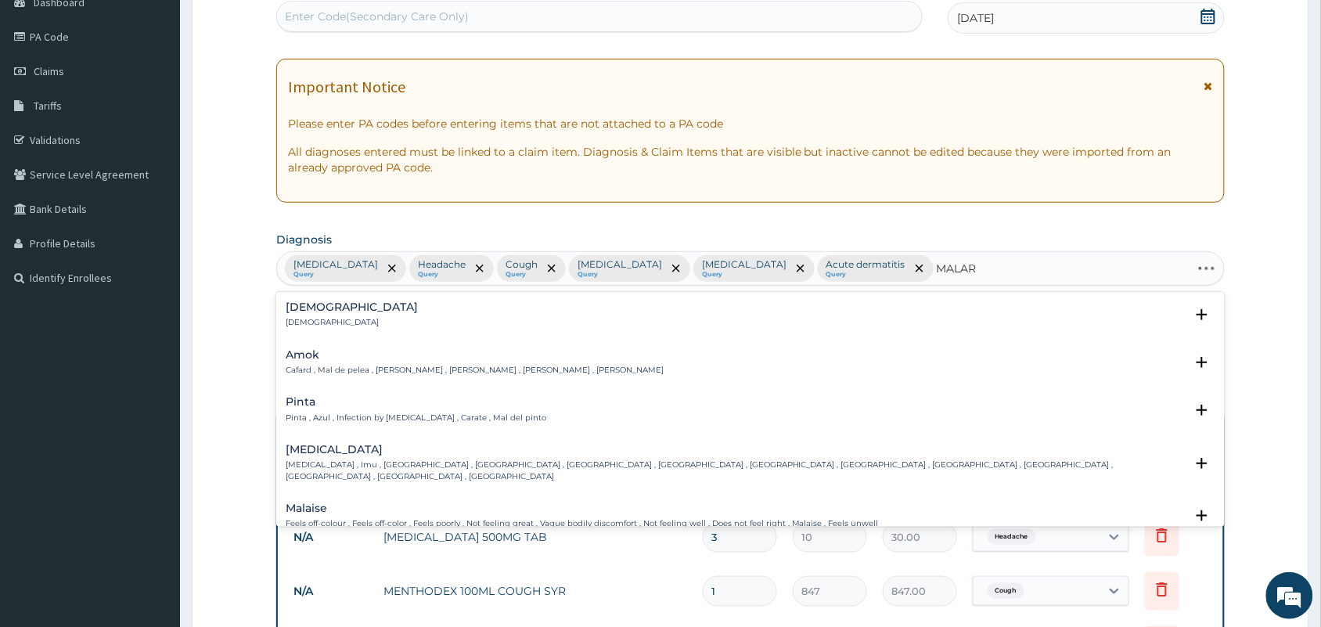
type input "MALARI"
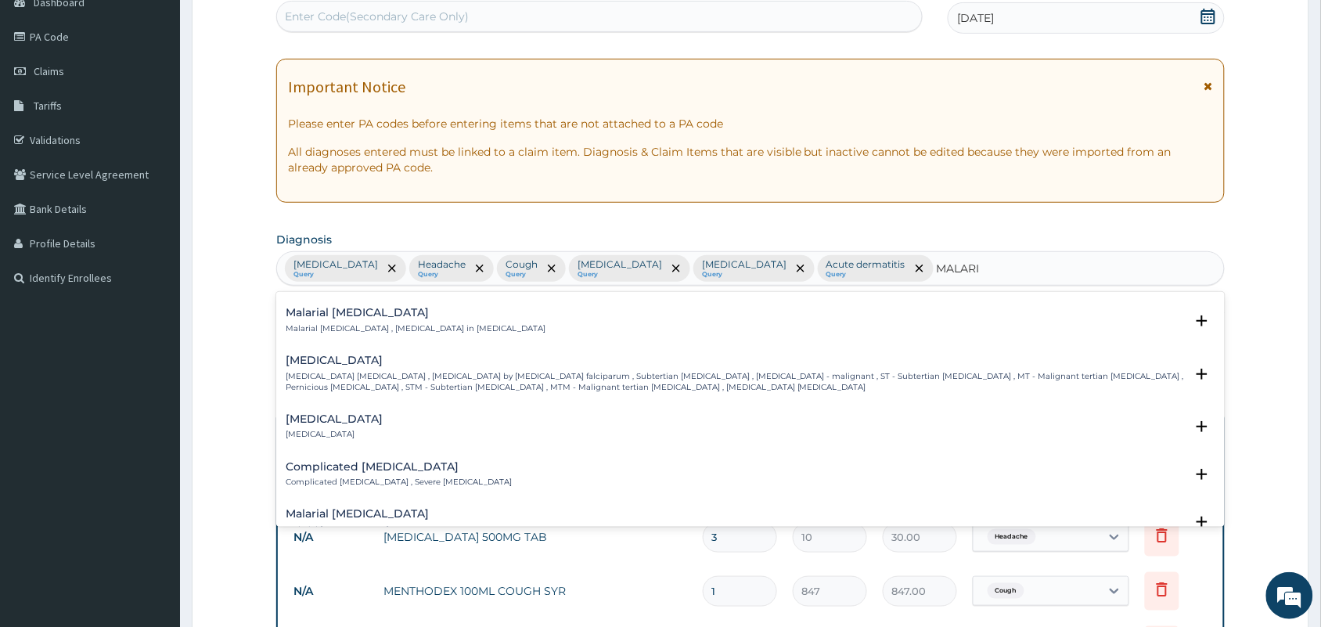
scroll to position [489, 0]
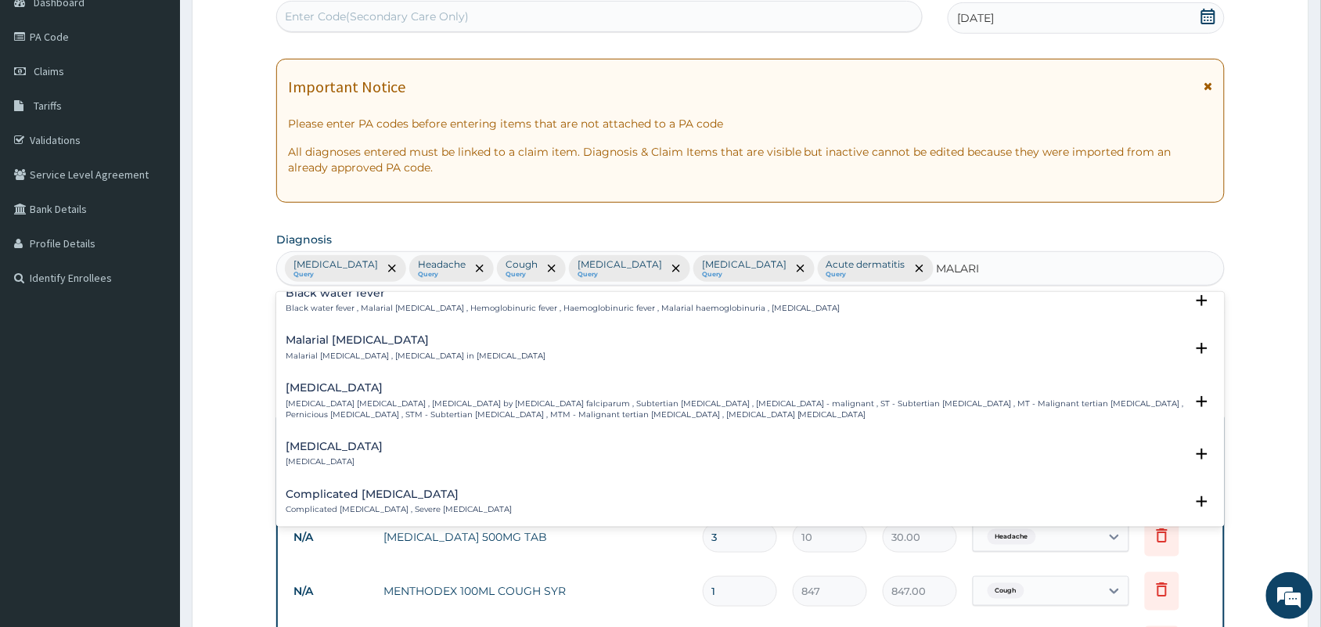
click at [358, 404] on p "[MEDICAL_DATA] [MEDICAL_DATA] , [MEDICAL_DATA] by [MEDICAL_DATA] falciparum , S…" at bounding box center [735, 409] width 899 height 23
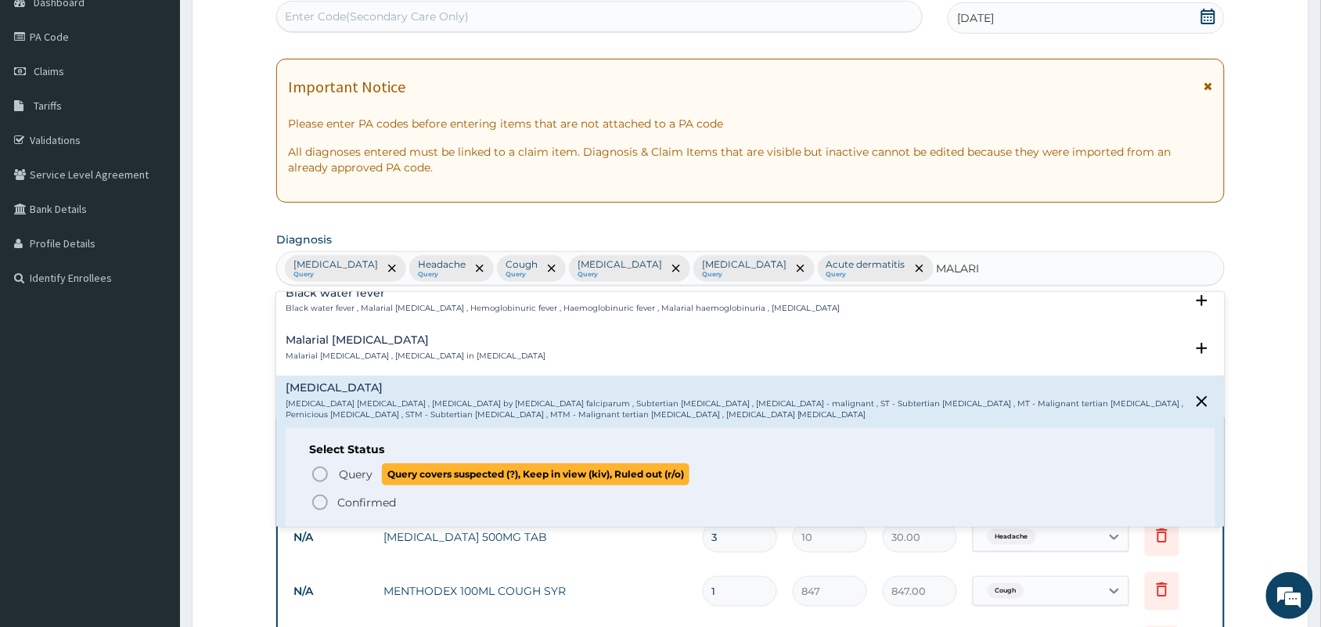
click at [325, 472] on icon "status option query" at bounding box center [320, 474] width 19 height 19
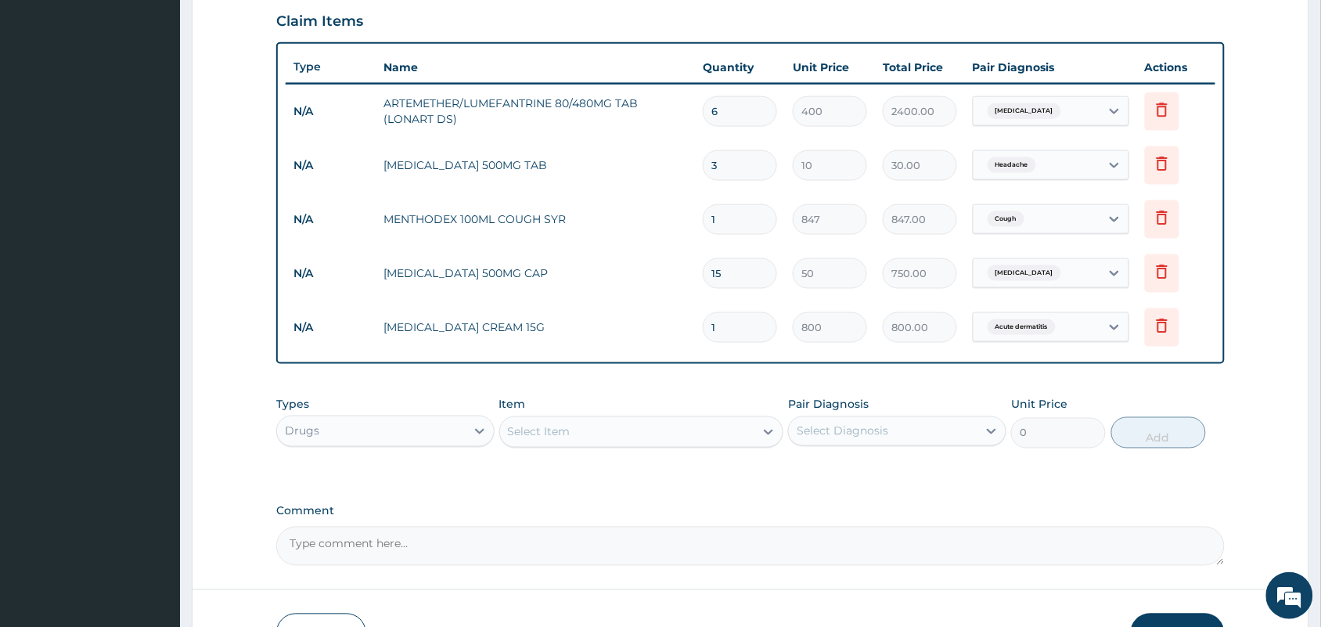
scroll to position [642, 0]
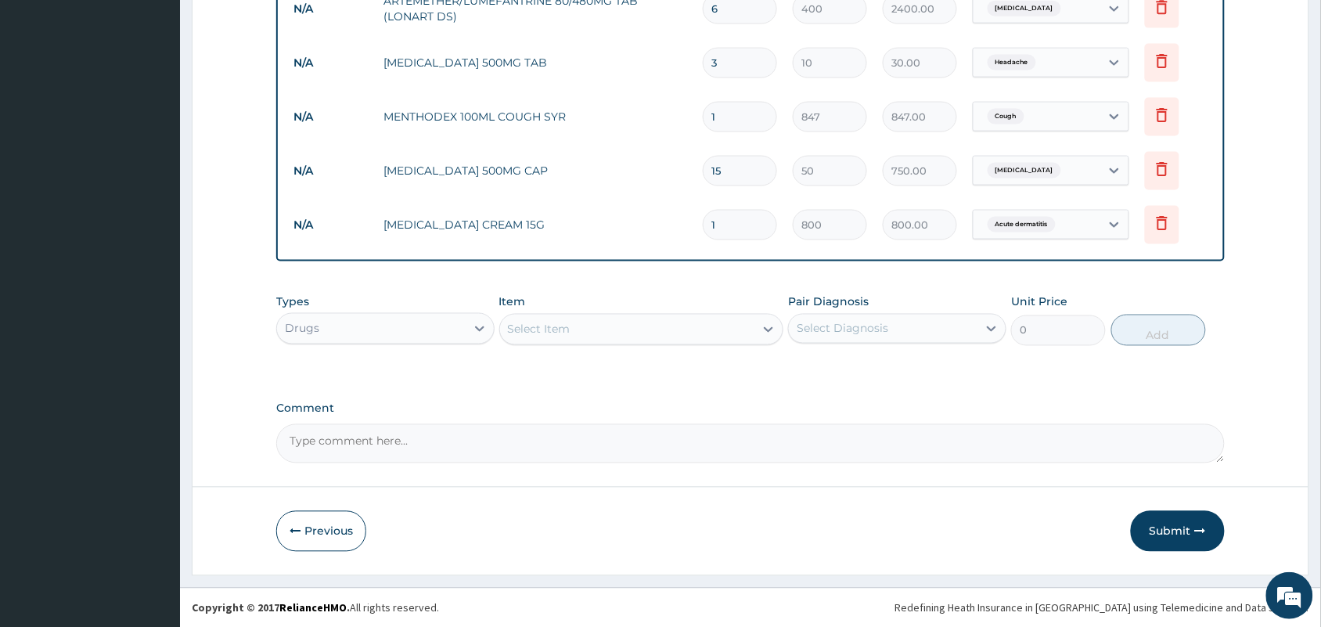
click at [638, 331] on div "Select Item" at bounding box center [627, 329] width 255 height 25
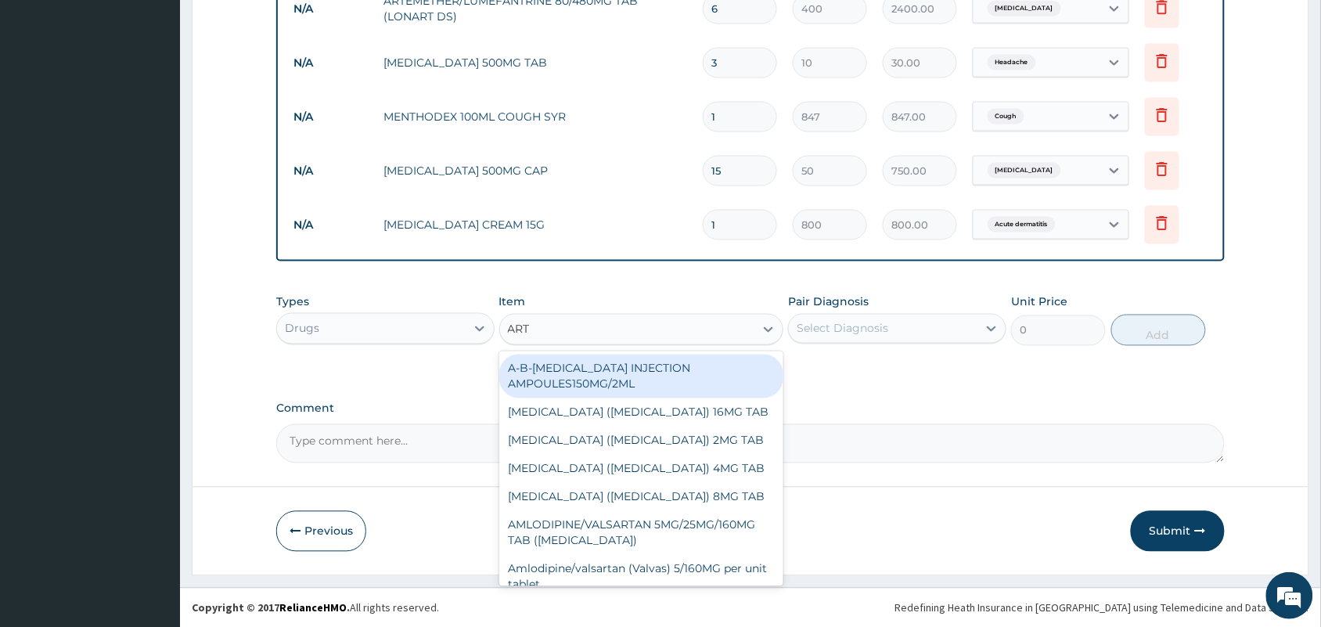
type input "ARTE"
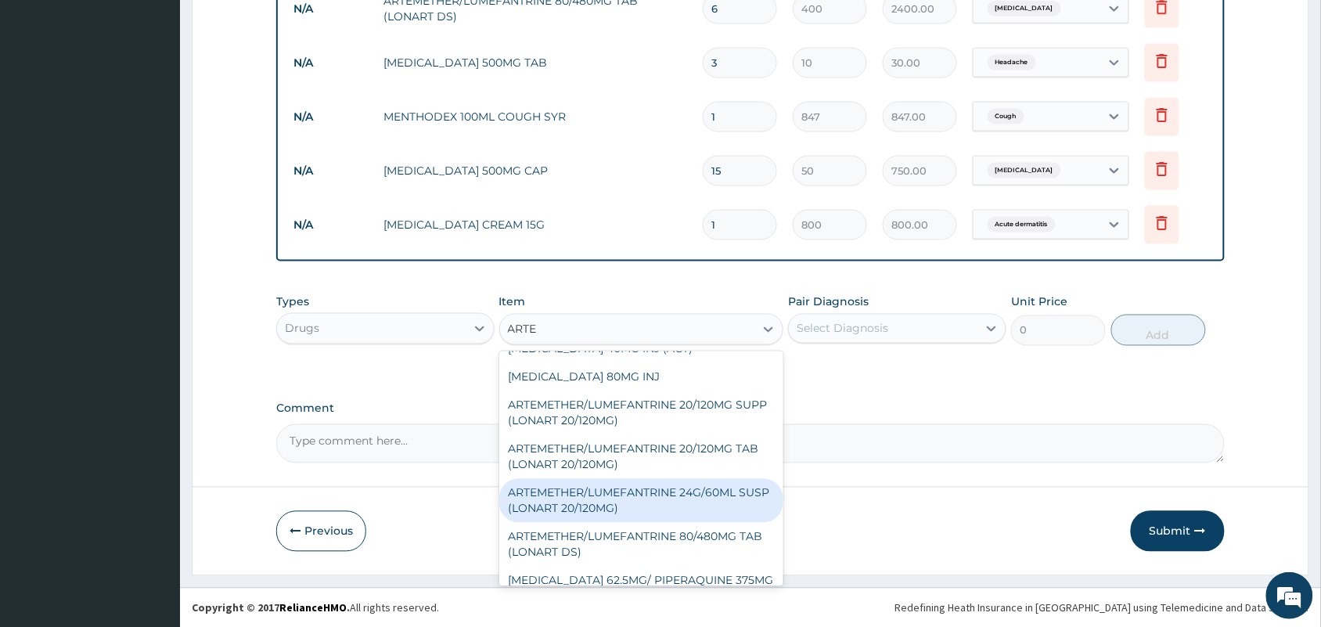
scroll to position [391, 0]
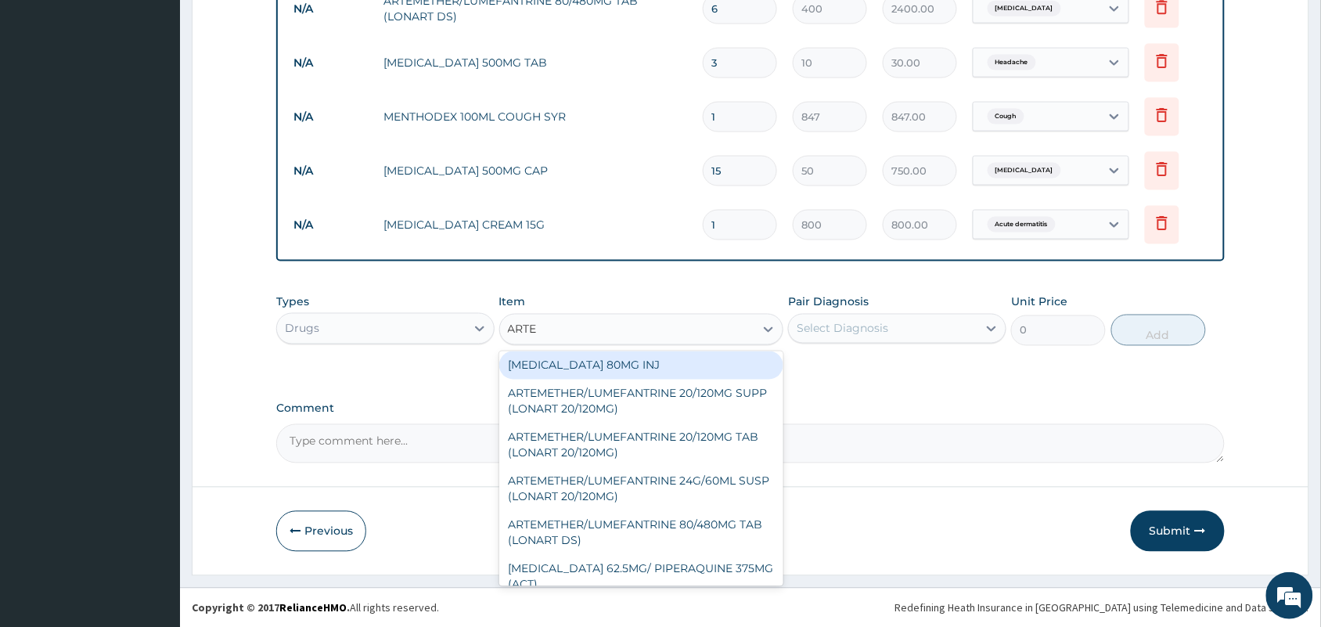
click at [631, 360] on div "[MEDICAL_DATA] 80MG INJ" at bounding box center [641, 365] width 285 height 28
type input "600"
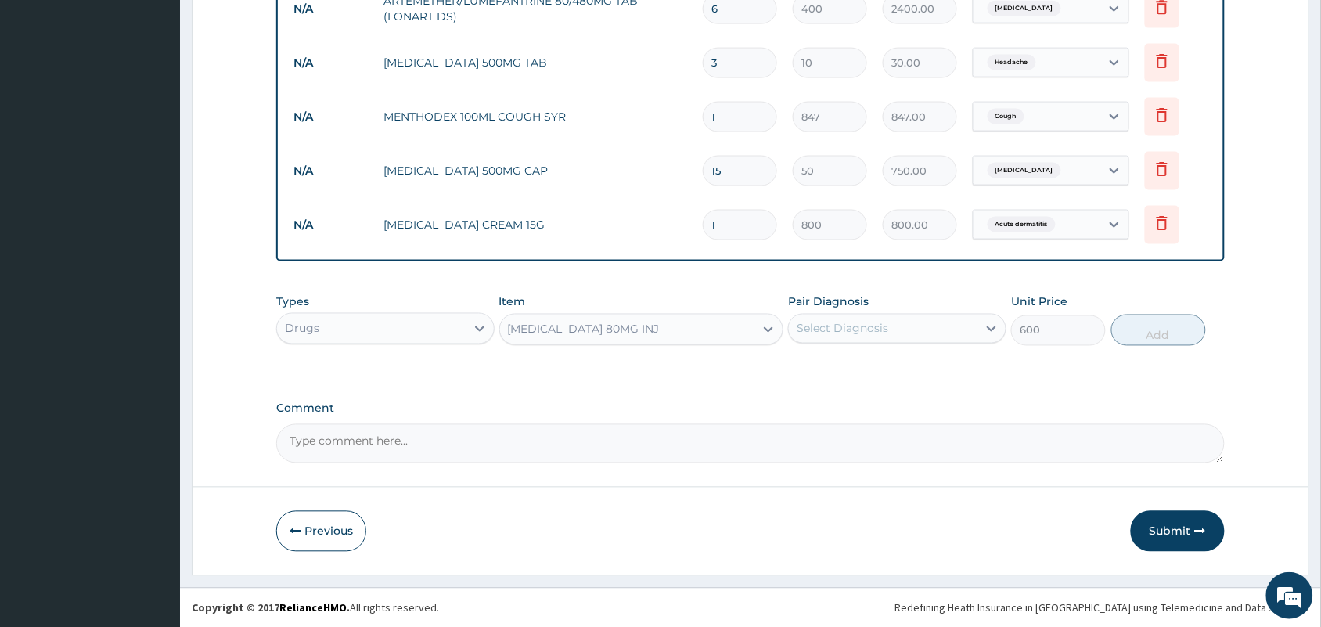
click at [847, 327] on div "Select Diagnosis" at bounding box center [842, 329] width 92 height 16
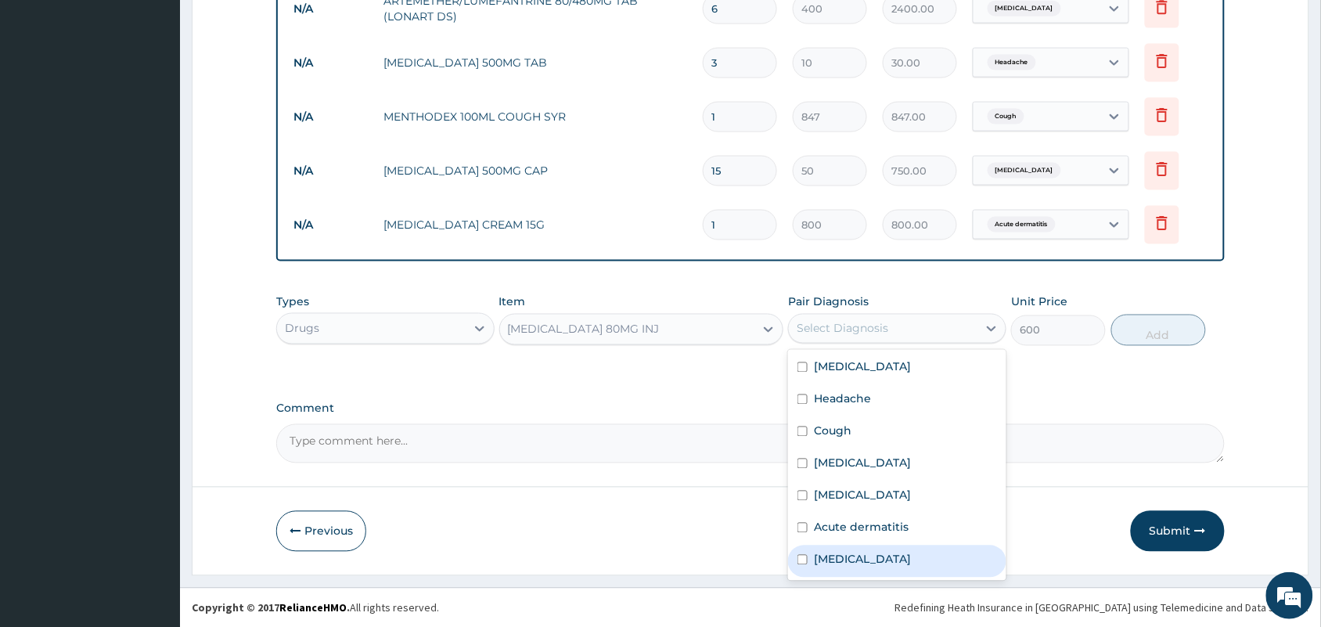
click at [858, 566] on div "[MEDICAL_DATA]" at bounding box center [897, 561] width 218 height 32
checkbox input "true"
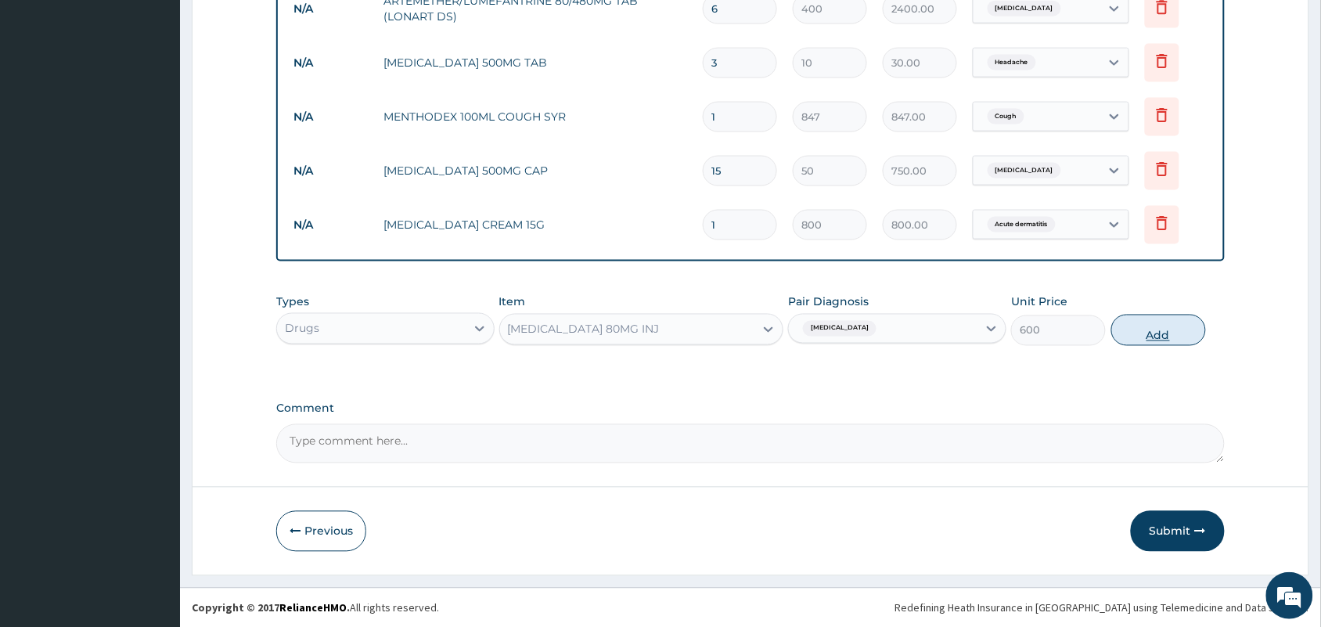
click at [1141, 323] on button "Add" at bounding box center [1158, 330] width 95 height 31
type input "0"
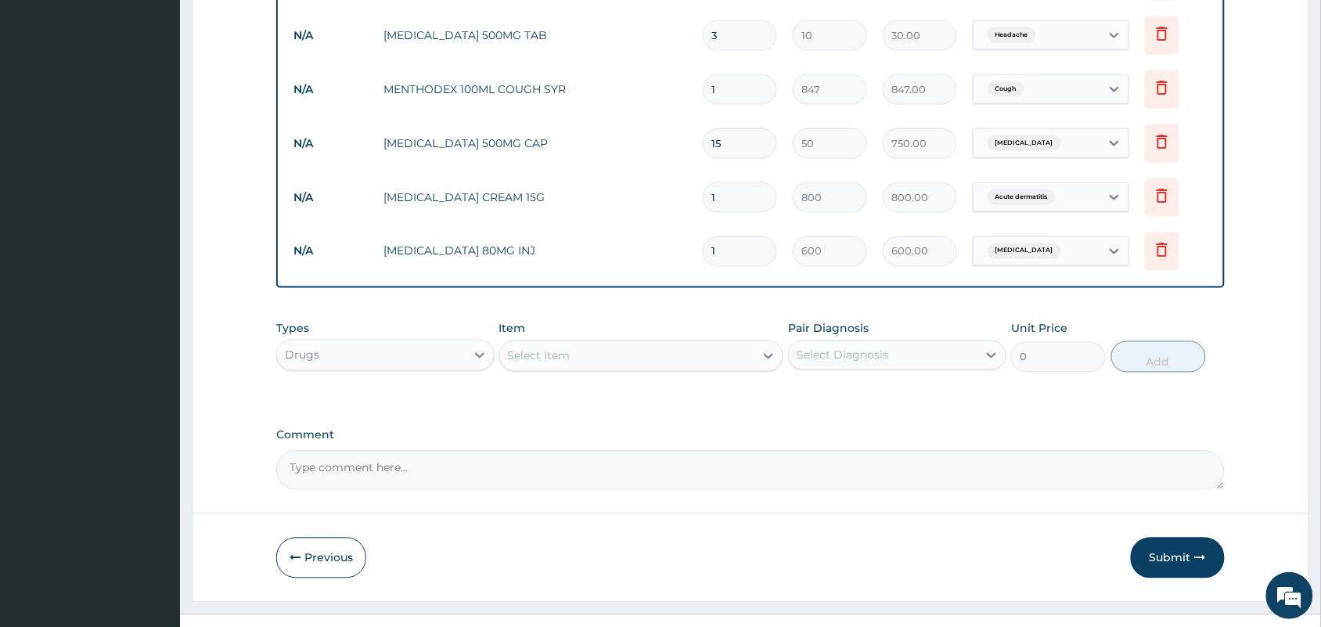
scroll to position [696, 0]
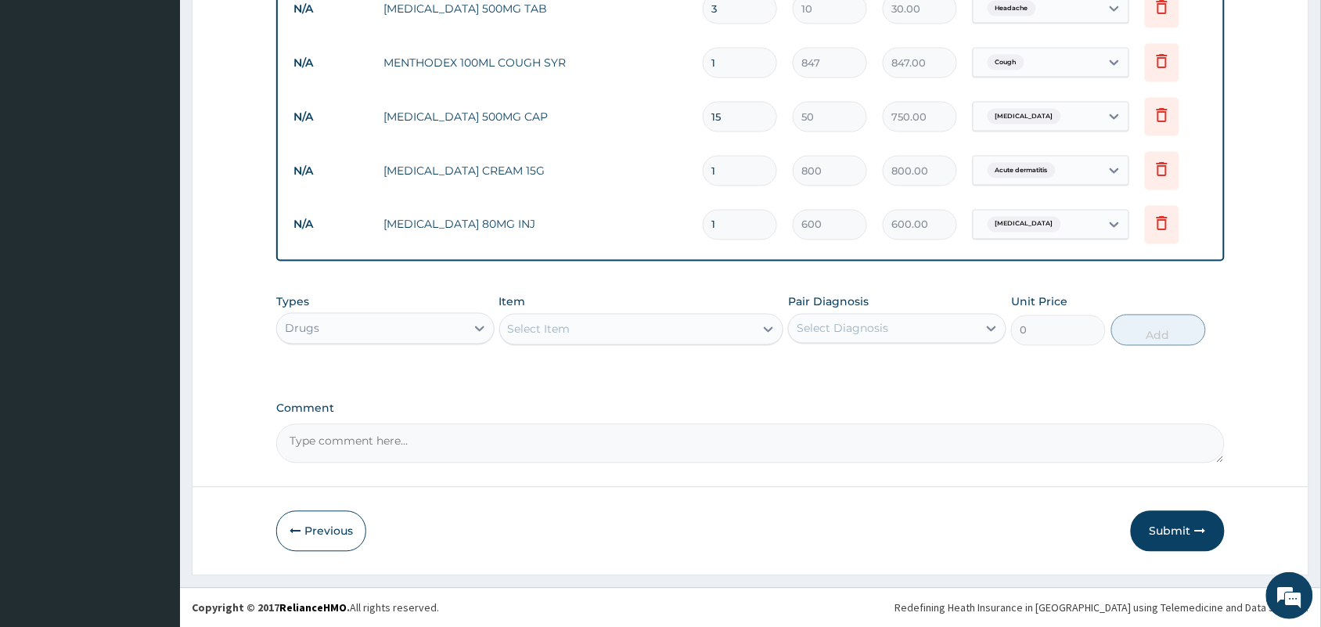
click at [425, 316] on div "Drugs" at bounding box center [371, 328] width 189 height 25
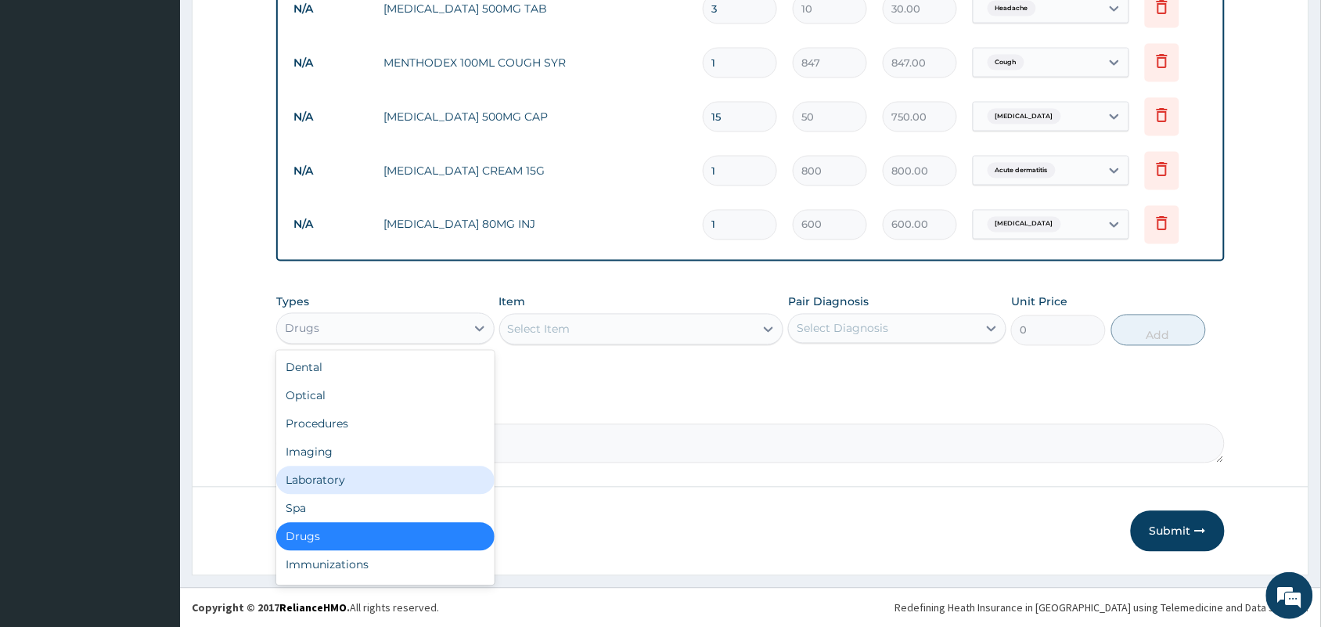
click at [350, 483] on div "Laboratory" at bounding box center [385, 480] width 218 height 28
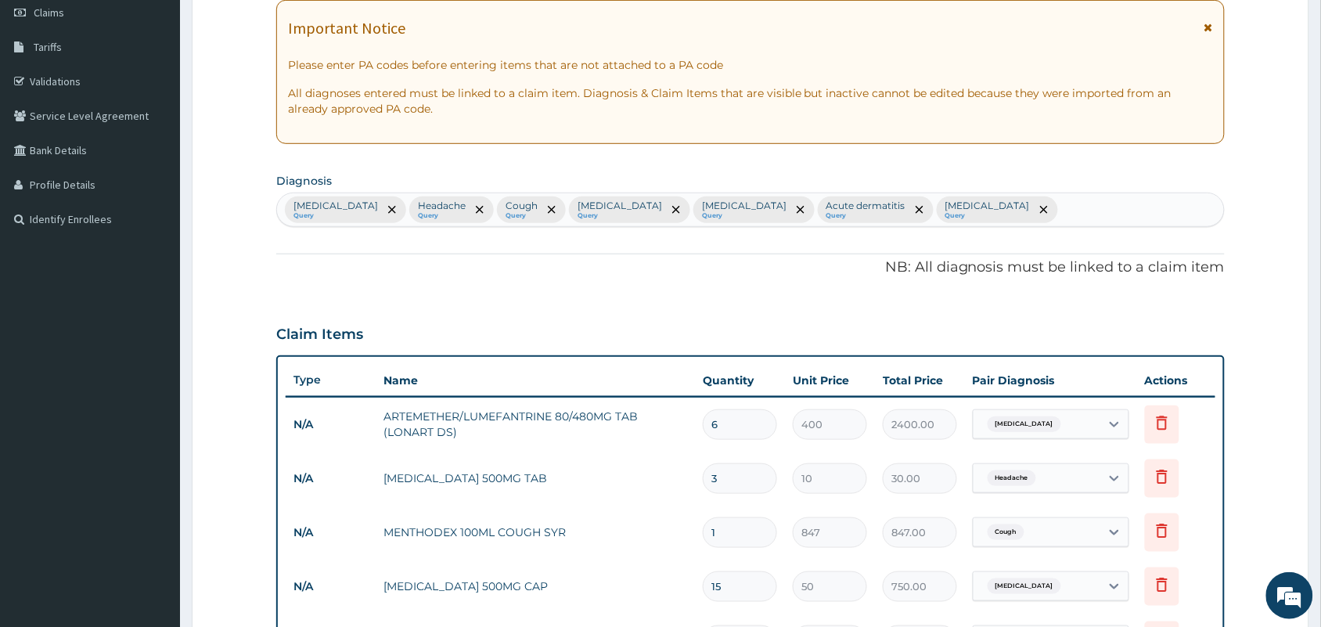
scroll to position [207, 0]
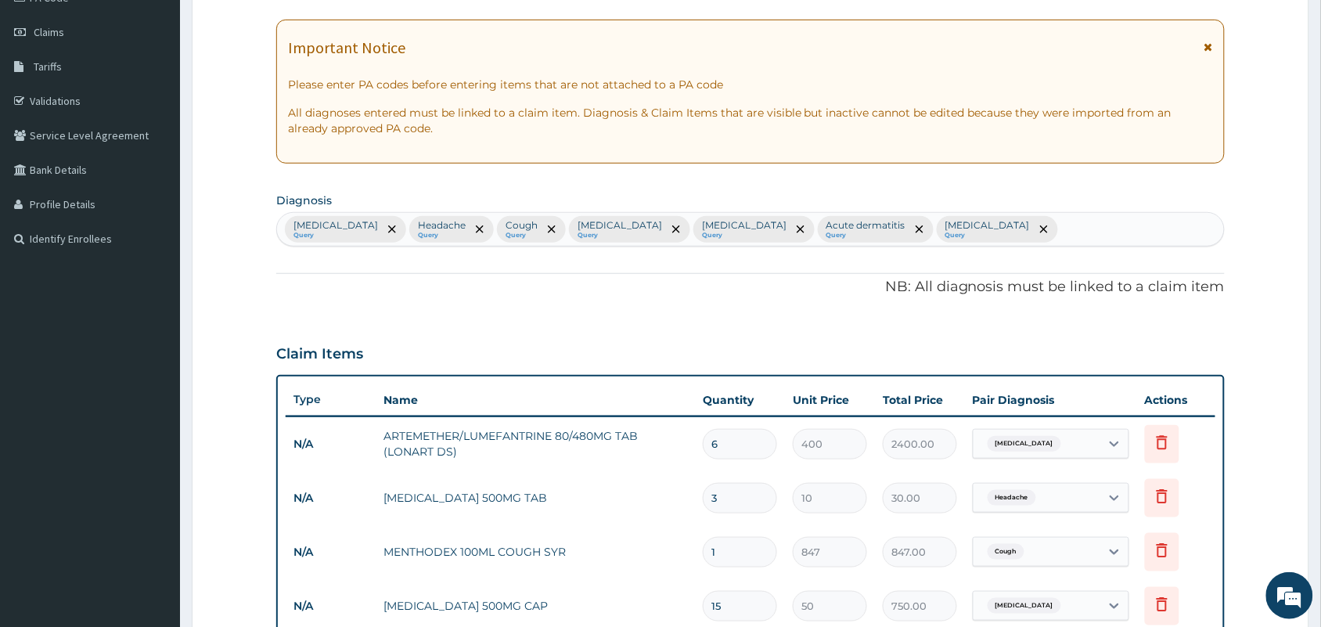
click at [1030, 225] on div "Malaria Query Headache Query Cough Query Upper respiratory infection Query Seps…" at bounding box center [750, 229] width 947 height 33
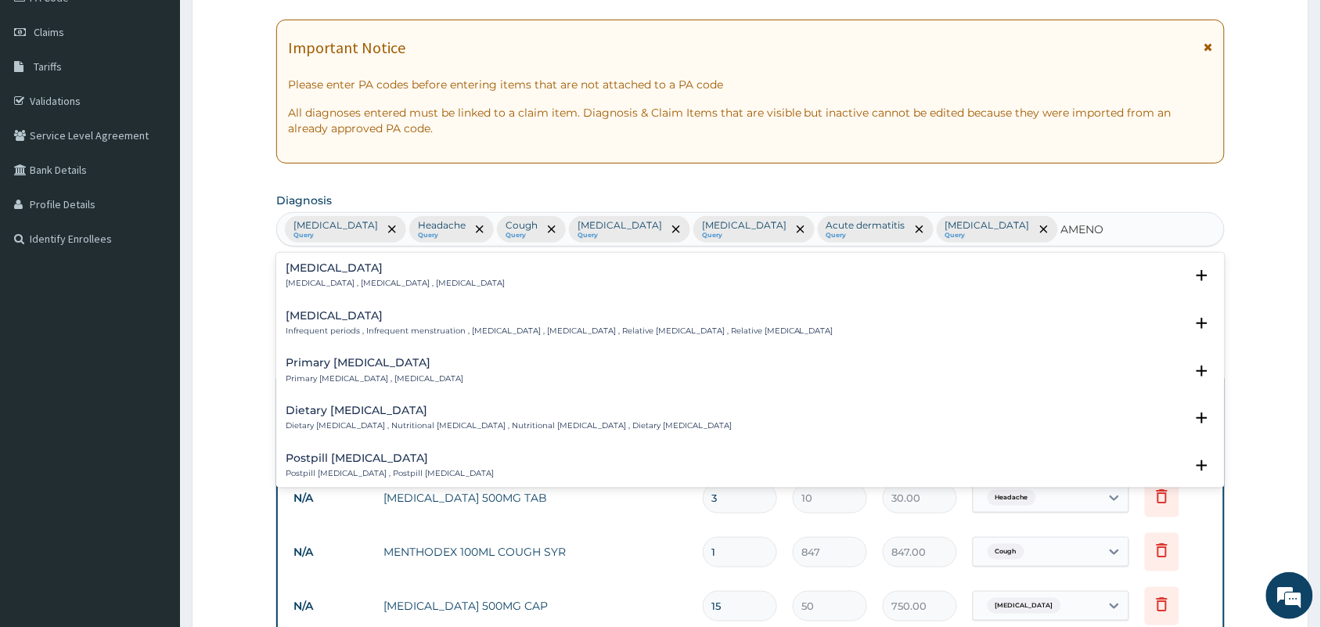
type input "AMENOR"
click at [472, 286] on p "Amenorrhea , Absence of menstruation , Amenorrhoea" at bounding box center [395, 283] width 219 height 11
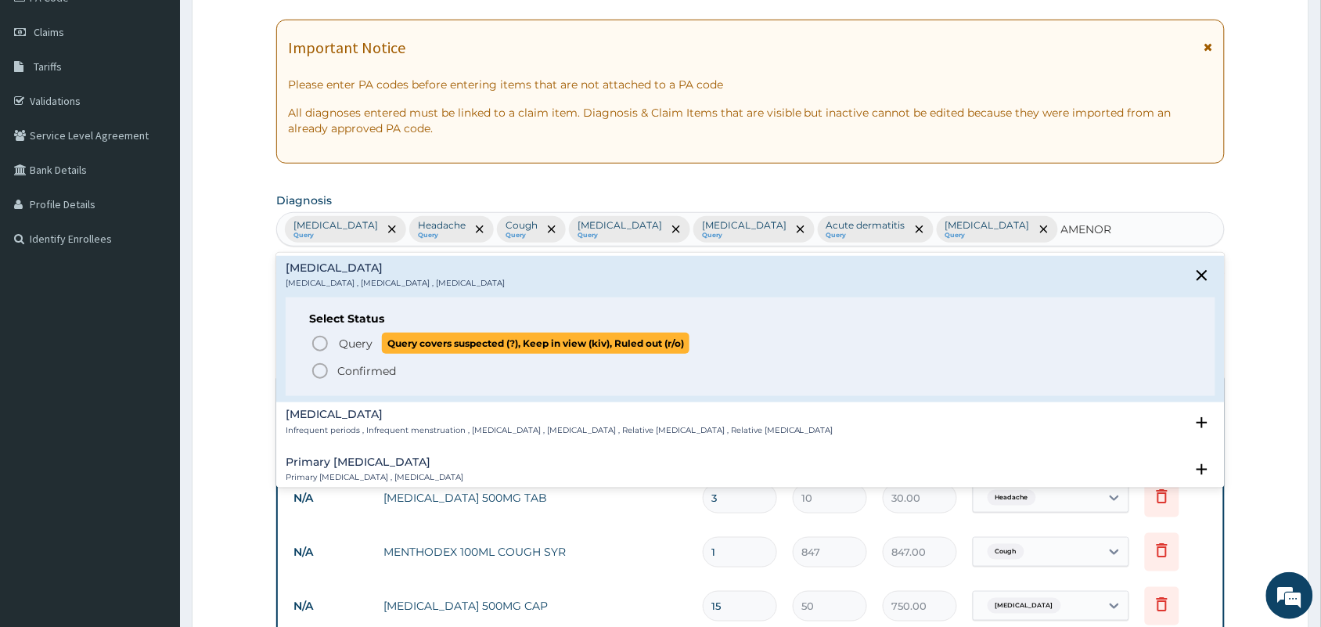
click at [369, 353] on p "Query Query covers suspected (?), Keep in view (kiv), Ruled out (r/o)" at bounding box center [513, 343] width 352 height 21
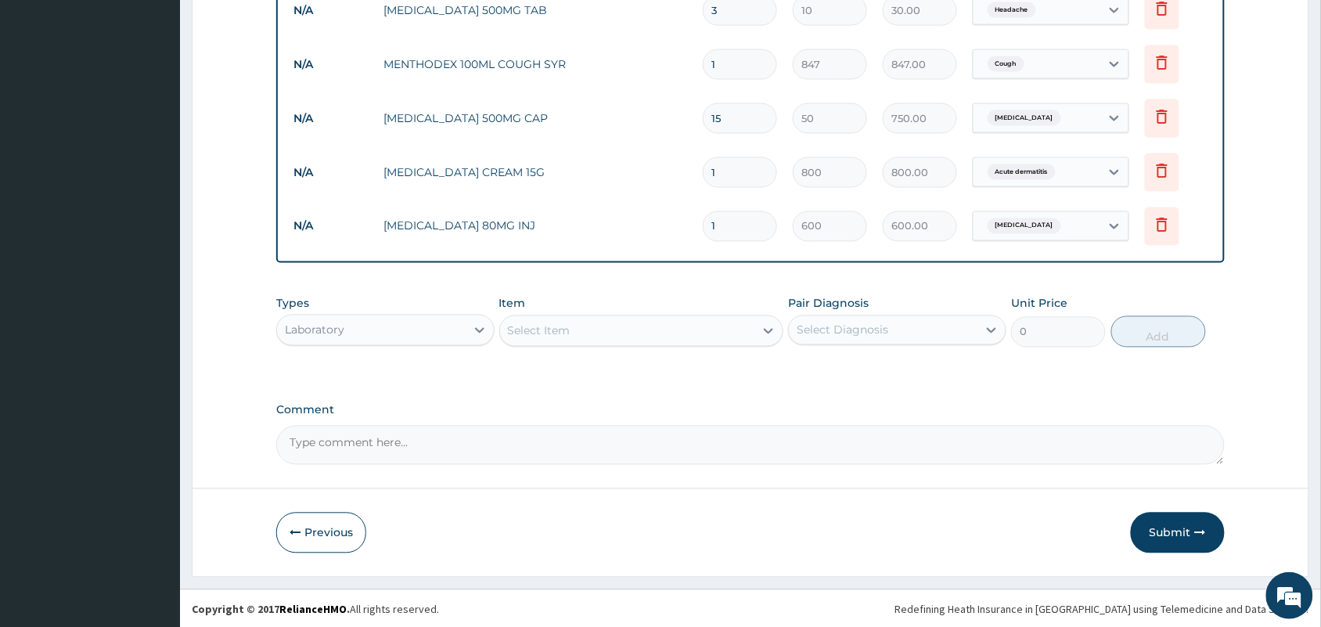
scroll to position [696, 0]
click at [553, 329] on div "Select Item" at bounding box center [539, 330] width 63 height 16
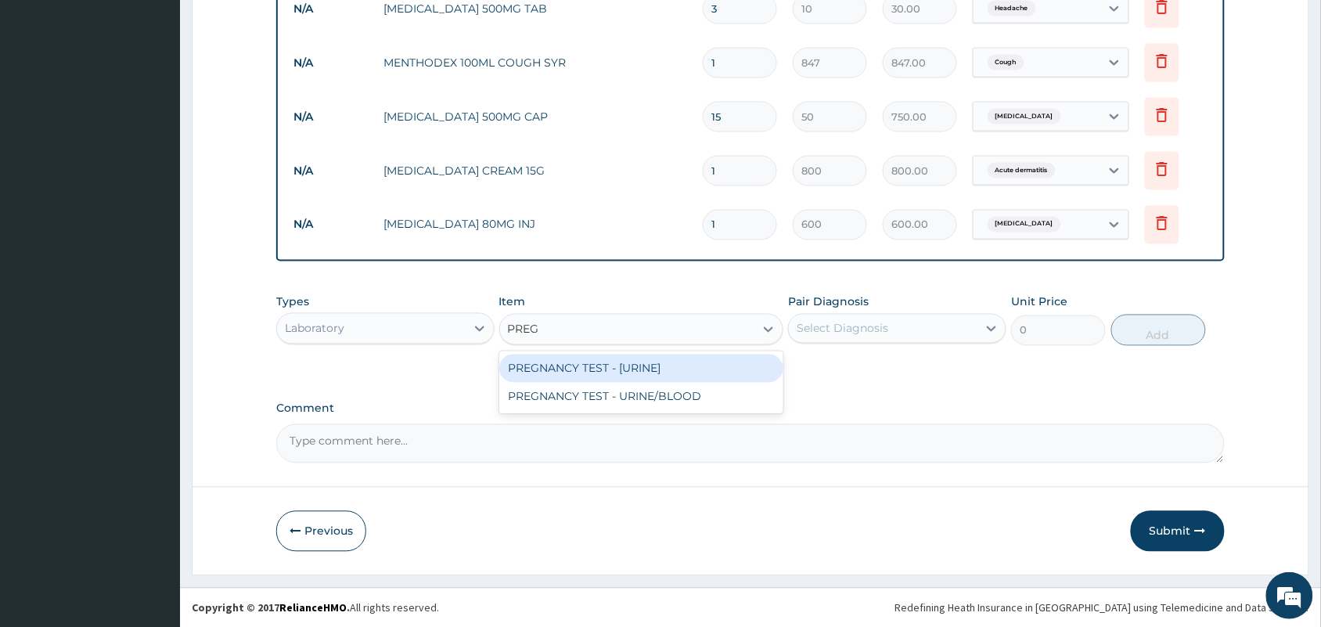
type input "PREGN"
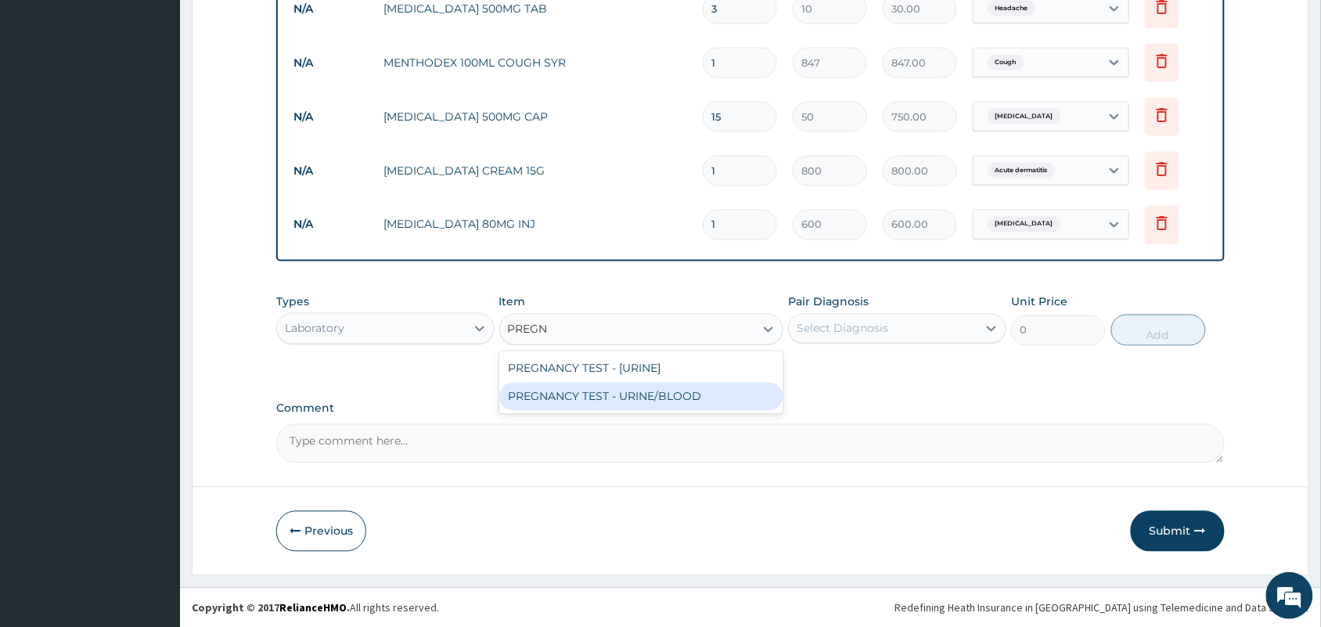
click at [615, 390] on div "PREGNANCY TEST - URINE/BLOOD" at bounding box center [641, 397] width 285 height 28
type input "1500"
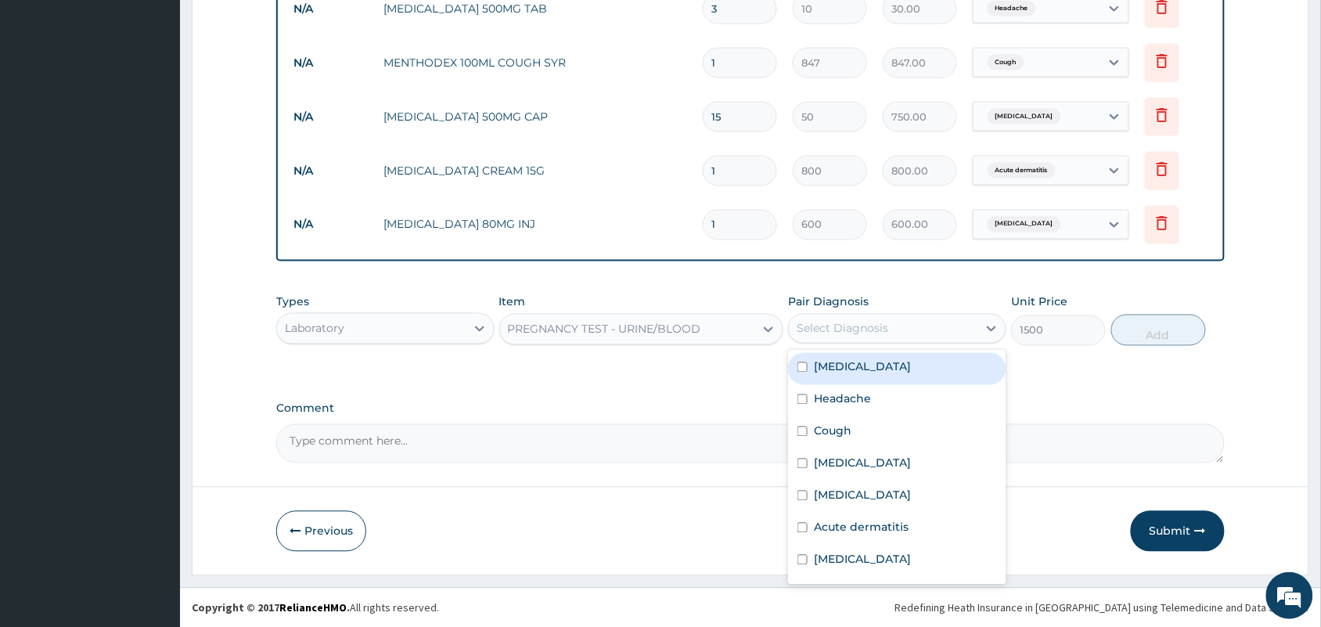
click at [897, 317] on div "Select Diagnosis" at bounding box center [883, 328] width 189 height 25
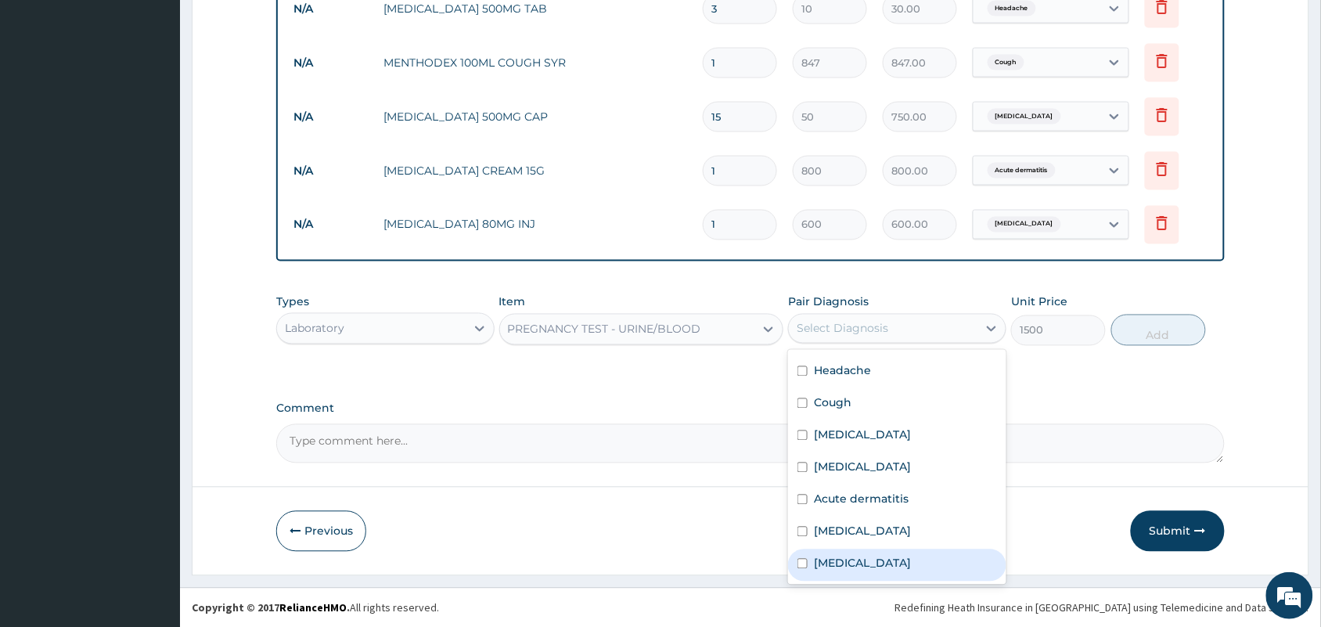
click at [867, 555] on label "Amenorrhea" at bounding box center [862, 563] width 97 height 16
checkbox input "true"
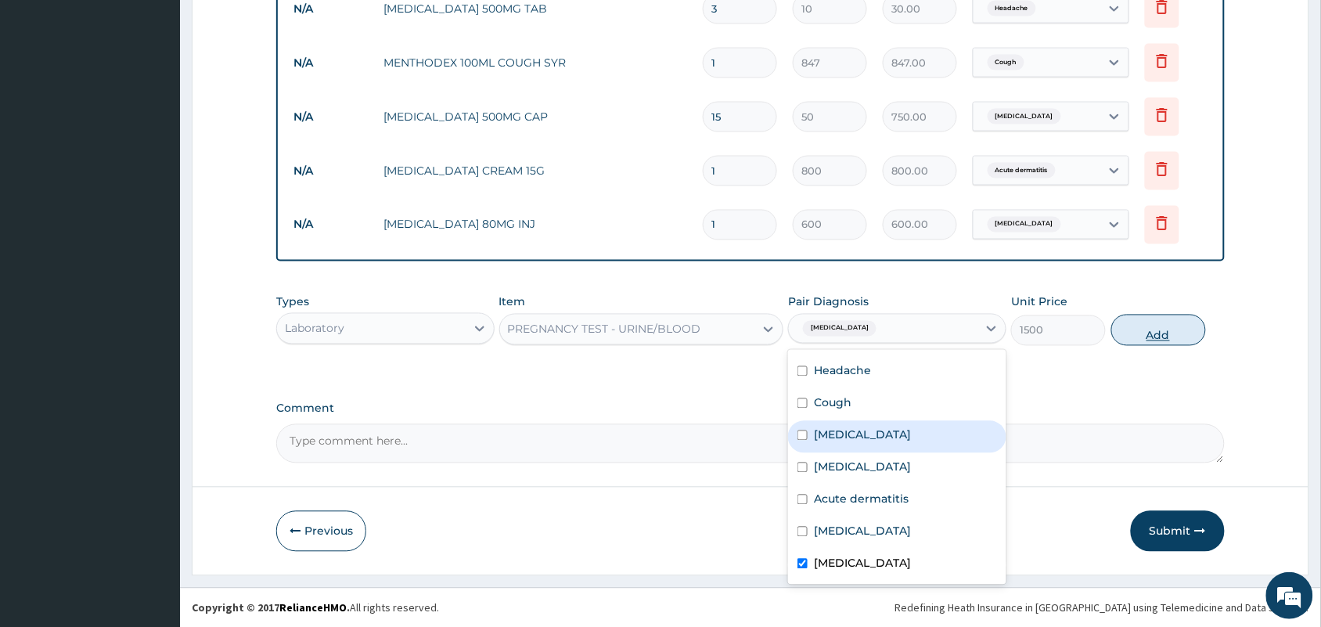
click at [1170, 325] on button "Add" at bounding box center [1158, 330] width 95 height 31
type input "0"
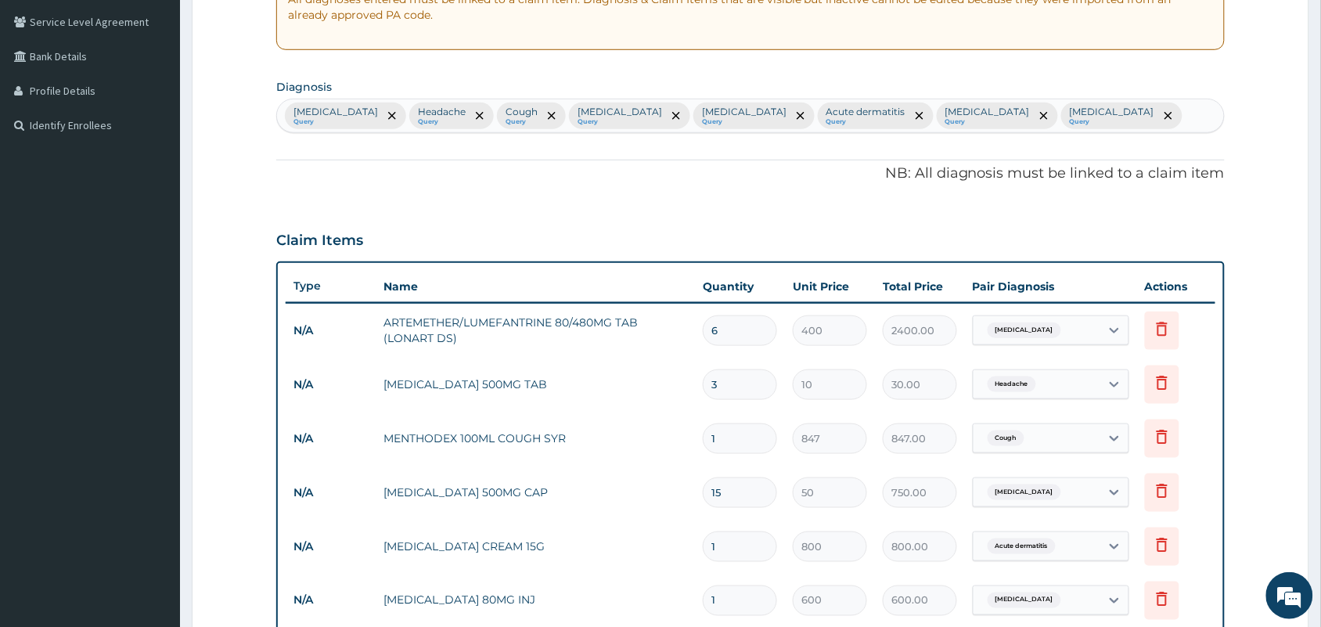
scroll to position [305, 0]
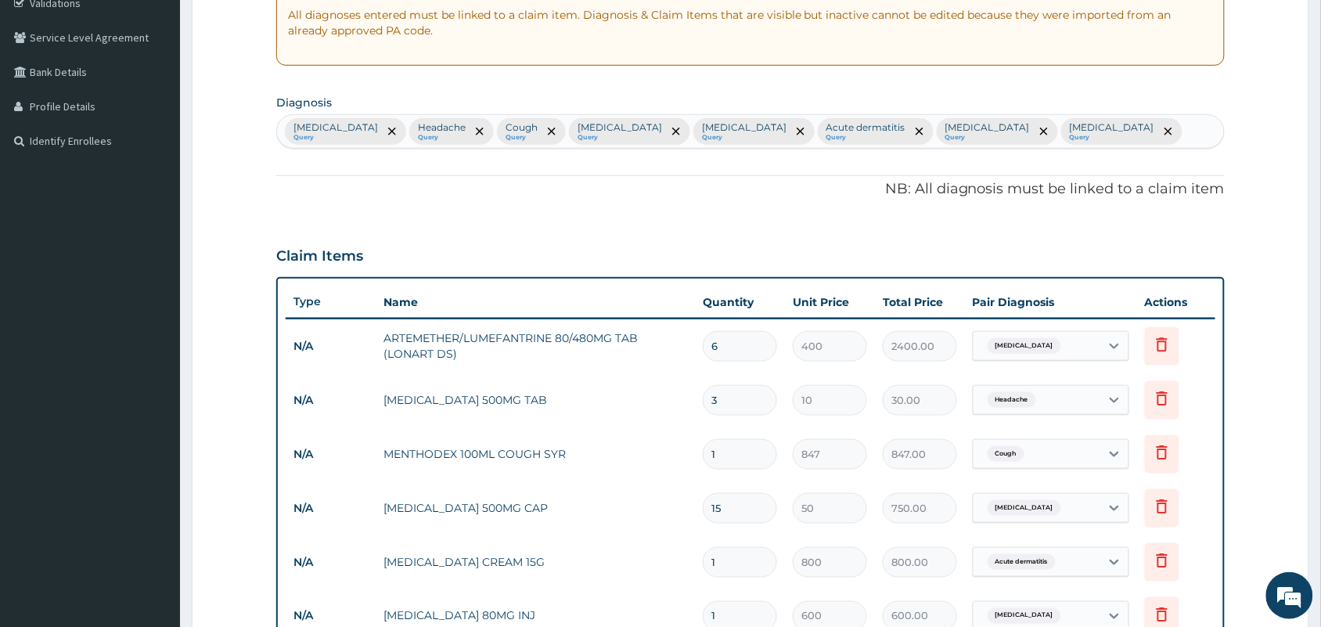
click at [1123, 142] on div "Malaria Query Headache Query Cough Query Upper respiratory infection Query Seps…" at bounding box center [750, 131] width 947 height 33
type input "A"
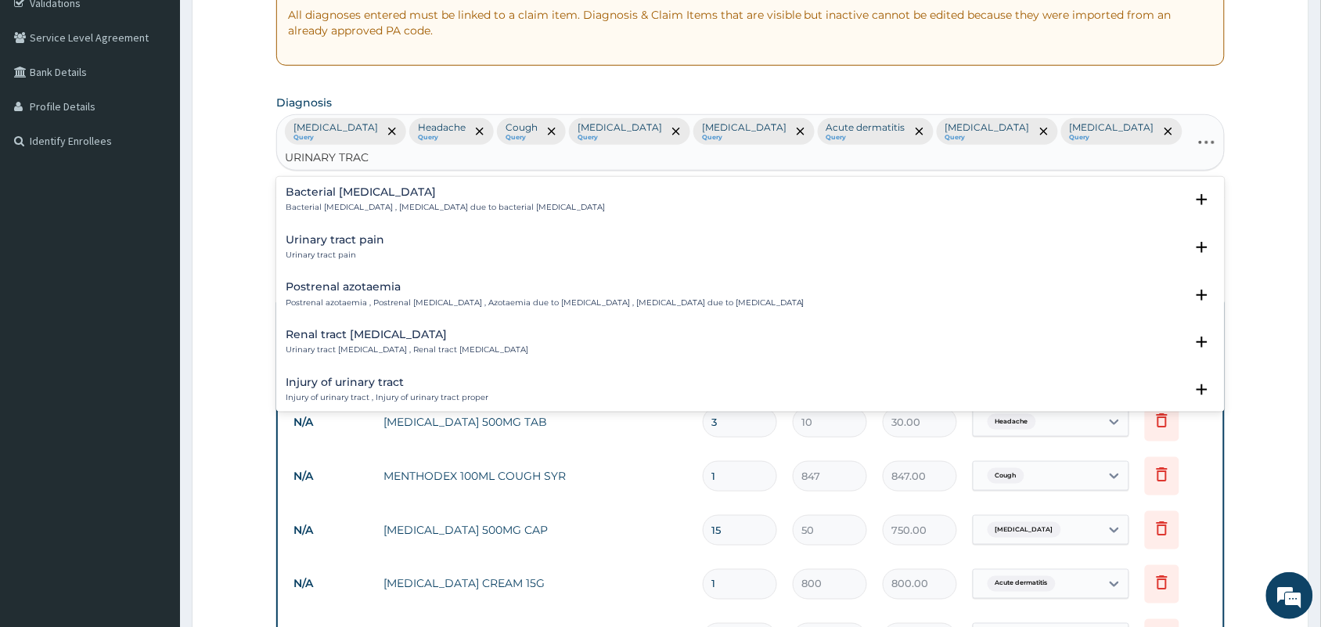
type input "URINARY TRACT"
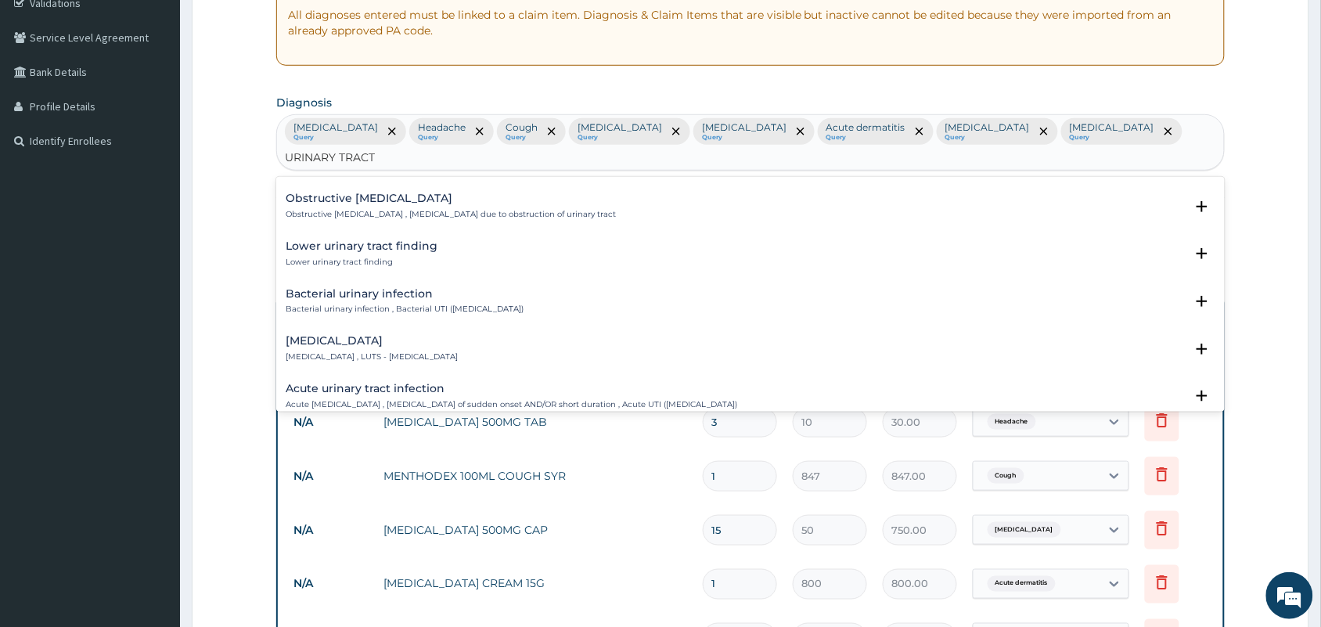
scroll to position [391, 0]
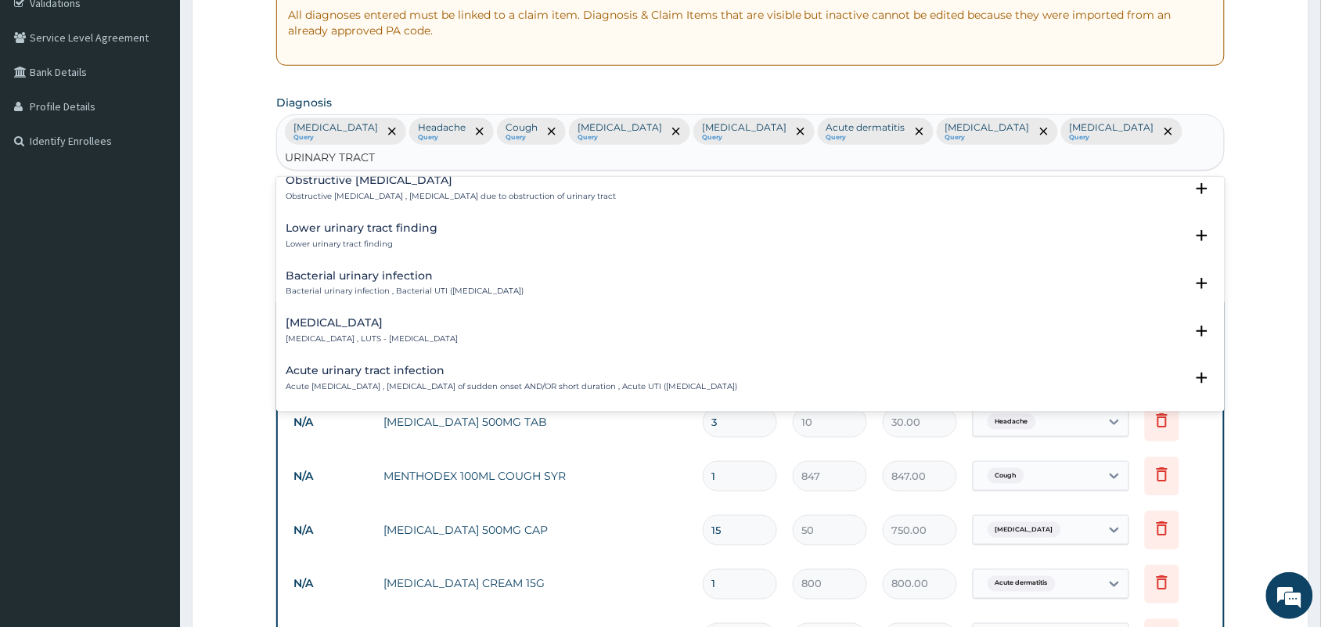
click at [382, 333] on p "Lower urinary tract symptoms , LUTS - lower urinary tract symptoms" at bounding box center [372, 338] width 172 height 11
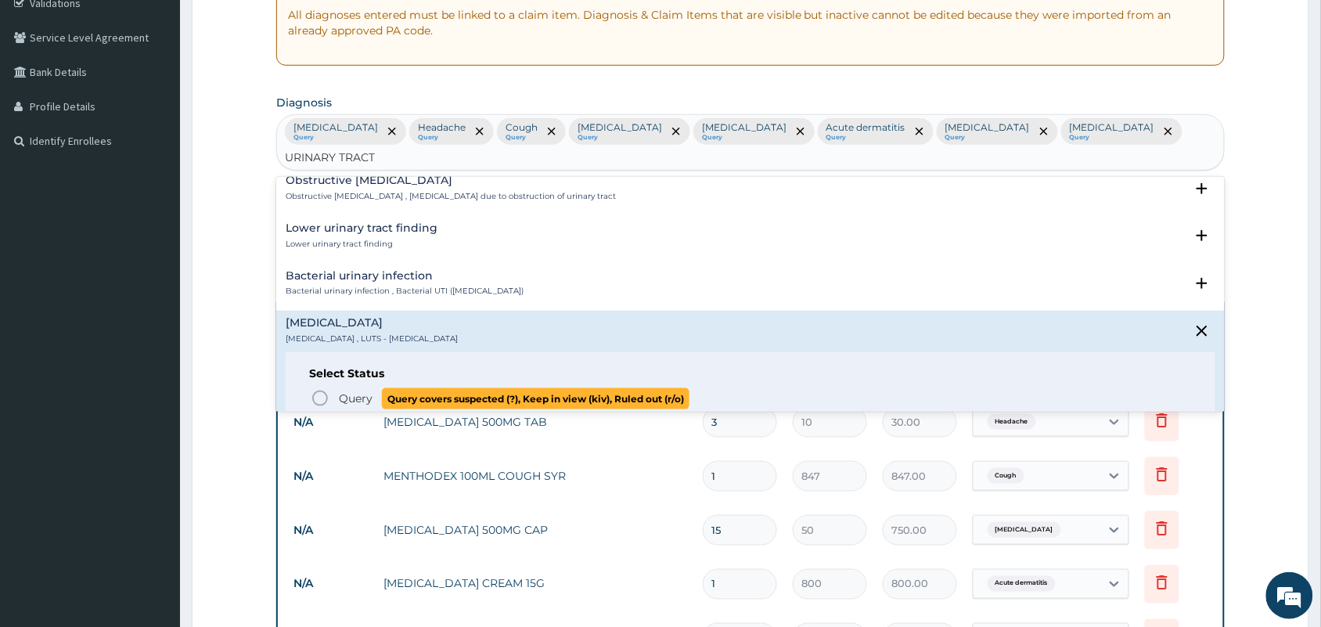
click at [380, 388] on p "Query Query covers suspected (?), Keep in view (kiv), Ruled out (r/o)" at bounding box center [513, 398] width 352 height 21
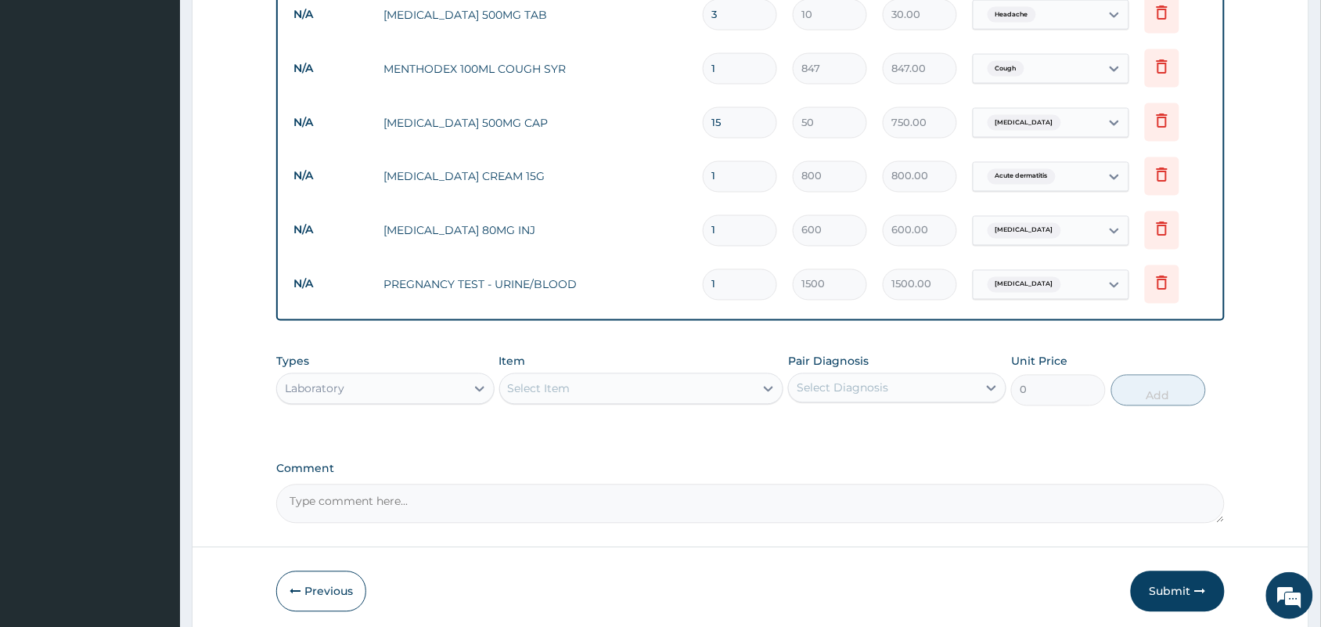
scroll to position [780, 0]
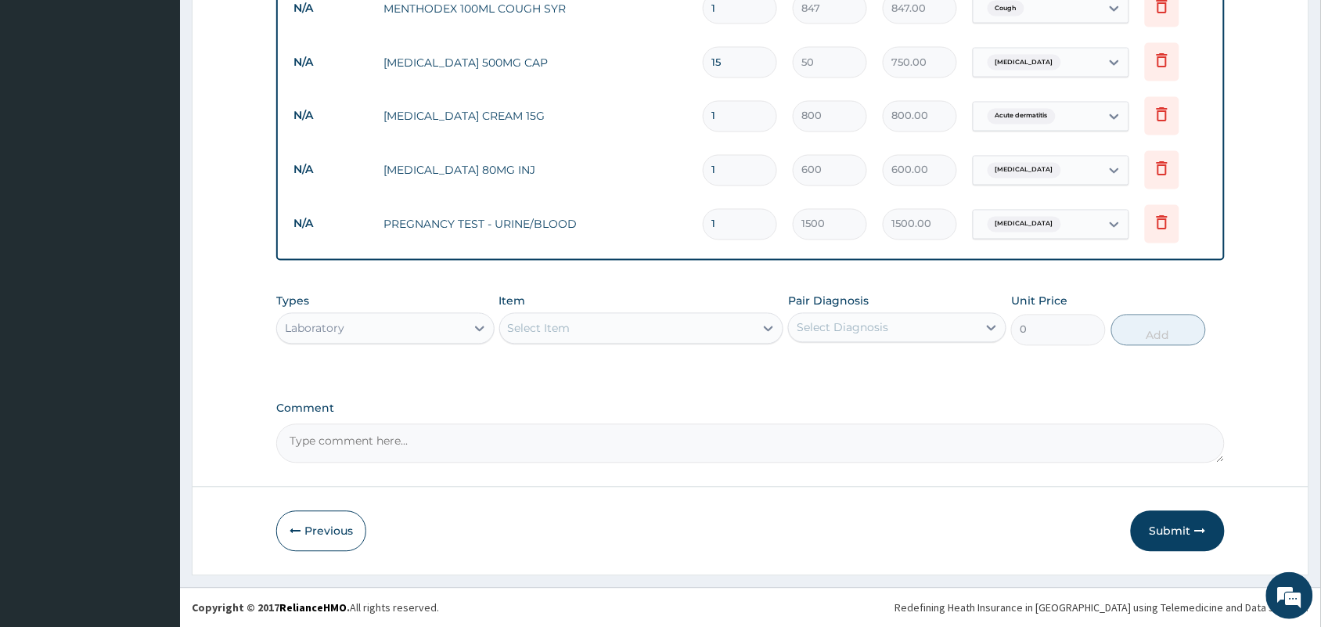
click at [648, 333] on div "Select Item" at bounding box center [627, 328] width 255 height 25
type input "URINAL"
click at [613, 373] on div "URINALYSIS" at bounding box center [641, 368] width 285 height 28
type input "1000"
click at [867, 340] on div "Select Diagnosis" at bounding box center [897, 328] width 218 height 30
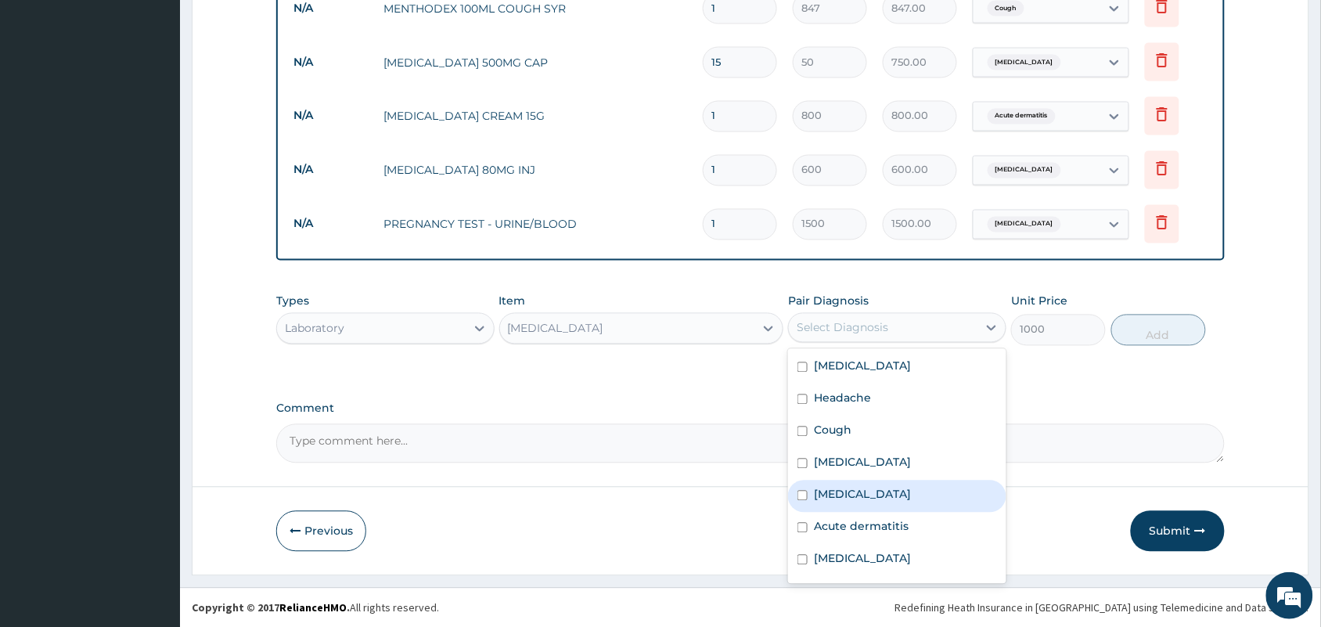
scroll to position [59, 0]
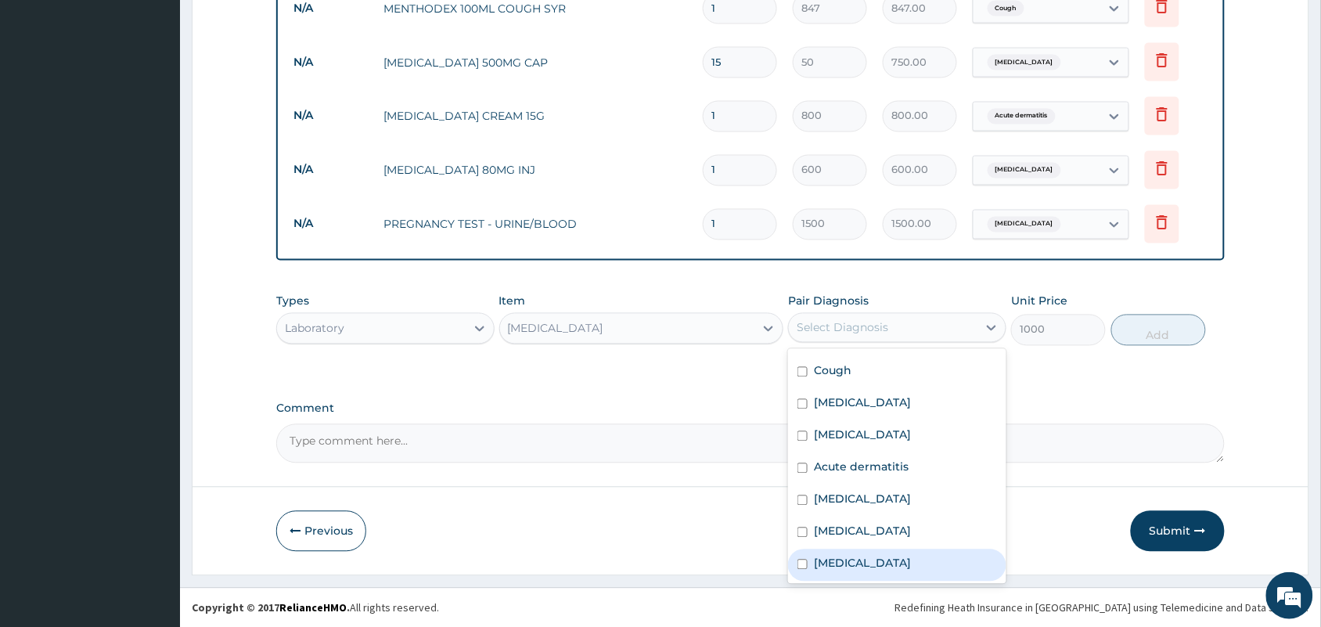
click at [883, 567] on label "Lower urinary tract symptoms" at bounding box center [862, 563] width 97 height 16
checkbox input "true"
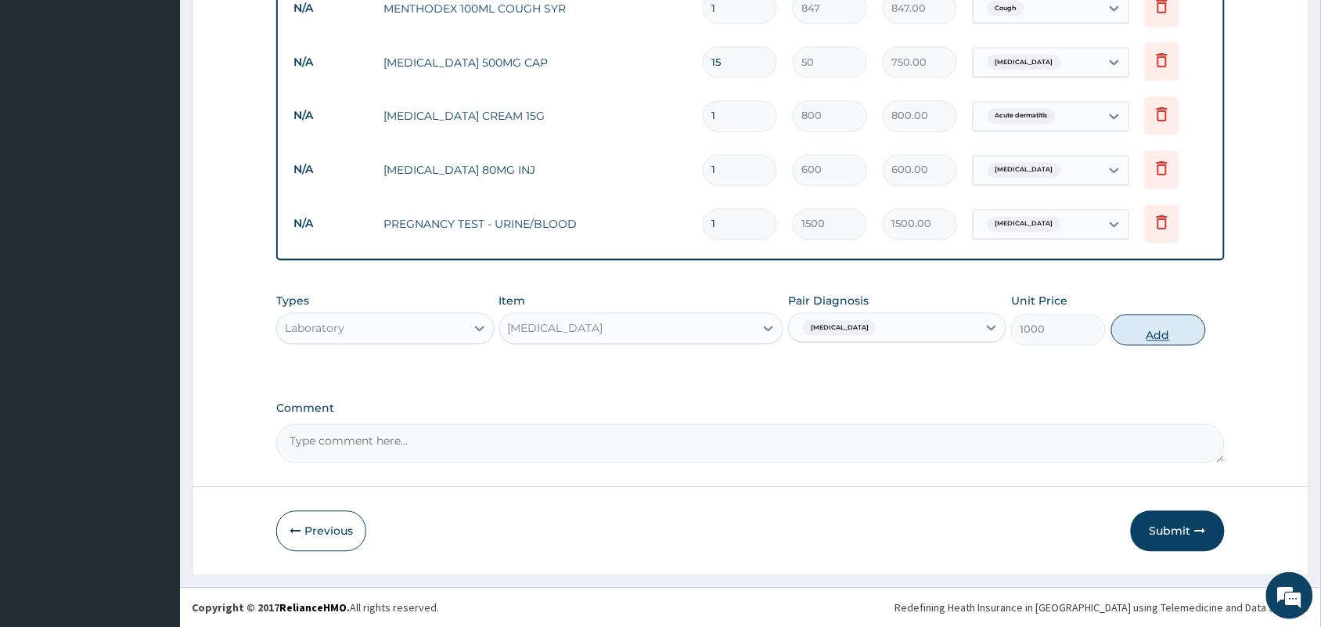
click at [1163, 334] on button "Add" at bounding box center [1158, 330] width 95 height 31
type input "0"
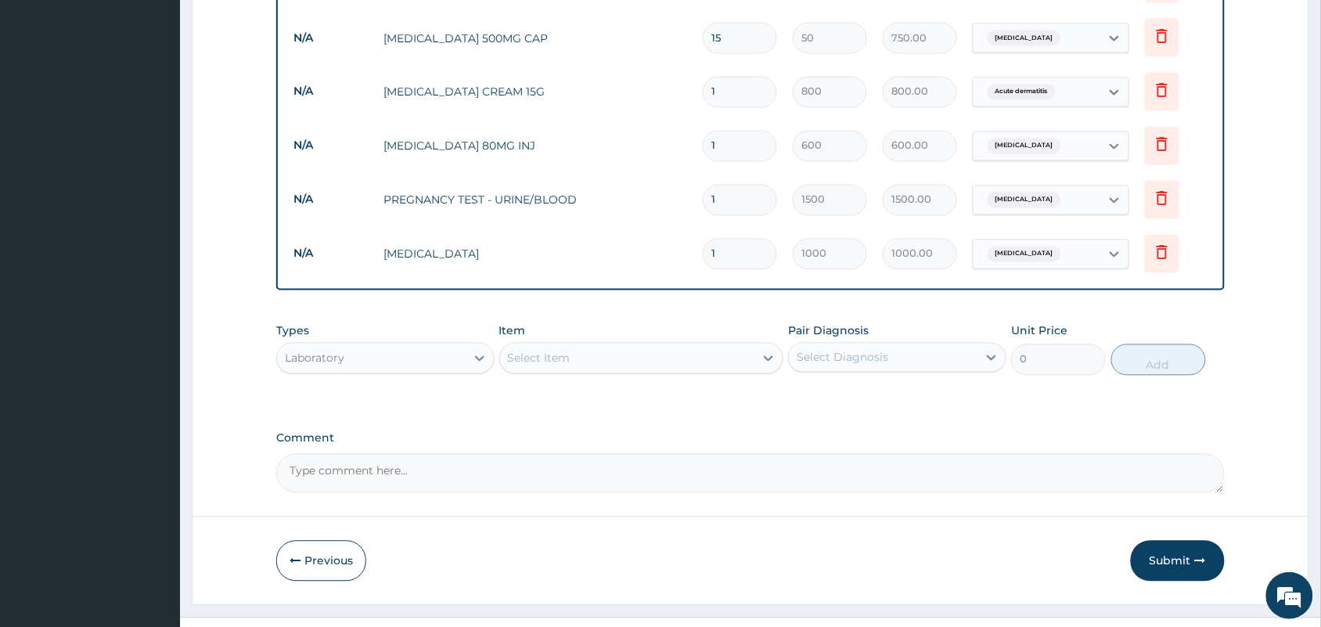
scroll to position [834, 0]
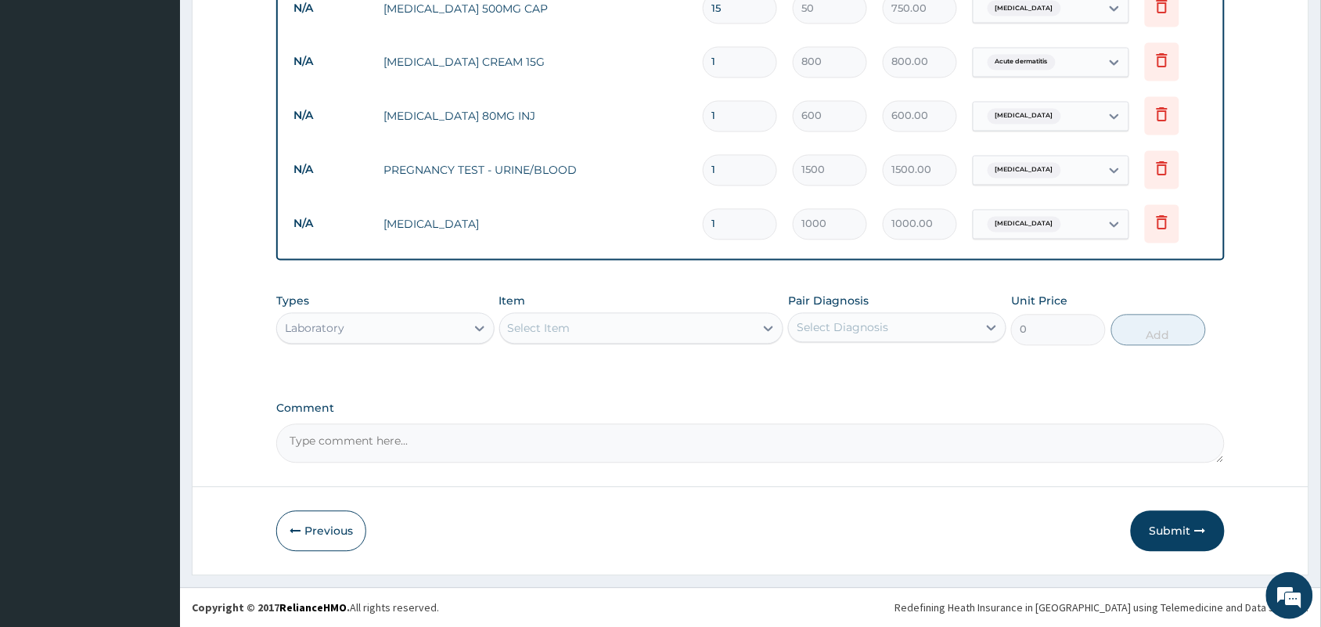
click at [588, 310] on div "Item Select Item" at bounding box center [641, 319] width 285 height 52
click at [573, 333] on div "Select Item" at bounding box center [627, 328] width 255 height 25
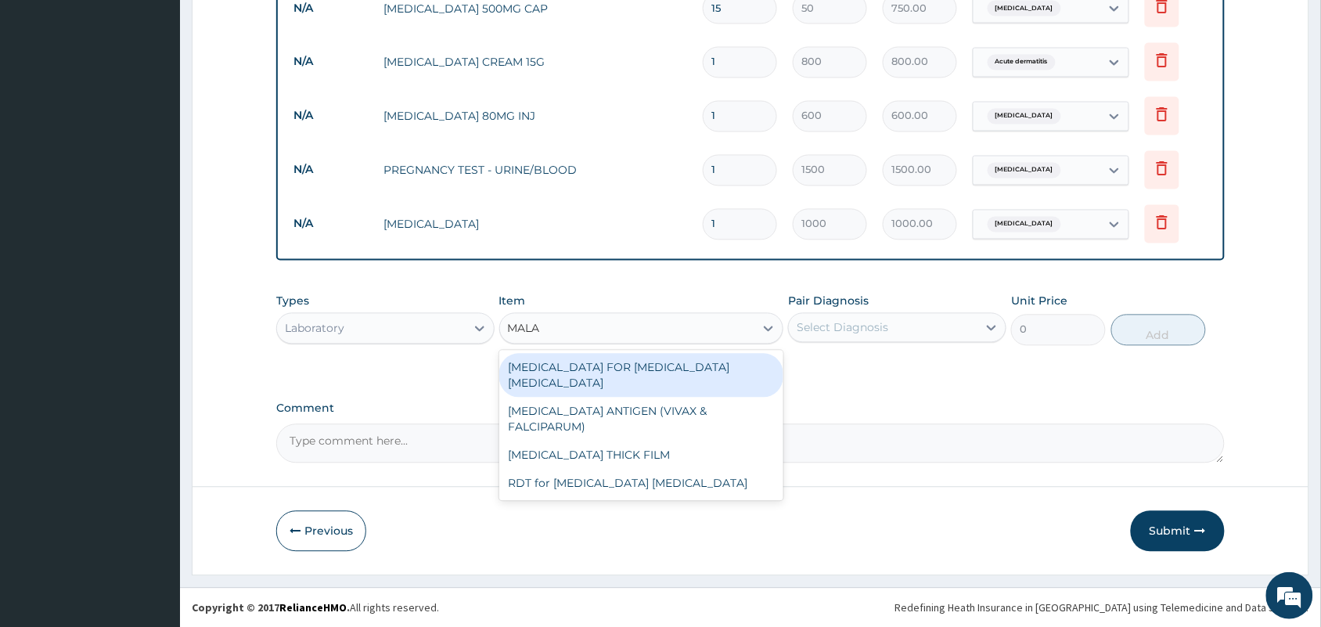
type input "MALAR"
drag, startPoint x: 609, startPoint y: 377, endPoint x: 773, endPoint y: 368, distance: 164.6
click at [610, 377] on div "BLOOD FILM FOR MALARIA PARASITE" at bounding box center [641, 376] width 285 height 44
type input "1100"
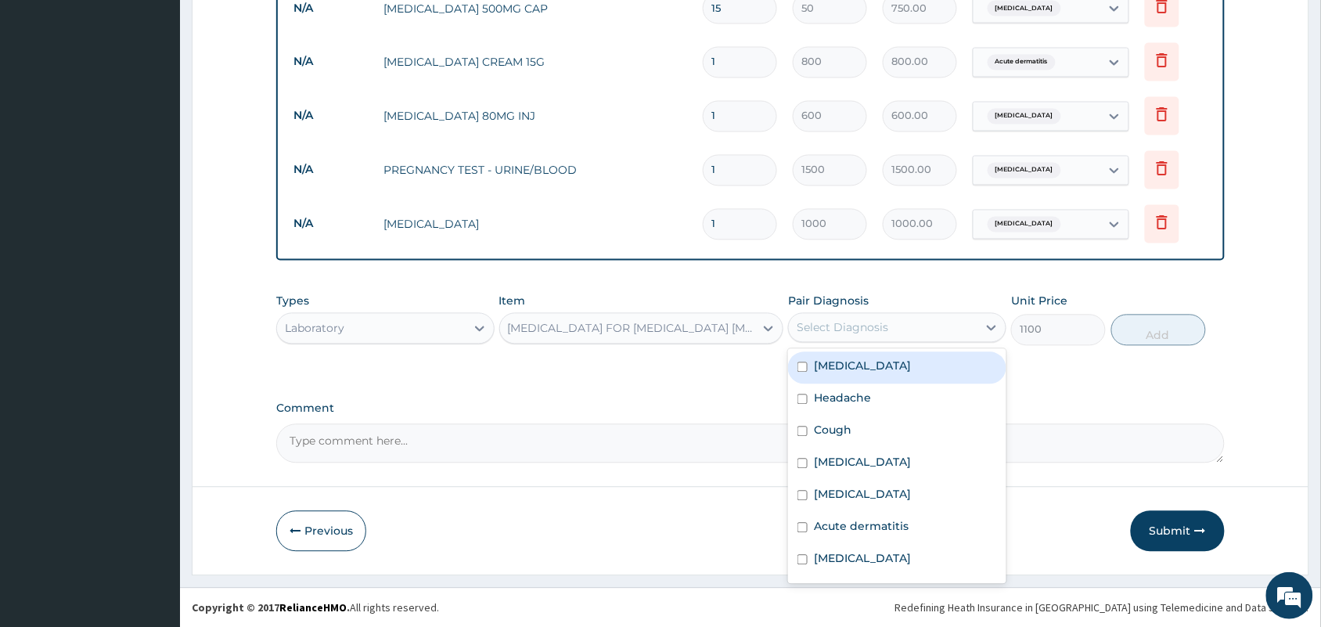
click at [908, 335] on div "Select Diagnosis" at bounding box center [883, 327] width 189 height 25
click at [855, 378] on div "Malaria" at bounding box center [897, 368] width 218 height 32
checkbox input "true"
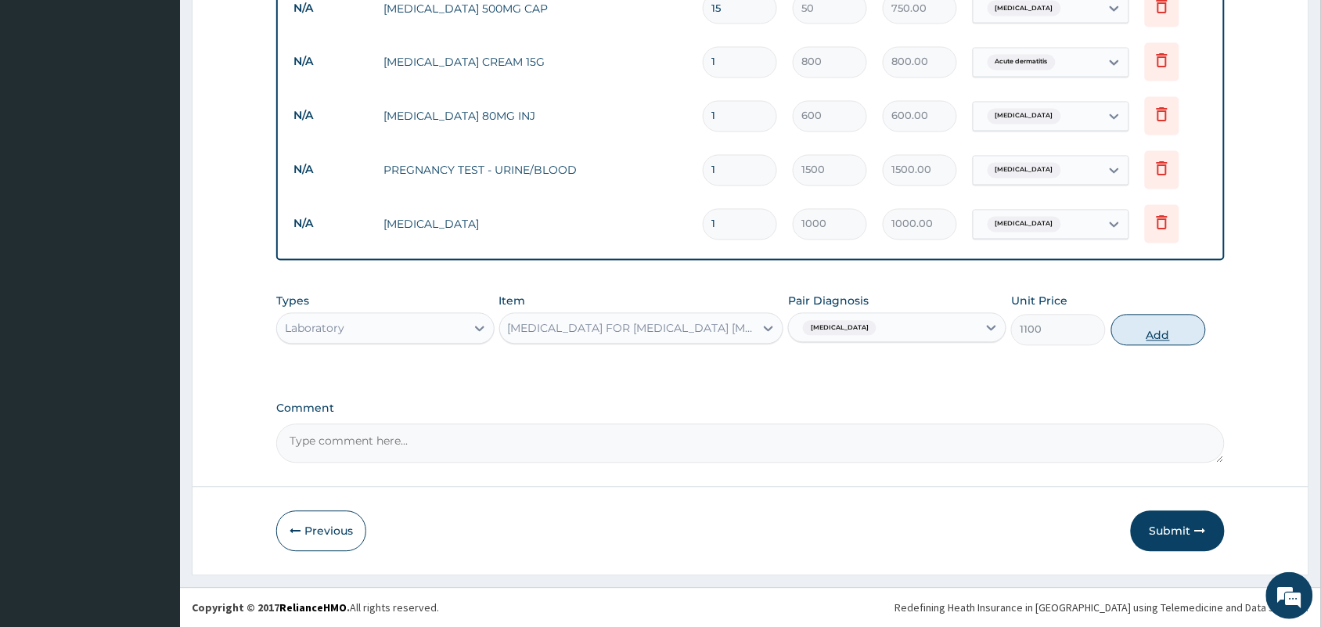
click at [1162, 327] on button "Add" at bounding box center [1158, 330] width 95 height 31
type input "0"
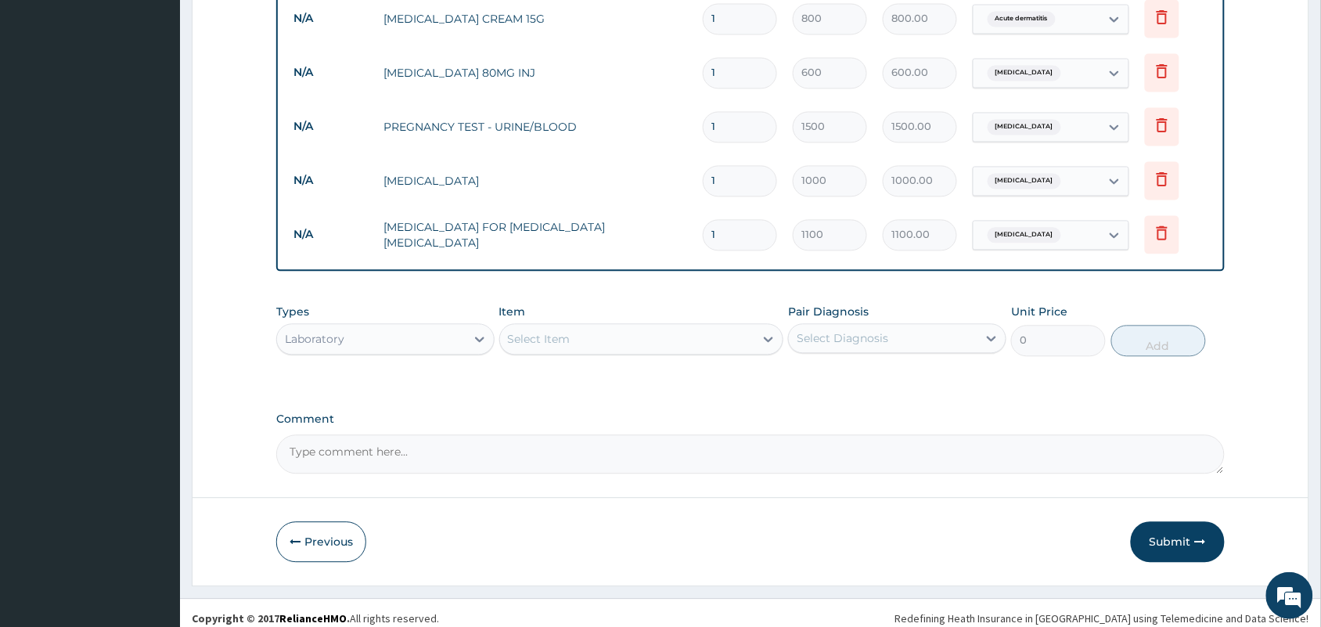
scroll to position [888, 0]
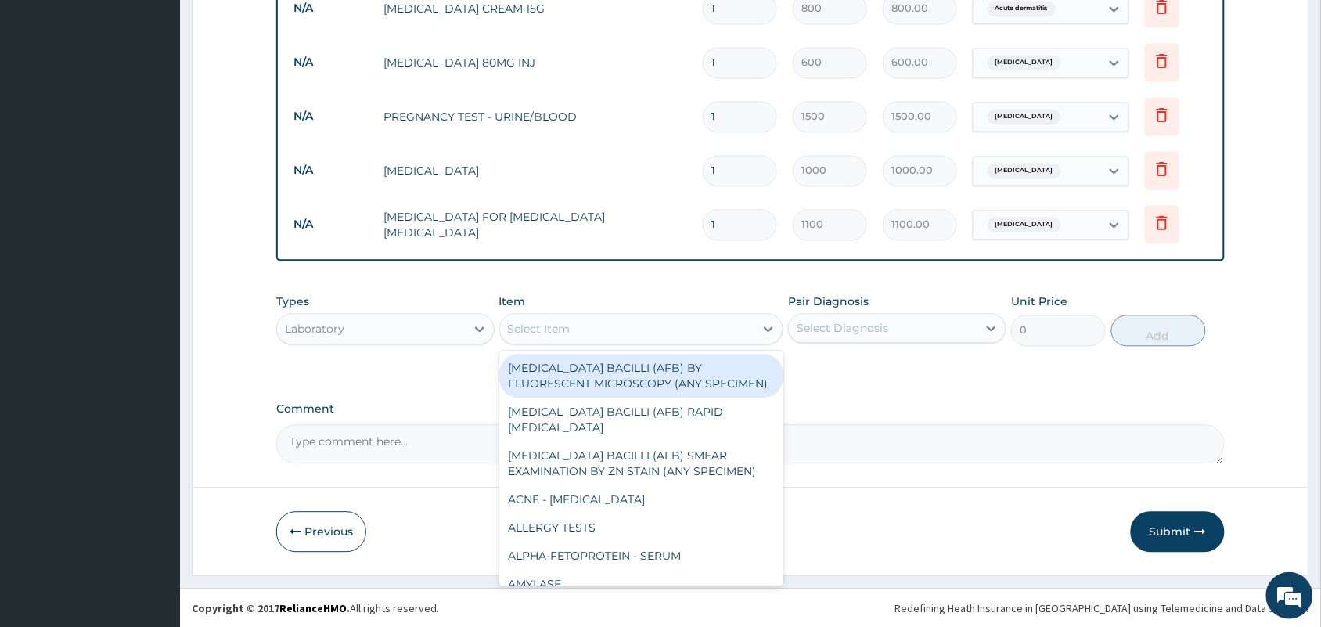
click at [575, 341] on div "Select Item" at bounding box center [641, 328] width 285 height 31
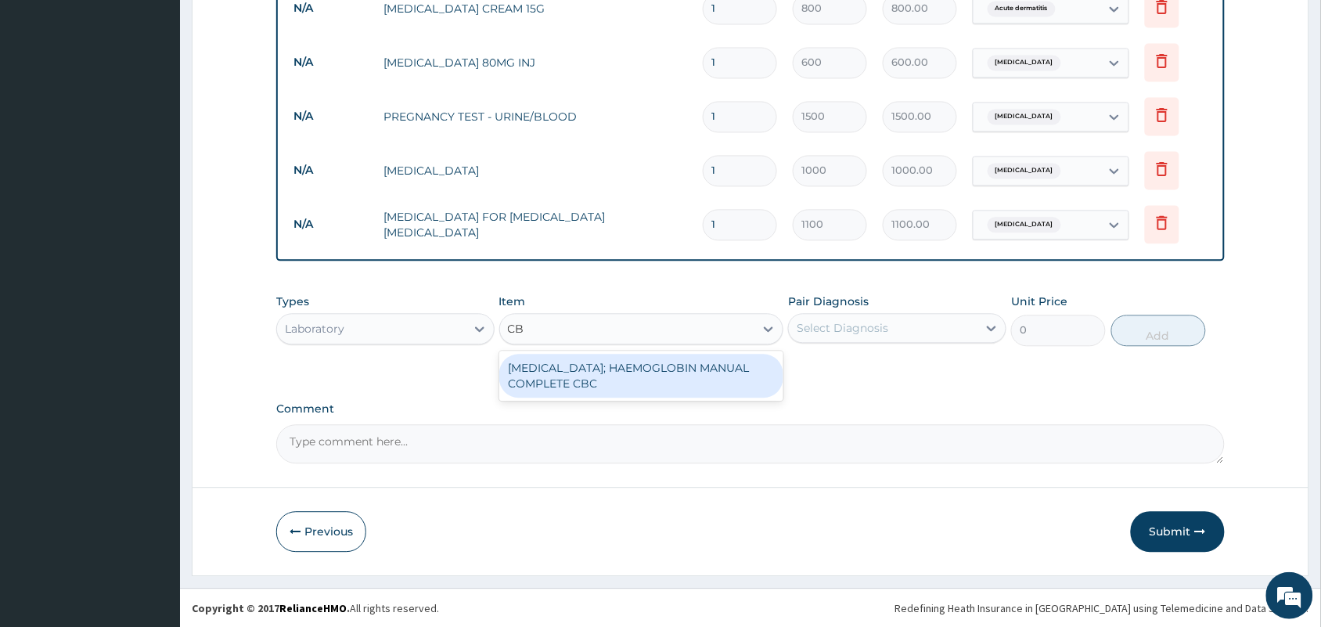
type input "CBC"
click at [566, 372] on div "BLOOD COUNT; HAEMOGLOBIN MANUAL COMPLETE CBC" at bounding box center [641, 376] width 285 height 44
type input "2500"
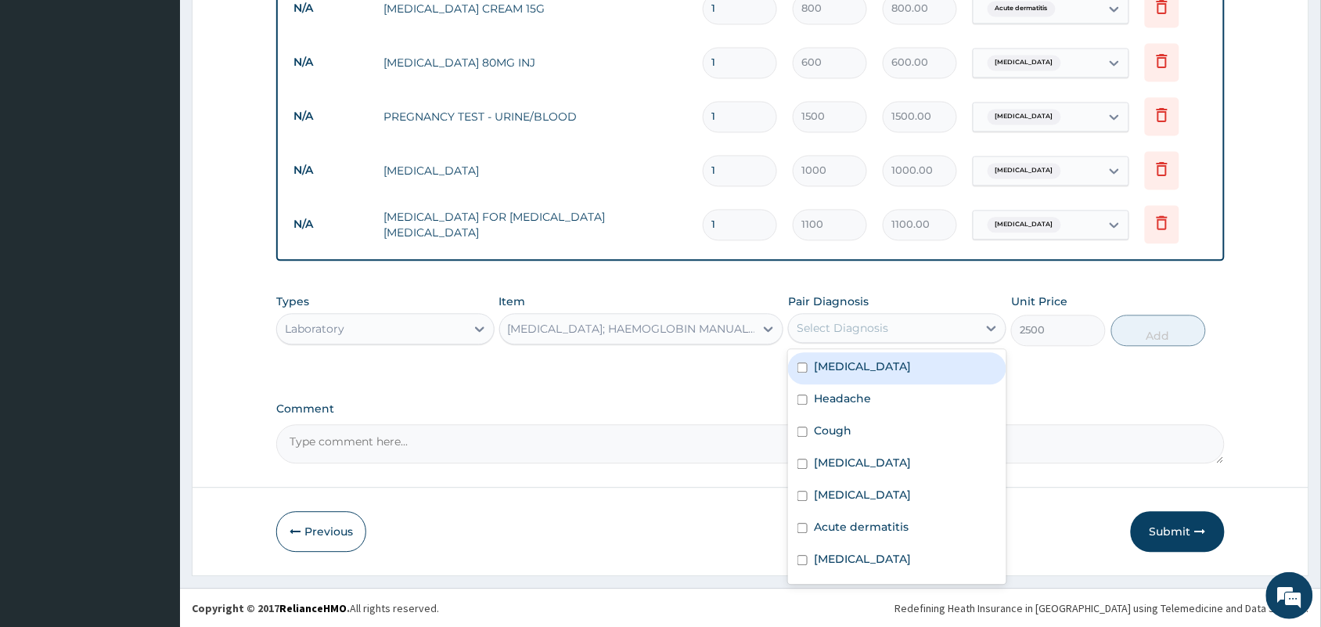
click at [823, 340] on div "Select Diagnosis" at bounding box center [897, 328] width 218 height 30
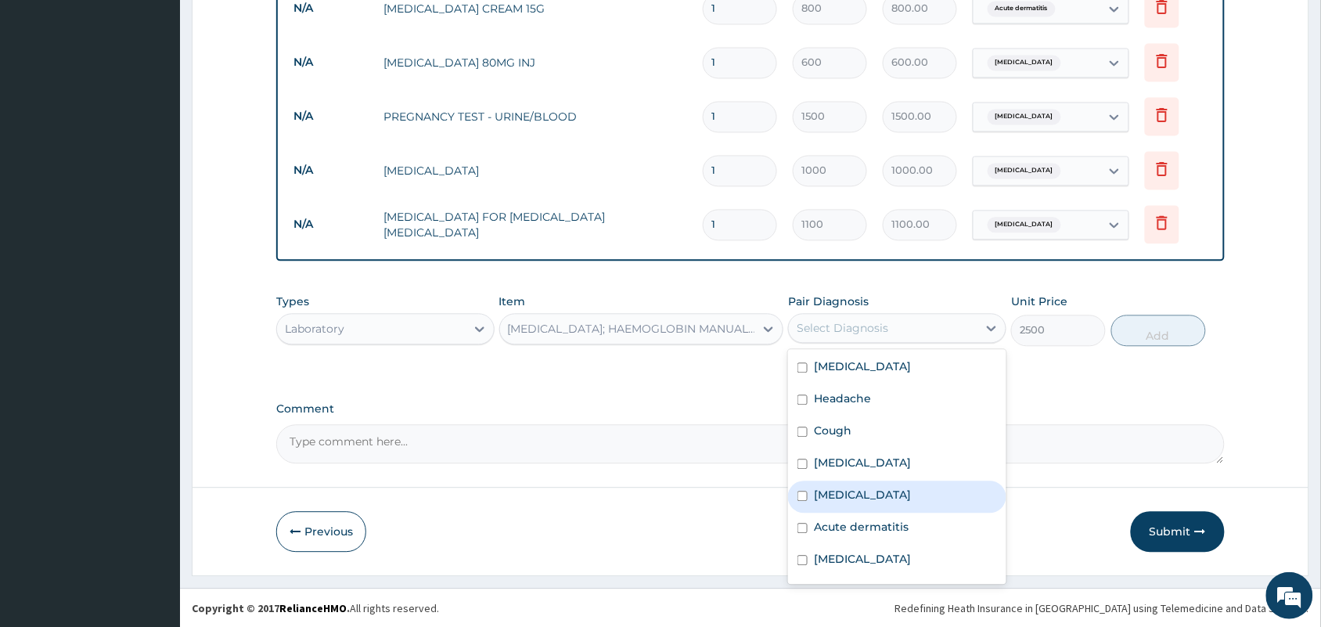
drag, startPoint x: 825, startPoint y: 428, endPoint x: 823, endPoint y: 521, distance: 93.1
click at [823, 520] on div "Malaria Headache Cough Upper respiratory infection Sepsis Acute dermatitis Falc…" at bounding box center [897, 466] width 218 height 235
click at [800, 501] on div "Sepsis" at bounding box center [897, 496] width 218 height 32
checkbox input "true"
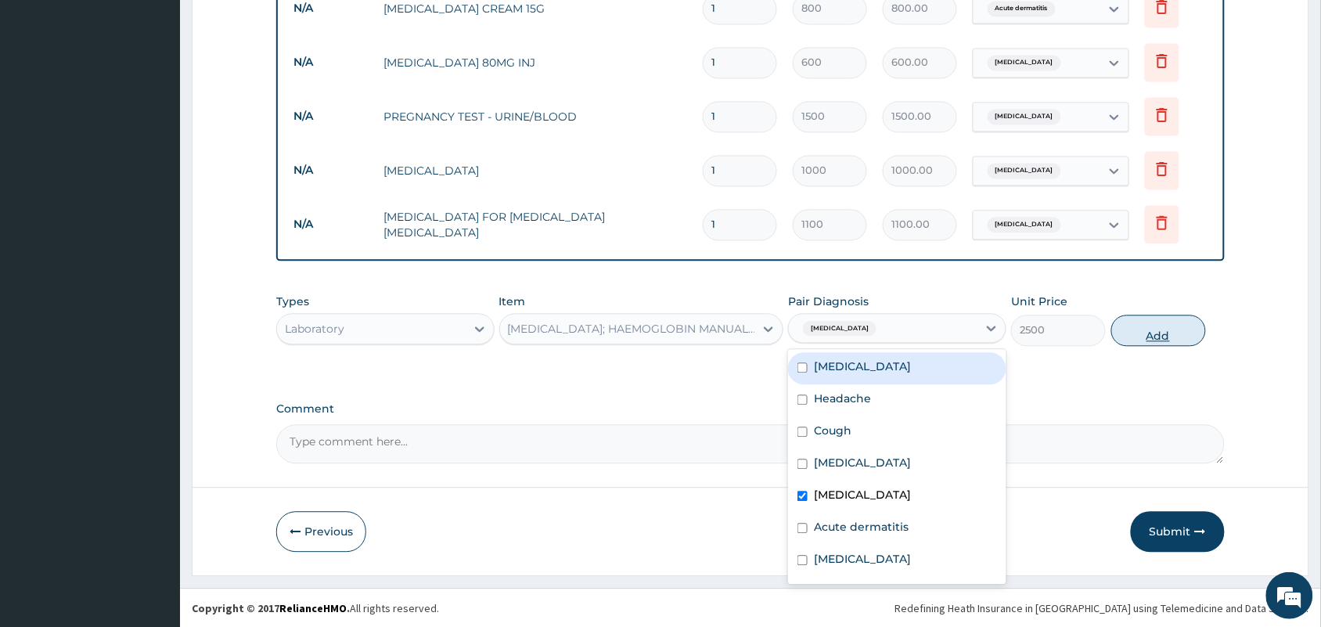
click at [1155, 333] on button "Add" at bounding box center [1158, 330] width 95 height 31
type input "0"
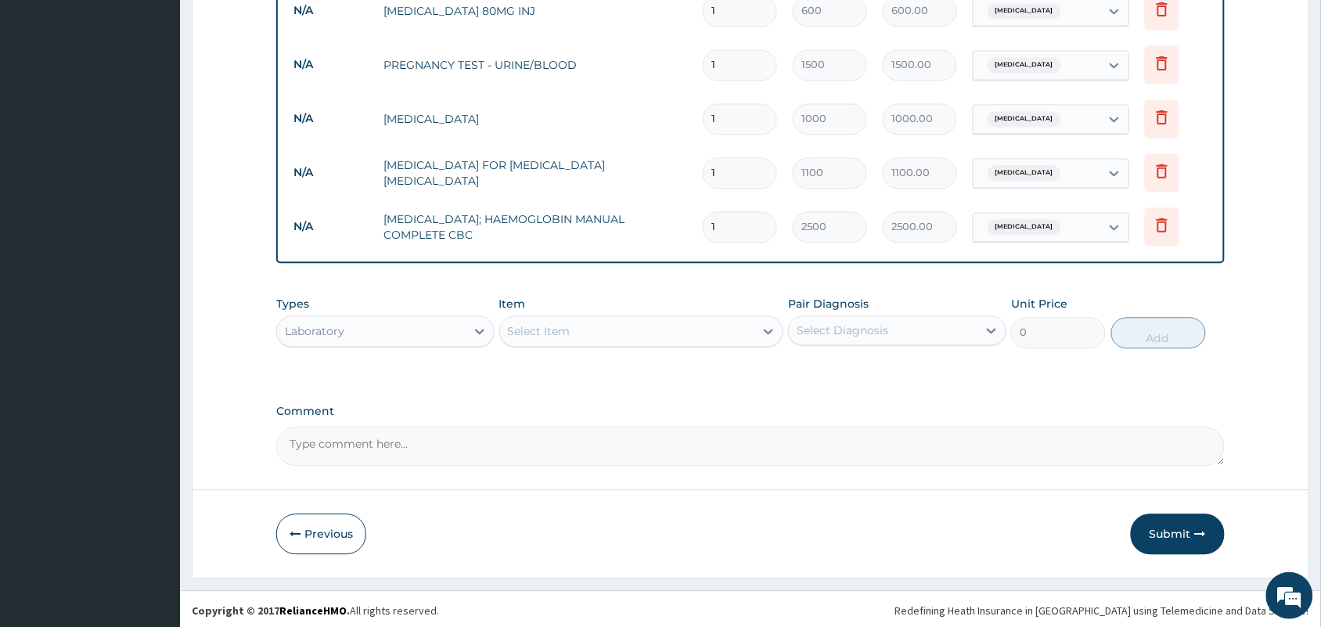
scroll to position [941, 0]
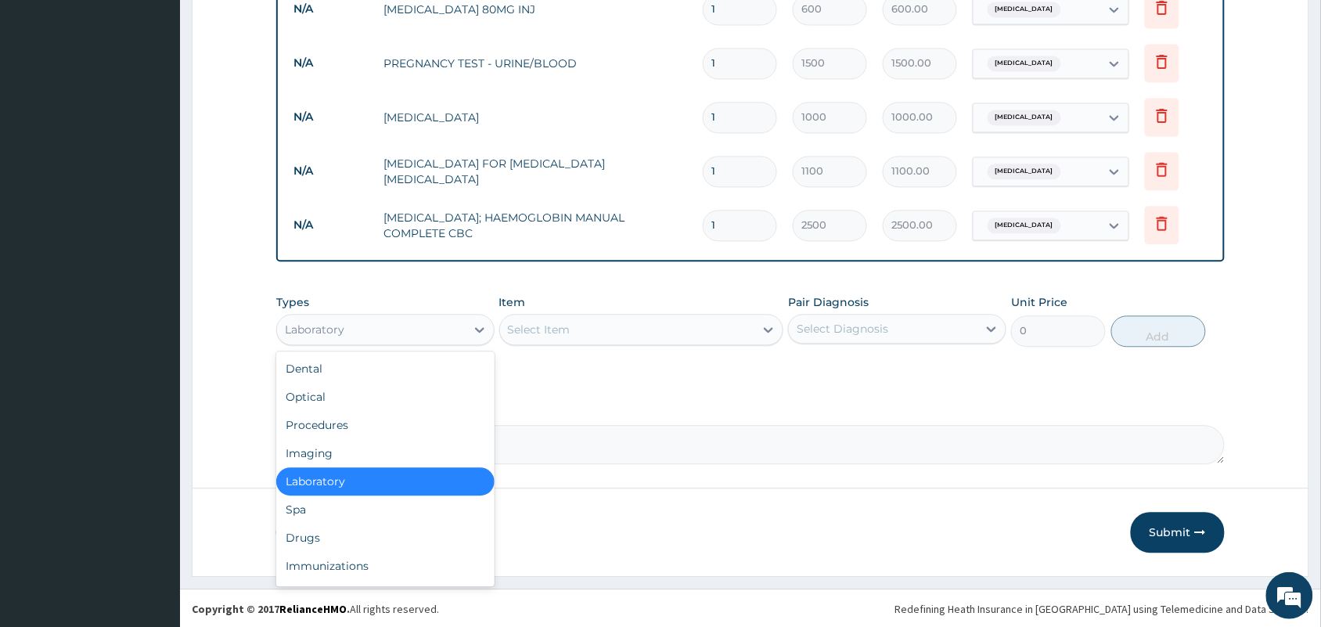
click at [462, 323] on div "Laboratory" at bounding box center [371, 329] width 189 height 25
click at [352, 429] on div "Procedures" at bounding box center [385, 425] width 218 height 28
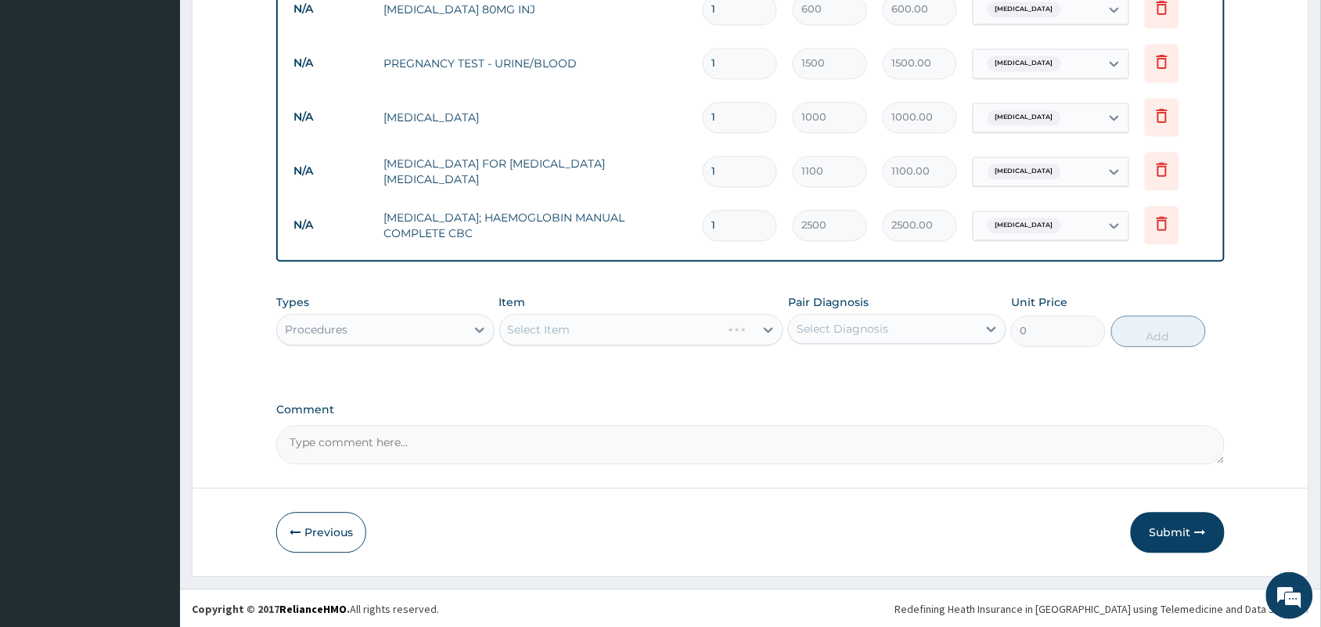
click at [577, 326] on div "Select Item" at bounding box center [641, 329] width 285 height 31
click at [627, 337] on div "Select Item" at bounding box center [641, 329] width 285 height 31
click at [742, 325] on div "Select Item" at bounding box center [627, 329] width 255 height 25
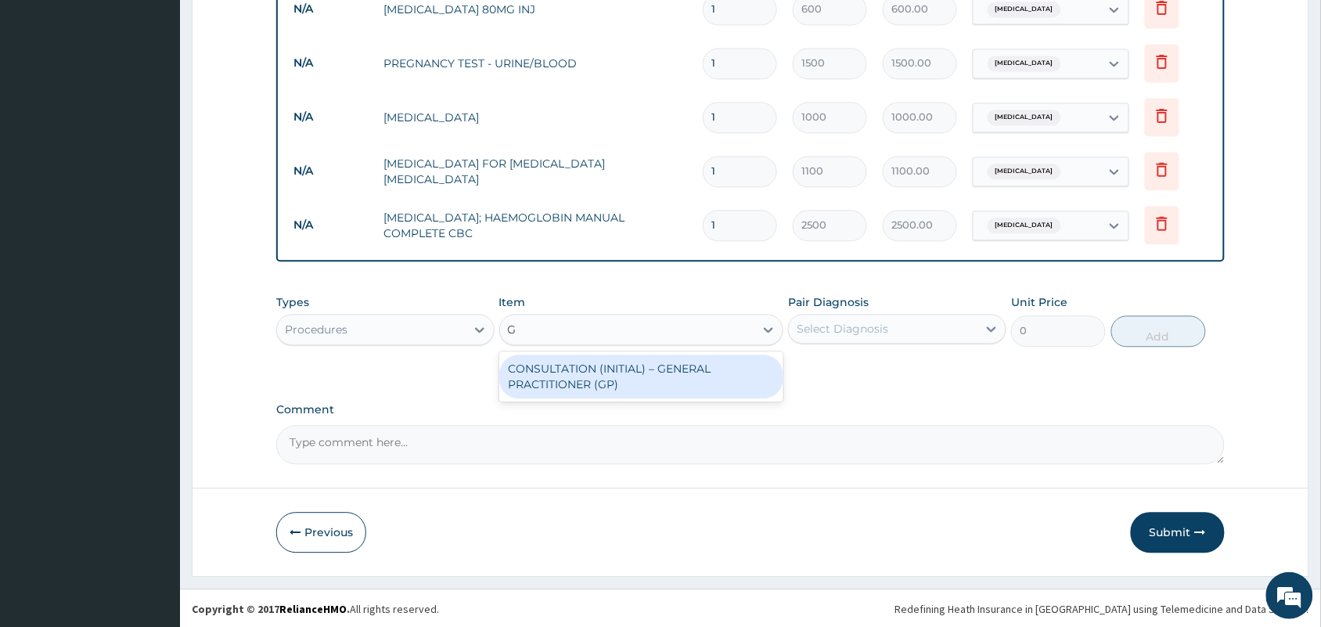
type input "GP"
click at [673, 373] on div "CONSULTATION (INITIAL) – GENERAL PRACTITIONER (GP)" at bounding box center [641, 376] width 285 height 44
type input "1500"
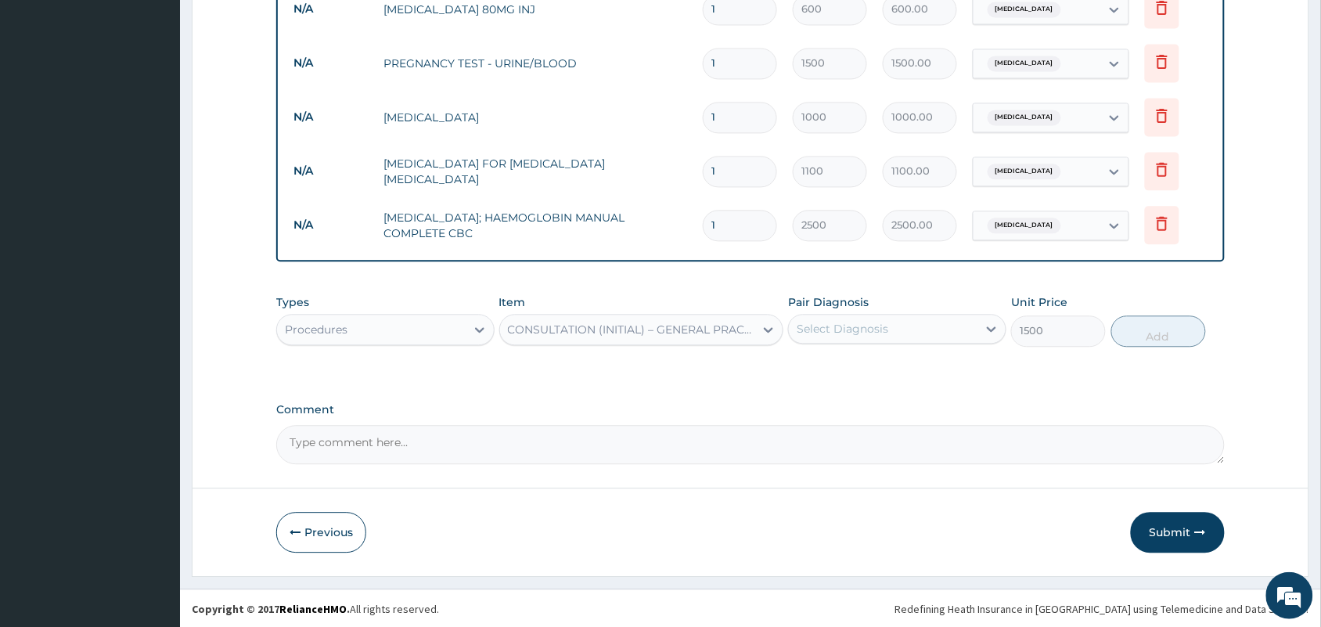
click at [859, 325] on div "Select Diagnosis" at bounding box center [842, 329] width 92 height 16
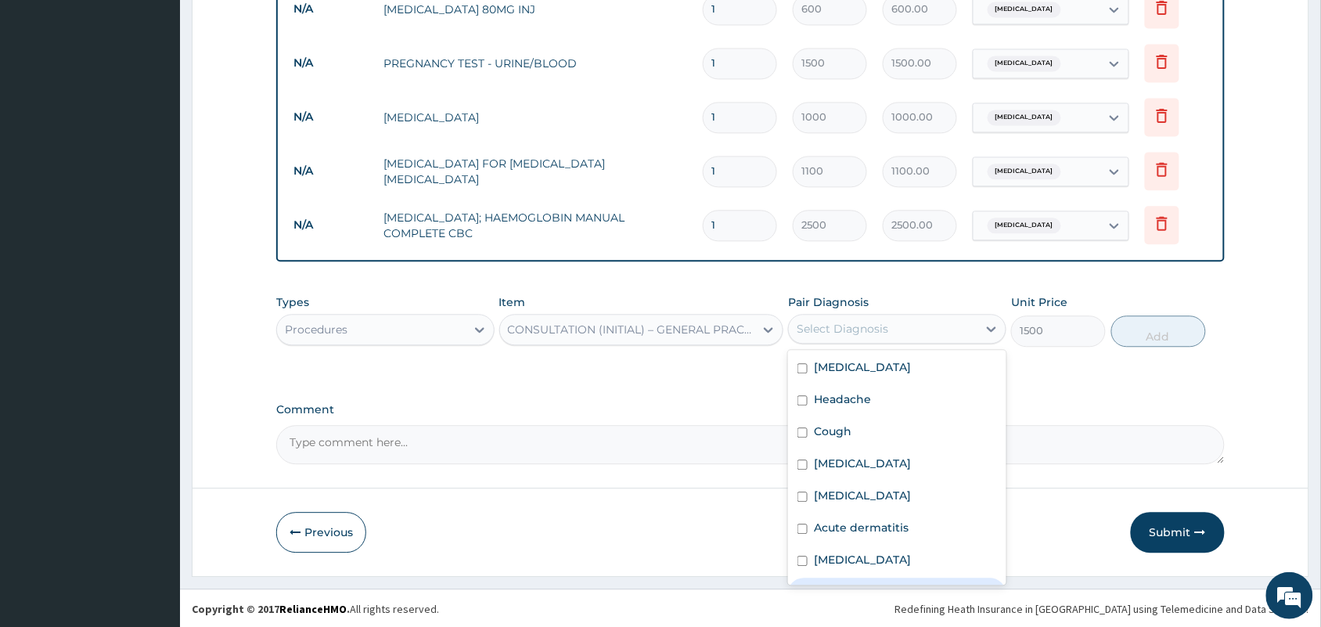
scroll to position [59, 0]
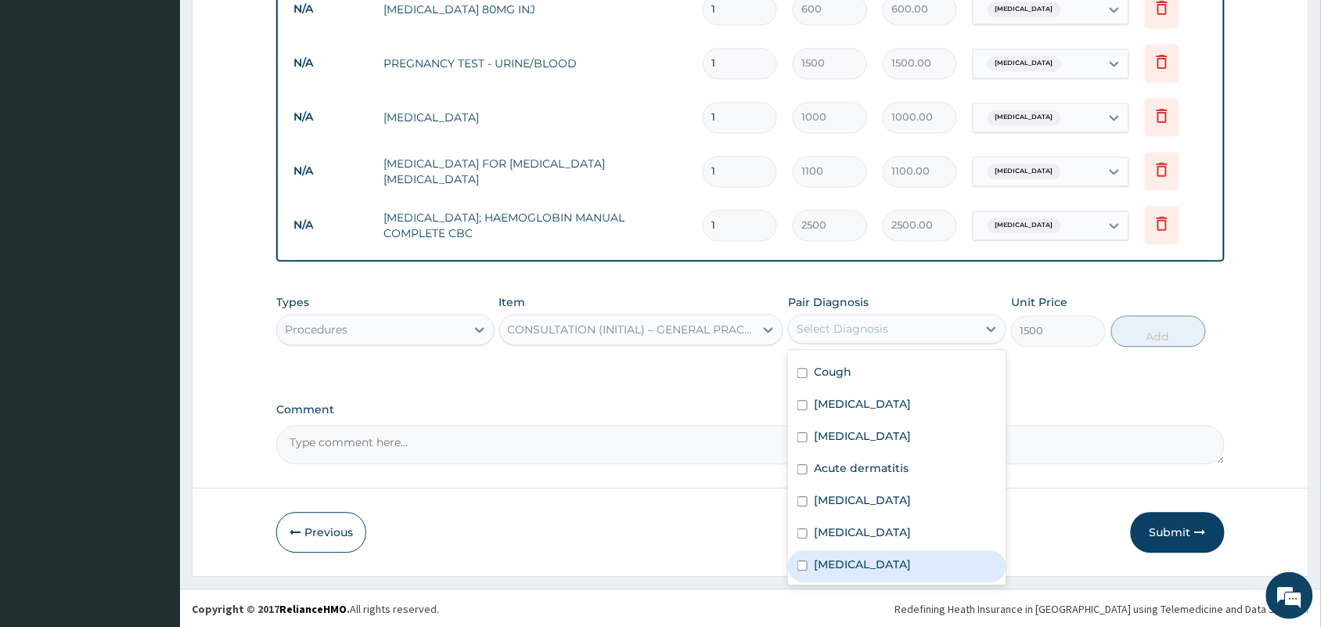
click at [879, 567] on label "Lower urinary tract symptoms" at bounding box center [862, 564] width 97 height 16
checkbox input "true"
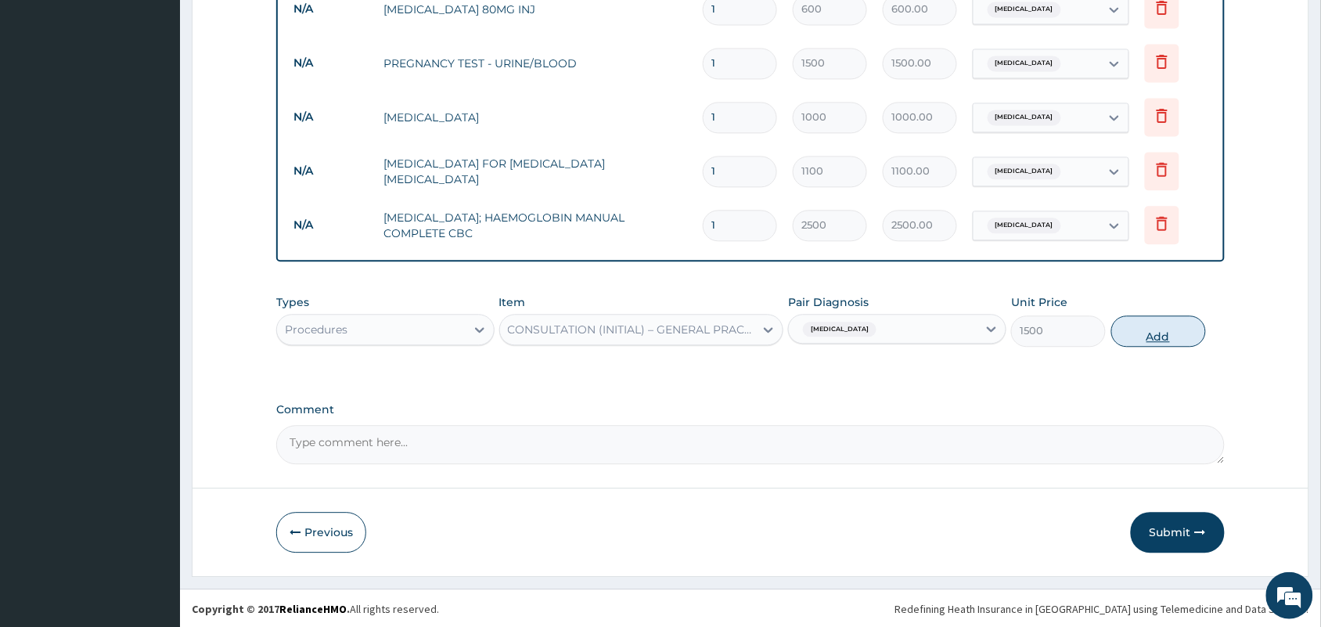
click at [1174, 327] on button "Add" at bounding box center [1158, 330] width 95 height 31
type input "0"
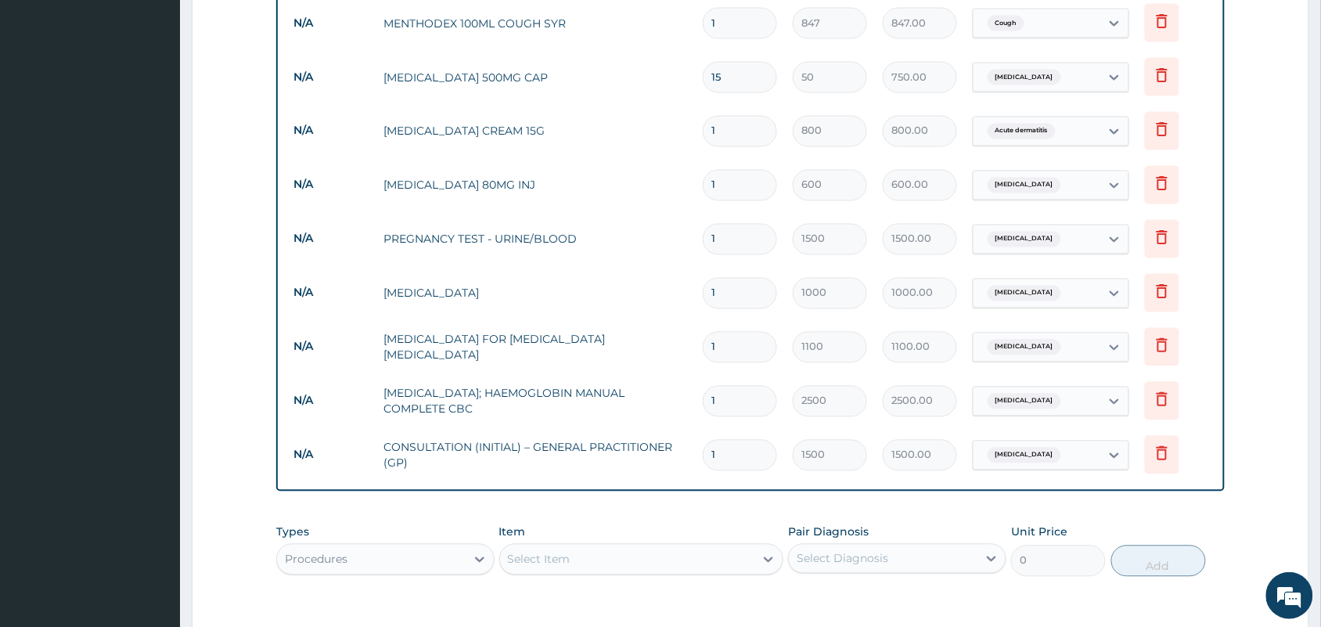
scroll to position [800, 0]
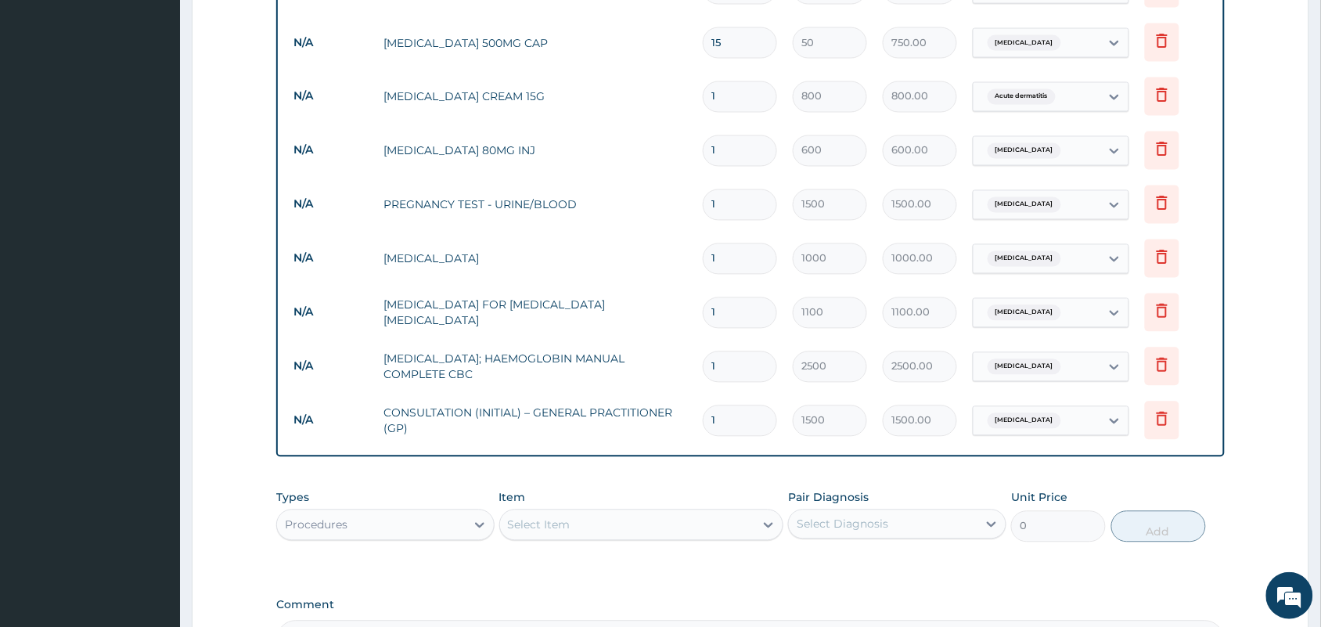
drag, startPoint x: 738, startPoint y: 153, endPoint x: 697, endPoint y: 146, distance: 41.3
click at [697, 146] on td "1" at bounding box center [740, 151] width 90 height 46
type input "6"
type input "3600.00"
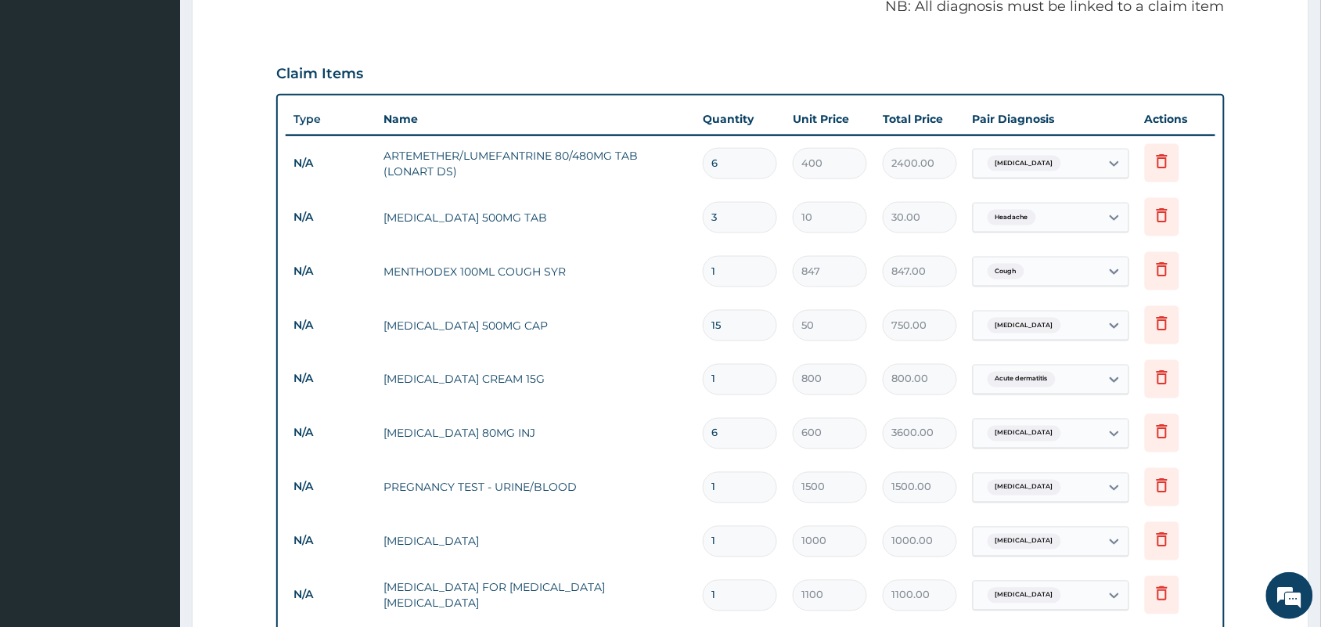
scroll to position [506, 0]
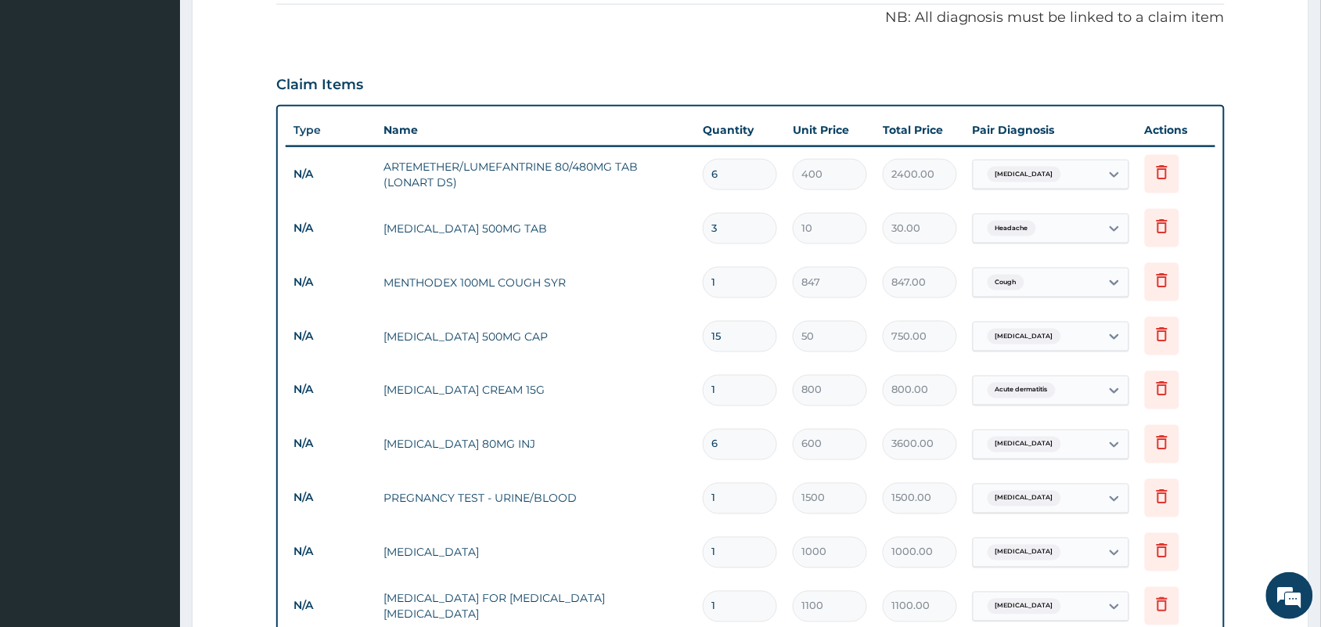
type input "6"
drag, startPoint x: 737, startPoint y: 235, endPoint x: 706, endPoint y: 235, distance: 30.5
click at [706, 235] on input "3" at bounding box center [740, 228] width 74 height 31
type input "2"
type input "20.00"
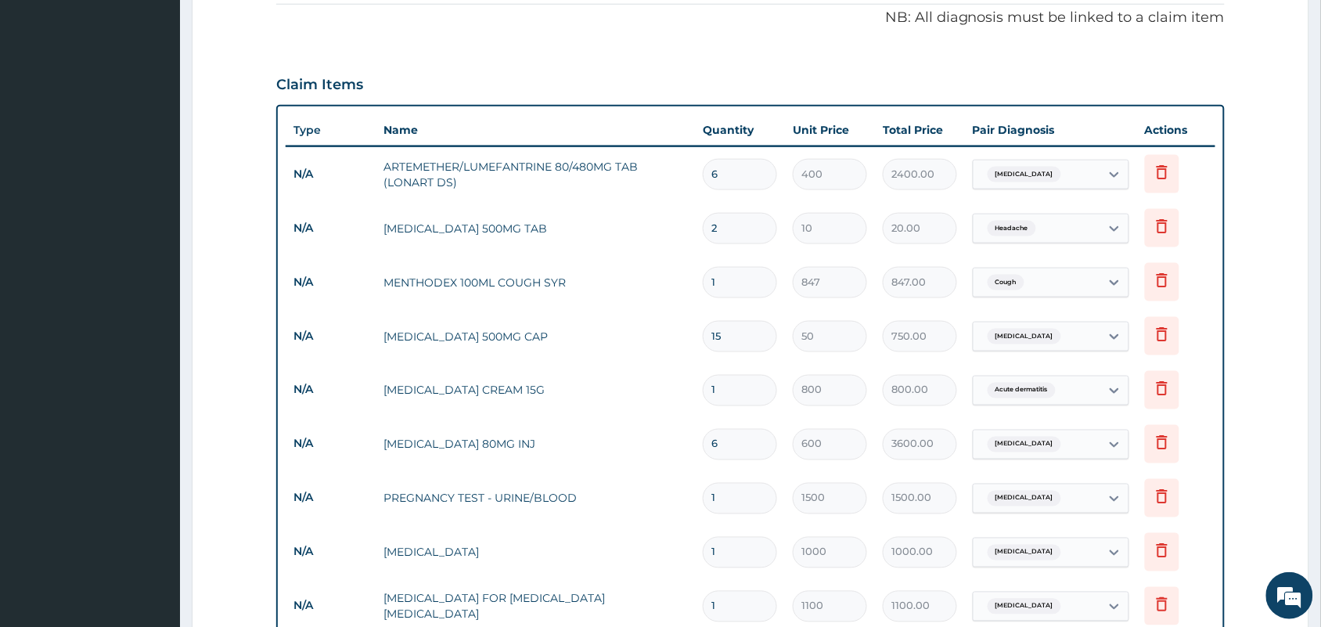
type input "24"
type input "240.00"
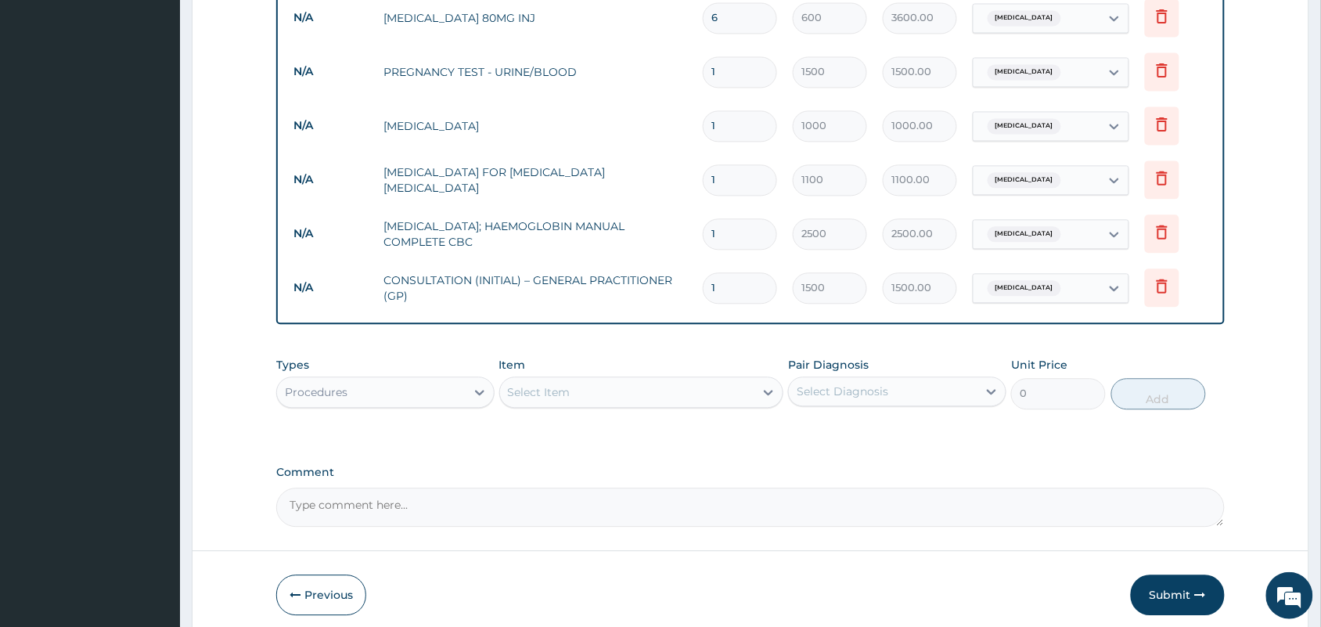
scroll to position [995, 0]
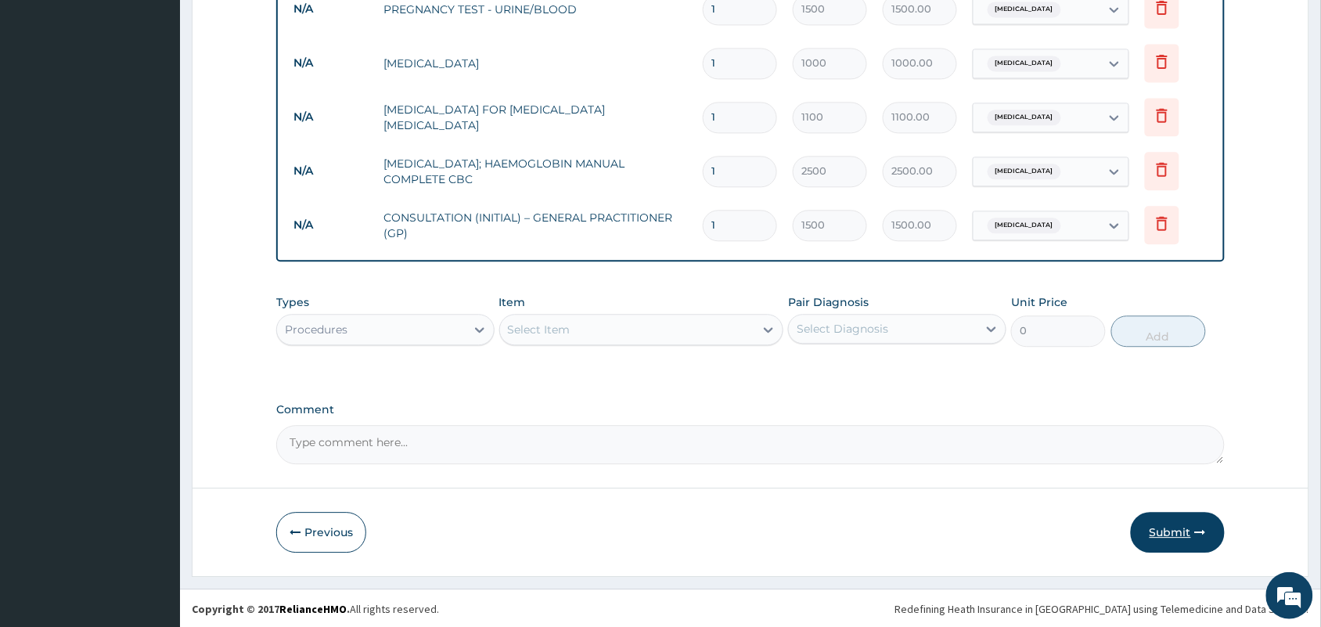
type input "24"
click at [1198, 528] on icon "button" at bounding box center [1200, 532] width 11 height 11
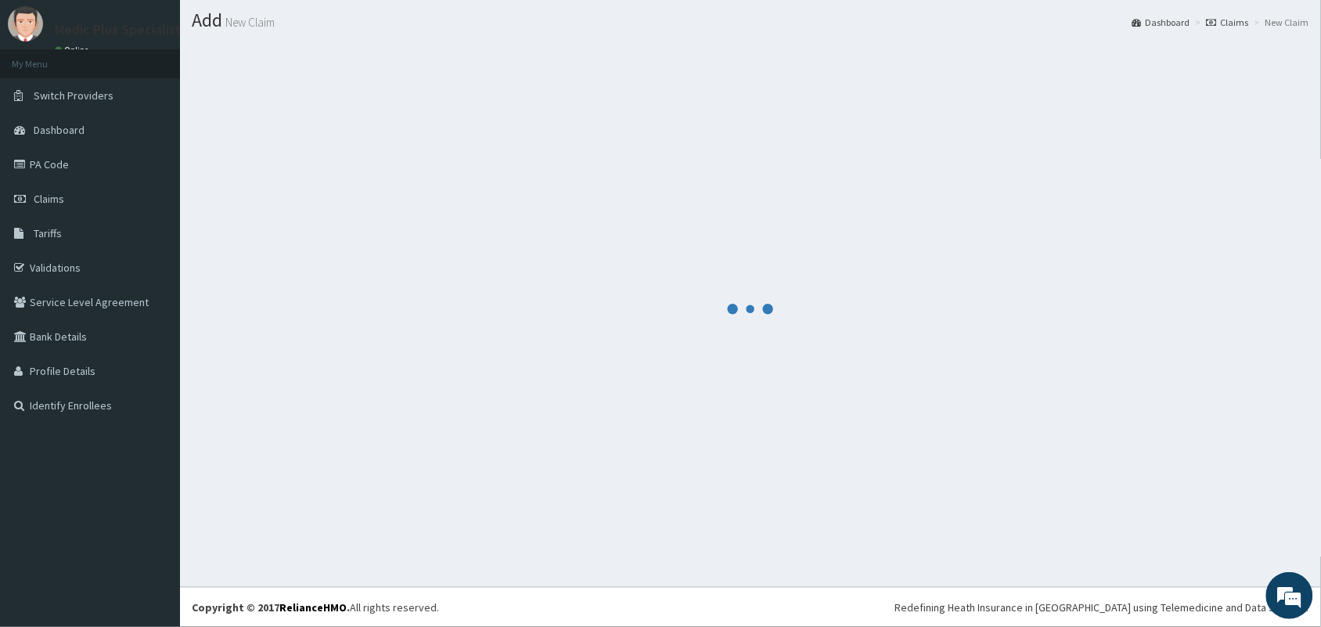
scroll to position [41, 0]
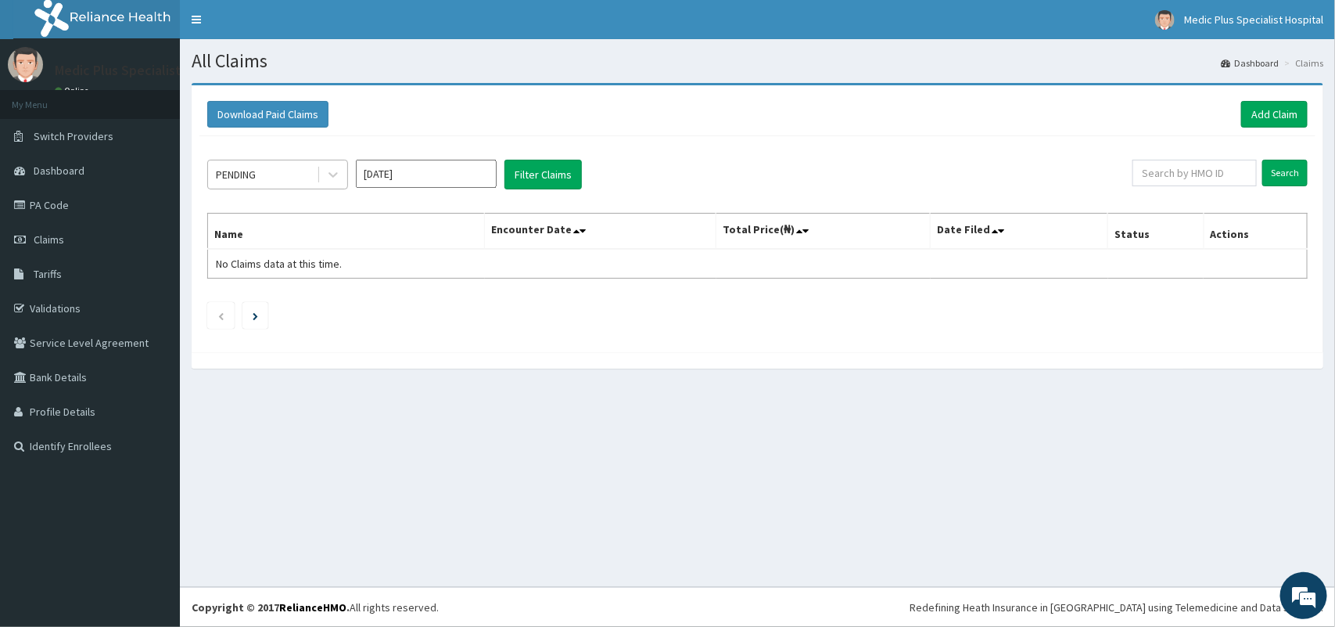
click at [292, 182] on div "PENDING" at bounding box center [262, 174] width 109 height 25
click at [83, 217] on link "PA Code" at bounding box center [90, 205] width 180 height 34
click at [1242, 112] on link "Add Claim" at bounding box center [1275, 114] width 67 height 27
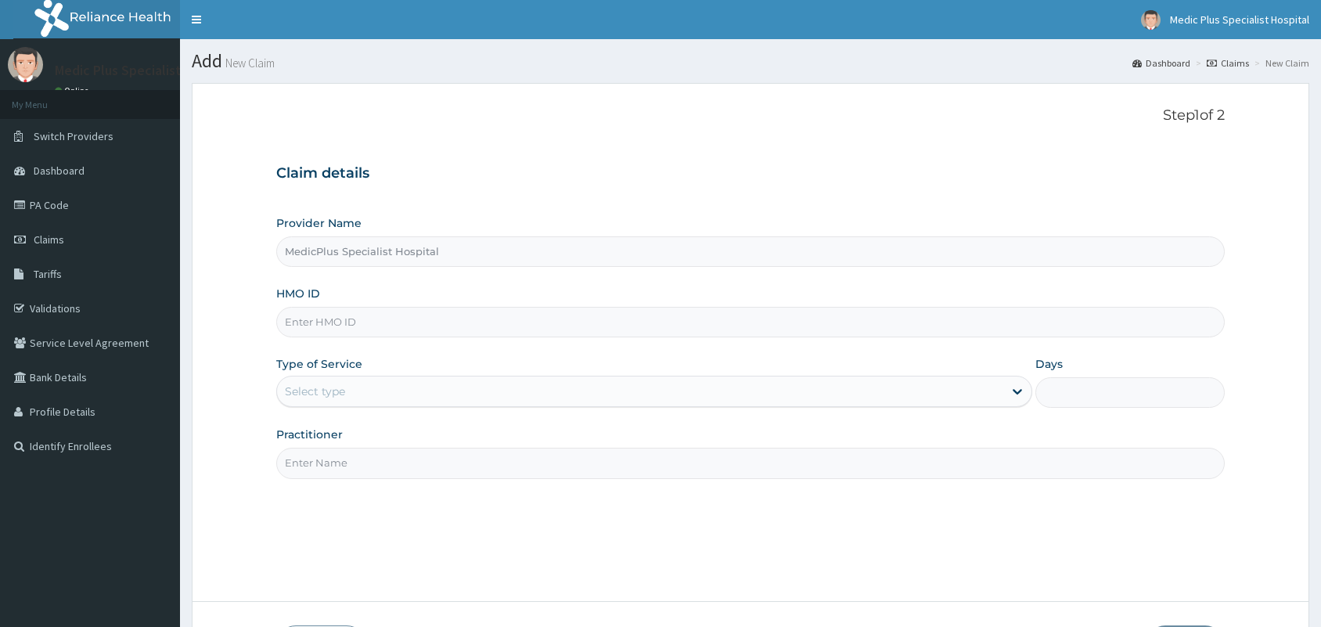
click at [374, 307] on input "HMO ID" at bounding box center [750, 322] width 948 height 31
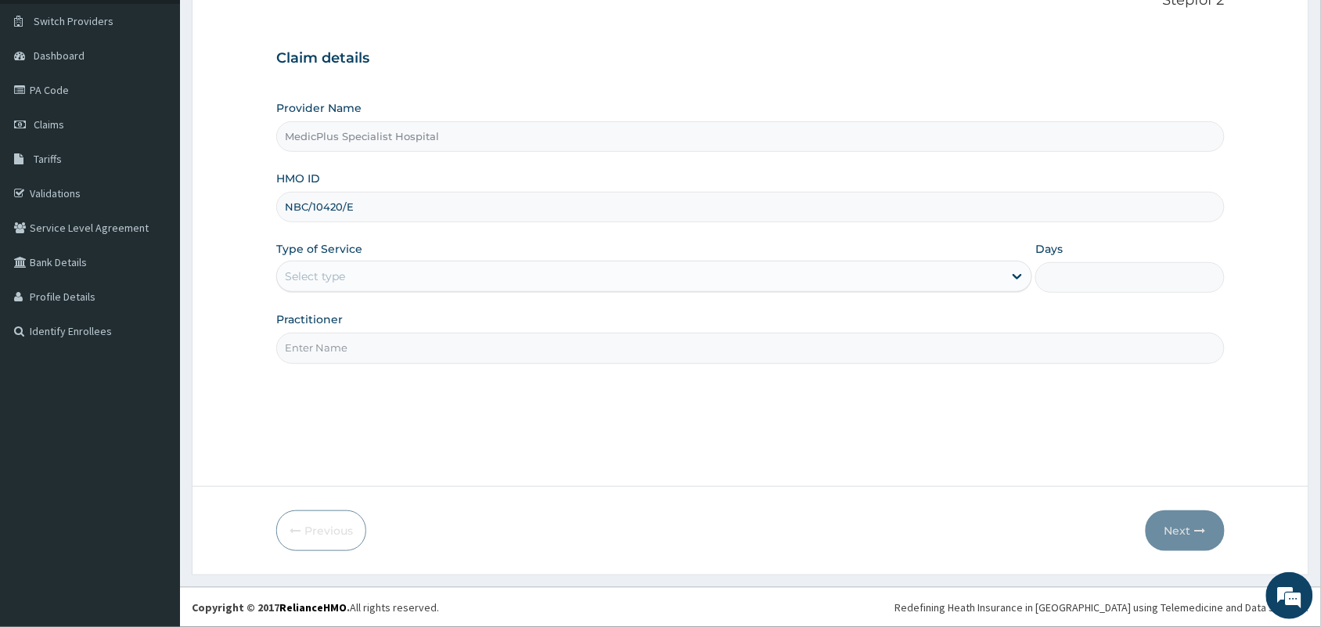
type input "NBC/10420/E"
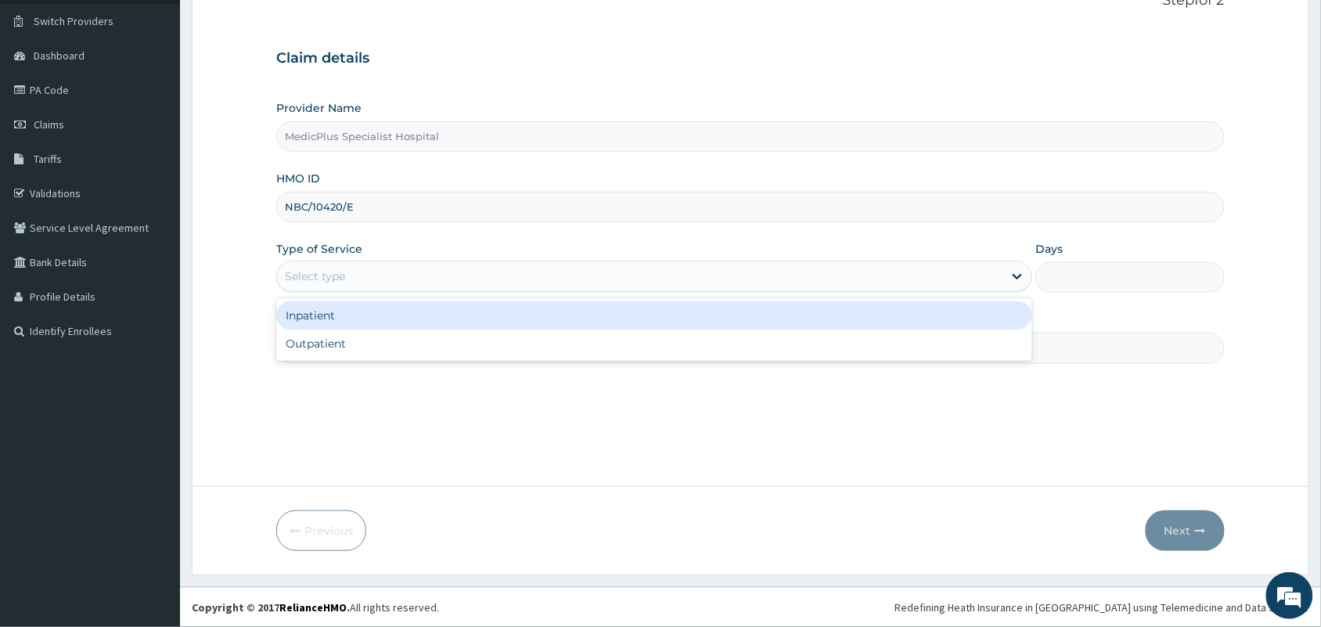
click at [354, 289] on div "Select type" at bounding box center [640, 276] width 726 height 25
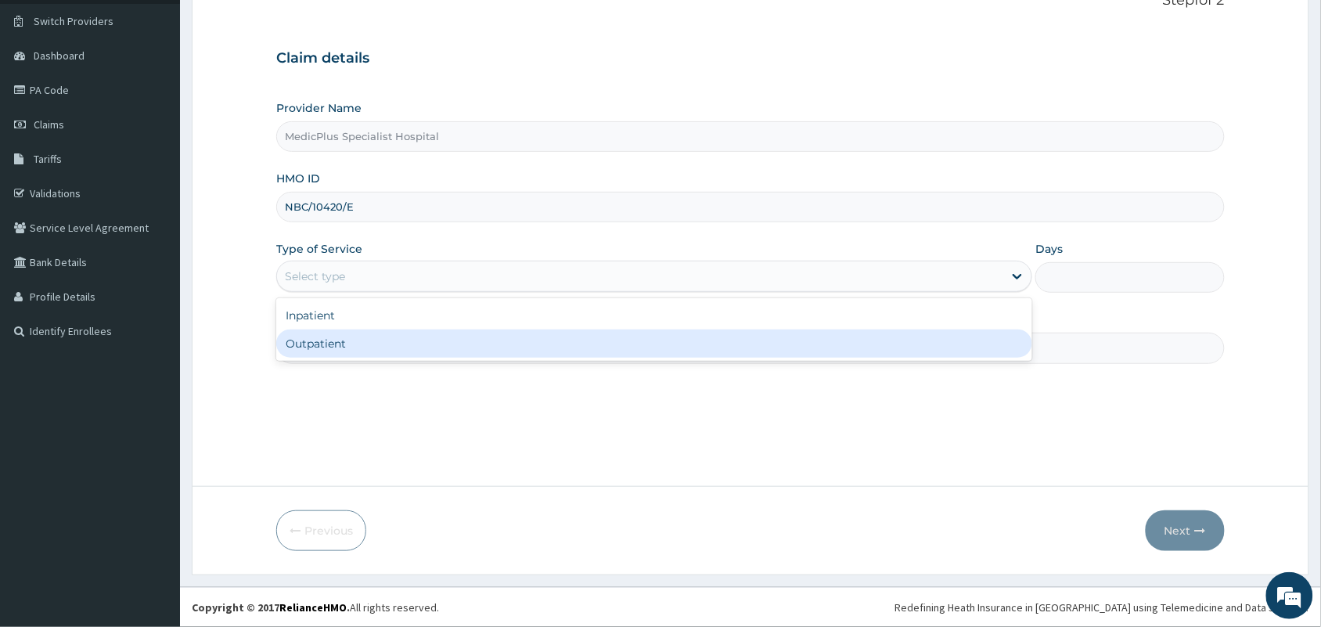
click at [369, 353] on div "Outpatient" at bounding box center [654, 343] width 756 height 28
type input "1"
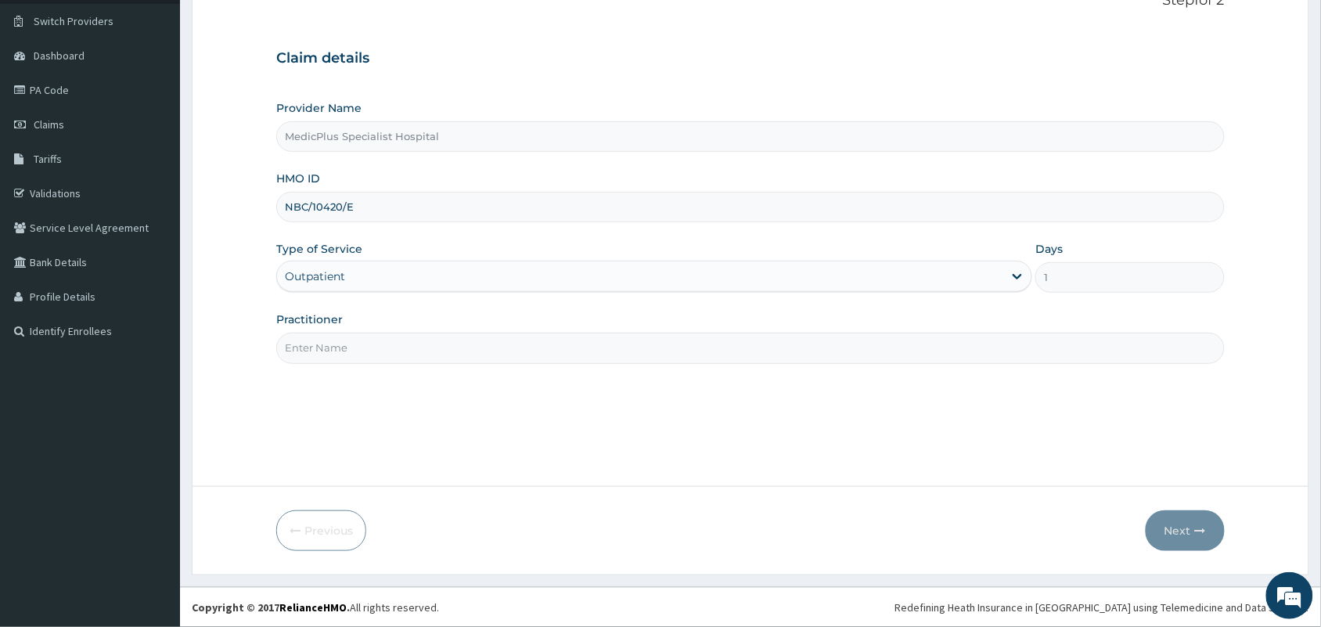
click at [376, 346] on input "Practitioner" at bounding box center [750, 348] width 948 height 31
drag, startPoint x: 458, startPoint y: 340, endPoint x: 303, endPoint y: 349, distance: 155.1
click at [303, 349] on input "[PERSON_NAME] SUBOMI" at bounding box center [750, 348] width 948 height 31
type input "[PERSON_NAME]"
click at [1182, 545] on button "Next" at bounding box center [1184, 530] width 79 height 41
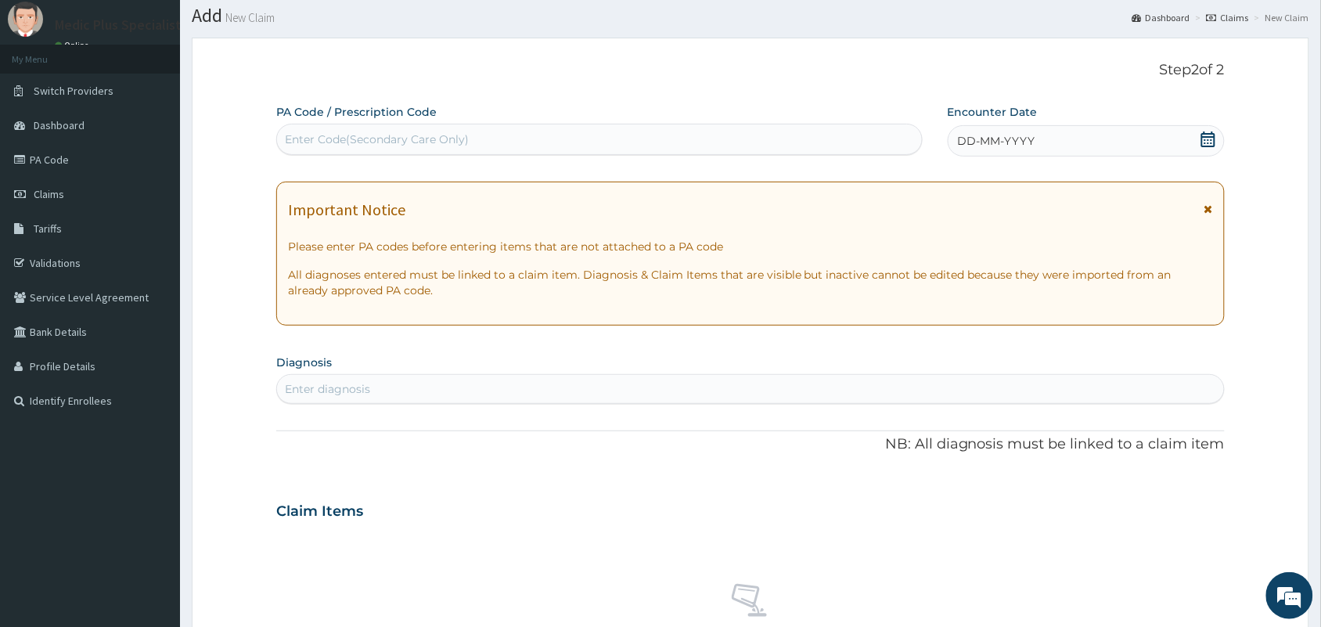
scroll to position [9, 0]
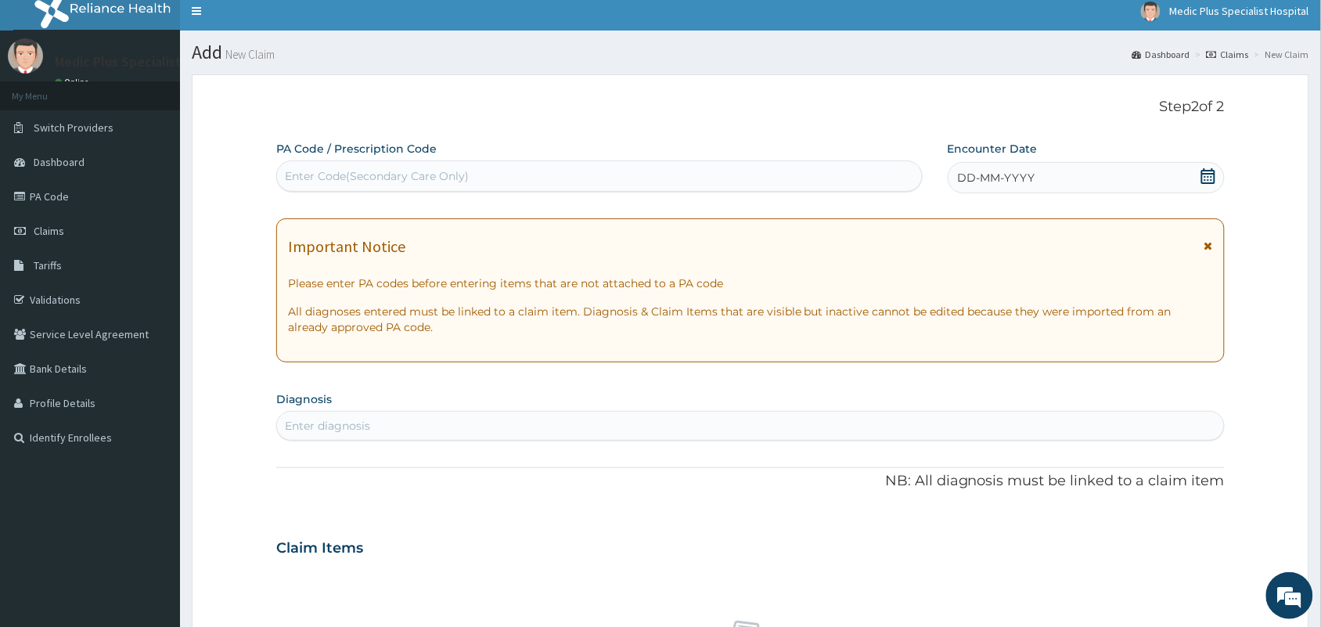
click at [1202, 178] on icon at bounding box center [1208, 176] width 16 height 16
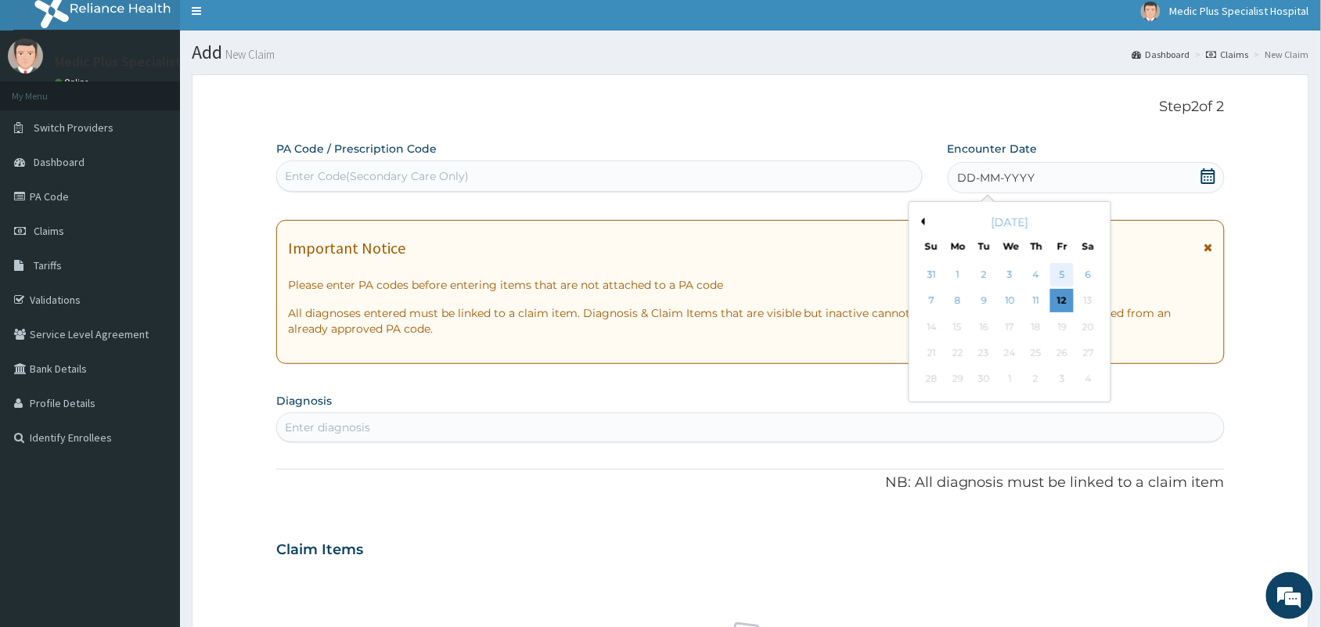
click at [1060, 268] on div "5" at bounding box center [1061, 274] width 23 height 23
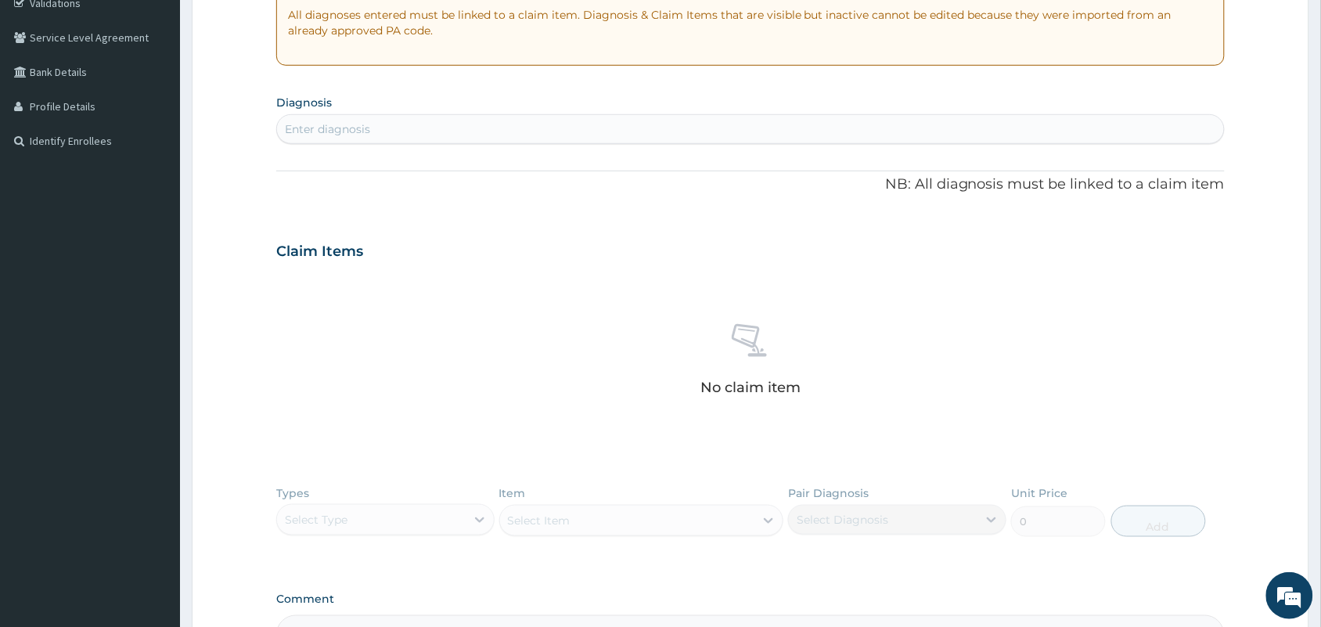
scroll to position [302, 0]
click at [394, 130] on div "Enter diagnosis" at bounding box center [750, 132] width 947 height 25
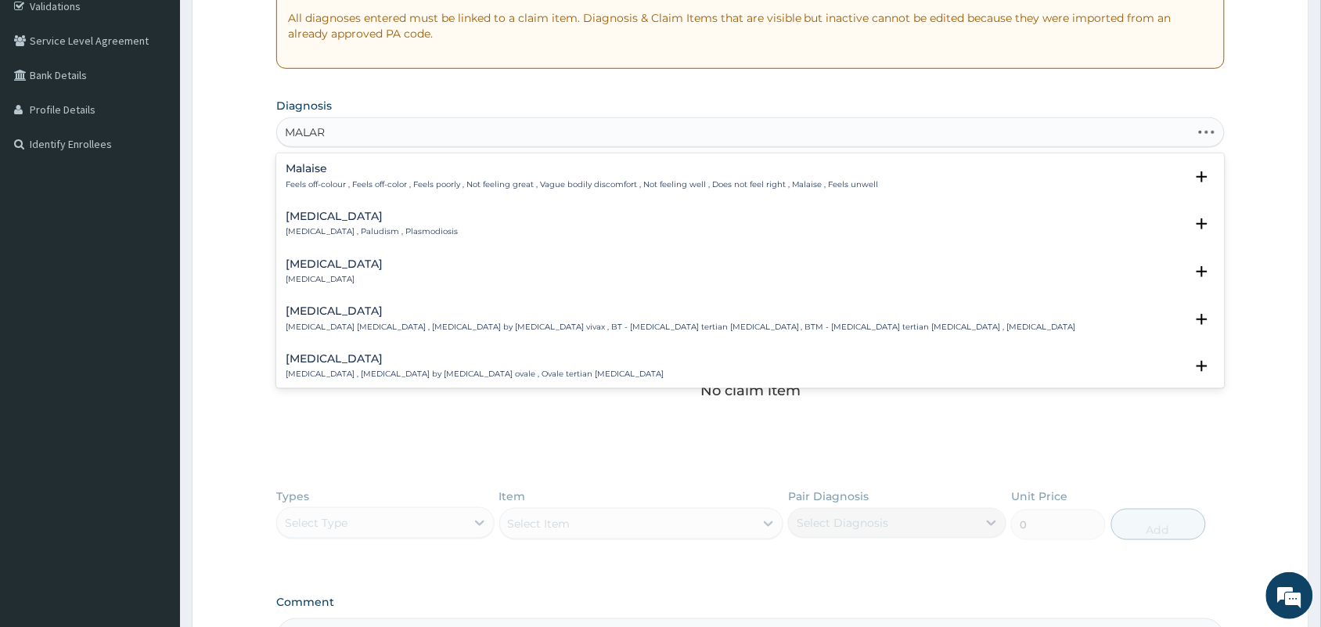
type input "MALARI"
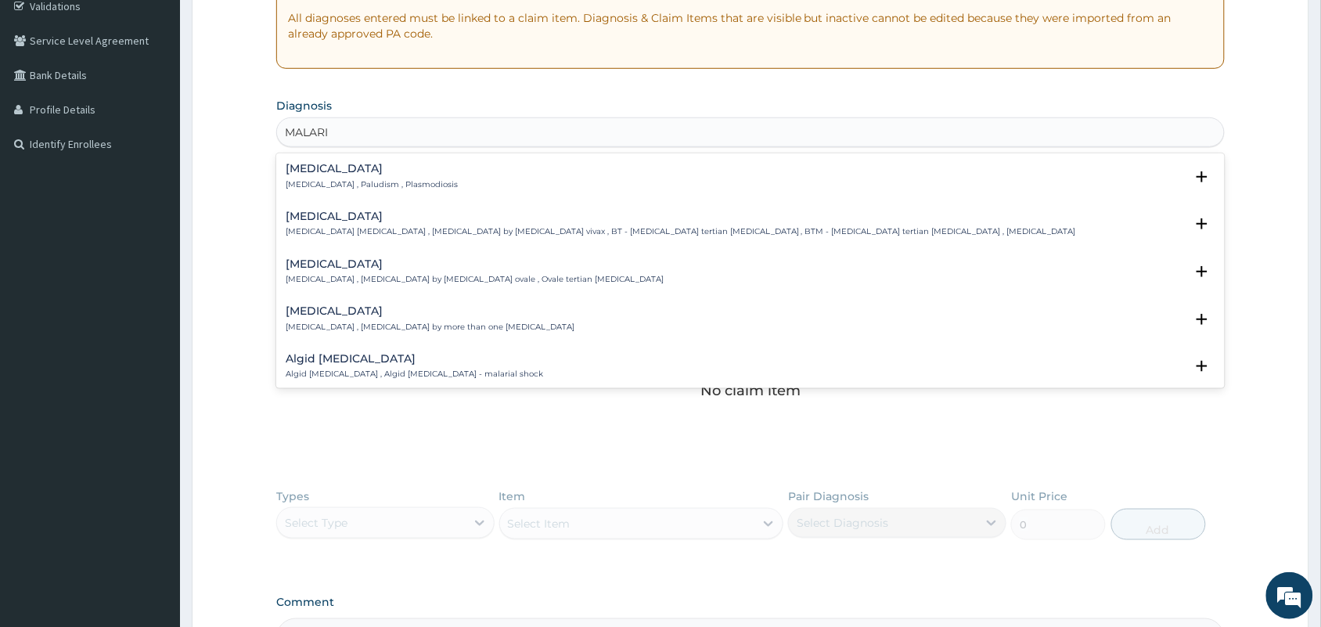
click at [345, 184] on p "[MEDICAL_DATA] , Paludism , Plasmodiosis" at bounding box center [372, 184] width 172 height 11
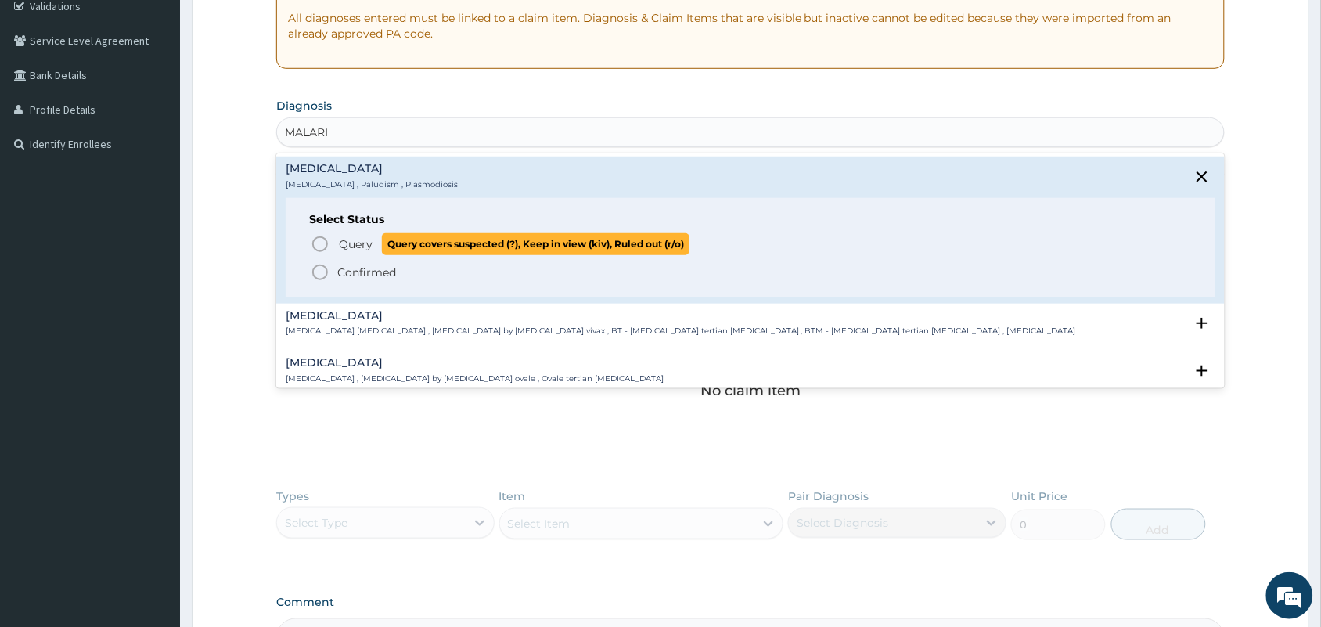
click at [323, 243] on icon "status option query" at bounding box center [320, 244] width 19 height 19
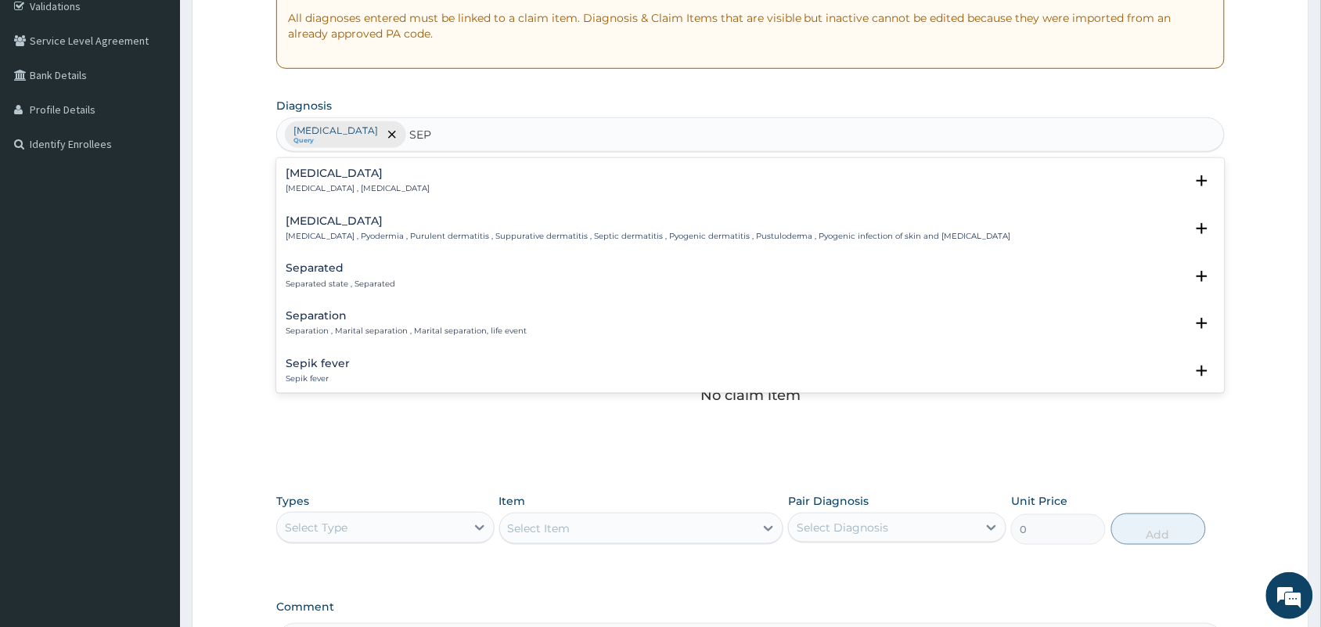
type input "SEPS"
click at [322, 188] on p "[MEDICAL_DATA] , [MEDICAL_DATA]" at bounding box center [358, 188] width 144 height 11
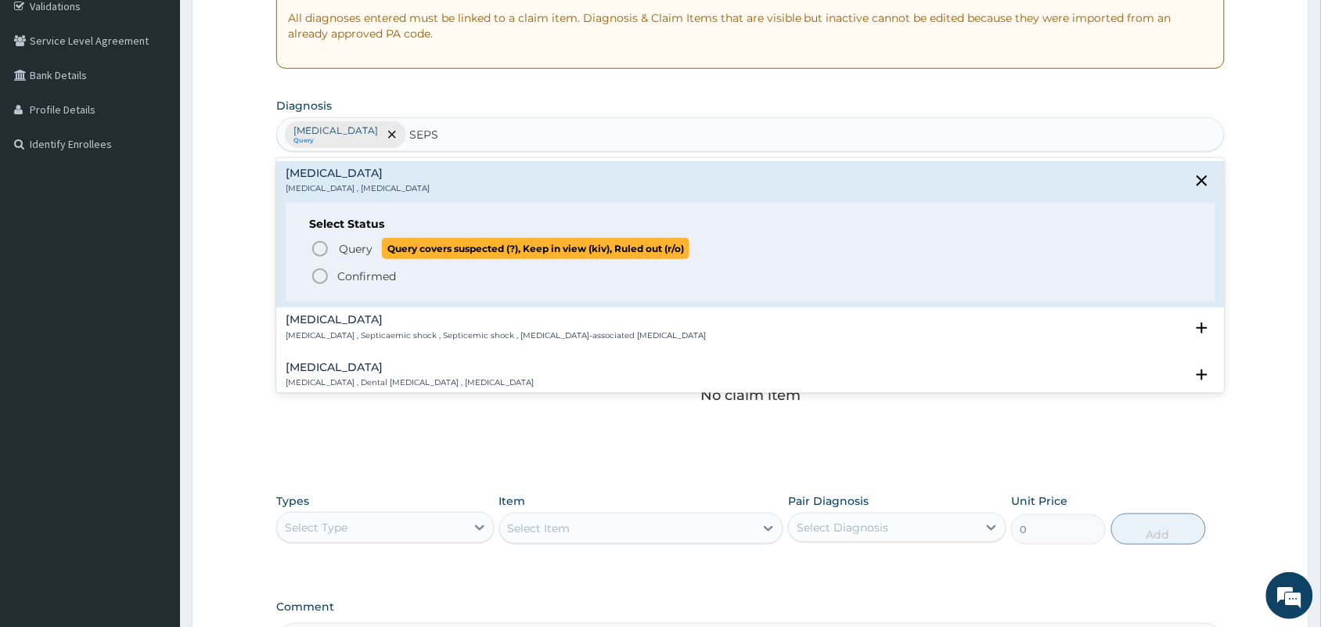
click at [333, 247] on span "Query Query covers suspected (?), Keep in view (kiv), Ruled out (r/o)" at bounding box center [751, 248] width 881 height 21
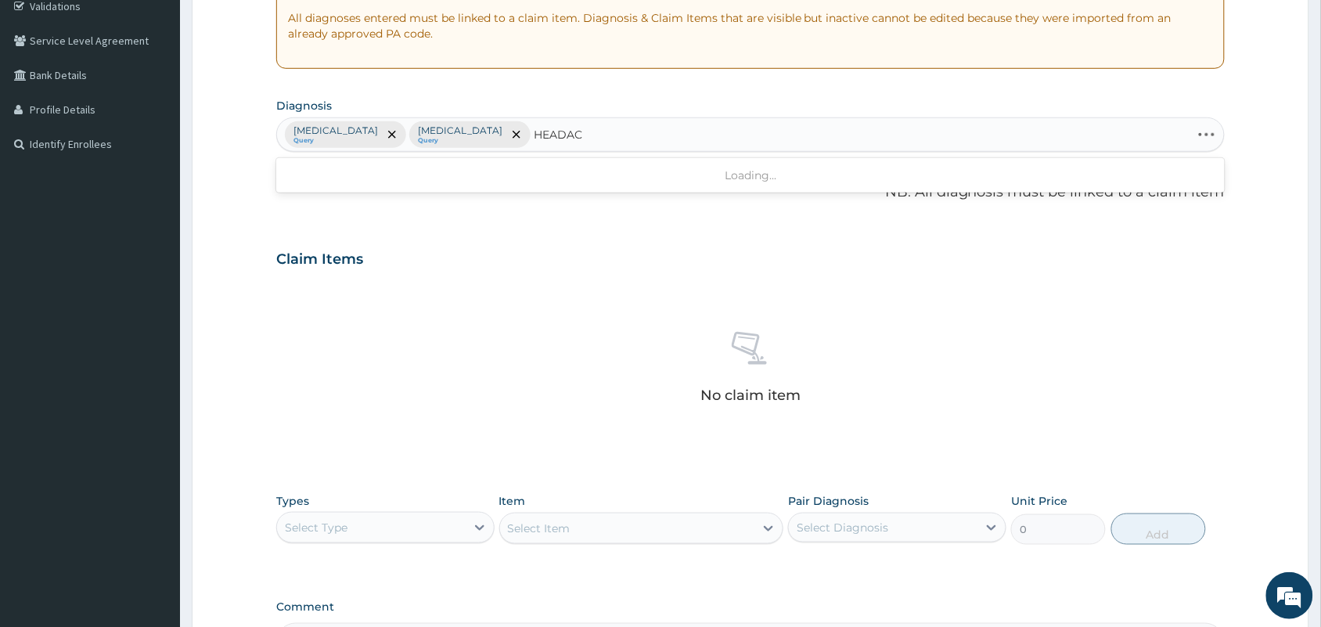
type input "HEADACH"
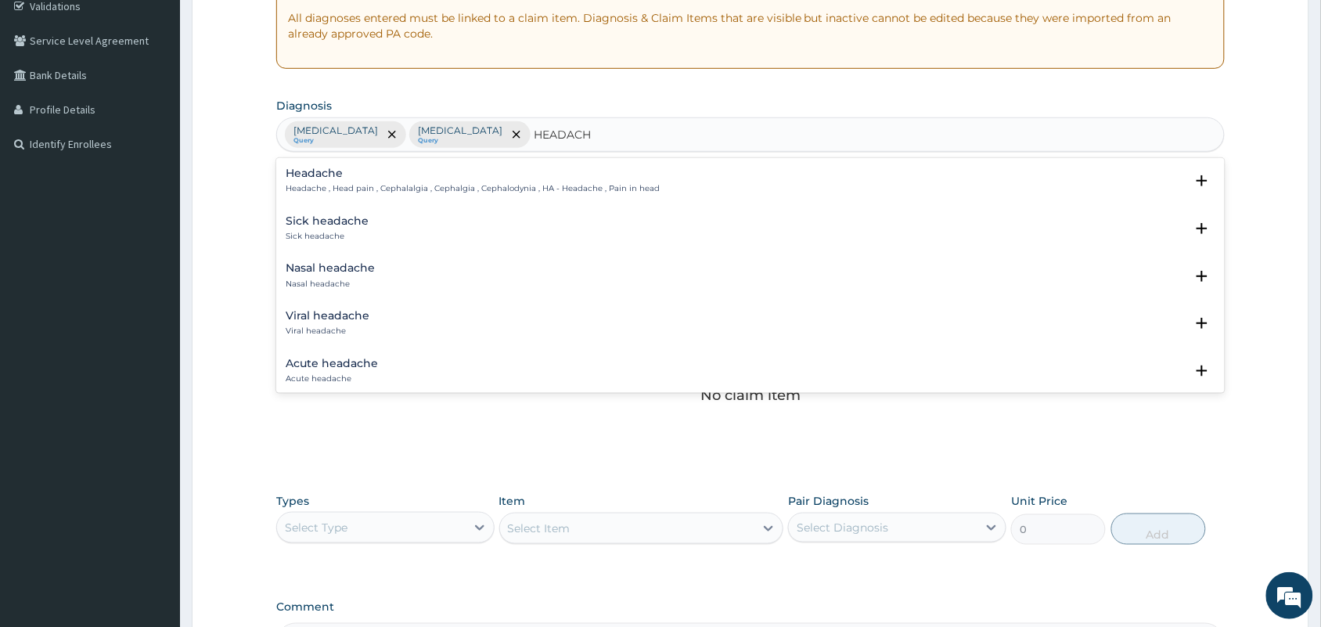
click at [344, 189] on p "Headache , Head pain , Cephalalgia , Cephalgia , Cephalodynia , HA - Headache ,…" at bounding box center [473, 188] width 374 height 11
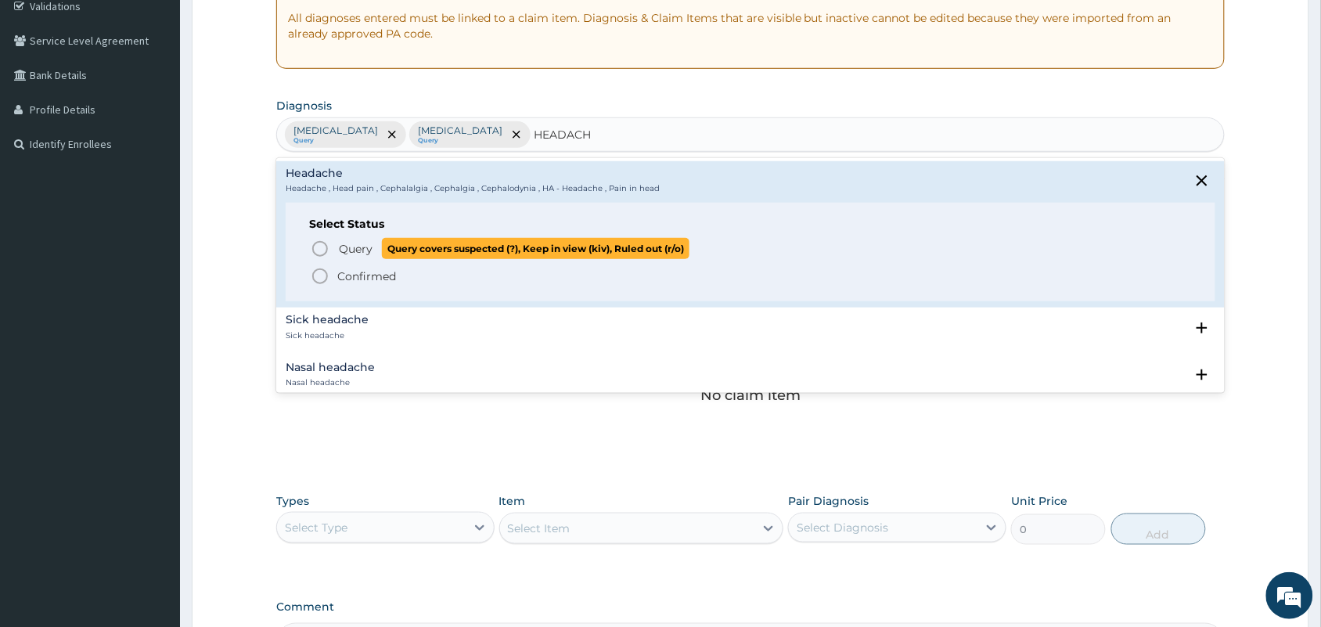
click at [331, 249] on span "Query Query covers suspected (?), Keep in view (kiv), Ruled out (r/o)" at bounding box center [751, 248] width 881 height 21
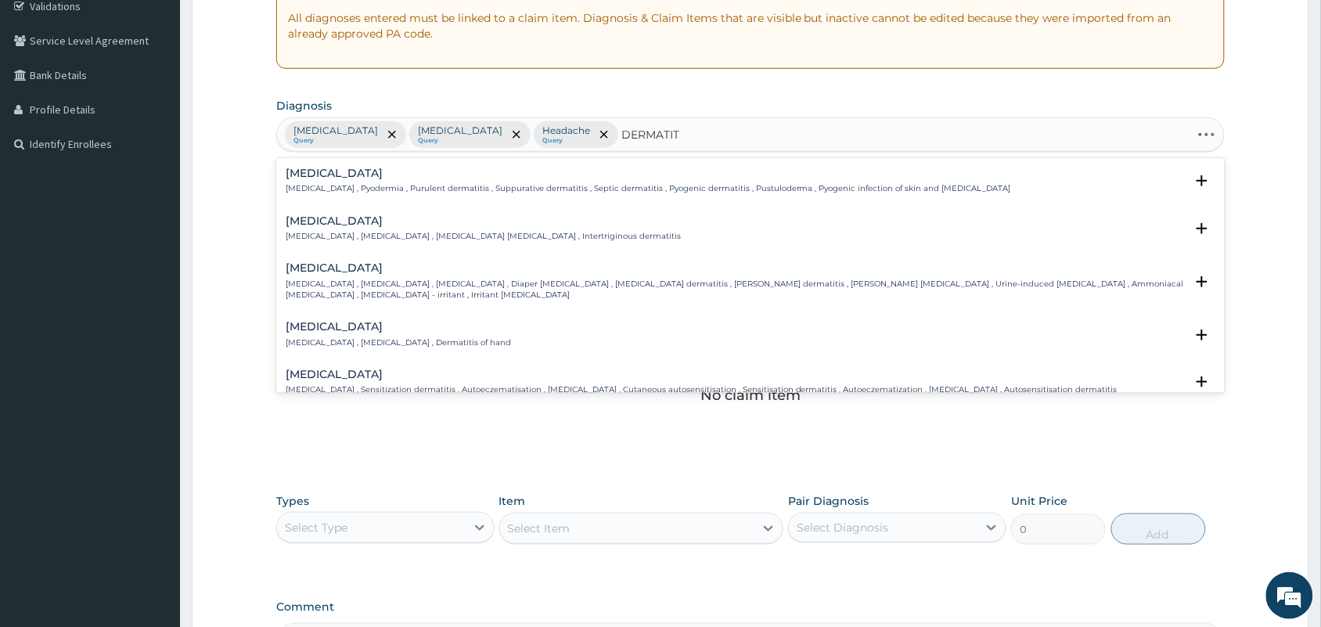
type input "DERMATITI"
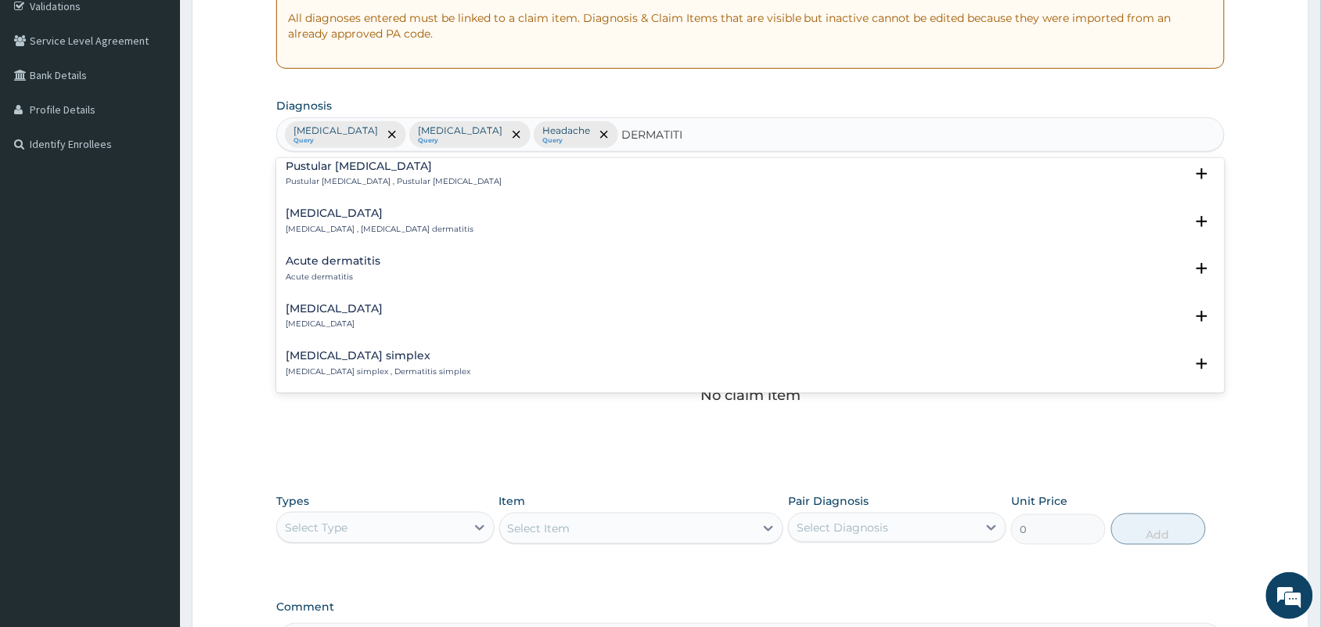
scroll to position [685, 0]
click at [379, 263] on div "Acute dermatitis Acute dermatitis" at bounding box center [750, 266] width 929 height 27
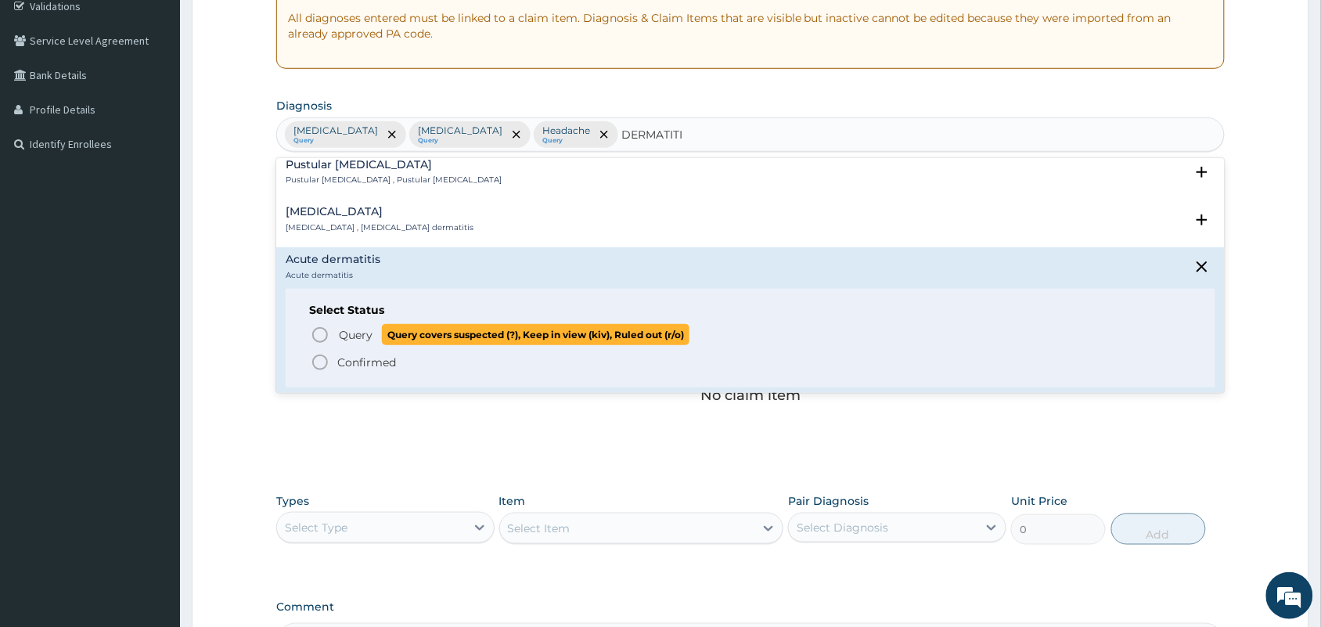
click at [344, 334] on span "Query" at bounding box center [356, 335] width 34 height 16
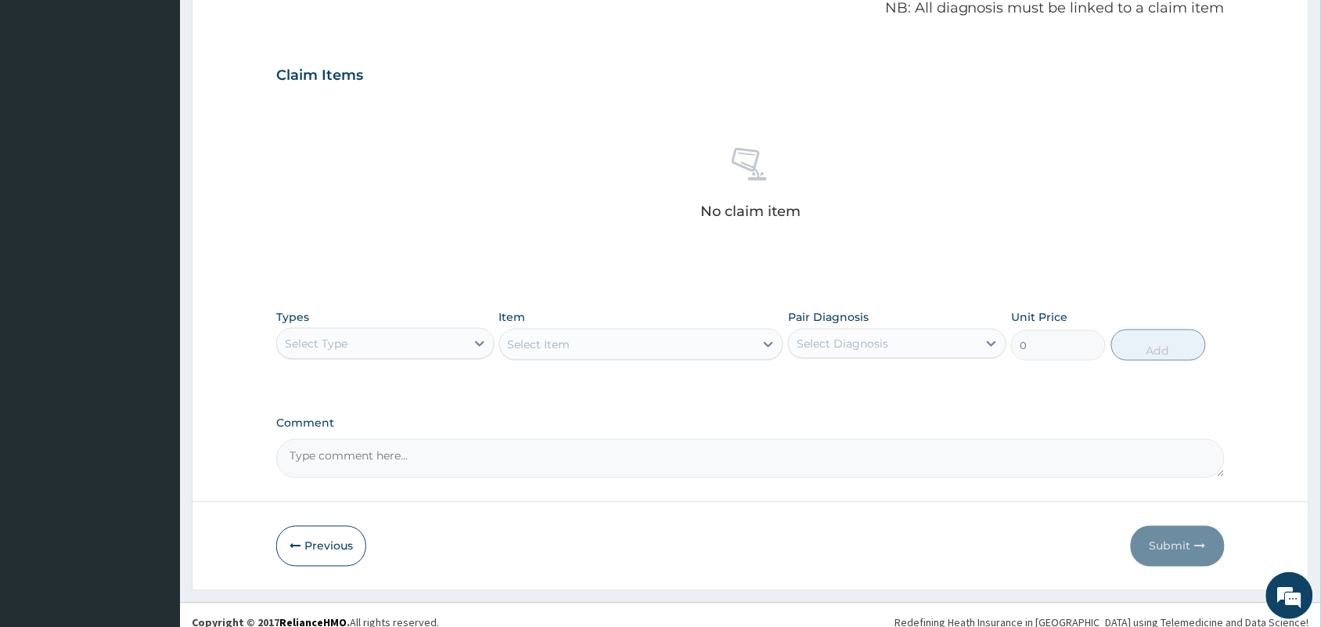
scroll to position [502, 0]
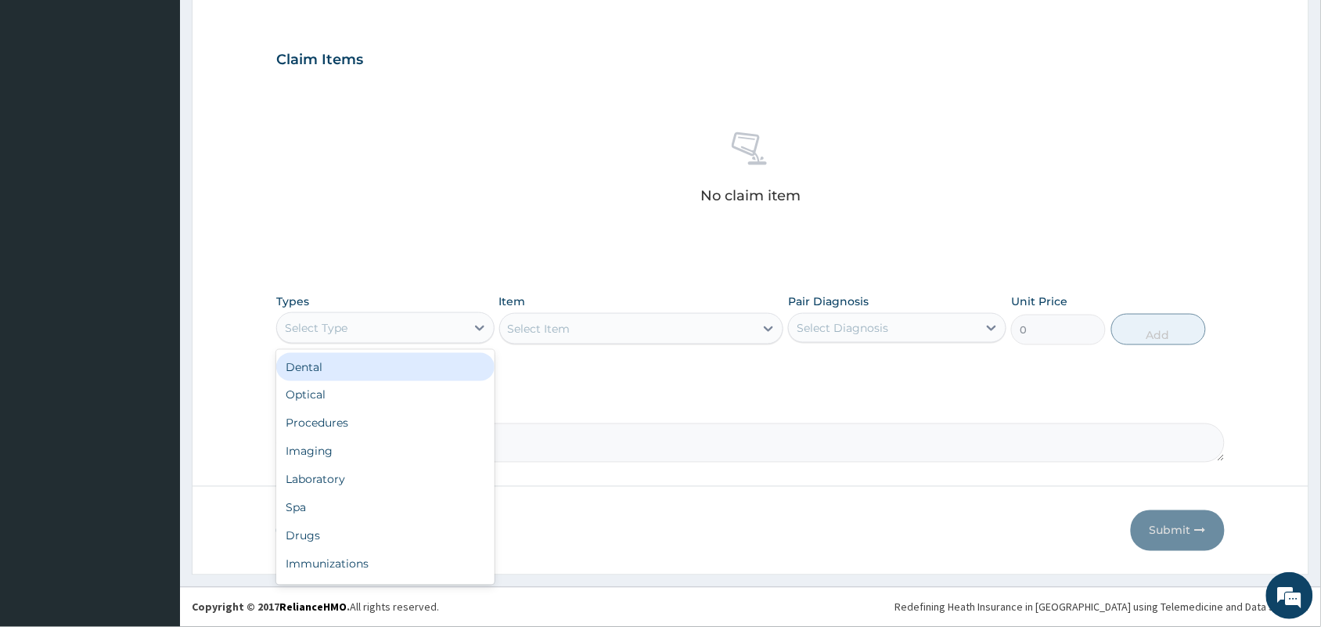
click at [421, 329] on div "Select Type" at bounding box center [371, 327] width 189 height 25
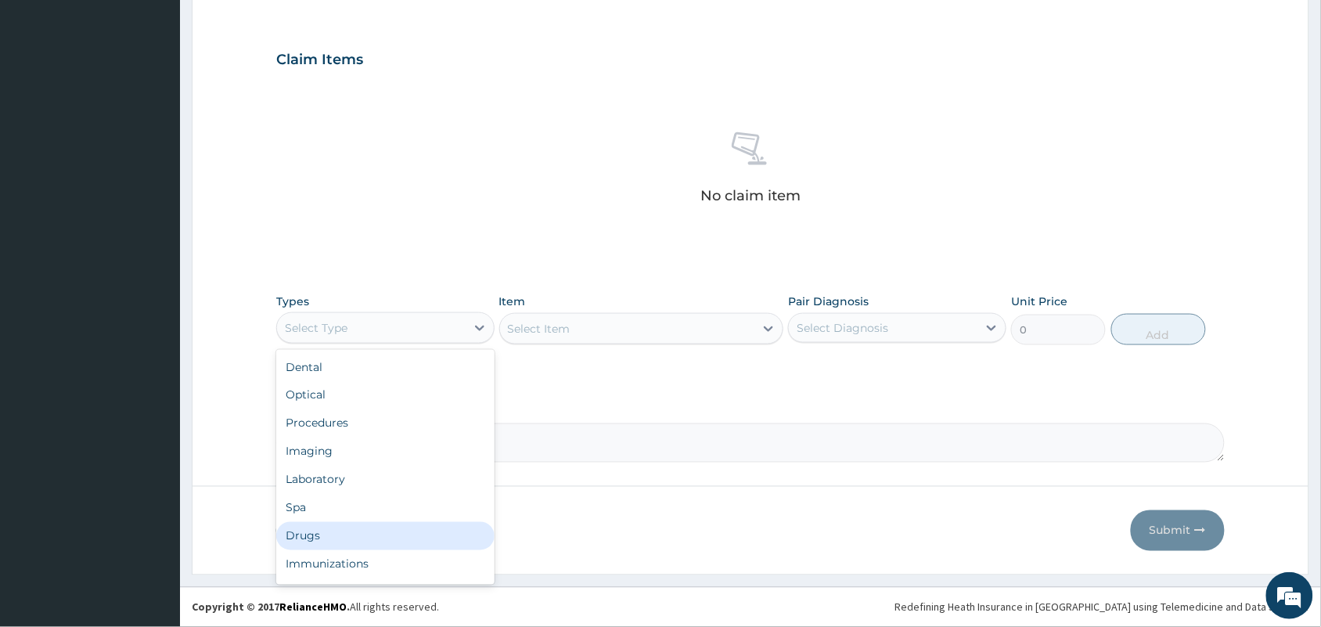
click at [339, 528] on div "Drugs" at bounding box center [385, 536] width 218 height 28
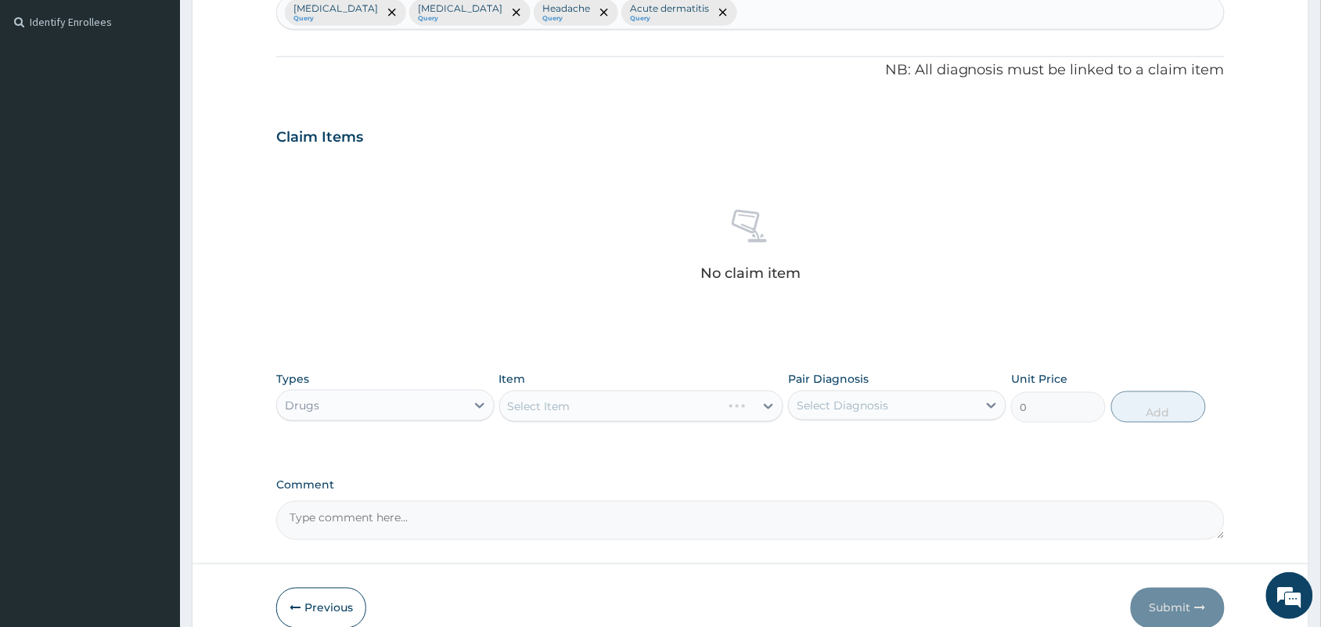
scroll to position [111, 0]
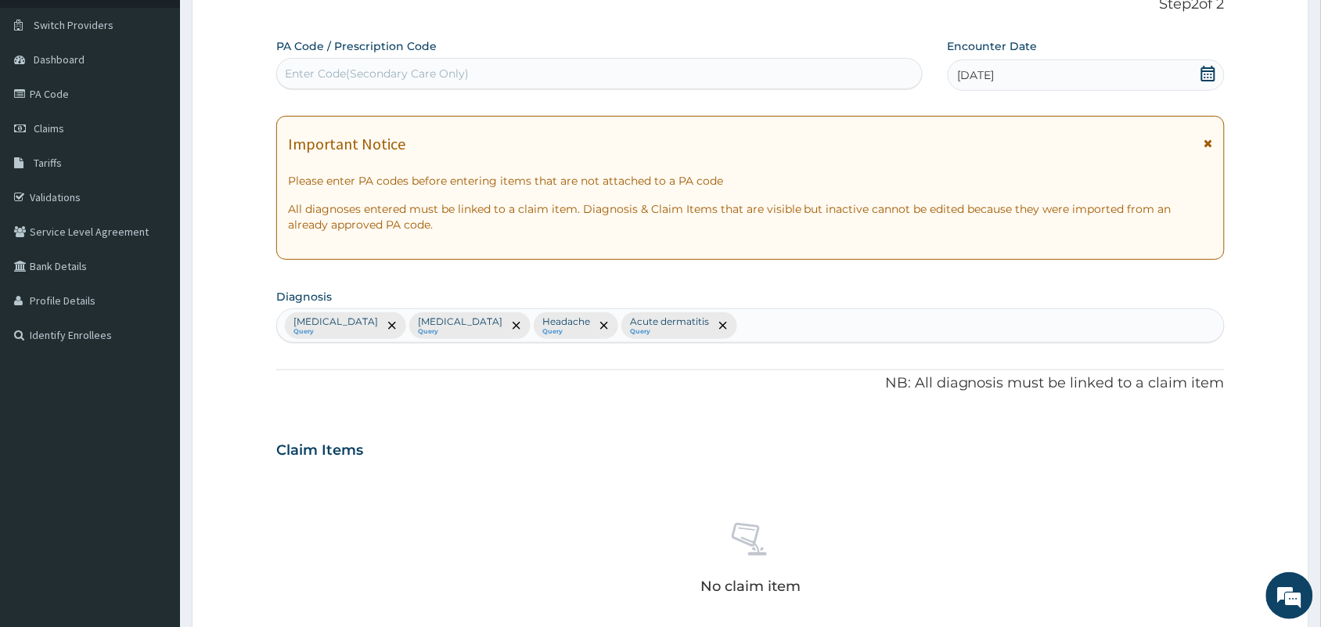
click at [662, 318] on div "[MEDICAL_DATA] Query [MEDICAL_DATA] Query Headache Query Acute dermatitis Query" at bounding box center [750, 325] width 947 height 33
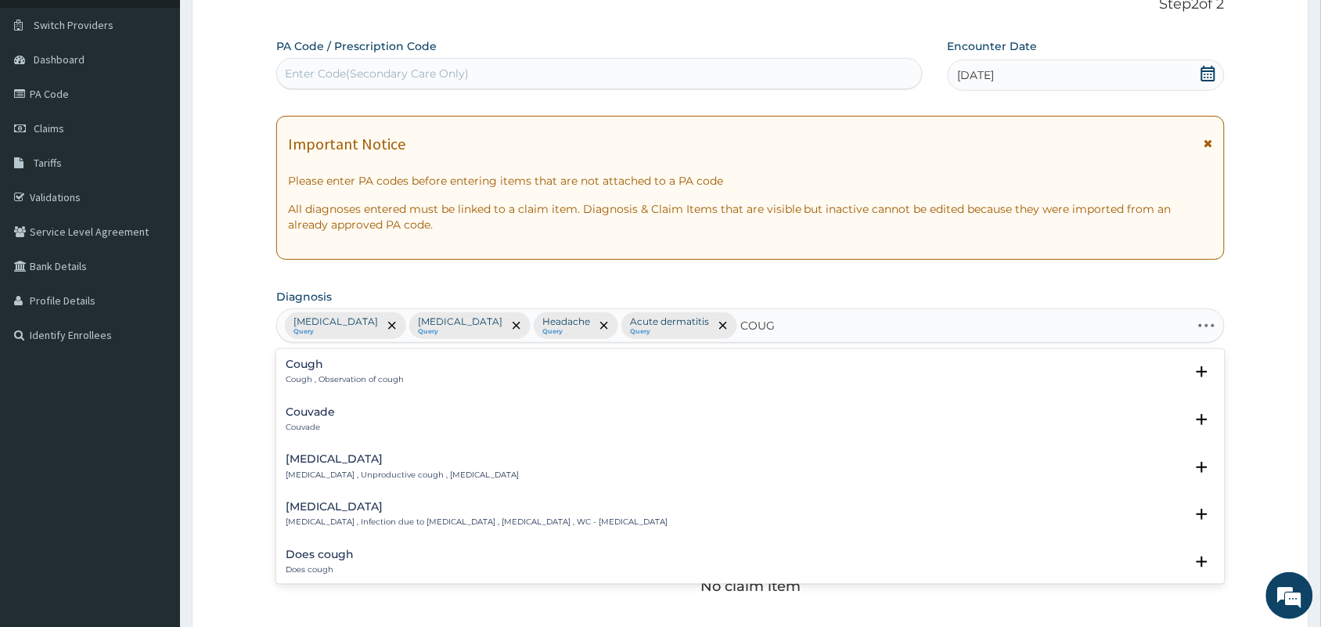
type input "COUGH"
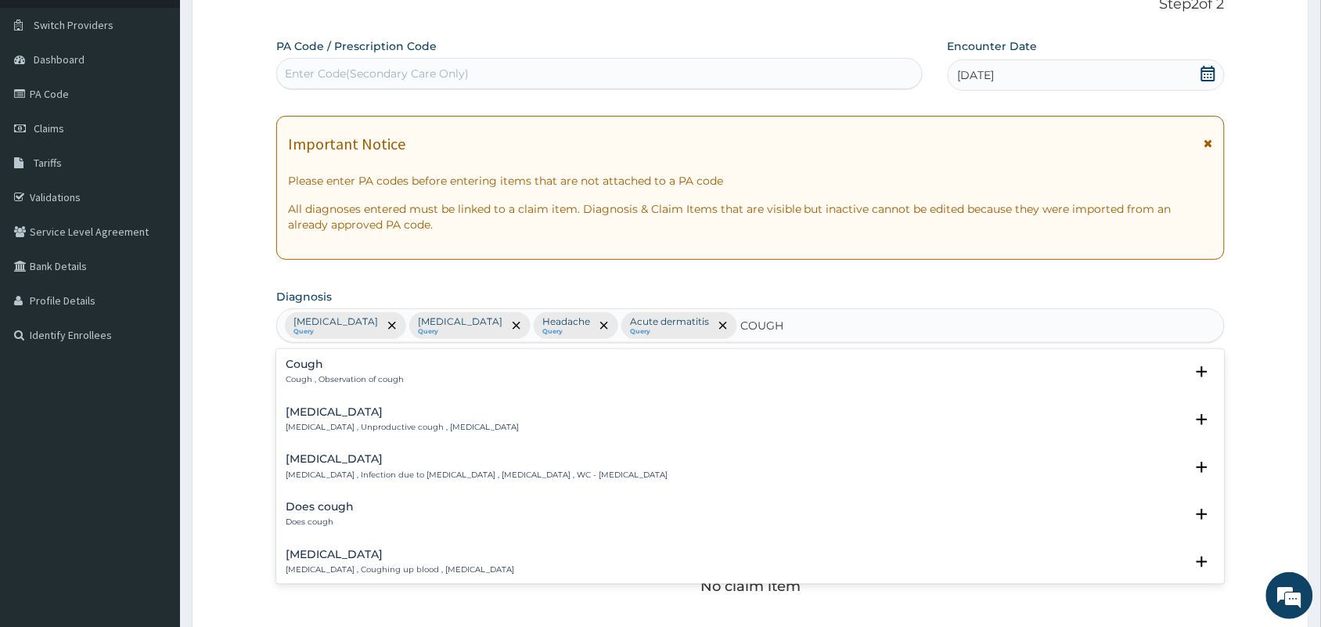
click at [417, 354] on div "Cough Cough , Observation of cough Select Status Query Query covers suspected (…" at bounding box center [750, 376] width 948 height 48
click at [306, 376] on p "Cough , Observation of cough" at bounding box center [345, 379] width 118 height 11
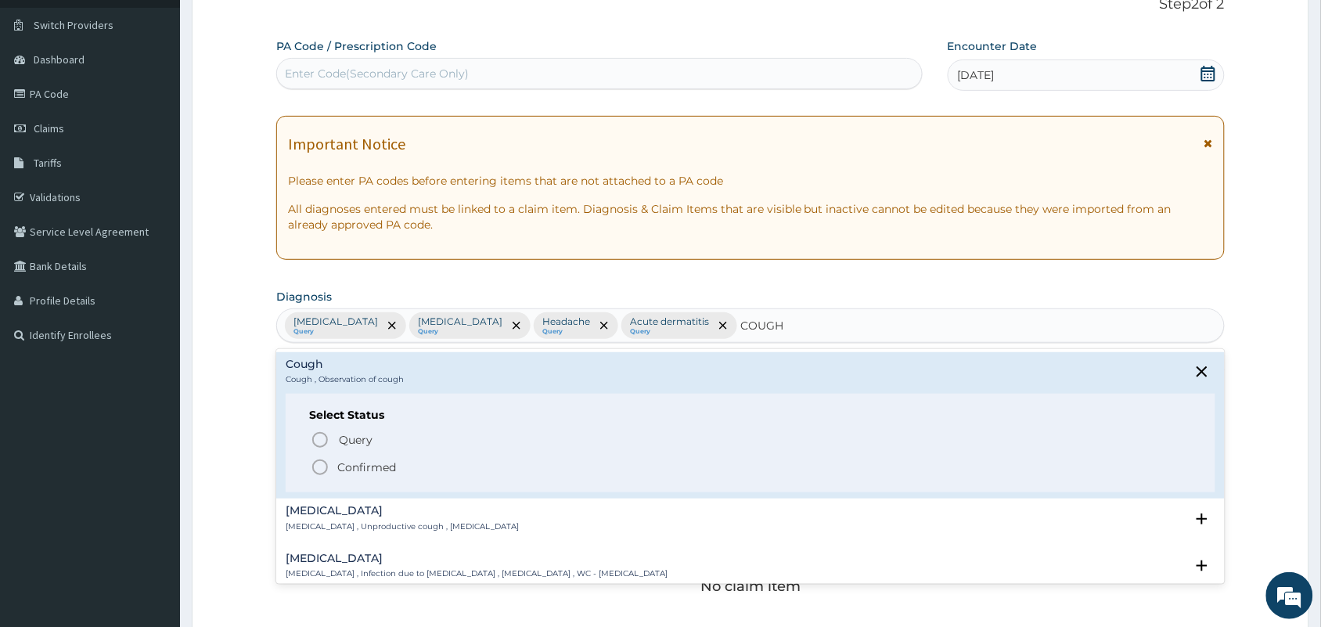
click at [318, 426] on div "Select Status Query Query covers suspected (?), Keep in view (kiv), Ruled out (…" at bounding box center [750, 443] width 929 height 99
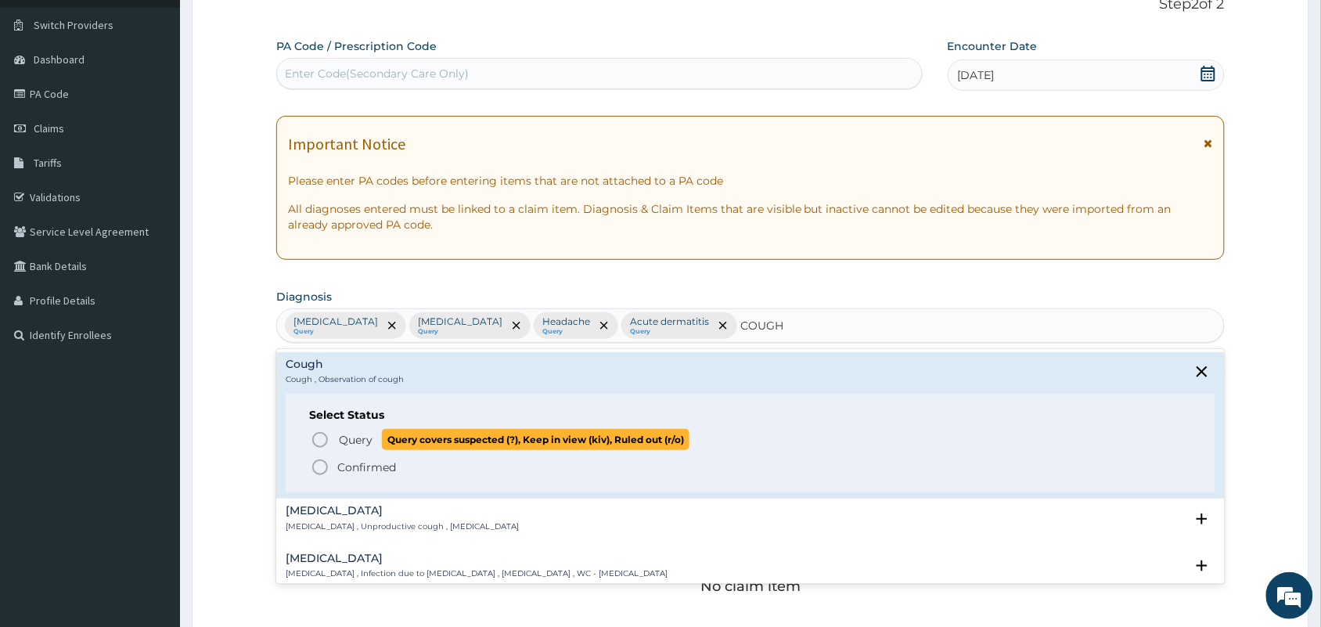
click at [319, 440] on icon "status option query" at bounding box center [320, 439] width 19 height 19
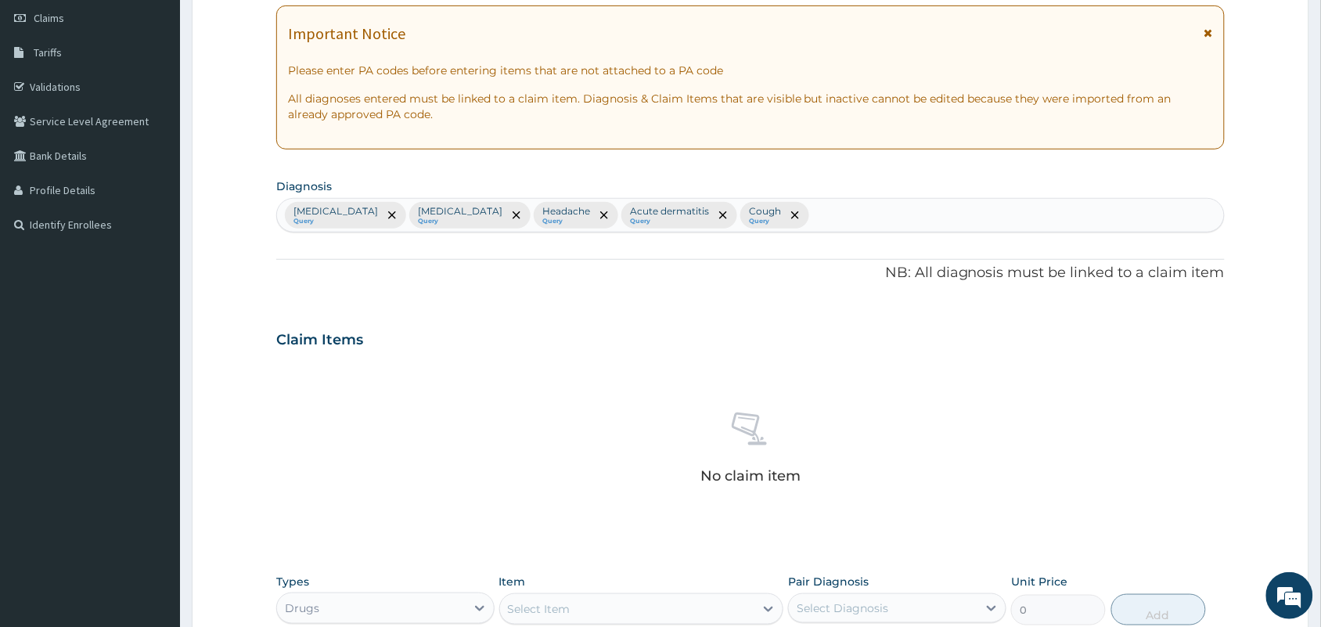
scroll to position [502, 0]
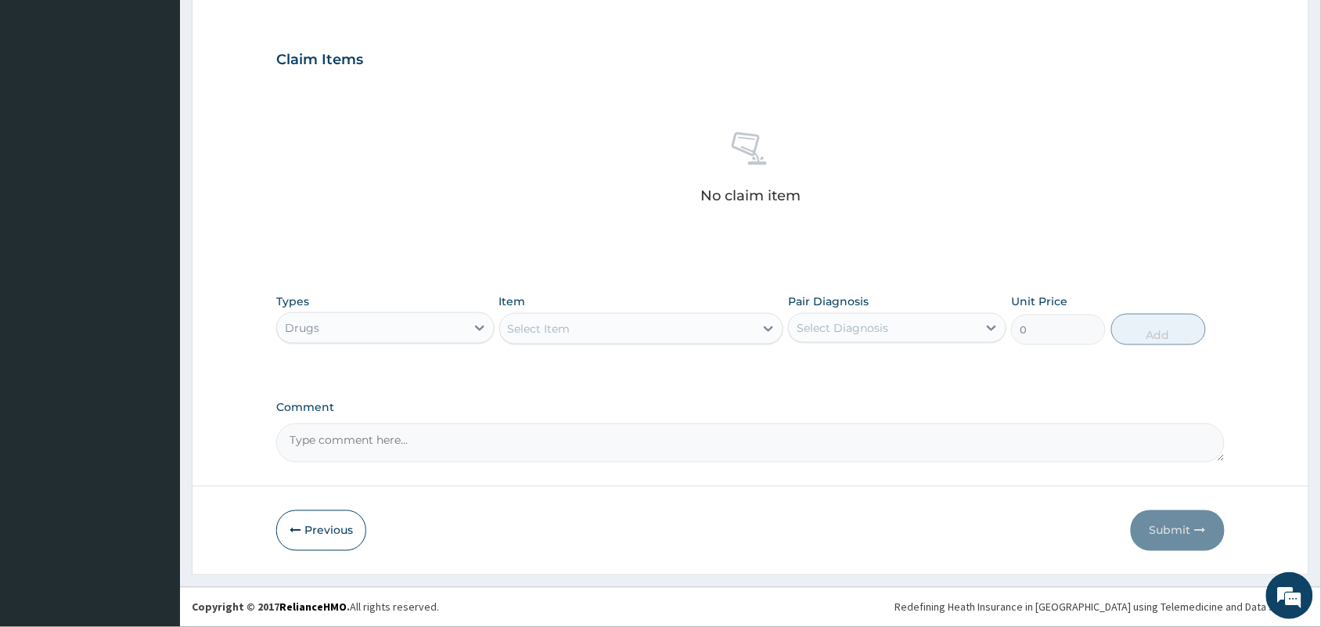
click at [559, 330] on div "Select Item" at bounding box center [539, 329] width 63 height 16
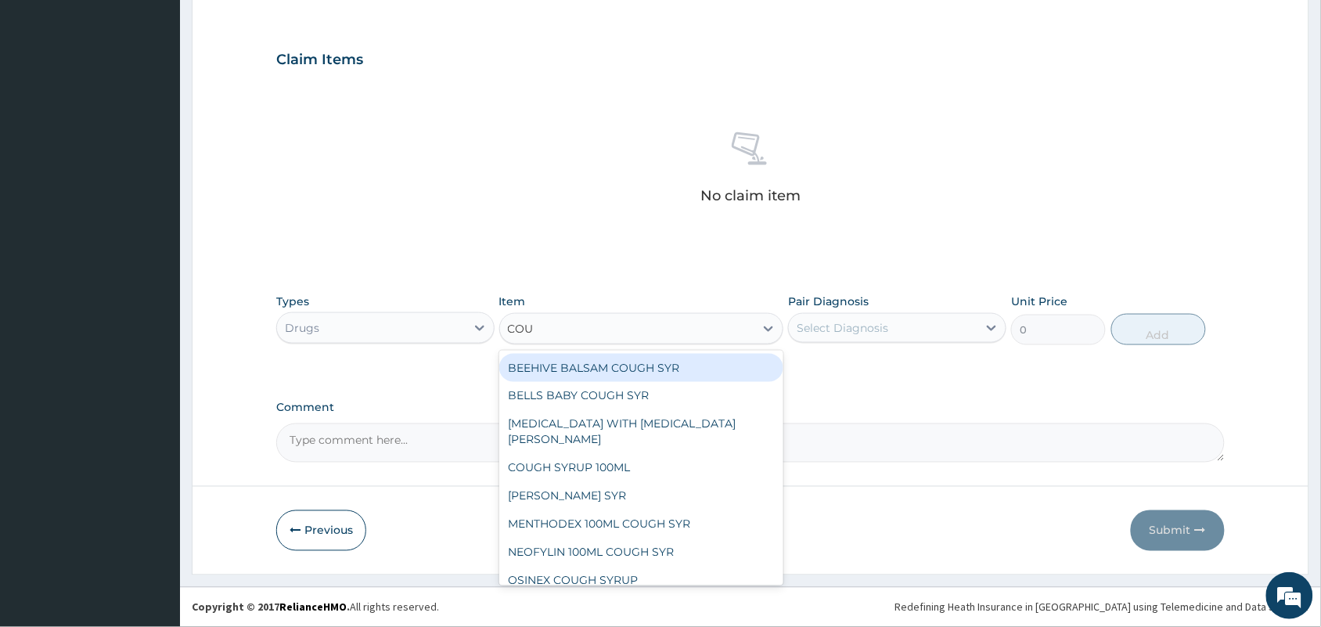
type input "COUG"
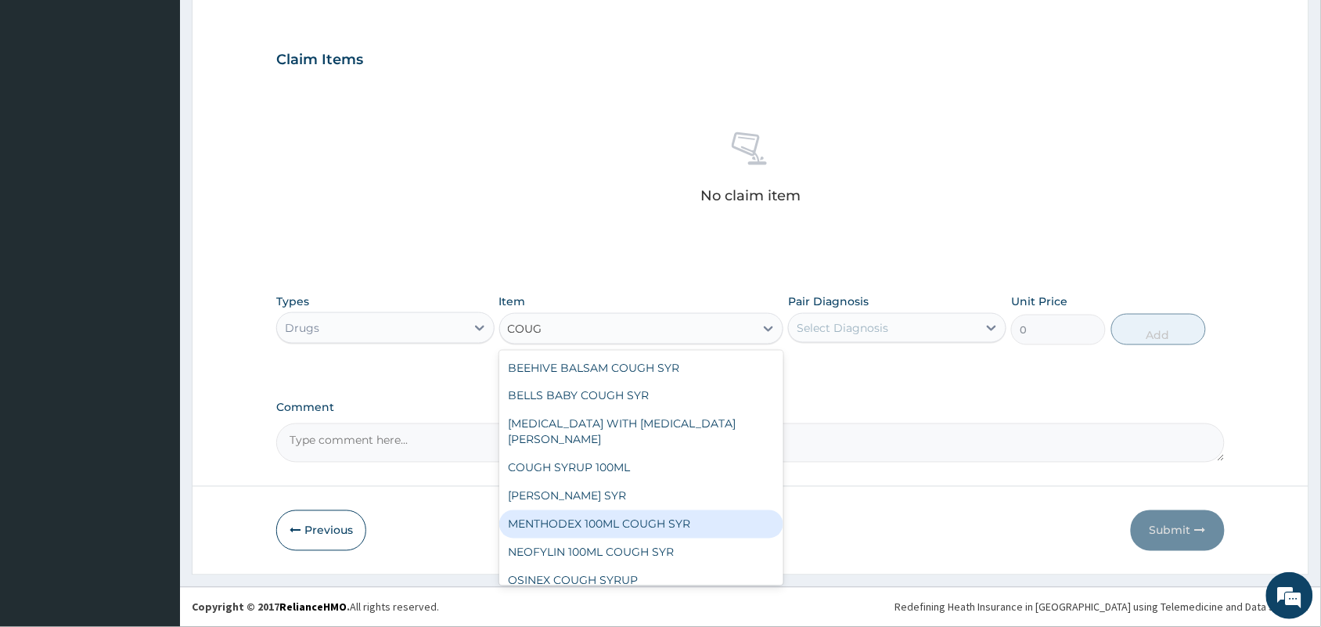
click at [619, 513] on div "MENTHODEX 100ML COUGH SYR" at bounding box center [641, 524] width 285 height 28
type input "847"
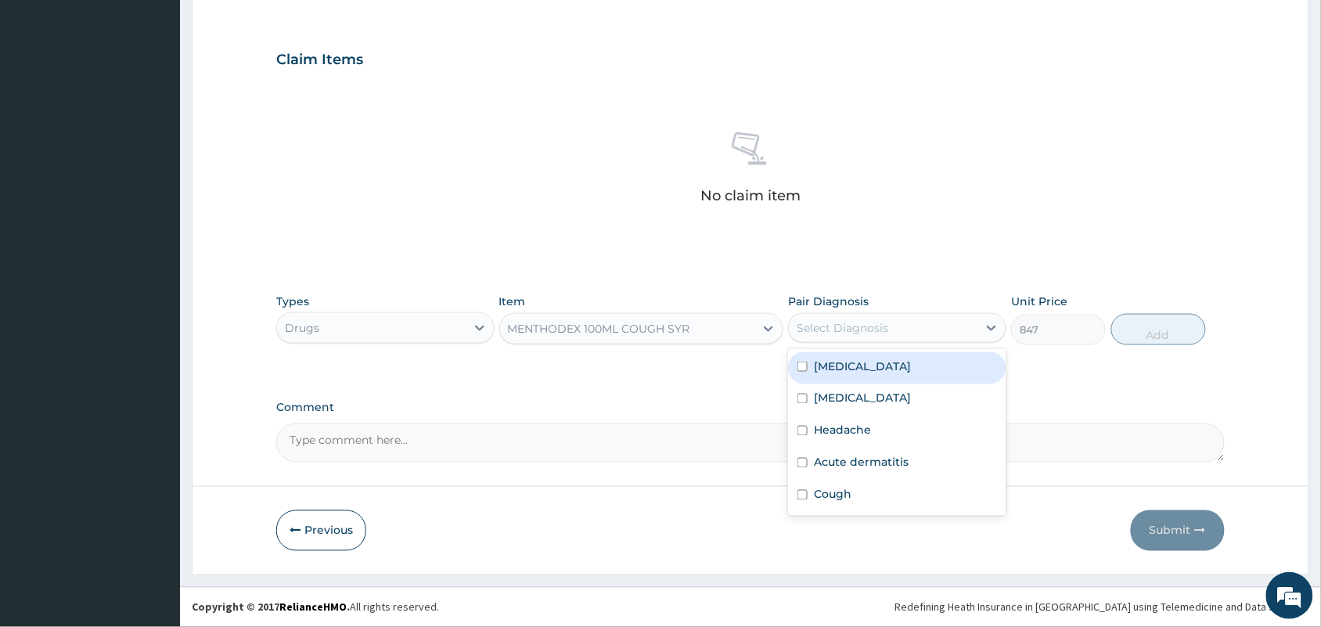
click at [847, 315] on div "Select Diagnosis" at bounding box center [883, 327] width 189 height 25
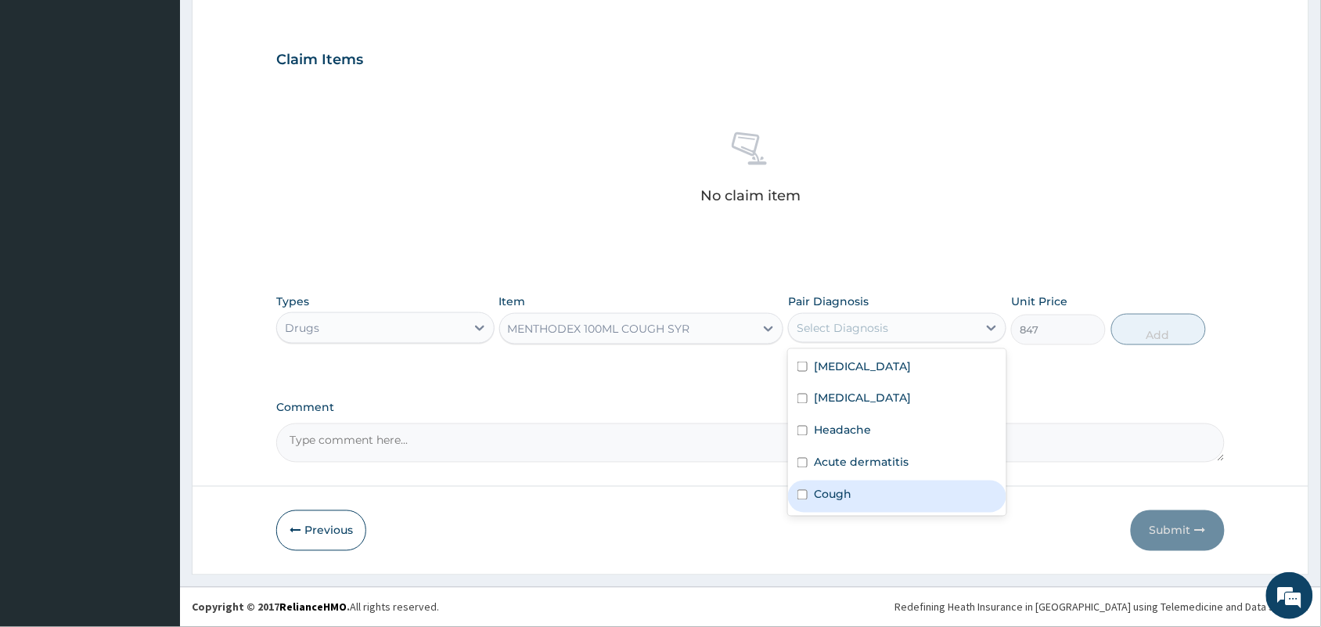
click at [826, 490] on label "Cough" at bounding box center [833, 495] width 38 height 16
checkbox input "true"
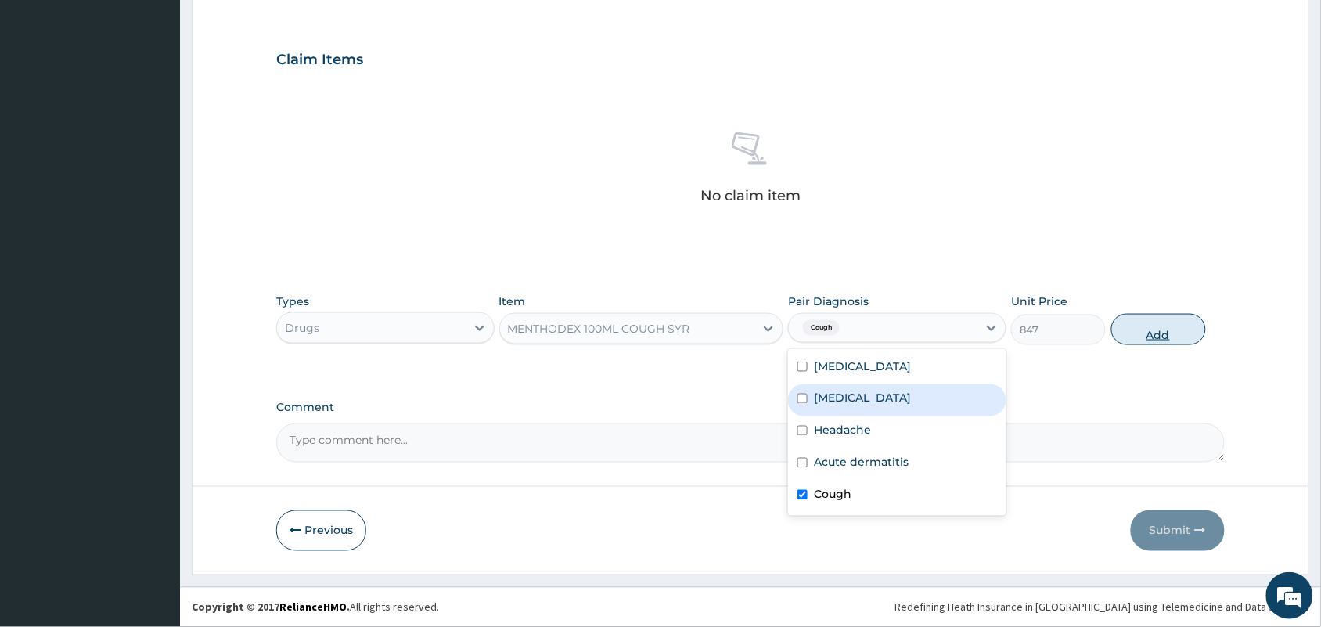
click at [1158, 331] on button "Add" at bounding box center [1158, 329] width 95 height 31
type input "0"
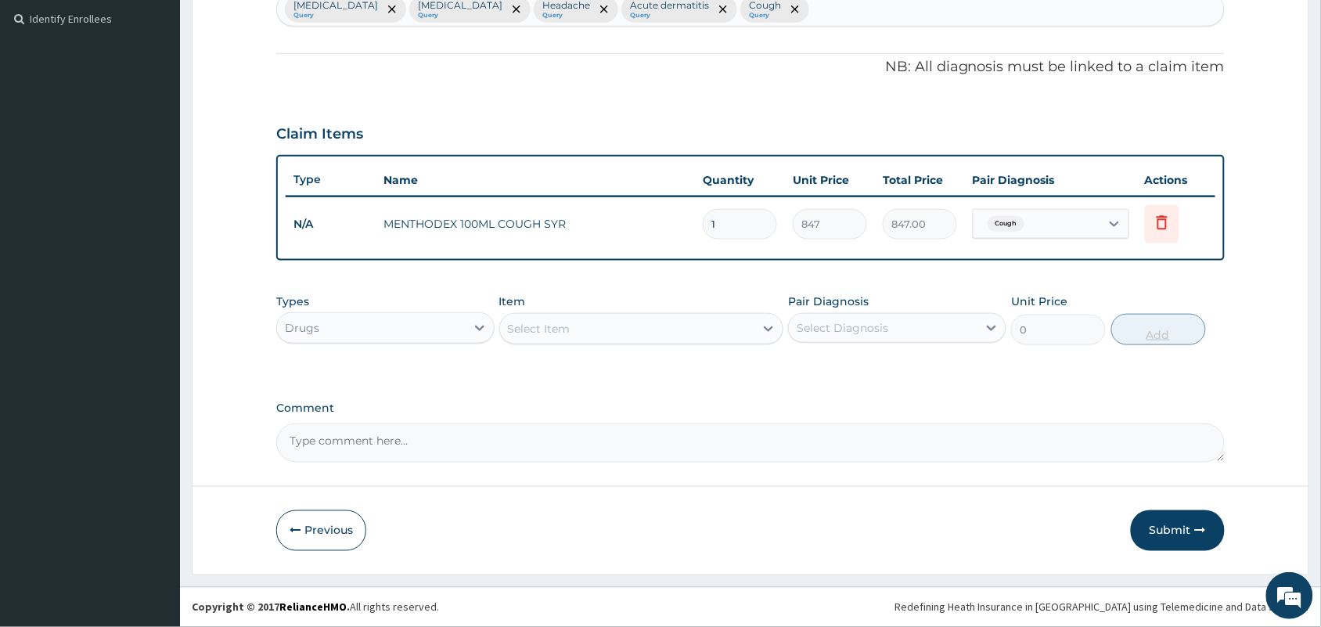
scroll to position [426, 0]
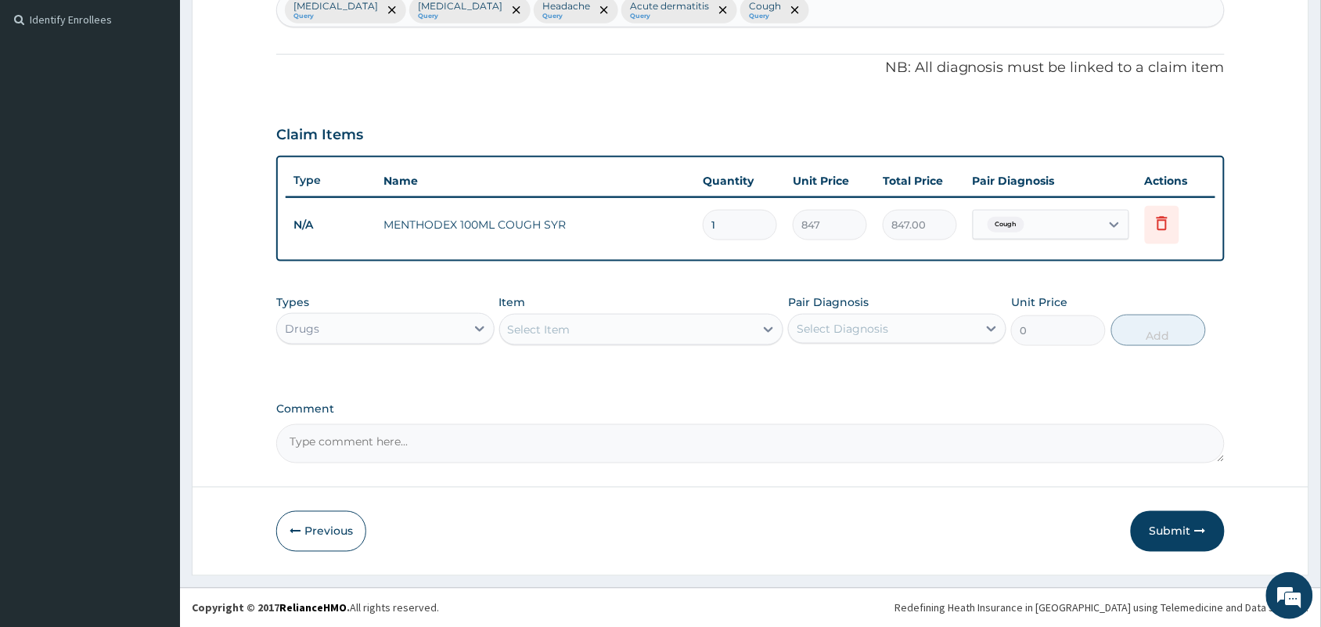
click at [564, 329] on div "Select Item" at bounding box center [539, 330] width 63 height 16
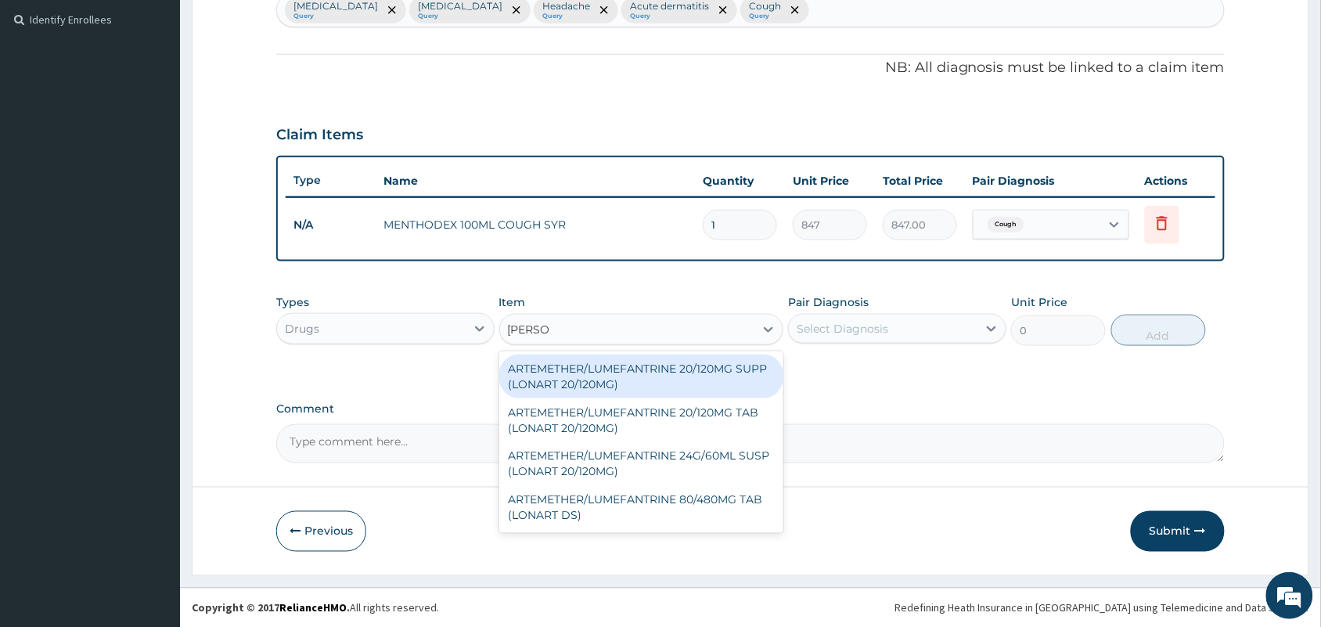
type input "LONAR"
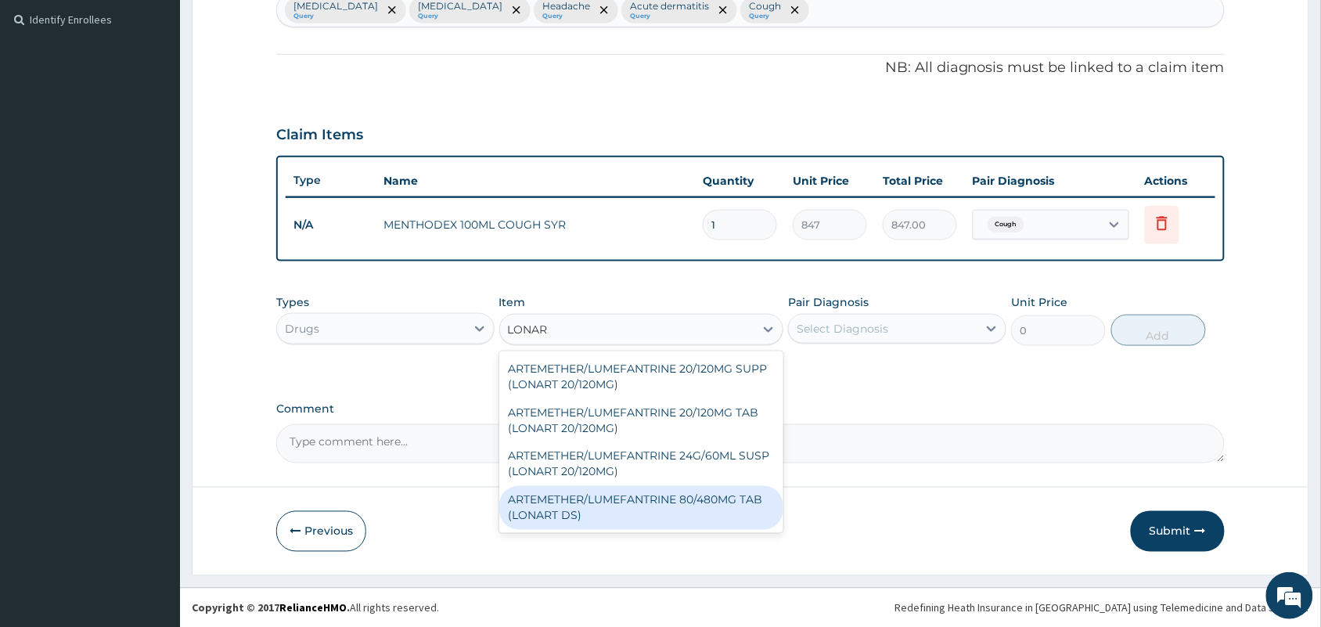
click at [617, 501] on div "ARTEMETHER/LUMEFANTRINE 80/480MG TAB (LONART DS)" at bounding box center [641, 508] width 285 height 44
type input "400"
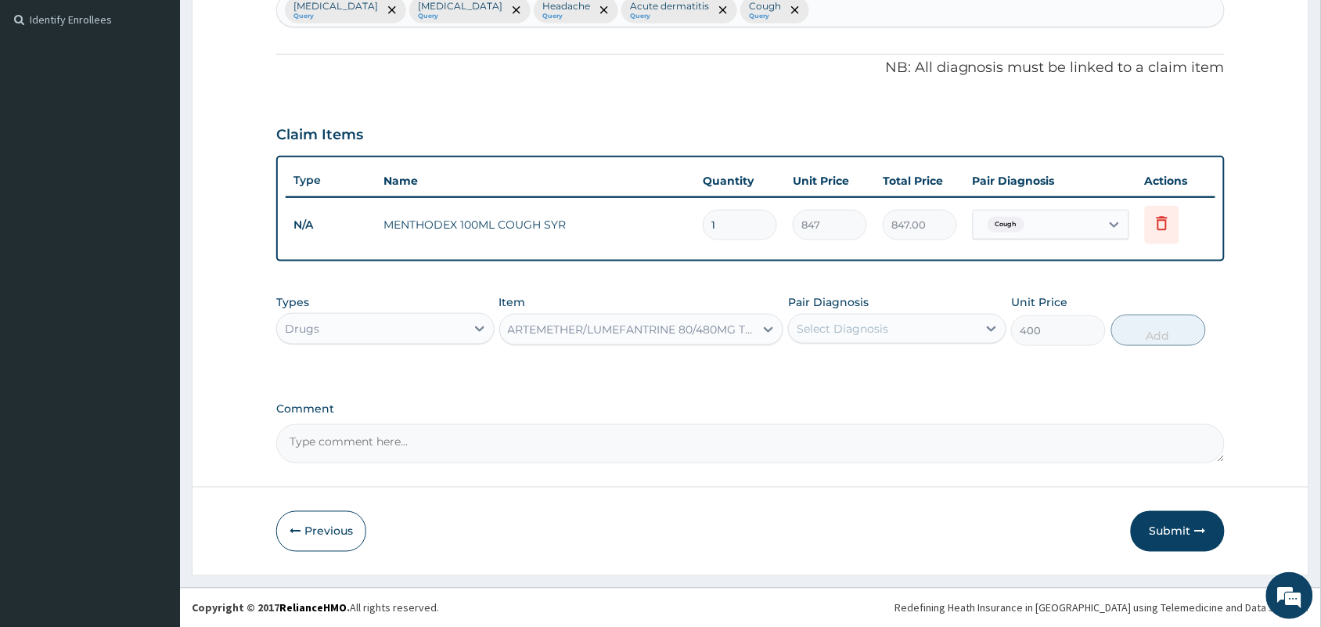
click at [861, 326] on div "Select Diagnosis" at bounding box center [842, 329] width 92 height 16
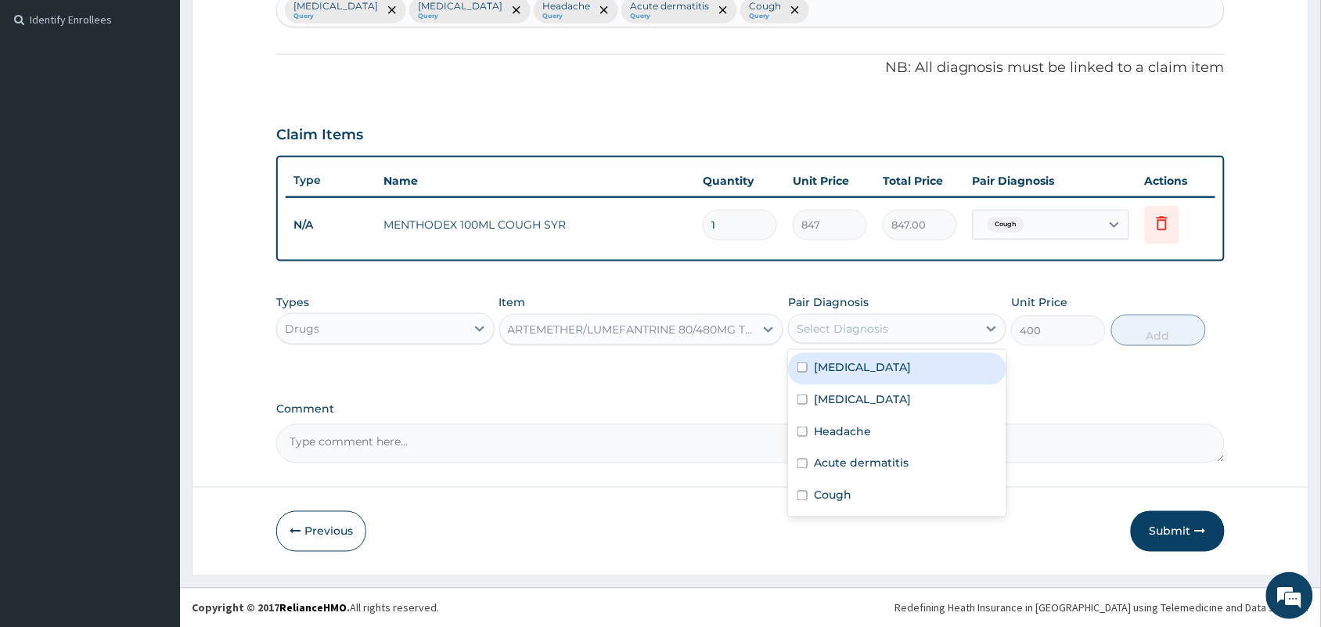
click at [825, 368] on label "[MEDICAL_DATA]" at bounding box center [862, 367] width 97 height 16
checkbox input "true"
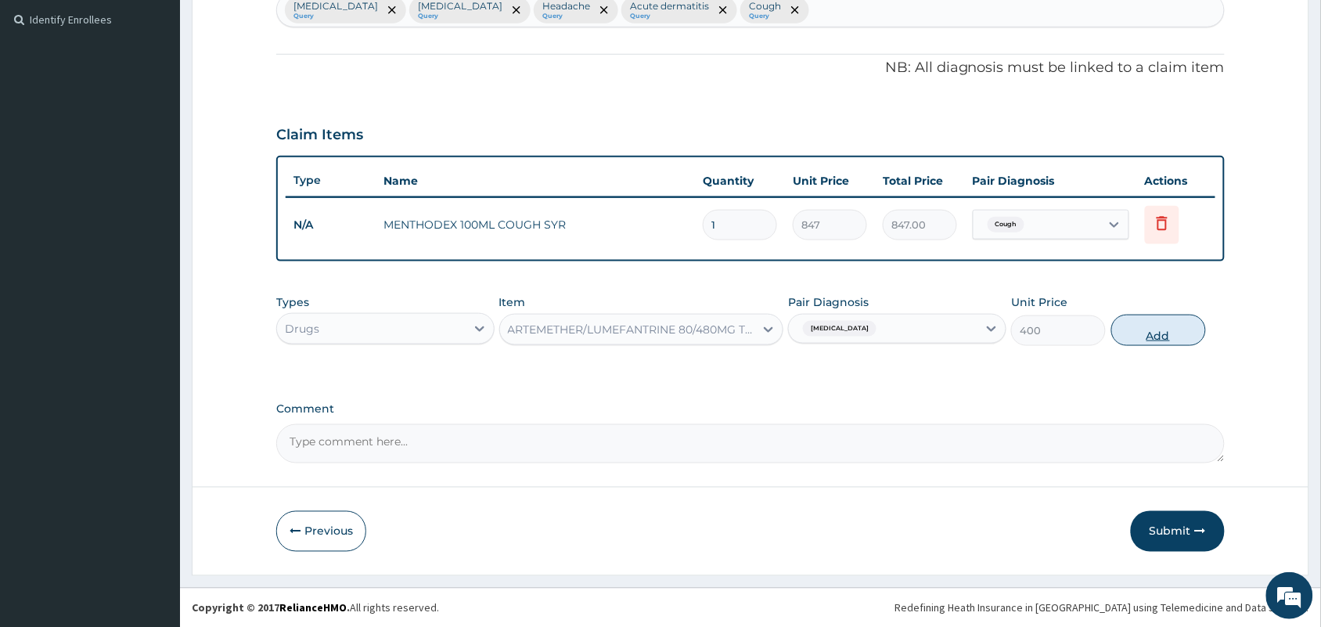
click at [1144, 329] on button "Add" at bounding box center [1158, 330] width 95 height 31
type input "0"
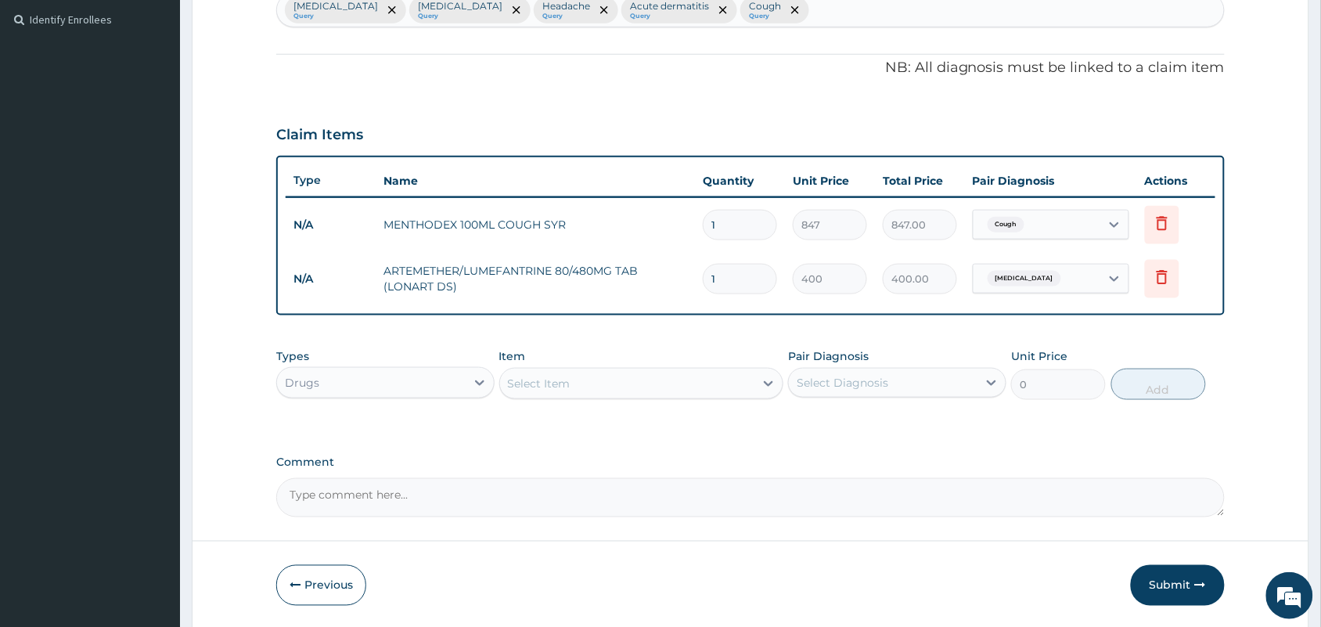
click at [614, 382] on div "Select Item" at bounding box center [627, 383] width 255 height 25
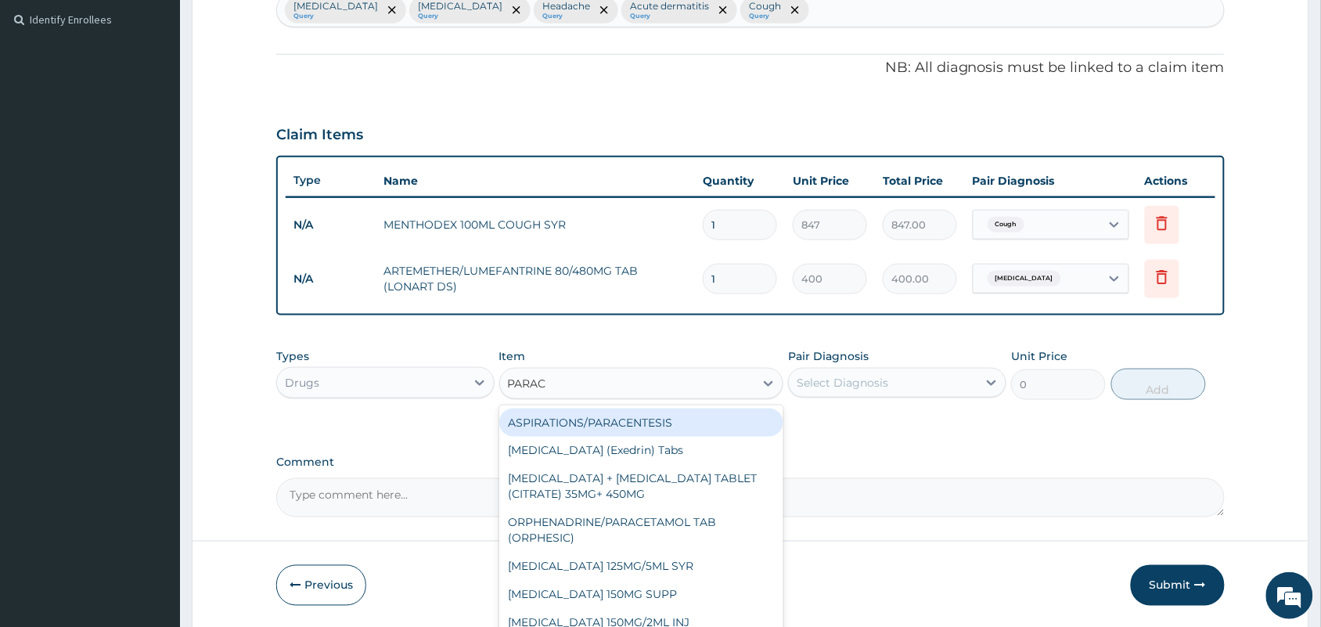
type input "PARACE"
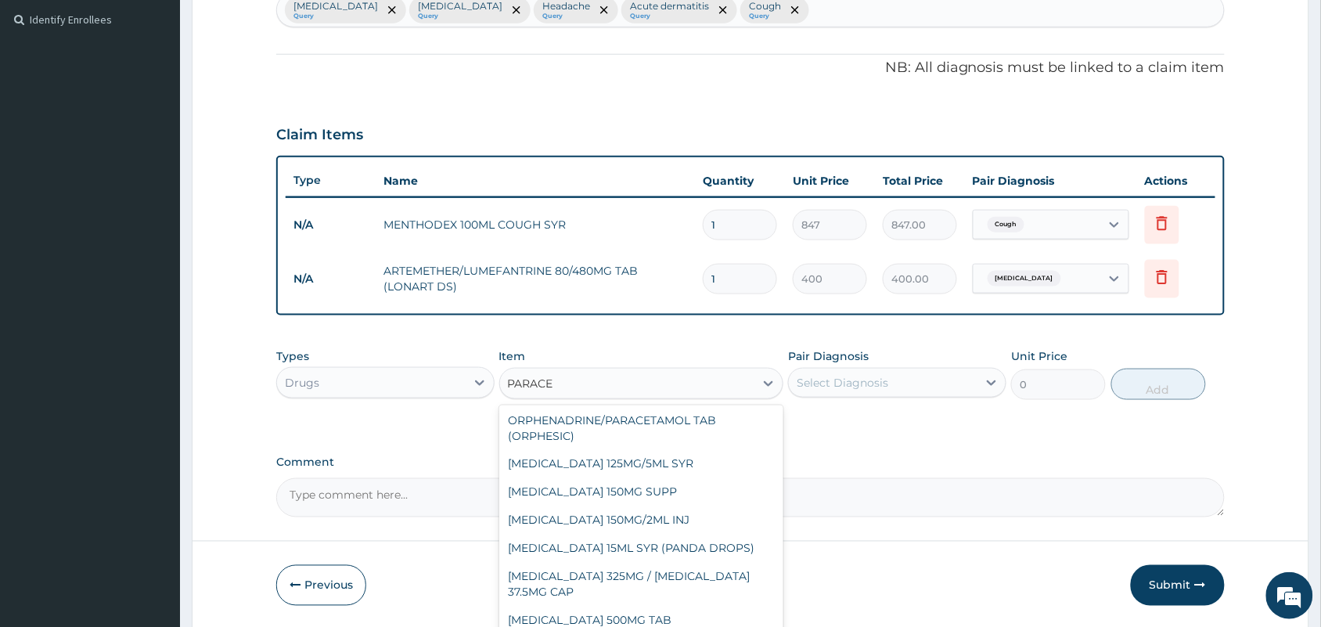
scroll to position [293, 0]
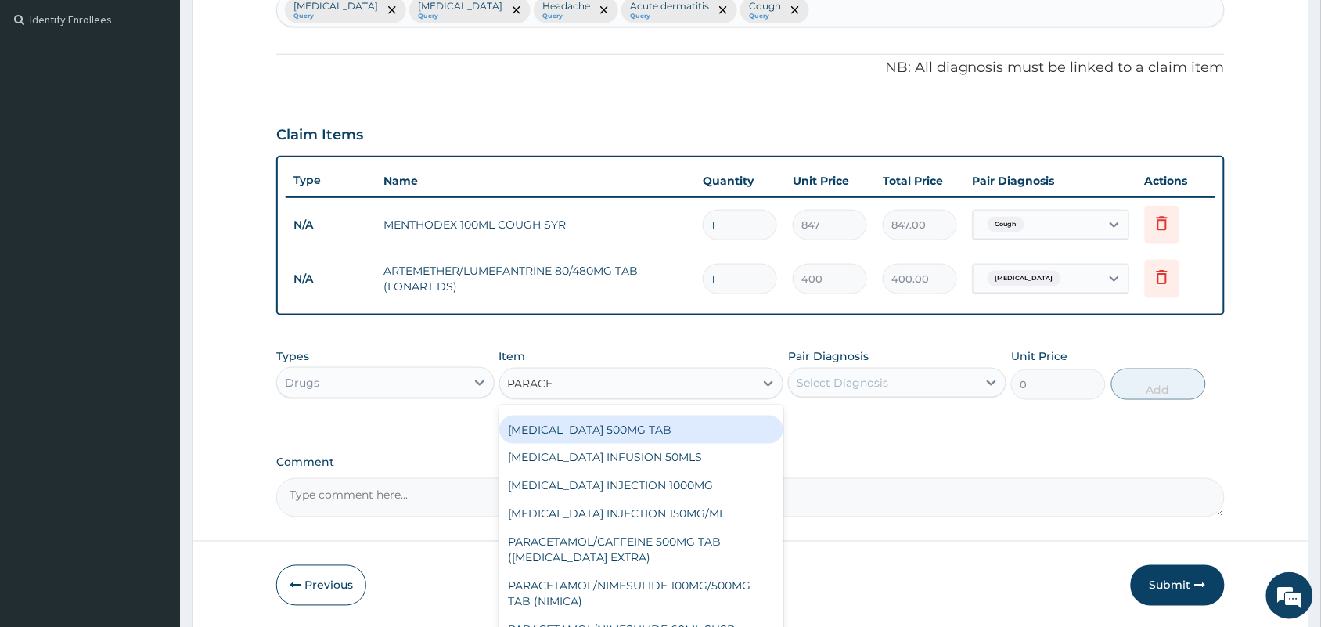
drag, startPoint x: 624, startPoint y: 421, endPoint x: 879, endPoint y: 385, distance: 256.8
click at [631, 423] on div "[MEDICAL_DATA] 500MG TAB" at bounding box center [641, 429] width 285 height 28
type input "10"
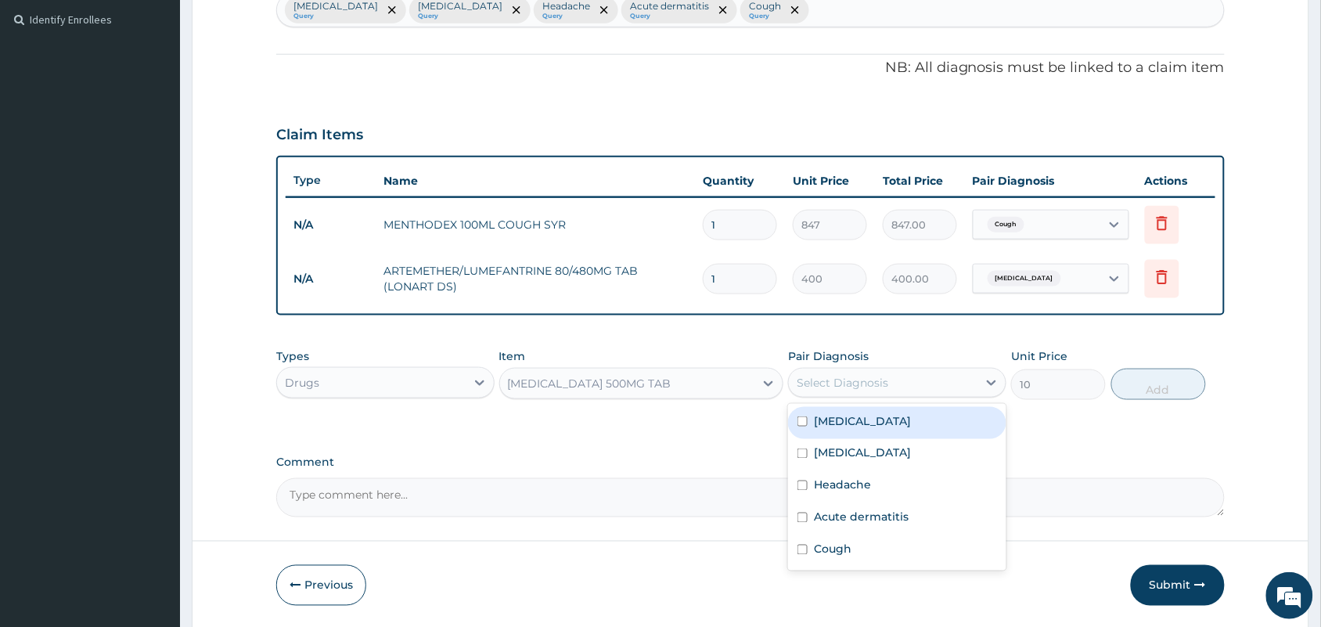
click at [890, 380] on div "Select Diagnosis" at bounding box center [883, 382] width 189 height 25
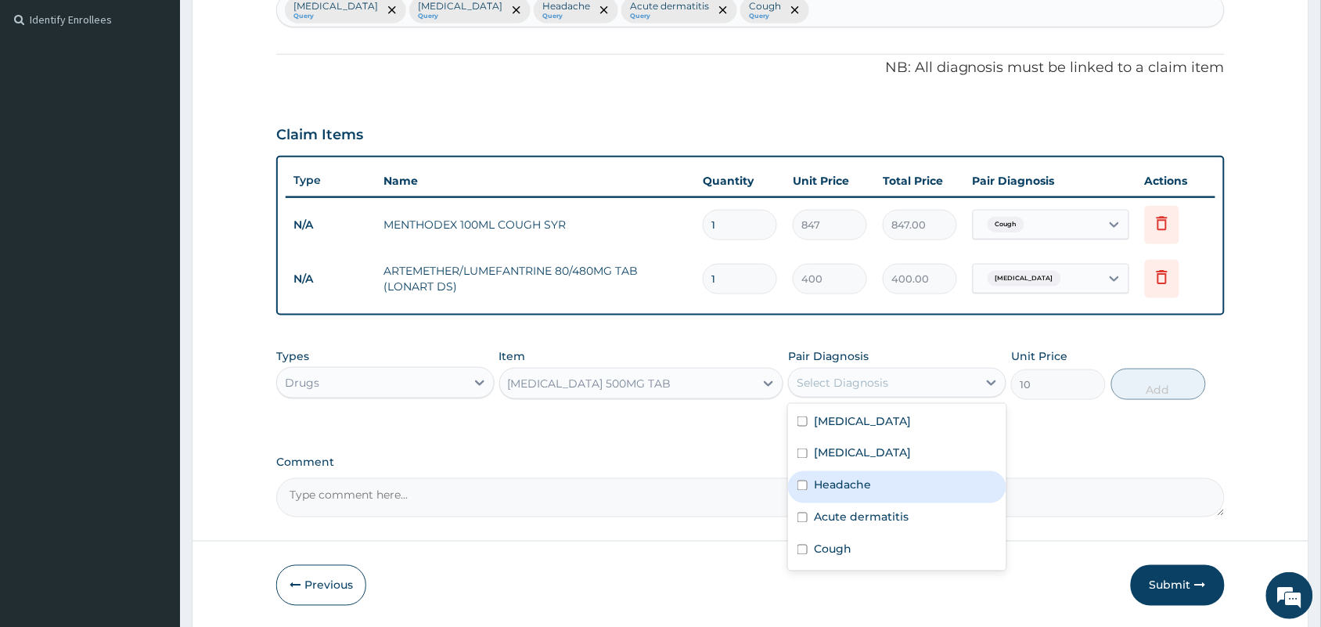
click at [853, 491] on label "Headache" at bounding box center [842, 485] width 57 height 16
checkbox input "true"
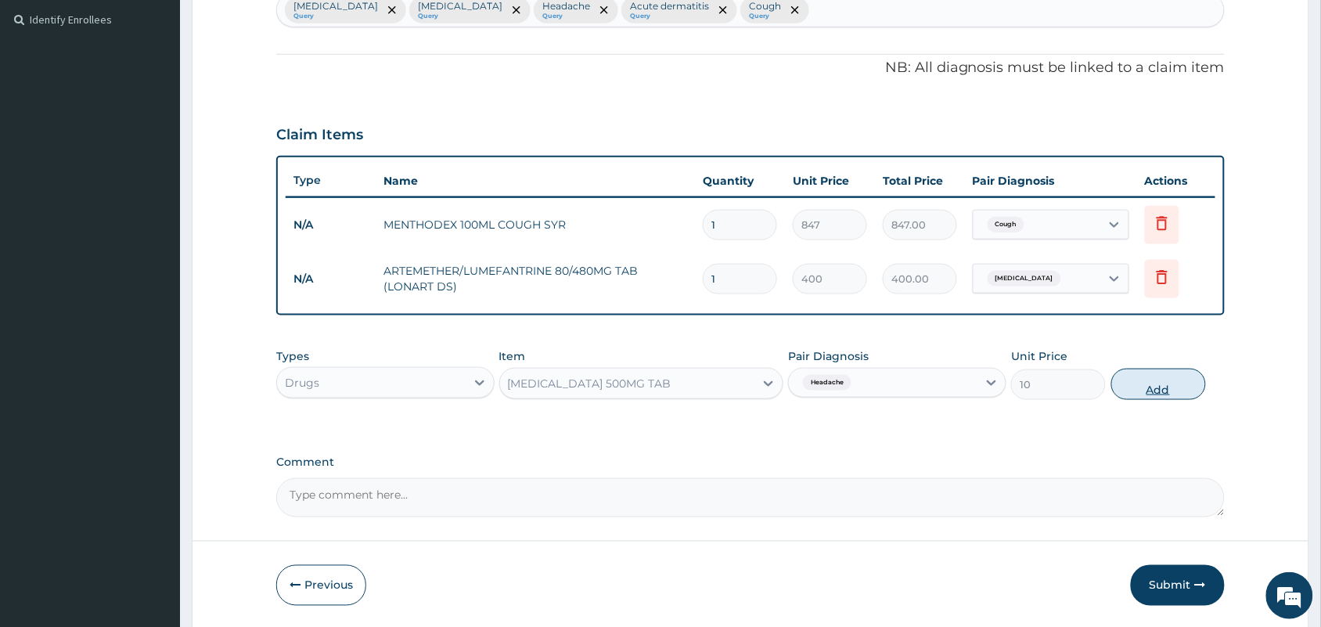
click at [1168, 382] on button "Add" at bounding box center [1158, 383] width 95 height 31
type input "0"
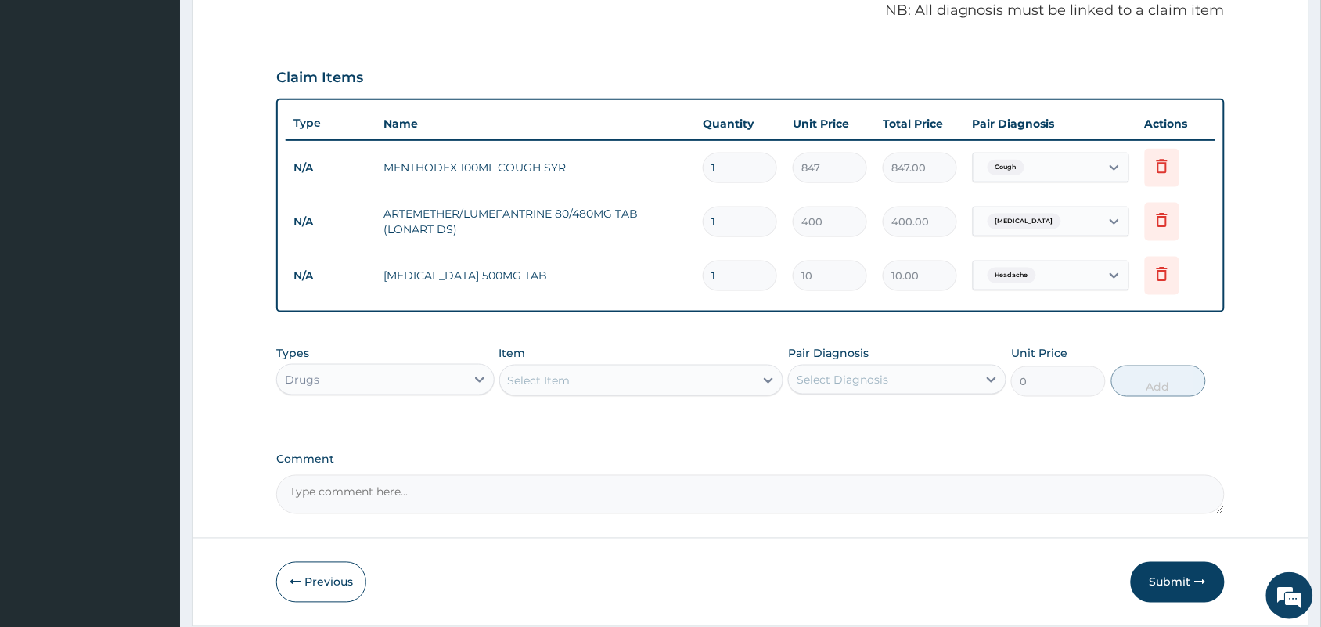
scroll to position [534, 0]
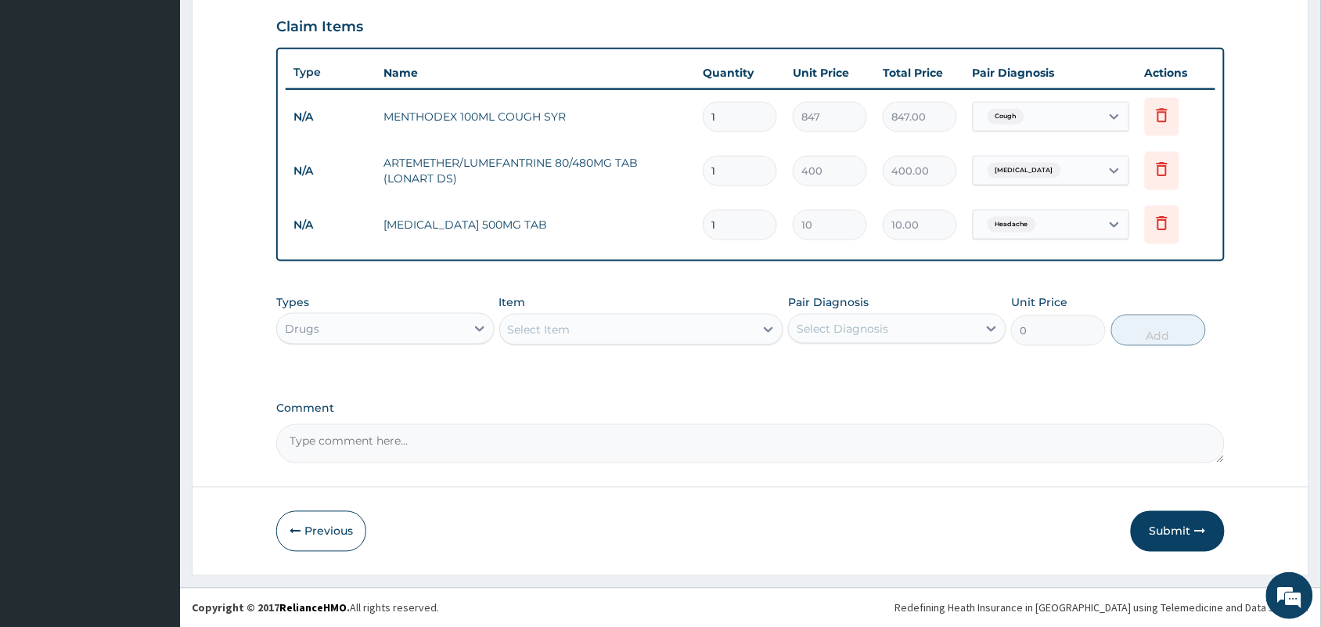
click at [555, 317] on div "Select Item" at bounding box center [627, 329] width 255 height 25
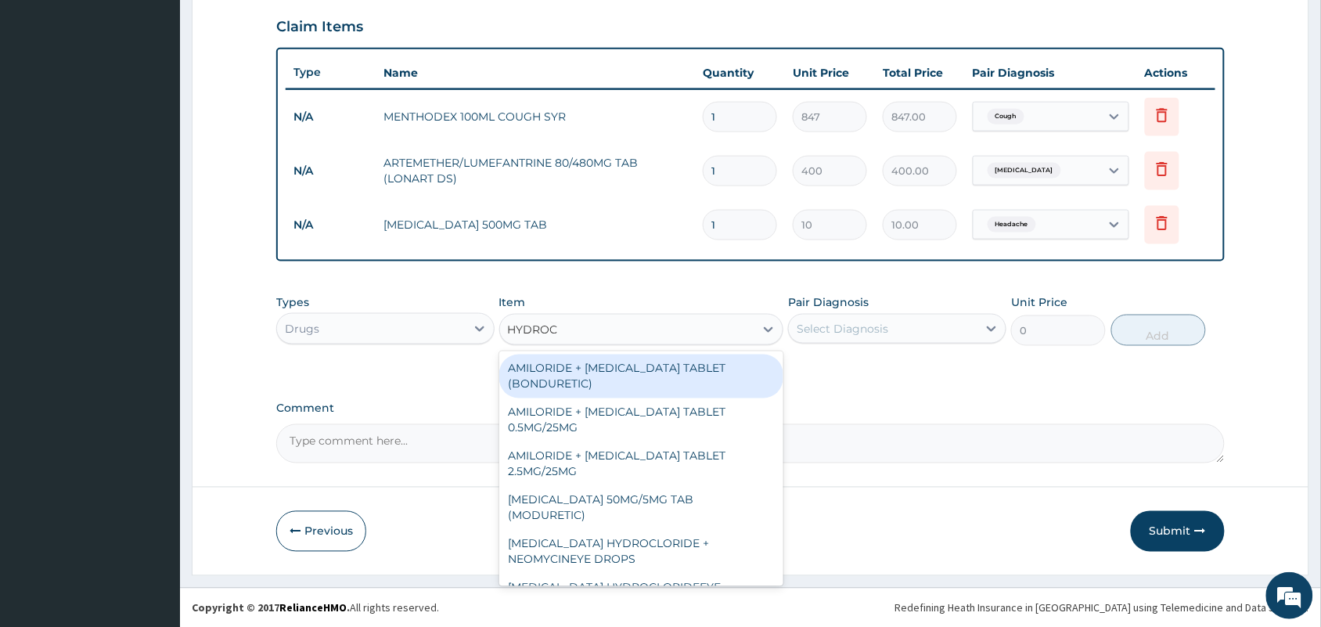
type input "HYDROCO"
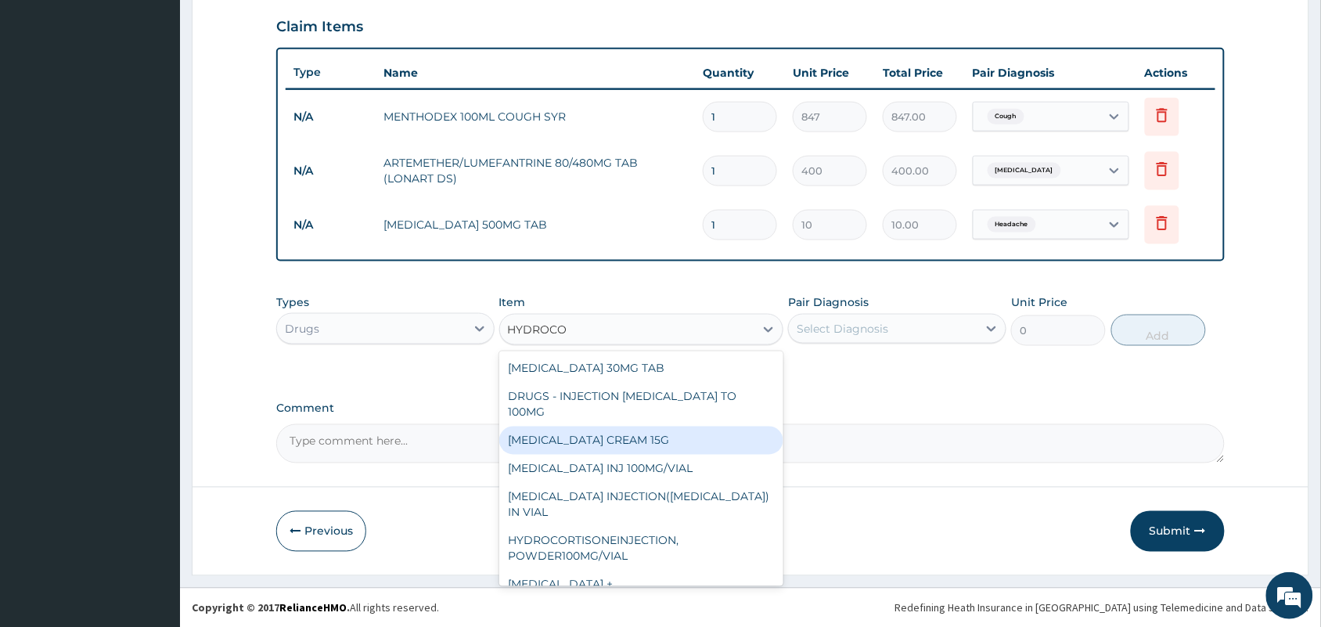
click at [653, 447] on div "HYDROCORTISONE CREAM 15G" at bounding box center [641, 440] width 285 height 28
type input "800"
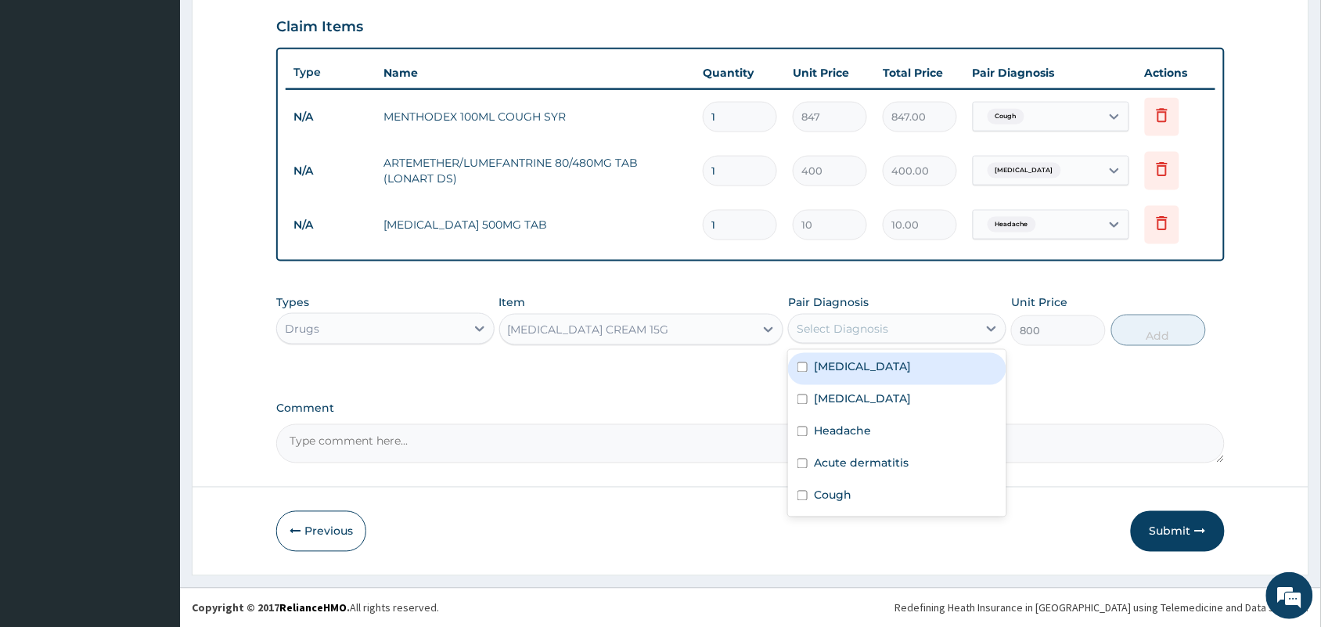
click at [868, 321] on div "Select Diagnosis" at bounding box center [842, 329] width 92 height 16
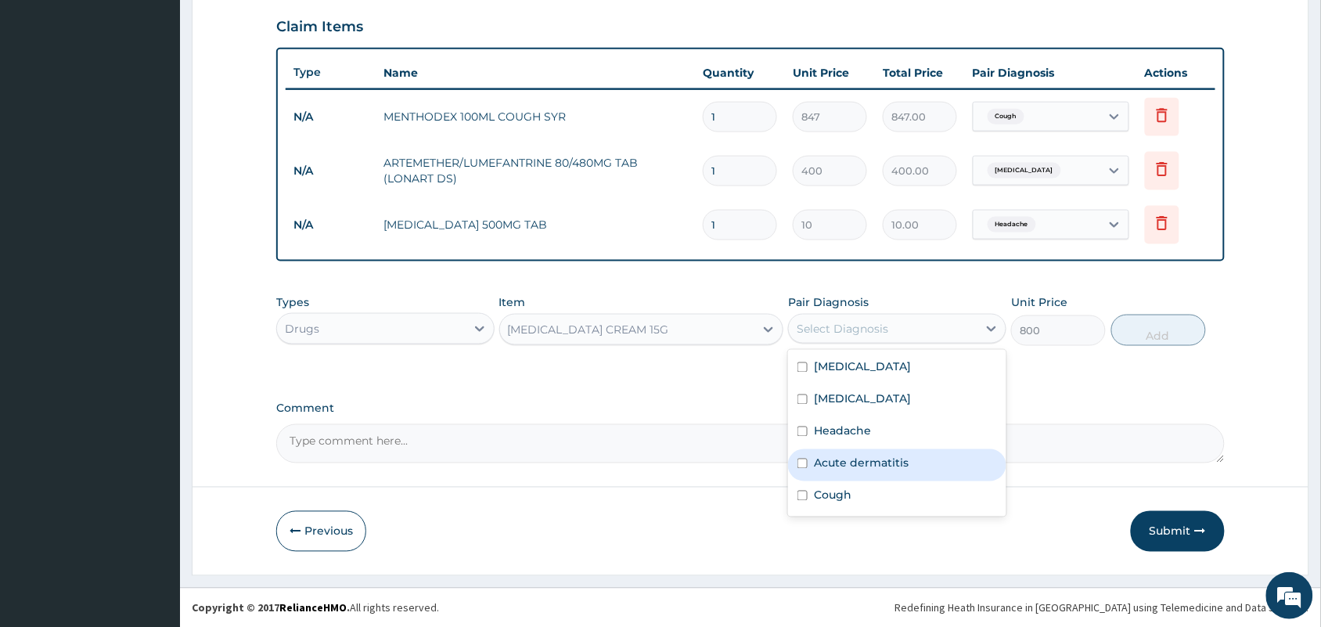
click at [838, 464] on label "Acute dermatitis" at bounding box center [861, 463] width 95 height 16
checkbox input "true"
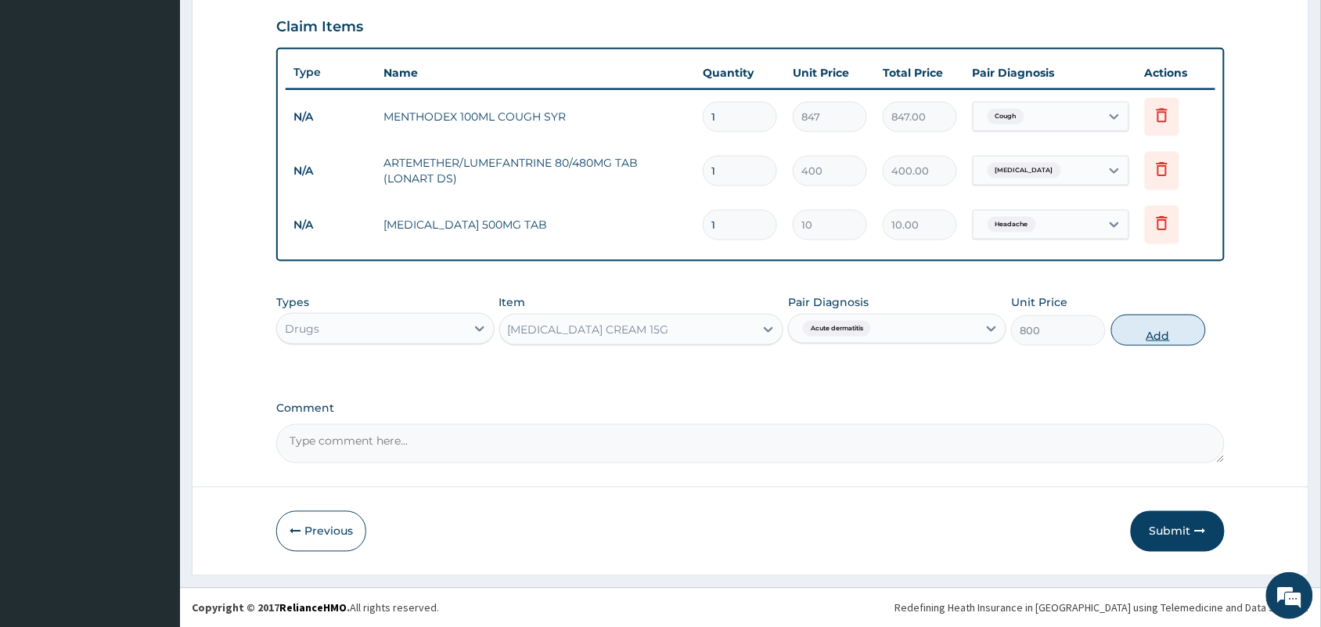
click at [1163, 337] on button "Add" at bounding box center [1158, 330] width 95 height 31
type input "0"
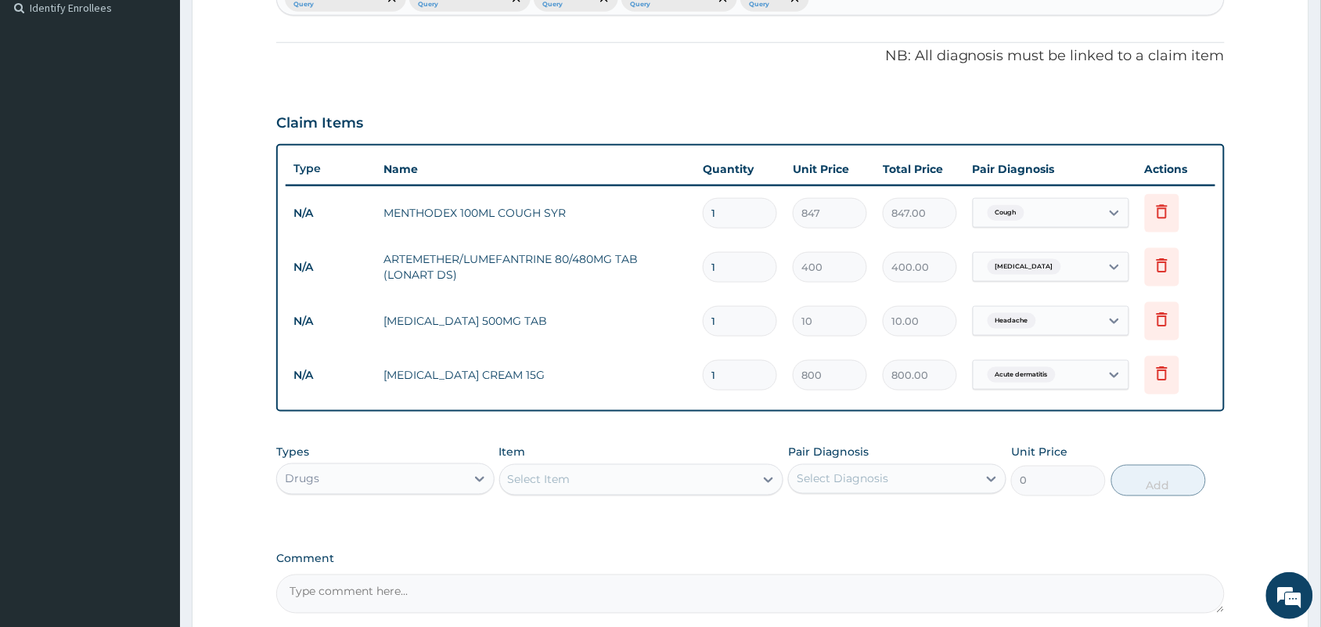
scroll to position [437, 0]
drag, startPoint x: 722, startPoint y: 262, endPoint x: 709, endPoint y: 263, distance: 13.3
click at [709, 263] on input "1" at bounding box center [740, 268] width 74 height 31
type input "6"
type input "2400.00"
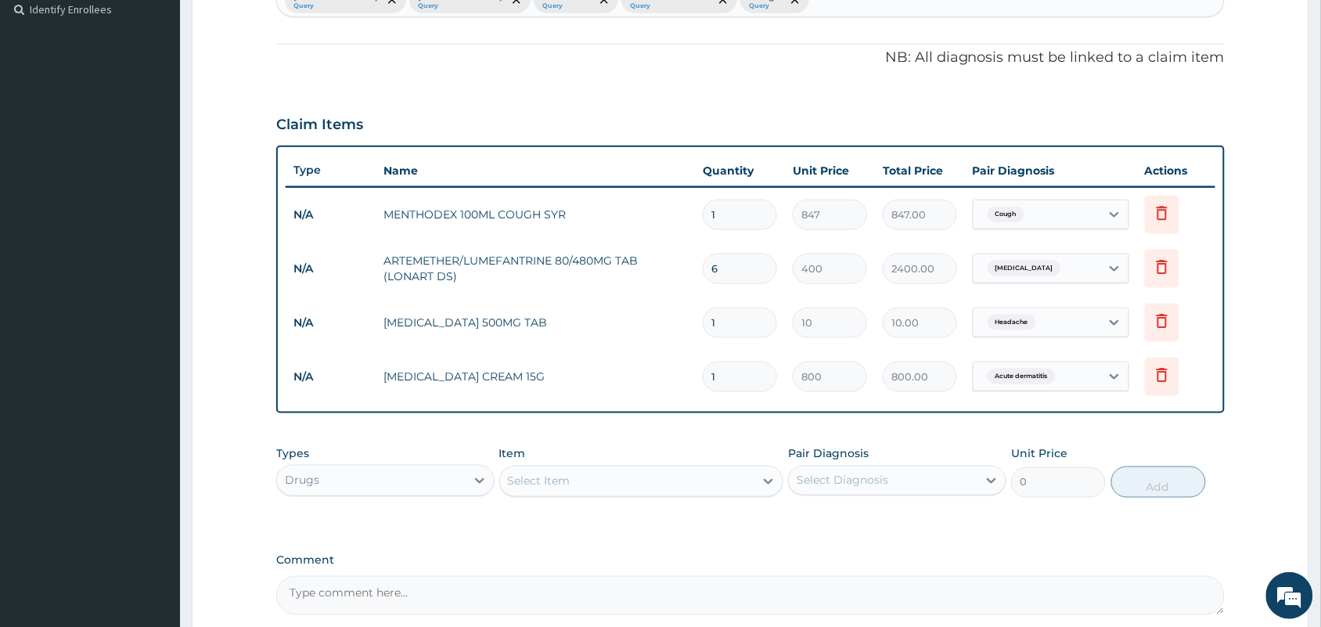
type input "6"
drag, startPoint x: 736, startPoint y: 330, endPoint x: 706, endPoint y: 330, distance: 30.5
click at [706, 330] on input "1" at bounding box center [740, 322] width 74 height 31
type input "2"
type input "20.00"
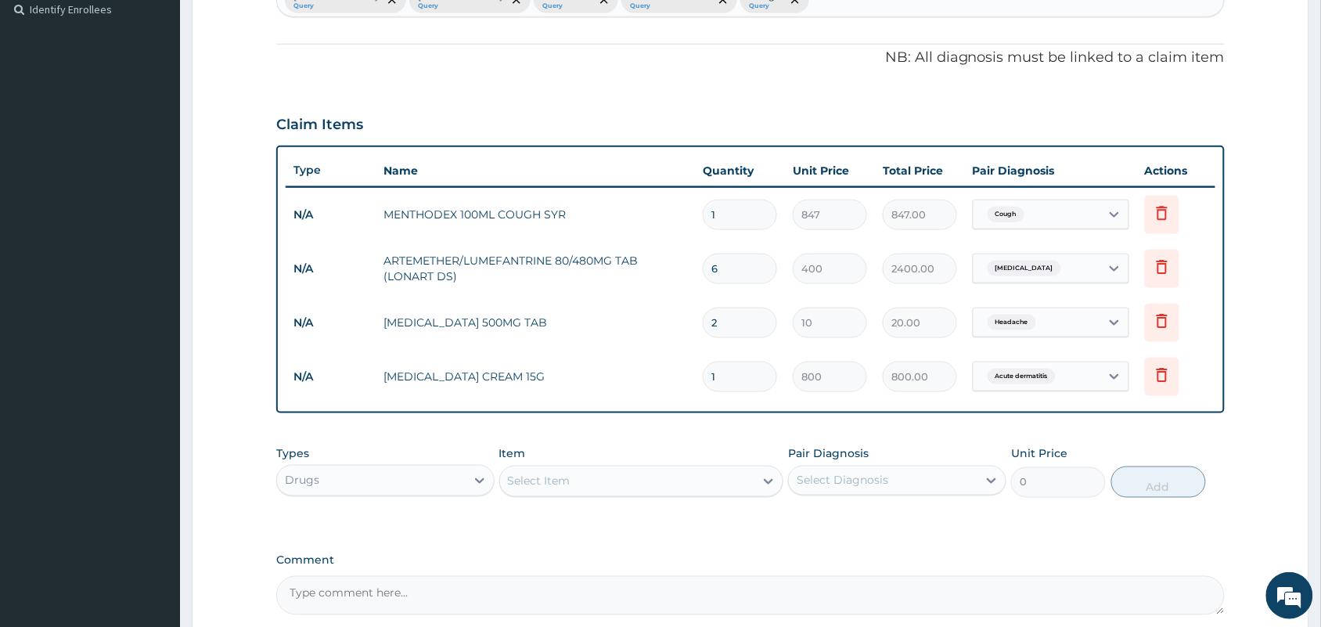
type input "24"
type input "240.00"
type input "24"
drag, startPoint x: 728, startPoint y: 378, endPoint x: 716, endPoint y: 379, distance: 12.6
click at [716, 379] on input "1" at bounding box center [740, 376] width 74 height 31
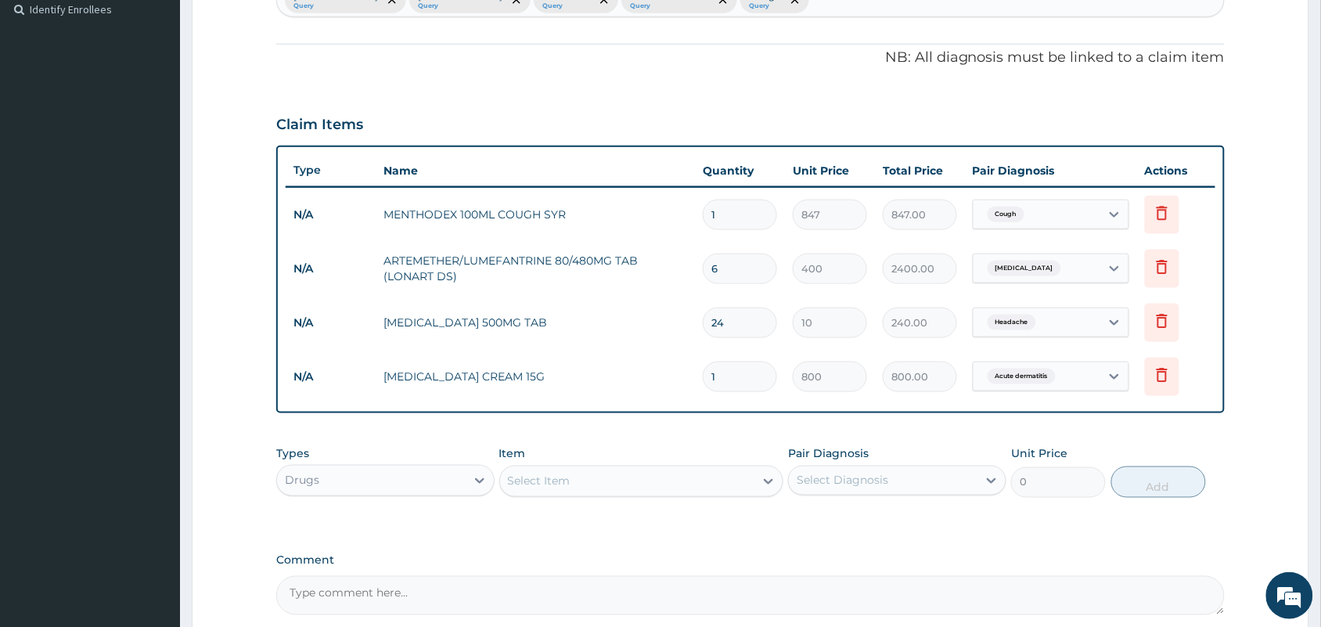
click at [646, 421] on div "PA Code / Prescription Code Enter Code(Secondary Care Only) Encounter Date 05-0…" at bounding box center [750, 164] width 948 height 902
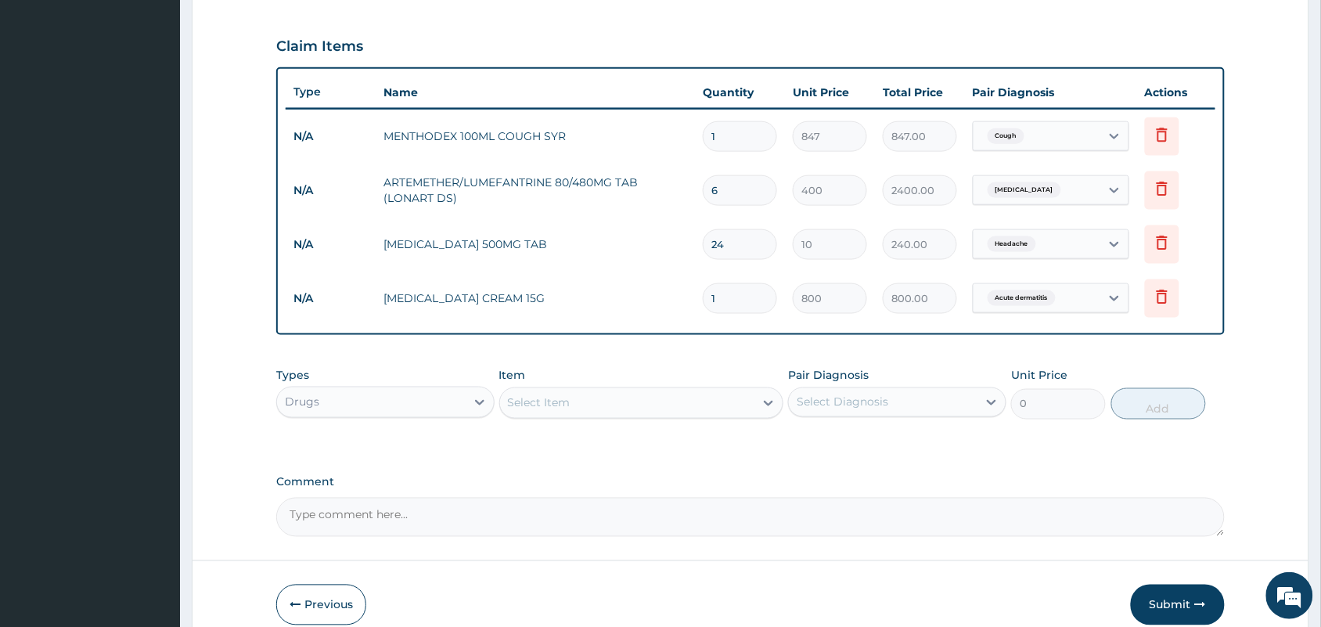
scroll to position [588, 0]
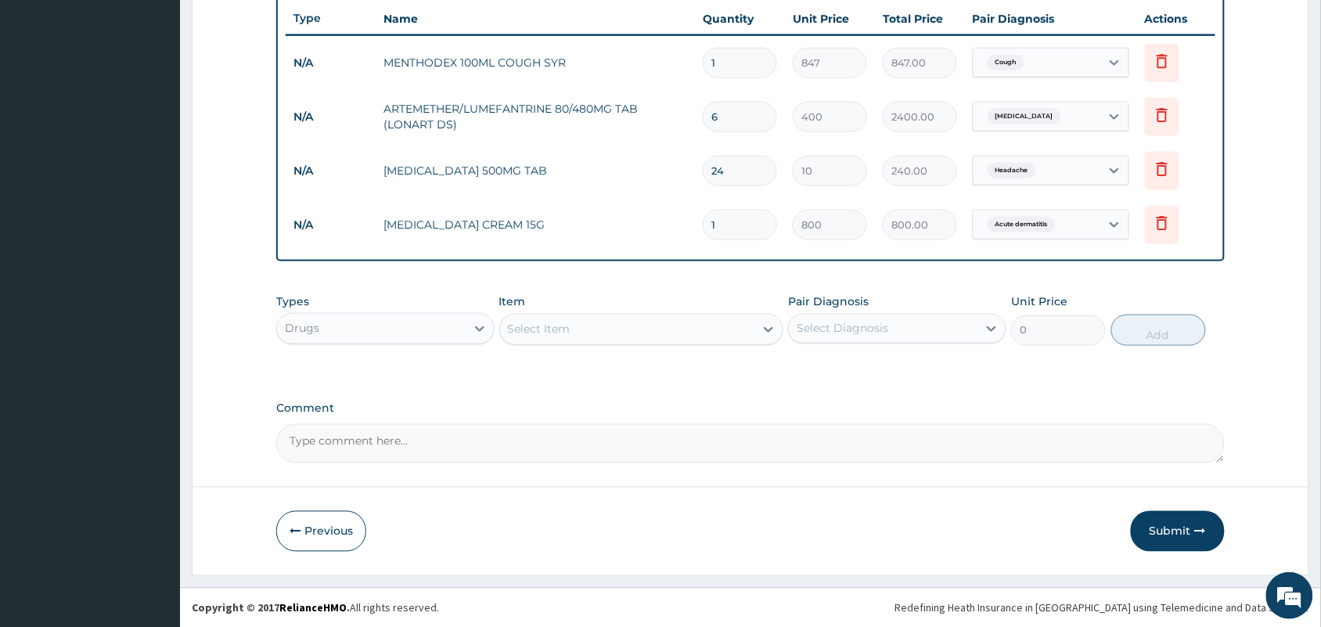
click at [430, 316] on div "Drugs" at bounding box center [371, 328] width 189 height 25
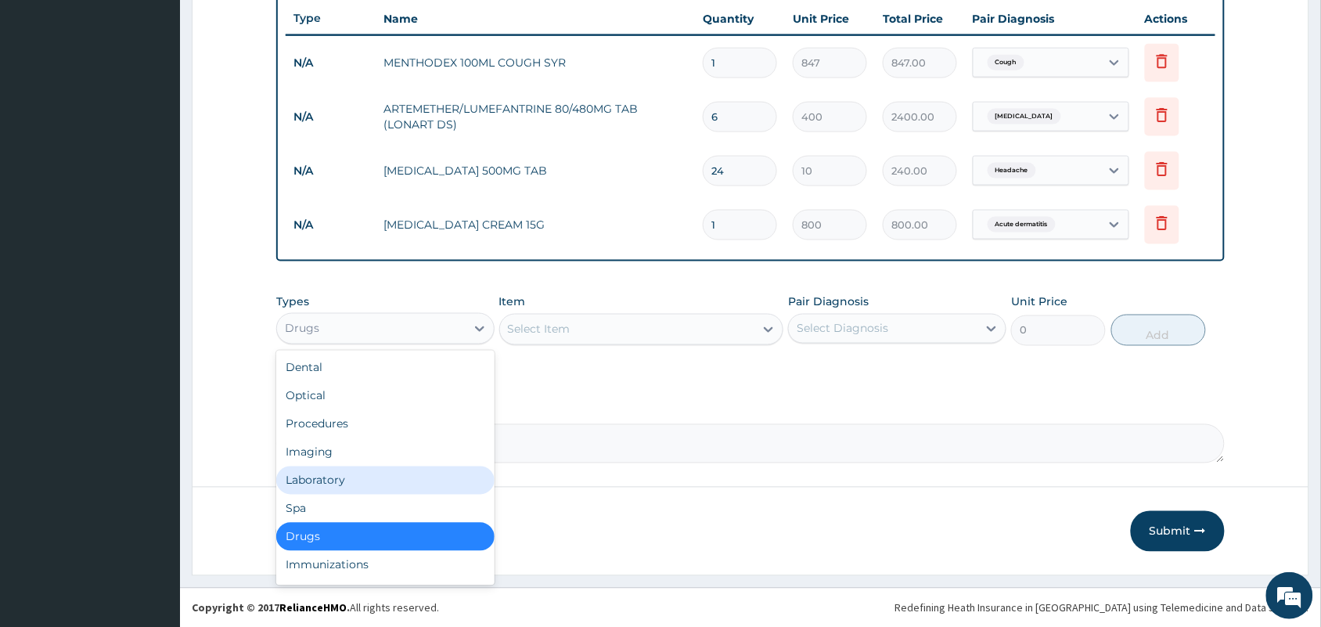
click at [347, 478] on div "Laboratory" at bounding box center [385, 480] width 218 height 28
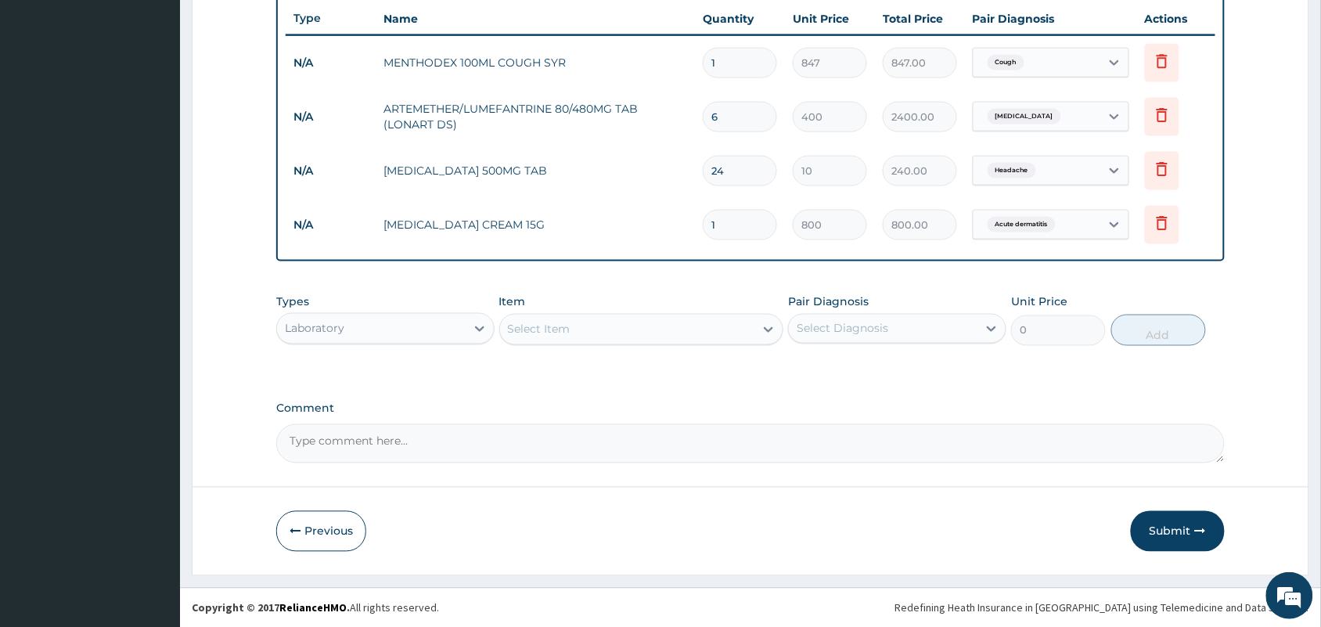
click at [576, 331] on div "Select Item" at bounding box center [641, 329] width 285 height 31
click at [576, 331] on div "Select Item" at bounding box center [627, 329] width 255 height 25
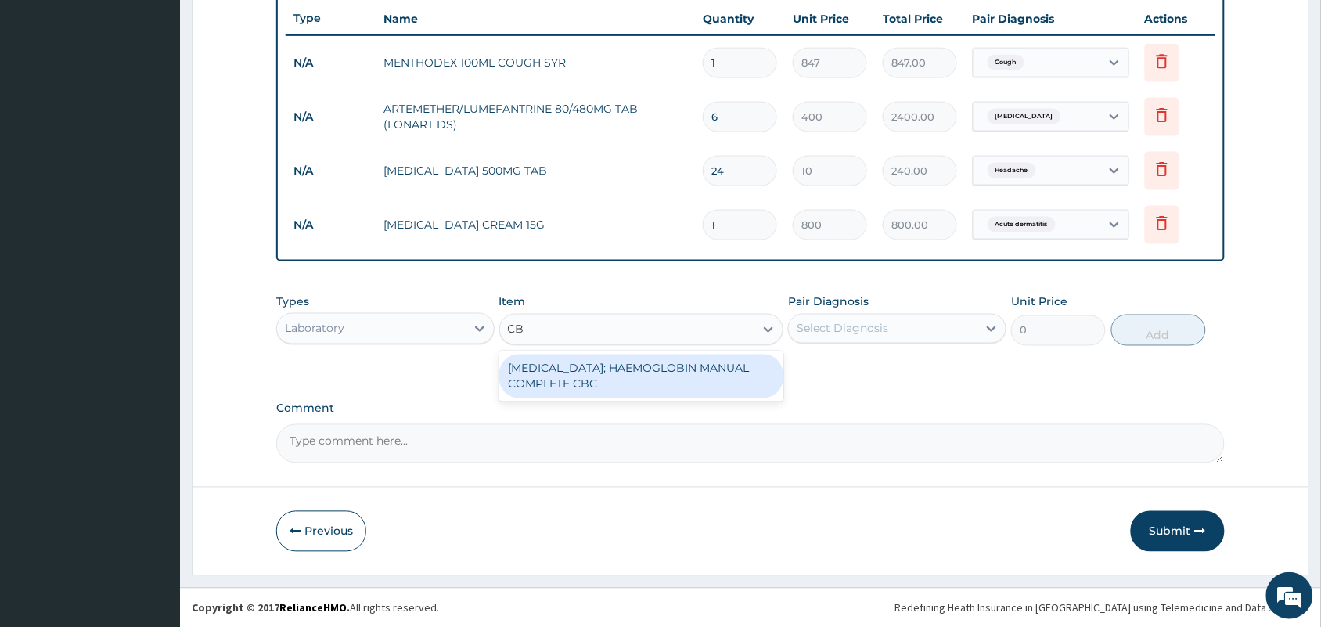
type input "CBC"
drag, startPoint x: 581, startPoint y: 373, endPoint x: 730, endPoint y: 347, distance: 151.0
click at [583, 376] on div "[MEDICAL_DATA]; HAEMOGLOBIN MANUAL COMPLETE CBC" at bounding box center [641, 376] width 285 height 44
type input "2500"
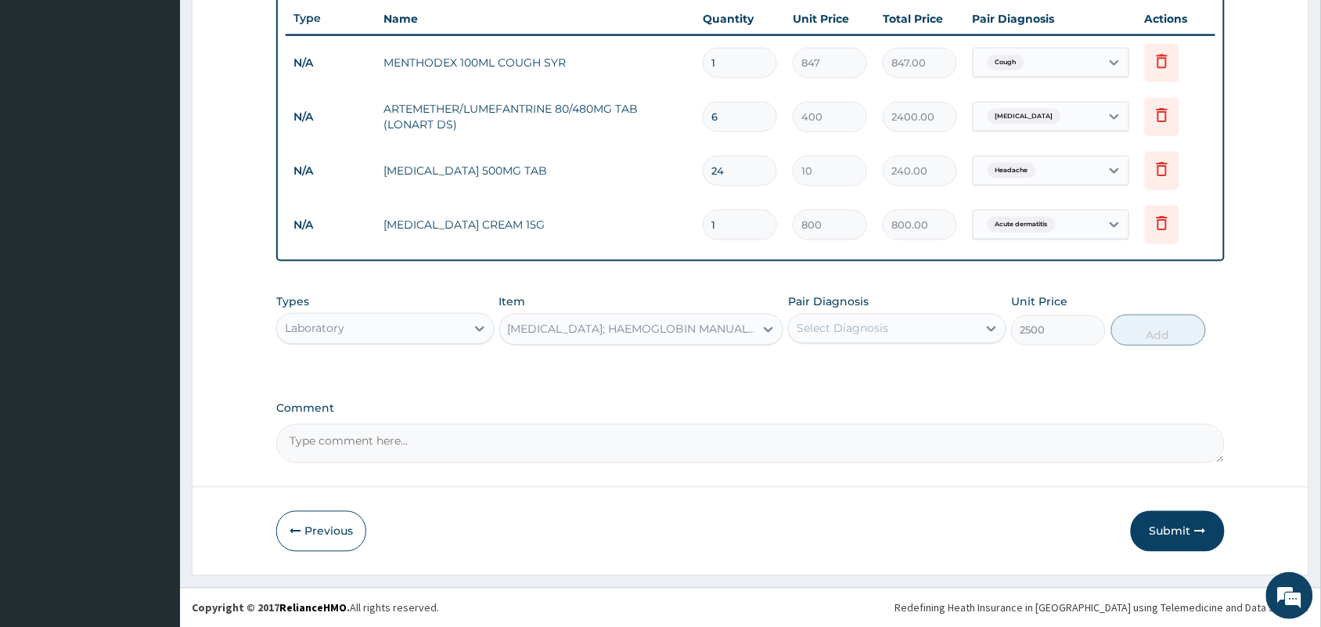
click at [839, 331] on div "Select Diagnosis" at bounding box center [842, 329] width 92 height 16
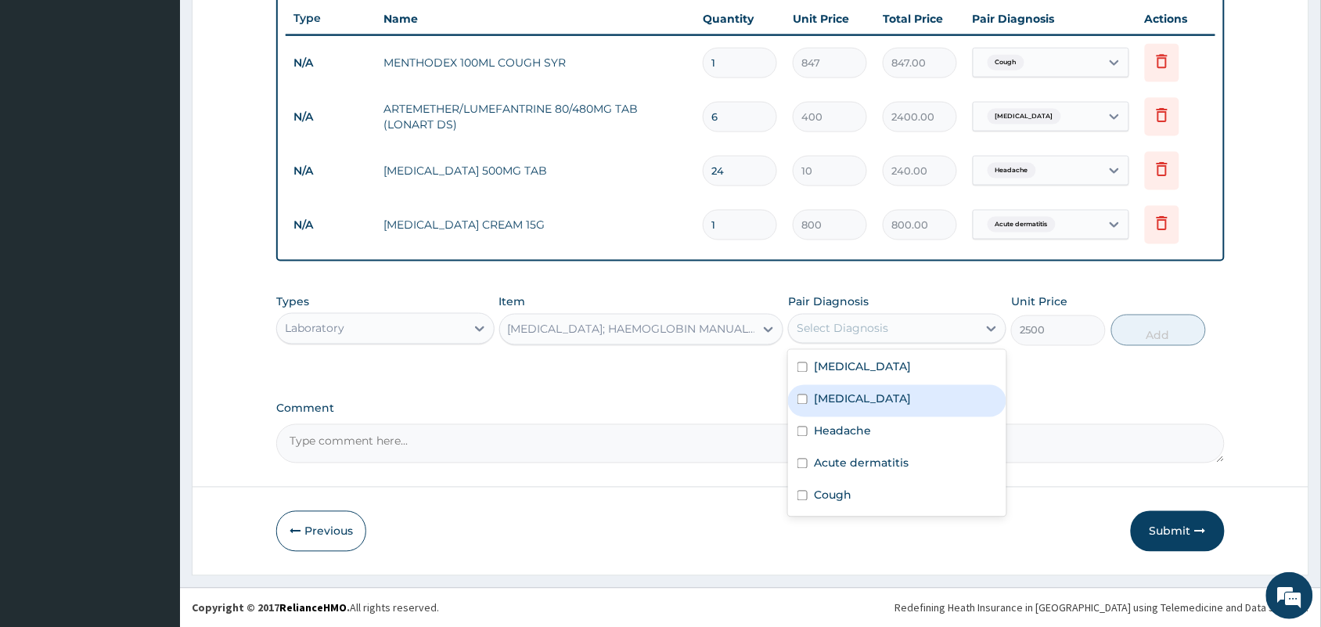
click at [839, 393] on label "[MEDICAL_DATA]" at bounding box center [862, 399] width 97 height 16
checkbox input "true"
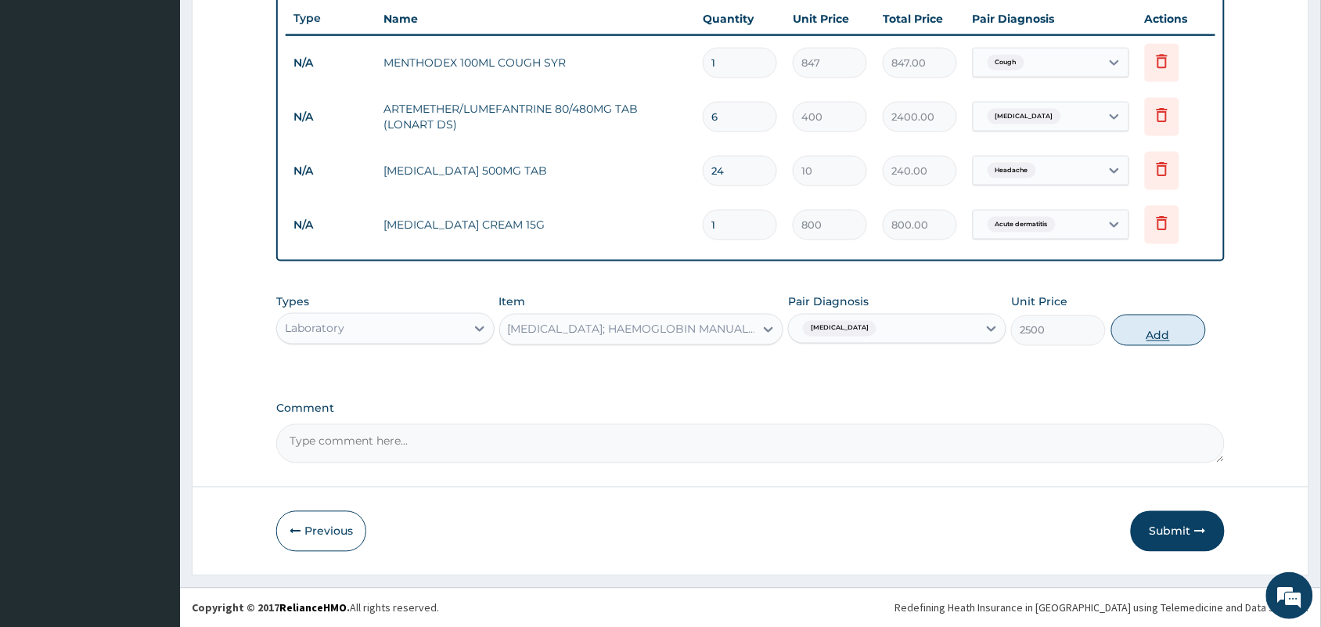
click at [1117, 335] on button "Add" at bounding box center [1158, 330] width 95 height 31
type input "0"
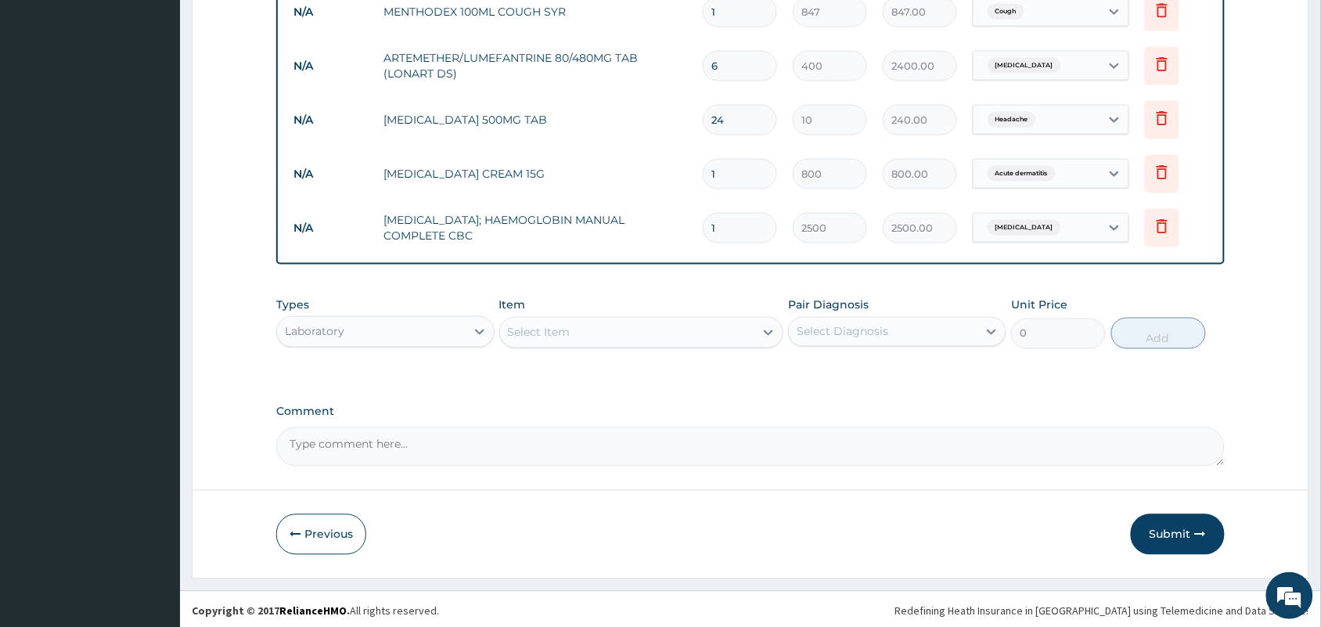
scroll to position [642, 0]
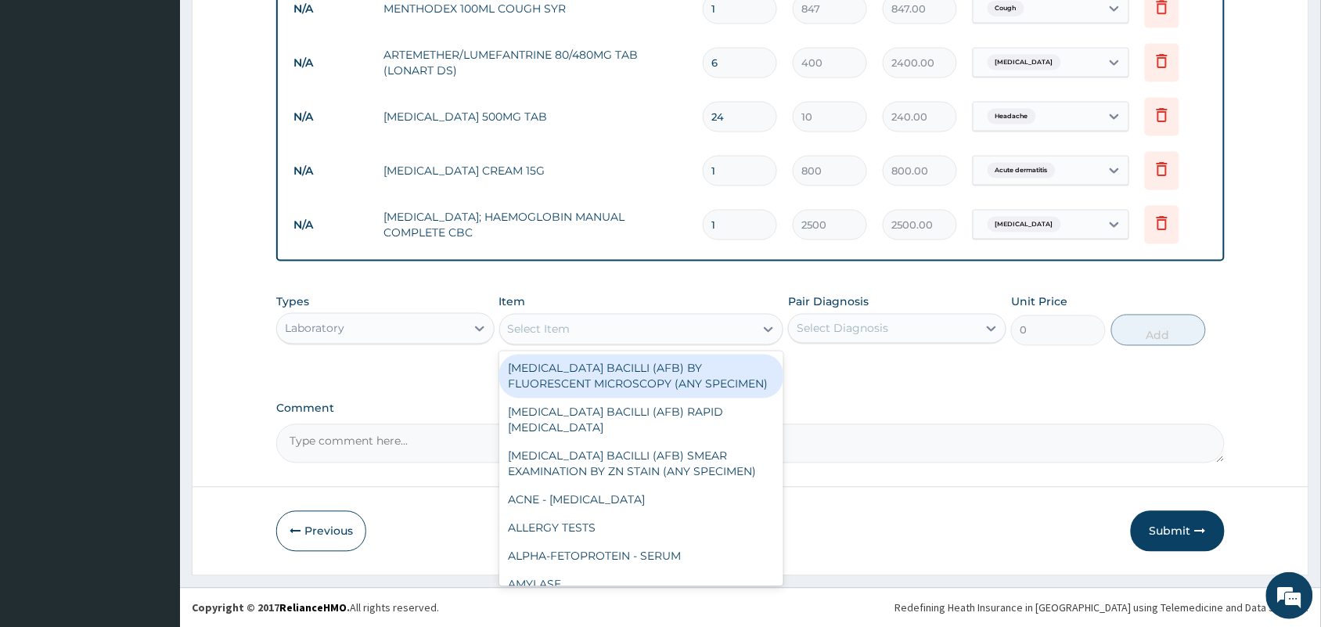
click at [588, 331] on div "Select Item" at bounding box center [627, 329] width 255 height 25
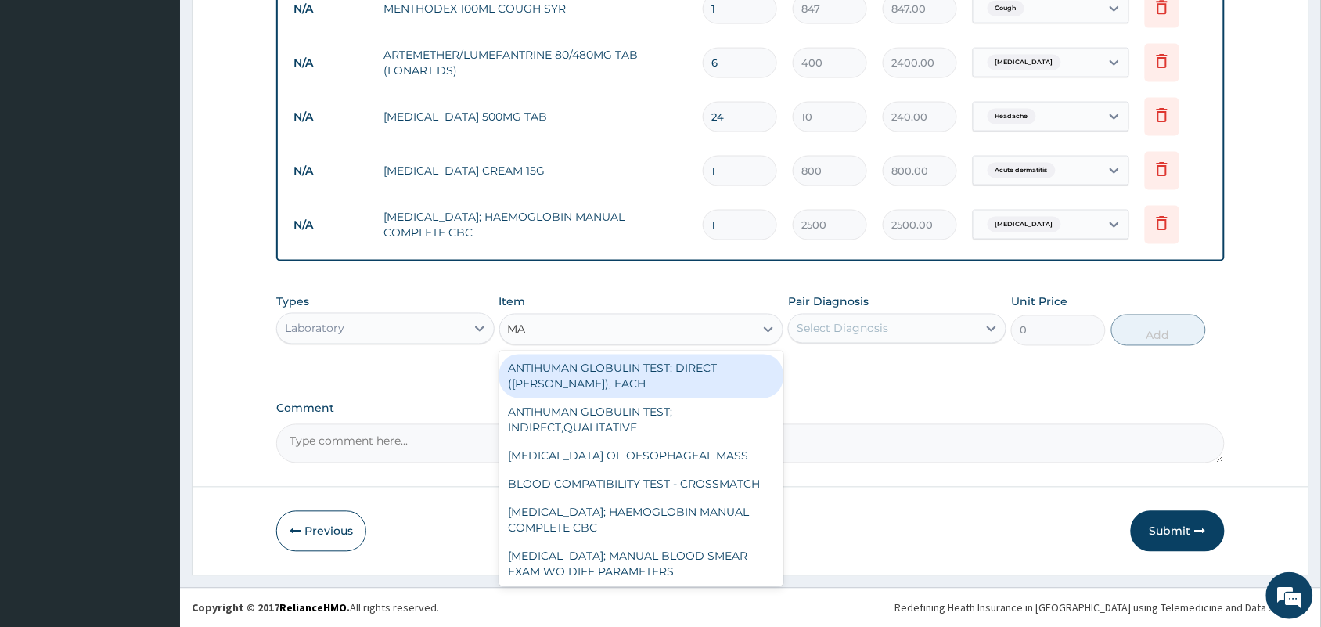
type input "MAL"
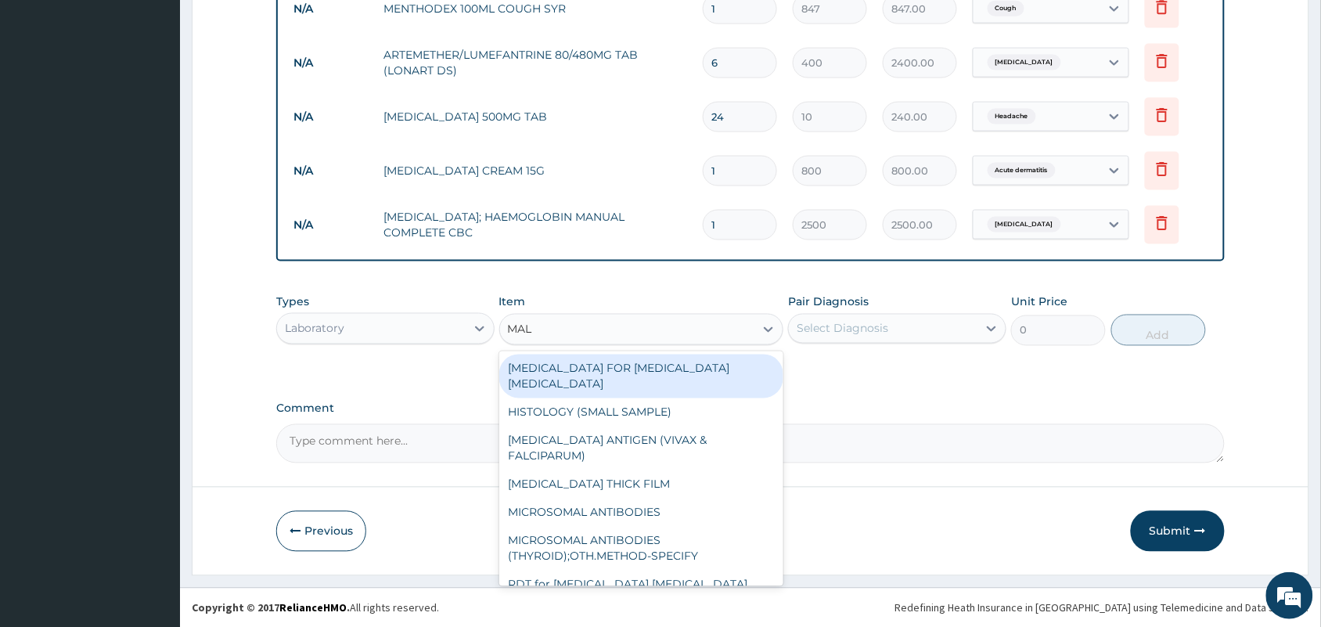
drag, startPoint x: 596, startPoint y: 364, endPoint x: 624, endPoint y: 361, distance: 28.3
click at [599, 365] on div "[MEDICAL_DATA] FOR [MEDICAL_DATA] [MEDICAL_DATA]" at bounding box center [641, 376] width 285 height 44
type input "1100"
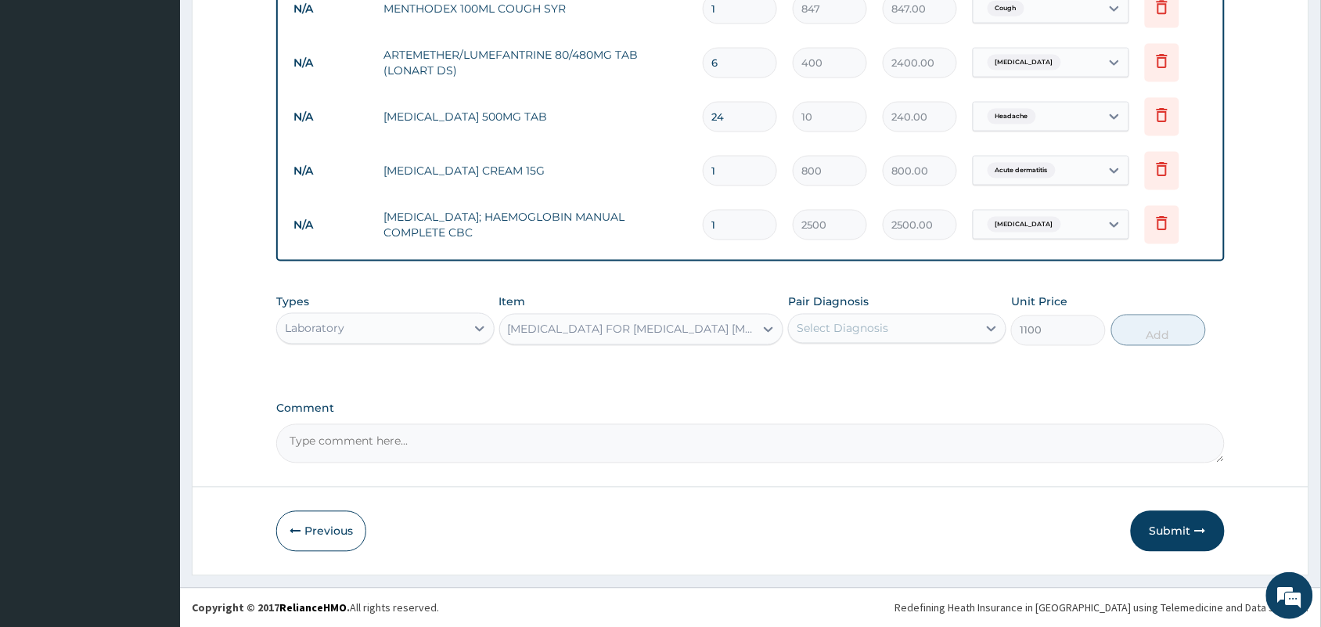
click at [811, 333] on div "Select Diagnosis" at bounding box center [842, 329] width 92 height 16
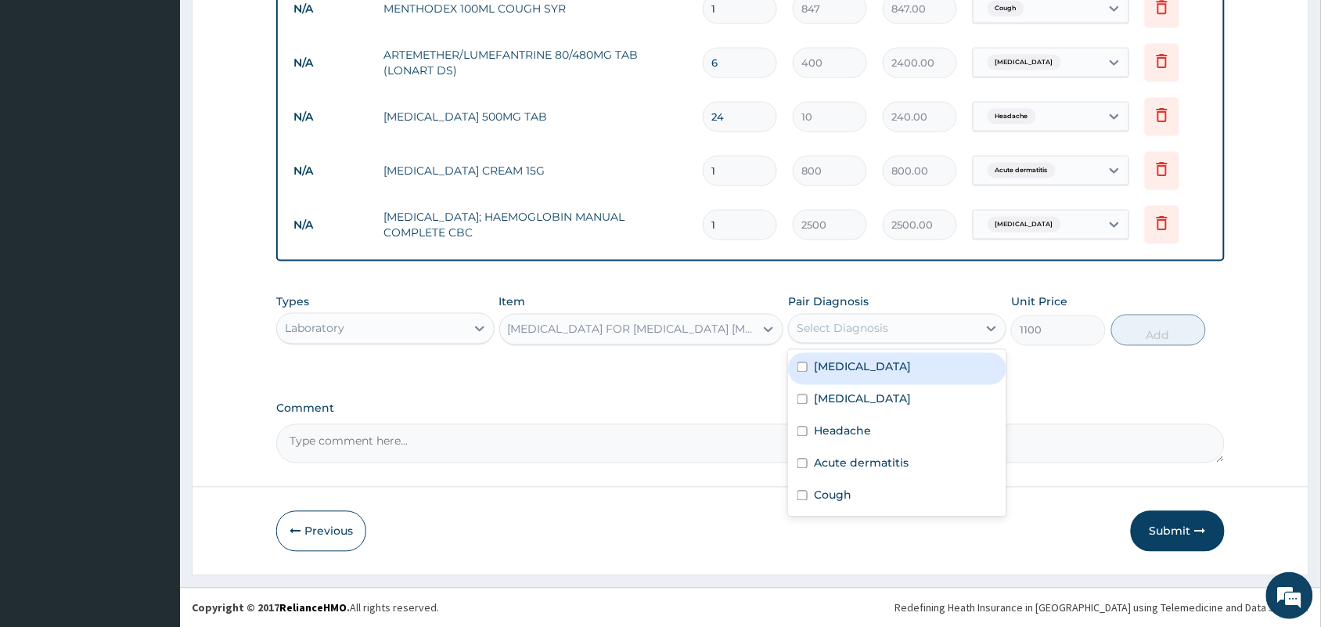
click at [811, 365] on div "Malaria" at bounding box center [897, 369] width 218 height 32
checkbox input "true"
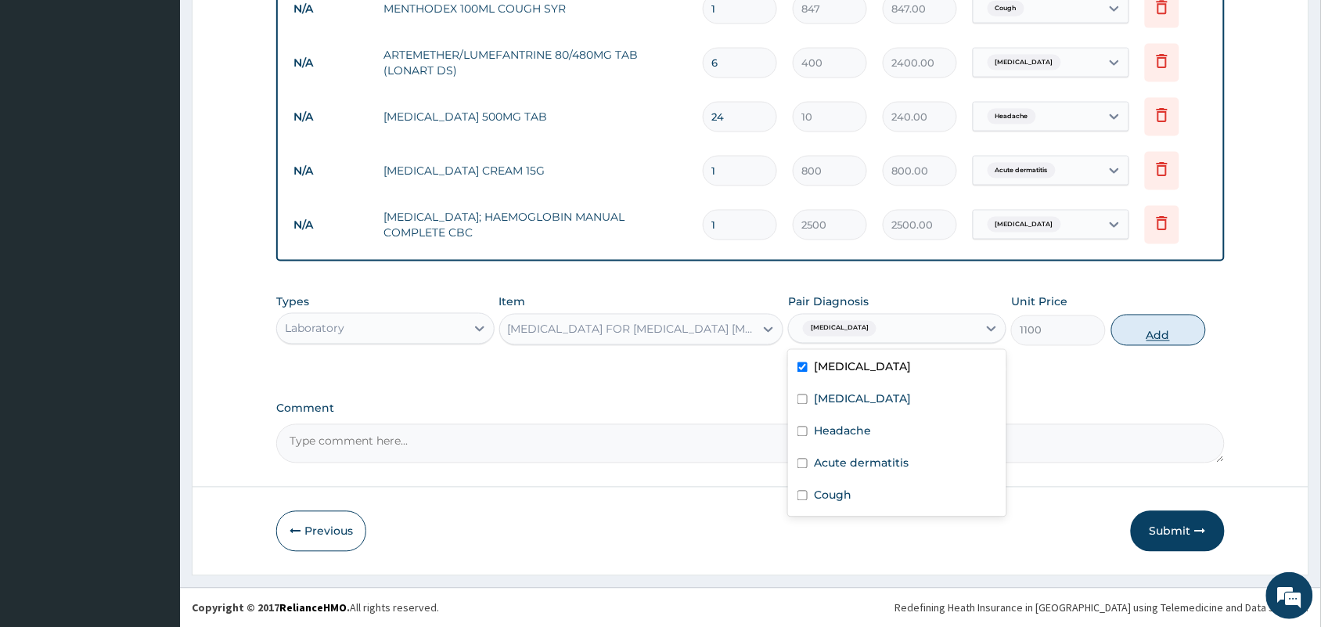
click at [1180, 323] on button "Add" at bounding box center [1158, 330] width 95 height 31
type input "0"
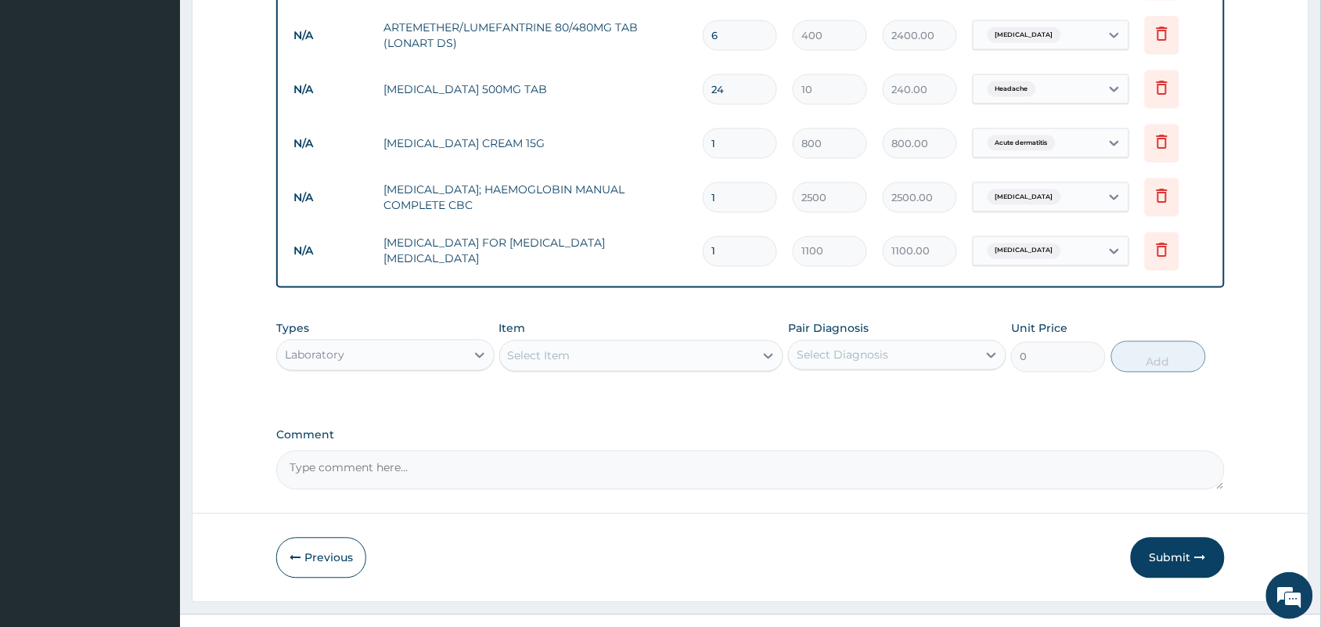
scroll to position [696, 0]
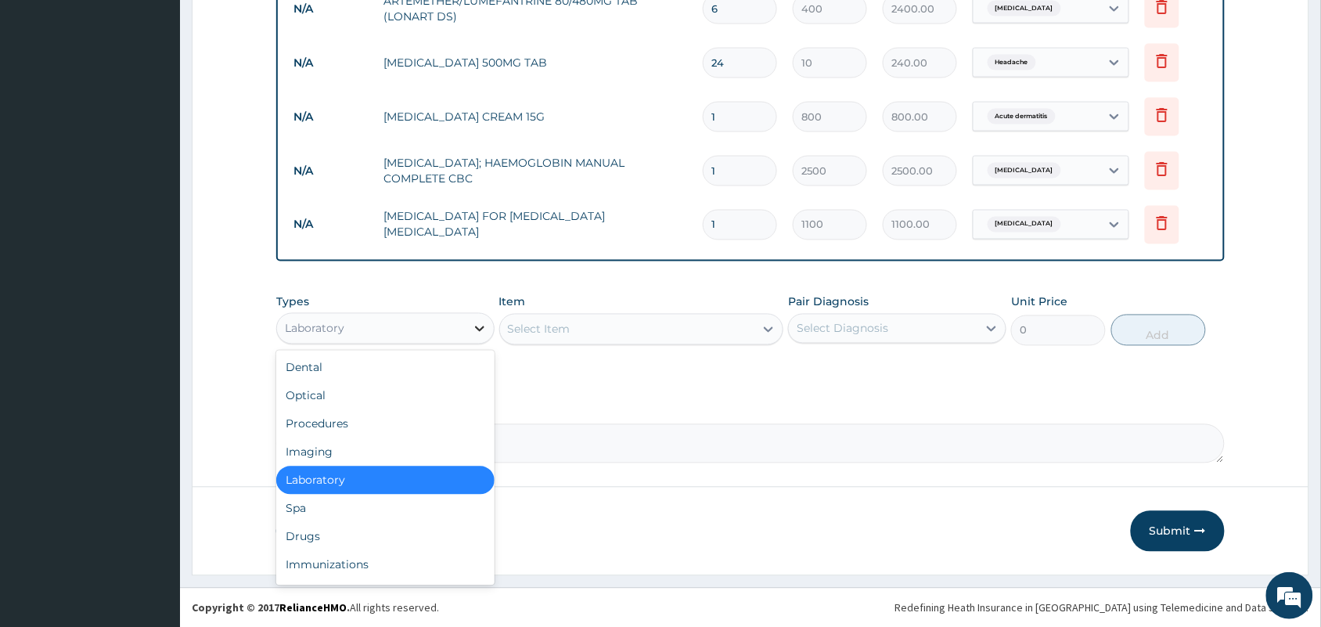
click at [480, 315] on div at bounding box center [480, 329] width 28 height 28
drag, startPoint x: 330, startPoint y: 421, endPoint x: 537, endPoint y: 380, distance: 211.3
click at [336, 421] on div "Procedures" at bounding box center [385, 424] width 218 height 28
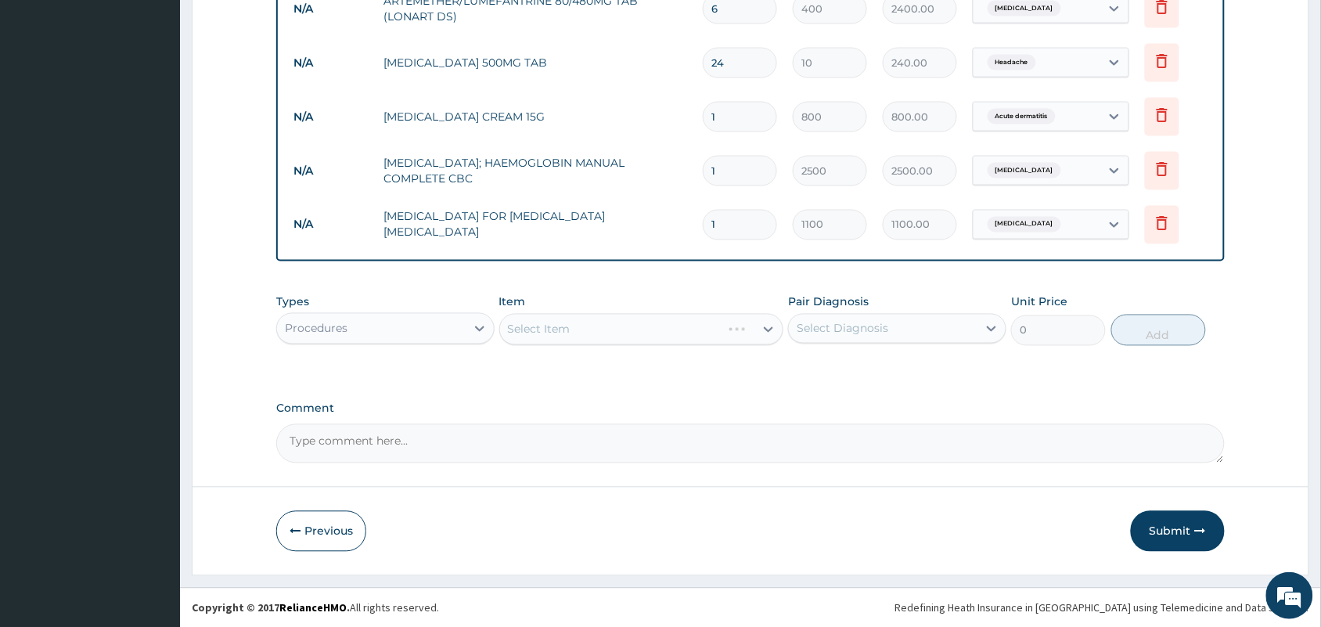
click at [602, 319] on div "Select Item" at bounding box center [641, 329] width 285 height 31
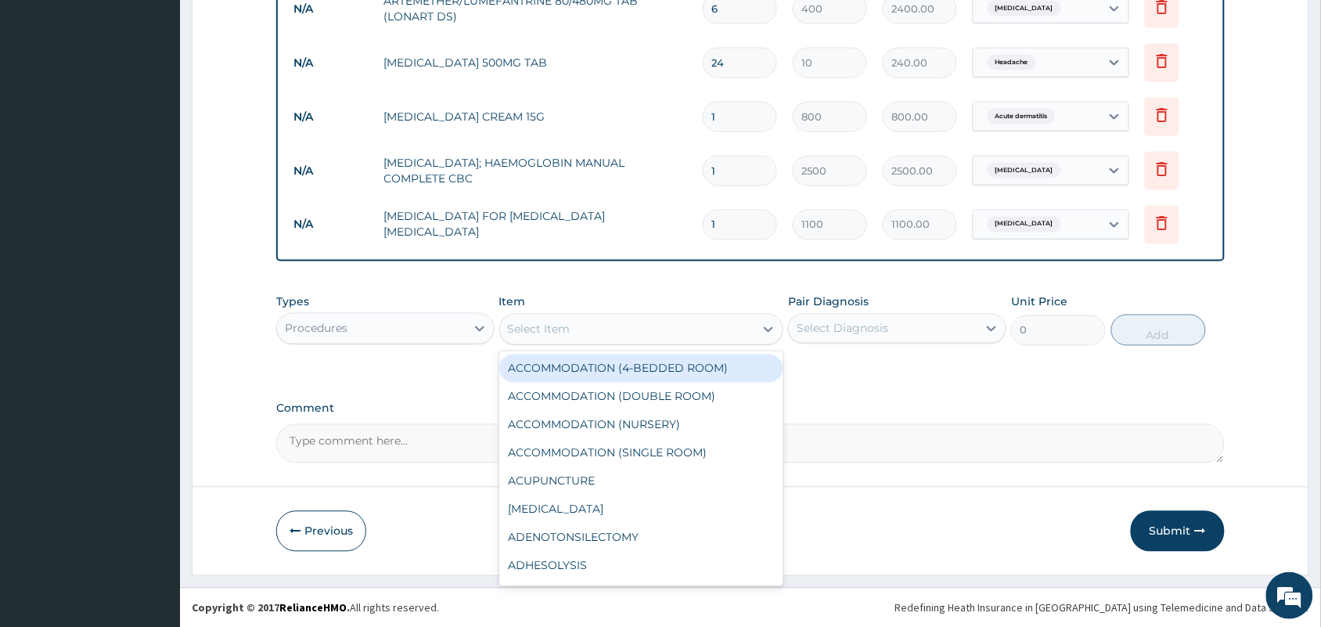
click at [602, 326] on div "Select Item" at bounding box center [627, 329] width 255 height 25
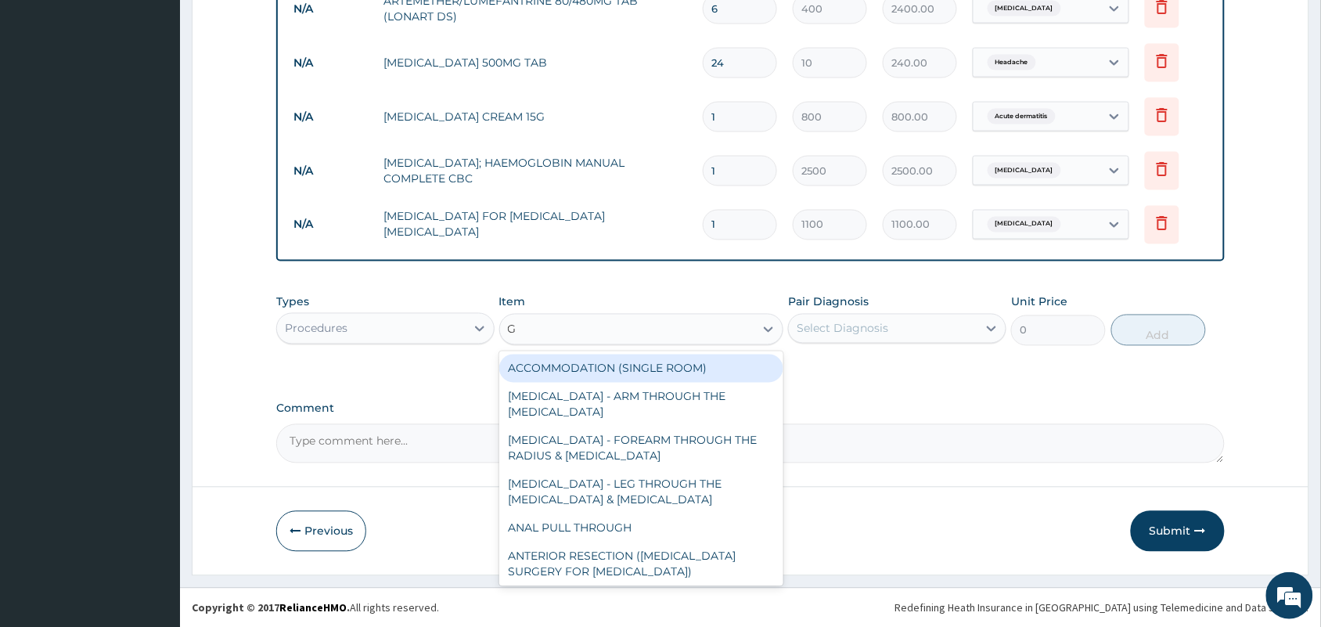
type input "GP"
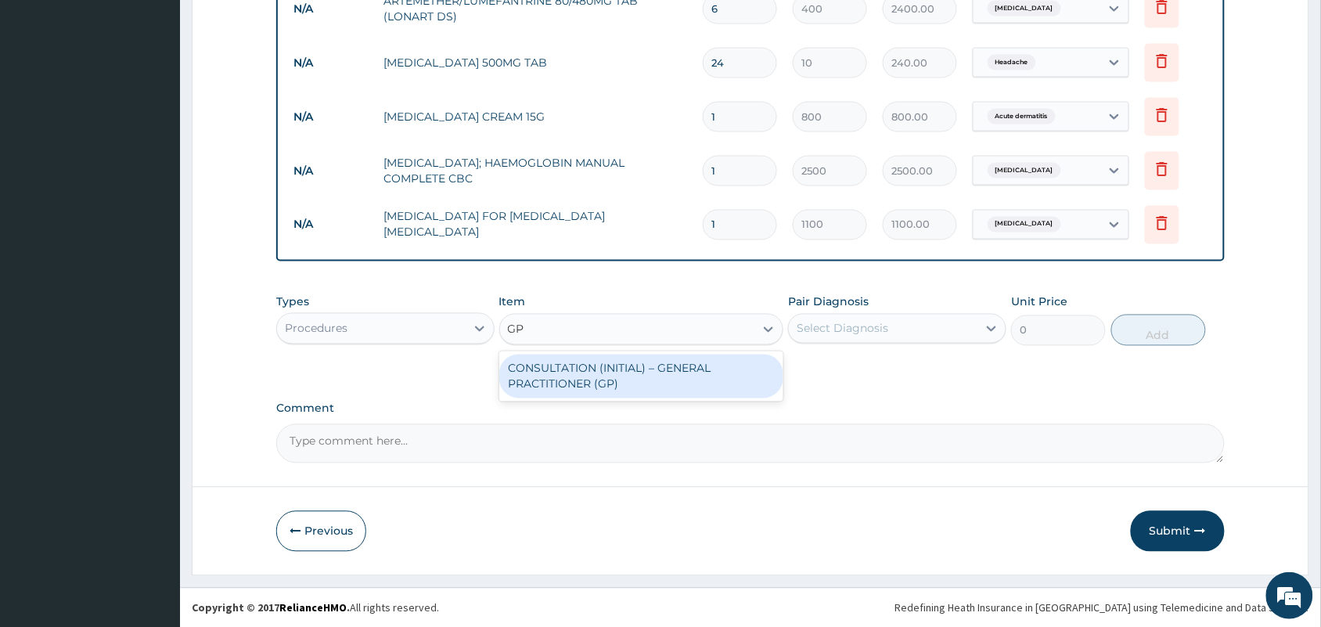
click at [595, 366] on div "CONSULTATION (INITIAL) – GENERAL PRACTITIONER (GP)" at bounding box center [641, 376] width 285 height 44
type input "1500"
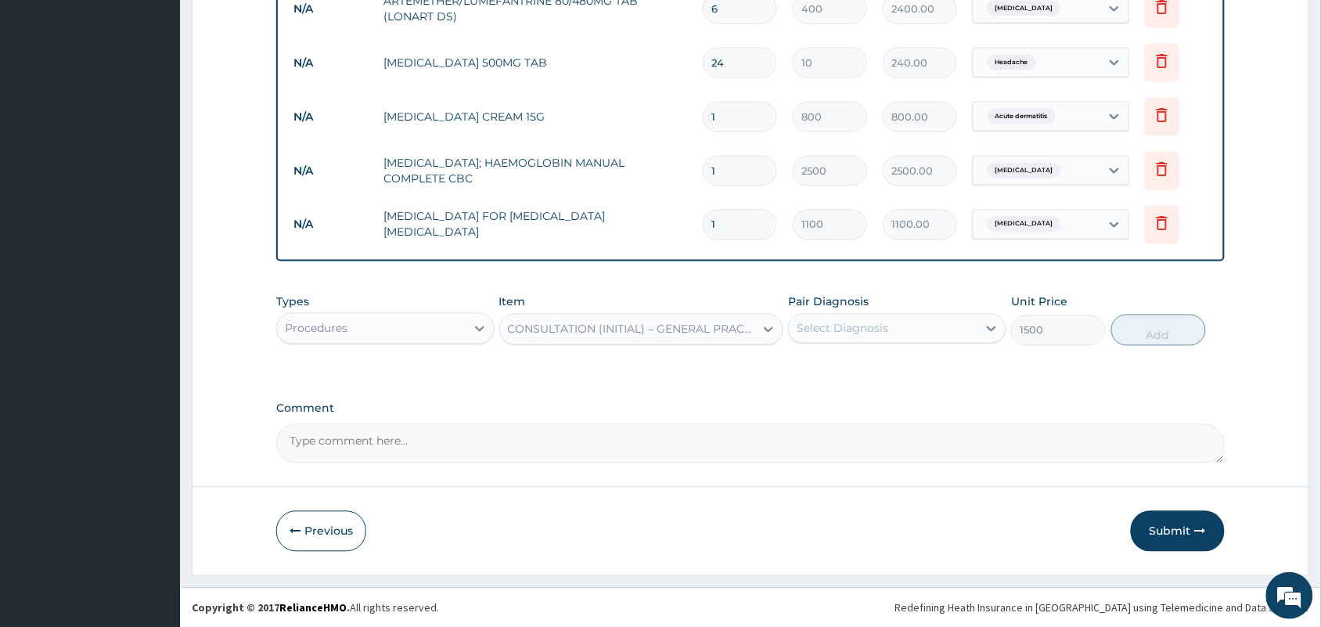
click at [855, 321] on div "Select Diagnosis" at bounding box center [842, 329] width 92 height 16
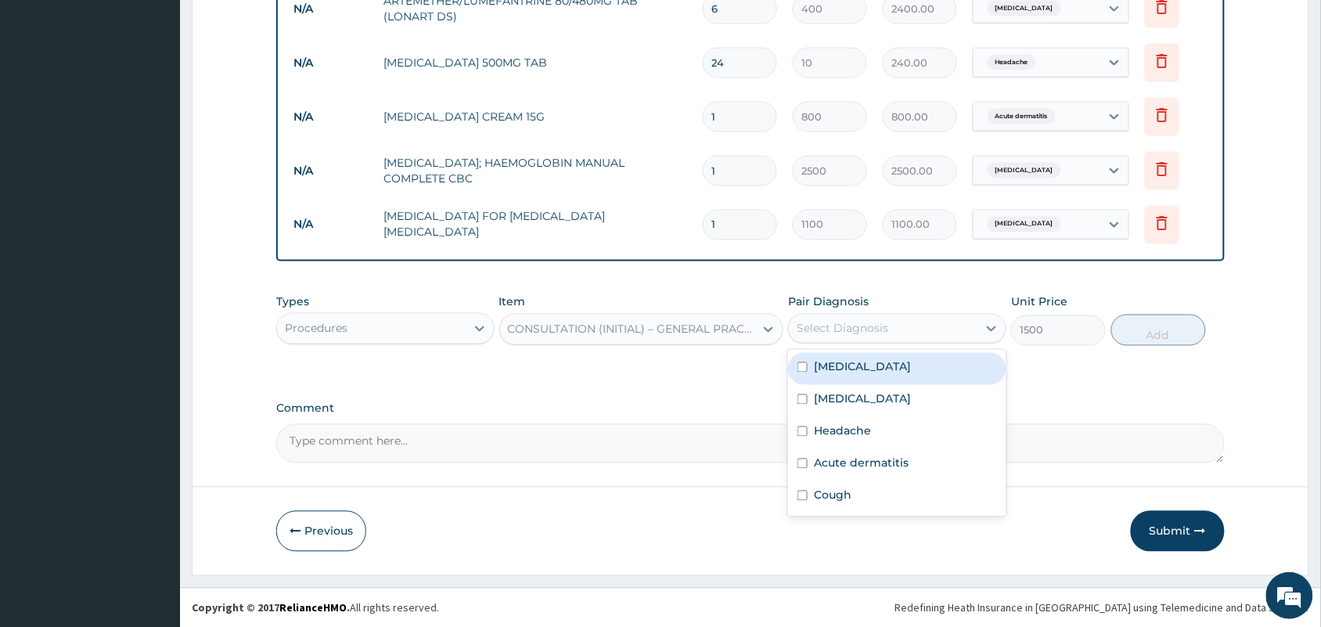
click at [839, 362] on label "Malaria" at bounding box center [862, 367] width 97 height 16
checkbox input "true"
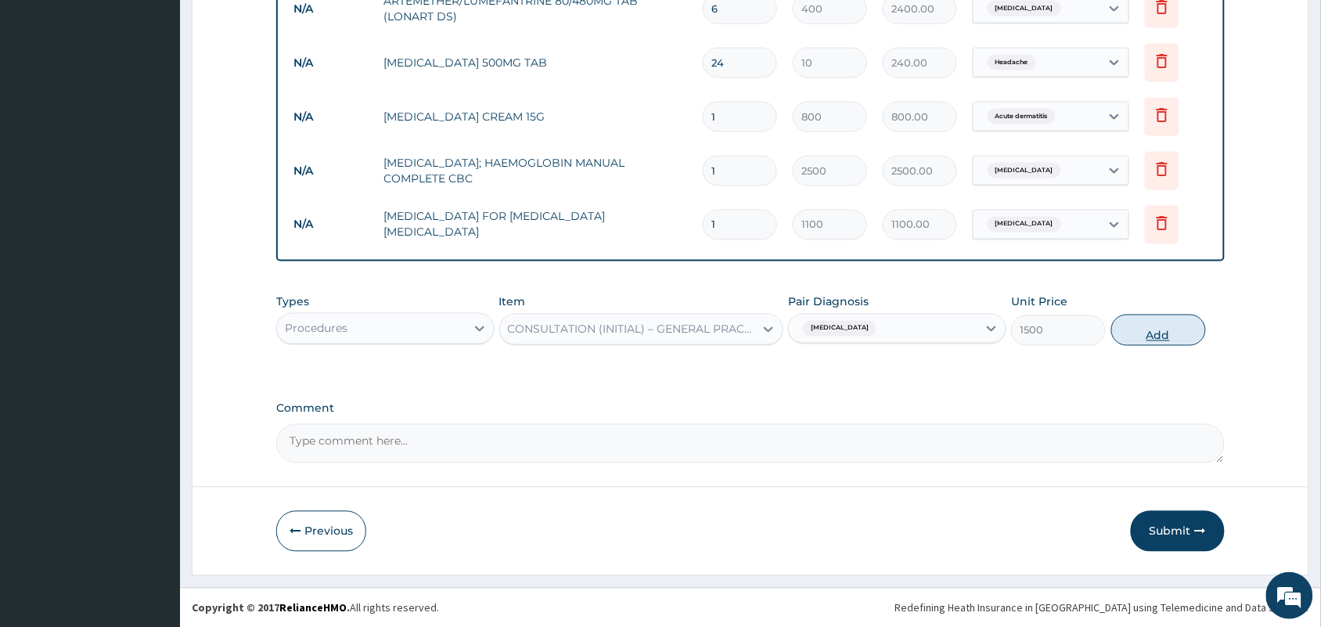
click at [1117, 322] on button "Add" at bounding box center [1158, 330] width 95 height 31
type input "0"
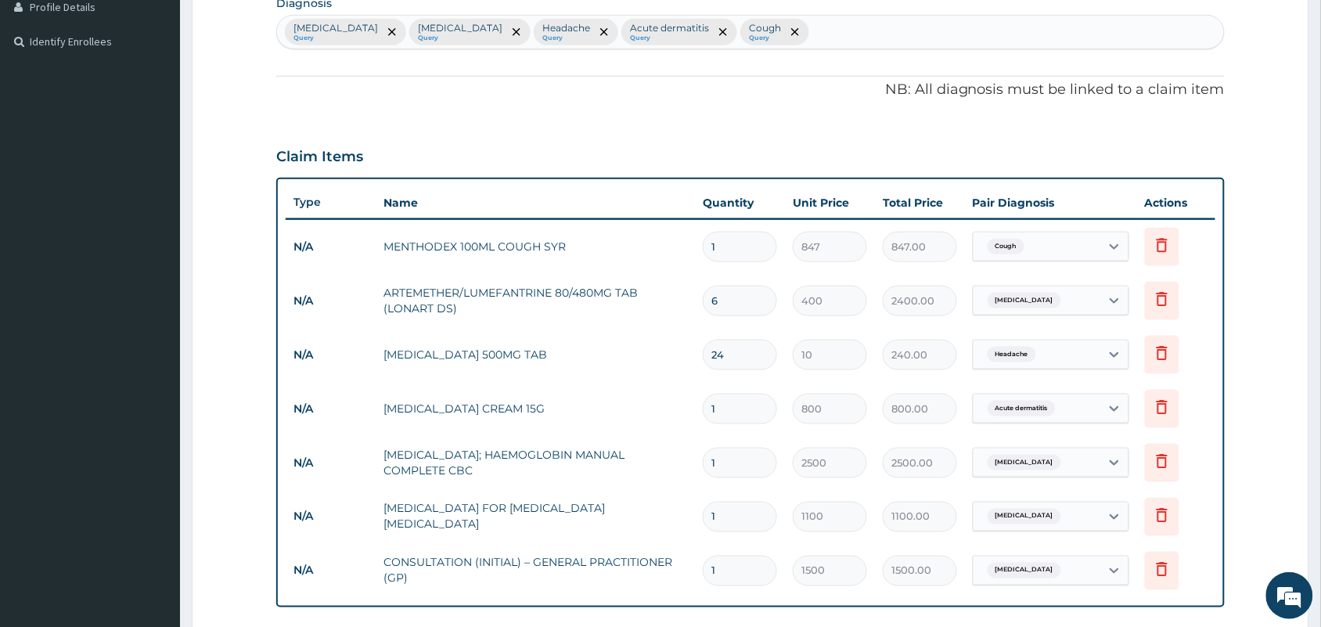
scroll to position [358, 0]
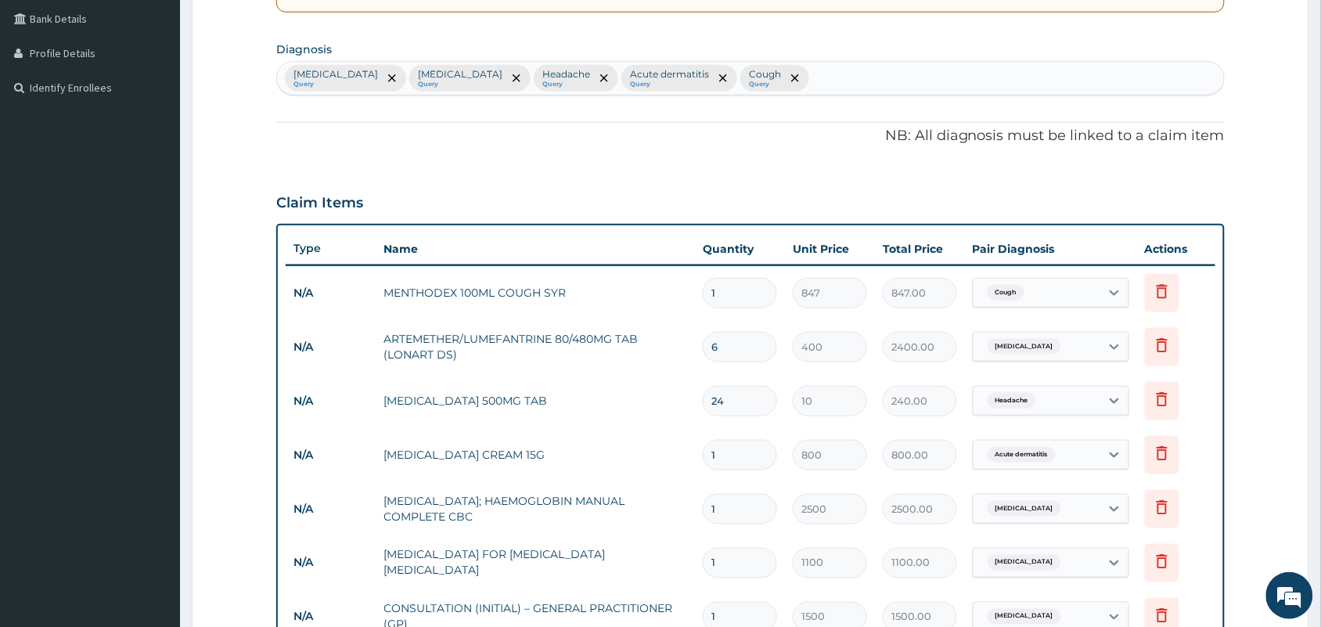
click at [834, 84] on div "Malaria Query Sepsis Query Headache Query Acute dermatitis Query Cough Query" at bounding box center [750, 78] width 947 height 33
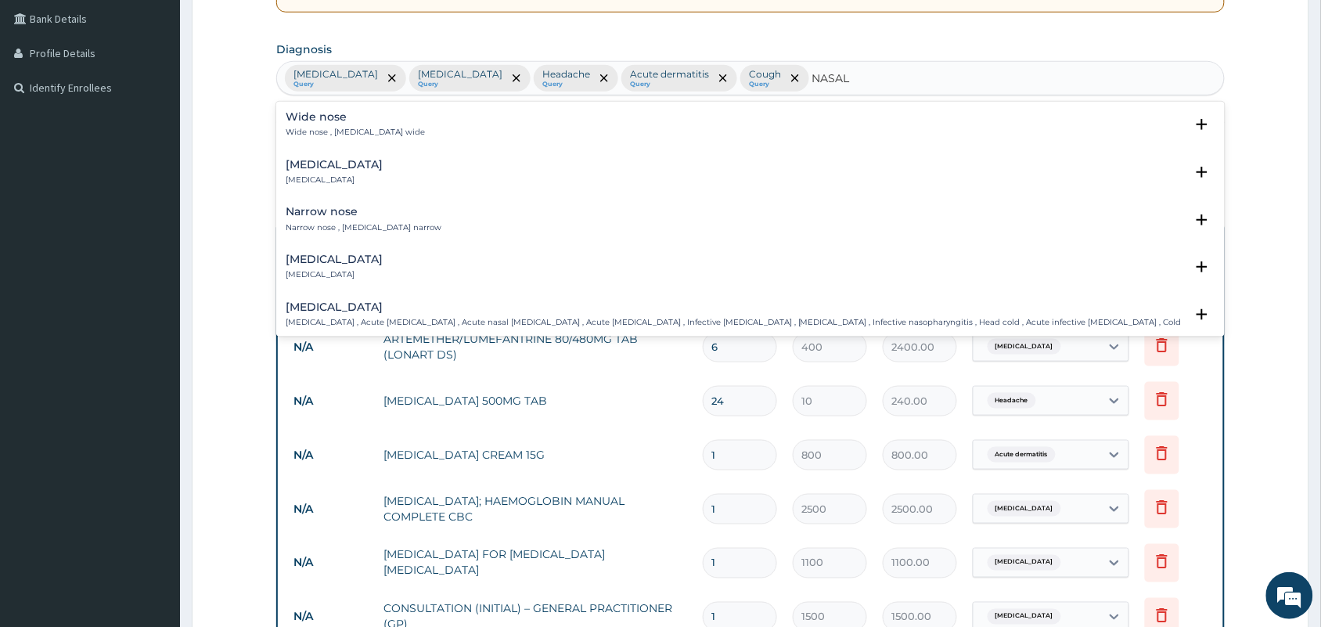
type input "NASAL C"
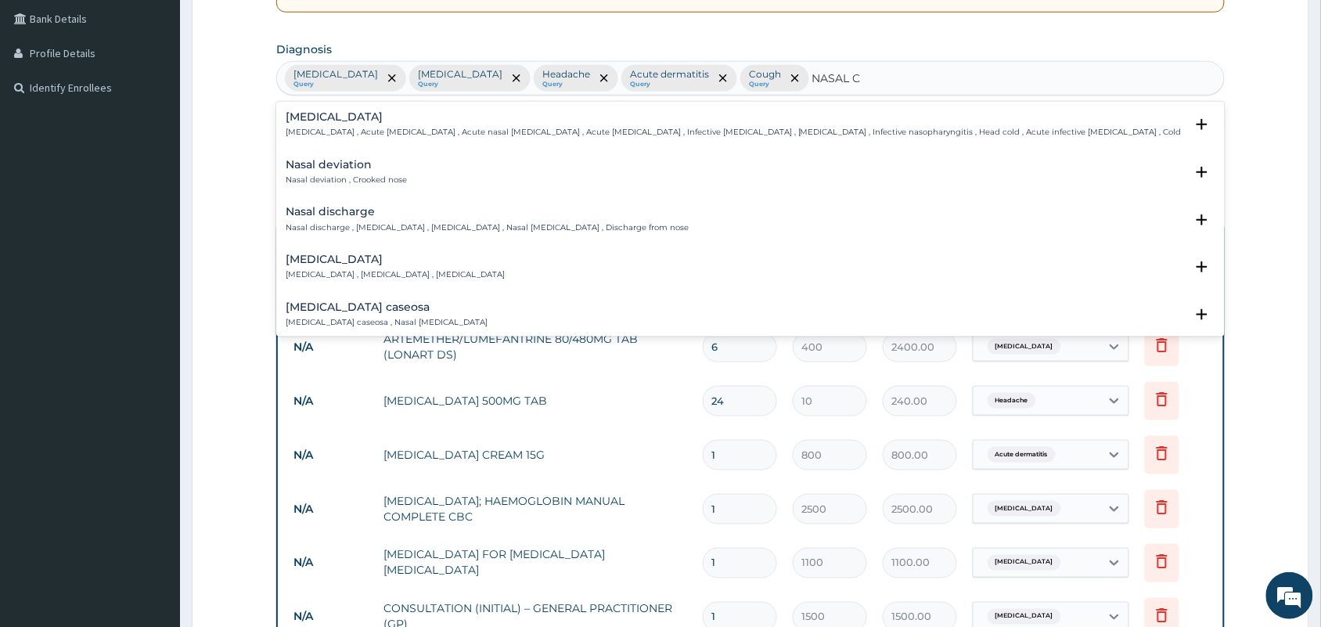
click at [354, 257] on h4 "Nasal congestion" at bounding box center [395, 259] width 219 height 12
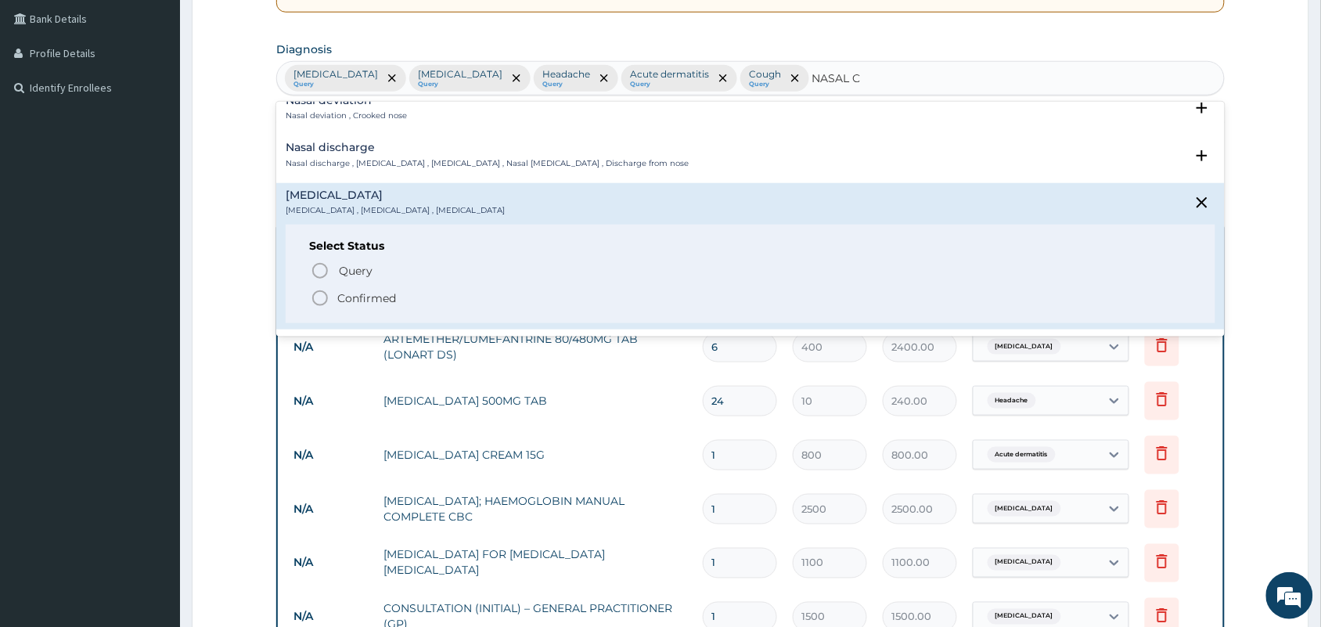
scroll to position [98, 0]
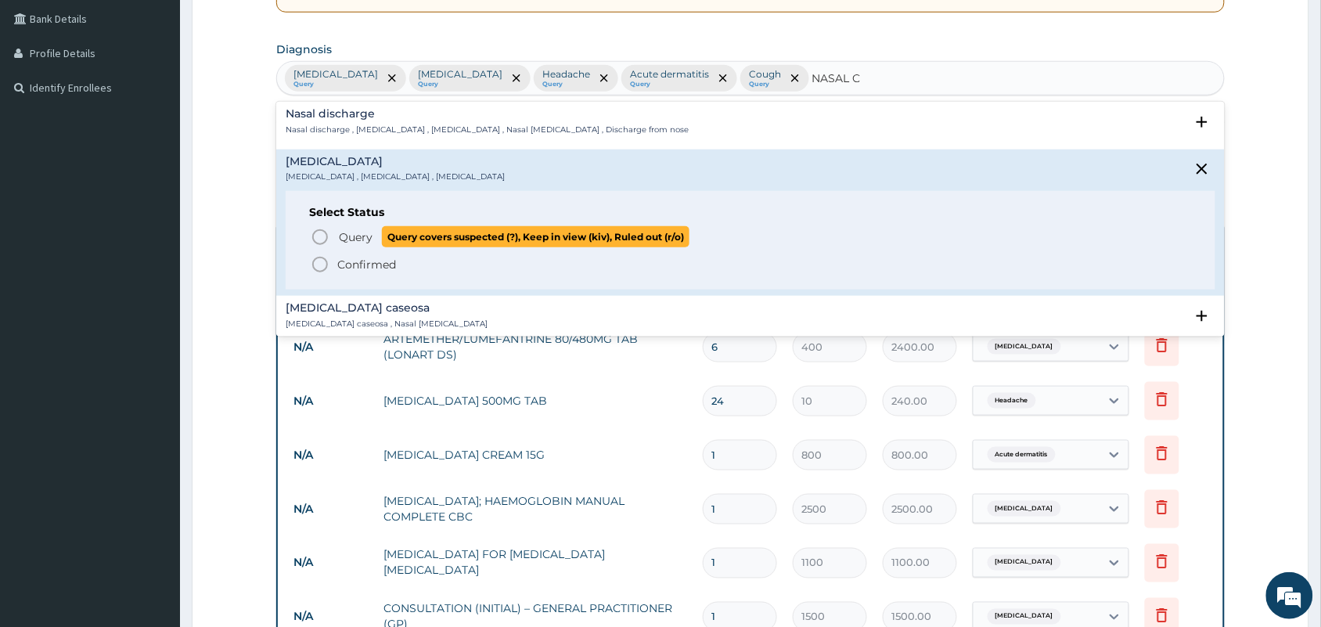
click at [313, 241] on icon "status option query" at bounding box center [320, 237] width 19 height 19
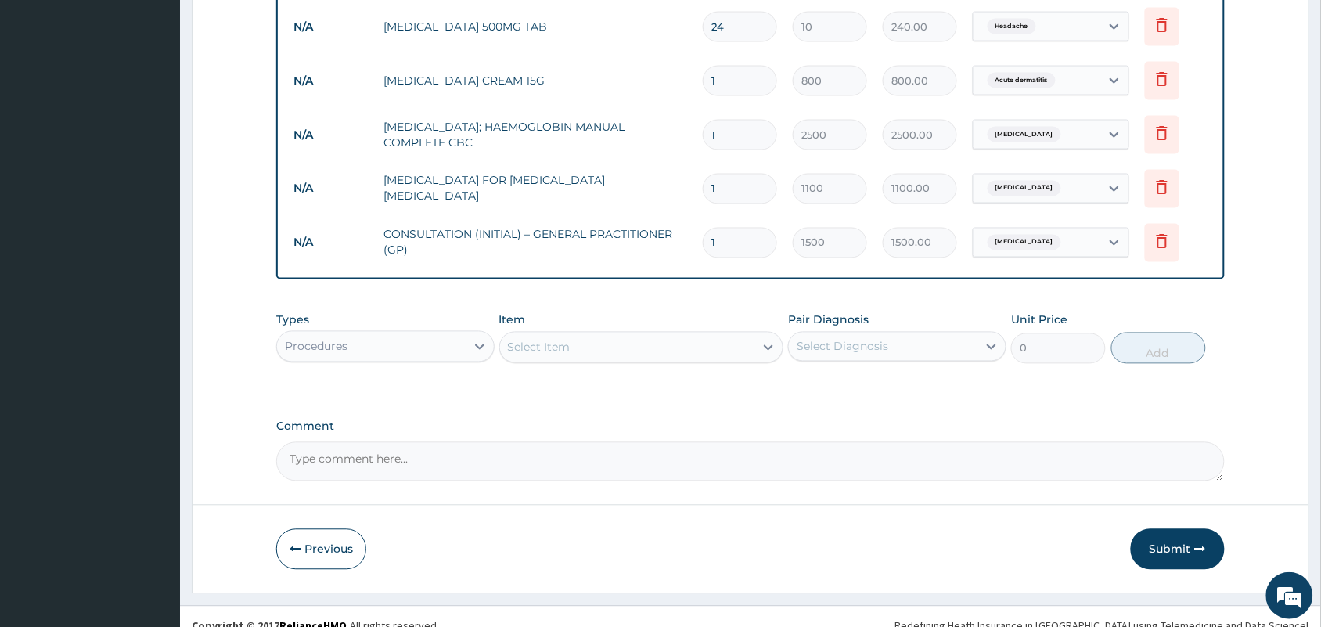
scroll to position [750, 0]
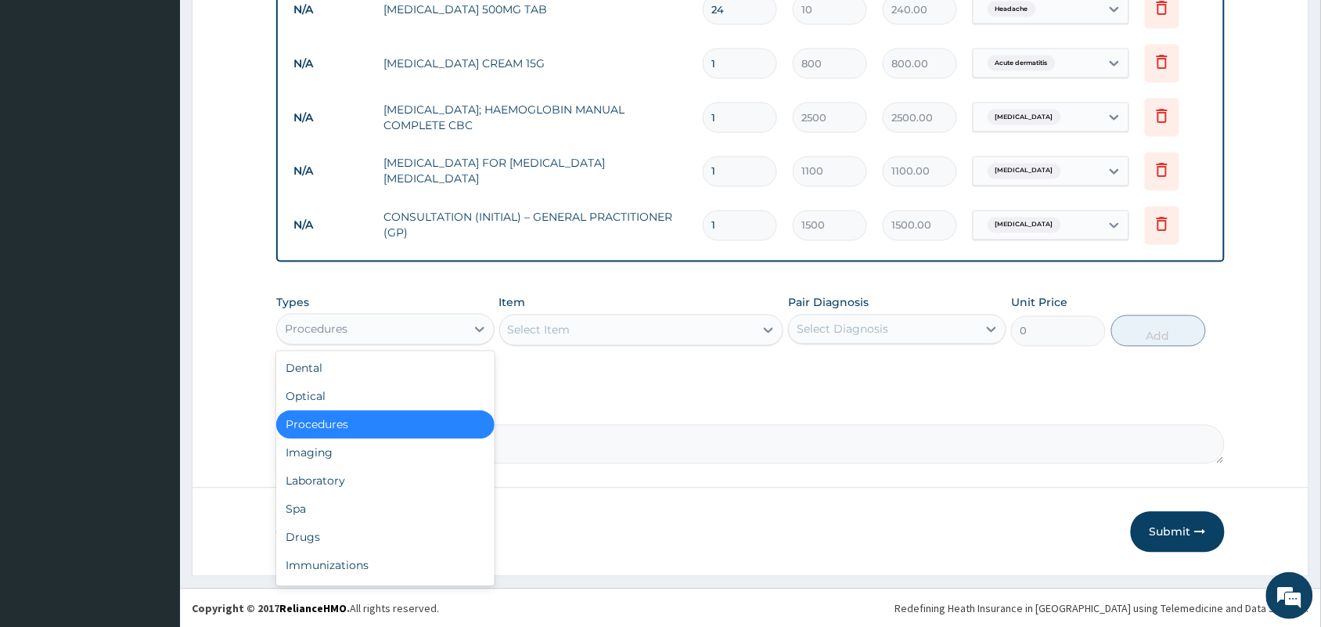
click at [409, 329] on div "Procedures" at bounding box center [371, 329] width 189 height 25
click at [376, 533] on div "Drugs" at bounding box center [385, 537] width 218 height 28
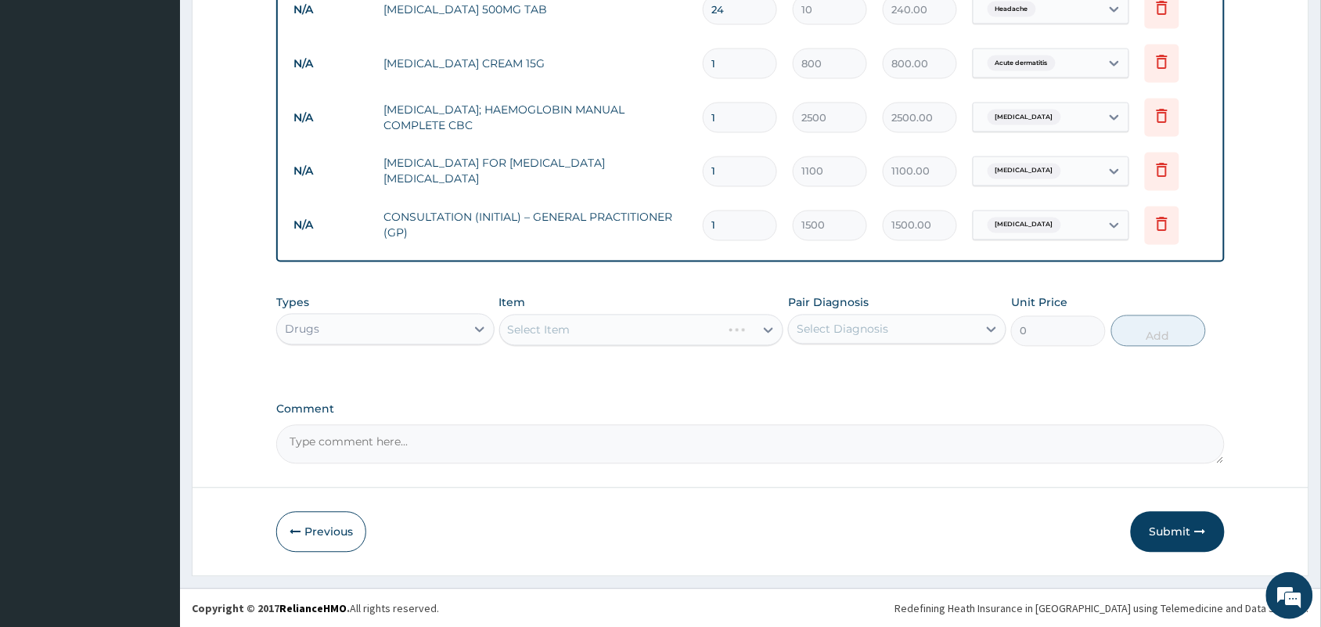
click at [667, 322] on div "Select Item" at bounding box center [641, 330] width 285 height 31
click at [669, 327] on div "Select Item" at bounding box center [627, 330] width 255 height 25
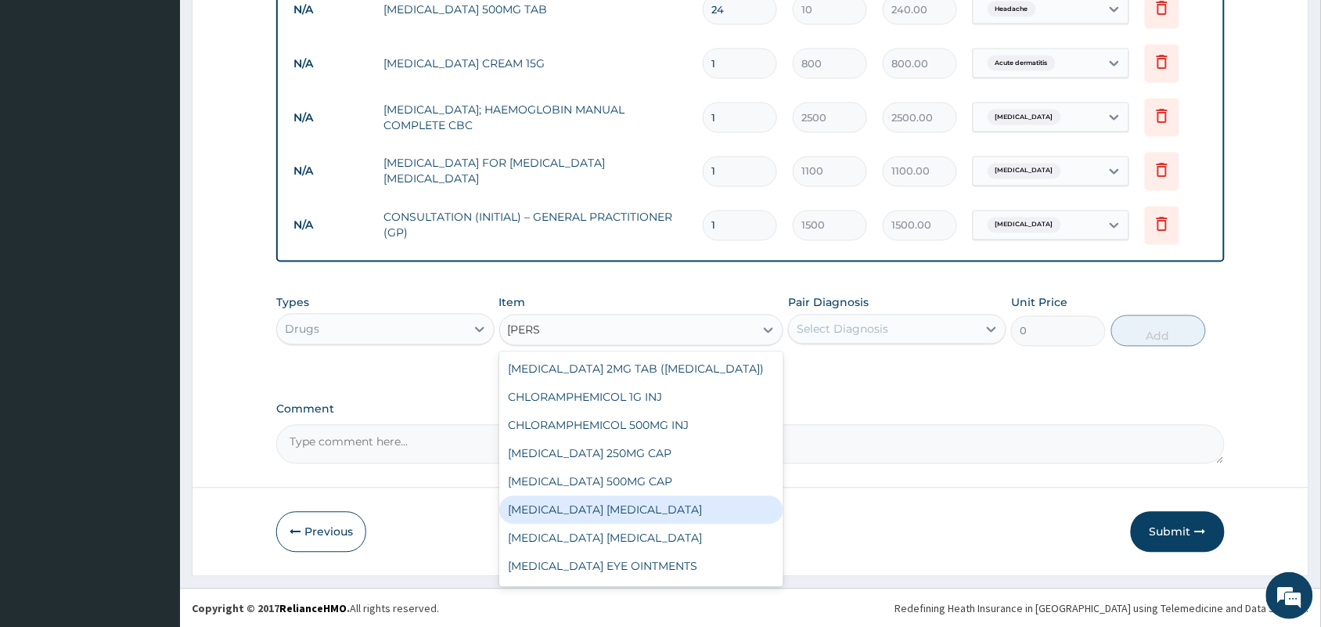
type input "LORAT"
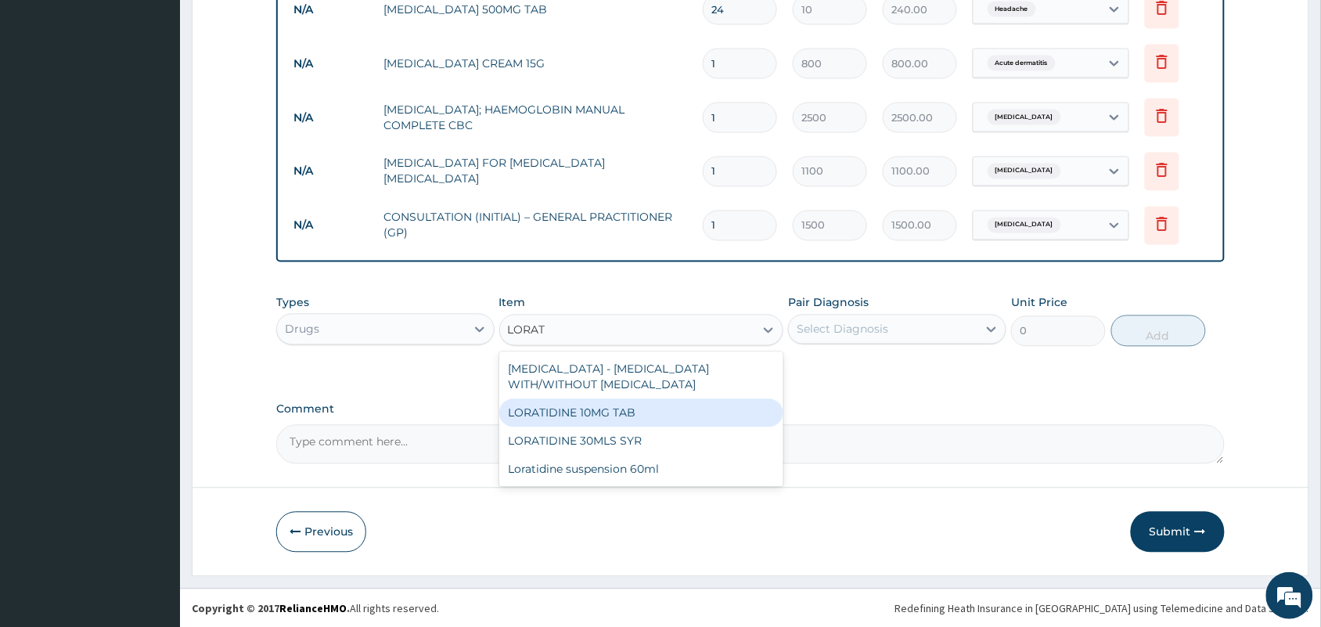
click at [624, 413] on div "LORATIDINE 10MG TAB" at bounding box center [641, 413] width 285 height 28
type input "45"
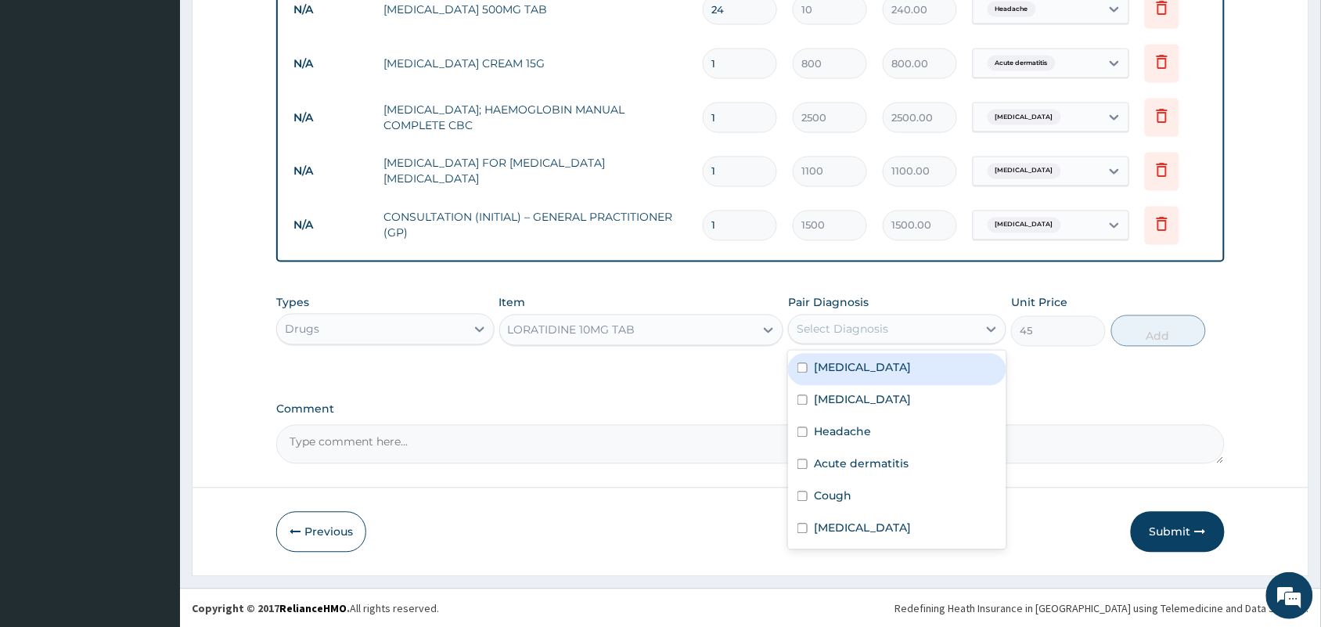
click at [838, 322] on div "Select Diagnosis" at bounding box center [842, 330] width 92 height 16
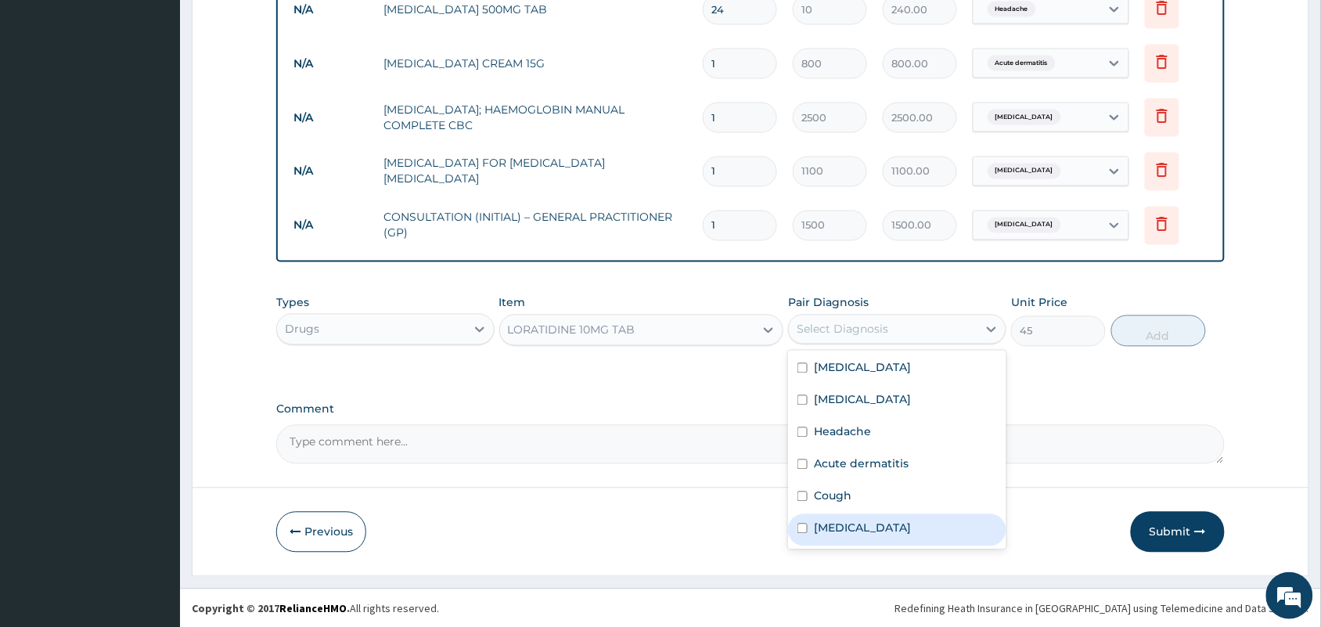
click at [798, 530] on input "checkbox" at bounding box center [802, 528] width 10 height 10
checkbox input "true"
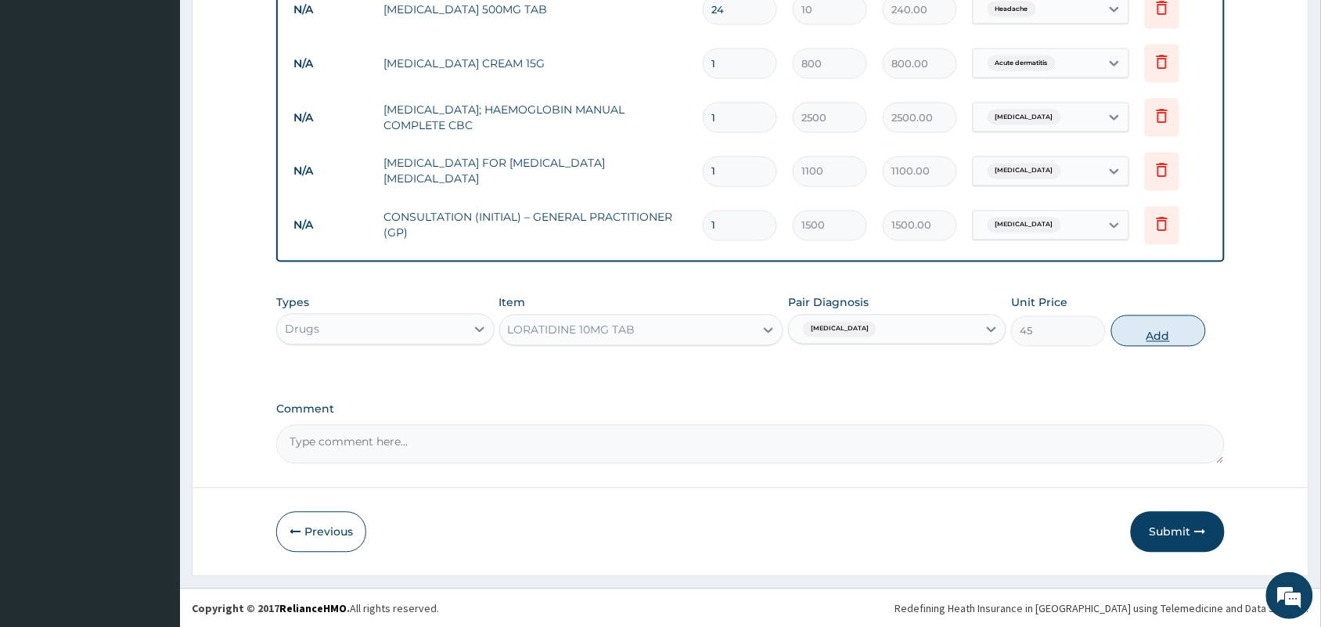
click at [1172, 333] on button "Add" at bounding box center [1158, 330] width 95 height 31
type input "0"
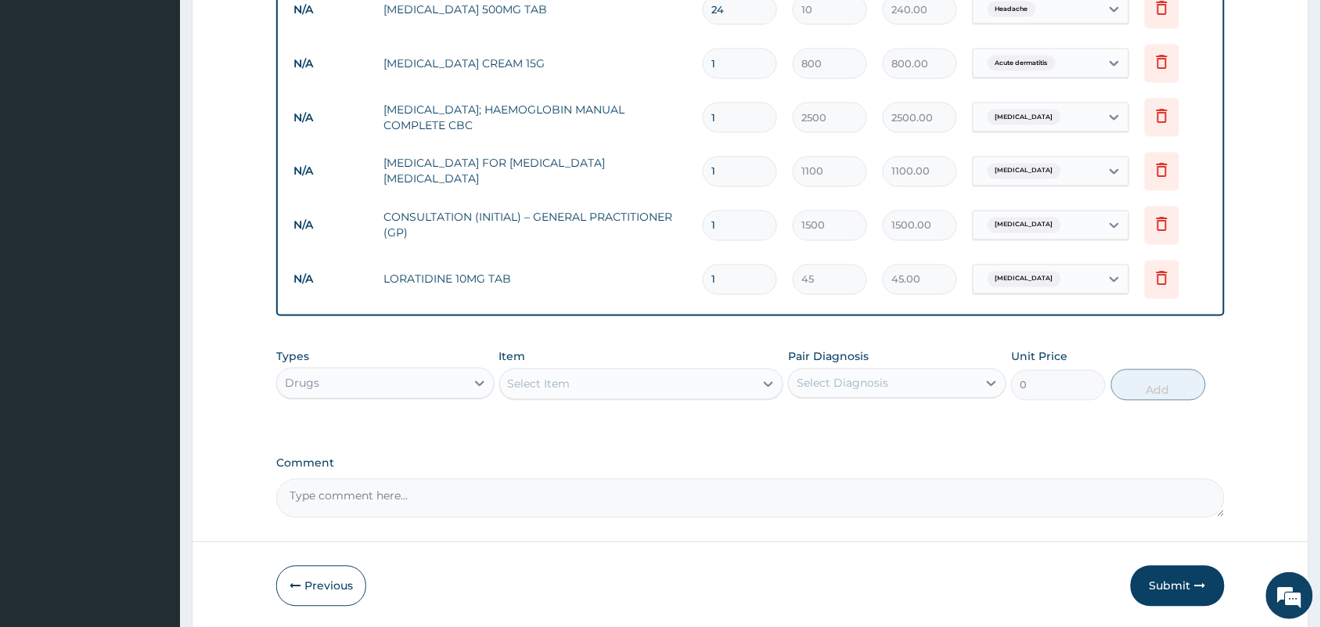
type input "10"
type input "450.00"
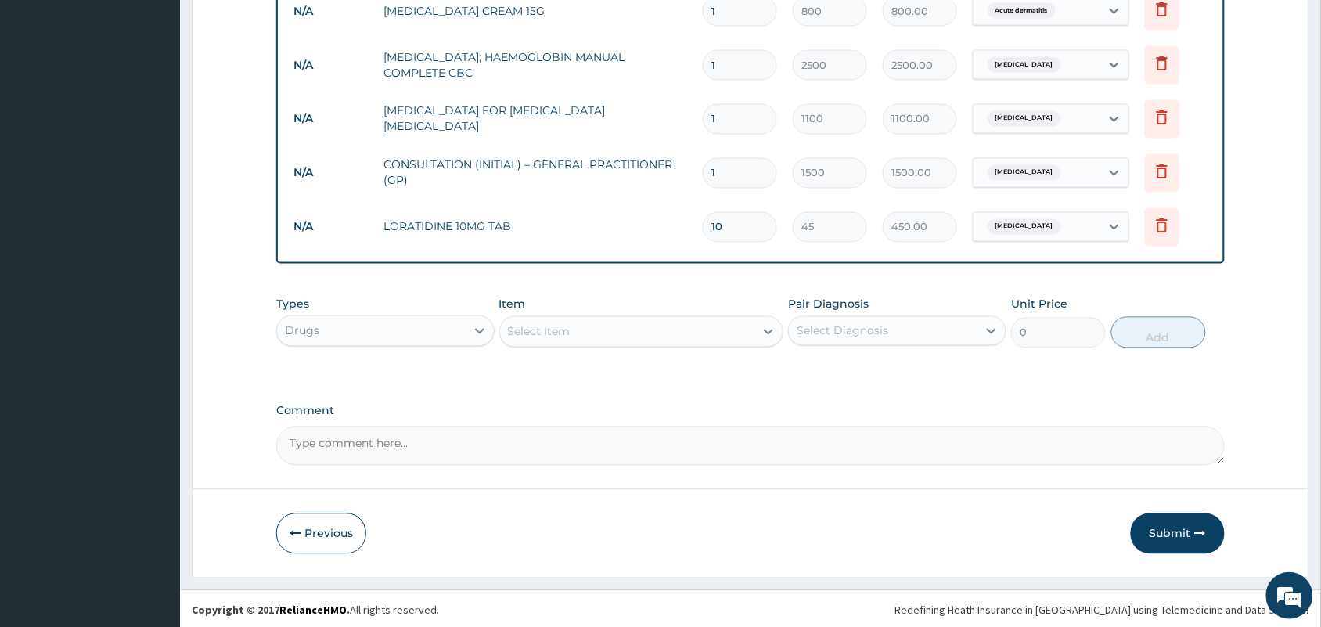
scroll to position [804, 0]
type input "10"
click at [1197, 536] on button "Submit" at bounding box center [1178, 531] width 94 height 41
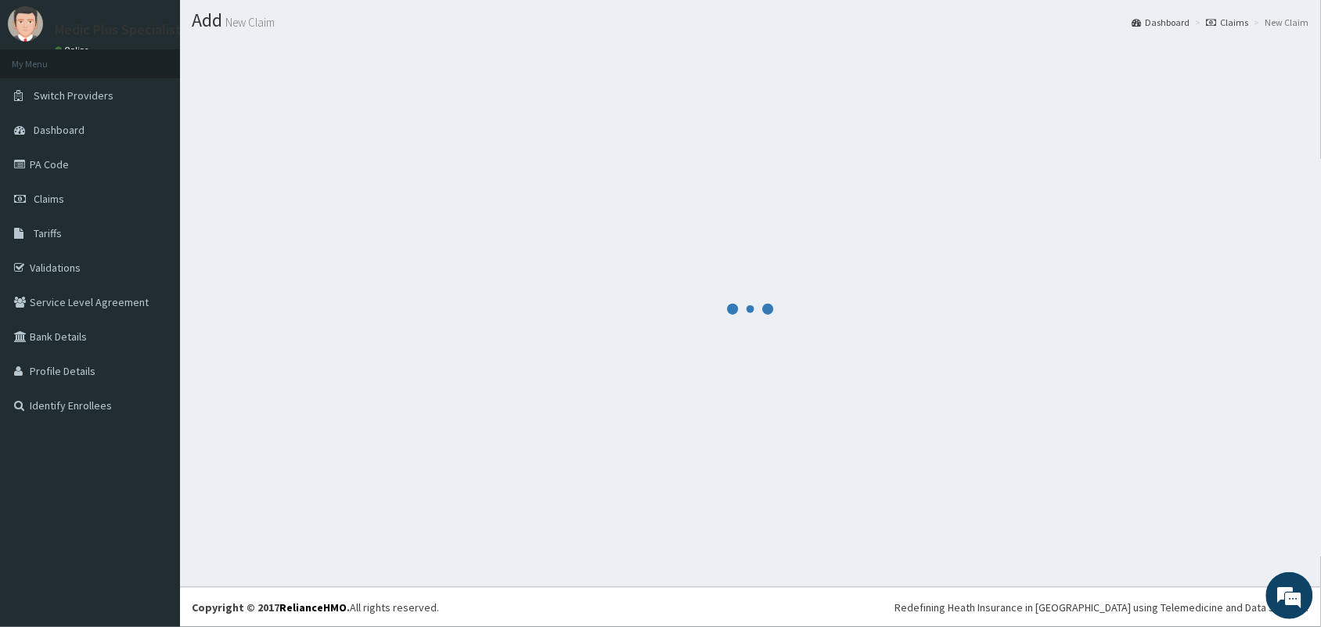
scroll to position [41, 0]
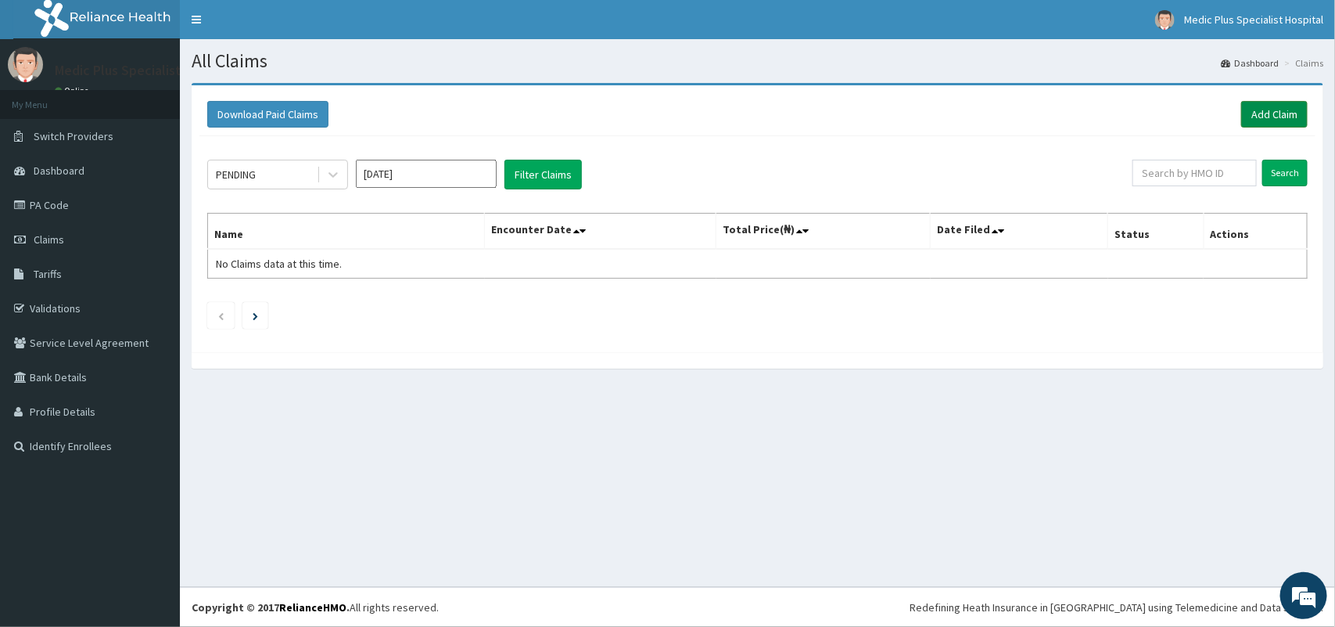
click at [1258, 111] on link "Add Claim" at bounding box center [1275, 114] width 67 height 27
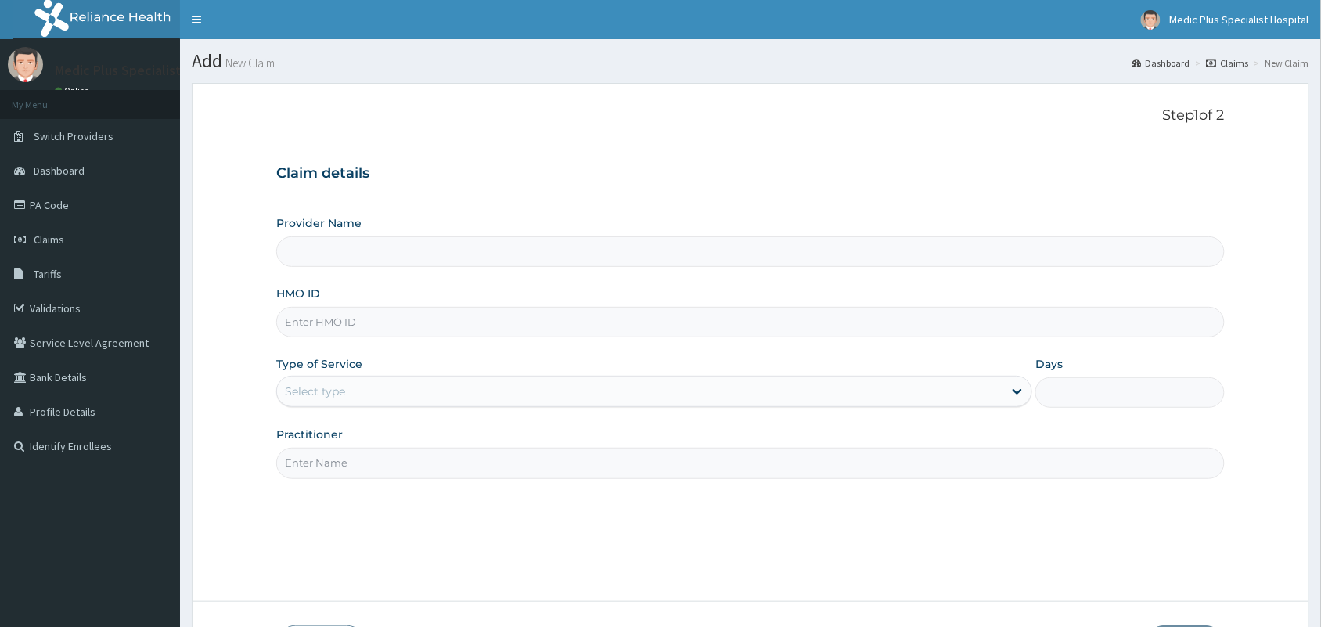
click at [391, 329] on input "HMO ID" at bounding box center [750, 322] width 948 height 31
paste input "NBC/10420/G"
type input "NBC/10420/G"
type input "MedicPlus Specialist Hospital"
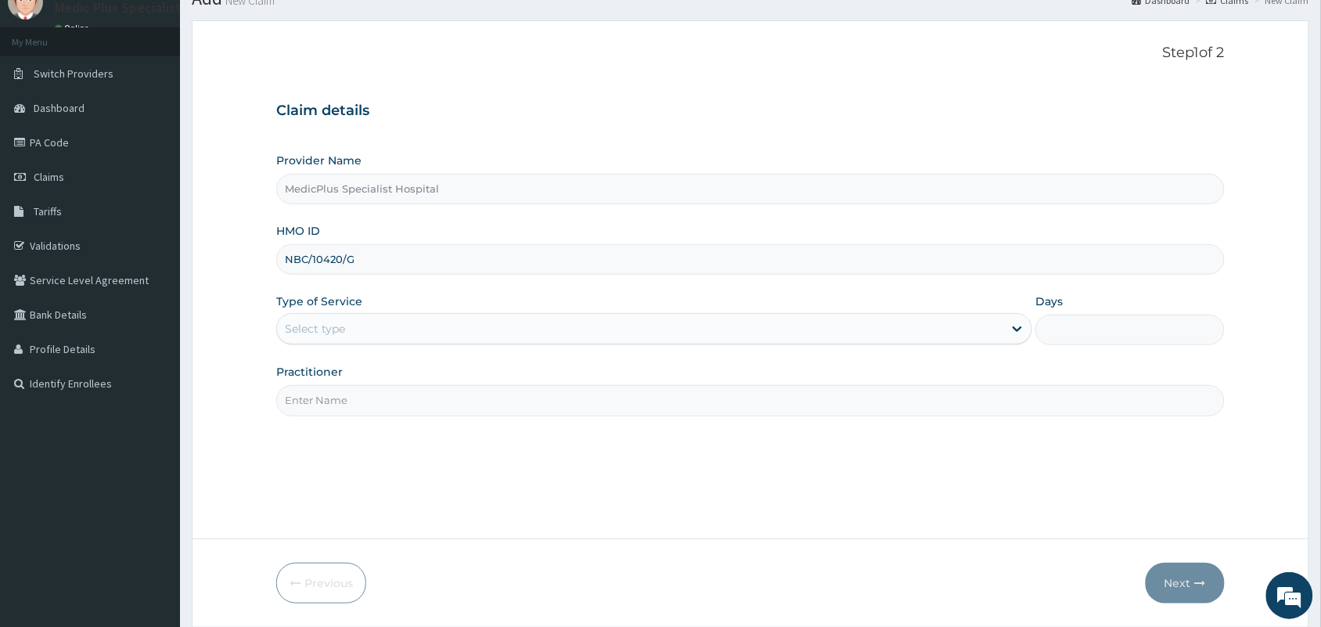
scroll to position [115, 0]
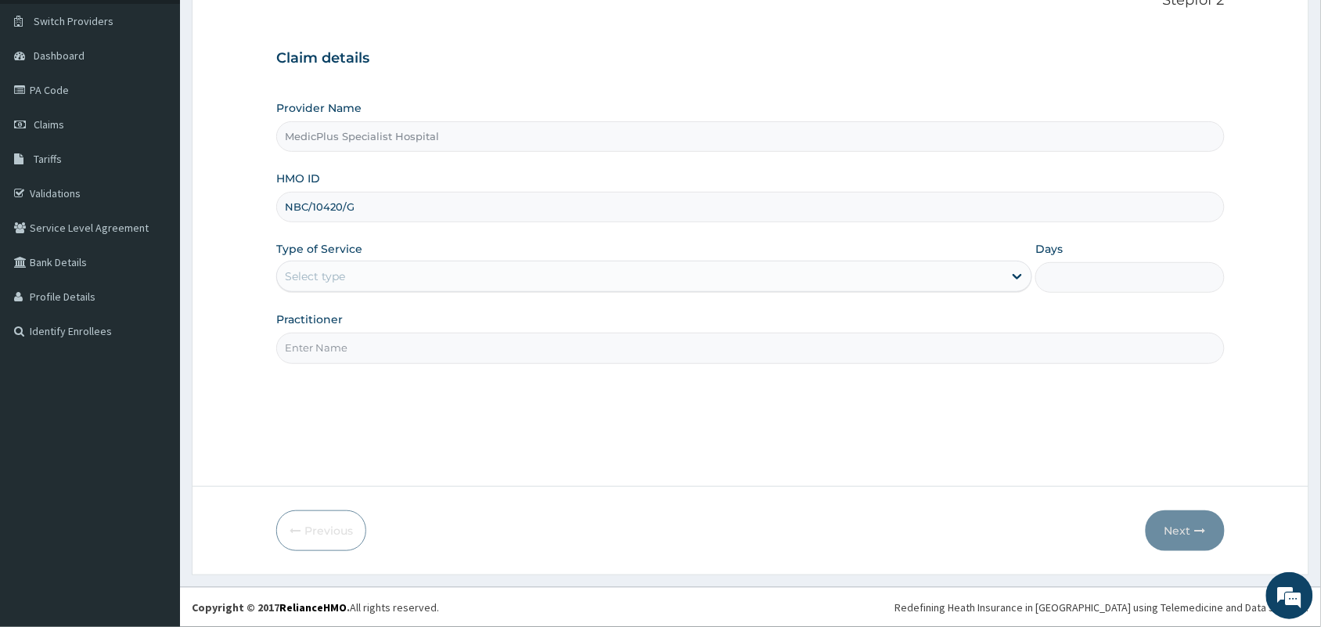
type input "NBC/10420/G"
click at [396, 294] on div "Provider Name MedicPlus Specialist Hospital HMO ID NBC/10420/G Type of Service …" at bounding box center [750, 231] width 948 height 263
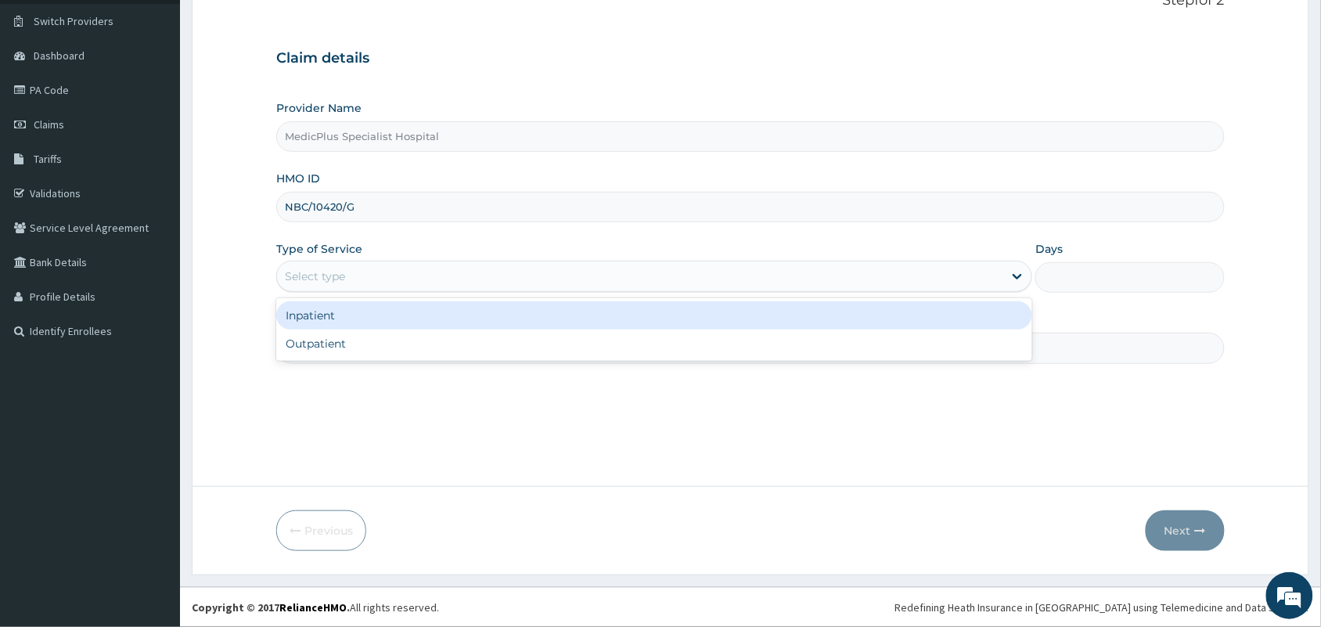
click at [395, 280] on div "Select type" at bounding box center [640, 276] width 726 height 25
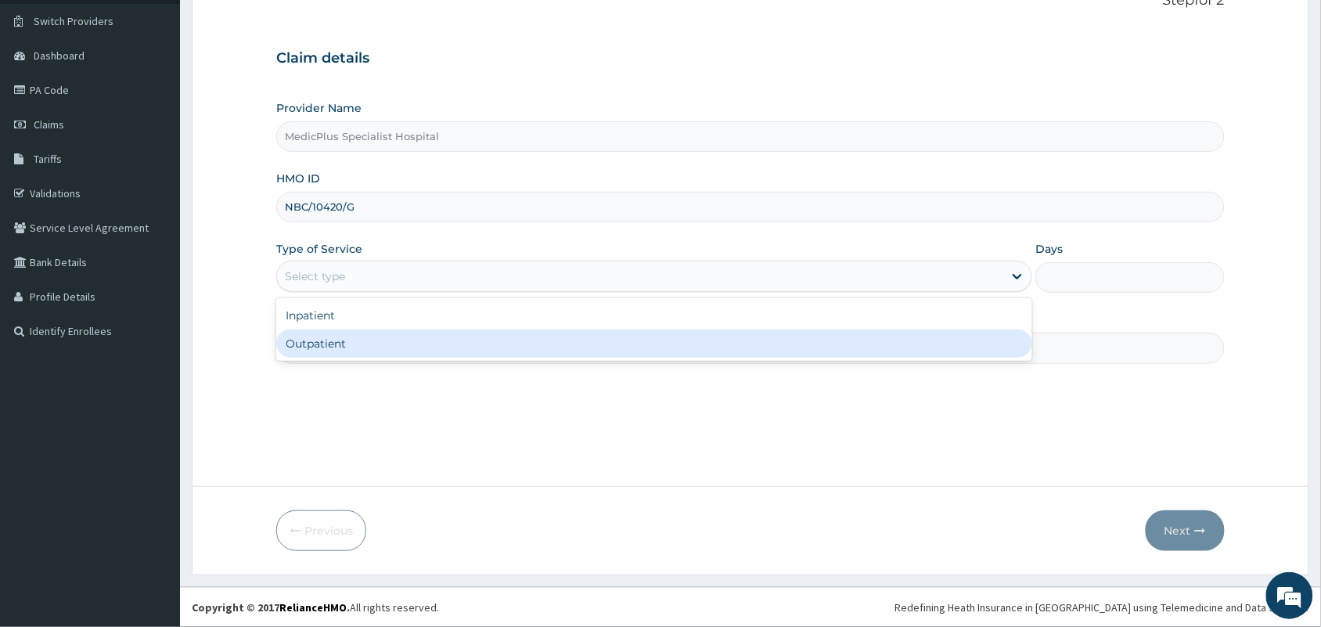
click at [339, 343] on div "Outpatient" at bounding box center [654, 343] width 756 height 28
type input "1"
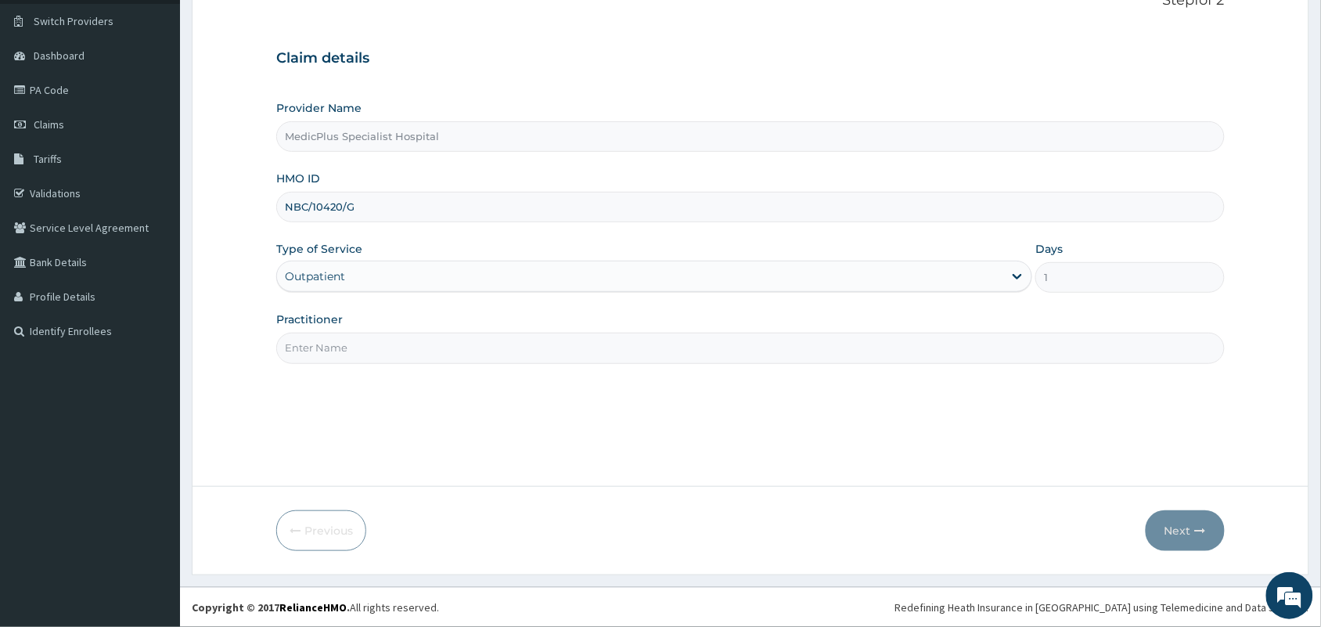
click at [403, 365] on div "Step 1 of 2 Claim details Provider Name MedicPlus Specialist Hospital HMO ID NB…" at bounding box center [750, 227] width 948 height 470
click at [415, 347] on input "Practitioner" at bounding box center [750, 348] width 948 height 31
type input "[PERSON_NAME] [PERSON_NAME]"
click at [1177, 530] on button "Next" at bounding box center [1184, 530] width 79 height 41
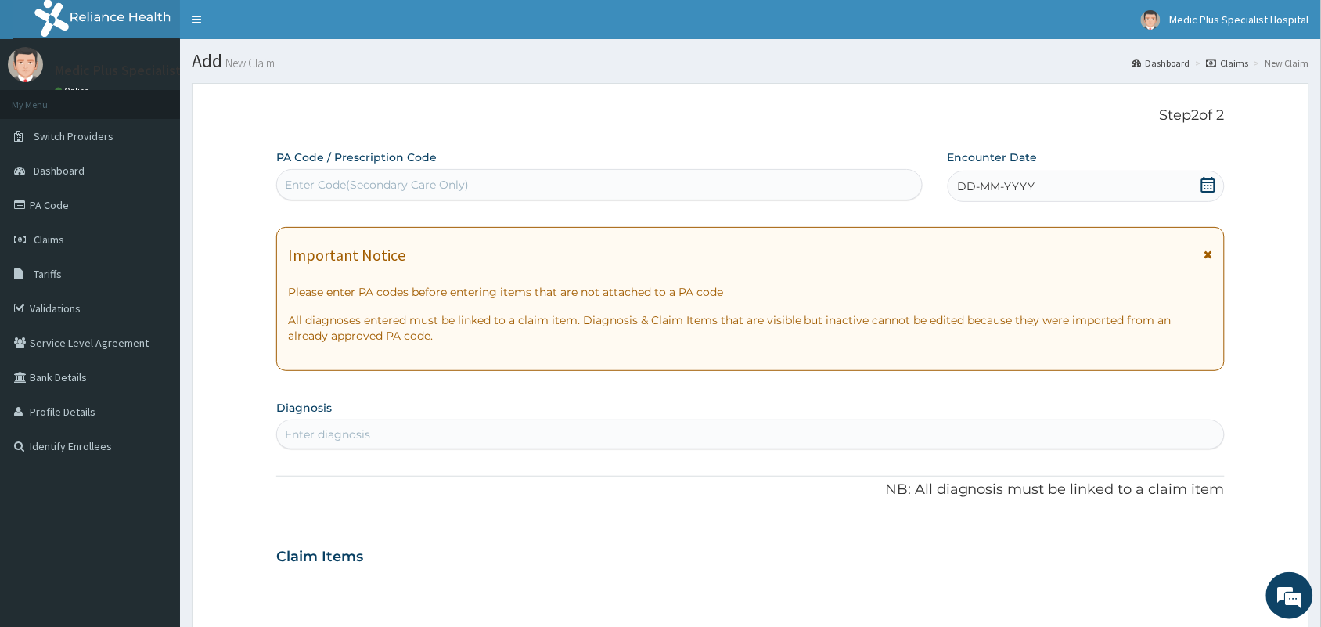
scroll to position [0, 0]
click at [1202, 184] on icon at bounding box center [1208, 185] width 14 height 16
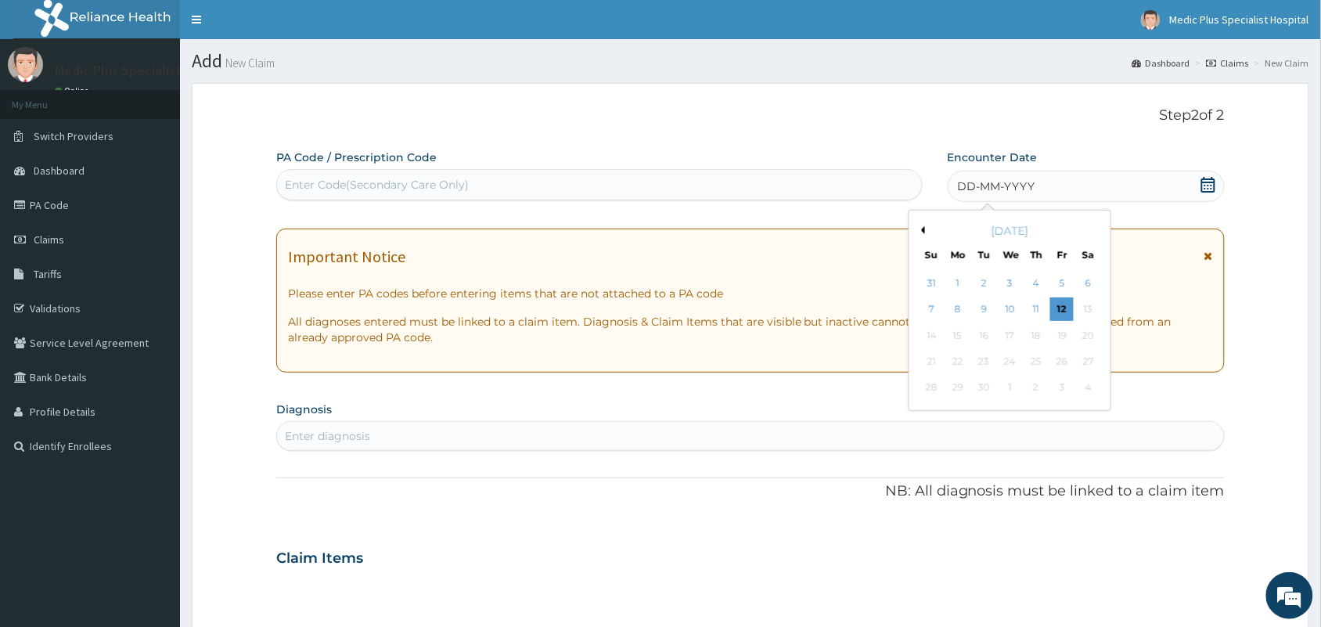
click at [917, 232] on button "Previous Month" at bounding box center [921, 230] width 8 height 8
click at [929, 339] on div "10" at bounding box center [931, 335] width 23 height 23
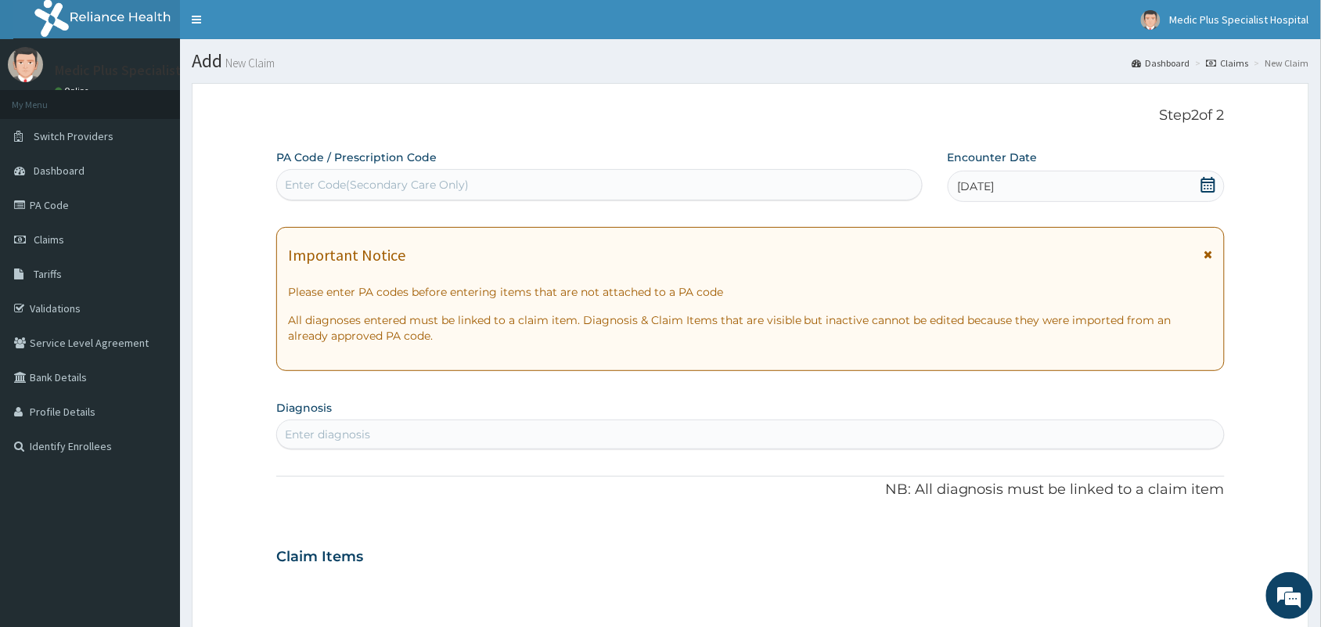
click at [526, 186] on div "Enter Code(Secondary Care Only)" at bounding box center [599, 184] width 645 height 25
paste input "PA/19BEA3"
type input "PA/19BEA3"
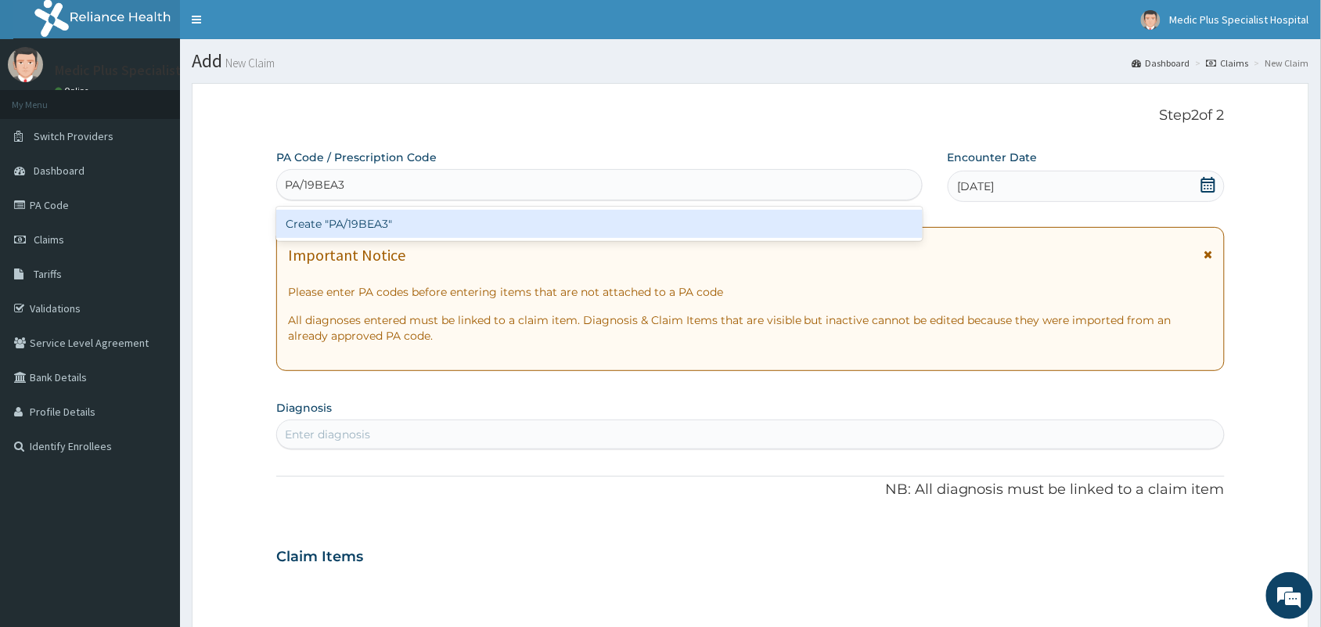
click at [447, 224] on div "Create "PA/19BEA3"" at bounding box center [599, 224] width 646 height 28
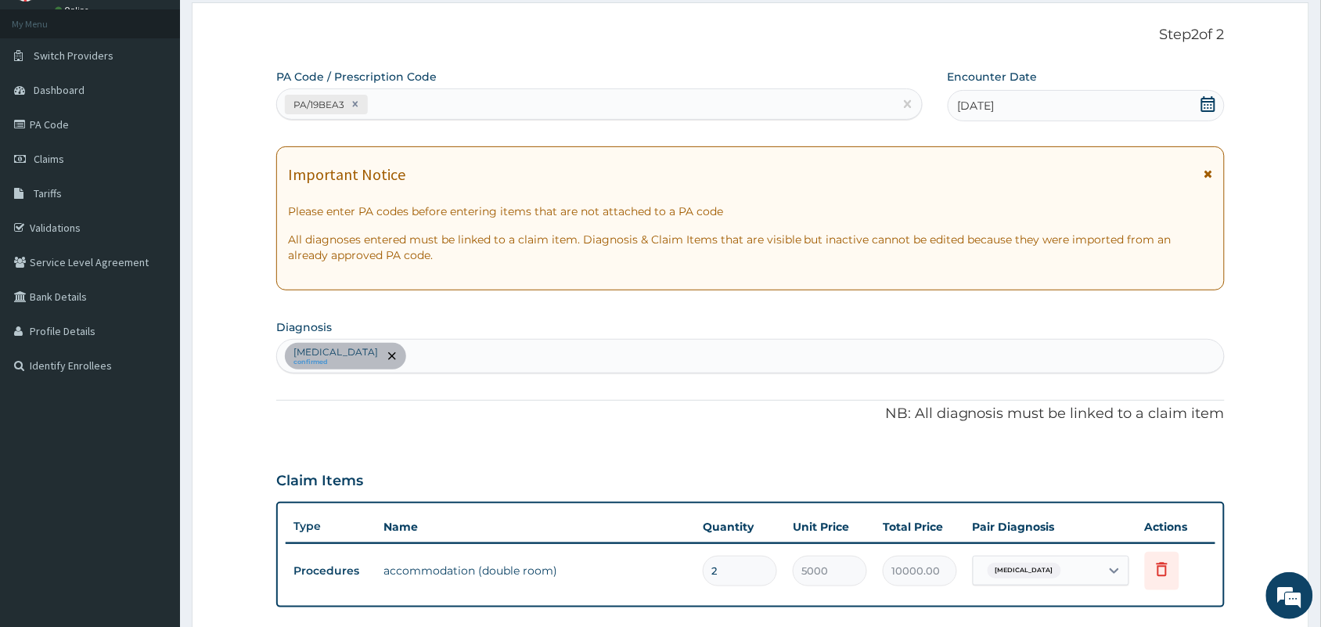
scroll to position [293, 0]
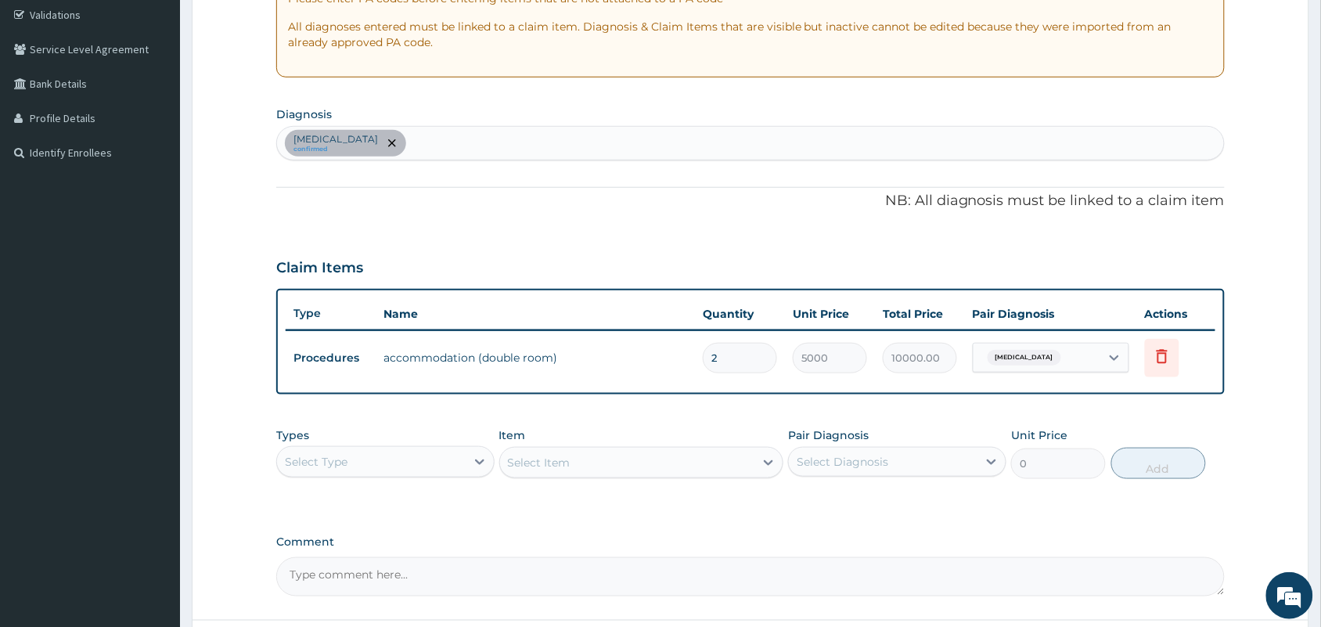
click at [490, 149] on div "[MEDICAL_DATA] confirmed" at bounding box center [750, 143] width 947 height 33
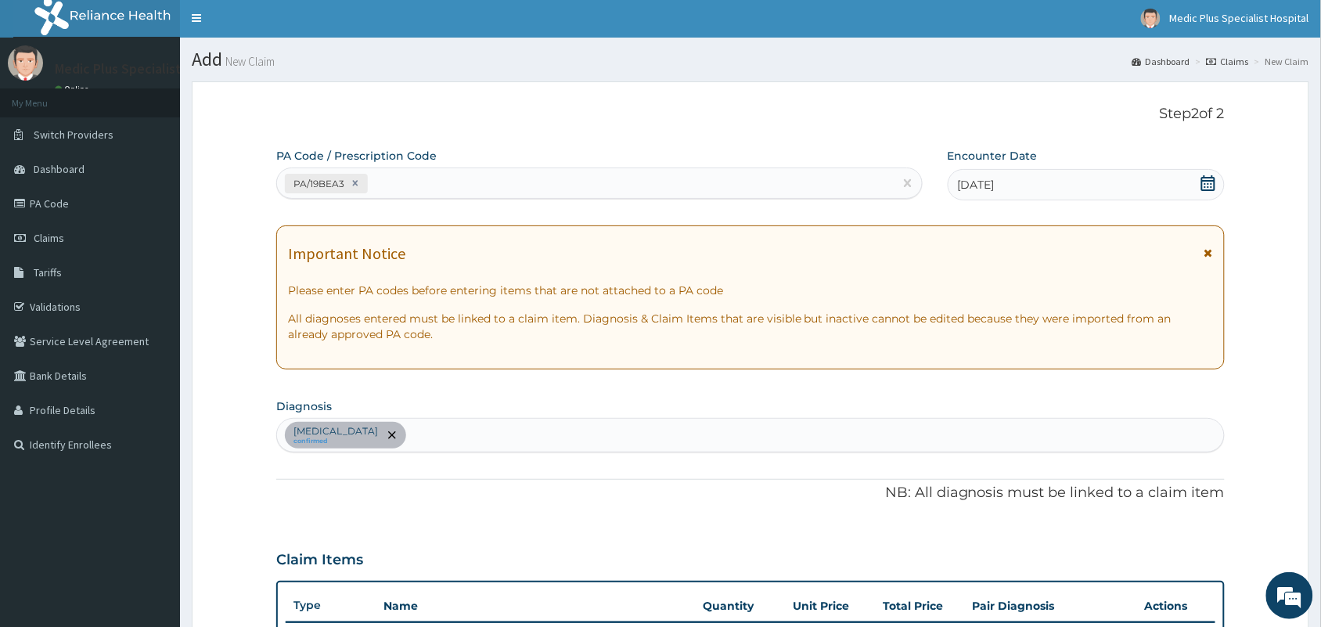
scroll to position [0, 0]
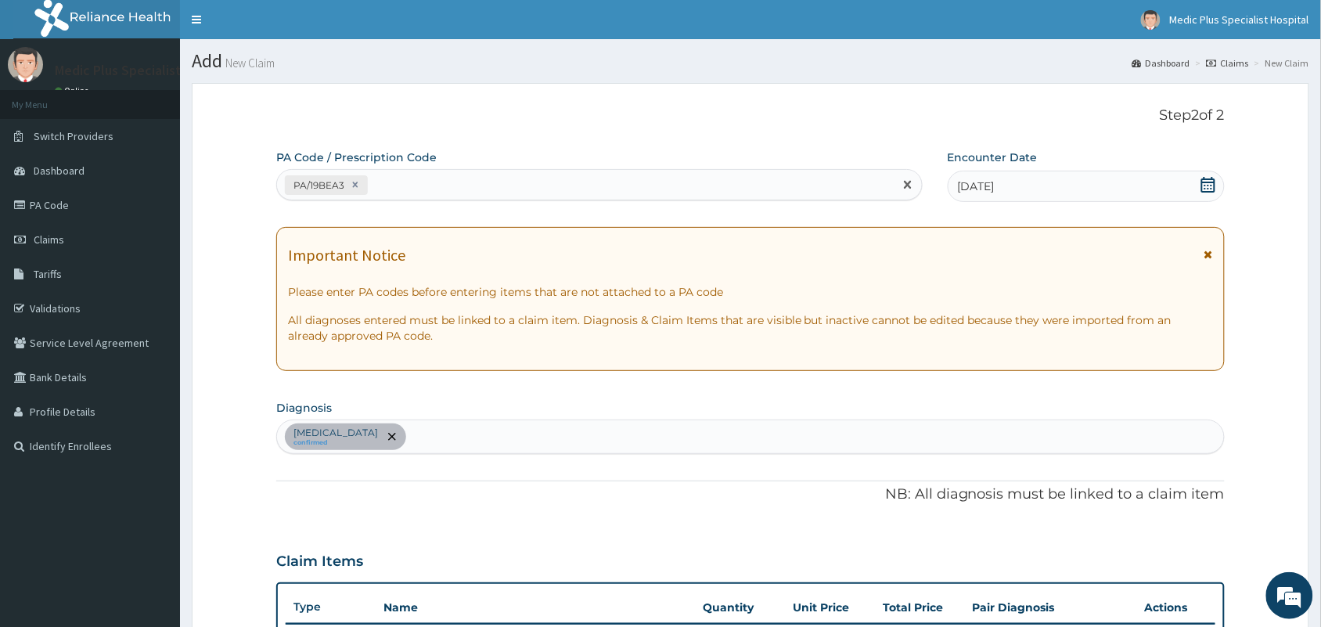
click at [491, 176] on div "PA/19BEA3" at bounding box center [585, 185] width 617 height 26
paste input "PA/C0645A"
type input "PA/C0645A"
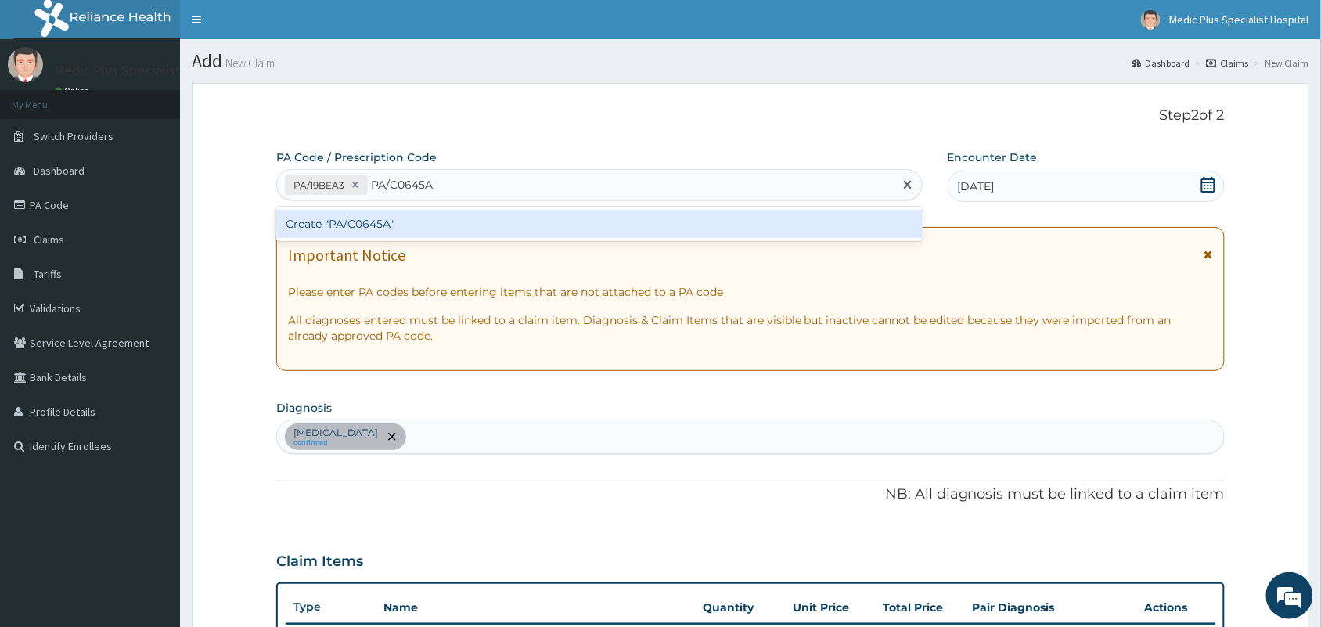
click at [448, 223] on div "Create "PA/C0645A"" at bounding box center [599, 224] width 646 height 28
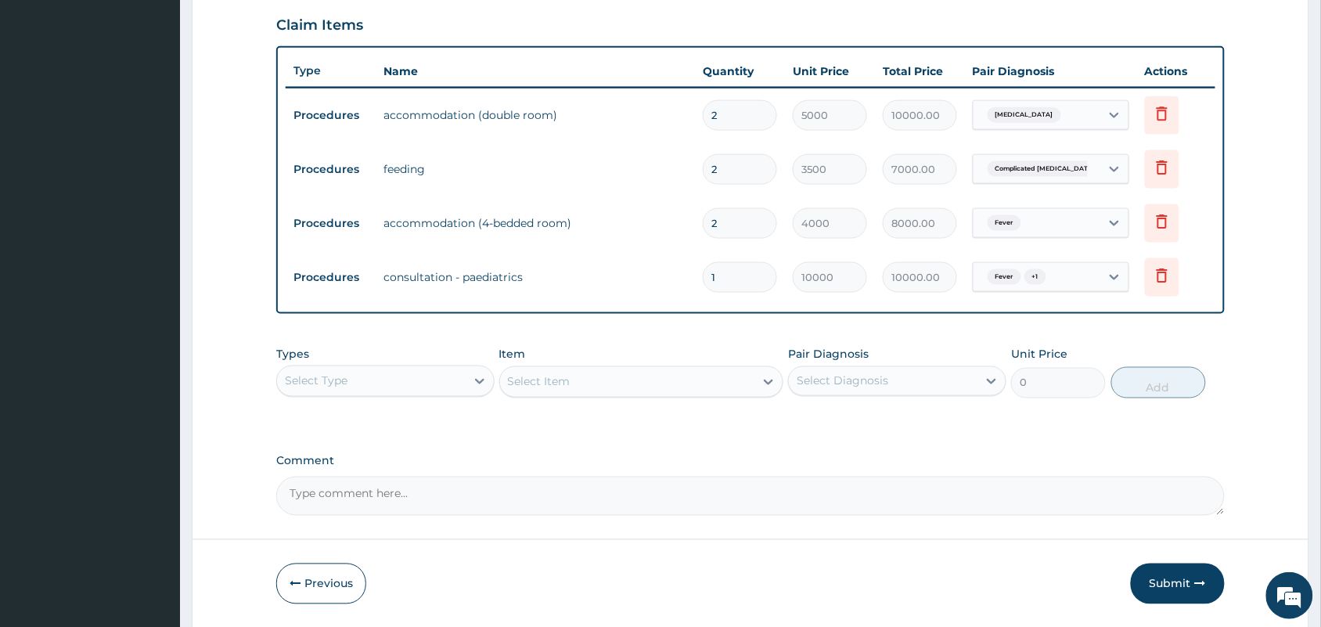
scroll to position [491, 0]
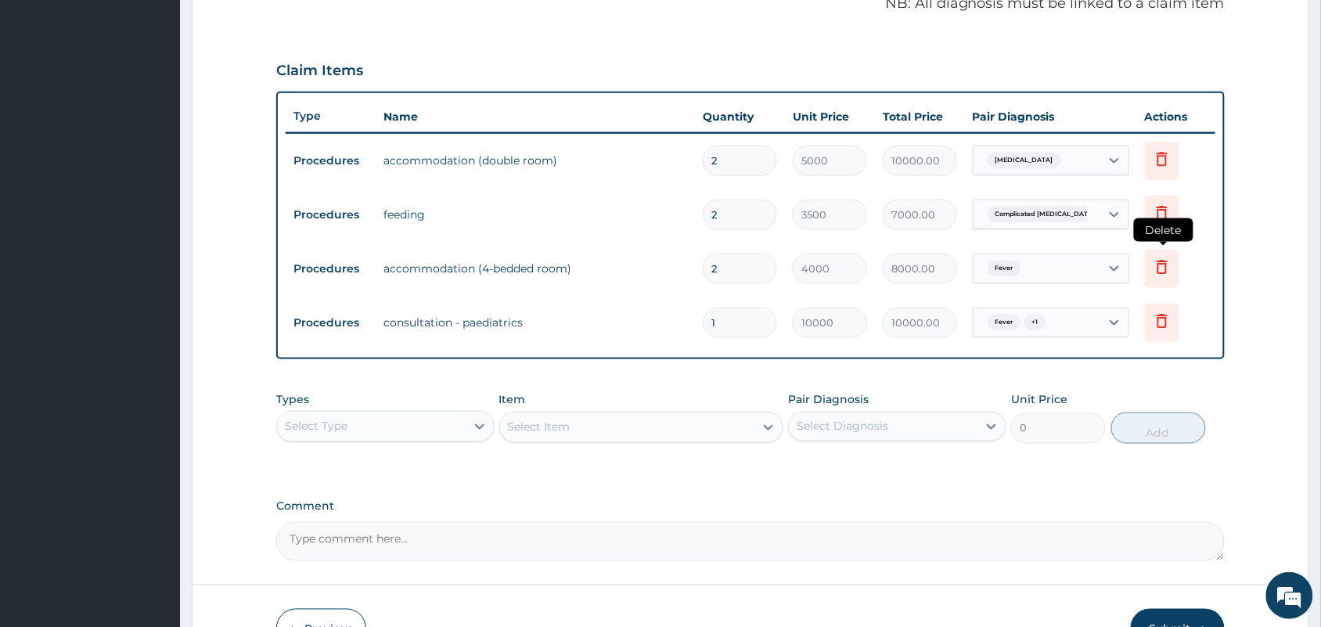
click at [1164, 268] on icon at bounding box center [1161, 266] width 19 height 19
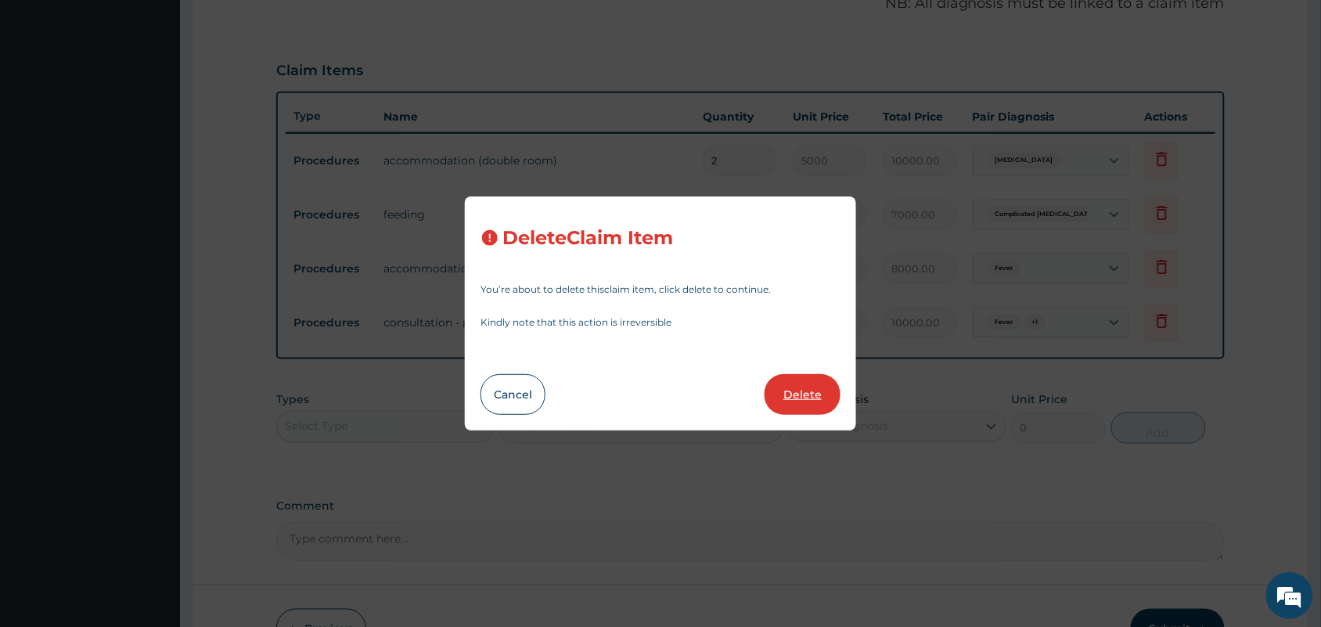
click at [780, 397] on button "Delete" at bounding box center [802, 394] width 76 height 41
type input "1"
type input "10000"
type input "10000.00"
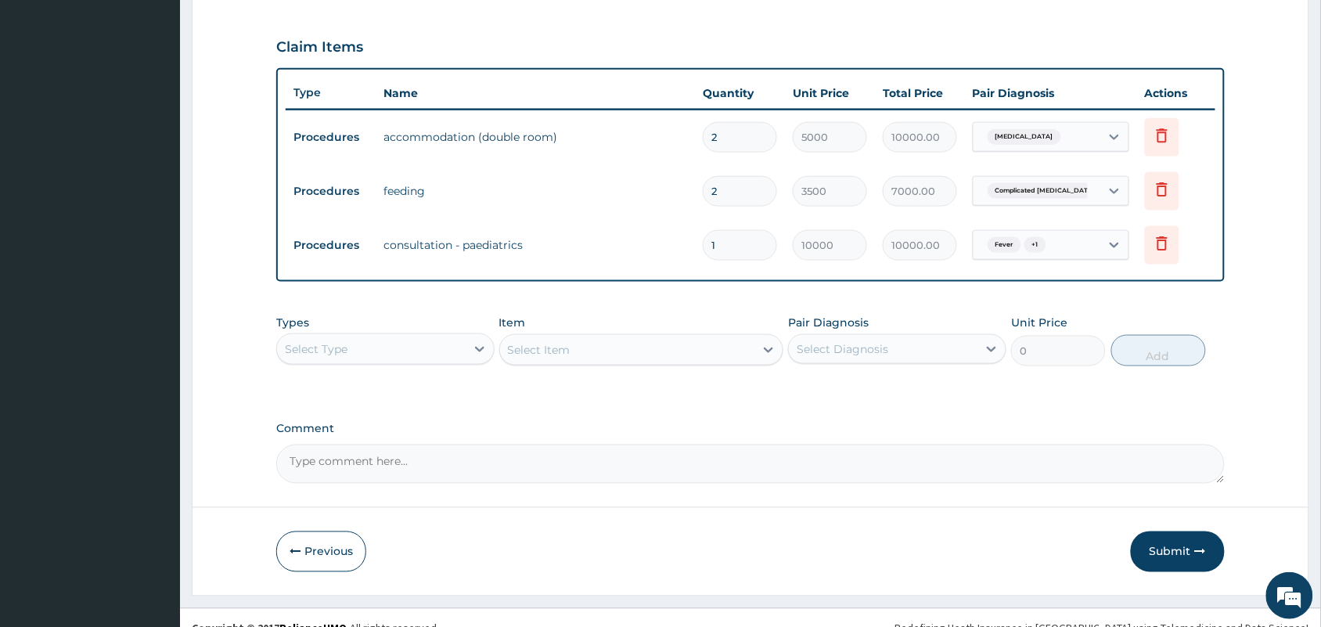
scroll to position [534, 0]
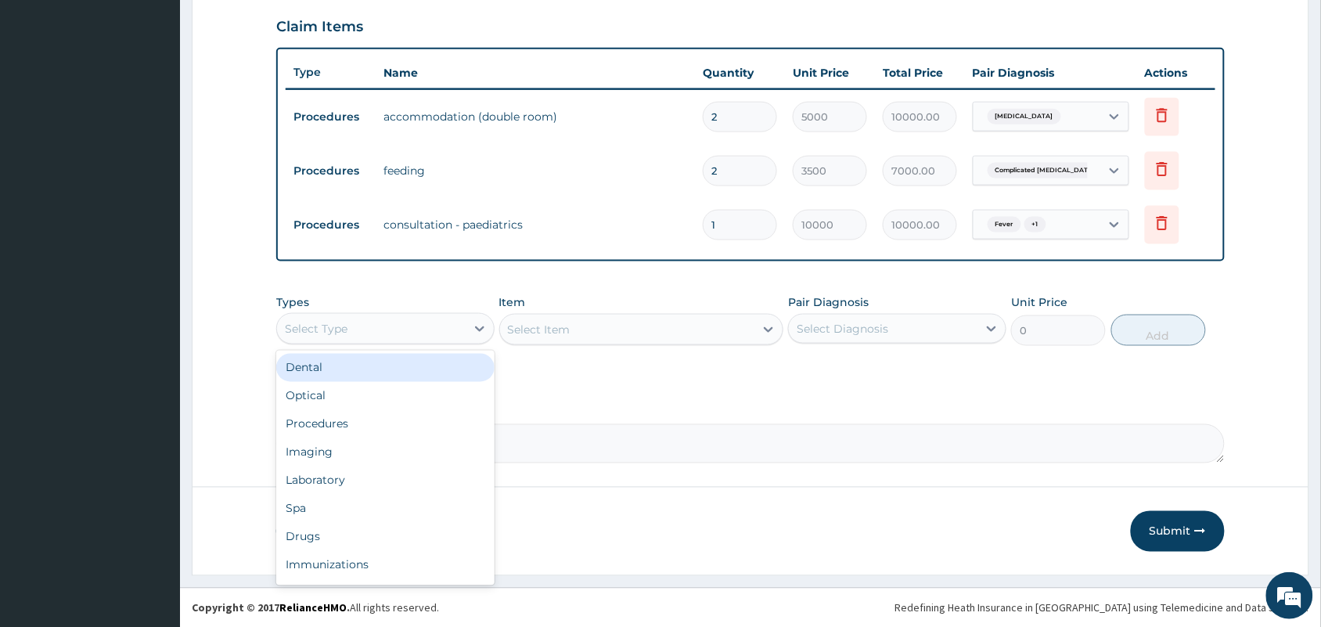
click at [439, 326] on div "Select Type" at bounding box center [371, 328] width 189 height 25
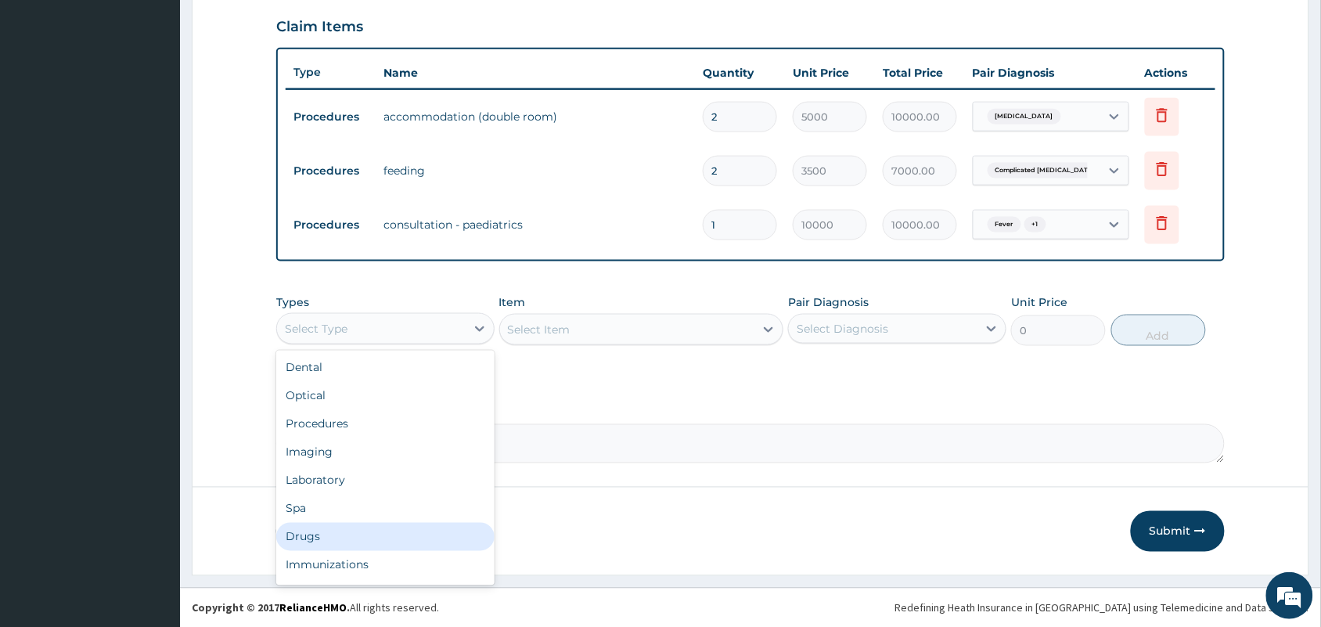
click at [364, 536] on div "Drugs" at bounding box center [385, 537] width 218 height 28
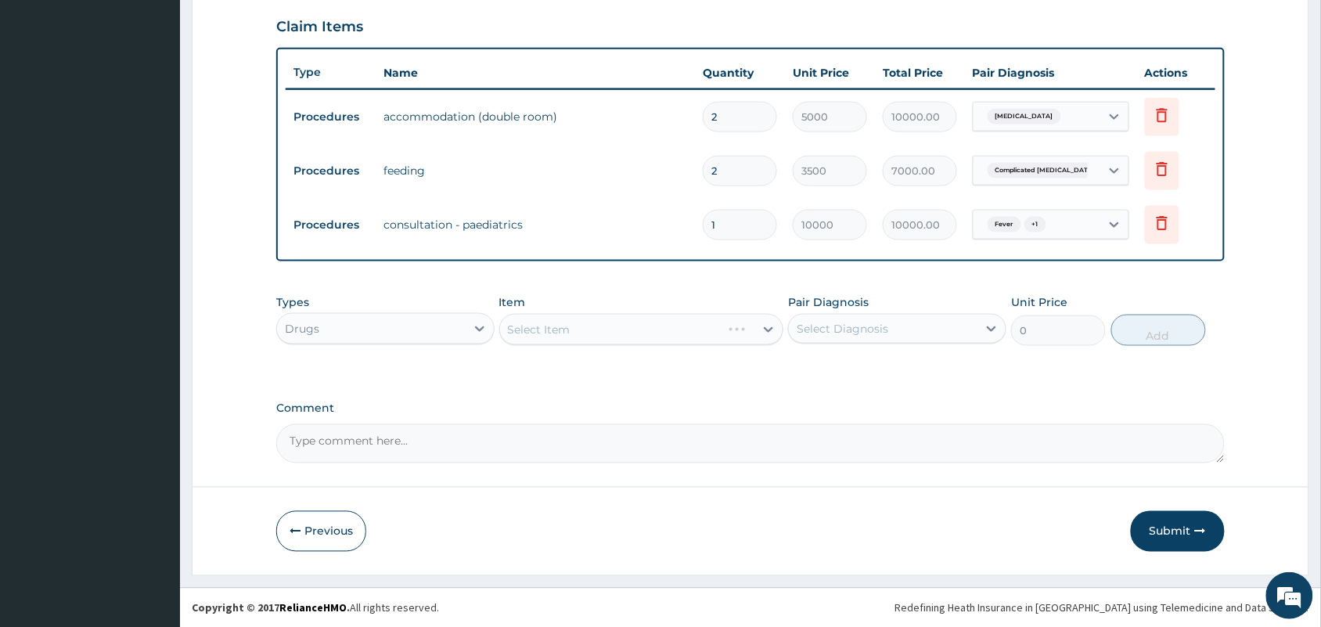
click at [627, 322] on div "Select Item" at bounding box center [641, 329] width 285 height 31
click at [636, 333] on div "Select Item" at bounding box center [627, 329] width 255 height 25
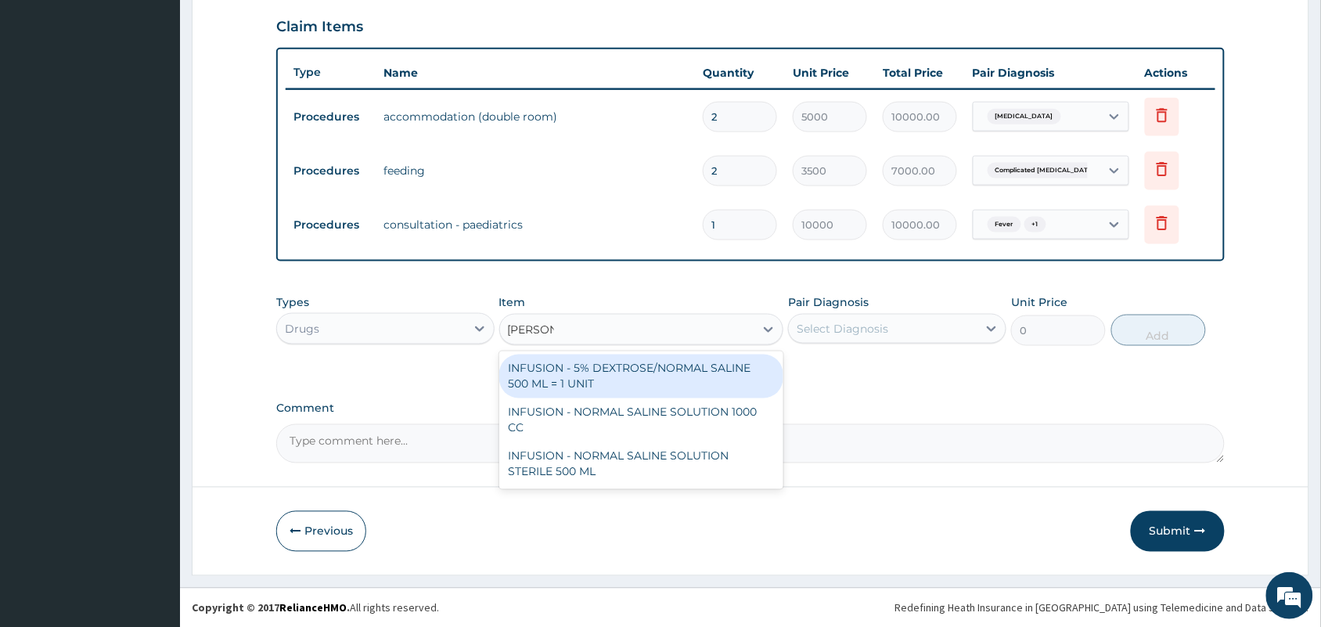
type input "NORMAL"
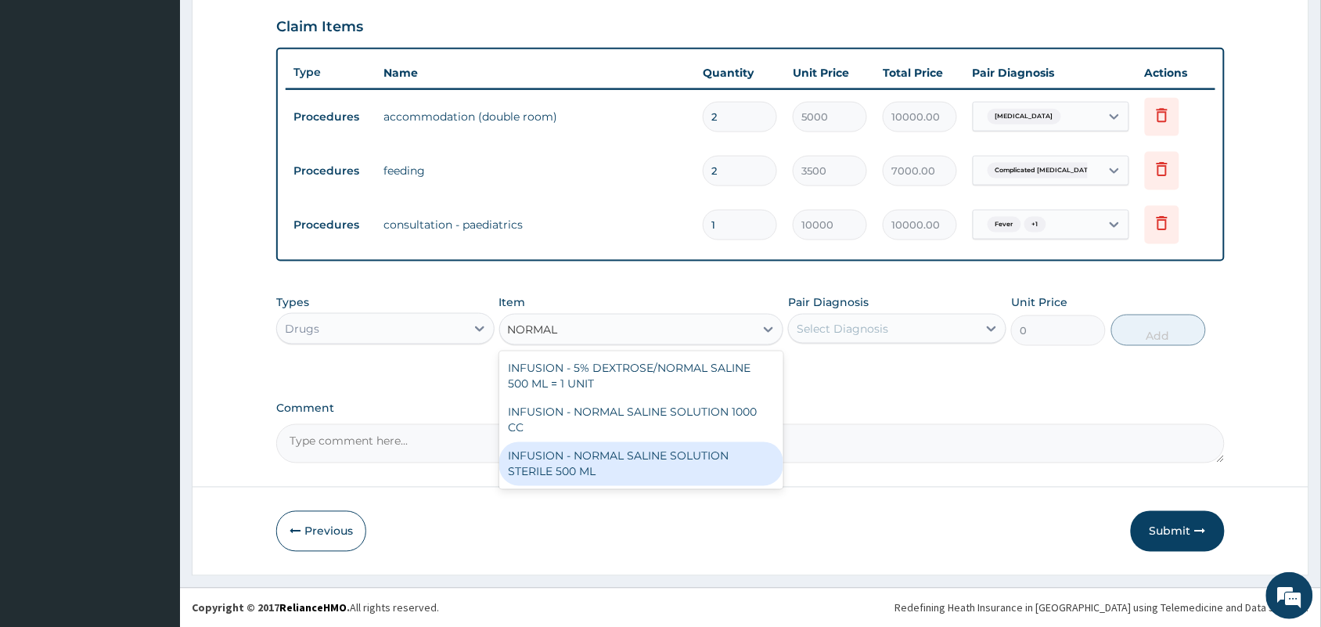
click at [666, 466] on div "INFUSION - NORMAL SALINE SOLUTION STERILE 500 ML" at bounding box center [641, 464] width 285 height 44
type input "1100"
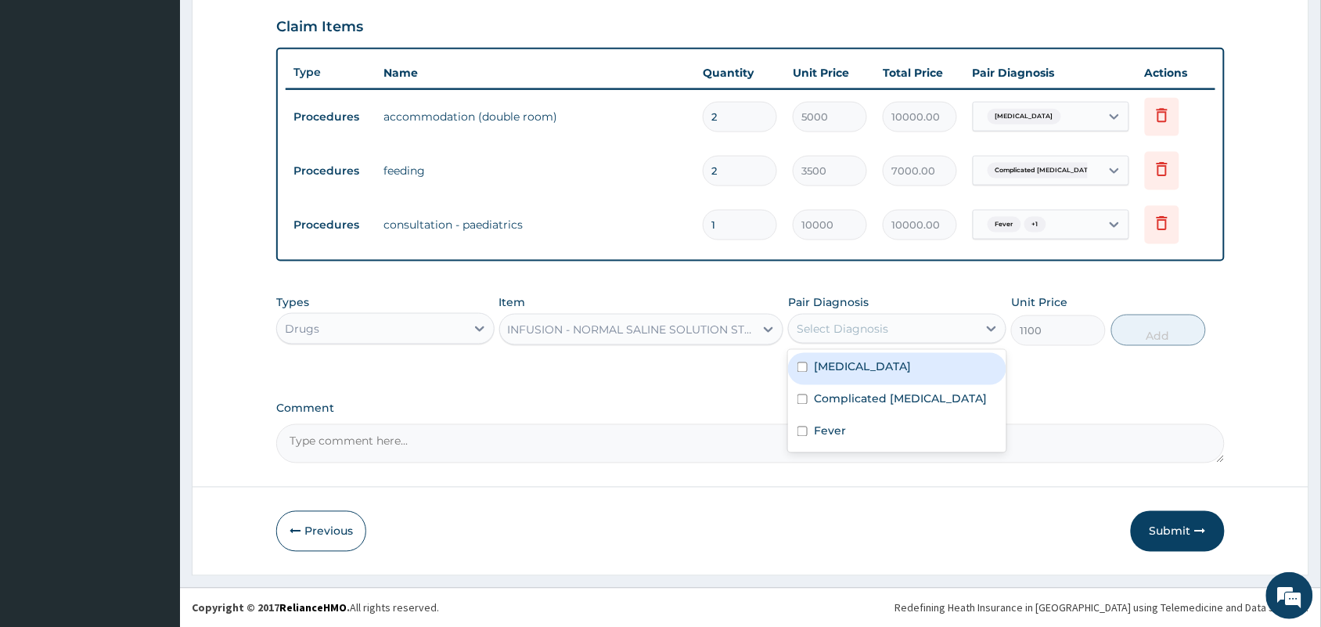
click at [869, 325] on div "Select Diagnosis" at bounding box center [842, 329] width 92 height 16
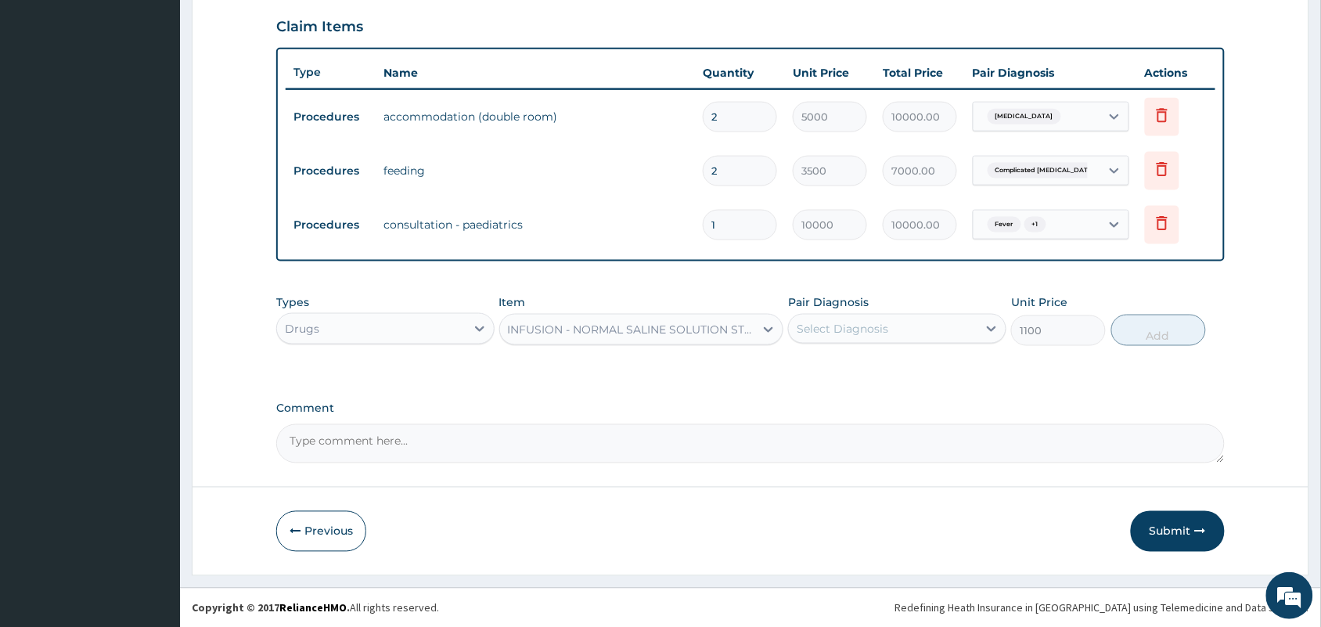
click at [725, 515] on div "Previous Submit" at bounding box center [750, 531] width 948 height 41
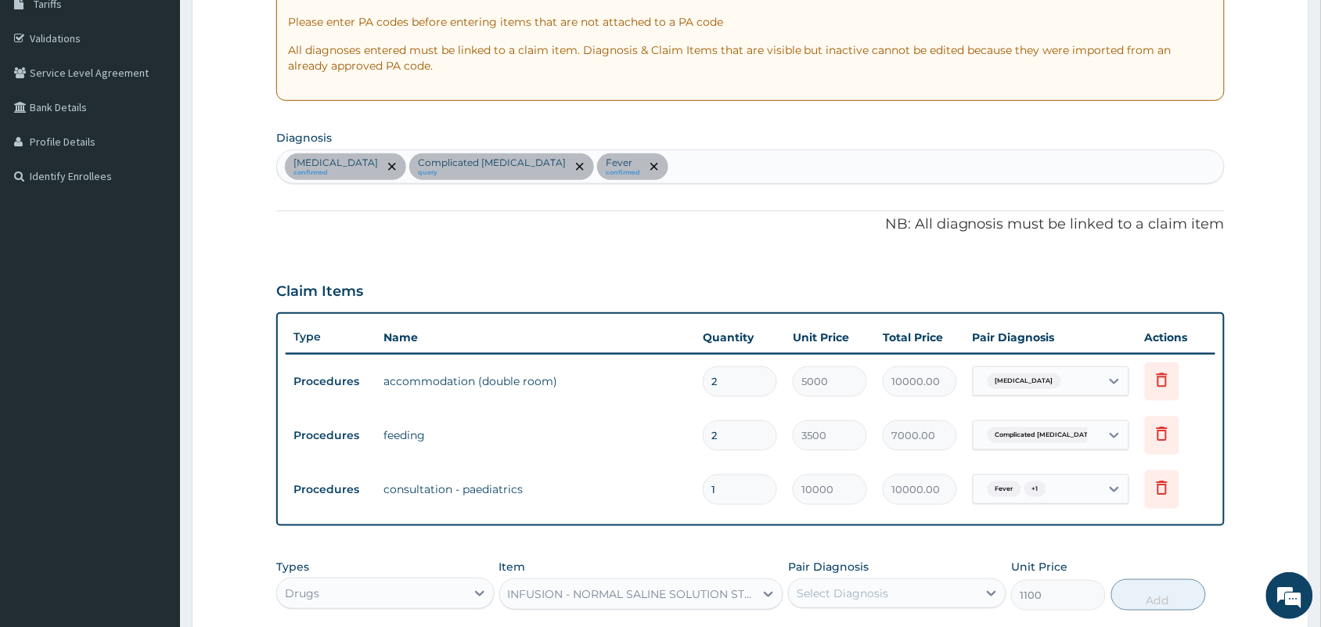
scroll to position [241, 0]
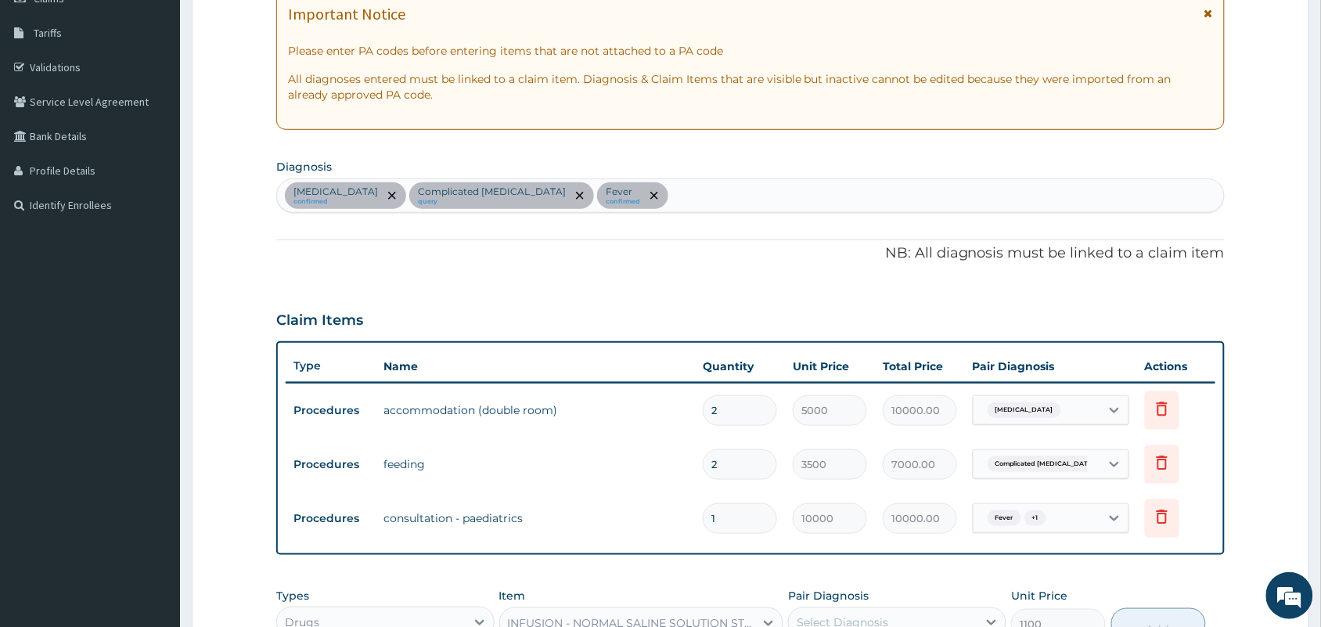
click at [635, 196] on div "[MEDICAL_DATA] confirmed Complicated [MEDICAL_DATA] [MEDICAL_DATA] confirmed" at bounding box center [750, 195] width 947 height 33
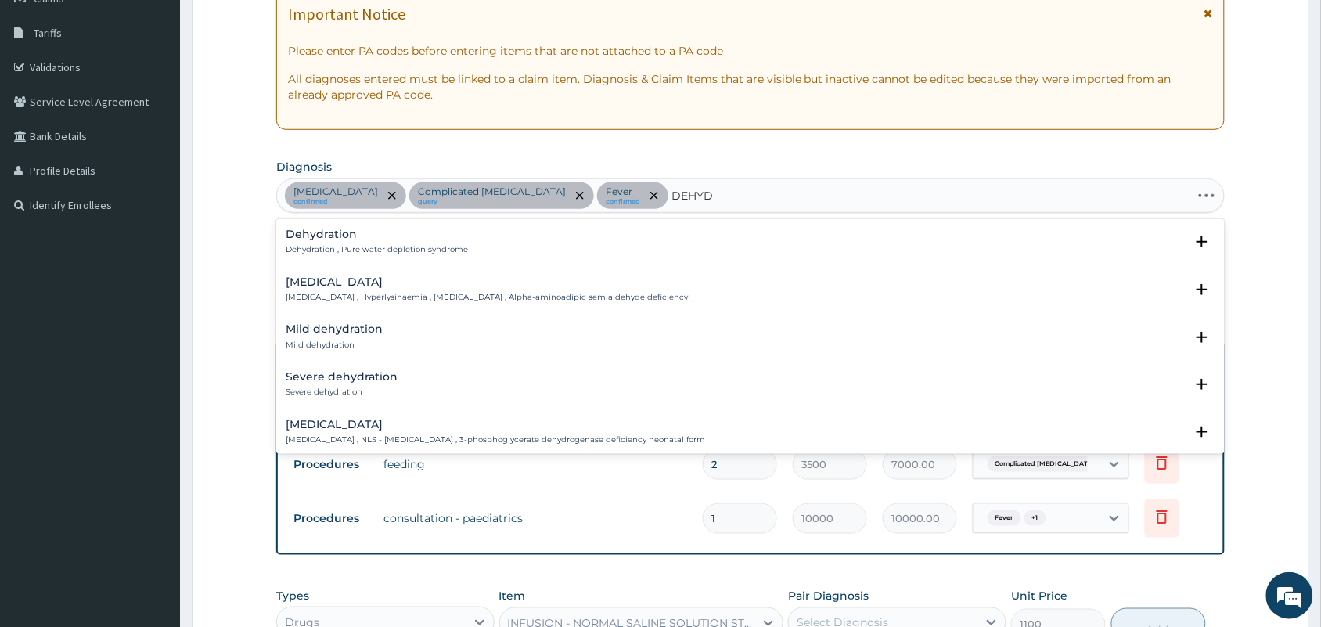
type input "DEHYDR"
click at [376, 239] on h4 "Dehydration" at bounding box center [377, 234] width 182 height 12
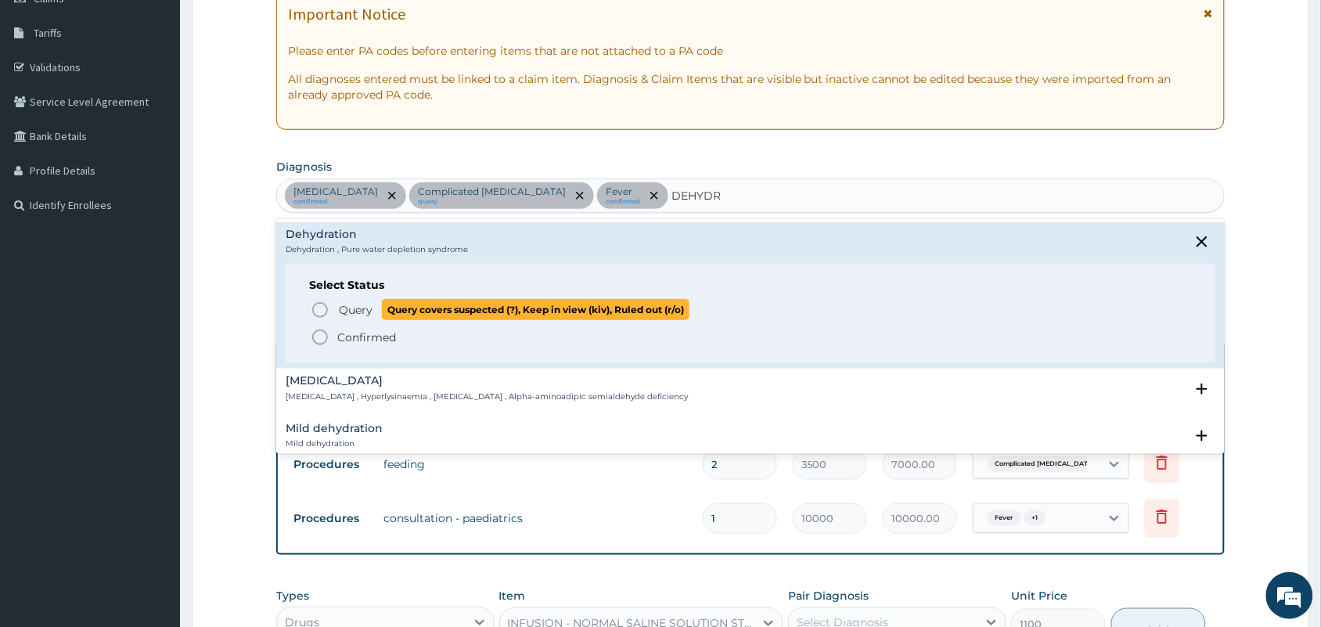
click at [322, 306] on icon "status option query" at bounding box center [320, 309] width 19 height 19
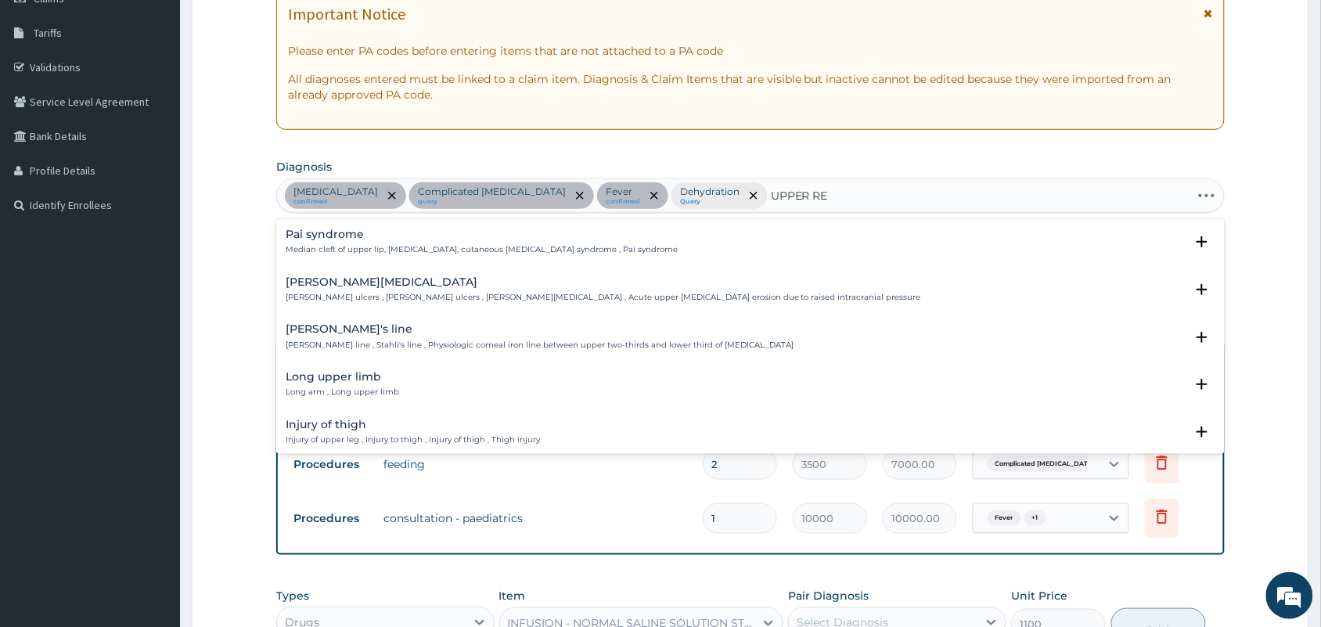
type input "UPPER RES"
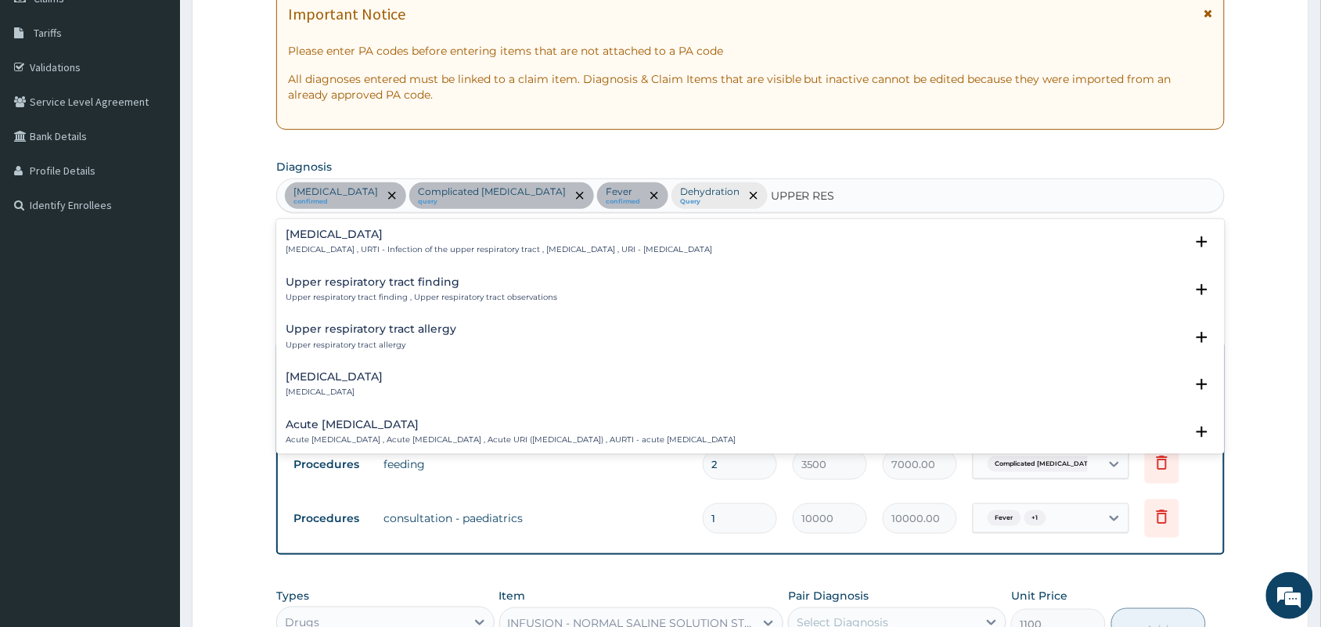
click at [394, 240] on h4 "[MEDICAL_DATA]" at bounding box center [499, 234] width 426 height 12
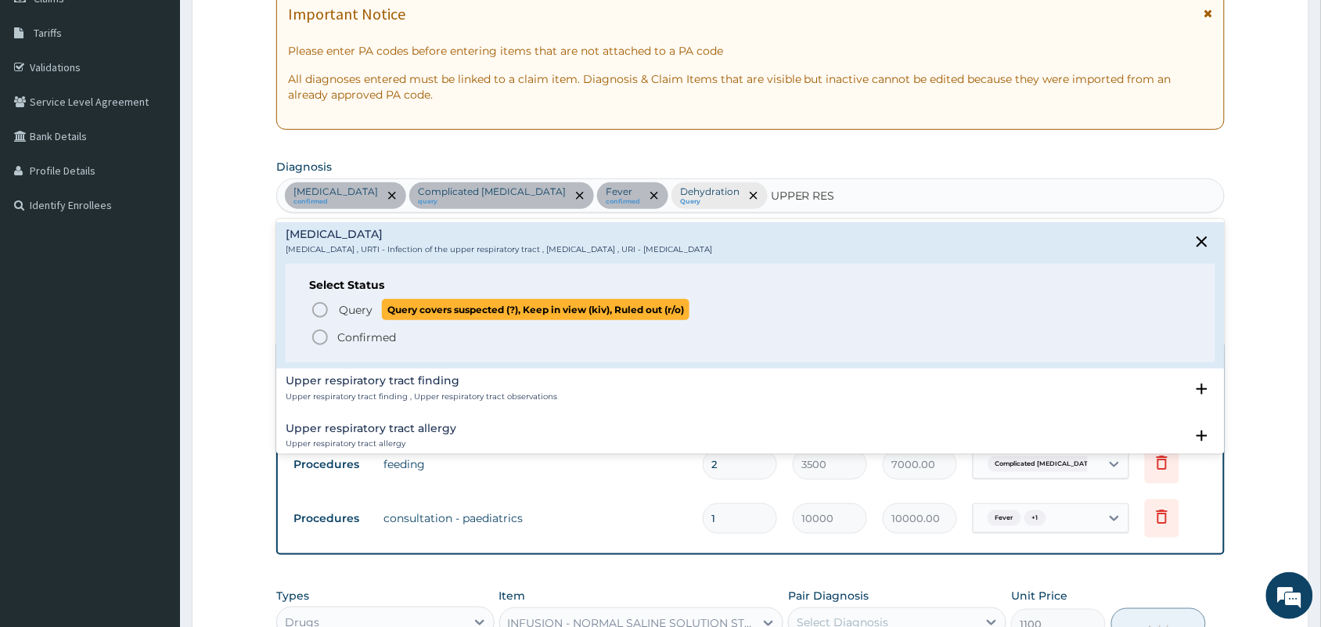
click at [318, 311] on icon "status option query" at bounding box center [320, 309] width 19 height 19
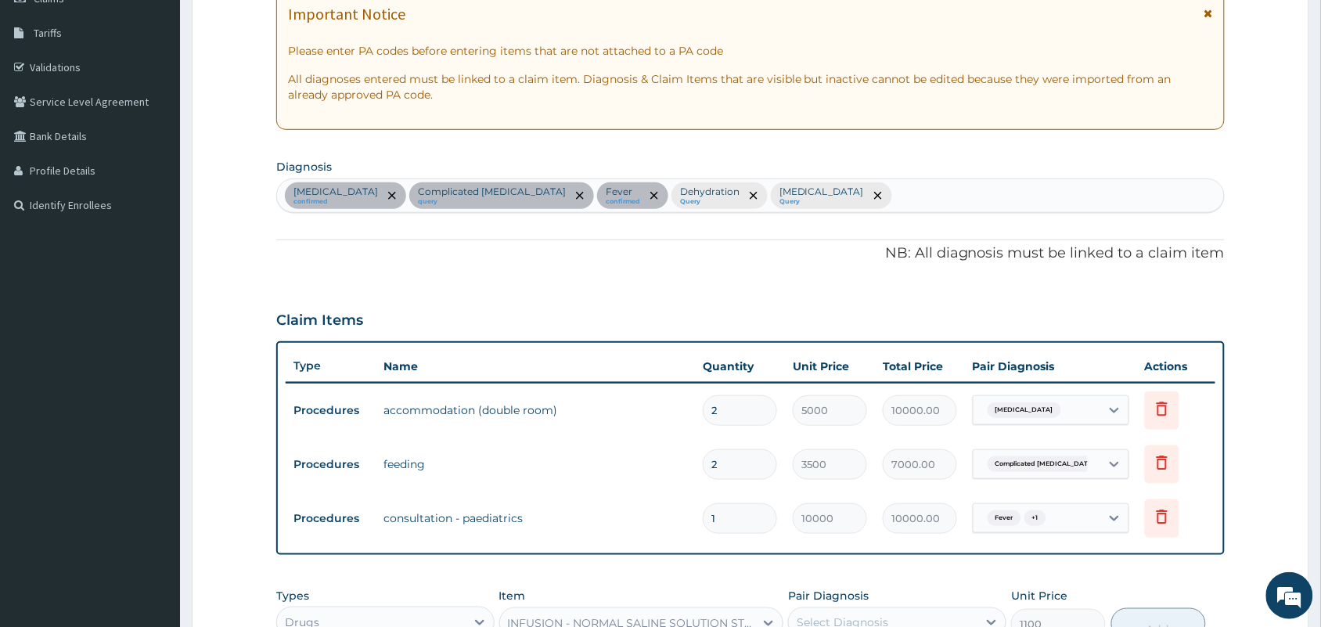
type input "F"
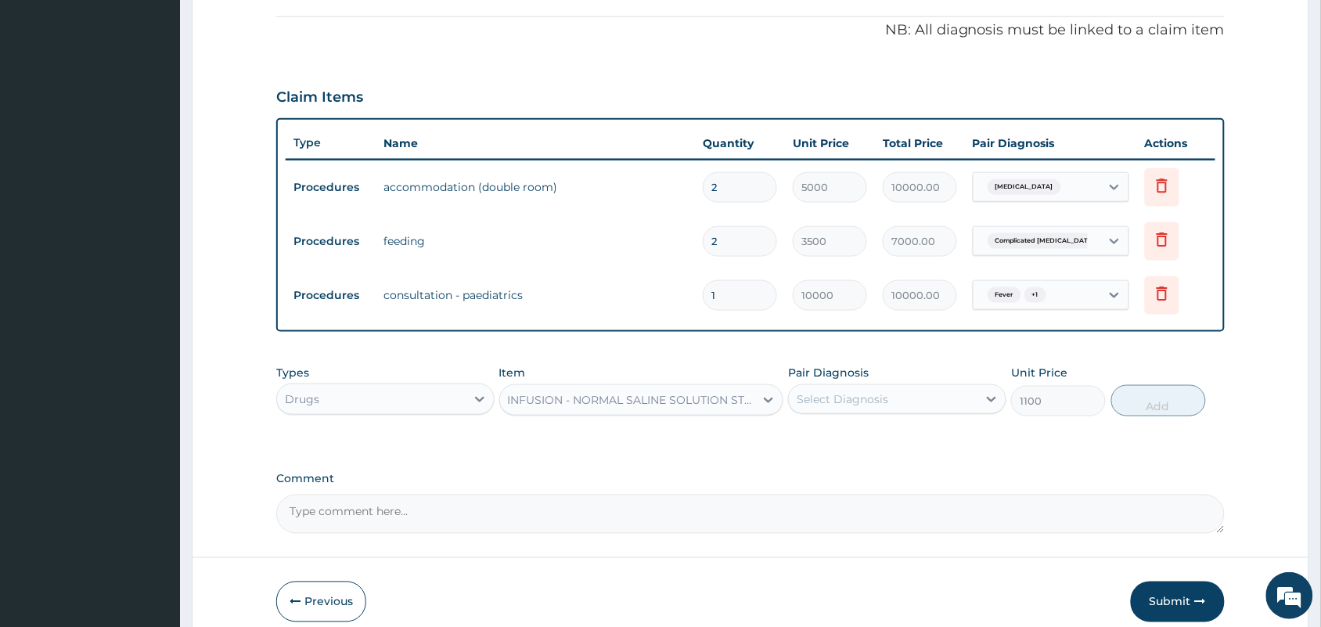
scroll to position [534, 0]
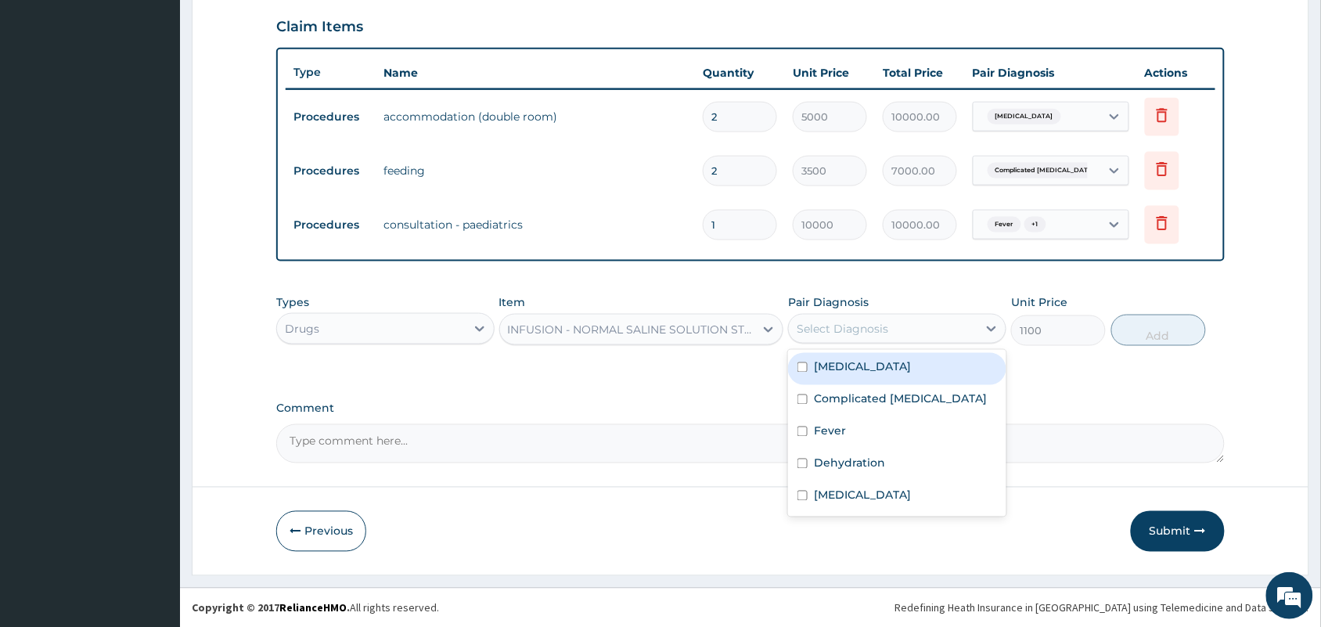
click at [890, 319] on div "Select Diagnosis" at bounding box center [883, 328] width 189 height 25
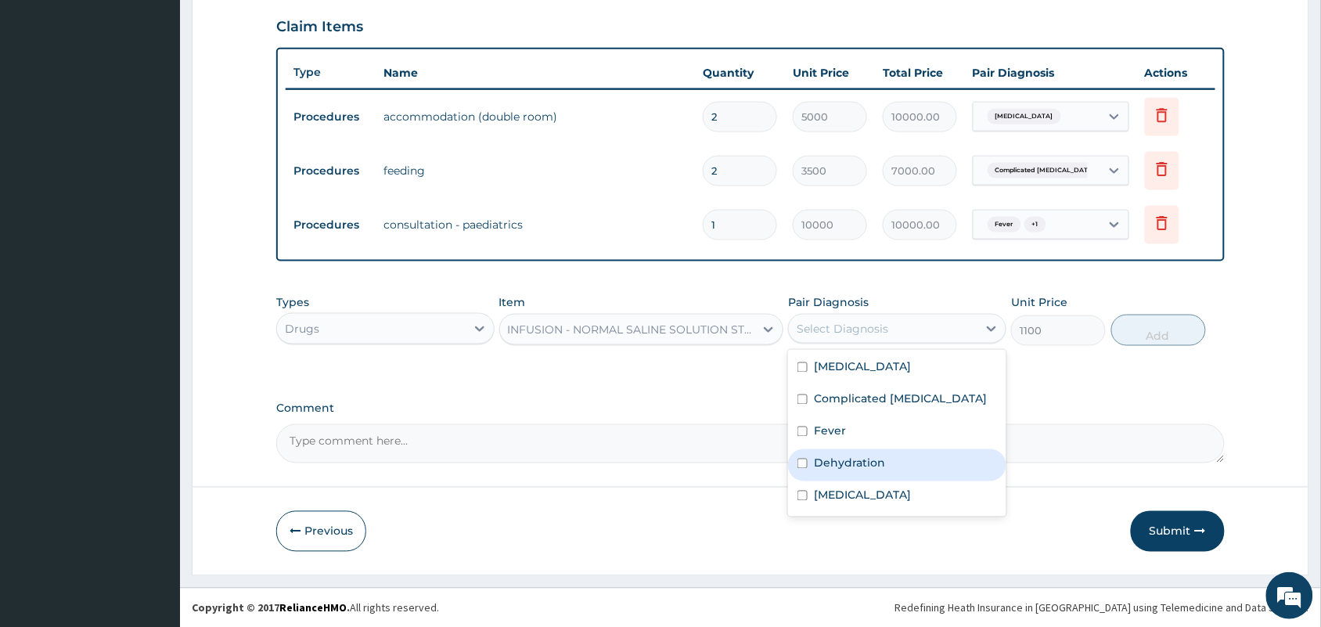
click at [843, 463] on label "Dehydration" at bounding box center [849, 463] width 71 height 16
checkbox input "true"
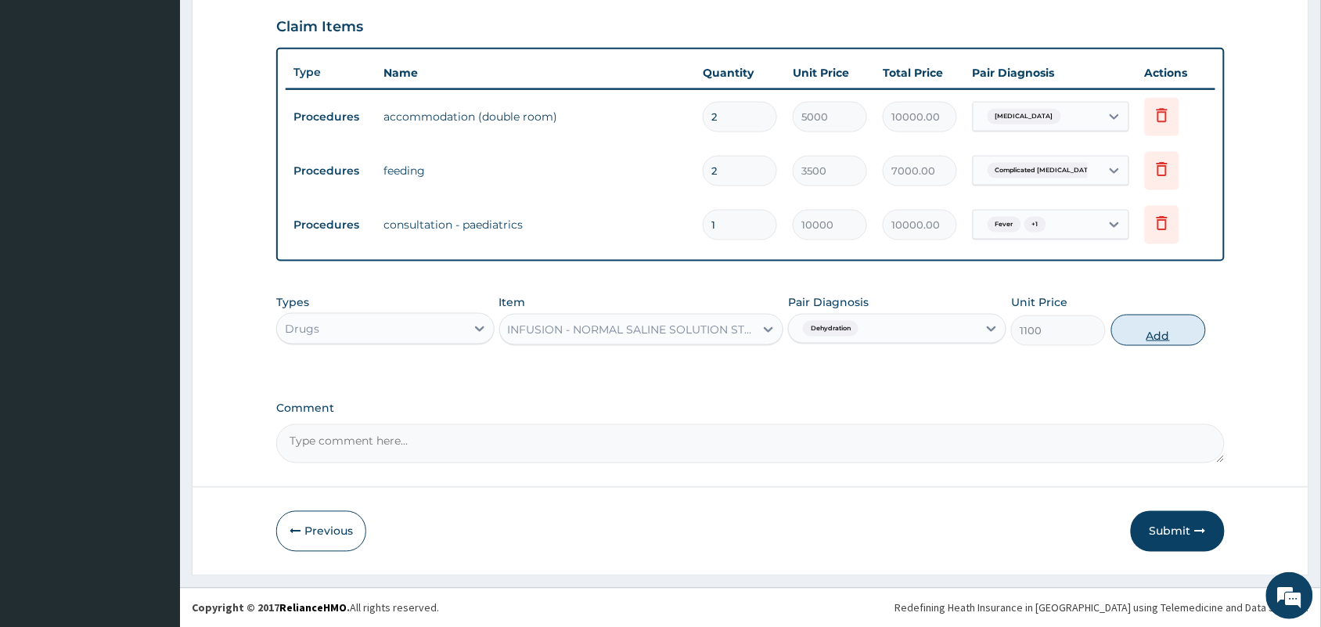
click at [1181, 321] on button "Add" at bounding box center [1158, 330] width 95 height 31
type input "0"
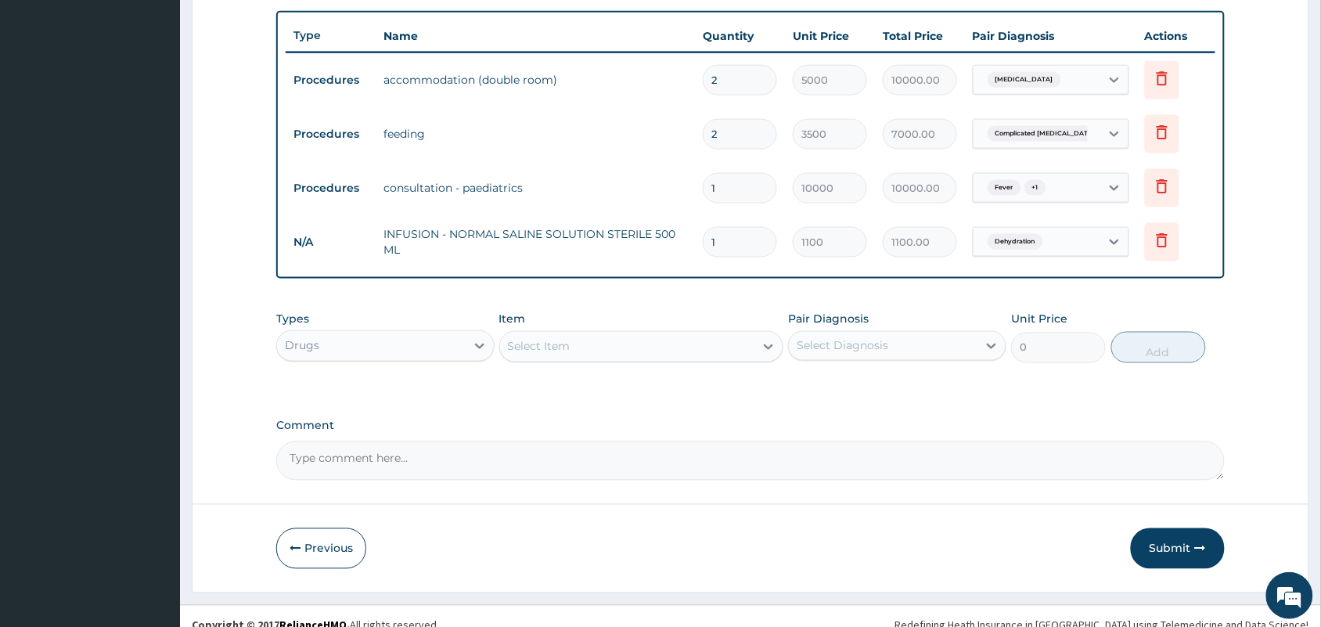
scroll to position [588, 0]
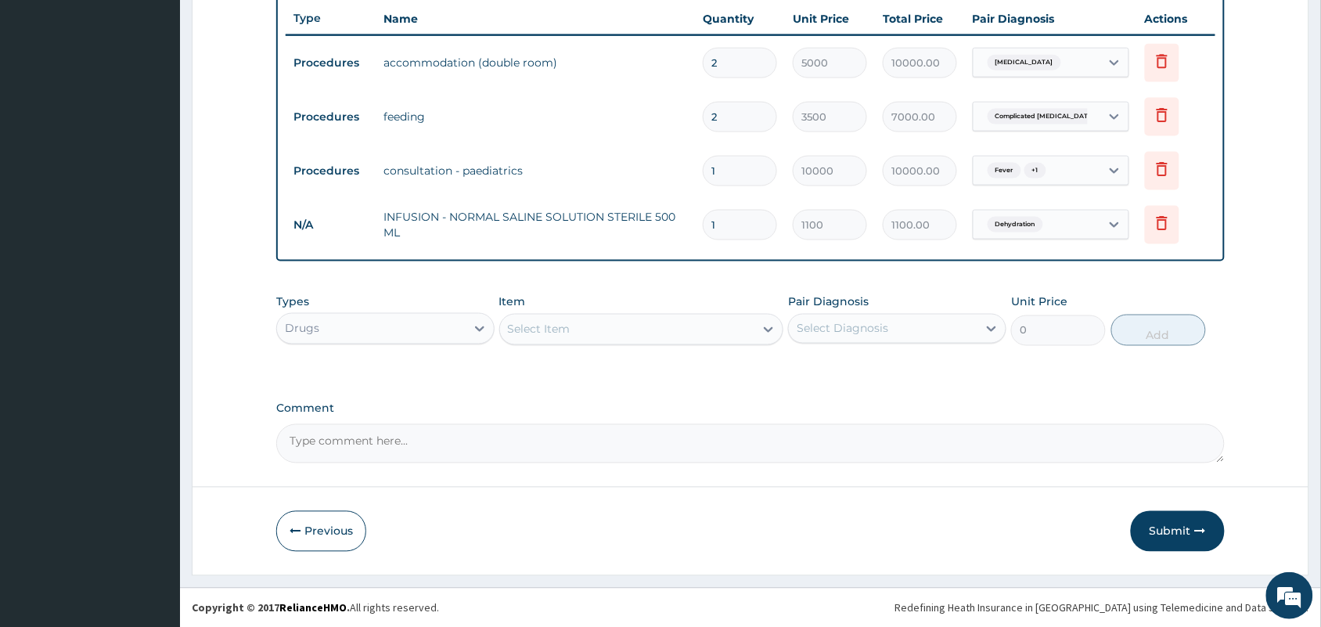
click at [661, 344] on div "Item Select Item" at bounding box center [641, 320] width 285 height 52
click at [671, 338] on div "Select Item" at bounding box center [627, 329] width 255 height 25
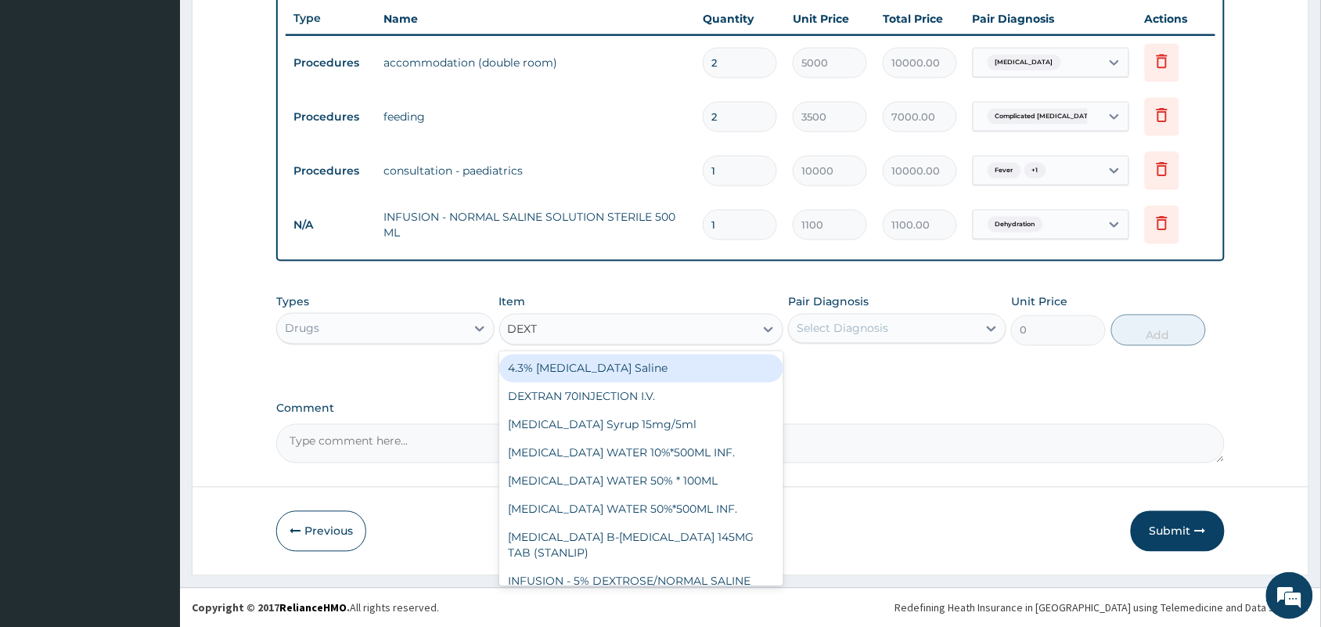
type input "DEXTR"
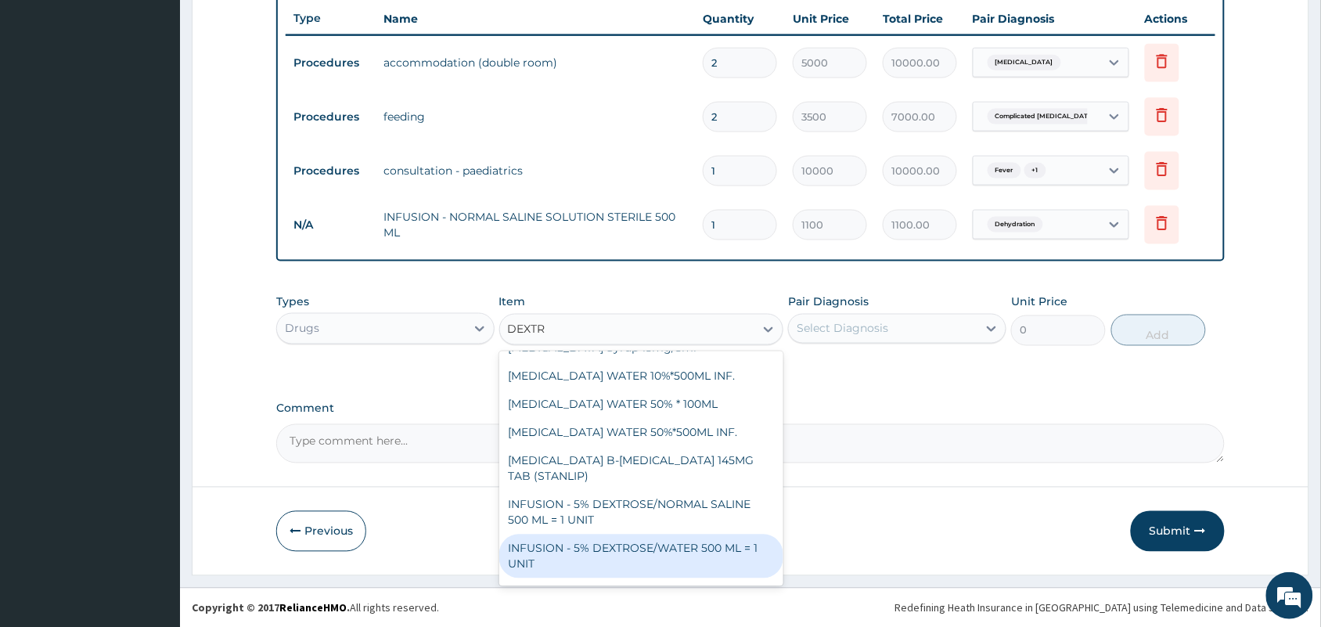
scroll to position [73, 0]
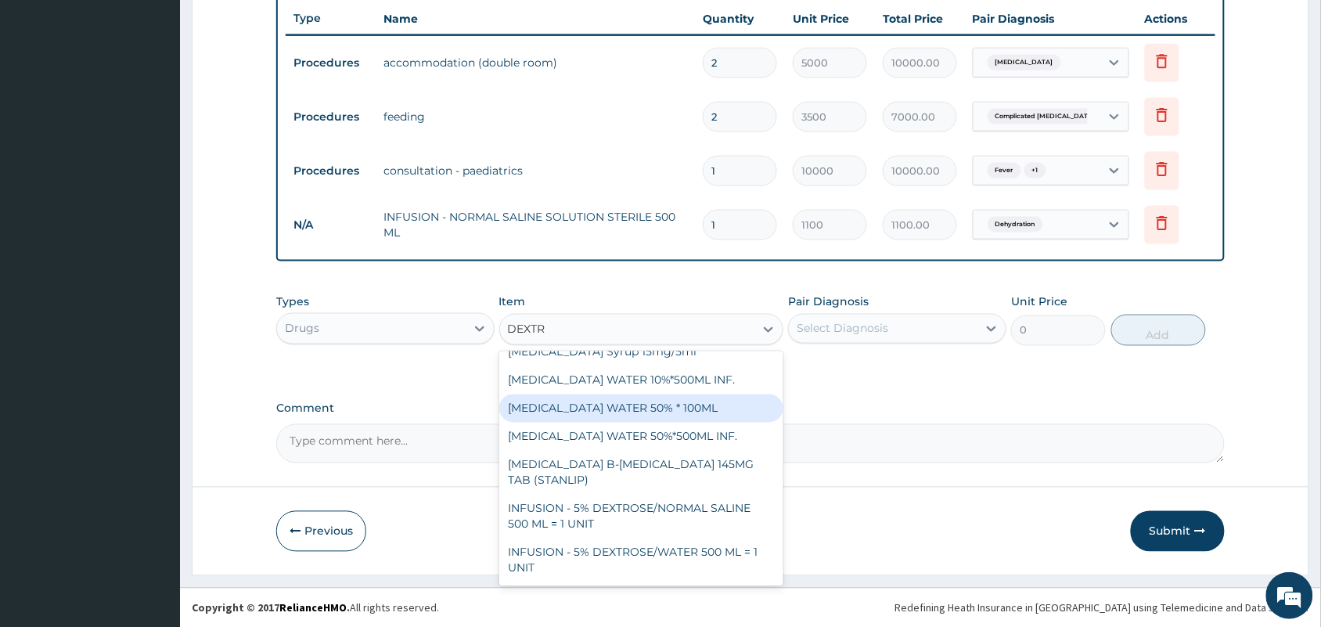
click at [646, 422] on div "[MEDICAL_DATA] WATER 50% * 100ML" at bounding box center [641, 408] width 285 height 28
type input "1100"
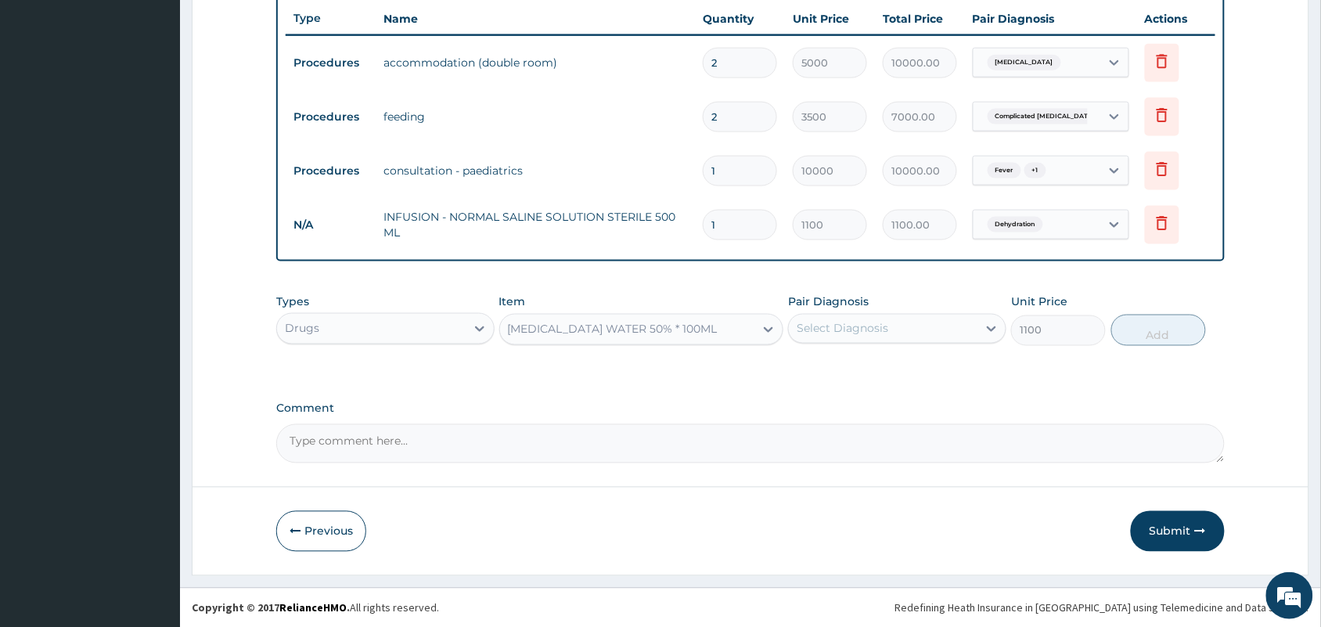
click at [957, 330] on div "Select Diagnosis" at bounding box center [883, 328] width 189 height 25
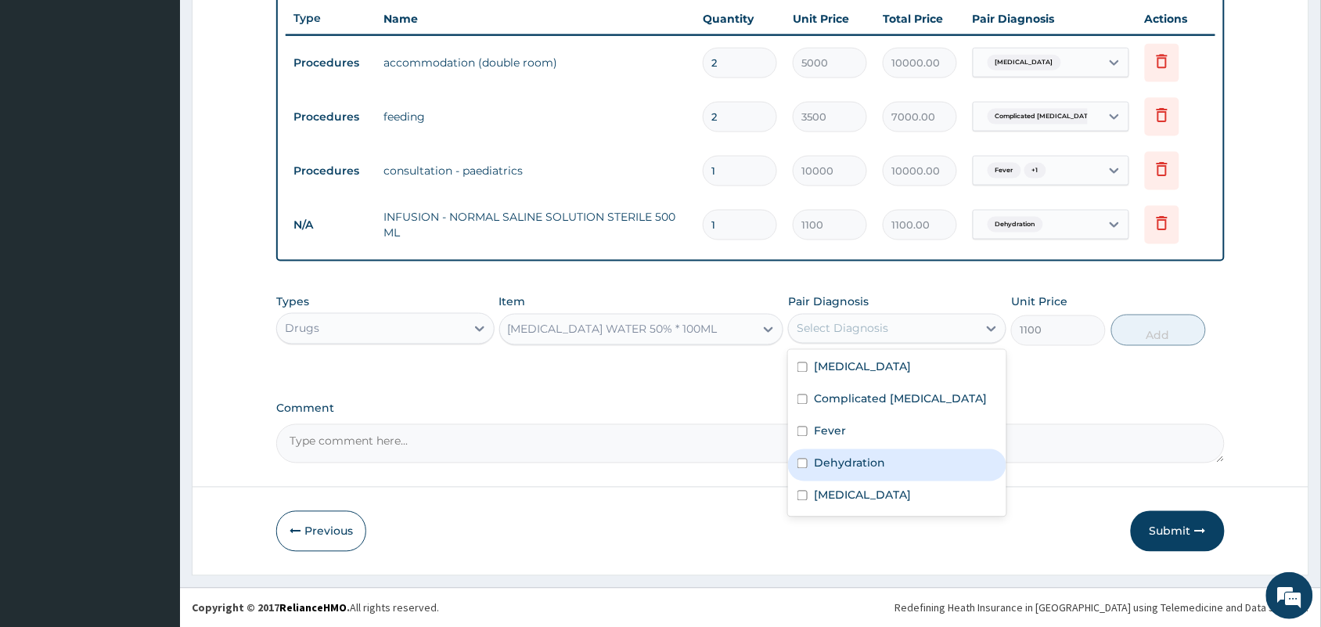
click at [828, 472] on div "Dehydration" at bounding box center [897, 465] width 218 height 32
checkbox input "true"
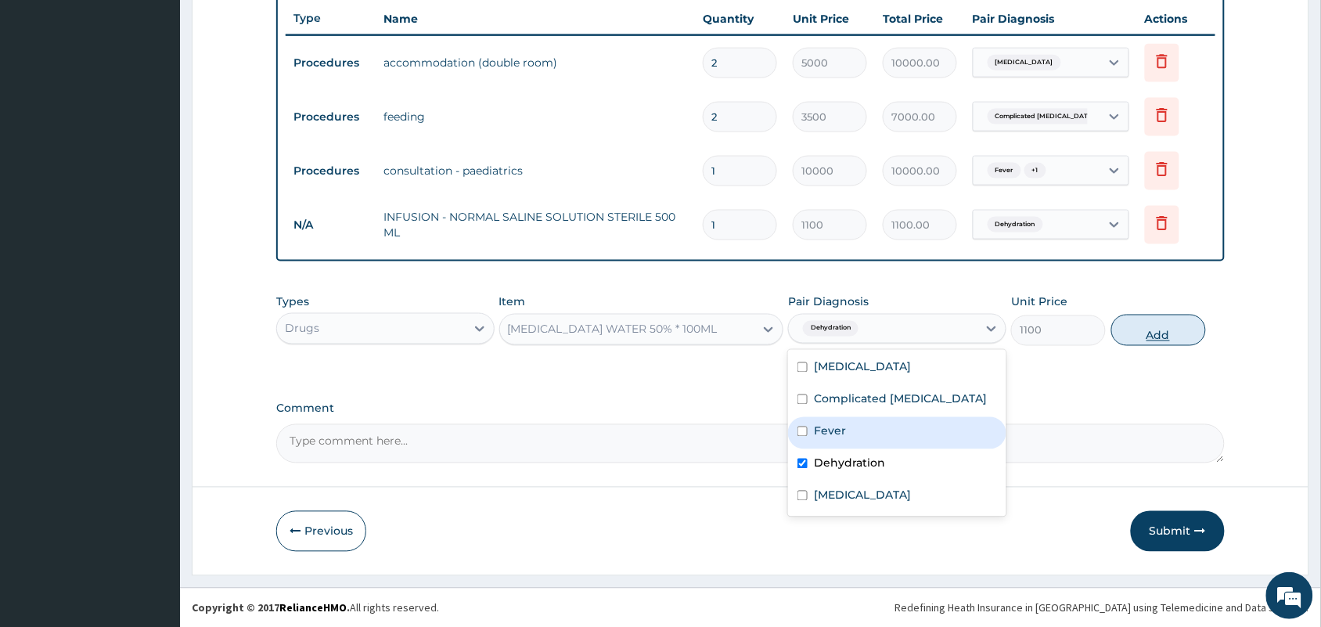
click at [1156, 329] on button "Add" at bounding box center [1158, 330] width 95 height 31
type input "0"
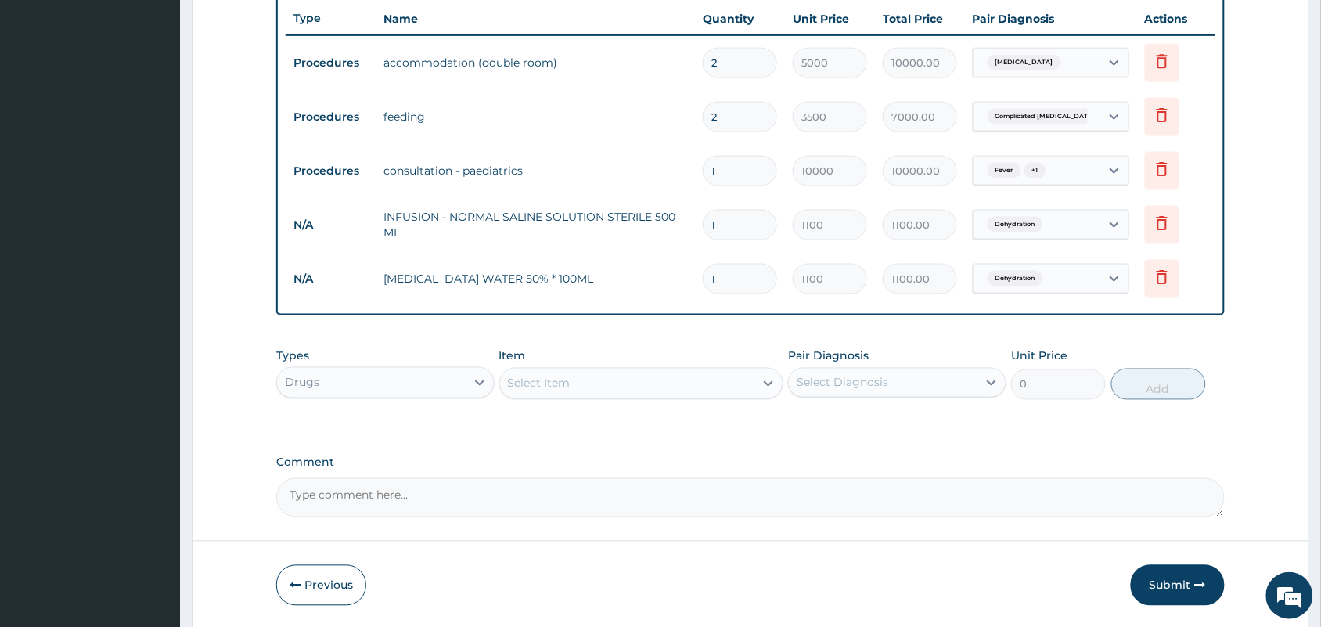
scroll to position [642, 0]
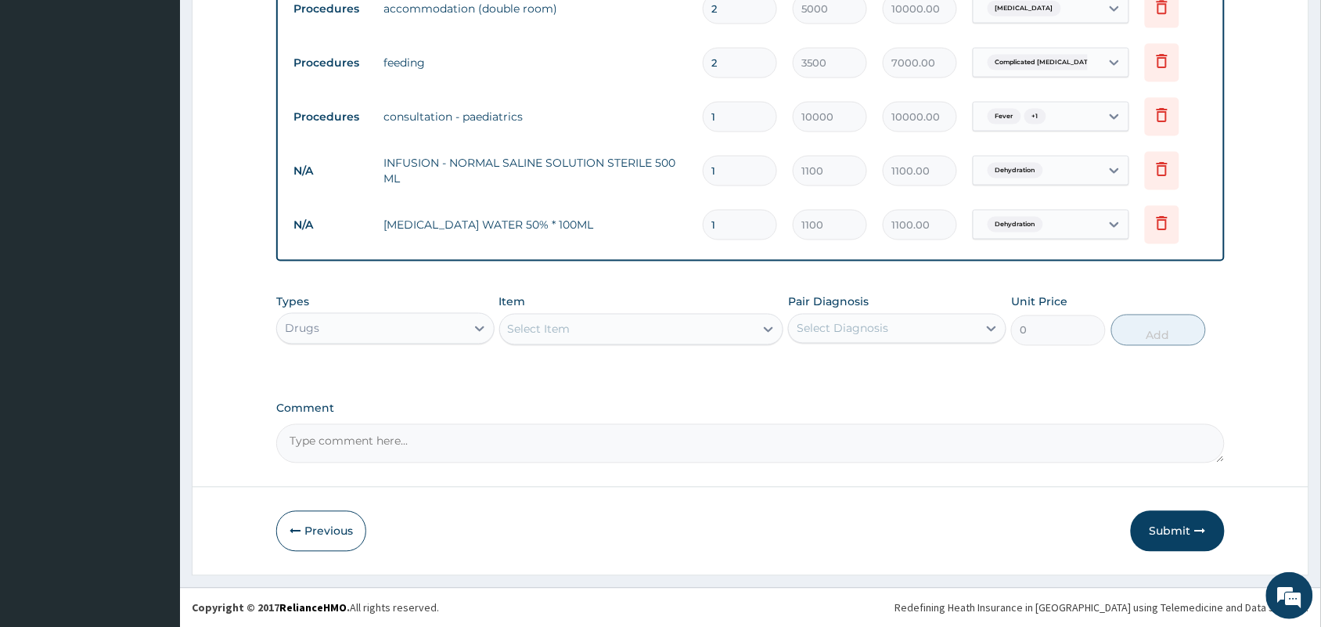
click at [700, 335] on div "Select Item" at bounding box center [627, 329] width 255 height 25
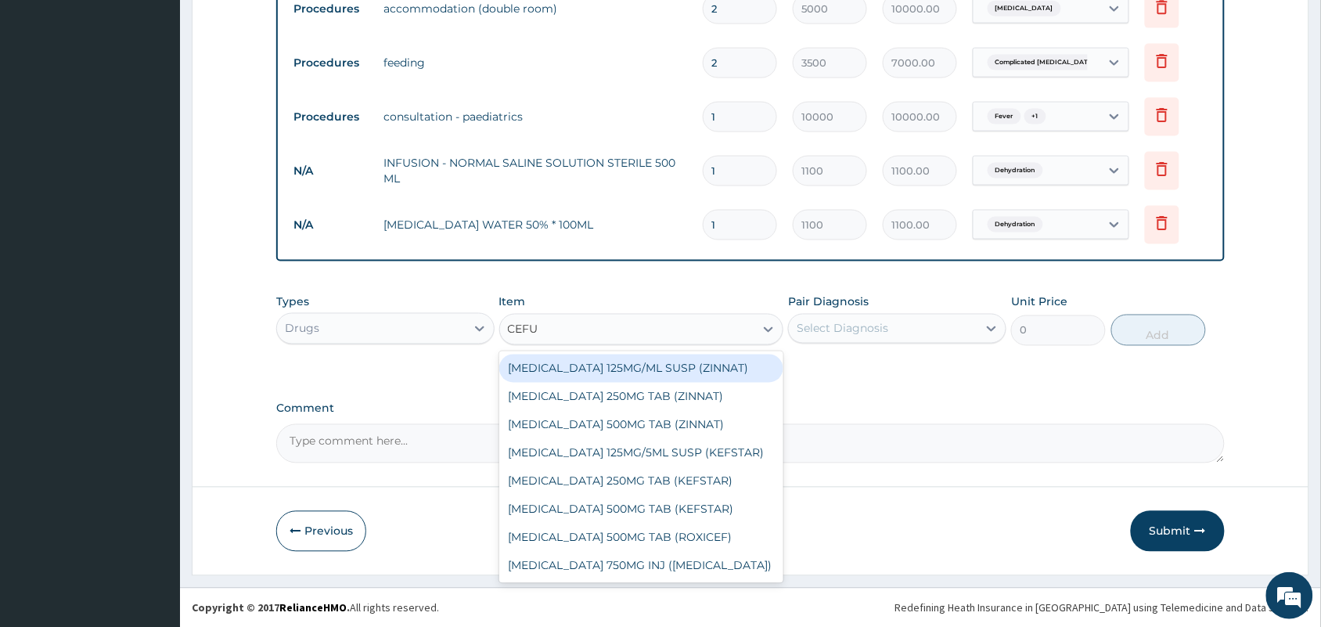
type input "CEFUR"
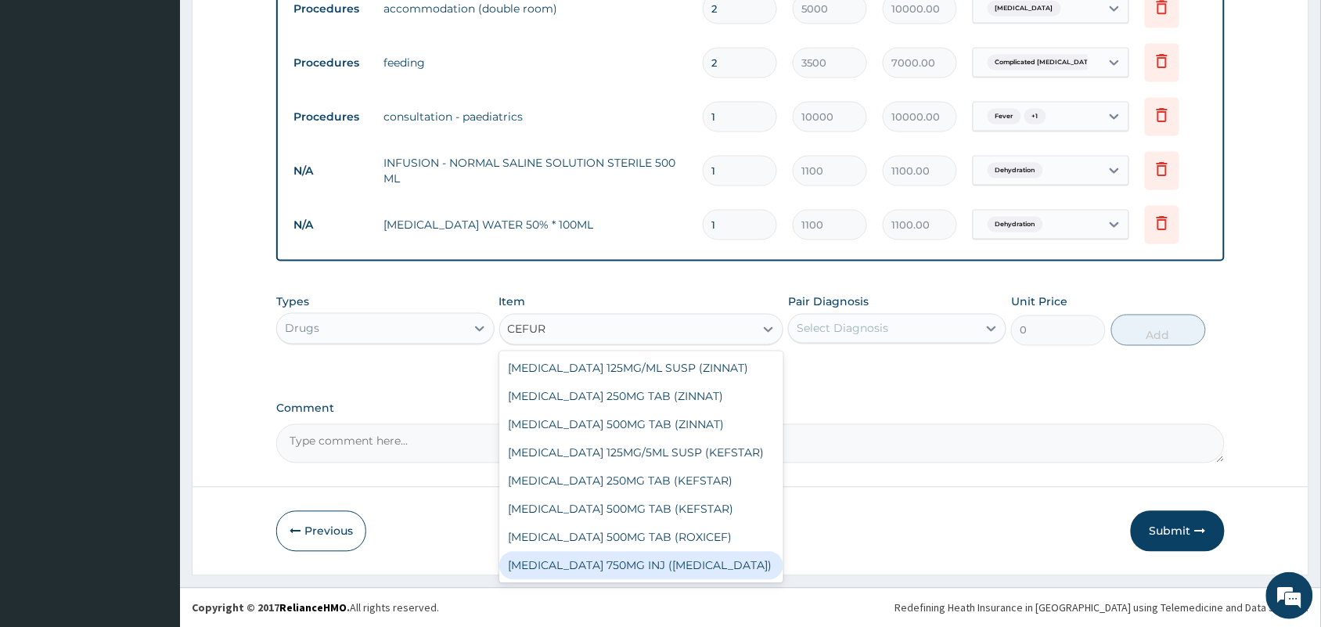
click at [636, 573] on div "[MEDICAL_DATA] 750MG INJ ([MEDICAL_DATA])" at bounding box center [641, 566] width 285 height 28
type input "2000"
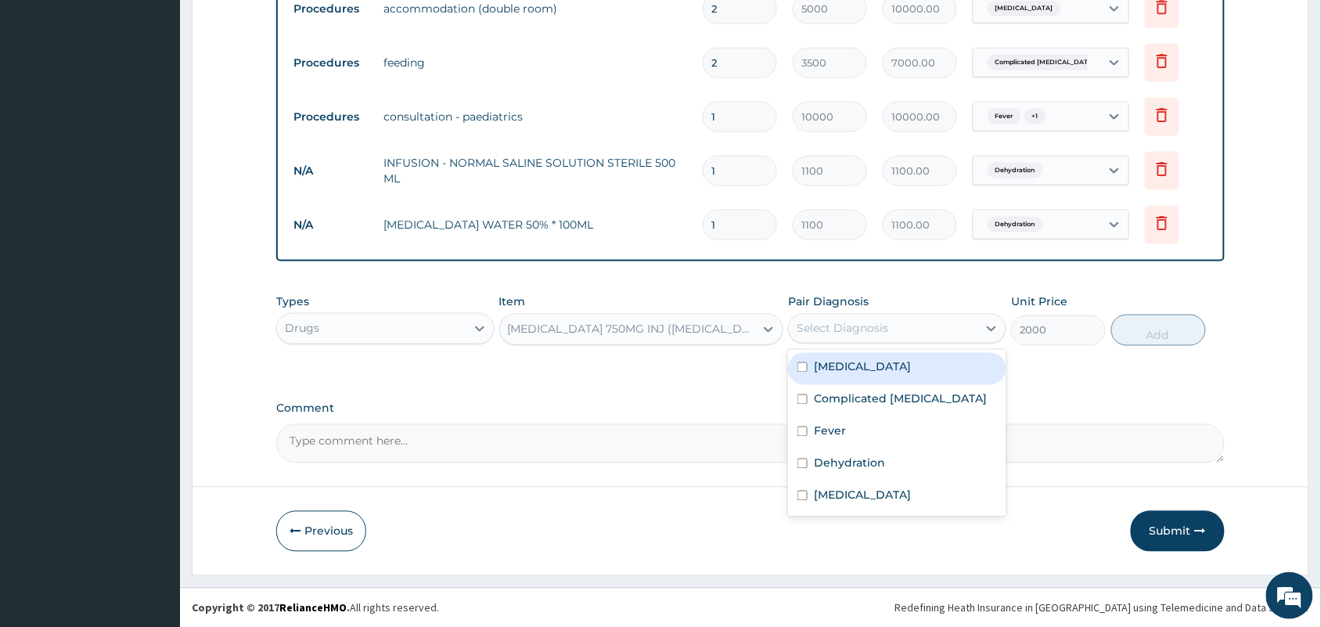
click at [842, 322] on div "Select Diagnosis" at bounding box center [842, 329] width 92 height 16
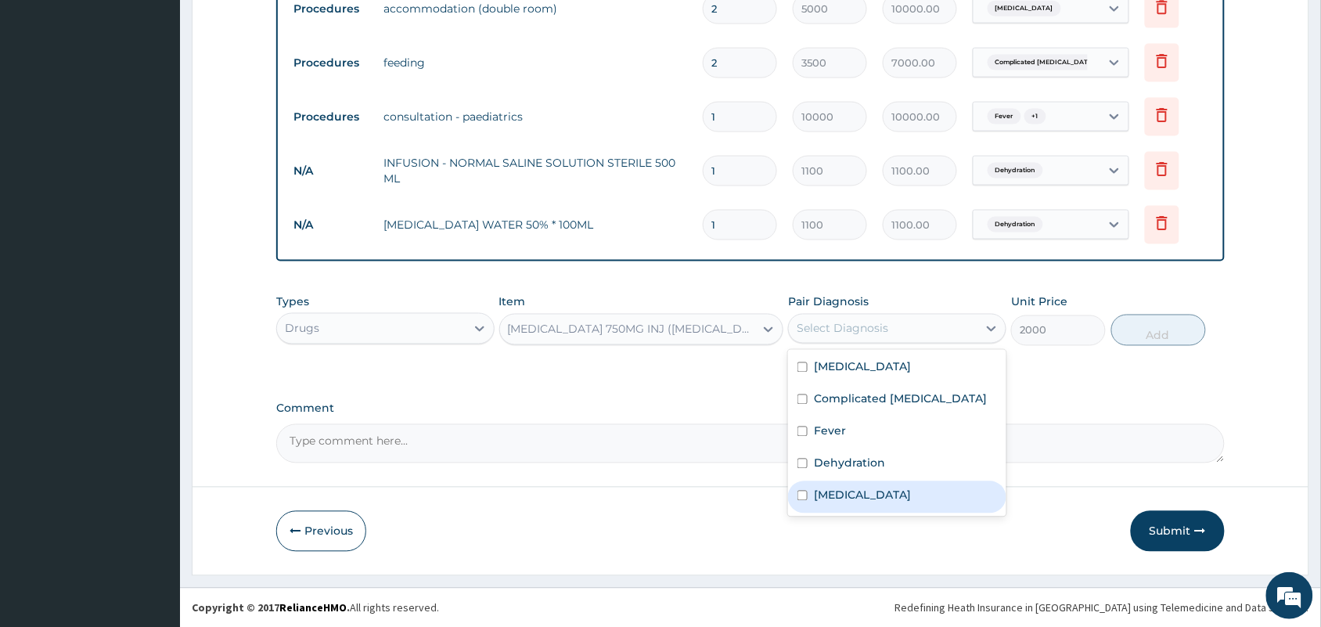
click at [841, 484] on div "[MEDICAL_DATA]" at bounding box center [897, 497] width 218 height 32
checkbox input "true"
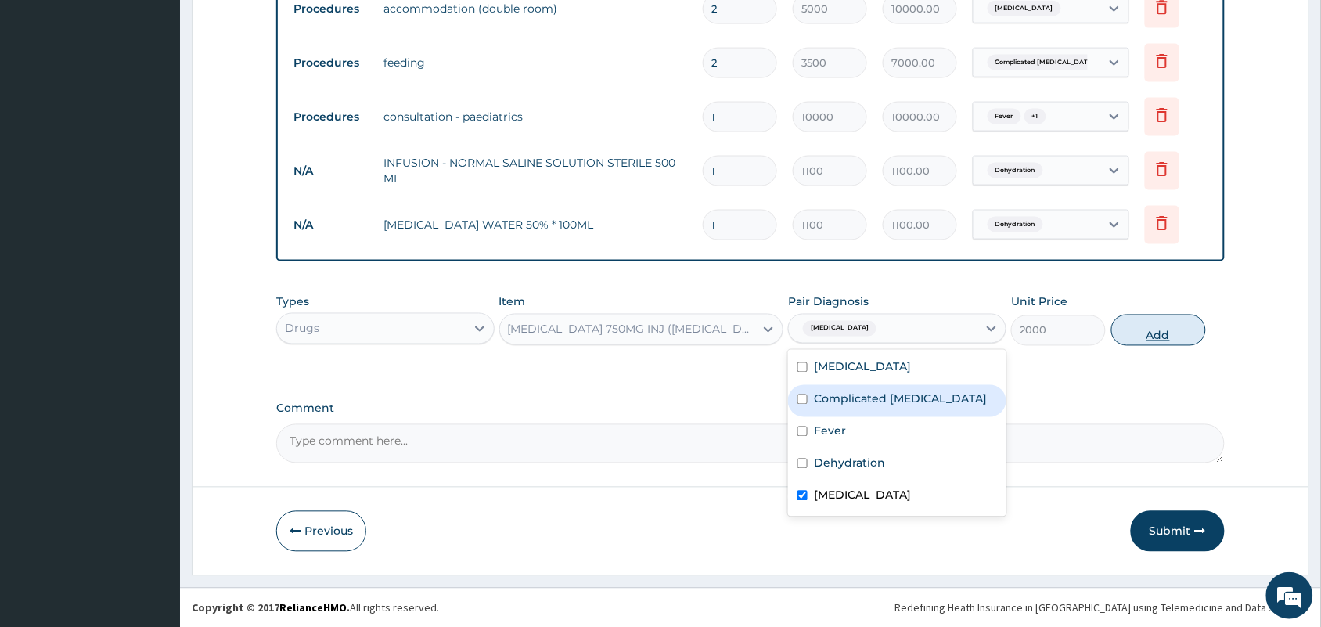
click at [1136, 327] on button "Add" at bounding box center [1158, 330] width 95 height 31
type input "0"
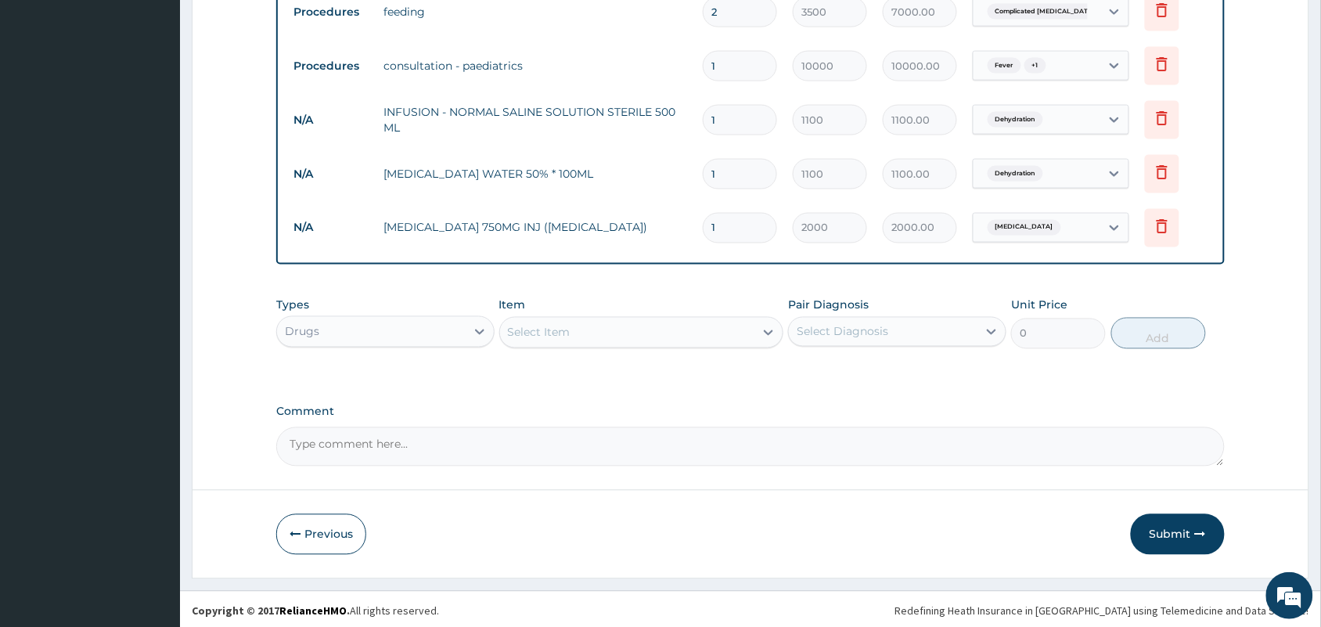
scroll to position [696, 0]
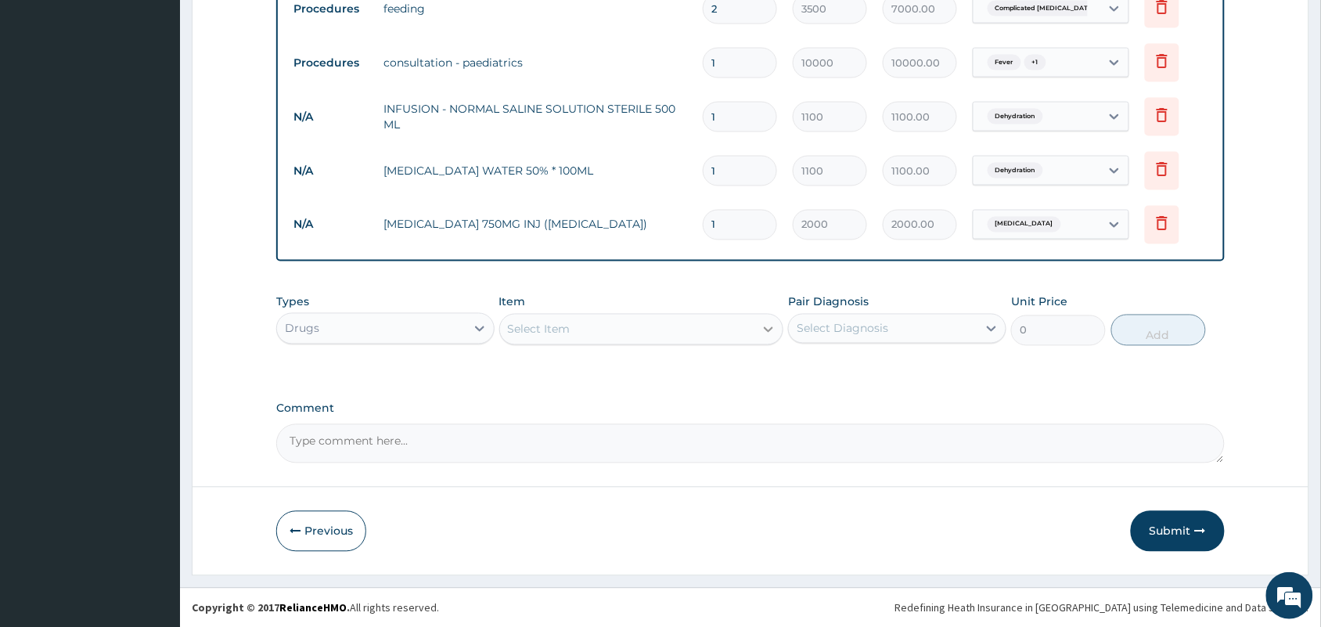
click at [761, 339] on div at bounding box center [768, 329] width 28 height 28
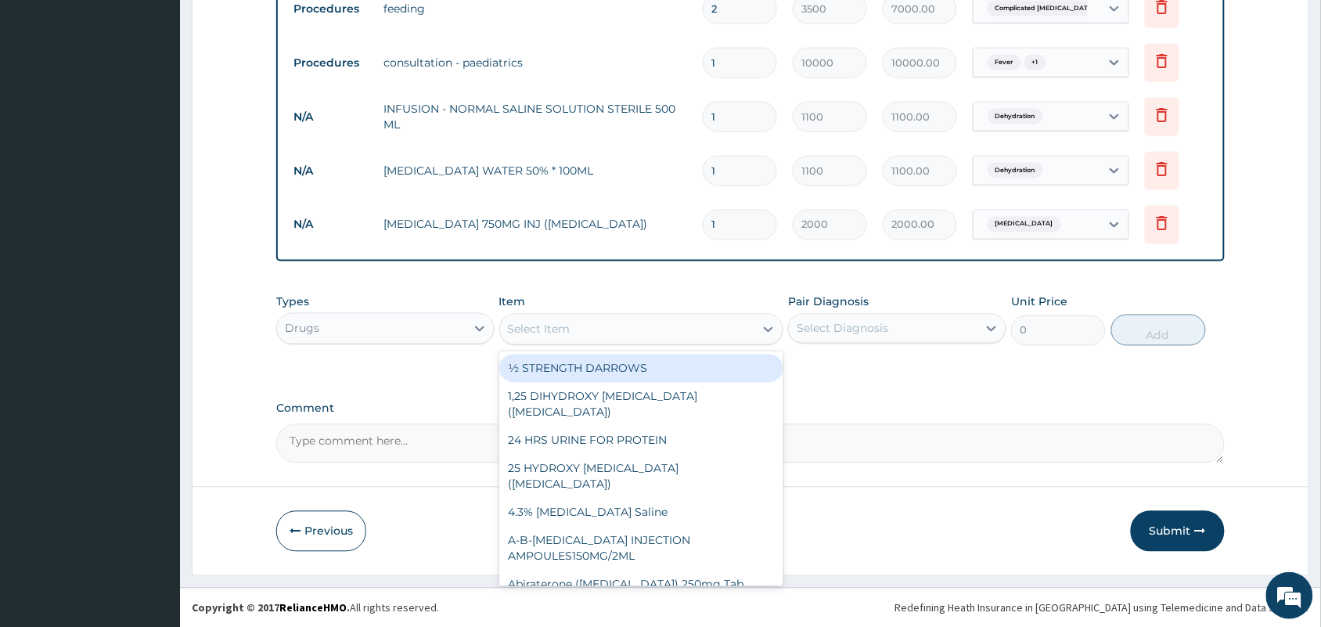
scroll to position [599, 0]
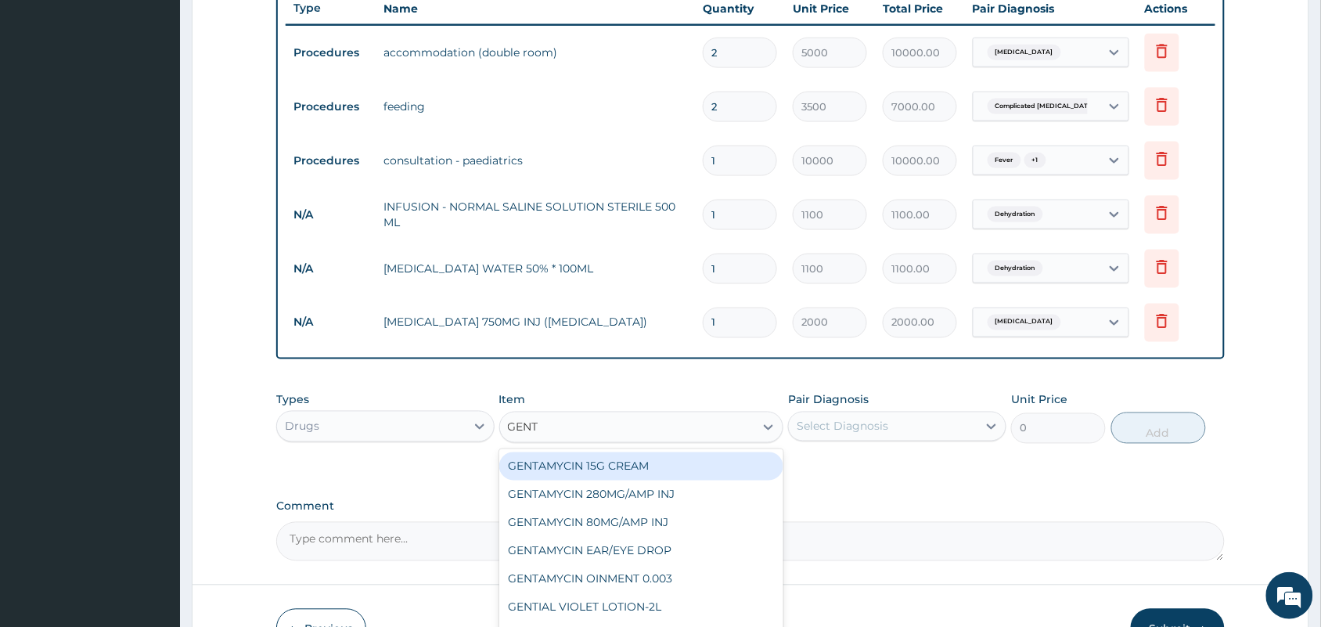
type input "GENTA"
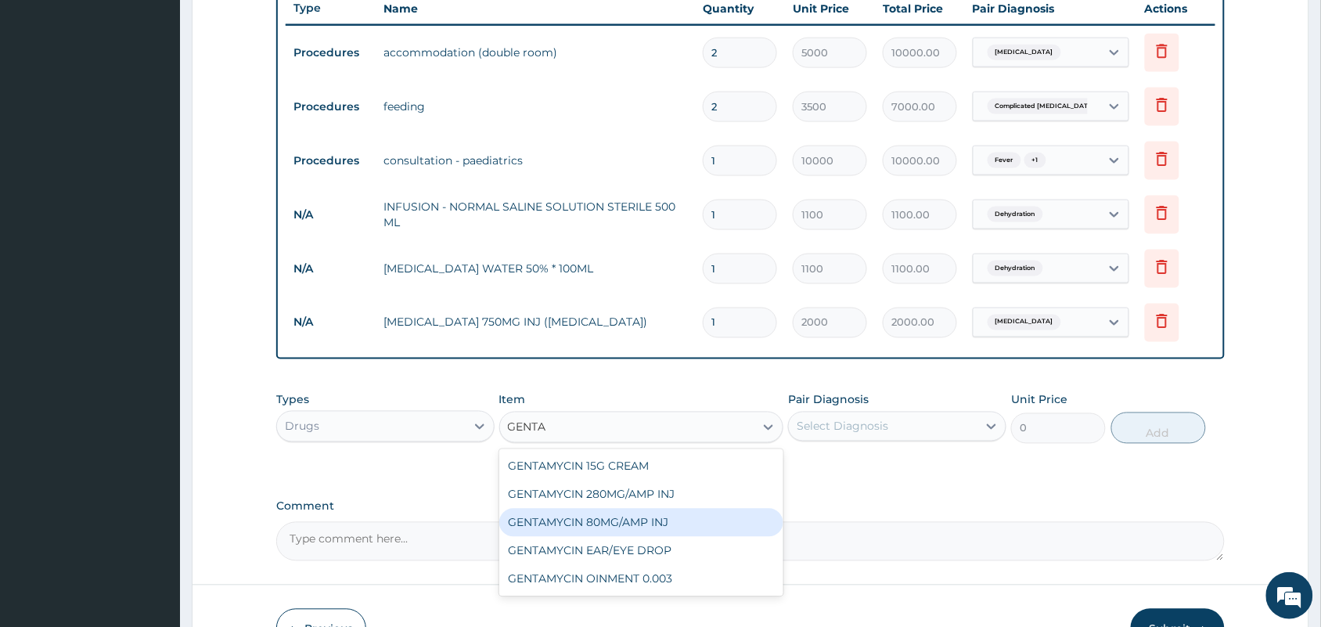
click at [603, 514] on div "GENTAMYCIN 80MG/AMP INJ" at bounding box center [641, 523] width 285 height 28
type input "400"
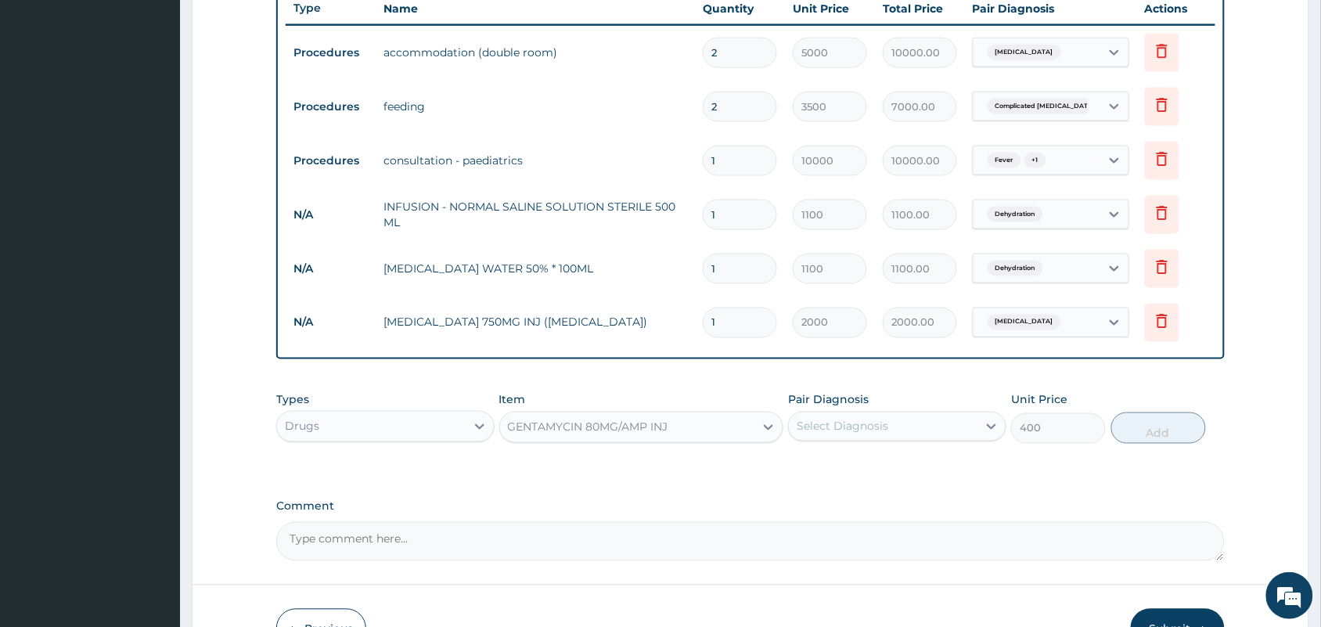
click at [926, 424] on div "Select Diagnosis" at bounding box center [883, 426] width 189 height 25
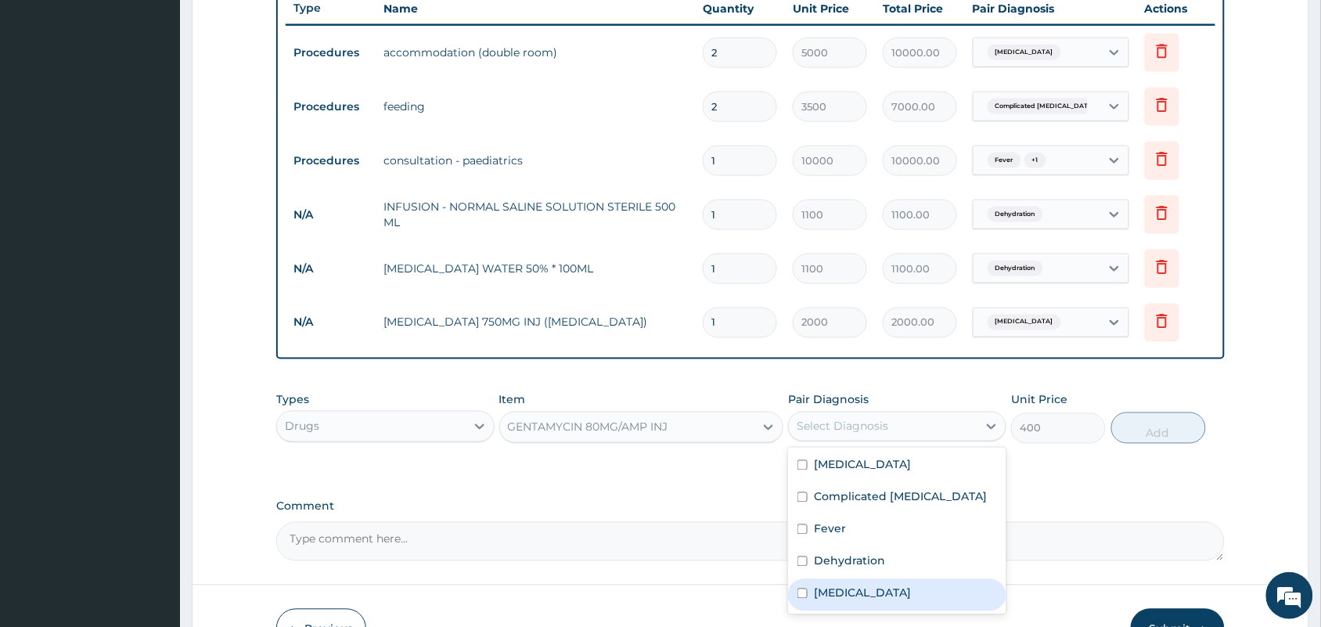
click at [850, 591] on label "Upper respiratory infection" at bounding box center [862, 593] width 97 height 16
checkbox input "true"
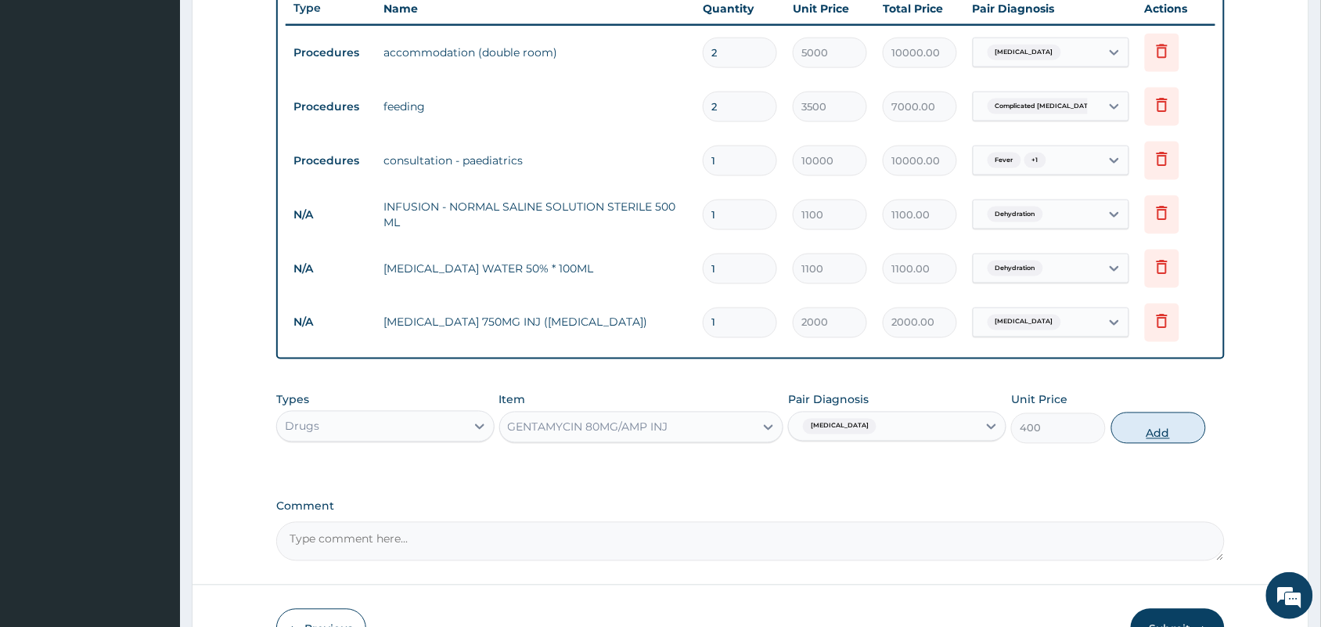
click at [1152, 422] on button "Add" at bounding box center [1158, 427] width 95 height 31
type input "0"
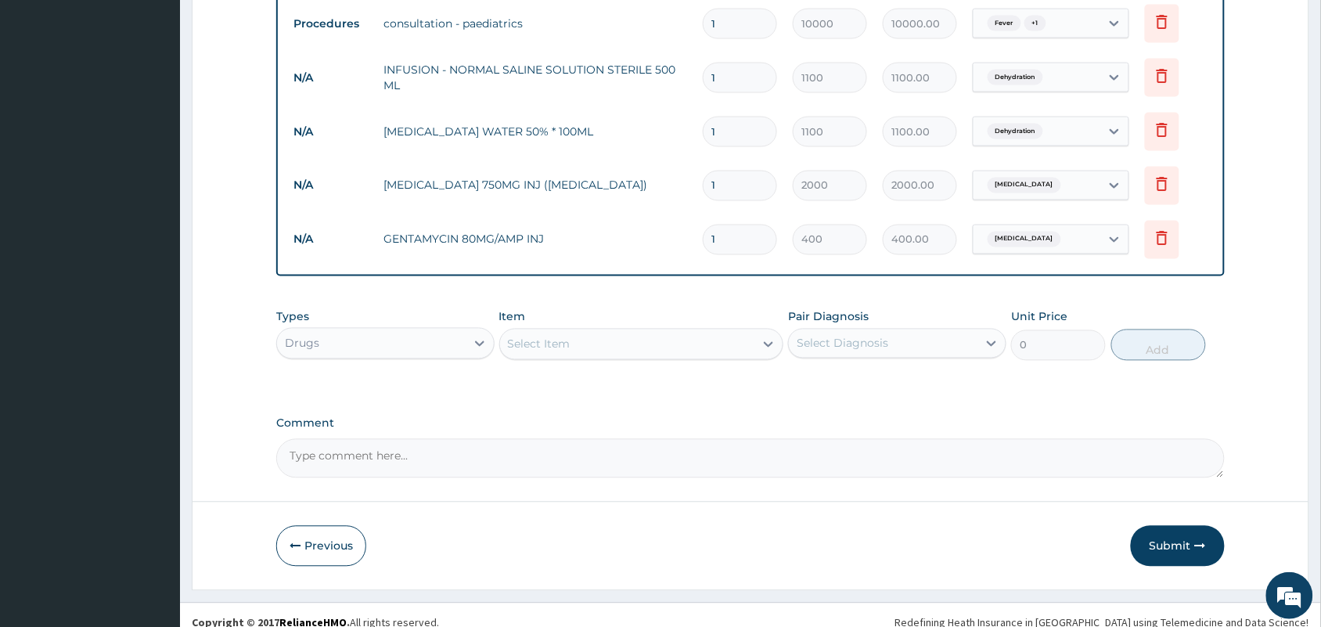
scroll to position [750, 0]
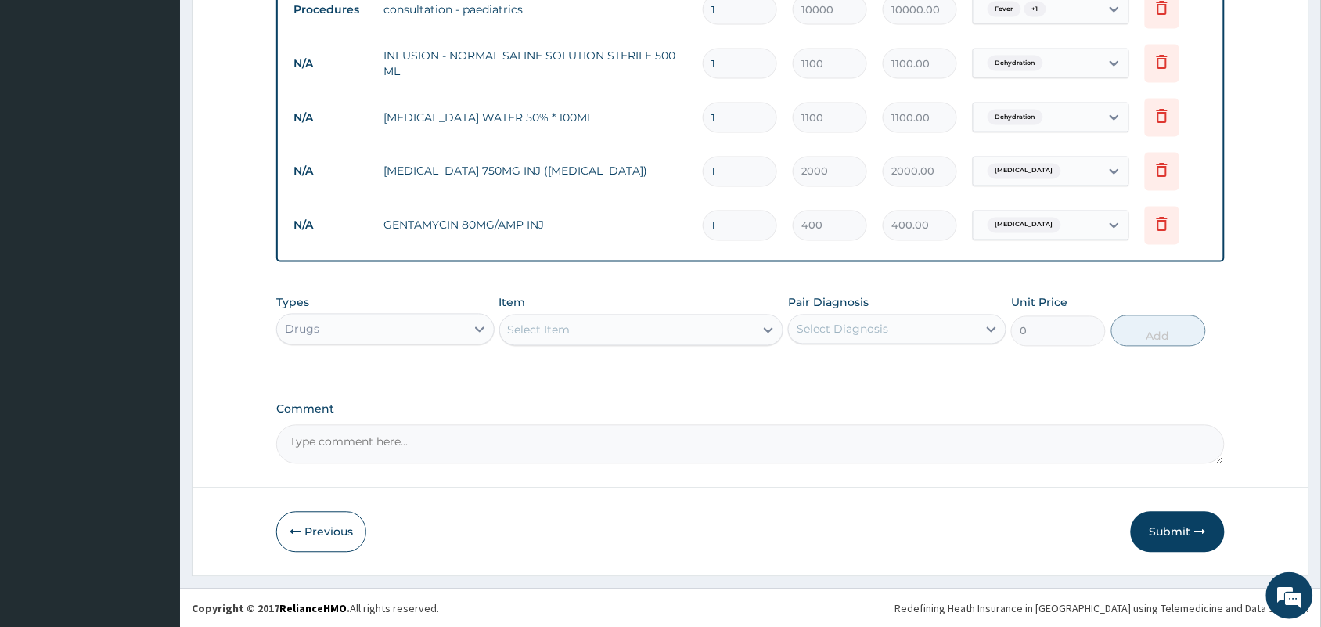
click at [587, 311] on div "Item Select Item" at bounding box center [641, 321] width 285 height 52
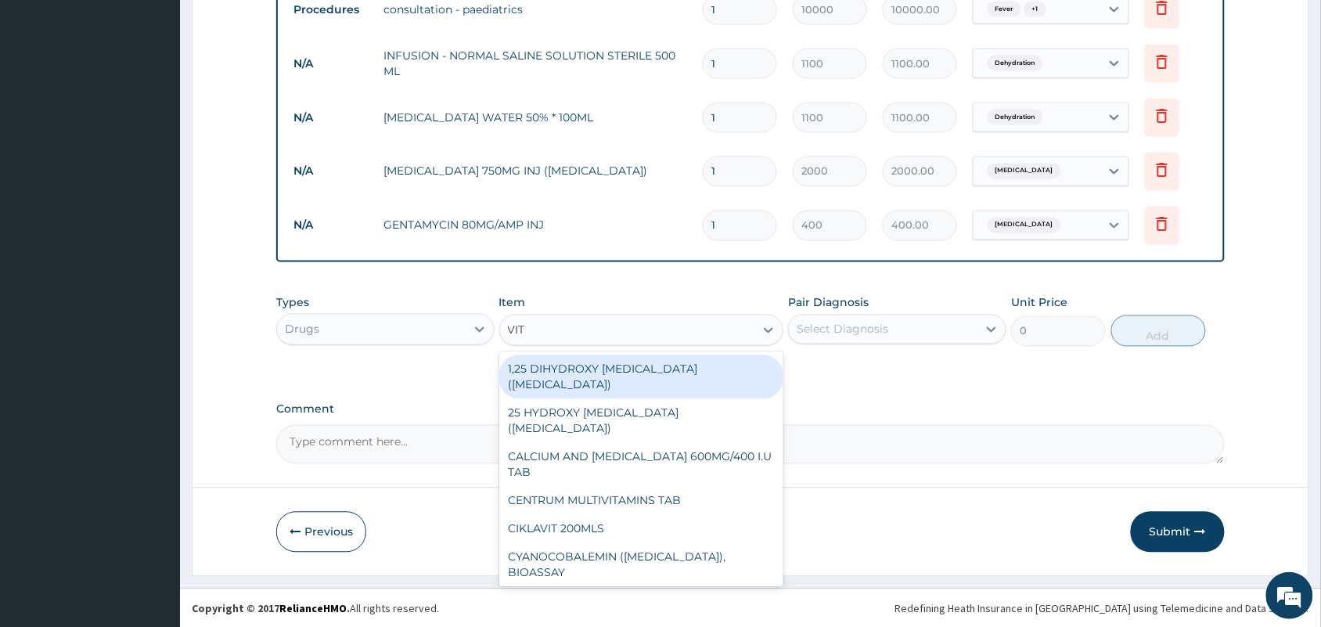
type input "VIT B"
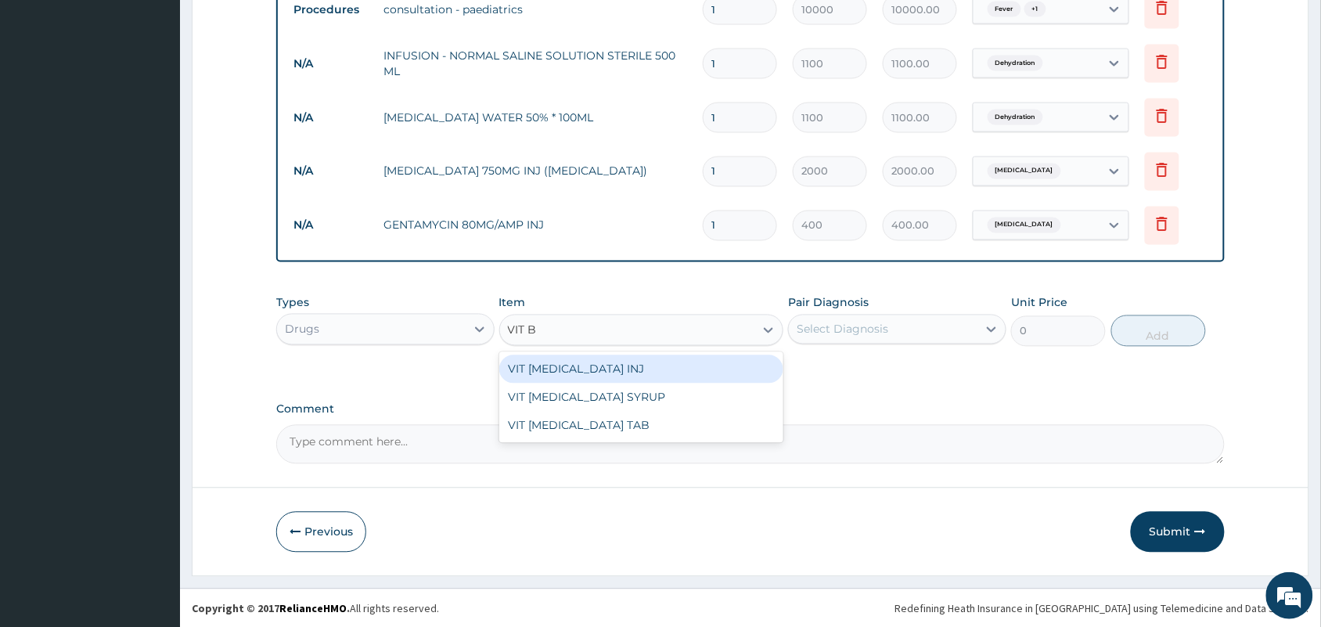
click at [592, 372] on div "VIT [MEDICAL_DATA] INJ" at bounding box center [641, 369] width 285 height 28
type input "600"
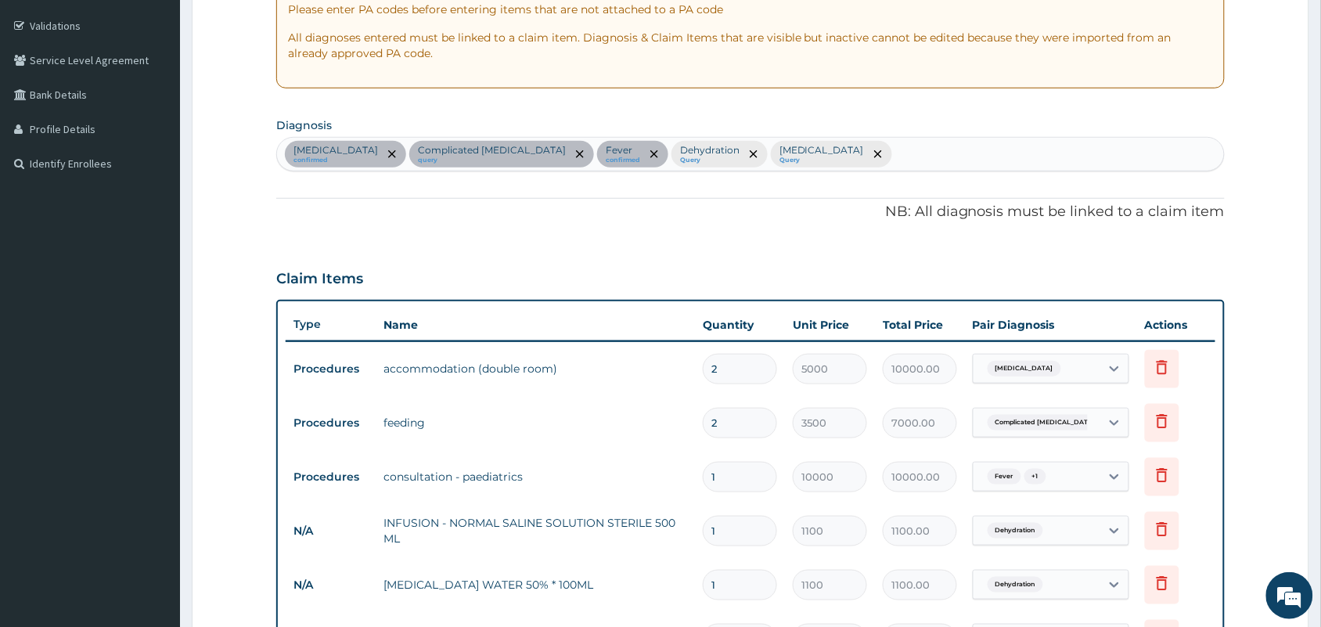
scroll to position [261, 0]
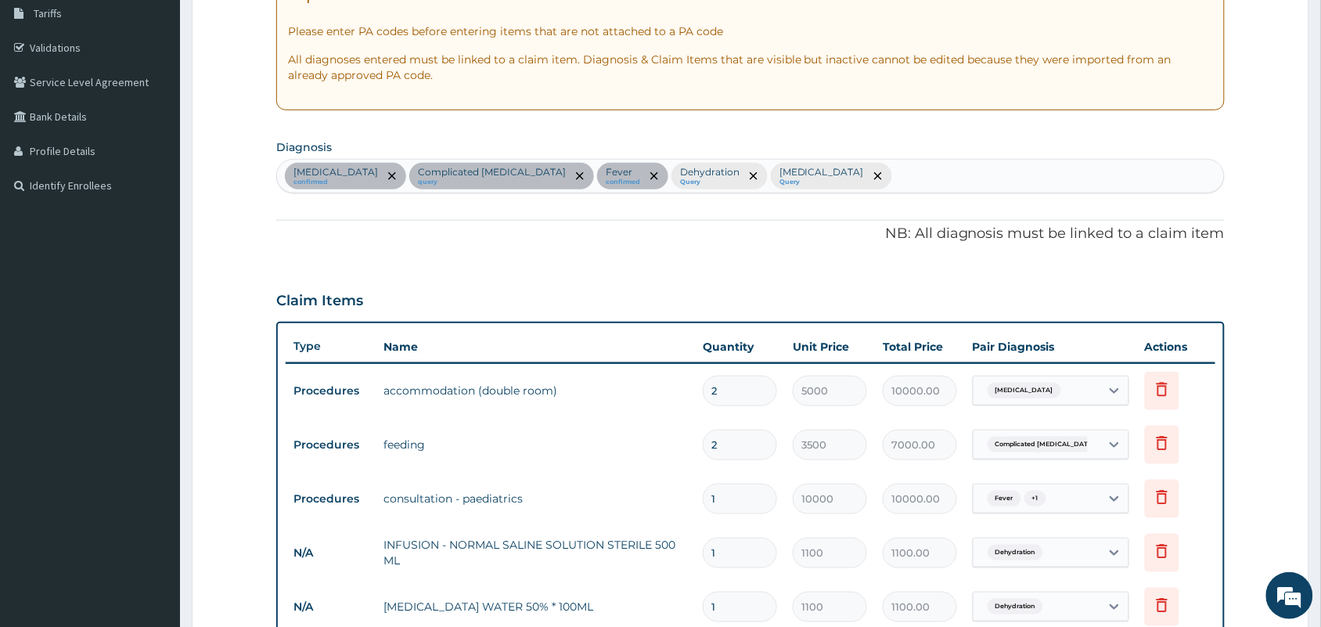
click at [917, 196] on div "PA Code / Prescription Code PA/19BEA3 PA/C0645A Encounter Date 10-08-2025 Impor…" at bounding box center [750, 421] width 948 height 1064
click at [909, 184] on div "Sepsis confirmed Complicated malaria query Fever confirmed Dehydration Query Up…" at bounding box center [750, 176] width 947 height 33
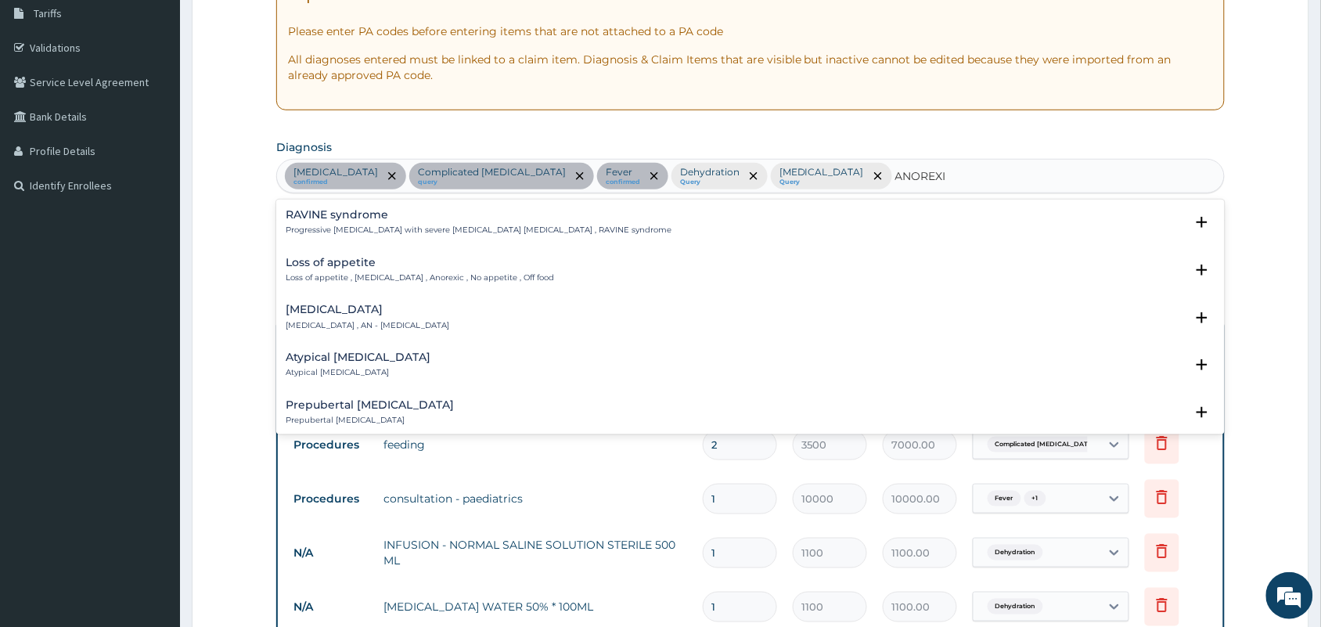
type input "ANOREXIA"
click at [343, 258] on h4 "Loss of appetite" at bounding box center [420, 263] width 268 height 12
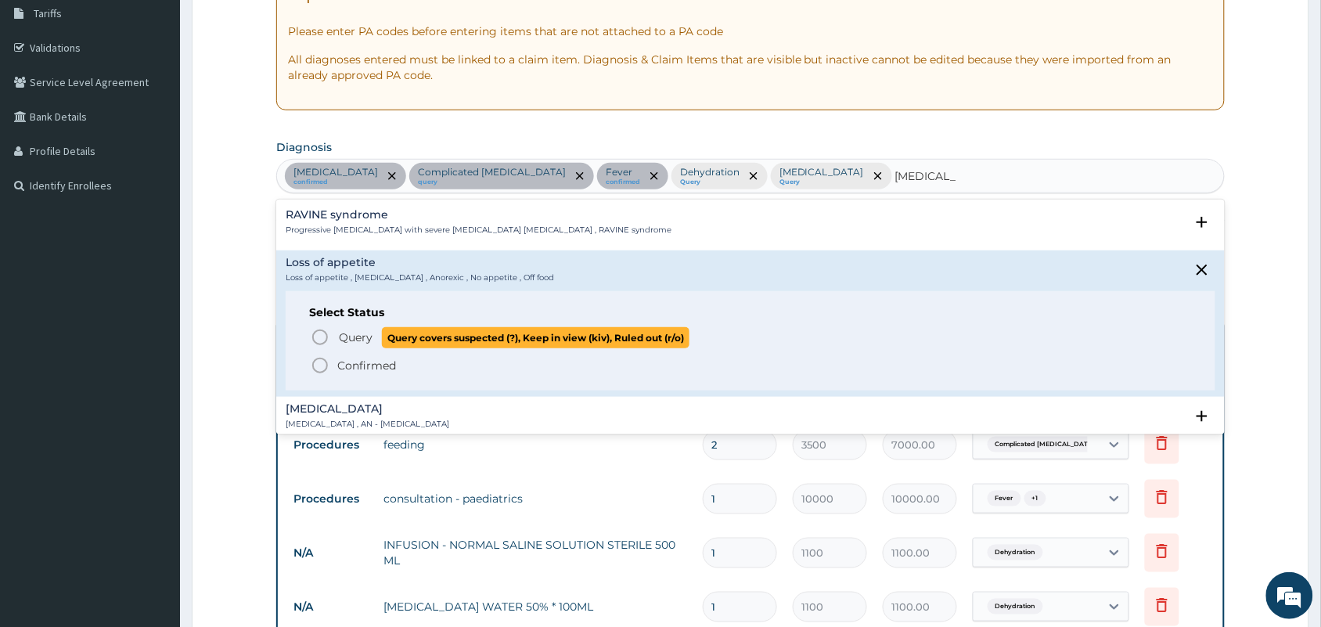
click at [346, 339] on span "Query" at bounding box center [356, 337] width 34 height 16
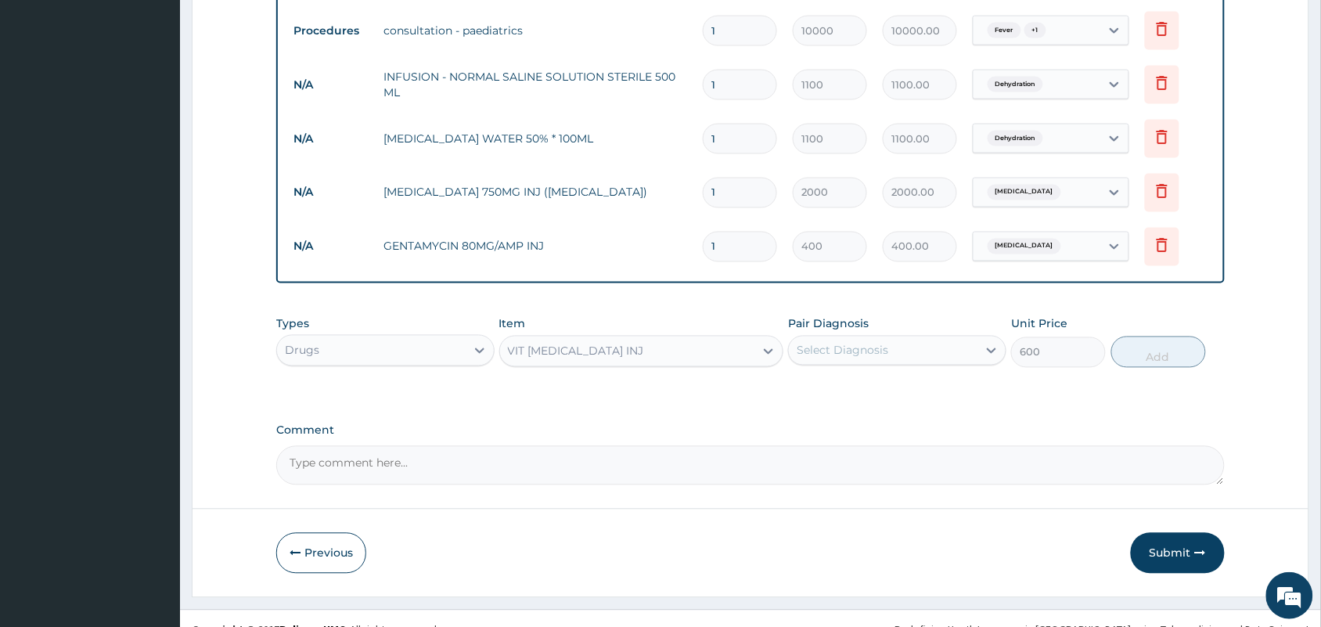
scroll to position [750, 0]
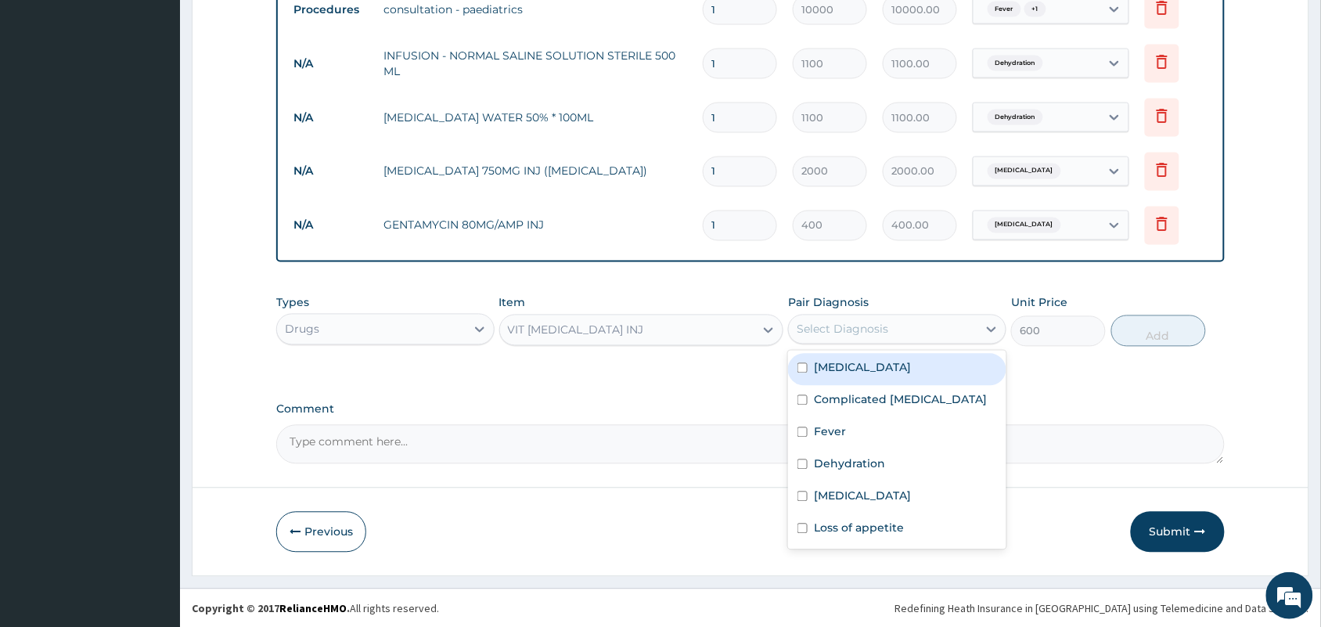
click at [894, 340] on div "Select Diagnosis" at bounding box center [883, 329] width 189 height 25
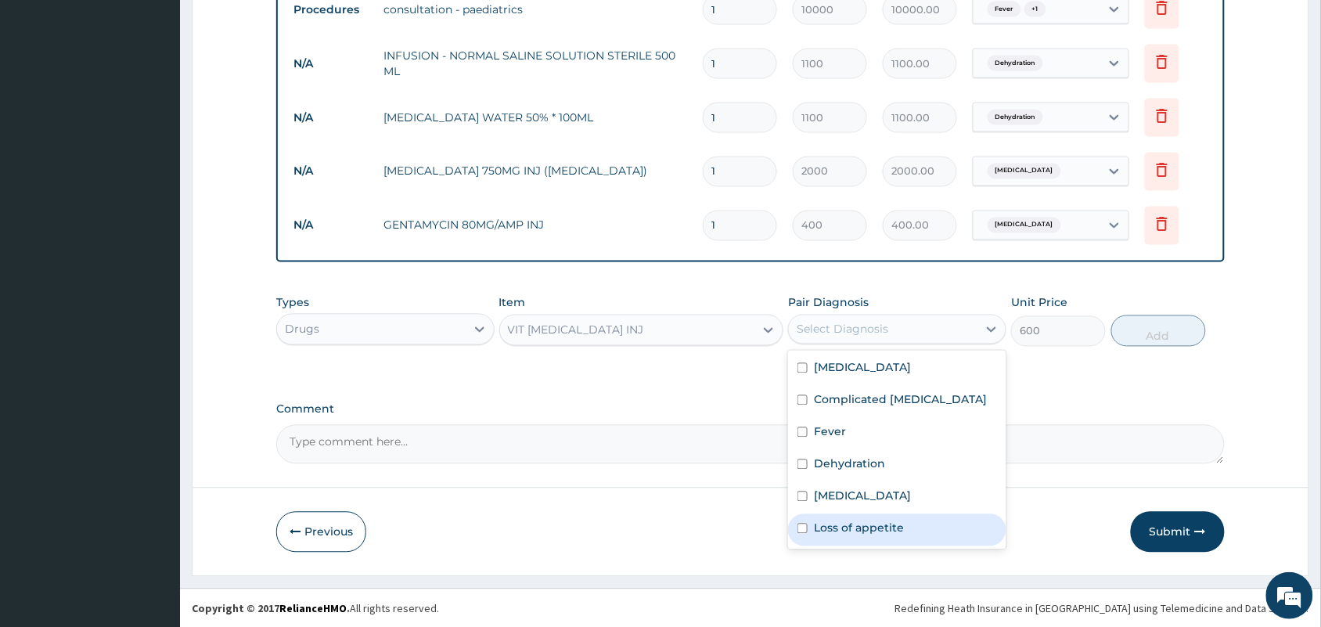
click at [862, 527] on label "Loss of appetite" at bounding box center [859, 528] width 90 height 16
checkbox input "true"
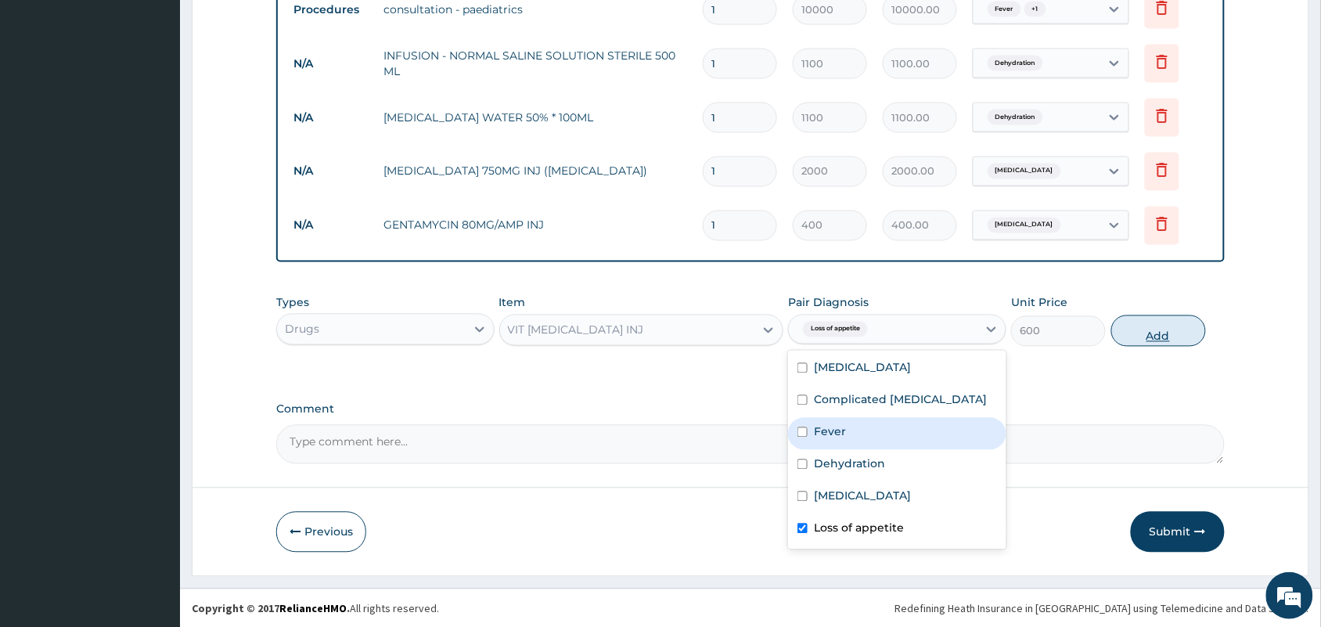
click at [1134, 333] on button "Add" at bounding box center [1158, 330] width 95 height 31
type input "0"
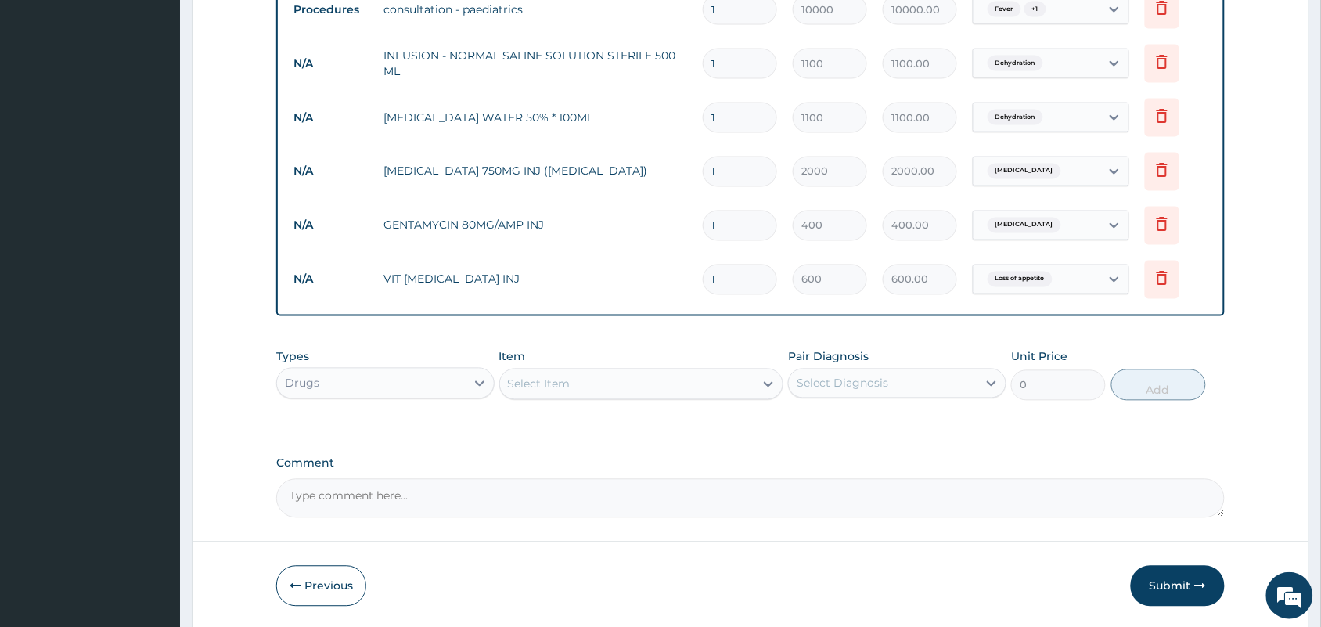
type input "0"
type input "0.00"
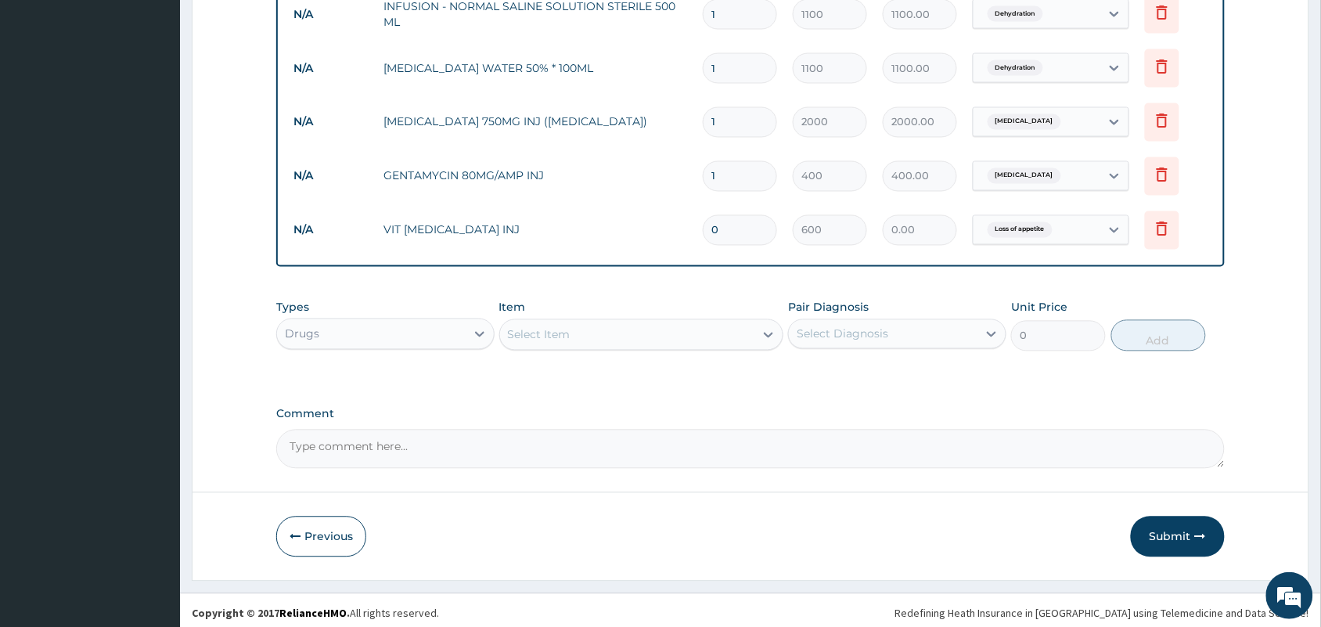
scroll to position [804, 0]
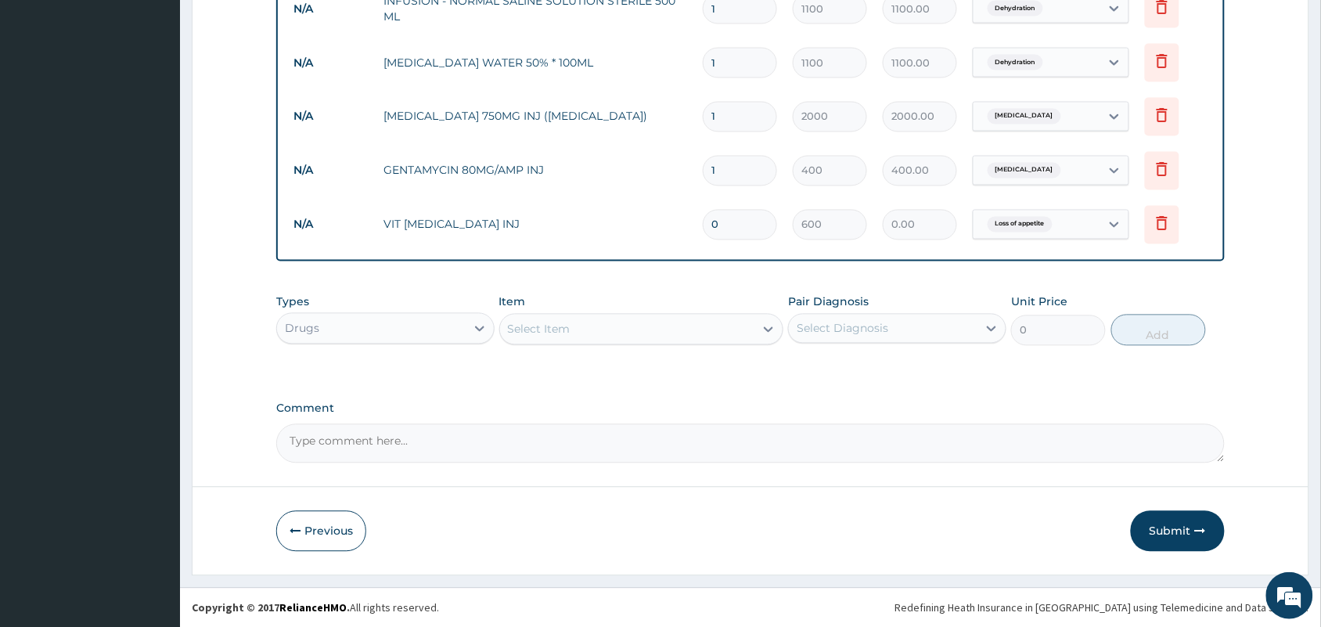
type input "0"
click at [667, 333] on div "Select Item" at bounding box center [627, 329] width 255 height 25
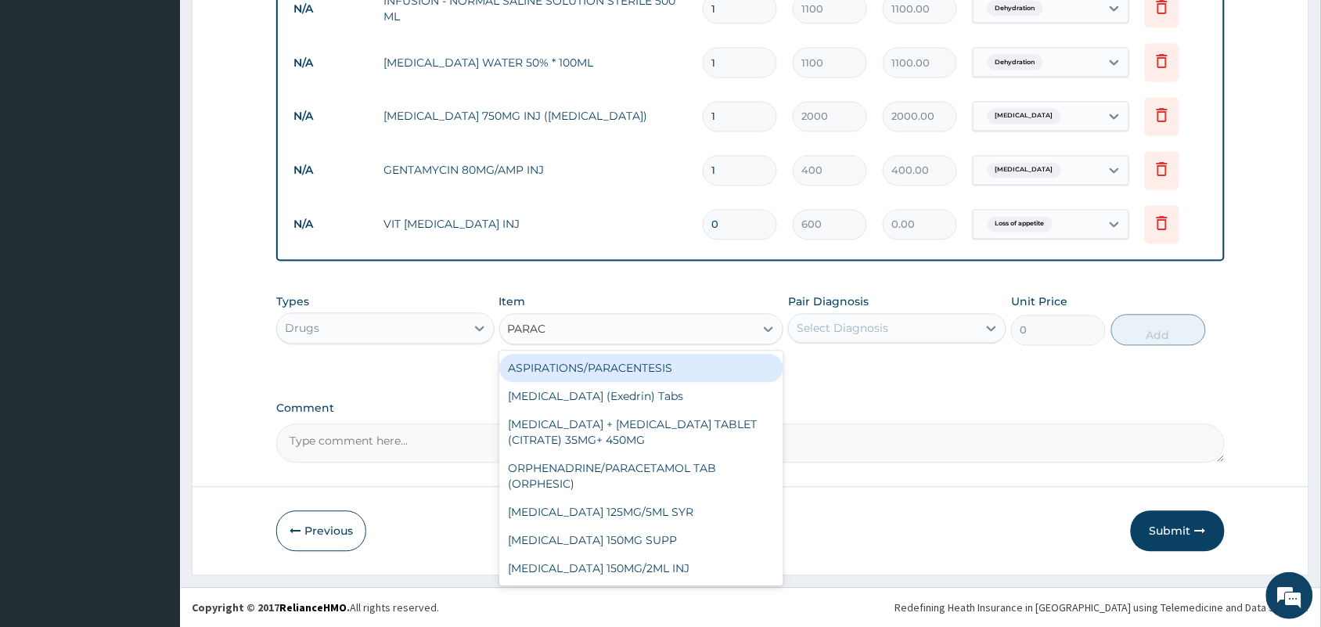
type input "PARACE"
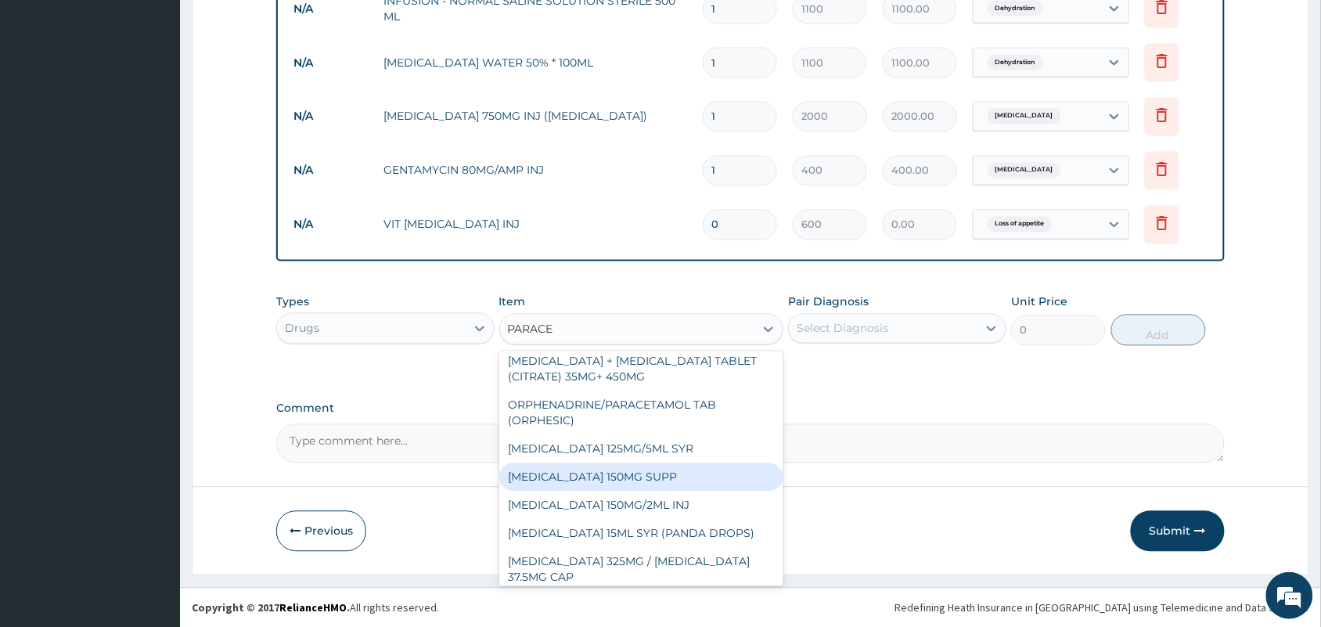
scroll to position [98, 0]
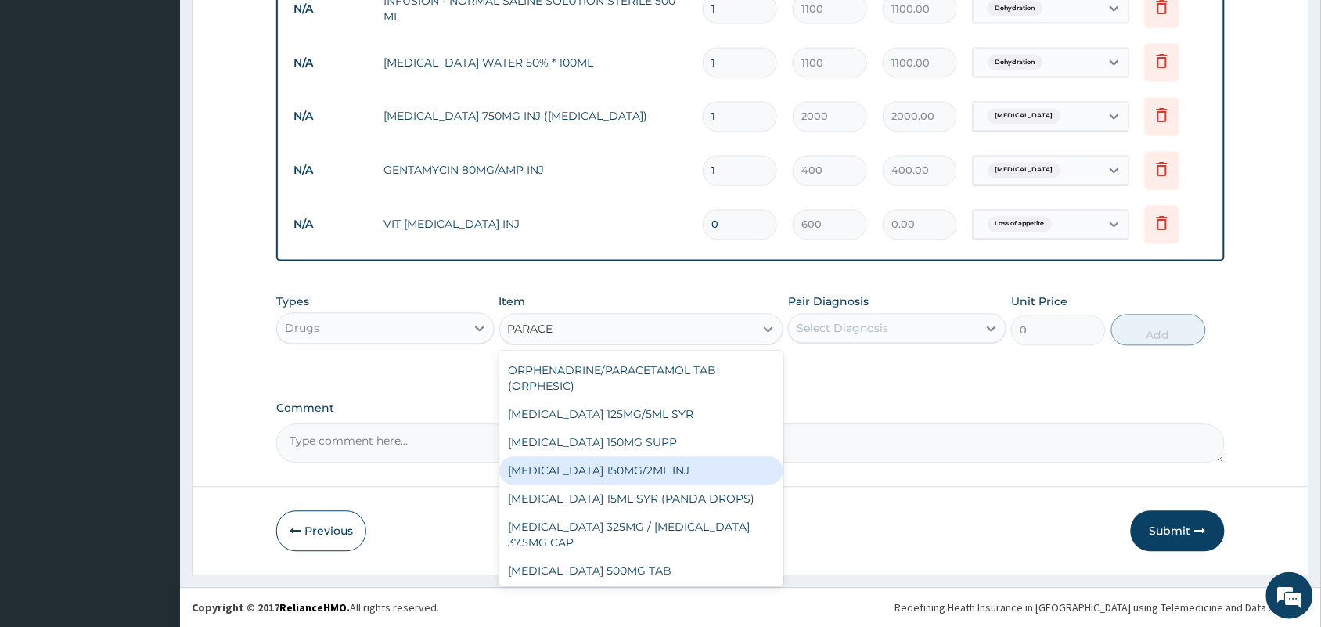
click at [624, 477] on div "[MEDICAL_DATA] 150MG/2ML INJ" at bounding box center [641, 471] width 285 height 28
type input "500"
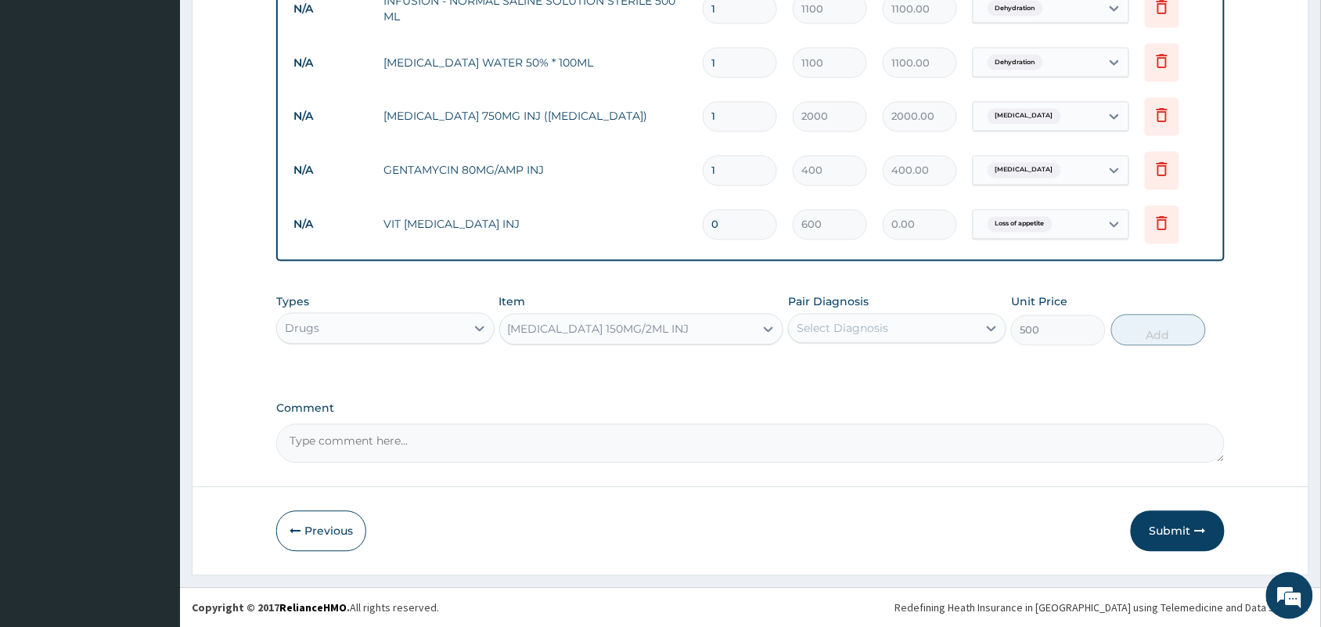
click at [861, 325] on div "Select Diagnosis" at bounding box center [842, 329] width 92 height 16
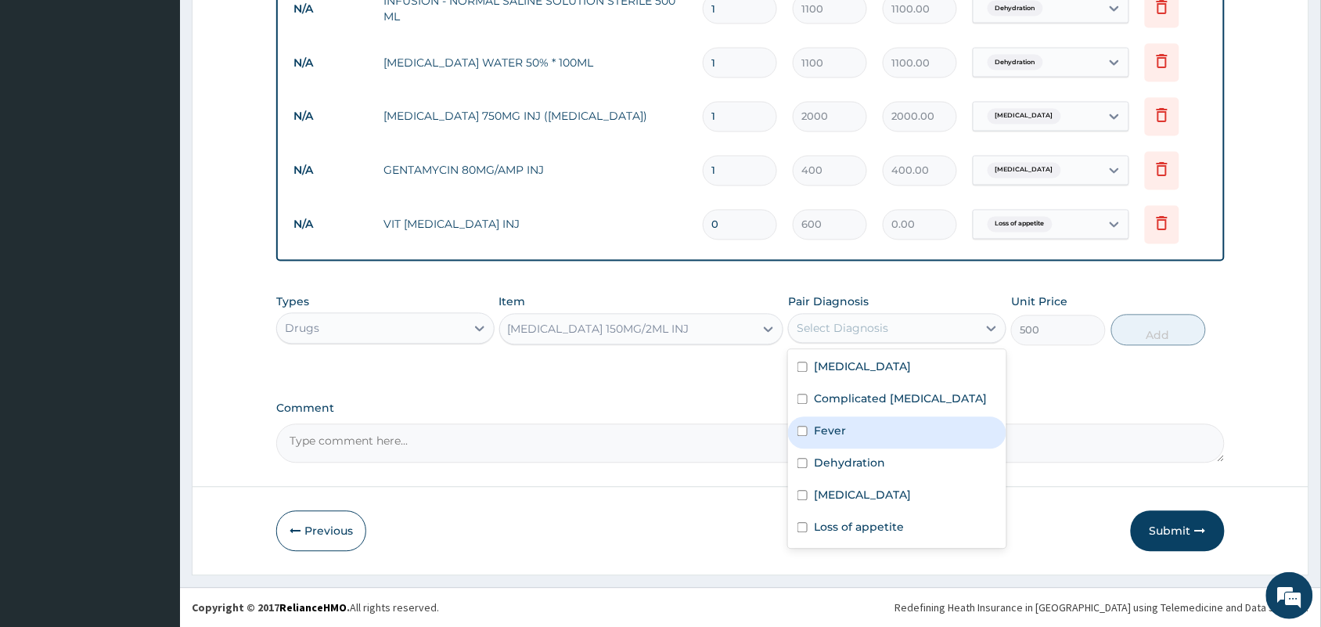
click at [807, 437] on div "Fever" at bounding box center [897, 433] width 218 height 32
checkbox input "true"
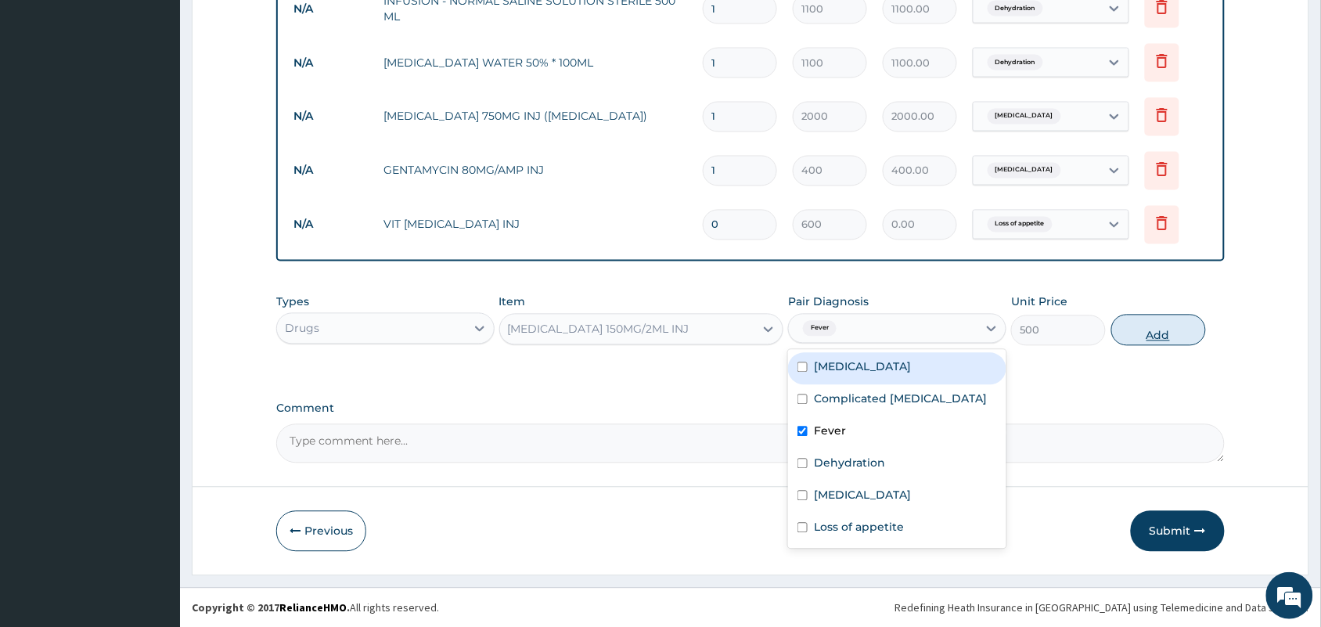
click at [1140, 334] on button "Add" at bounding box center [1158, 330] width 95 height 31
type input "0"
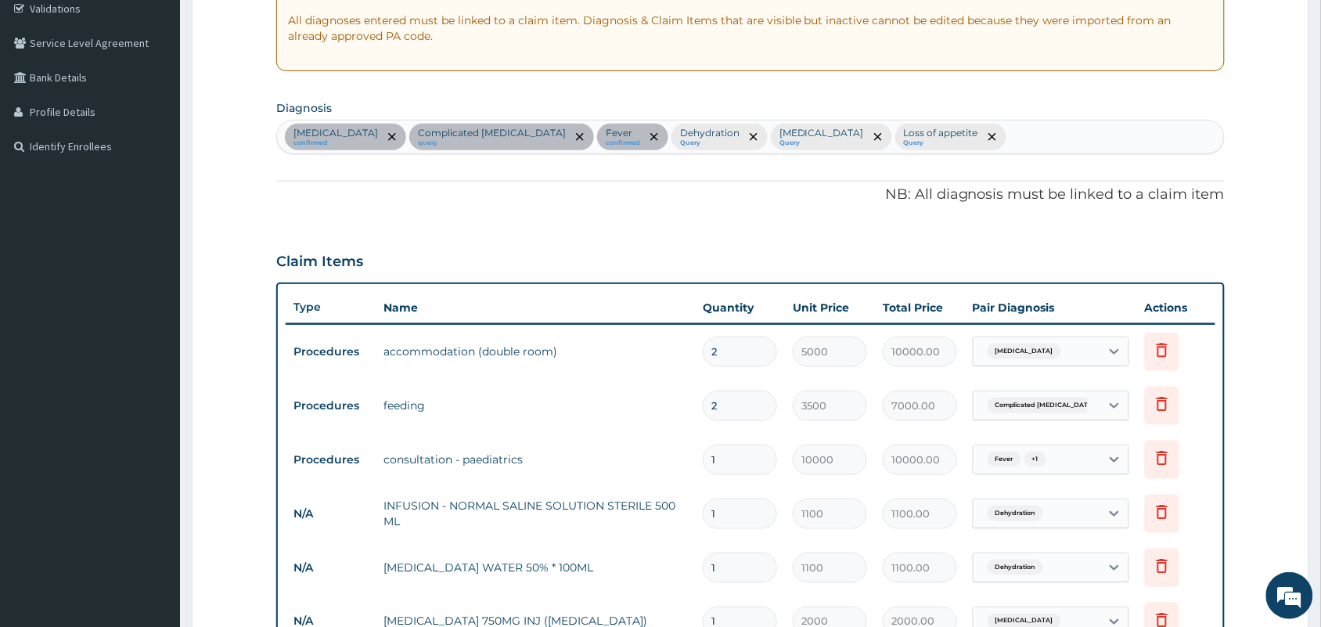
scroll to position [271, 0]
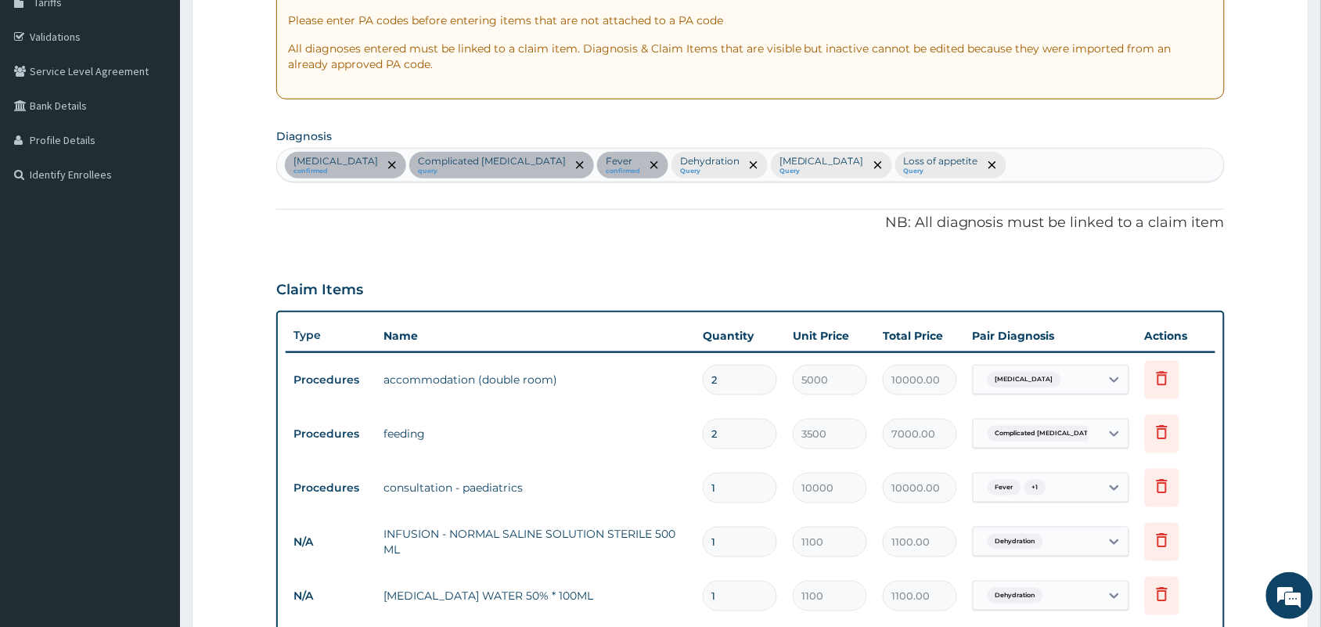
click at [1087, 153] on div "Sepsis confirmed Complicated malaria query Fever confirmed Dehydration Query Up…" at bounding box center [750, 165] width 947 height 33
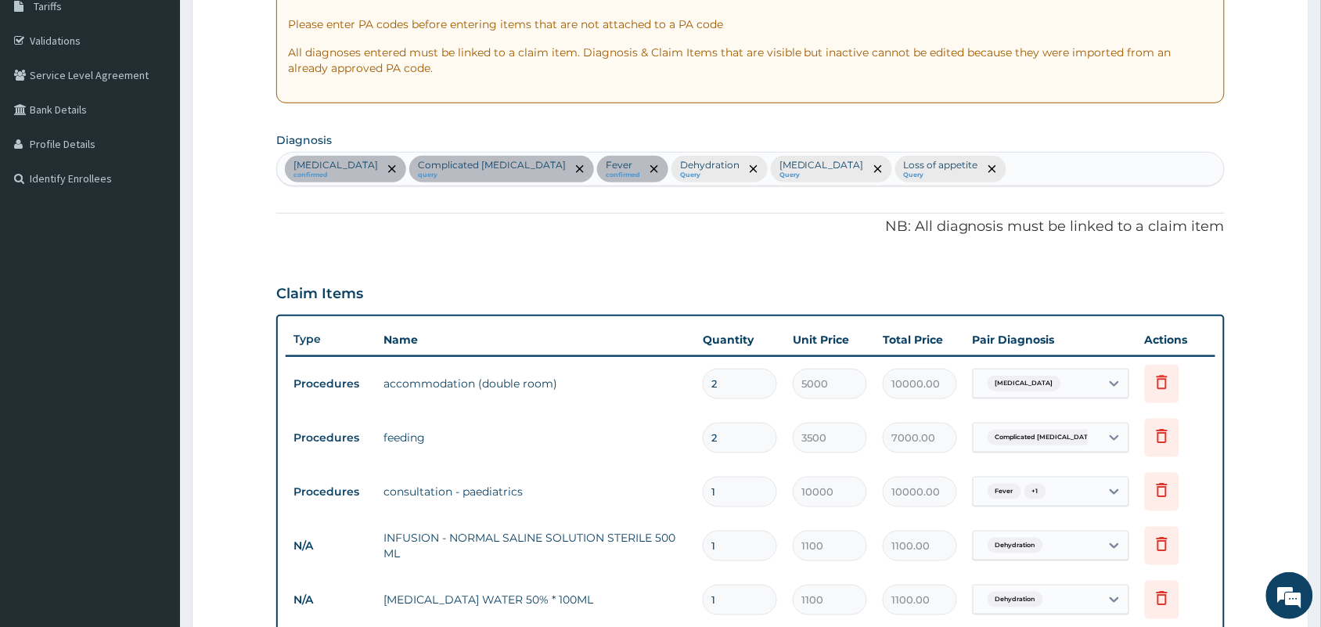
scroll to position [0, 0]
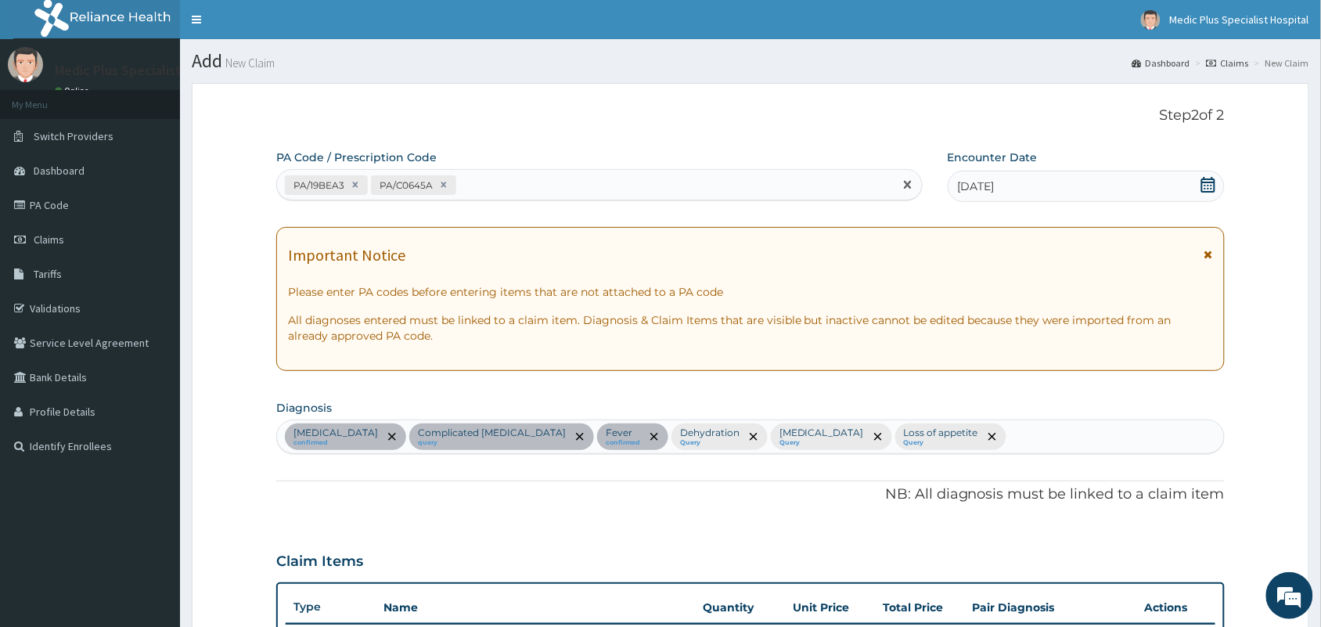
click at [532, 196] on div "PA/19BEA3 PA/C0645A" at bounding box center [585, 185] width 617 height 26
paste input "PA/CDC537"
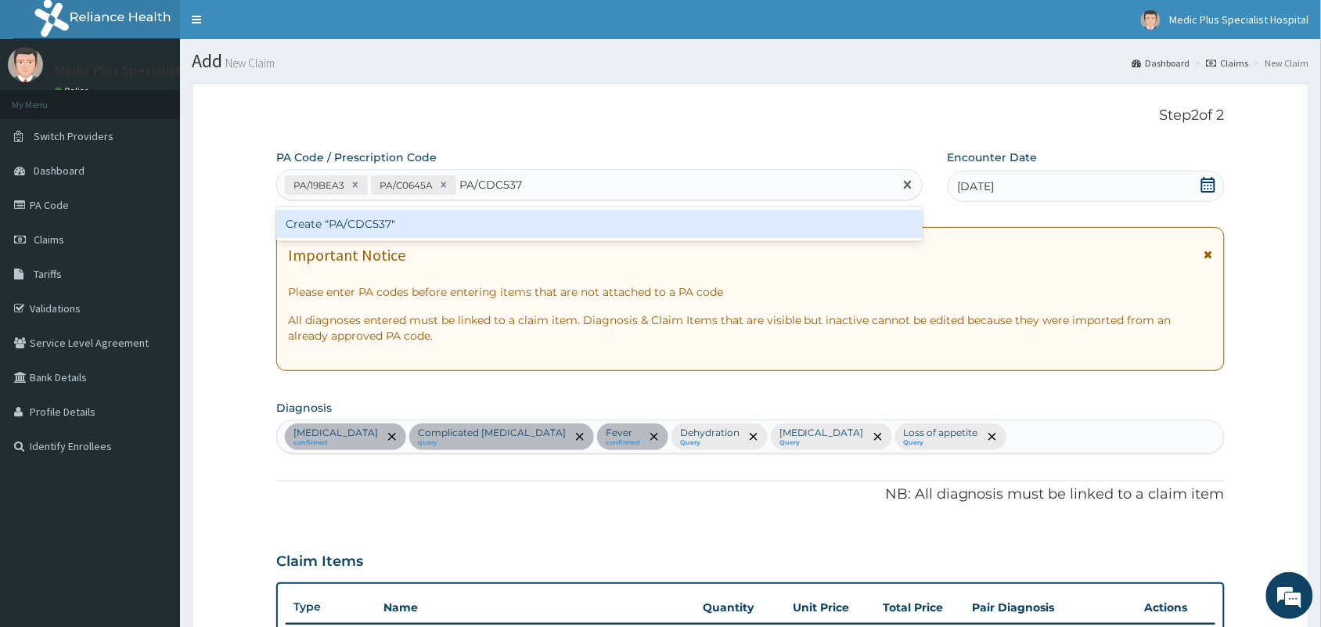
type input "PA/CDC537"
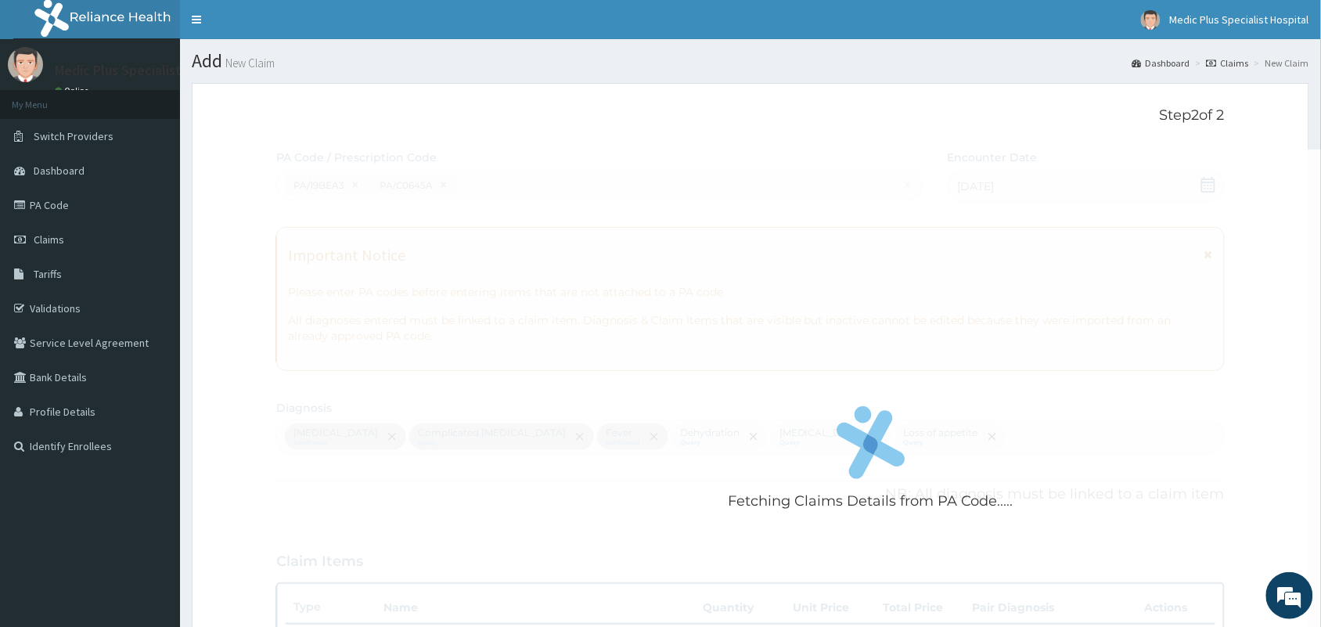
drag, startPoint x: 528, startPoint y: 204, endPoint x: 518, endPoint y: 217, distance: 16.1
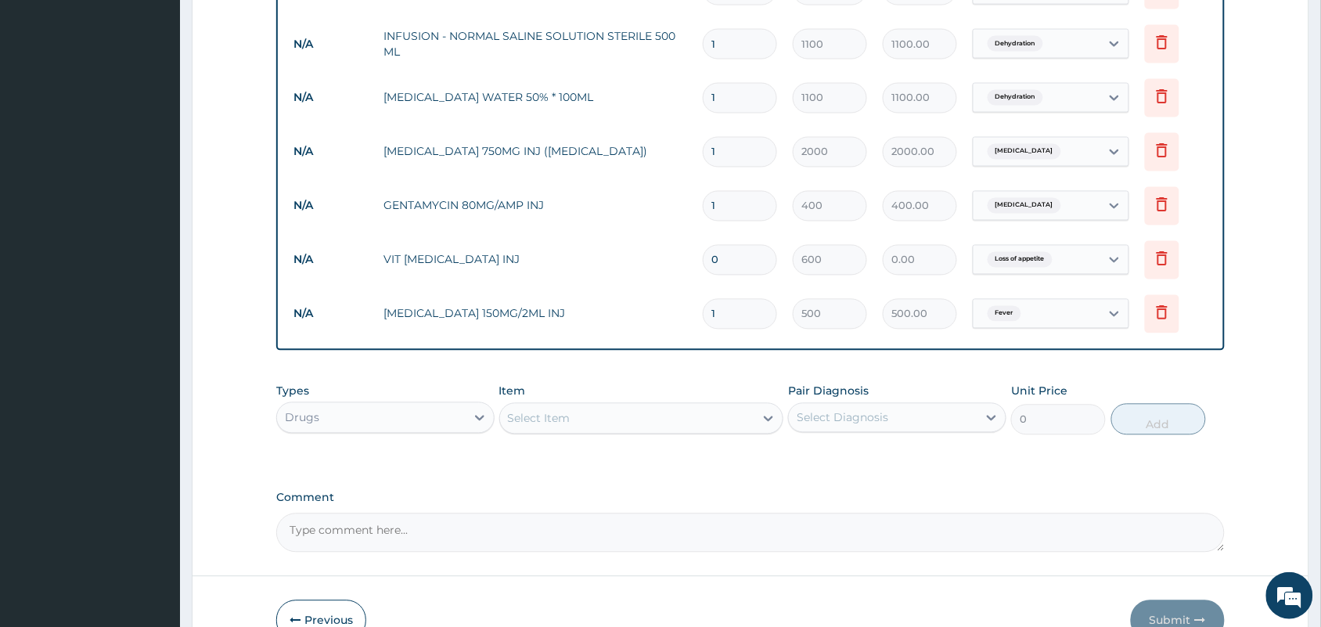
type input "2"
type input "1000.00"
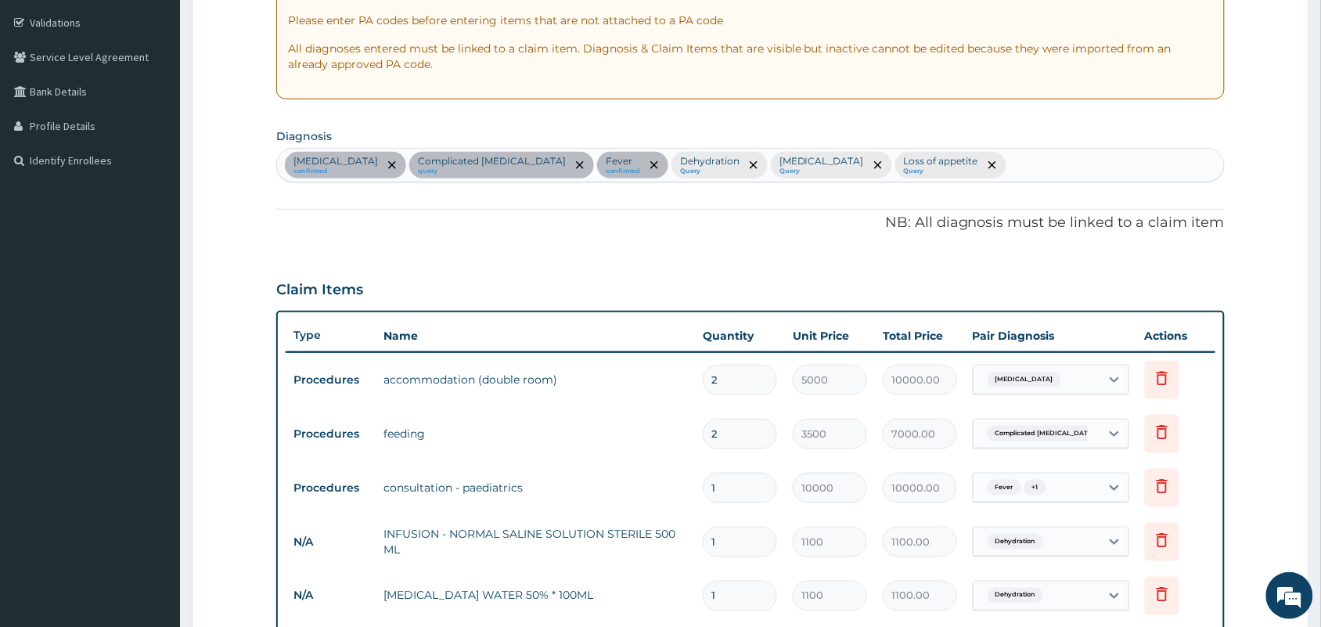
scroll to position [0, 0]
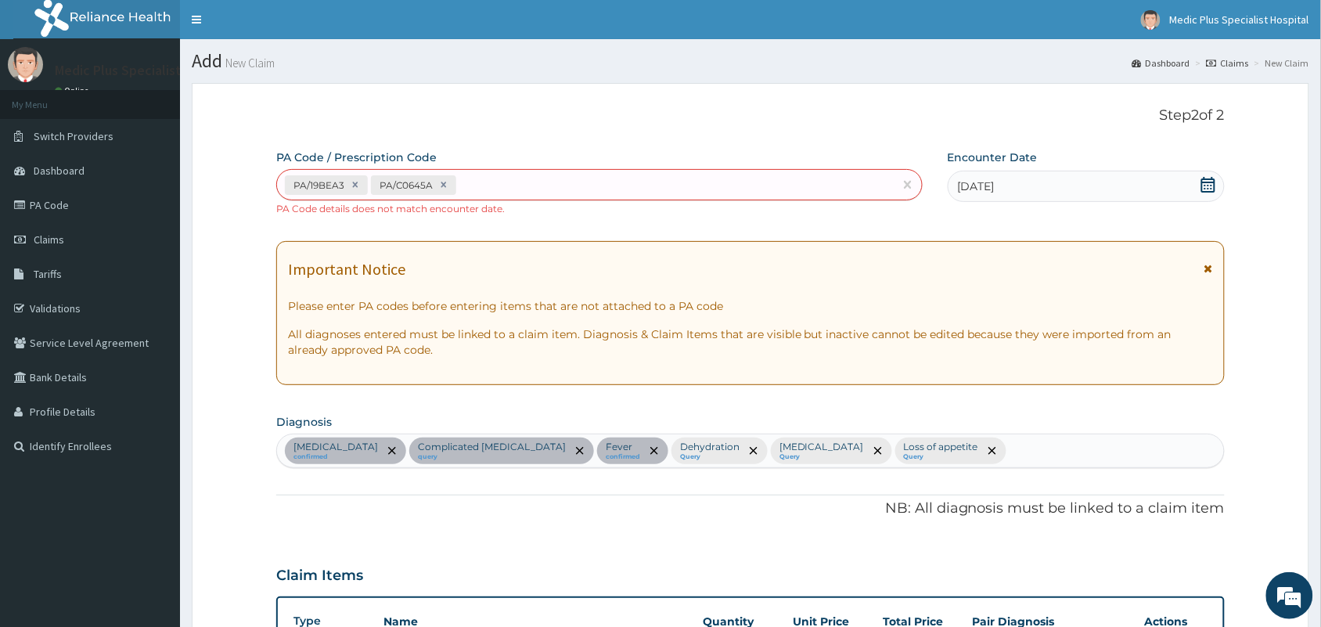
type input "2"
click at [550, 192] on div "PA/19BEA3 PA/C0645A" at bounding box center [585, 185] width 617 height 26
type input "F"
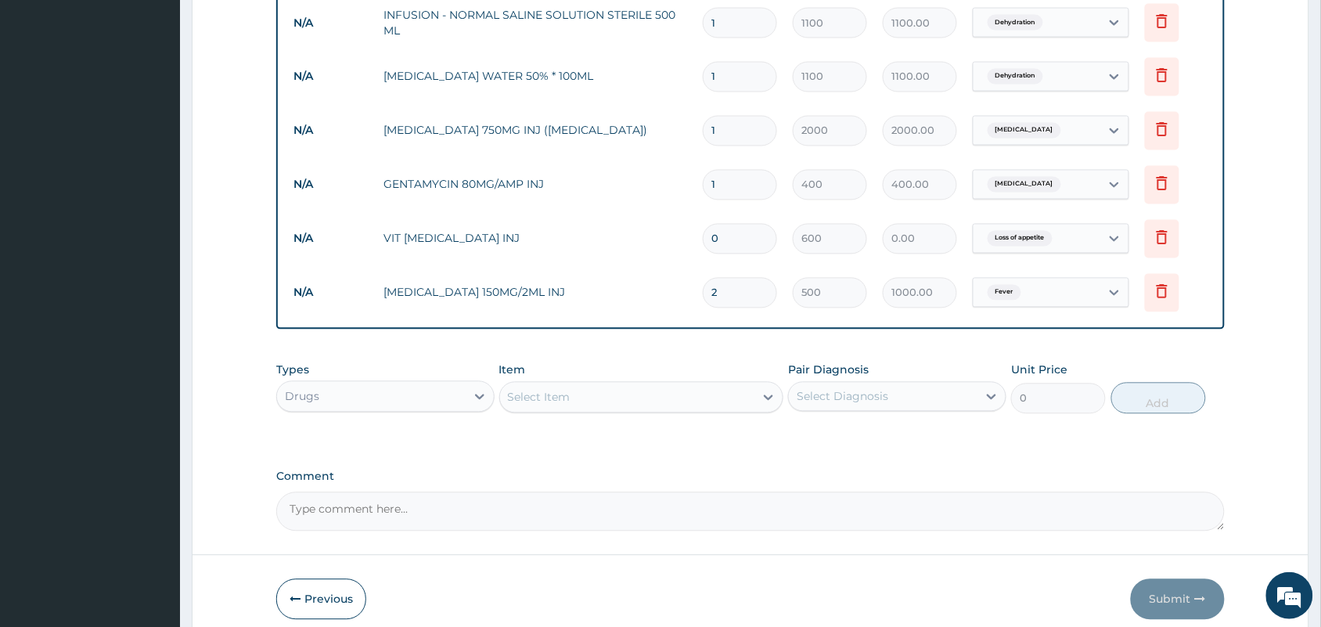
scroll to position [872, 0]
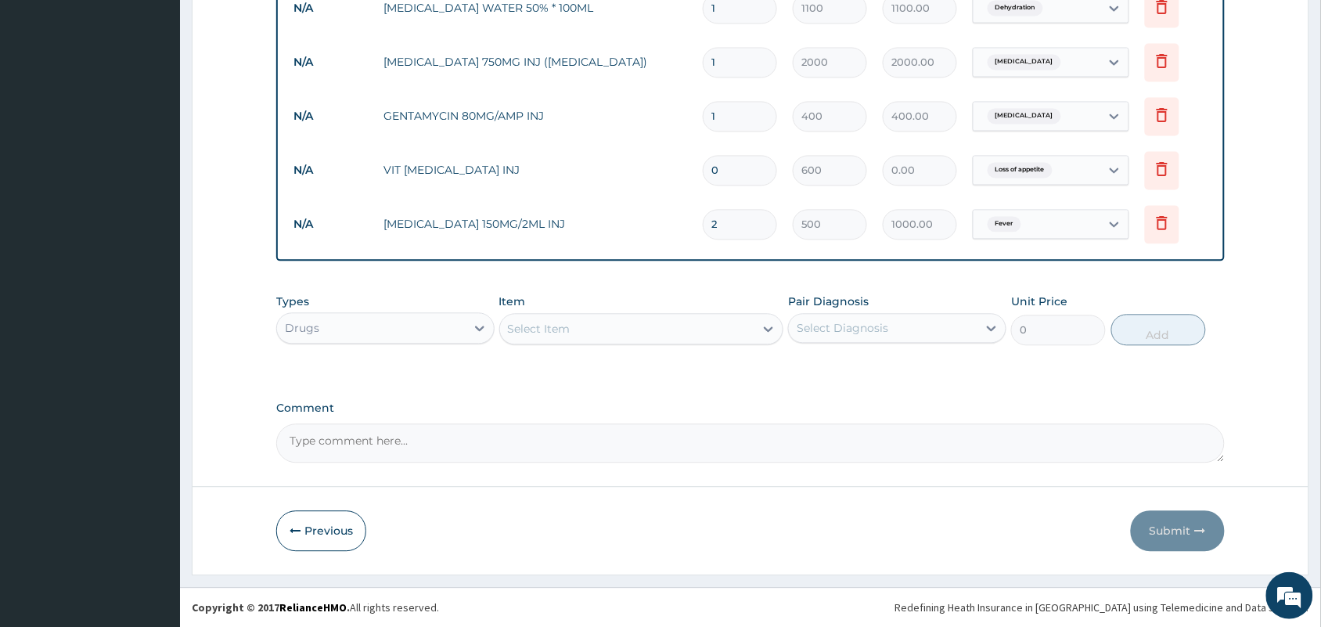
click at [642, 327] on div "Select Item" at bounding box center [627, 329] width 255 height 25
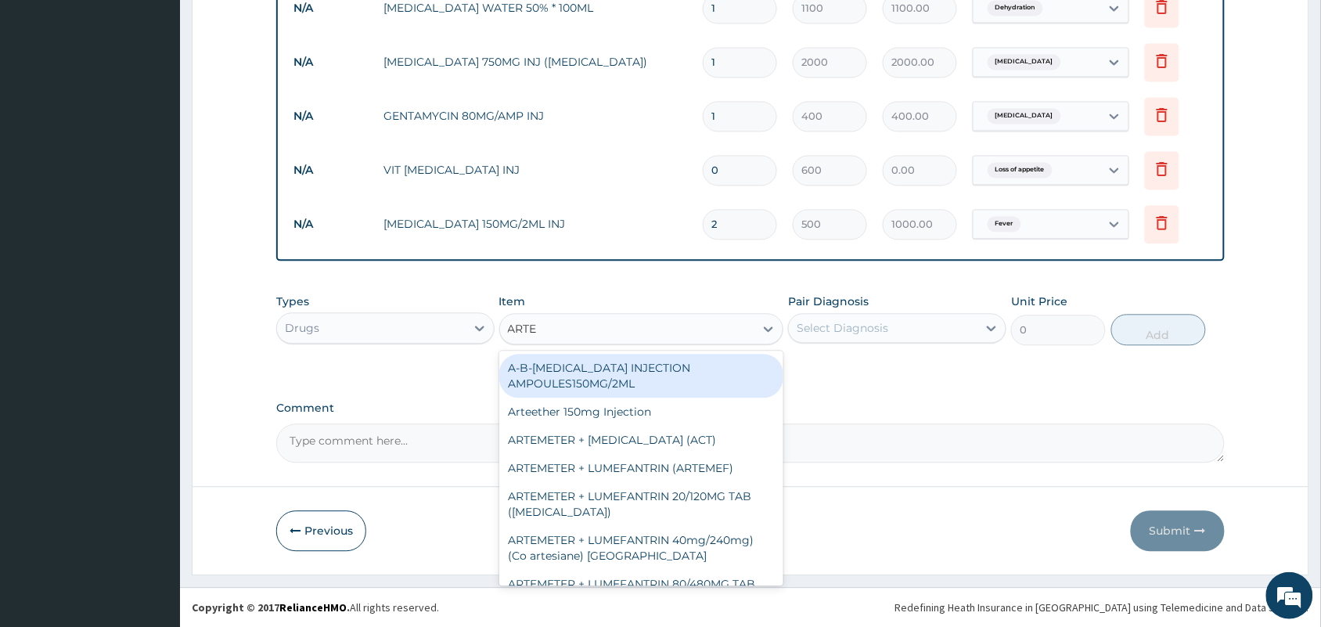
type input "ARTES"
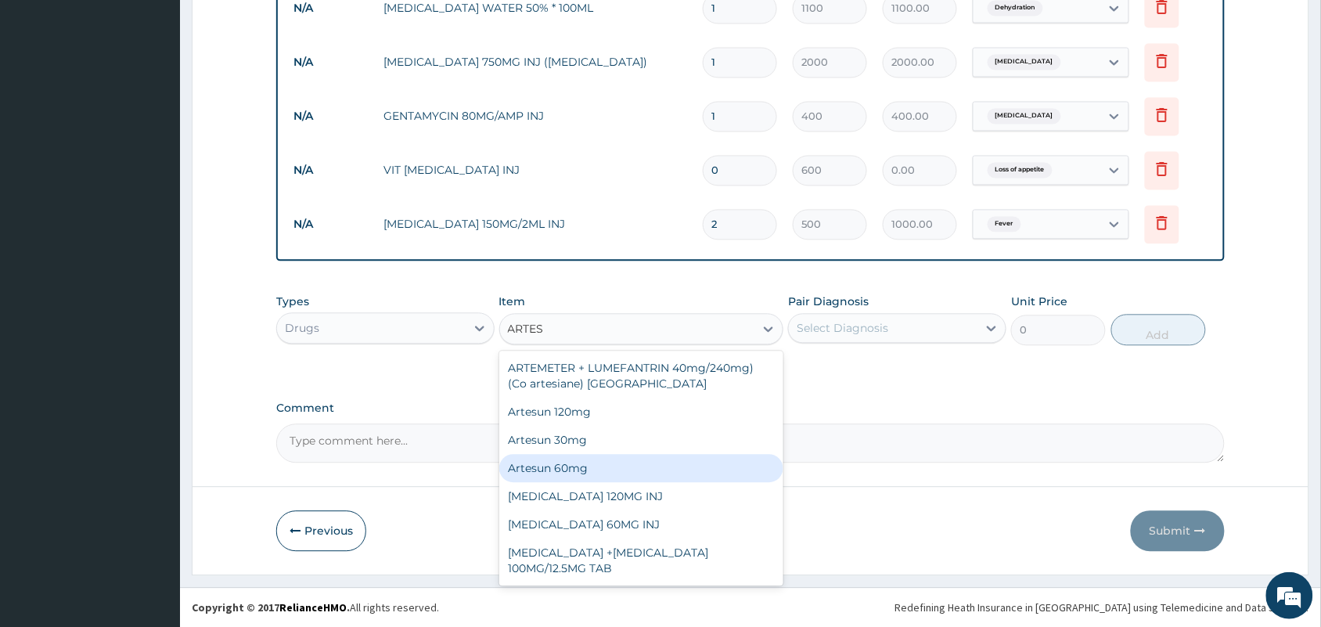
scroll to position [98, 0]
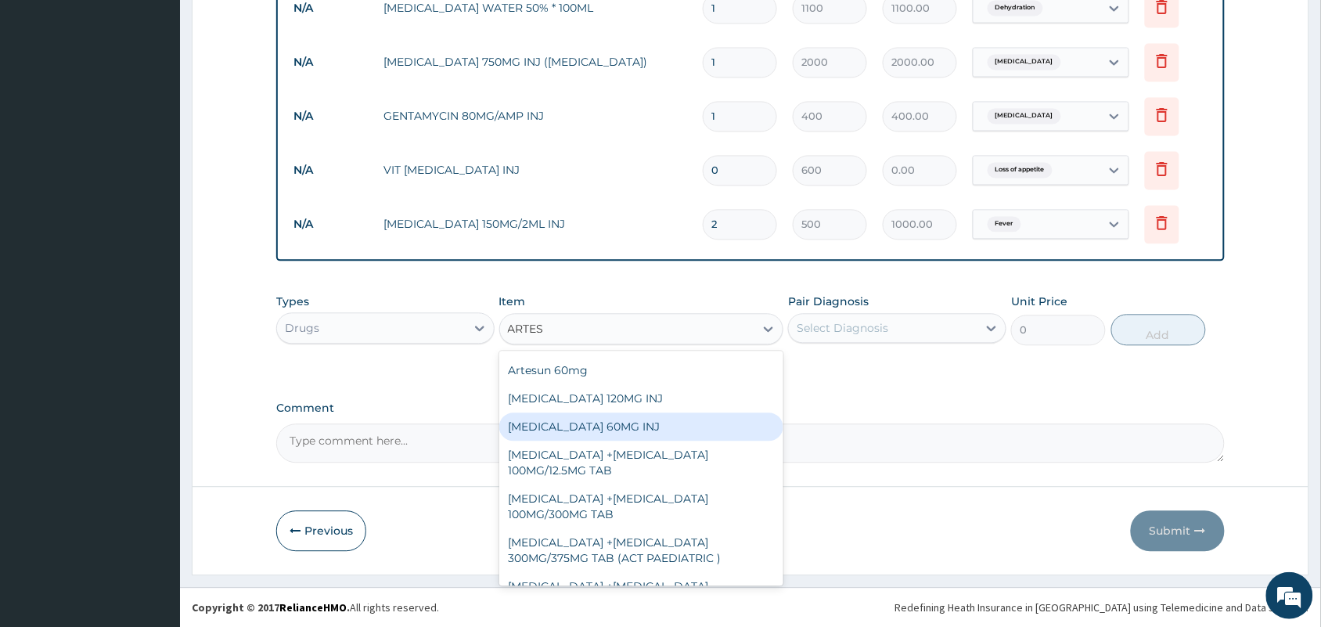
click at [588, 422] on div "[MEDICAL_DATA] 60MG INJ" at bounding box center [641, 427] width 285 height 28
type input "2200"
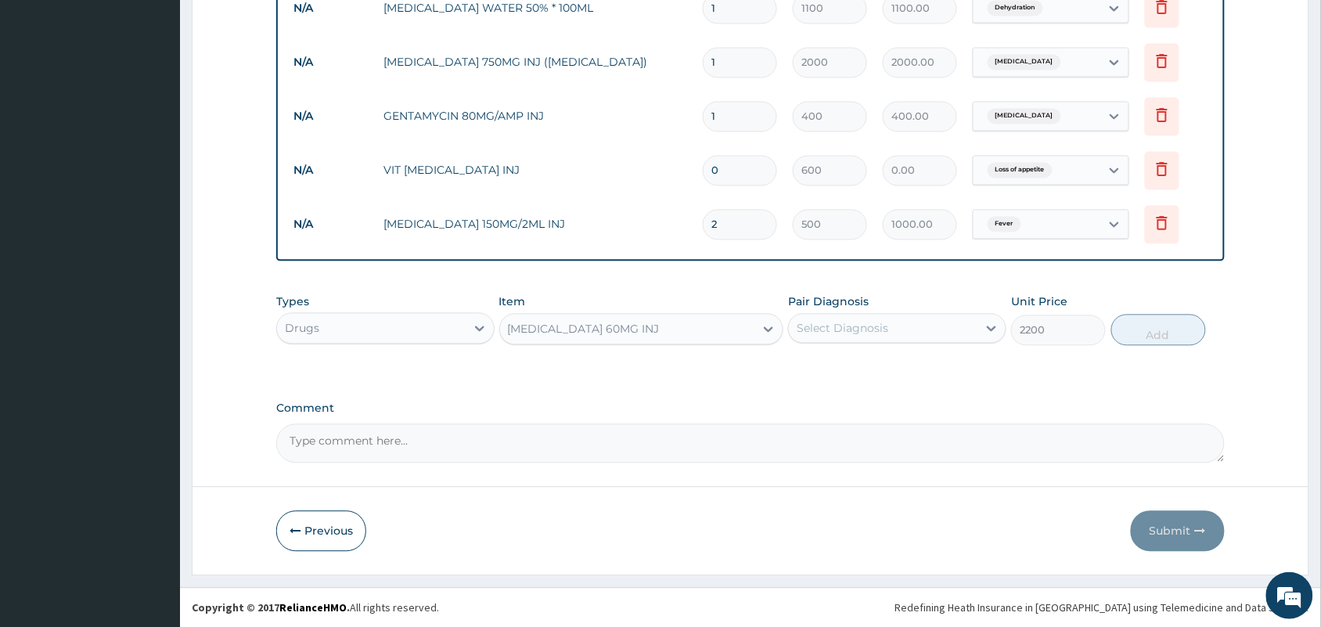
click at [958, 327] on div "Select Diagnosis" at bounding box center [883, 328] width 189 height 25
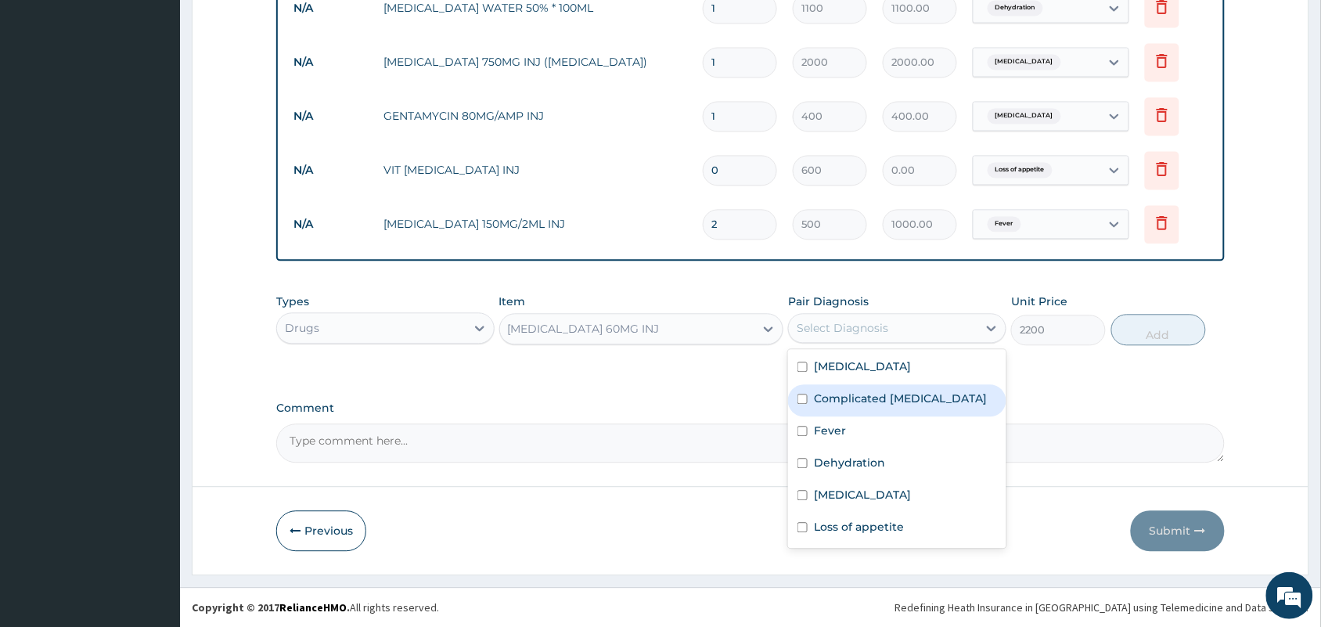
click at [912, 403] on label "Complicated [MEDICAL_DATA]" at bounding box center [900, 399] width 173 height 16
checkbox input "true"
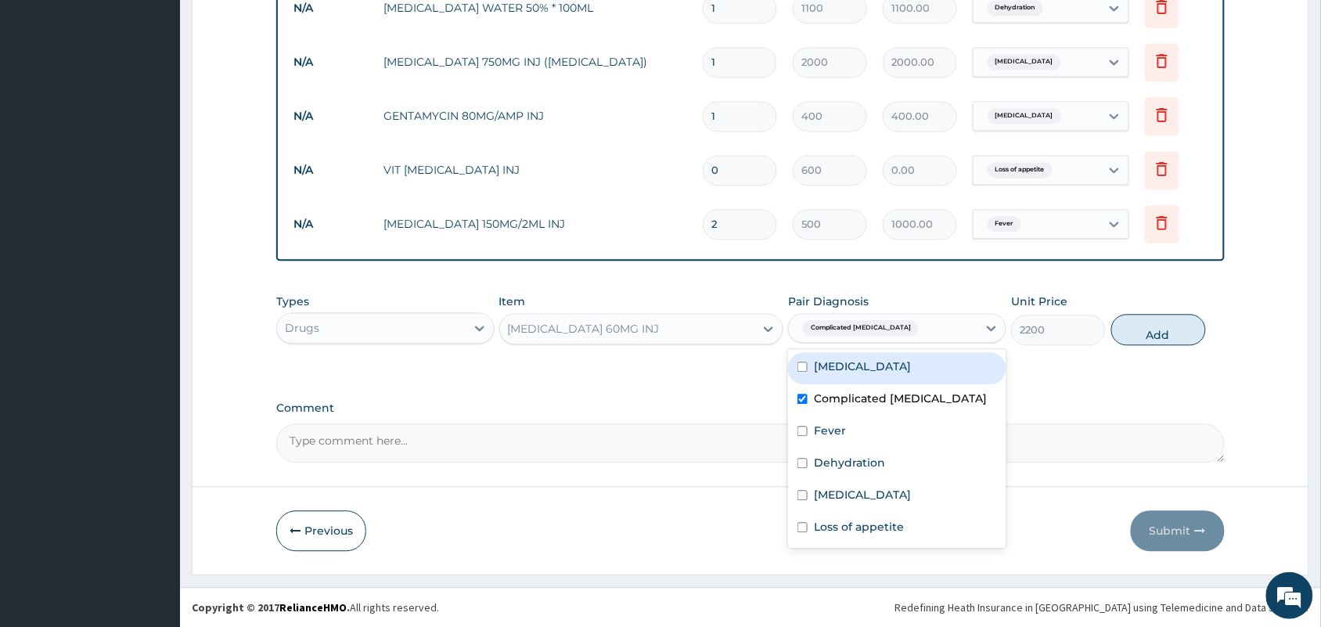
click at [1139, 331] on button "Add" at bounding box center [1158, 330] width 95 height 31
type input "0"
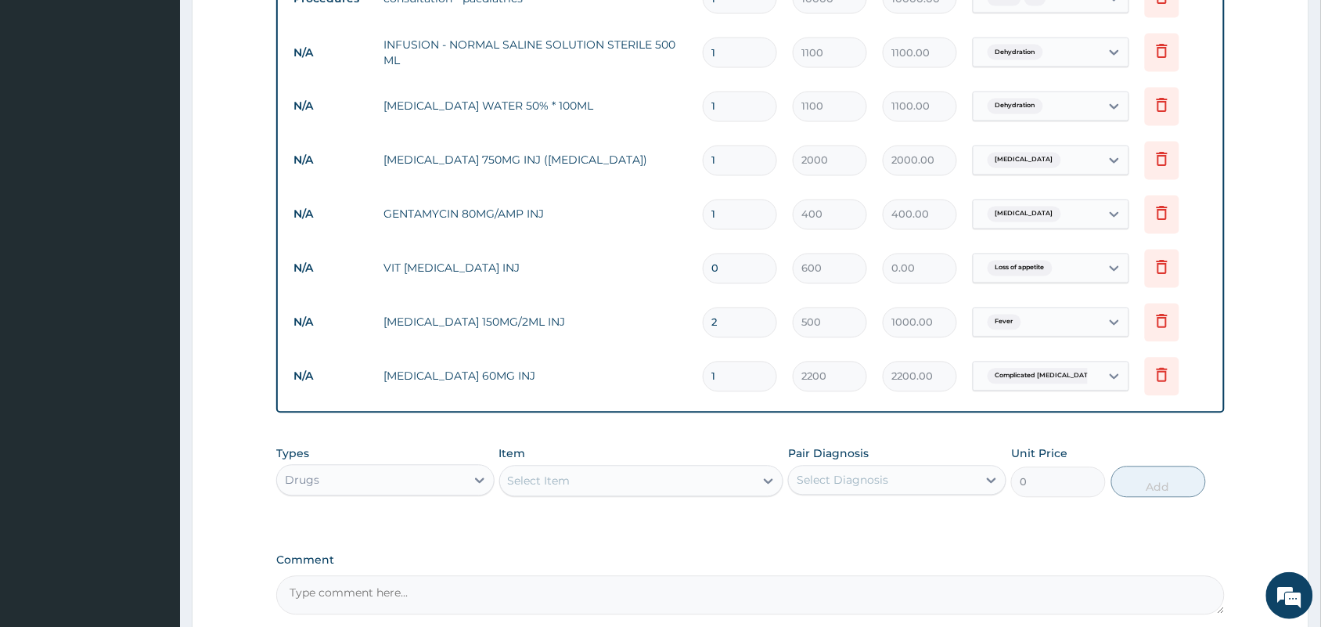
scroll to position [579, 0]
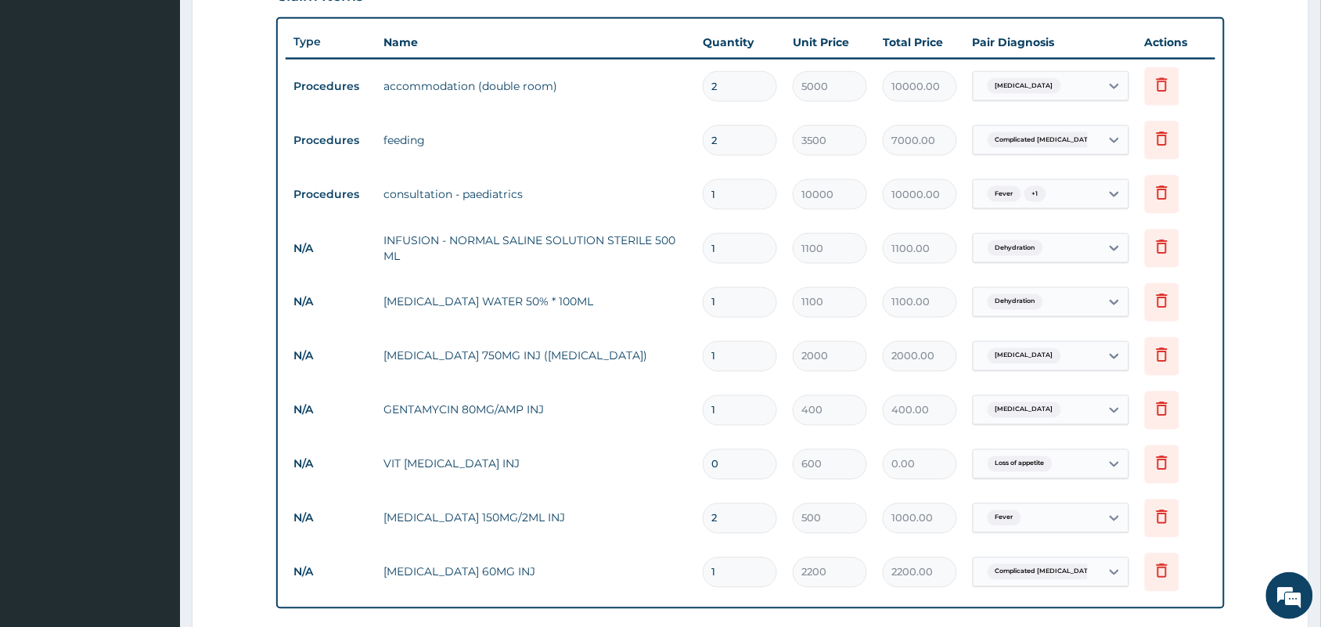
drag, startPoint x: 755, startPoint y: 305, endPoint x: 702, endPoint y: 310, distance: 53.4
click at [702, 310] on td "1" at bounding box center [740, 302] width 90 height 46
type input "4"
type input "4400.00"
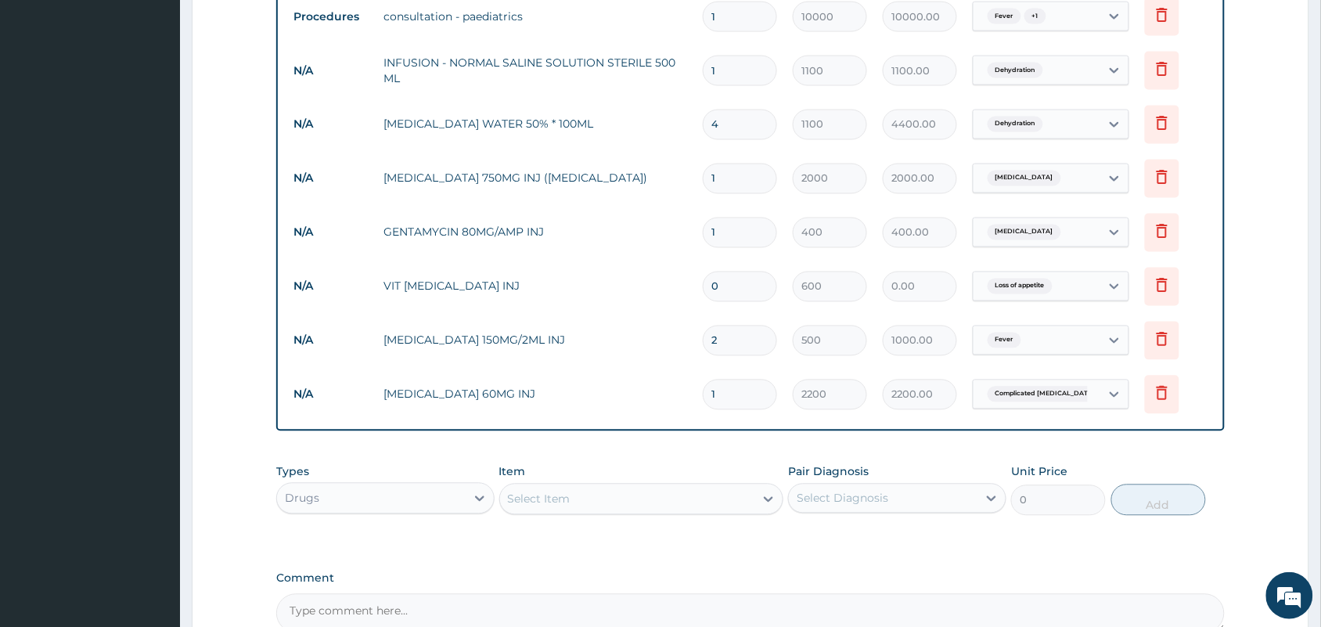
scroll to position [775, 0]
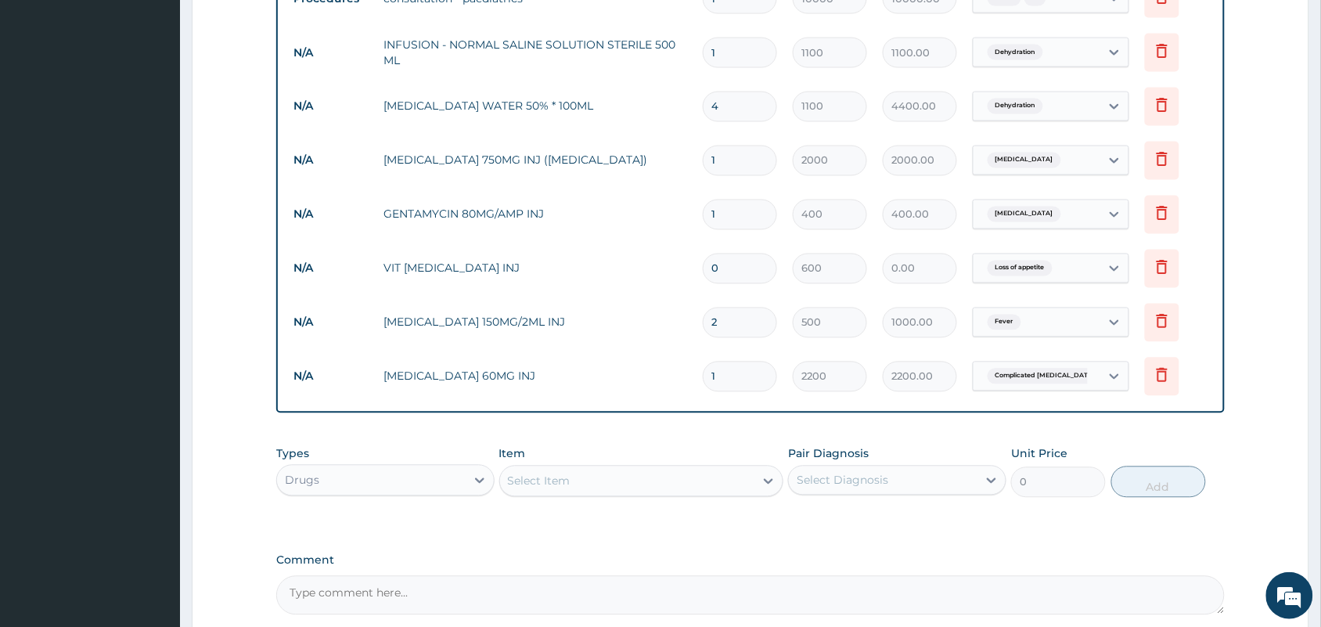
type input "4"
drag, startPoint x: 748, startPoint y: 163, endPoint x: 693, endPoint y: 159, distance: 54.9
click at [693, 159] on tr "N/A CEFUROXIME 750MG INJ (ZINACEF) 1 2000 2000.00 Upper respiratory infection D…" at bounding box center [750, 161] width 929 height 54
type input "3"
type input "6000.00"
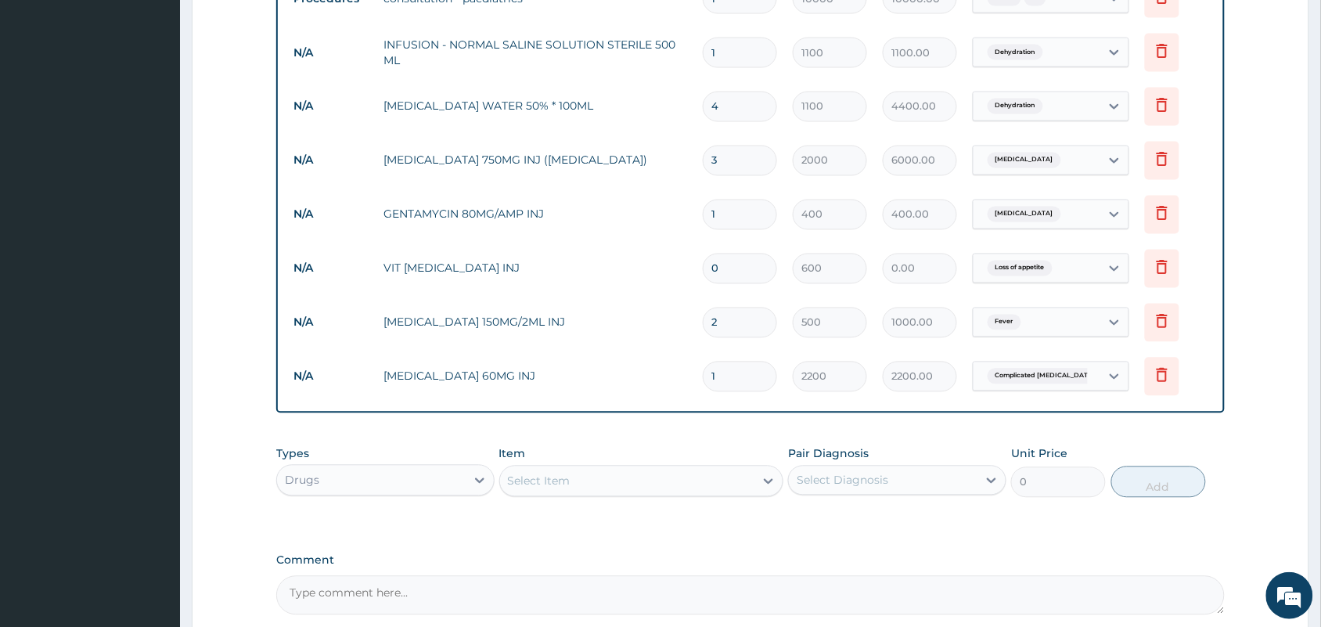
type input "3"
drag, startPoint x: 750, startPoint y: 225, endPoint x: 638, endPoint y: 223, distance: 111.1
click at [638, 223] on tr "N/A GENTAMYCIN 80MG/AMP INJ 1 400 400.00 Upper respiratory infection Delete" at bounding box center [750, 215] width 929 height 54
type input "4"
type input "1600.00"
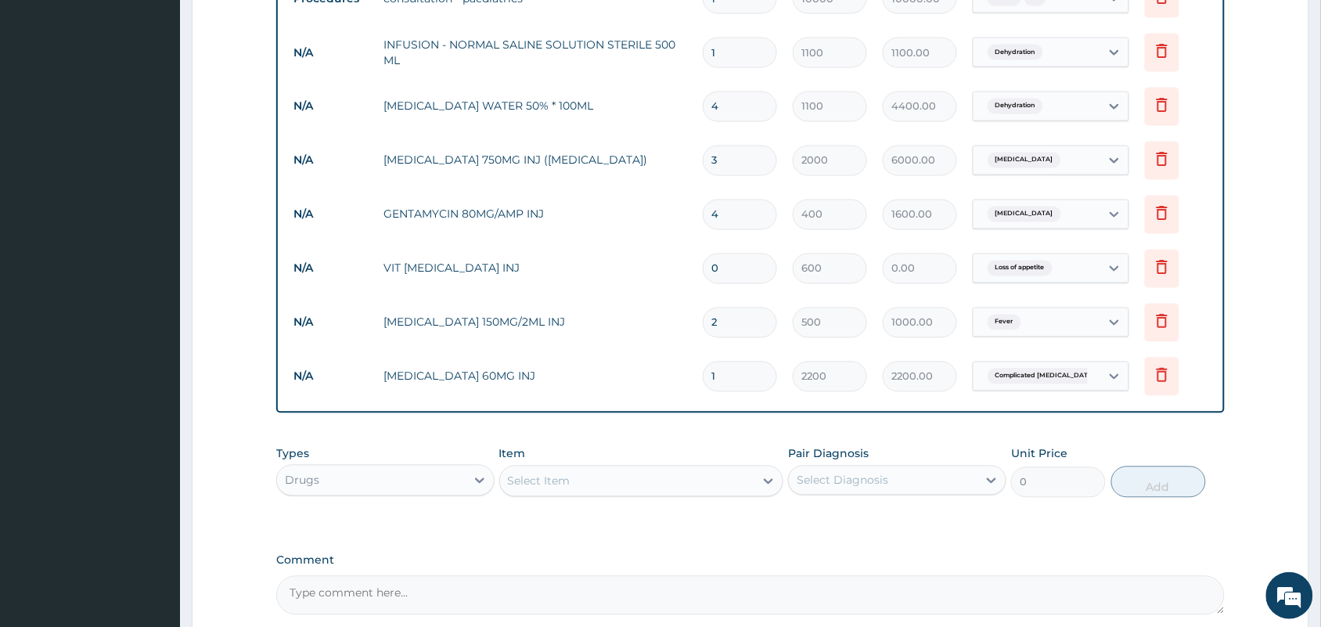
type input "4"
click at [724, 272] on input "0" at bounding box center [740, 268] width 74 height 31
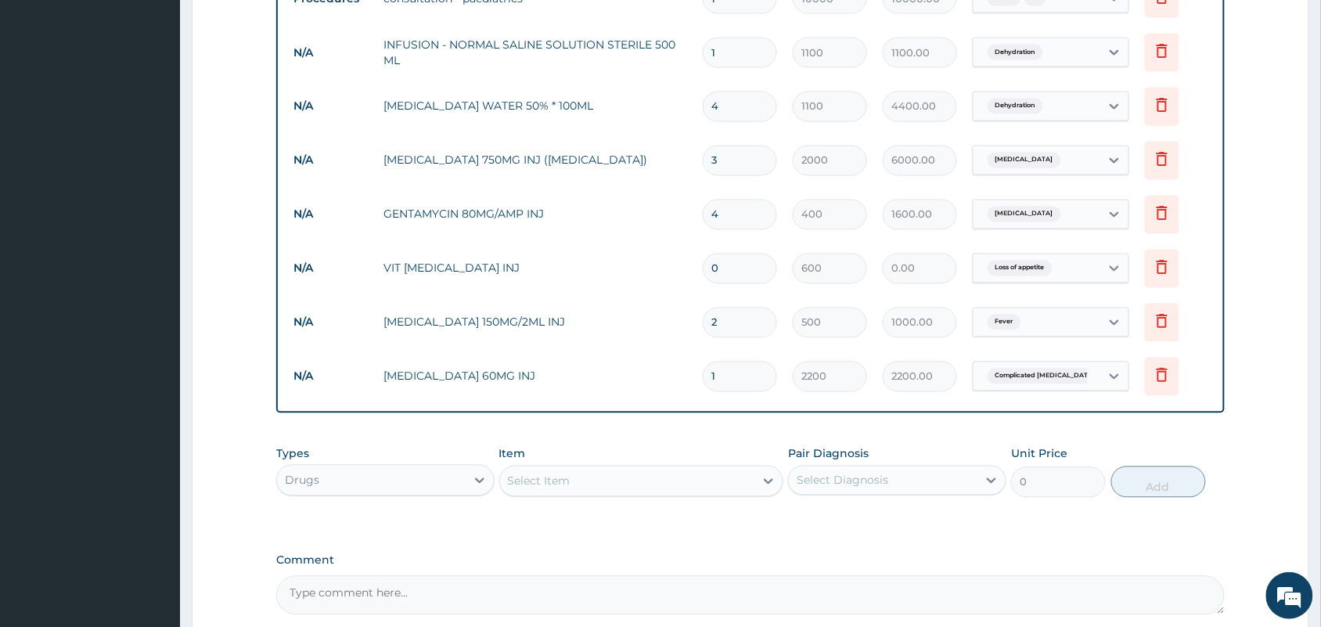
type input "4"
type input "2400.00"
type input "4"
drag, startPoint x: 730, startPoint y: 329, endPoint x: 710, endPoint y: 330, distance: 19.6
click at [710, 330] on input "2" at bounding box center [740, 322] width 74 height 31
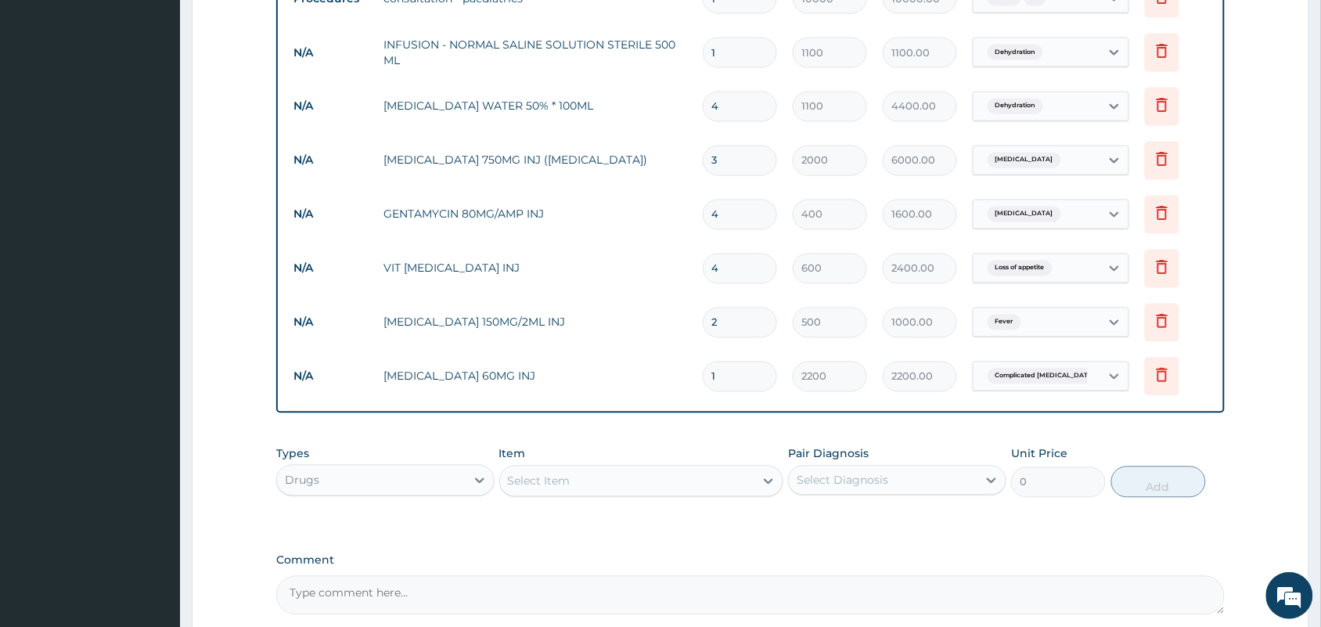
type input "8"
type input "4000.00"
type input "8"
drag, startPoint x: 725, startPoint y: 376, endPoint x: 710, endPoint y: 384, distance: 16.8
click at [710, 384] on input "1" at bounding box center [740, 376] width 74 height 31
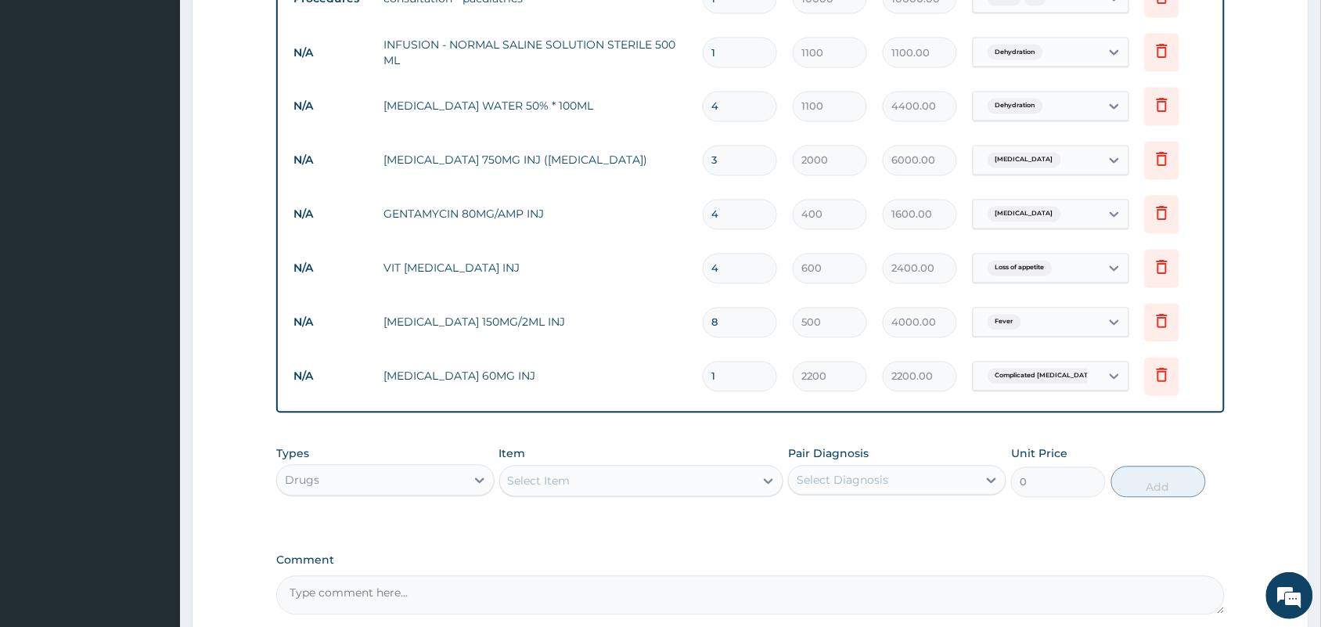
type input "3"
type input "6600.00"
type input "3"
click at [736, 469] on div "Select Item" at bounding box center [627, 481] width 255 height 25
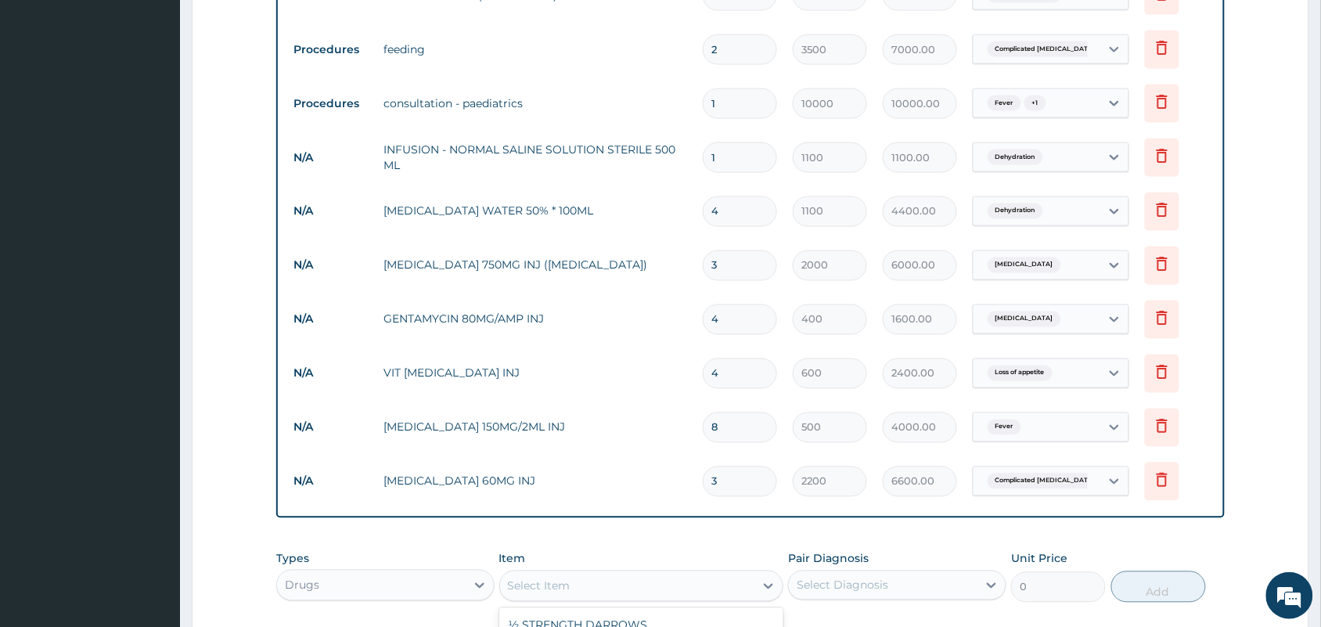
scroll to position [872, 0]
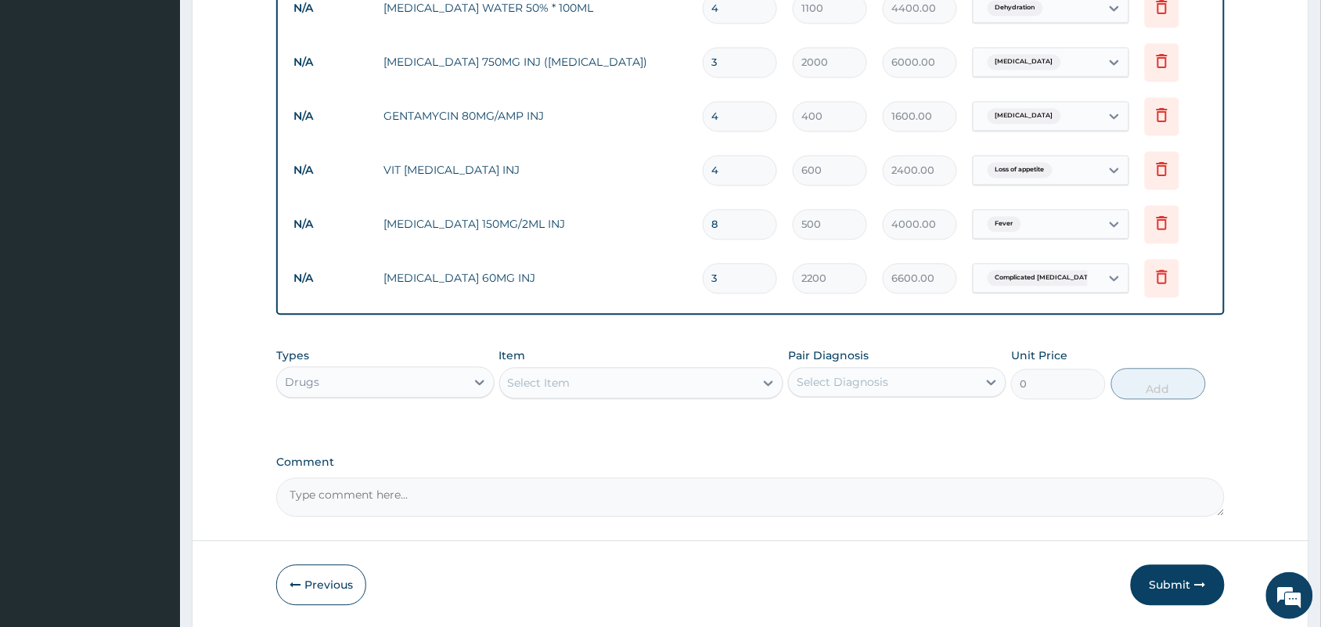
click at [667, 400] on div "Types Drugs Item Select Item Pair Diagnosis Select Diagnosis Unit Price 0 Add" at bounding box center [750, 373] width 948 height 67
click at [659, 395] on div "Select Item" at bounding box center [641, 383] width 285 height 31
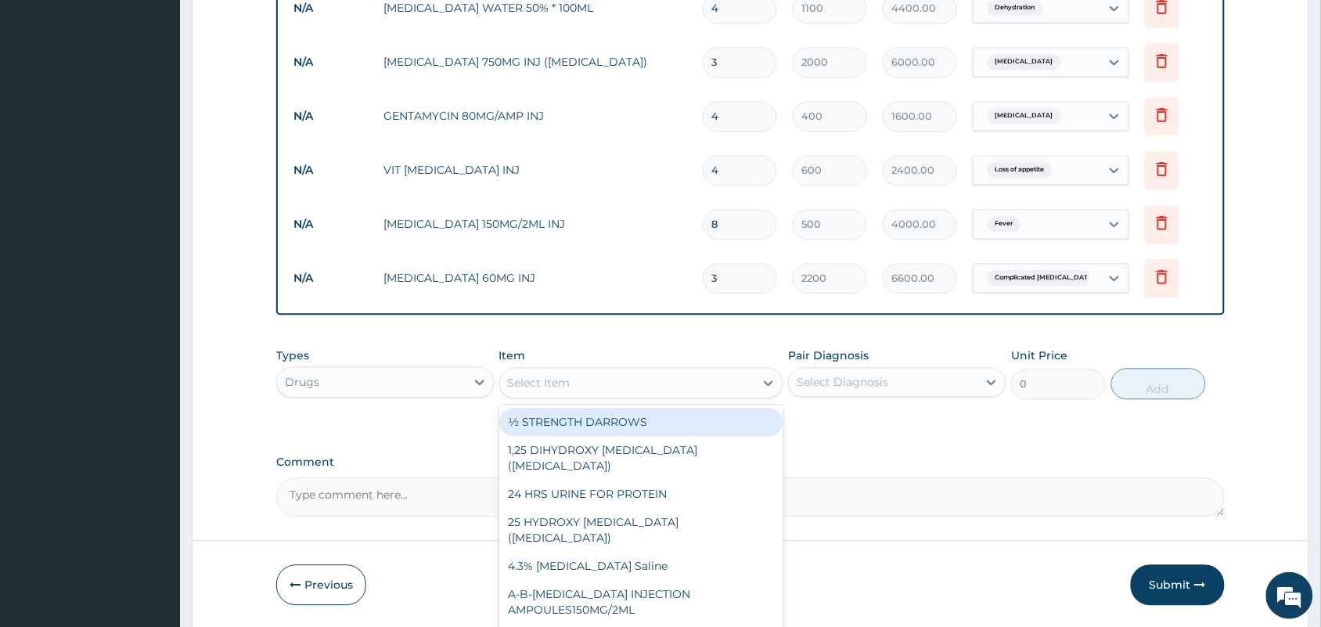
click at [647, 379] on div "Select Item" at bounding box center [627, 383] width 255 height 25
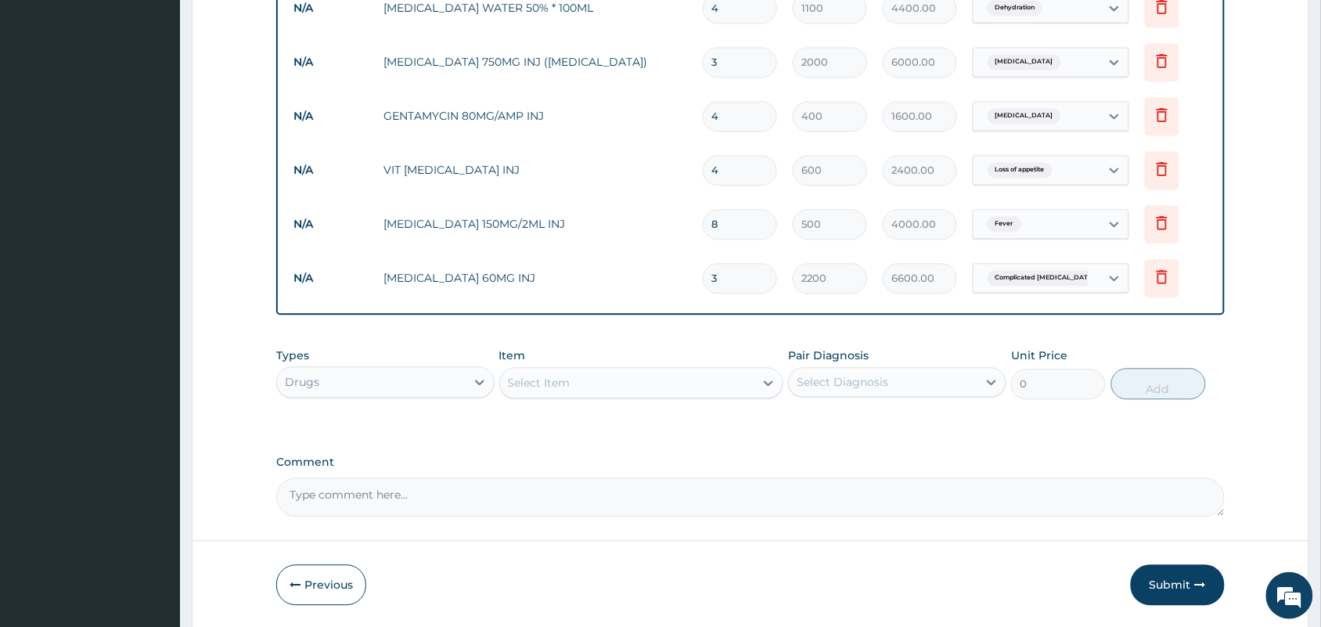
click at [647, 379] on div "Select Item" at bounding box center [627, 383] width 255 height 25
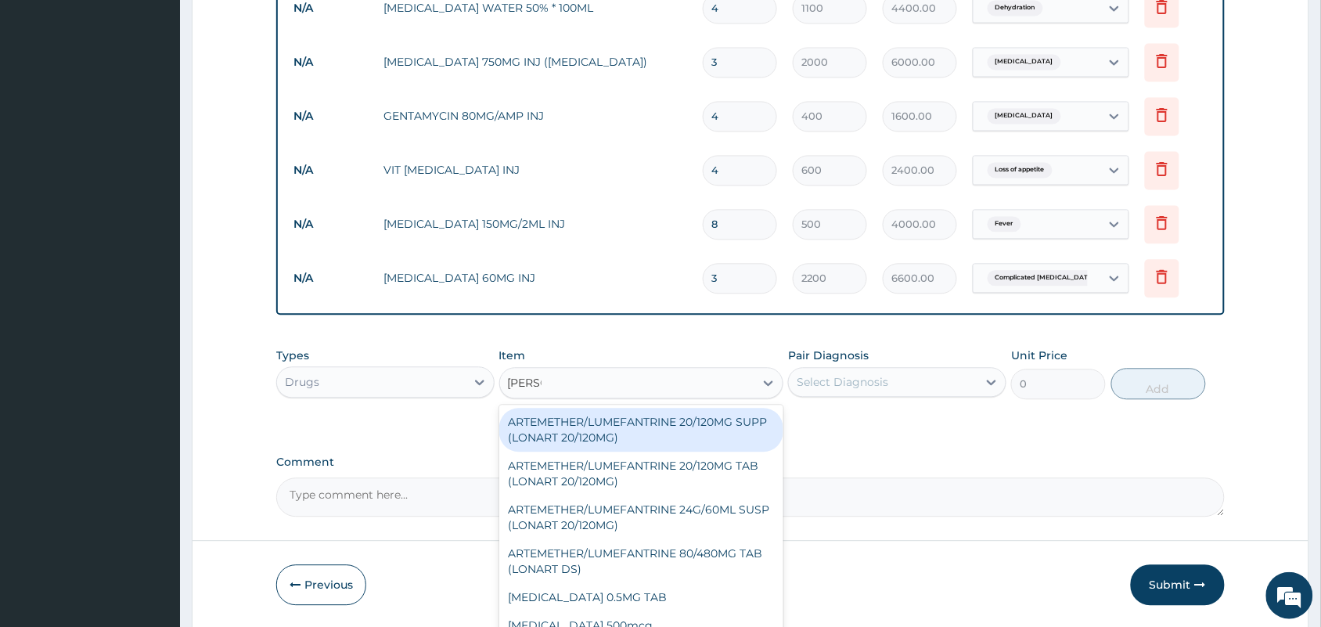
type input "LONAR"
click at [679, 415] on div "ARTEMETHER/LUMEFANTRINE 20/120MG SUPP (LONART 20/120MG)" at bounding box center [641, 430] width 285 height 44
type input "1800"
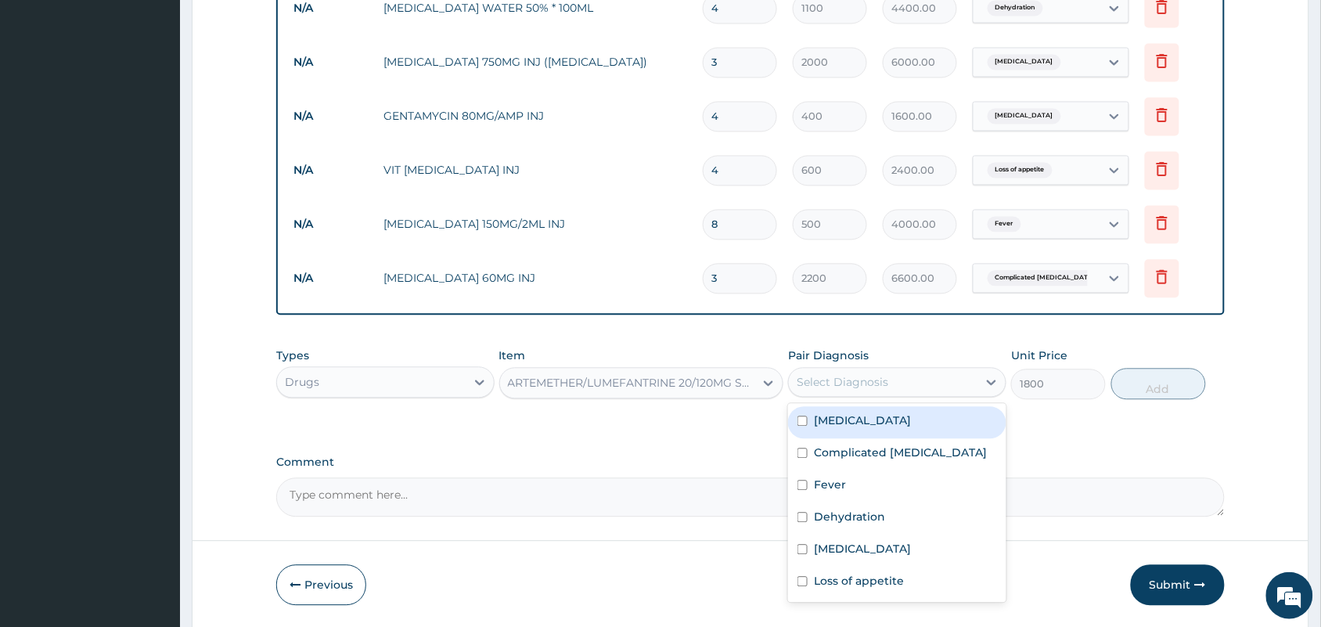
click at [871, 375] on div "Select Diagnosis" at bounding box center [842, 383] width 92 height 16
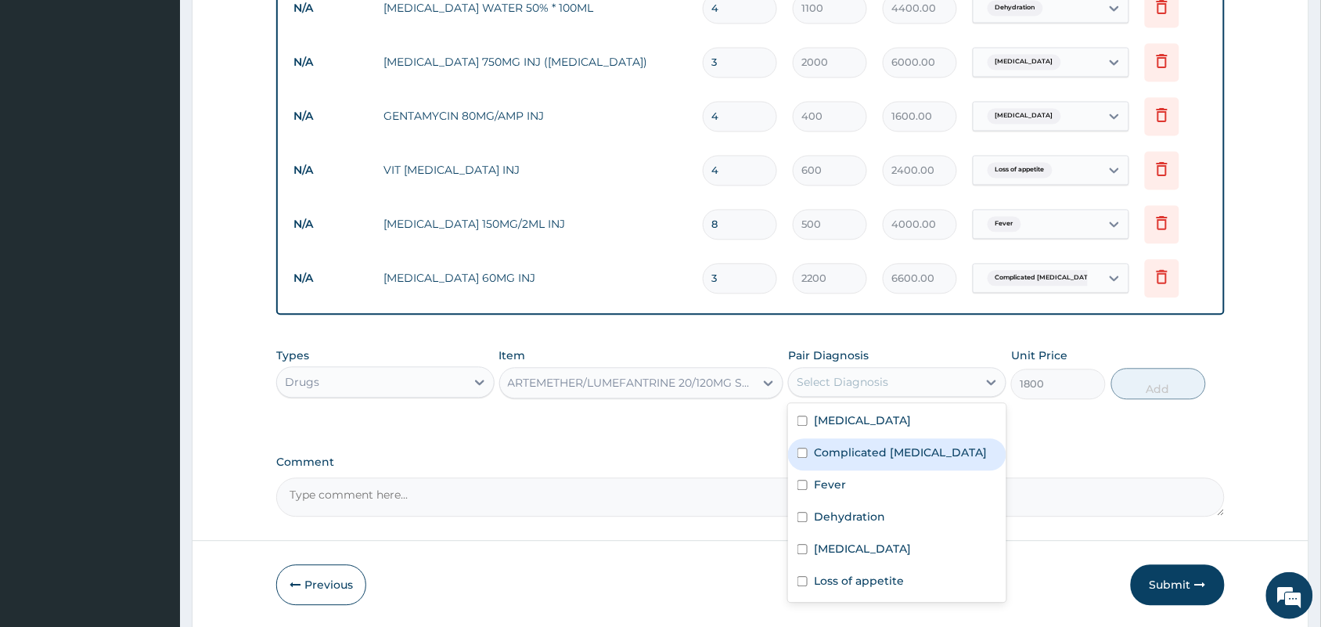
click at [857, 442] on div "Complicated [MEDICAL_DATA]" at bounding box center [897, 455] width 218 height 32
checkbox input "true"
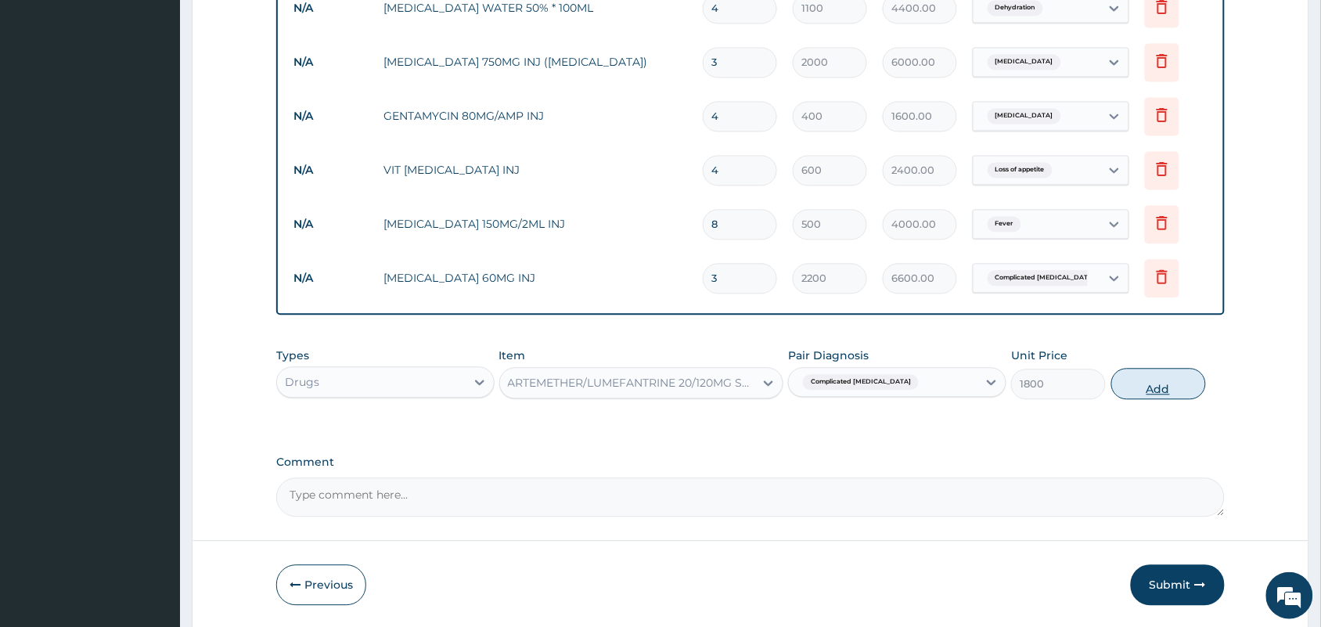
click at [1149, 396] on button "Add" at bounding box center [1158, 383] width 95 height 31
type input "0"
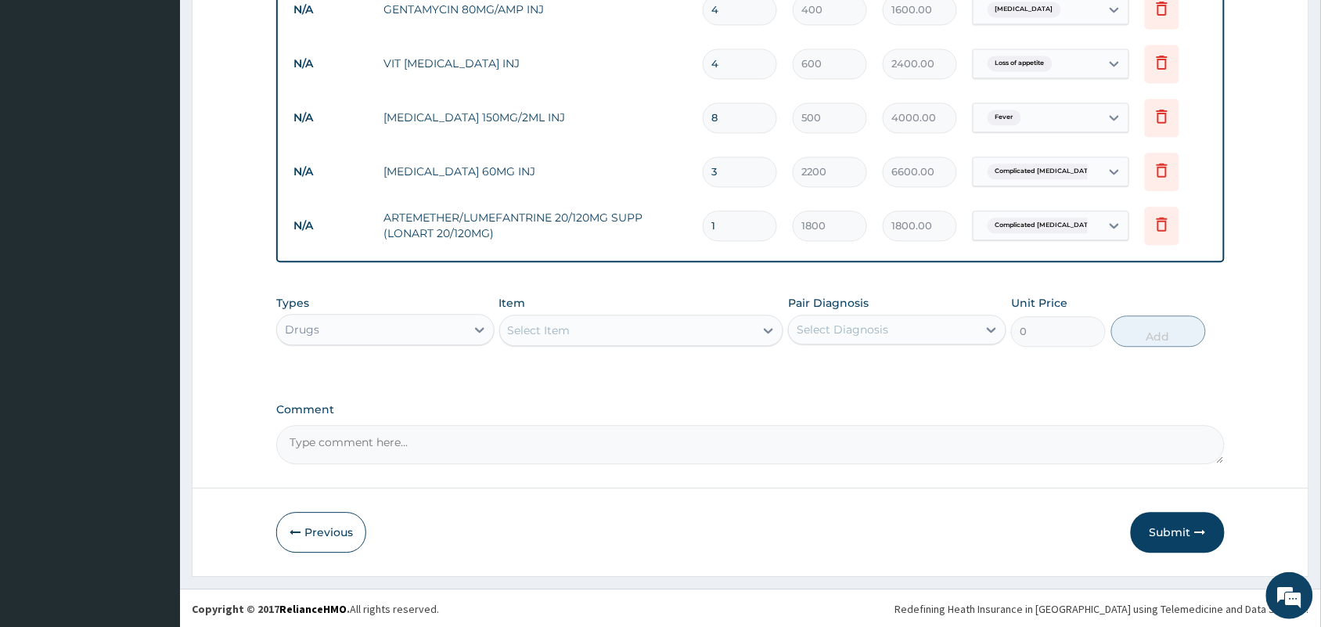
scroll to position [980, 0]
click at [648, 327] on div "Select Item" at bounding box center [627, 329] width 255 height 25
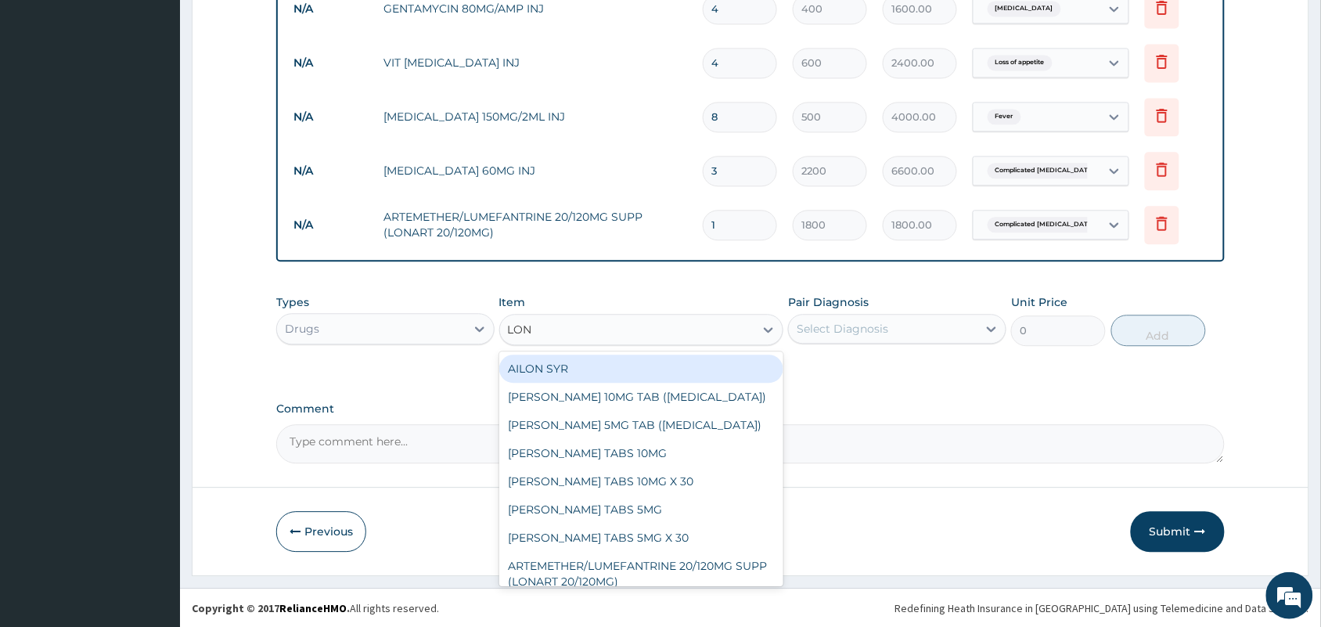
type input "[PERSON_NAME]"
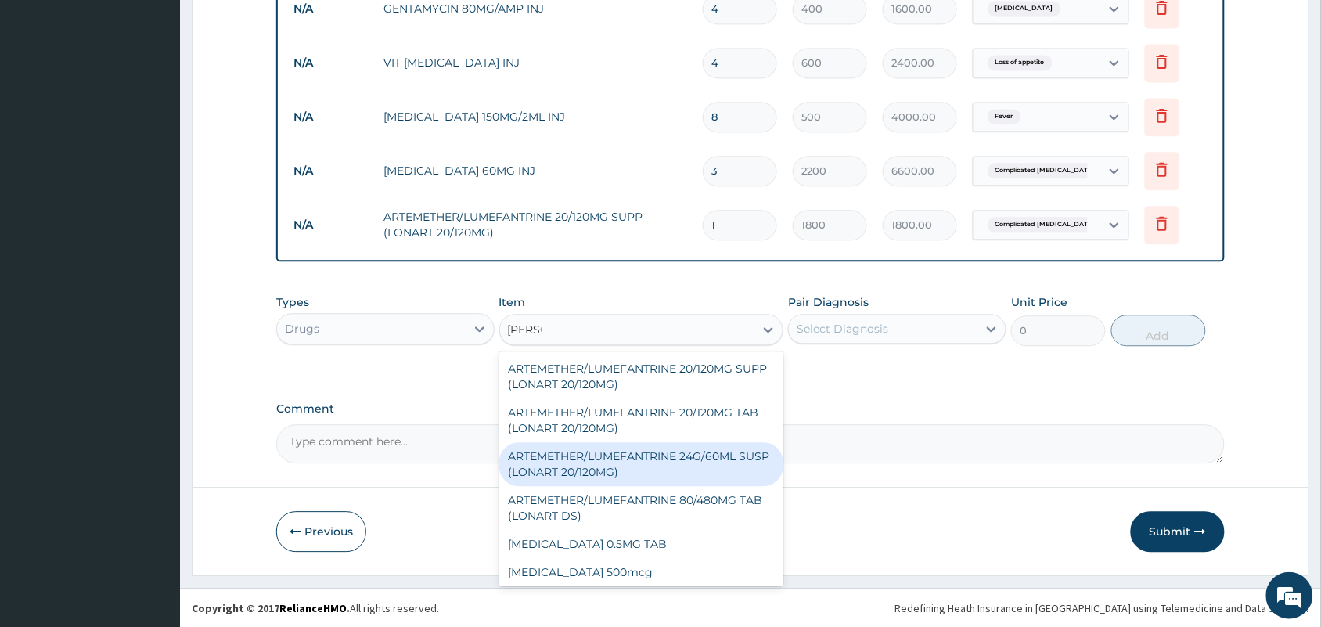
click at [661, 464] on div "ARTEMETHER/LUMEFANTRINE 24G/60ML SUSP (LONART 20/120MG)" at bounding box center [641, 464] width 285 height 44
type input "1800"
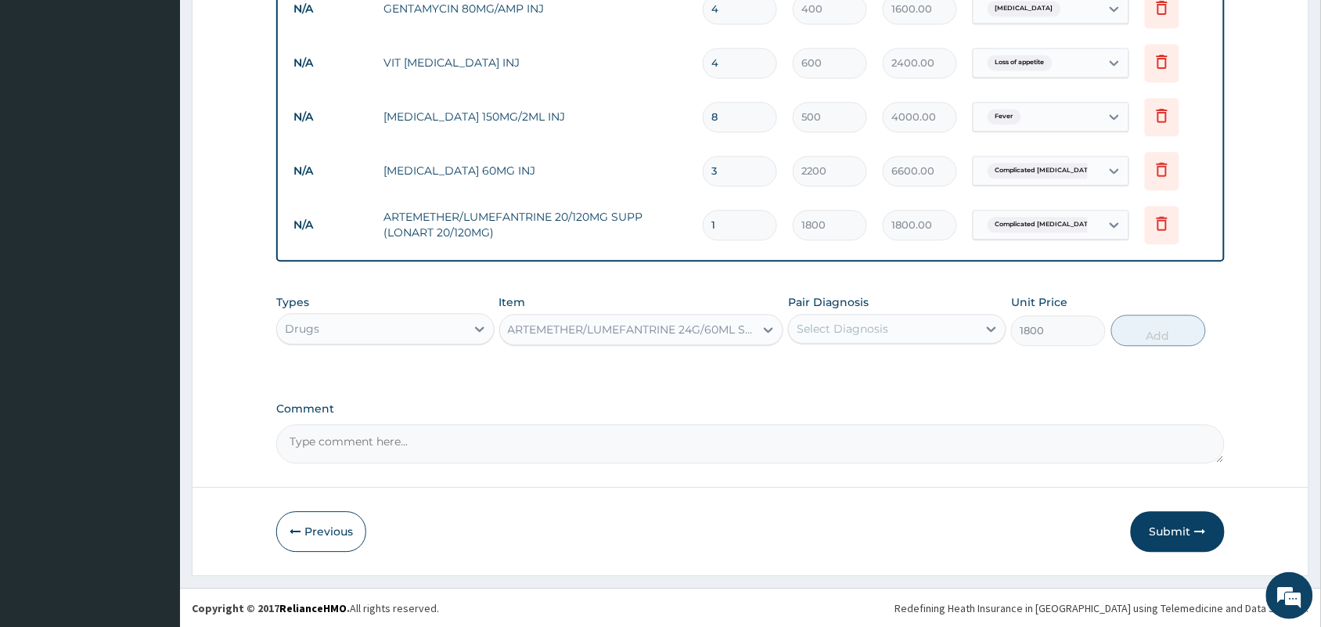
click at [683, 339] on div "ARTEMETHER/LUMEFANTRINE 24G/60ML SUSP (LONART 20/120MG)" at bounding box center [627, 329] width 255 height 25
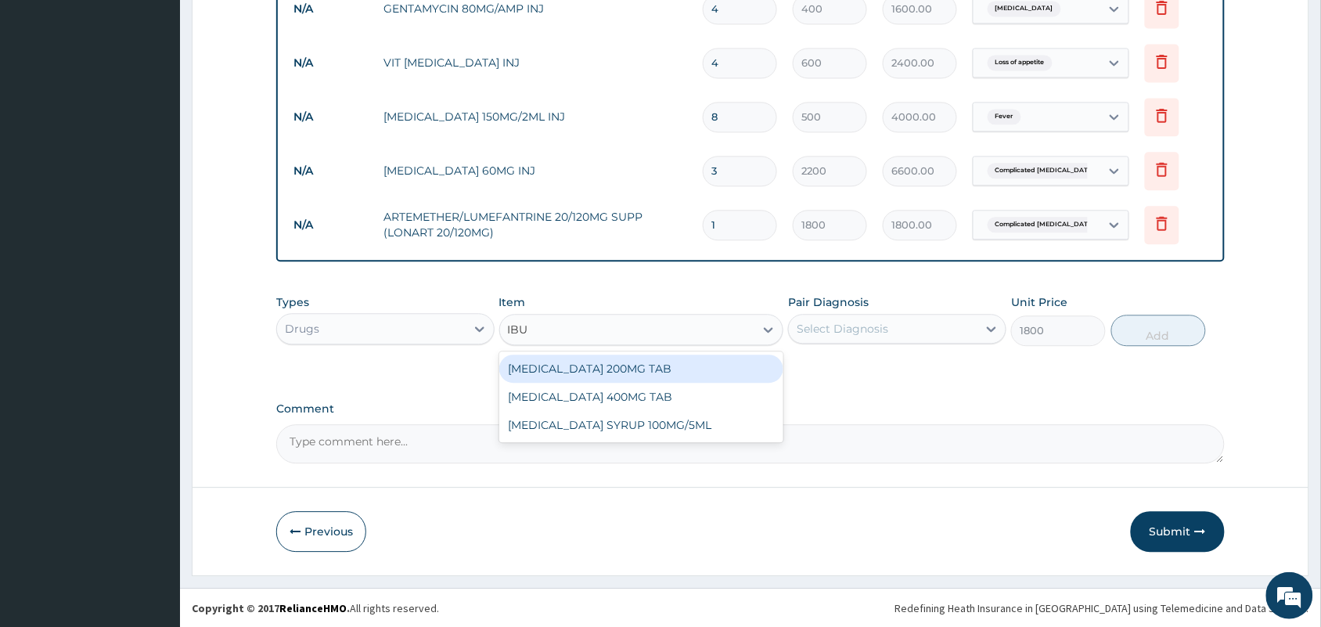
scroll to position [0, 0]
type input "IBUP"
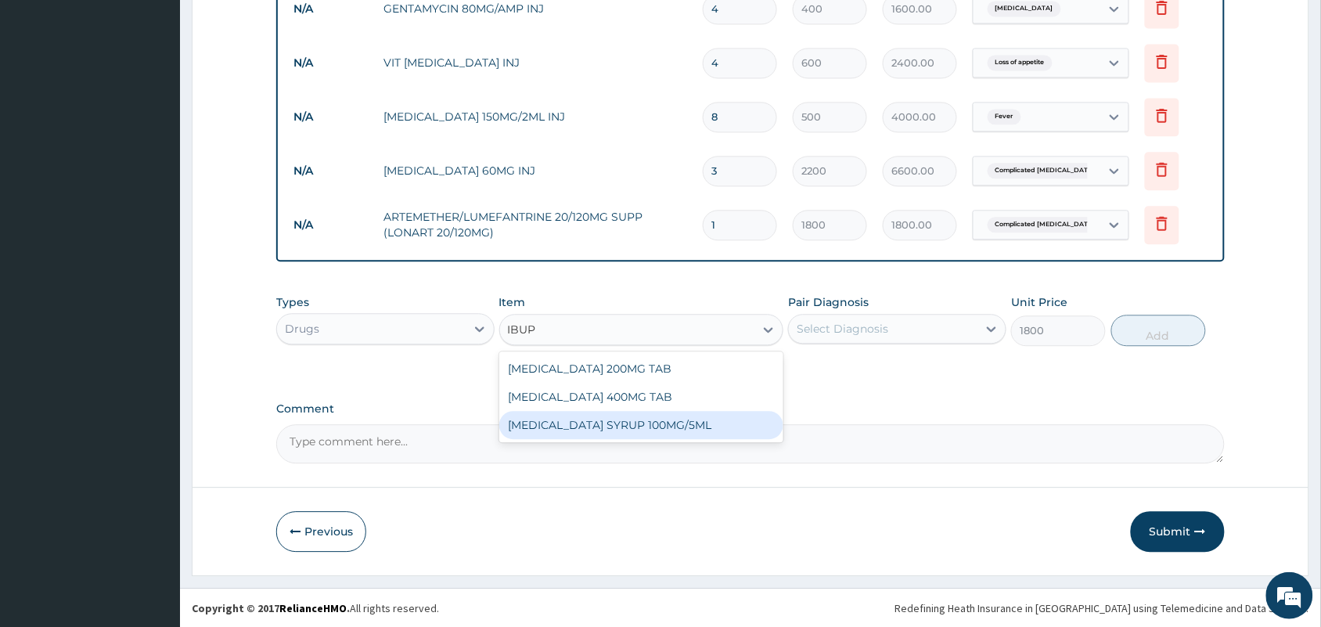
click at [647, 411] on div "[MEDICAL_DATA] SYRUP 100MG/5ML" at bounding box center [641, 425] width 285 height 28
type input "550"
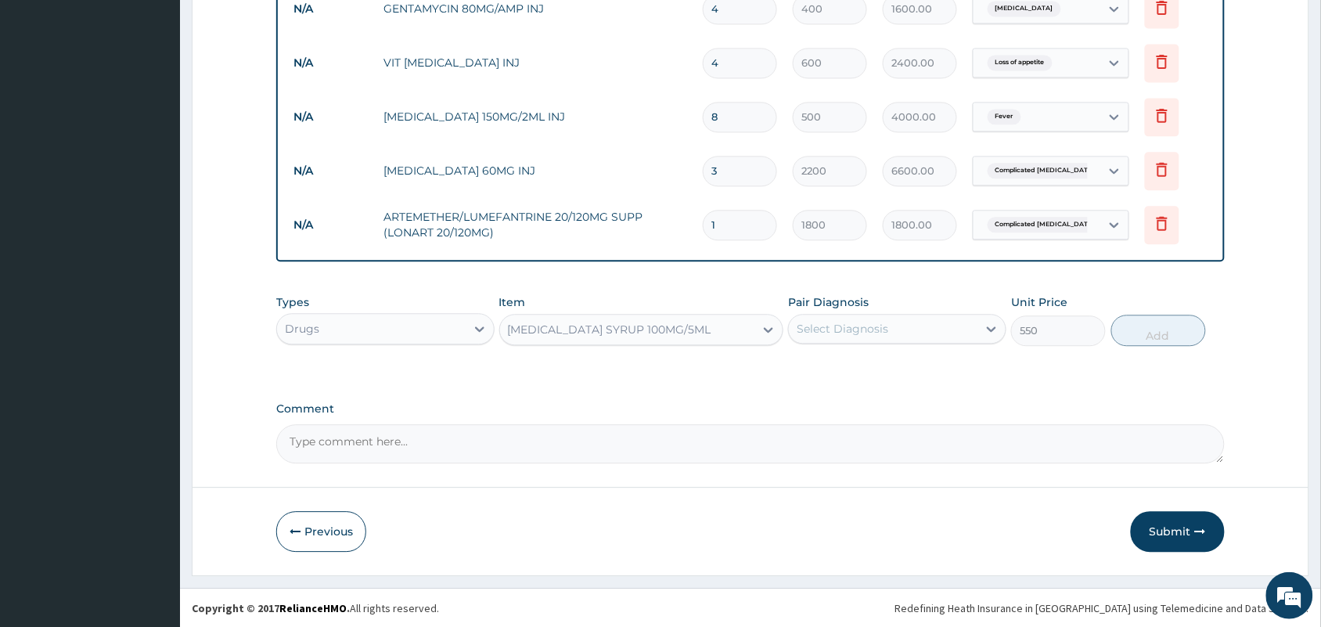
click at [706, 336] on div "[MEDICAL_DATA] SYRUP 100MG/5ML" at bounding box center [627, 329] width 255 height 25
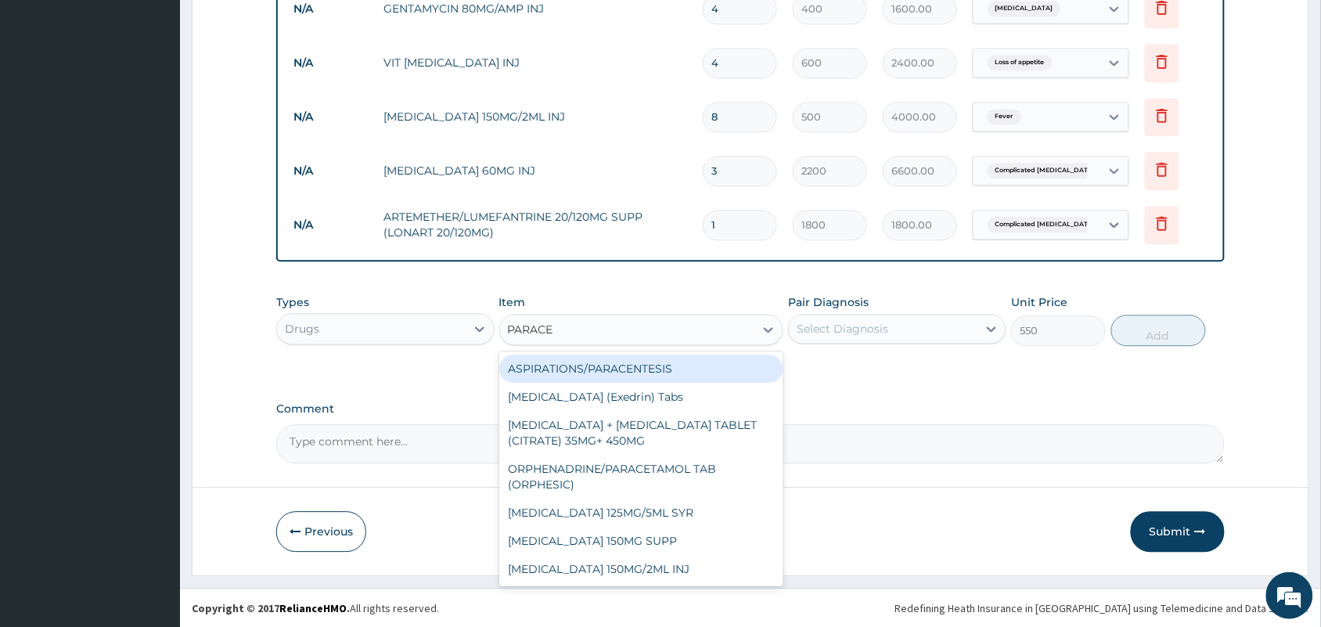
type input "PARACET"
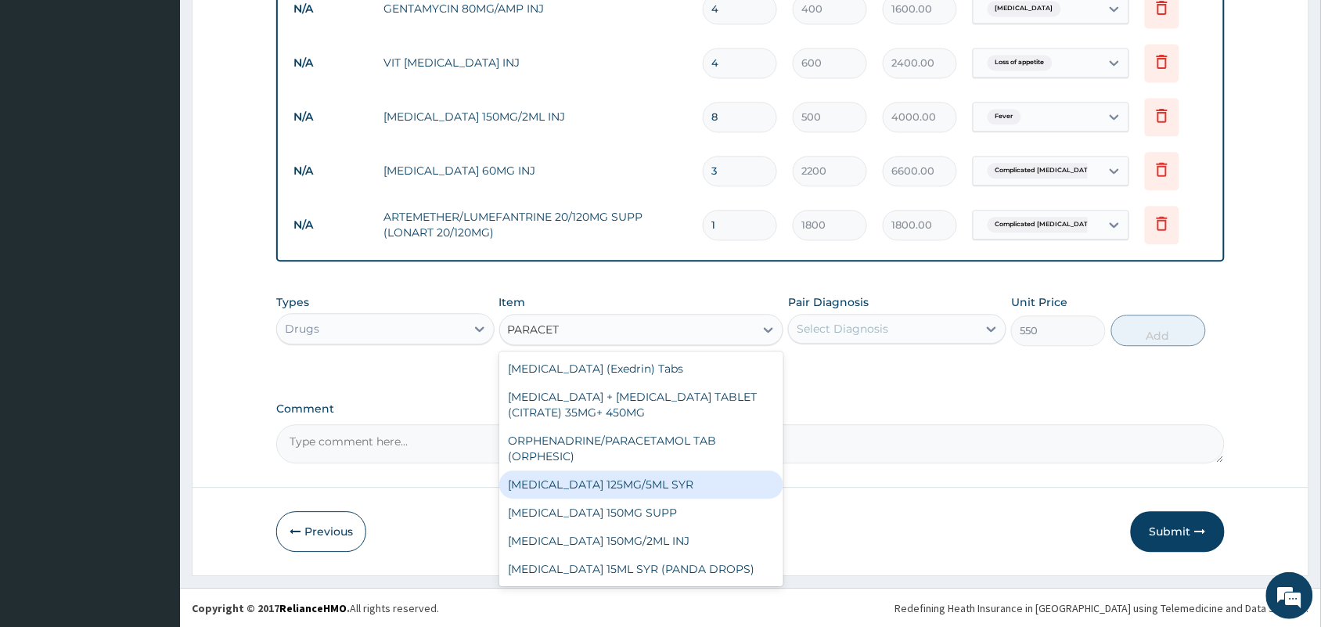
click at [671, 477] on div "[MEDICAL_DATA] 125MG/5ML SYR" at bounding box center [641, 484] width 285 height 28
type input "600"
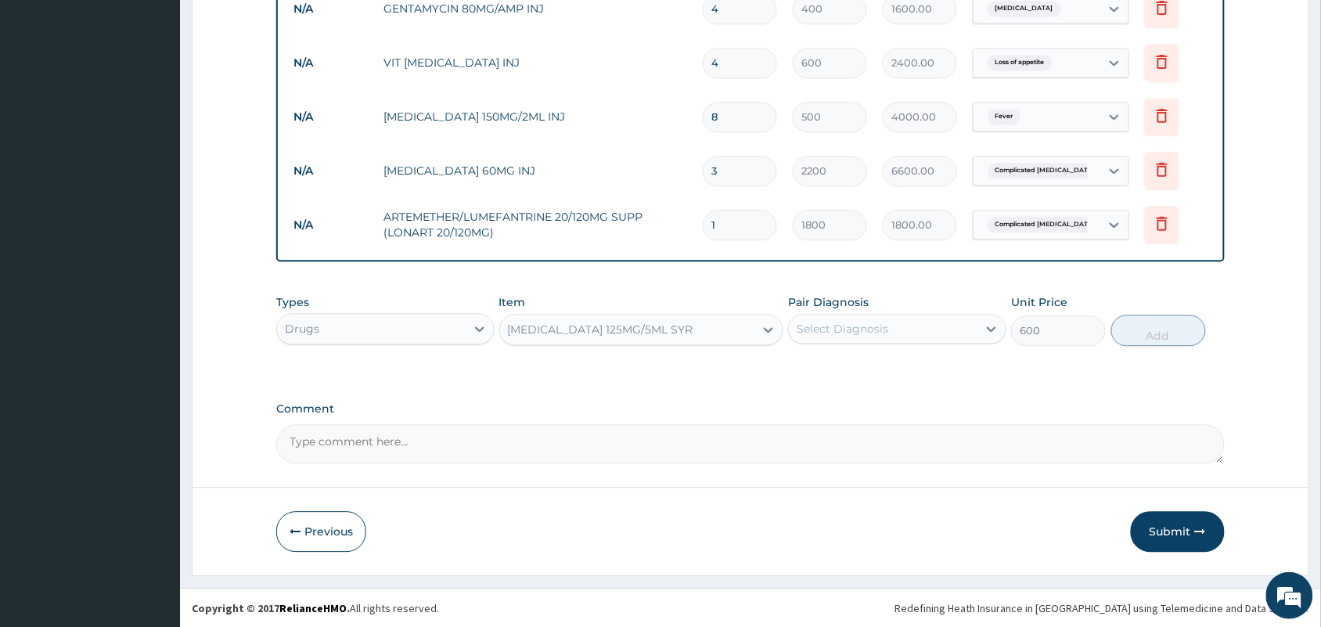
click at [853, 325] on div "Select Diagnosis" at bounding box center [842, 329] width 92 height 16
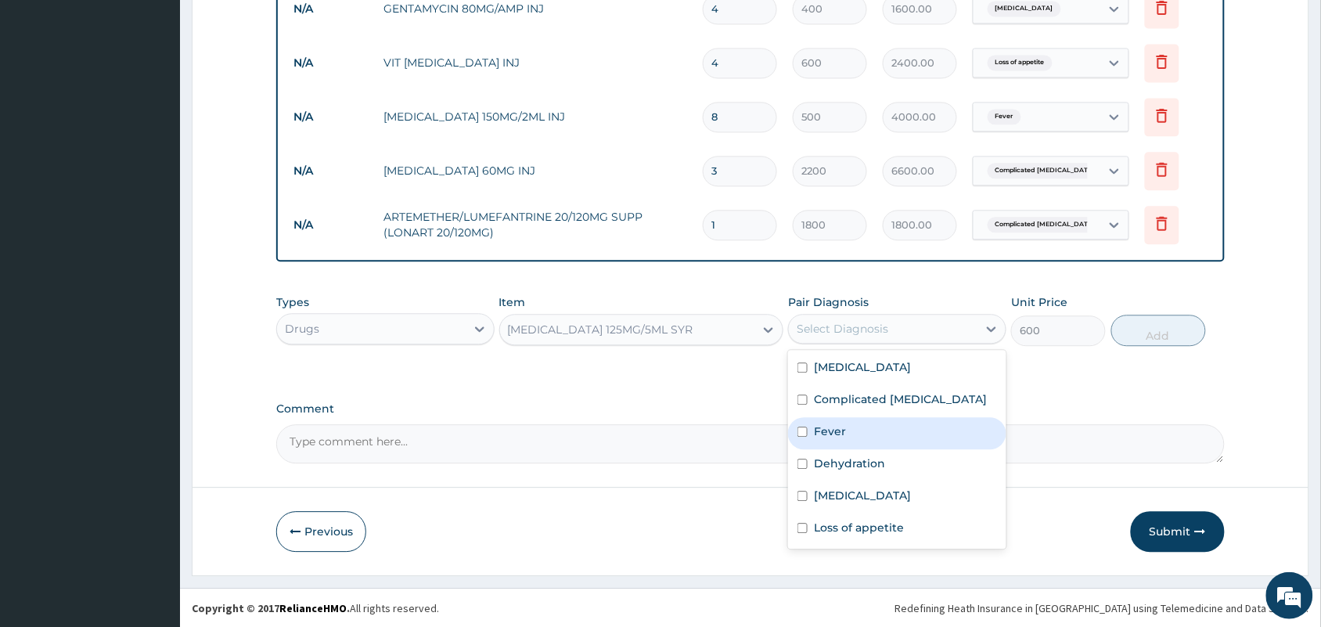
click at [826, 423] on label "Fever" at bounding box center [830, 431] width 32 height 16
checkbox input "true"
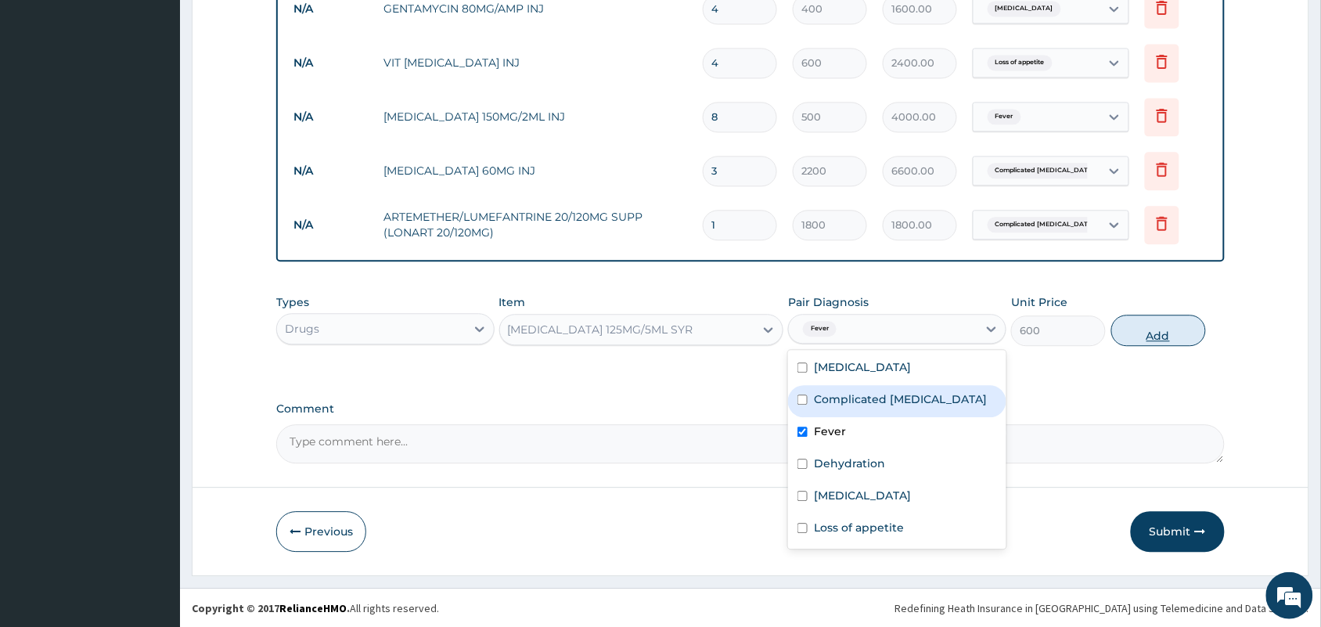
click at [1146, 329] on button "Add" at bounding box center [1158, 330] width 95 height 31
type input "0"
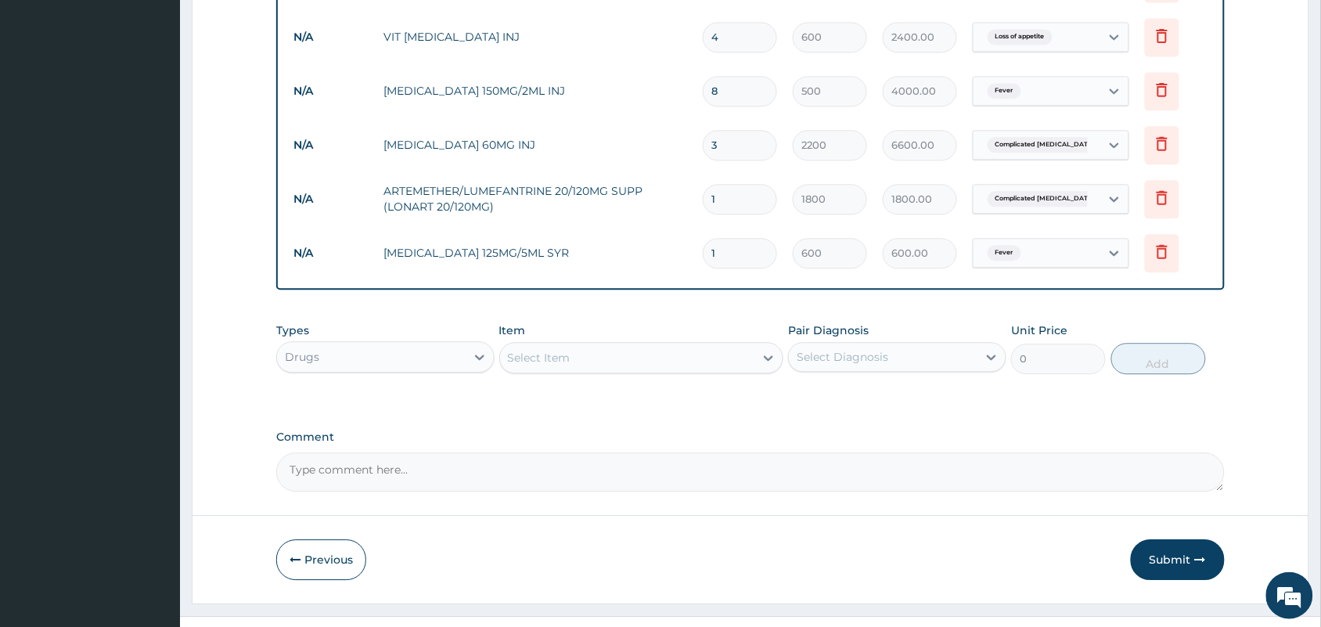
scroll to position [1034, 0]
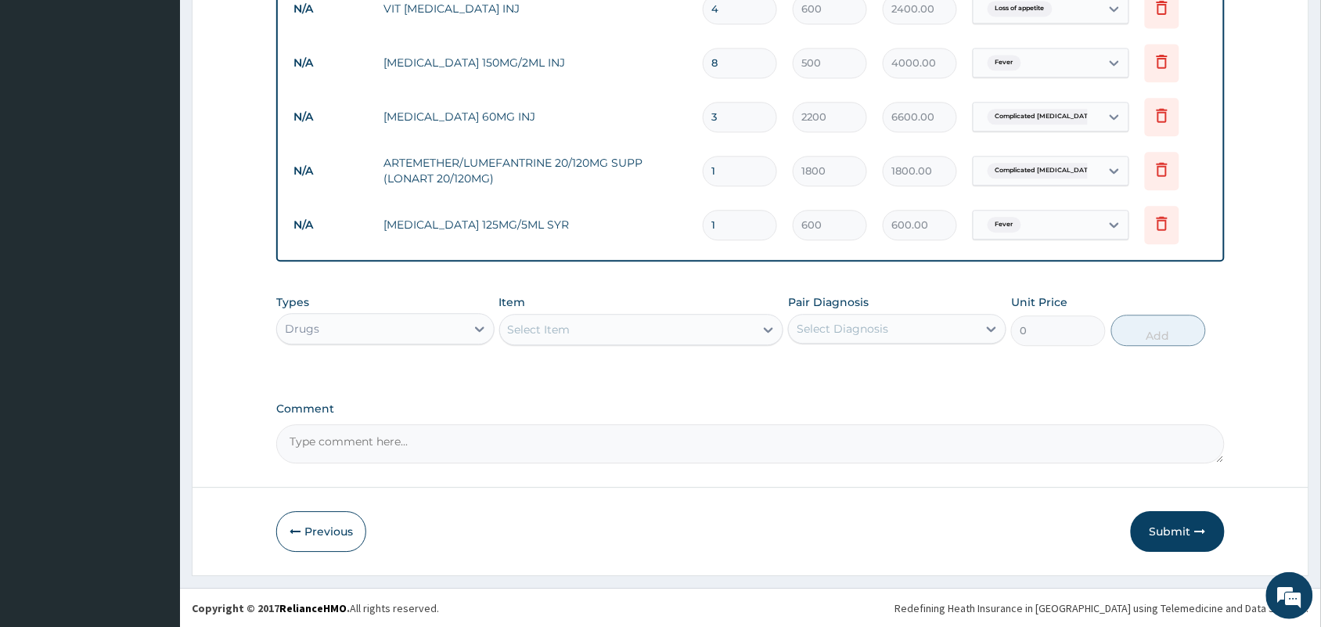
click at [669, 321] on div "Select Item" at bounding box center [627, 329] width 255 height 25
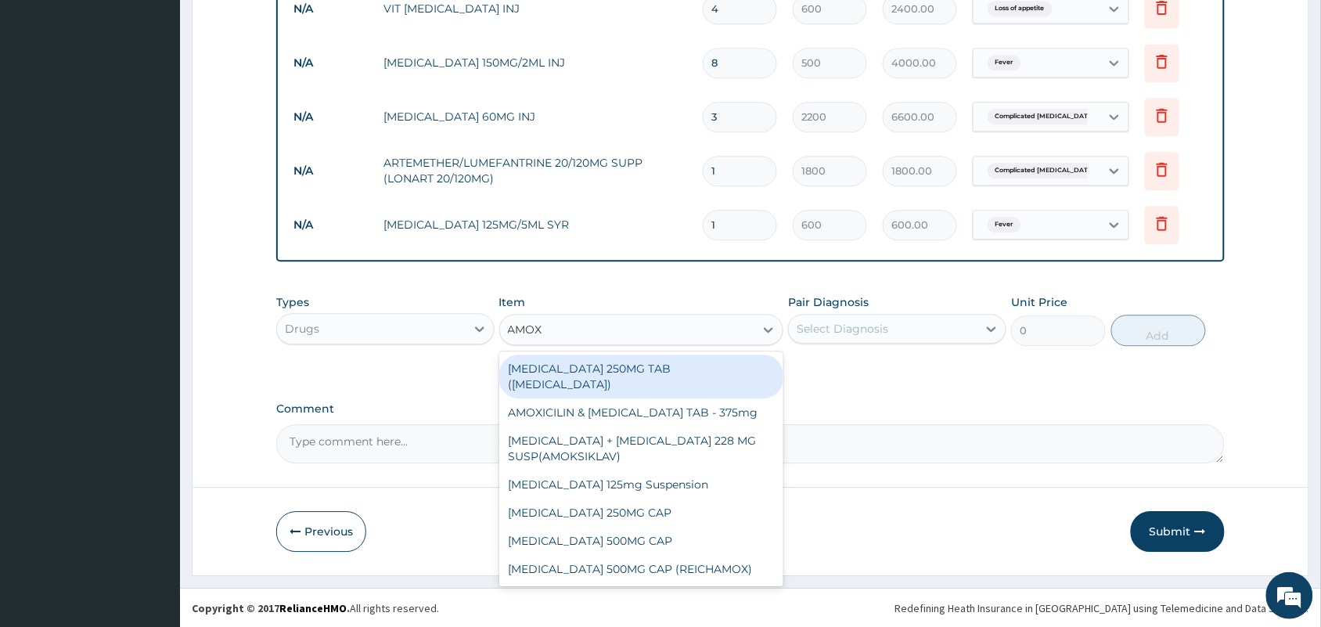
type input "AMOXI"
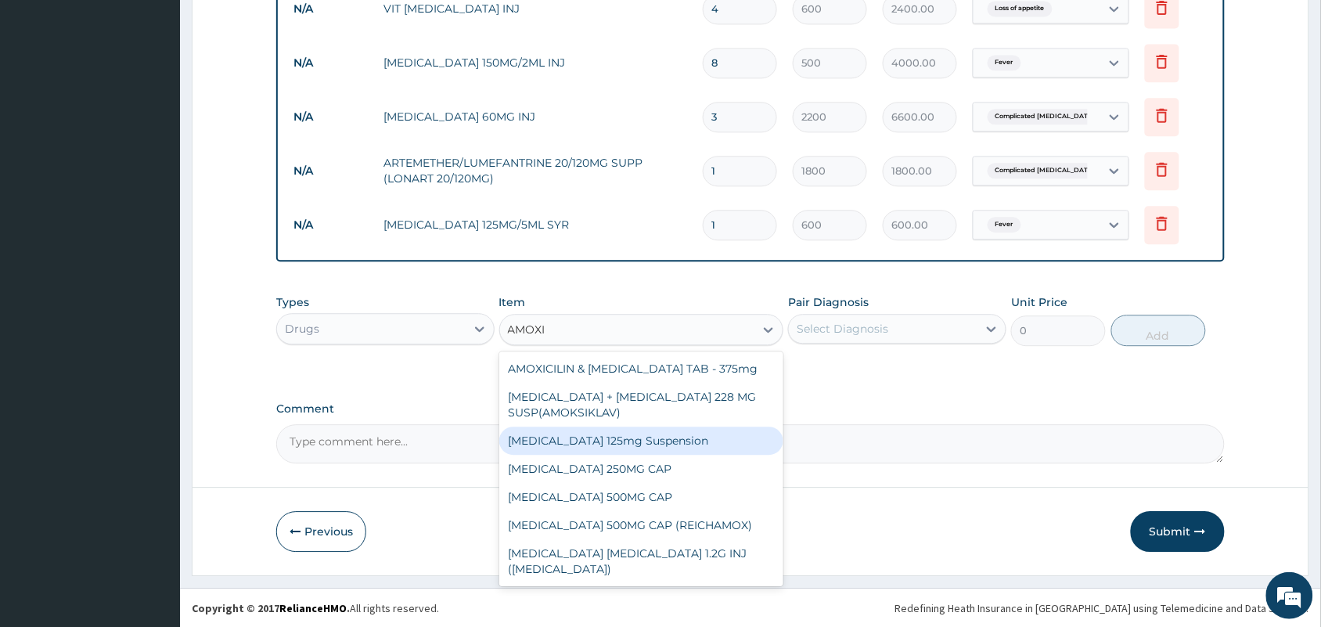
click at [654, 455] on div "[MEDICAL_DATA] 125mg Suspension" at bounding box center [641, 440] width 285 height 28
type input "1000"
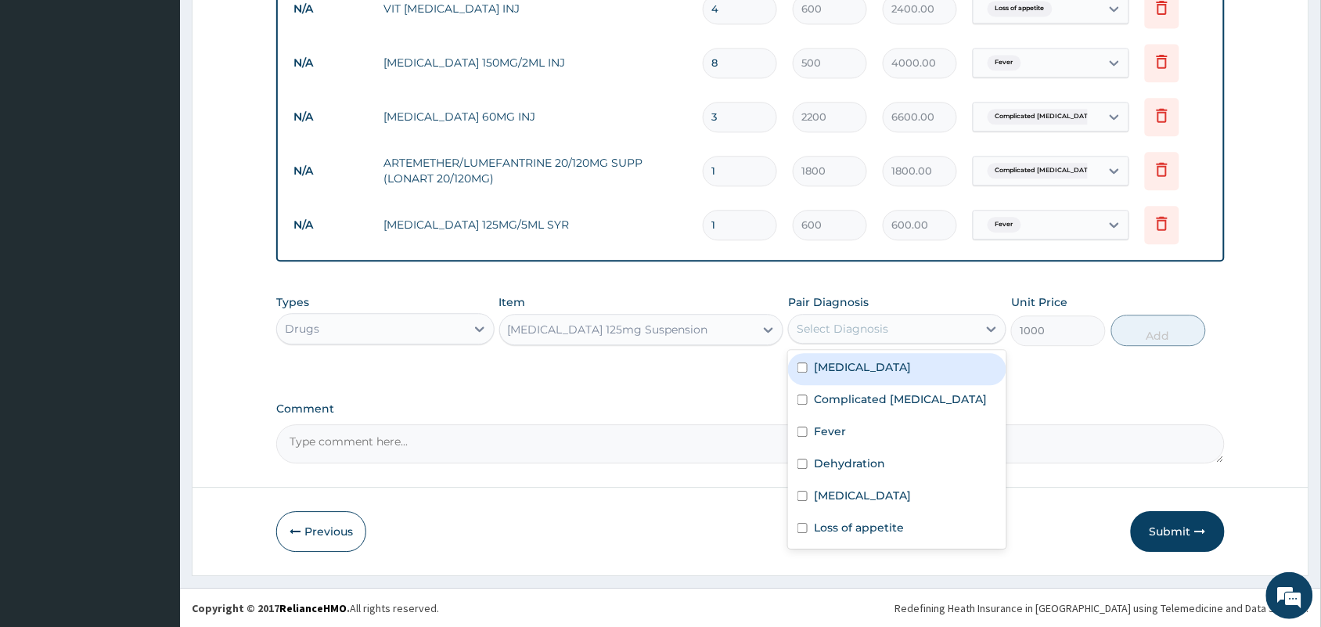
click at [859, 340] on div "Select Diagnosis" at bounding box center [897, 329] width 218 height 30
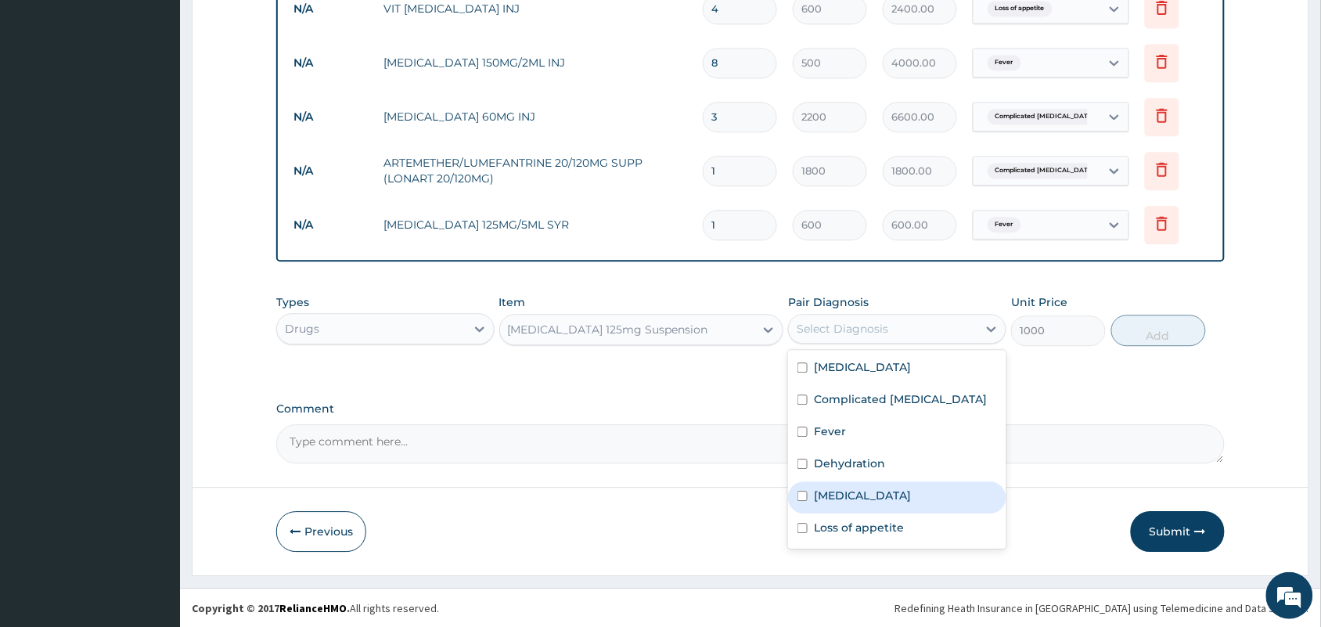
click at [847, 499] on label "Upper respiratory infection" at bounding box center [862, 495] width 97 height 16
checkbox input "true"
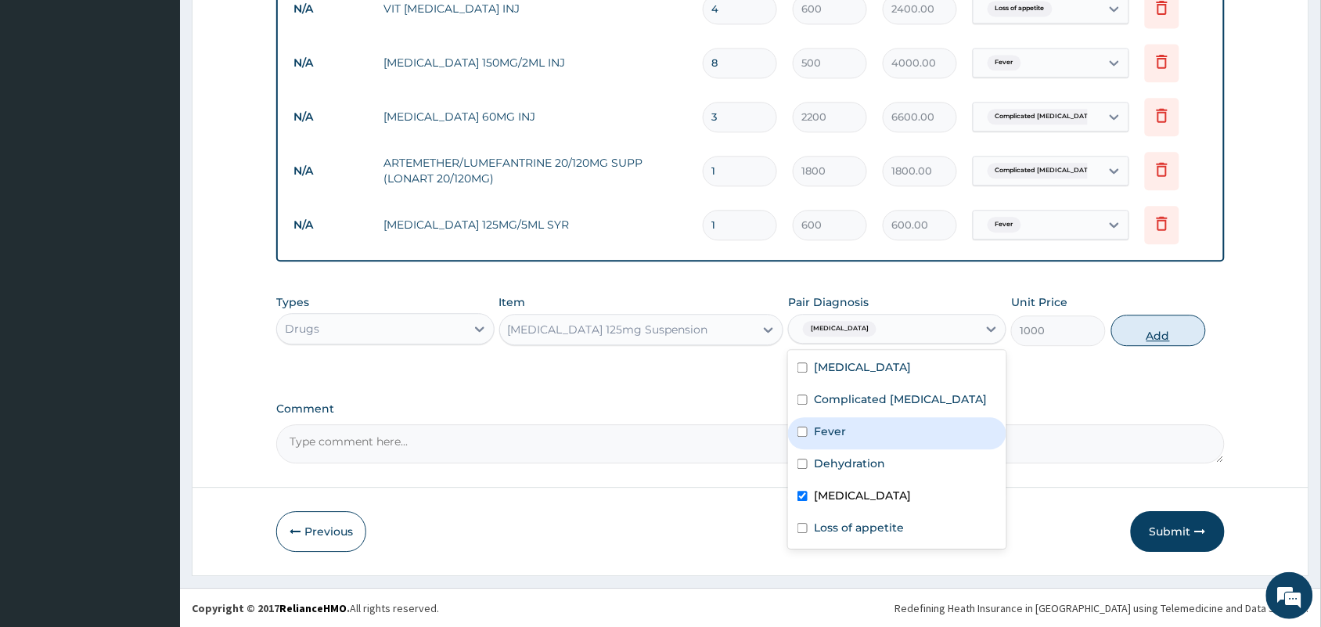
click at [1116, 338] on button "Add" at bounding box center [1158, 330] width 95 height 31
type input "0"
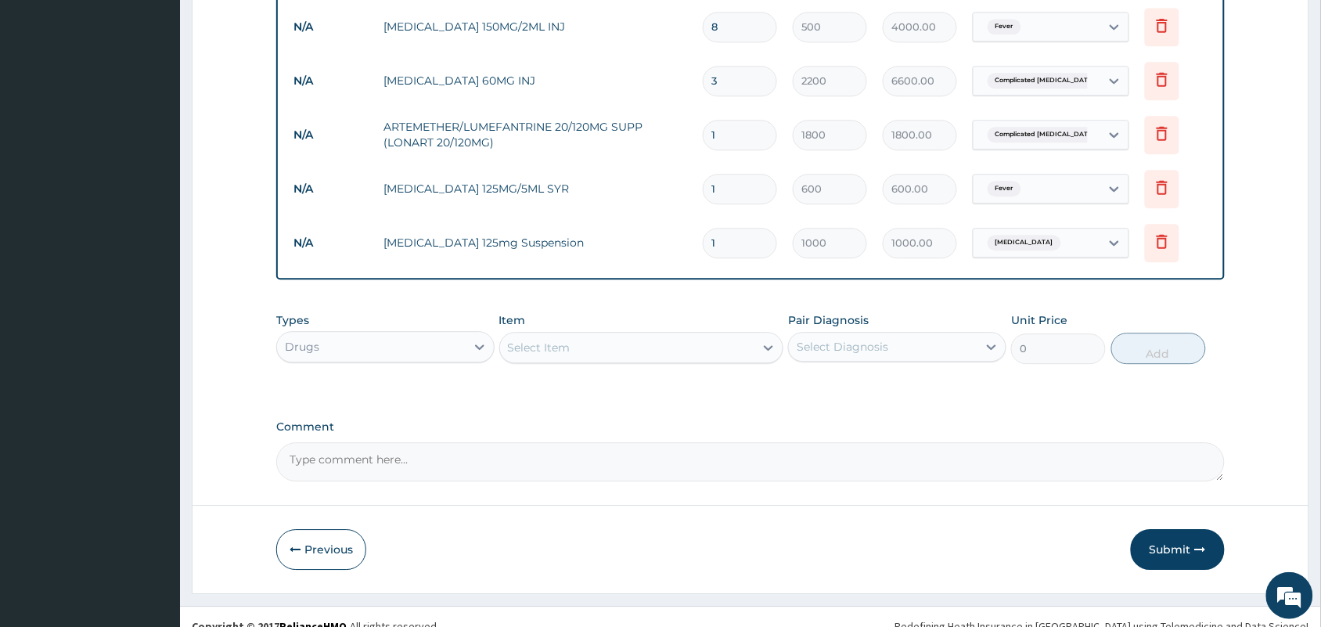
scroll to position [1088, 0]
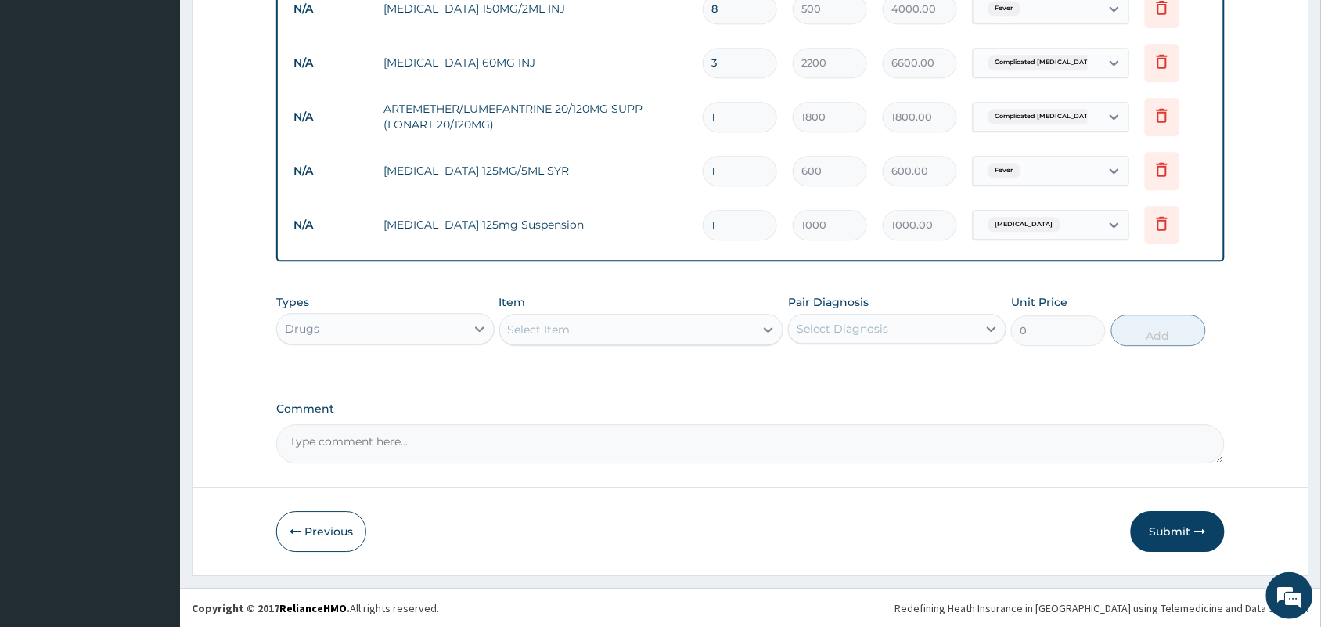
click at [661, 330] on div "Select Item" at bounding box center [627, 329] width 255 height 25
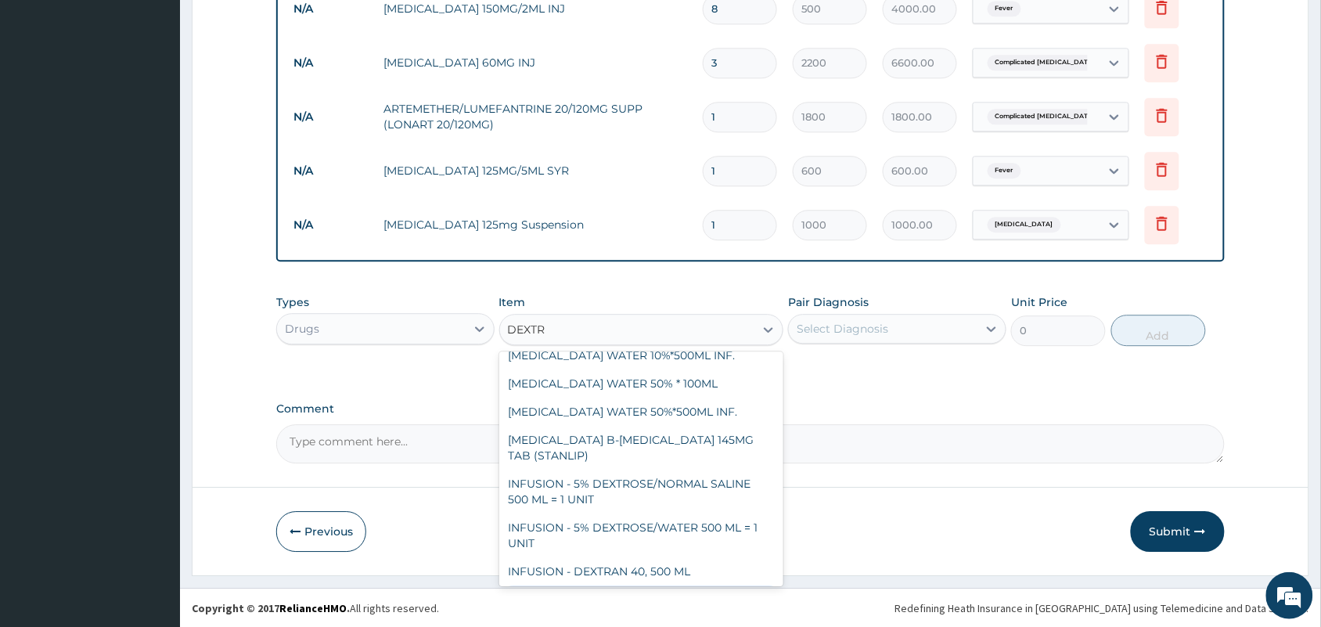
scroll to position [172, 0]
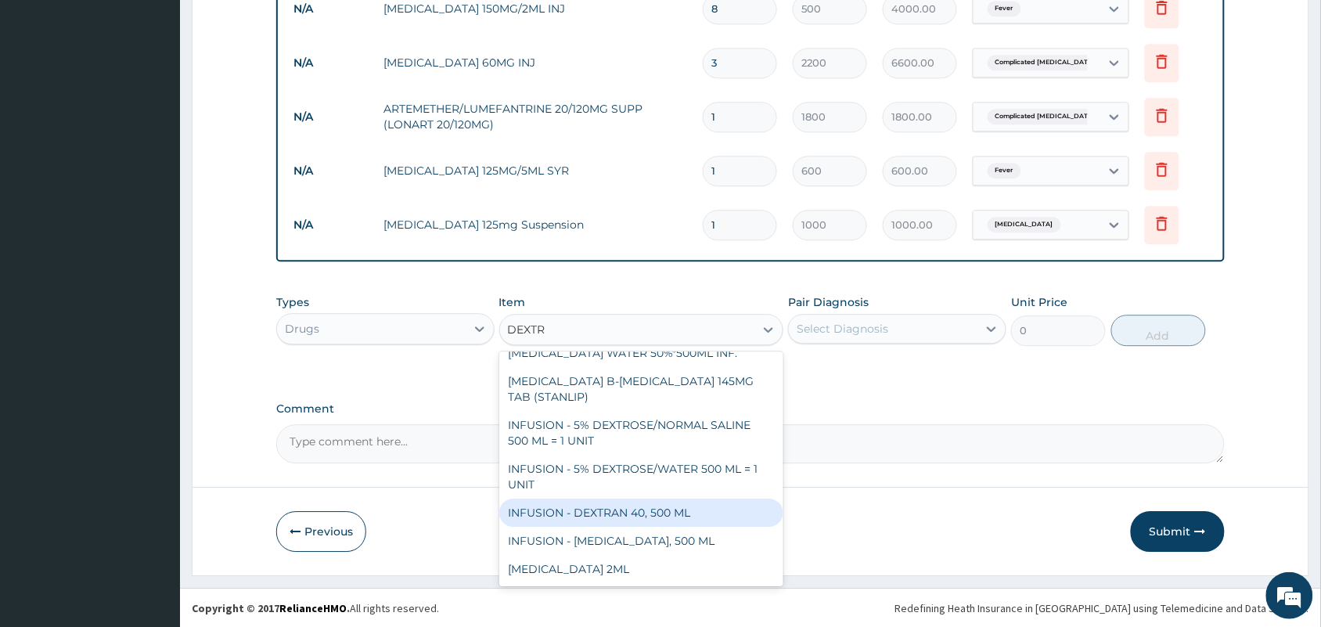
type input "DEXTR"
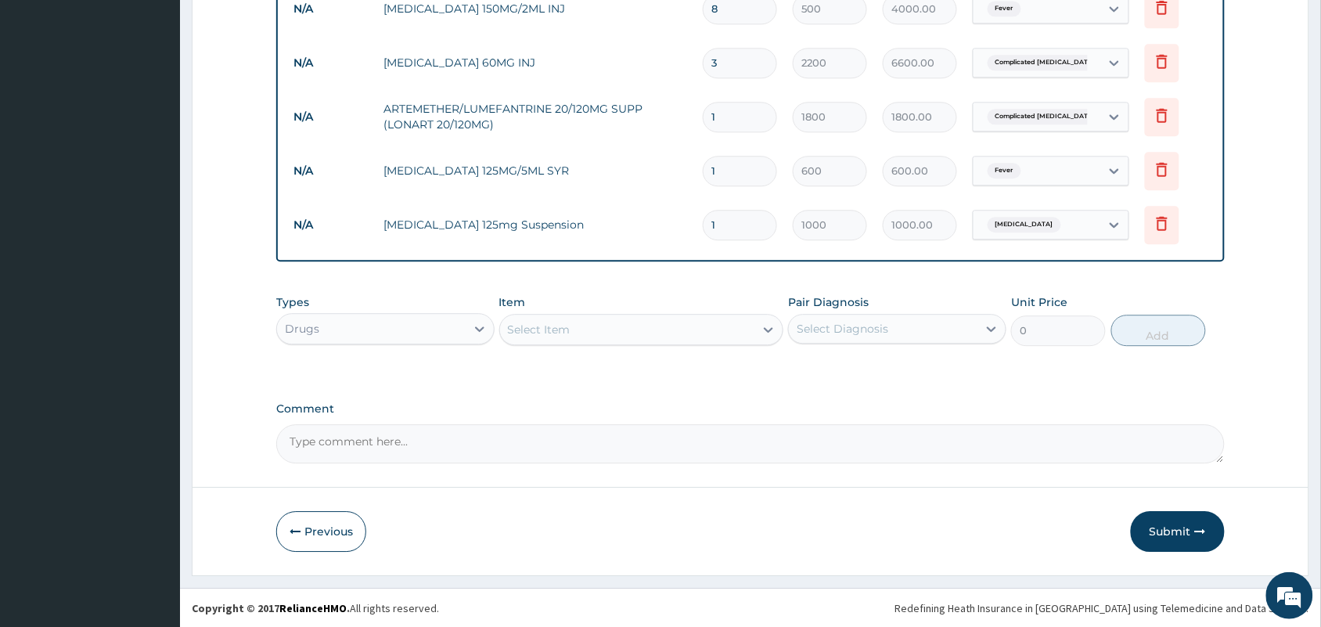
click at [464, 357] on div "Types Drugs Item Select Item Pair Diagnosis Select Diagnosis Unit Price 0 Add" at bounding box center [750, 331] width 948 height 91
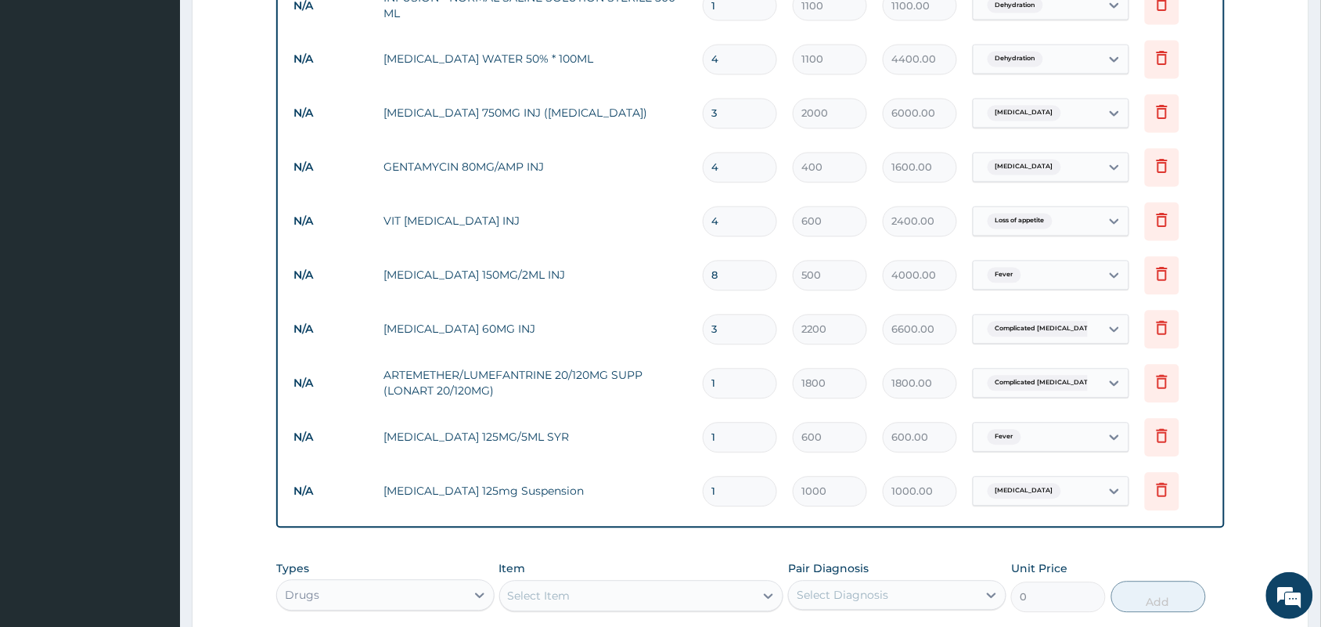
scroll to position [1088, 0]
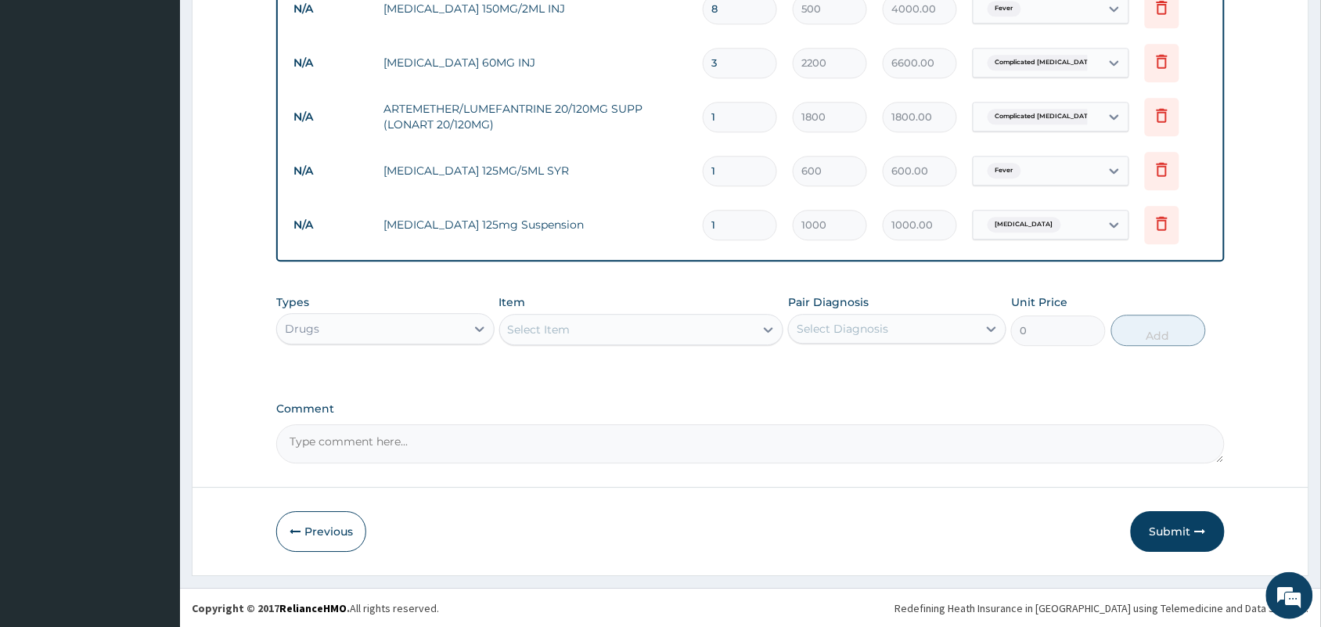
click at [452, 329] on div "Drugs" at bounding box center [371, 328] width 189 height 25
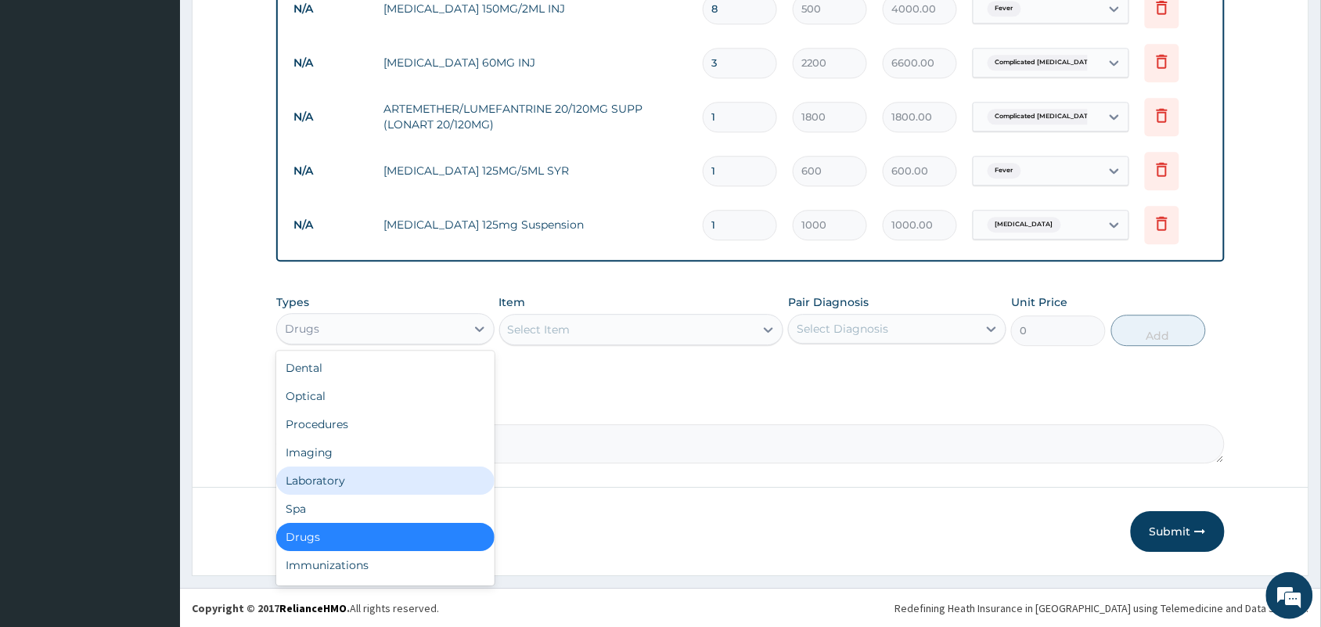
click at [309, 487] on div "Laboratory" at bounding box center [385, 480] width 218 height 28
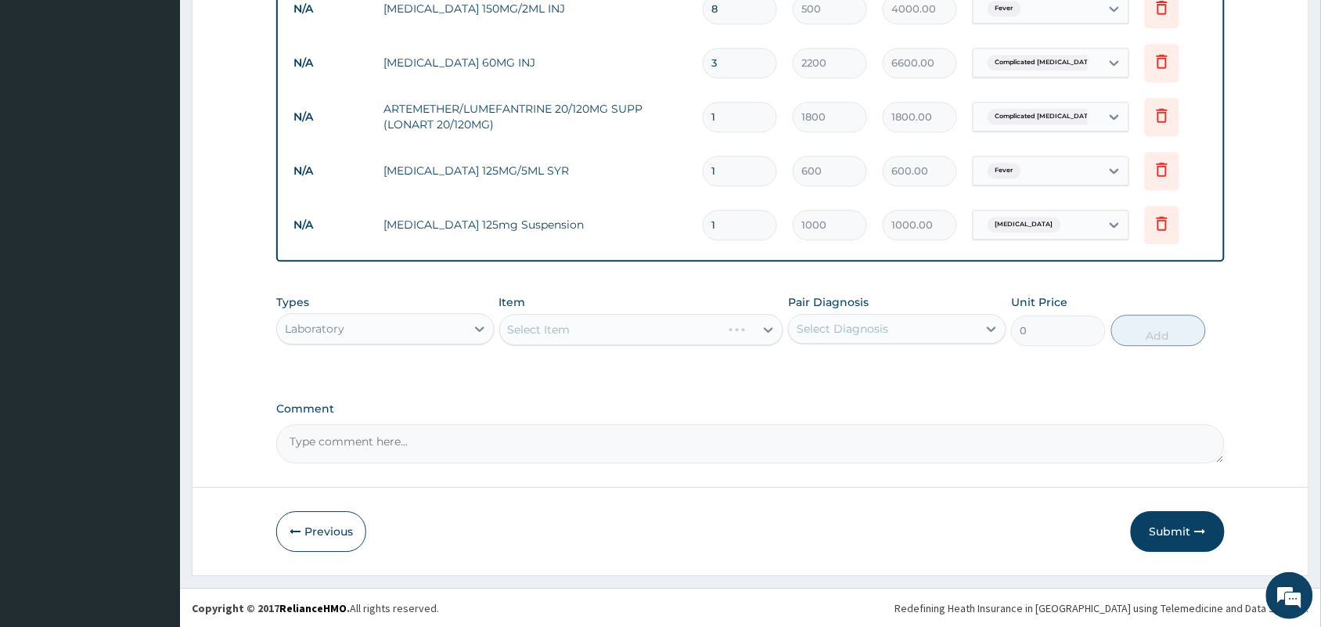
click at [647, 325] on div "Select Item" at bounding box center [641, 329] width 285 height 31
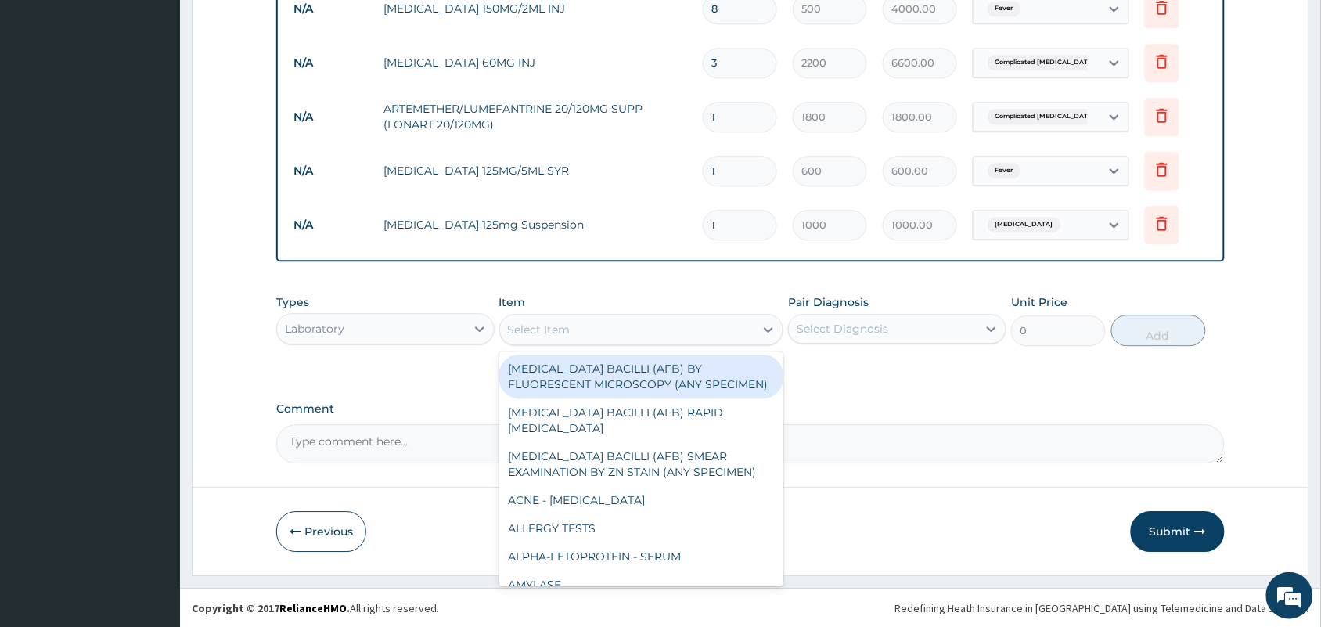
click at [663, 333] on div "Select Item" at bounding box center [627, 329] width 255 height 25
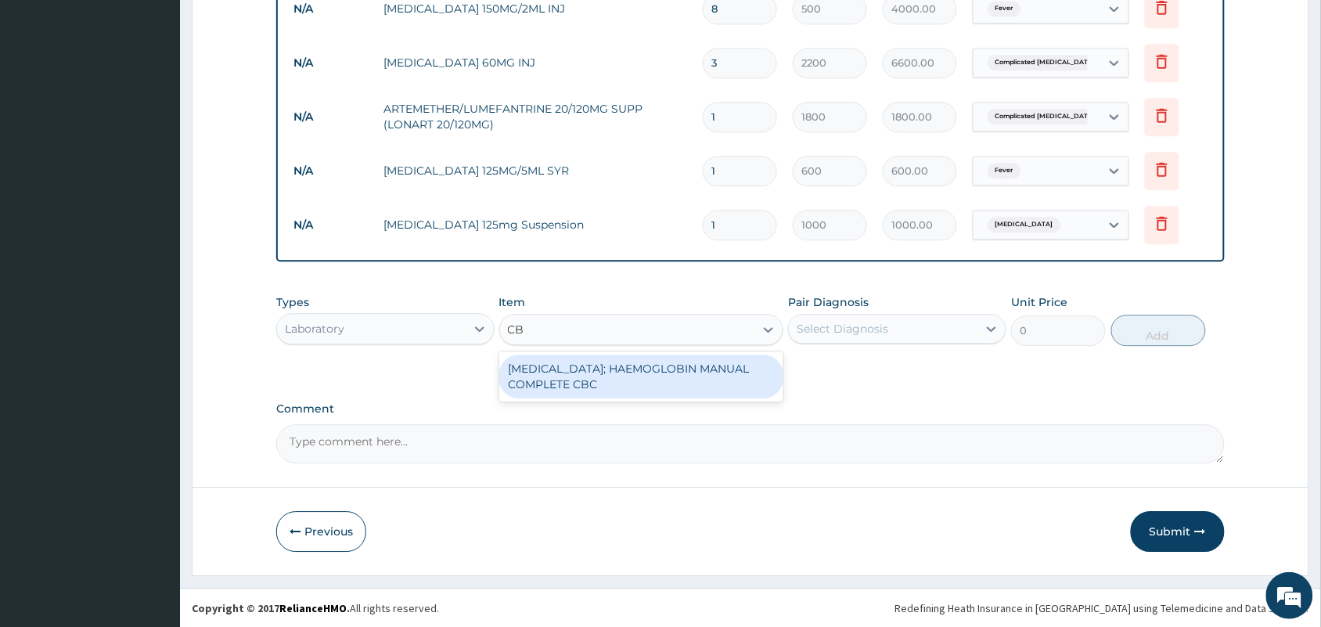
type input "CBC"
click at [606, 379] on div "[MEDICAL_DATA]; HAEMOGLOBIN MANUAL COMPLETE CBC" at bounding box center [641, 376] width 285 height 44
type input "2500"
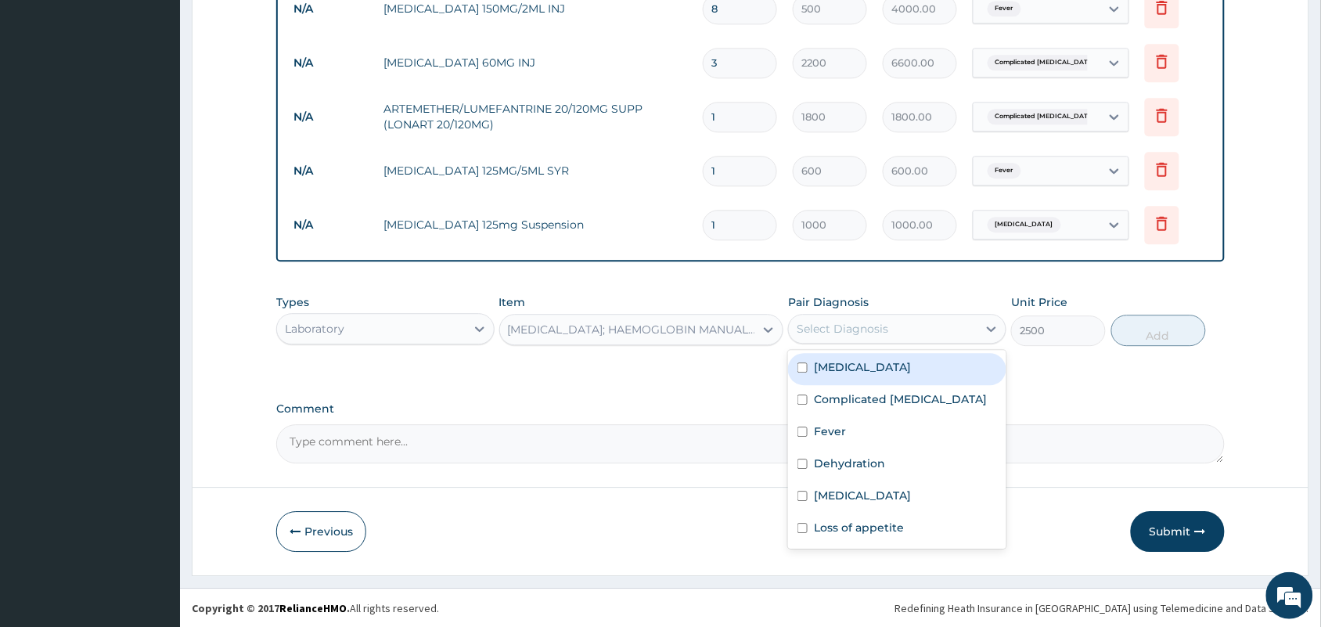
click at [811, 331] on div "Select Diagnosis" at bounding box center [842, 329] width 92 height 16
click at [820, 360] on label "[MEDICAL_DATA]" at bounding box center [862, 367] width 97 height 16
checkbox input "true"
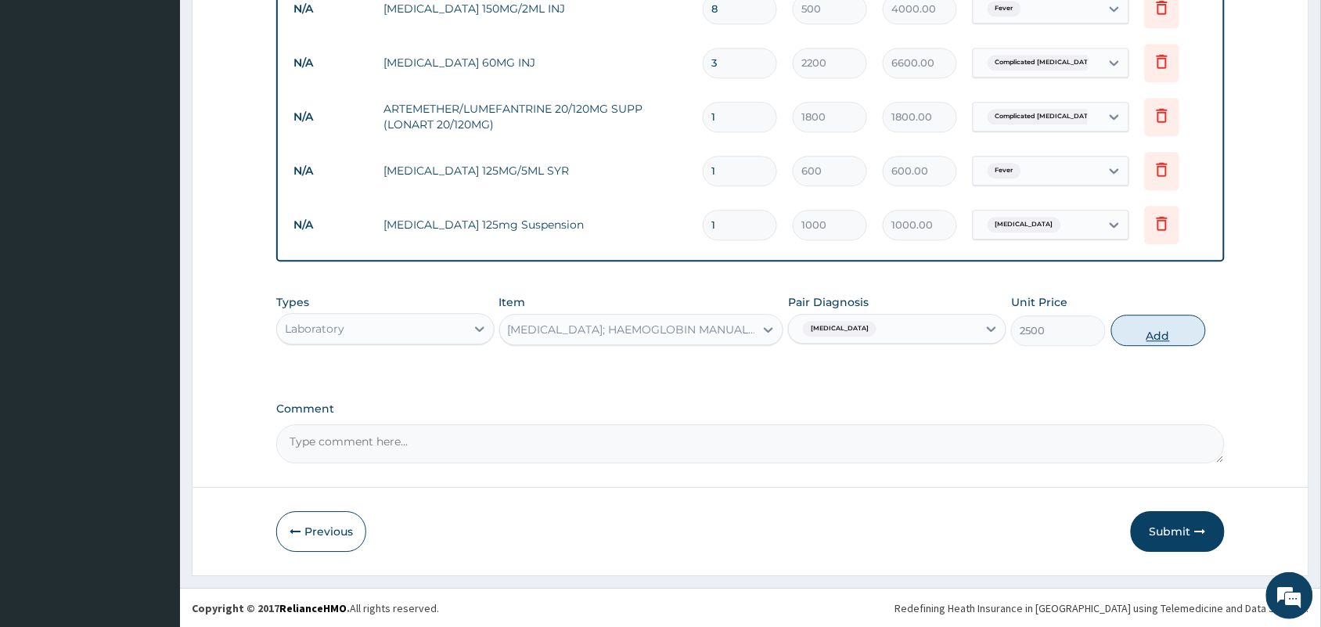
click at [1135, 337] on button "Add" at bounding box center [1158, 330] width 95 height 31
type input "0"
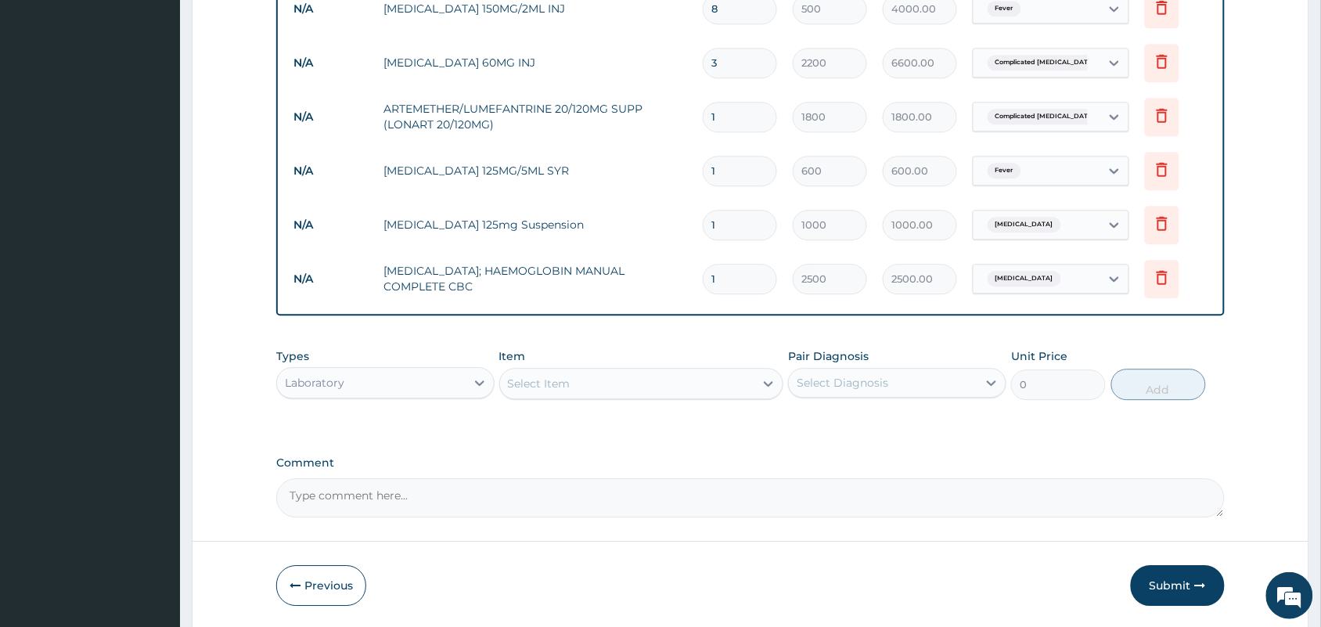
drag, startPoint x: 596, startPoint y: 348, endPoint x: 591, endPoint y: 358, distance: 11.2
click at [595, 349] on div "Item Select Item" at bounding box center [641, 374] width 285 height 52
click at [581, 382] on div "Select Item" at bounding box center [627, 383] width 255 height 25
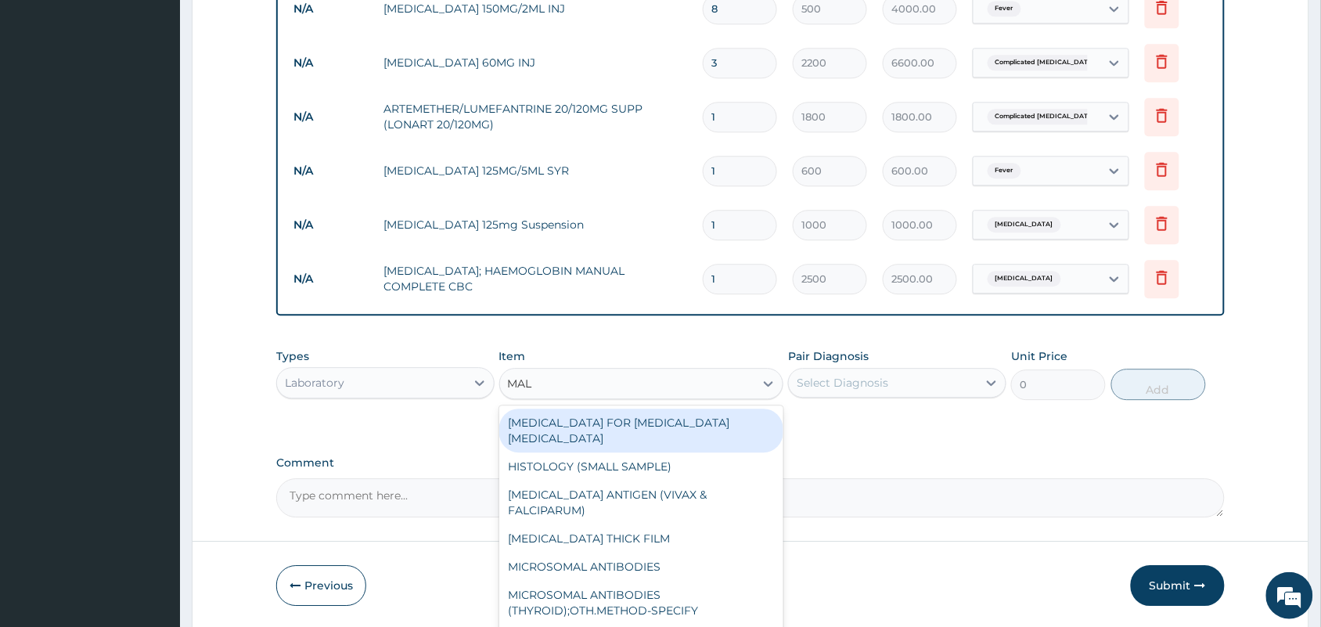
type input "MALA"
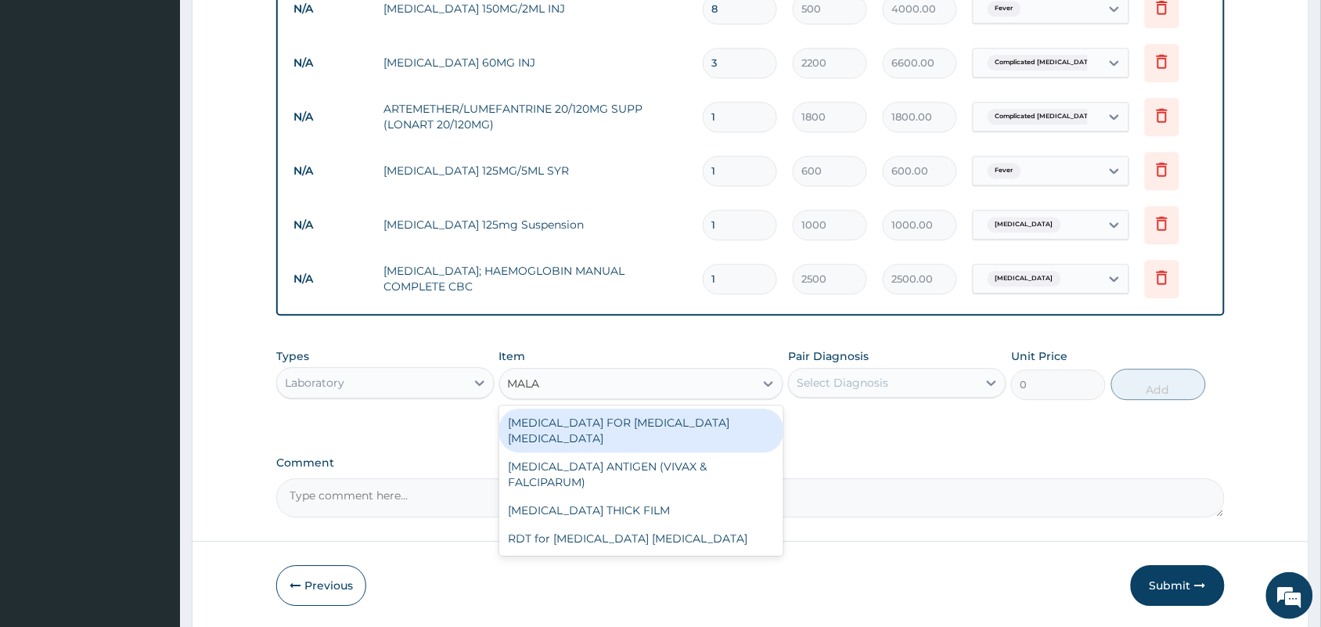
click at [606, 430] on div "BLOOD FILM FOR MALARIA PARASITE" at bounding box center [641, 430] width 285 height 44
type input "1100"
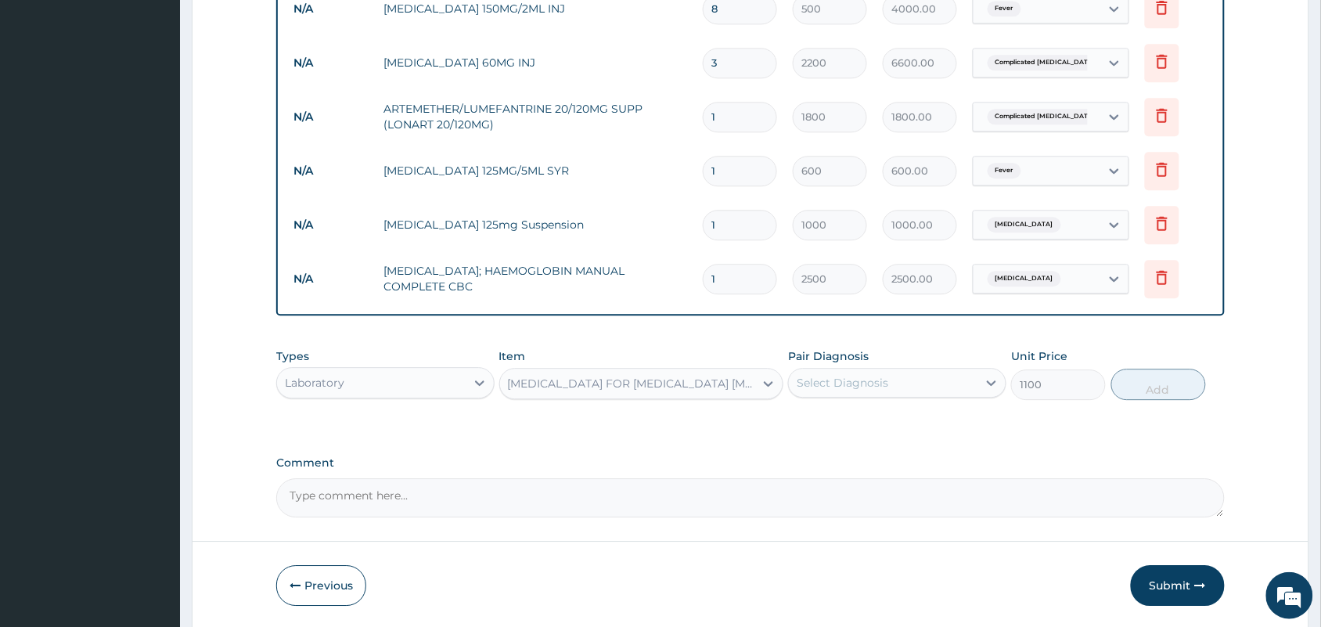
click at [830, 390] on div "Select Diagnosis" at bounding box center [883, 382] width 189 height 25
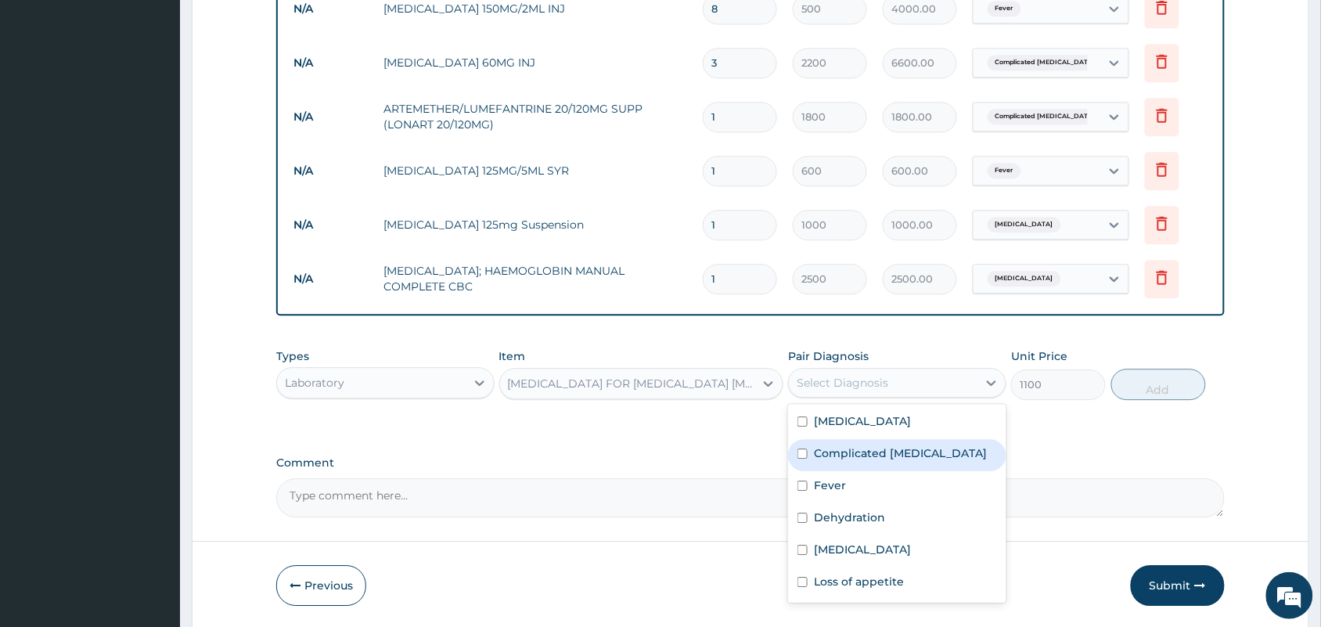
click at [854, 460] on div "Complicated malaria" at bounding box center [897, 455] width 218 height 32
checkbox input "true"
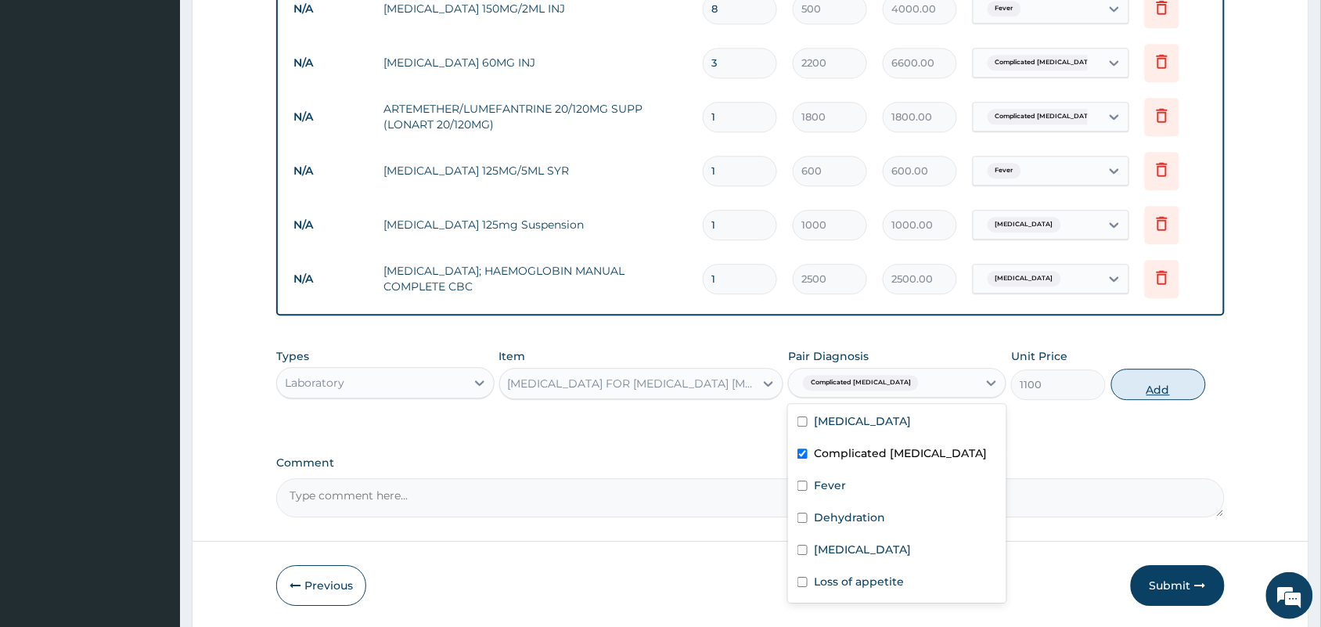
click at [1147, 390] on button "Add" at bounding box center [1158, 383] width 95 height 31
type input "0"
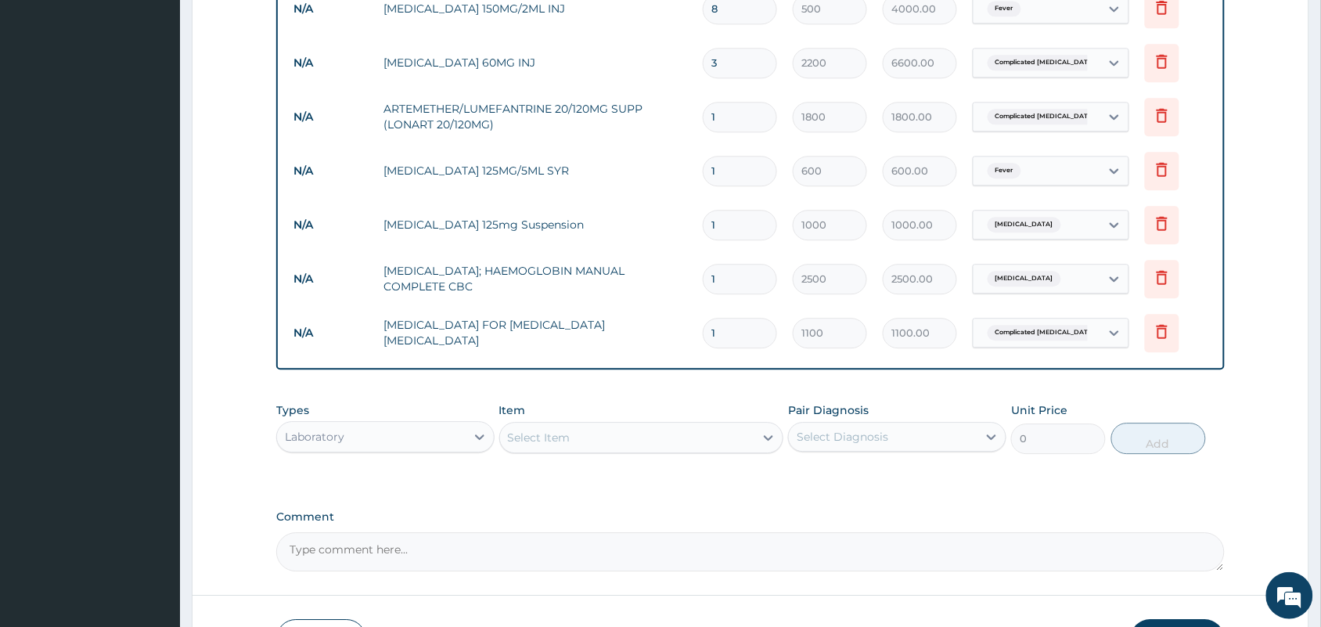
click at [451, 425] on div "Laboratory" at bounding box center [371, 436] width 189 height 25
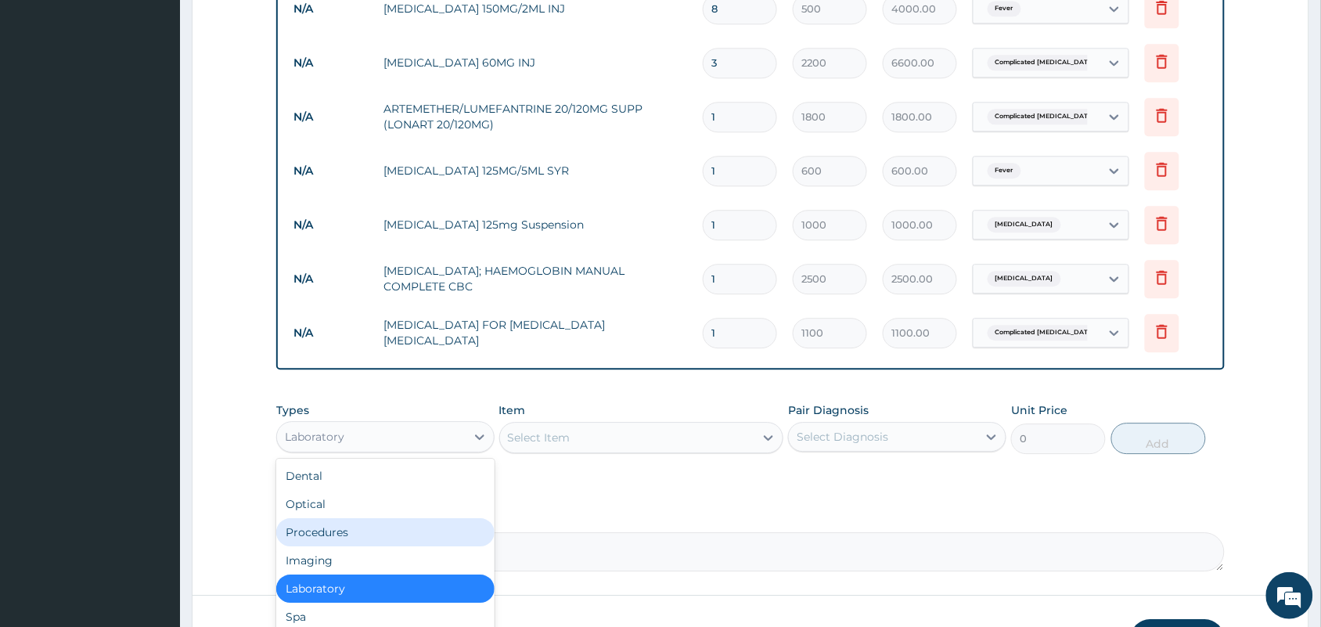
click at [333, 540] on div "Procedures" at bounding box center [385, 532] width 218 height 28
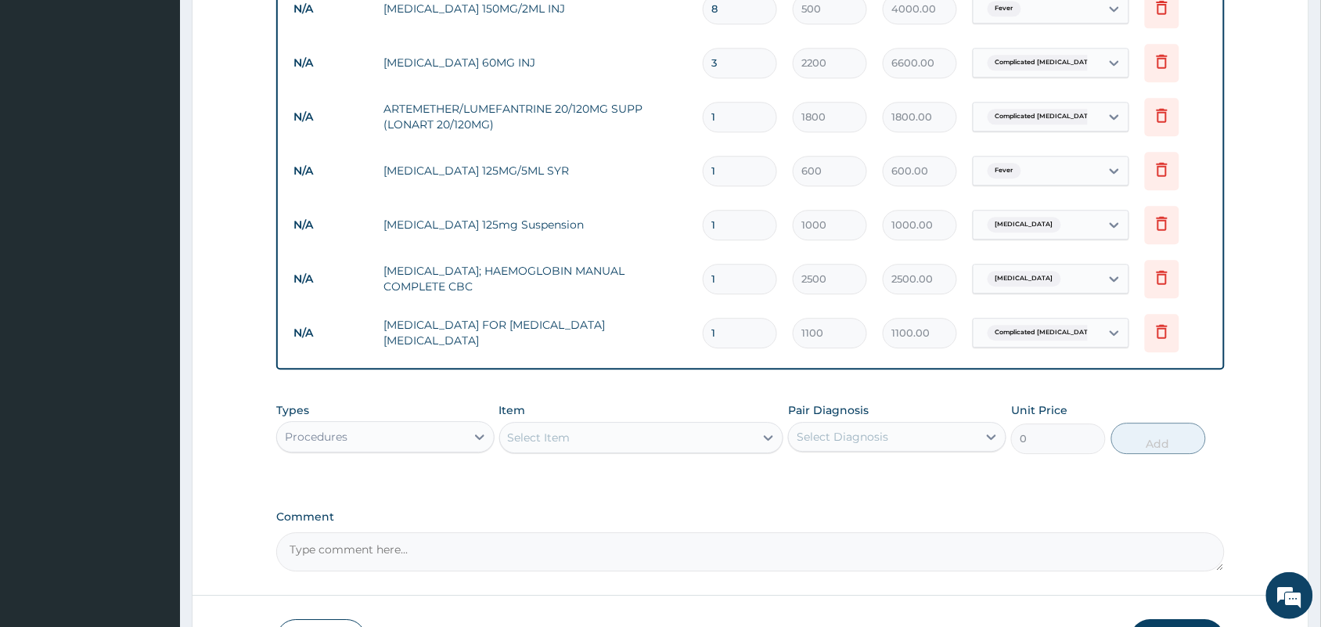
scroll to position [1186, 0]
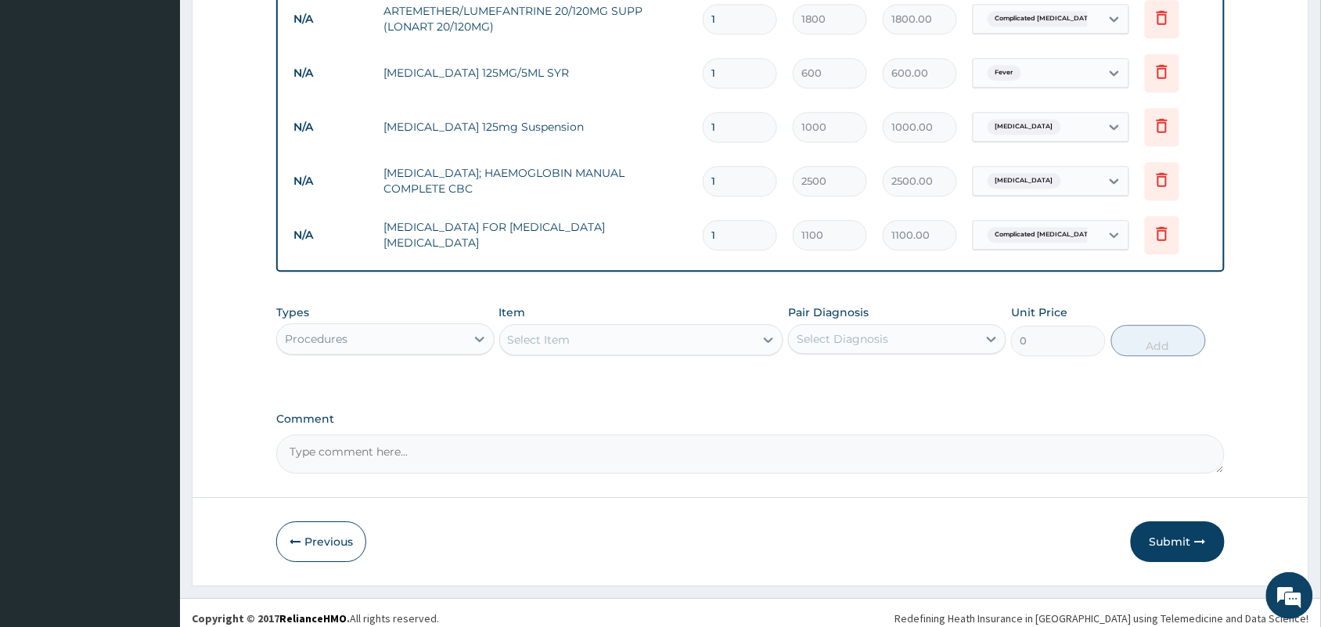
click at [577, 338] on div "Select Item" at bounding box center [627, 339] width 255 height 25
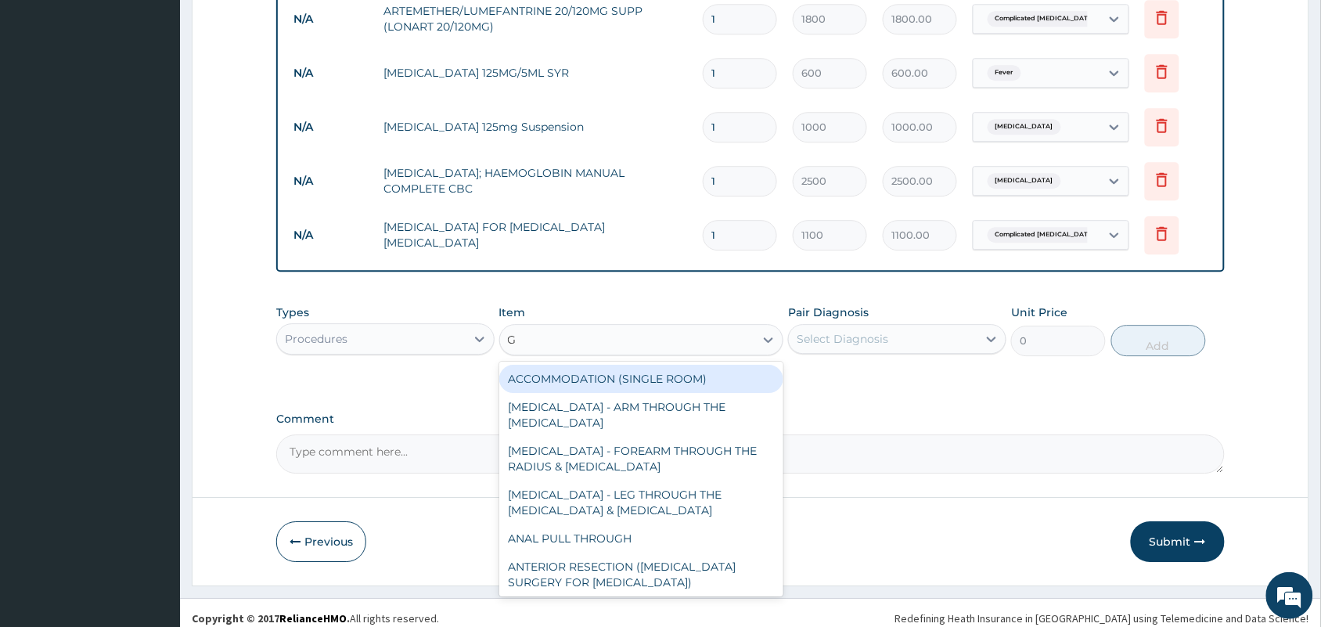
type input "GP"
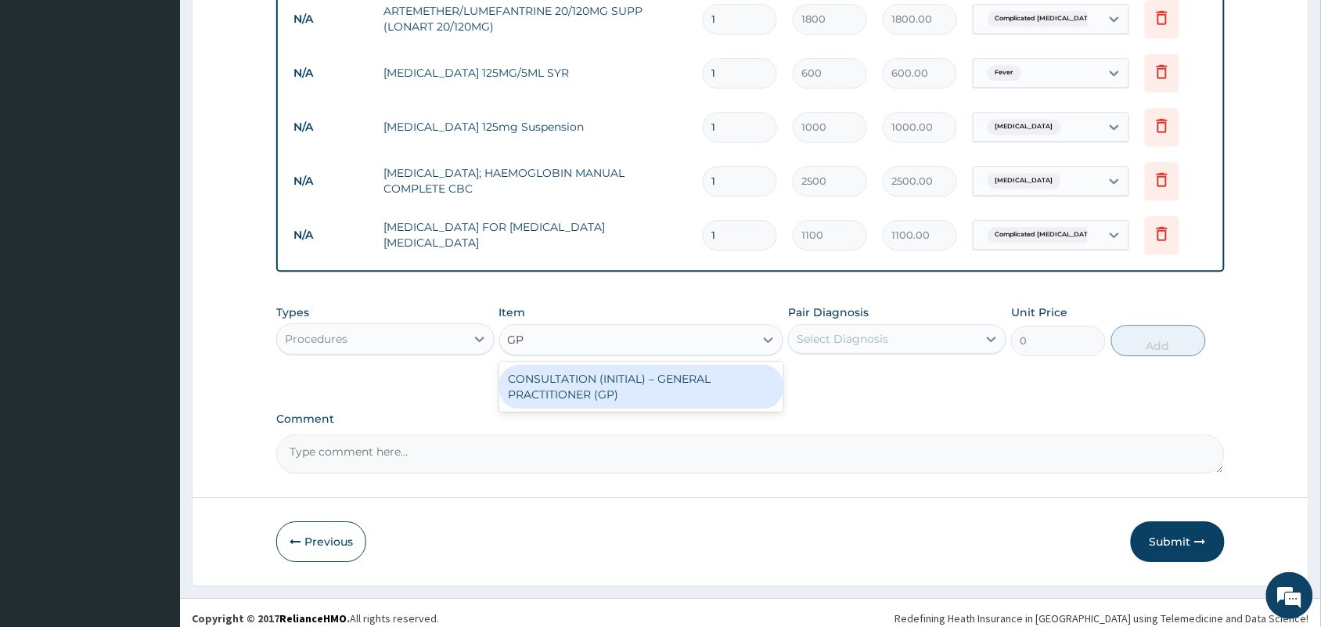
click at [581, 382] on div "CONSULTATION (INITIAL) – GENERAL PRACTITIONER (GP)" at bounding box center [641, 387] width 285 height 44
type input "1500"
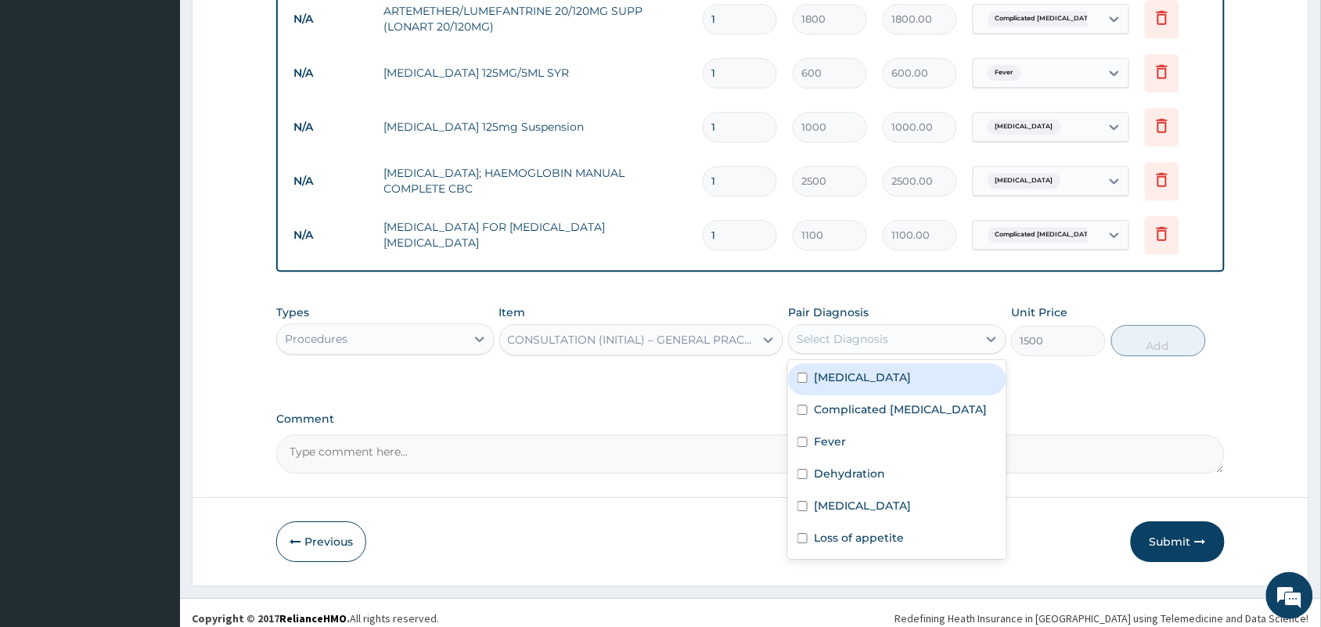
click at [825, 344] on div "Select Diagnosis" at bounding box center [842, 339] width 92 height 16
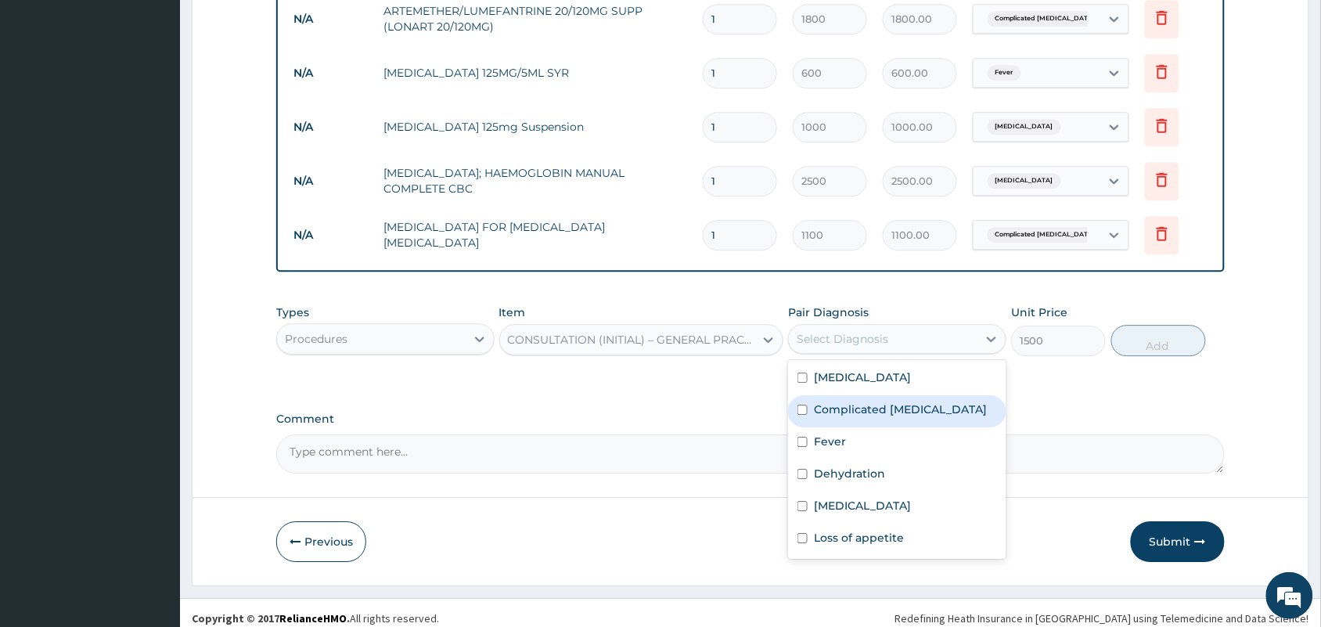
click at [826, 409] on label "Complicated malaria" at bounding box center [900, 409] width 173 height 16
checkbox input "true"
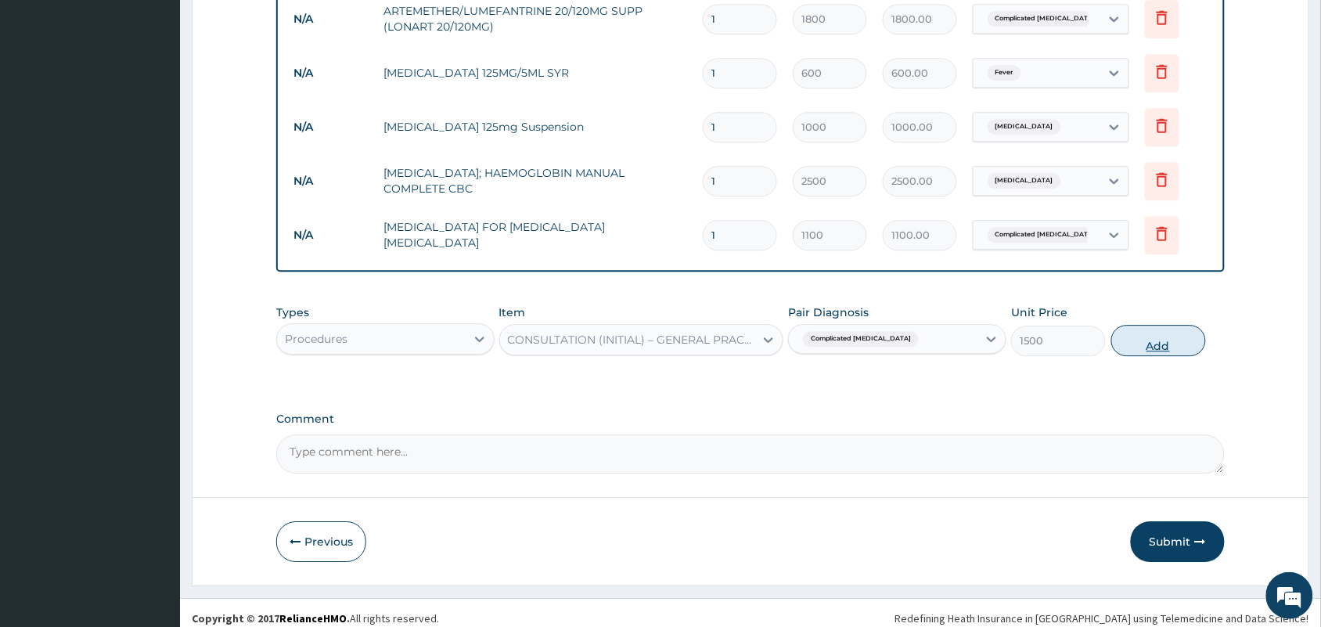
click at [1167, 333] on button "Add" at bounding box center [1158, 340] width 95 height 31
type input "0"
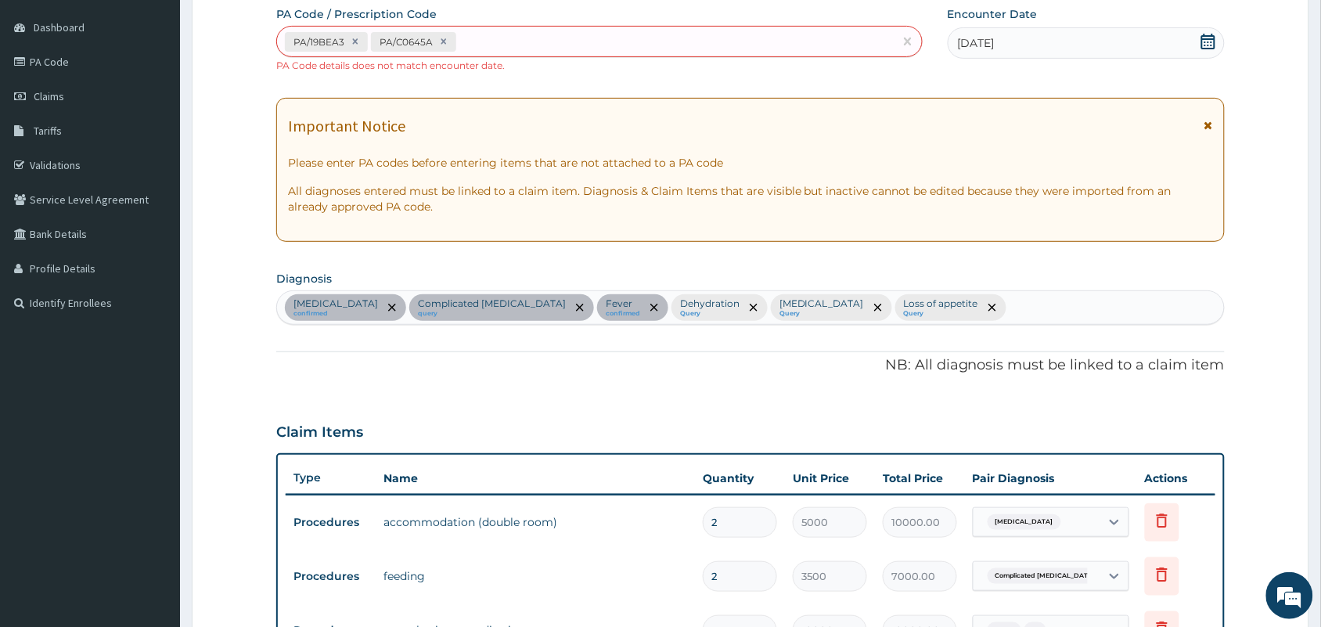
scroll to position [13, 0]
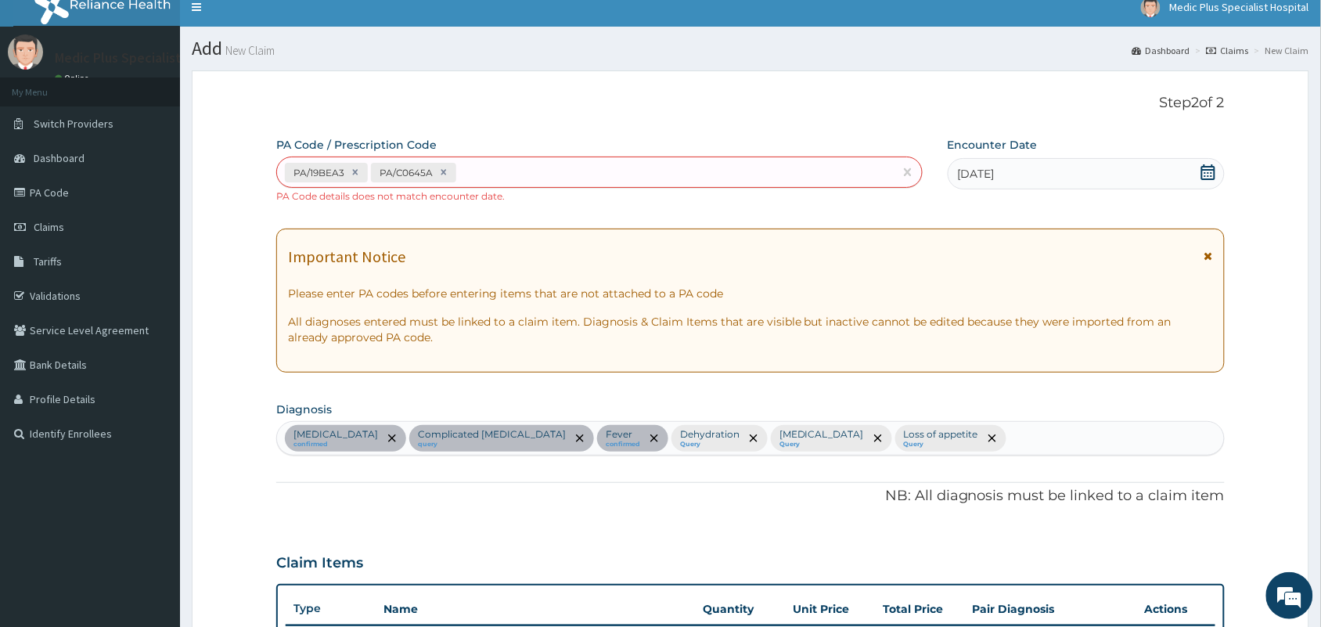
click at [545, 174] on div "PA/19BEA3 PA/C0645A" at bounding box center [585, 173] width 617 height 26
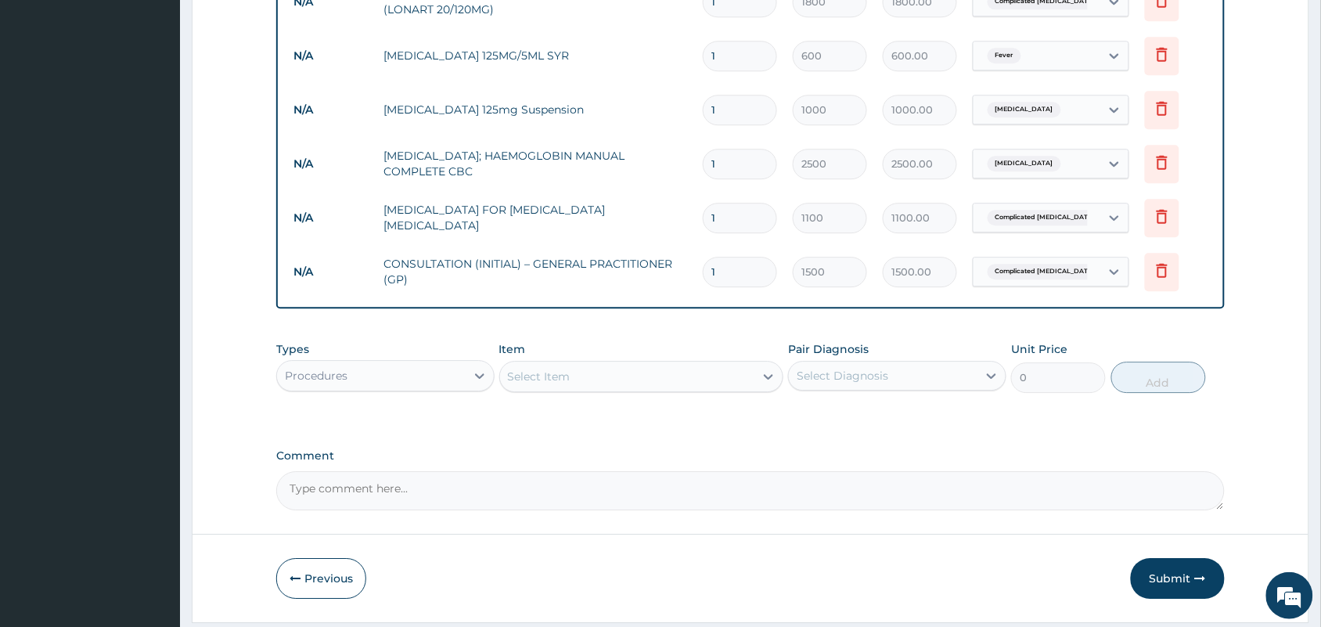
scroll to position [1250, 0]
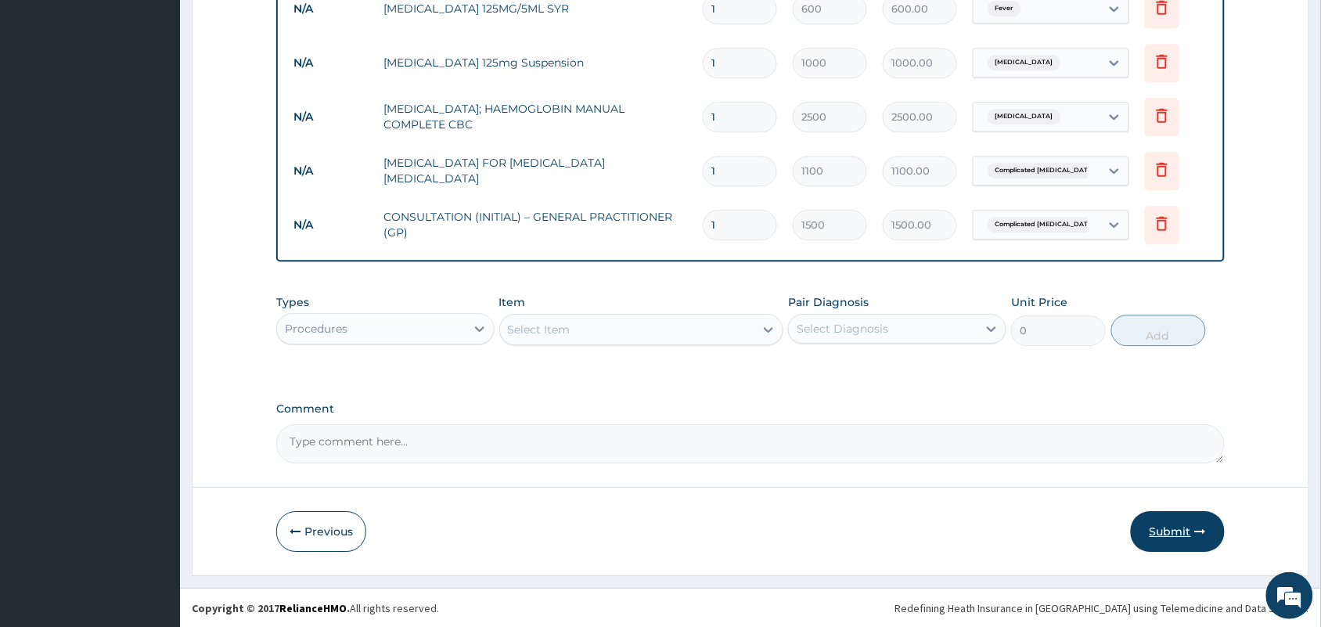
click at [1174, 537] on button "Submit" at bounding box center [1178, 531] width 94 height 41
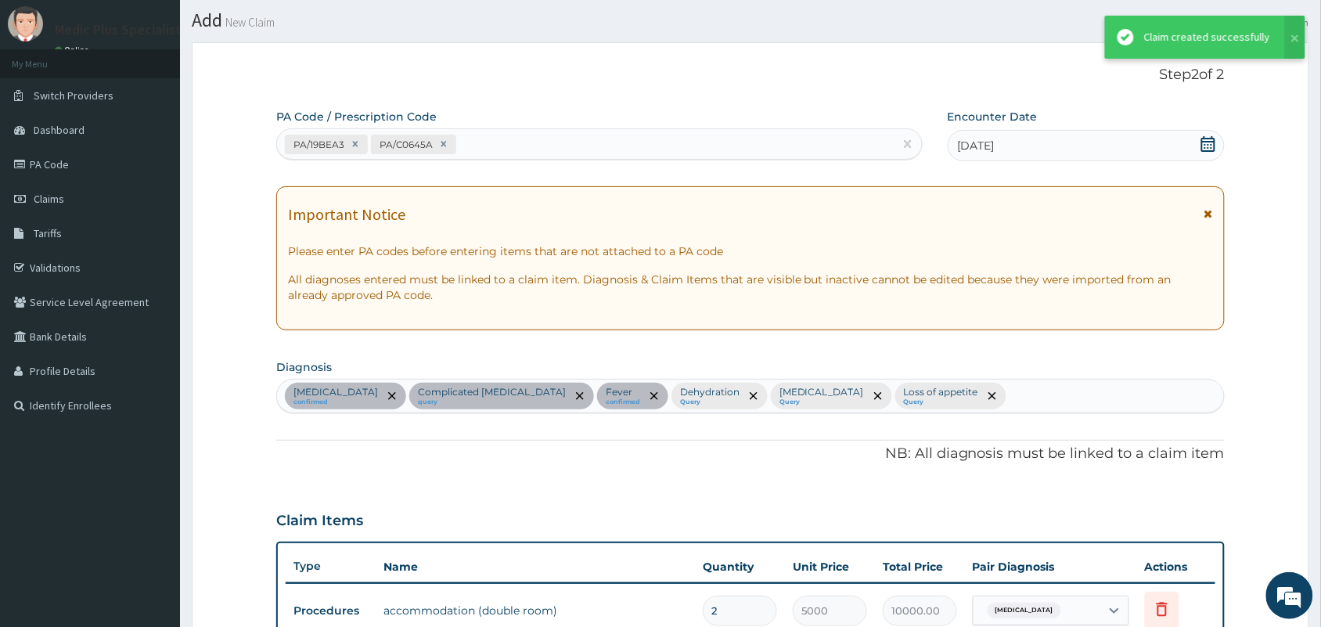
scroll to position [1236, 0]
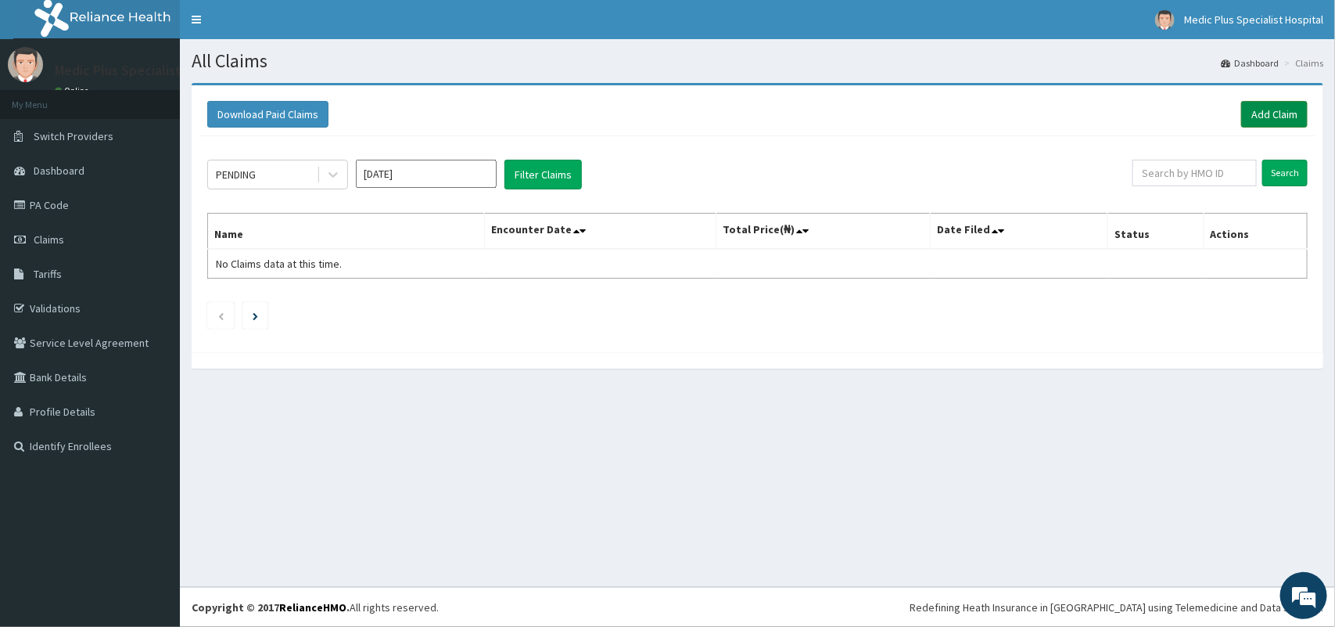
click at [1276, 117] on link "Add Claim" at bounding box center [1275, 114] width 67 height 27
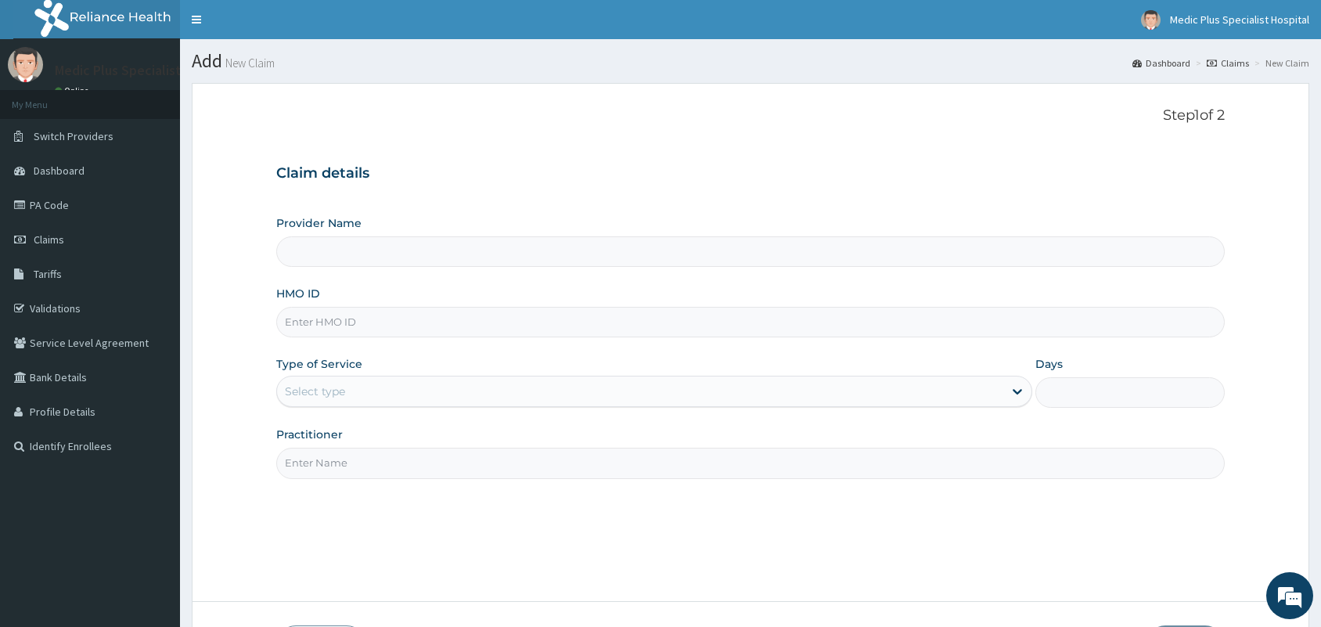
type input "MedicPlus Specialist Hospital"
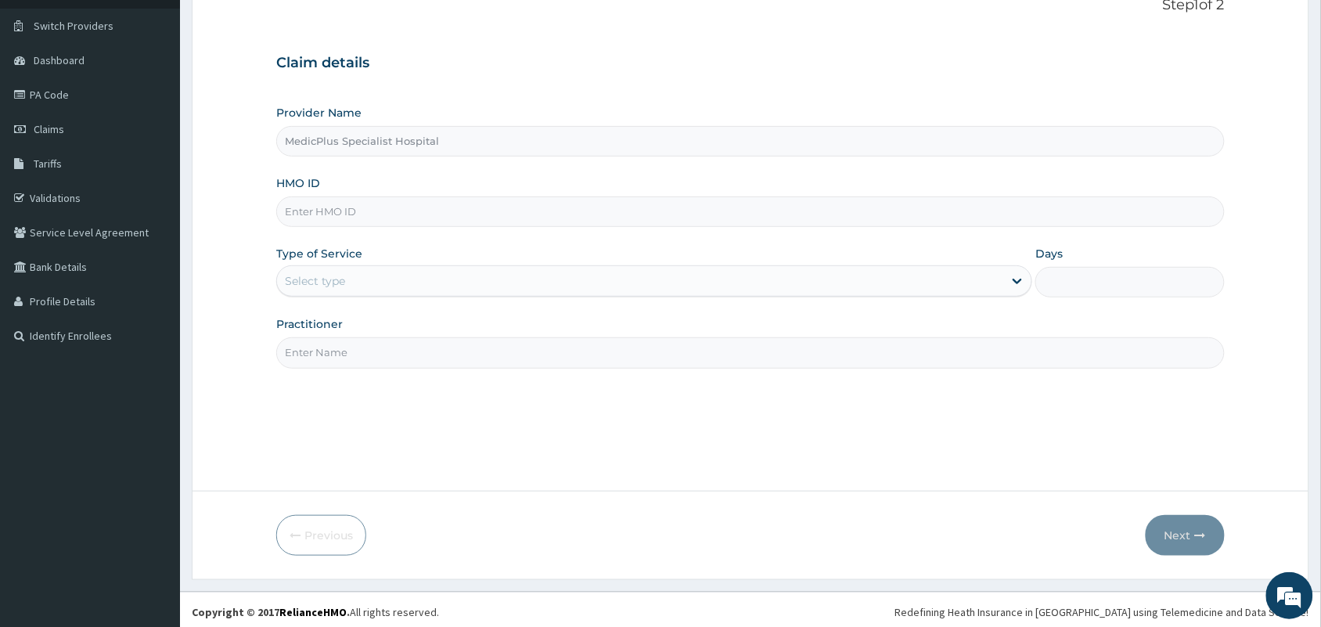
scroll to position [115, 0]
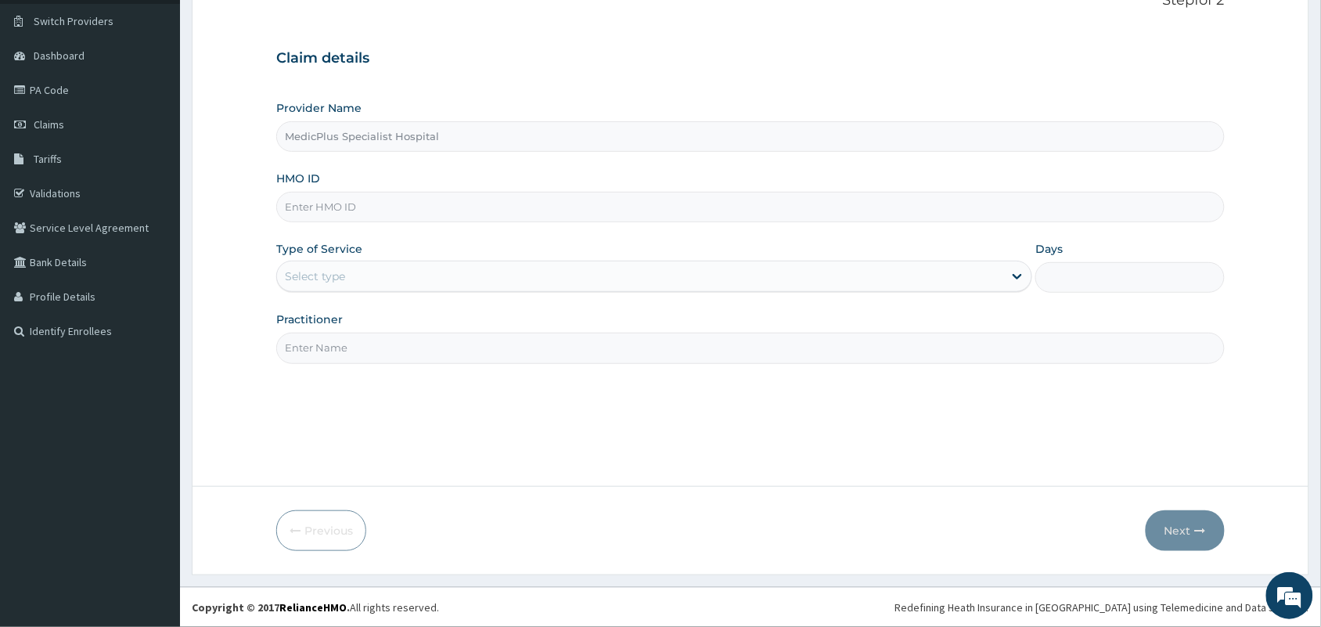
click at [372, 203] on input "HMO ID" at bounding box center [750, 207] width 948 height 31
paste input "NBC/10420/G"
type input "NBC/10420/G"
click at [350, 286] on div "Select type" at bounding box center [640, 276] width 726 height 25
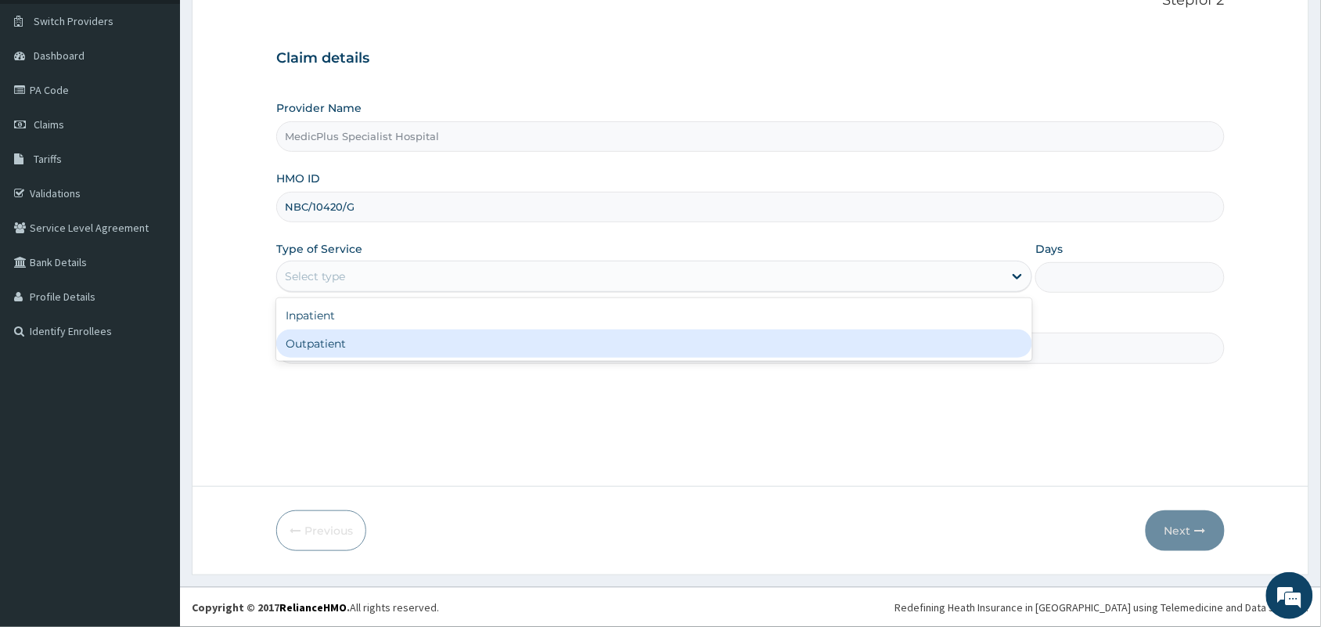
click at [383, 348] on div "Outpatient" at bounding box center [654, 343] width 756 height 28
type input "1"
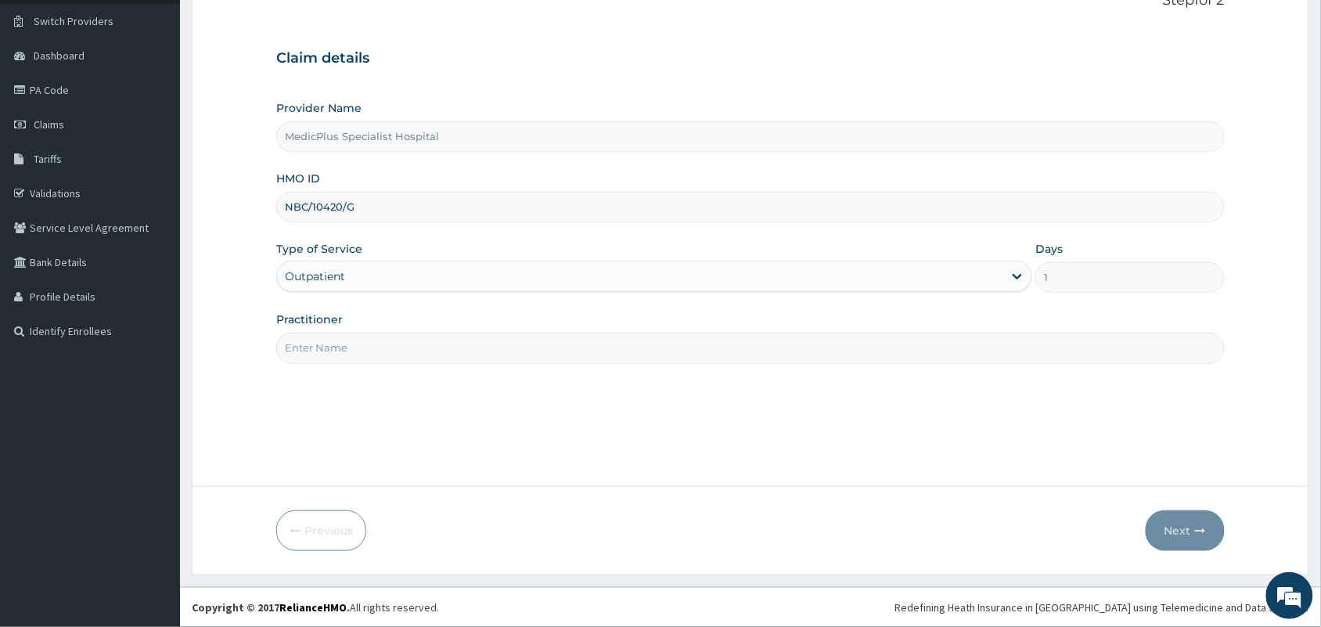
click at [390, 350] on input "Practitioner" at bounding box center [750, 348] width 948 height 31
type input "[PERSON_NAME] [PERSON_NAME]"
click at [1199, 530] on icon "button" at bounding box center [1200, 530] width 11 height 11
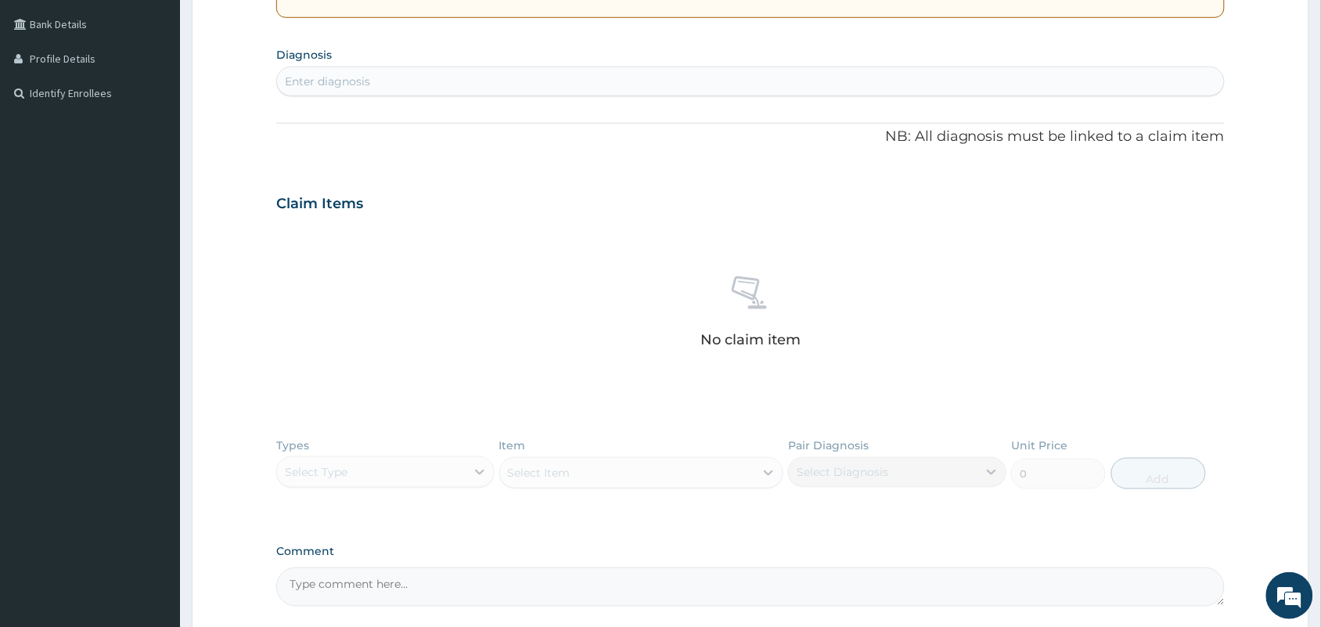
scroll to position [106, 0]
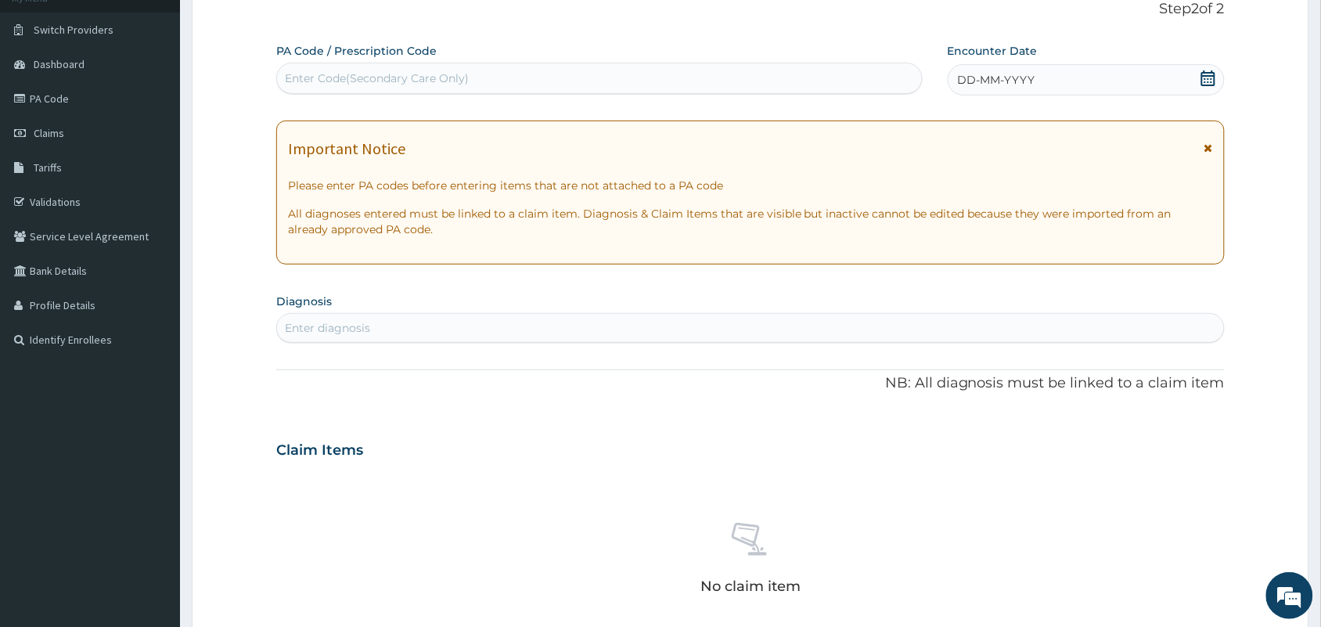
click at [1207, 73] on icon at bounding box center [1208, 78] width 14 height 16
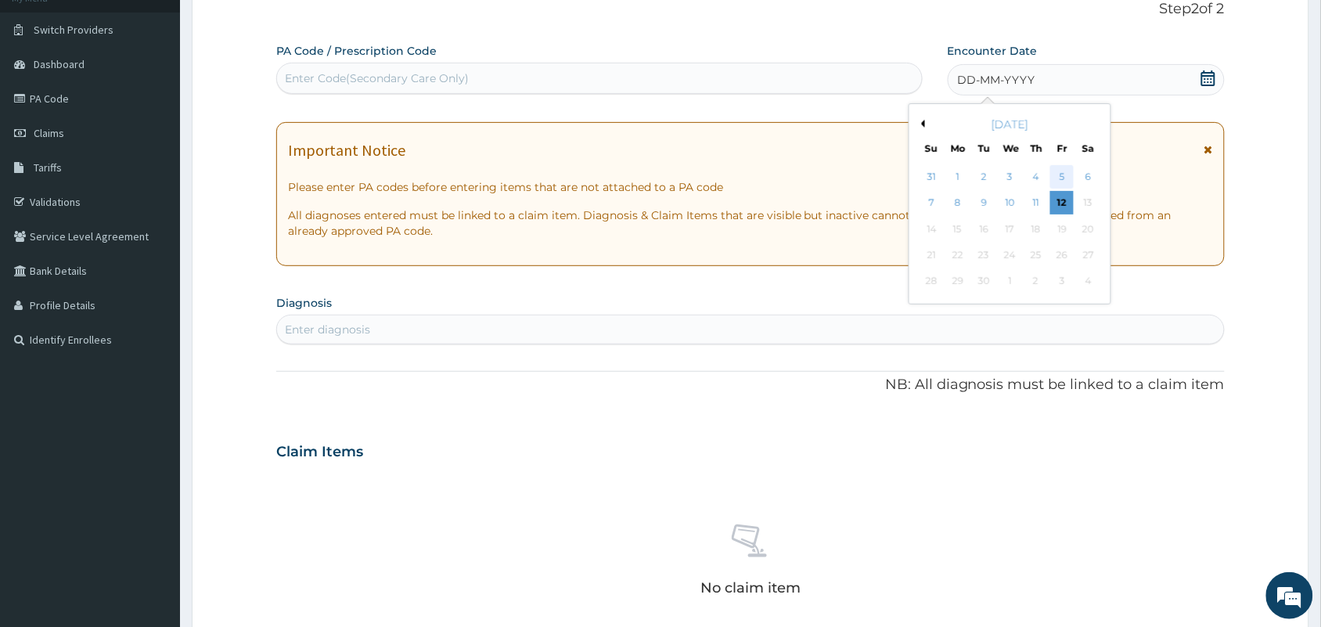
click at [1055, 174] on div "5" at bounding box center [1061, 176] width 23 height 23
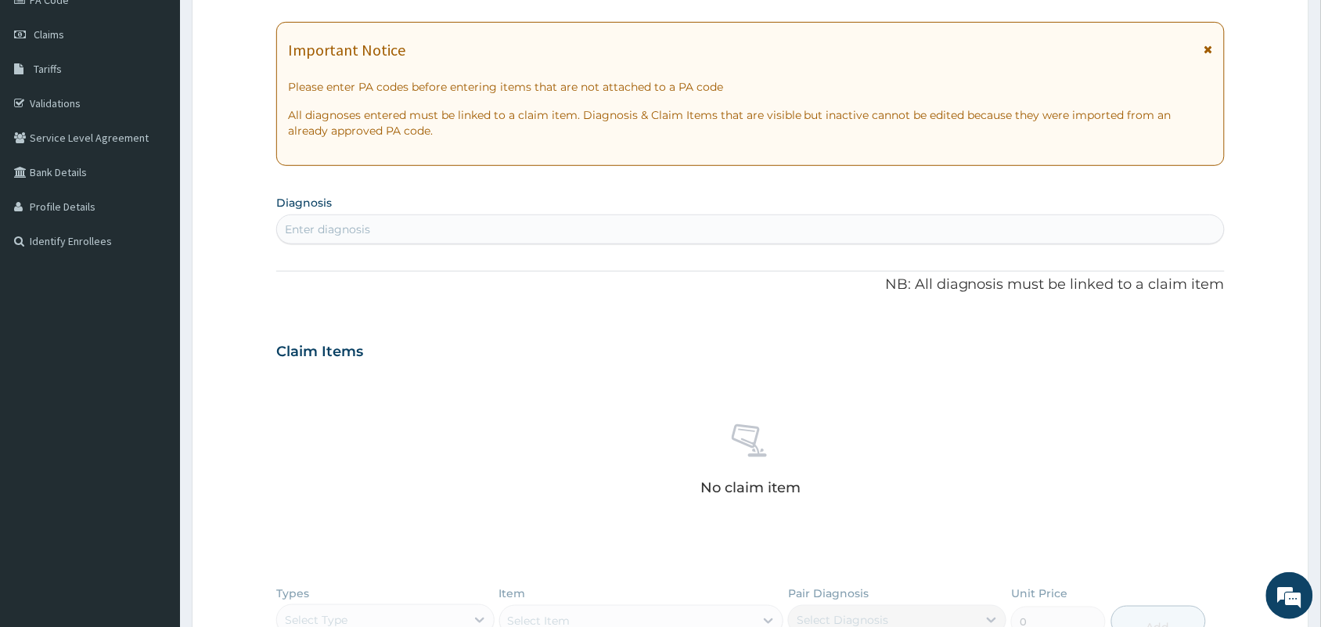
scroll to position [302, 0]
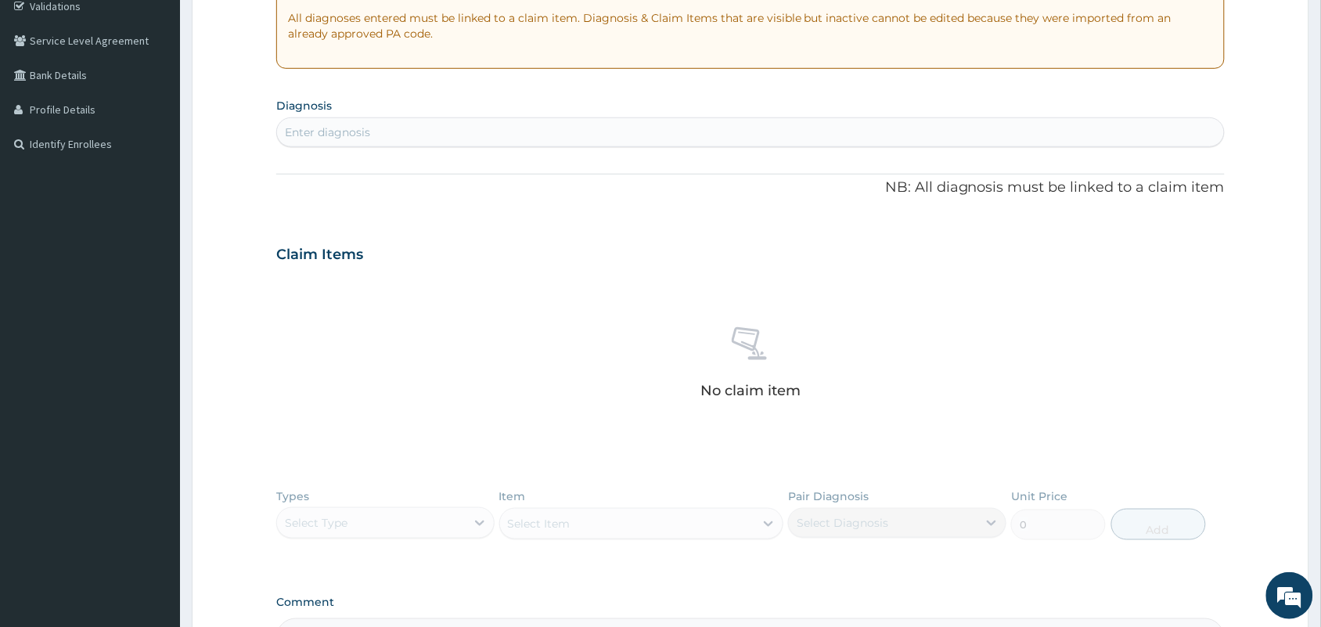
click at [403, 126] on div "Enter diagnosis" at bounding box center [750, 132] width 947 height 25
type input "[MEDICAL_DATA]"
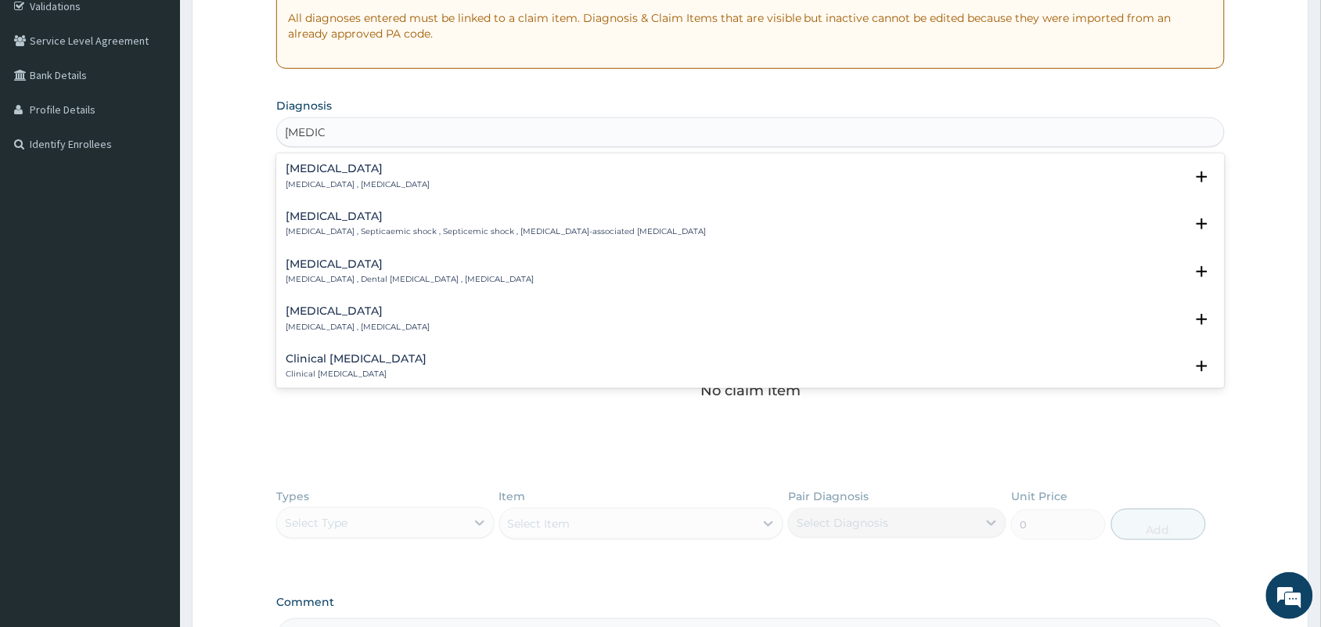
click at [325, 184] on p "[MEDICAL_DATA] , [MEDICAL_DATA]" at bounding box center [358, 184] width 144 height 11
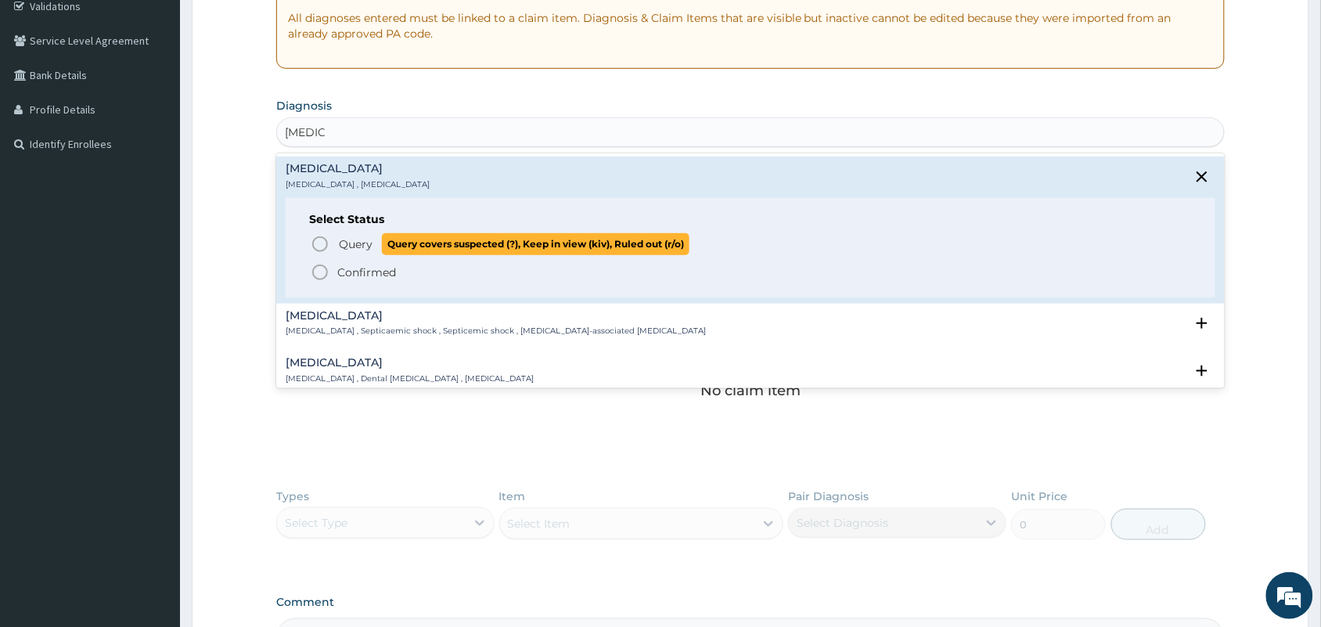
click at [349, 248] on span "Query" at bounding box center [356, 244] width 34 height 16
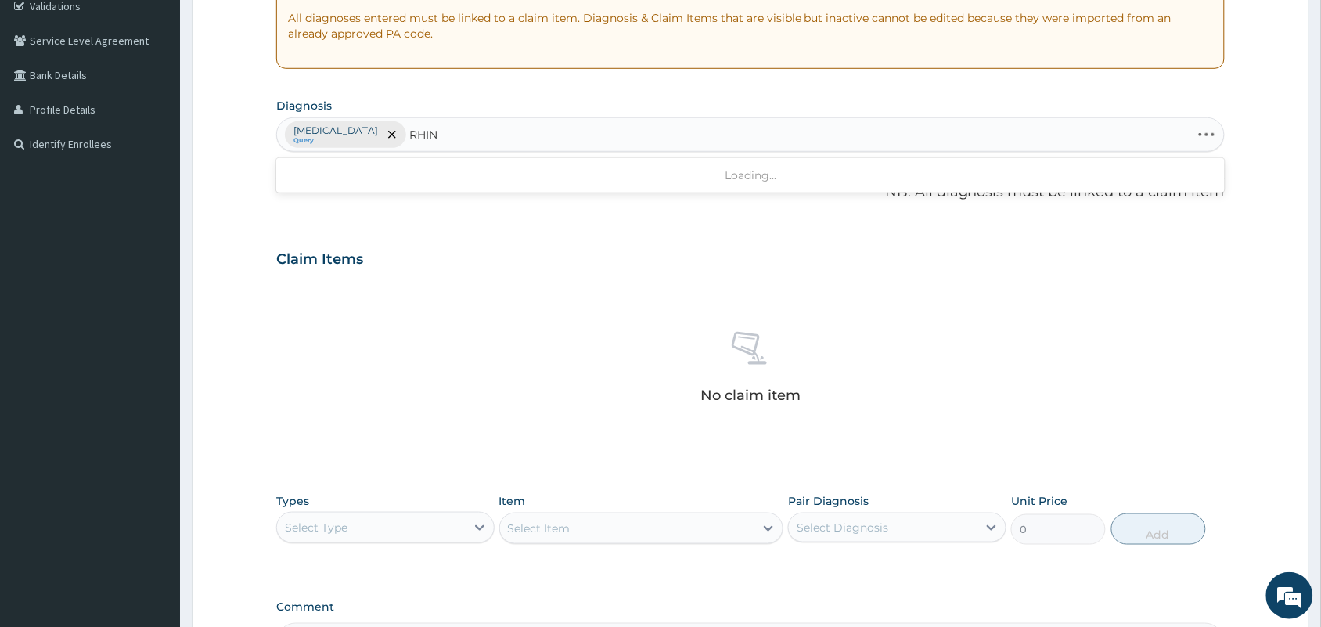
type input "RHINI"
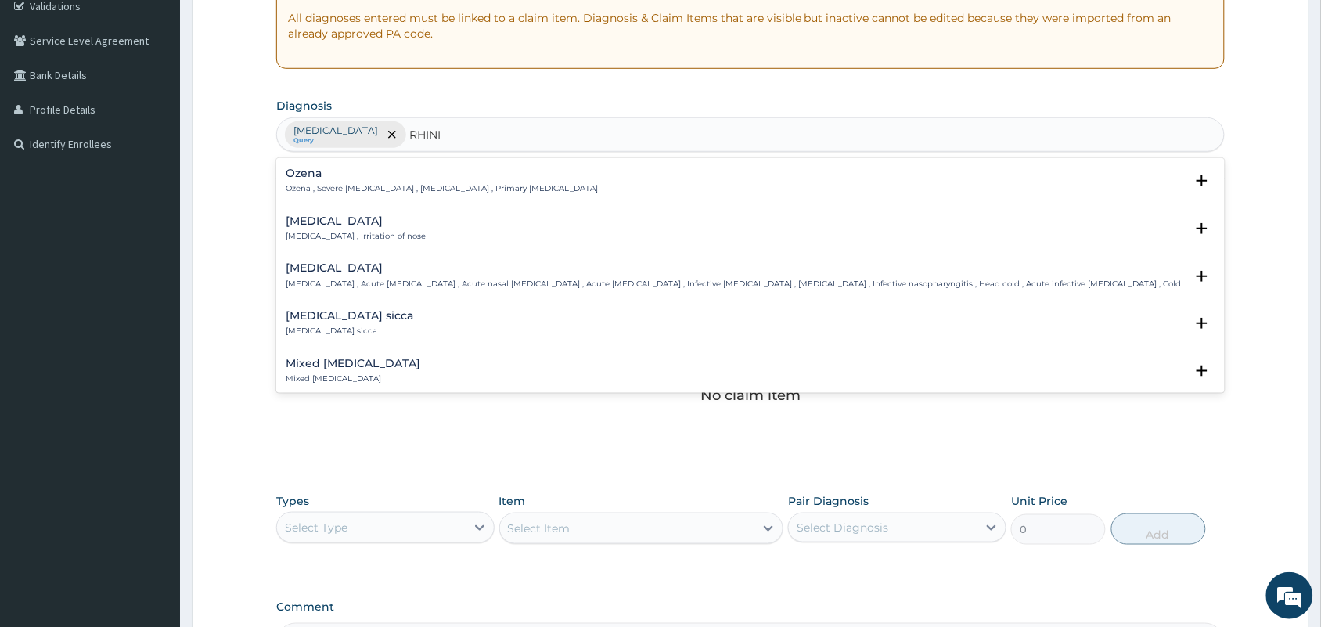
click at [364, 229] on div "[MEDICAL_DATA] [MEDICAL_DATA] , Irritation of nose" at bounding box center [356, 228] width 140 height 27
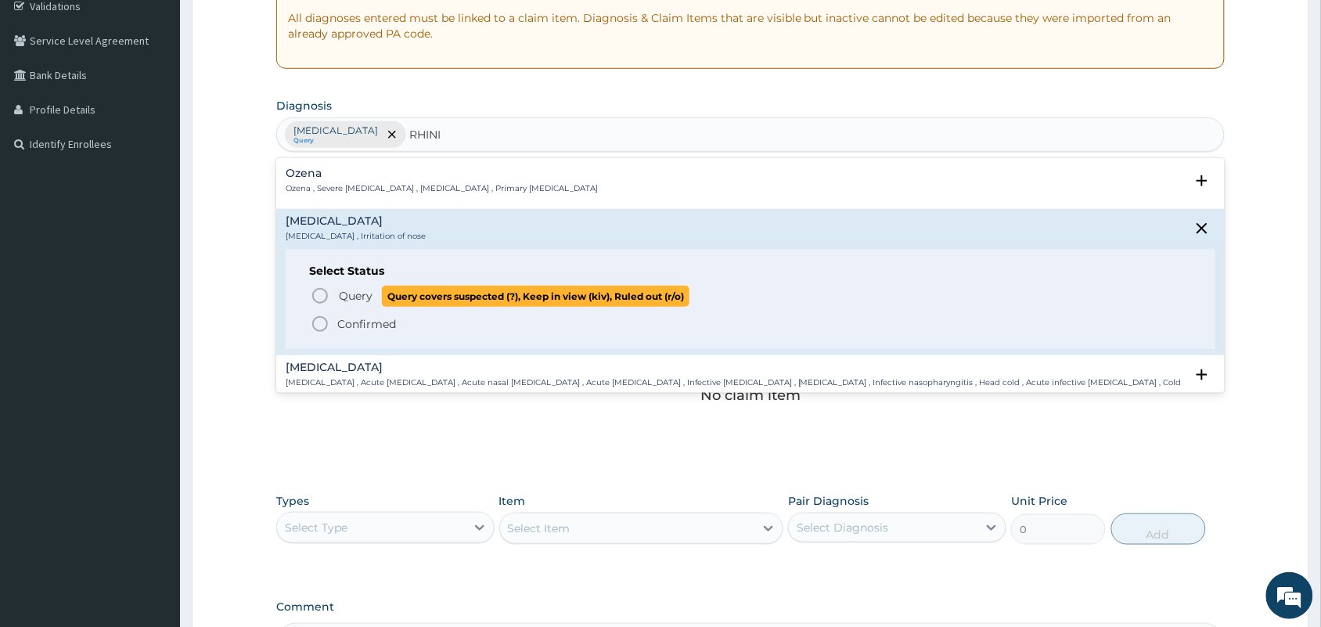
click at [354, 293] on span "Query" at bounding box center [356, 296] width 34 height 16
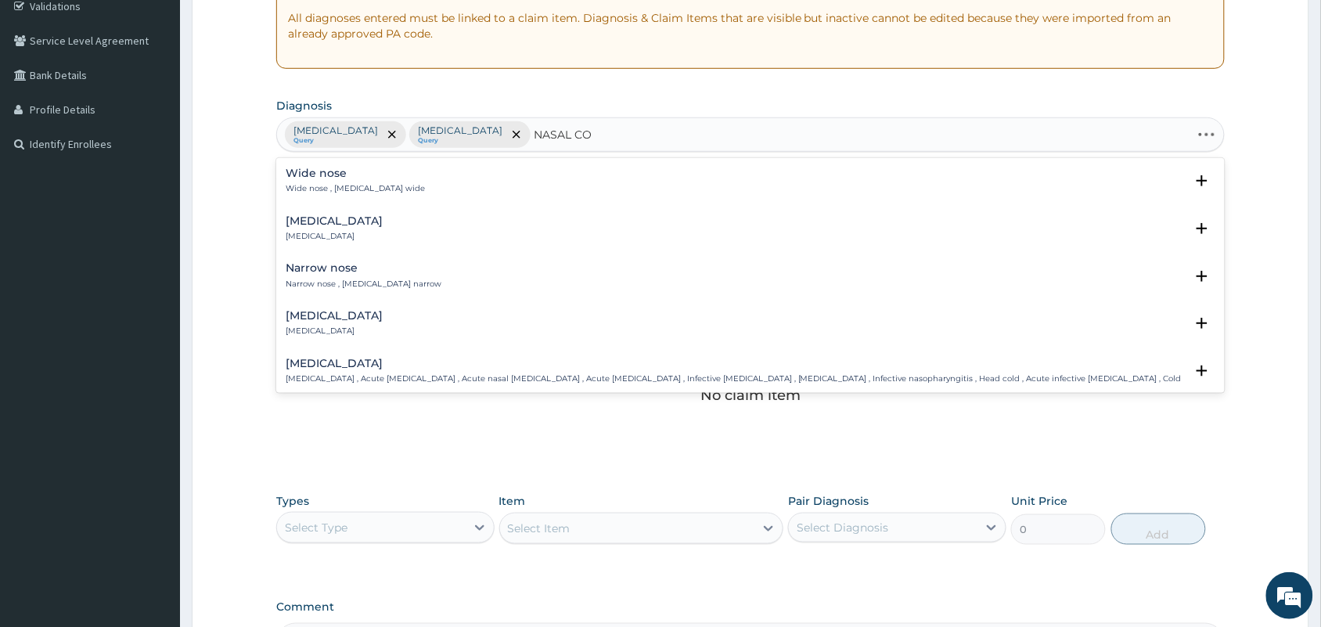
type input "NASAL CON"
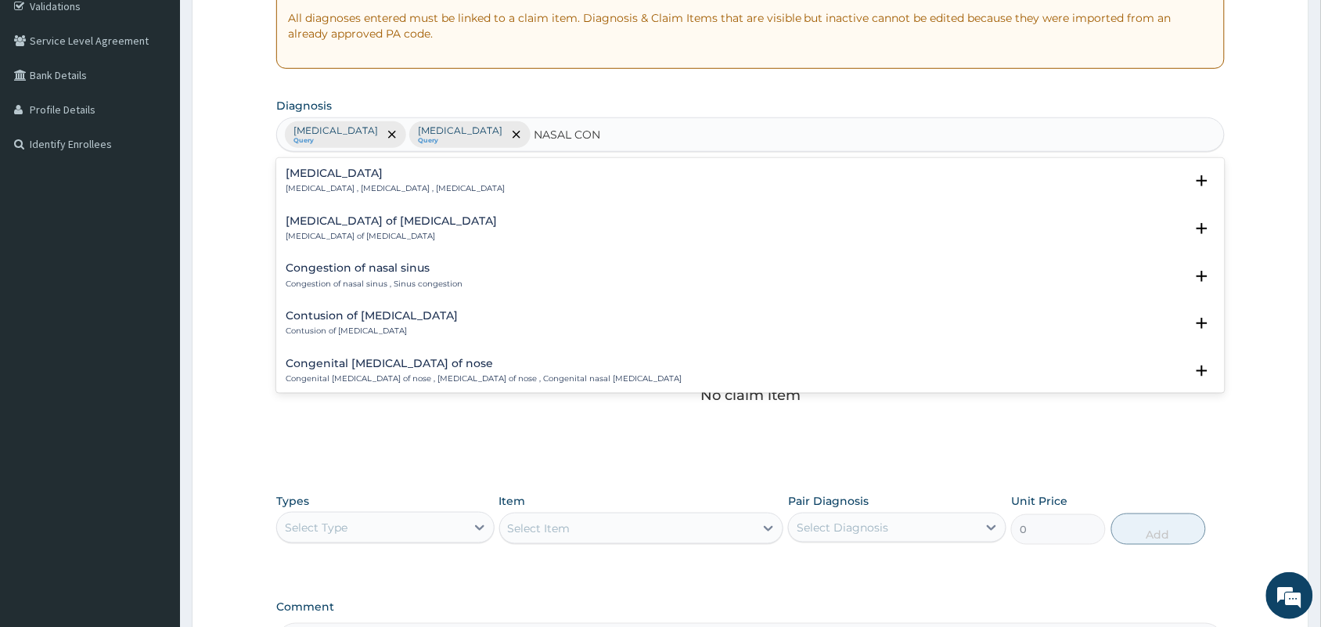
click at [368, 196] on div "[MEDICAL_DATA] [MEDICAL_DATA] , [MEDICAL_DATA] , [MEDICAL_DATA] Select Status Q…" at bounding box center [750, 184] width 929 height 35
click at [374, 182] on div "[MEDICAL_DATA] [MEDICAL_DATA] , [MEDICAL_DATA] , [MEDICAL_DATA]" at bounding box center [395, 180] width 219 height 27
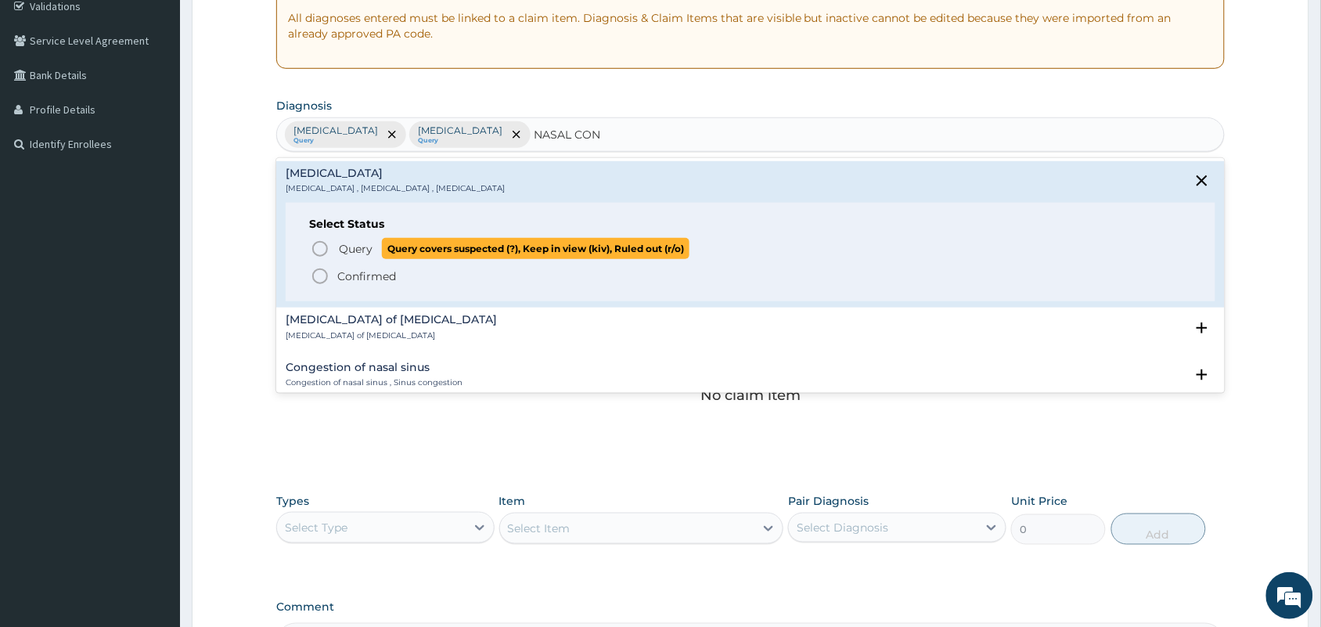
click at [333, 255] on span "Query Query covers suspected (?), Keep in view (kiv), Ruled out (r/o)" at bounding box center [751, 248] width 881 height 21
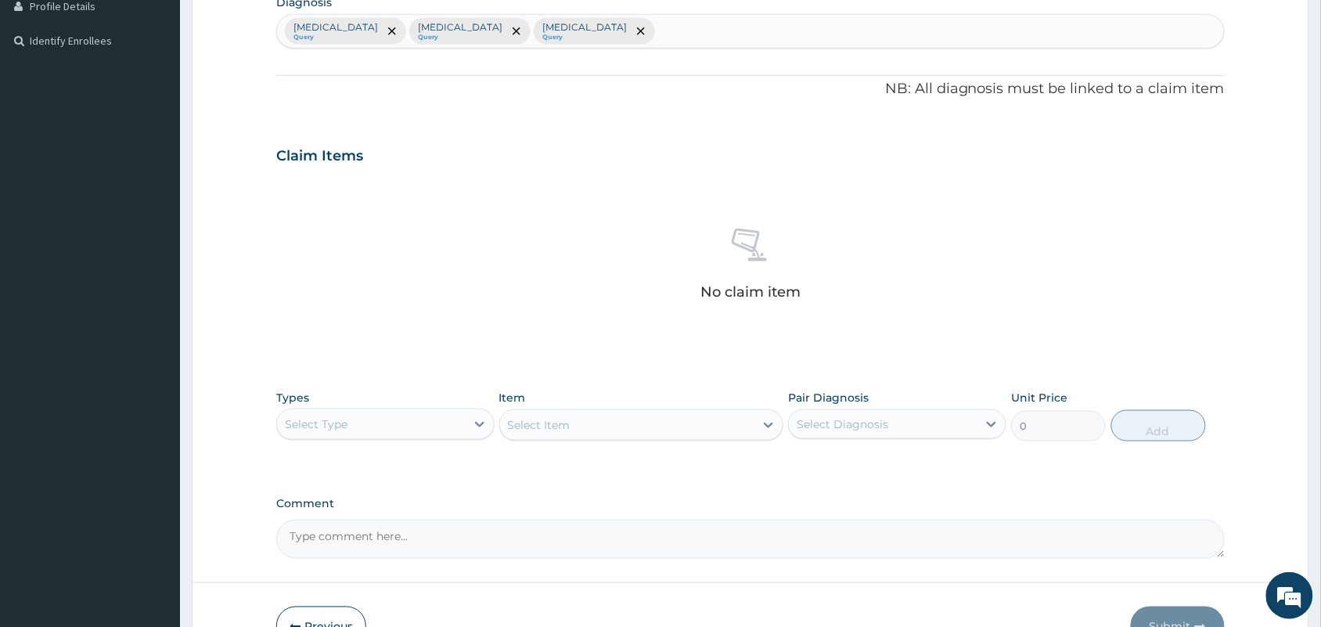
scroll to position [502, 0]
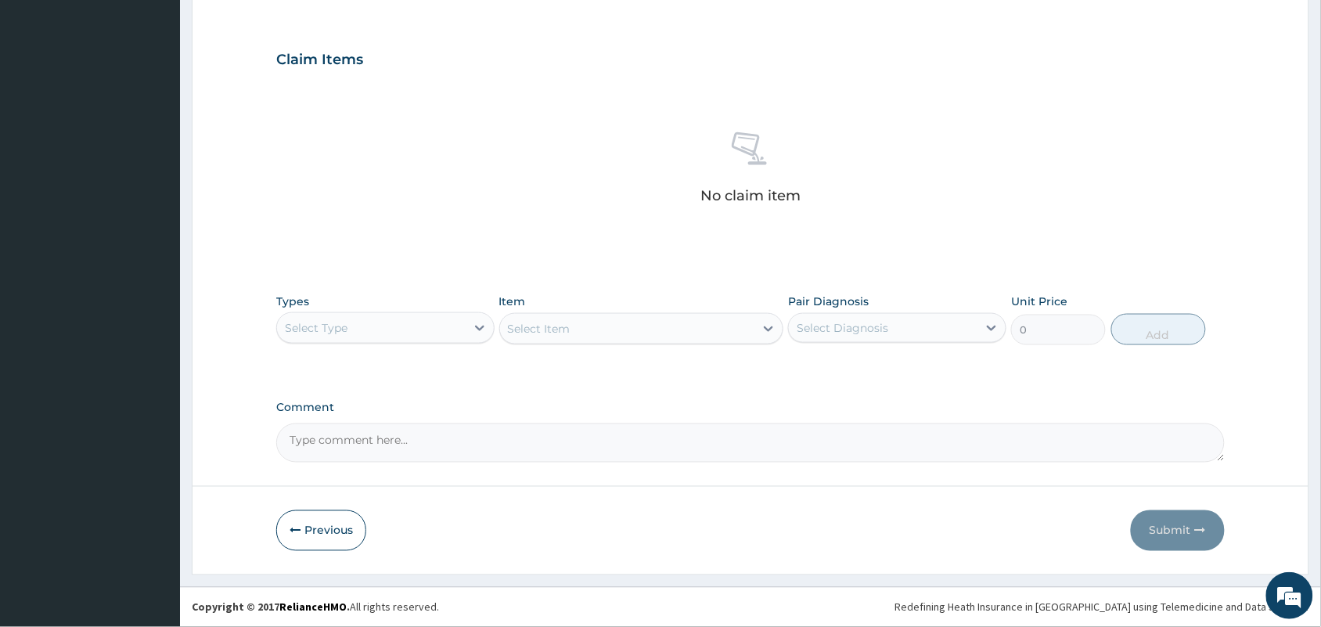
click at [443, 329] on div "Select Type" at bounding box center [371, 327] width 189 height 25
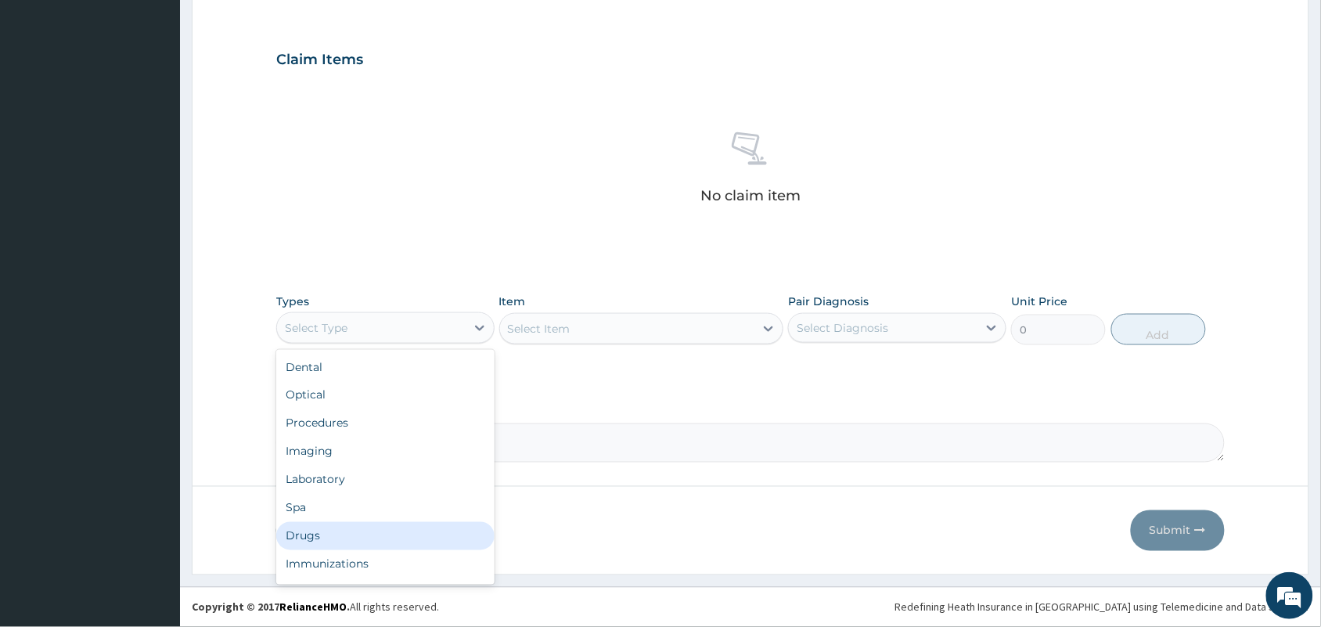
click at [374, 540] on div "Drugs" at bounding box center [385, 536] width 218 height 28
drag, startPoint x: 400, startPoint y: 329, endPoint x: 419, endPoint y: 335, distance: 19.6
click at [401, 329] on div "Drugs" at bounding box center [371, 327] width 189 height 25
click at [591, 330] on div "Select Item" at bounding box center [627, 328] width 255 height 25
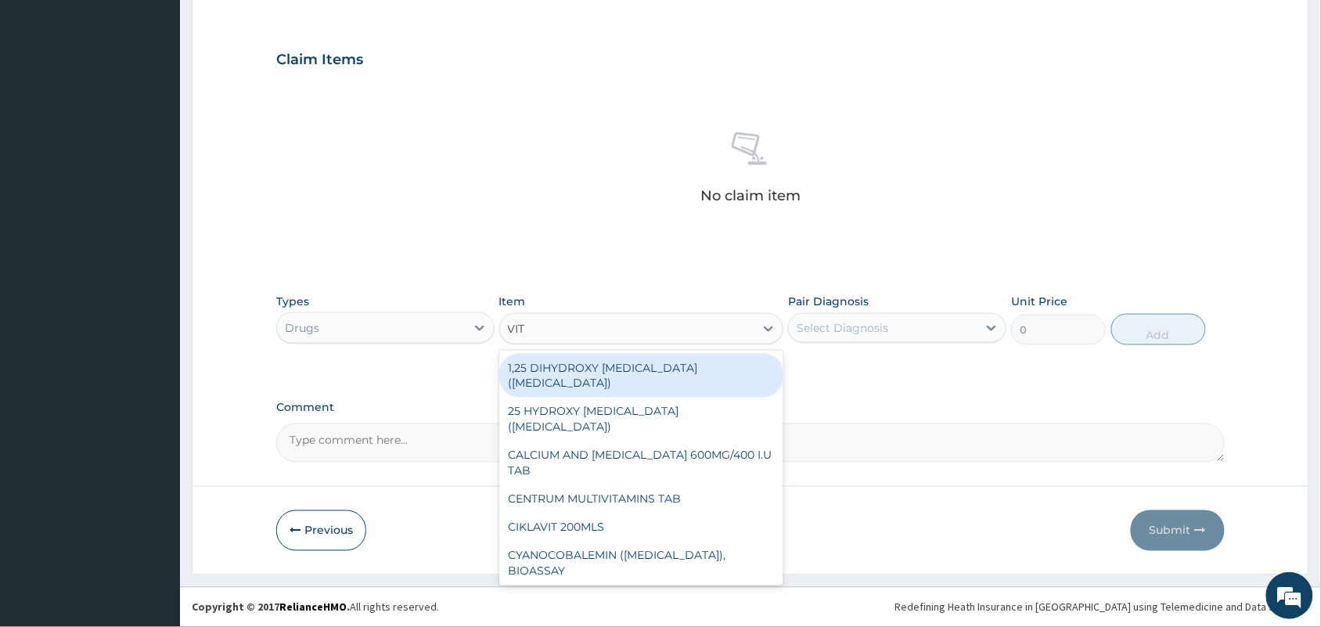
type input "VIT C"
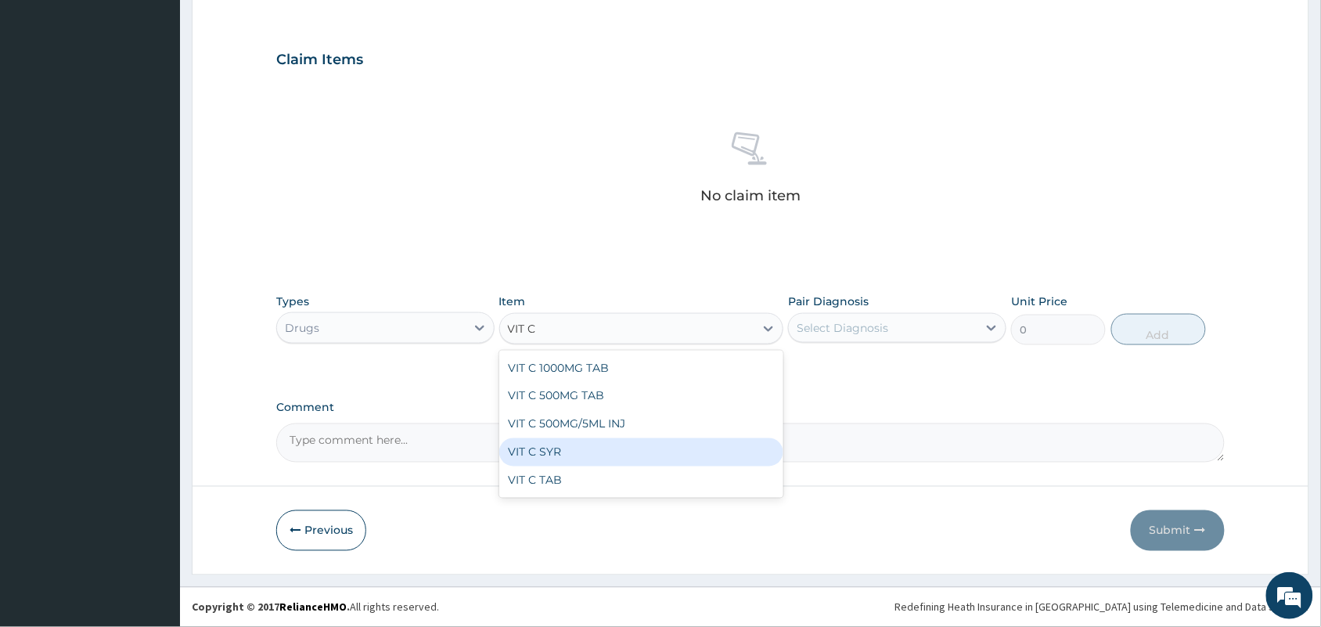
click at [567, 451] on div "VIT C SYR" at bounding box center [641, 452] width 285 height 28
type input "700"
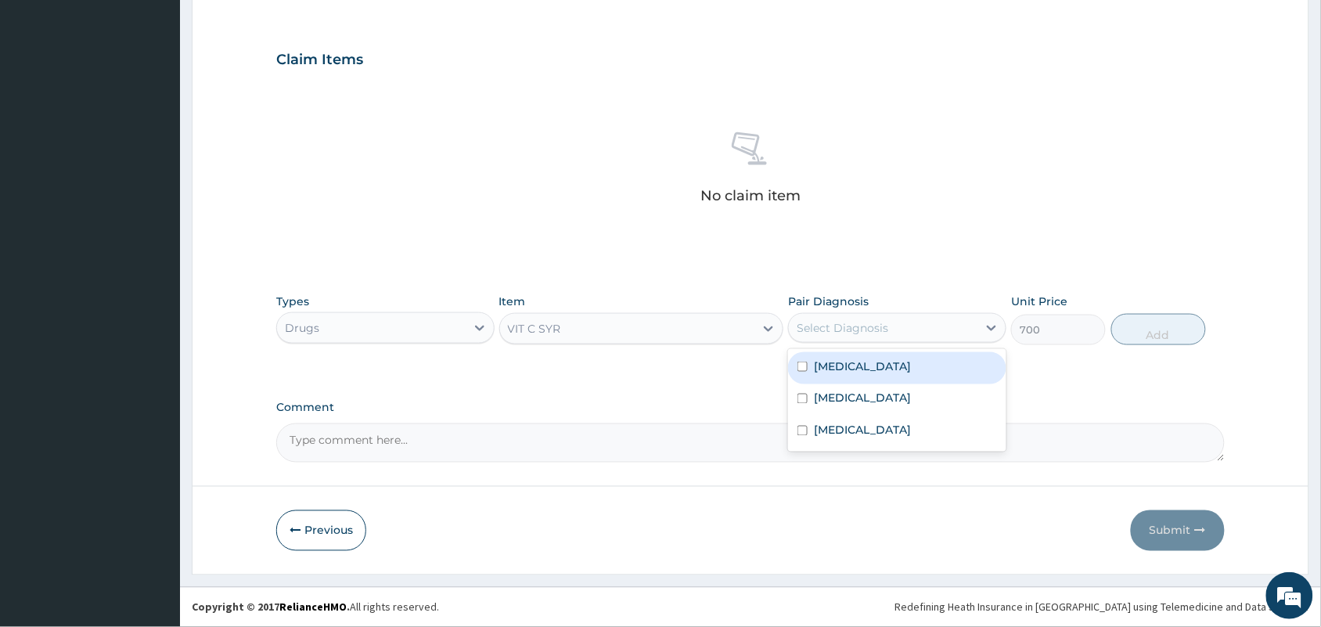
click at [861, 329] on div "Select Diagnosis" at bounding box center [842, 328] width 92 height 16
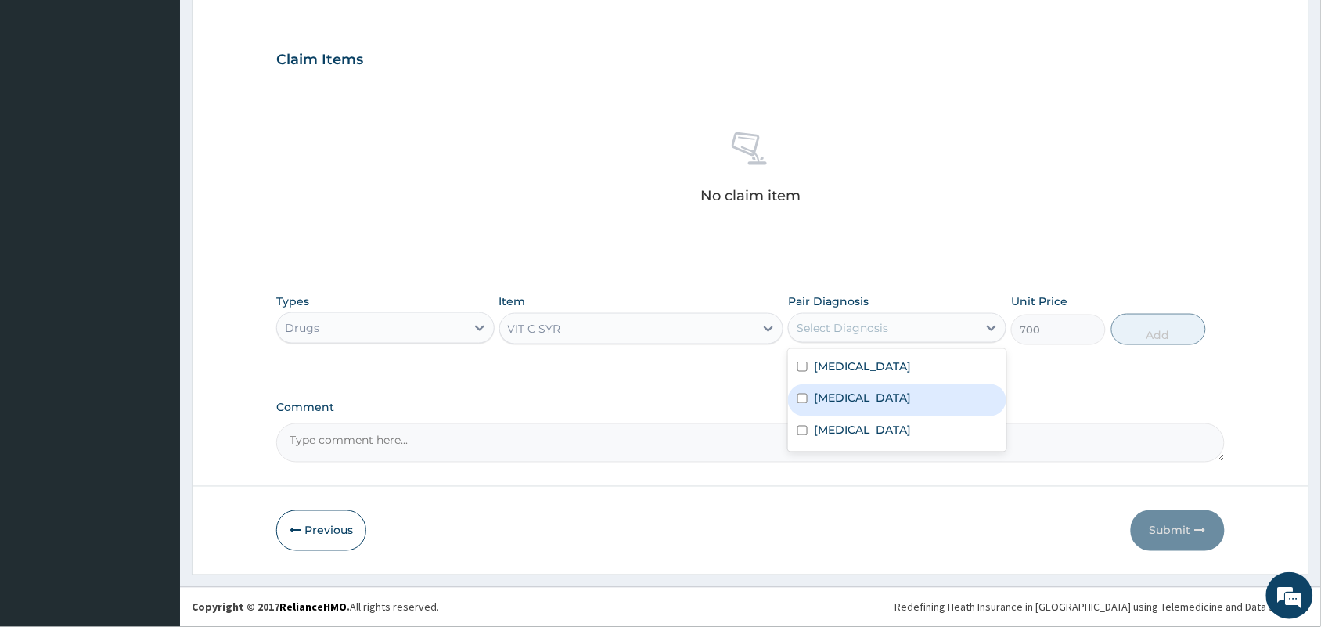
click at [850, 407] on div "[MEDICAL_DATA]" at bounding box center [897, 400] width 218 height 32
checkbox input "true"
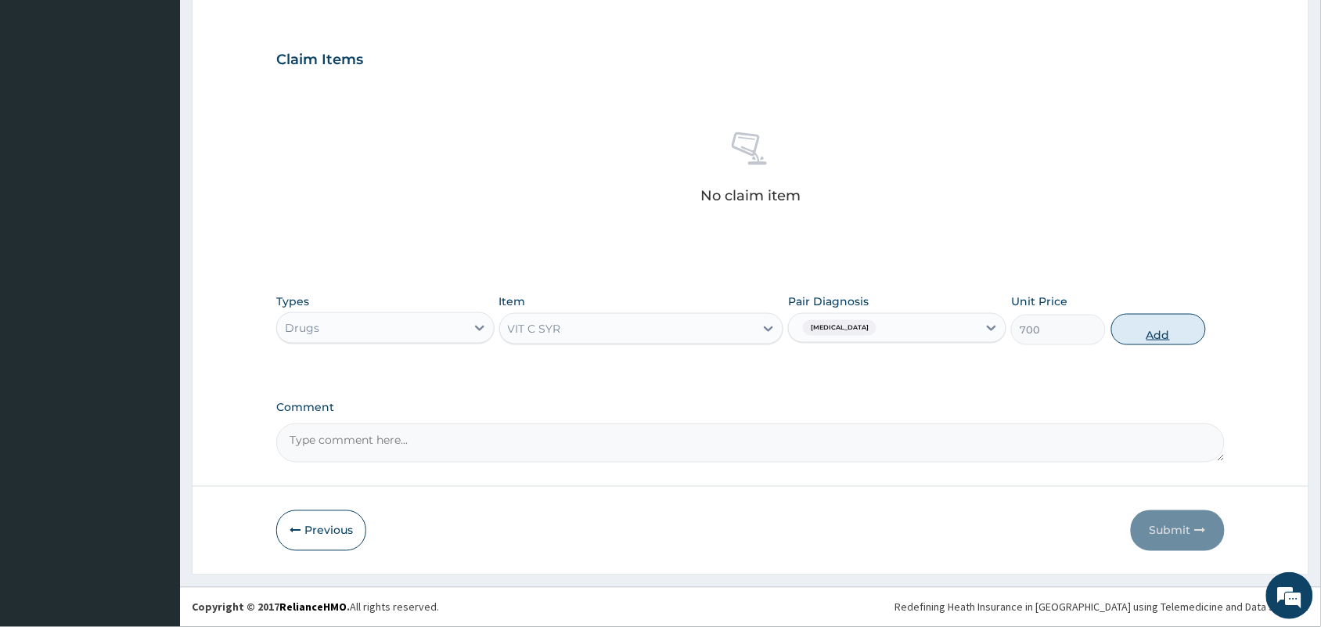
click at [1152, 333] on button "Add" at bounding box center [1158, 329] width 95 height 31
type input "0"
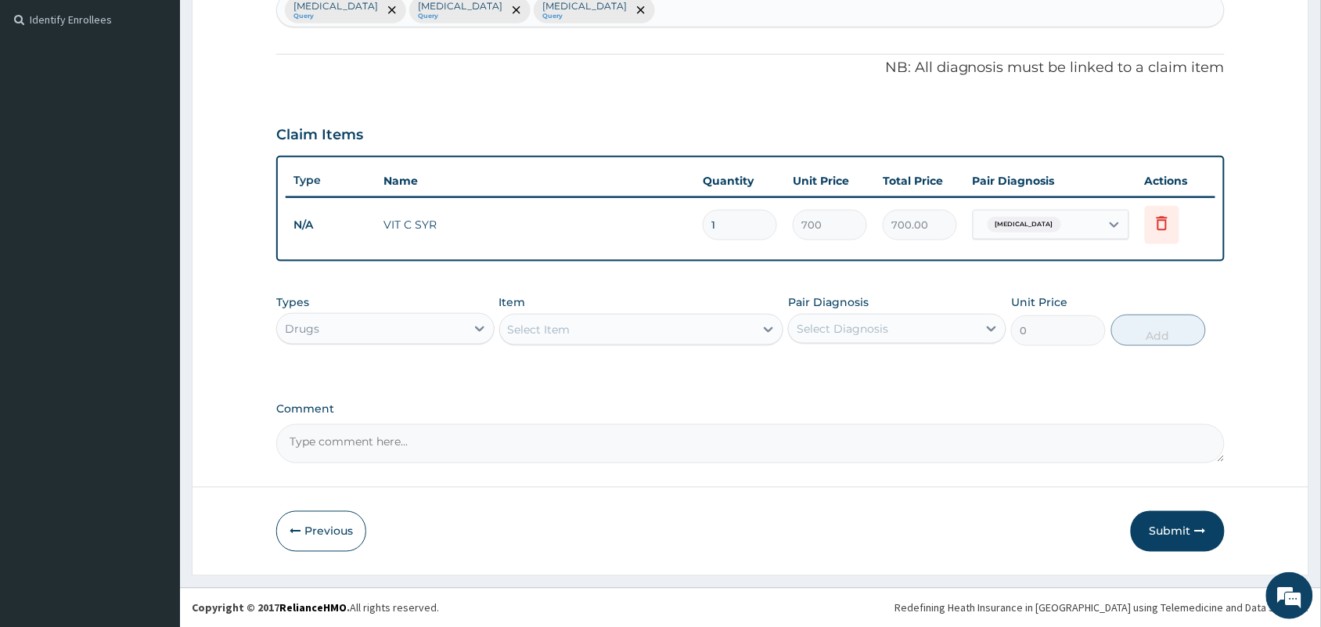
click at [603, 327] on div "Select Item" at bounding box center [627, 329] width 255 height 25
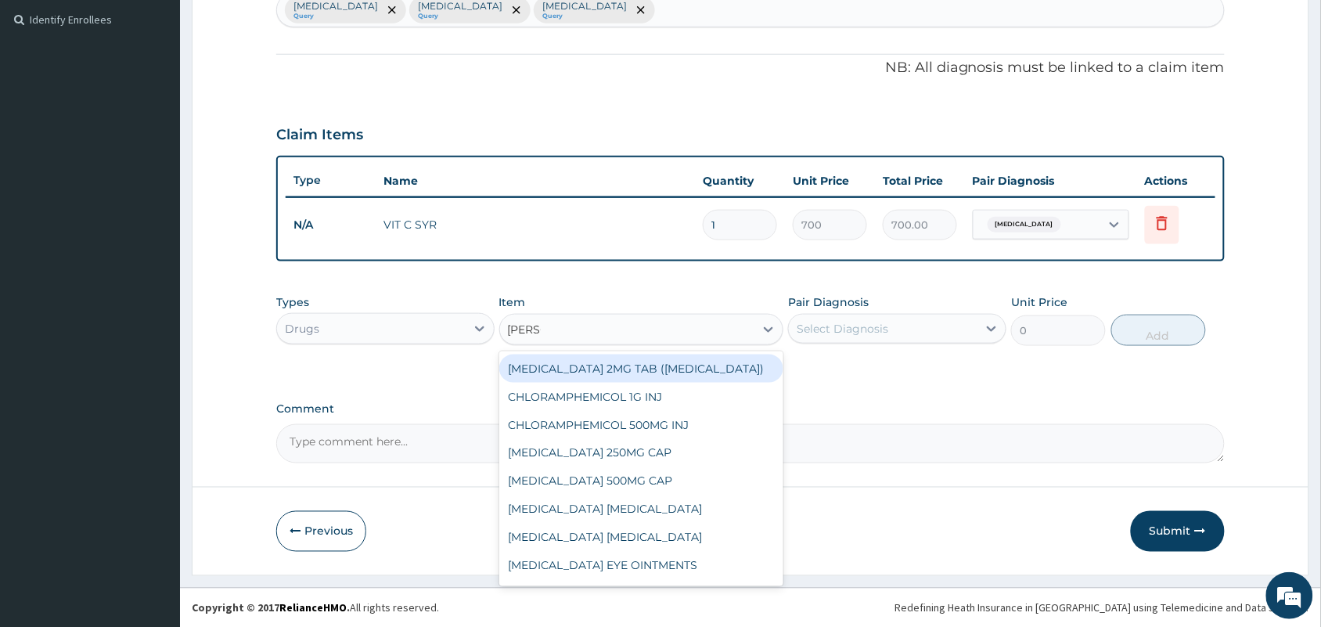
type input "LORAT"
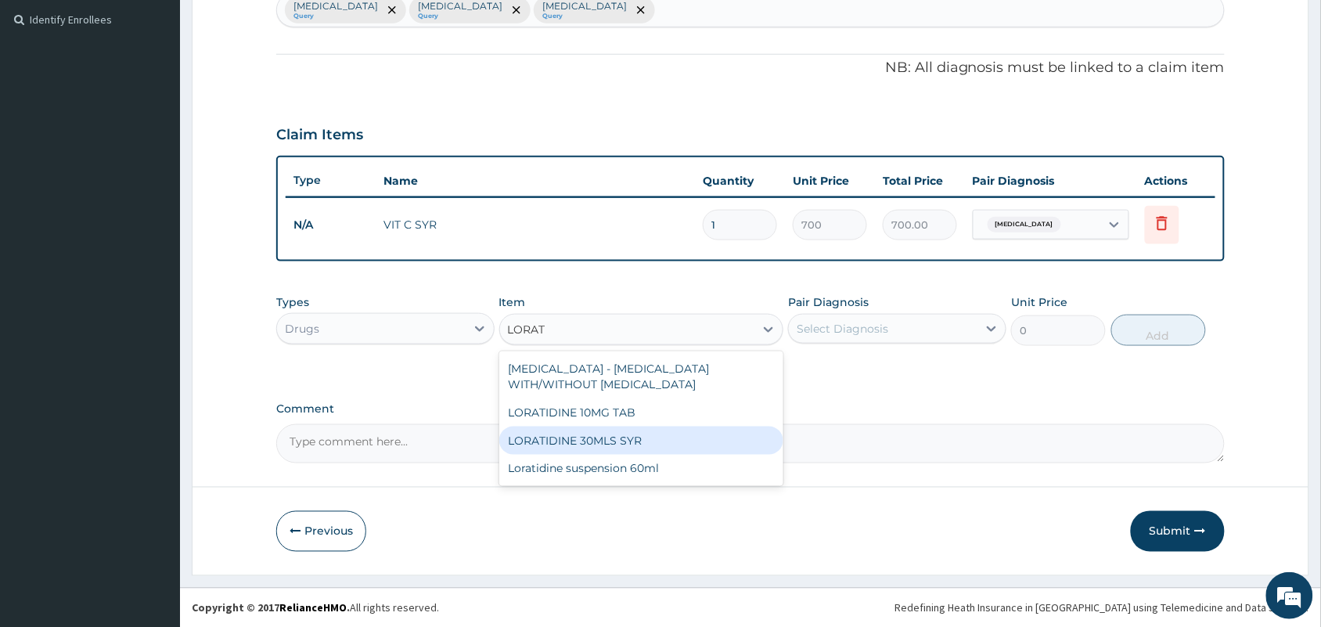
click at [591, 444] on div "LORATIDINE 30MLS SYR" at bounding box center [641, 440] width 285 height 28
type input "1000"
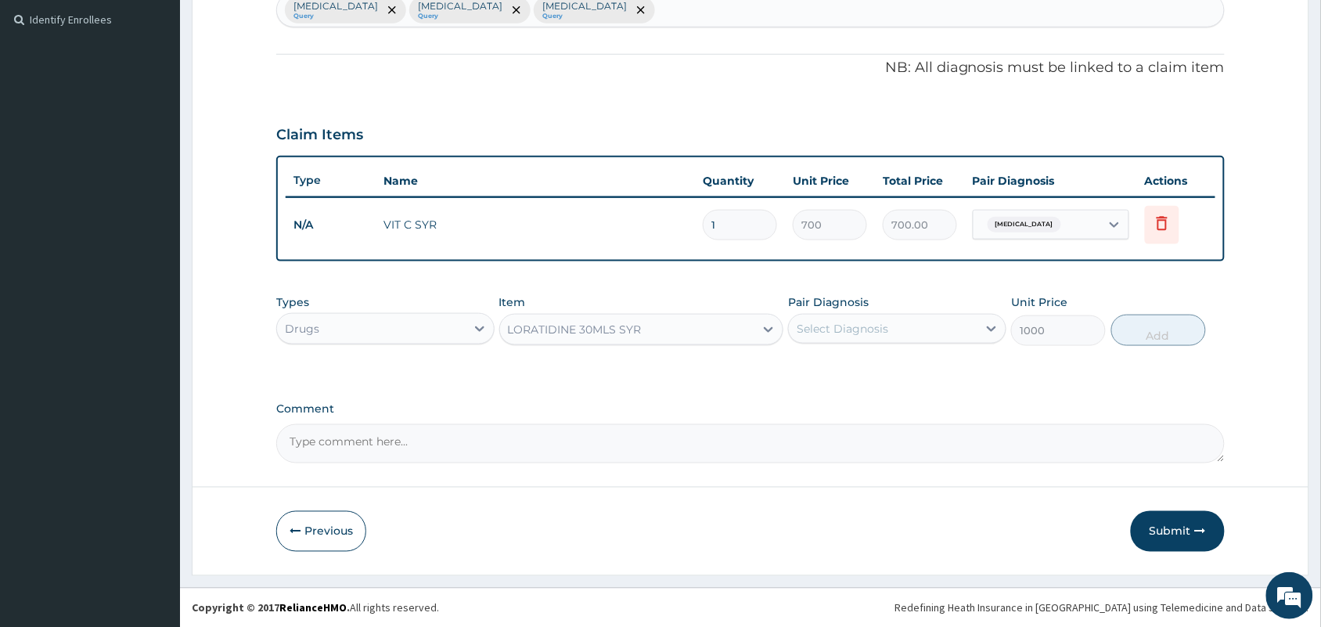
click at [919, 329] on div "Select Diagnosis" at bounding box center [883, 328] width 189 height 25
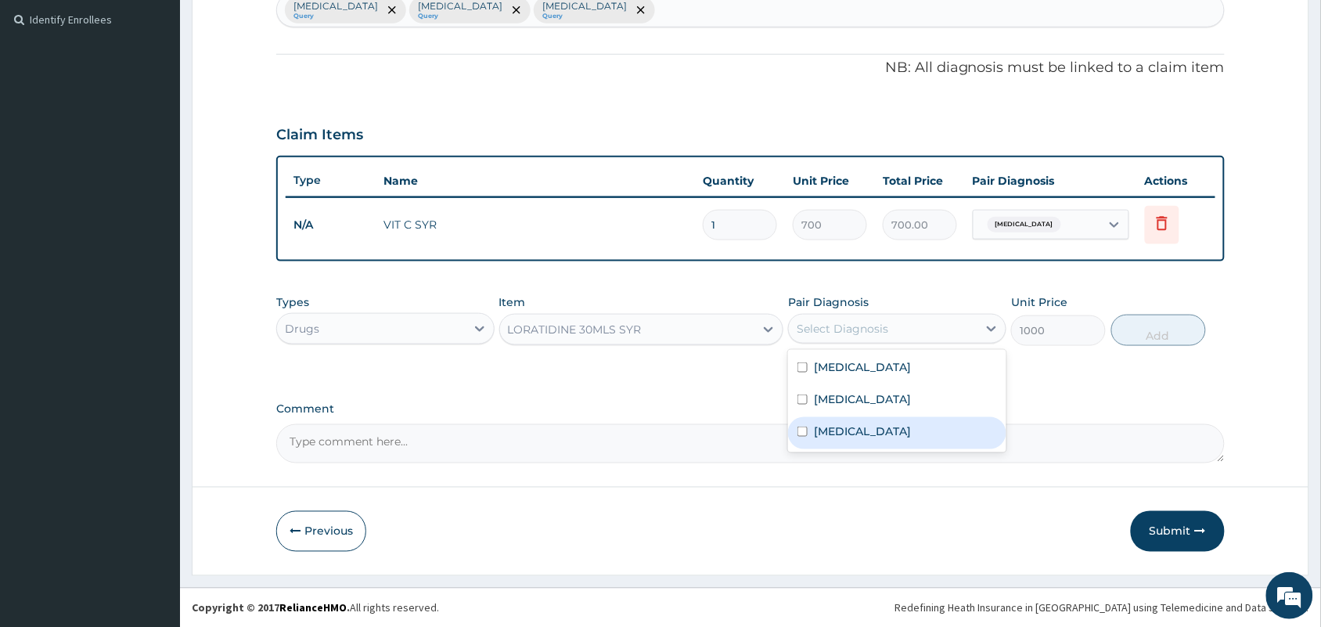
click at [839, 432] on label "[MEDICAL_DATA]" at bounding box center [862, 431] width 97 height 16
checkbox input "true"
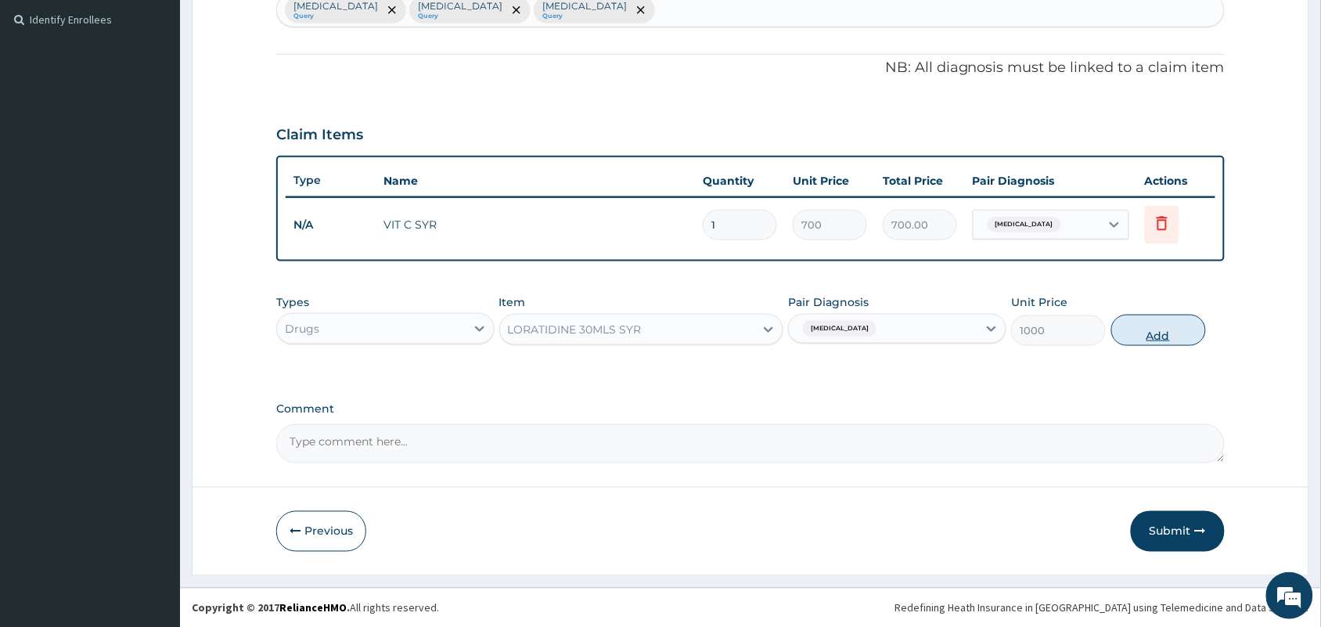
click at [1156, 329] on button "Add" at bounding box center [1158, 330] width 95 height 31
type input "0"
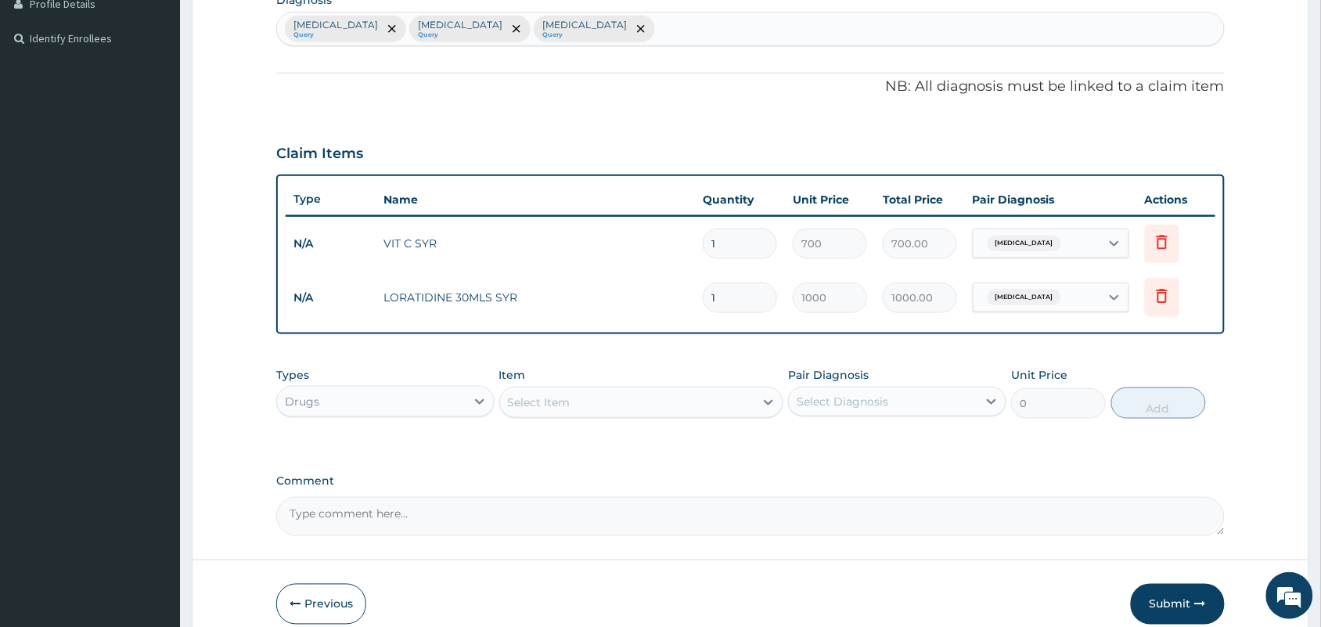
scroll to position [88, 0]
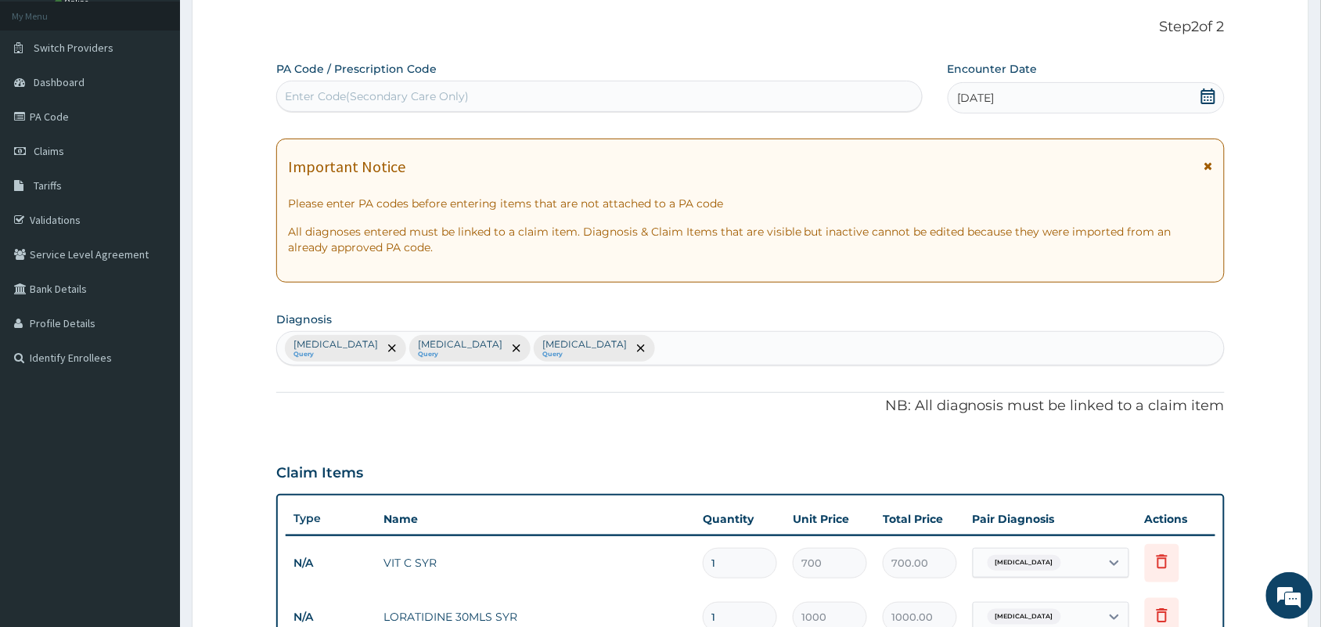
click at [427, 98] on div "Enter Code(Secondary Care Only)" at bounding box center [377, 96] width 184 height 16
paste input "PA/AD0B86"
type input "PA/AD0B86"
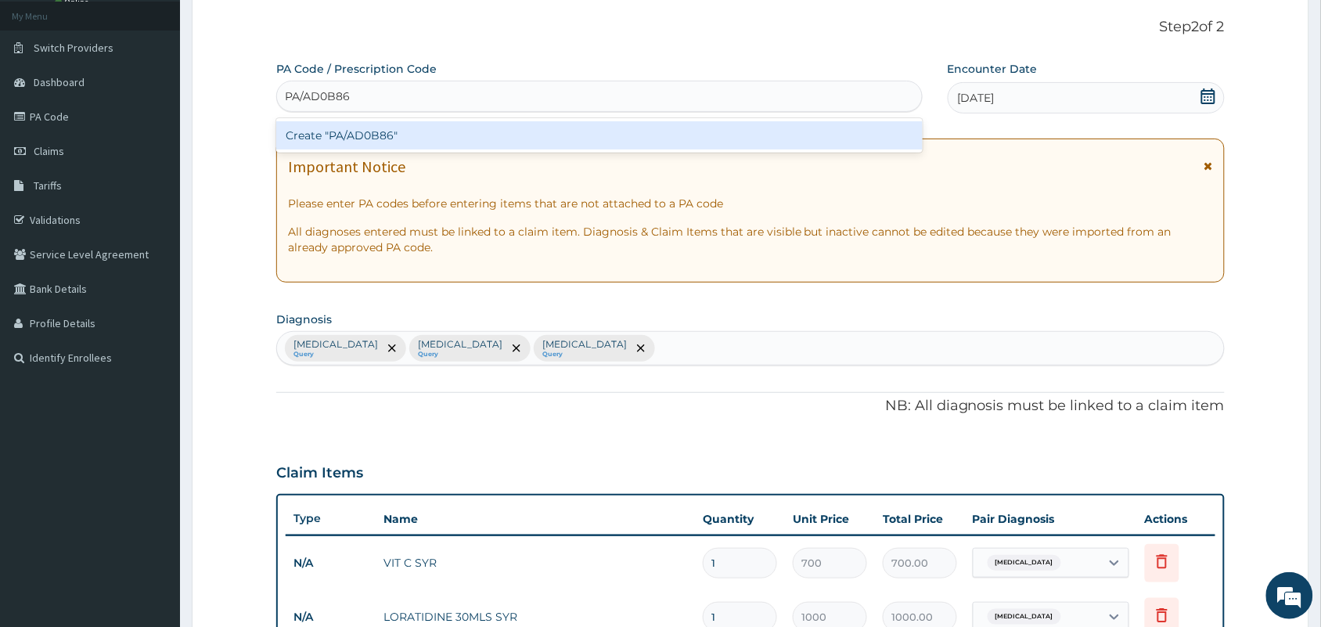
click at [401, 135] on div "Create "PA/AD0B86"" at bounding box center [599, 135] width 646 height 28
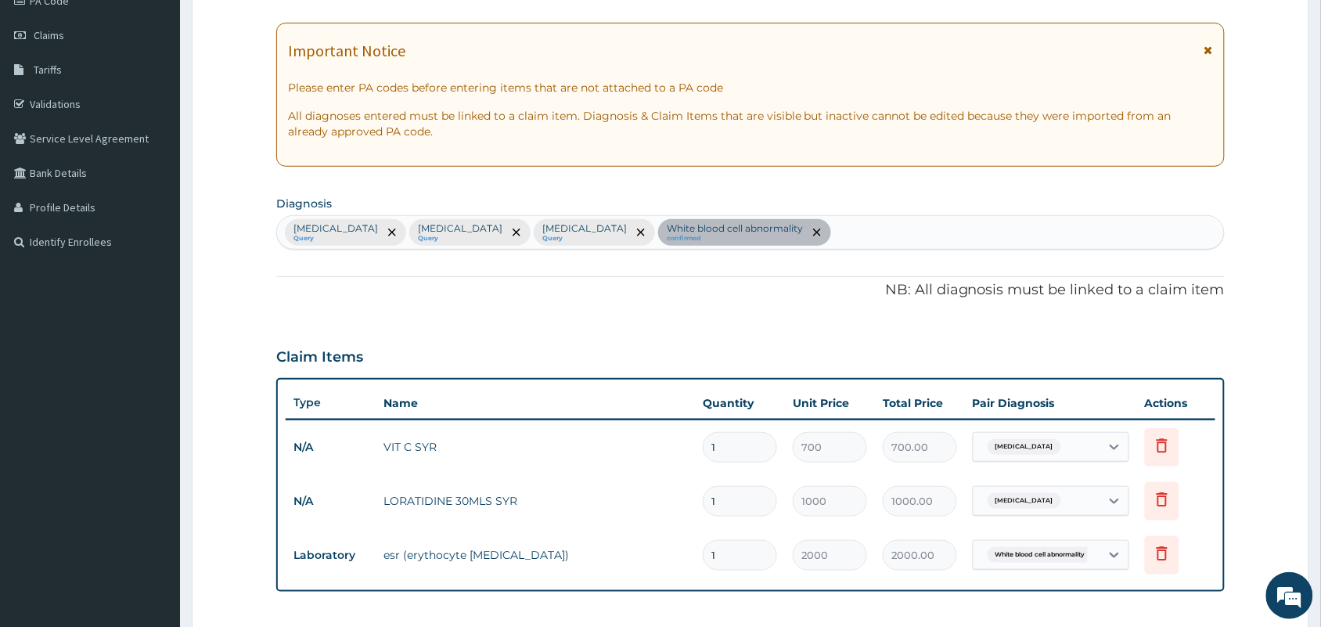
scroll to position [143, 0]
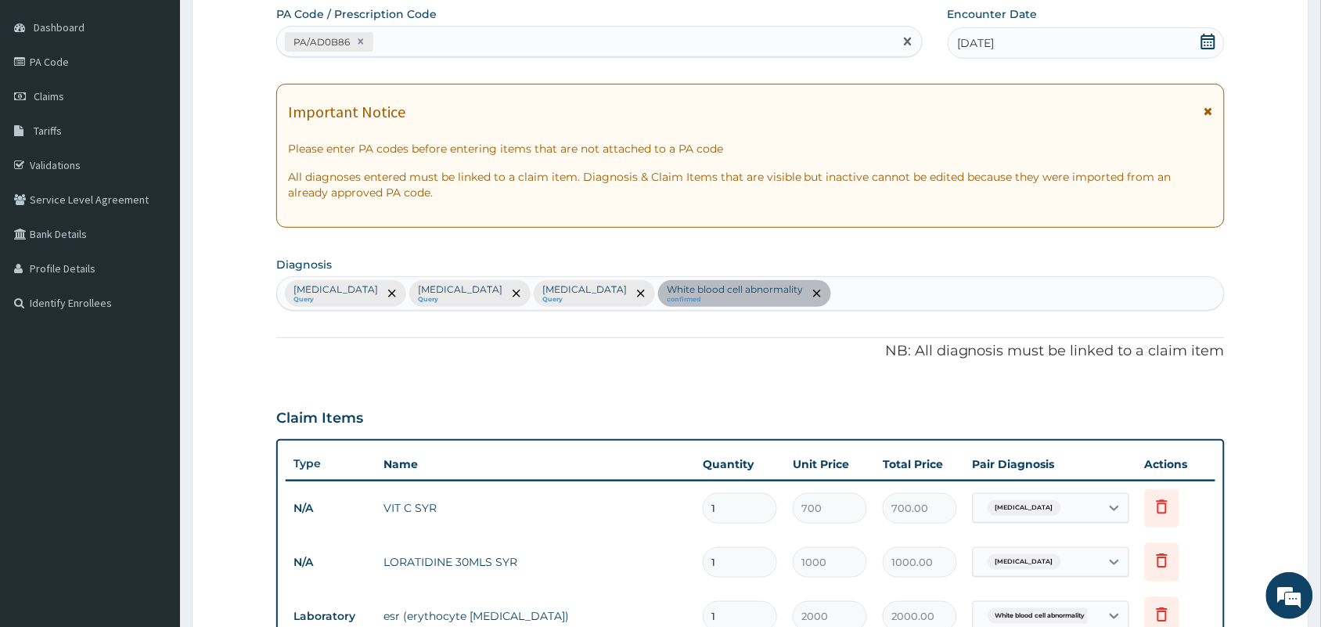
click at [490, 45] on div "PA/AD0B86" at bounding box center [585, 42] width 617 height 26
paste input "PA/478361"
type input "PA/478361"
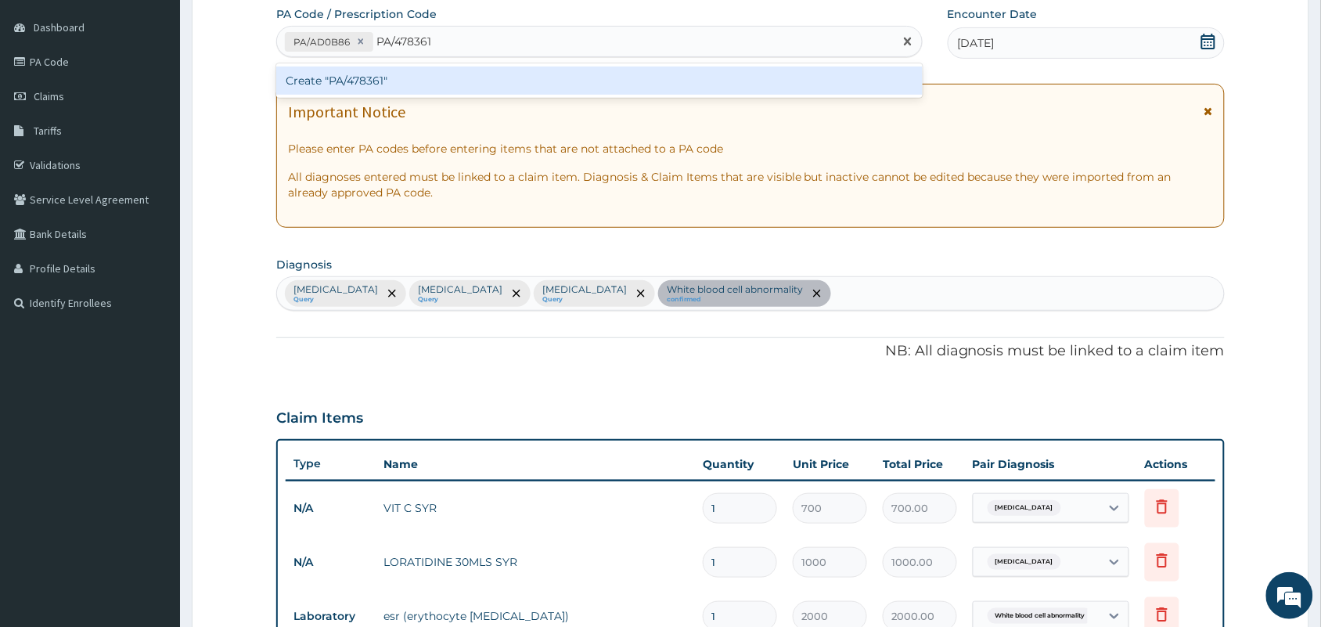
click at [419, 88] on div "Create "PA/478361"" at bounding box center [599, 81] width 646 height 28
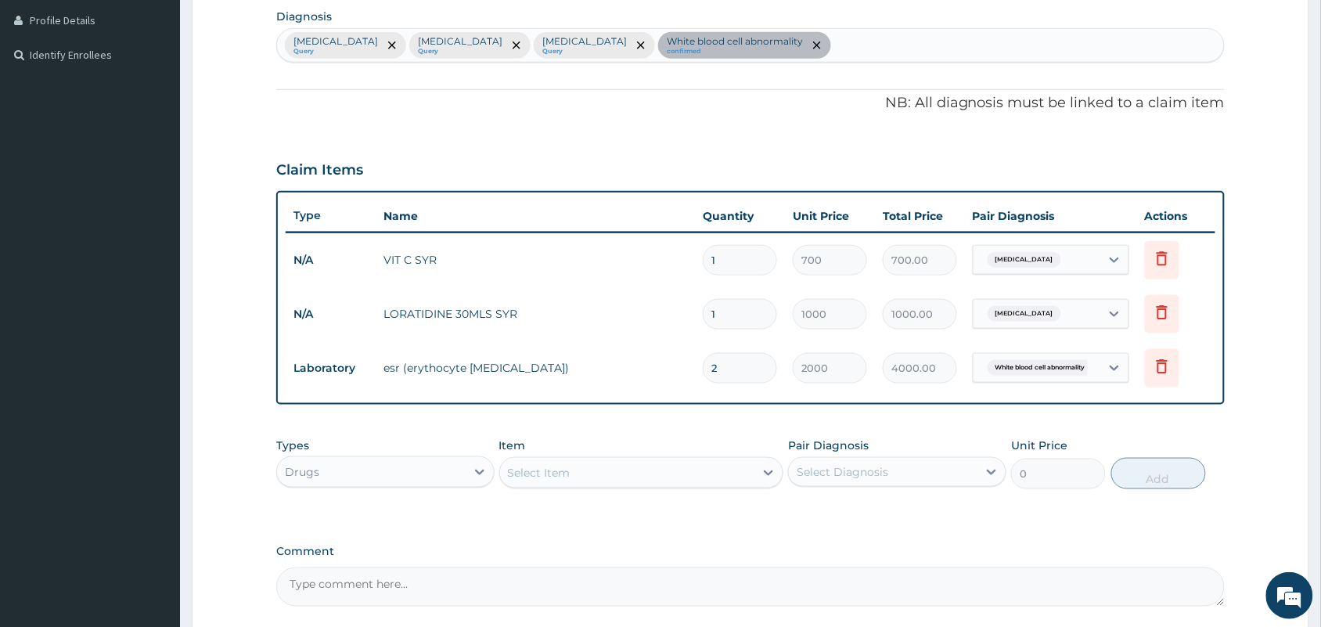
scroll to position [437, 0]
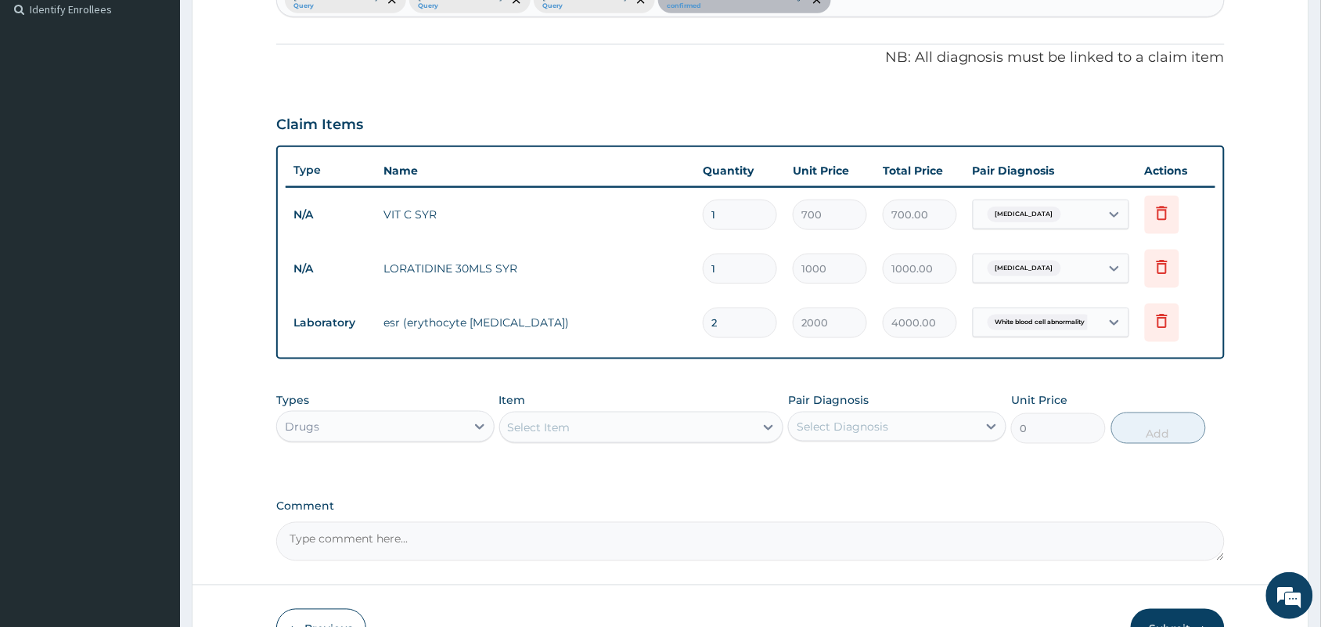
click at [691, 356] on div "Type Name Quantity Unit Price Total Price Pair Diagnosis Actions N/A VIT C SYR …" at bounding box center [750, 253] width 948 height 214
click at [724, 329] on input "2" at bounding box center [740, 322] width 74 height 31
type input "0.00"
type input "1"
type input "2000.00"
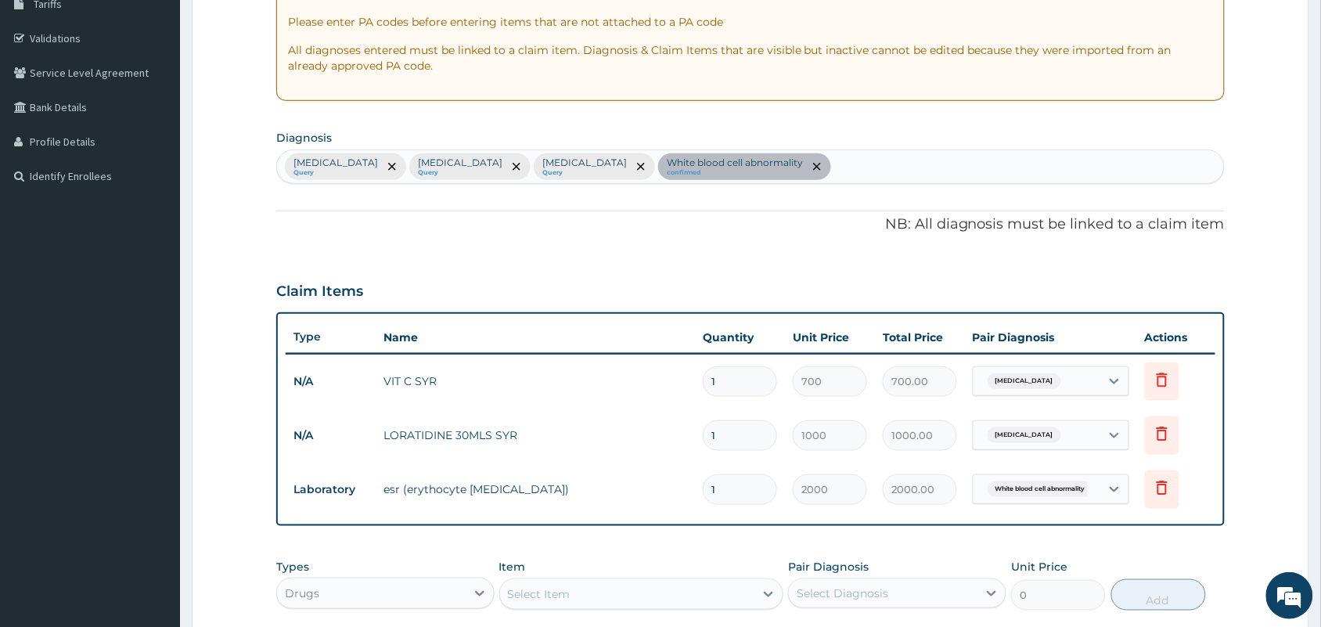
scroll to position [241, 0]
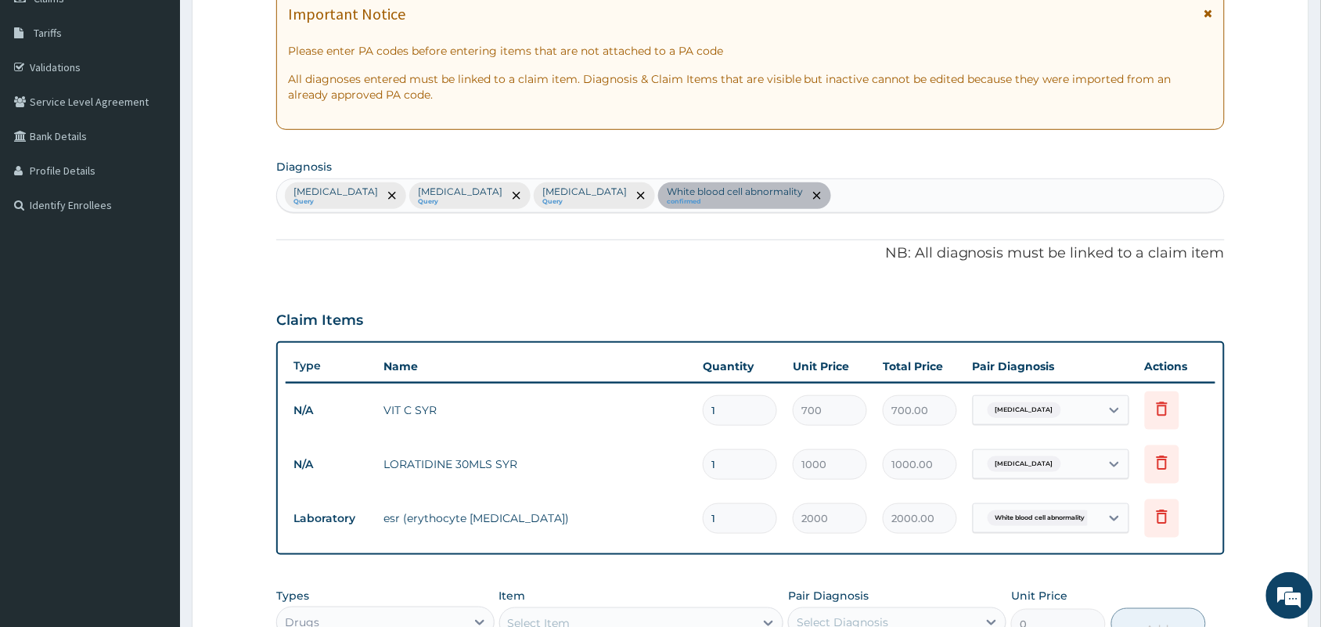
type input "1"
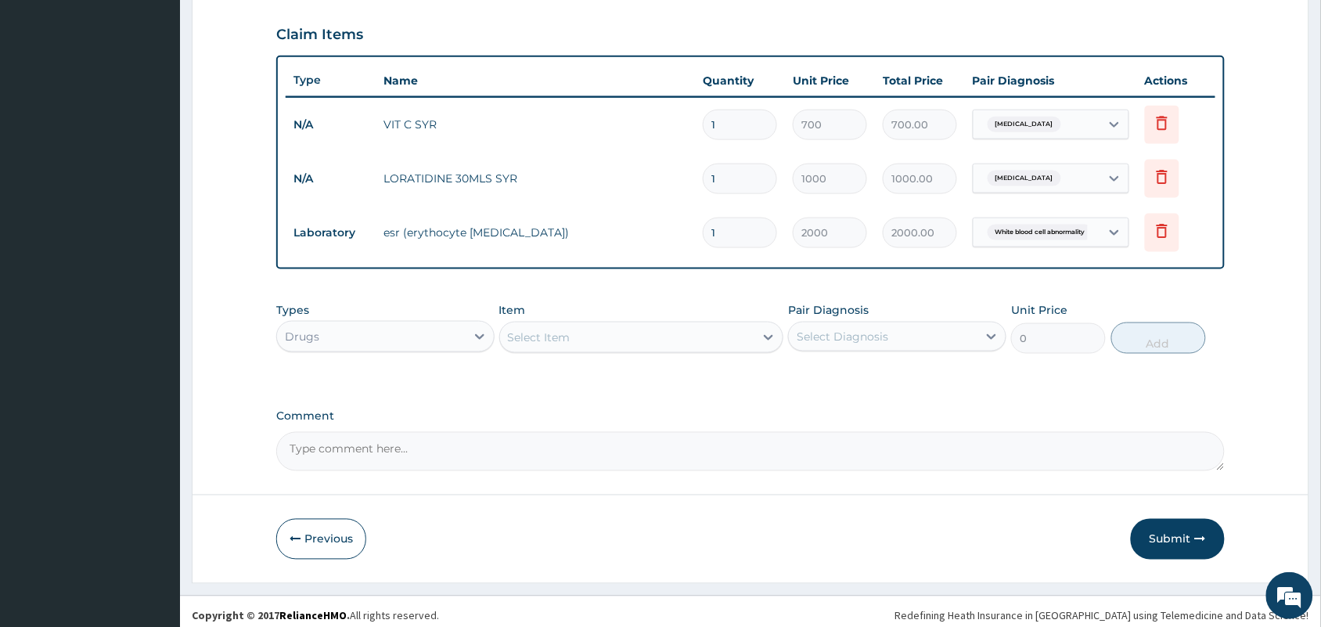
scroll to position [534, 0]
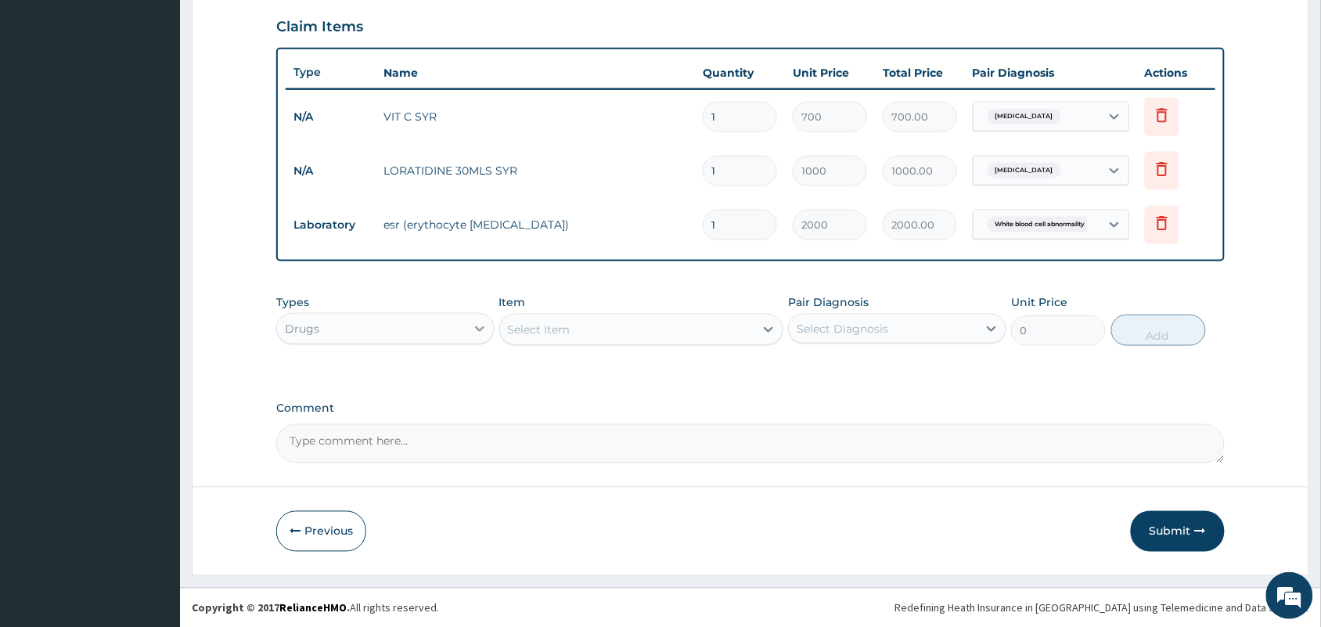
click at [468, 340] on div at bounding box center [480, 329] width 28 height 28
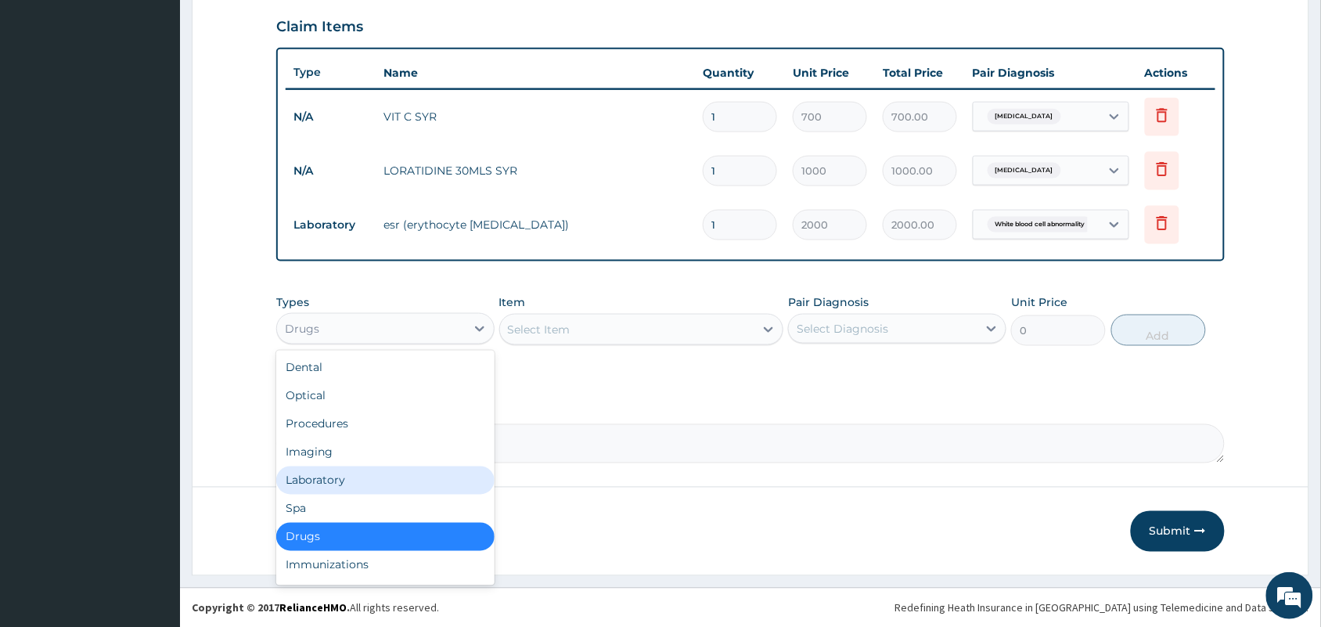
click at [340, 485] on div "Laboratory" at bounding box center [385, 480] width 218 height 28
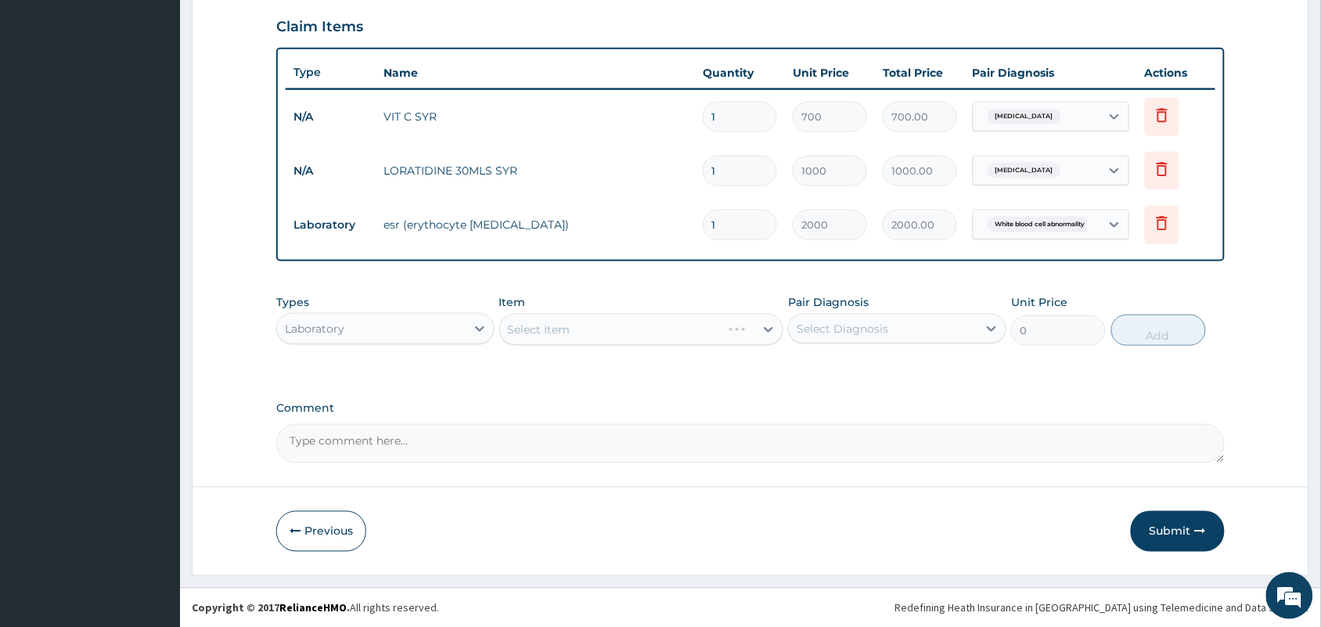
click at [619, 329] on div "Select Item" at bounding box center [641, 329] width 285 height 31
click at [619, 329] on div "Select Item" at bounding box center [627, 329] width 255 height 25
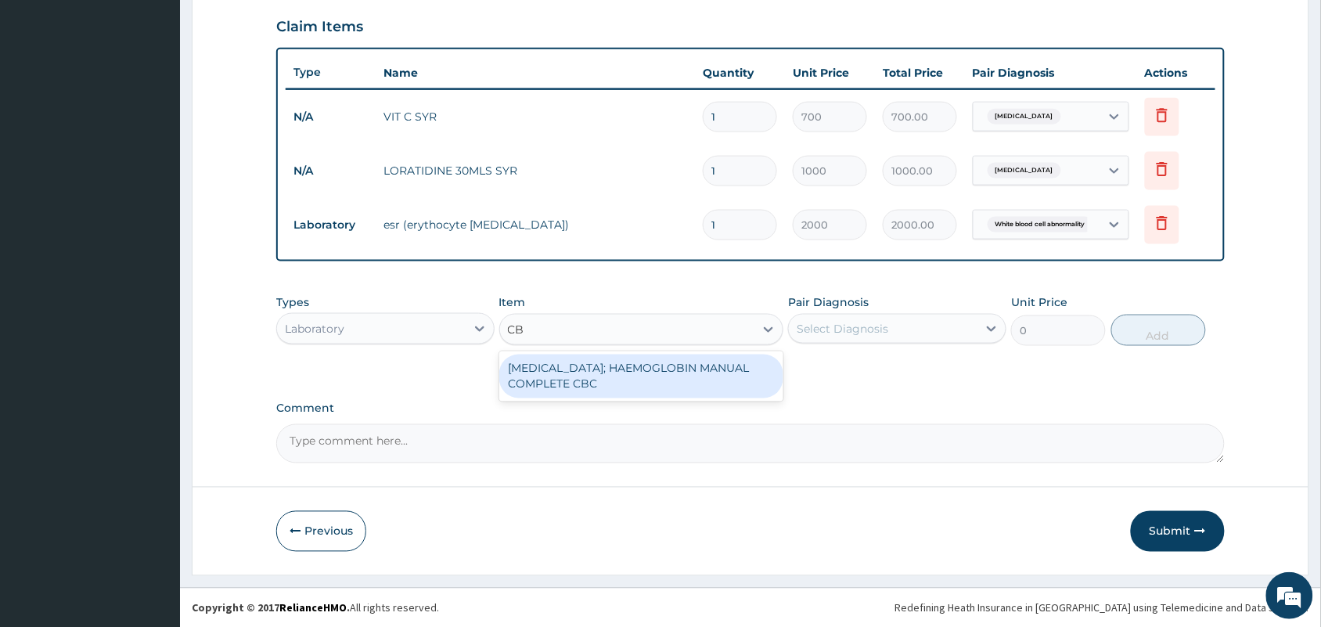
type input "CBC"
click at [604, 361] on div "[MEDICAL_DATA]; HAEMOGLOBIN MANUAL COMPLETE CBC" at bounding box center [641, 376] width 285 height 44
type input "2500"
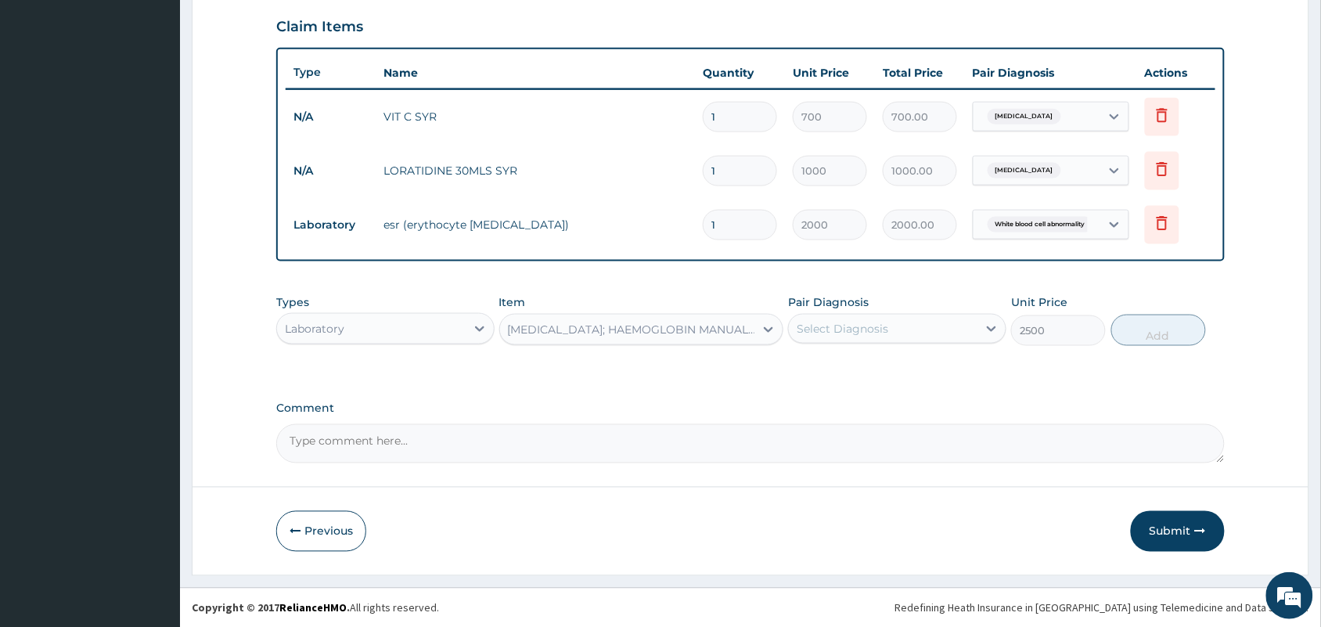
click at [814, 333] on div "Select Diagnosis" at bounding box center [842, 329] width 92 height 16
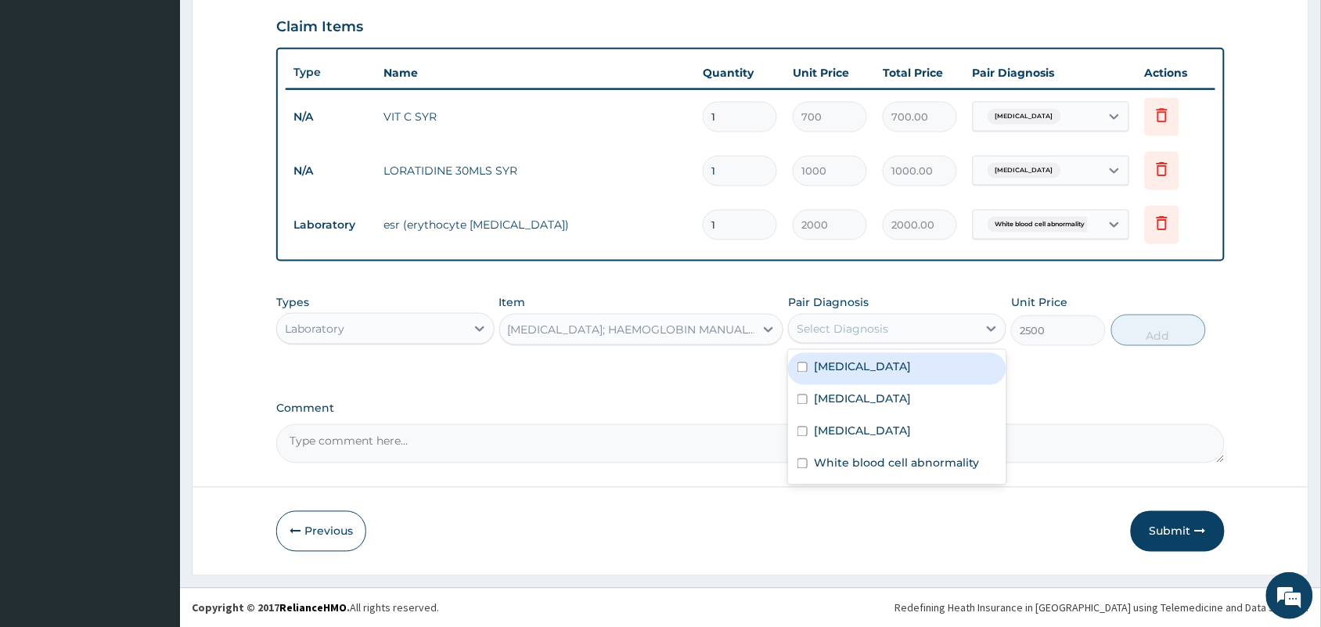
click at [824, 372] on div "[MEDICAL_DATA]" at bounding box center [897, 369] width 218 height 32
checkbox input "true"
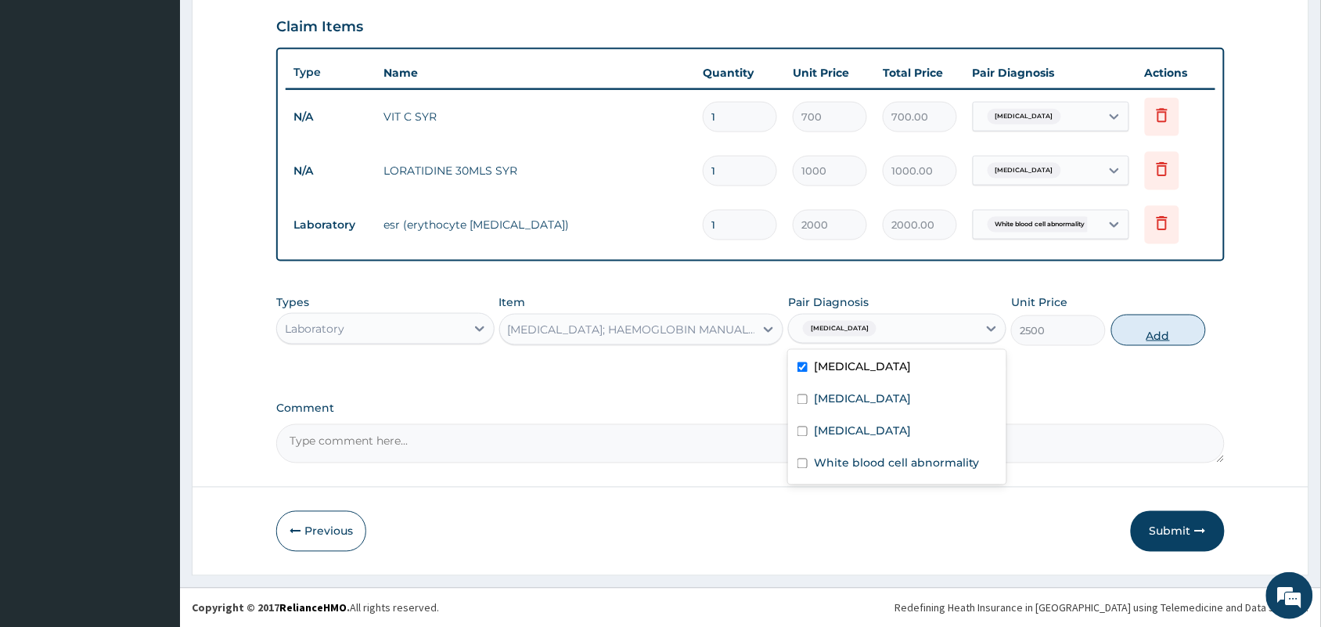
click at [1175, 327] on button "Add" at bounding box center [1158, 330] width 95 height 31
type input "0"
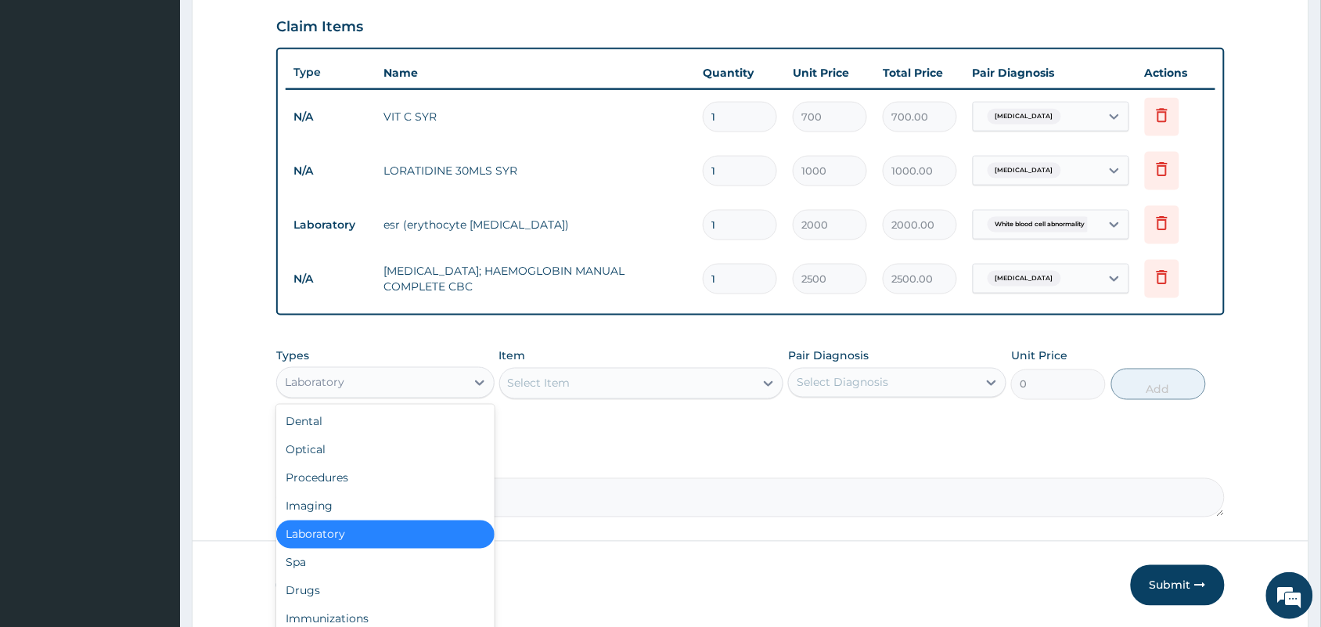
click at [464, 376] on div "Laboratory" at bounding box center [371, 382] width 189 height 25
click at [388, 486] on div "Procedures" at bounding box center [385, 478] width 218 height 28
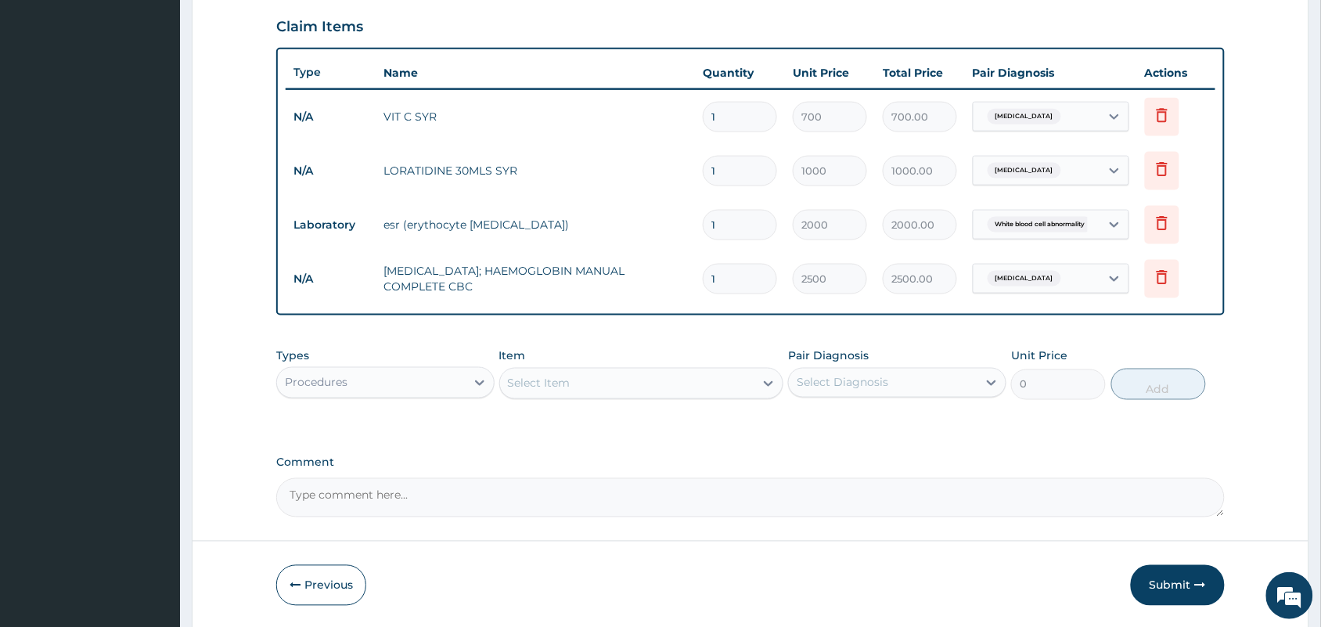
click at [630, 382] on div "Select Item" at bounding box center [641, 383] width 285 height 31
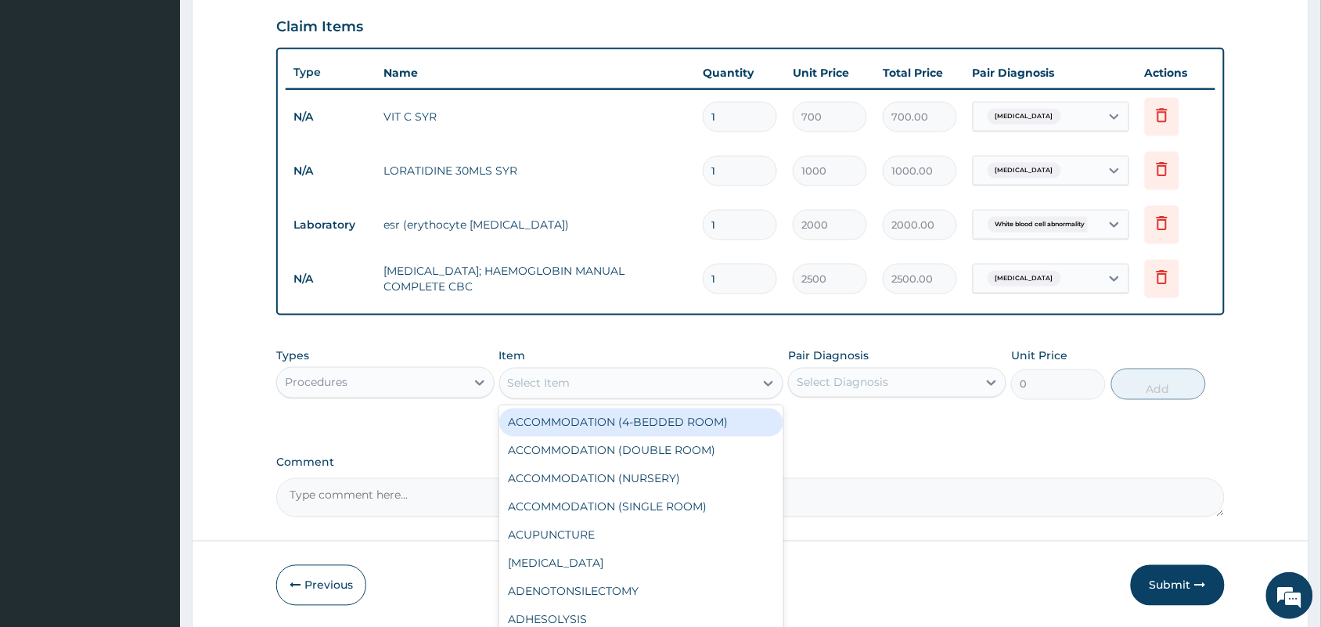
click at [639, 387] on div "Select Item" at bounding box center [627, 383] width 255 height 25
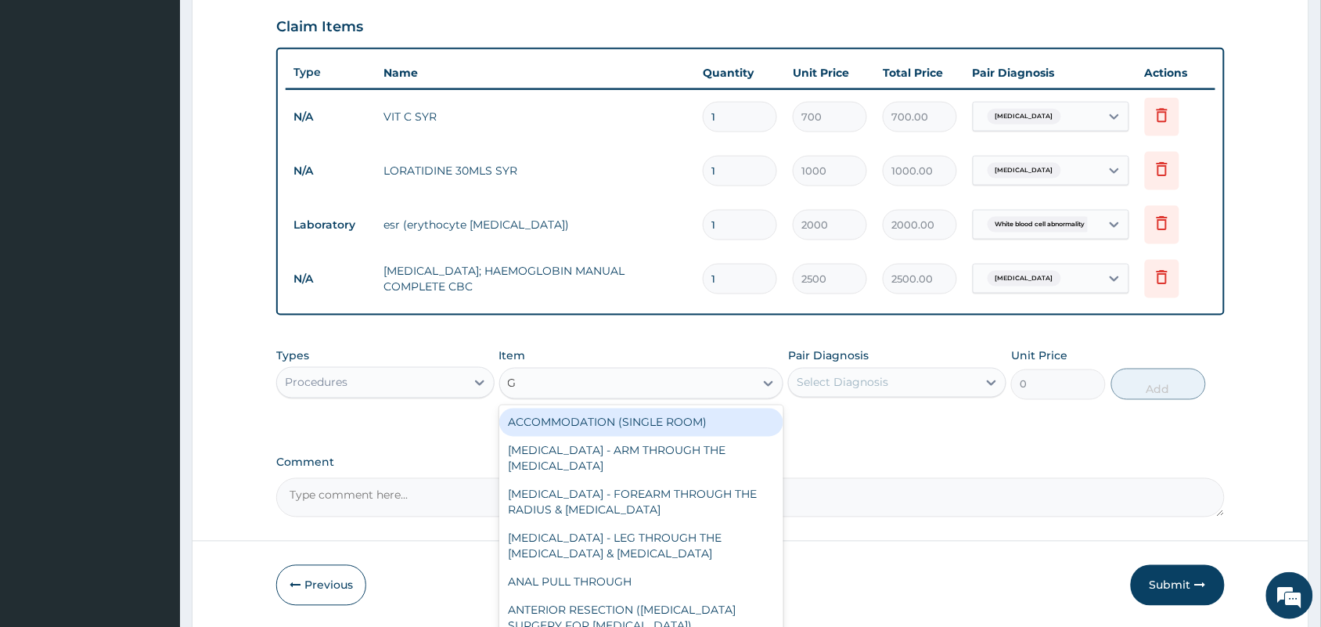
type input "GP"
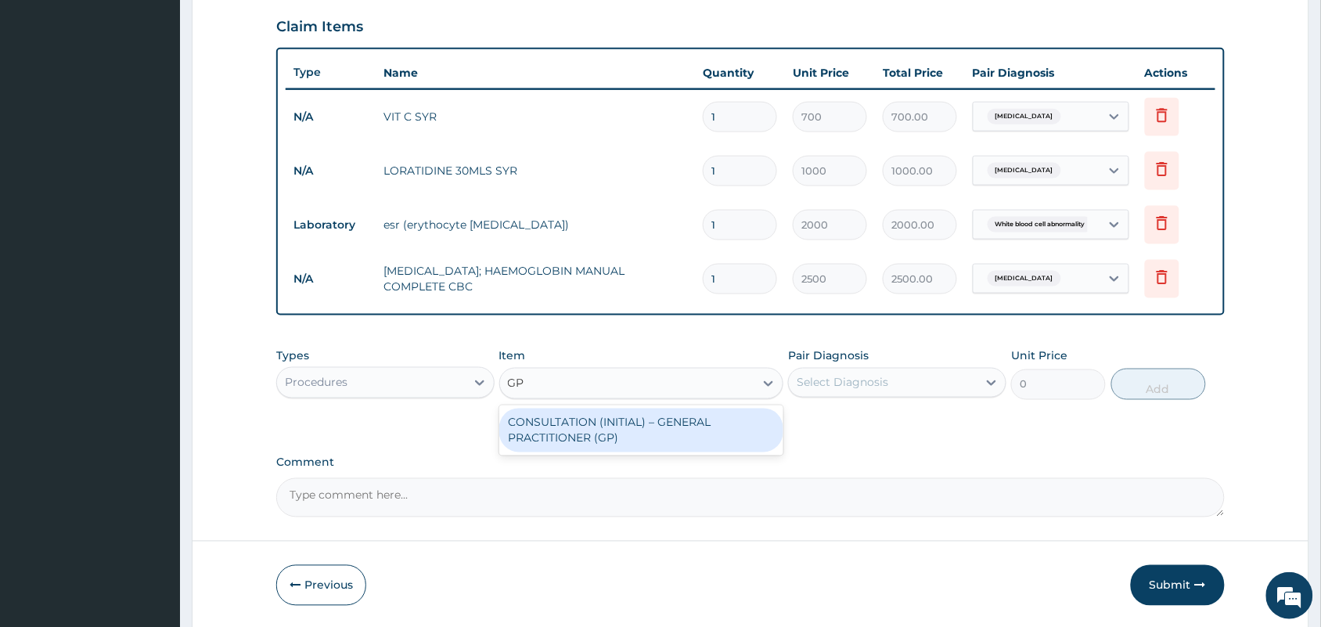
click at [609, 429] on div "CONSULTATION (INITIAL) – GENERAL PRACTITIONER (GP)" at bounding box center [641, 430] width 285 height 44
type input "1500"
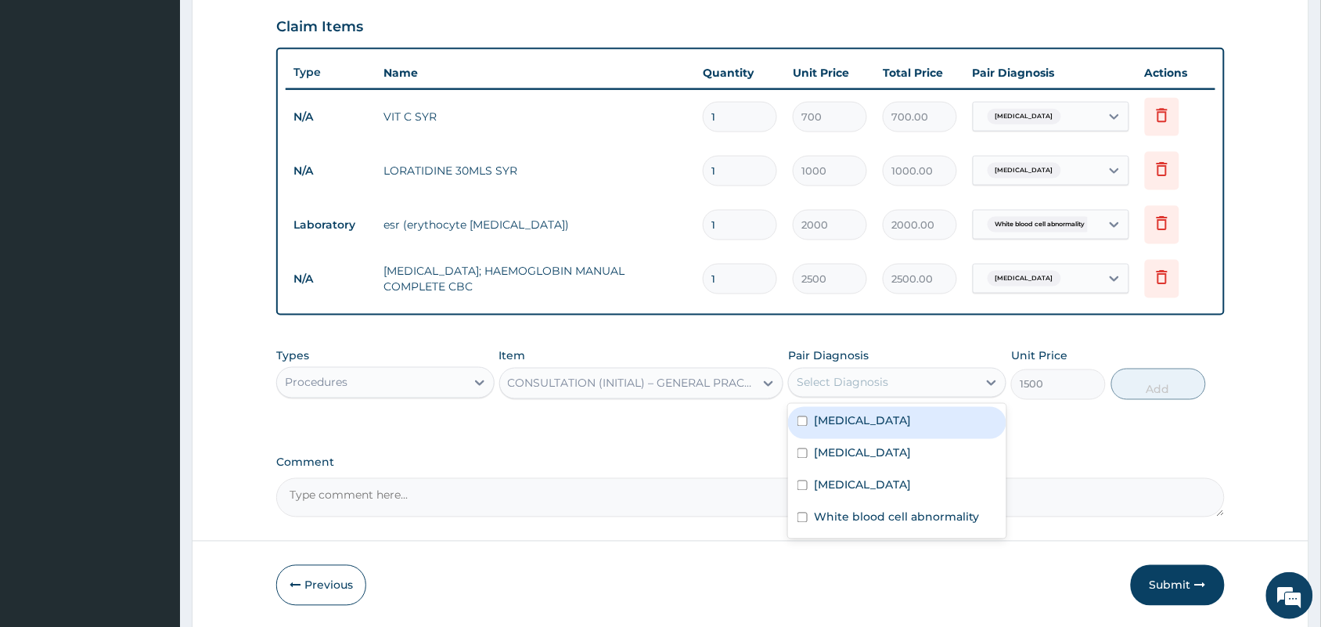
click at [901, 379] on div "Select Diagnosis" at bounding box center [883, 382] width 189 height 25
click at [841, 413] on label "[MEDICAL_DATA]" at bounding box center [862, 421] width 97 height 16
checkbox input "true"
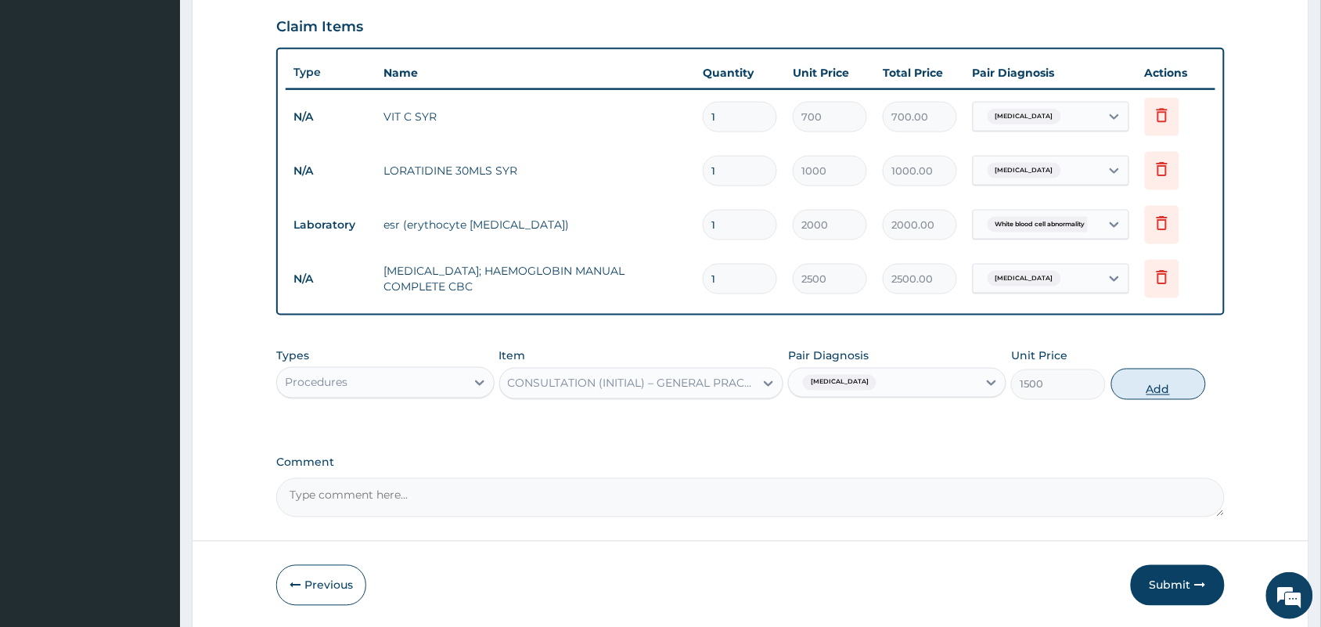
click at [1121, 383] on button "Add" at bounding box center [1158, 383] width 95 height 31
type input "0"
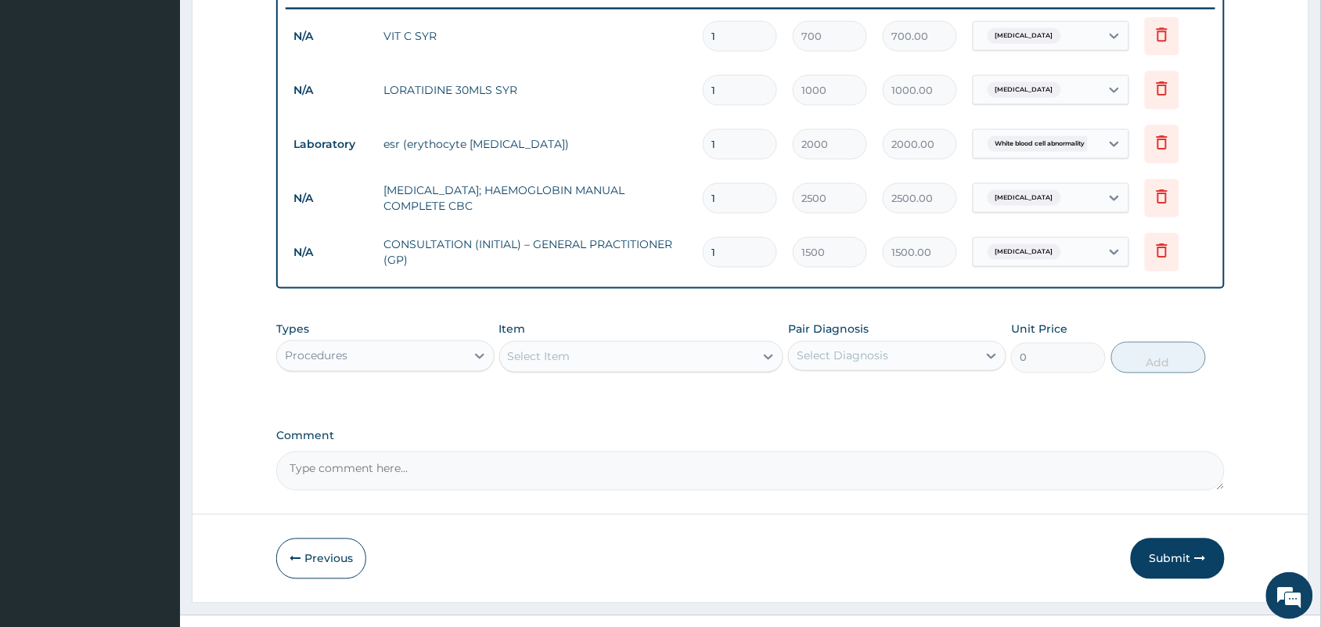
scroll to position [642, 0]
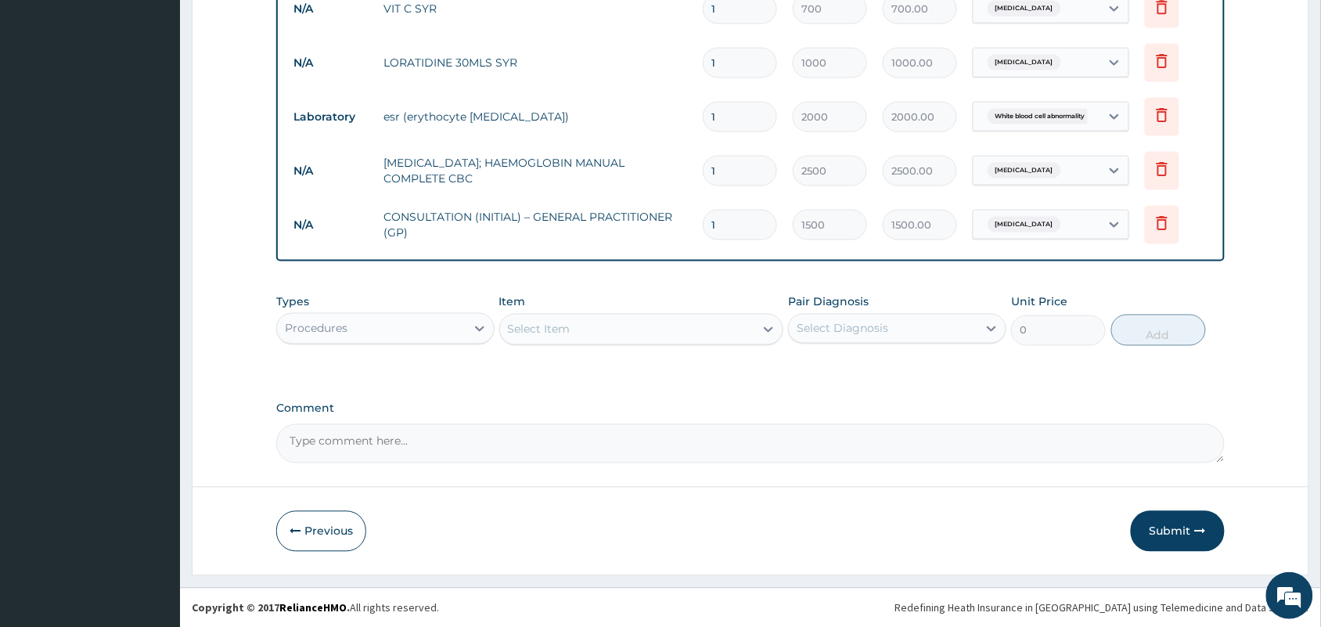
click at [640, 330] on div "Select Item" at bounding box center [627, 329] width 255 height 25
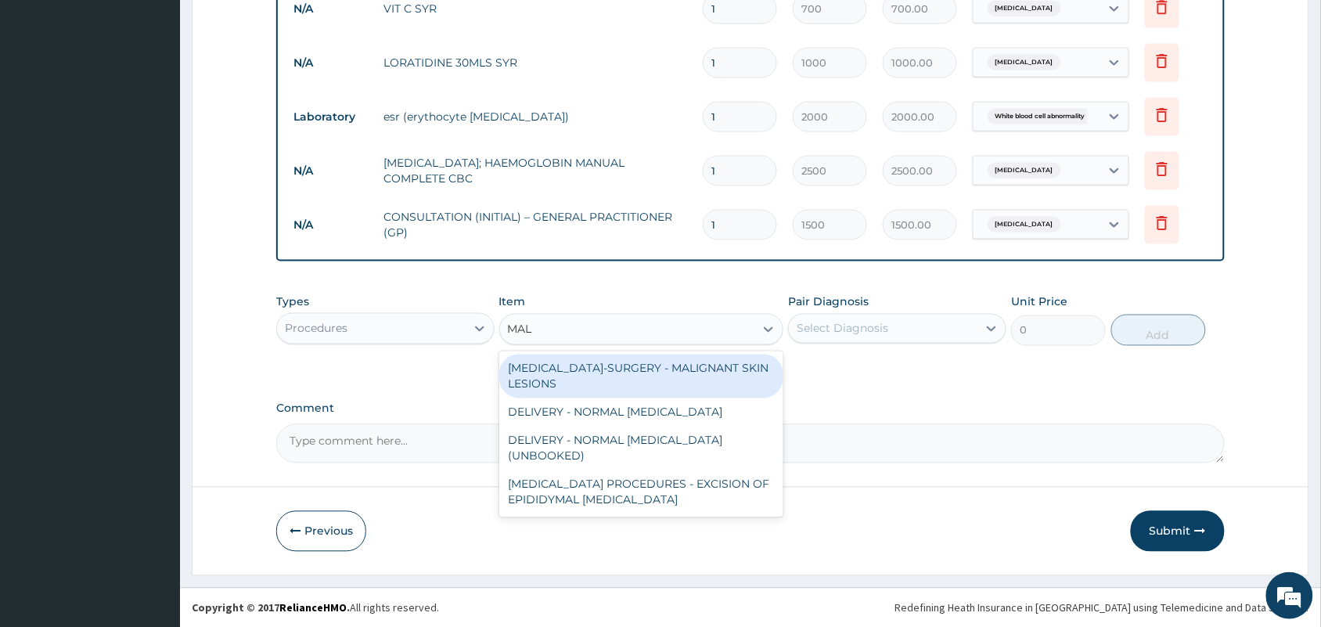
type input "MAL"
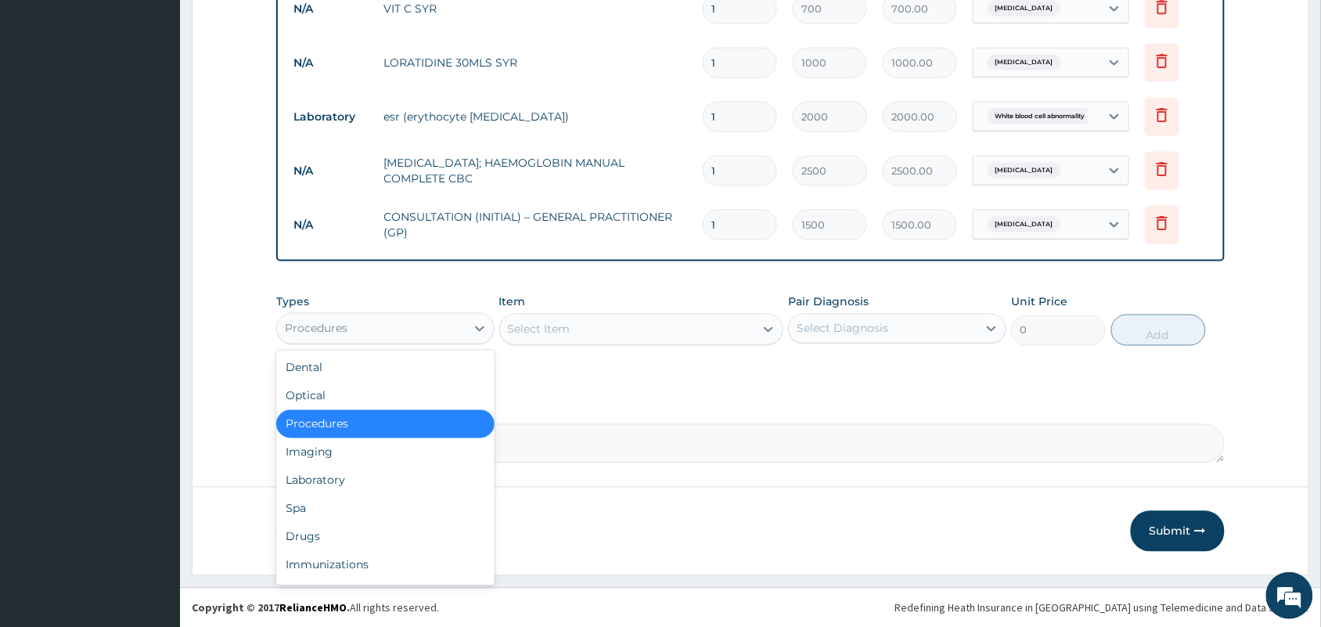
click at [432, 323] on div "Procedures" at bounding box center [371, 328] width 189 height 25
click at [353, 468] on div "Laboratory" at bounding box center [385, 480] width 218 height 28
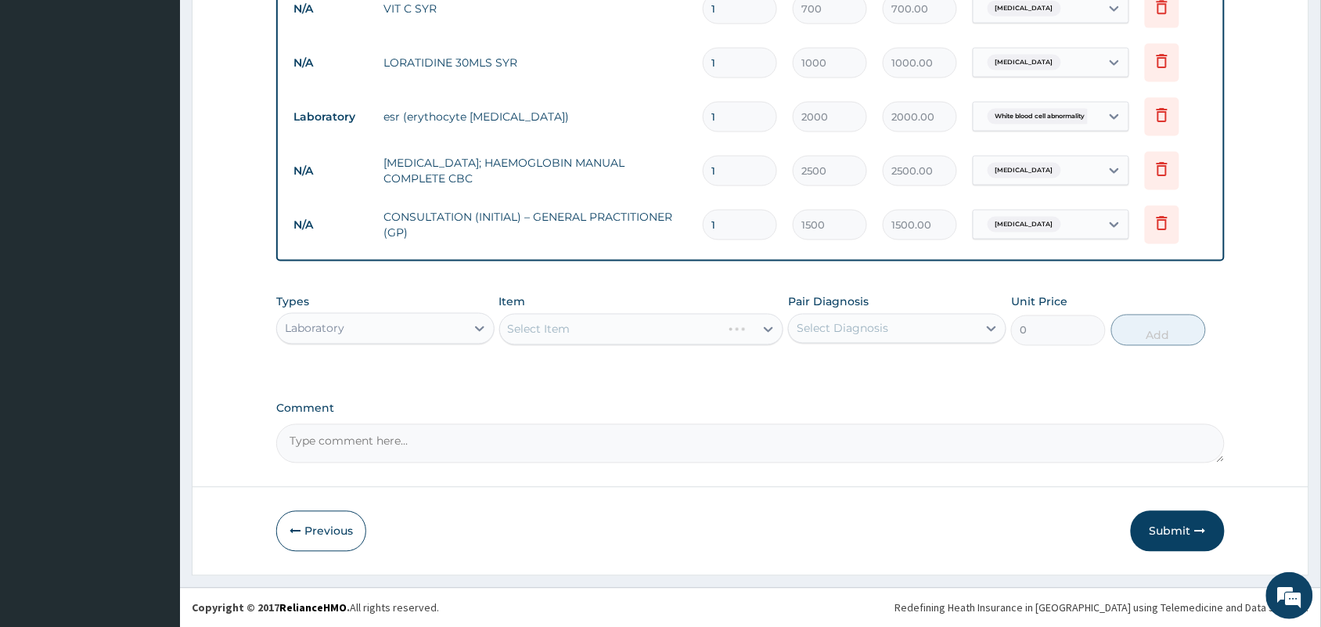
click at [622, 333] on div "Select Item" at bounding box center [641, 329] width 285 height 31
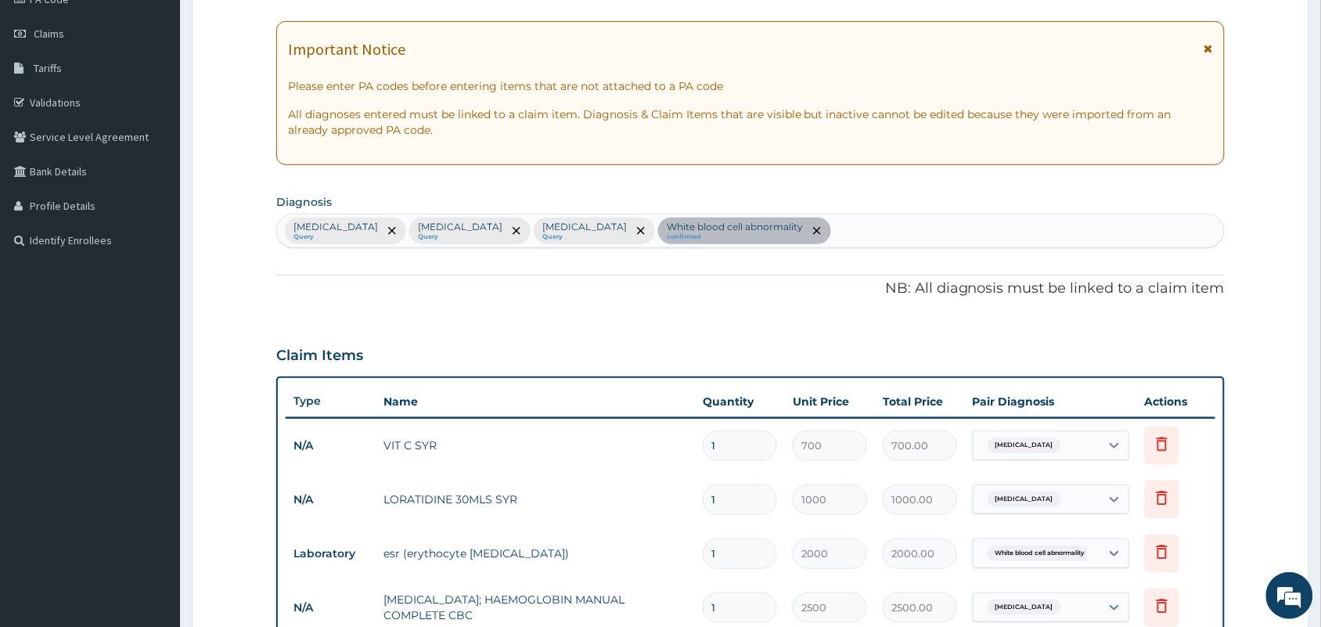
scroll to position [153, 0]
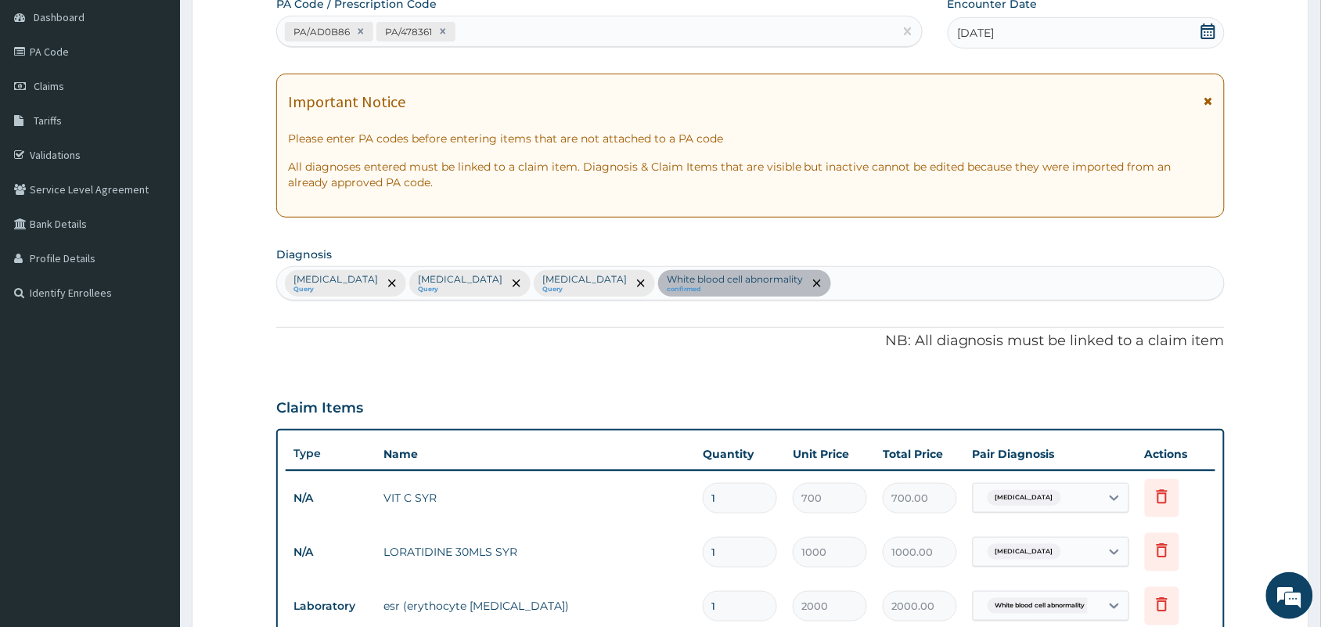
click at [773, 296] on div "[MEDICAL_DATA] Query [MEDICAL_DATA] Query [MEDICAL_DATA] Query White blood cell…" at bounding box center [750, 283] width 947 height 33
type input "[MEDICAL_DATA]"
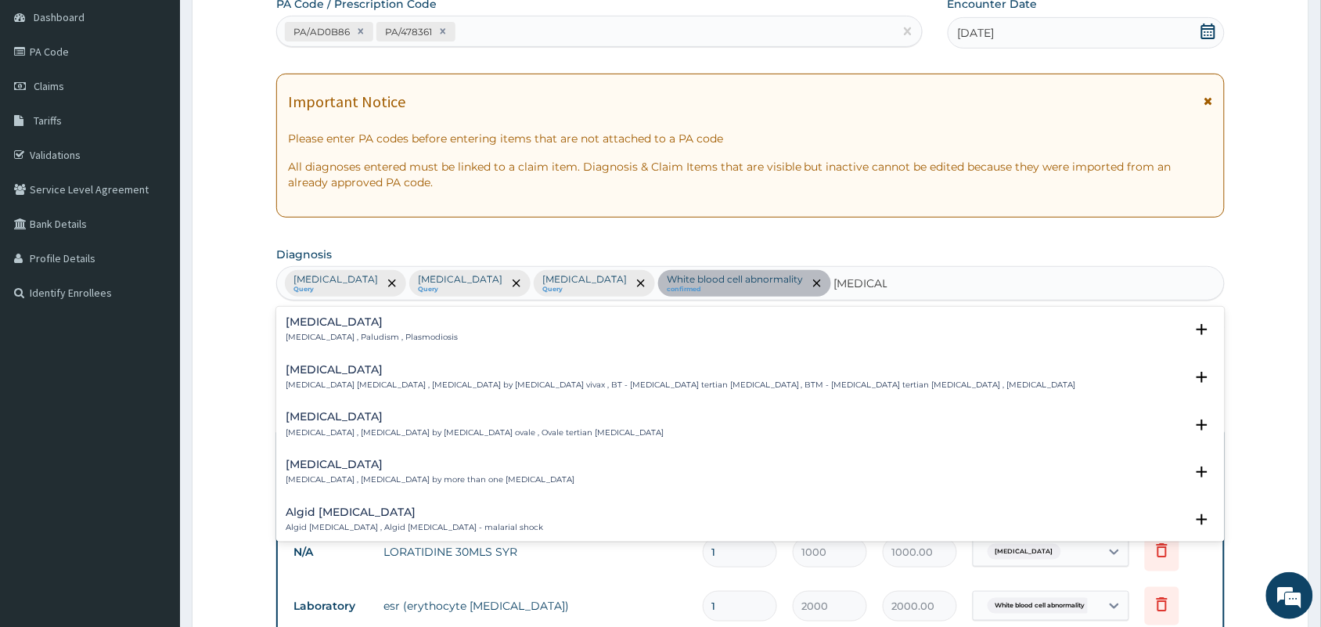
click at [357, 333] on p "[MEDICAL_DATA] , Paludism , Plasmodiosis" at bounding box center [372, 337] width 172 height 11
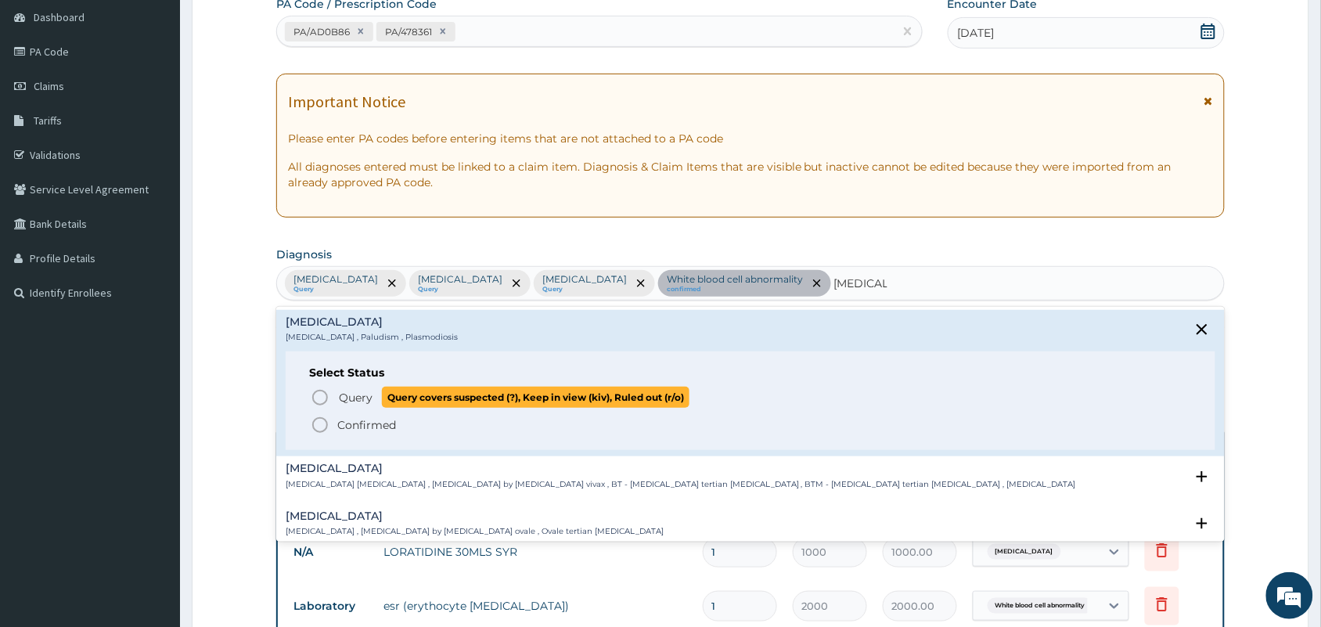
drag, startPoint x: 339, startPoint y: 396, endPoint x: 353, endPoint y: 396, distance: 14.1
click at [339, 396] on span "Query" at bounding box center [356, 398] width 34 height 16
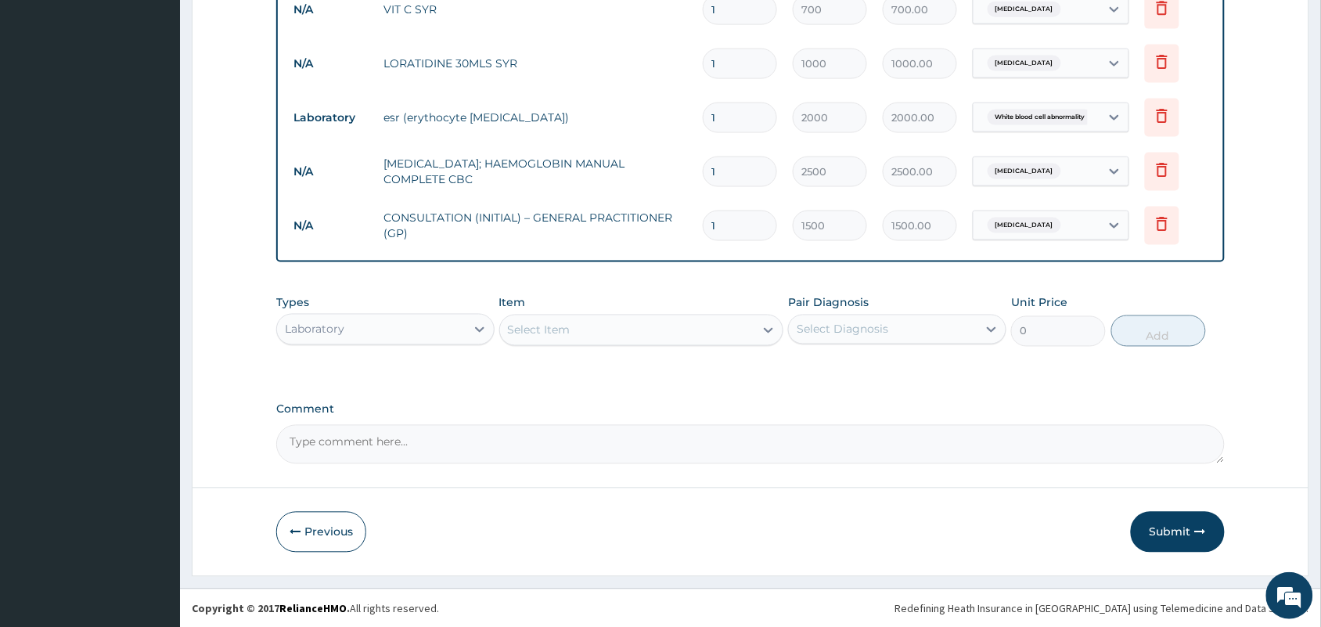
scroll to position [642, 0]
click at [682, 336] on div "Select Item" at bounding box center [627, 329] width 255 height 25
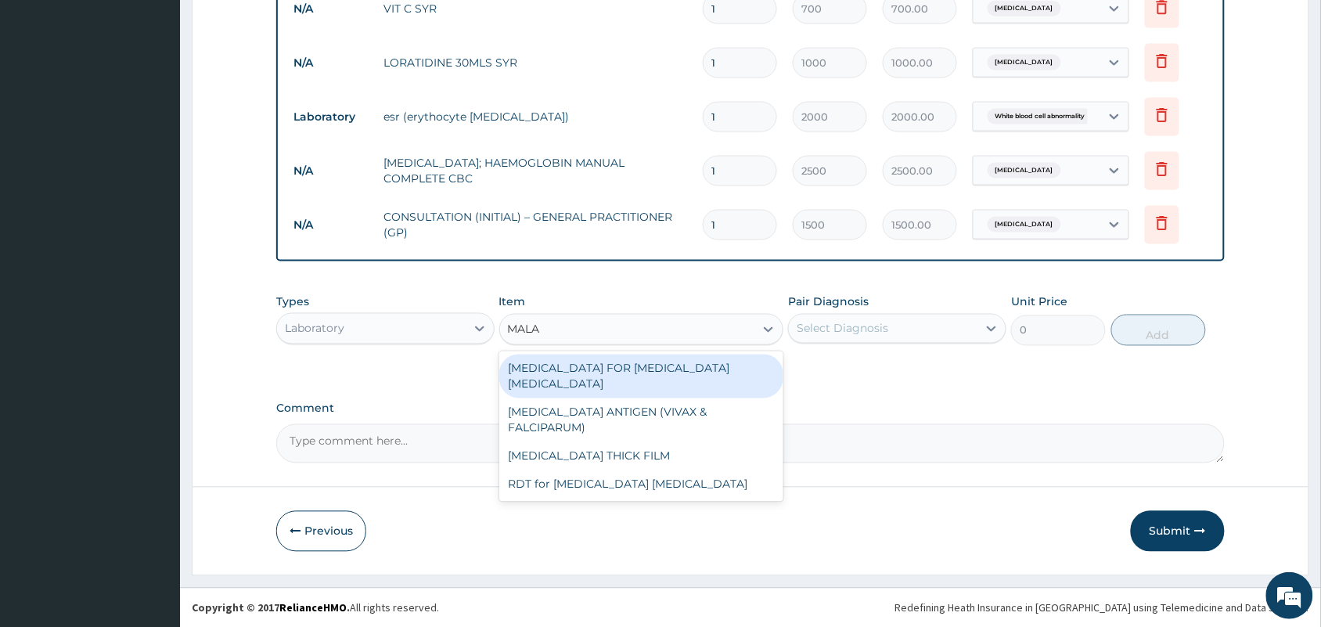
type input "MALAR"
click at [667, 369] on div "[MEDICAL_DATA] FOR [MEDICAL_DATA] [MEDICAL_DATA]" at bounding box center [641, 376] width 285 height 44
type input "1100"
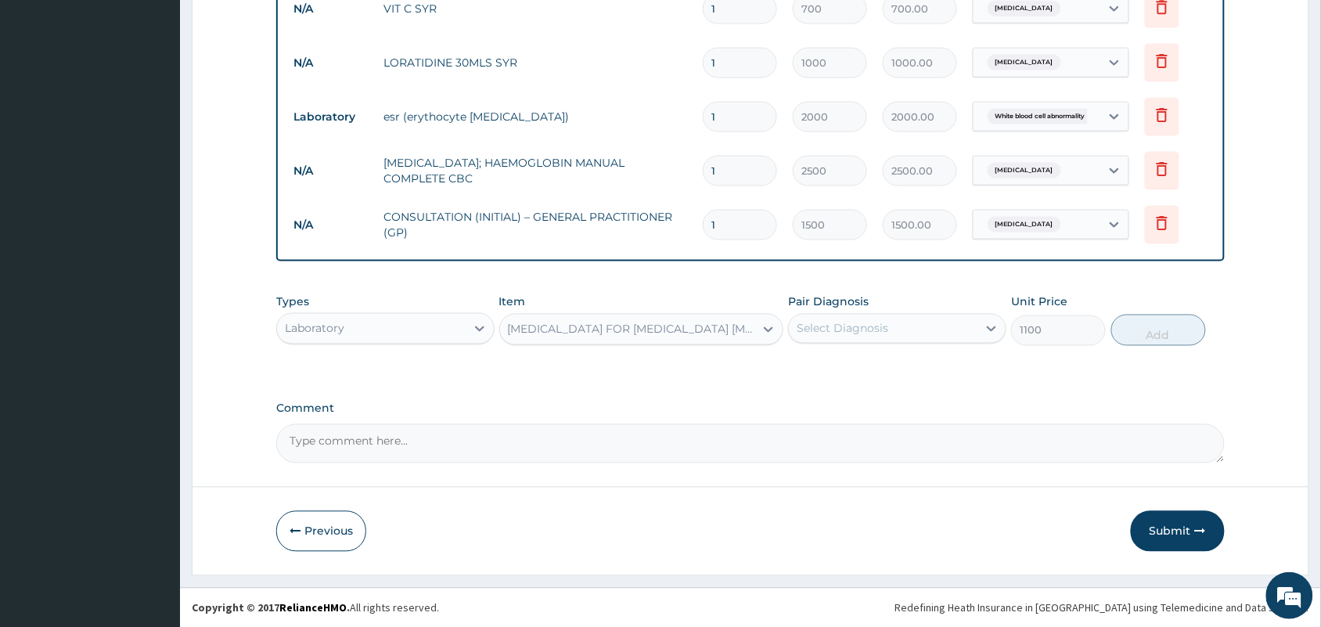
click at [878, 317] on div "Select Diagnosis" at bounding box center [883, 328] width 189 height 25
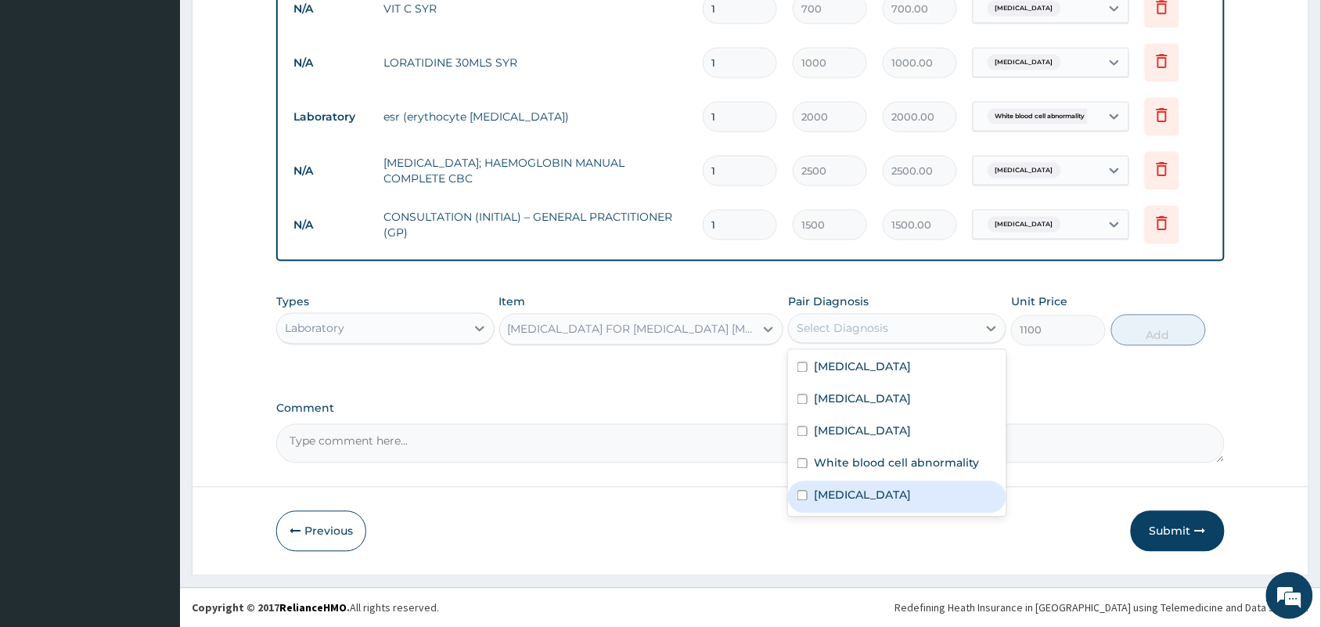
click at [835, 494] on label "[MEDICAL_DATA]" at bounding box center [862, 495] width 97 height 16
checkbox input "true"
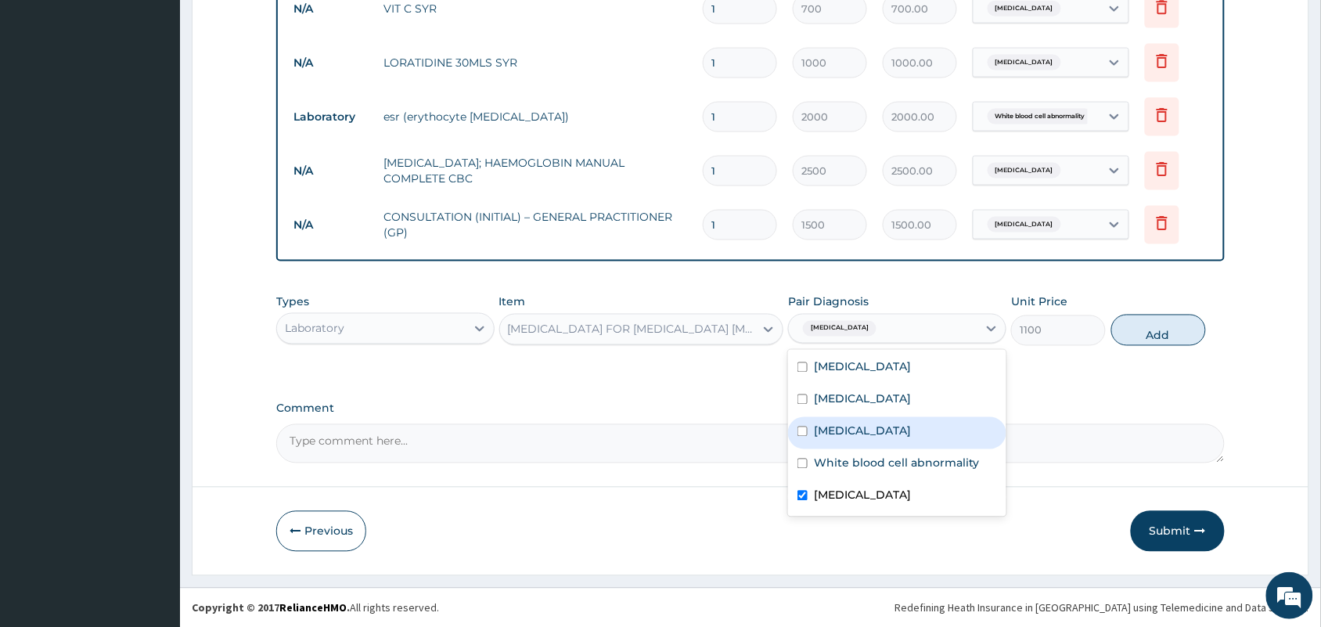
click at [1139, 334] on button "Add" at bounding box center [1158, 330] width 95 height 31
type input "0"
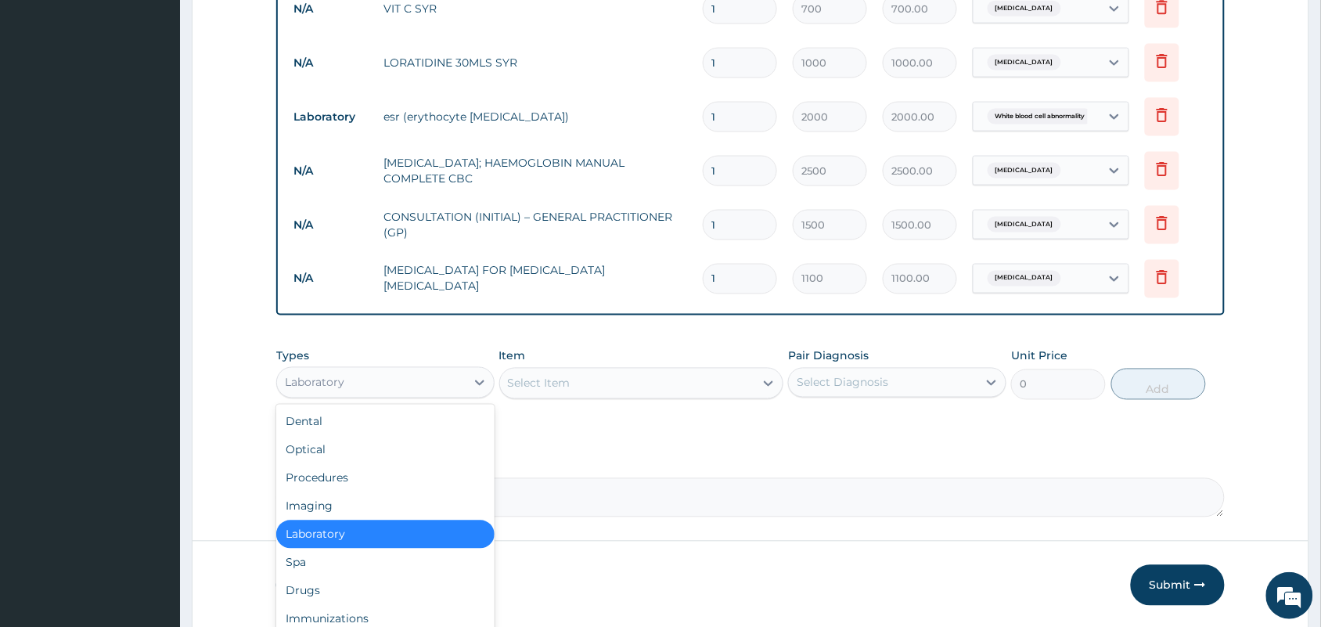
click at [368, 376] on div "Laboratory" at bounding box center [371, 382] width 189 height 25
click at [325, 585] on div "Drugs" at bounding box center [385, 591] width 218 height 28
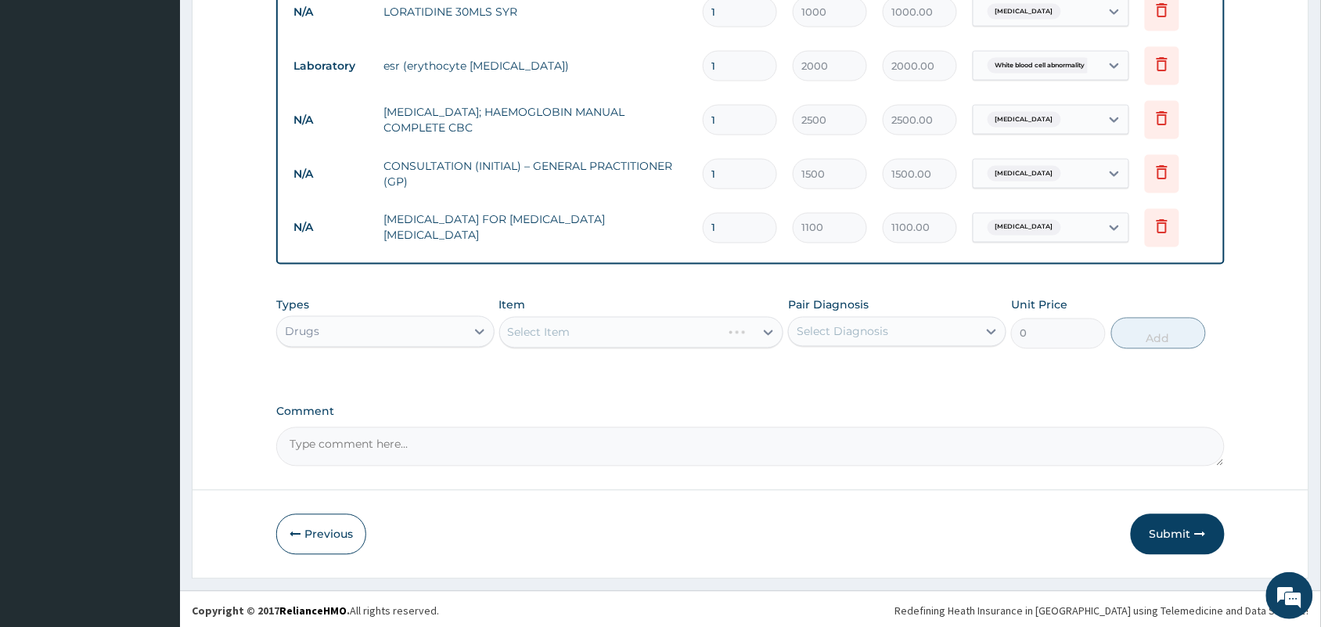
scroll to position [696, 0]
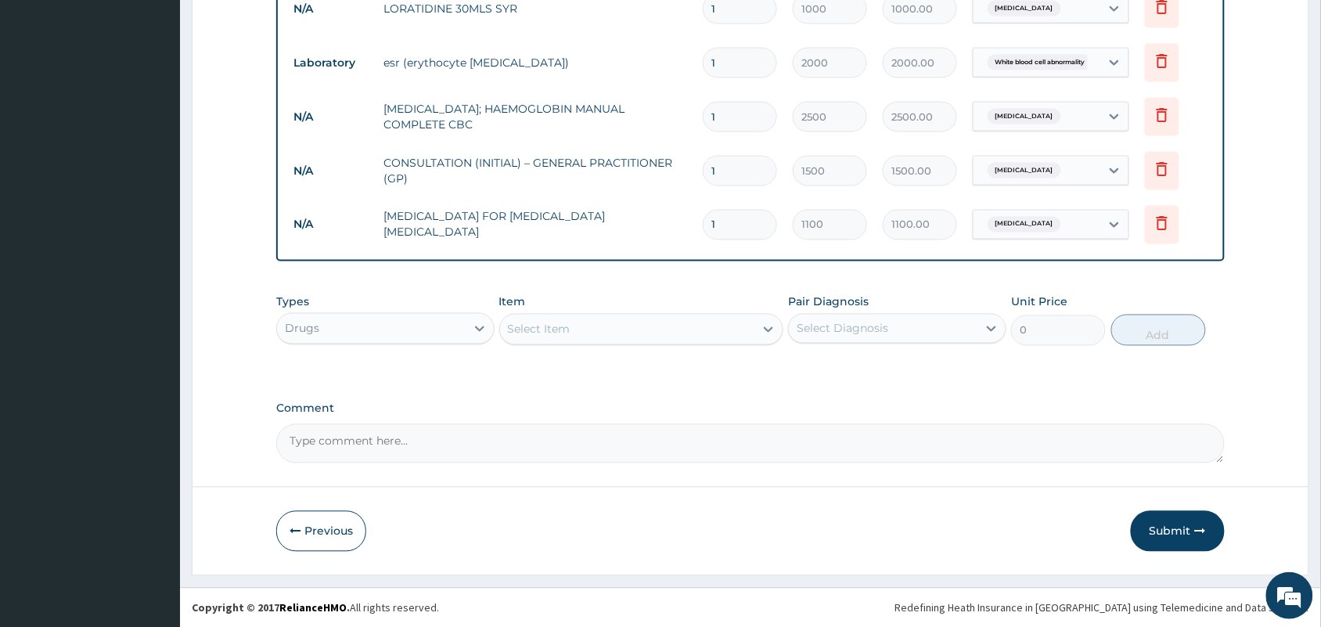
click at [667, 330] on div "Select Item" at bounding box center [627, 329] width 255 height 25
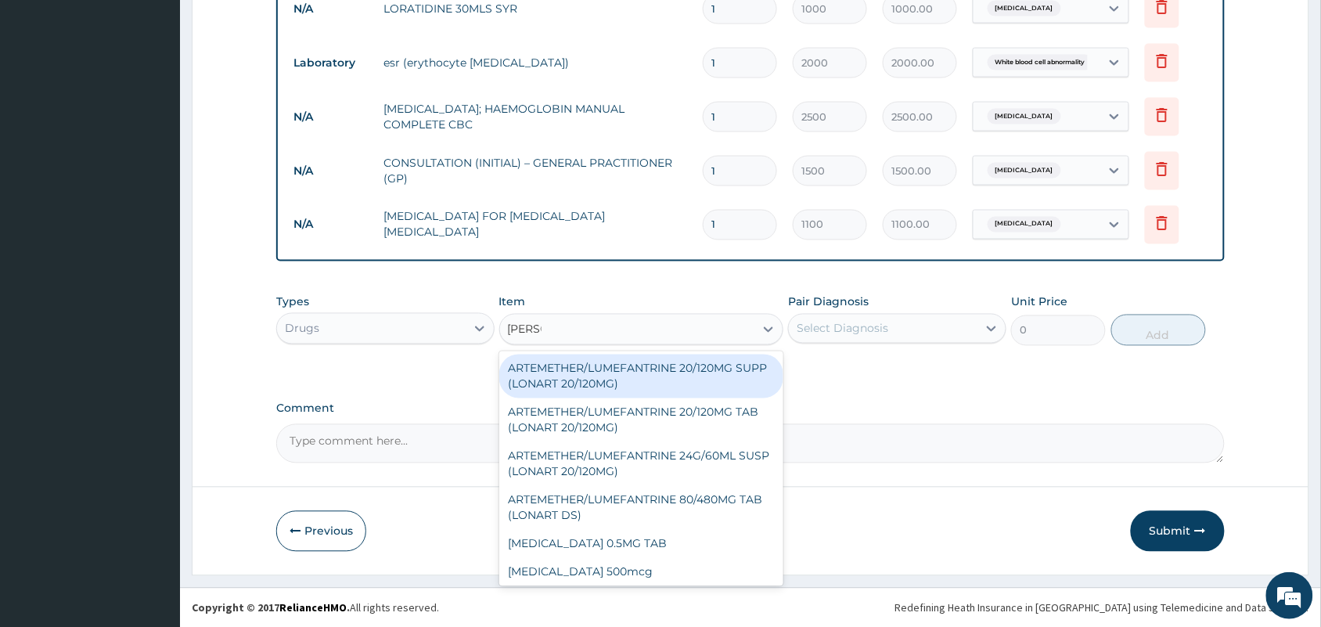
type input "LONAR"
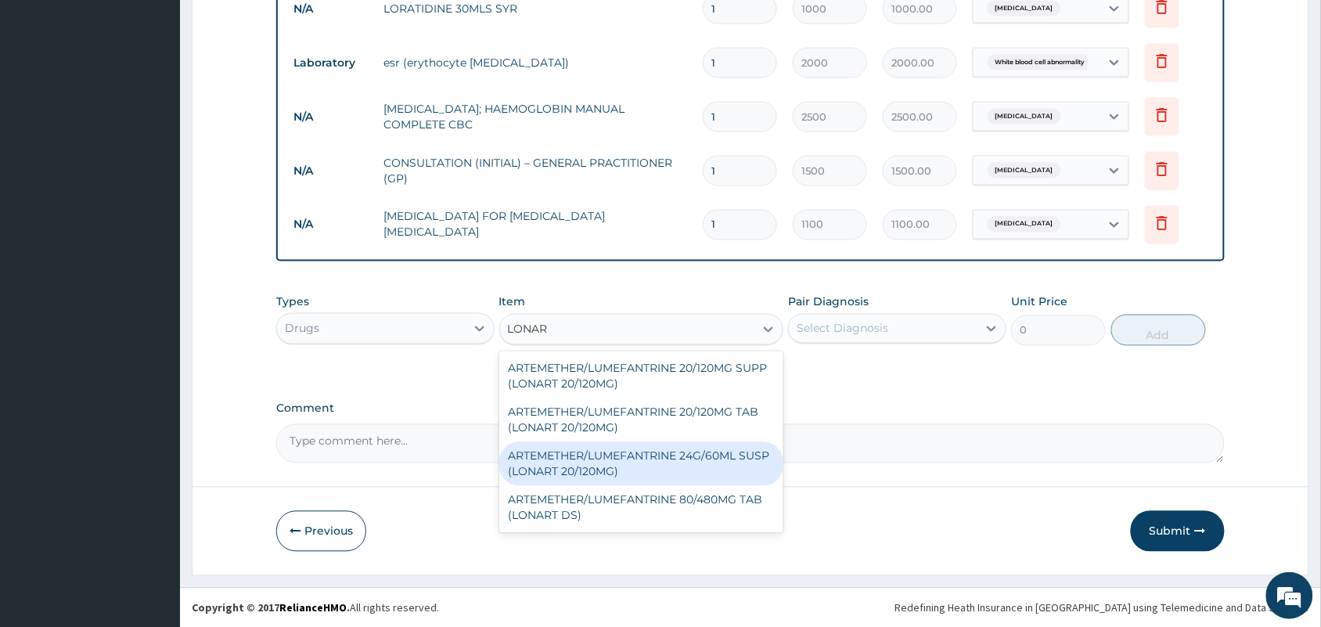
click at [703, 464] on div "ARTEMETHER/LUMEFANTRINE 24G/60ML SUSP (LONART 20/120MG)" at bounding box center [641, 464] width 285 height 44
type input "1800"
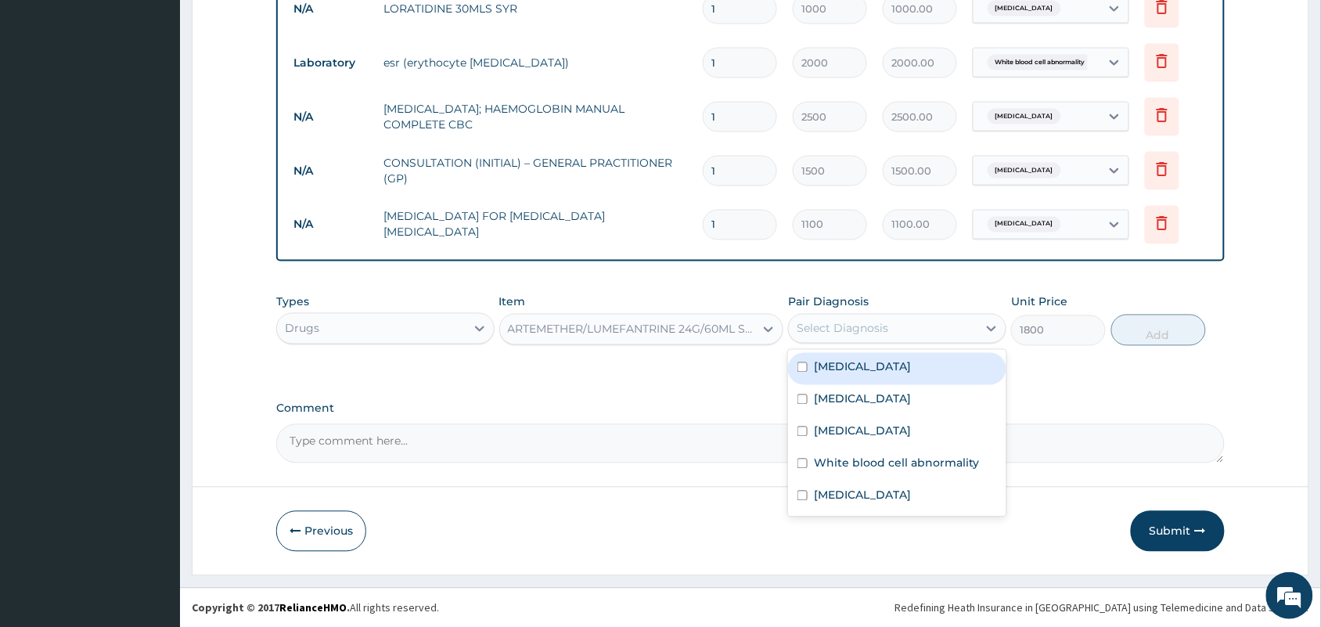
click at [897, 325] on div "Select Diagnosis" at bounding box center [883, 328] width 189 height 25
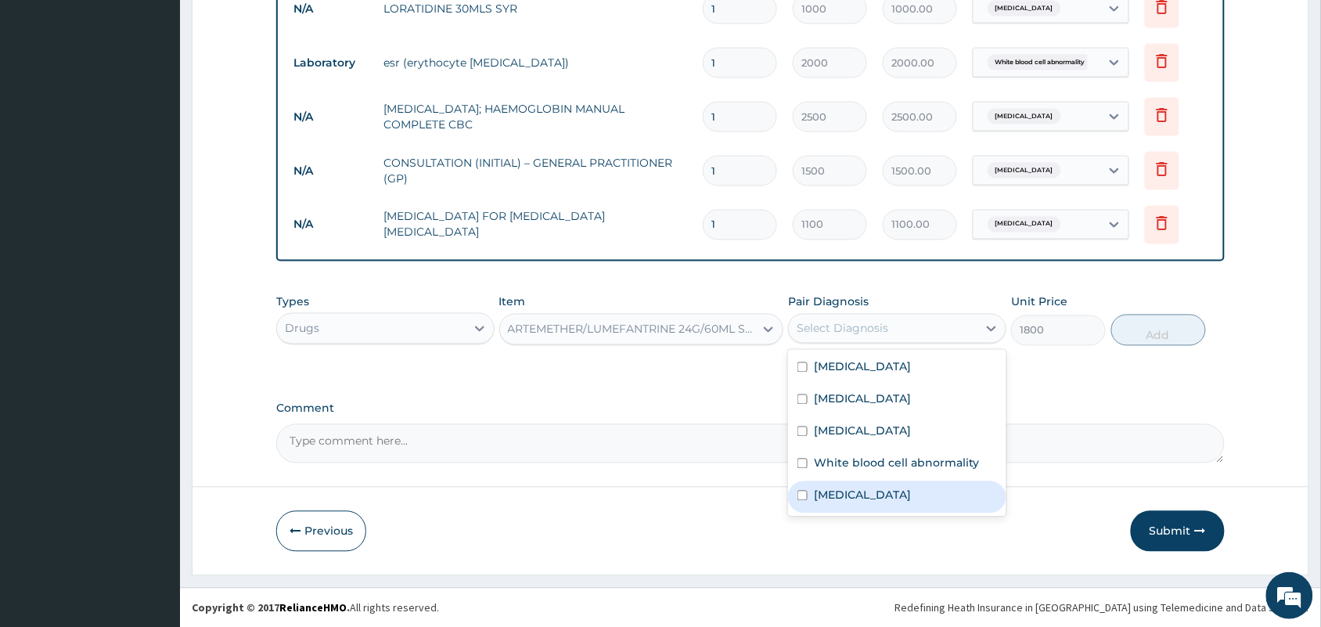
click at [855, 491] on div "[MEDICAL_DATA]" at bounding box center [897, 497] width 218 height 32
checkbox input "true"
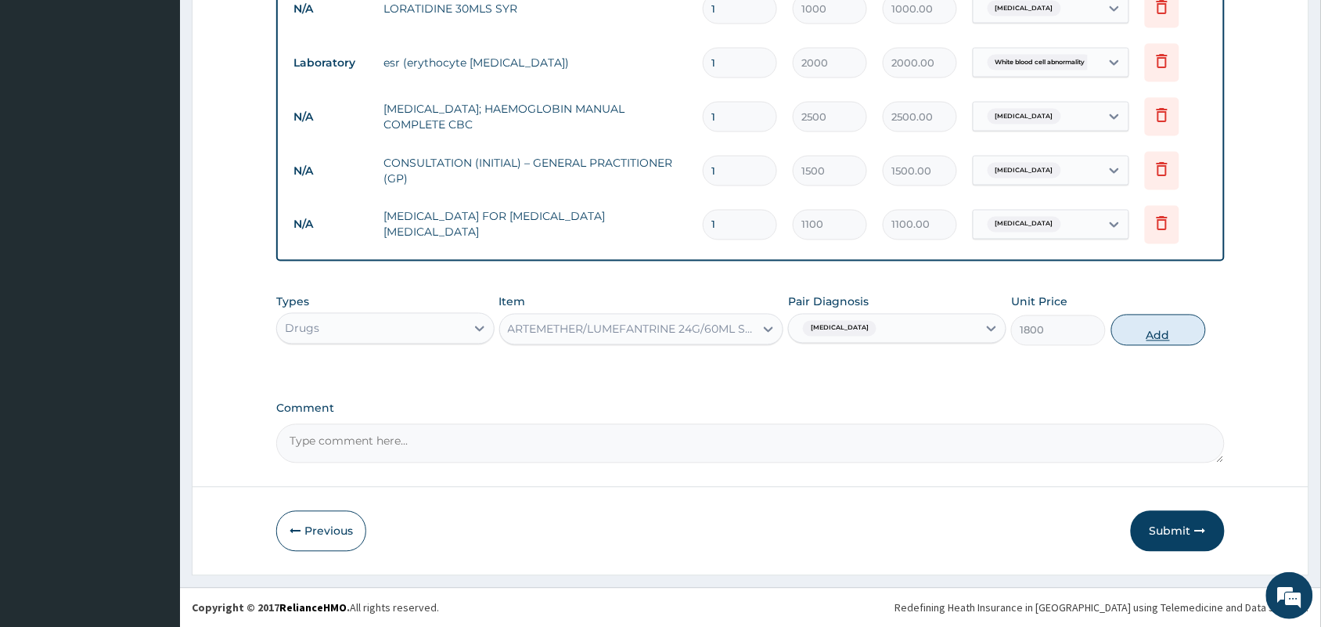
click at [1184, 334] on button "Add" at bounding box center [1158, 330] width 95 height 31
type input "0"
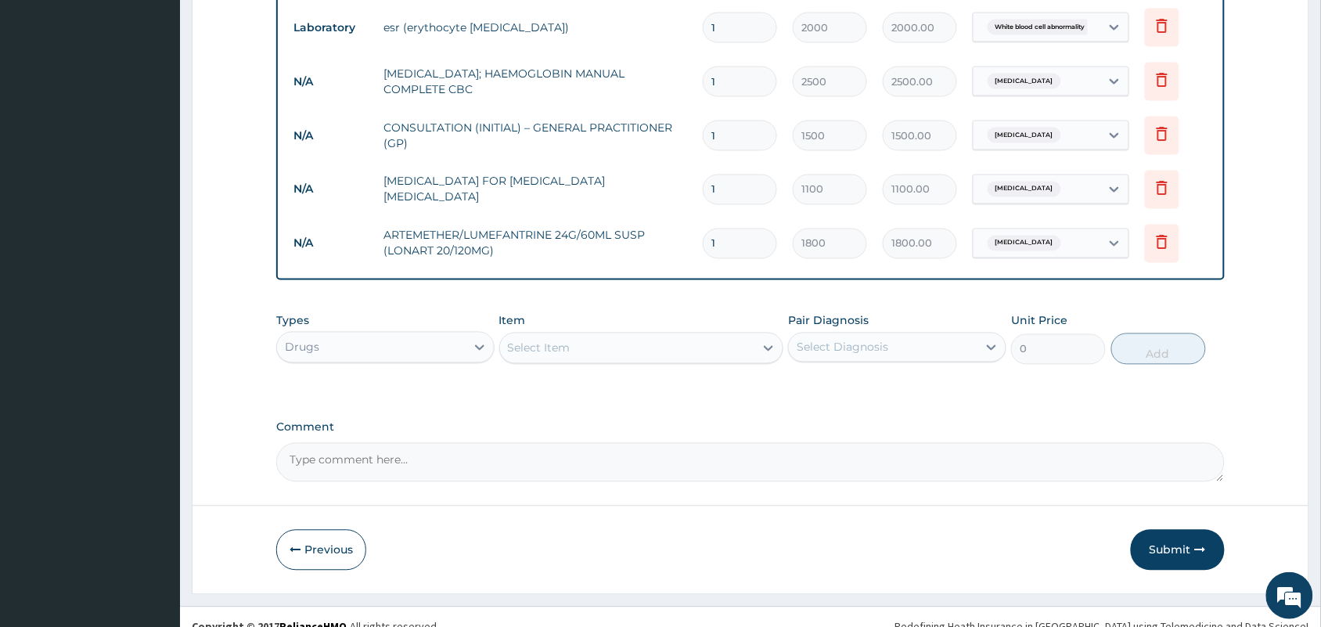
scroll to position [750, 0]
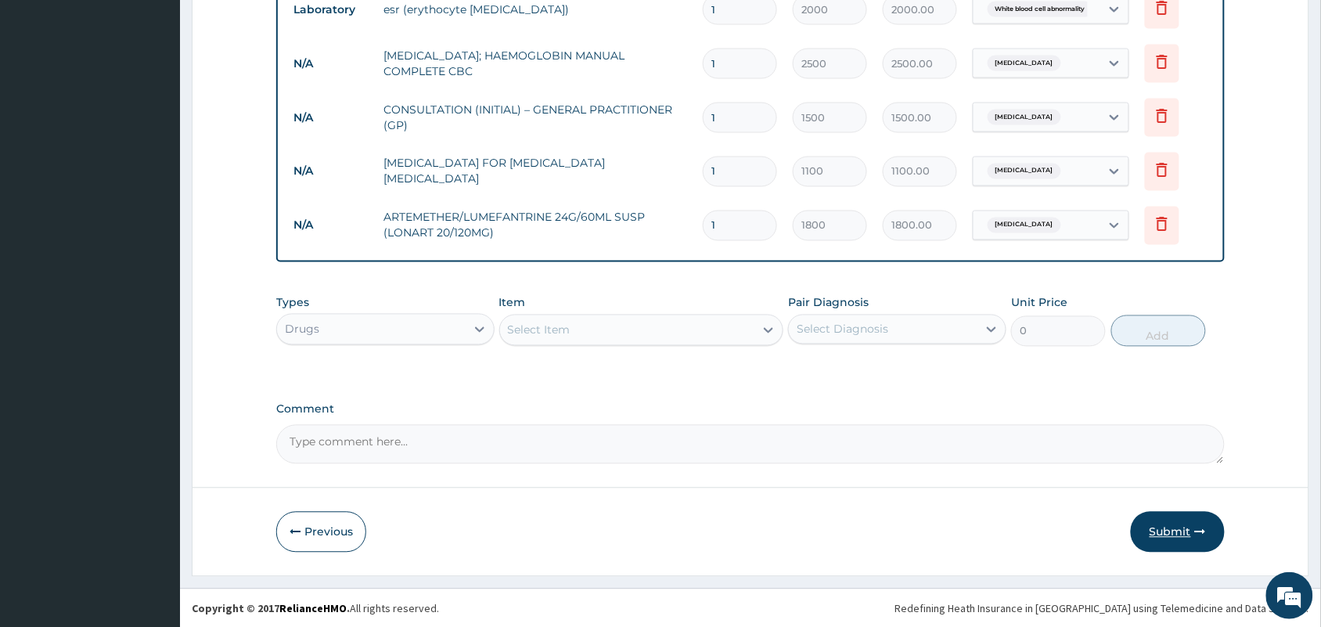
click at [1179, 537] on button "Submit" at bounding box center [1178, 532] width 94 height 41
